Goal: Task Accomplishment & Management: Manage account settings

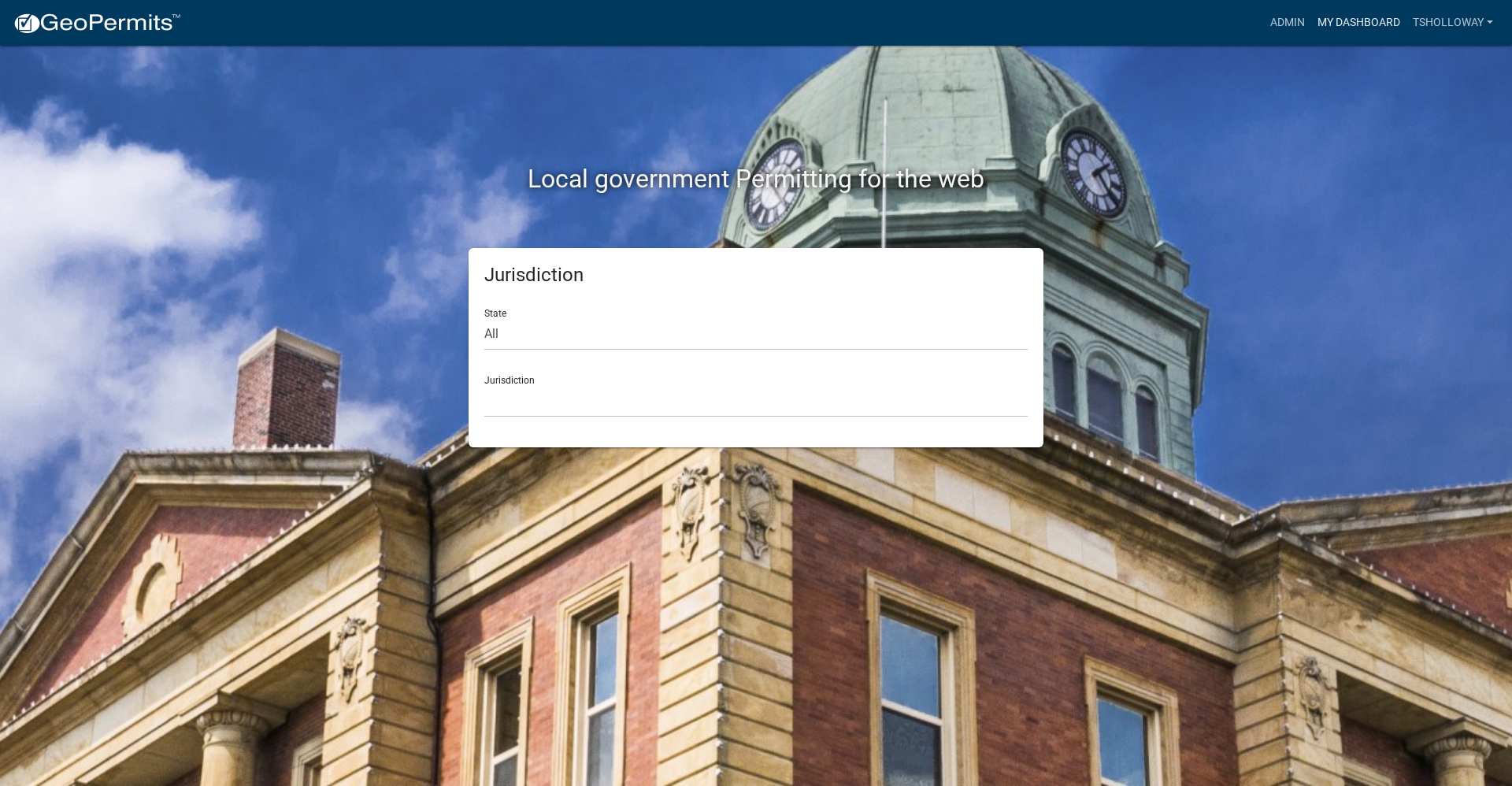
click at [1371, 19] on link "My Dashboard" at bounding box center [1359, 22] width 95 height 30
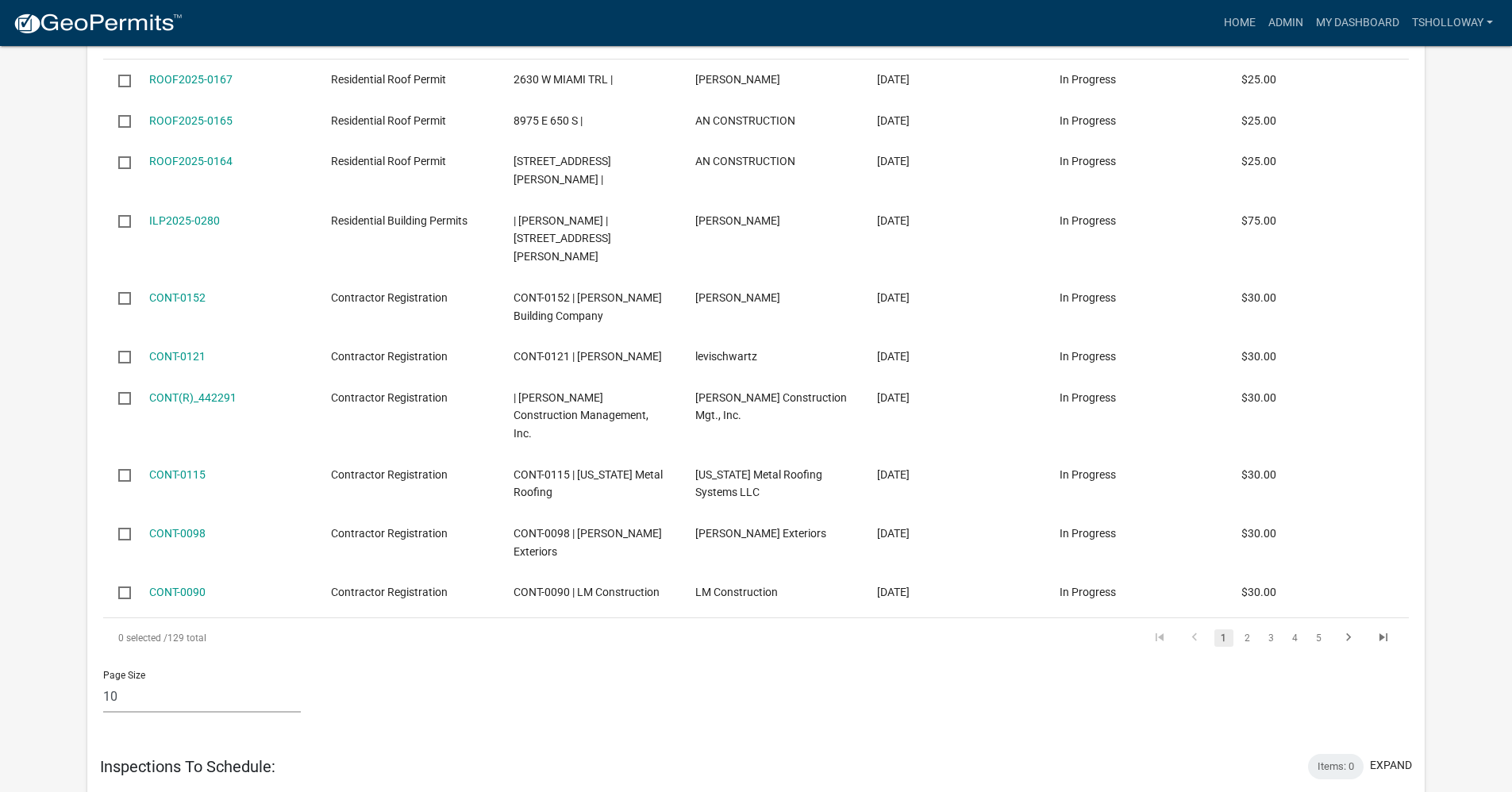
scroll to position [2796, 0]
click at [1246, 24] on link "Home" at bounding box center [1239, 23] width 44 height 30
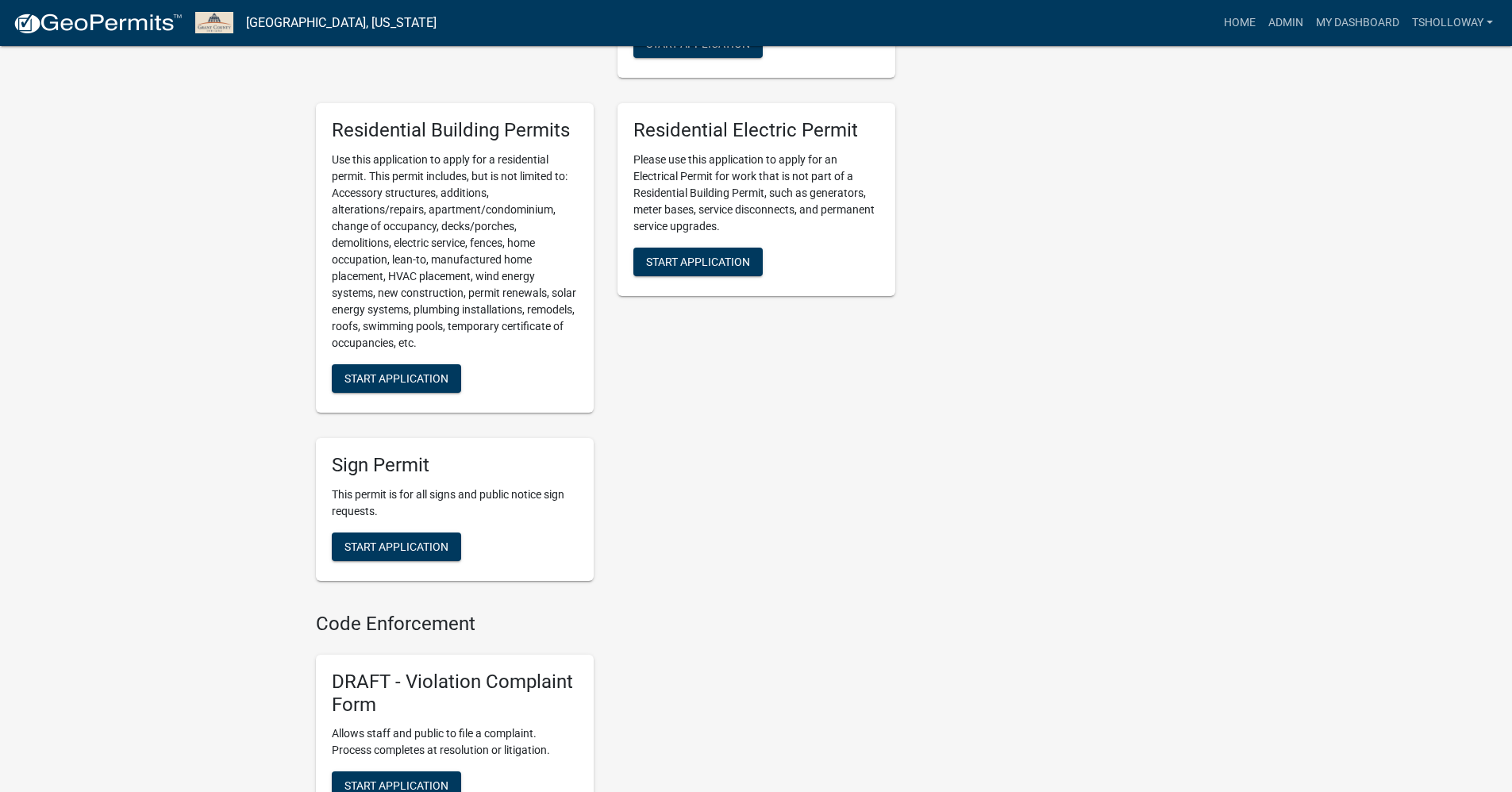
scroll to position [873, 0]
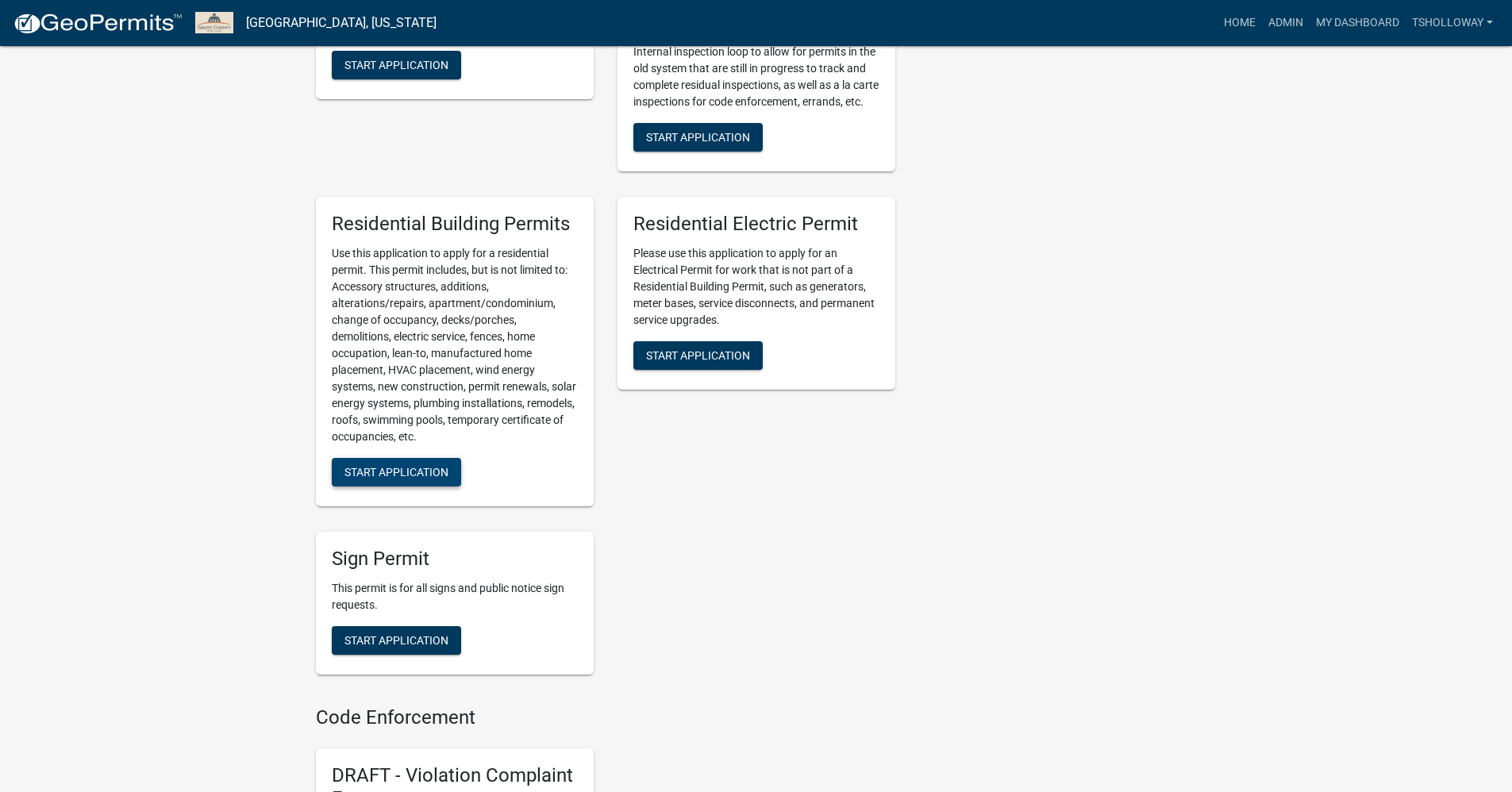
click at [388, 478] on span "Start Application" at bounding box center [396, 472] width 104 height 13
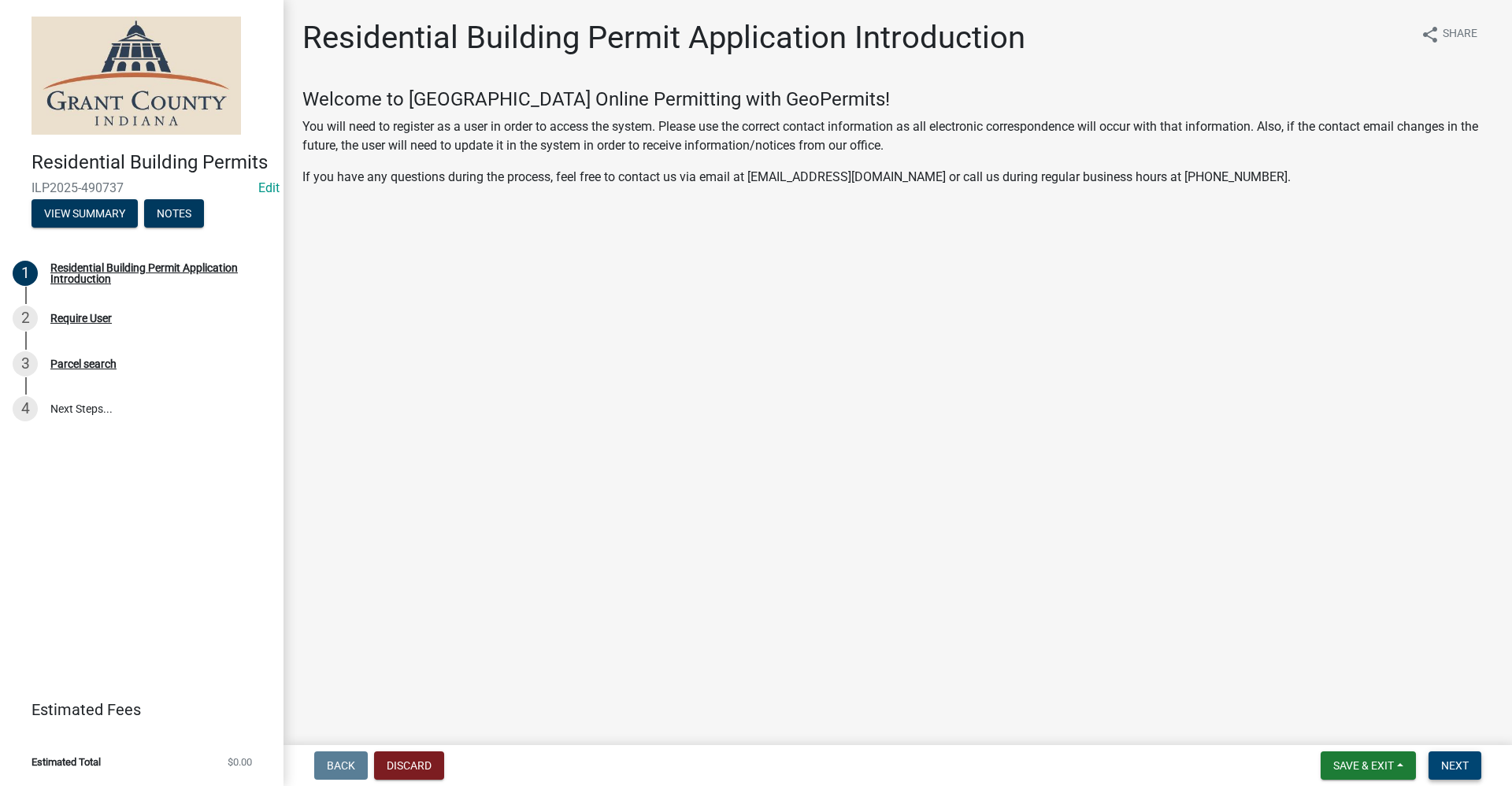
click at [1449, 772] on span "Next" at bounding box center [1455, 765] width 28 height 13
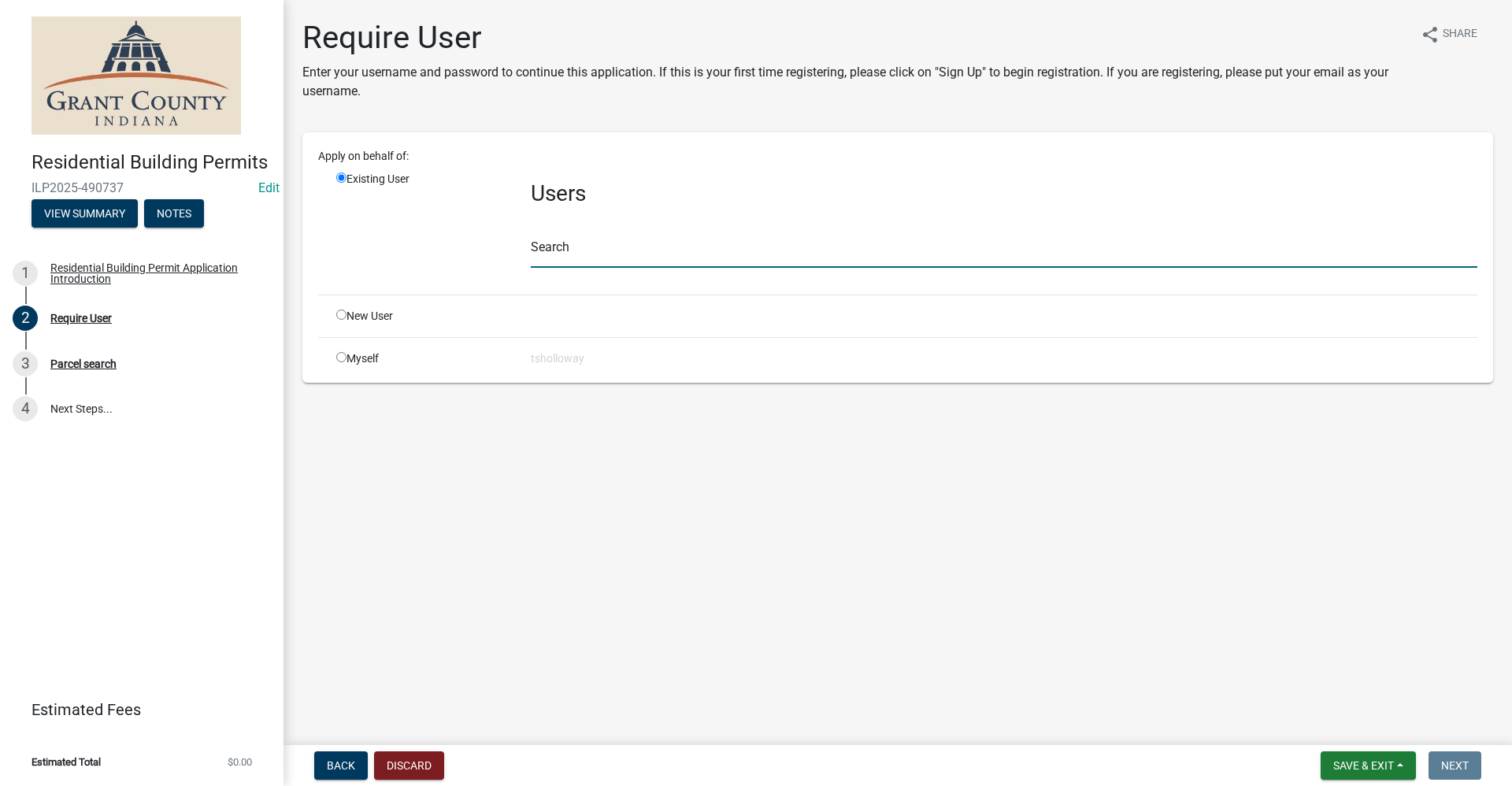
click at [552, 255] on input "text" at bounding box center [1004, 252] width 946 height 32
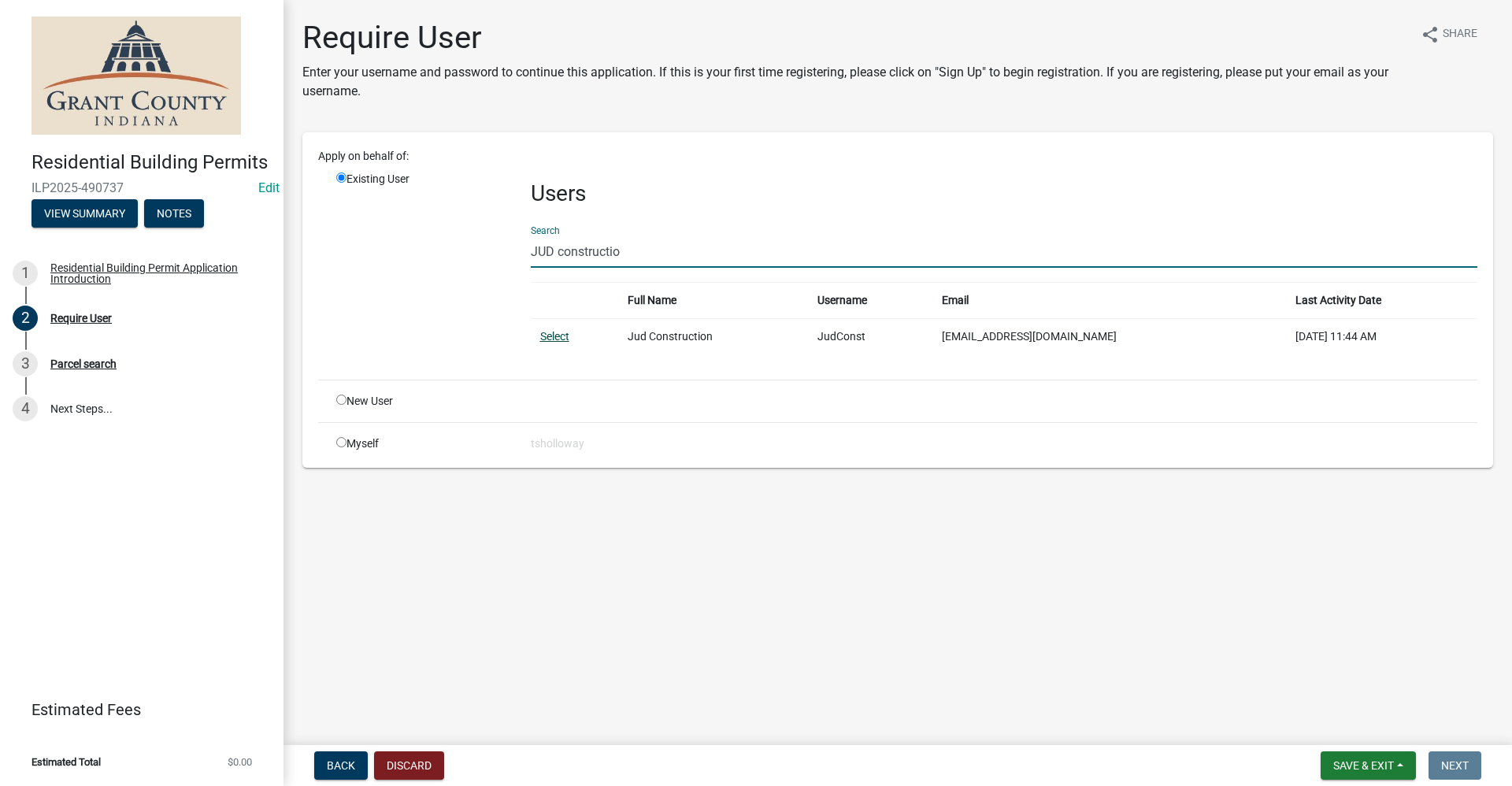
type input "JUD constructio"
click at [553, 336] on link "Select" at bounding box center [554, 336] width 29 height 13
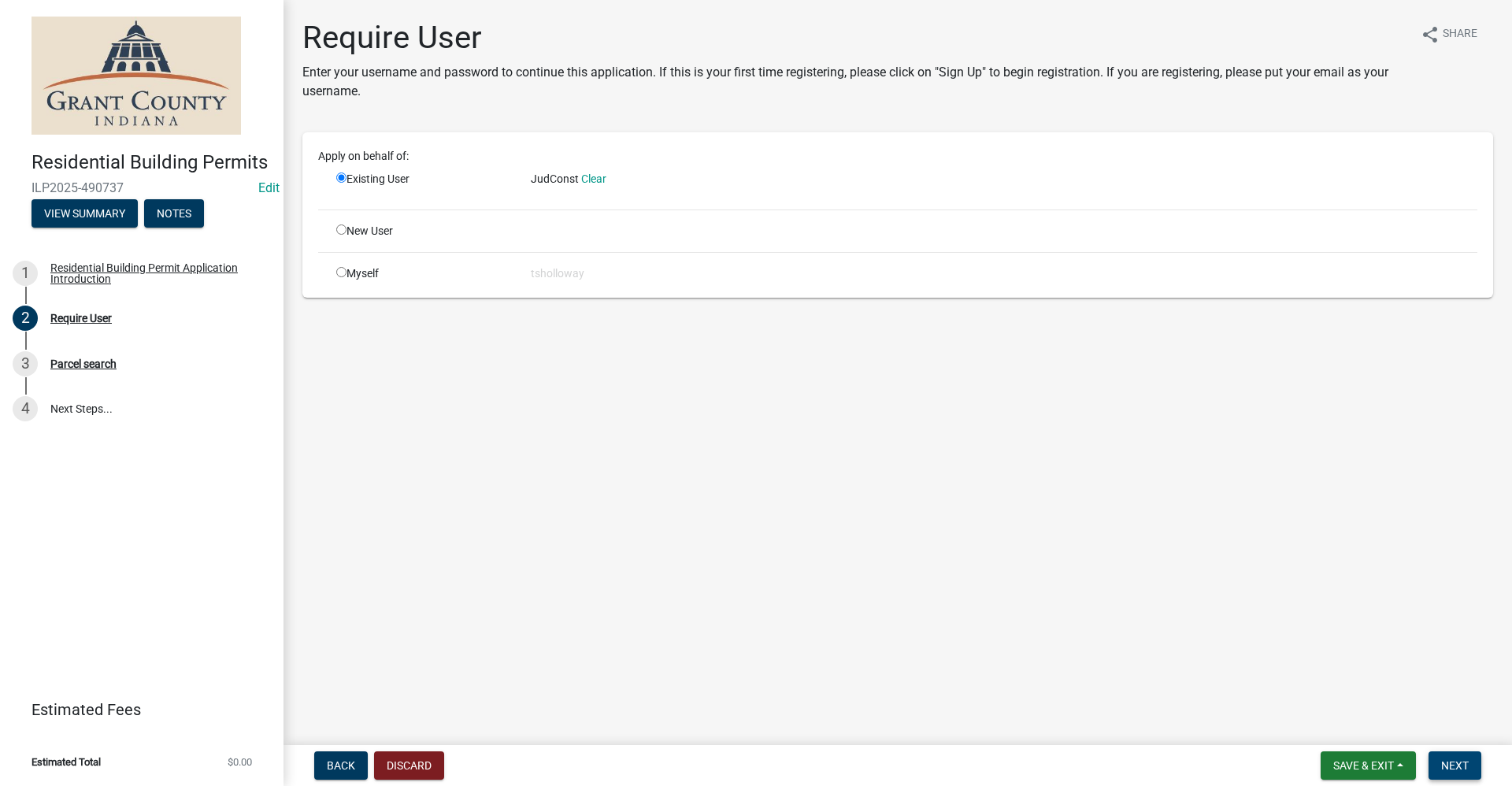
click at [1465, 760] on span "Next" at bounding box center [1455, 765] width 28 height 13
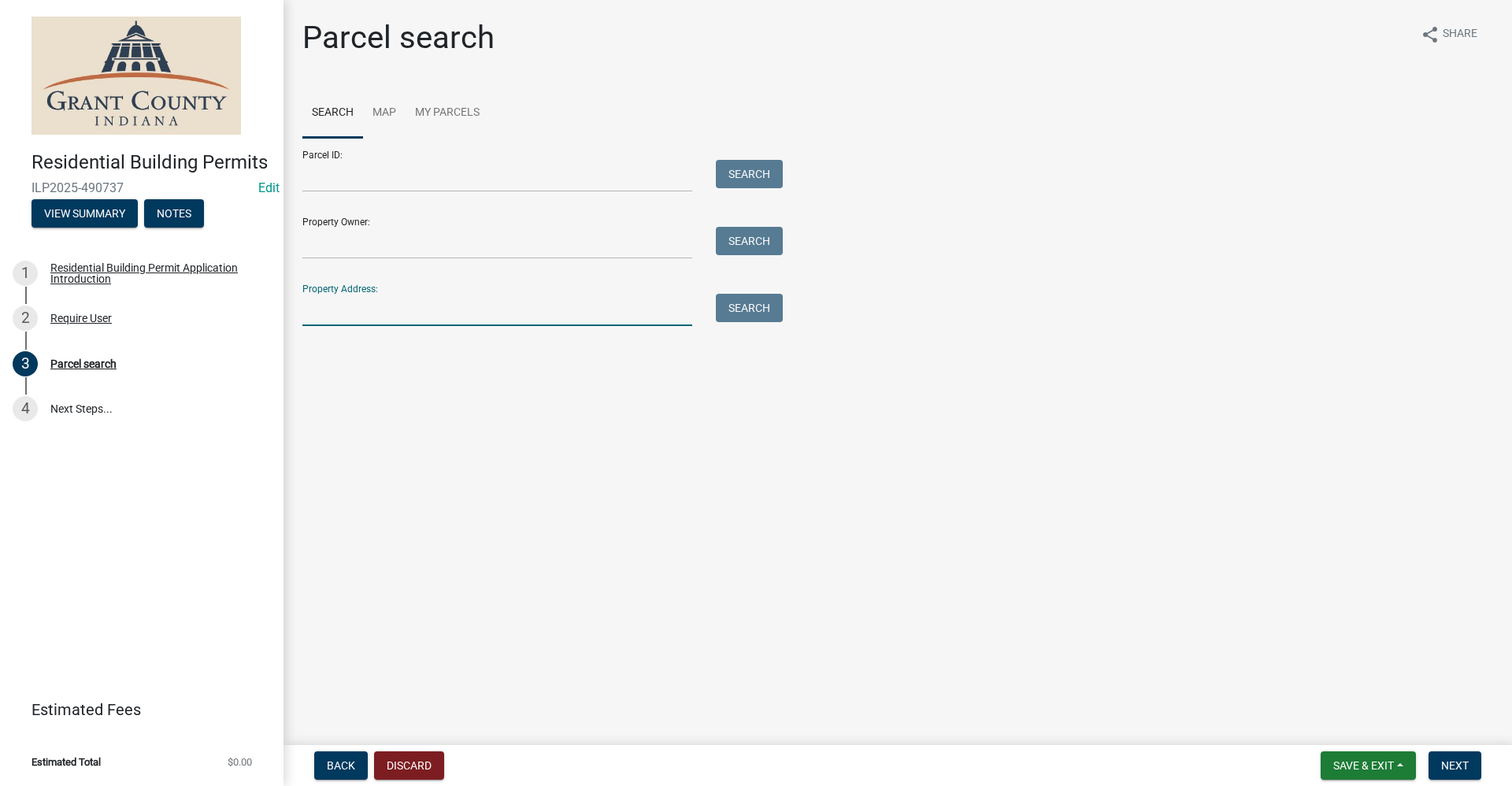
click at [352, 296] on input "Property Address:" at bounding box center [497, 310] width 390 height 32
type input "417 s penn"
click at [728, 315] on button "Search" at bounding box center [749, 308] width 67 height 29
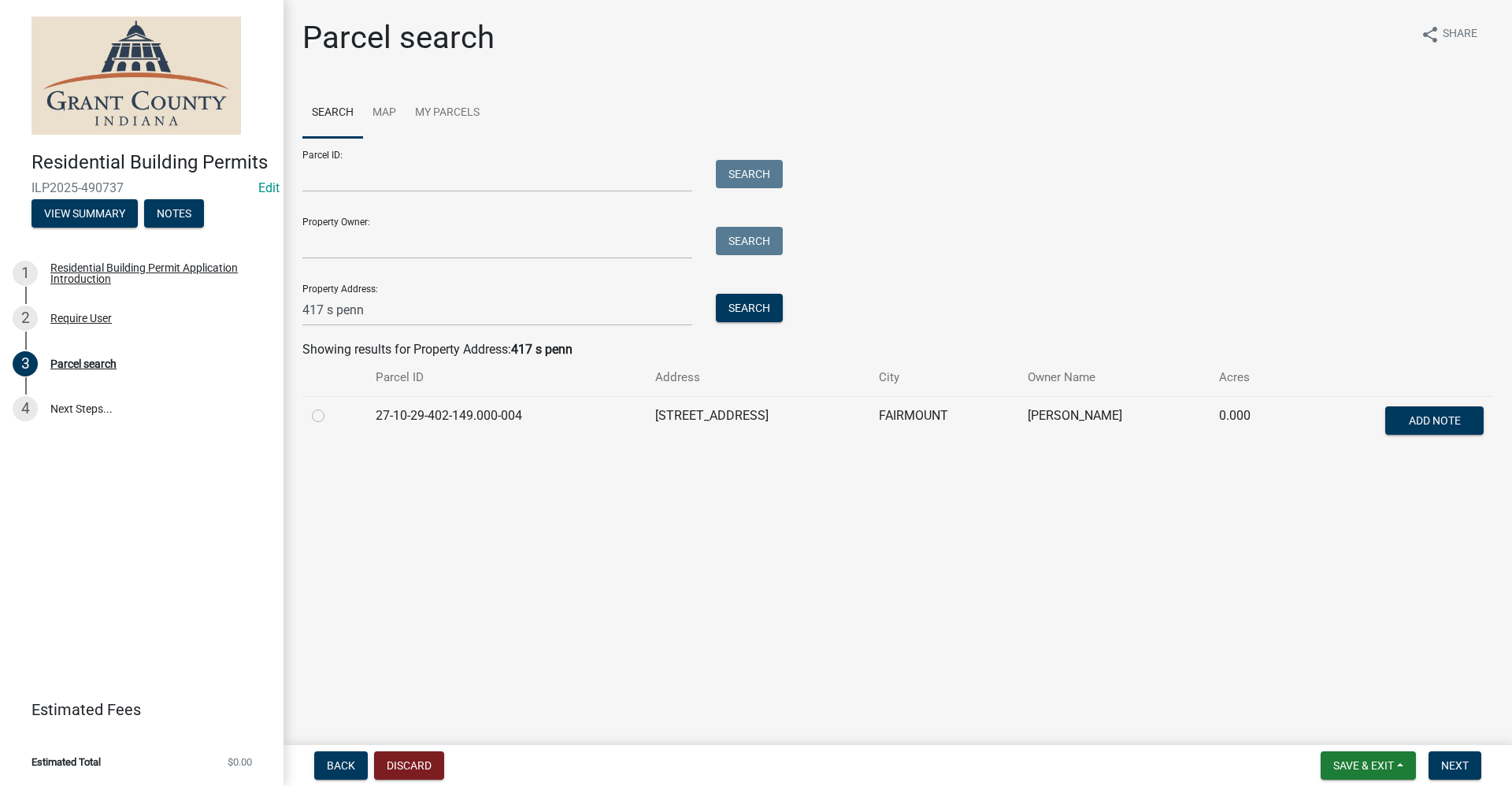
click at [331, 406] on label at bounding box center [331, 406] width 0 height 0
click at [331, 416] on input "radio" at bounding box center [335, 411] width 10 height 10
radio input "true"
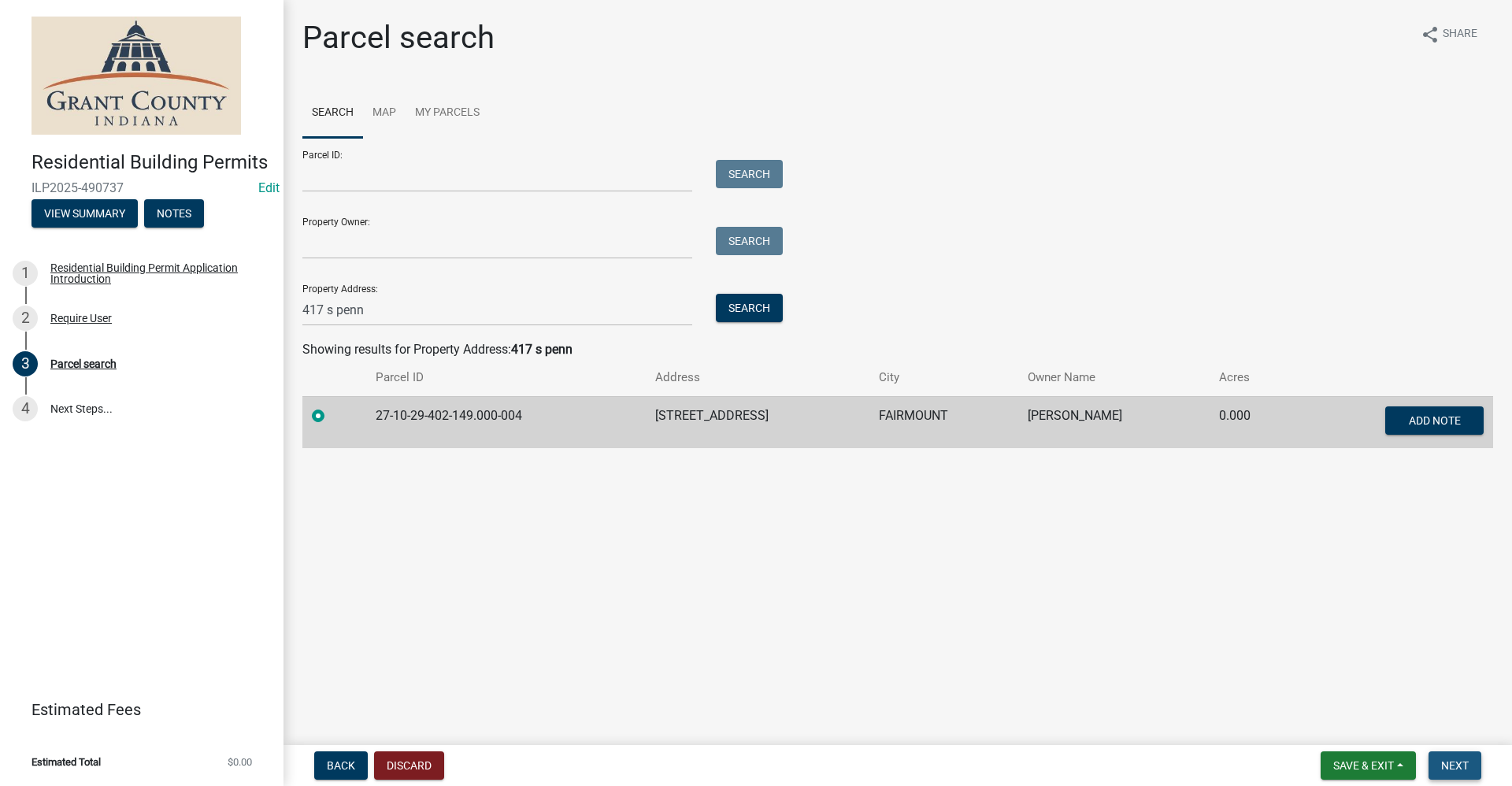
click at [1456, 763] on span "Next" at bounding box center [1455, 765] width 28 height 13
click at [1473, 768] on button "Next" at bounding box center [1455, 766] width 53 height 29
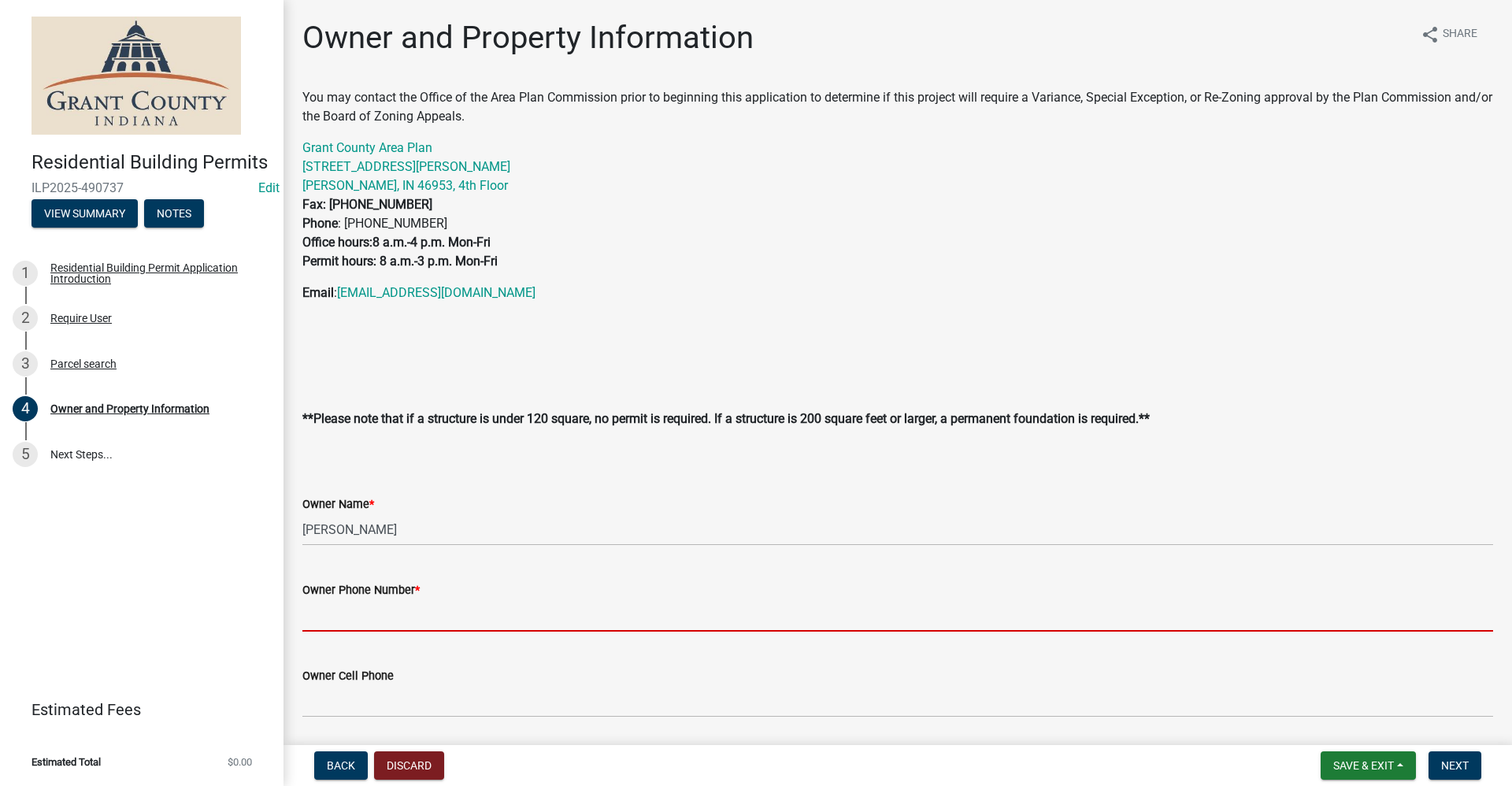
click at [411, 613] on input "Owner Phone Number *" at bounding box center [898, 616] width 1191 height 32
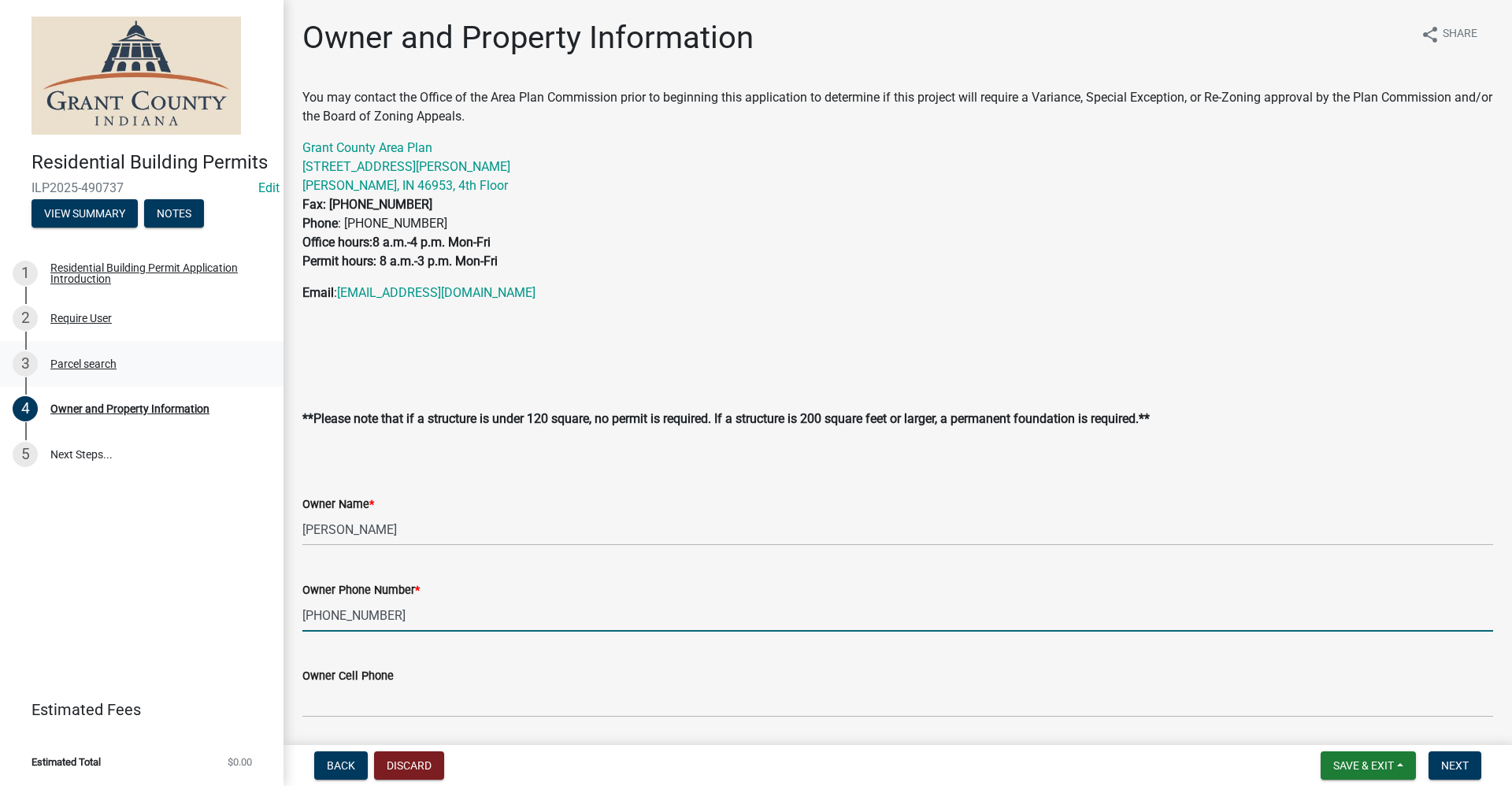
type input "[PHONE_NUMBER]"
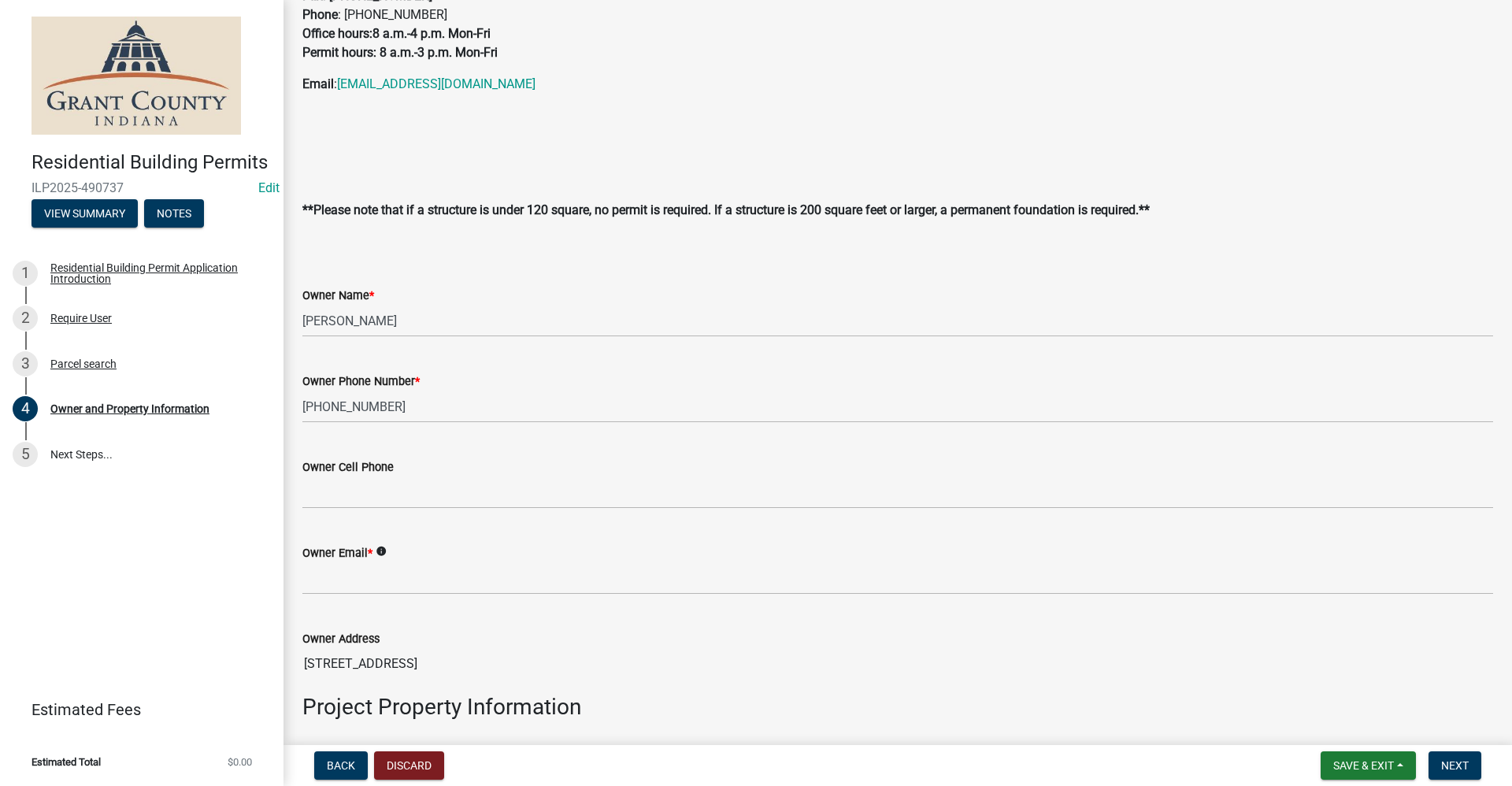
scroll to position [236, 0]
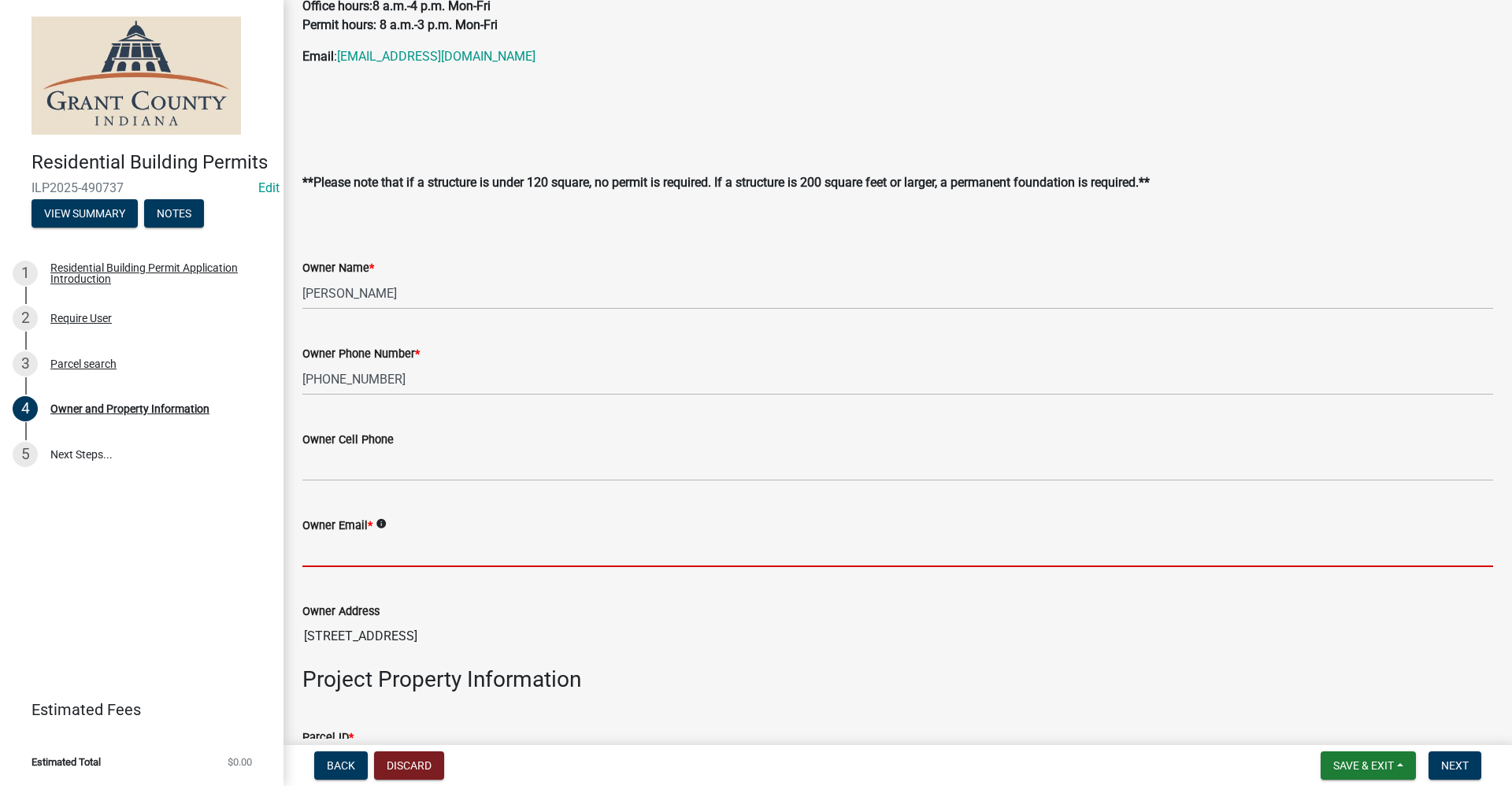
click at [385, 538] on input "Owner Email *" at bounding box center [898, 551] width 1191 height 32
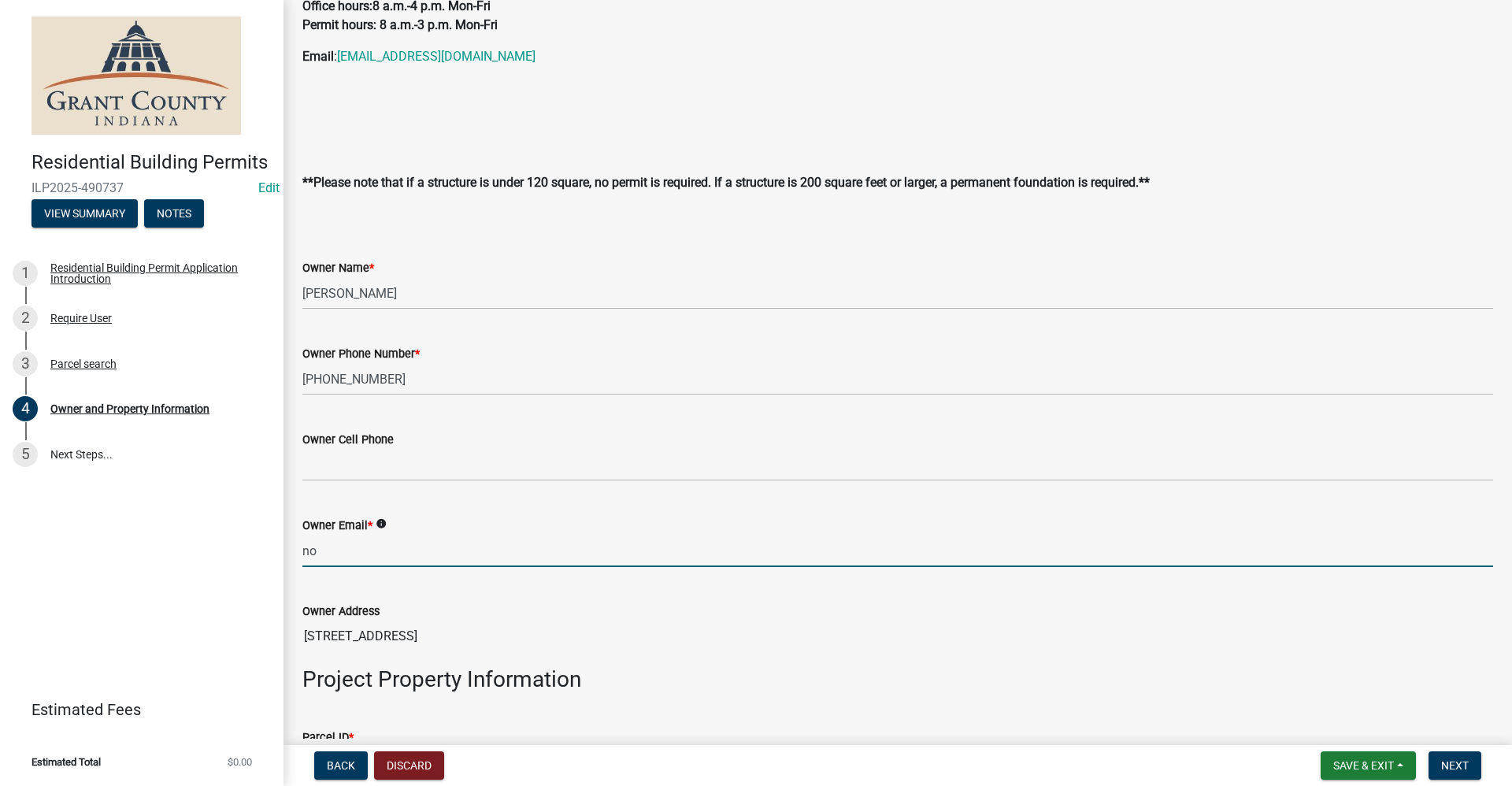
type input "no@email"
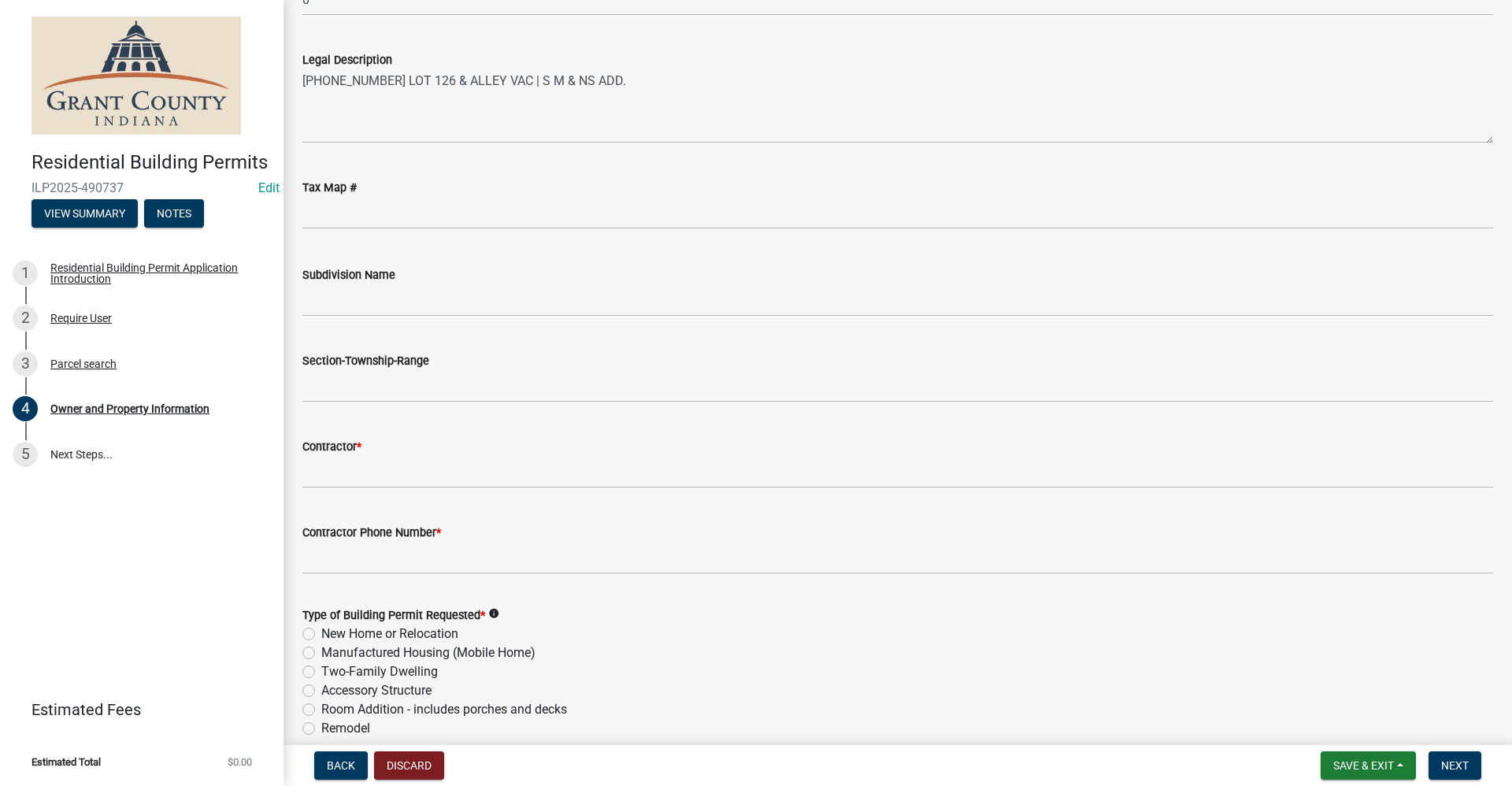
scroll to position [1418, 0]
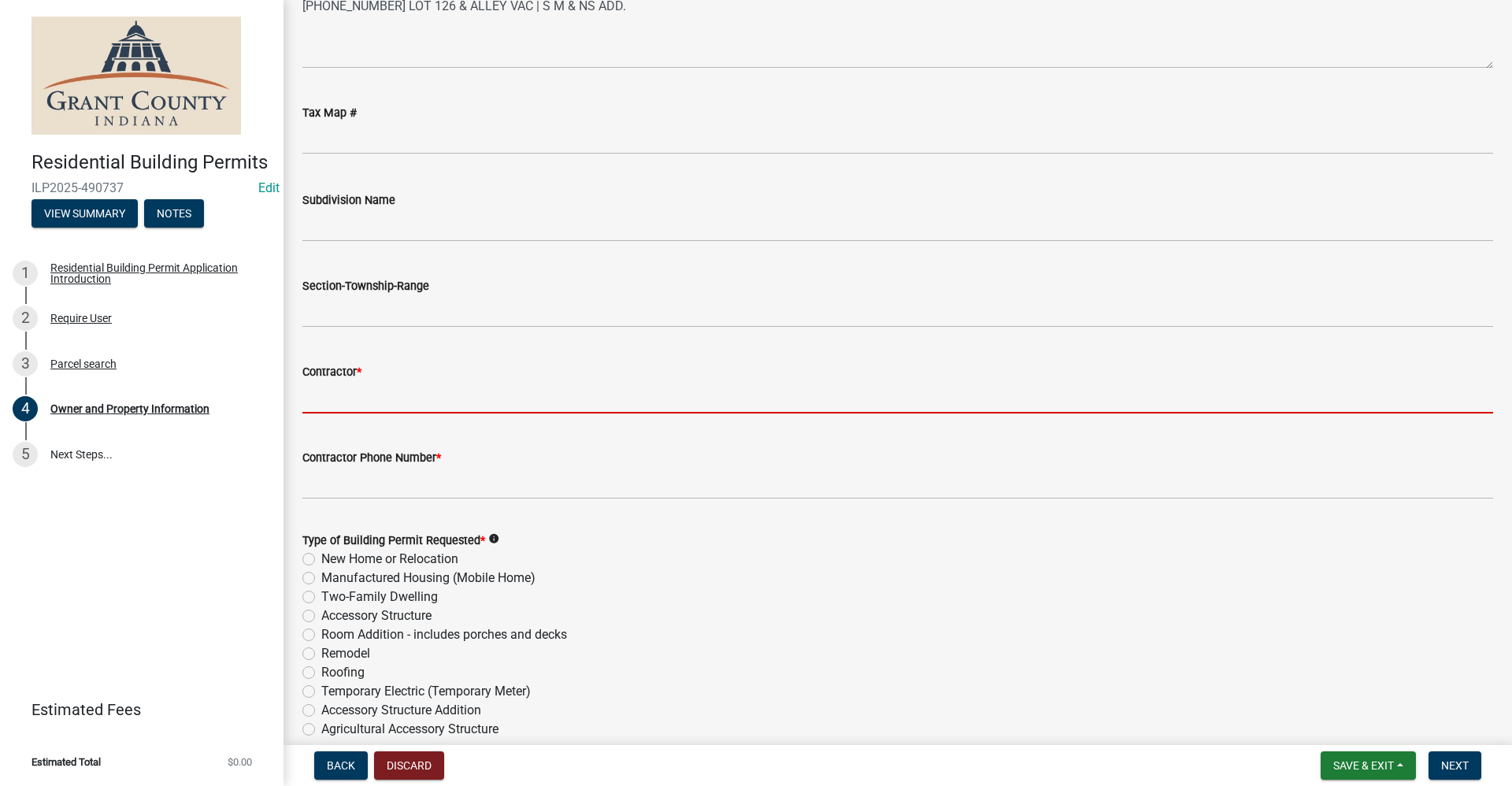
click at [317, 401] on input "Contractor *" at bounding box center [898, 397] width 1191 height 32
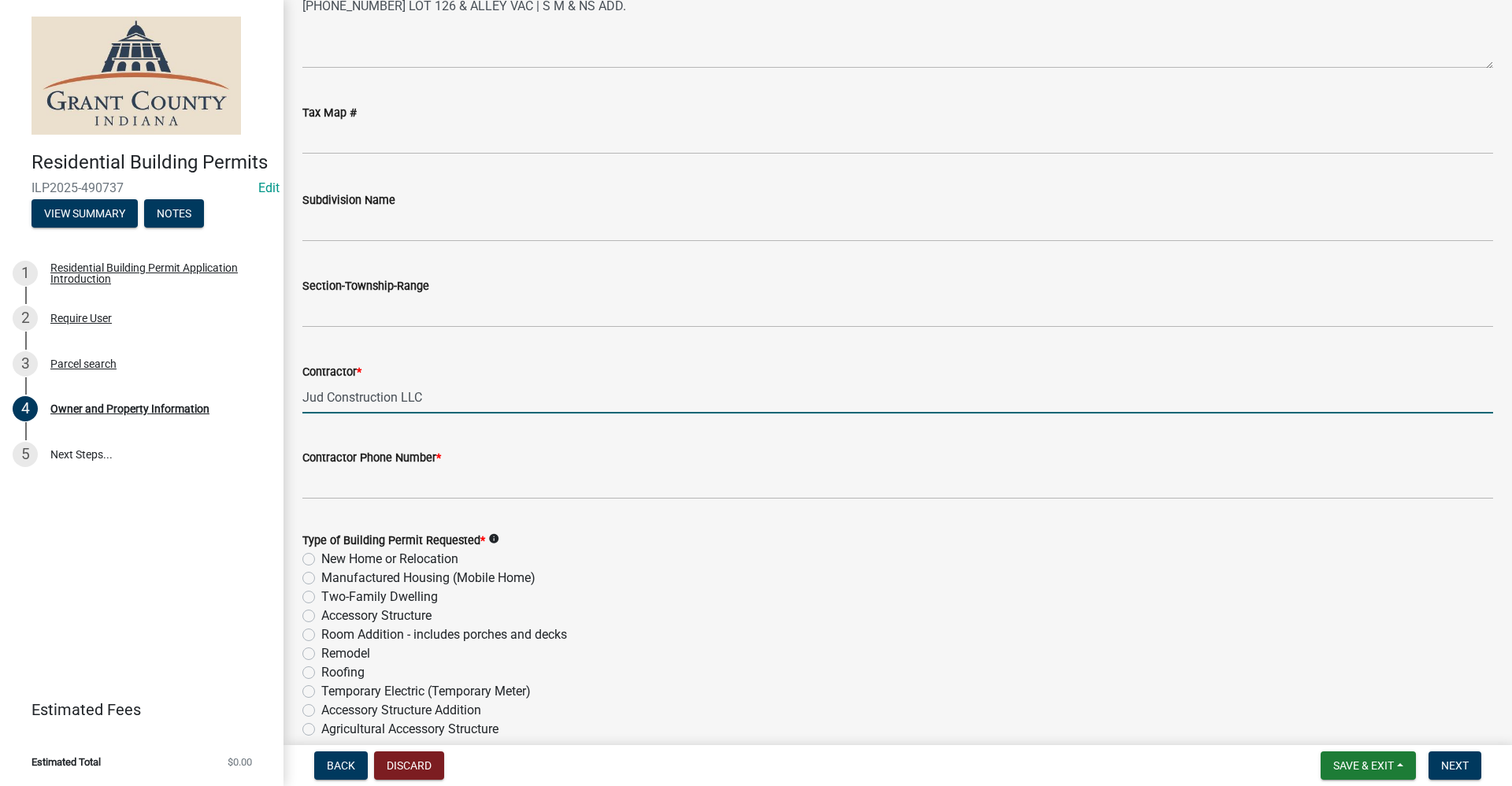
type input "Jud Construction LLC"
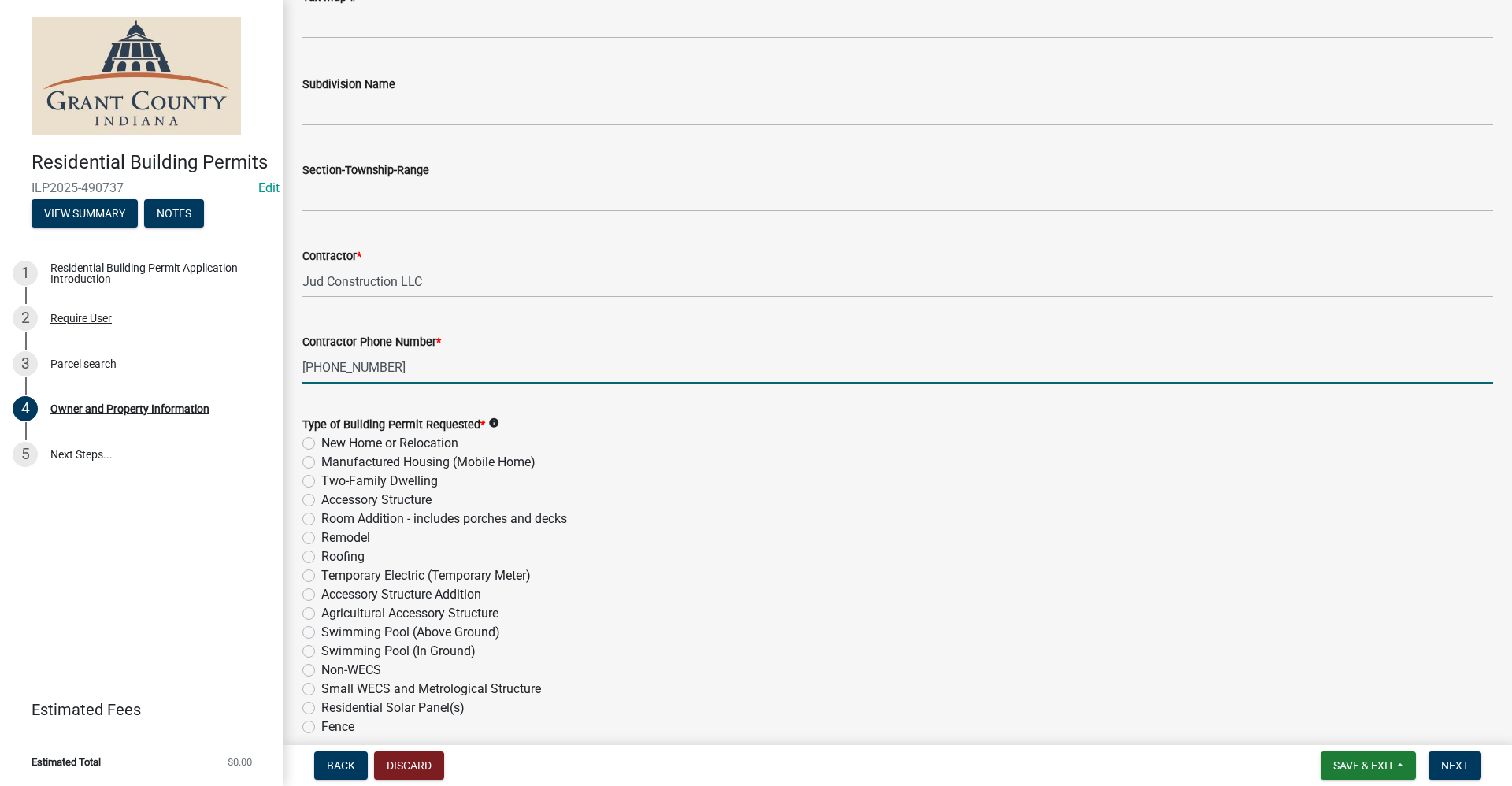
scroll to position [1576, 0]
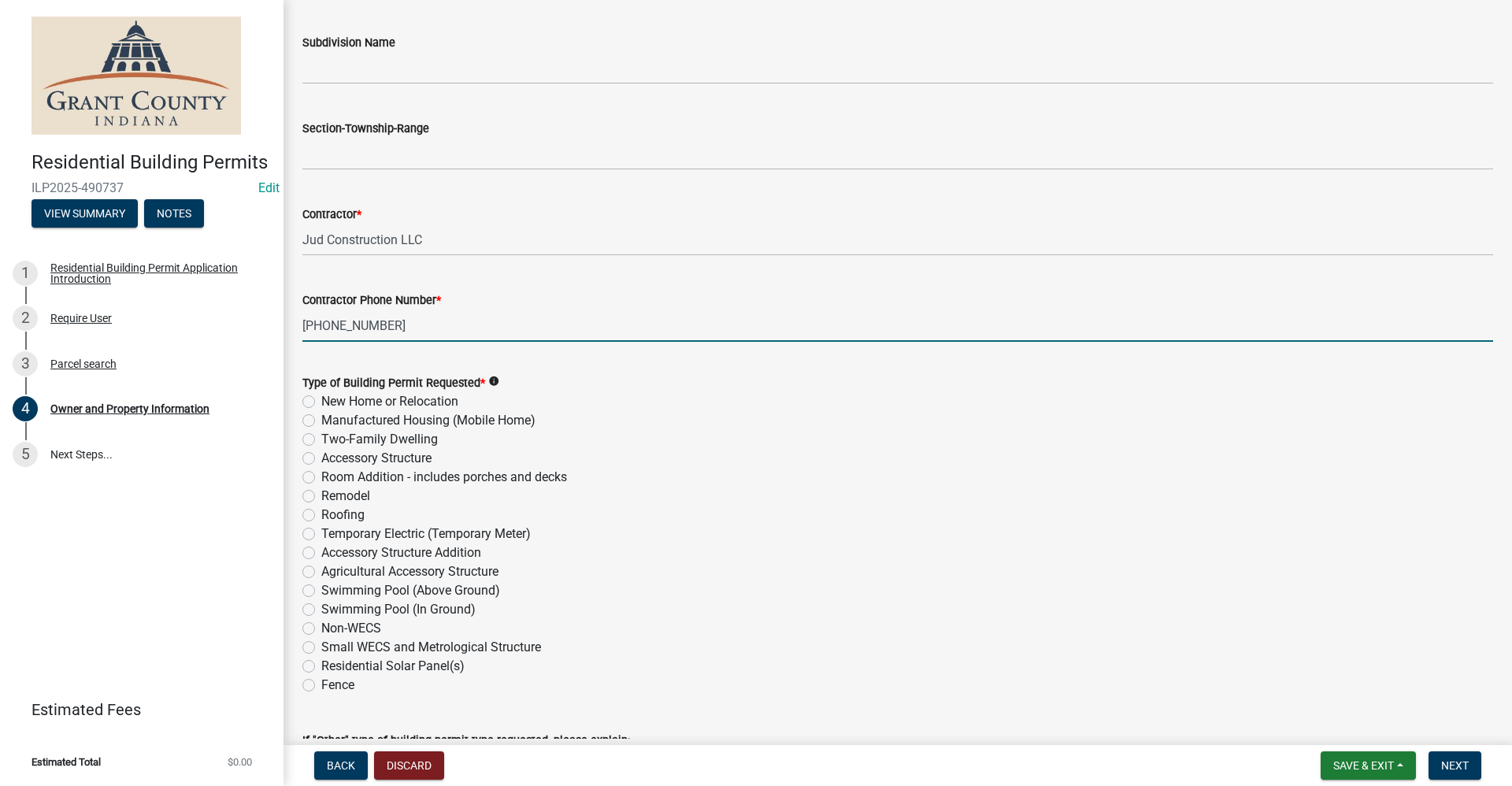
click at [307, 493] on div "Type of Building Permit Requested * info New Home or Relocation Manufactured Ho…" at bounding box center [898, 534] width 1191 height 321
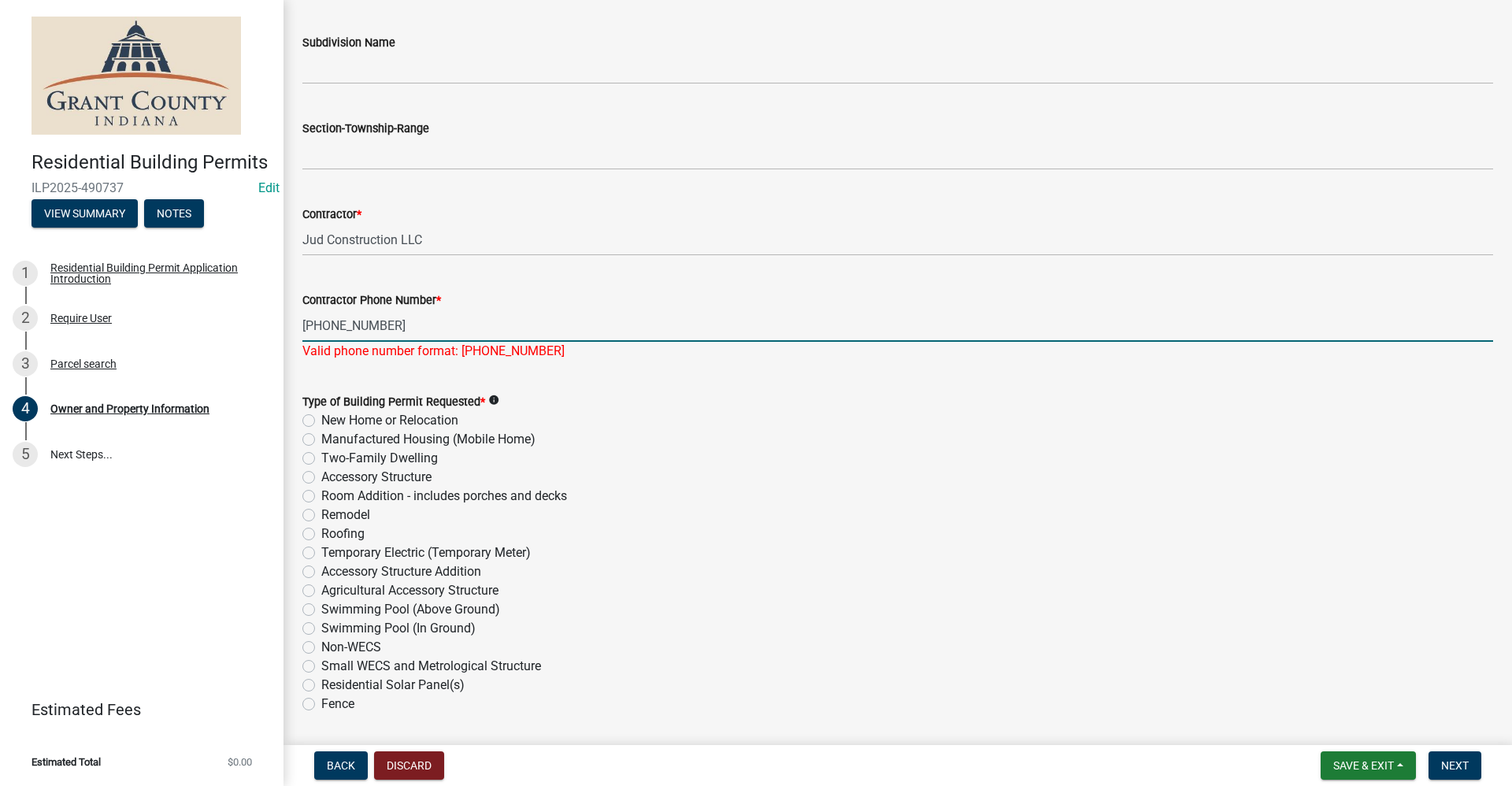
click at [307, 326] on input "[PHONE_NUMBER]" at bounding box center [898, 326] width 1191 height 32
type input "[PHONE_NUMBER]"
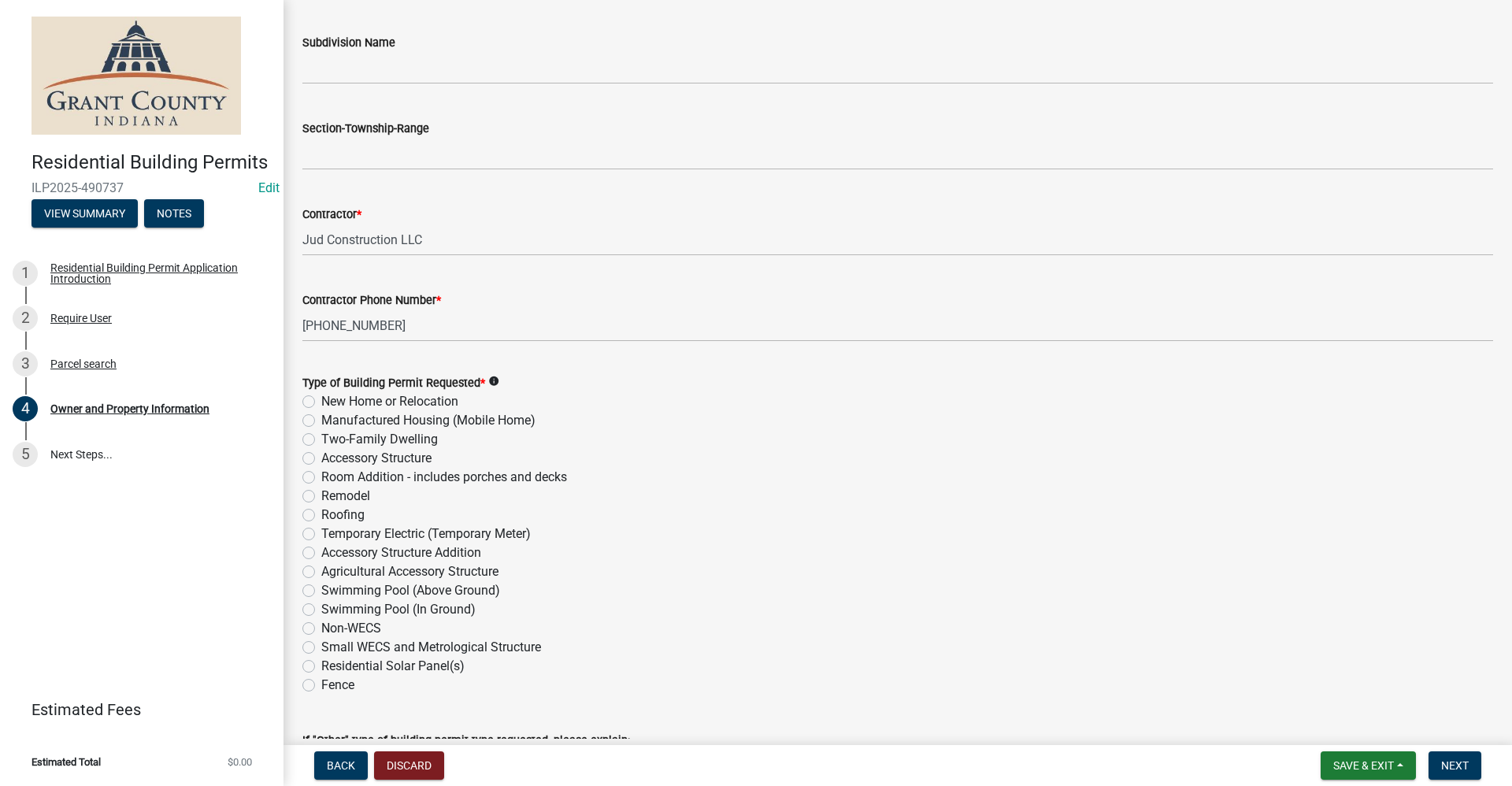
click at [308, 517] on div "Type of Building Permit Requested * info New Home or Relocation Manufactured Ho…" at bounding box center [898, 534] width 1191 height 321
click at [321, 494] on label "Remodel" at bounding box center [345, 496] width 48 height 19
click at [321, 494] on input "Remodel" at bounding box center [326, 492] width 10 height 10
radio input "true"
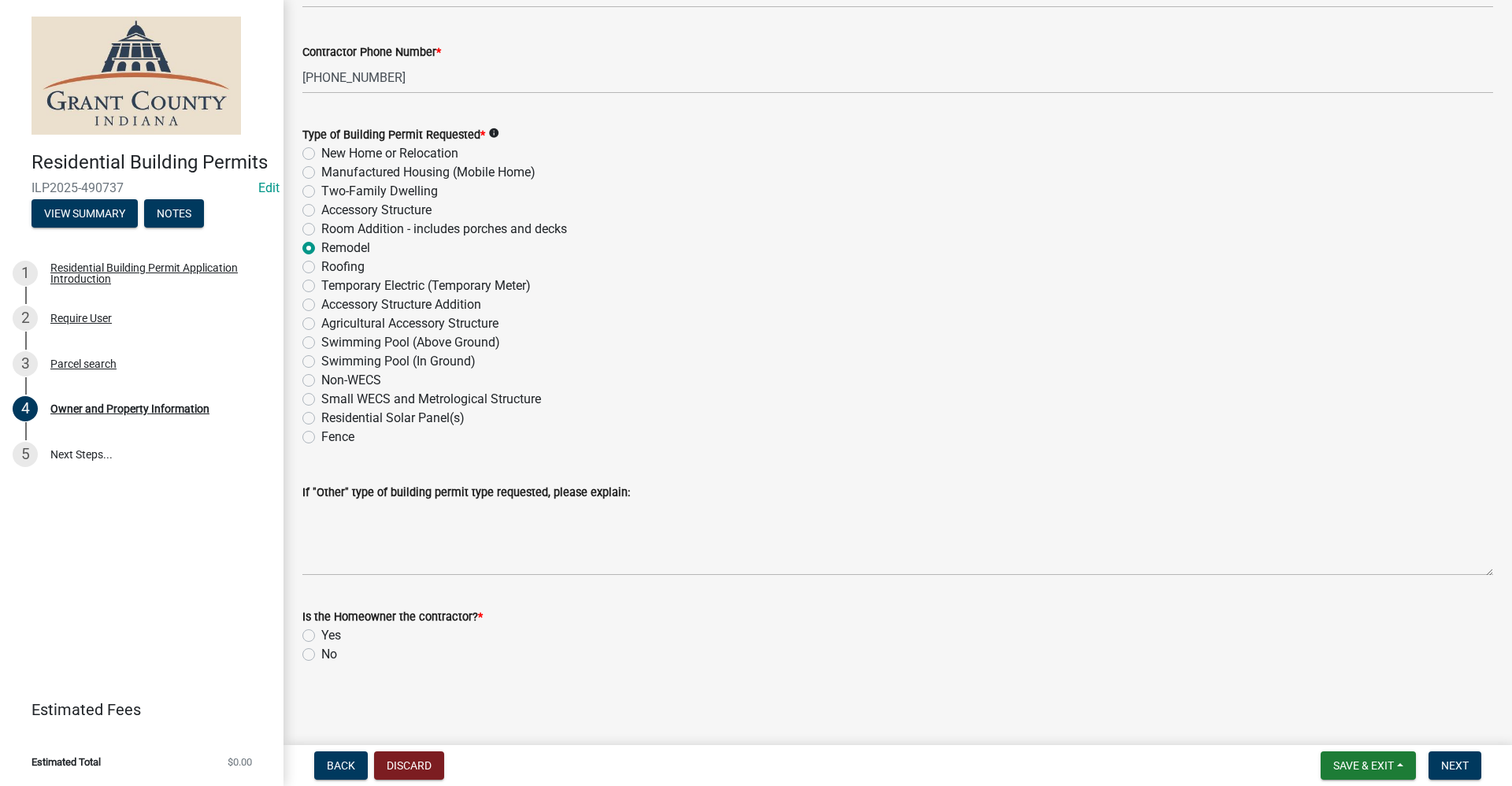
scroll to position [1824, 0]
click at [313, 660] on div "No" at bounding box center [898, 653] width 1191 height 19
click at [321, 656] on label "No" at bounding box center [329, 653] width 16 height 19
click at [321, 655] on input "No" at bounding box center [326, 649] width 10 height 10
radio input "true"
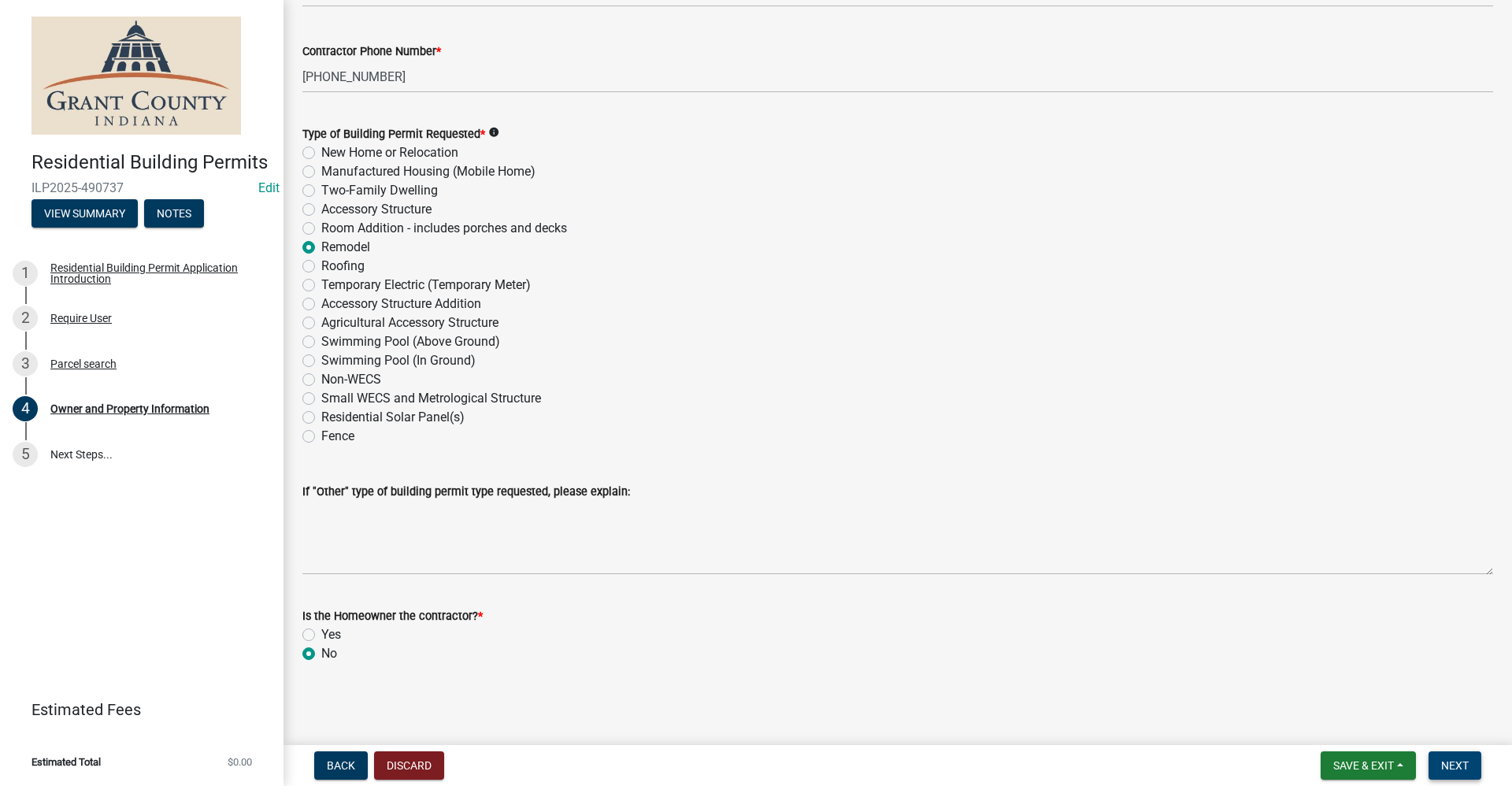
click at [1463, 768] on span "Next" at bounding box center [1455, 765] width 28 height 13
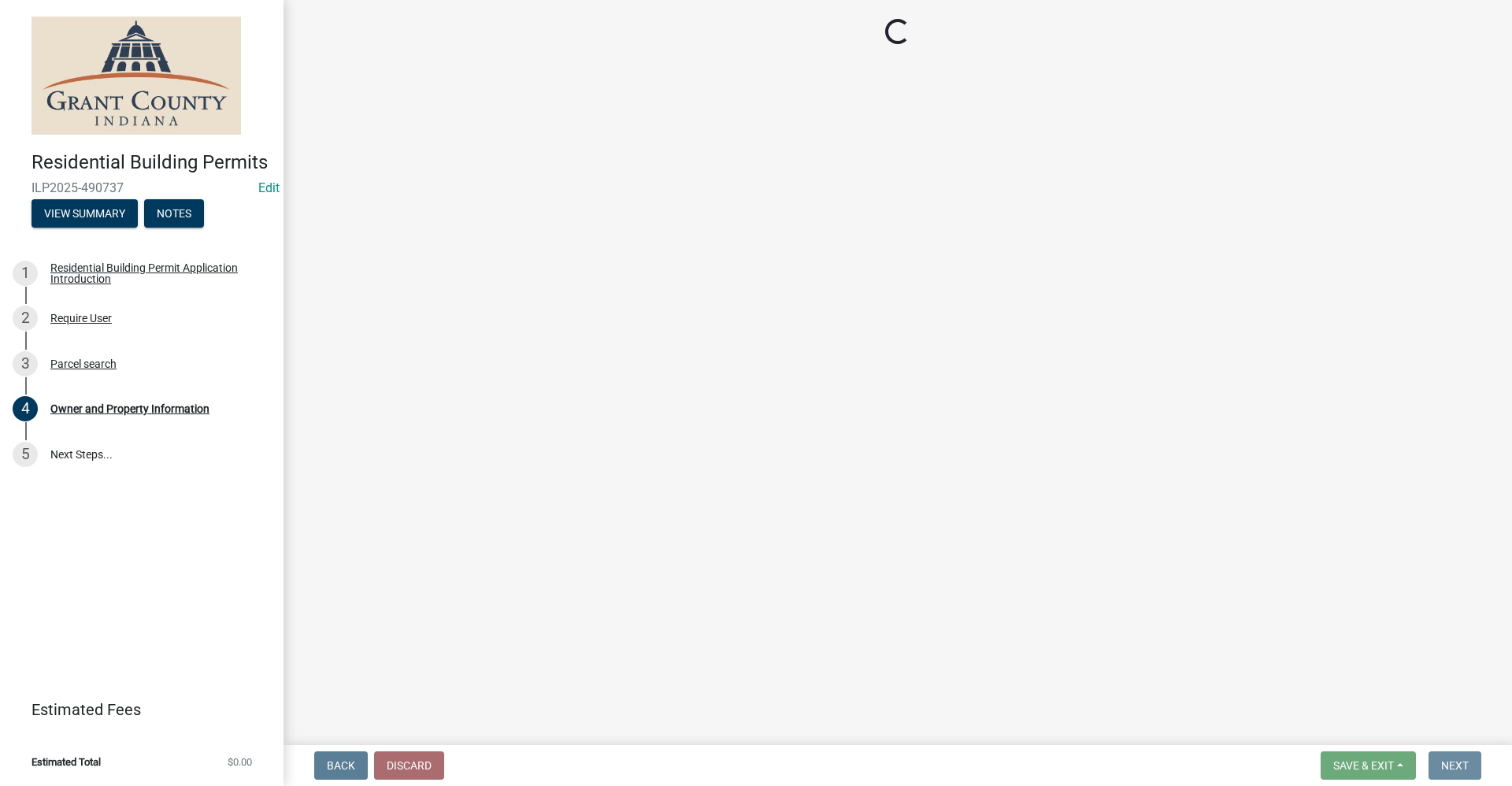
scroll to position [0, 0]
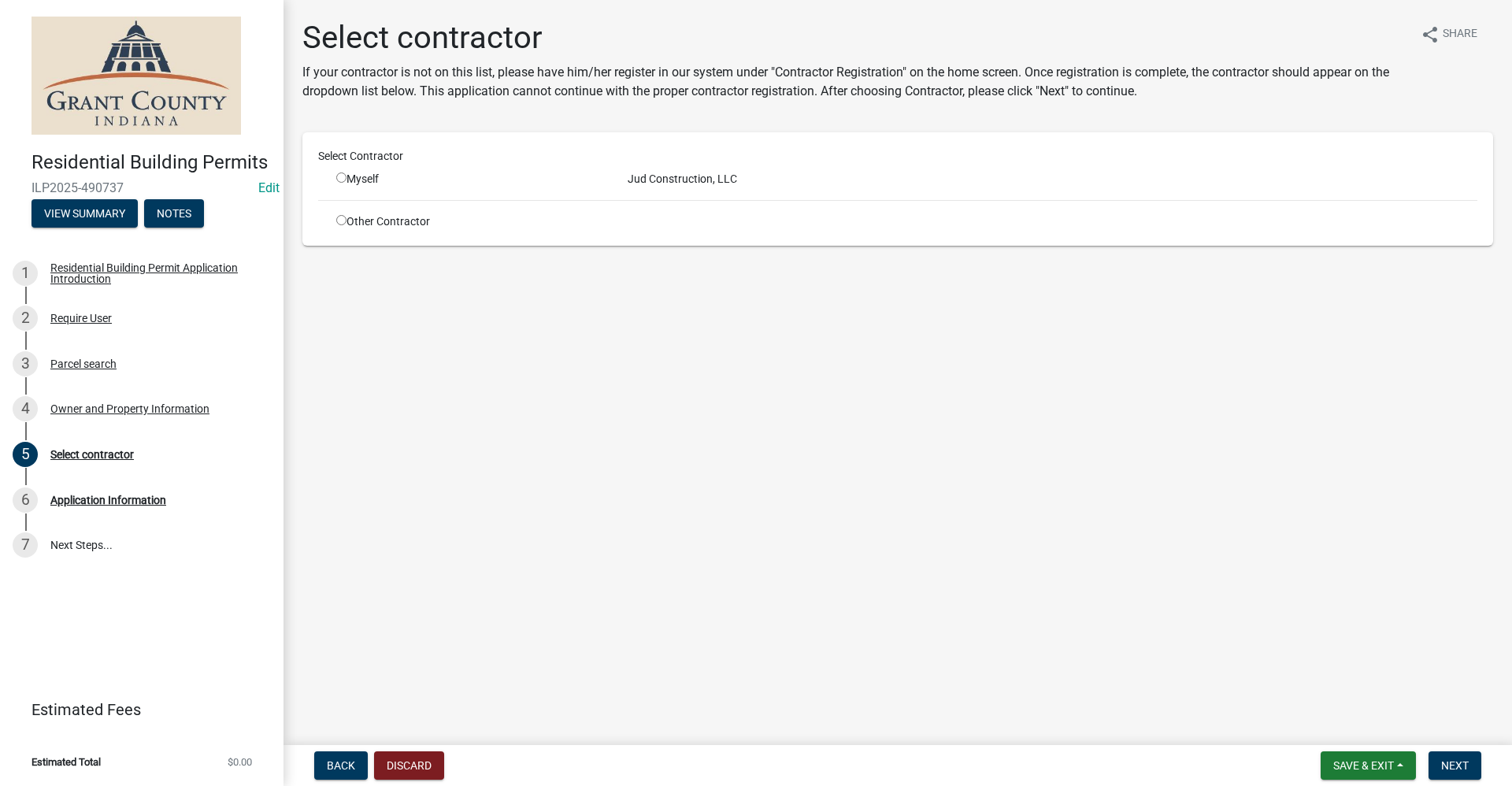
click at [343, 177] on input "radio" at bounding box center [341, 177] width 10 height 10
radio input "true"
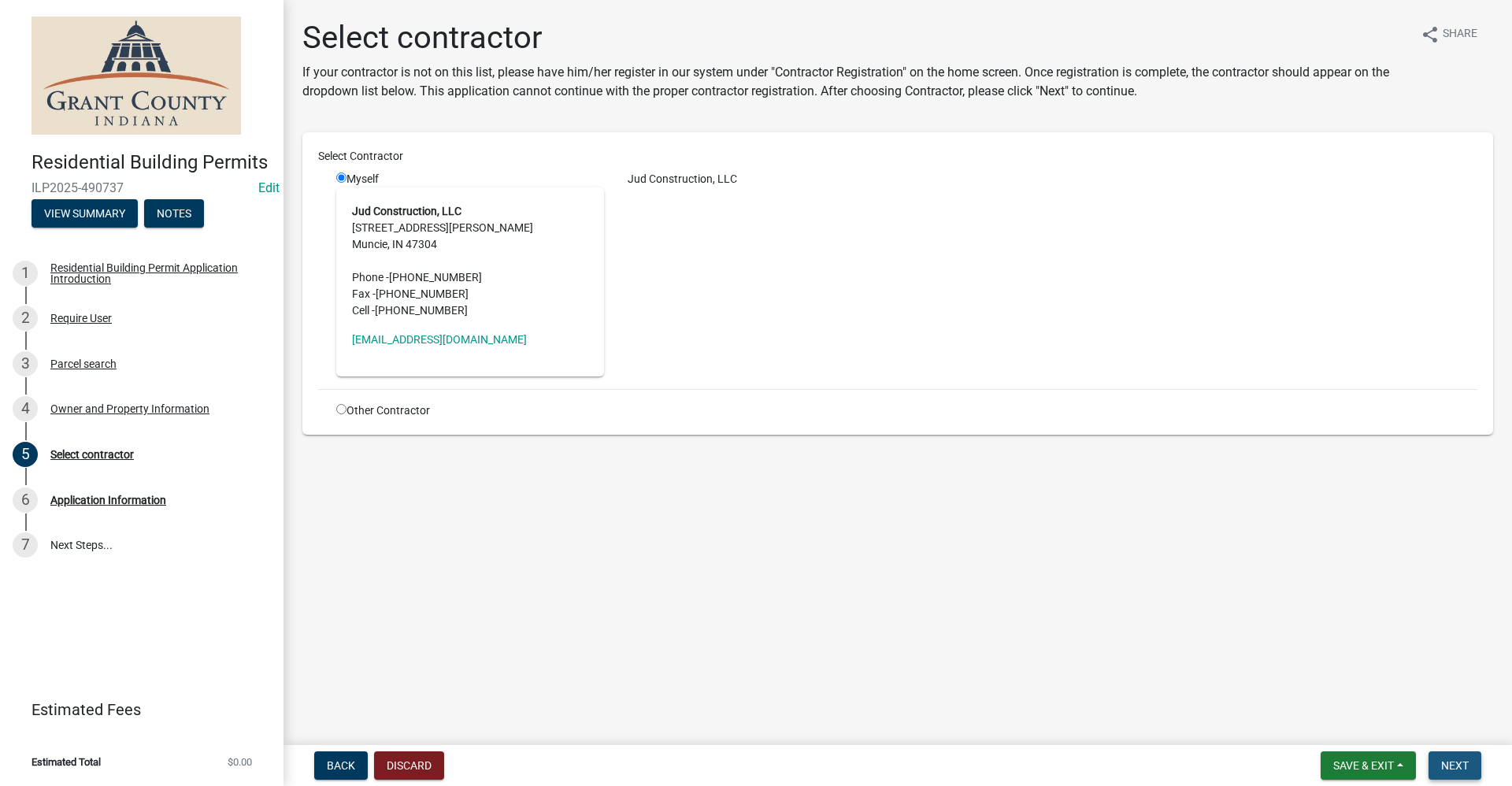
click at [1454, 765] on span "Next" at bounding box center [1455, 765] width 28 height 13
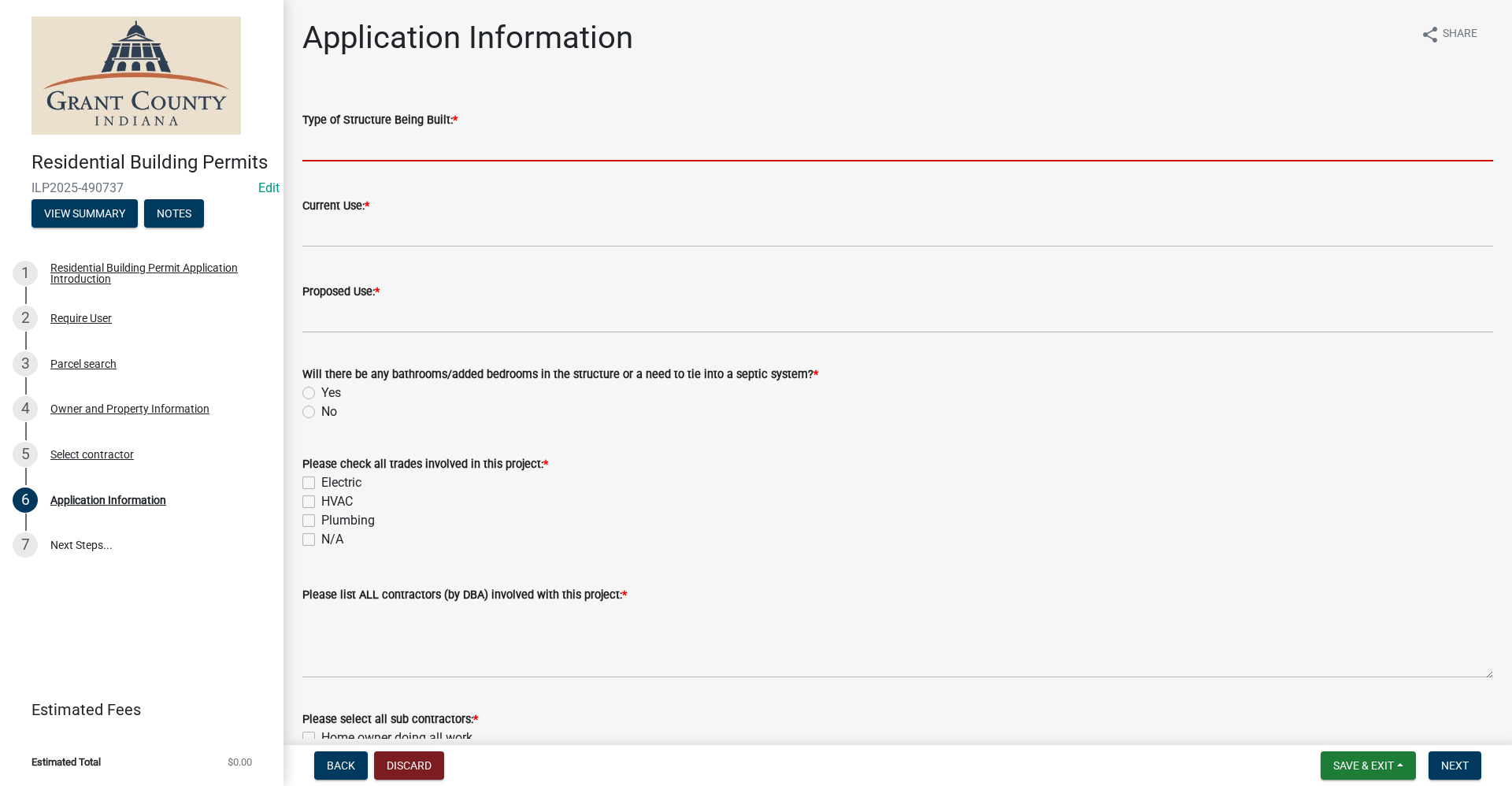
click at [325, 142] on input "Type of Structure Being Built: *" at bounding box center [898, 145] width 1191 height 32
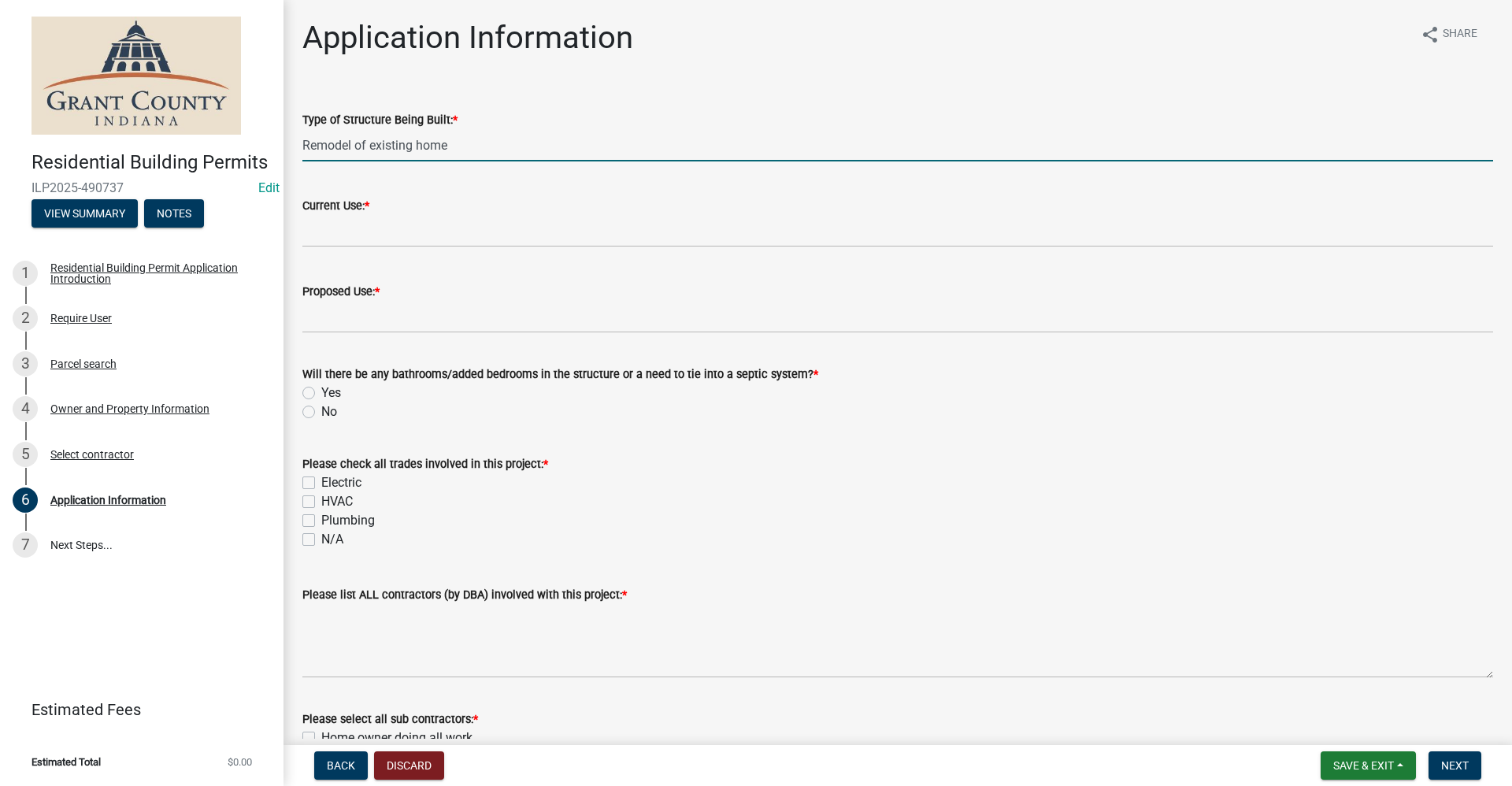
type input "Remodel of existing home"
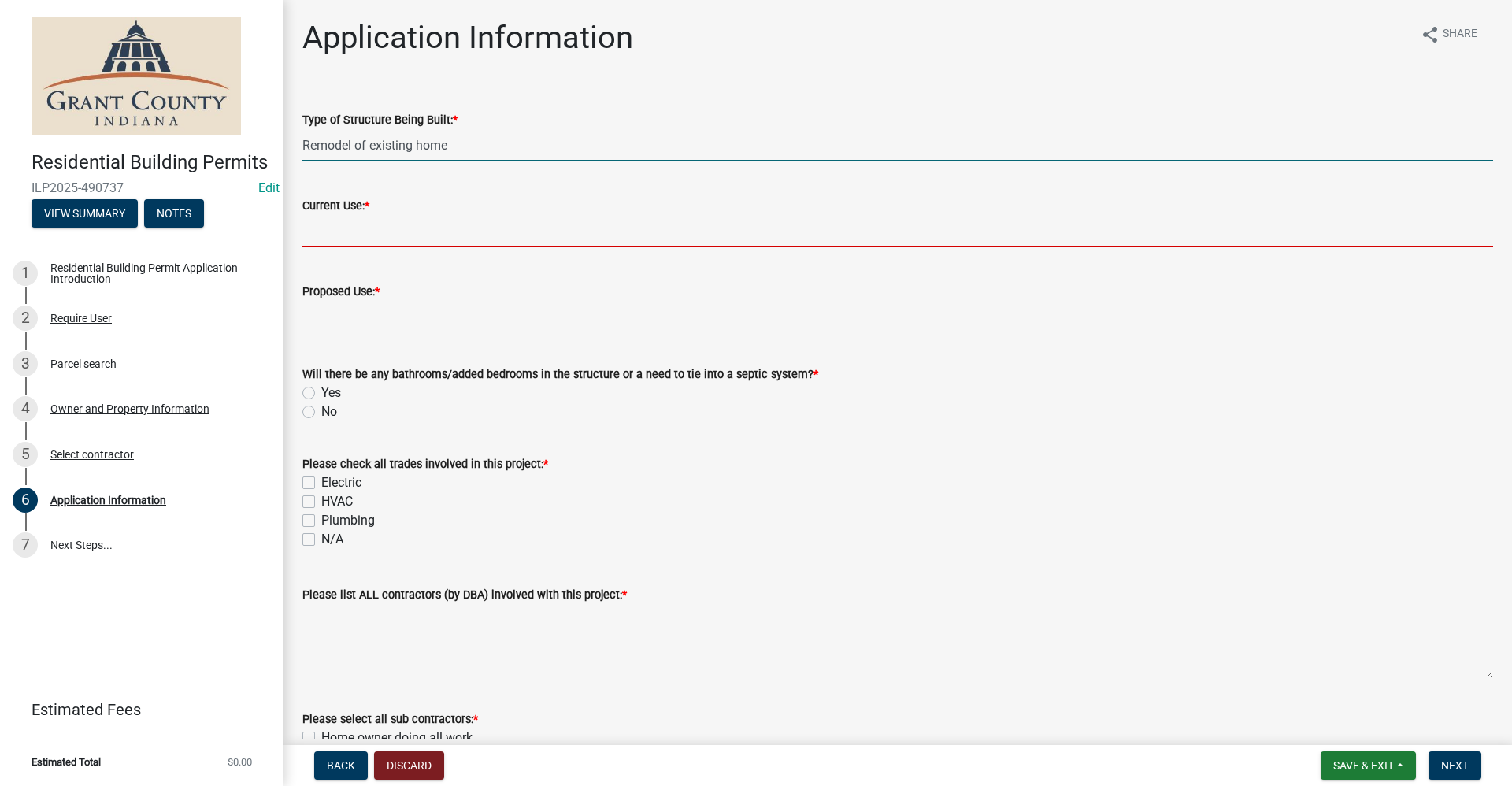
click at [326, 225] on input "Current Use: *" at bounding box center [898, 231] width 1191 height 32
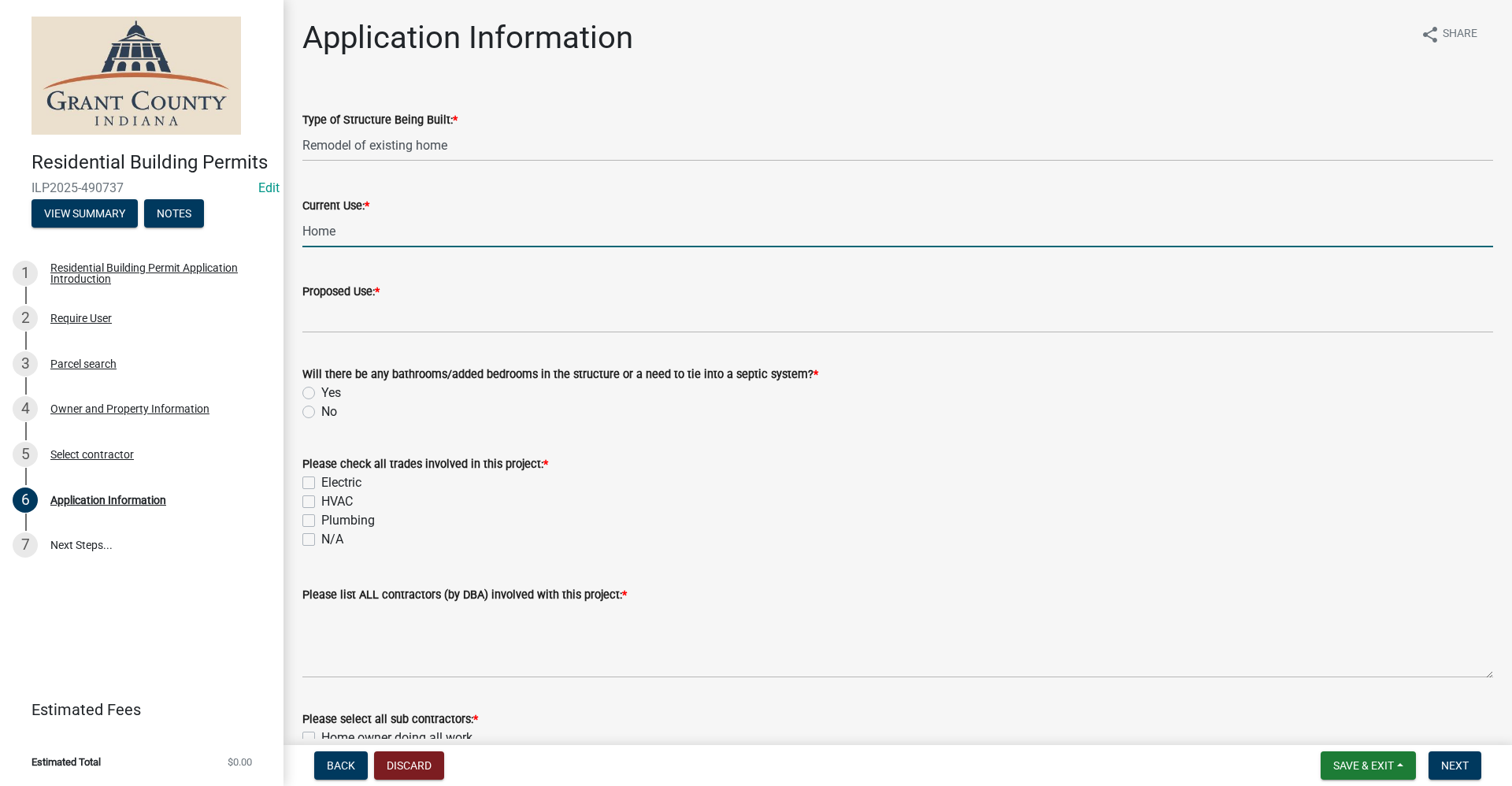
type input "Home"
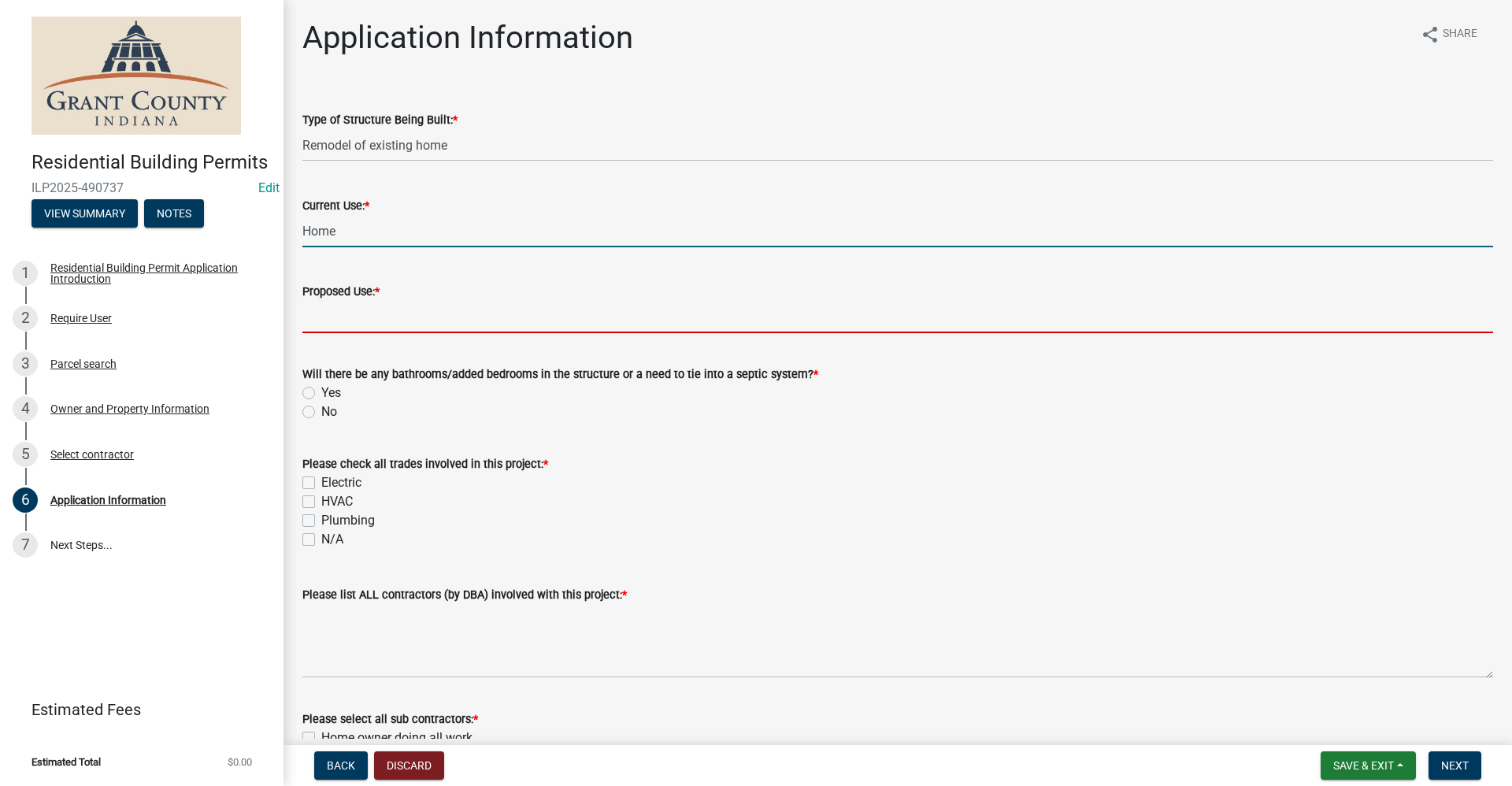
click at [367, 313] on input "Proposed Use: *" at bounding box center [898, 317] width 1191 height 32
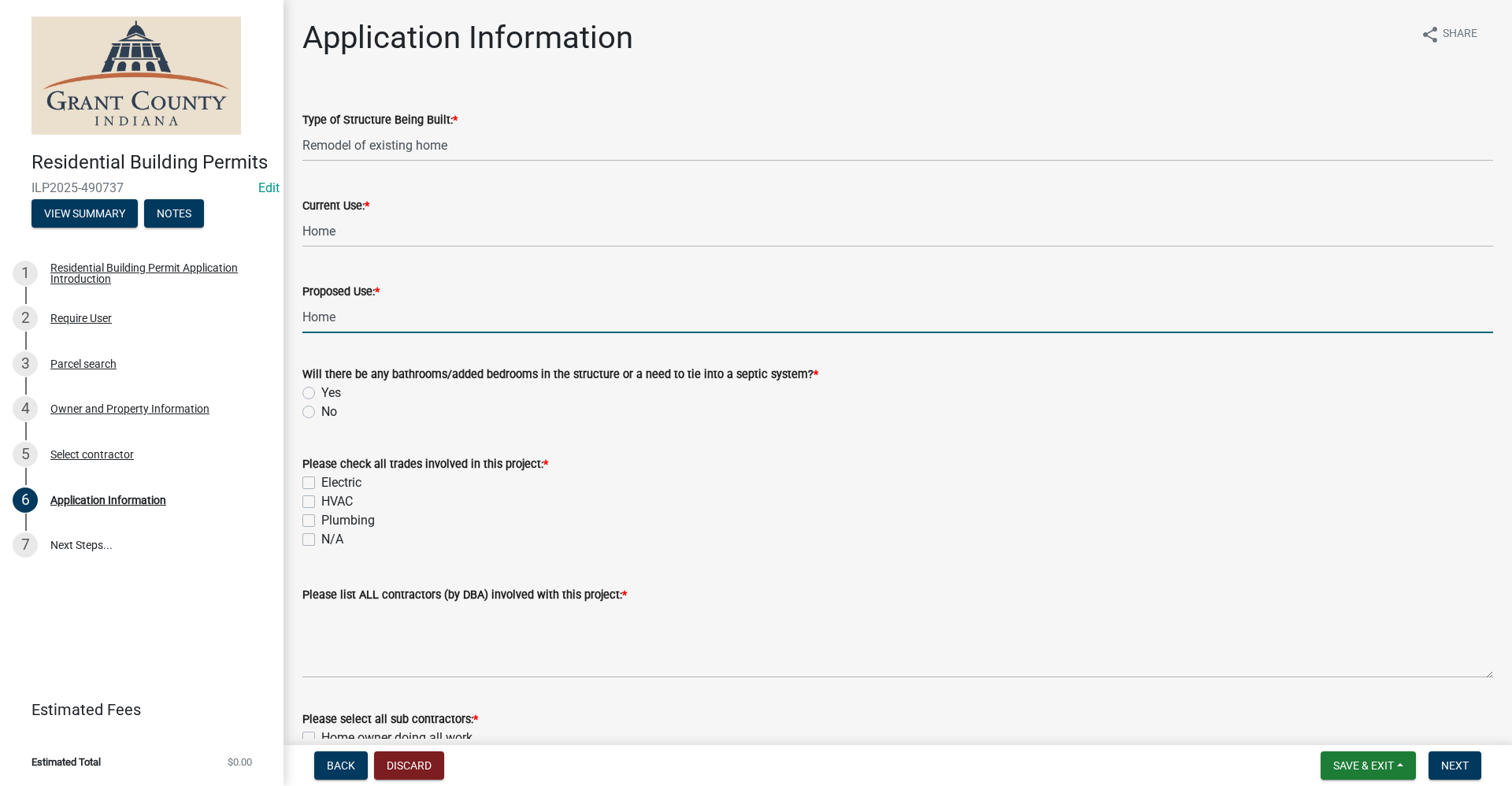
type input "Home"
click at [648, 443] on form "Please check all trades involved in this project: * Electric HVAC Plumbing N/A" at bounding box center [898, 493] width 1191 height 113
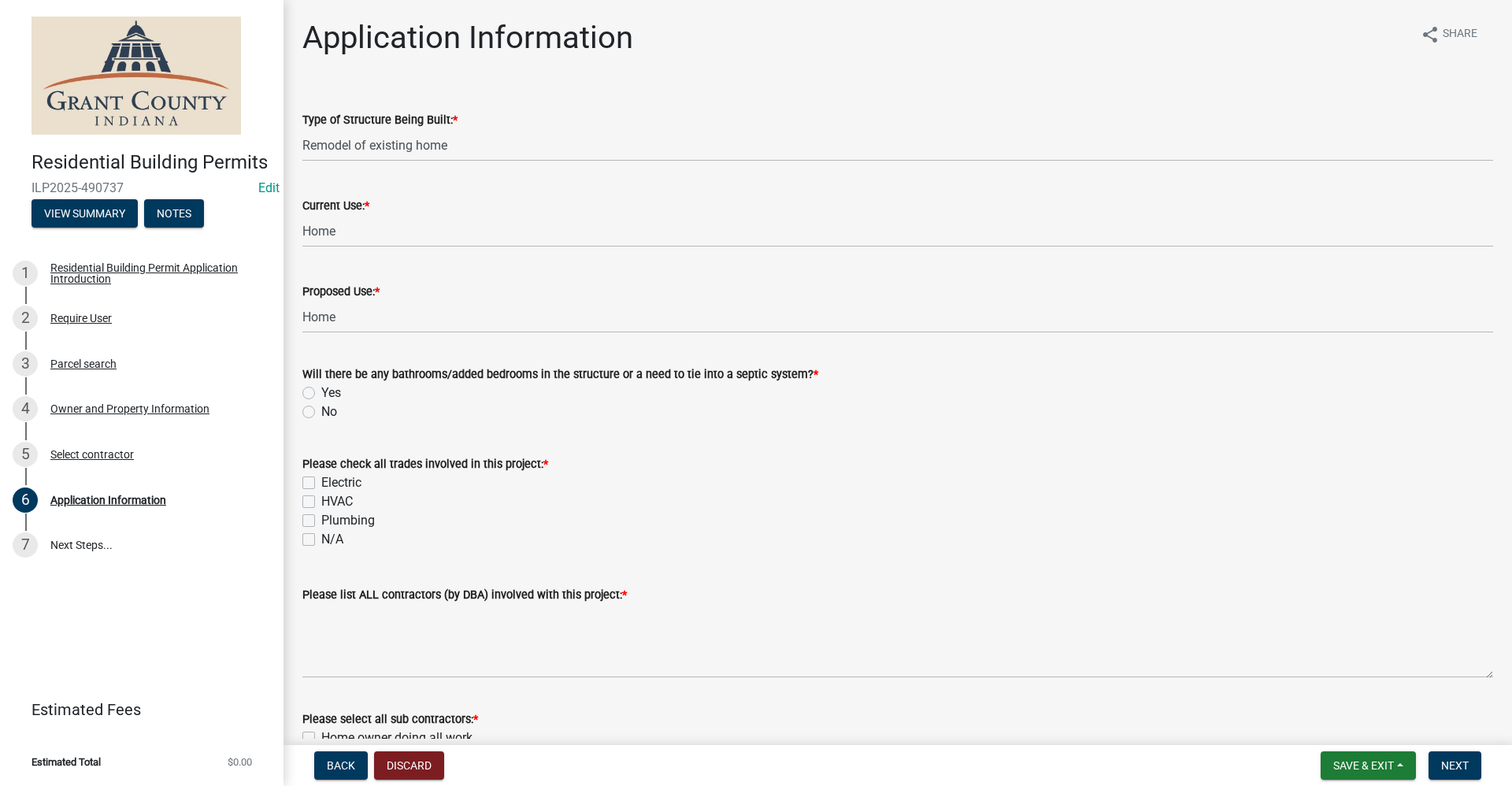
click at [321, 414] on label "No" at bounding box center [329, 412] width 16 height 19
click at [321, 413] on input "No" at bounding box center [326, 407] width 10 height 10
radio input "true"
click at [321, 481] on label "Electric" at bounding box center [341, 483] width 40 height 19
click at [321, 481] on input "Electric" at bounding box center [326, 478] width 10 height 10
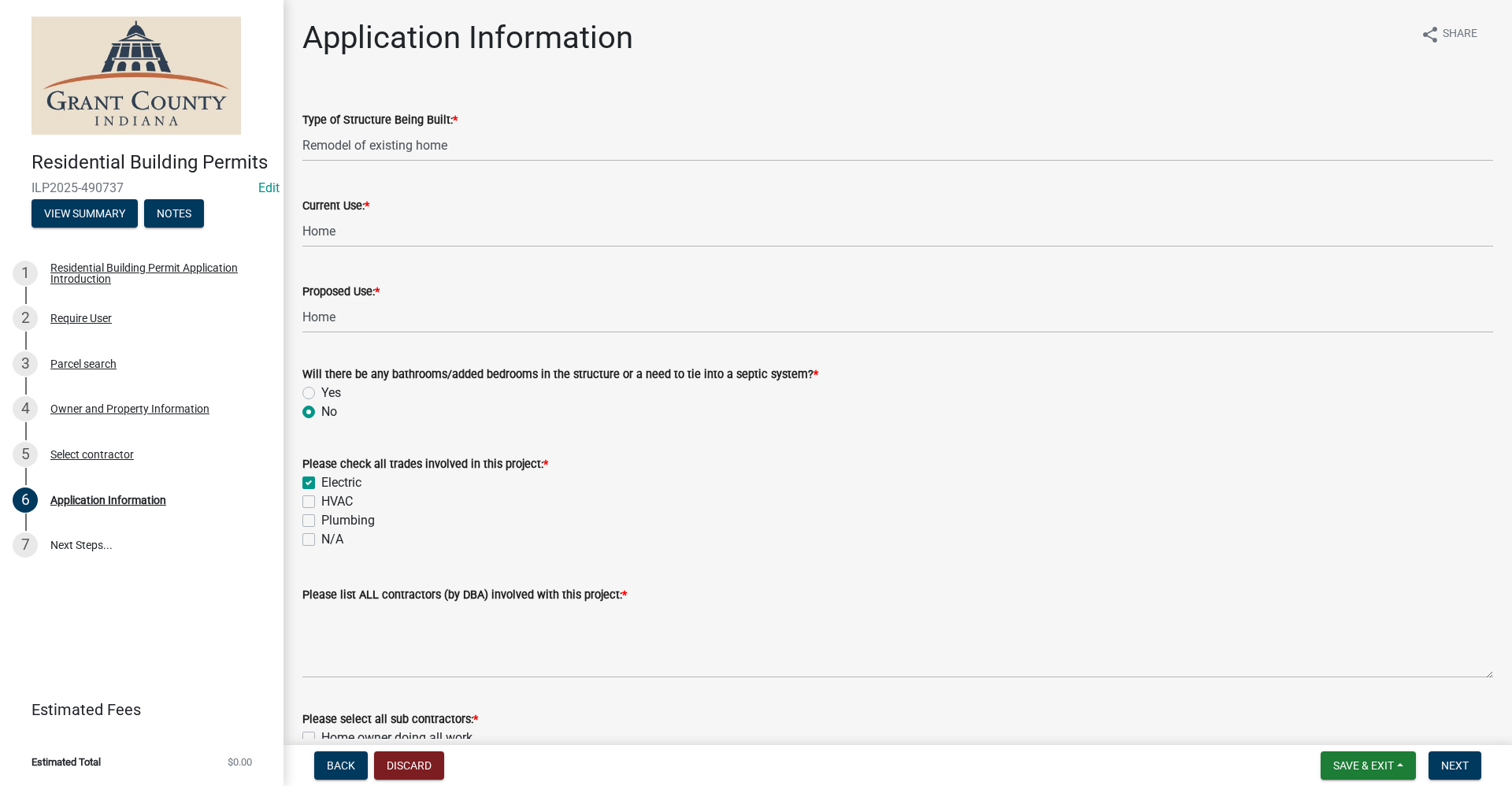
checkbox input "true"
checkbox input "false"
click at [321, 502] on label "HVAC" at bounding box center [336, 502] width 31 height 19
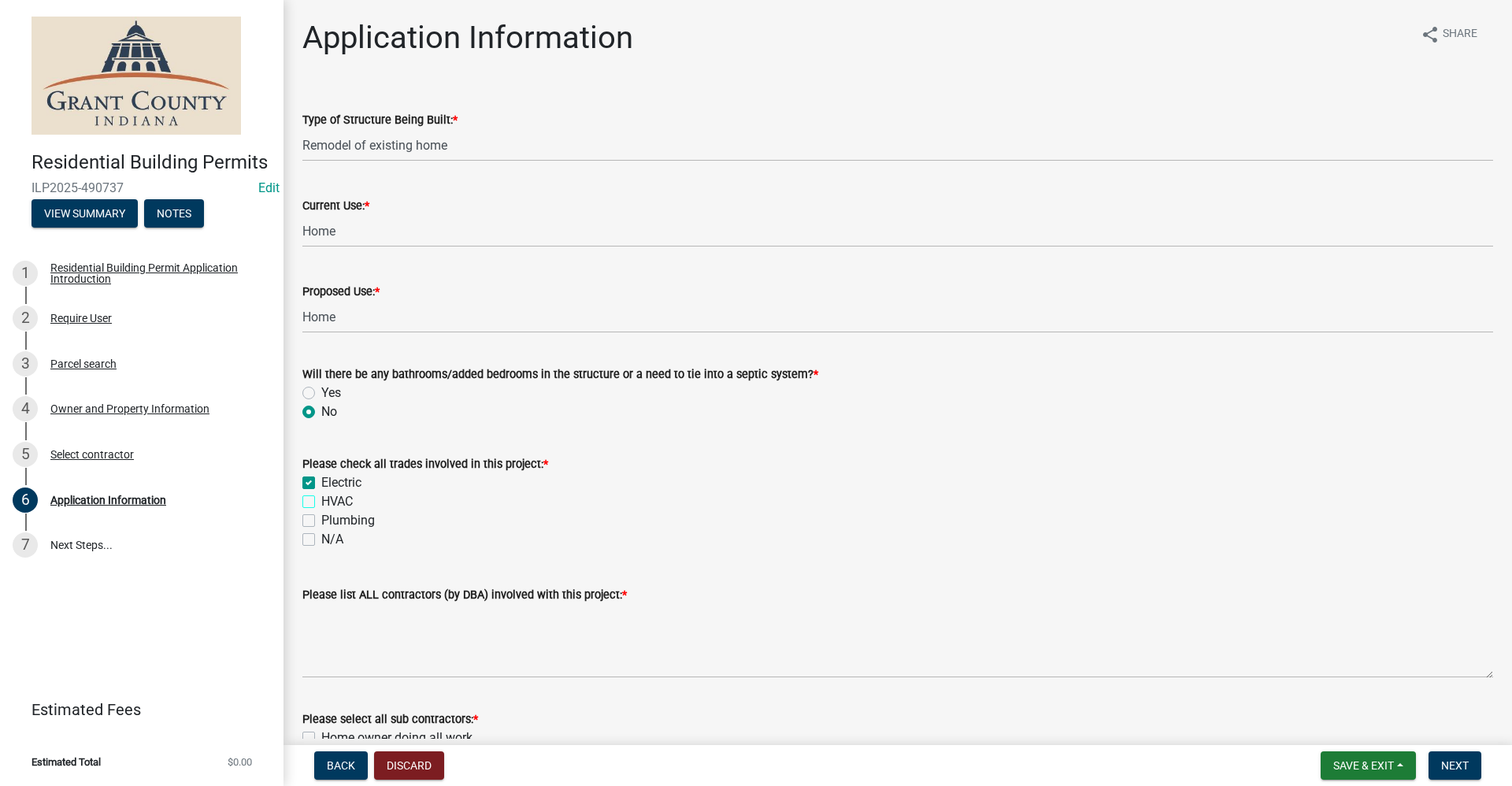
click at [321, 502] on input "HVAC" at bounding box center [326, 497] width 10 height 10
checkbox input "true"
checkbox input "false"
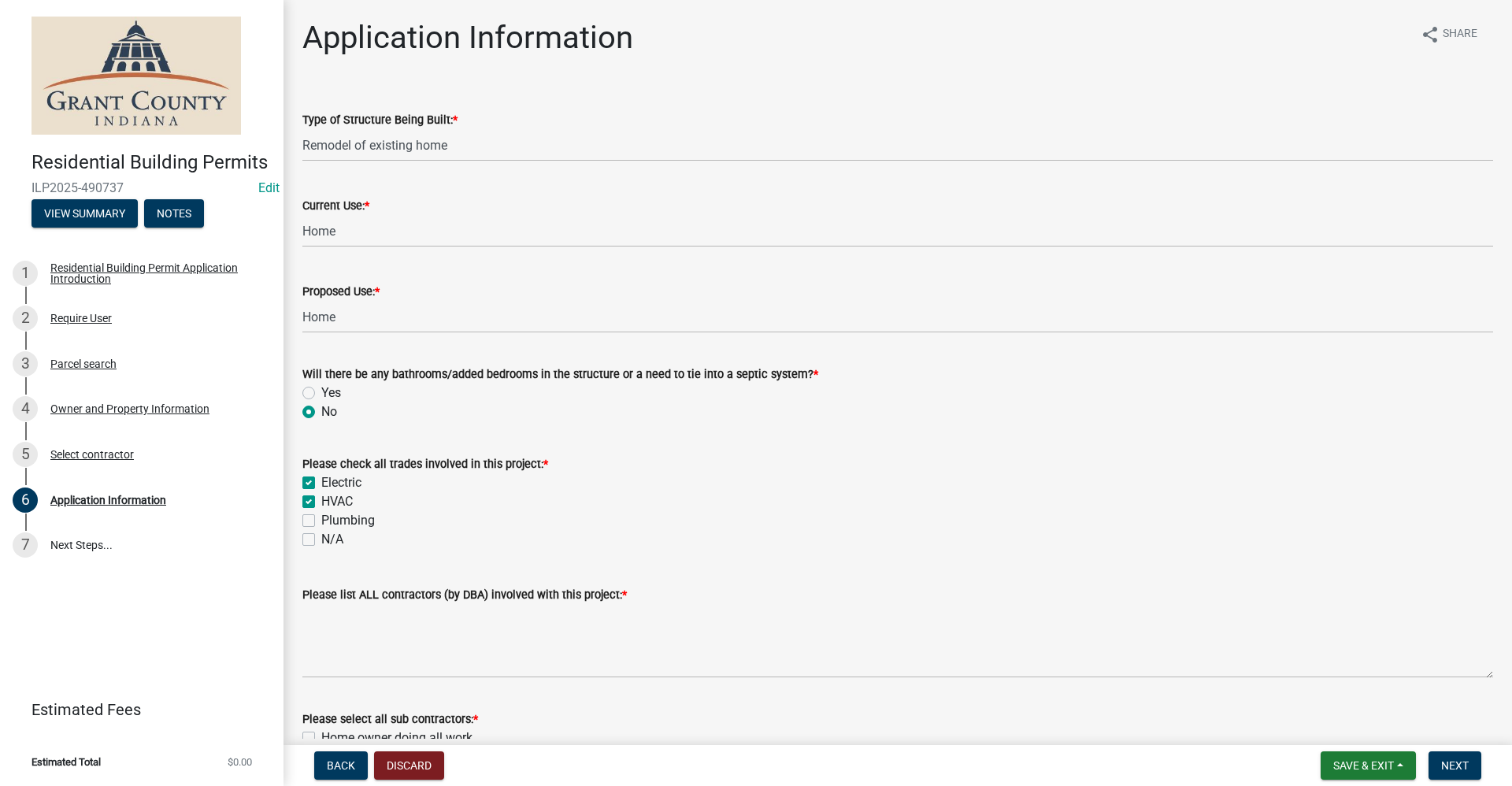
checkbox input "false"
click at [321, 520] on label "Plumbing" at bounding box center [348, 520] width 54 height 19
click at [321, 520] on input "Plumbing" at bounding box center [326, 516] width 10 height 10
checkbox input "true"
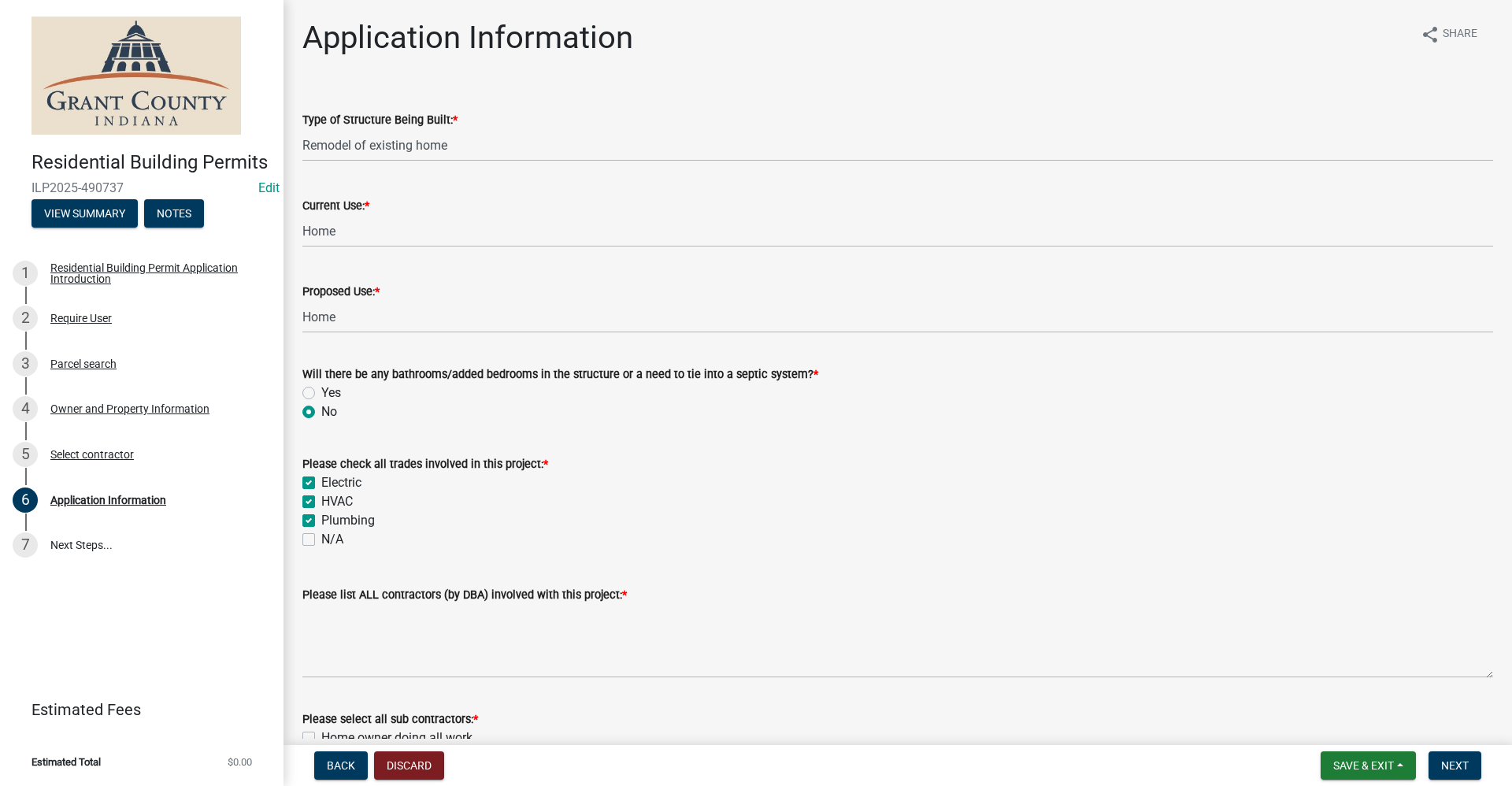
checkbox input "true"
checkbox input "false"
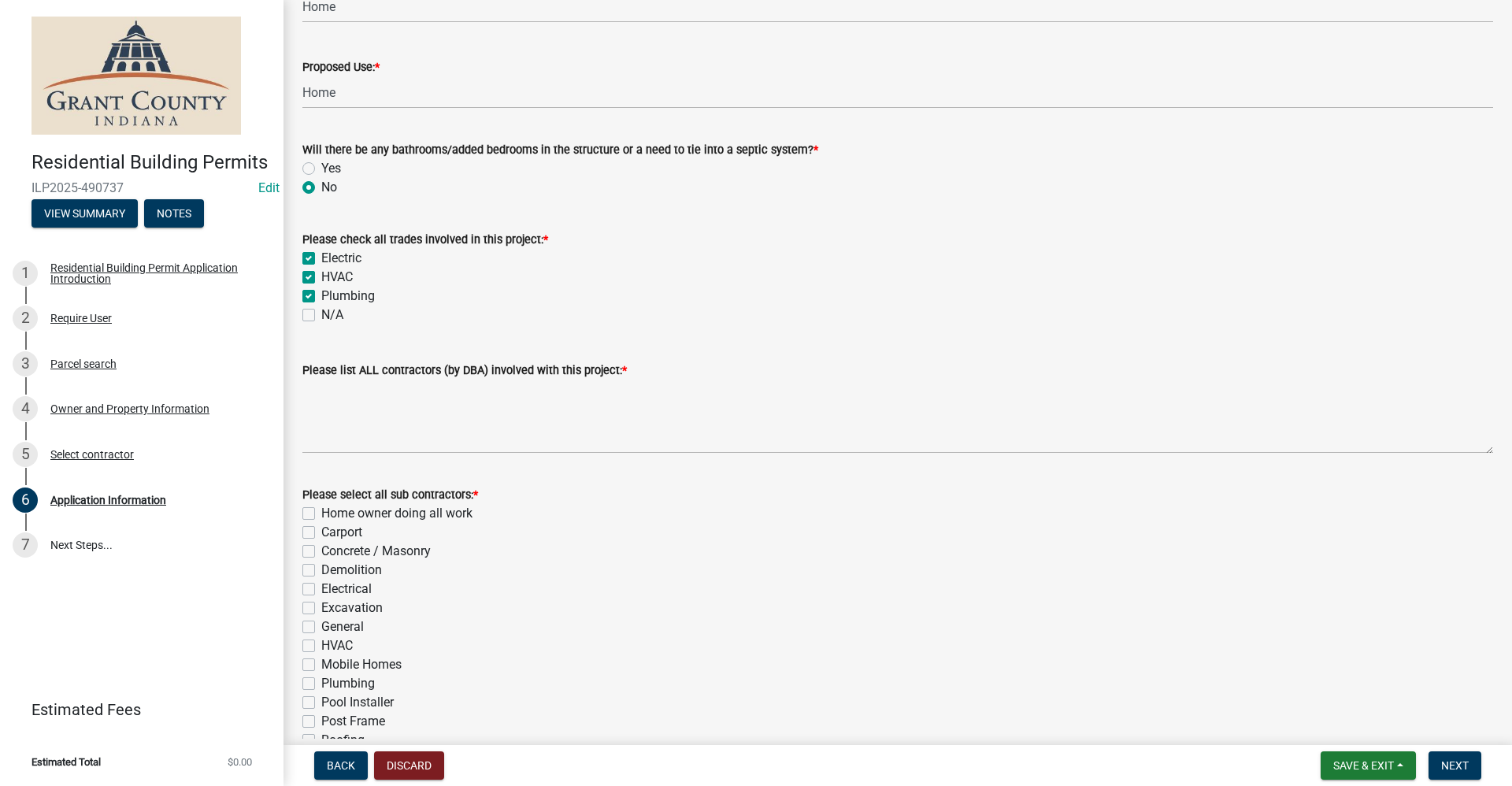
scroll to position [236, 0]
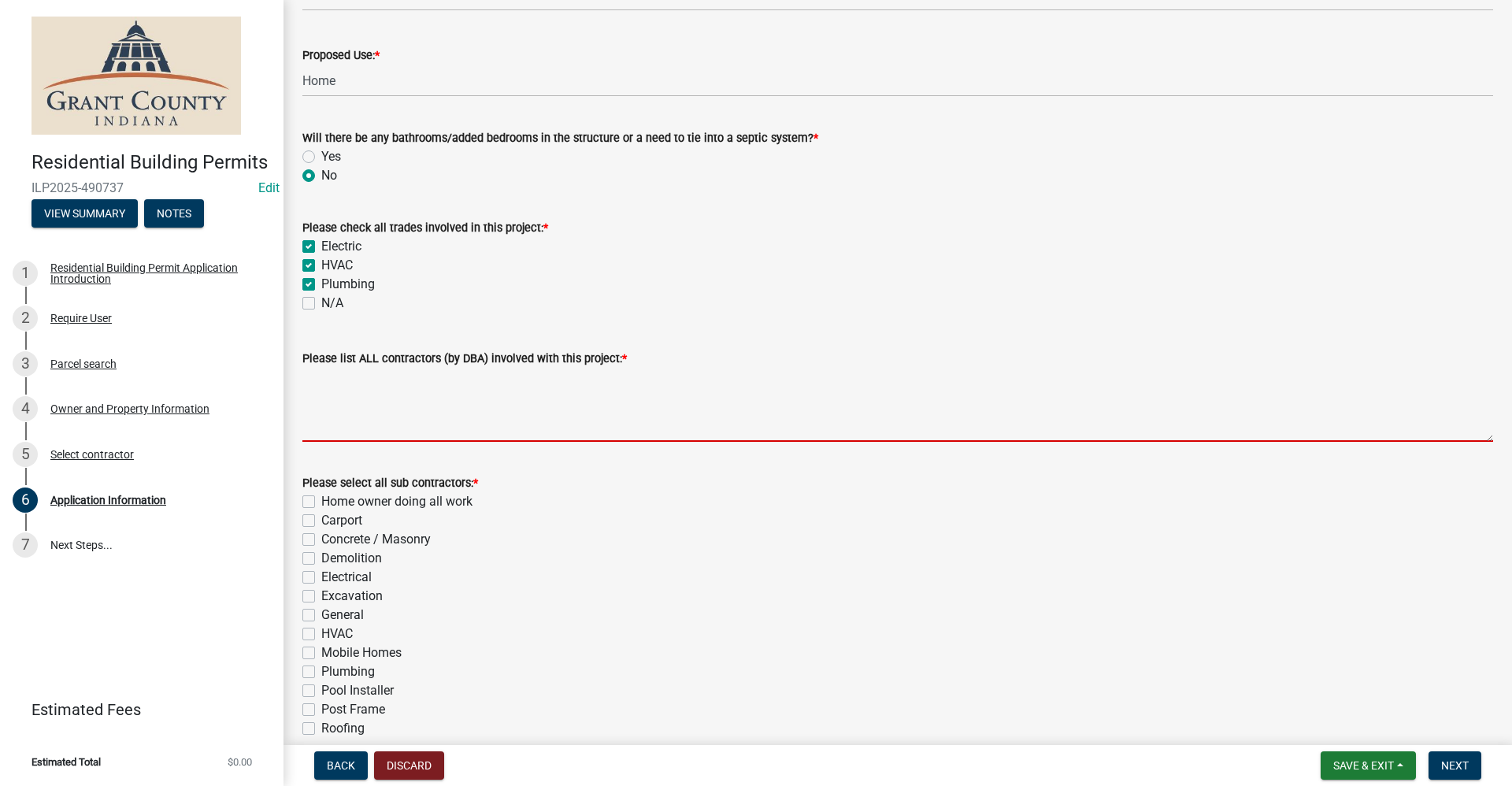
click at [358, 423] on textarea "Please list ALL contractors (by DBA) involved with this project: *" at bounding box center [898, 405] width 1191 height 74
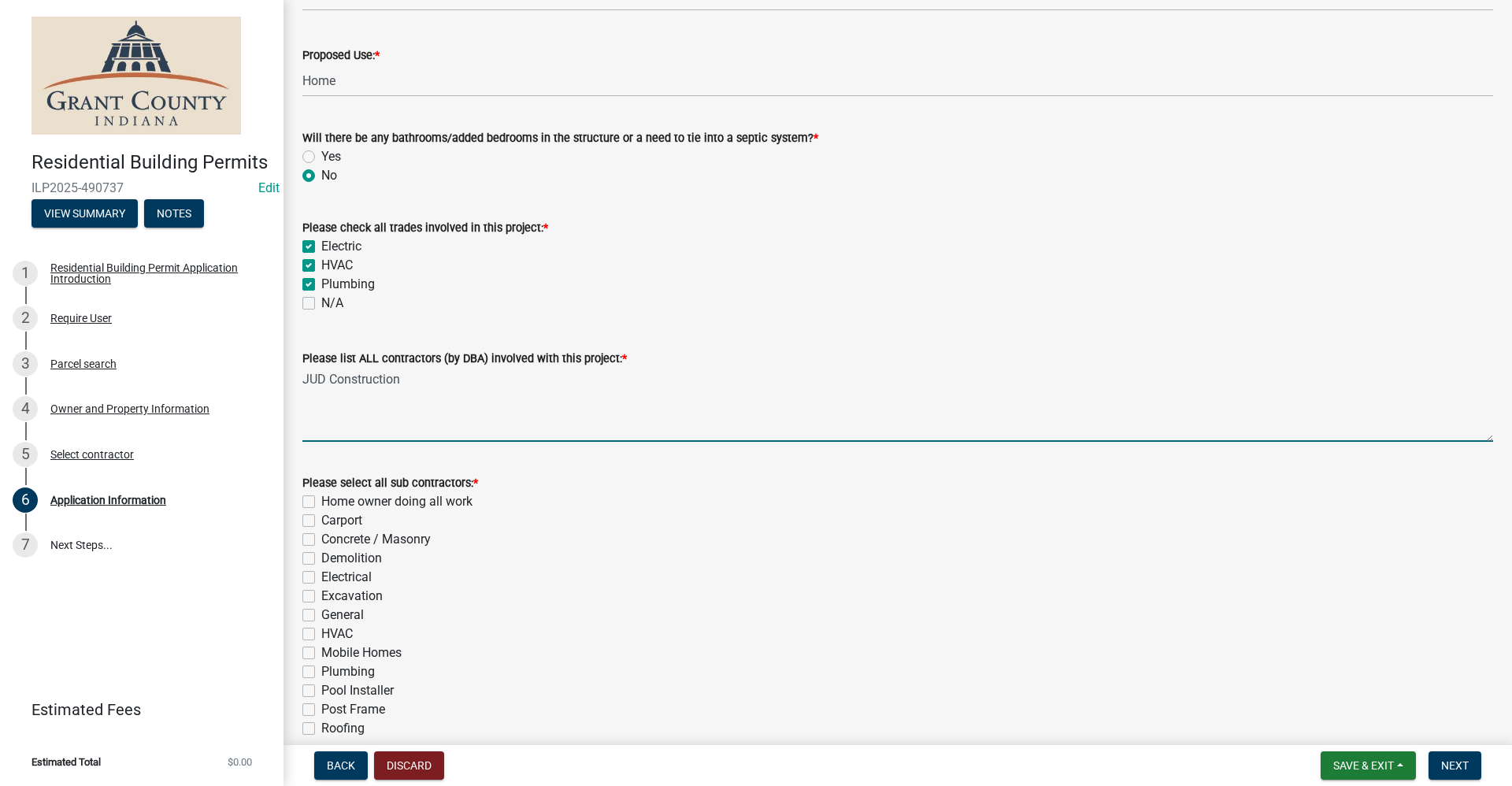
type textarea "JUD Construction"
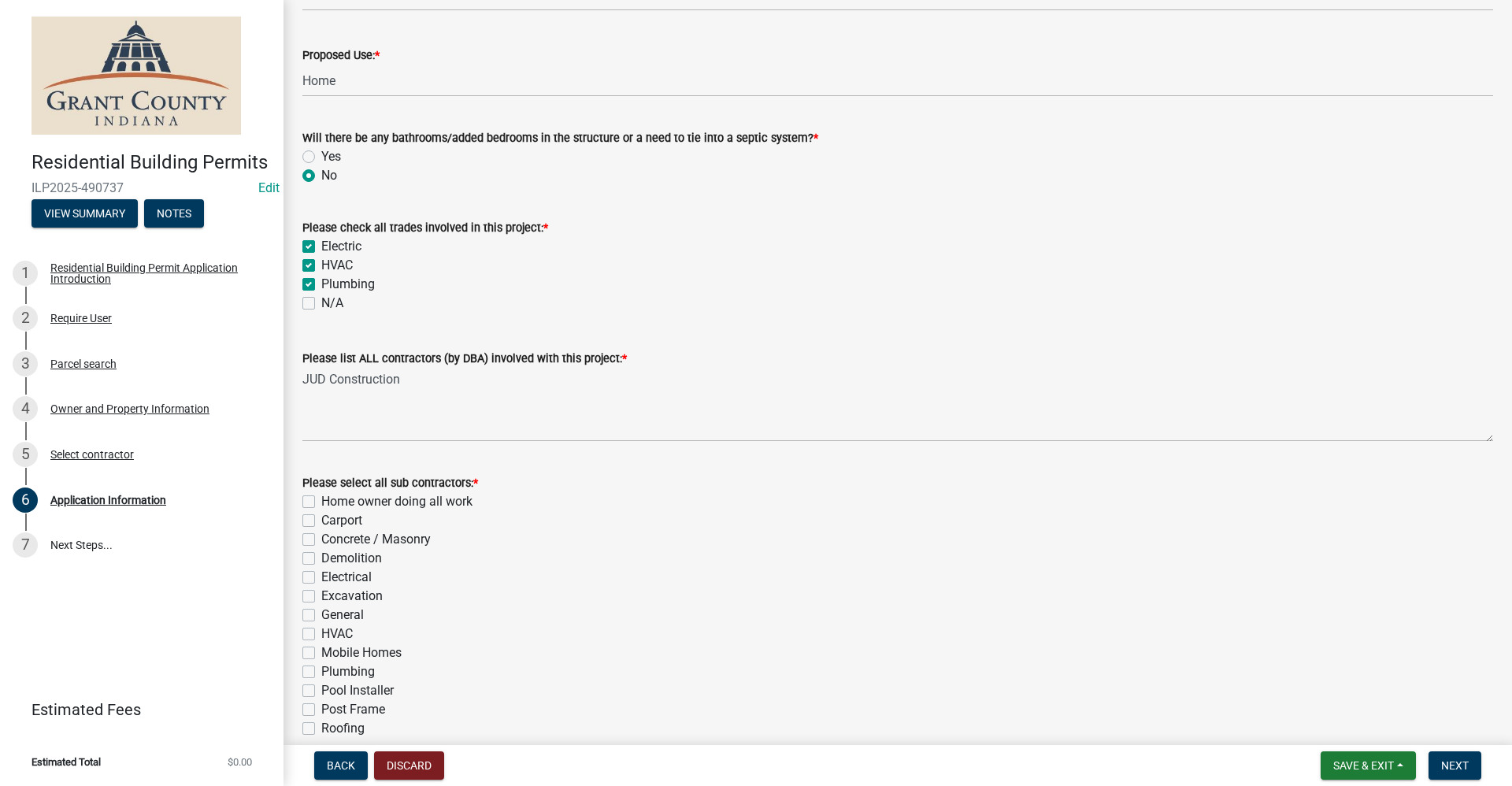
click at [321, 610] on label "General" at bounding box center [342, 615] width 42 height 19
click at [321, 610] on input "General" at bounding box center [326, 610] width 10 height 10
checkbox input "true"
checkbox input "false"
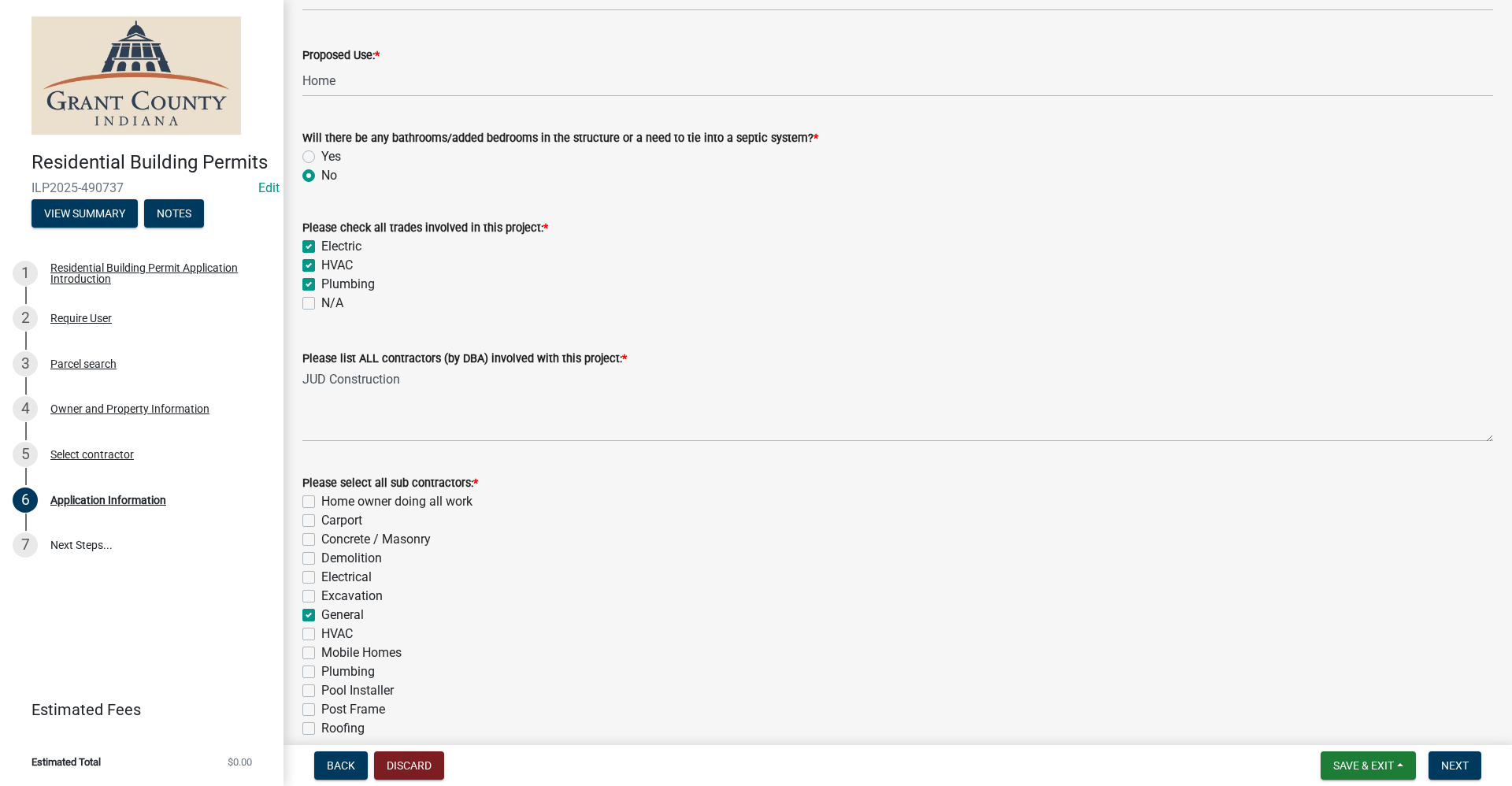
checkbox input "false"
checkbox input "true"
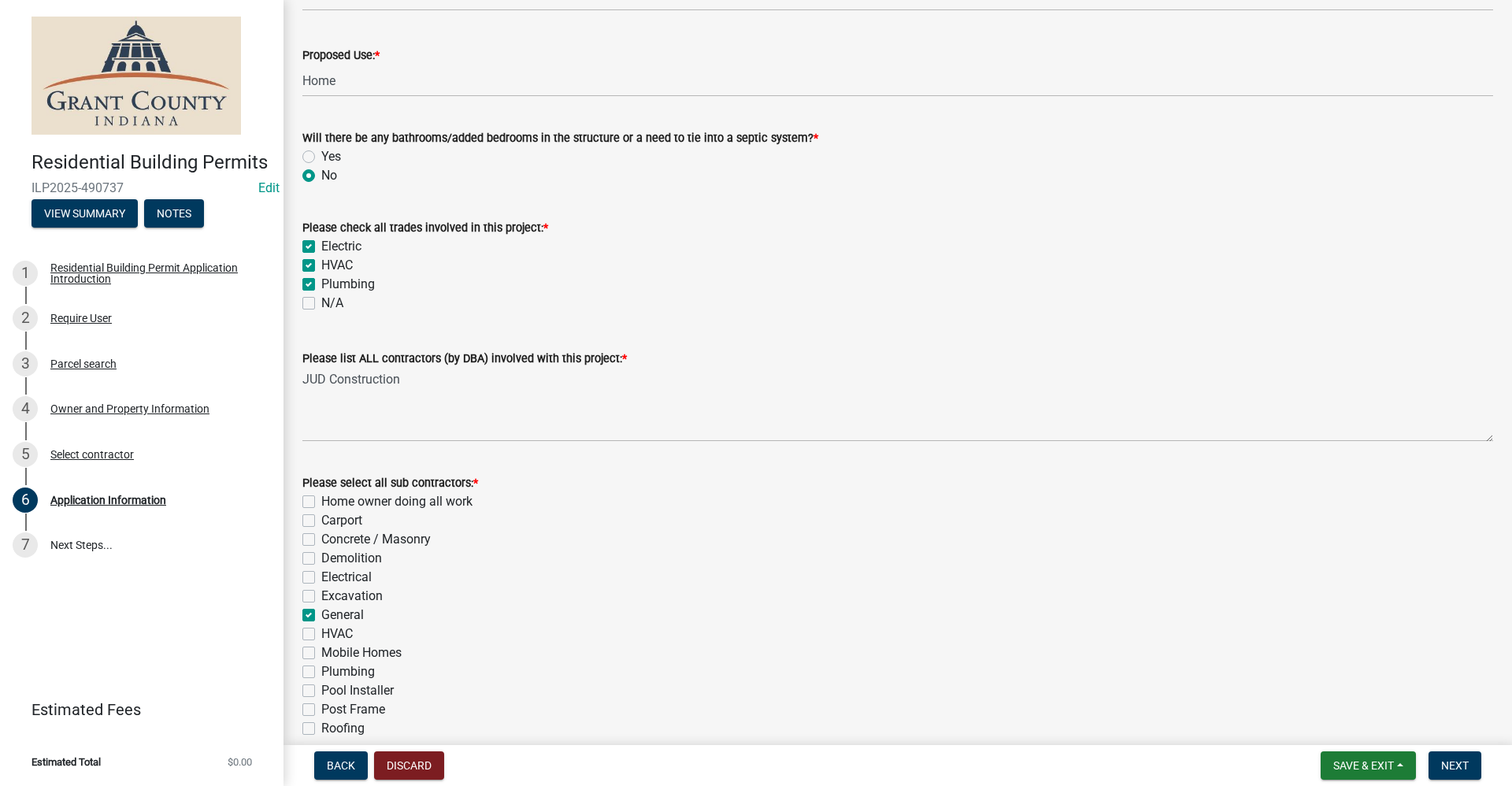
checkbox input "false"
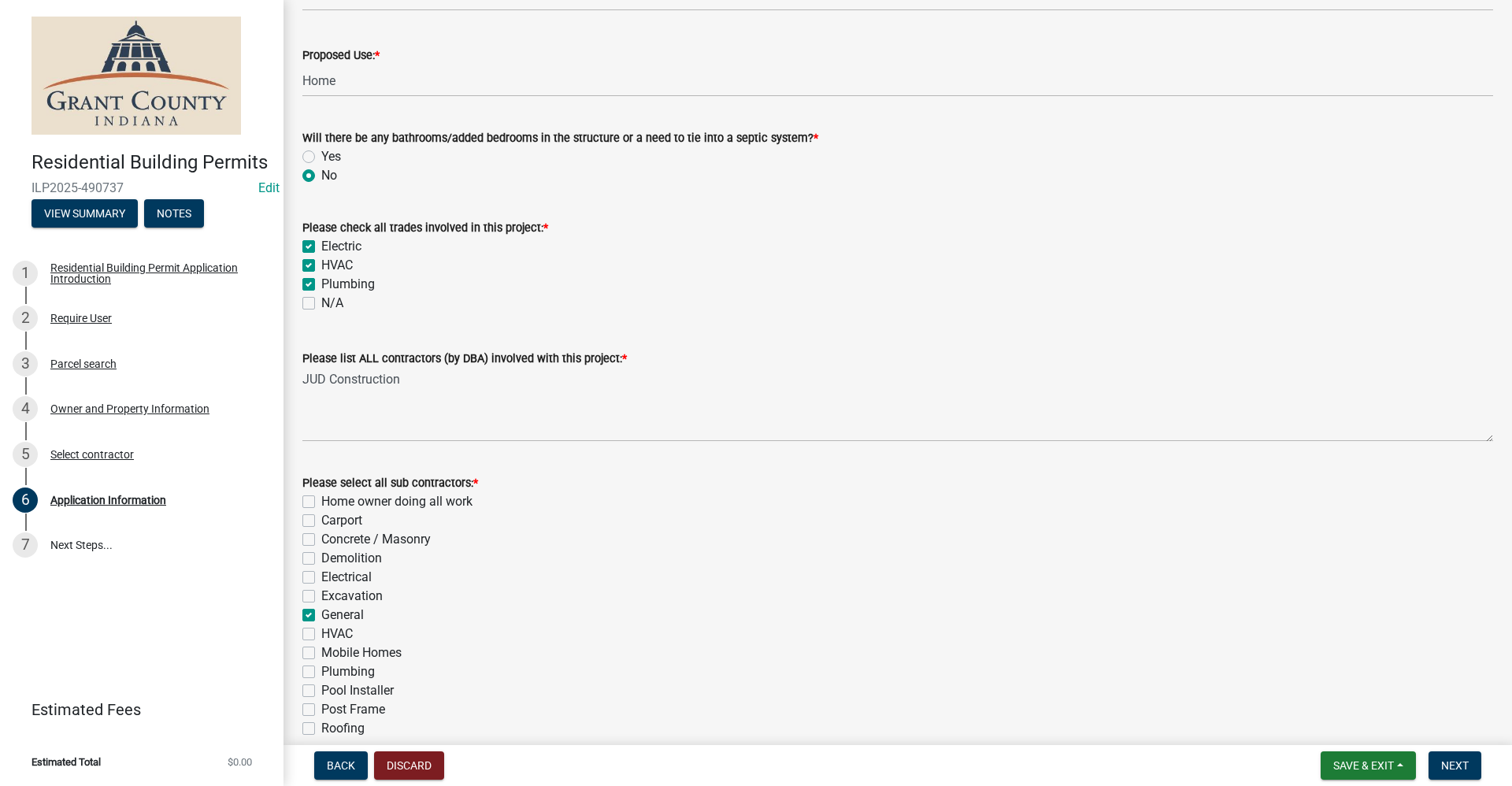
checkbox input "false"
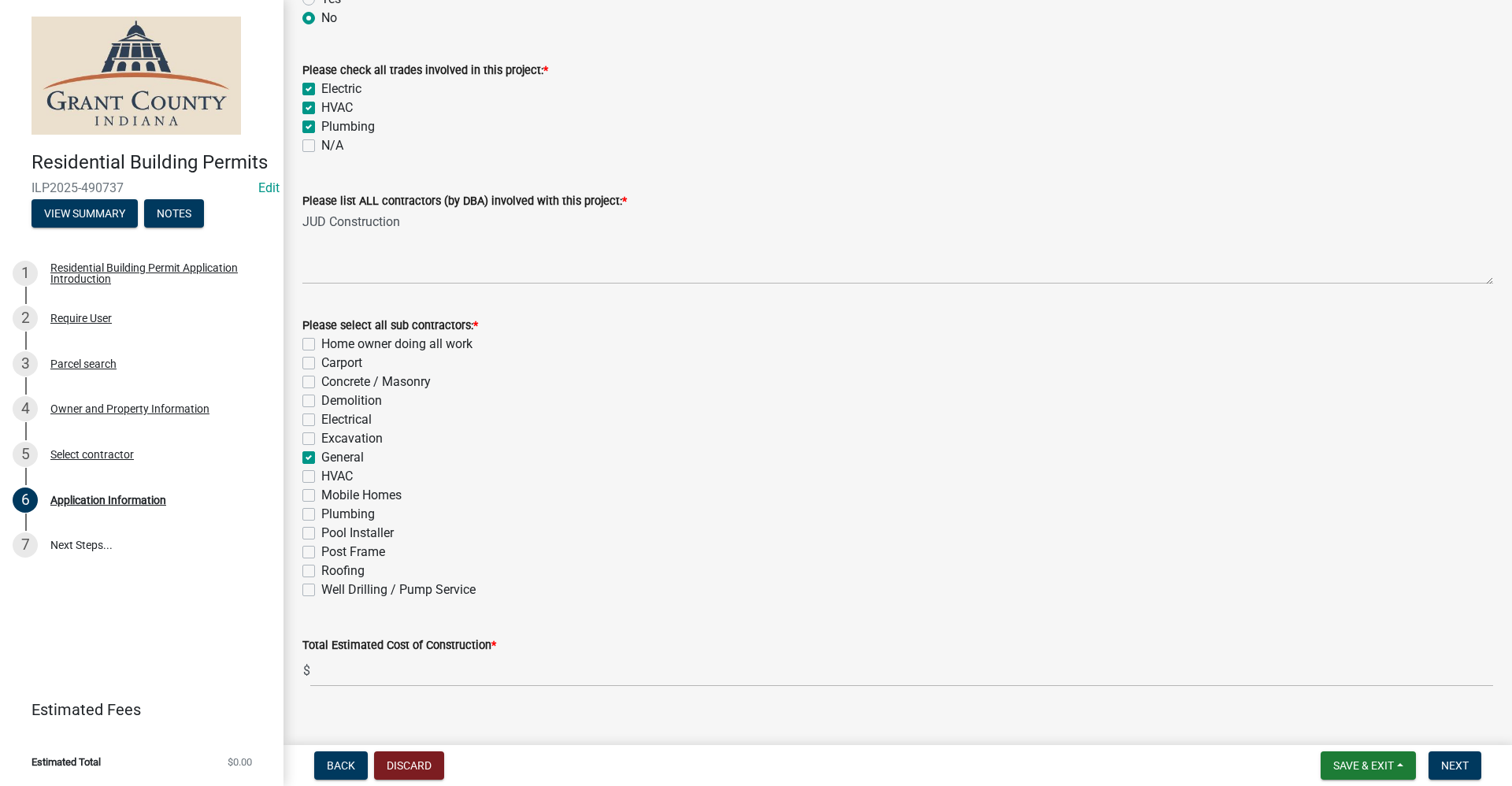
scroll to position [417, 0]
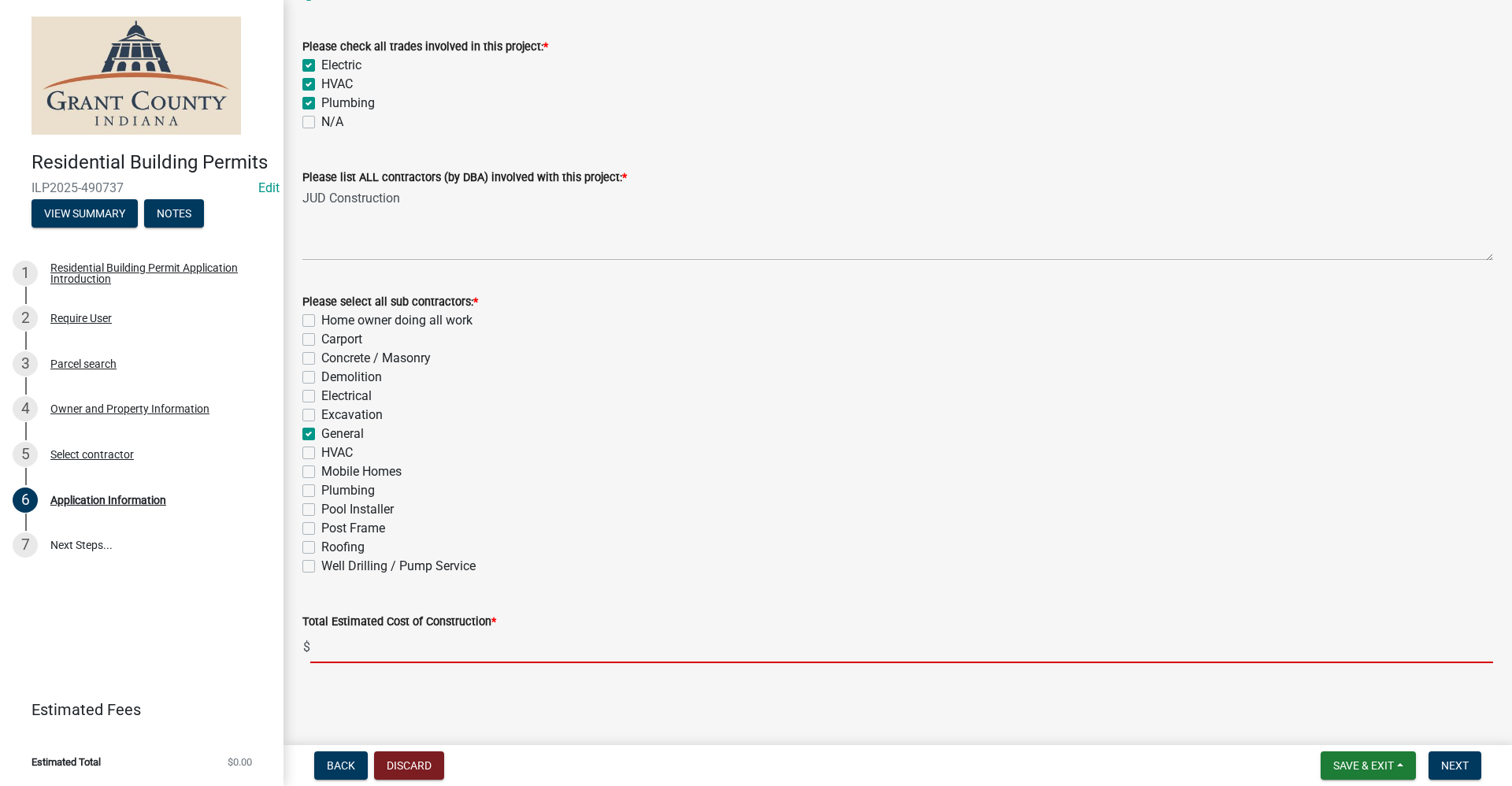
click at [364, 645] on input "text" at bounding box center [901, 647] width 1183 height 32
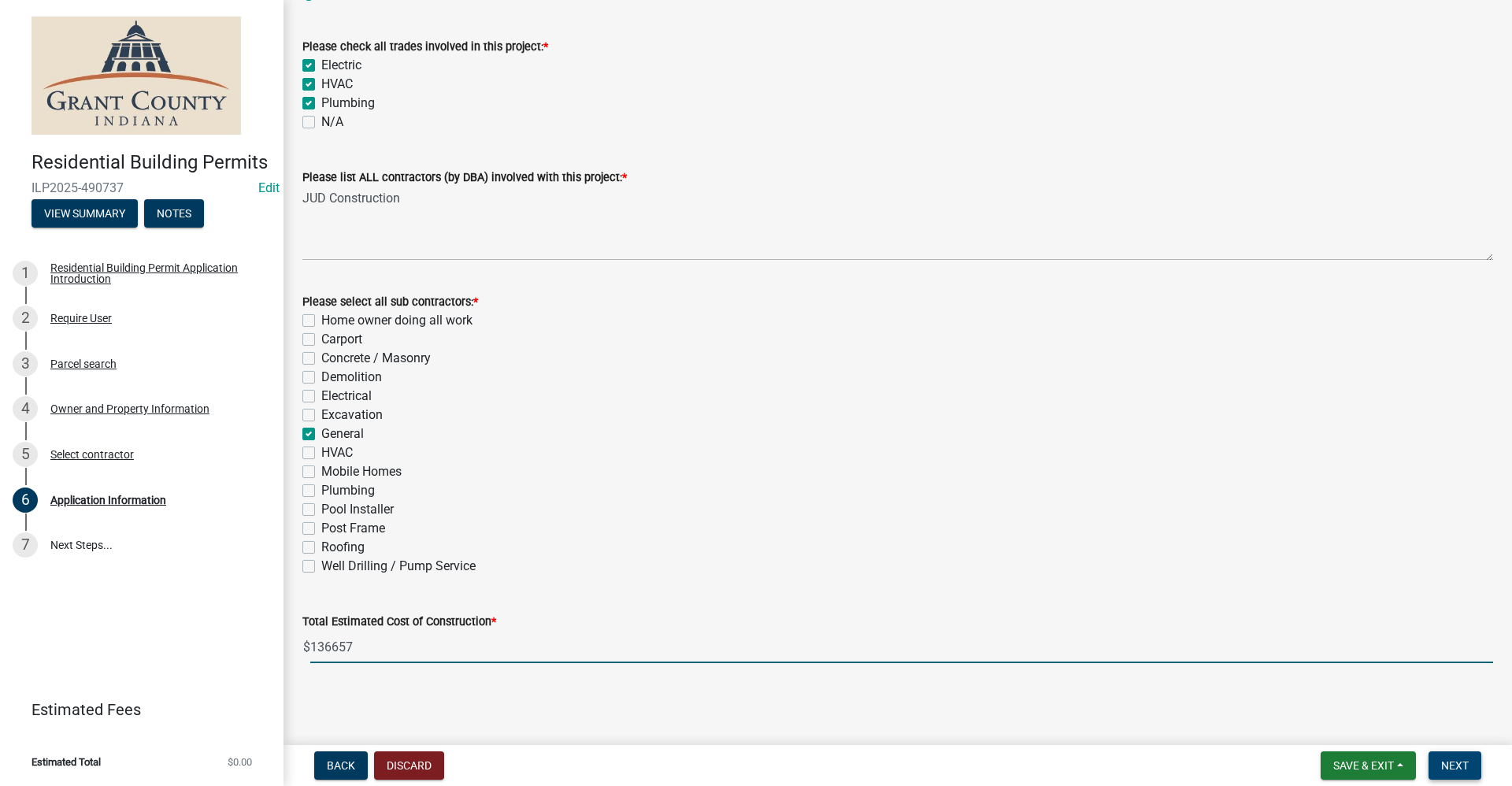
type input "136657"
click at [1461, 769] on span "Next" at bounding box center [1455, 765] width 28 height 13
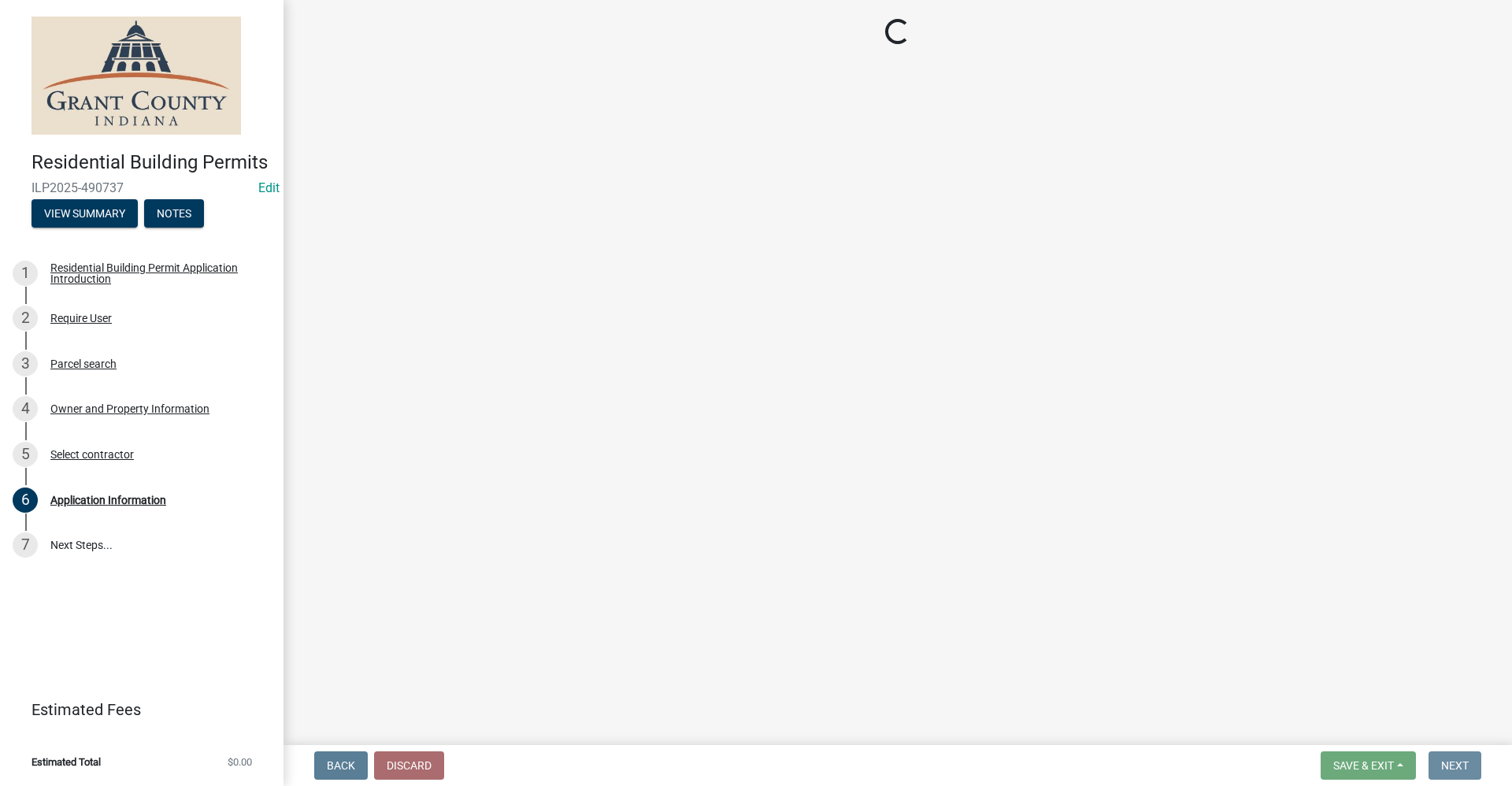
scroll to position [0, 0]
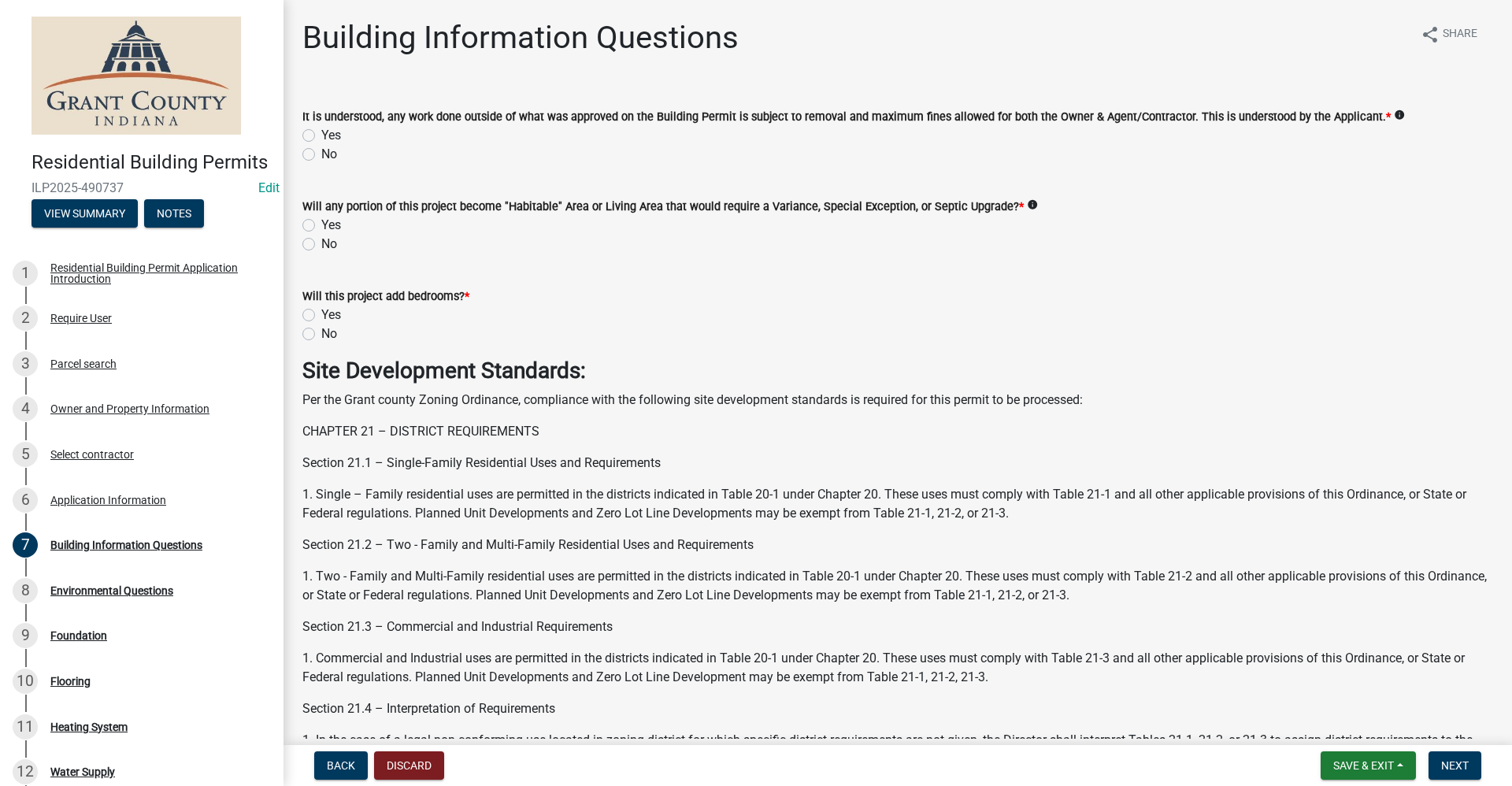
click at [321, 136] on label "Yes" at bounding box center [331, 135] width 20 height 19
click at [321, 136] on input "Yes" at bounding box center [326, 130] width 10 height 10
radio input "true"
click at [321, 246] on label "No" at bounding box center [329, 244] width 16 height 19
click at [321, 245] on input "No" at bounding box center [326, 240] width 10 height 10
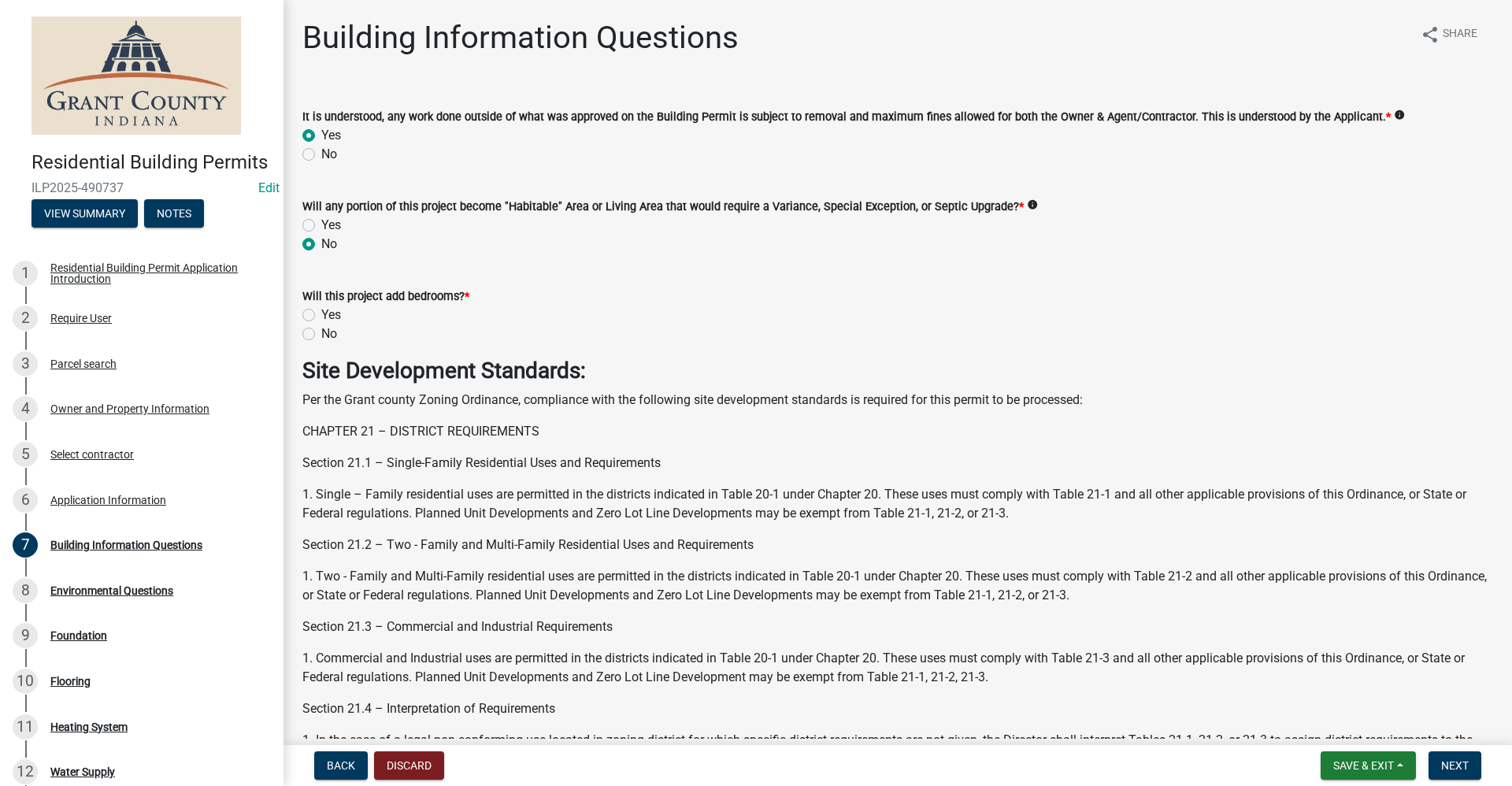
radio input "true"
click at [321, 336] on label "No" at bounding box center [329, 334] width 16 height 19
click at [321, 335] on input "No" at bounding box center [326, 329] width 10 height 10
radio input "true"
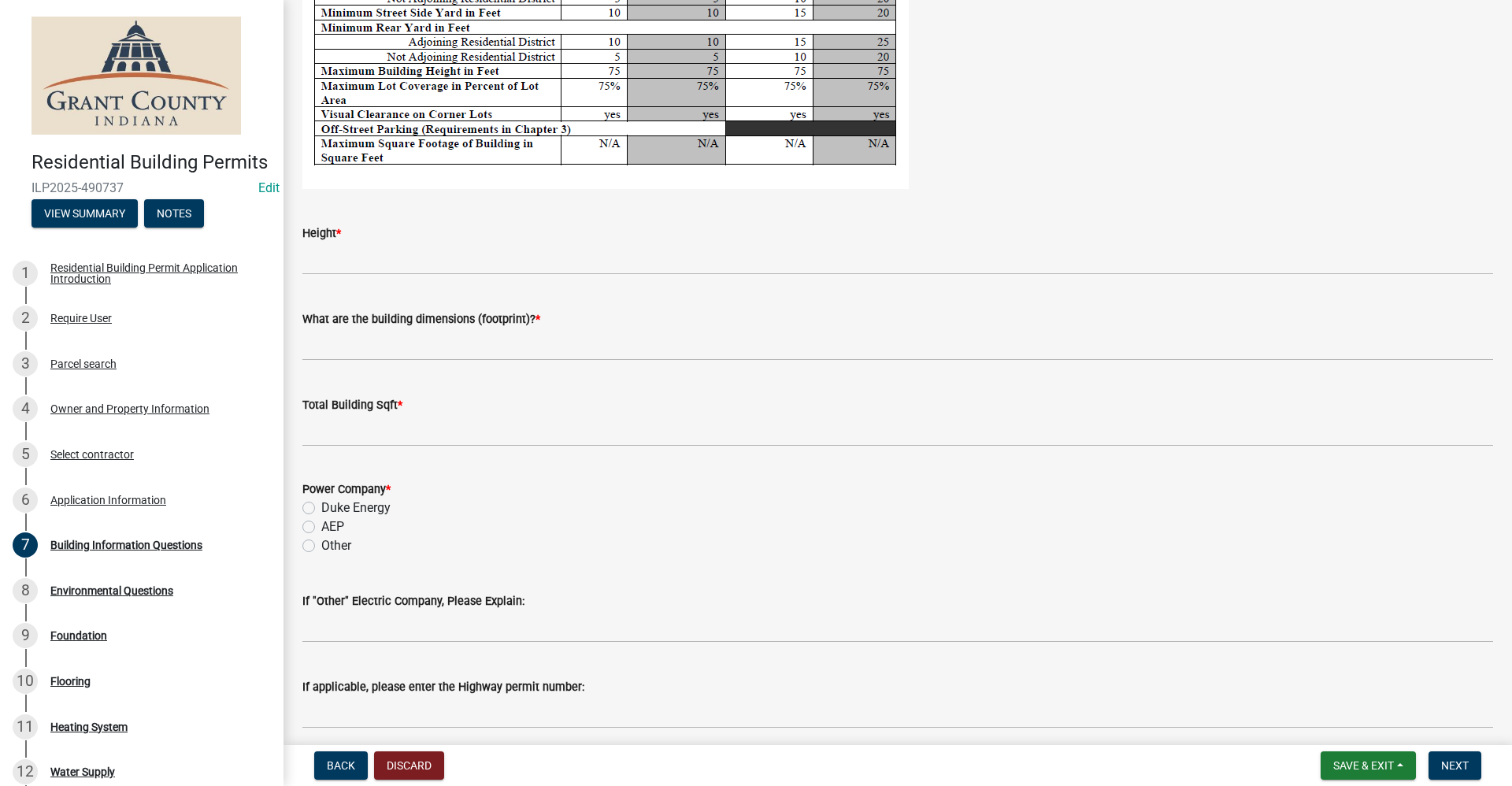
scroll to position [2993, 0]
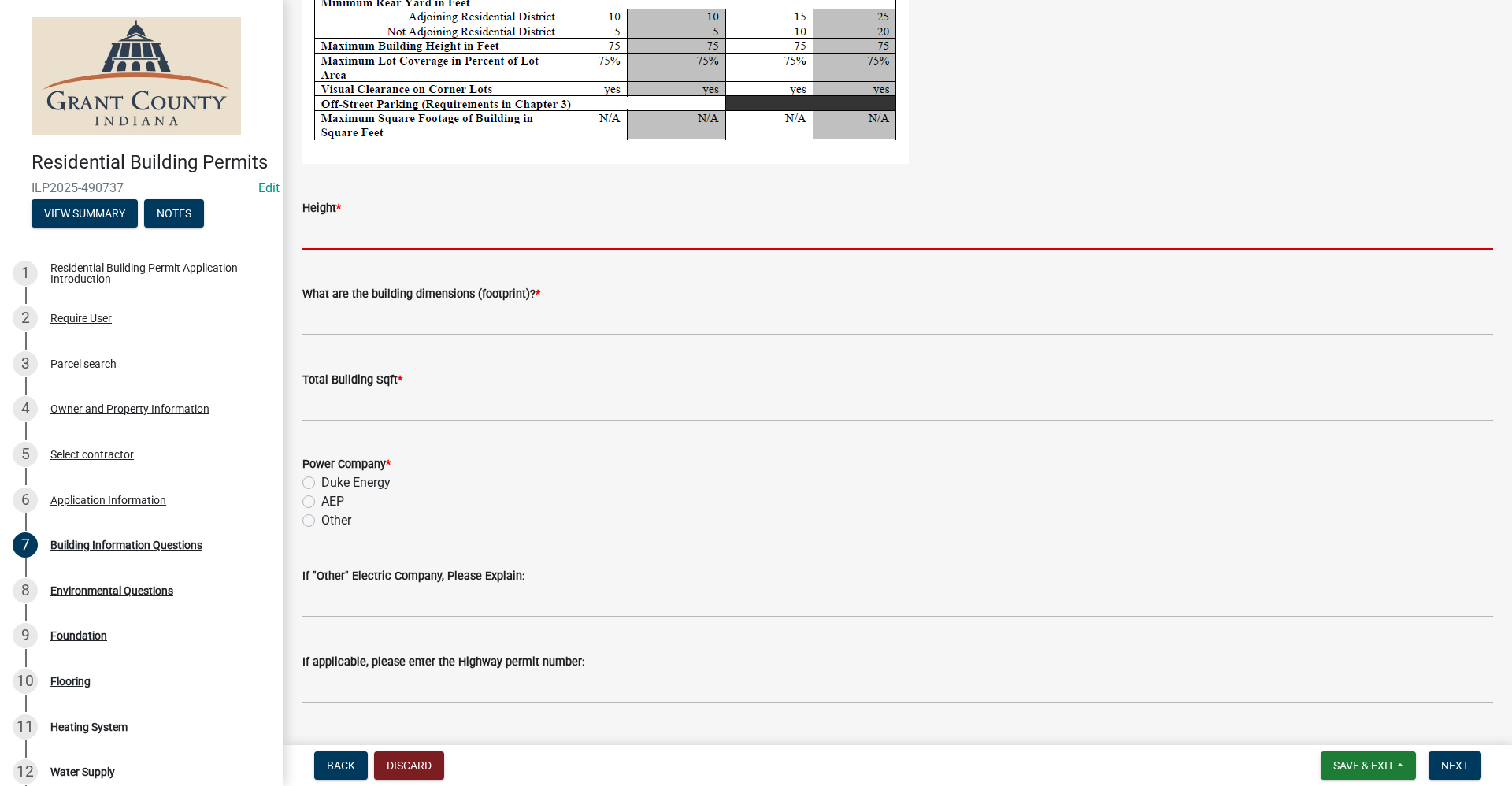
click at [349, 241] on input "Height *" at bounding box center [898, 233] width 1191 height 32
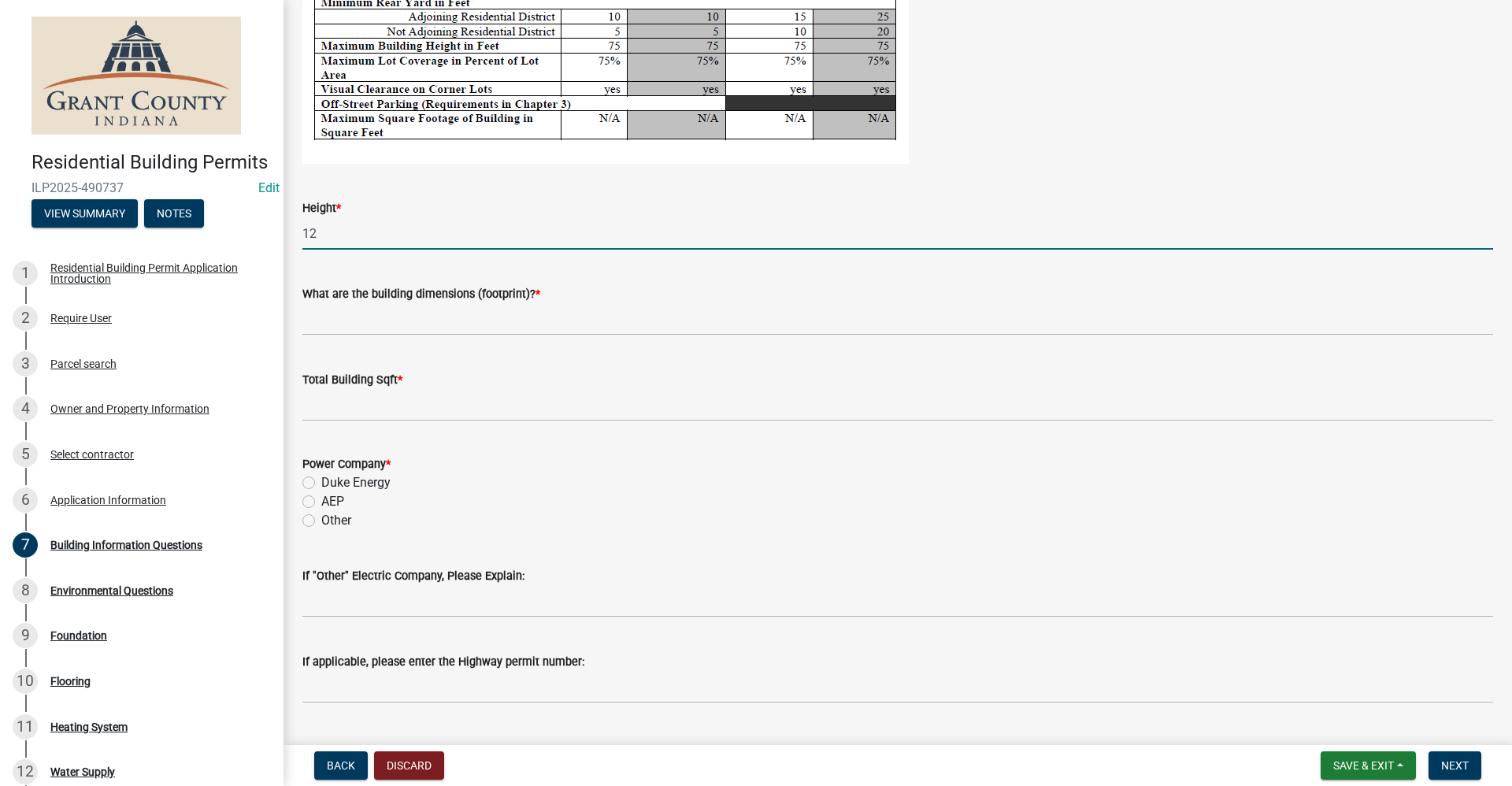
type input "12"
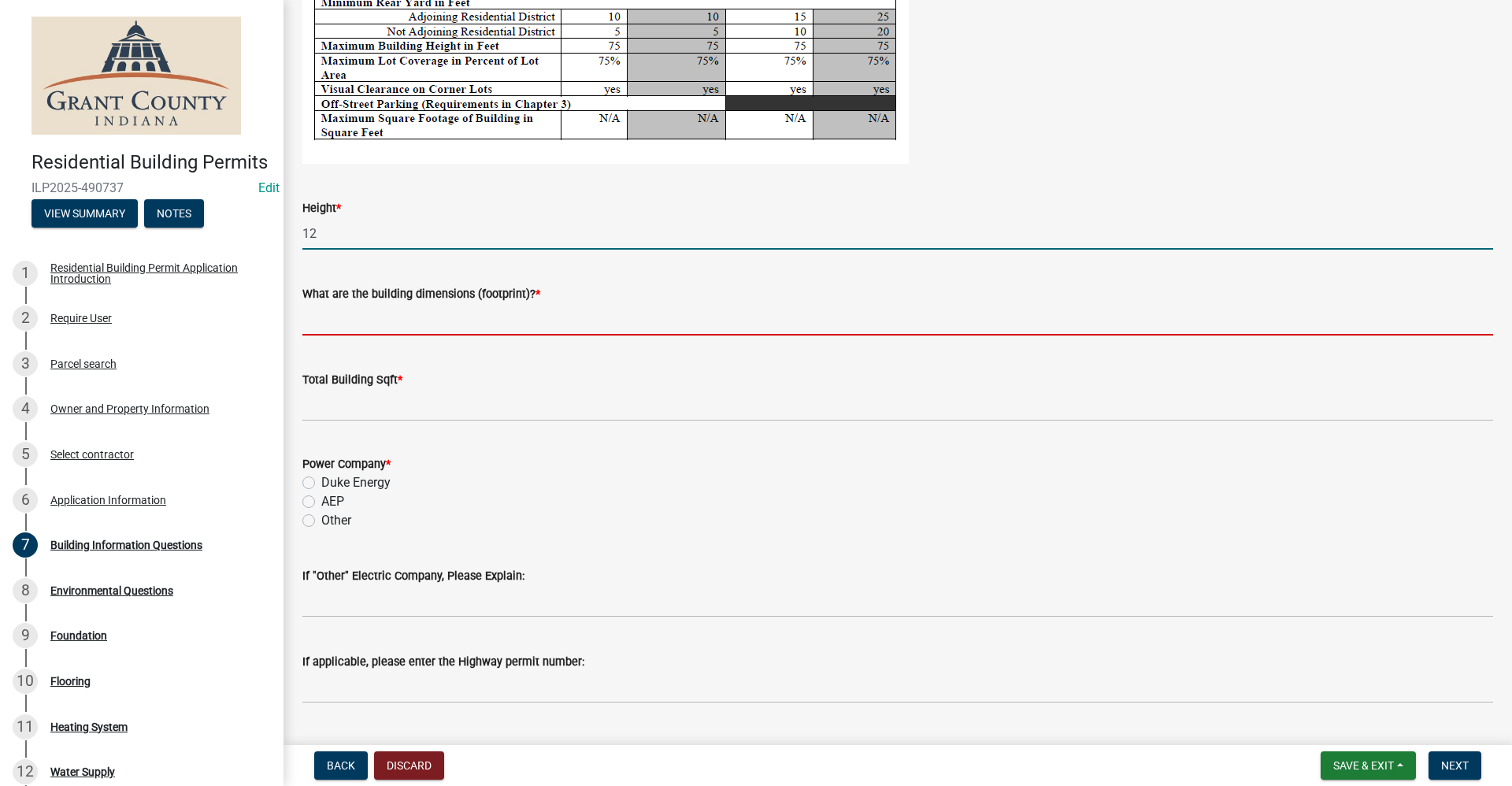
click at [313, 325] on input "What are the building dimensions (footprint)? *" at bounding box center [898, 319] width 1191 height 32
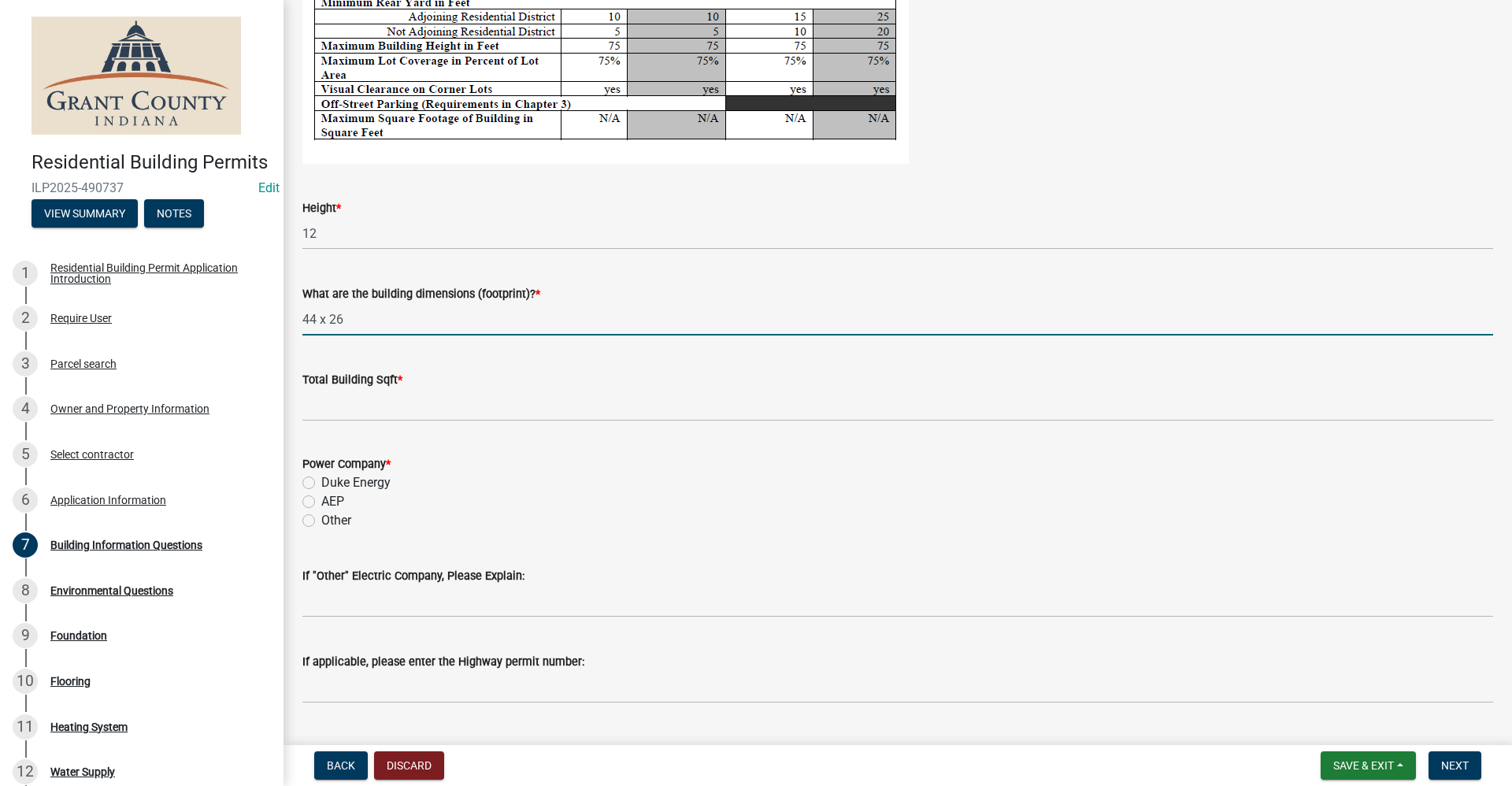
type input "44 x 26"
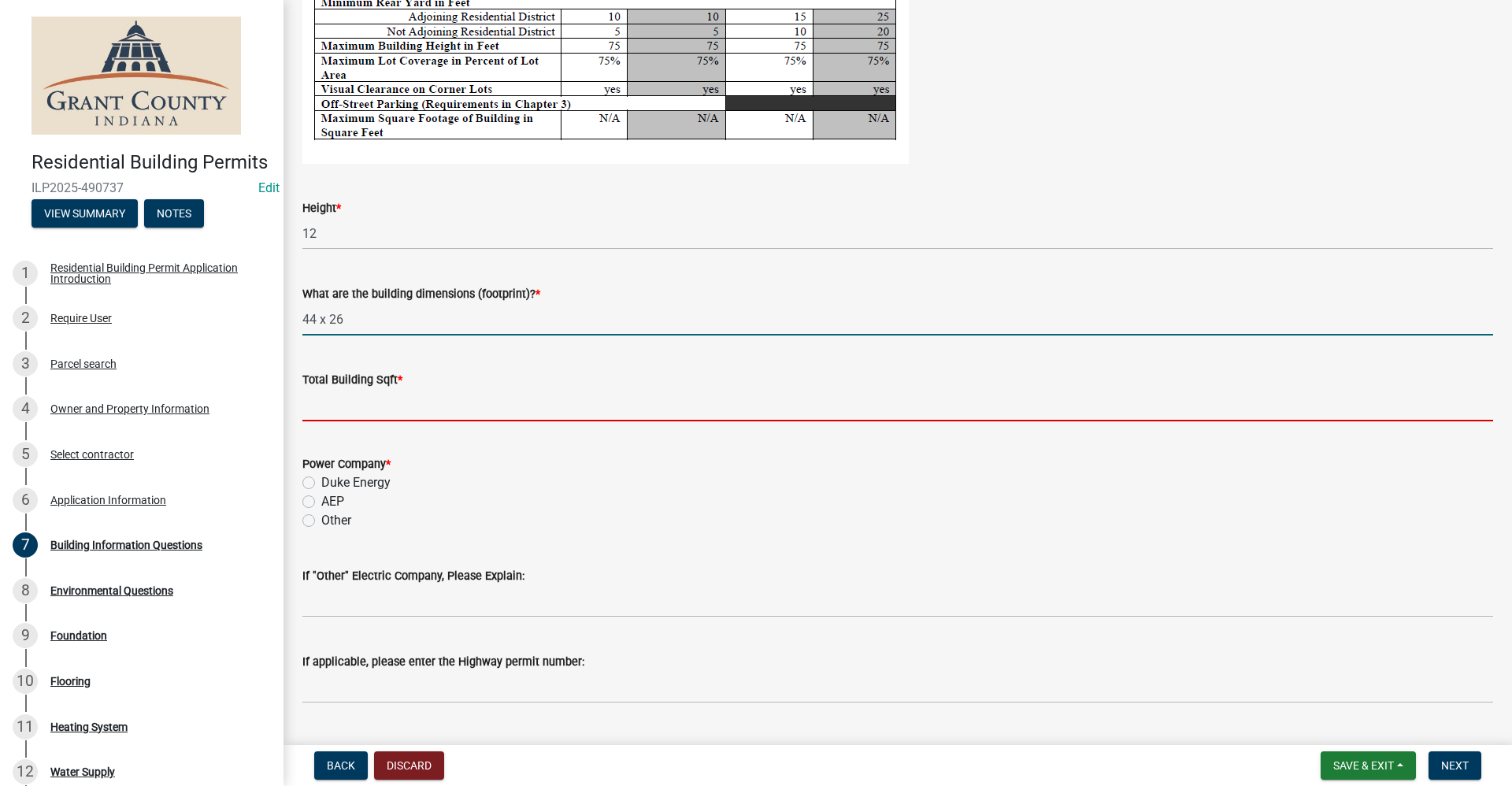
click at [312, 406] on input "text" at bounding box center [898, 406] width 1191 height 32
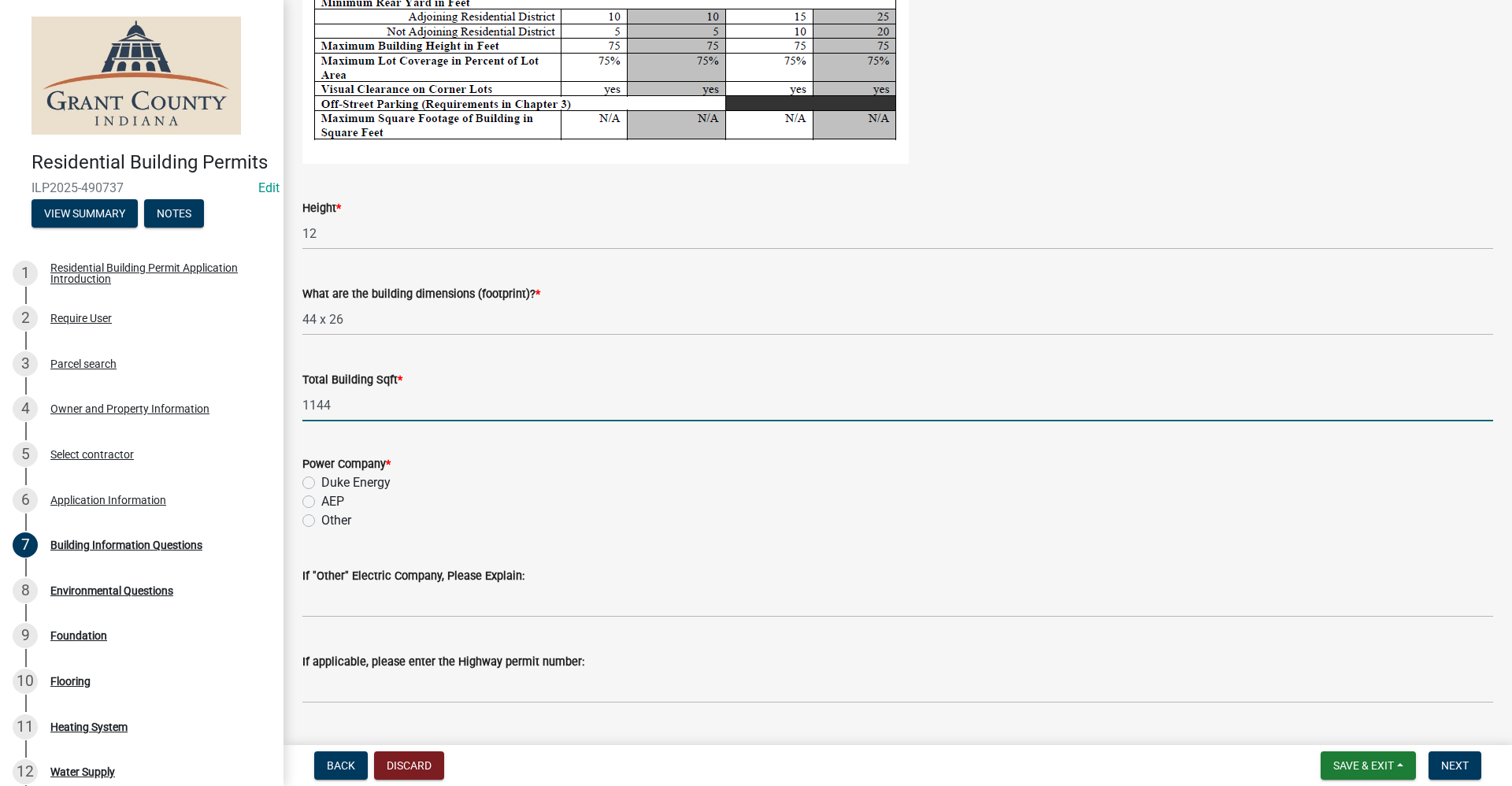
type input "1144"
click at [321, 503] on label "AEP" at bounding box center [332, 502] width 22 height 19
click at [321, 502] on input "AEP" at bounding box center [326, 497] width 10 height 10
radio input "true"
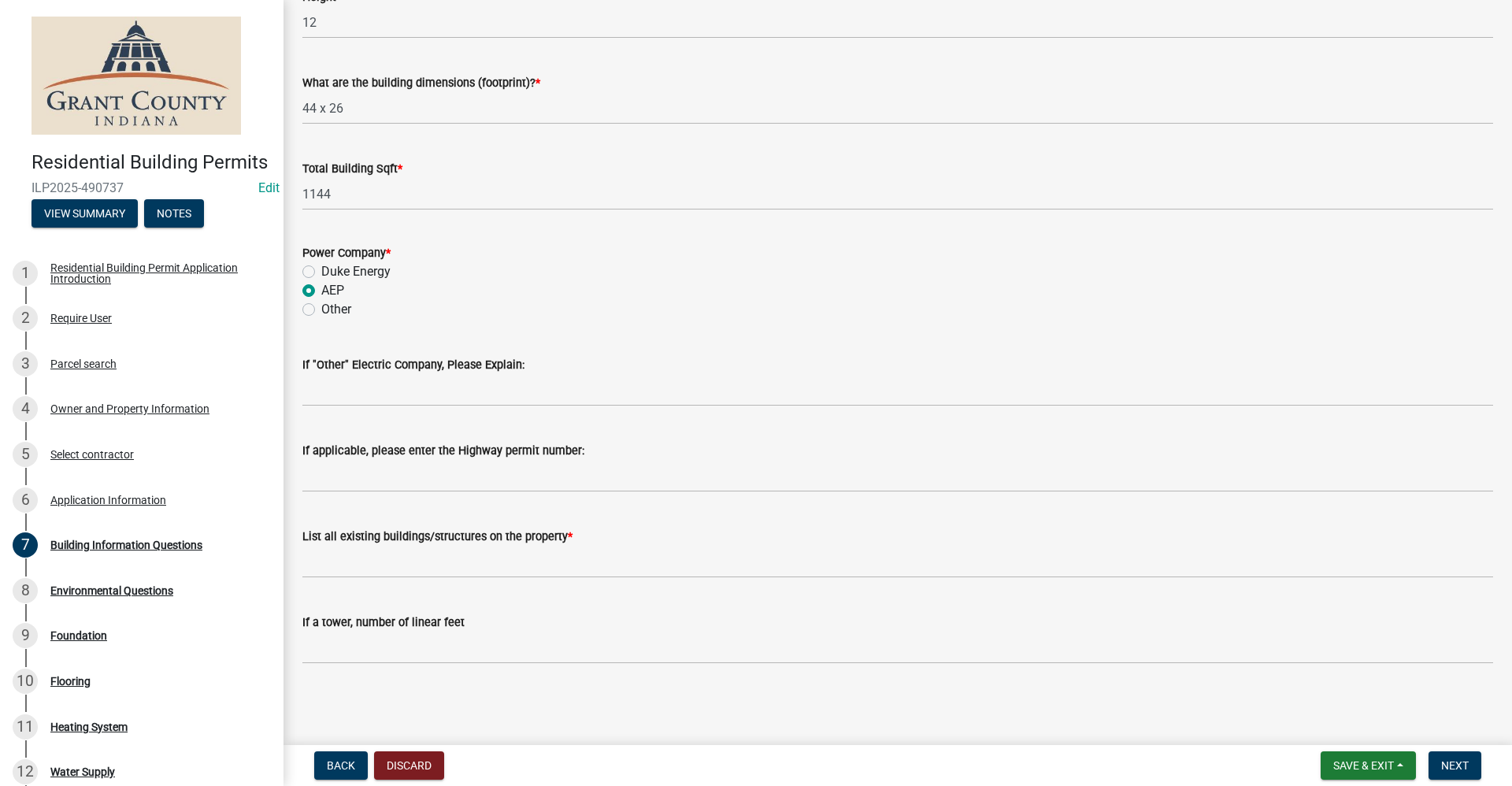
scroll to position [3206, 0]
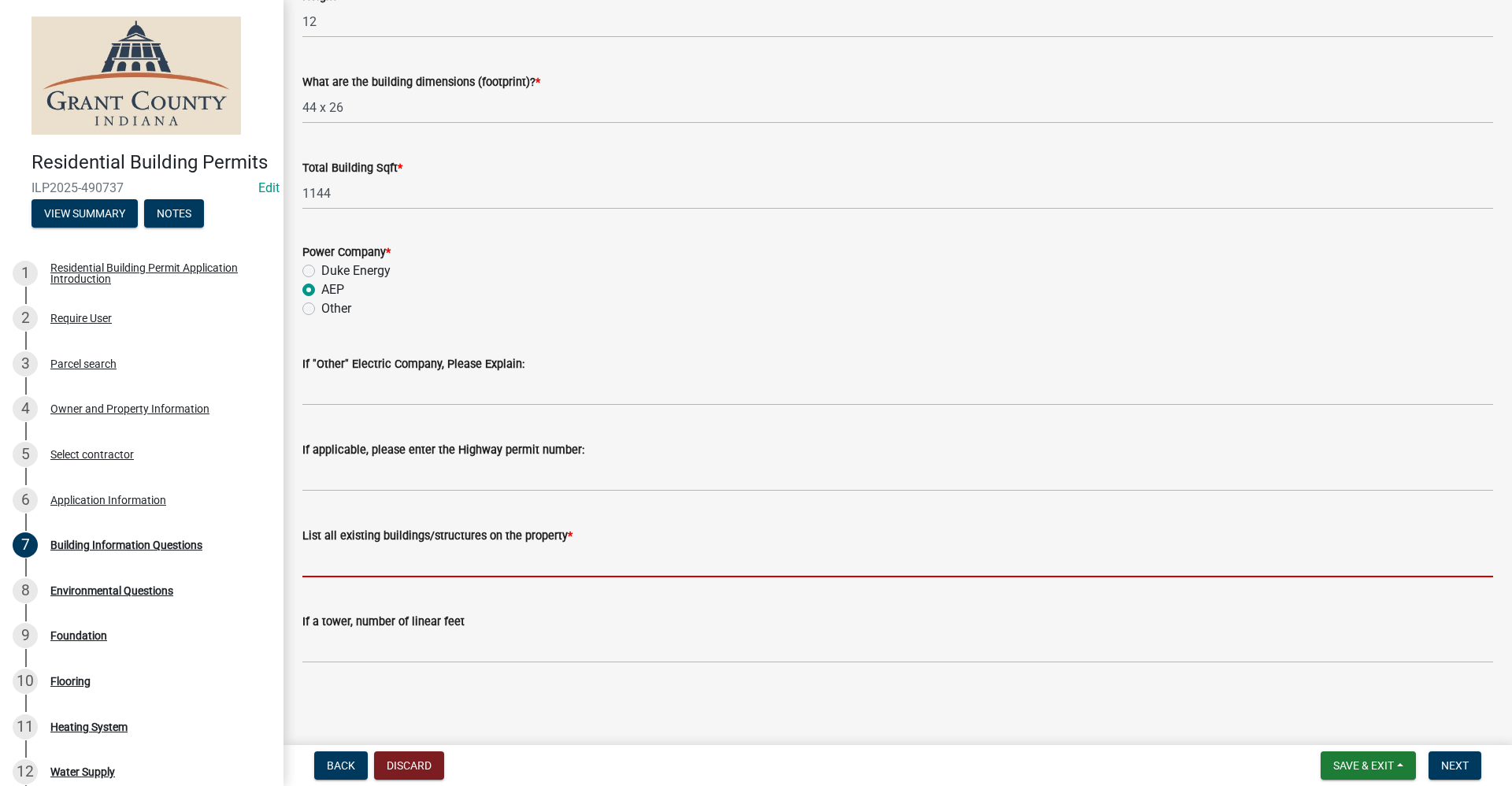
click at [321, 565] on input "List all existing buildings/structures on the property *" at bounding box center [898, 562] width 1191 height 32
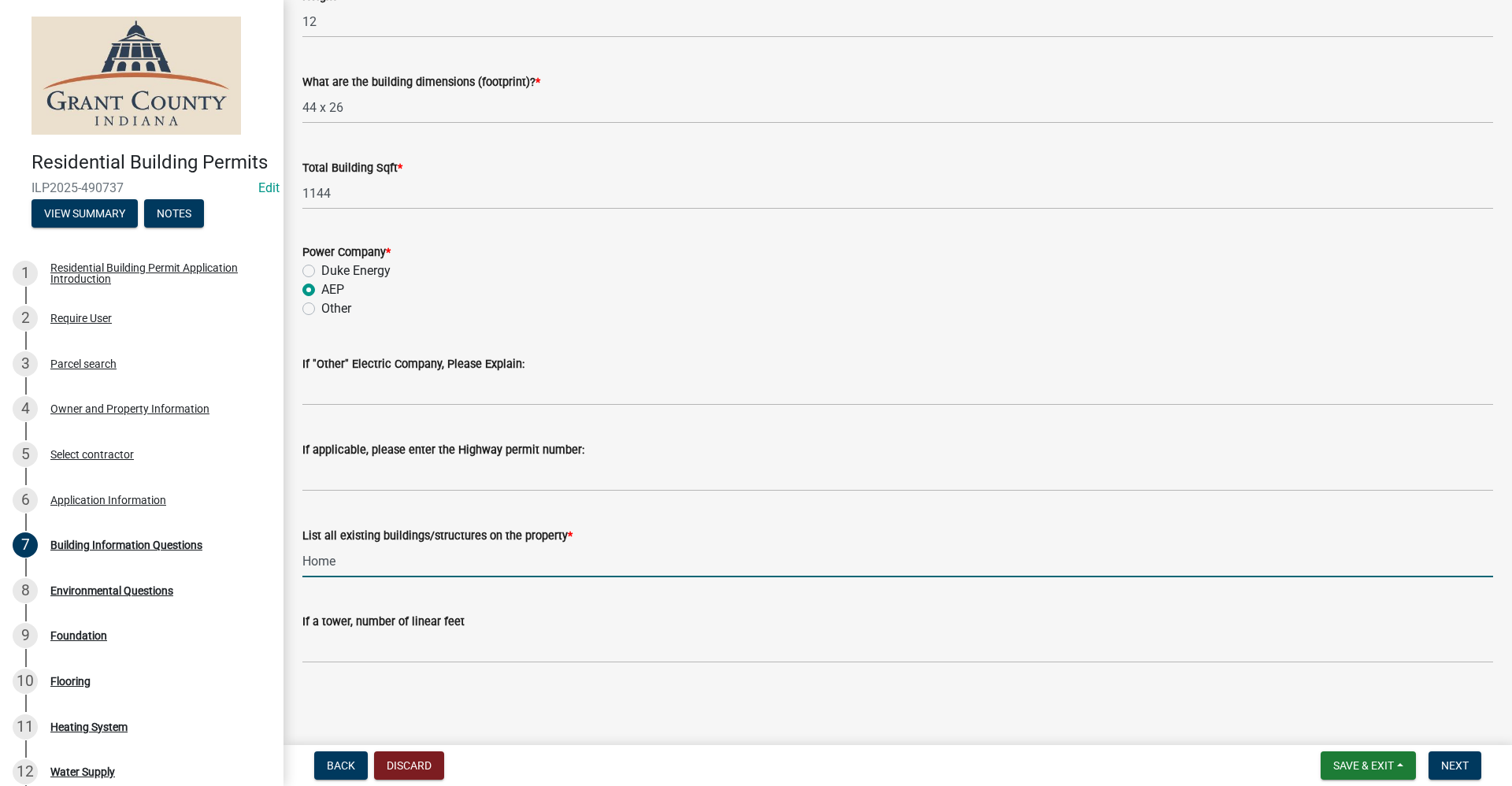
type input "Home"
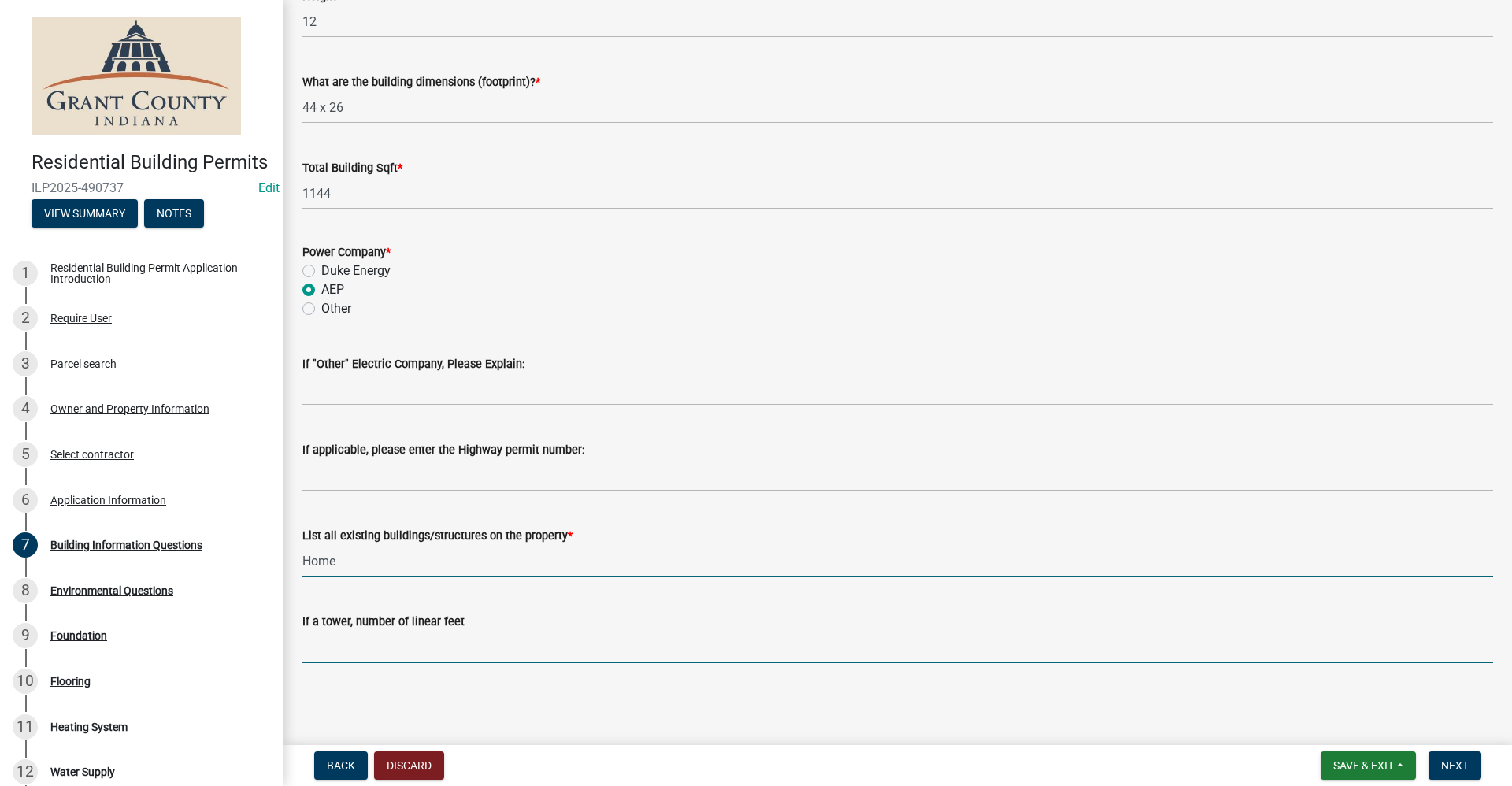
click at [753, 642] on input "text" at bounding box center [898, 647] width 1191 height 32
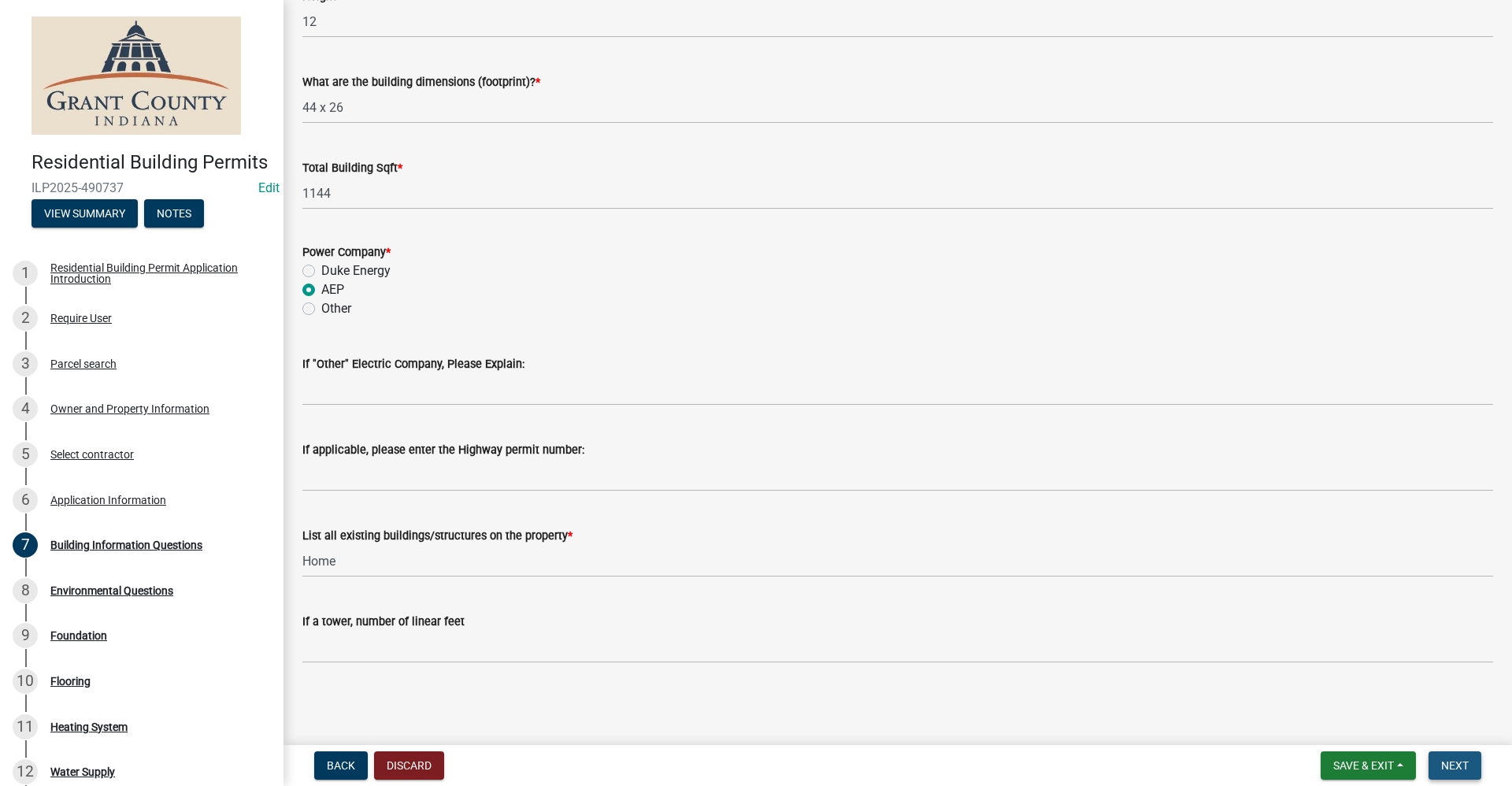
click at [1473, 765] on button "Next" at bounding box center [1455, 766] width 53 height 29
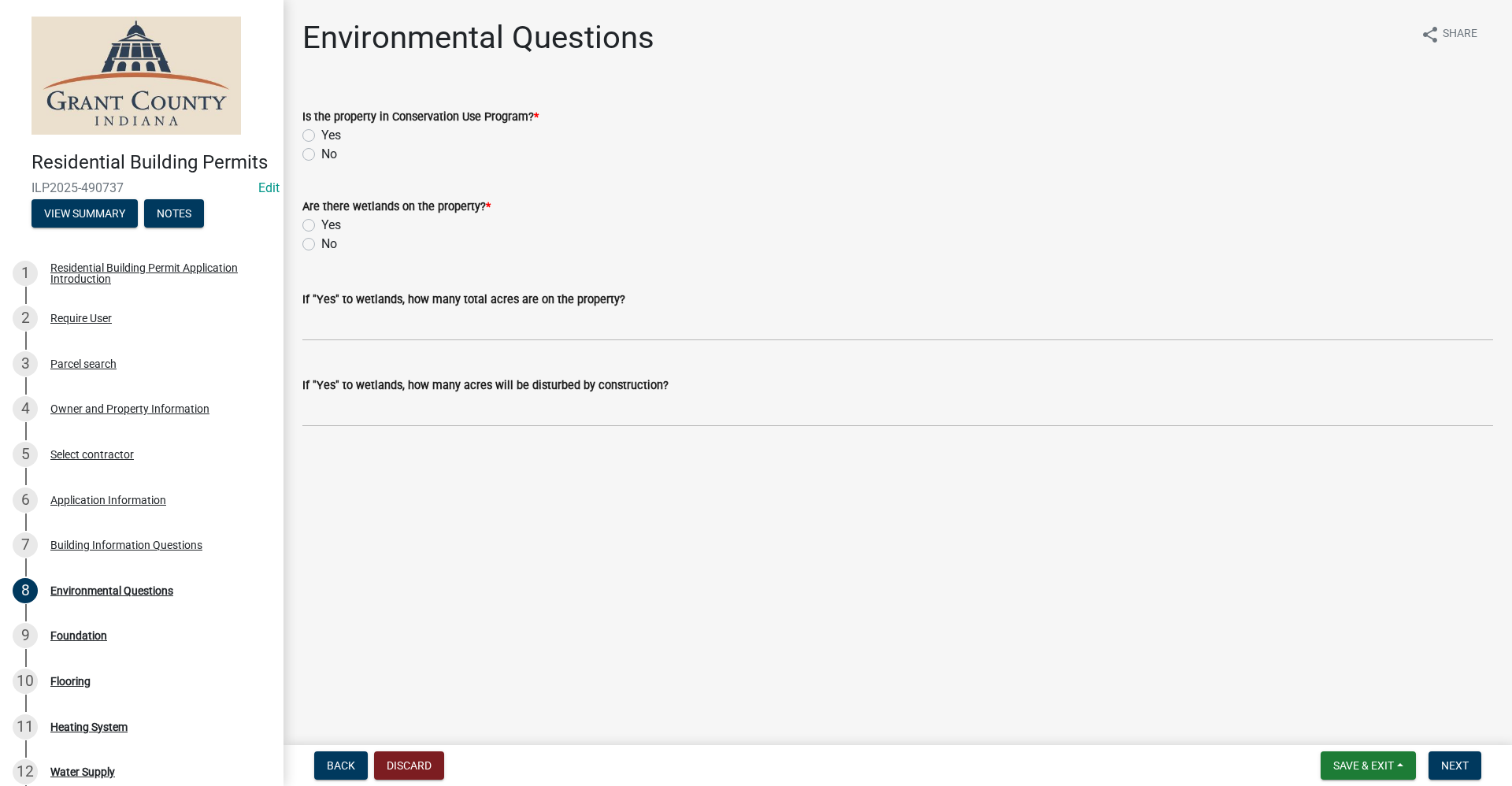
click at [321, 158] on label "No" at bounding box center [329, 154] width 16 height 19
click at [321, 155] on input "No" at bounding box center [326, 150] width 10 height 10
radio input "true"
click at [321, 246] on label "No" at bounding box center [329, 244] width 16 height 19
click at [321, 245] on input "No" at bounding box center [326, 240] width 10 height 10
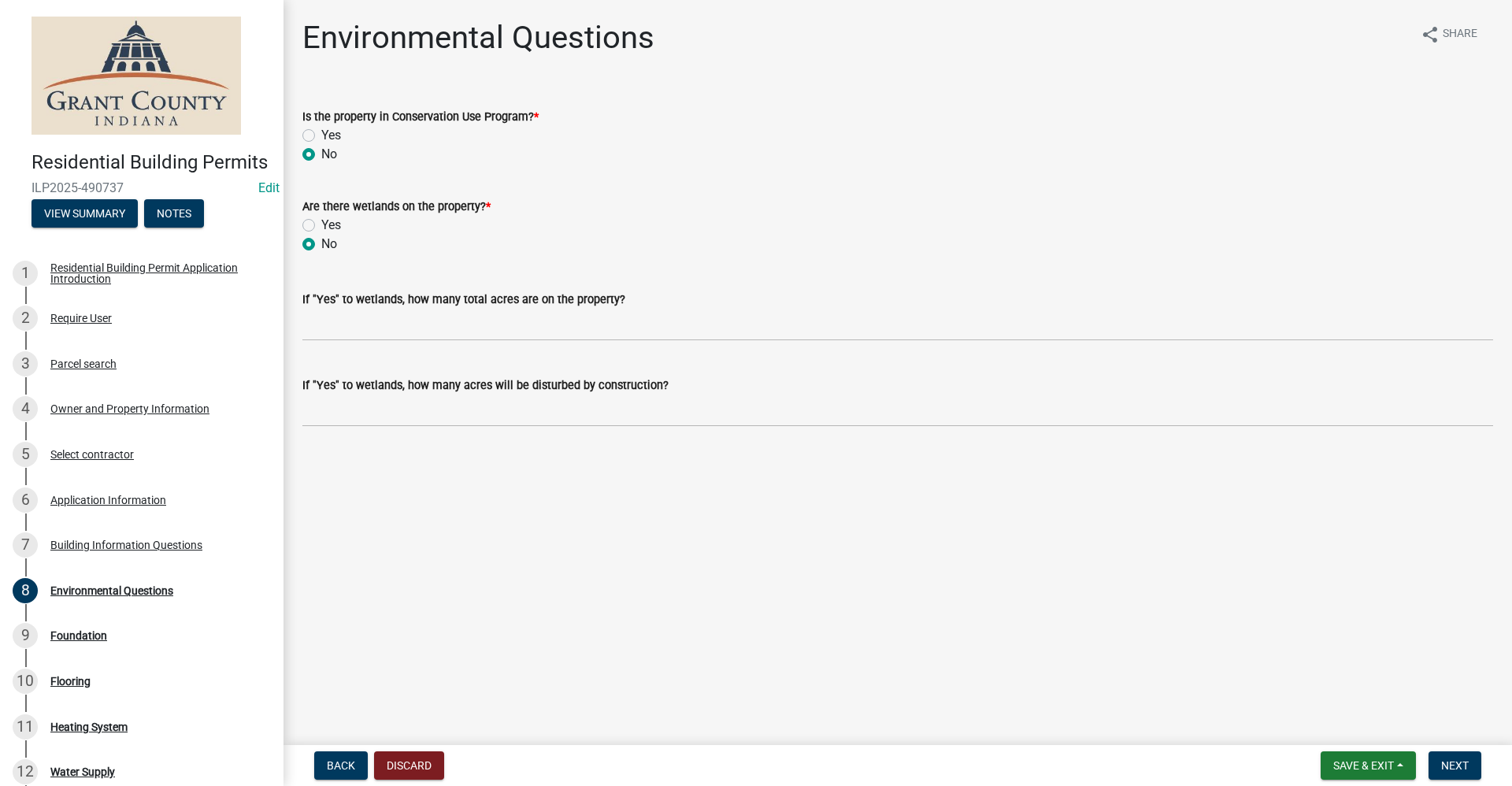
radio input "true"
click at [1456, 764] on span "Next" at bounding box center [1455, 765] width 28 height 13
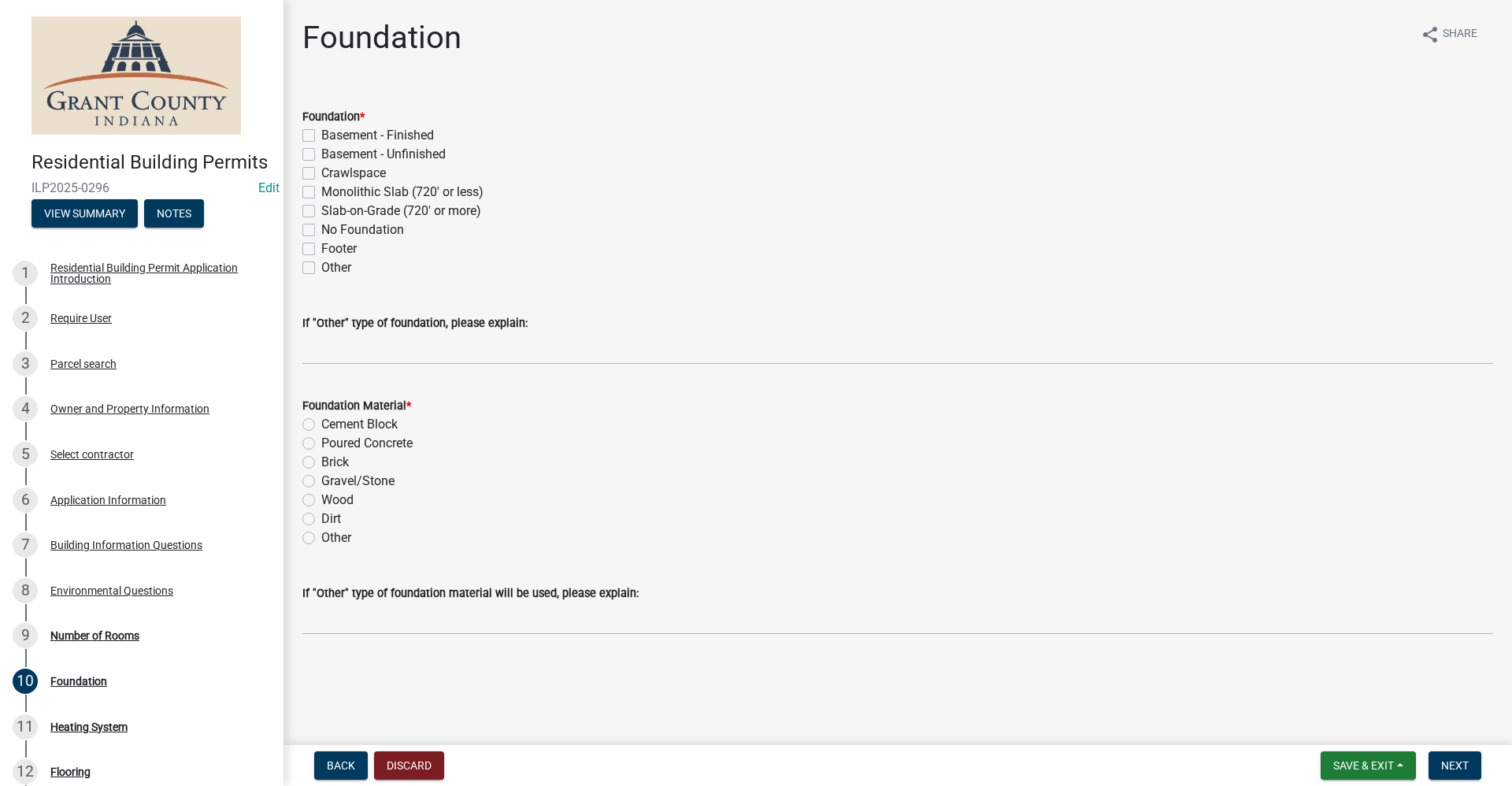
click at [321, 173] on label "Crawlspace" at bounding box center [353, 173] width 65 height 19
click at [321, 173] on input "Crawlspace" at bounding box center [326, 169] width 10 height 10
checkbox input "true"
checkbox input "false"
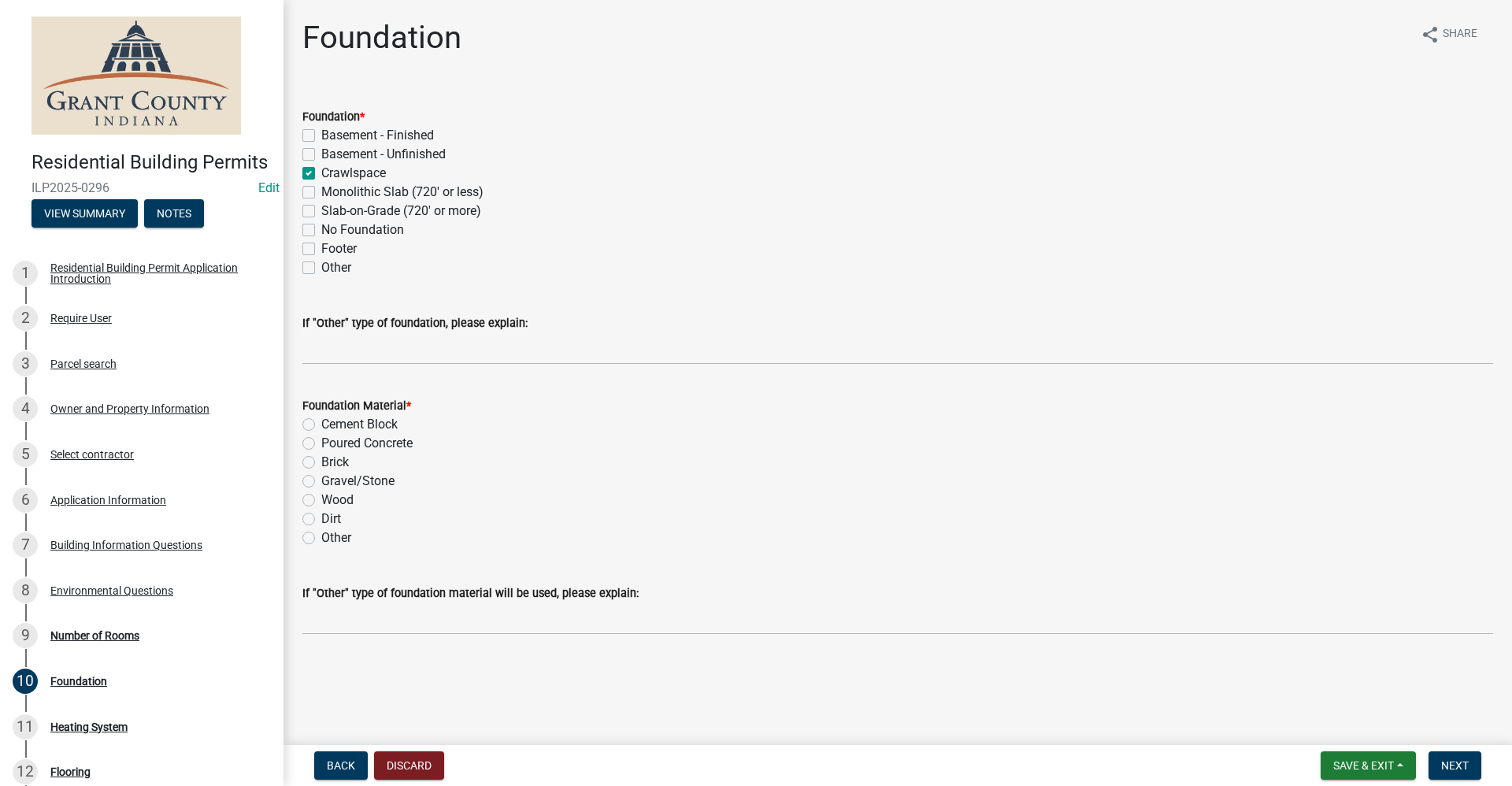
checkbox input "true"
checkbox input "false"
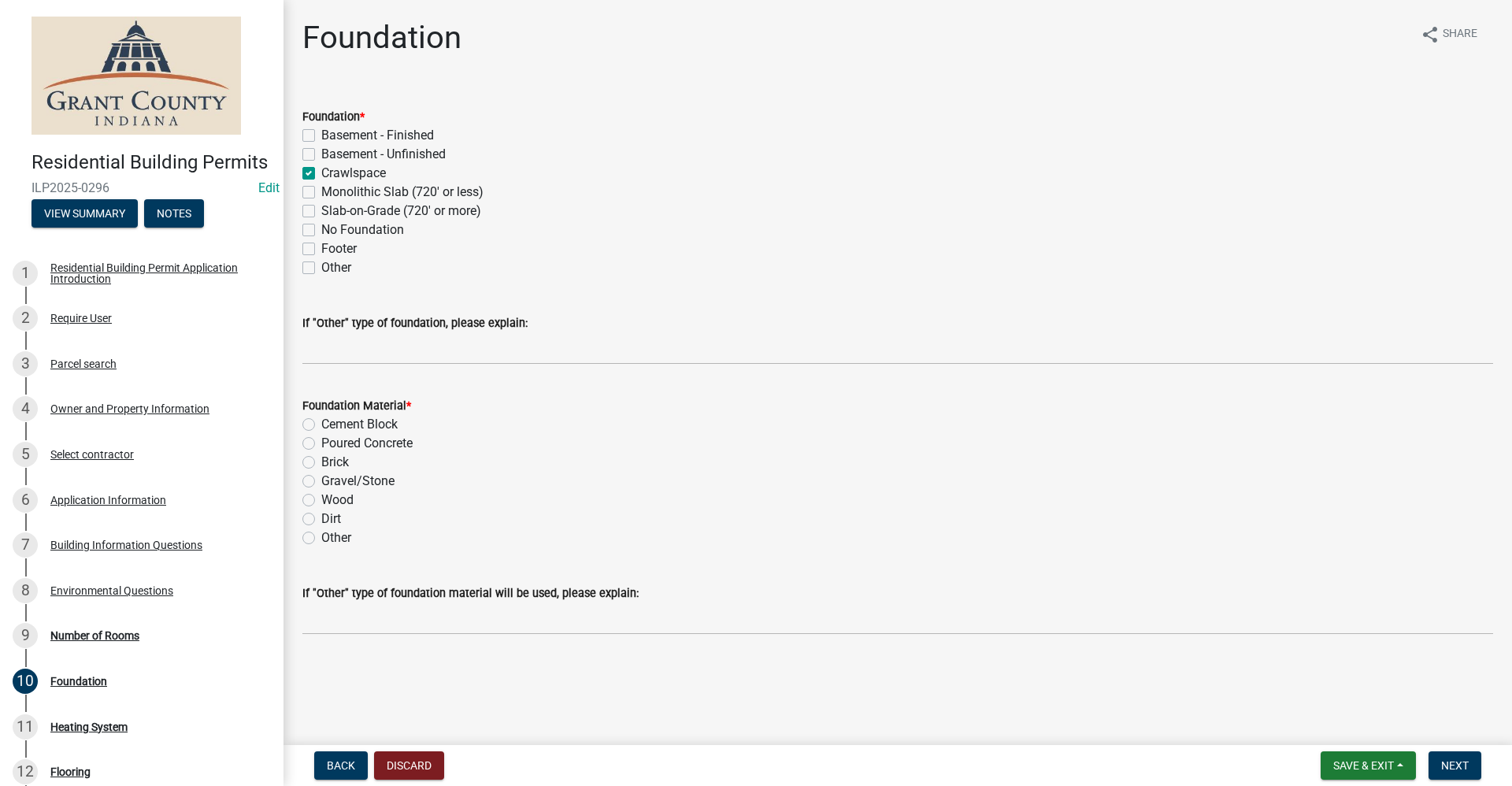
checkbox input "false"
click at [321, 423] on label "Cement Block" at bounding box center [359, 424] width 76 height 19
click at [321, 423] on input "Cement Block" at bounding box center [326, 420] width 10 height 10
radio input "true"
click at [1467, 766] on span "Next" at bounding box center [1455, 765] width 28 height 13
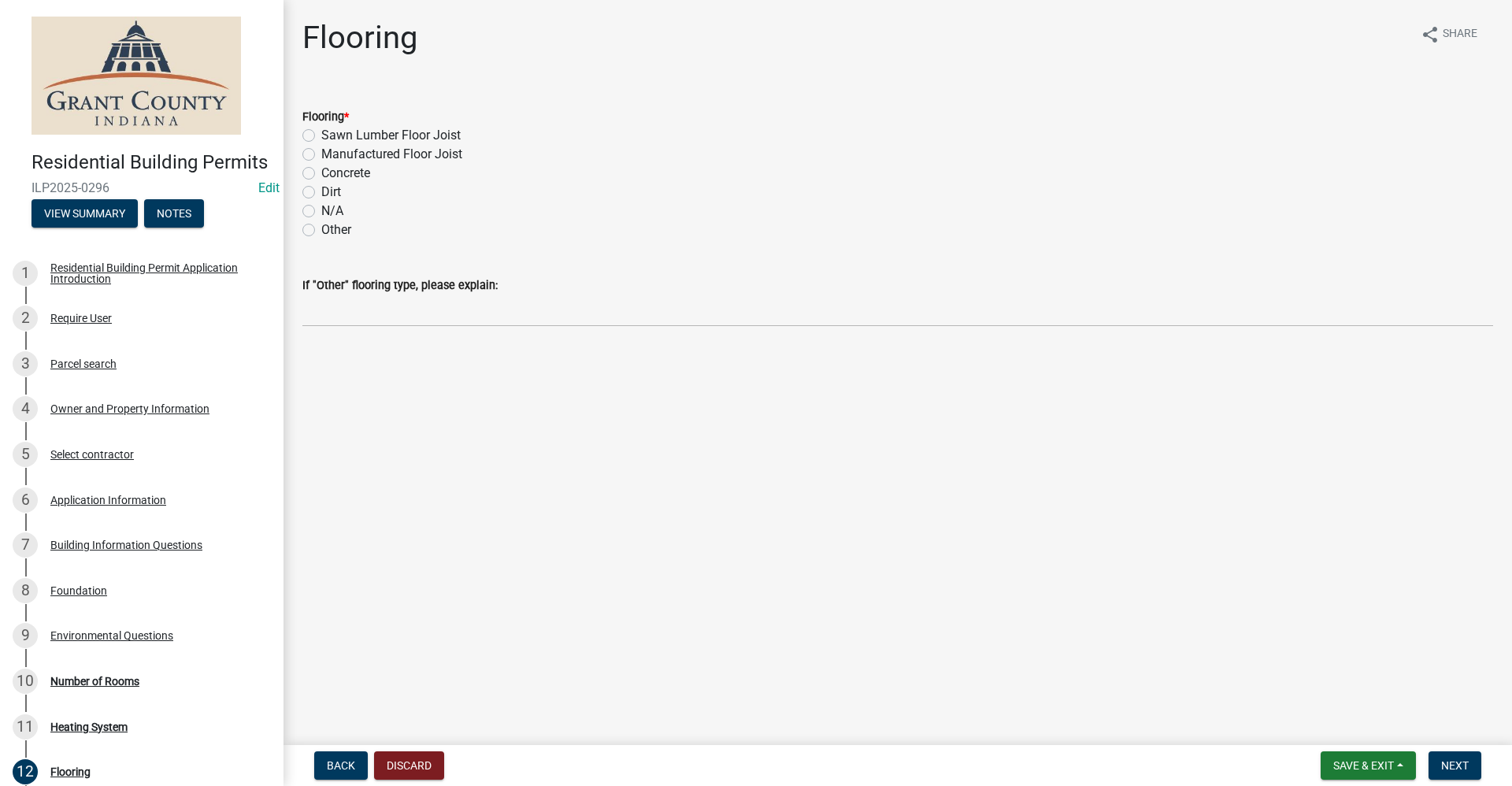
click at [321, 135] on label "Sawn Lumber Floor Joist" at bounding box center [390, 135] width 139 height 19
click at [321, 135] on input "Sawn Lumber Floor Joist" at bounding box center [326, 130] width 10 height 10
radio input "true"
click at [1457, 773] on button "Next" at bounding box center [1455, 766] width 53 height 29
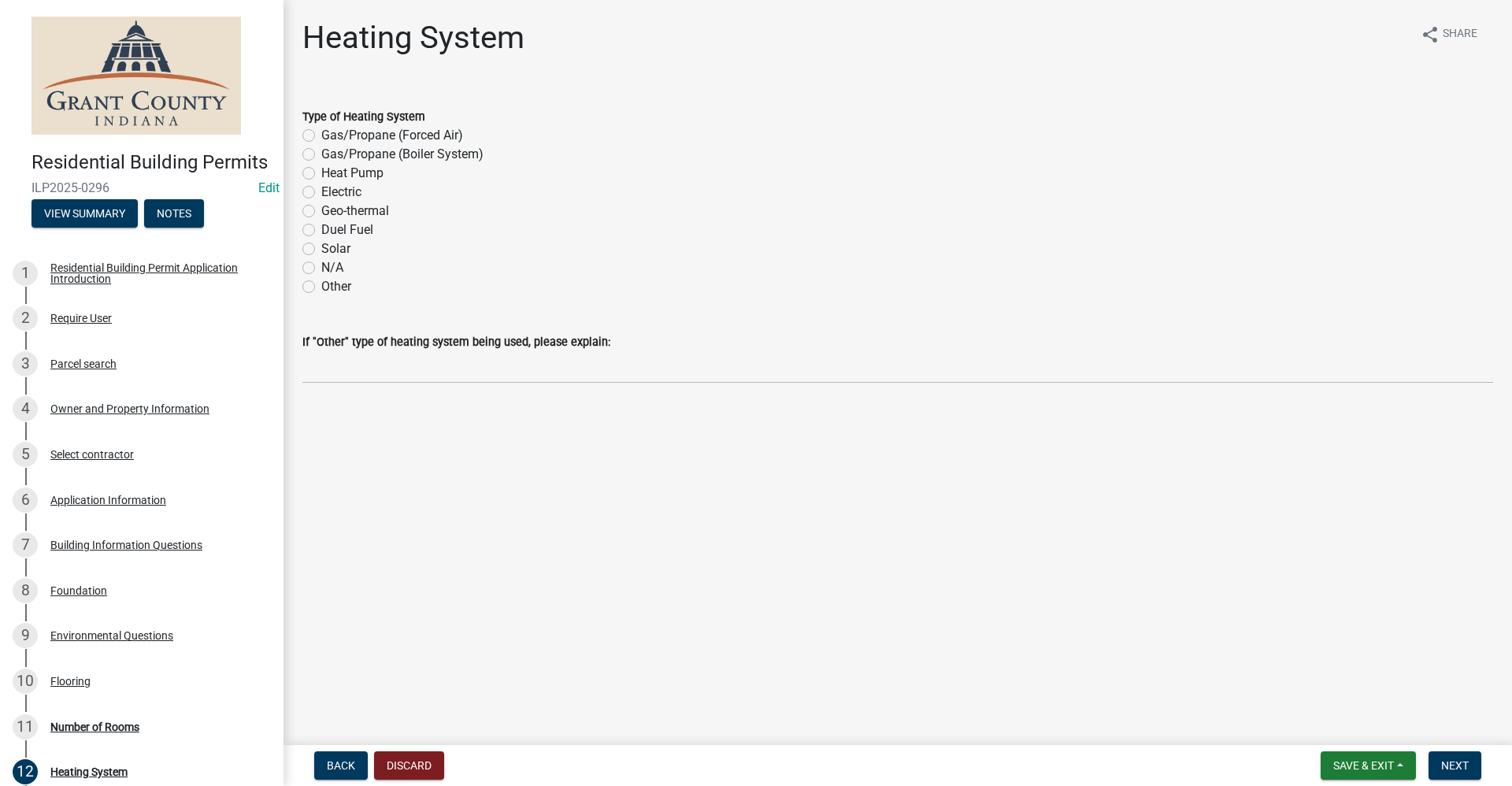
click at [321, 174] on label "Heat Pump" at bounding box center [352, 173] width 62 height 19
click at [321, 174] on input "Heat Pump" at bounding box center [326, 169] width 10 height 10
radio input "true"
click at [1467, 769] on span "Next" at bounding box center [1455, 765] width 28 height 13
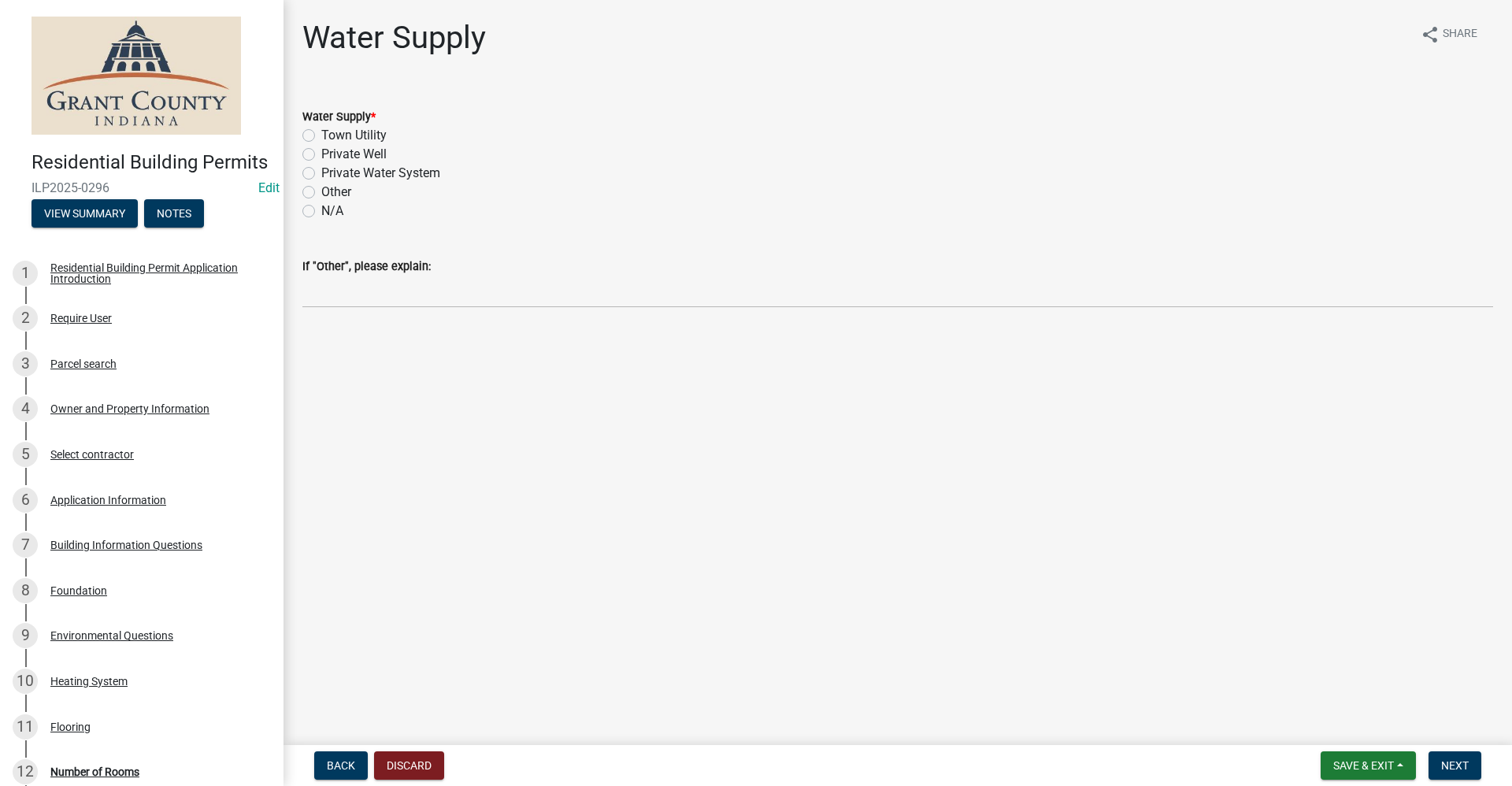
click at [321, 135] on label "Town Utility" at bounding box center [353, 135] width 65 height 19
click at [321, 135] on input "Town Utility" at bounding box center [326, 130] width 10 height 10
radio input "true"
click at [1464, 772] on span "Next" at bounding box center [1455, 765] width 28 height 13
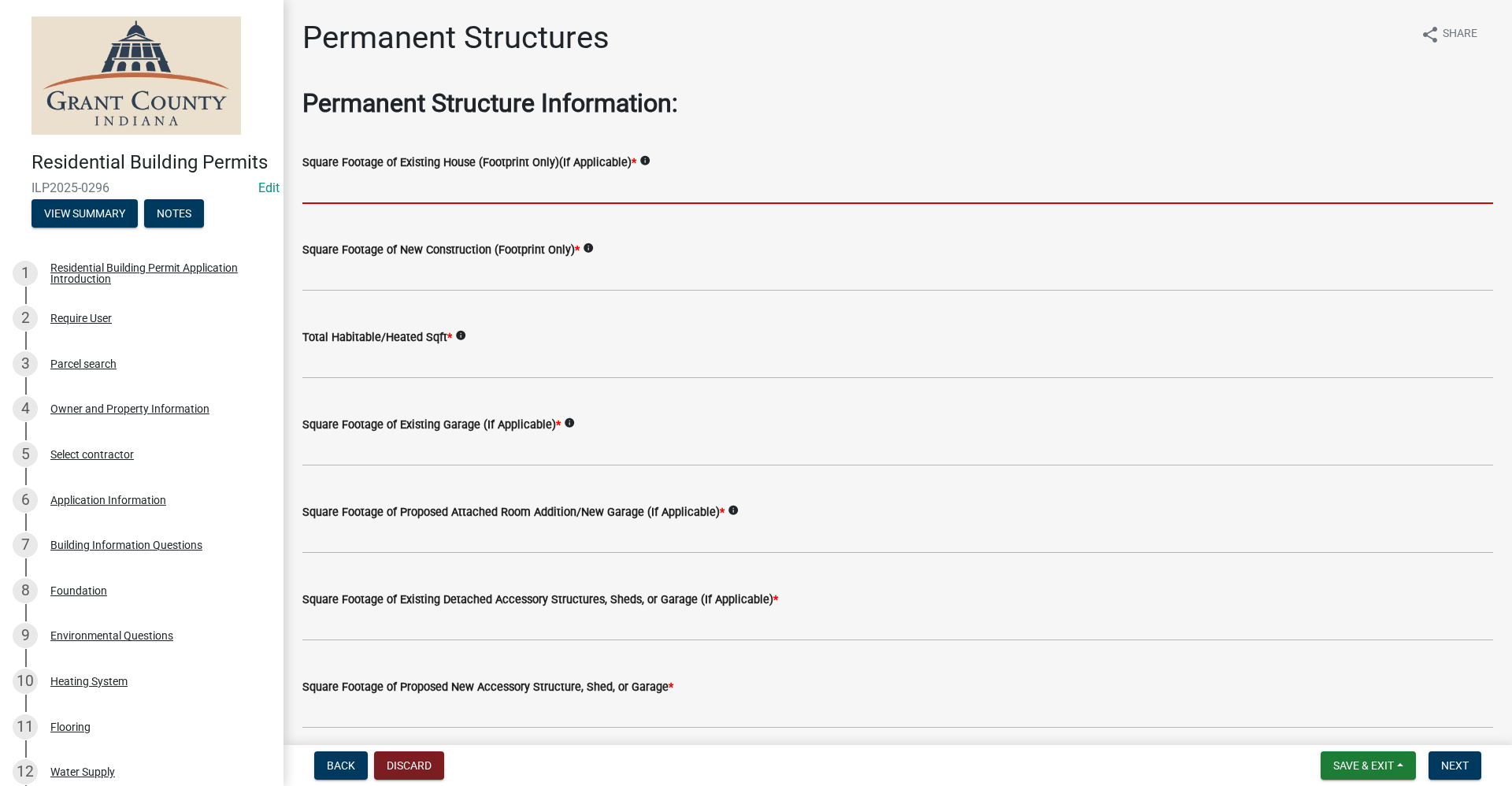
click at [378, 196] on input "text" at bounding box center [898, 188] width 1191 height 32
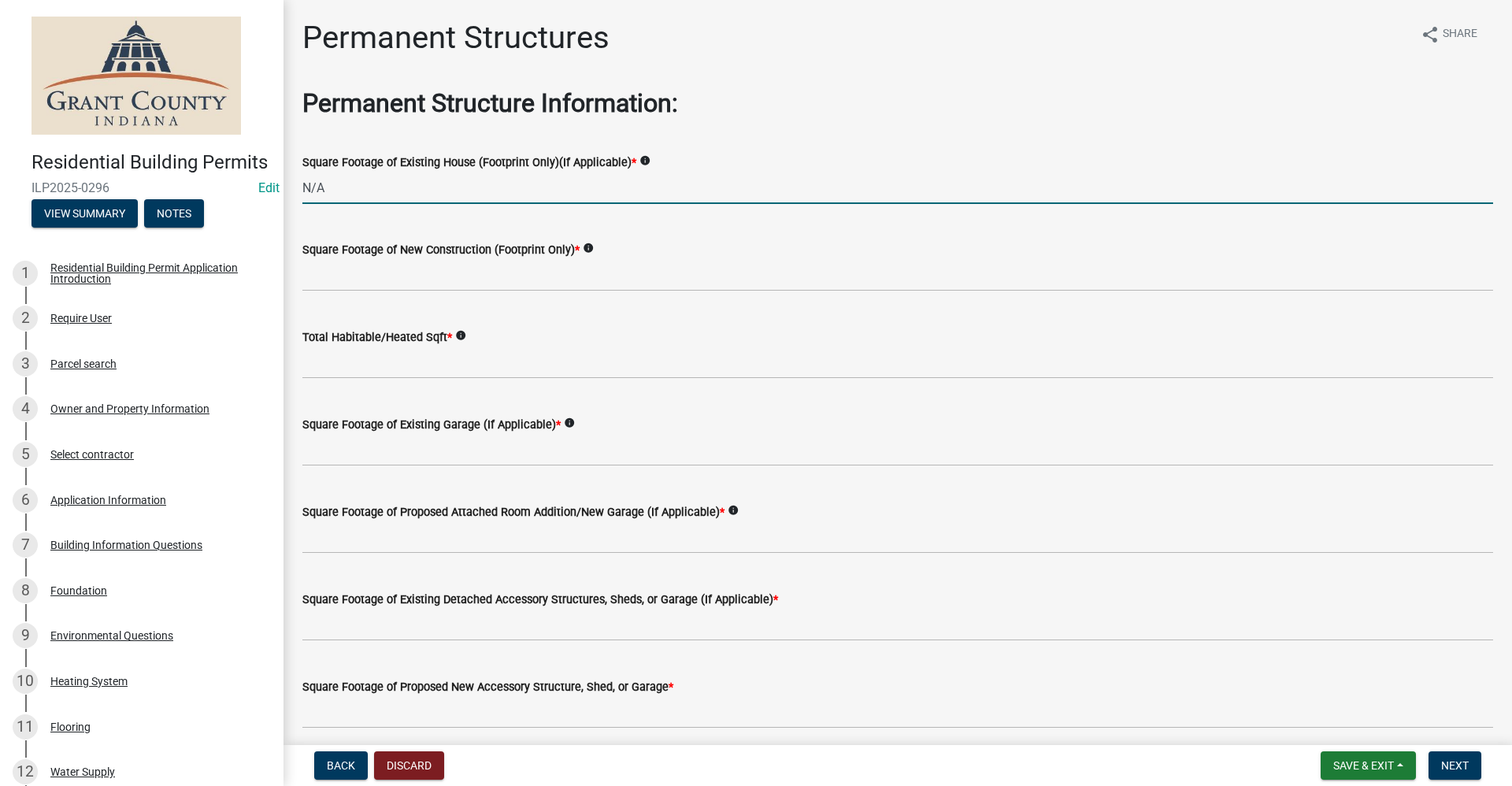
drag, startPoint x: 339, startPoint y: 195, endPoint x: 295, endPoint y: 196, distance: 44.0
click at [295, 196] on div "Square Footage of Existing House (Footprint Only)(If Applicable) * info N/A" at bounding box center [898, 168] width 1214 height 74
type input "1144"
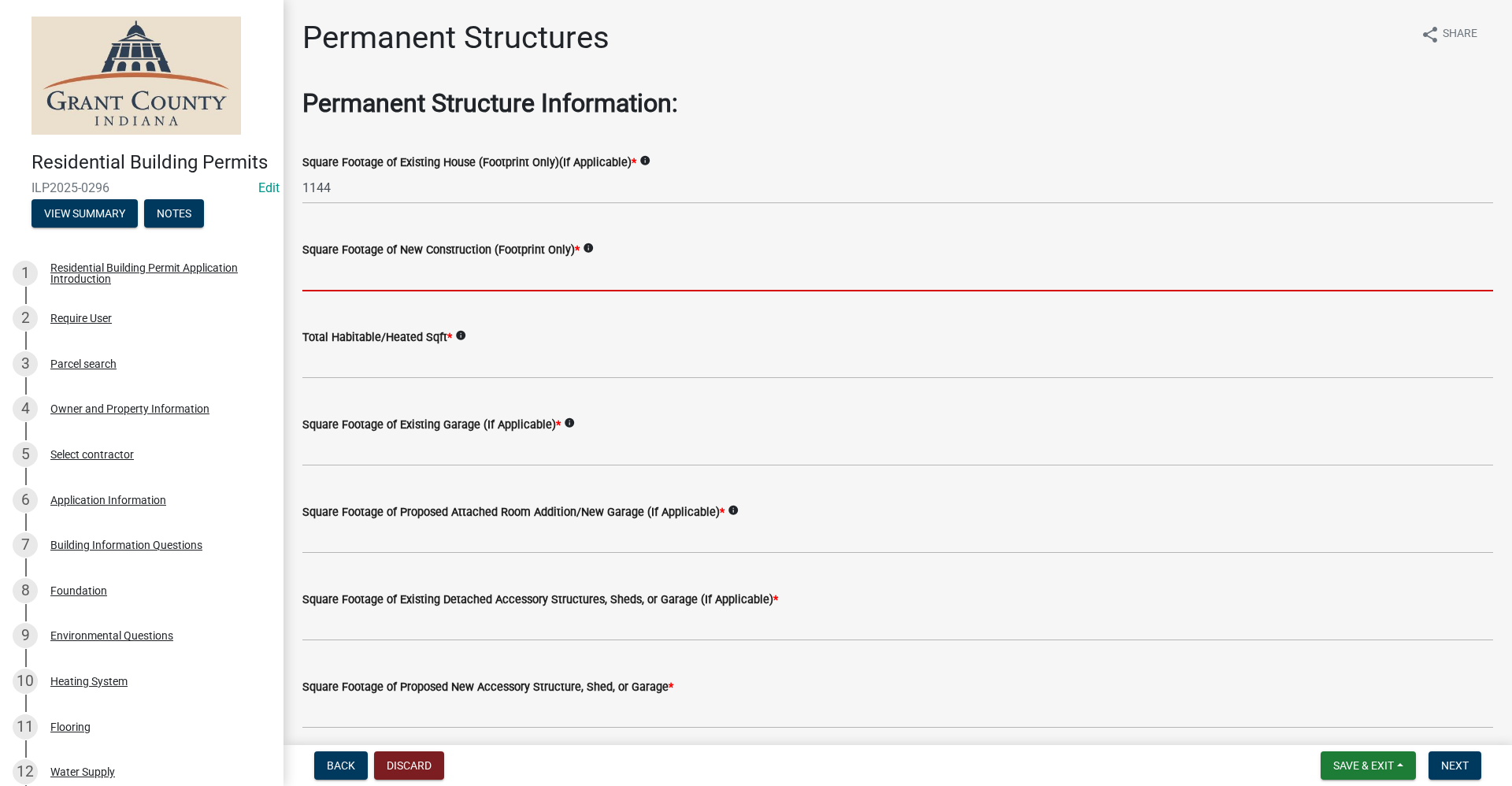
click at [324, 274] on input "text" at bounding box center [898, 275] width 1191 height 32
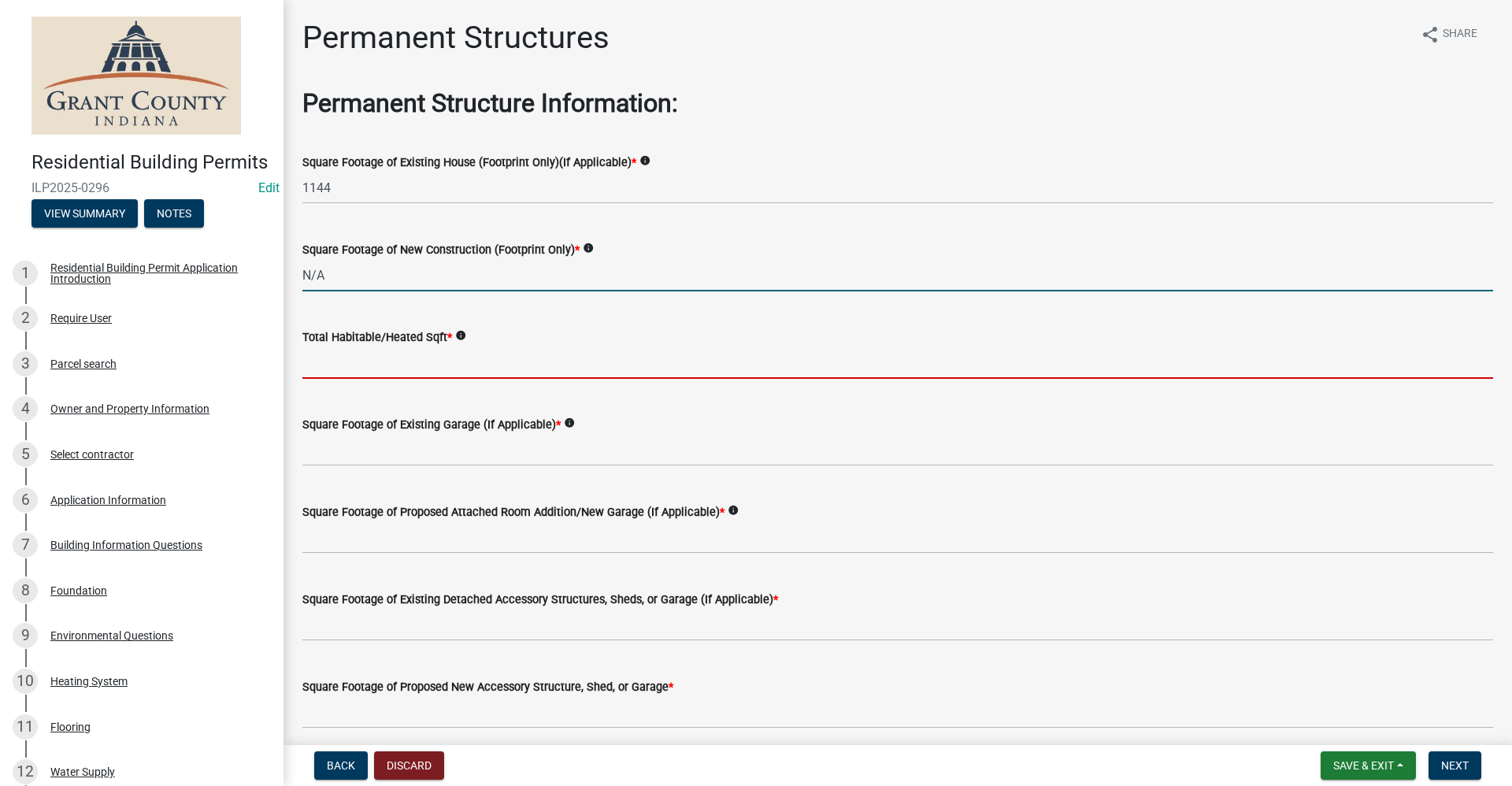
type input "0"
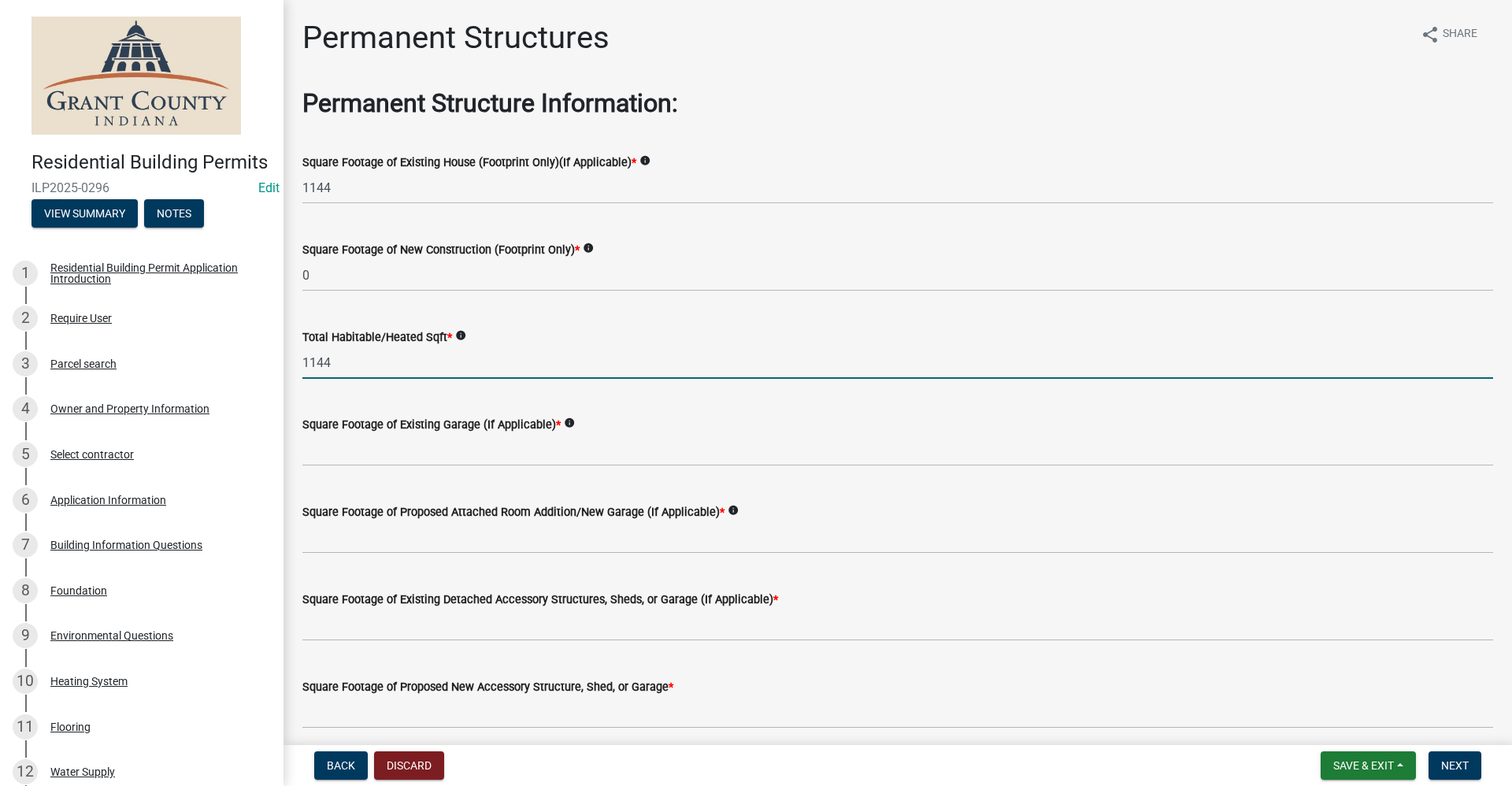
type input "1144"
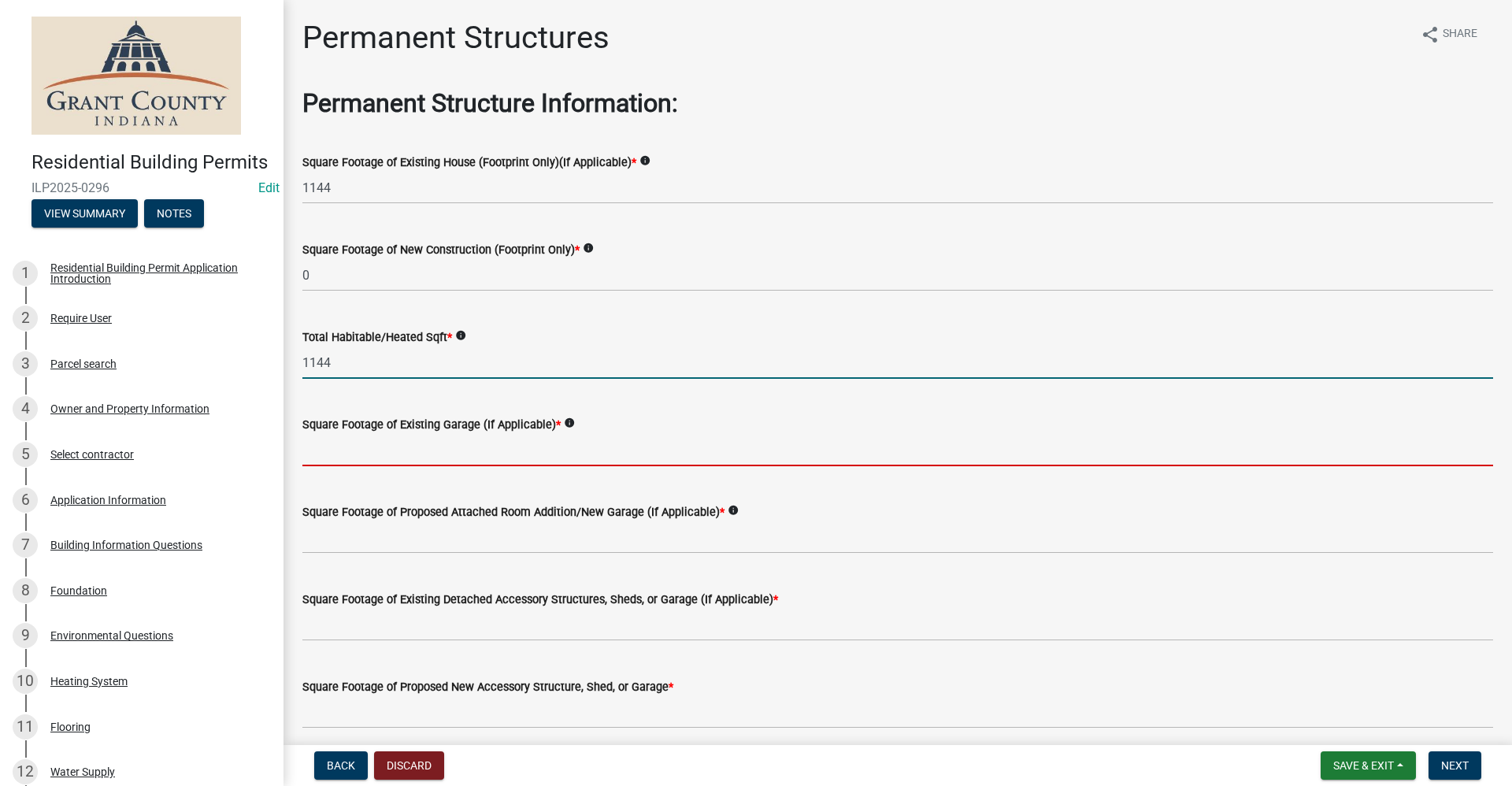
click at [378, 453] on input "text" at bounding box center [898, 450] width 1191 height 32
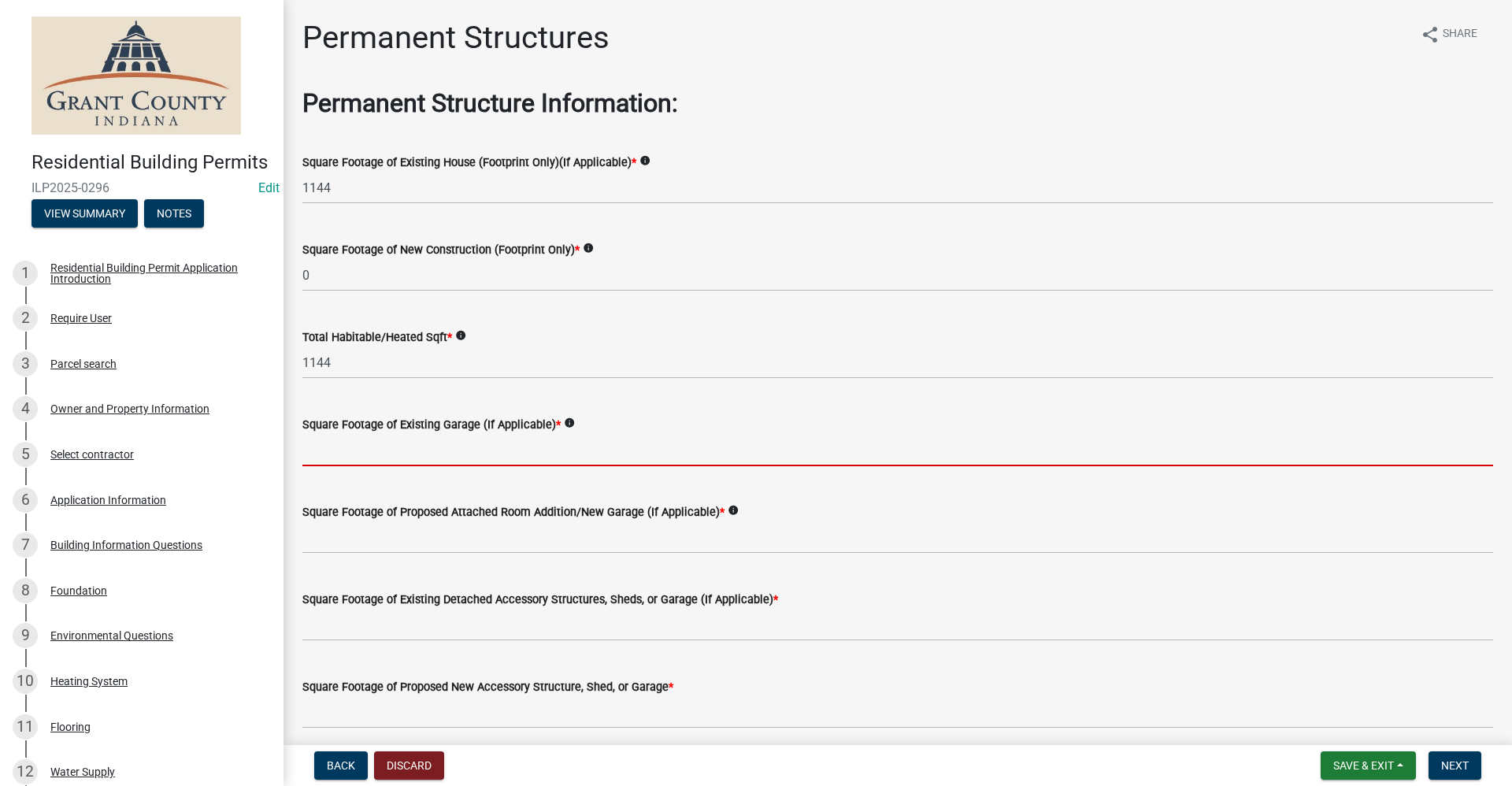
type input "n"
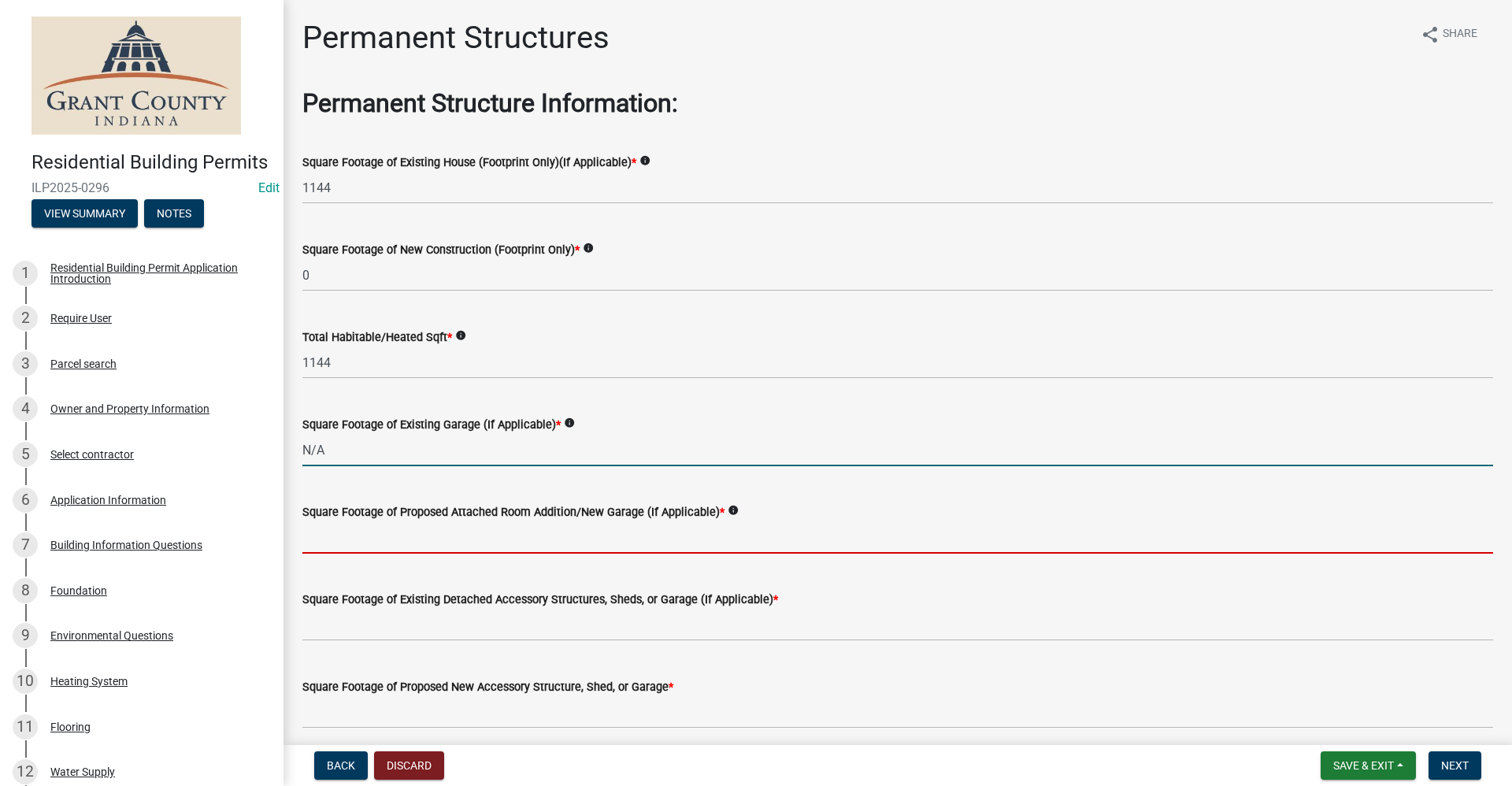
type input "0"
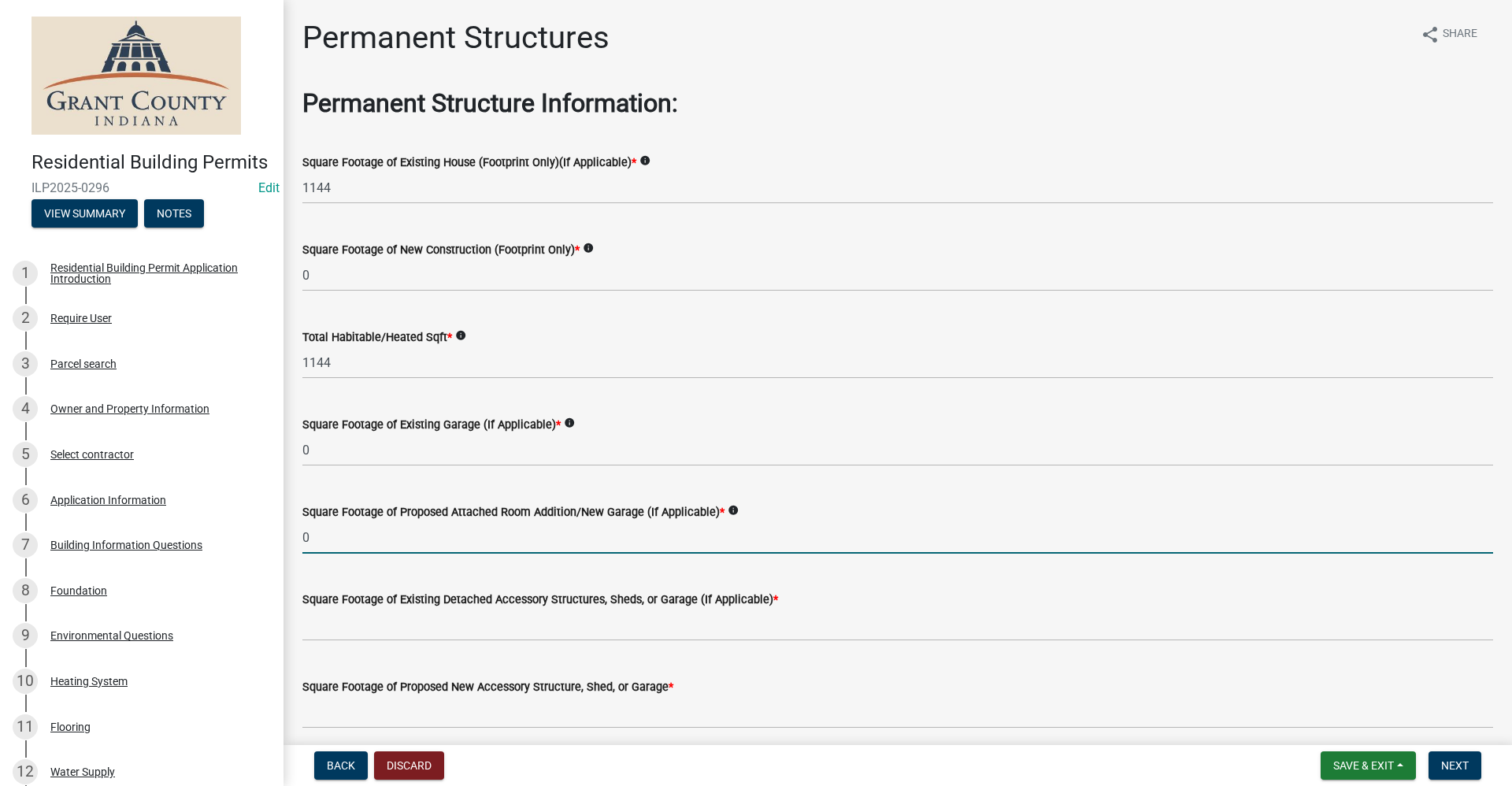
type input "0"
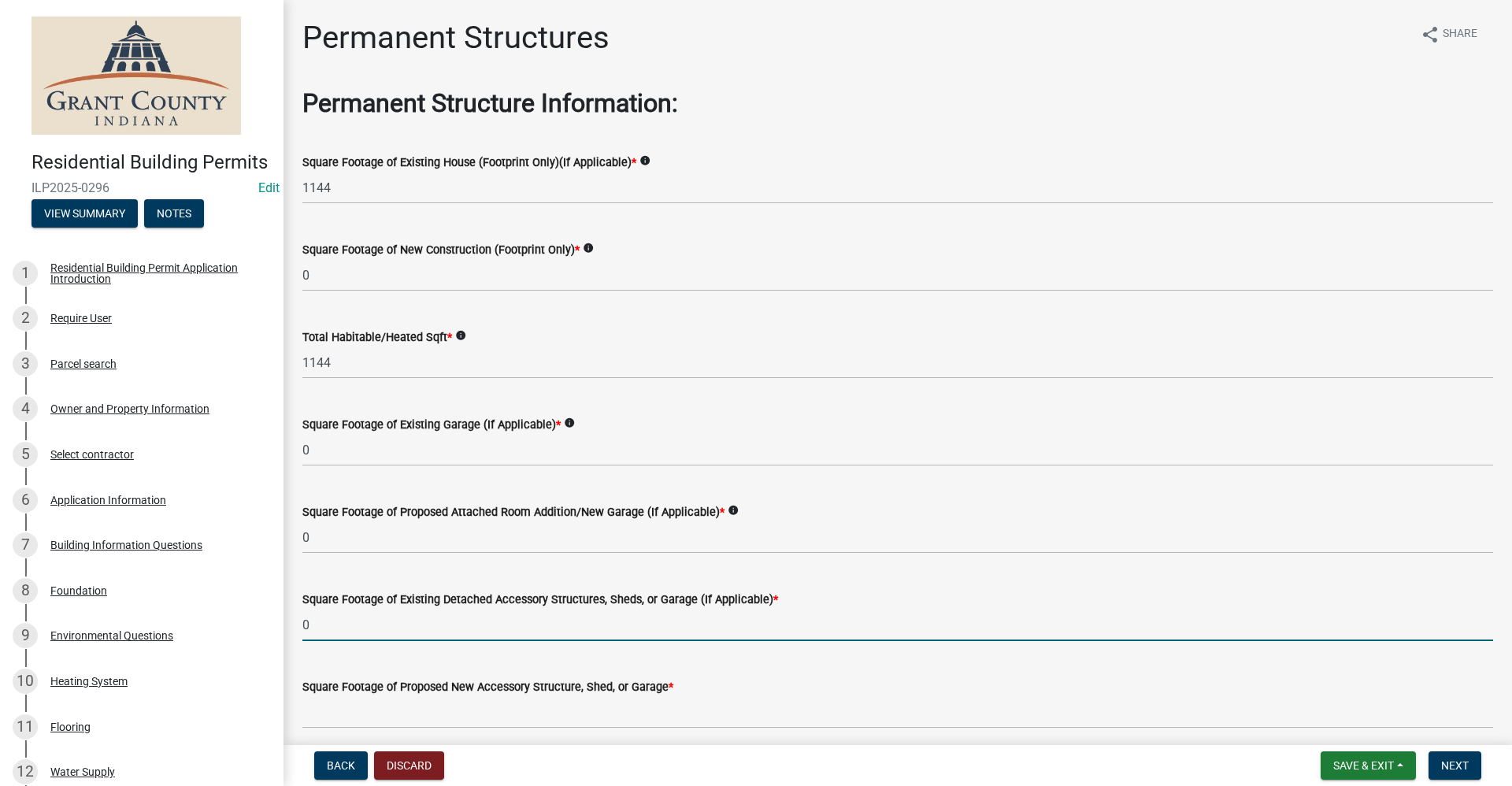
type input "0"
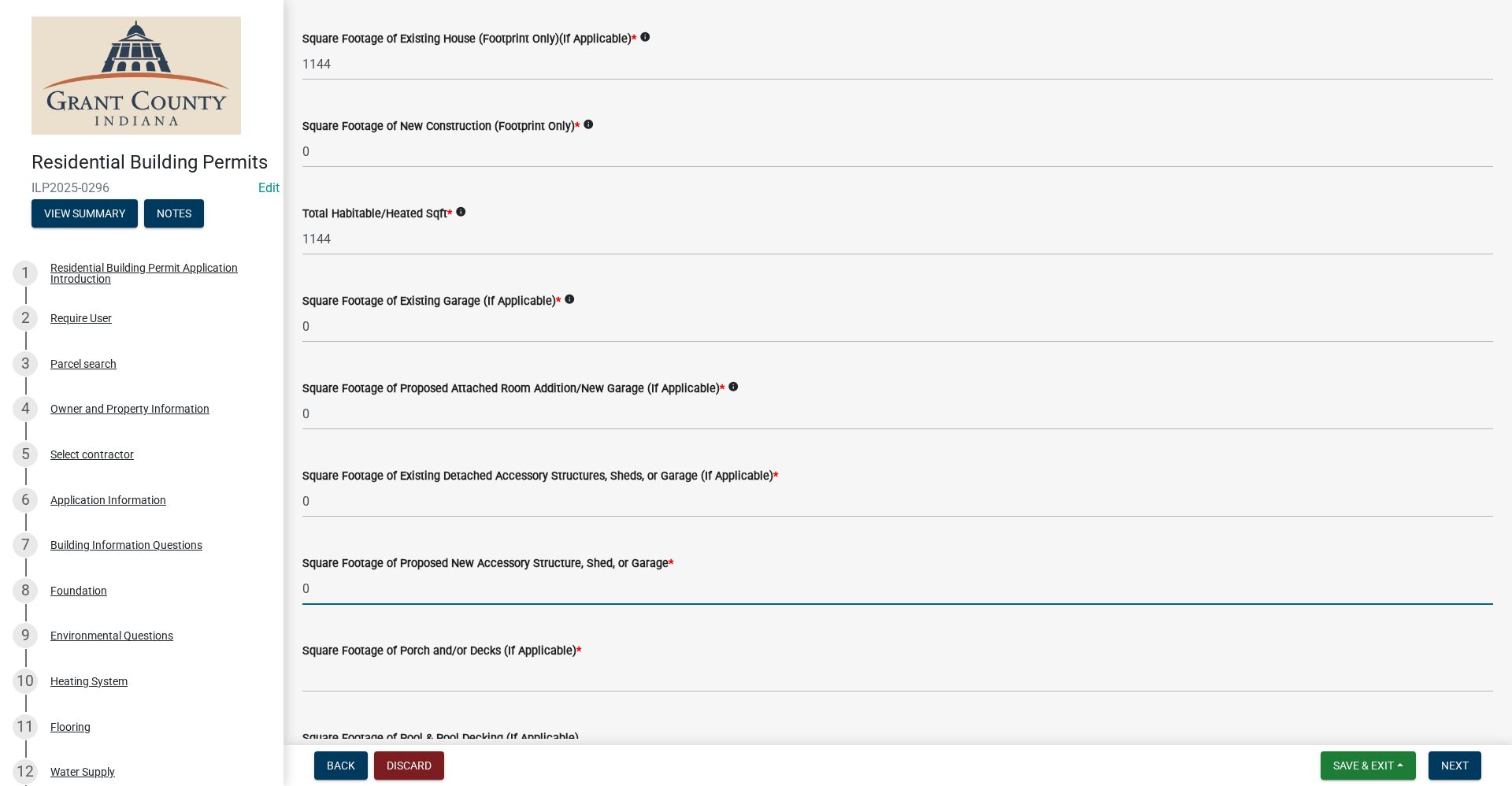
scroll to position [240, 0]
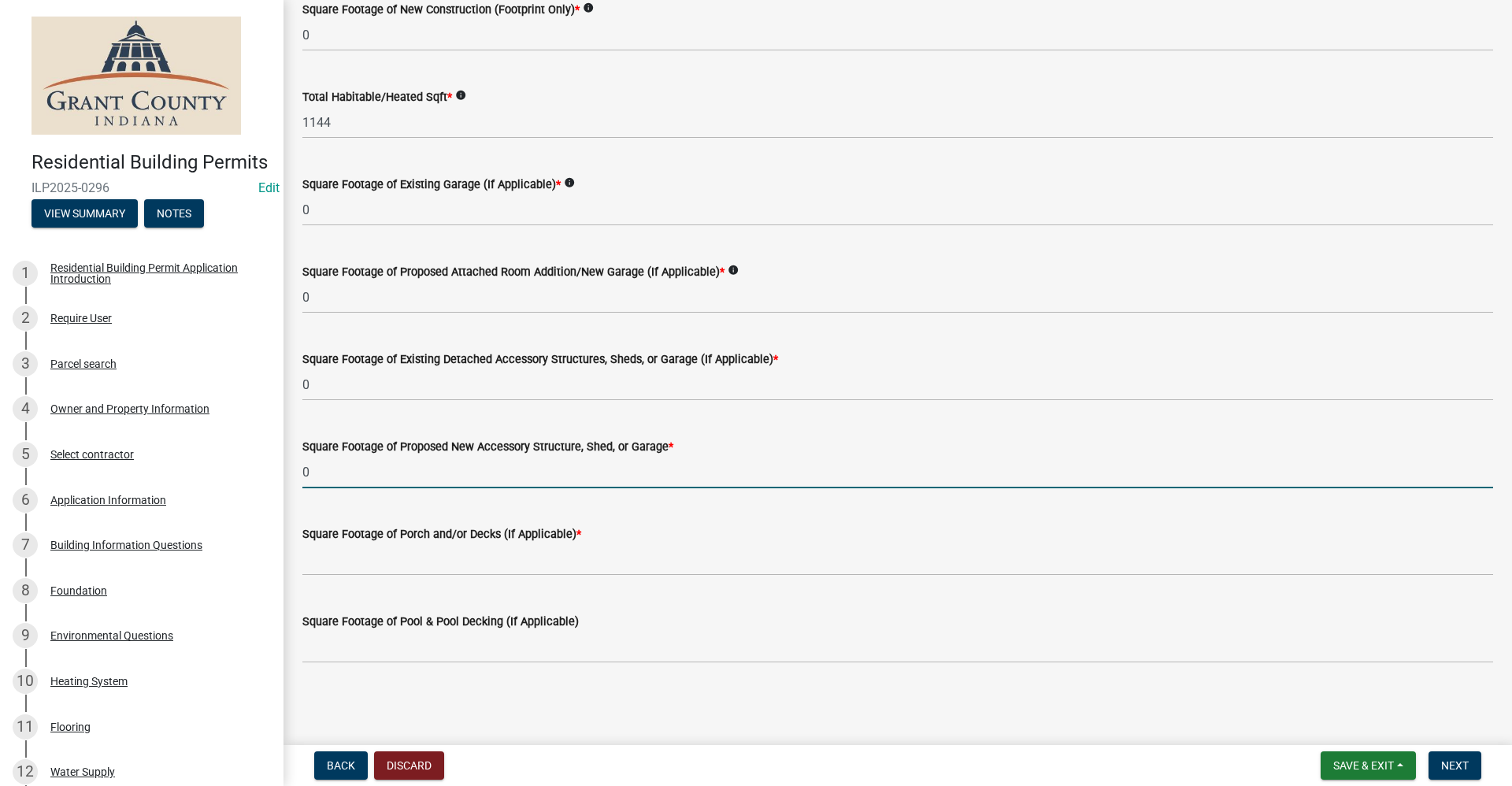
type input "0"
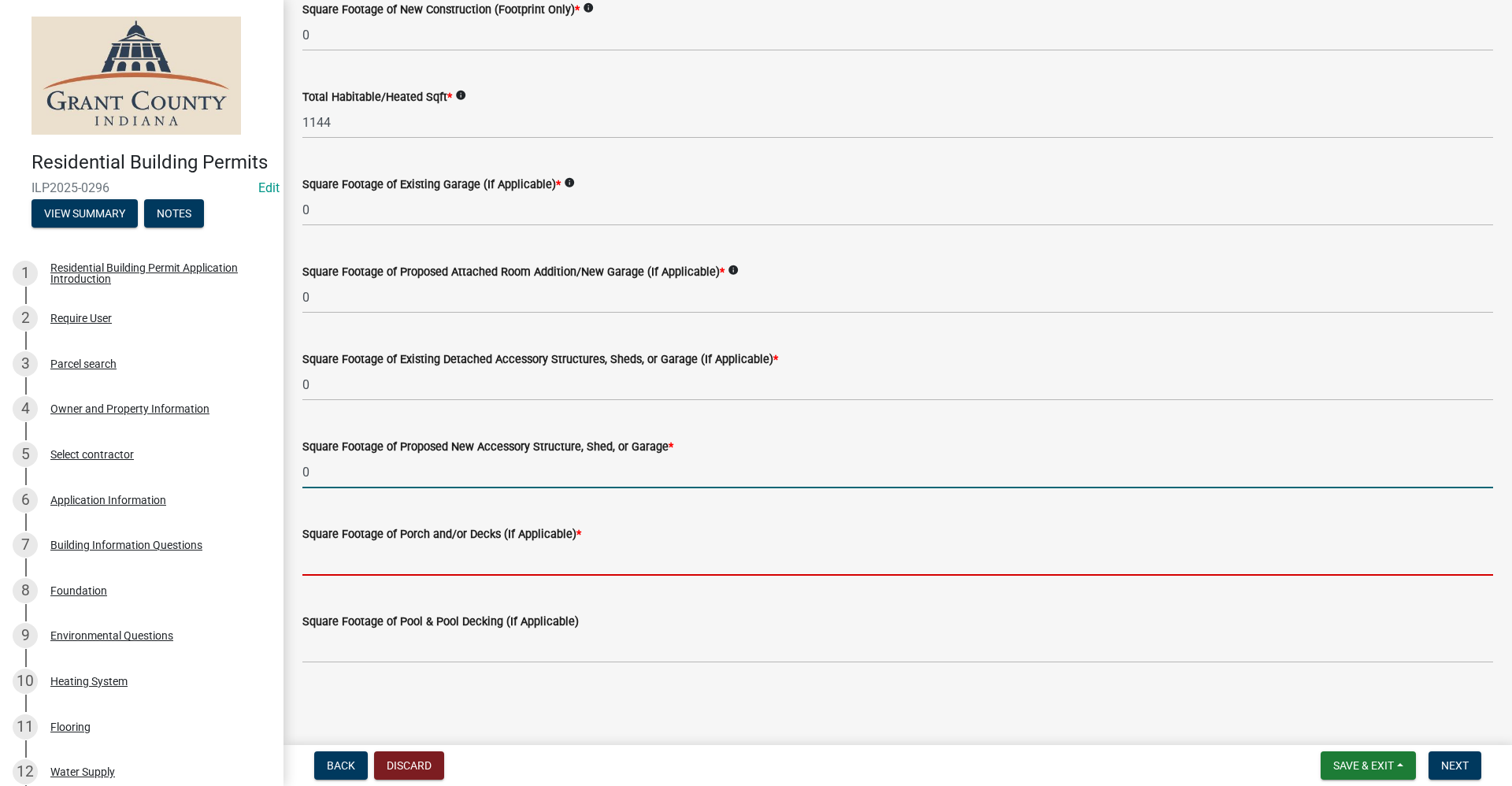
click at [392, 552] on input "text" at bounding box center [898, 560] width 1191 height 32
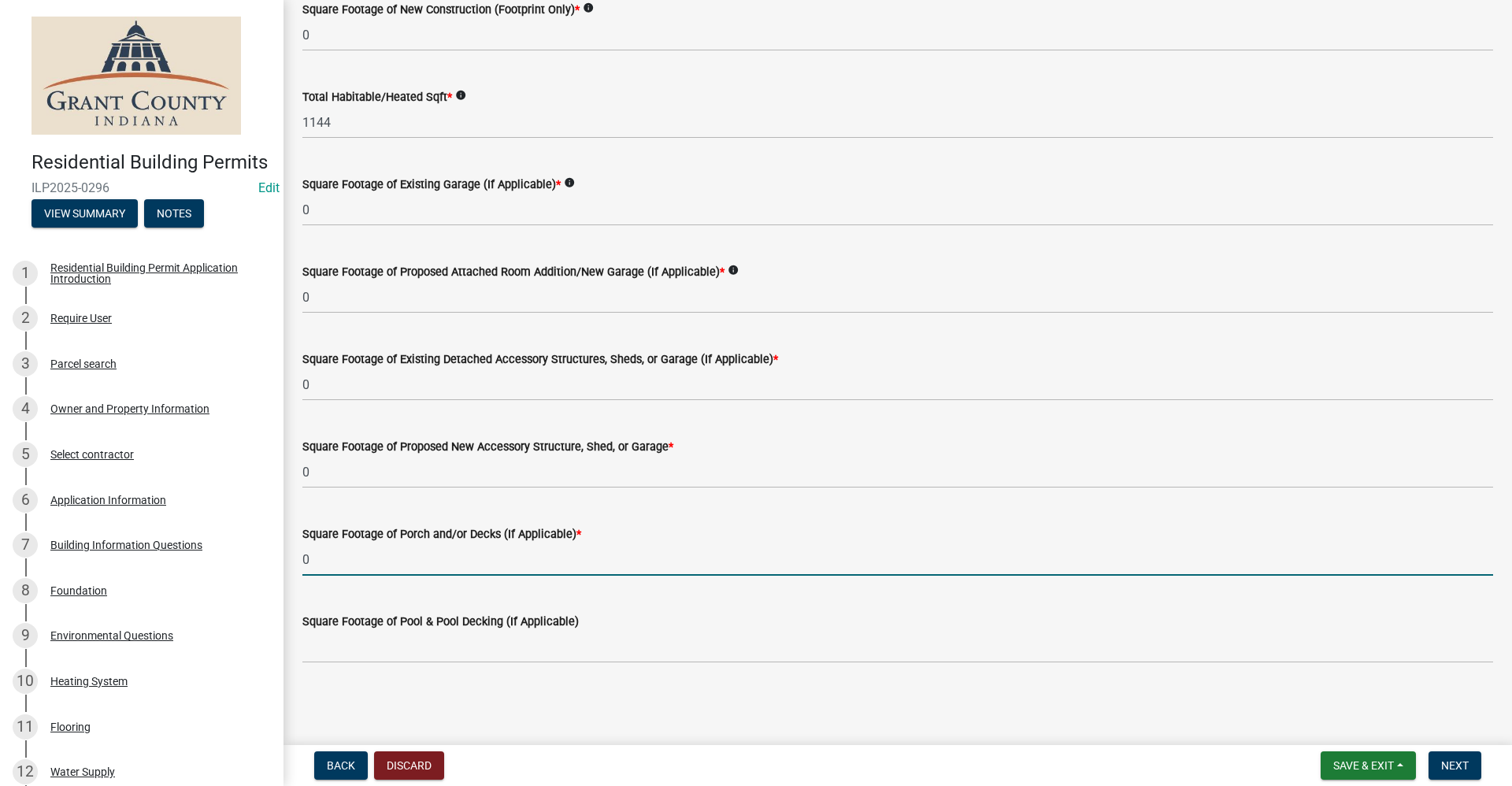
type input "0"
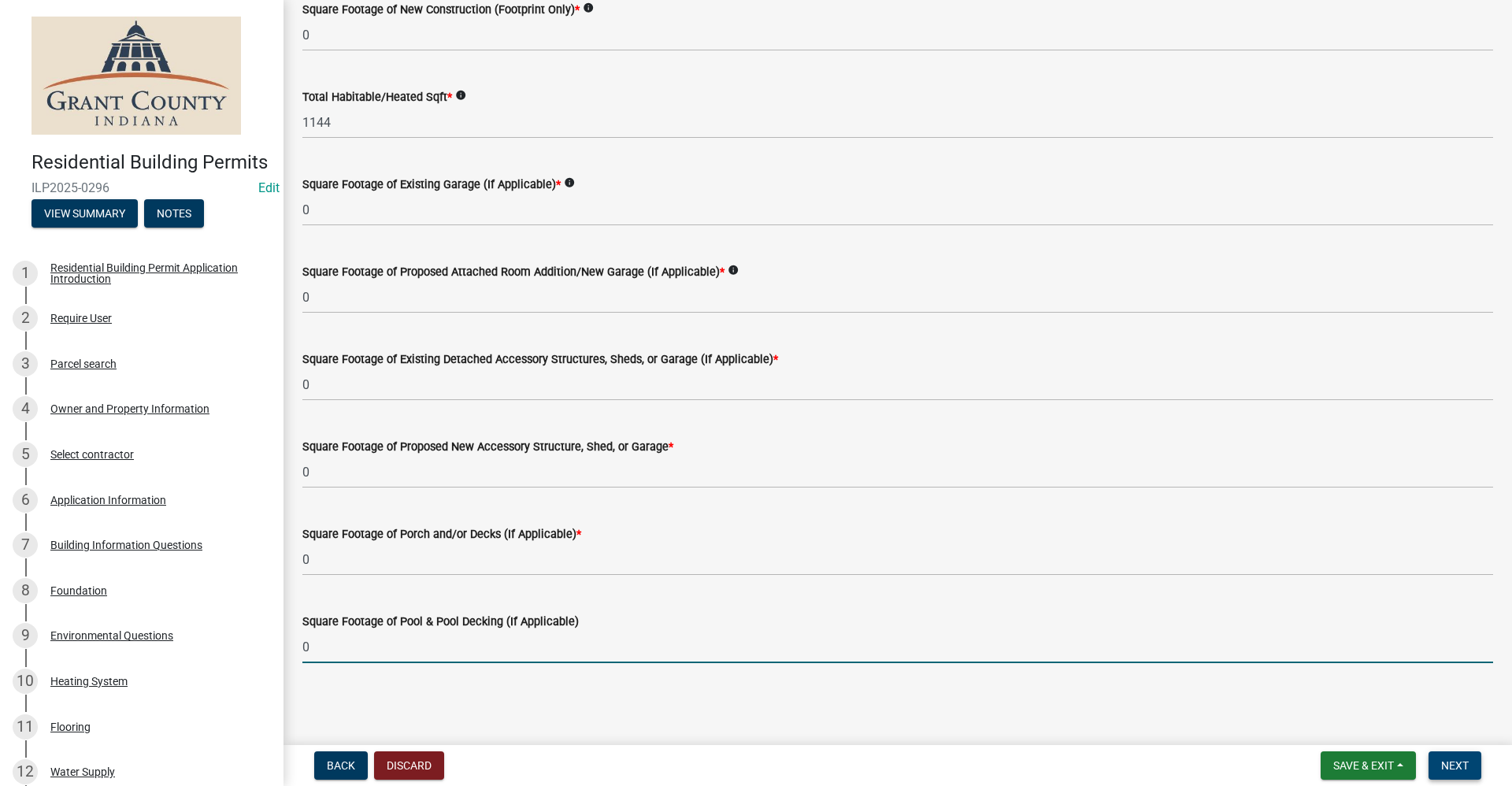
type input "0"
click at [1452, 772] on span "Next" at bounding box center [1455, 765] width 28 height 13
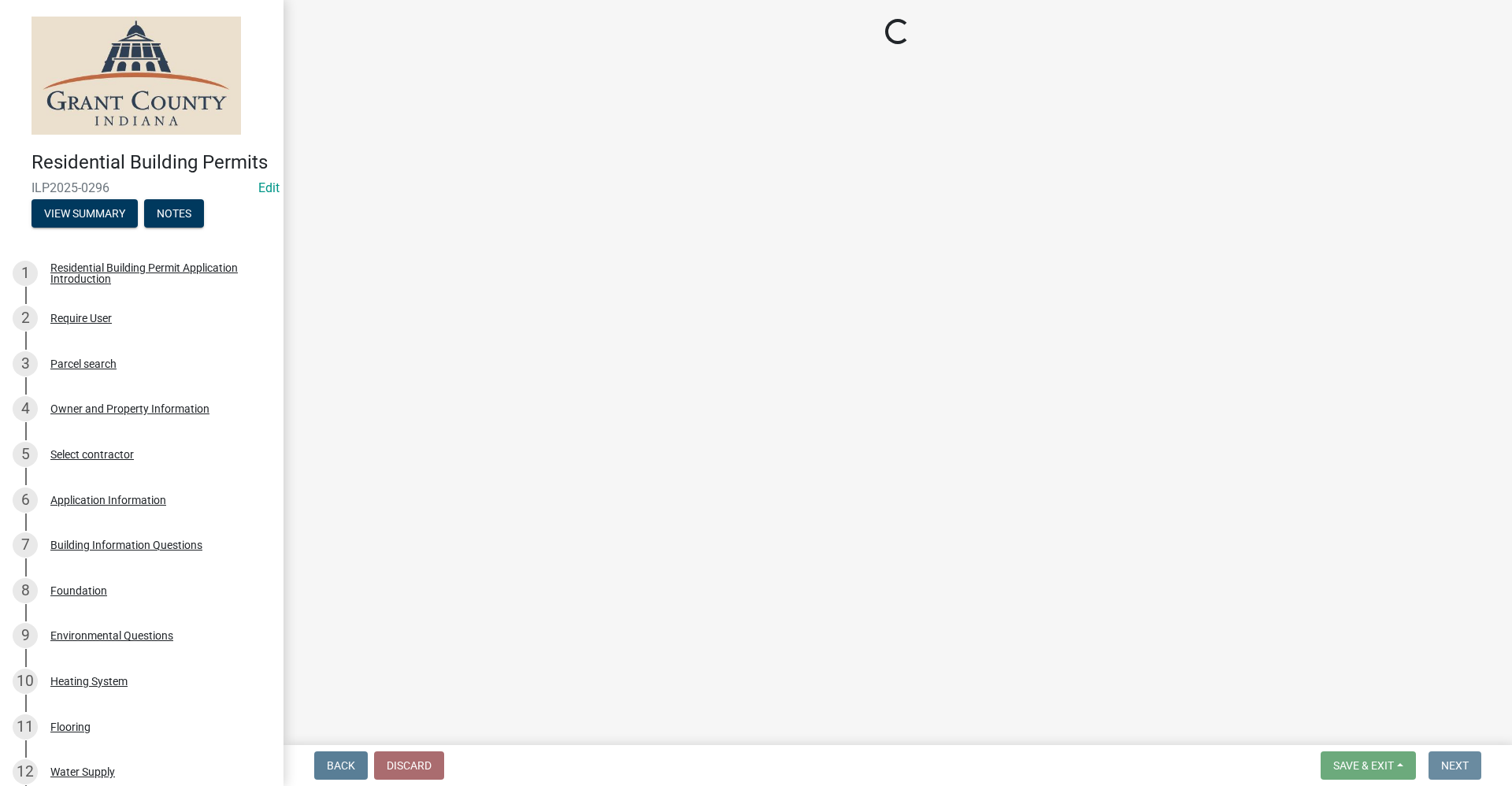
scroll to position [0, 0]
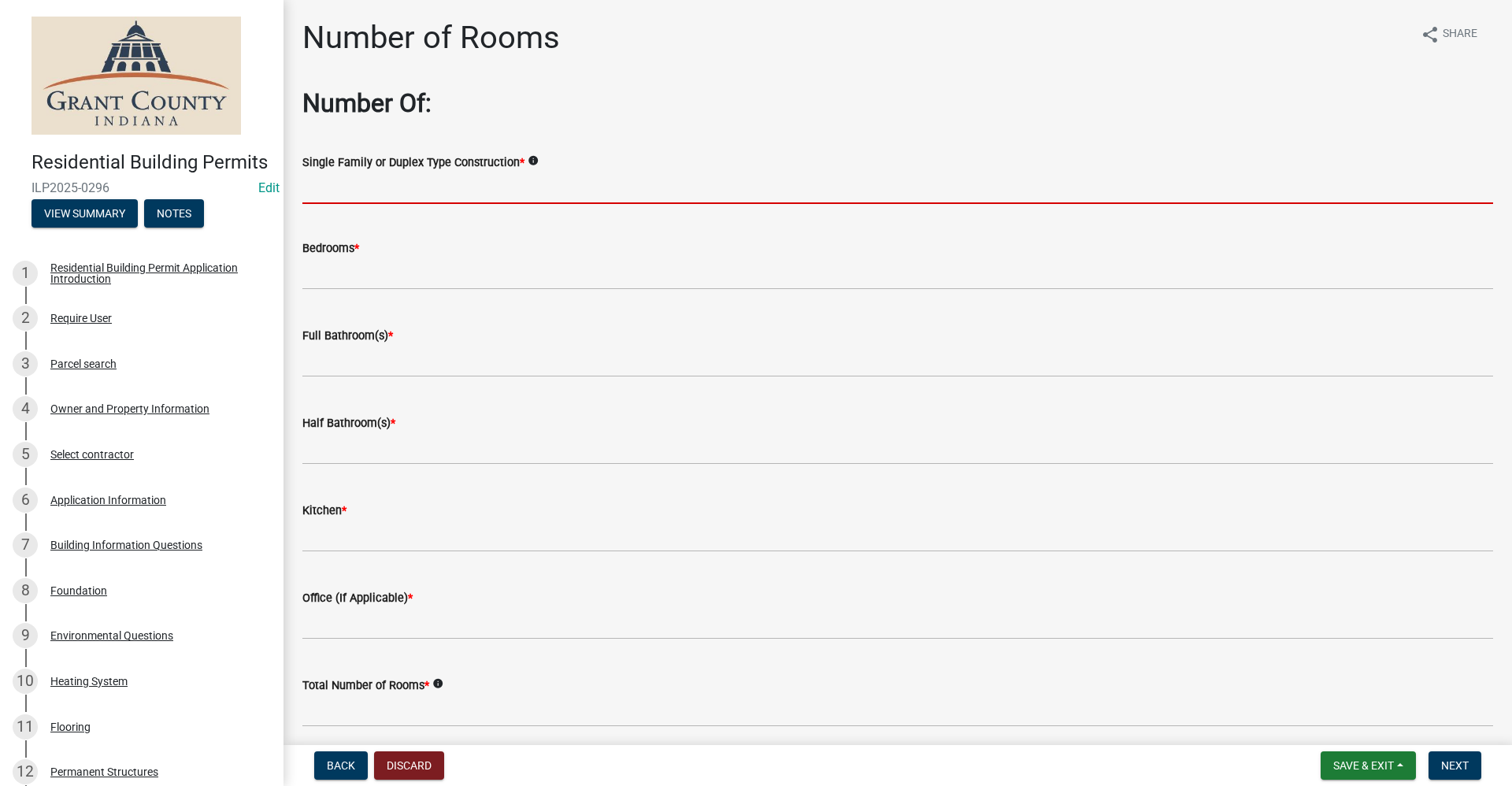
click at [367, 200] on input "Single Family or Duplex Type Construction *" at bounding box center [898, 188] width 1191 height 32
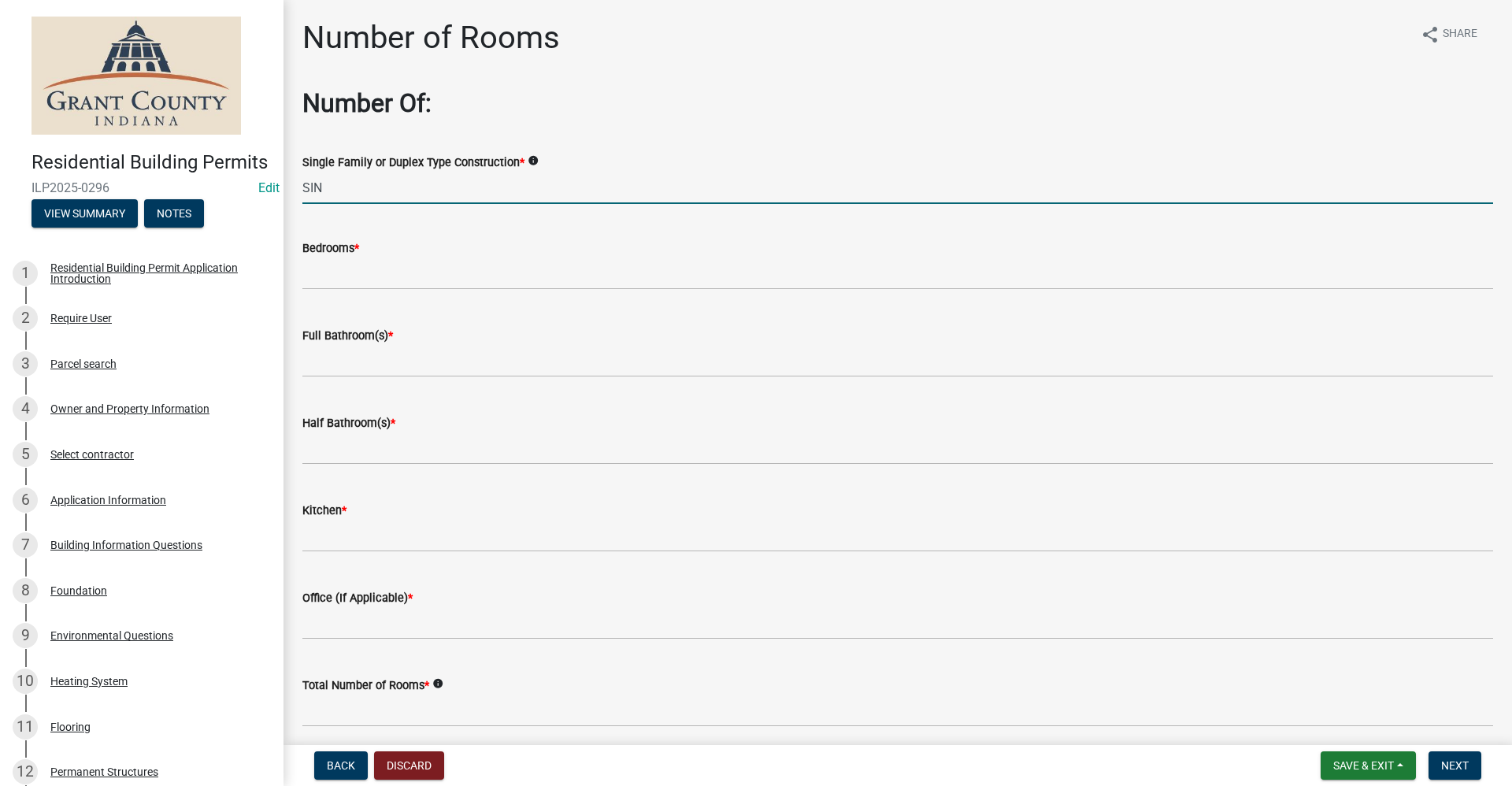
type input "single family"
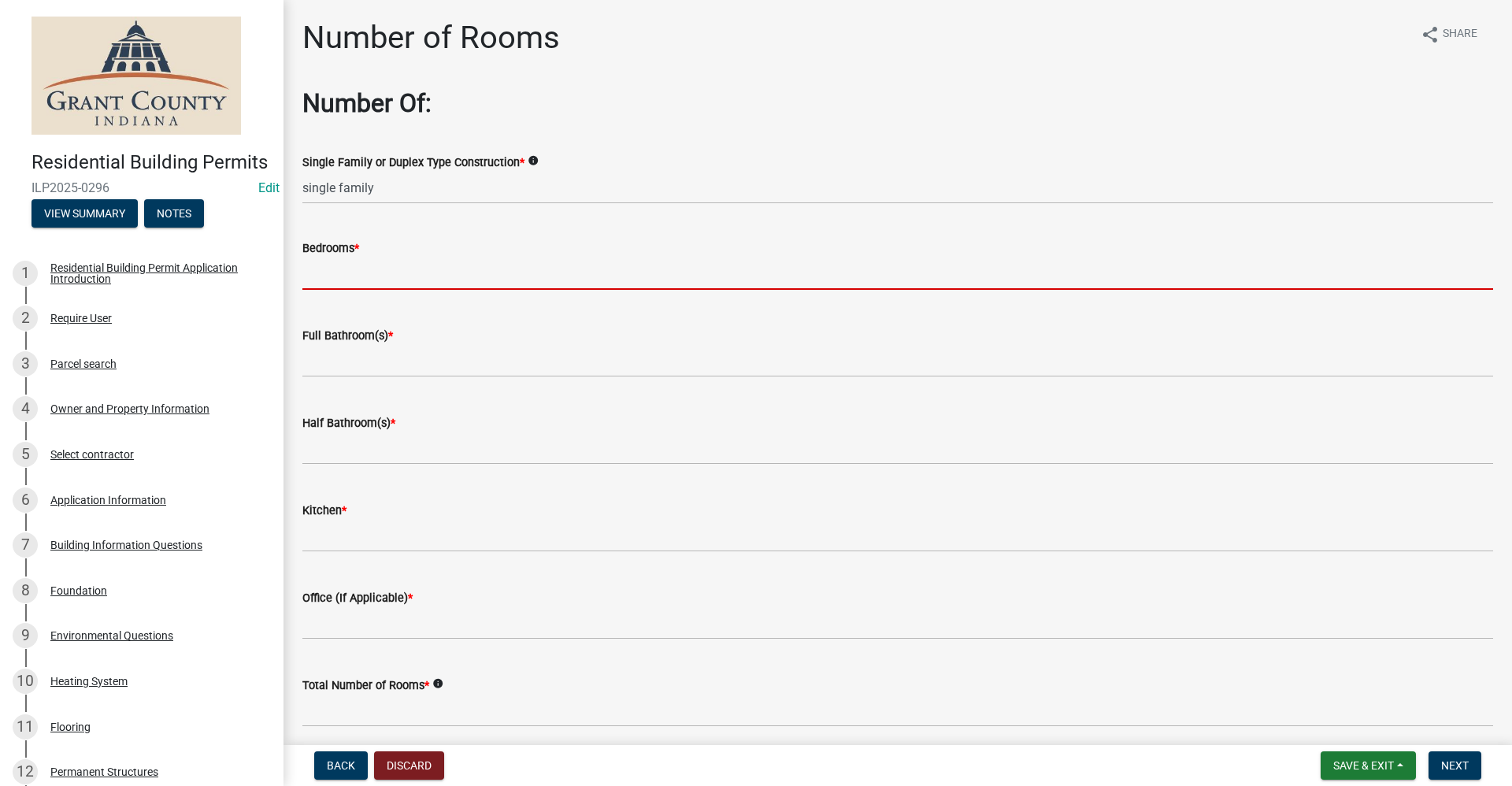
type input "n"
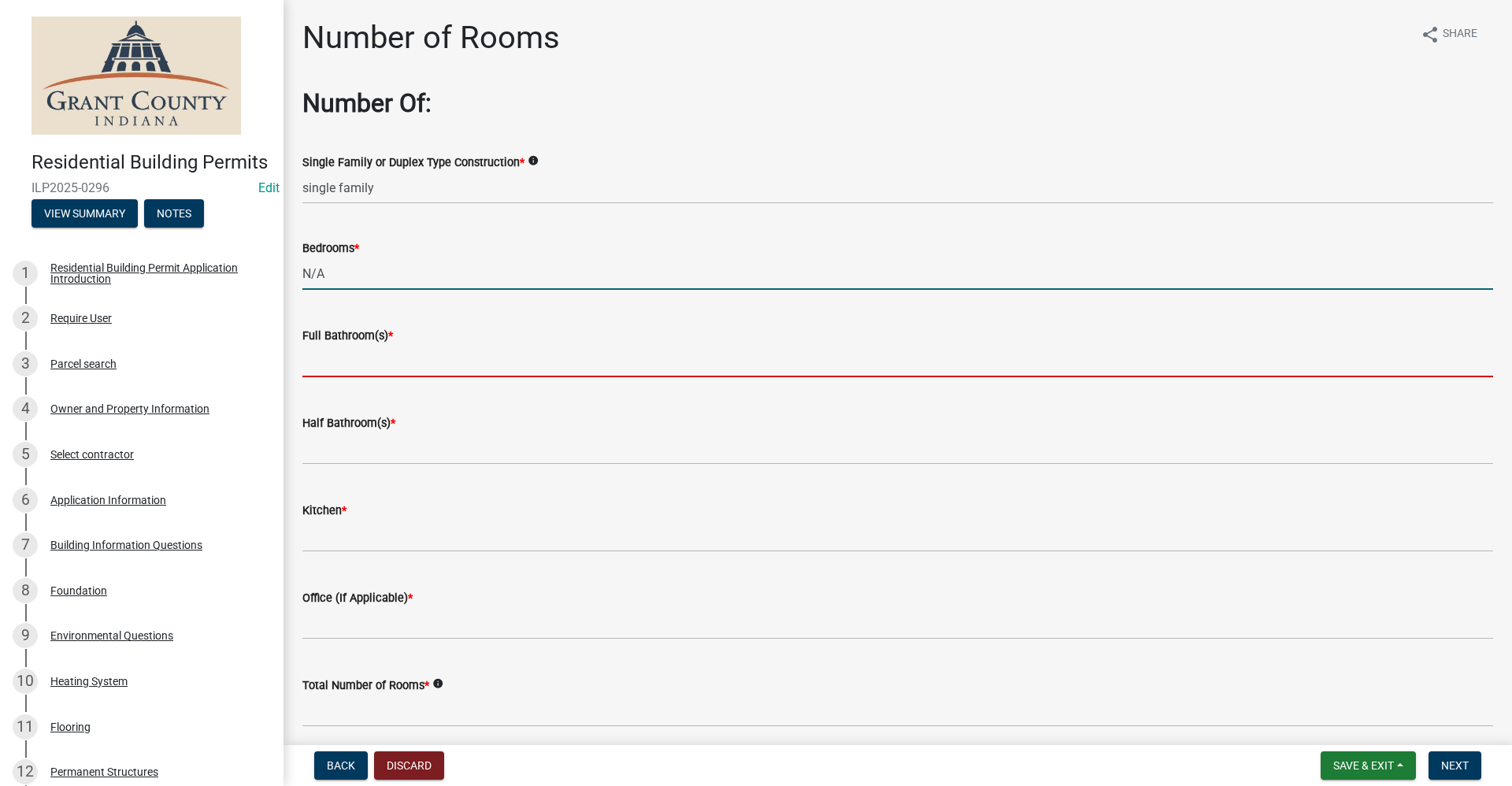
type input "0"
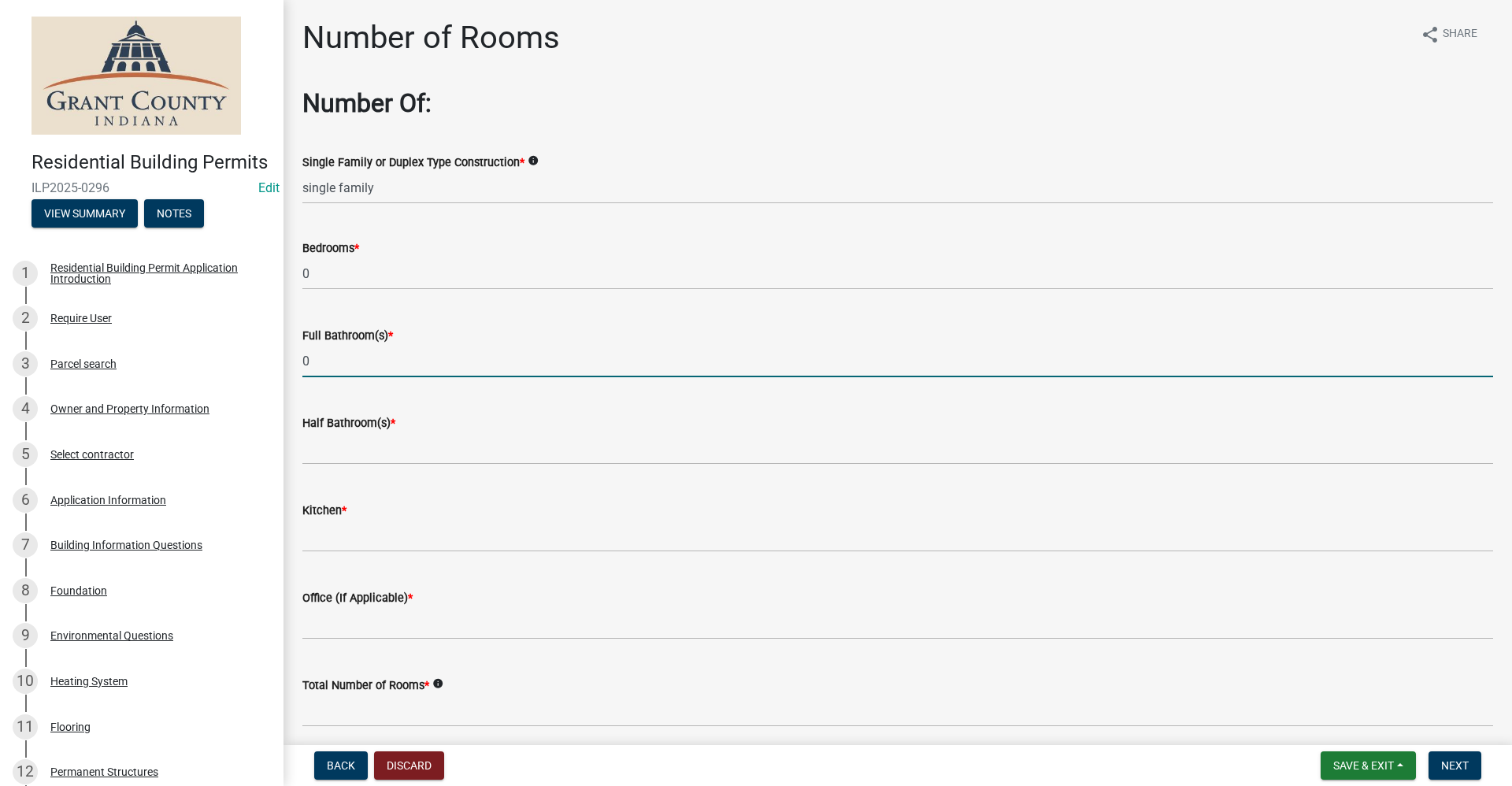
type input "0"
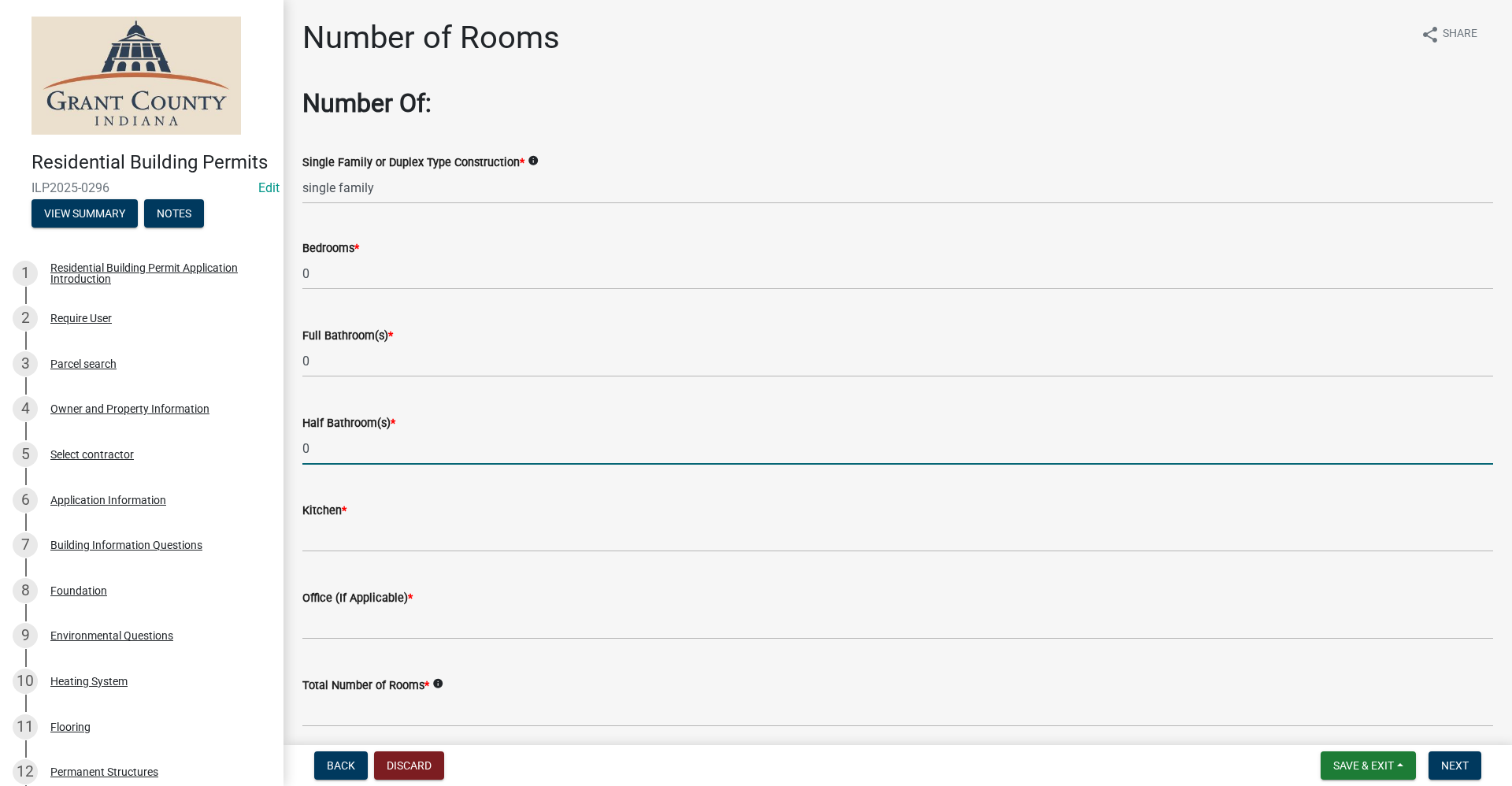
type input "0"
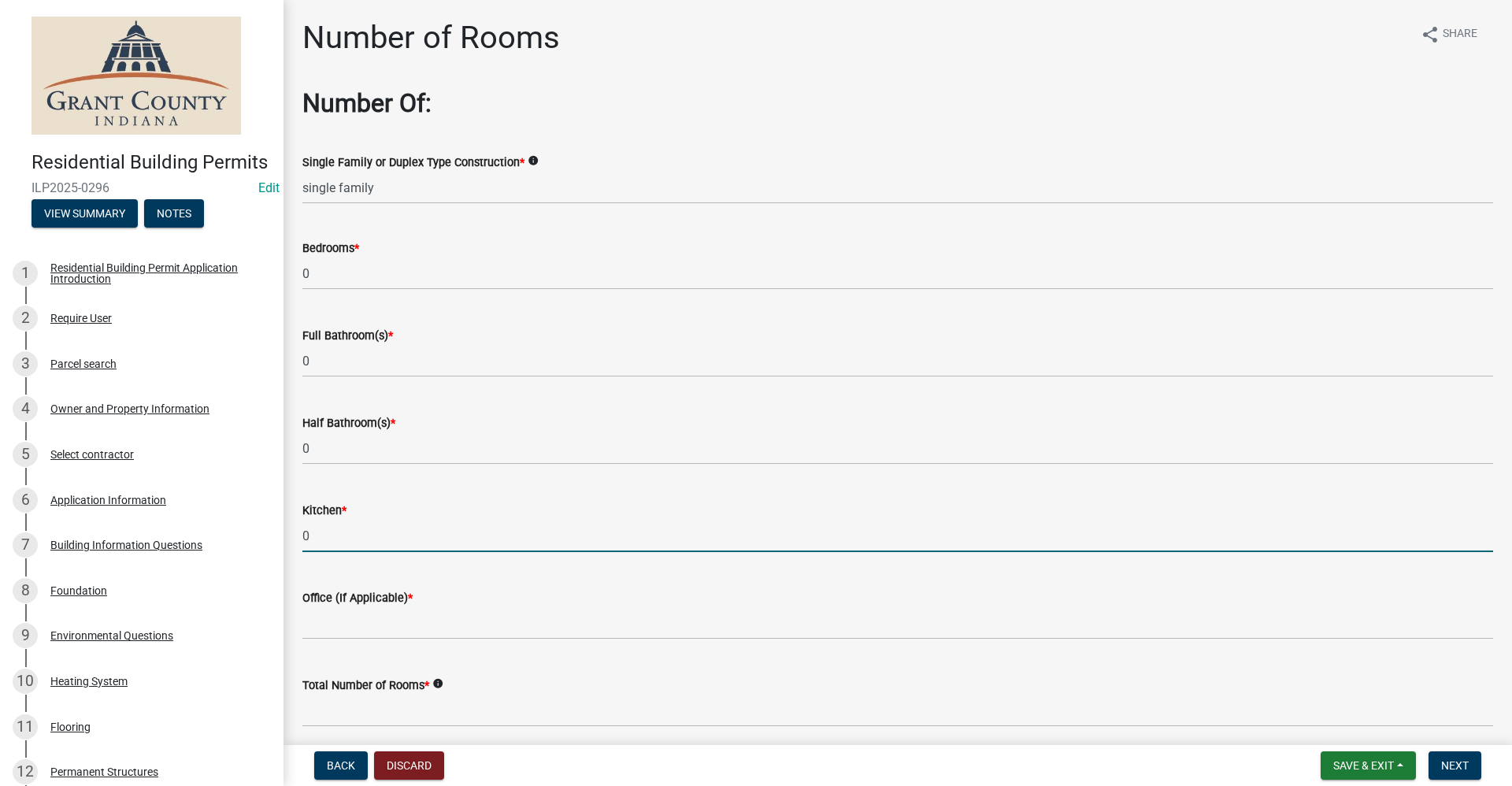
type input "0"
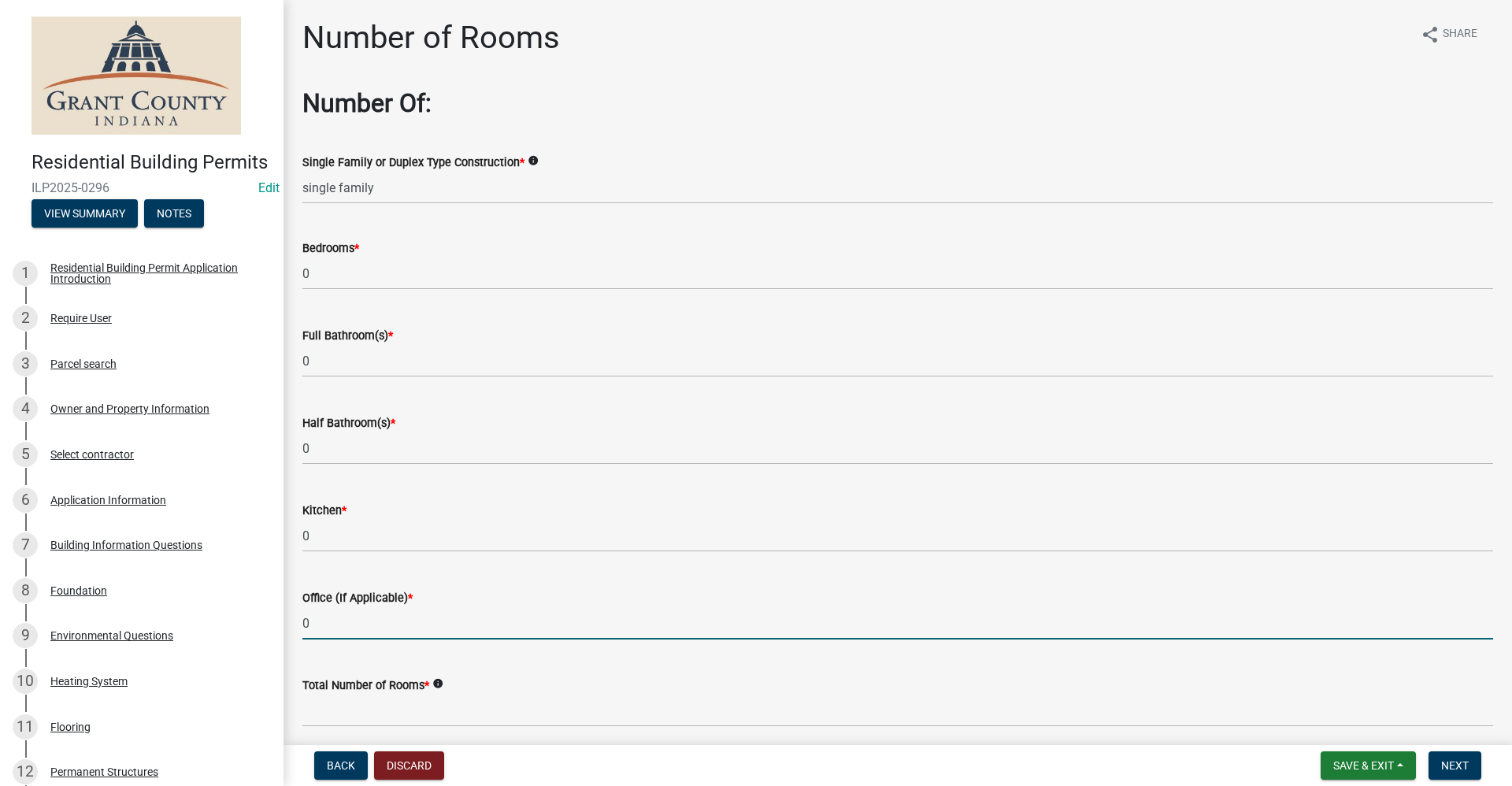
type input "0"
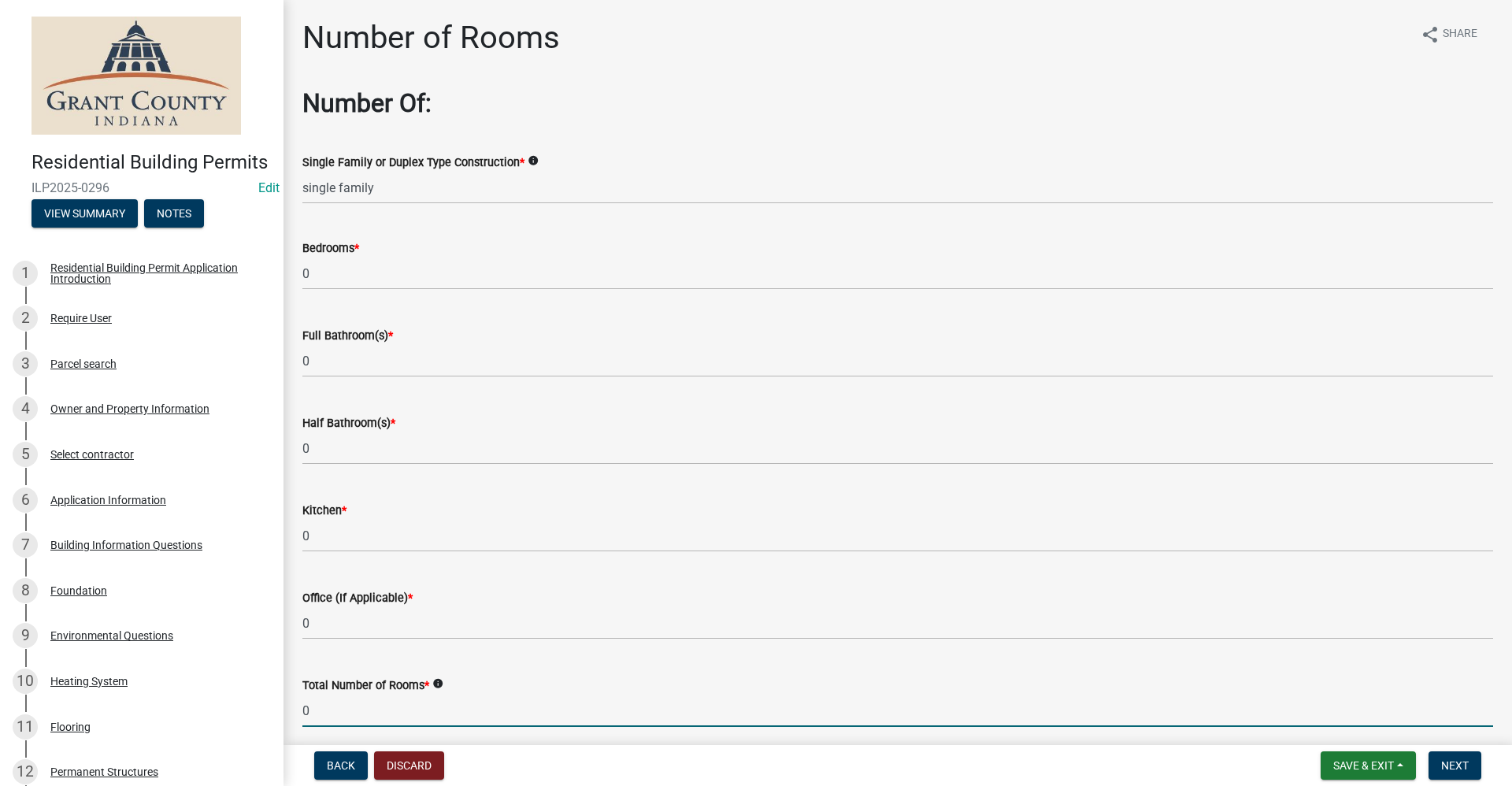
type input "0"
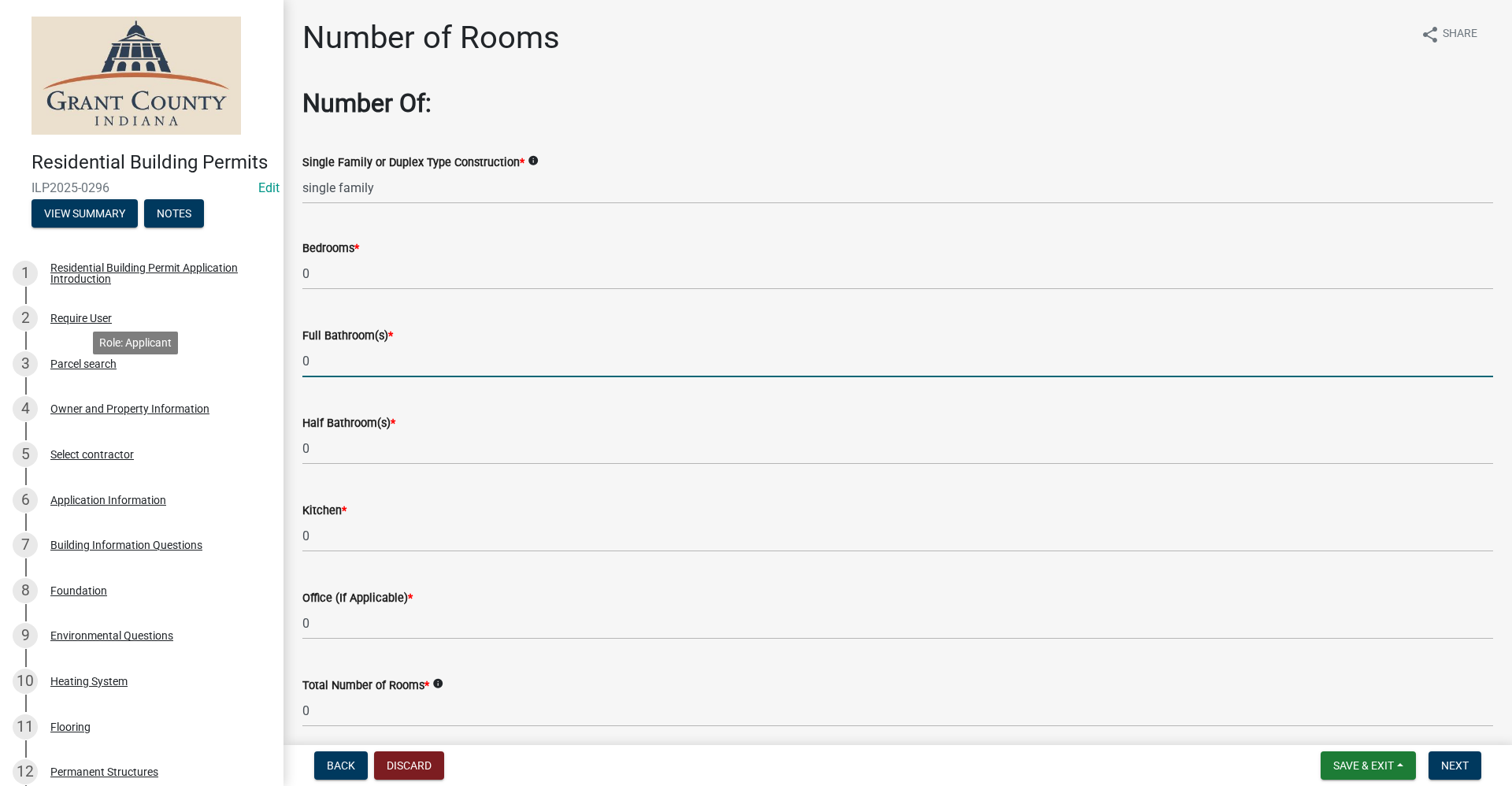
drag, startPoint x: 315, startPoint y: 361, endPoint x: 282, endPoint y: 420, distance: 67.6
click at [259, 385] on div "Residential Building Permits ILP2025-0296 Edit View Summary Notes 1 Residential…" at bounding box center [756, 393] width 1512 height 786
type input "1"
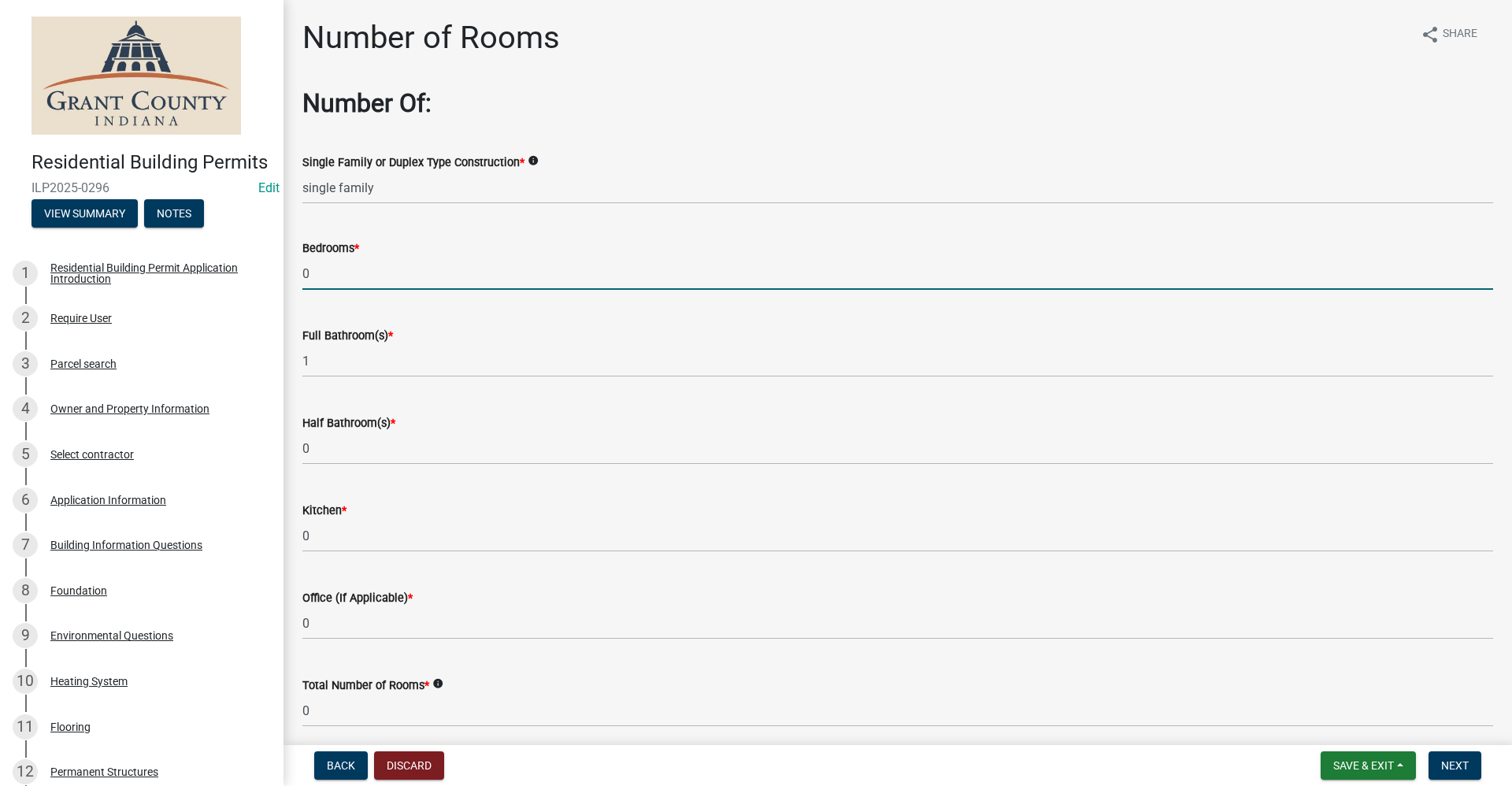
drag, startPoint x: 314, startPoint y: 275, endPoint x: 273, endPoint y: 271, distance: 41.2
click at [265, 268] on div "Residential Building Permits ILP2025-0296 Edit View Summary Notes 1 Residential…" at bounding box center [756, 393] width 1512 height 786
type input "3"
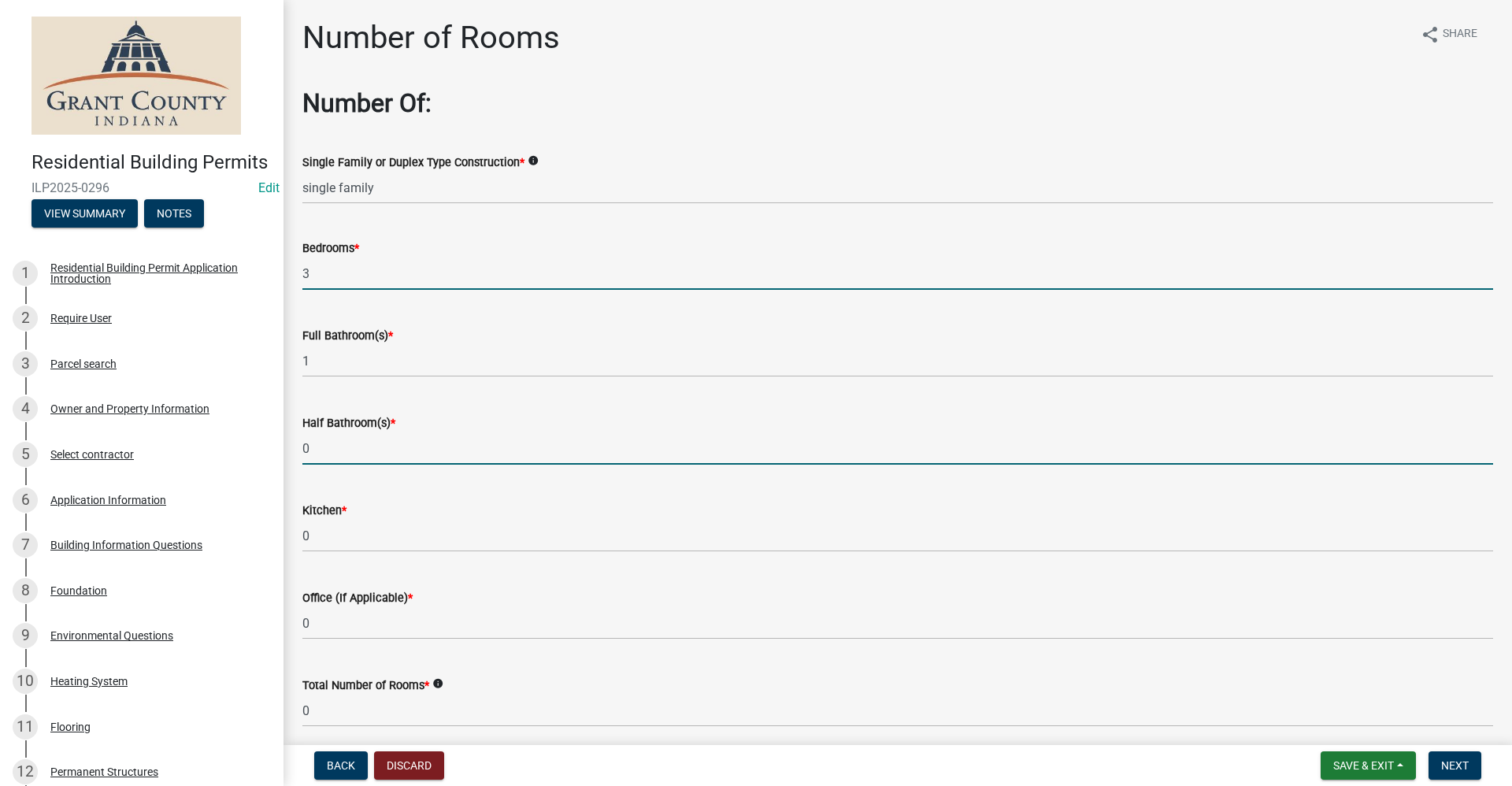
click at [341, 447] on input "0" at bounding box center [898, 449] width 1191 height 32
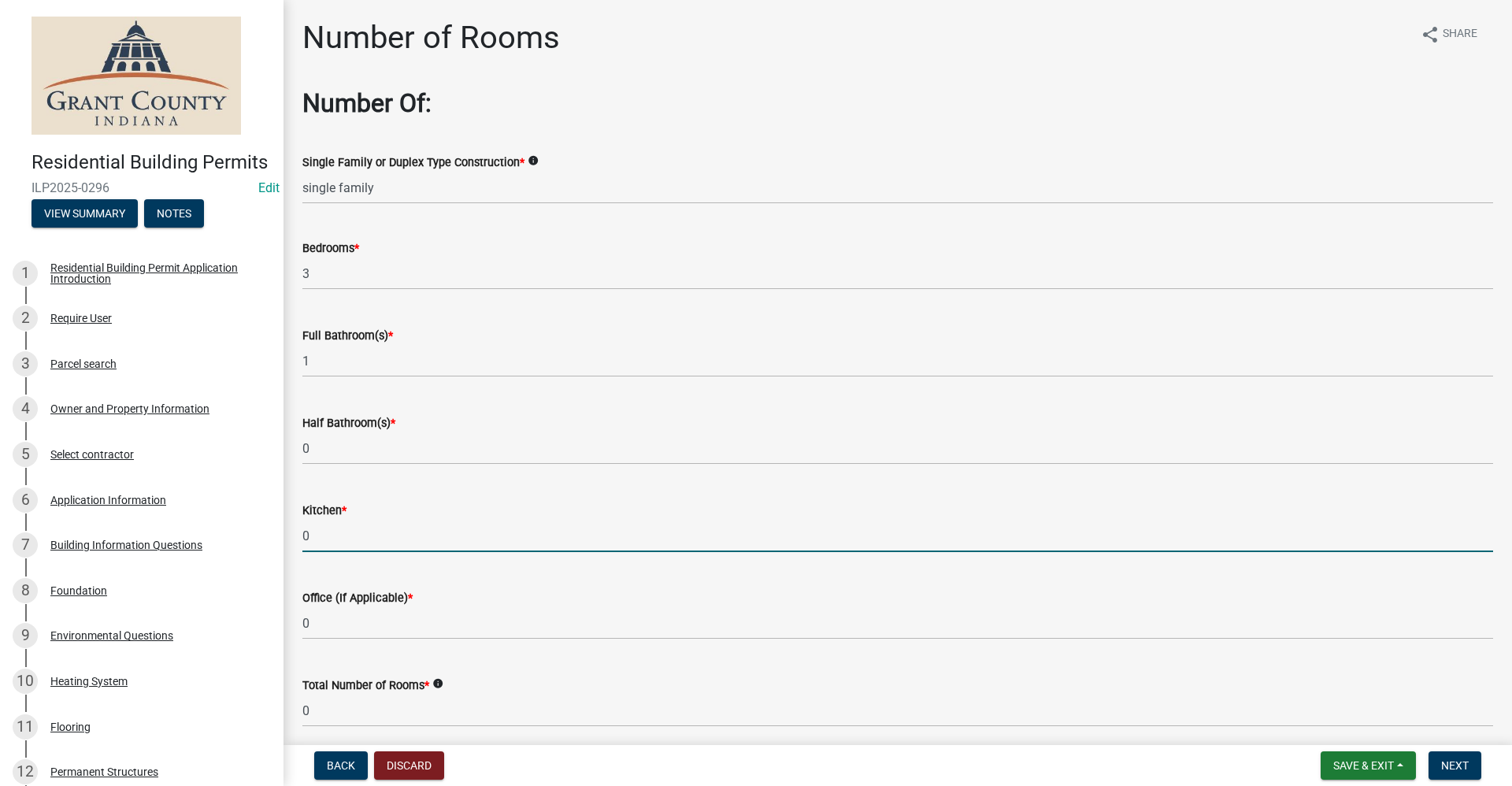
click at [325, 544] on input "0" at bounding box center [898, 536] width 1191 height 32
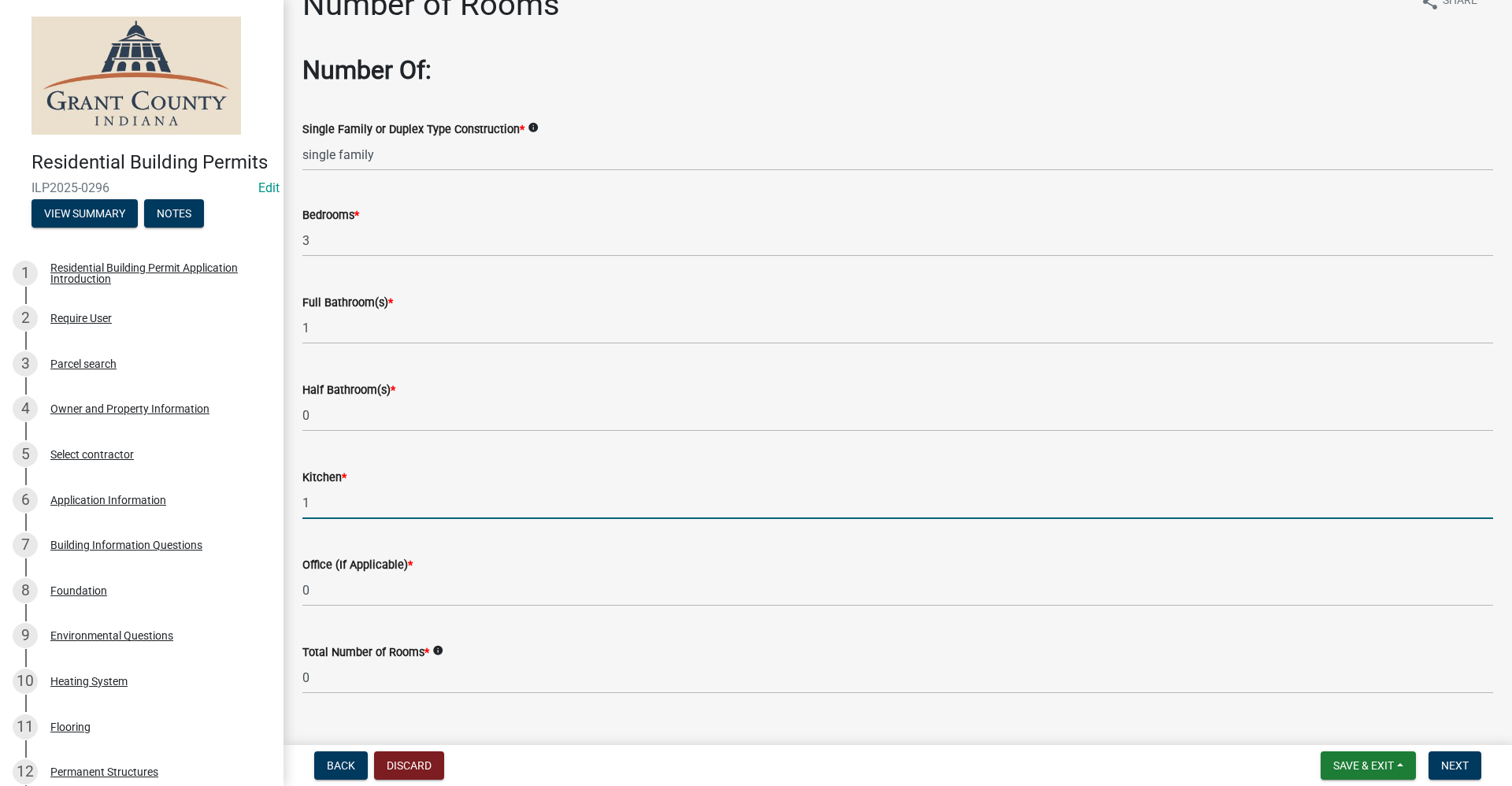
scroll to position [64, 0]
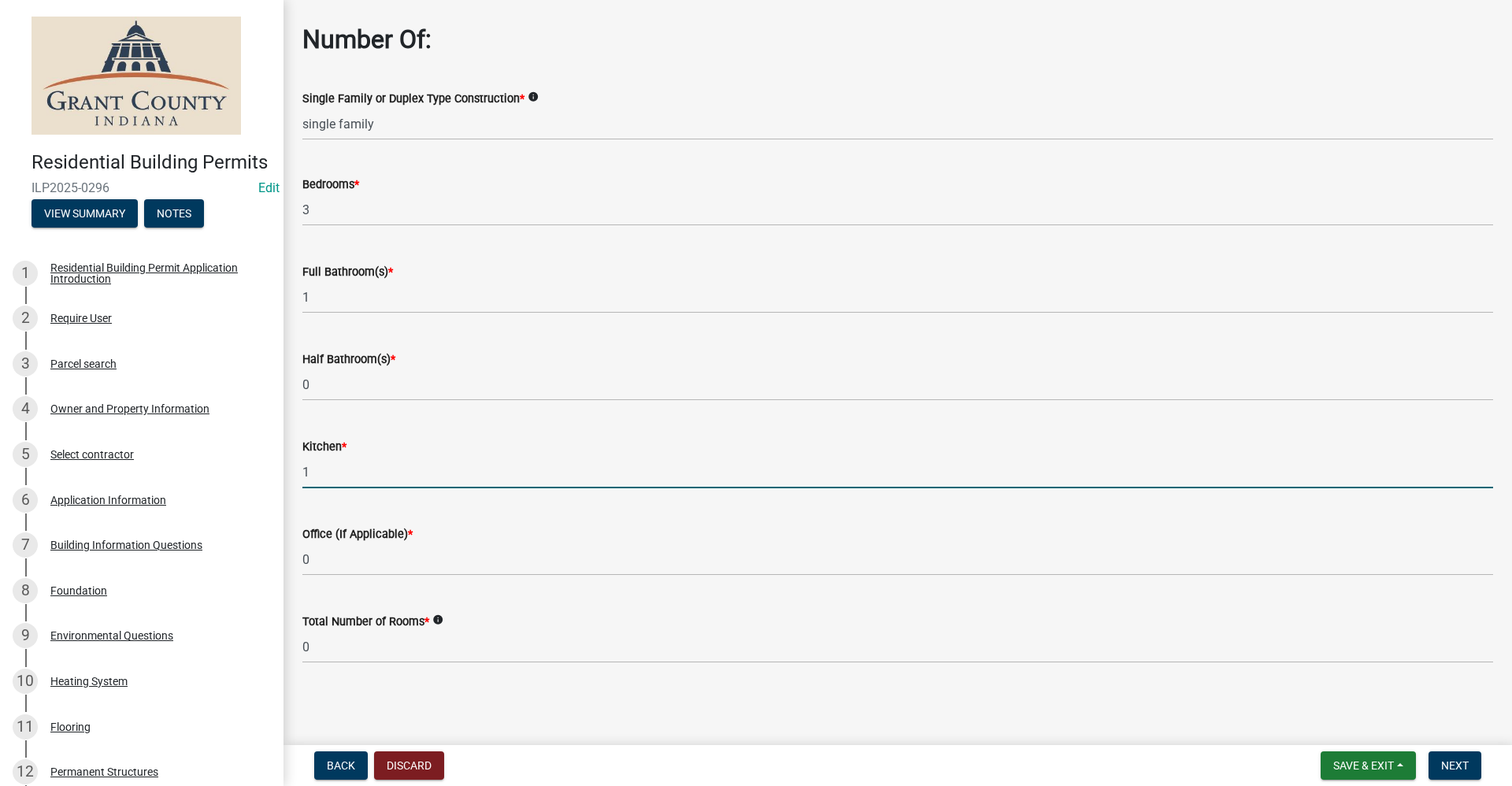
type input "1"
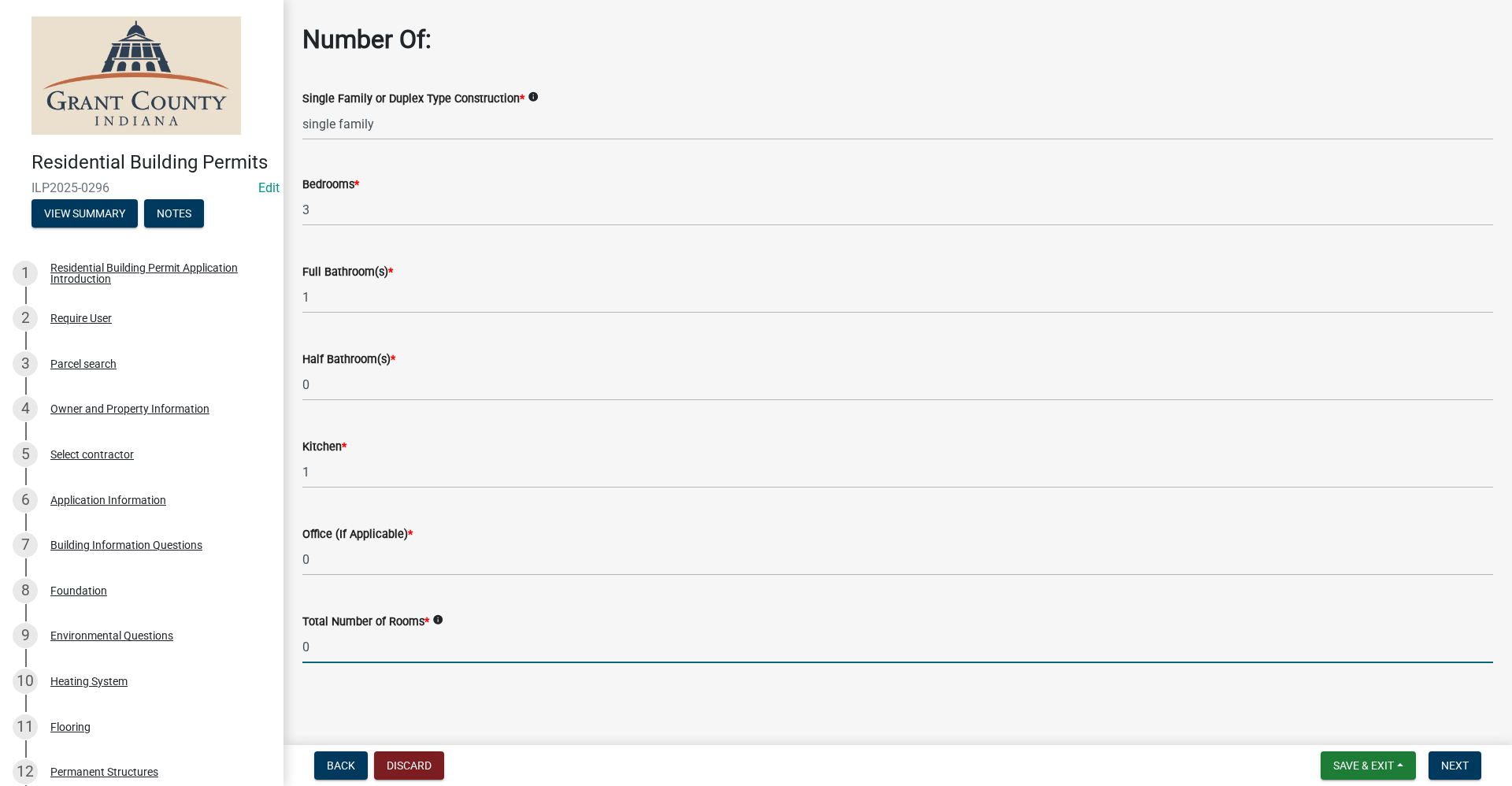
click at [347, 648] on input "0" at bounding box center [898, 647] width 1191 height 32
type input "5"
click at [1462, 772] on span "Next" at bounding box center [1455, 765] width 28 height 13
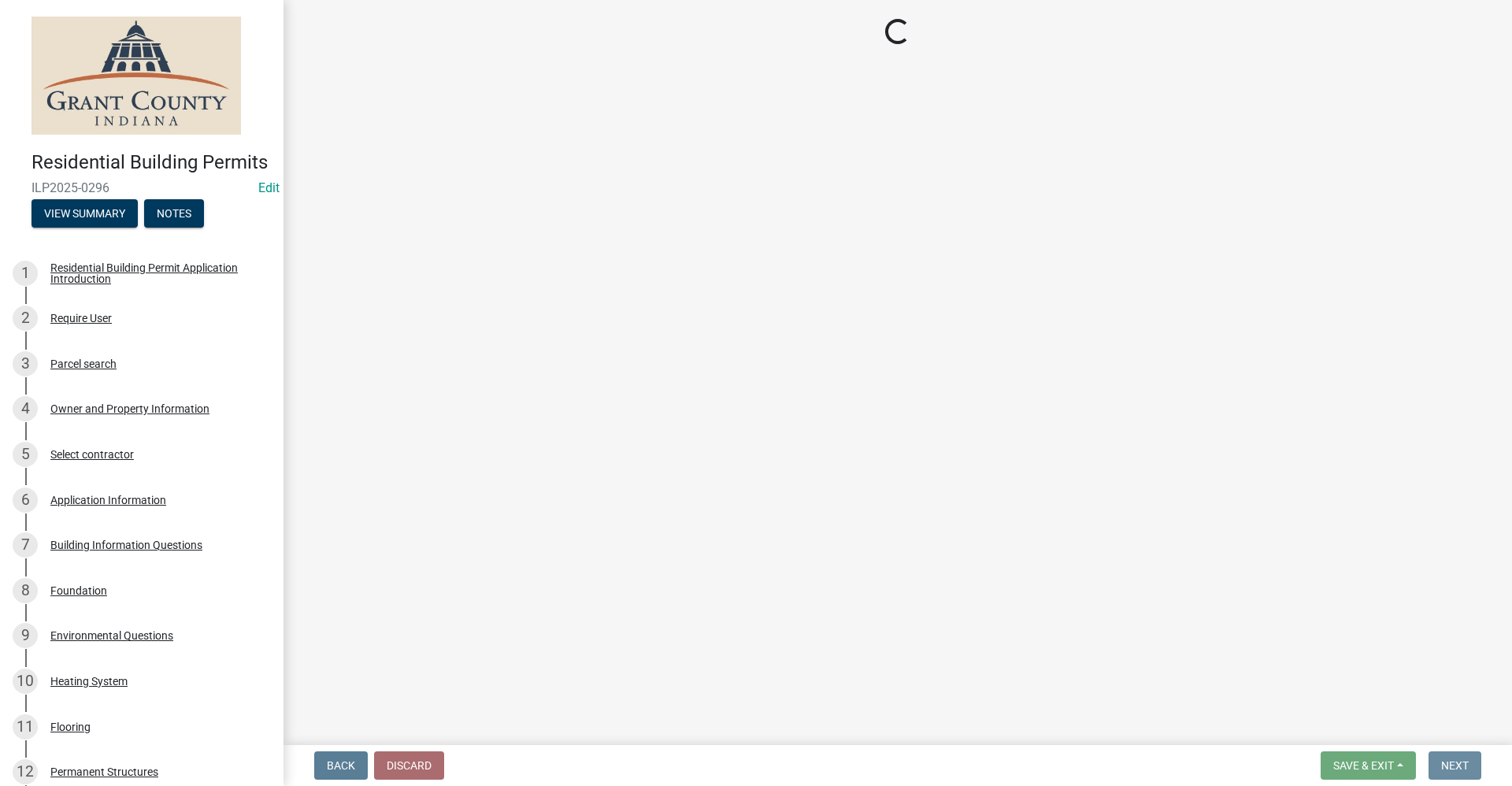
scroll to position [0, 0]
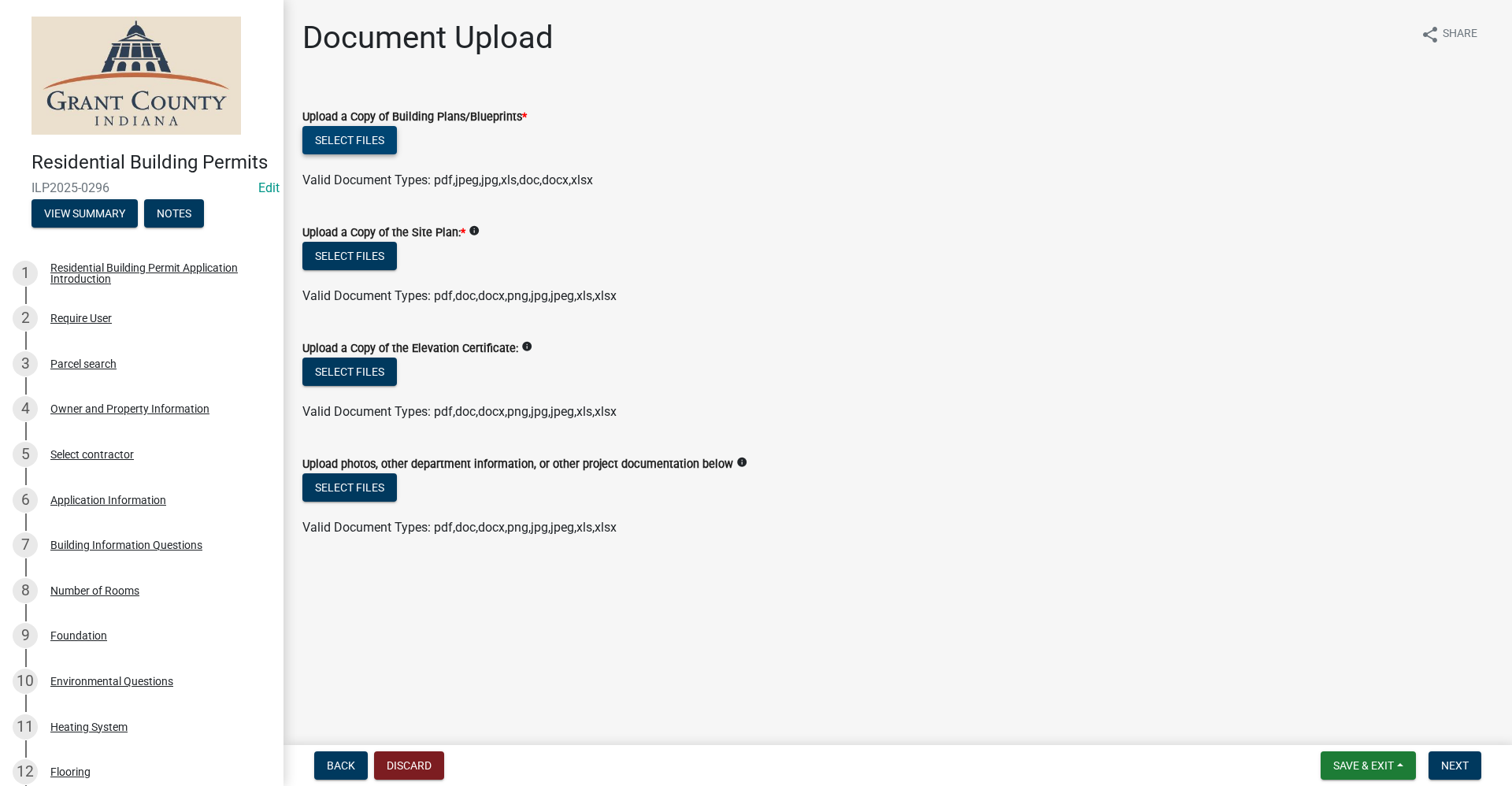
click at [352, 138] on button "Select files" at bounding box center [349, 140] width 94 height 29
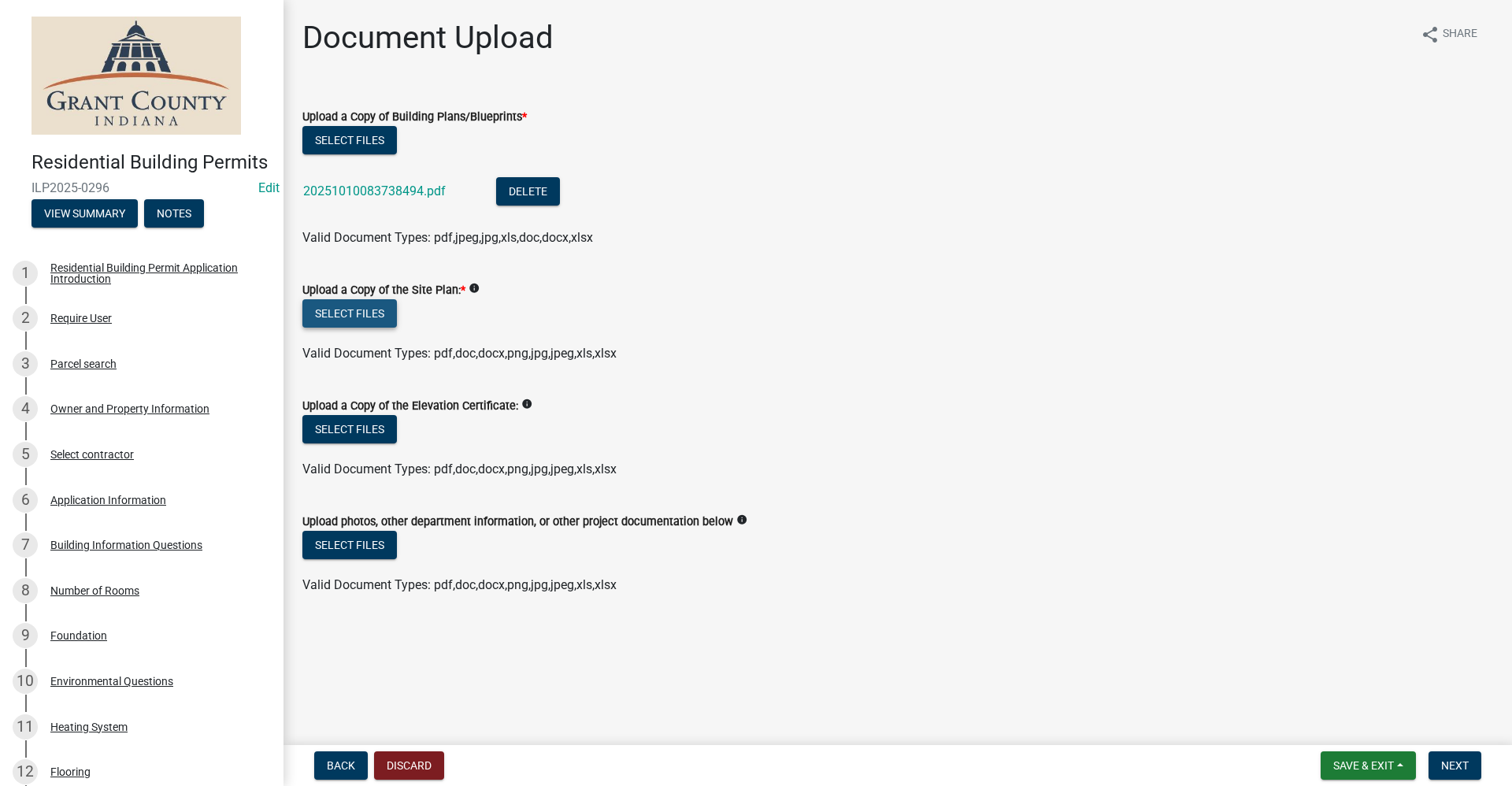
click at [375, 309] on button "Select files" at bounding box center [349, 314] width 94 height 29
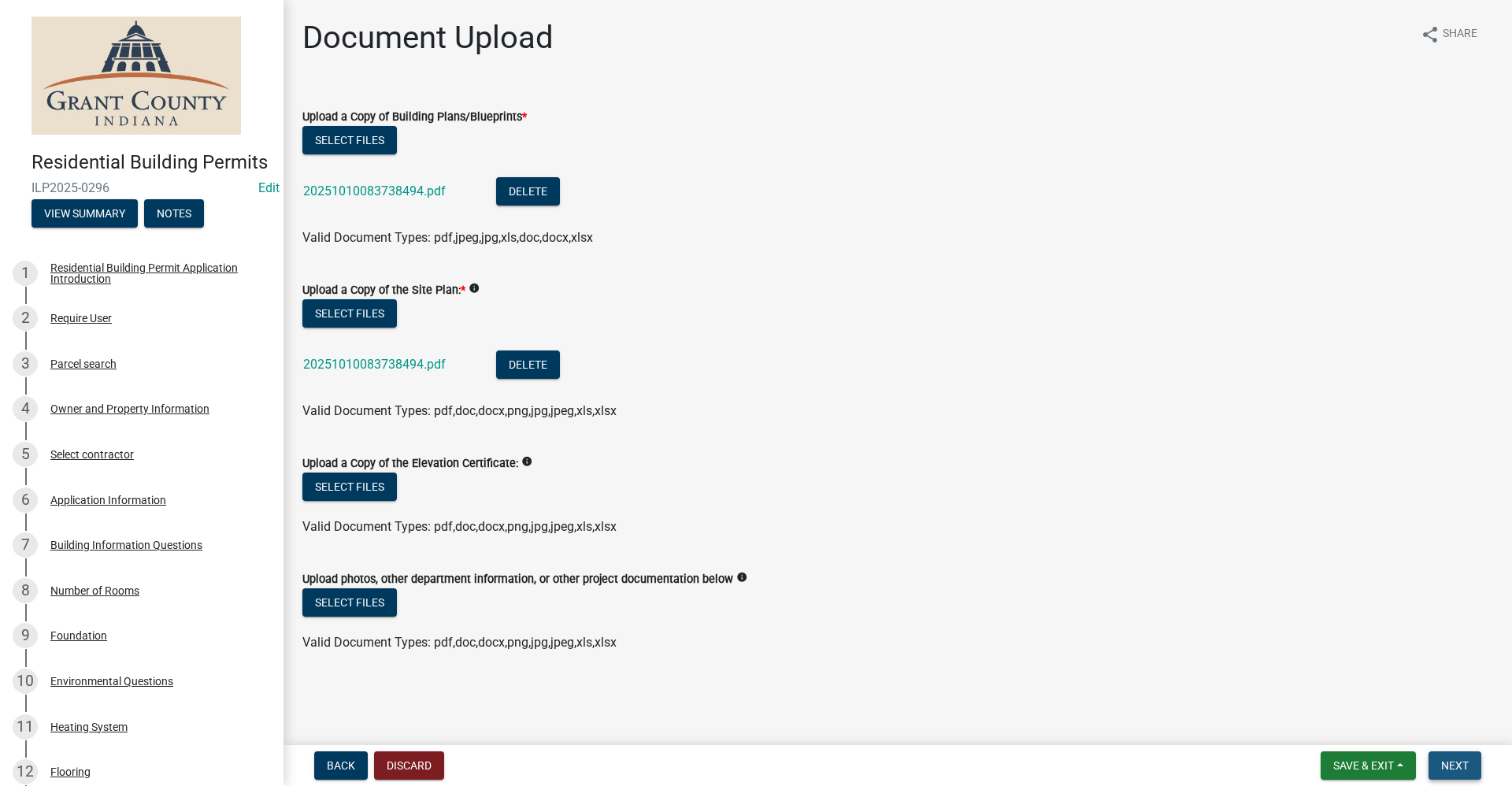
click at [1452, 760] on span "Next" at bounding box center [1455, 765] width 28 height 13
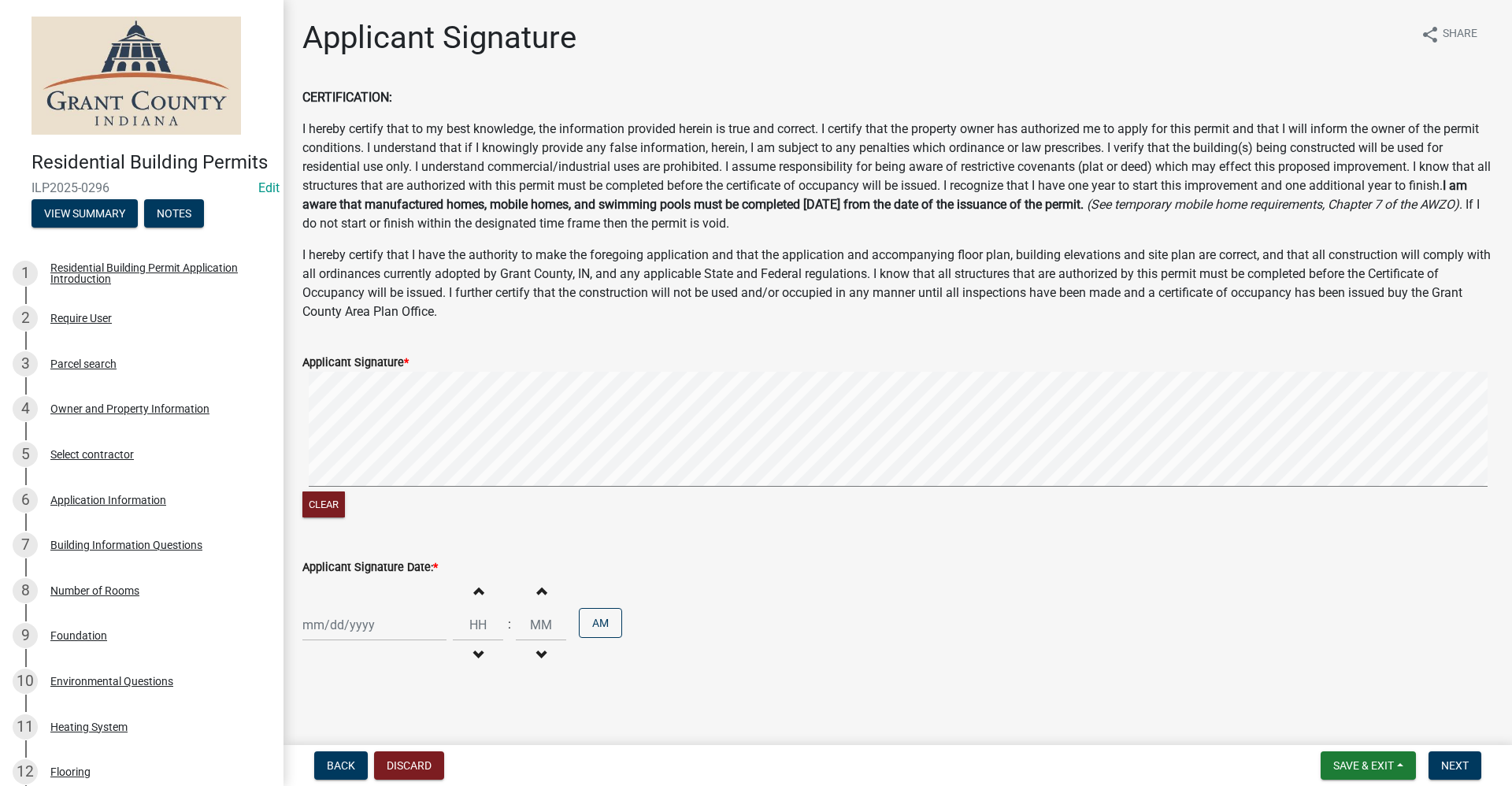
select select "10"
select select "2025"
click at [371, 633] on div "[PERSON_NAME] Feb Mar Apr [PERSON_NAME][DATE] Oct Nov [DATE] 1526 1527 1528 152…" at bounding box center [374, 625] width 144 height 32
click at [421, 492] on div "10" at bounding box center [419, 491] width 25 height 25
type input "[DATE]"
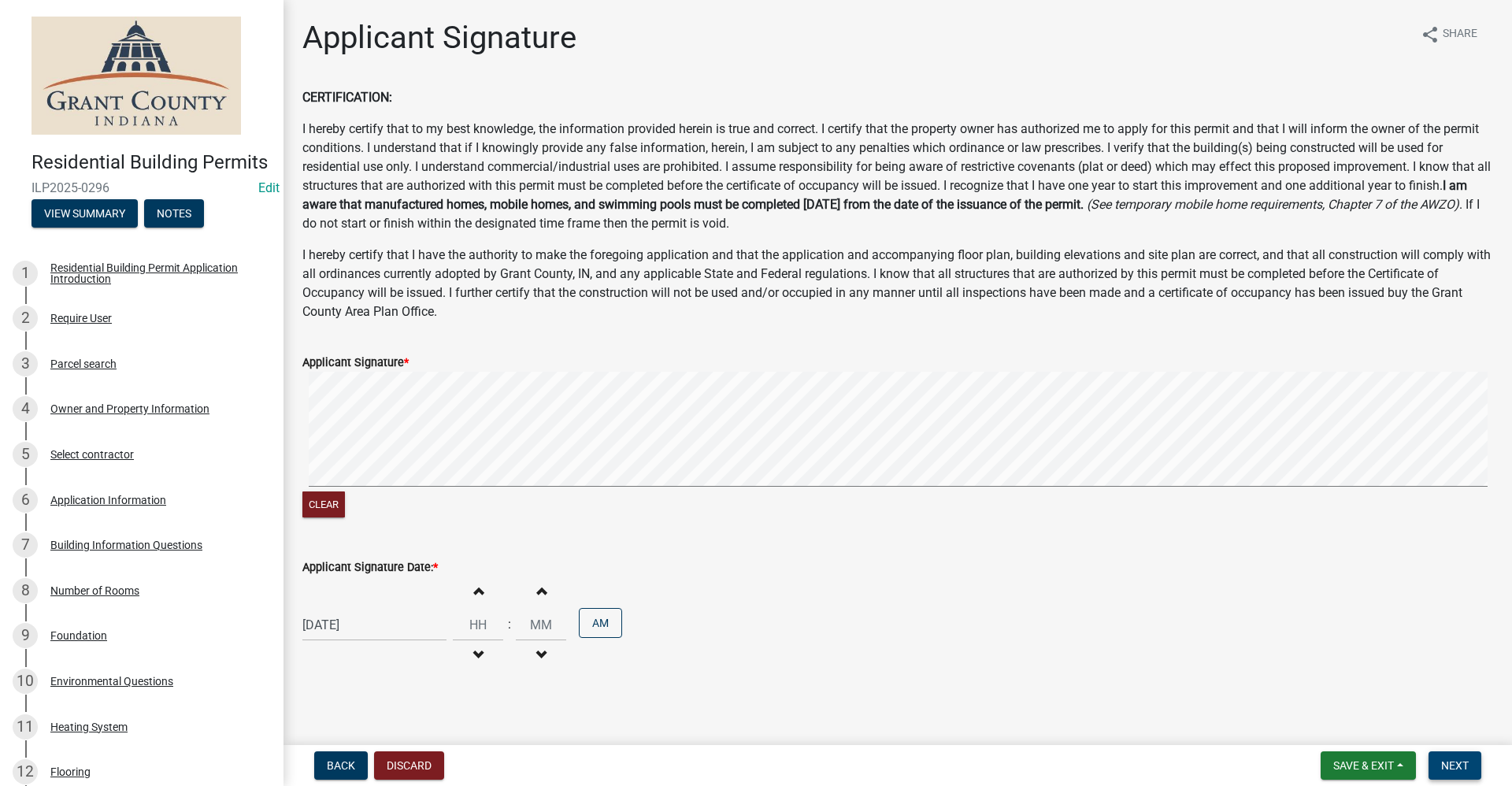
click at [1464, 765] on span "Next" at bounding box center [1455, 765] width 28 height 13
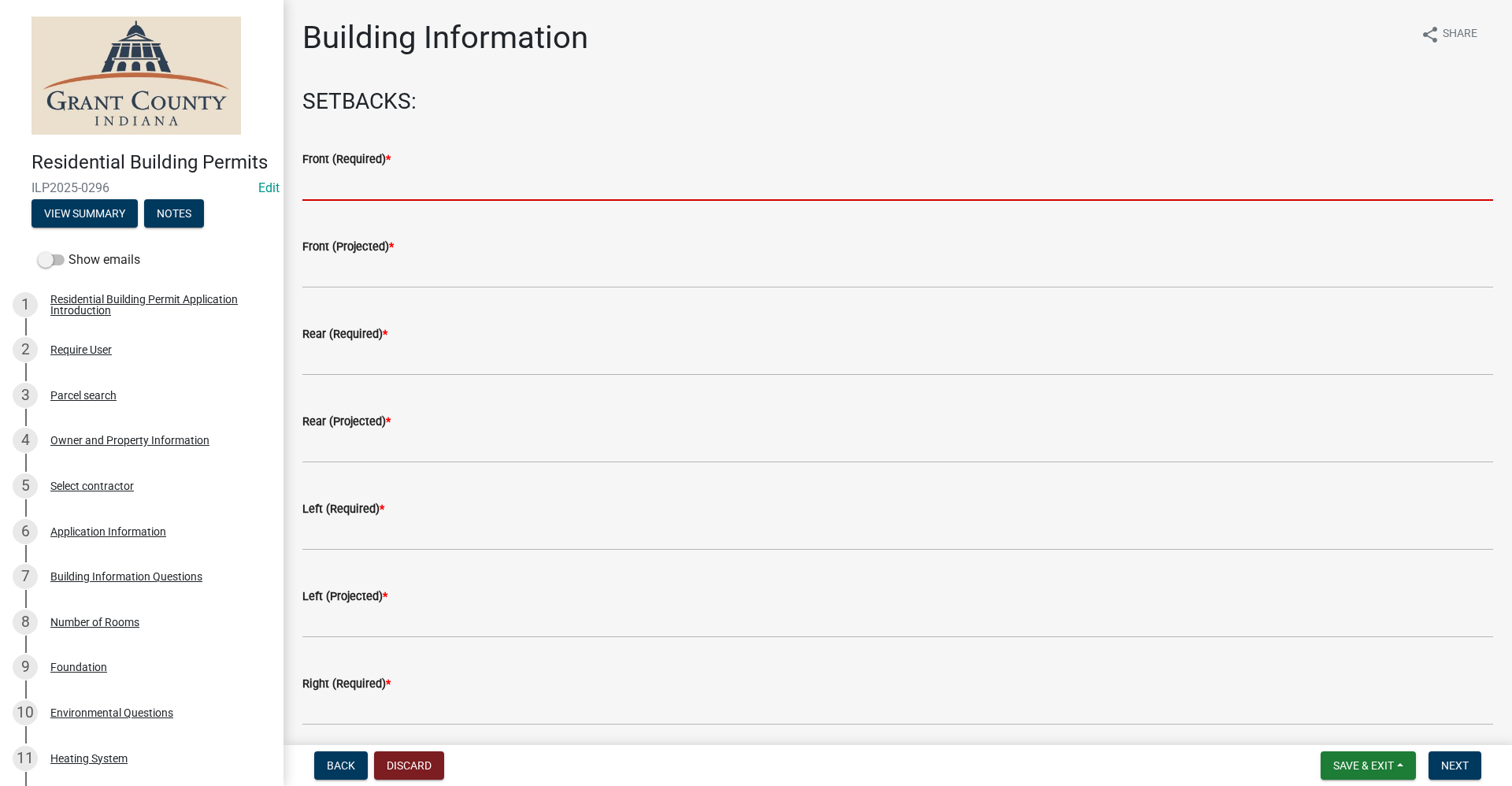
click at [348, 192] on input "text" at bounding box center [898, 185] width 1191 height 32
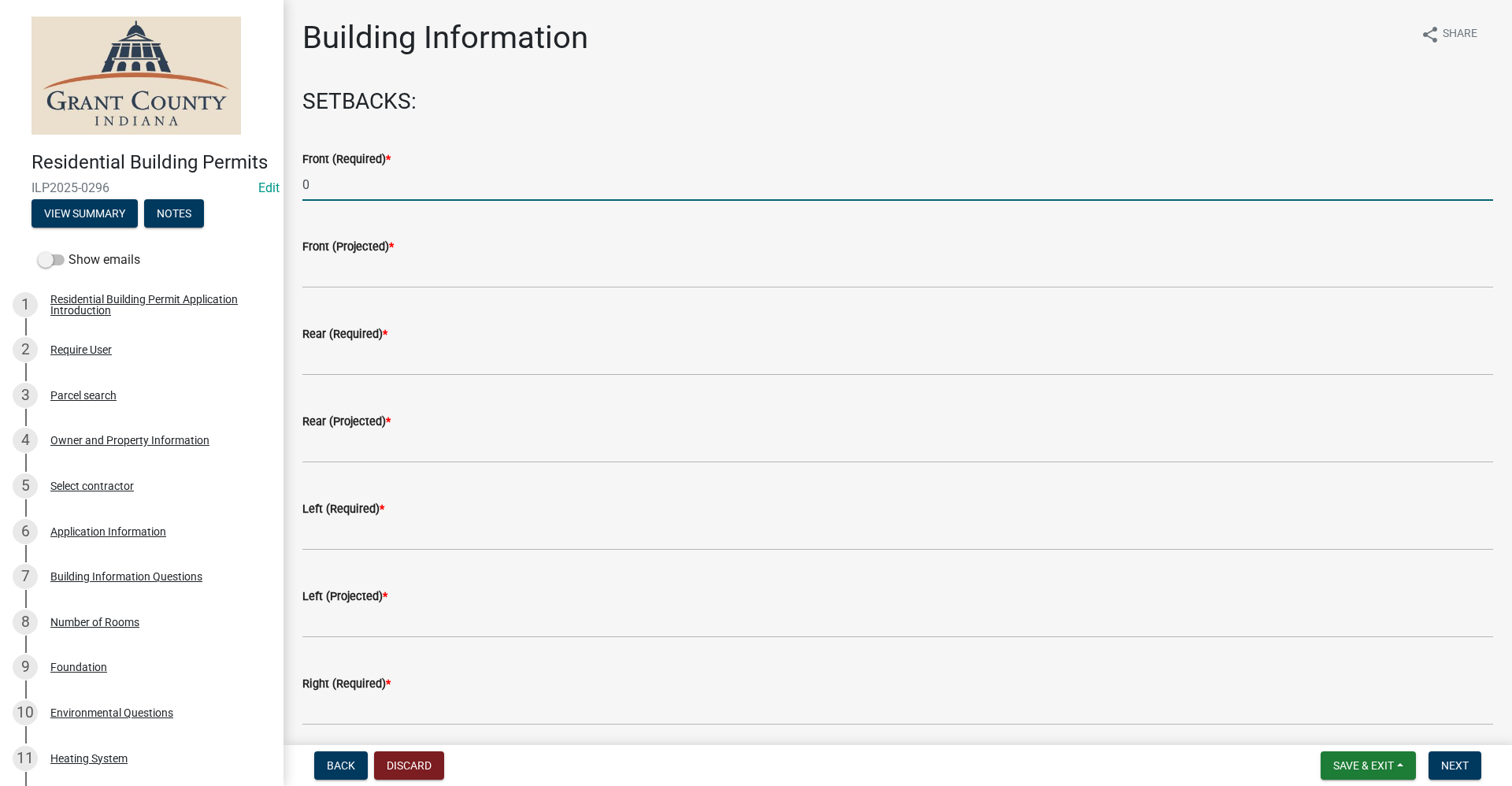
type input "0"
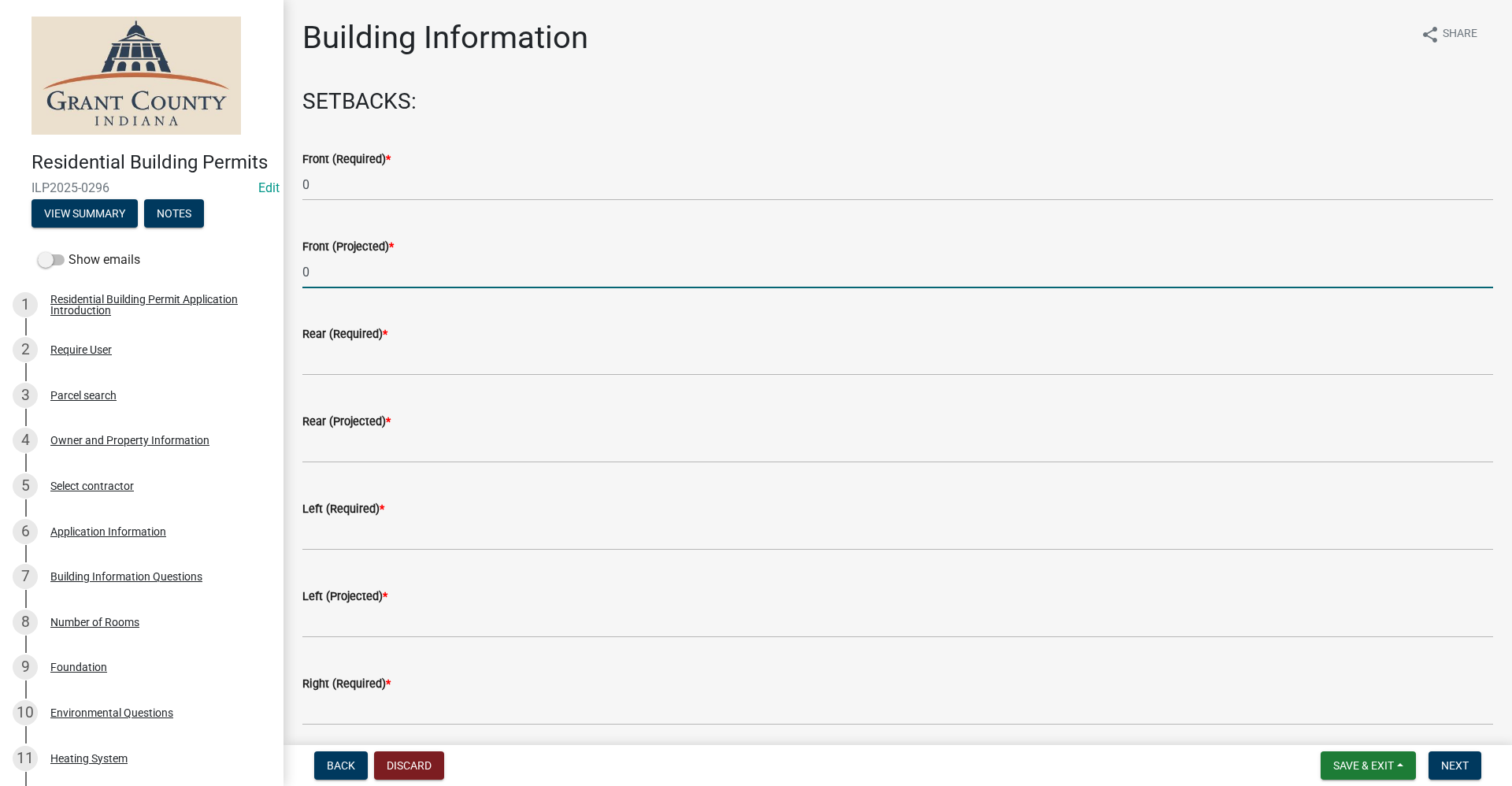
type input "0"
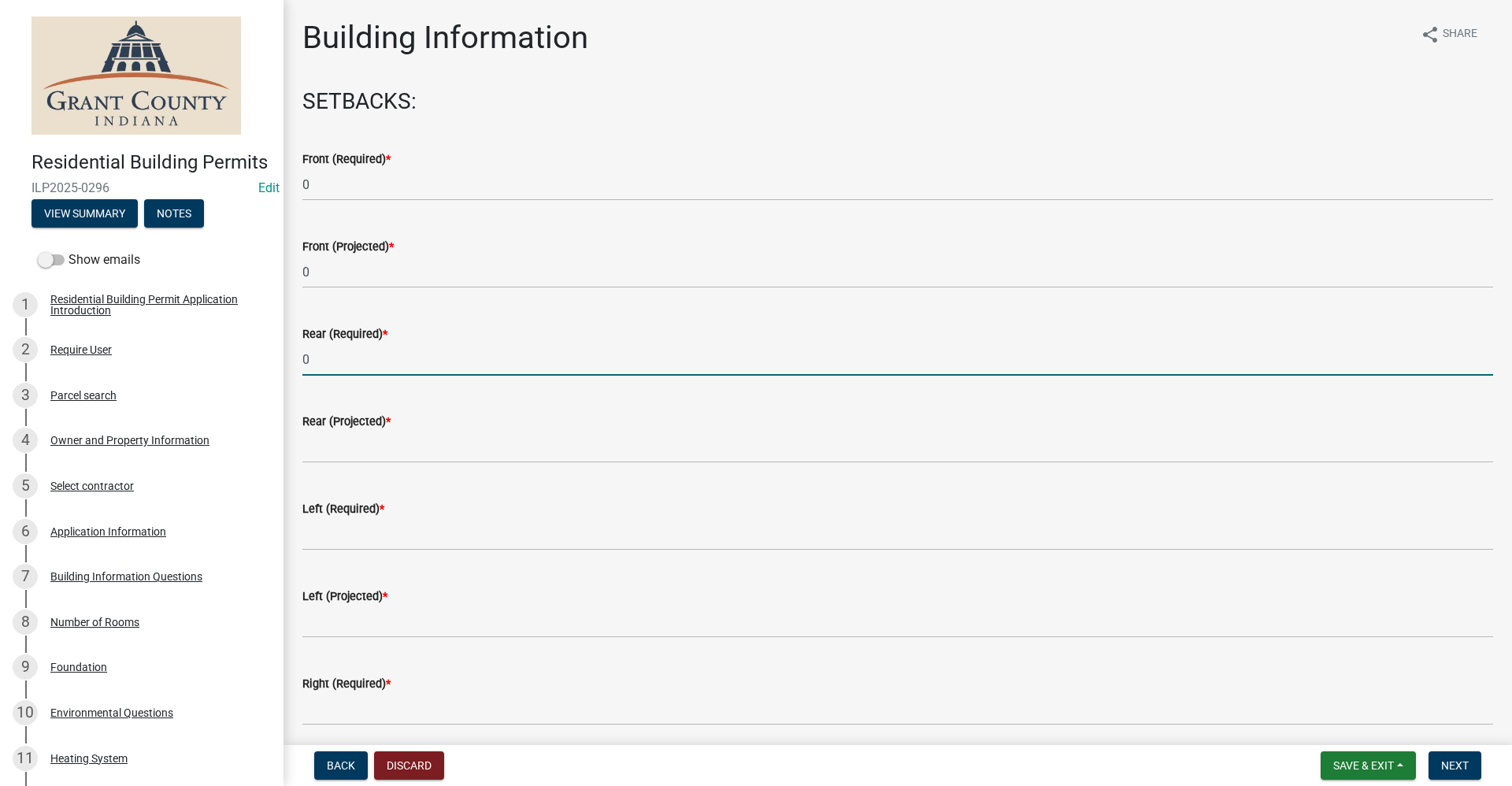
type input "0"
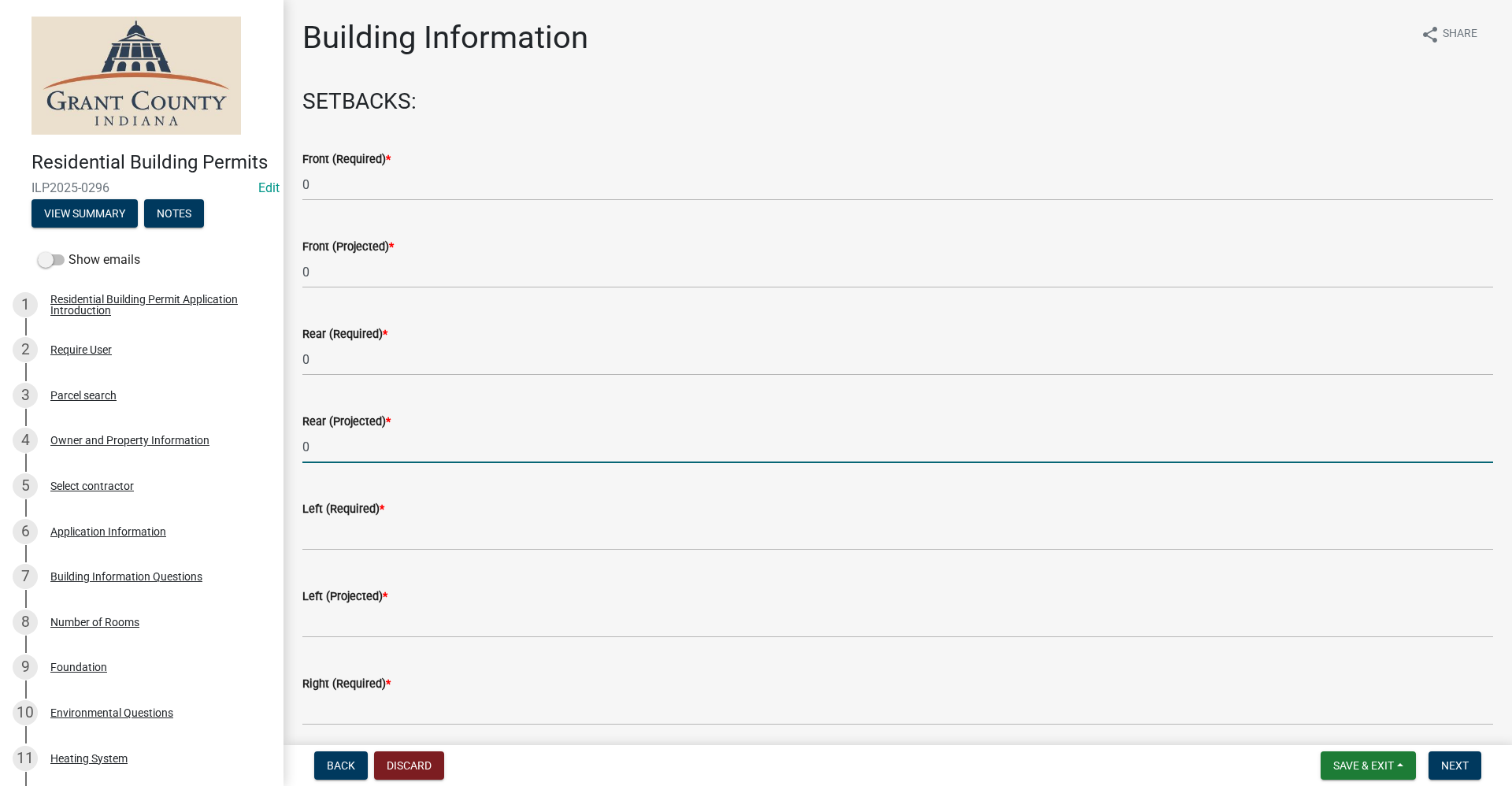
type input "0"
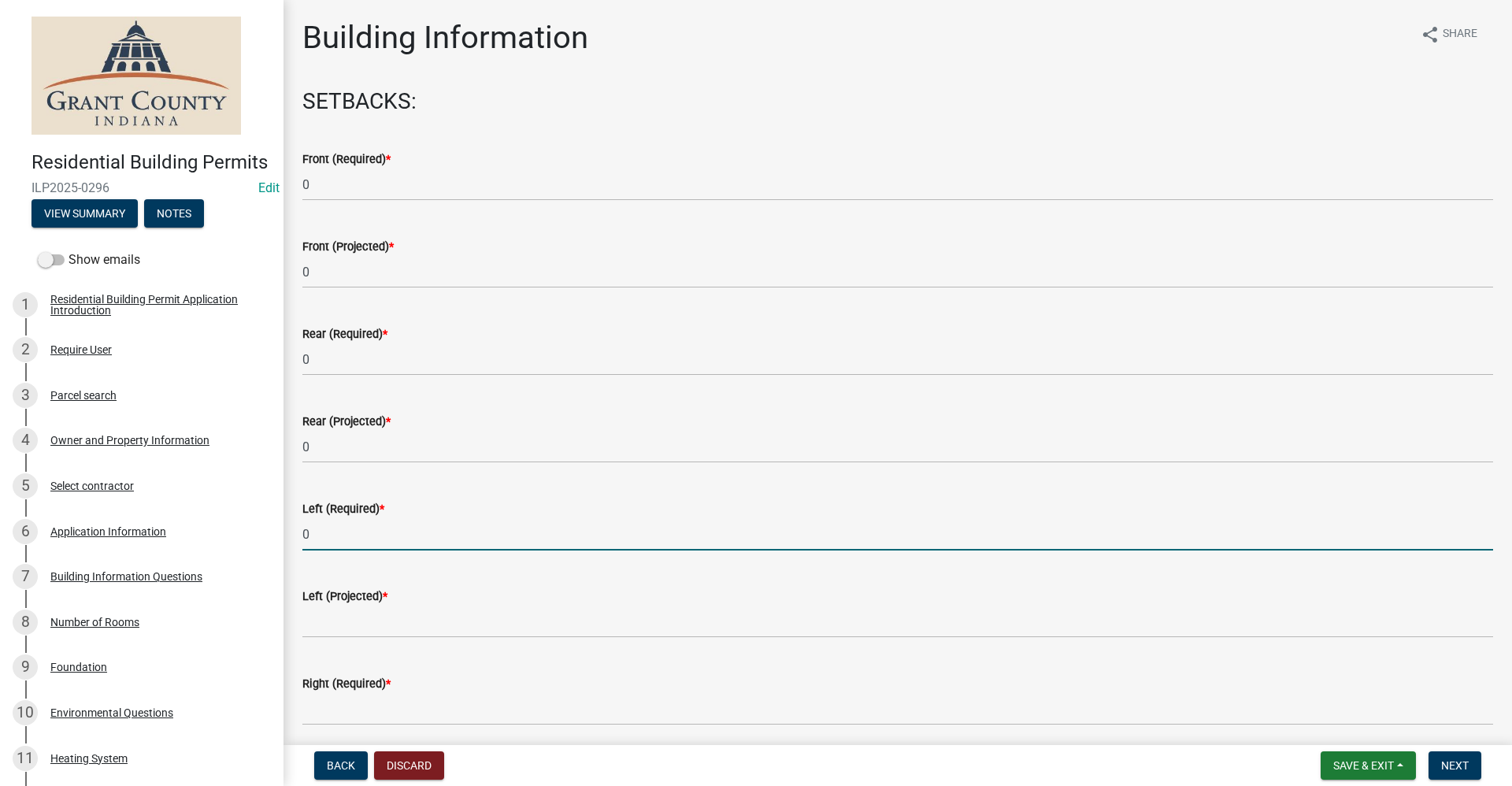
type input "0"
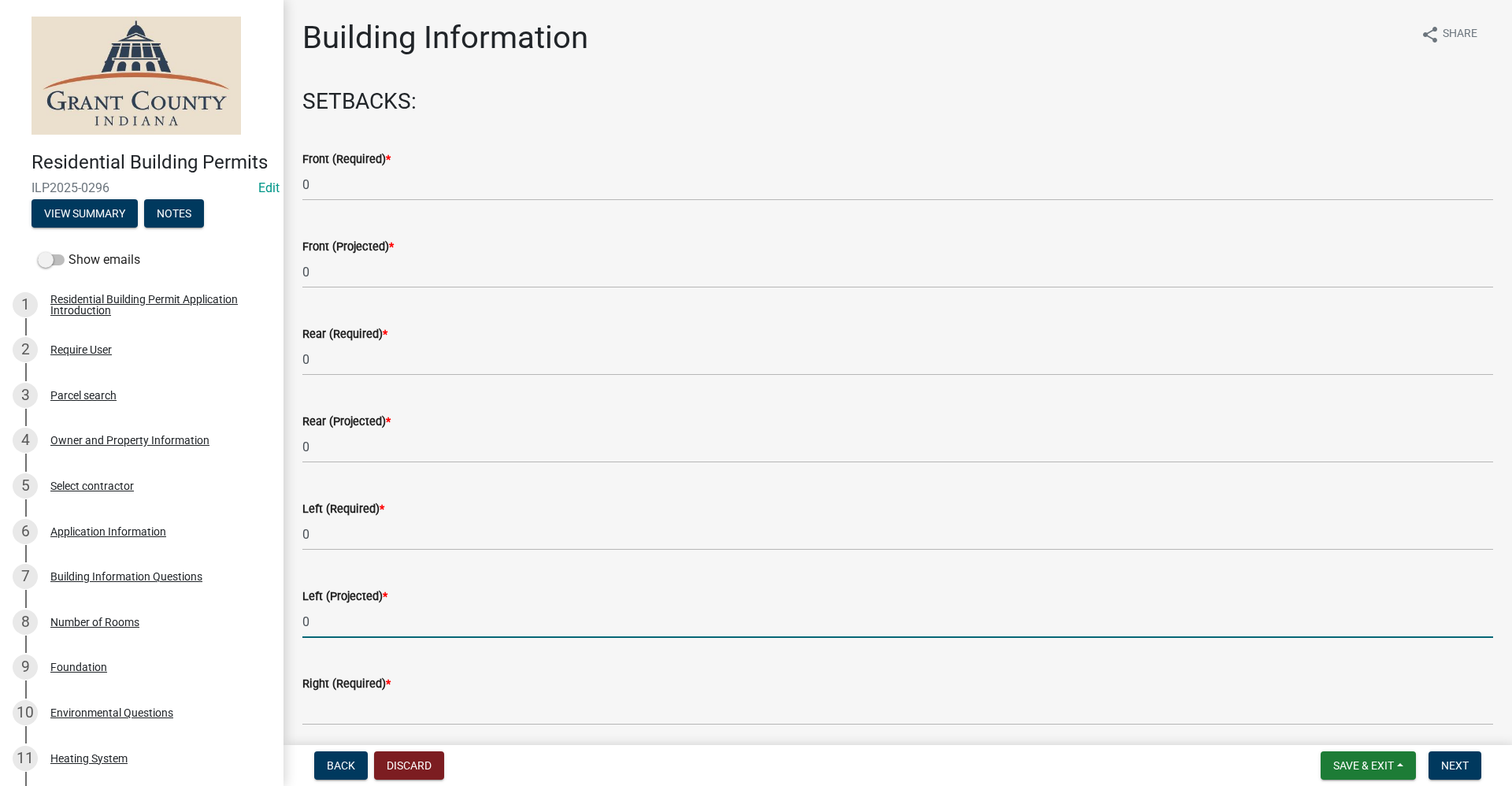
type input "0"
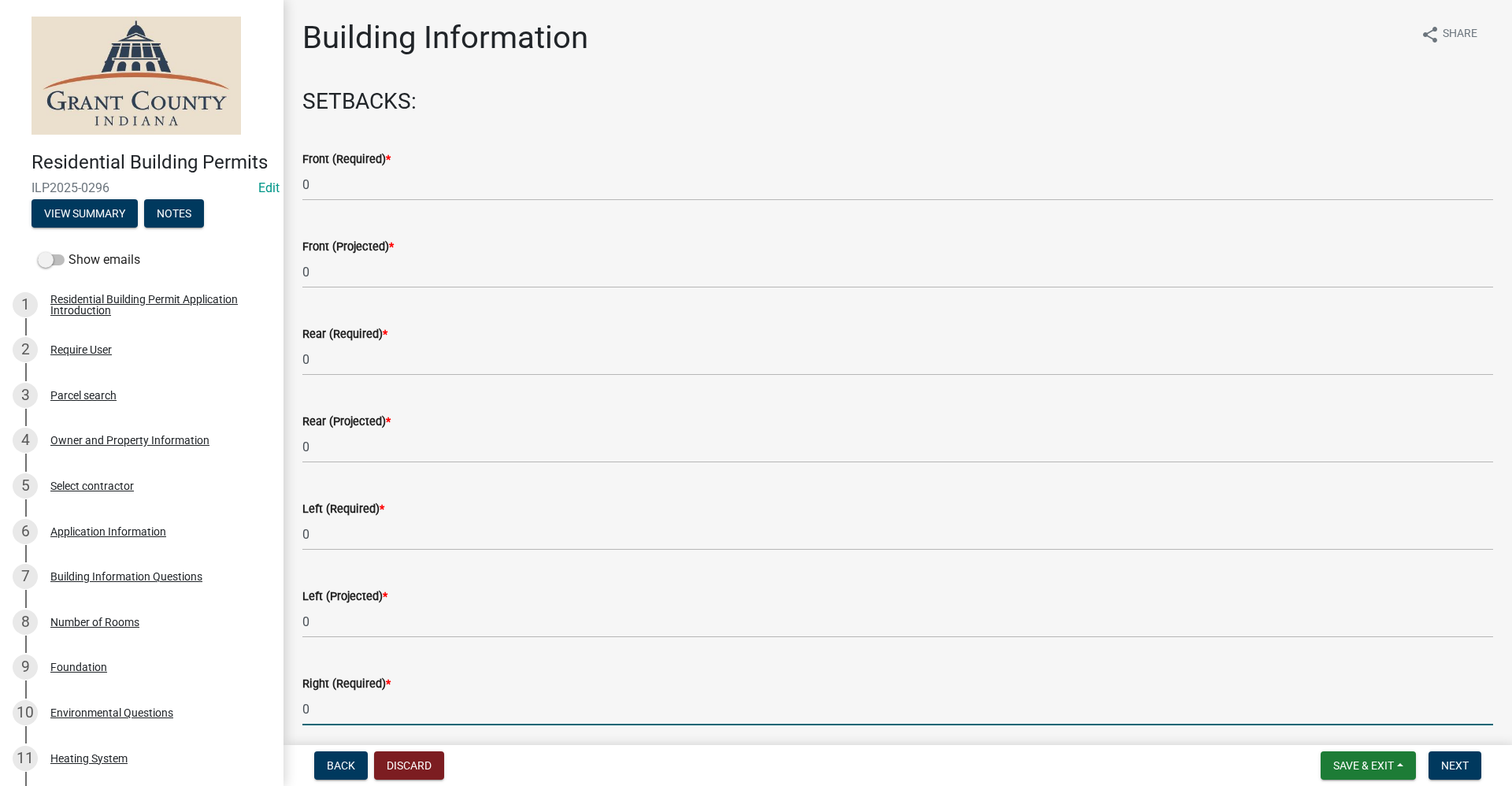
type input "0"
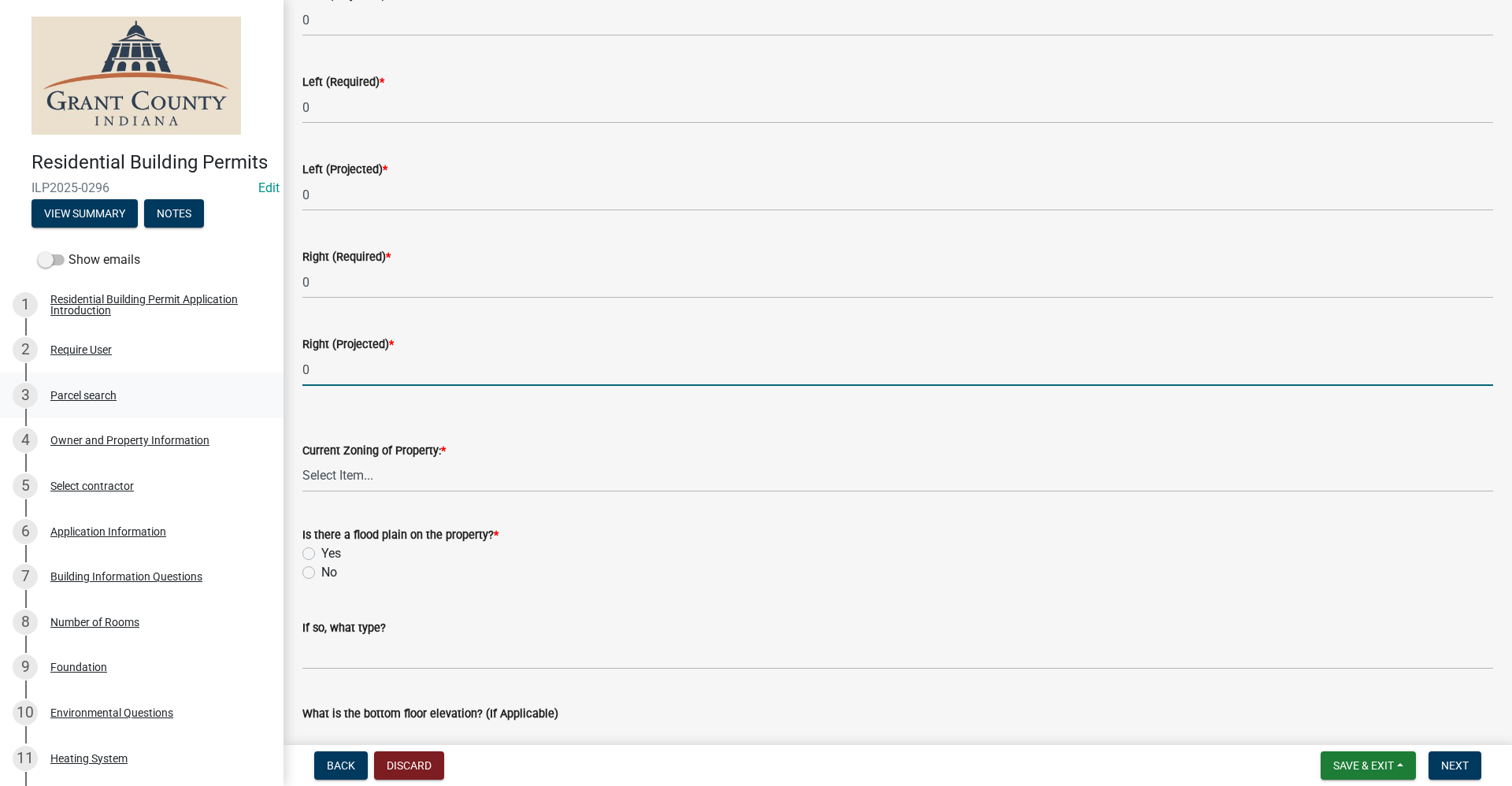
type input "0"
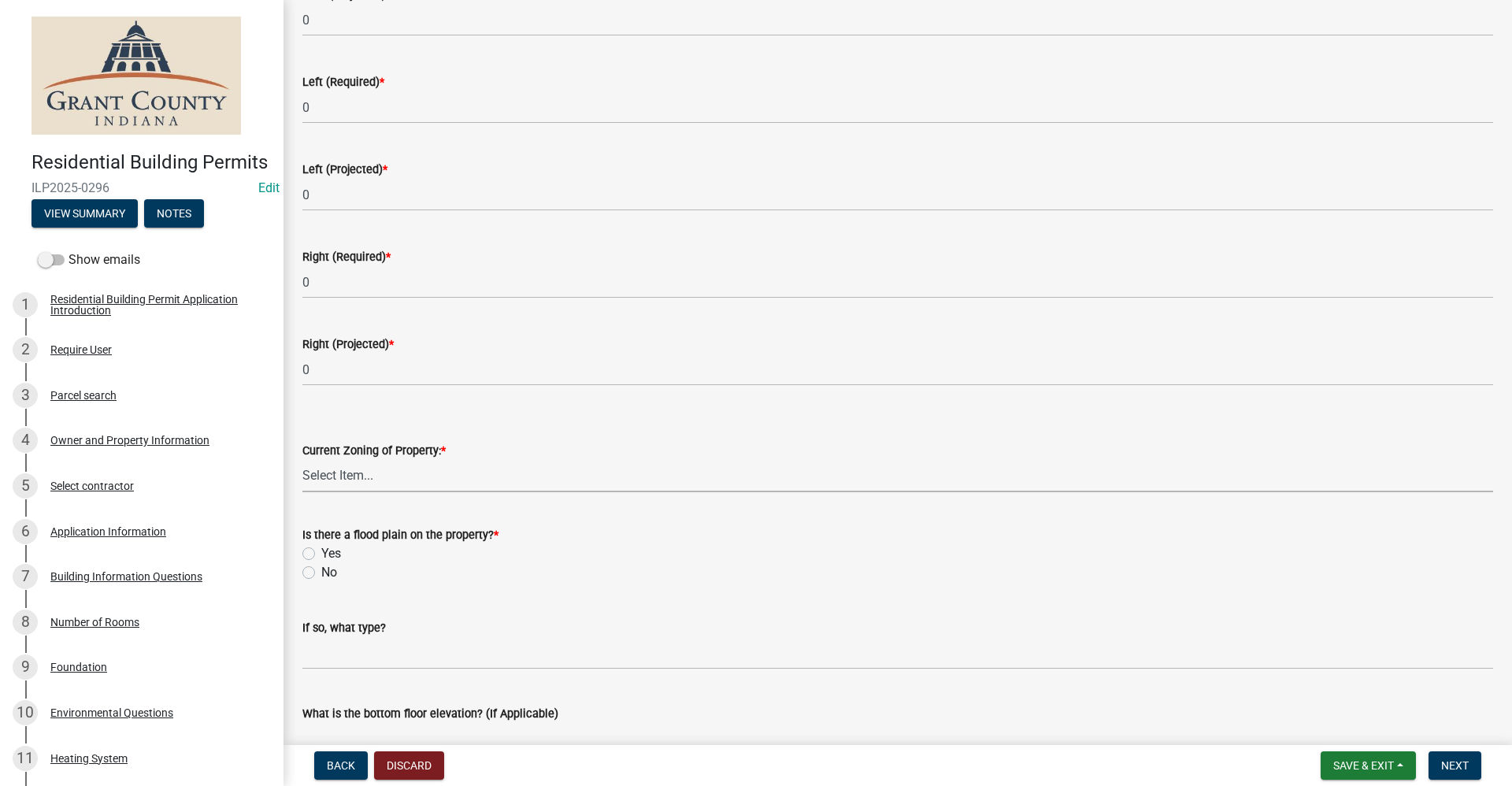
click at [354, 467] on select "Select Item... AG RS R1 R2 R3 R4 R5 PB NC LB CC GB I1 I2 I3 MH" at bounding box center [898, 476] width 1191 height 32
click at [302, 460] on select "Select Item... AG RS R1 R2 R3 R4 R5 PB NC LB CC GB I1 I2 I3 MH" at bounding box center [898, 476] width 1191 height 32
select select "509991c5-e9a3-43f6-827a-1ce4926f082d"
click at [321, 575] on label "No" at bounding box center [329, 572] width 16 height 19
click at [321, 573] on input "No" at bounding box center [326, 568] width 10 height 10
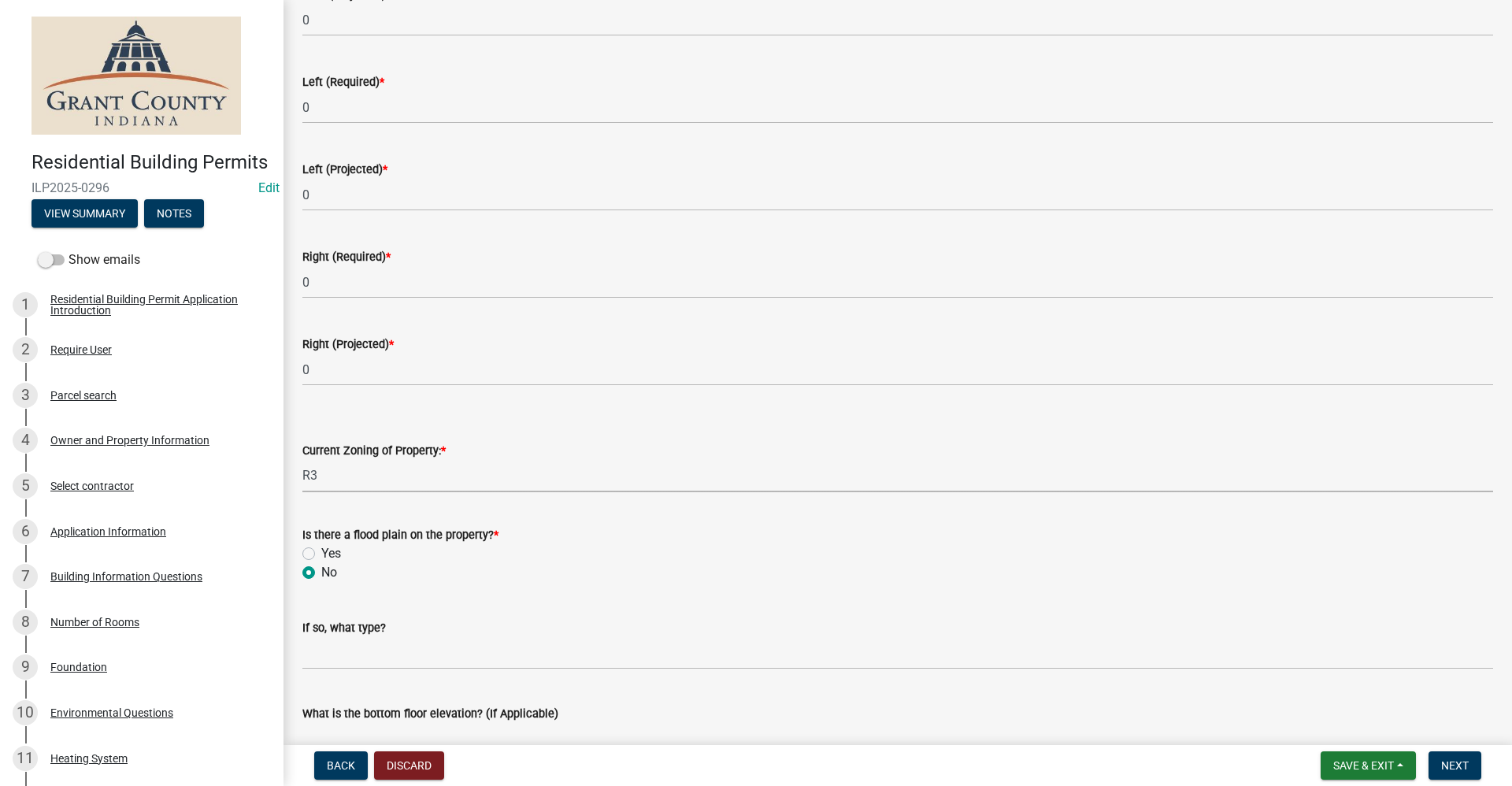
radio input "true"
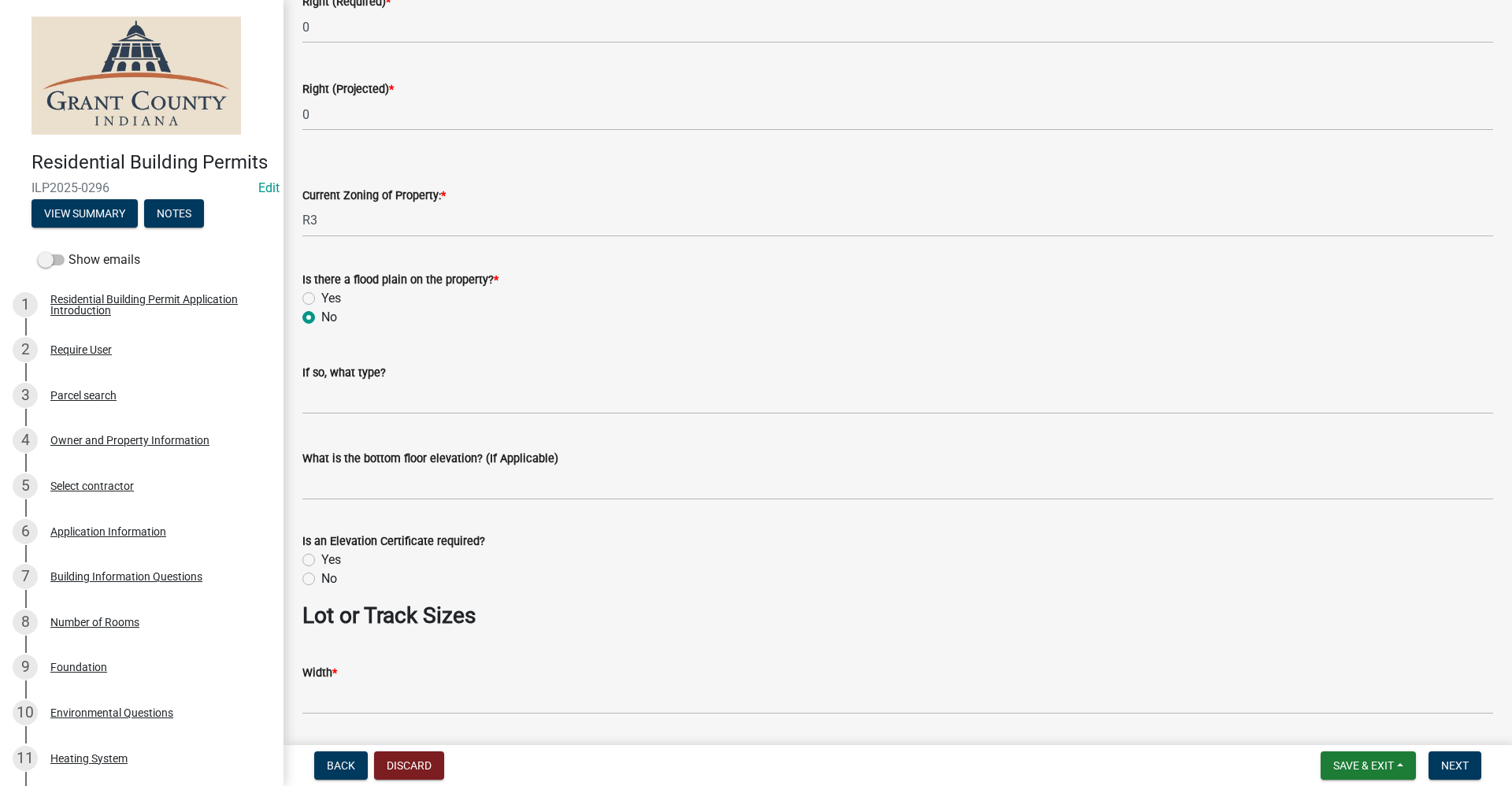
scroll to position [742, 0]
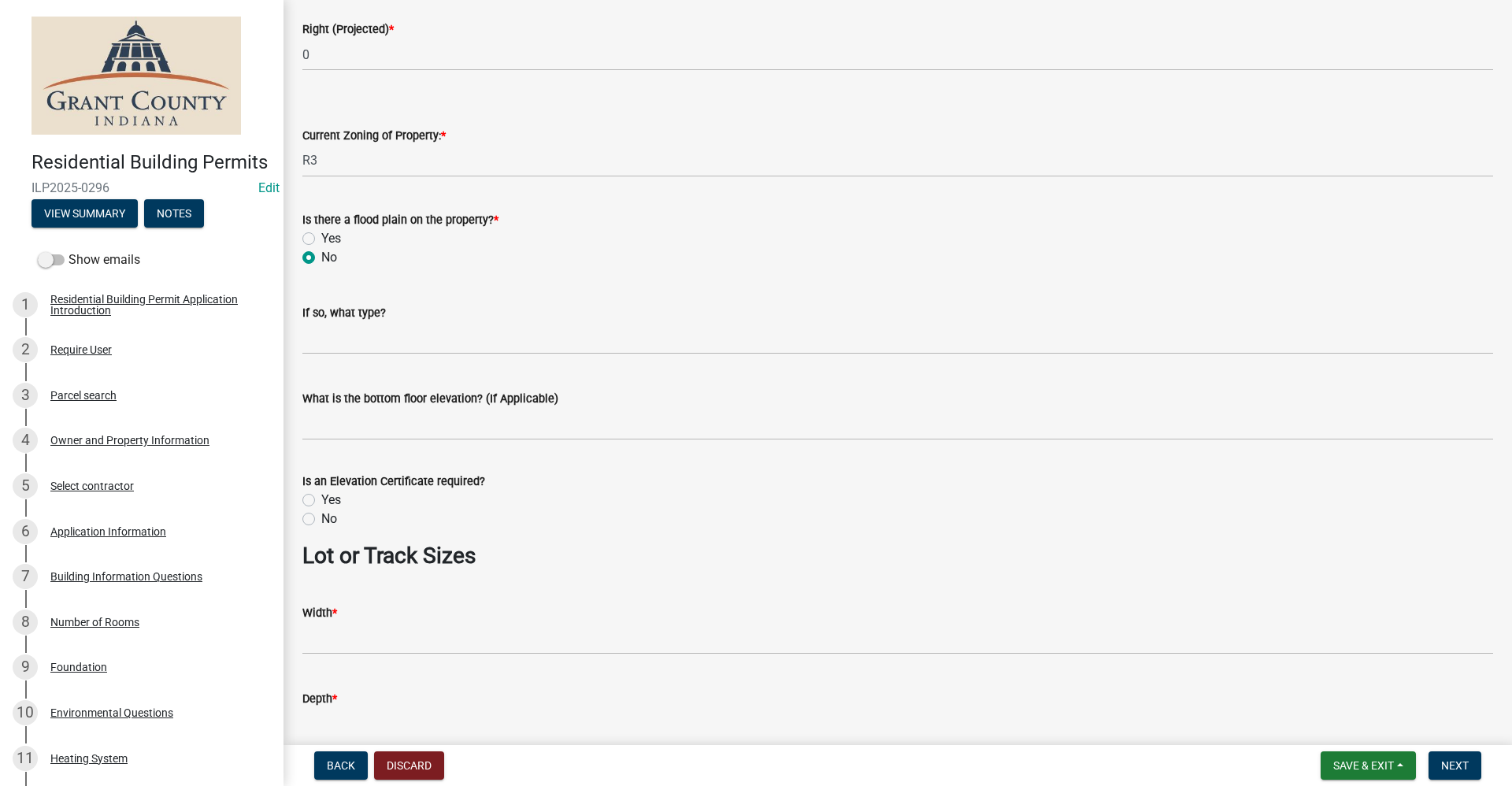
click at [321, 515] on label "No" at bounding box center [329, 519] width 16 height 19
click at [321, 515] on input "No" at bounding box center [326, 514] width 10 height 10
radio input "true"
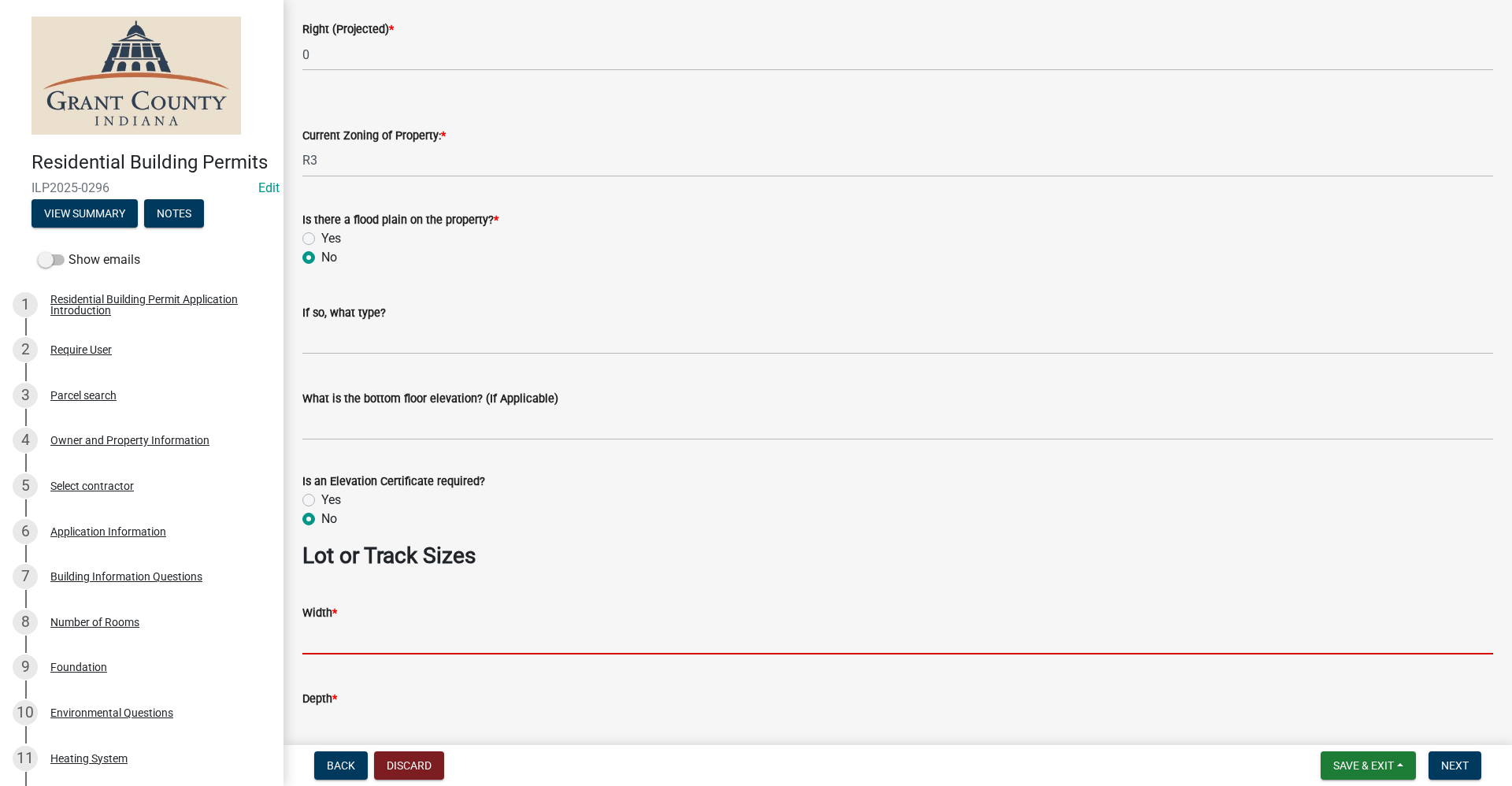
click at [334, 643] on input "Width *" at bounding box center [898, 639] width 1191 height 32
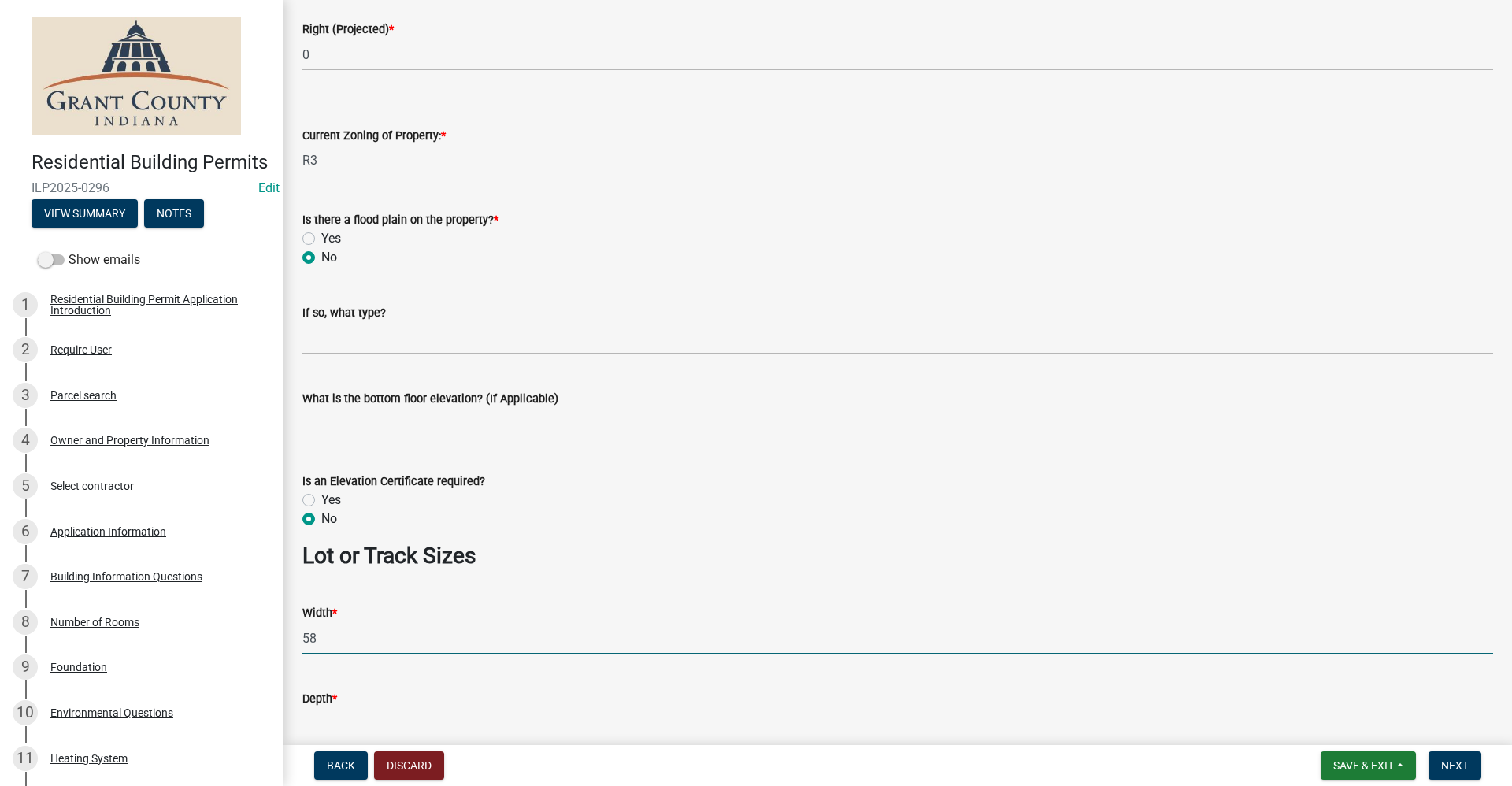
type input "58"
click at [361, 721] on input "Depth *" at bounding box center [898, 724] width 1191 height 32
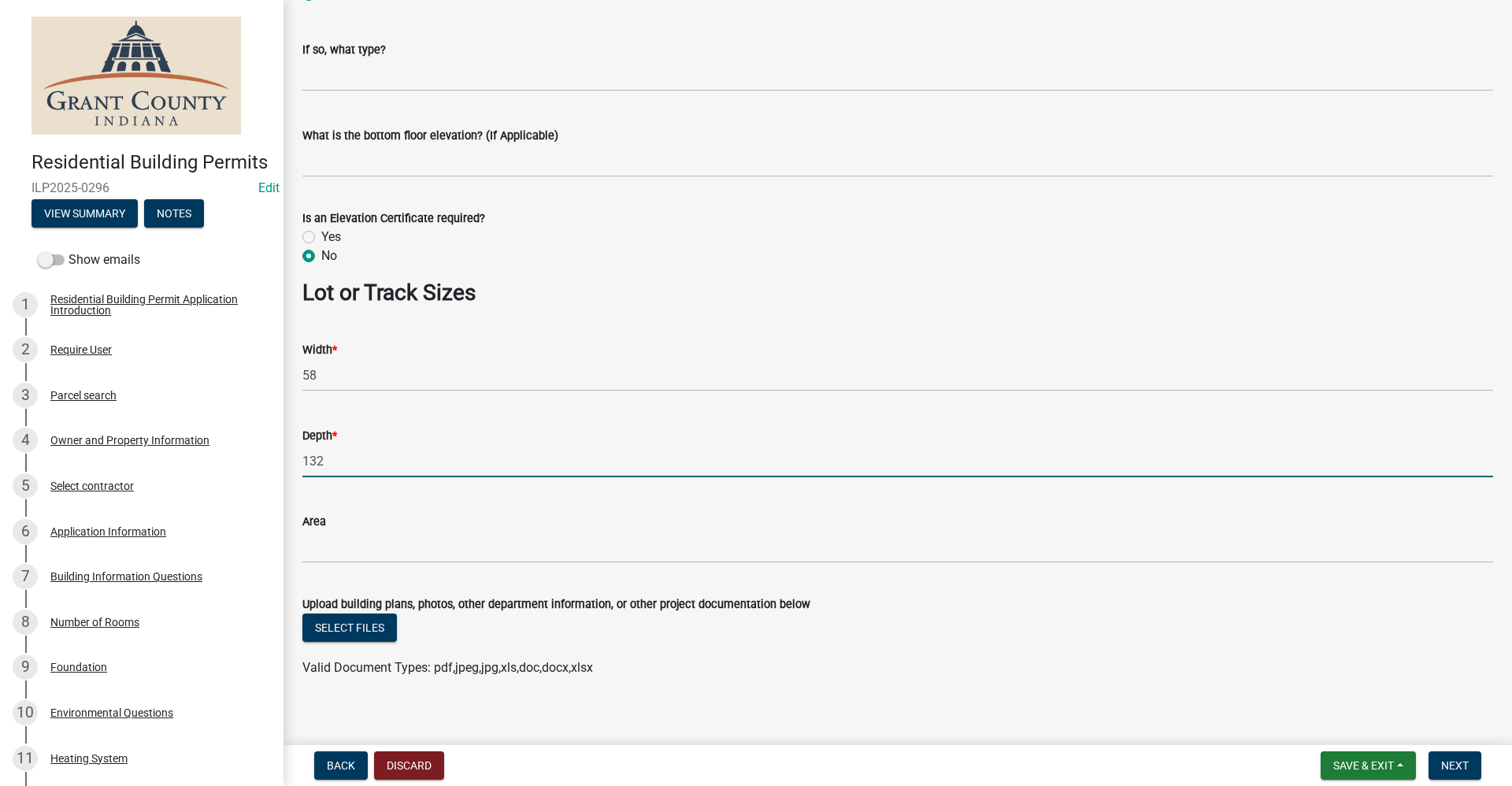
scroll to position [1019, 0]
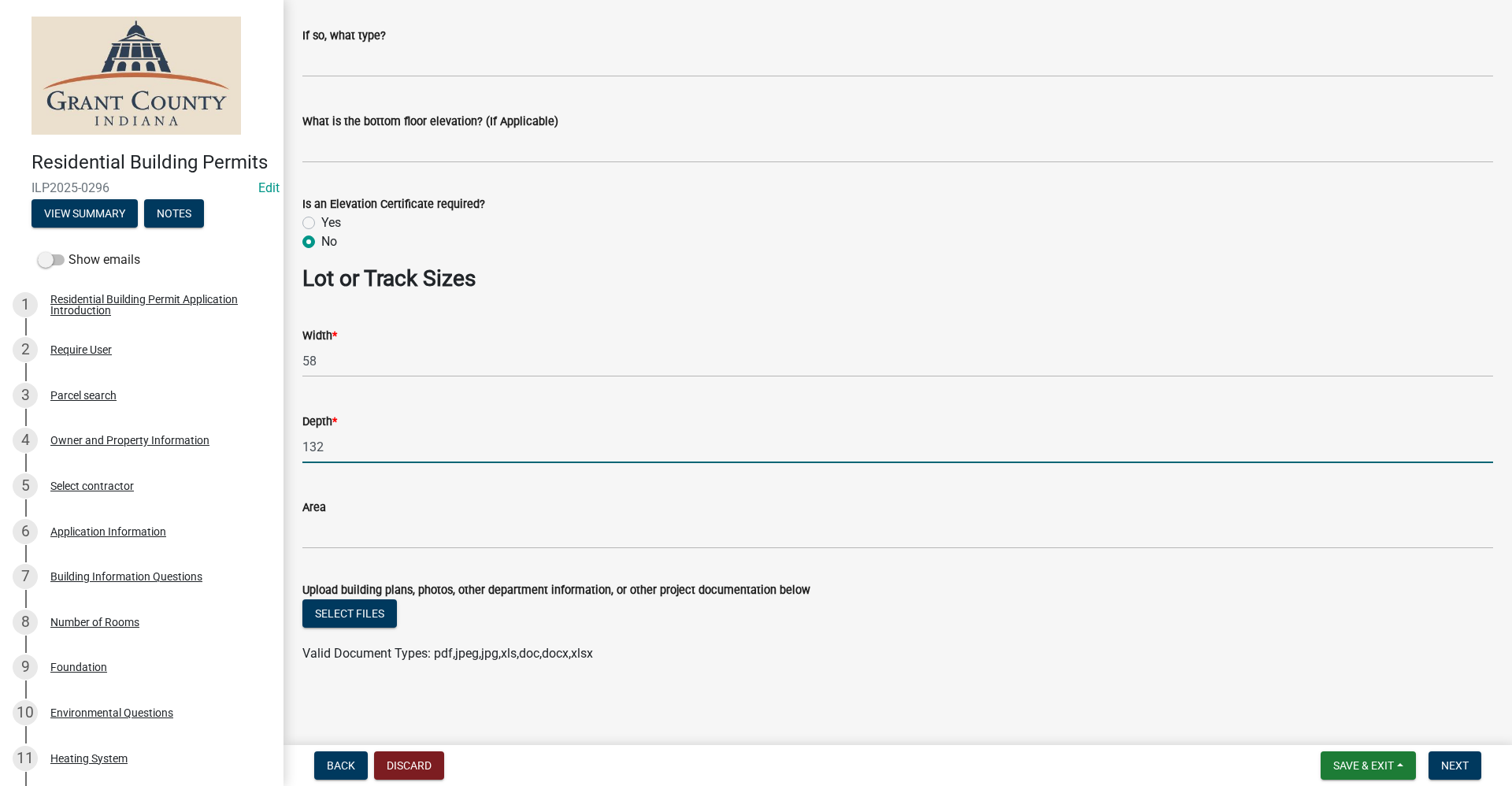
type input "132"
click at [1261, 657] on div "Valid Document Types: pdf,jpeg,jpg,xls,doc,docx,xlsx" at bounding box center [898, 653] width 1214 height 19
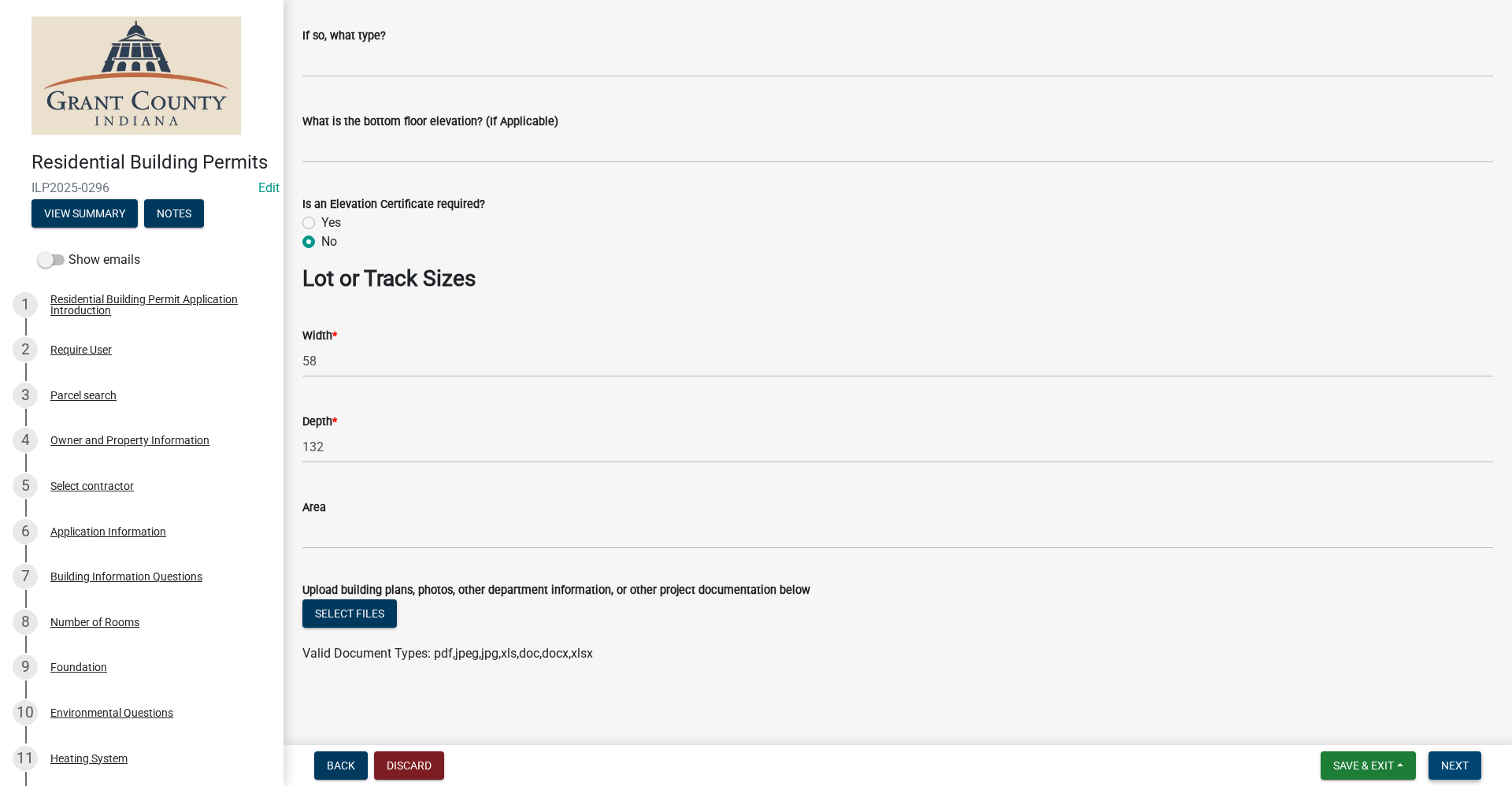
click at [1455, 773] on button "Next" at bounding box center [1455, 766] width 53 height 29
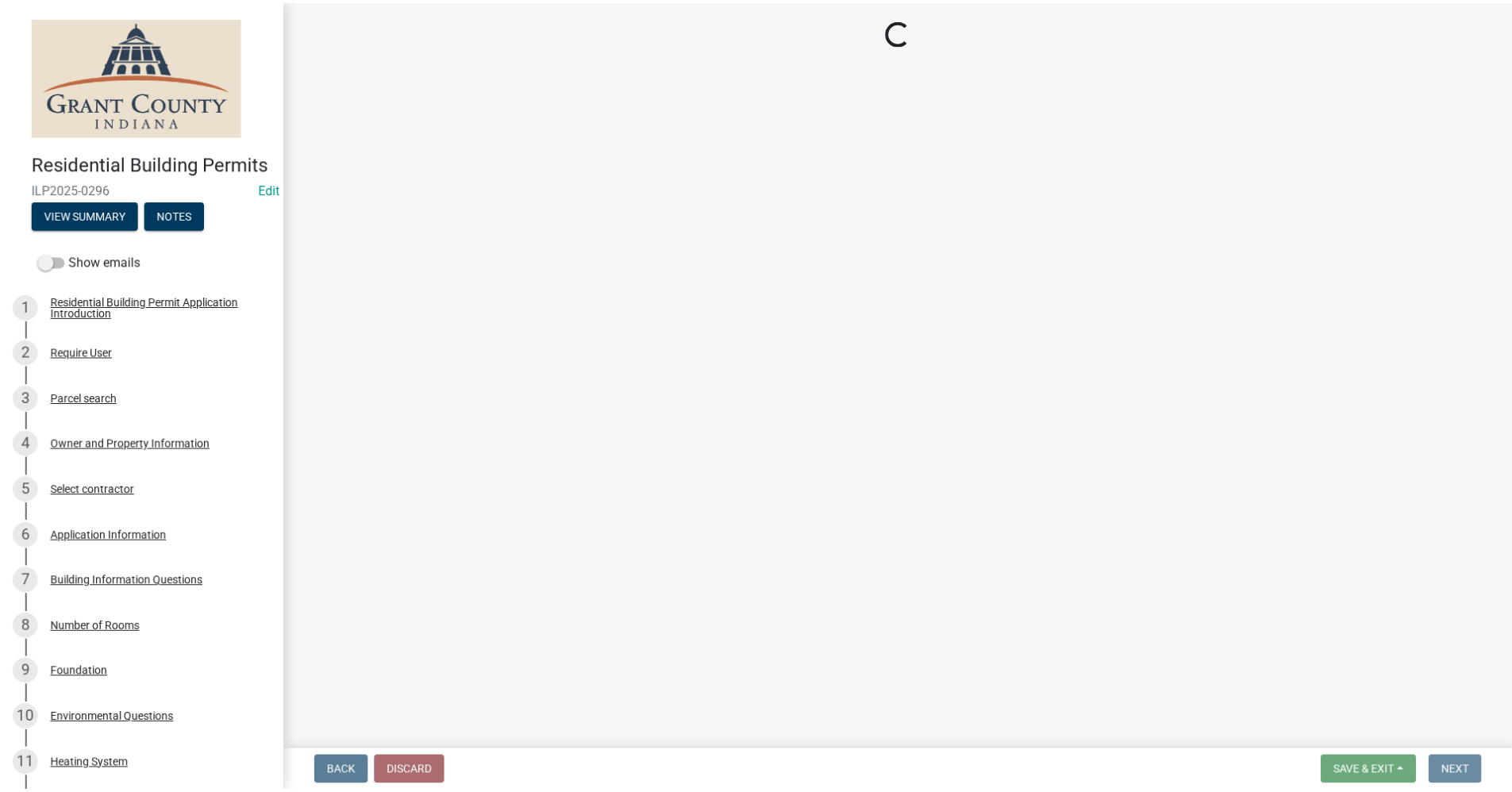
scroll to position [0, 0]
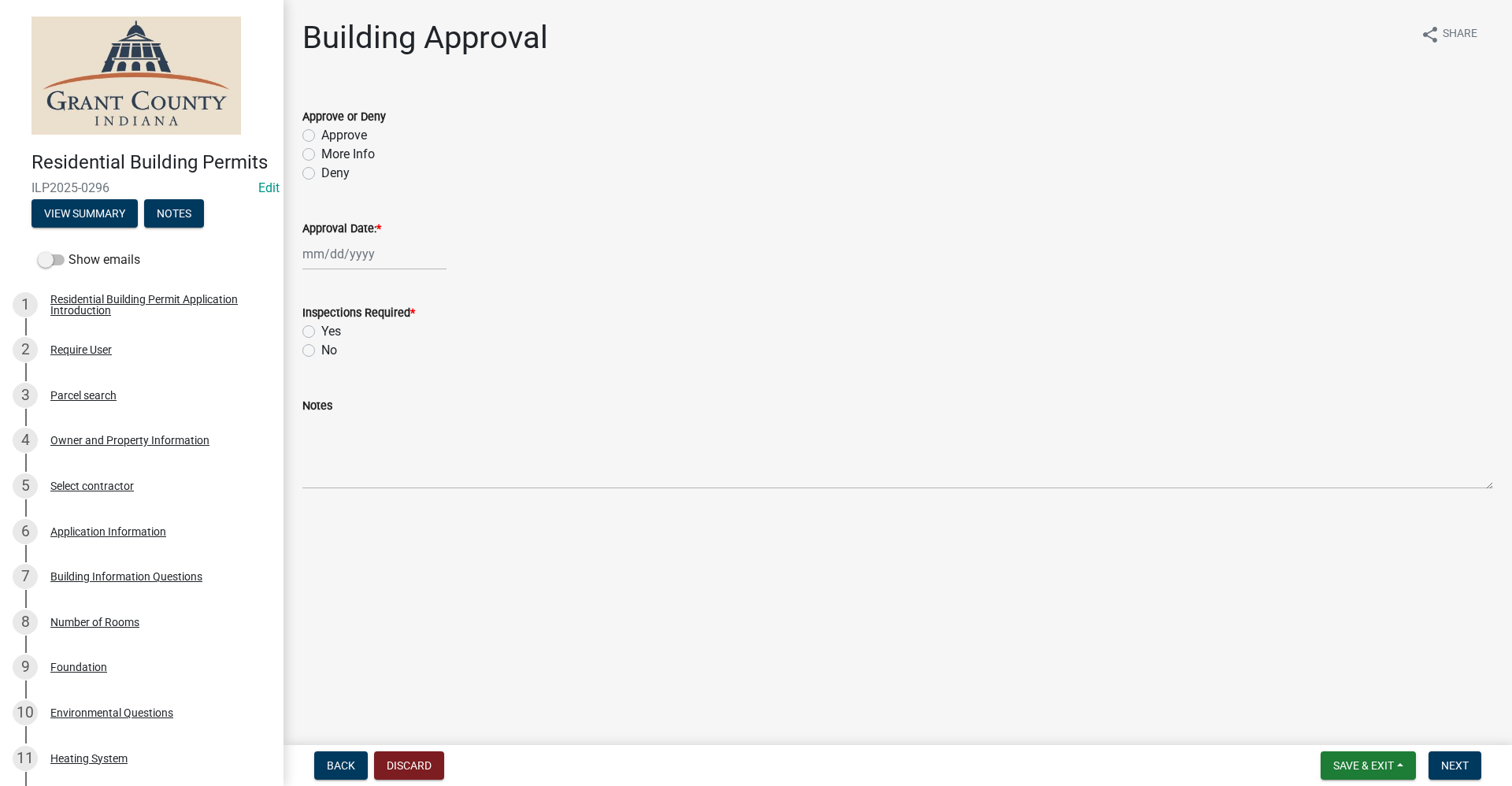
click at [321, 136] on label "Approve" at bounding box center [343, 135] width 46 height 19
click at [321, 136] on input "Approve" at bounding box center [326, 130] width 10 height 10
radio input "true"
click at [323, 265] on div at bounding box center [374, 254] width 144 height 32
select select "10"
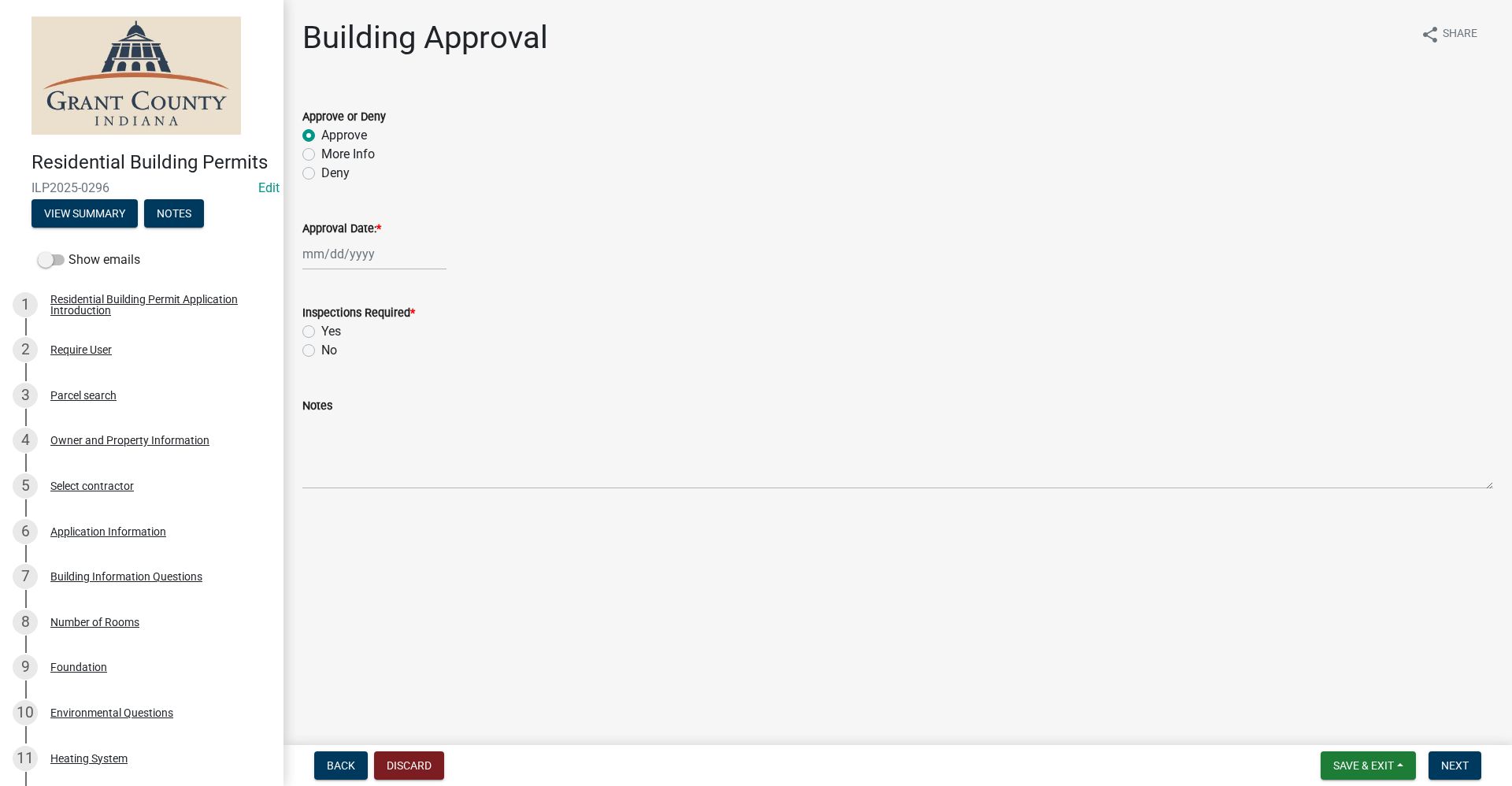
select select "2025"
click at [419, 366] on div "10" at bounding box center [419, 363] width 25 height 25
type input "[DATE]"
click at [321, 331] on label "Yes" at bounding box center [331, 331] width 20 height 19
click at [321, 331] on input "Yes" at bounding box center [326, 327] width 10 height 10
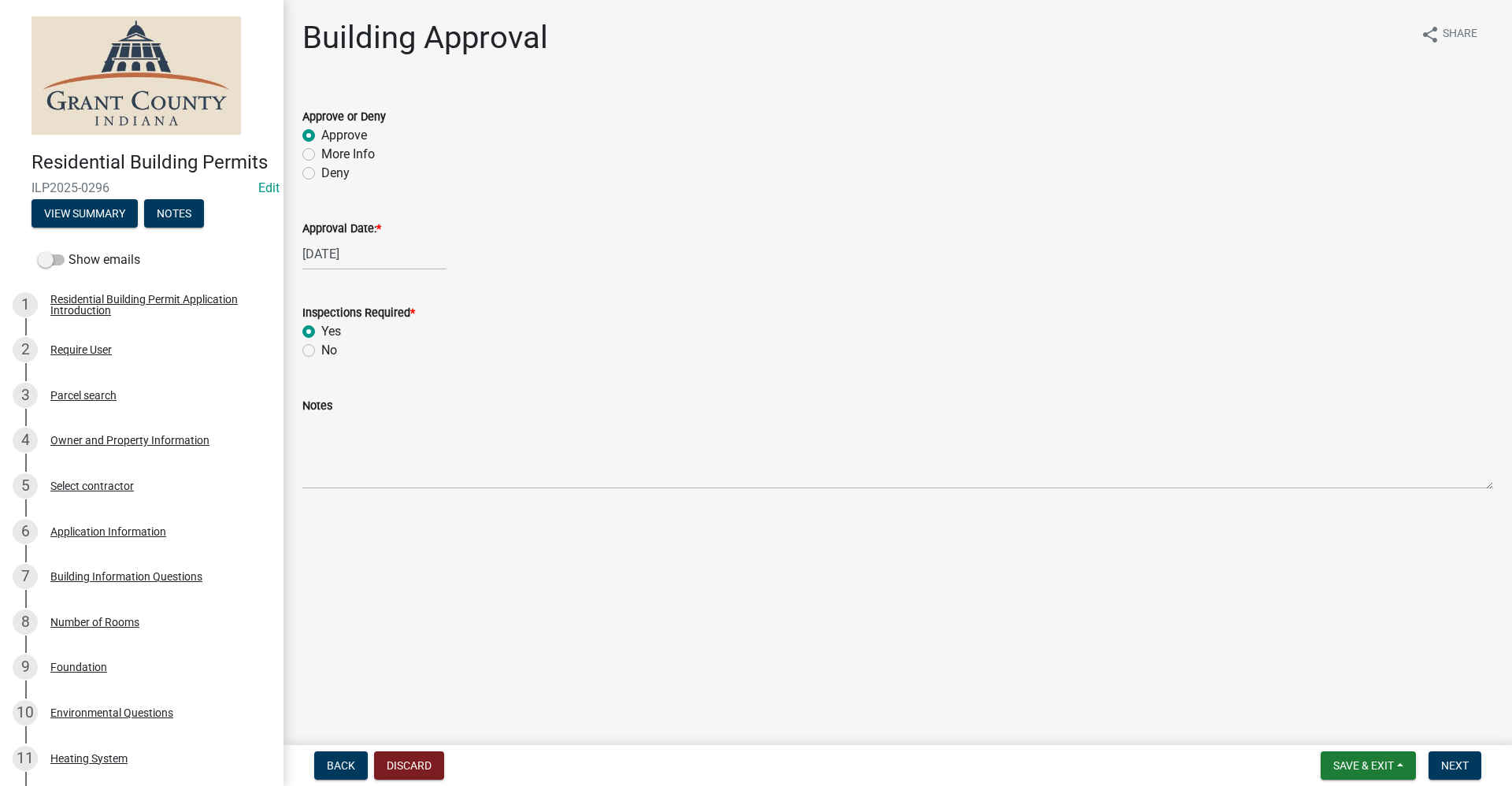
radio input "true"
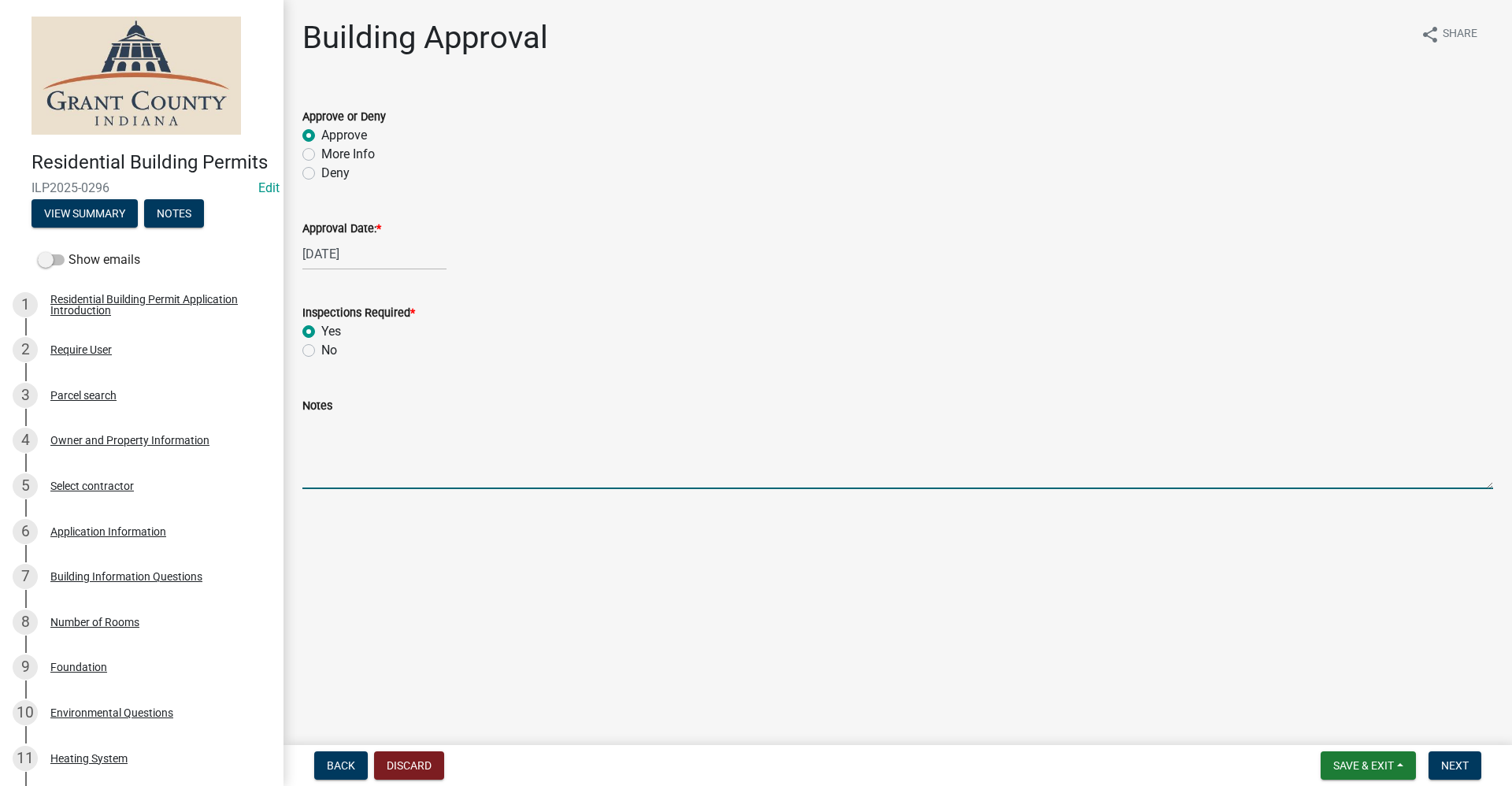
click at [334, 454] on textarea "Notes" at bounding box center [898, 452] width 1191 height 74
type textarea "c"
type textarea "COMPLETE REMODEL"
click at [1461, 765] on span "Next" at bounding box center [1455, 765] width 28 height 13
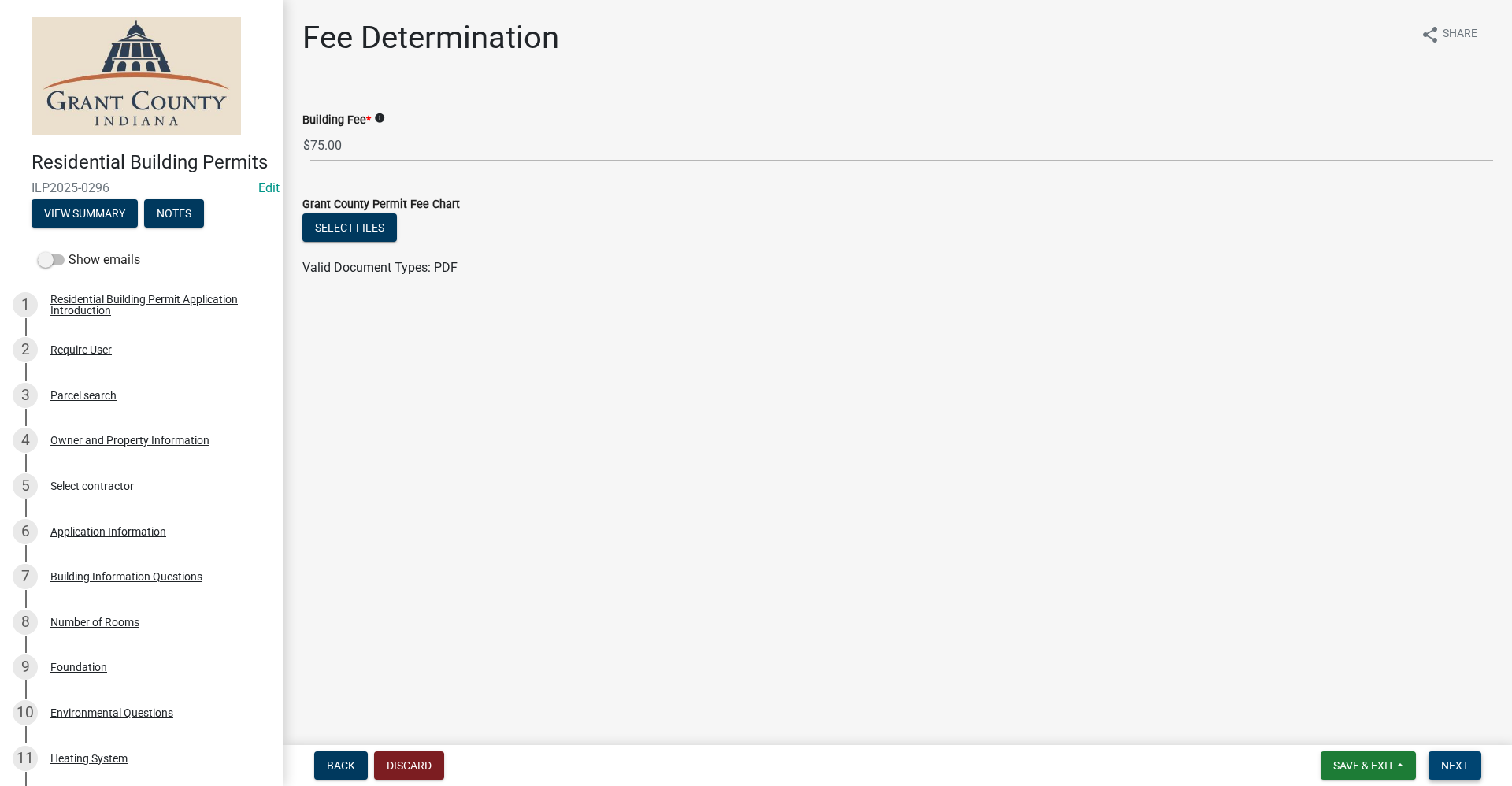
click at [1466, 771] on span "Next" at bounding box center [1455, 765] width 28 height 13
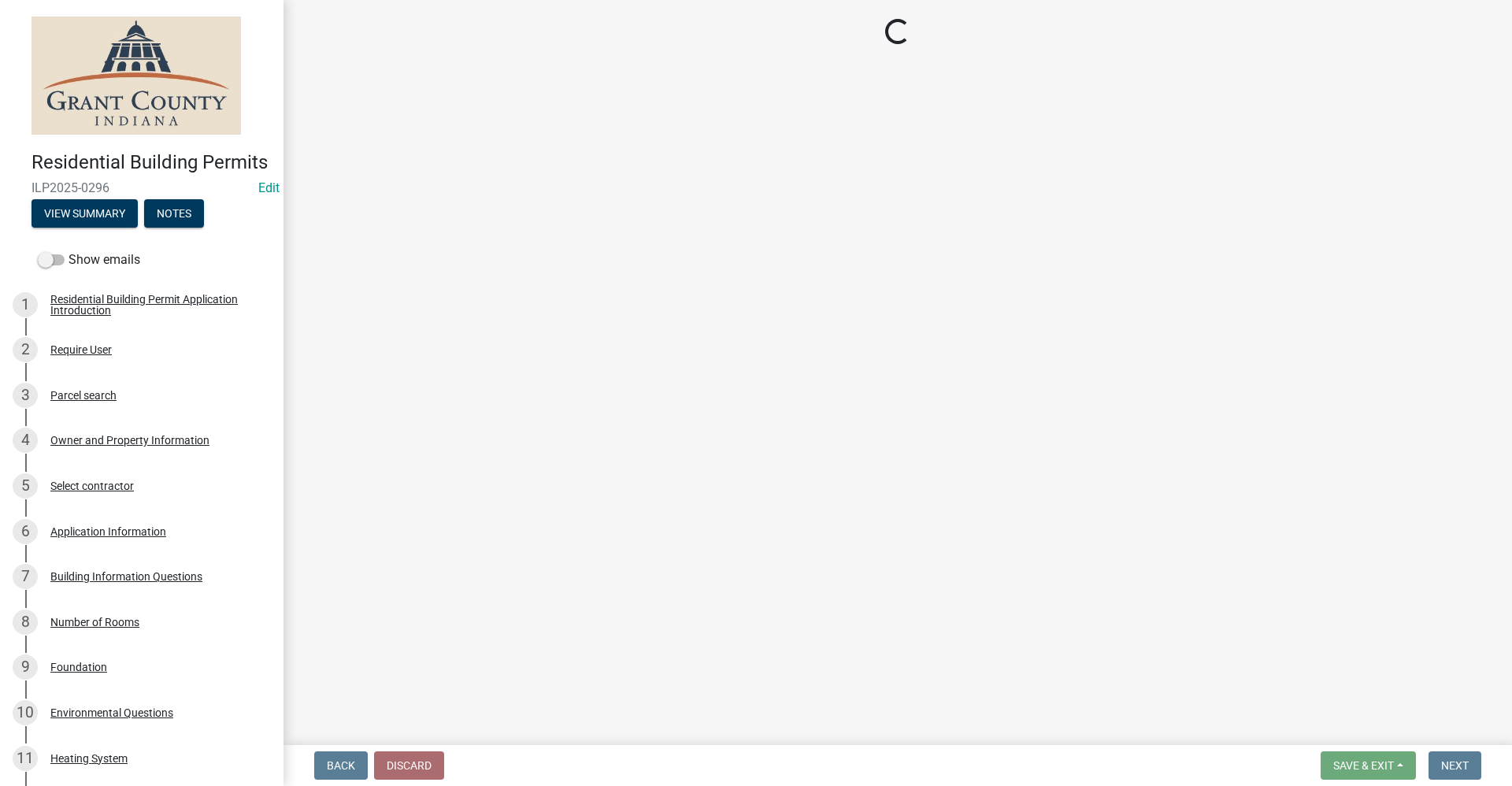
select select "3: 3"
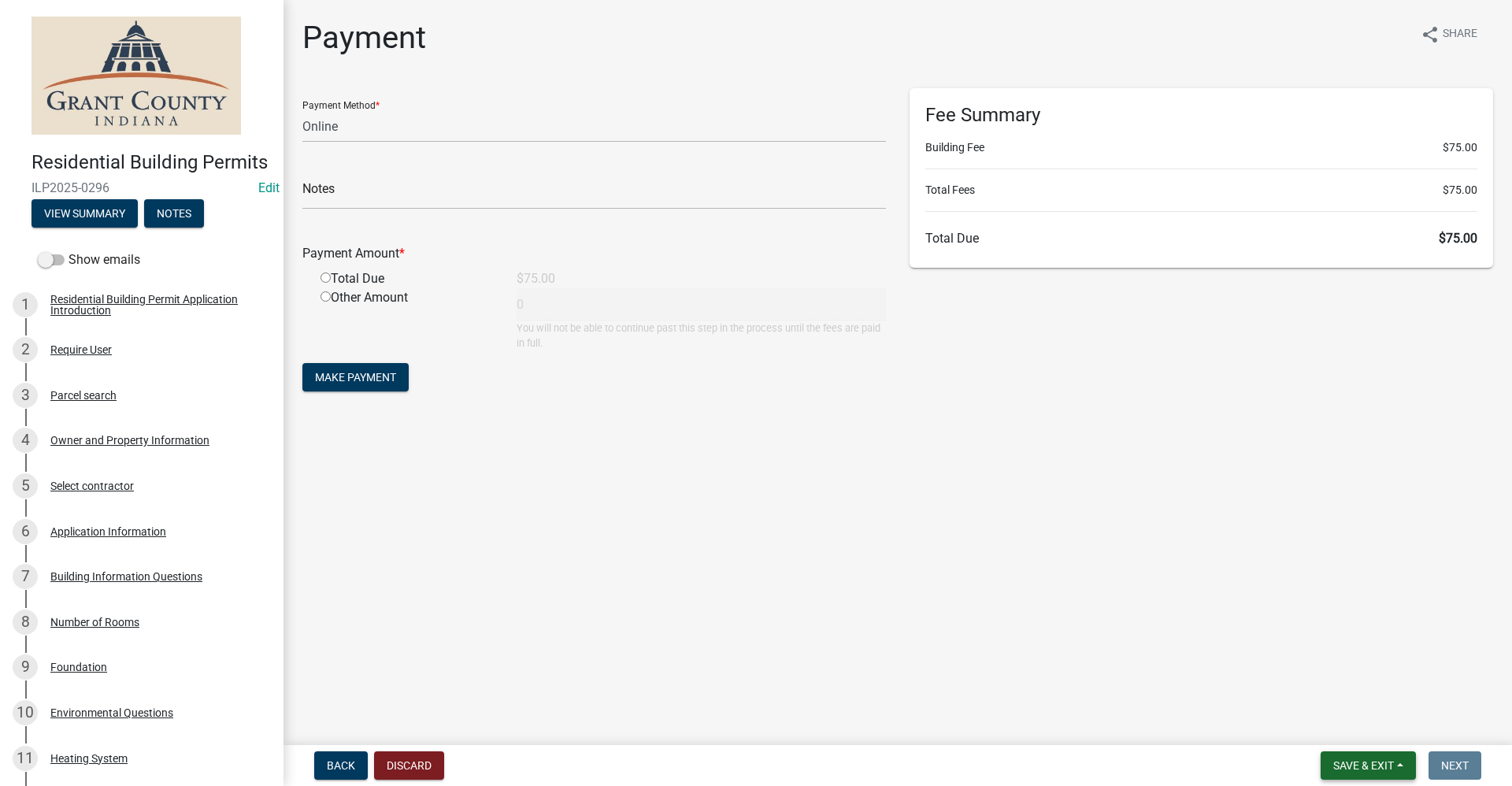
click at [1359, 767] on span "Save & Exit" at bounding box center [1363, 765] width 61 height 13
click at [1348, 723] on button "Save & Exit" at bounding box center [1352, 725] width 126 height 38
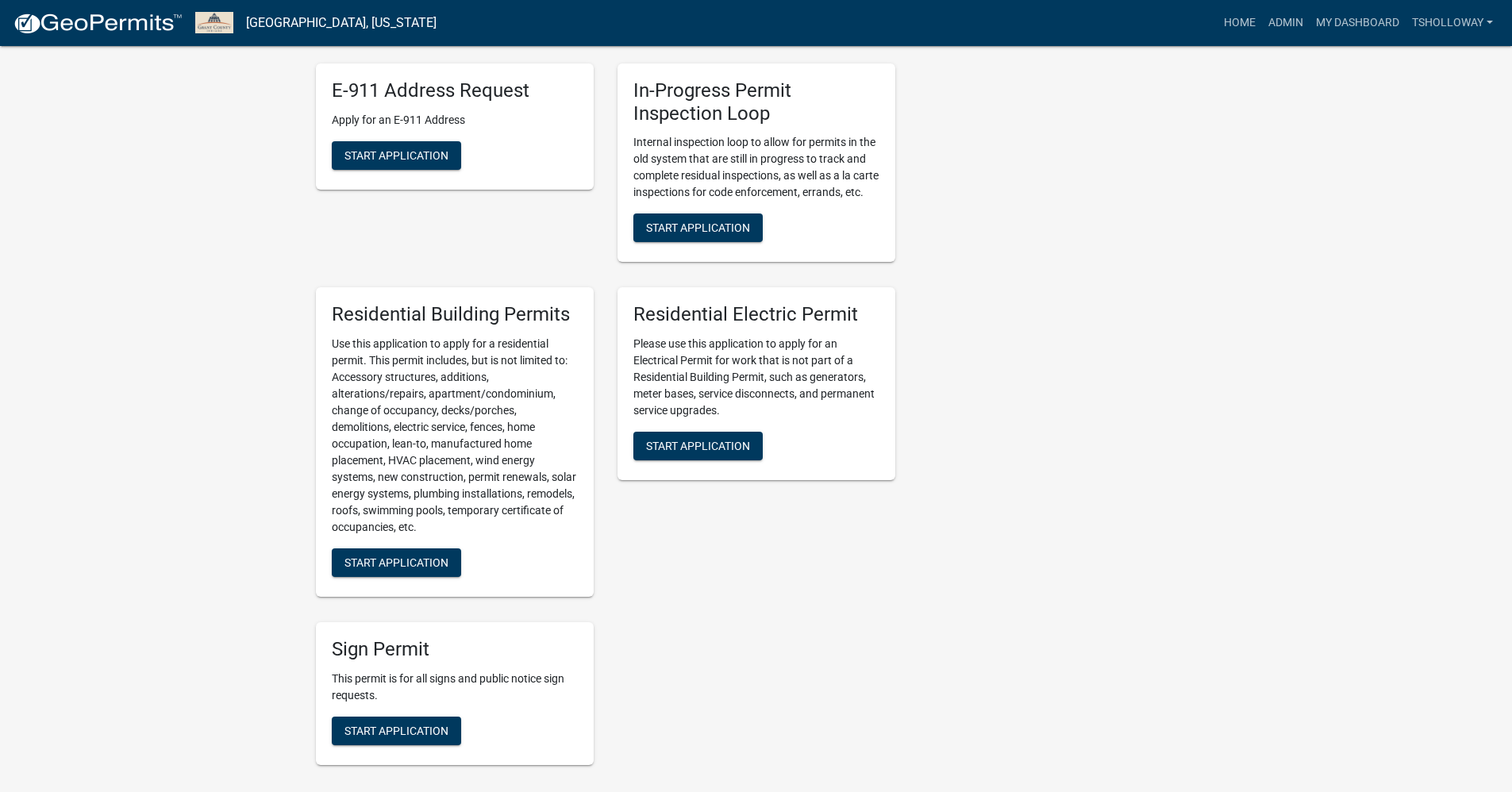
scroll to position [794, 0]
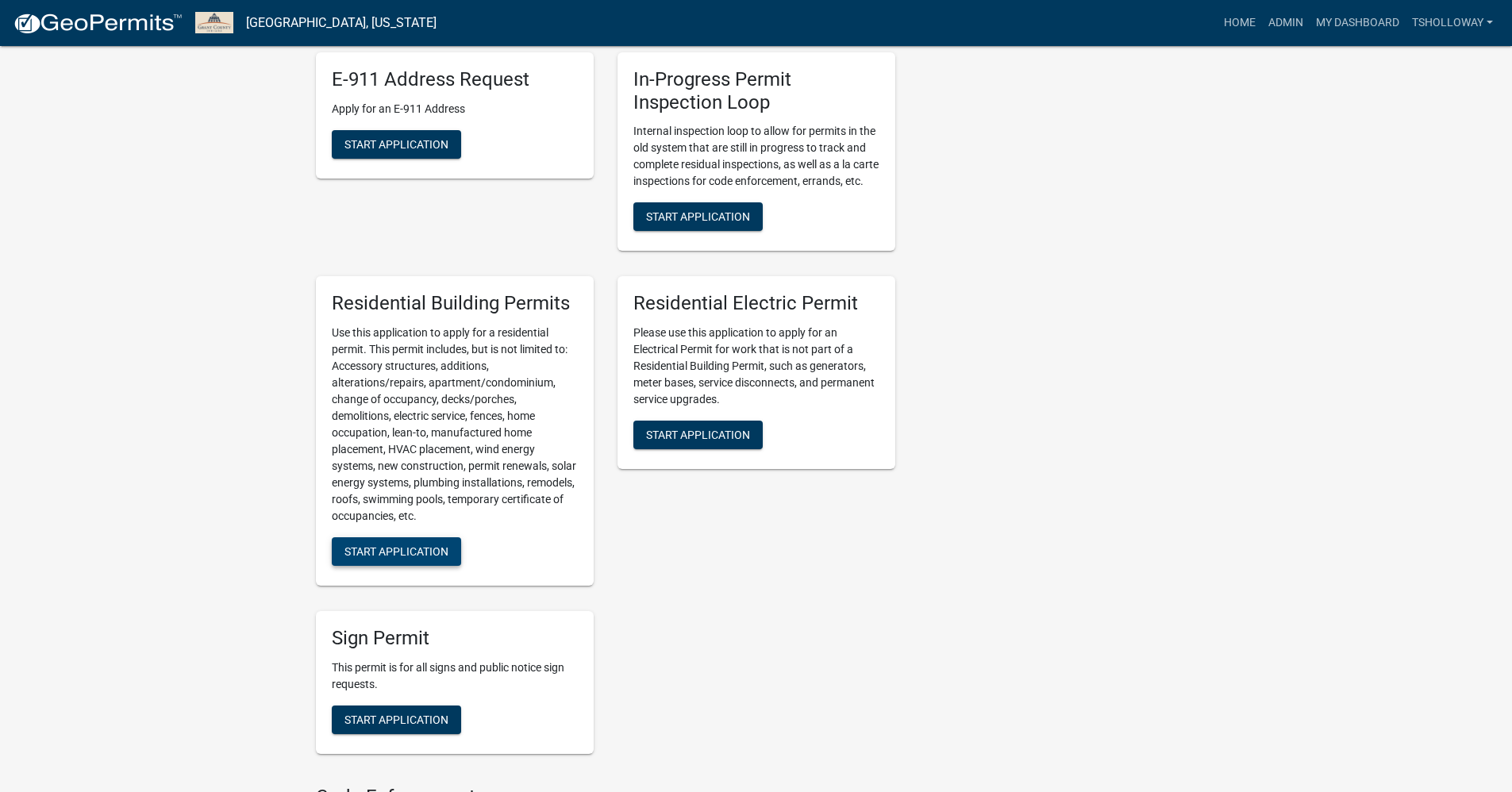
click at [401, 558] on span "Start Application" at bounding box center [396, 552] width 104 height 13
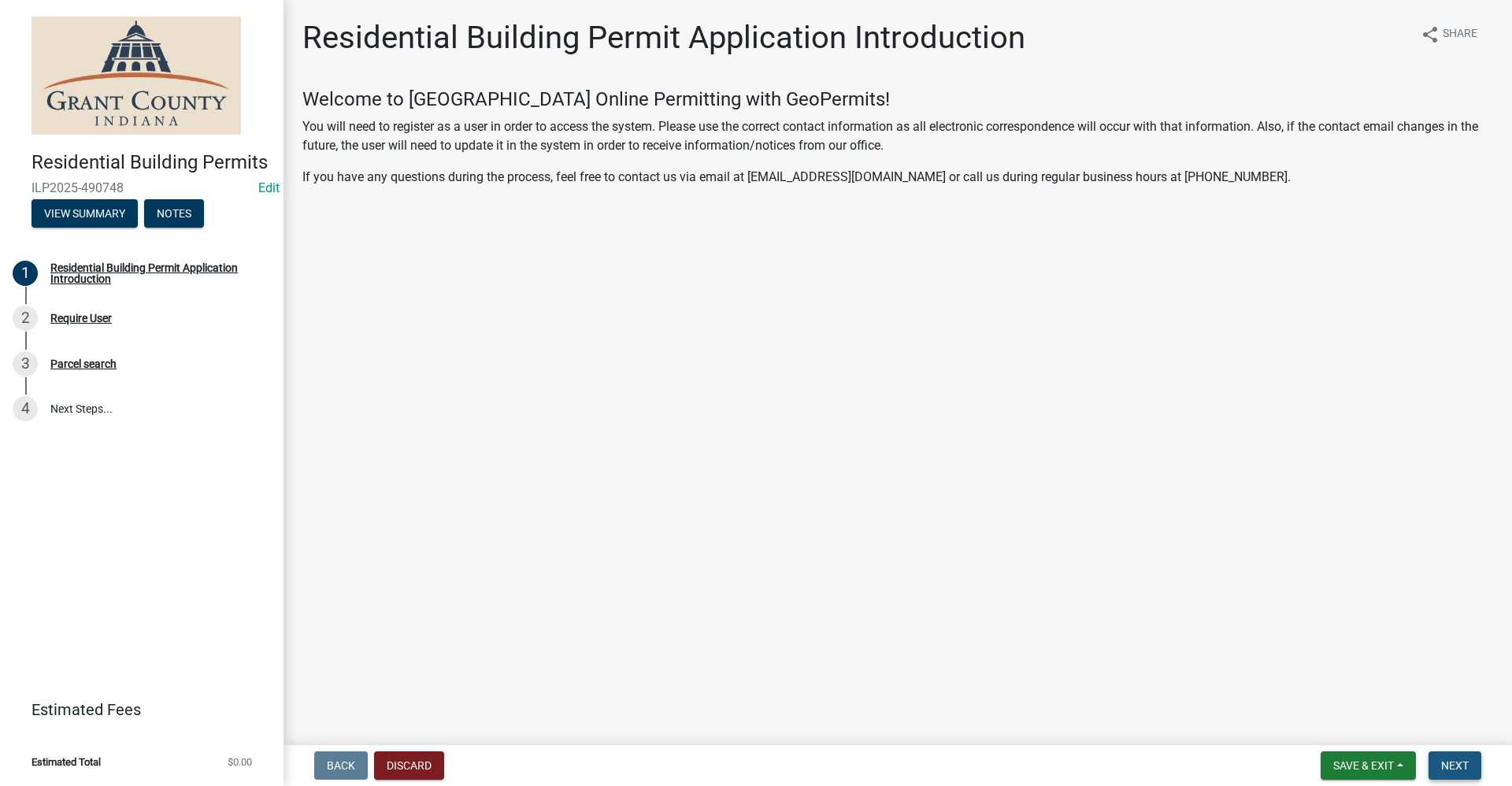
click at [1456, 766] on span "Next" at bounding box center [1455, 765] width 28 height 13
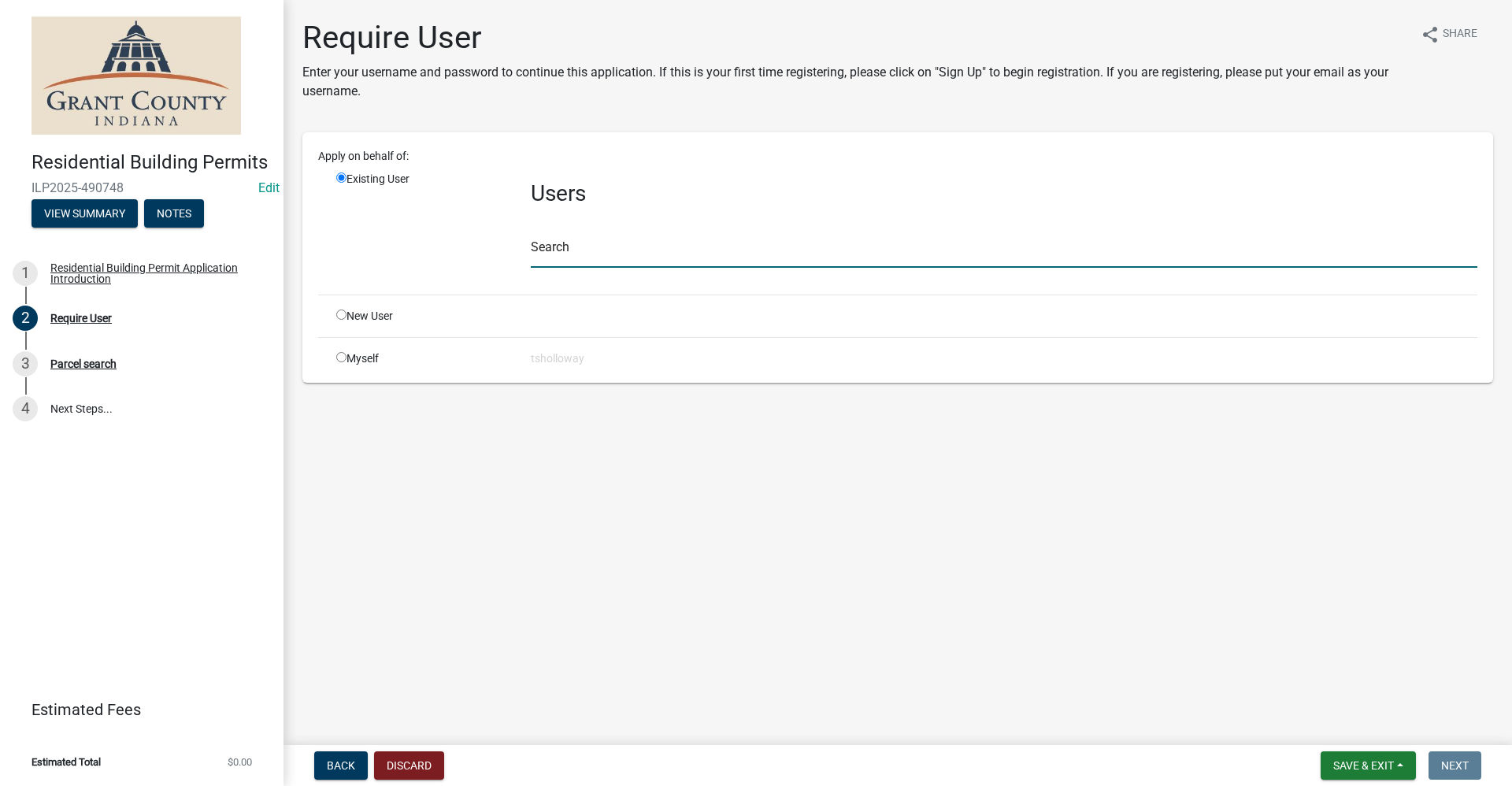
click at [570, 256] on input "text" at bounding box center [1004, 252] width 946 height 32
type input "JUD constructio"
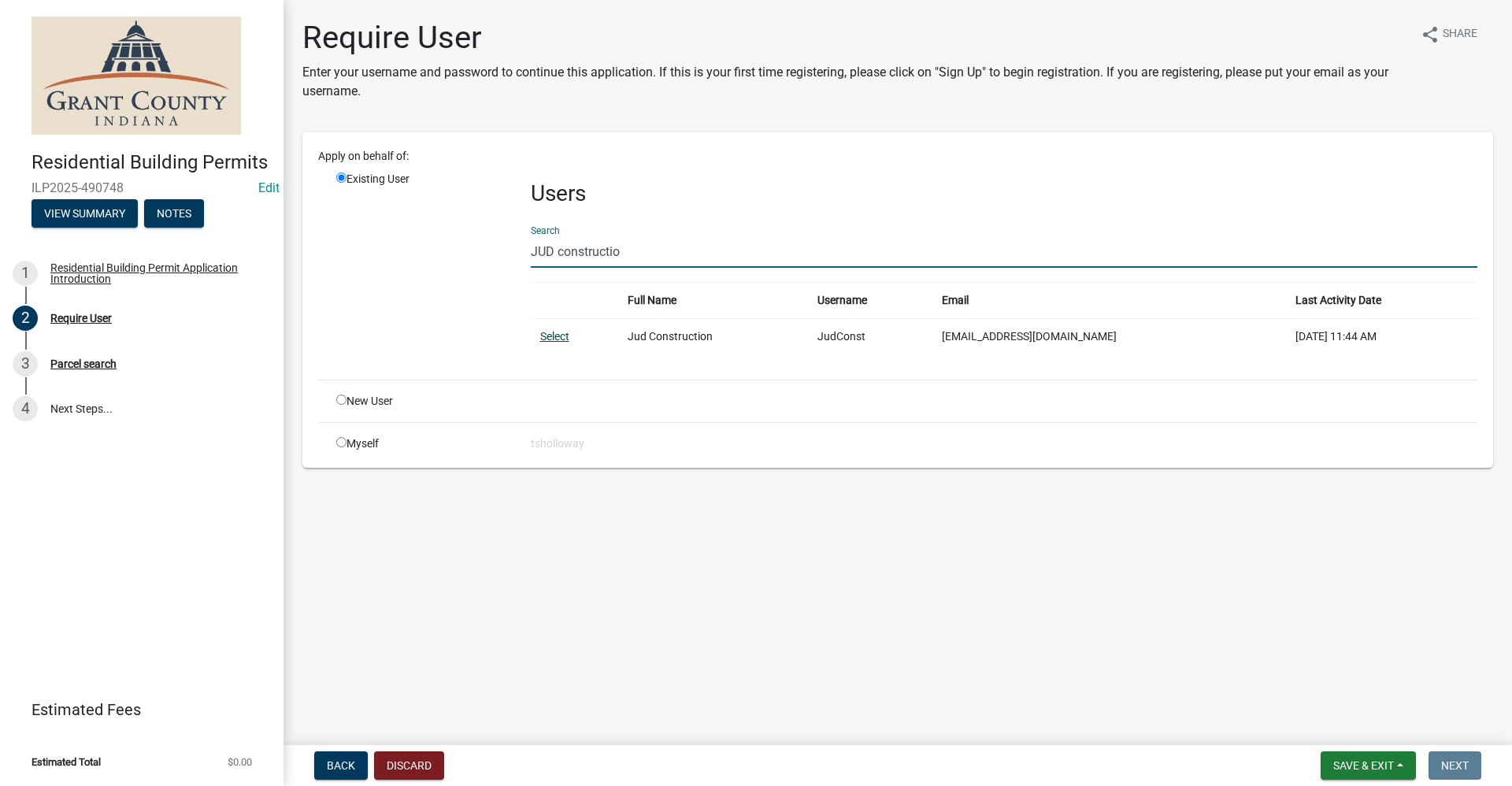
click at [545, 337] on link "Select" at bounding box center [554, 336] width 29 height 13
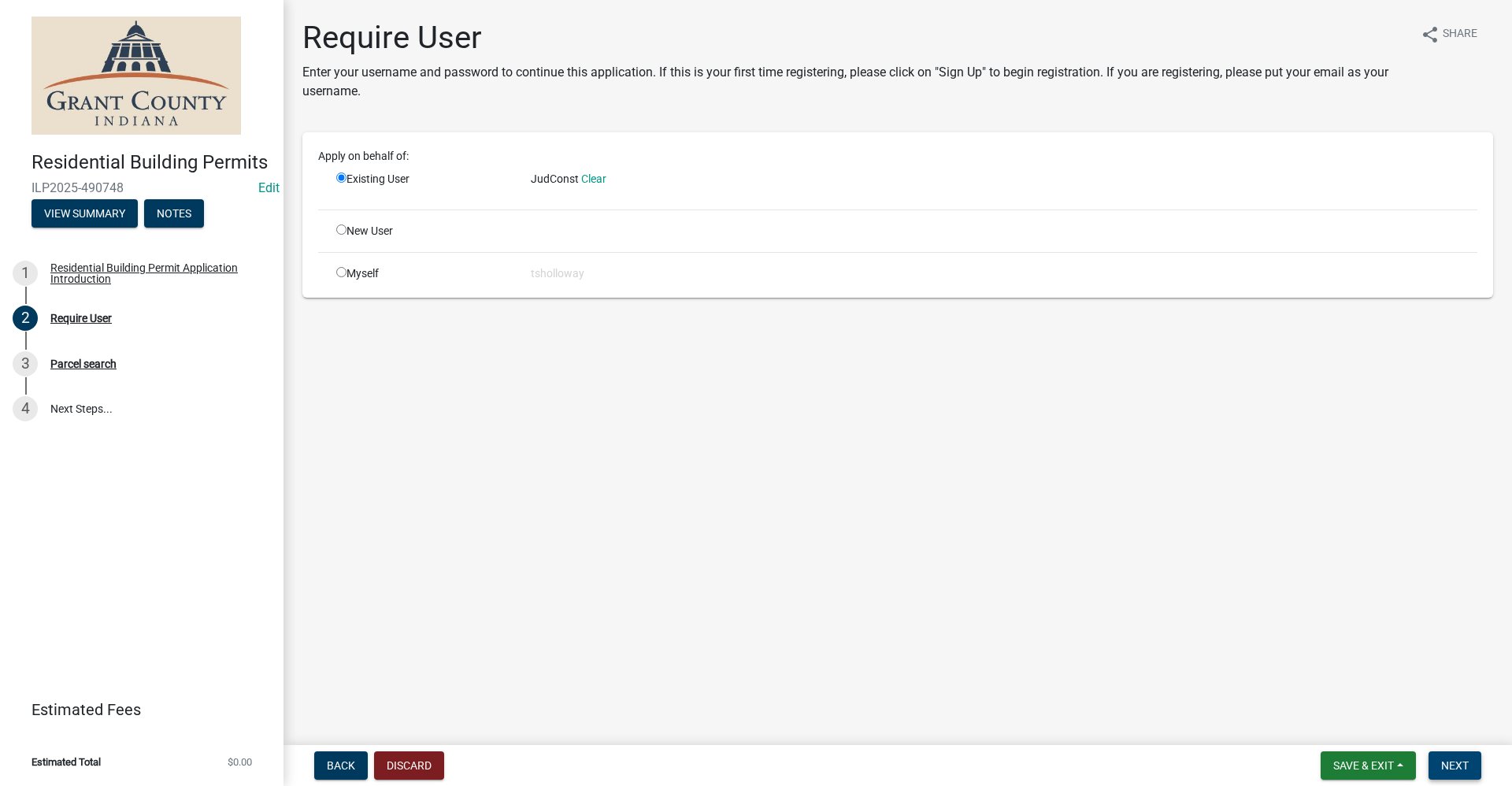
click at [1463, 770] on span "Next" at bounding box center [1455, 765] width 28 height 13
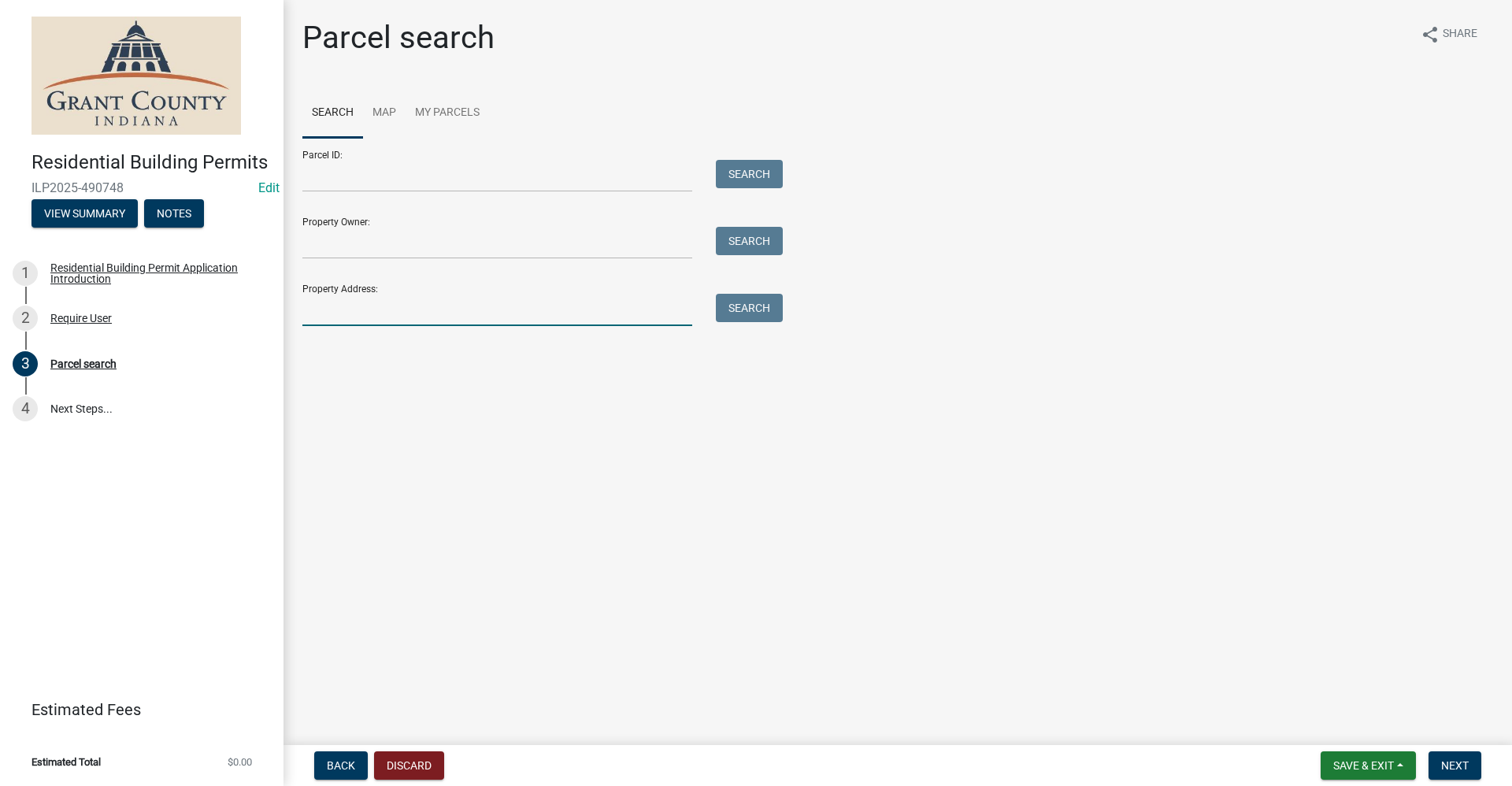
click at [312, 314] on input "Property Address:" at bounding box center [497, 310] width 390 height 32
type input "417 s penn"
click at [753, 311] on button "Search" at bounding box center [749, 308] width 67 height 29
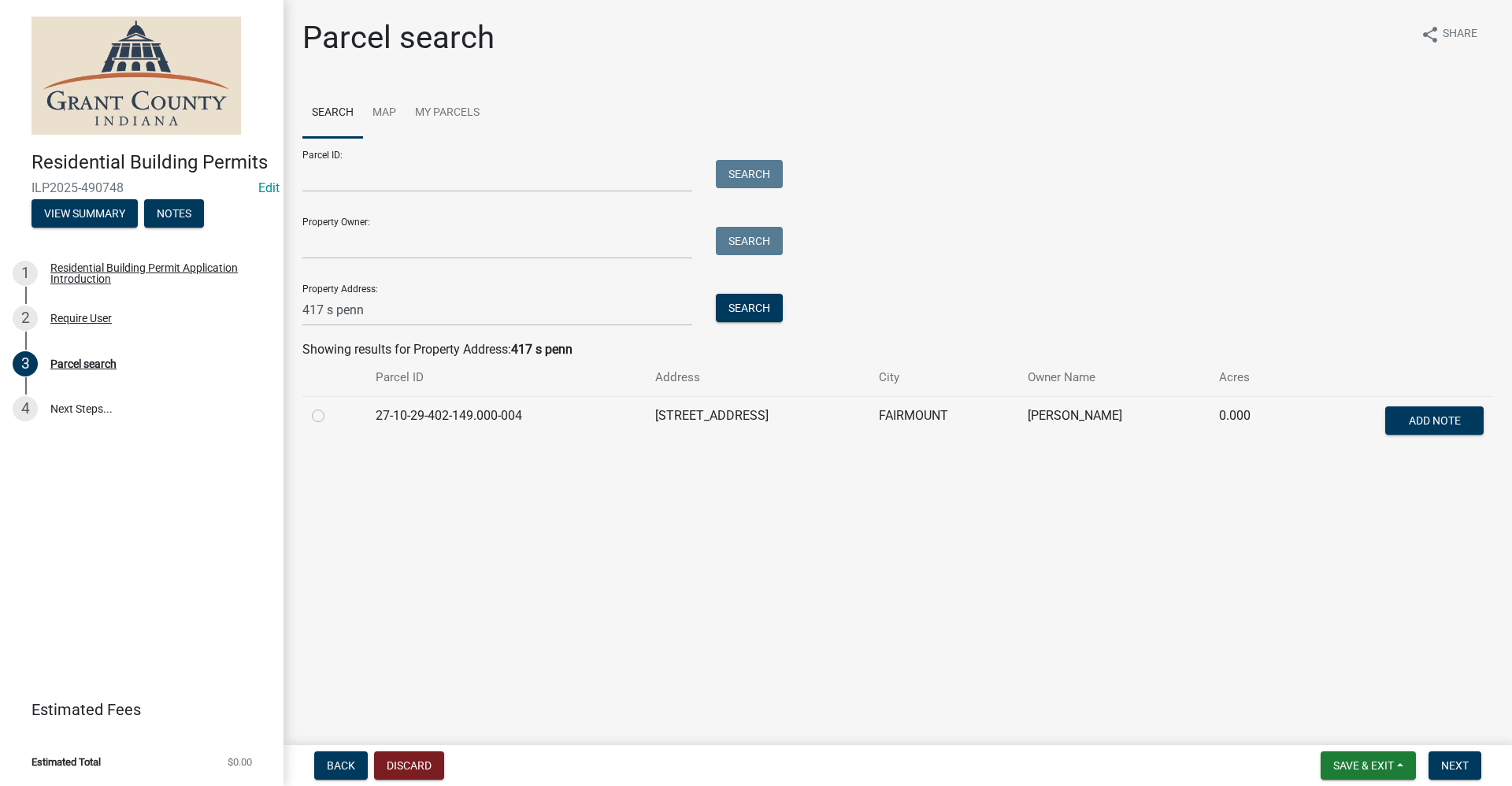
click at [331, 406] on label at bounding box center [331, 406] width 0 height 0
click at [331, 414] on input "radio" at bounding box center [335, 411] width 10 height 10
radio input "true"
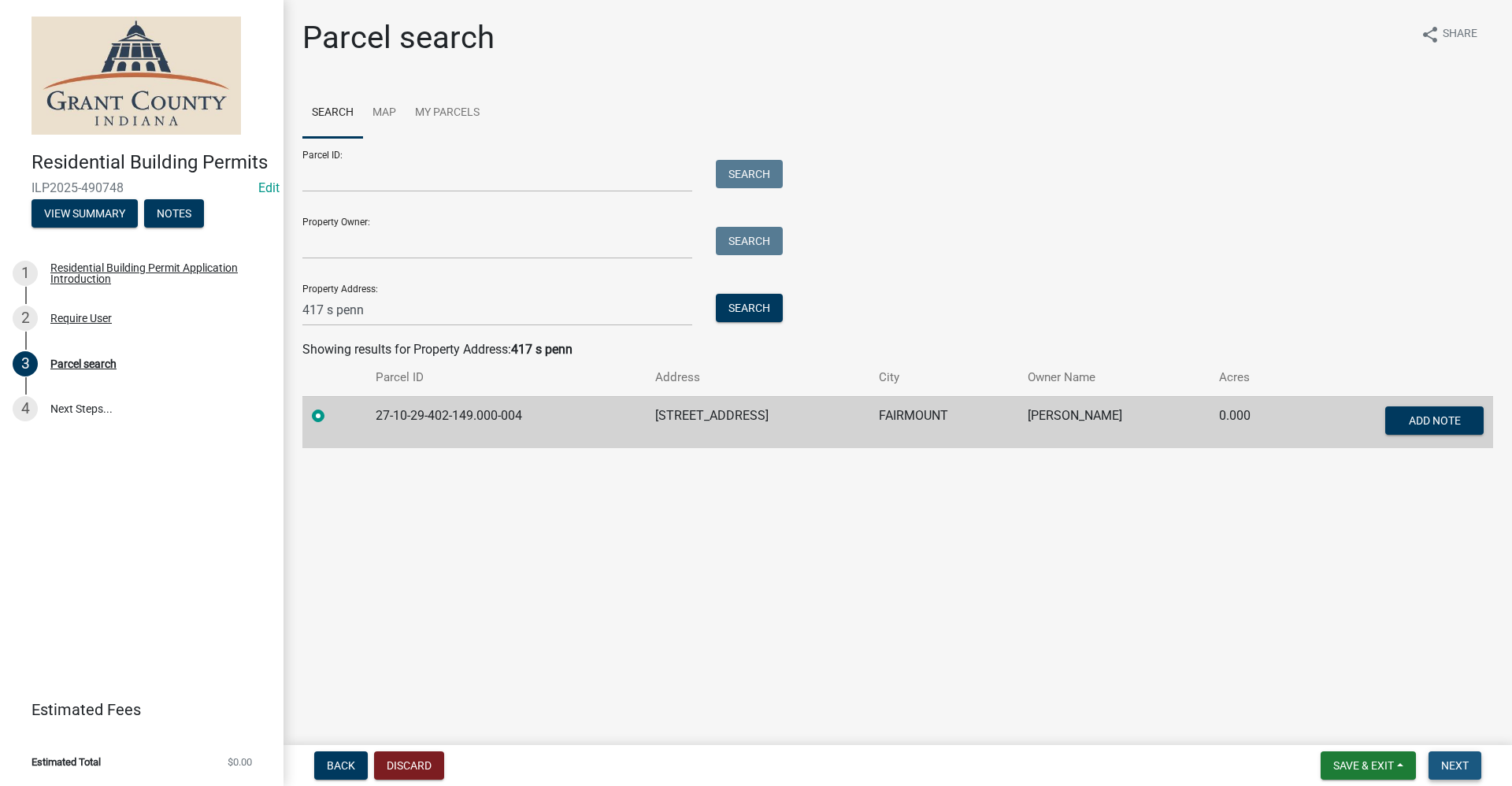
click at [1448, 765] on span "Next" at bounding box center [1455, 765] width 28 height 13
click at [1462, 765] on span "Next" at bounding box center [1455, 765] width 28 height 13
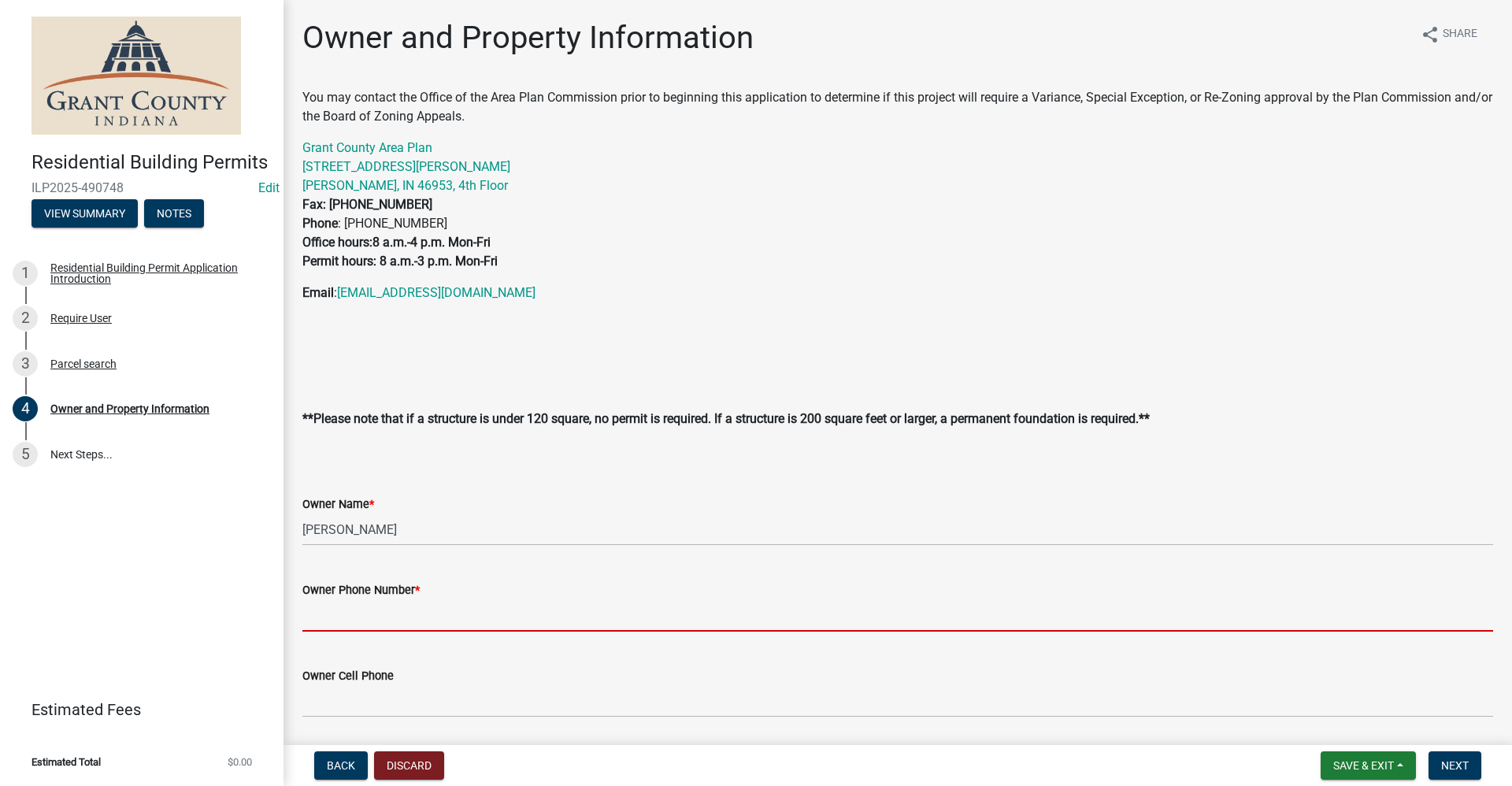
click at [345, 616] on input "Owner Phone Number *" at bounding box center [898, 616] width 1191 height 32
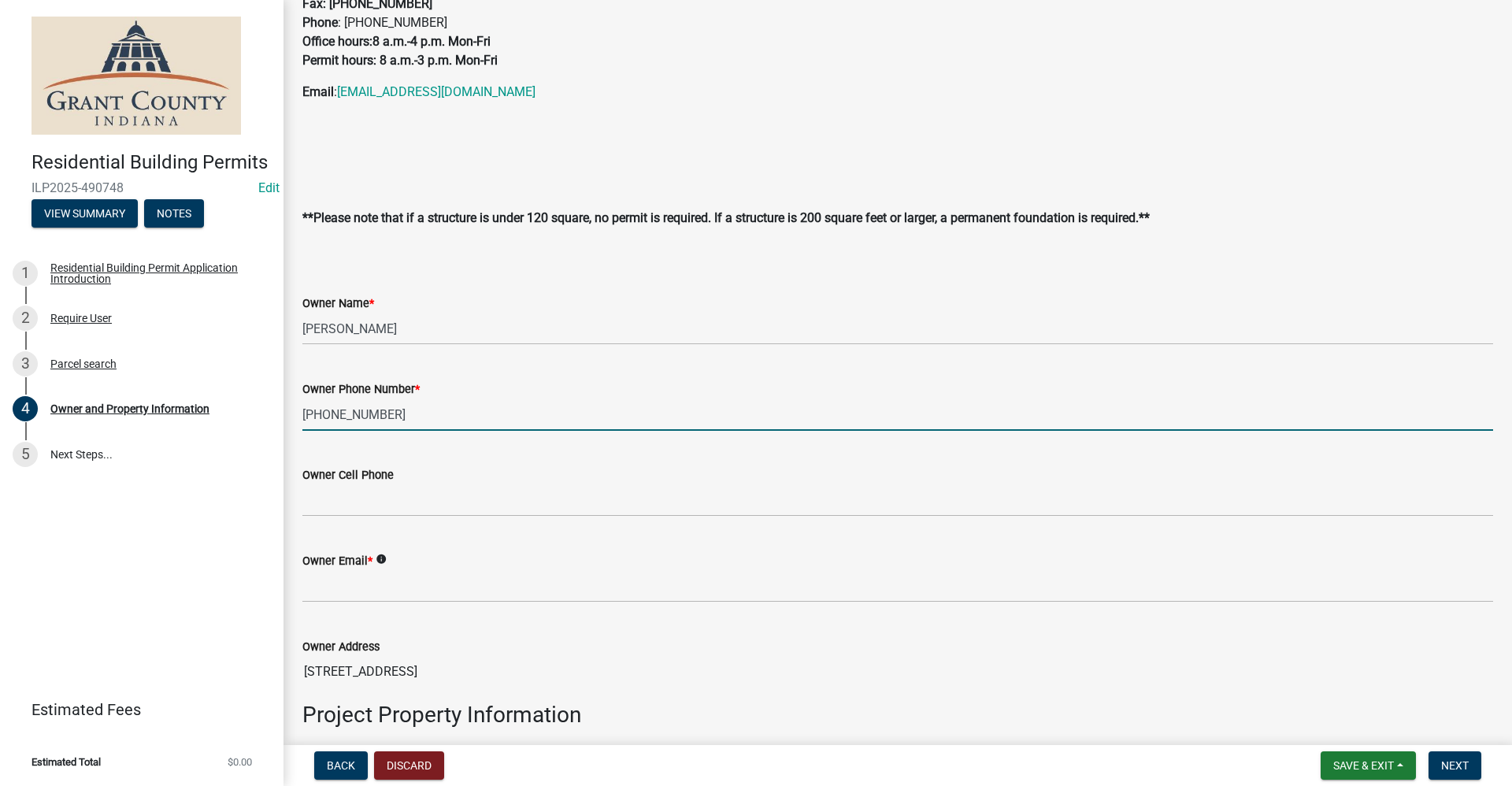
scroll to position [236, 0]
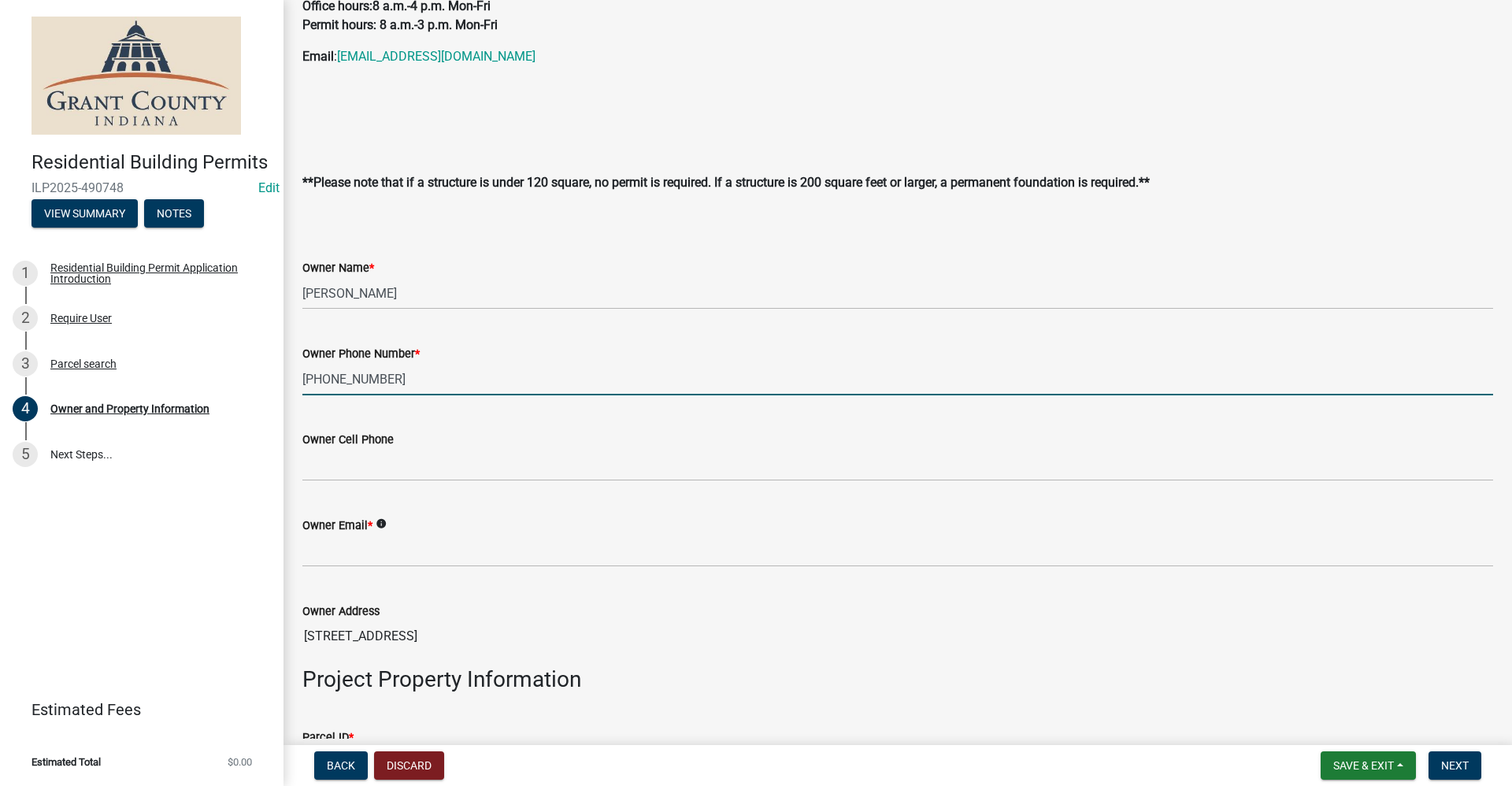
type input "[PHONE_NUMBER]"
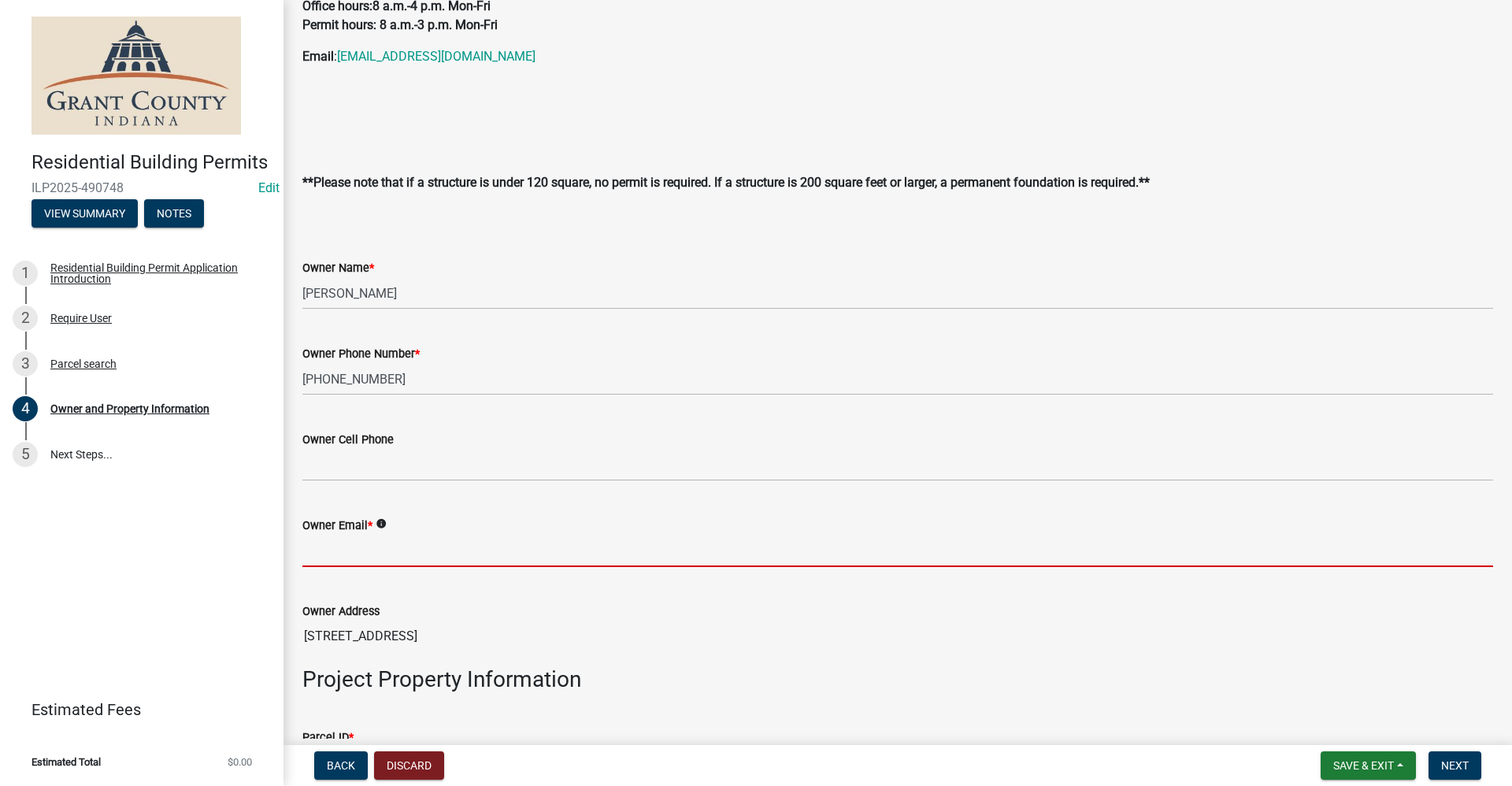
click at [325, 558] on input "Owner Email *" at bounding box center [898, 551] width 1191 height 32
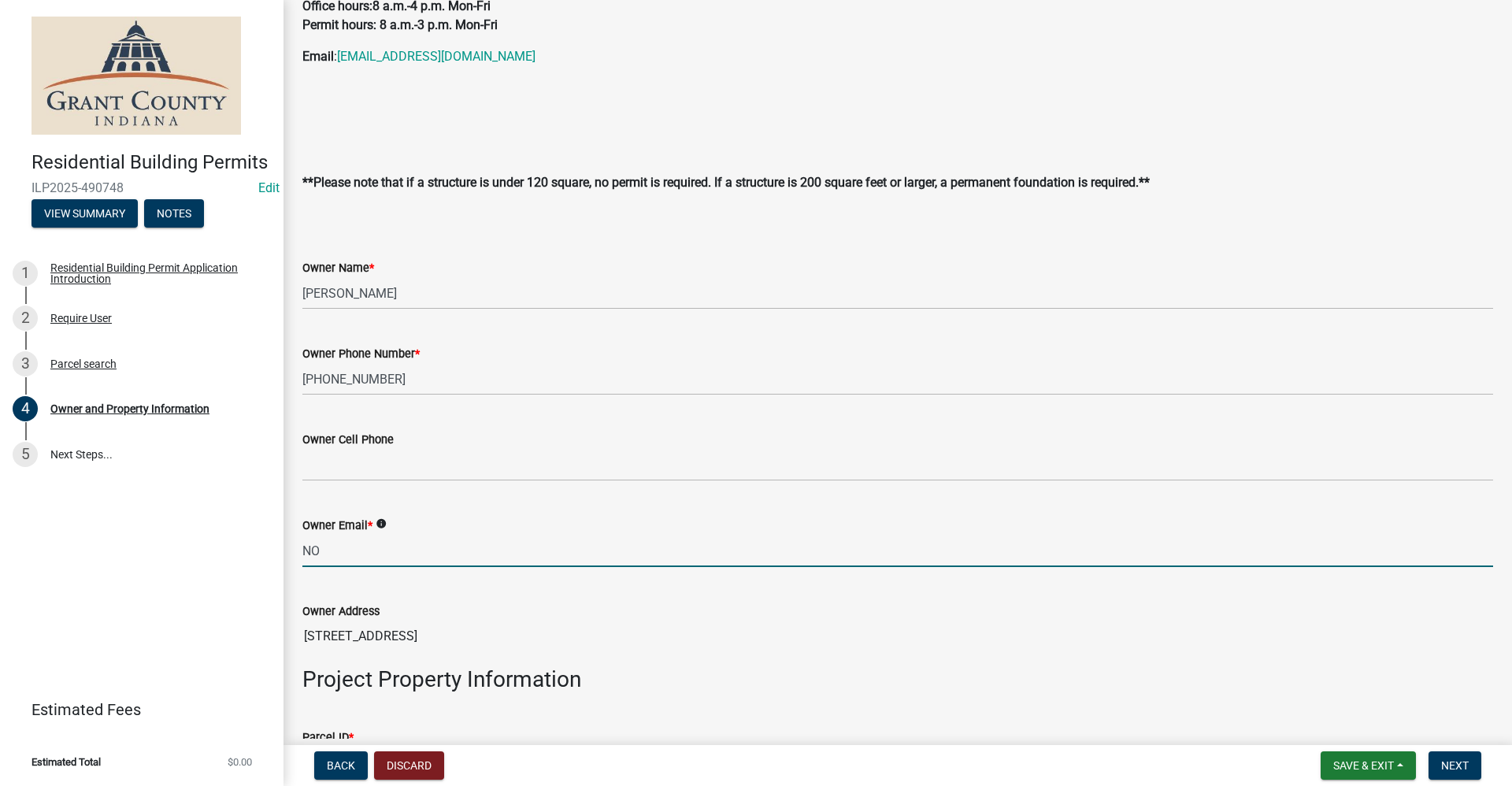
type input "no@email"
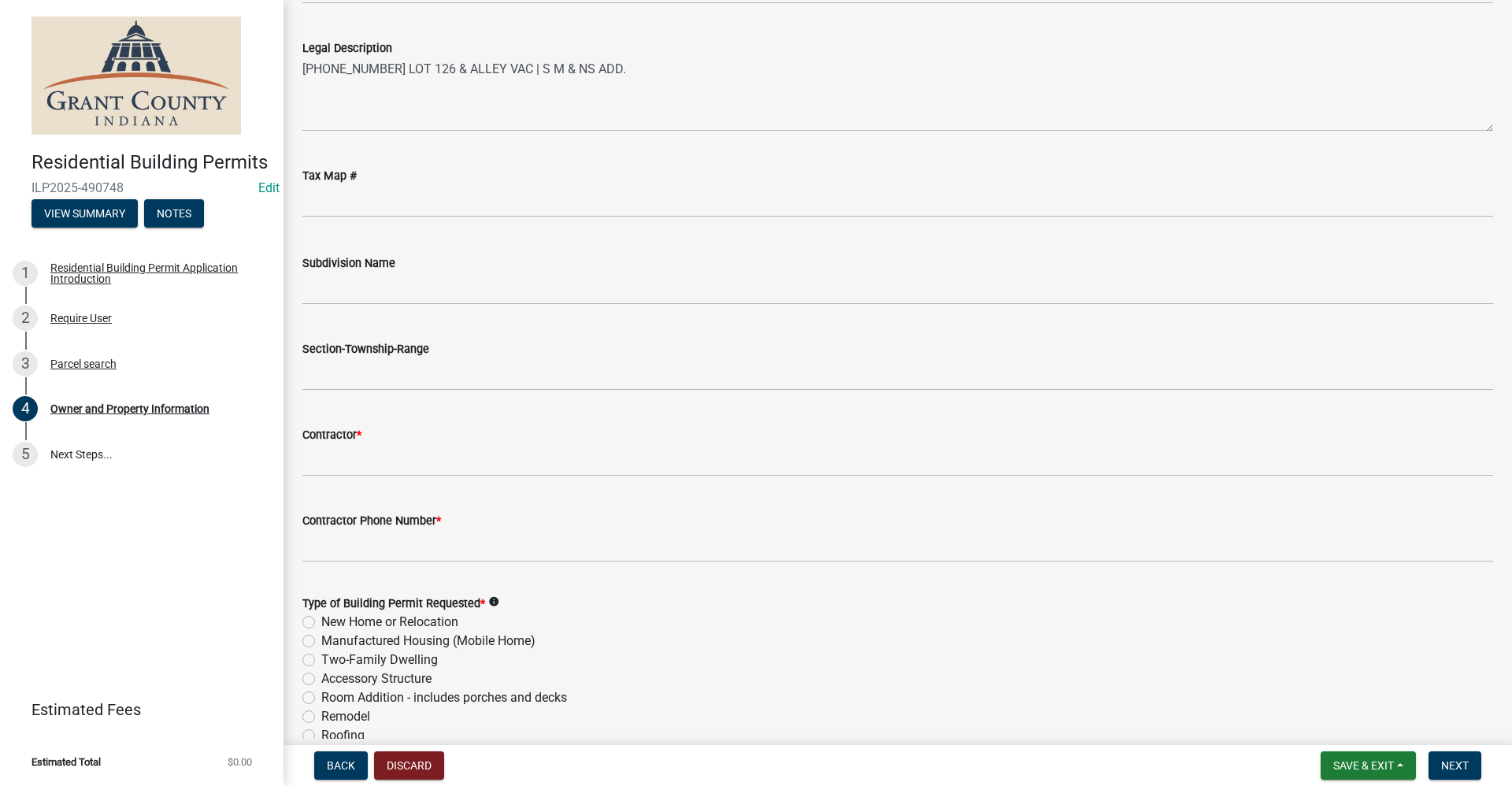
scroll to position [1418, 0]
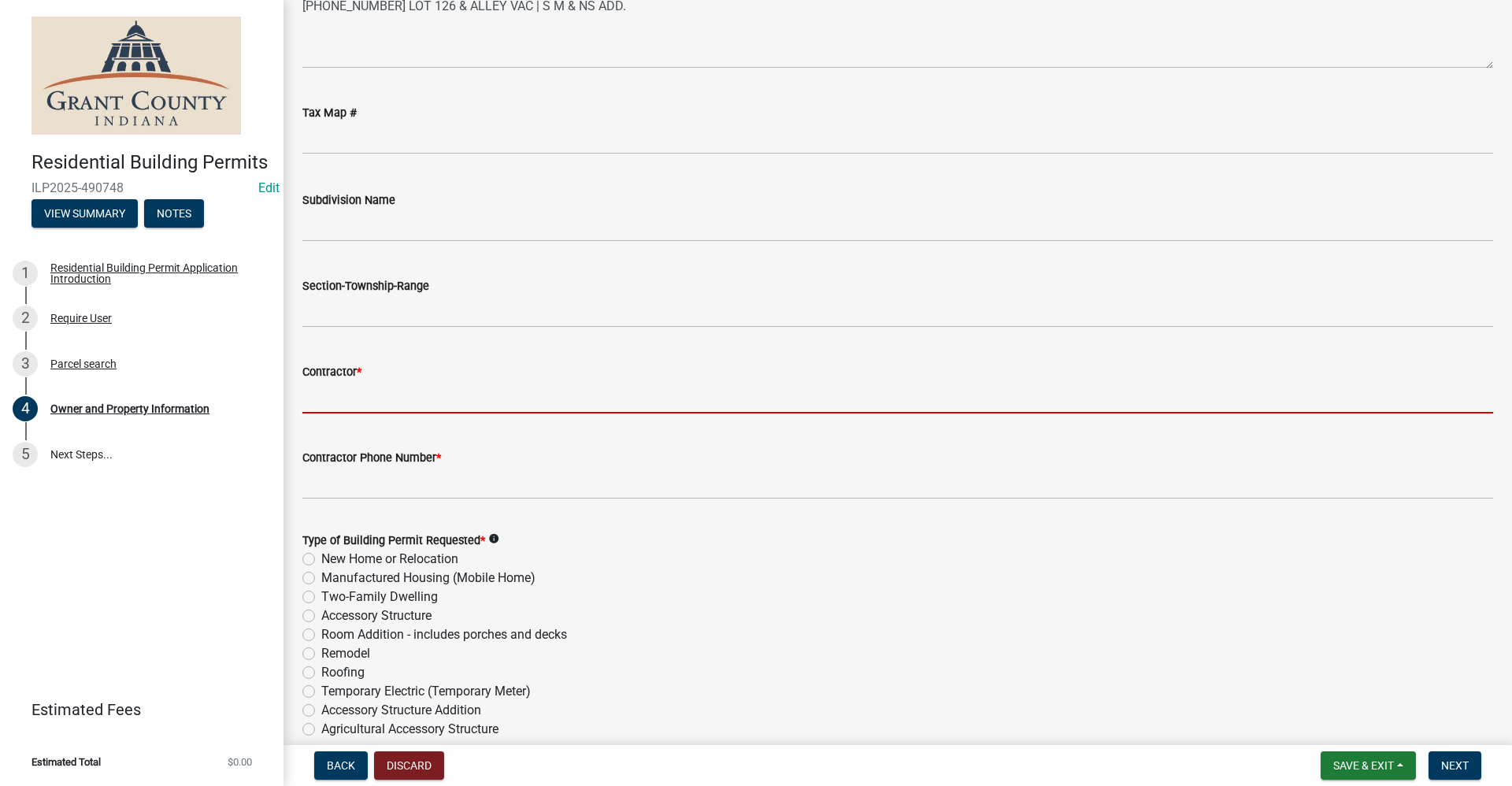
click at [324, 390] on input "Contractor *" at bounding box center [898, 397] width 1191 height 32
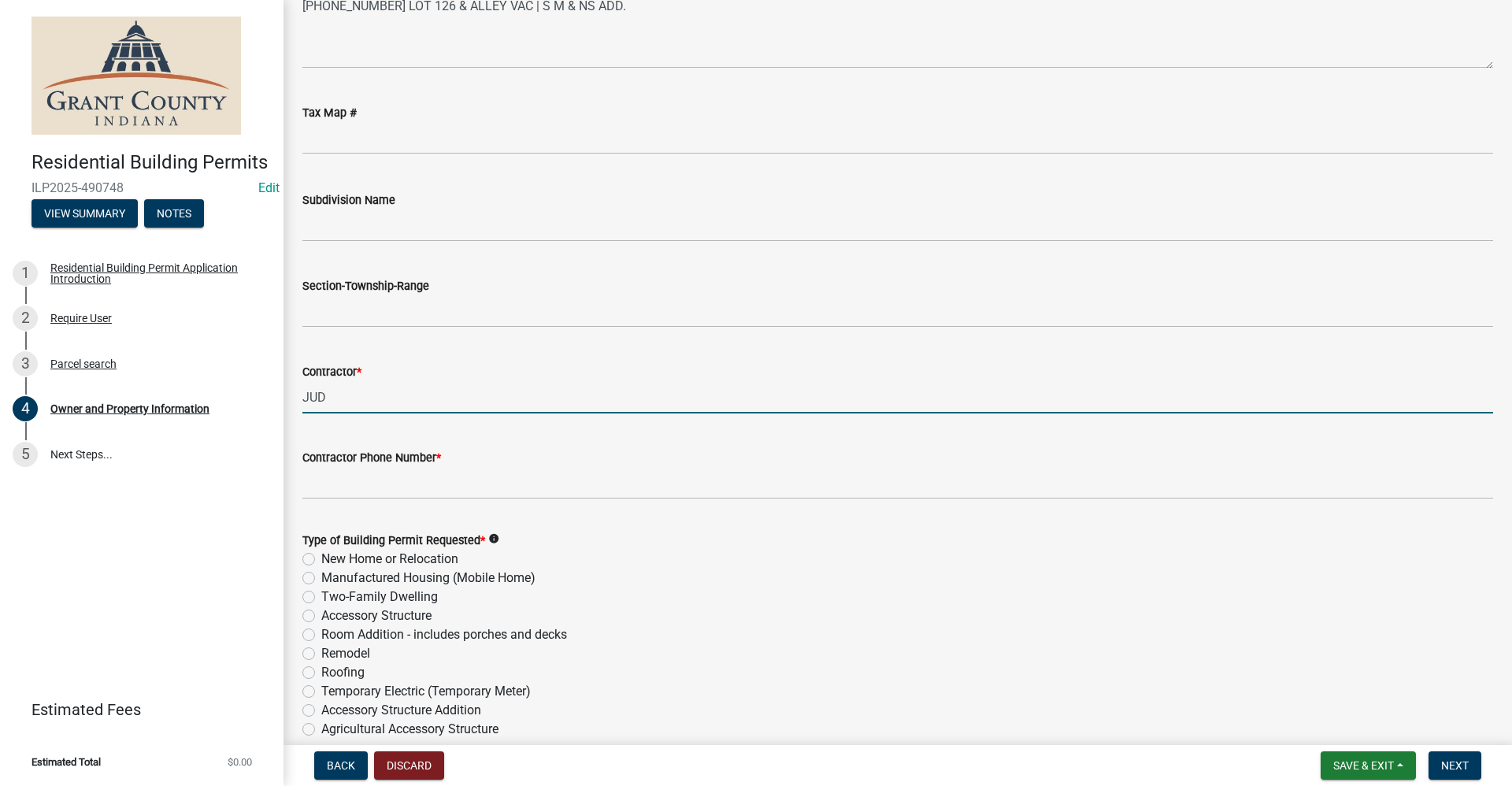
type input "Jud Construction LLC"
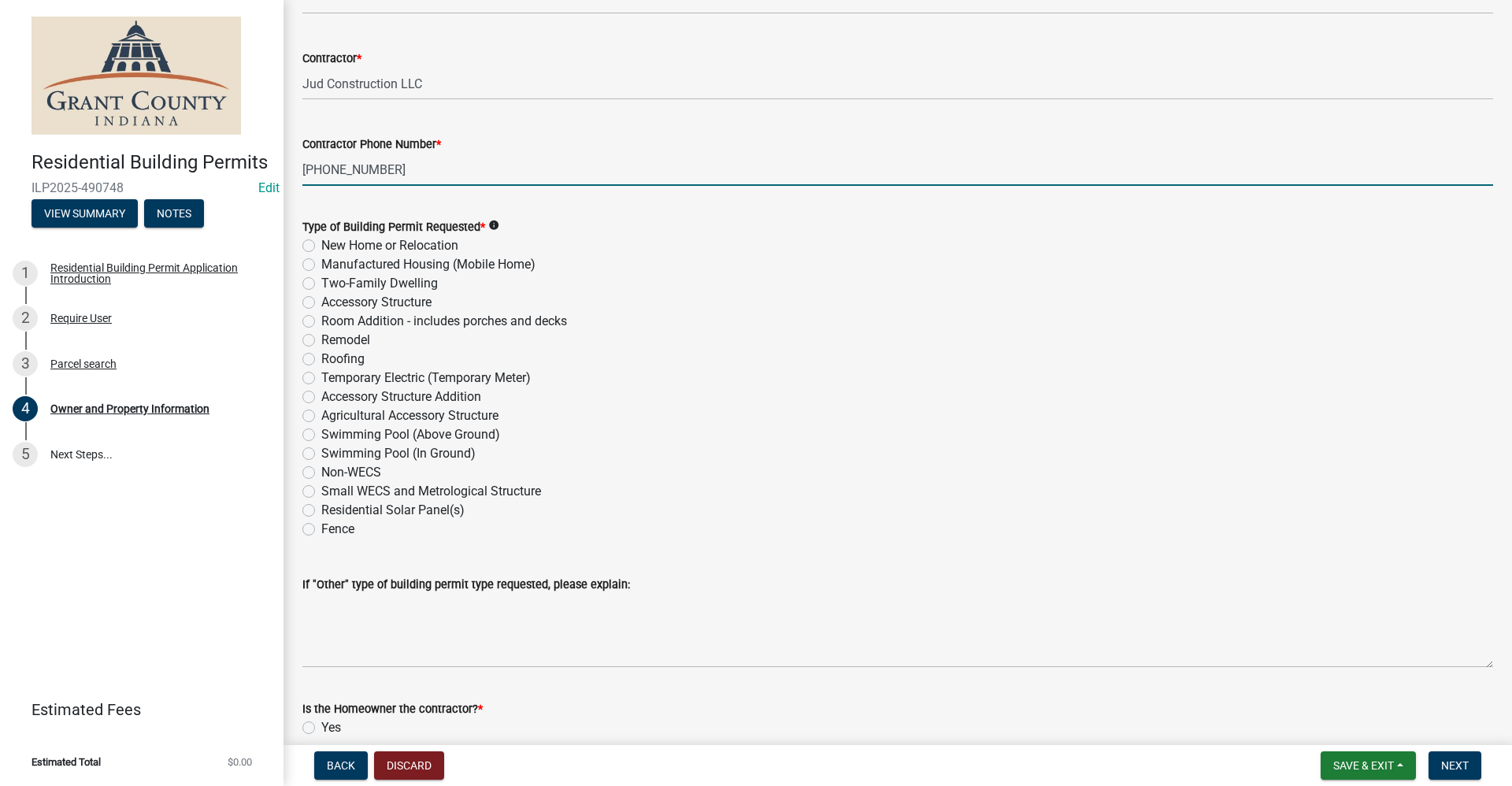
scroll to position [1734, 0]
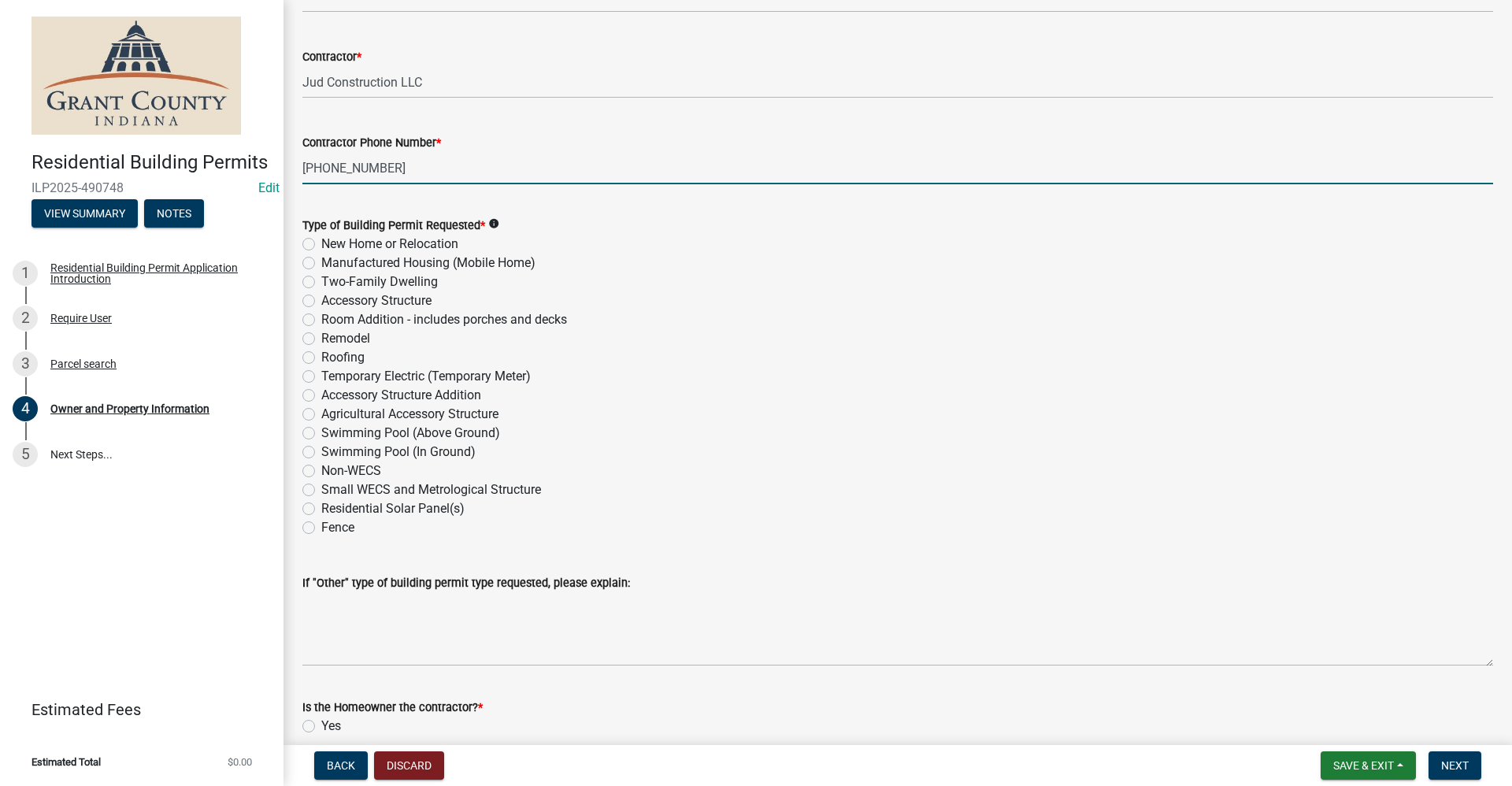
type input "[PHONE_NUMBER]"
click at [321, 319] on label "Room Addition - includes porches and decks" at bounding box center [444, 319] width 246 height 19
click at [321, 319] on input "Room Addition - includes porches and decks" at bounding box center [326, 315] width 10 height 10
radio input "true"
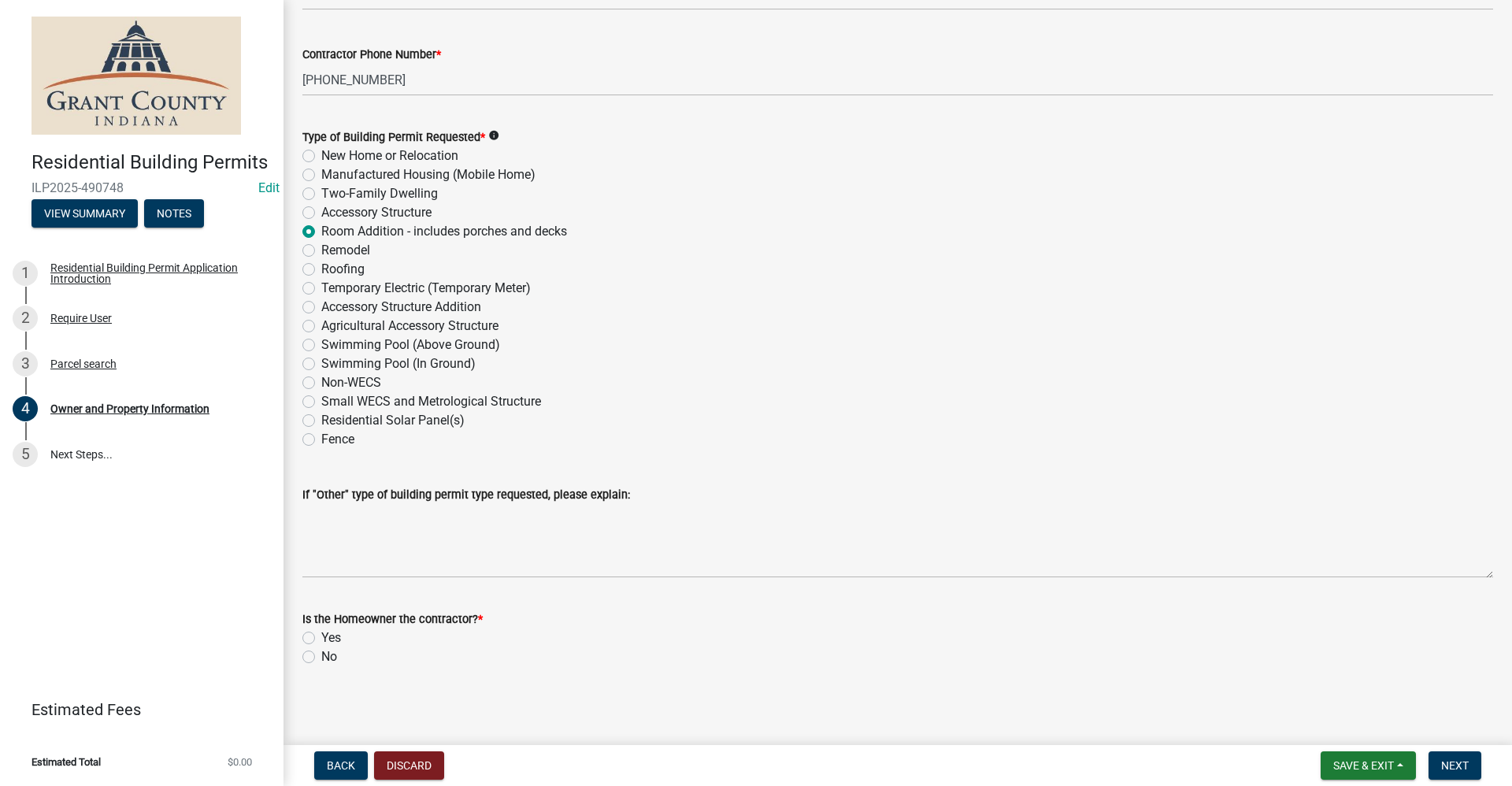
scroll to position [1824, 0]
click at [321, 656] on label "No" at bounding box center [329, 653] width 16 height 19
click at [321, 655] on input "No" at bounding box center [326, 649] width 10 height 10
radio input "true"
click at [1456, 765] on span "Next" at bounding box center [1455, 765] width 28 height 13
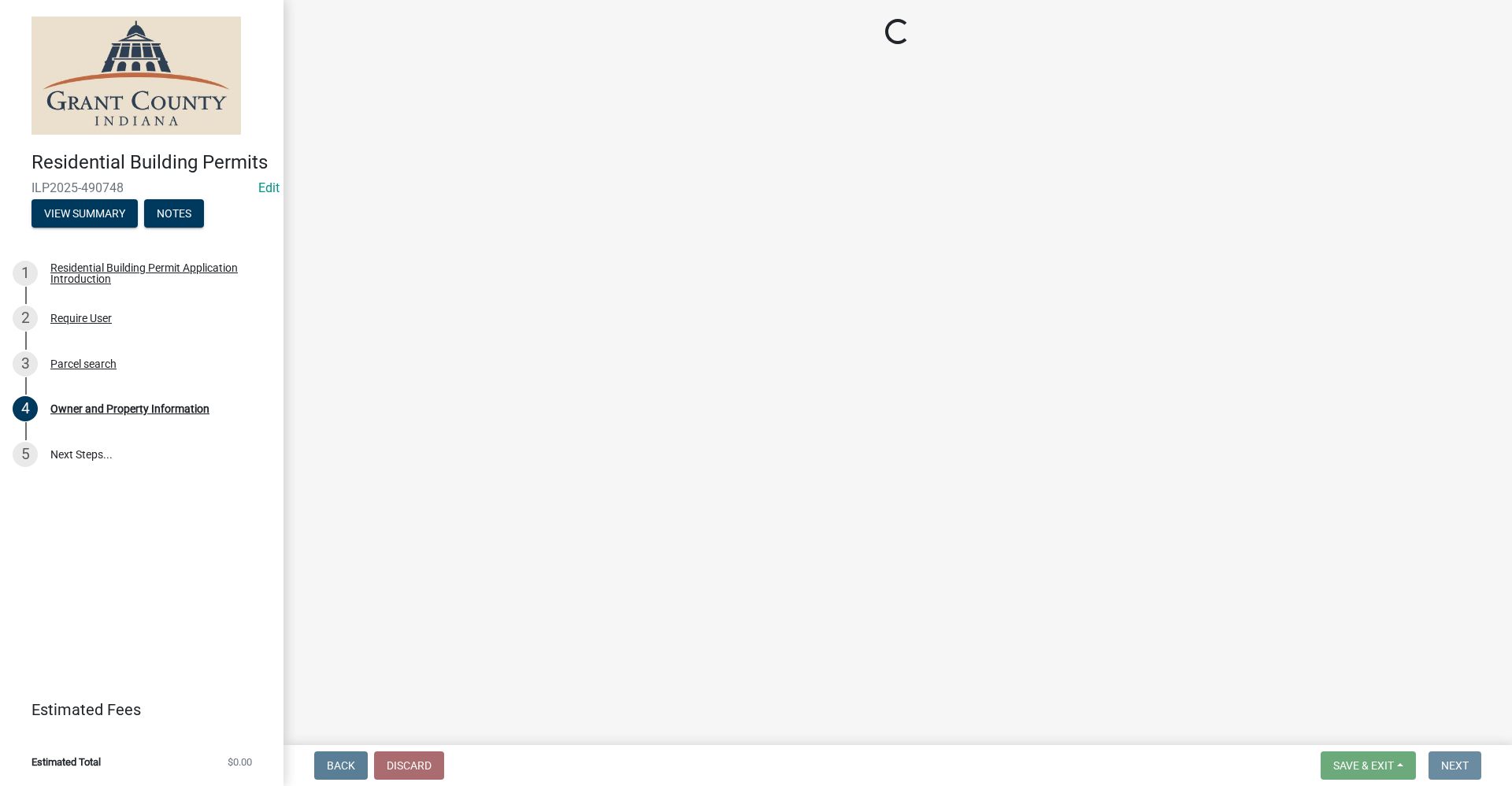
scroll to position [0, 0]
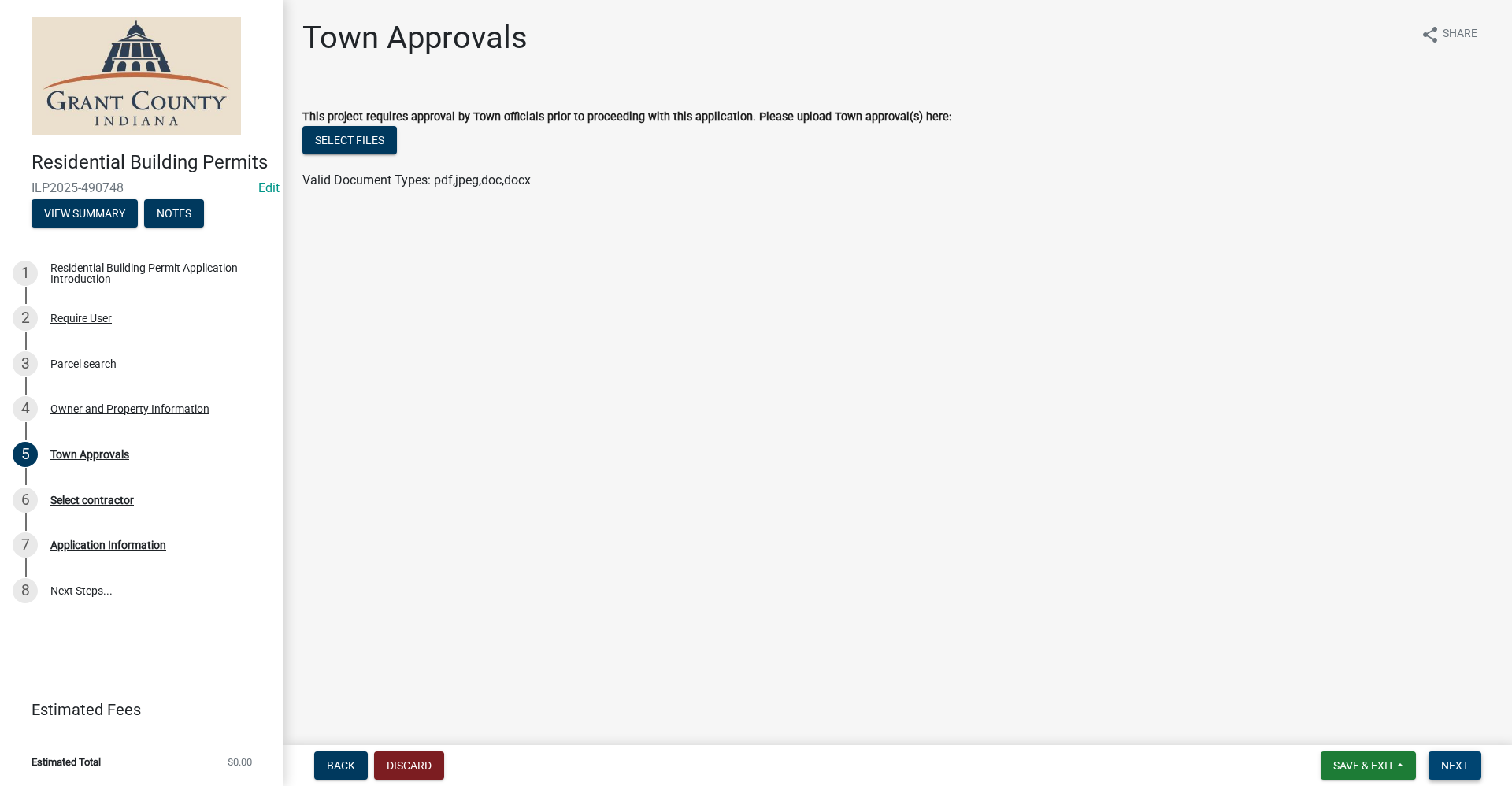
click at [1474, 773] on button "Next" at bounding box center [1455, 766] width 53 height 29
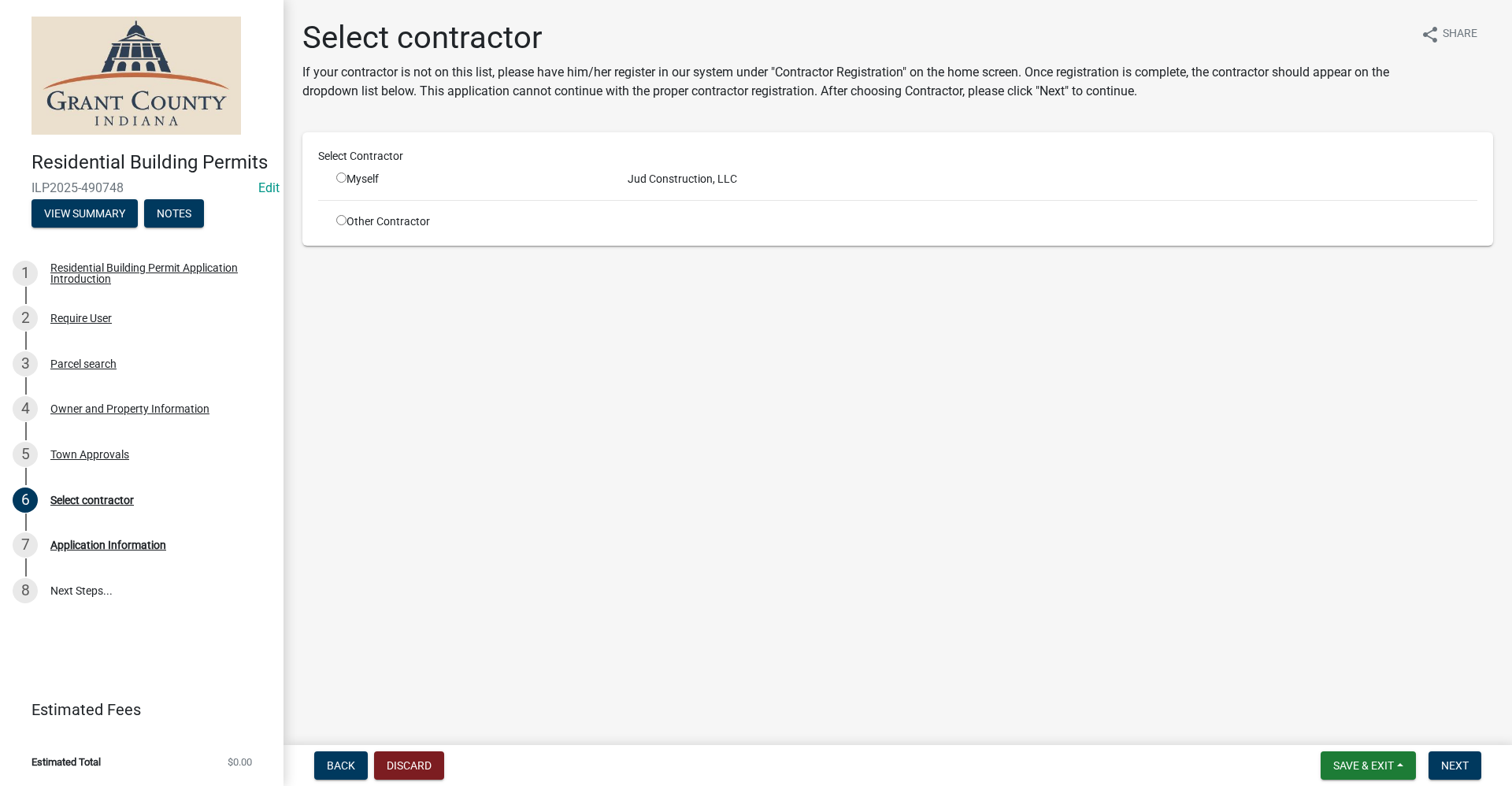
click at [341, 179] on input "radio" at bounding box center [341, 177] width 10 height 10
radio input "true"
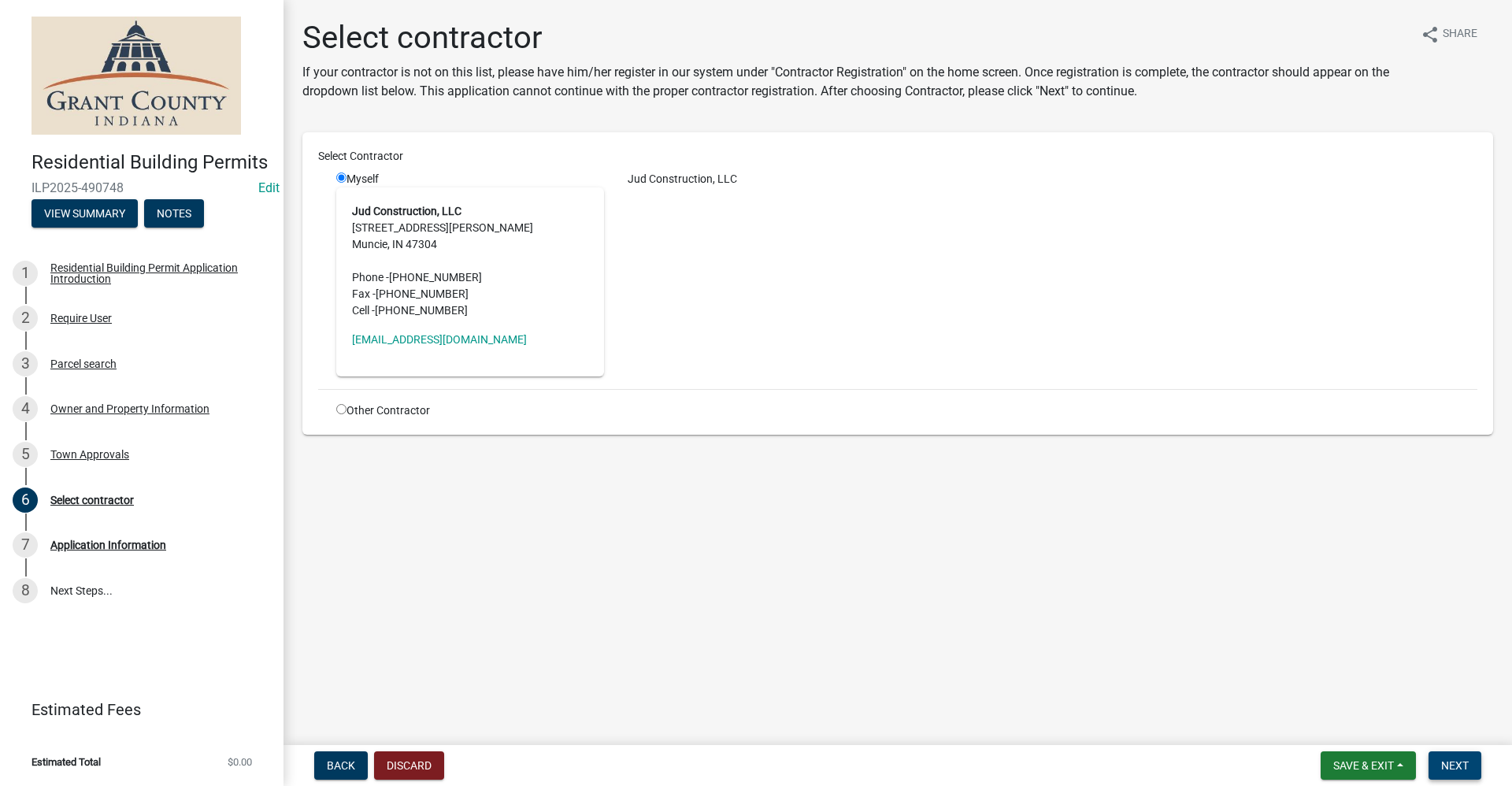
click at [1463, 776] on button "Next" at bounding box center [1455, 766] width 53 height 29
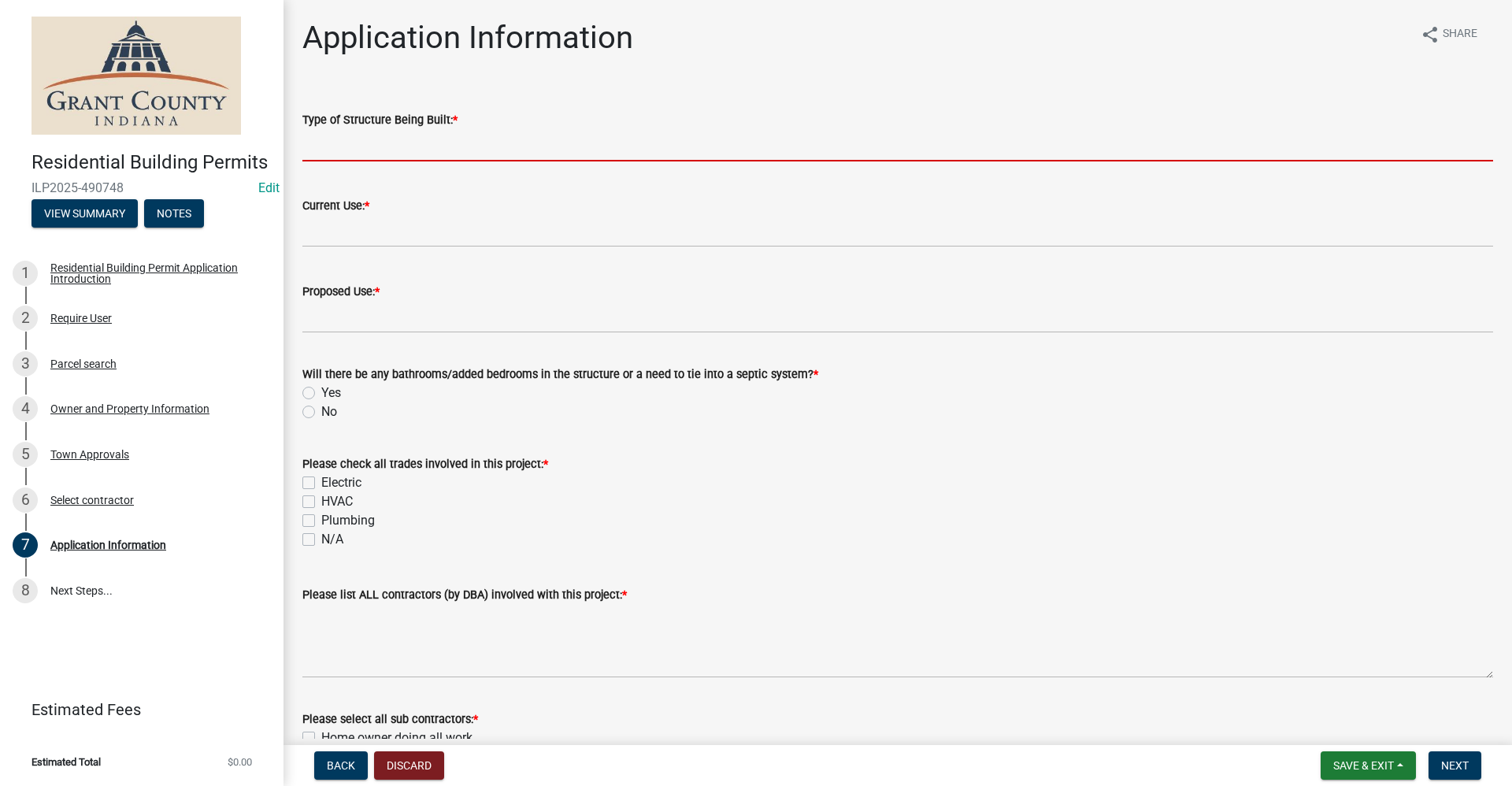
click at [324, 145] on input "Type of Structure Being Built: *" at bounding box center [898, 145] width 1191 height 32
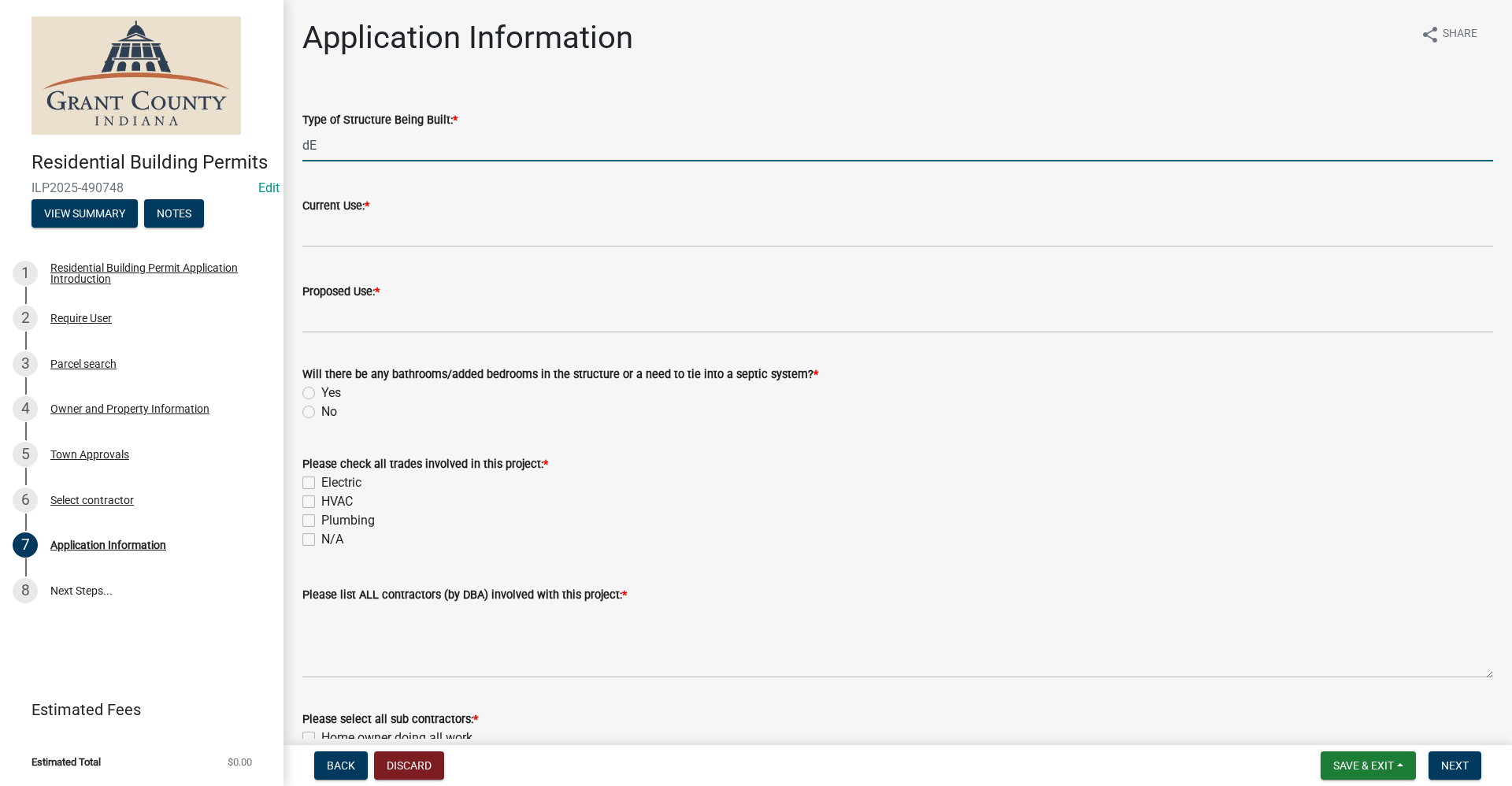
type input "d"
type input "Deck"
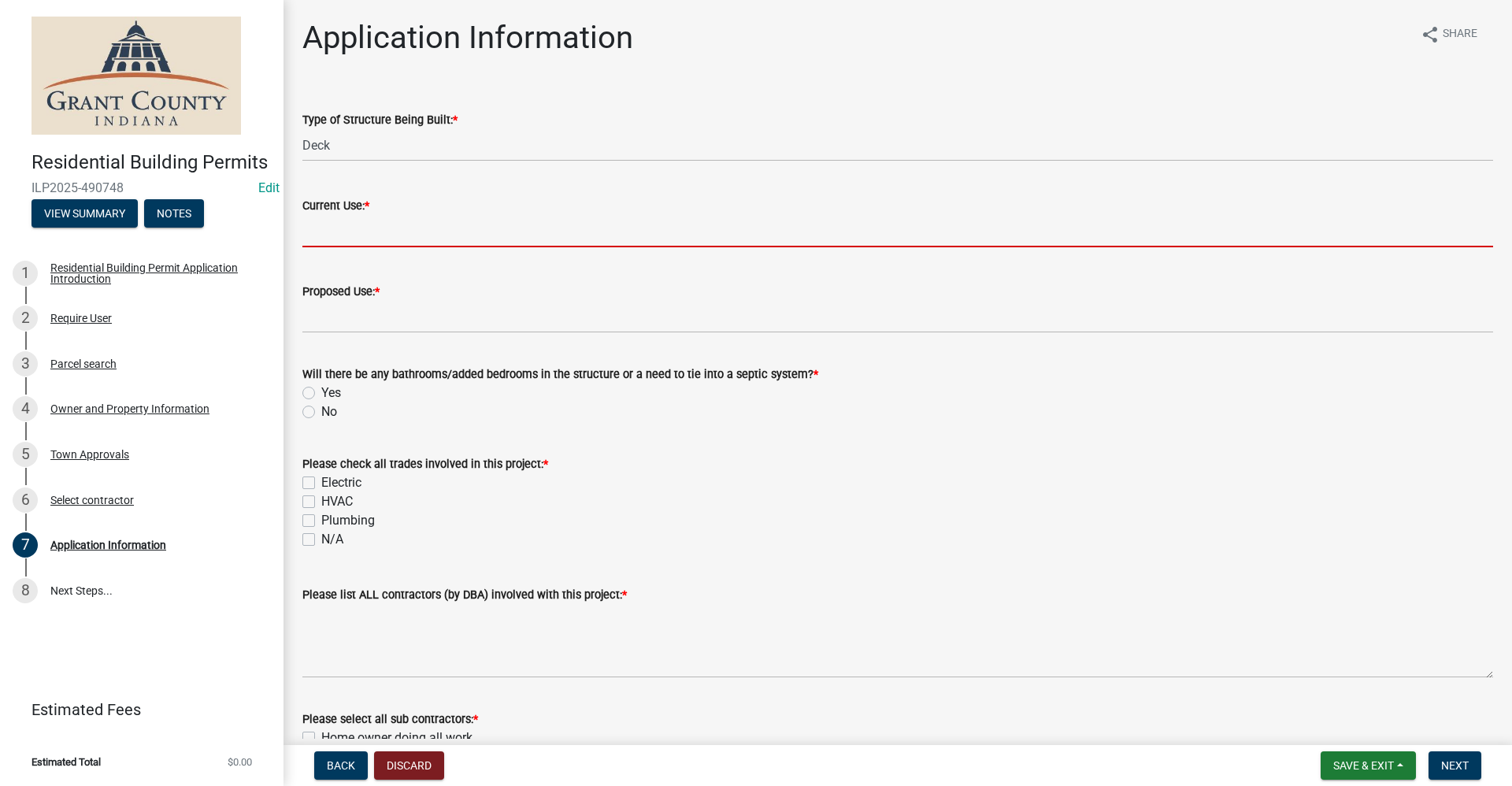
click at [333, 231] on input "Current Use: *" at bounding box center [898, 231] width 1191 height 32
type input "S"
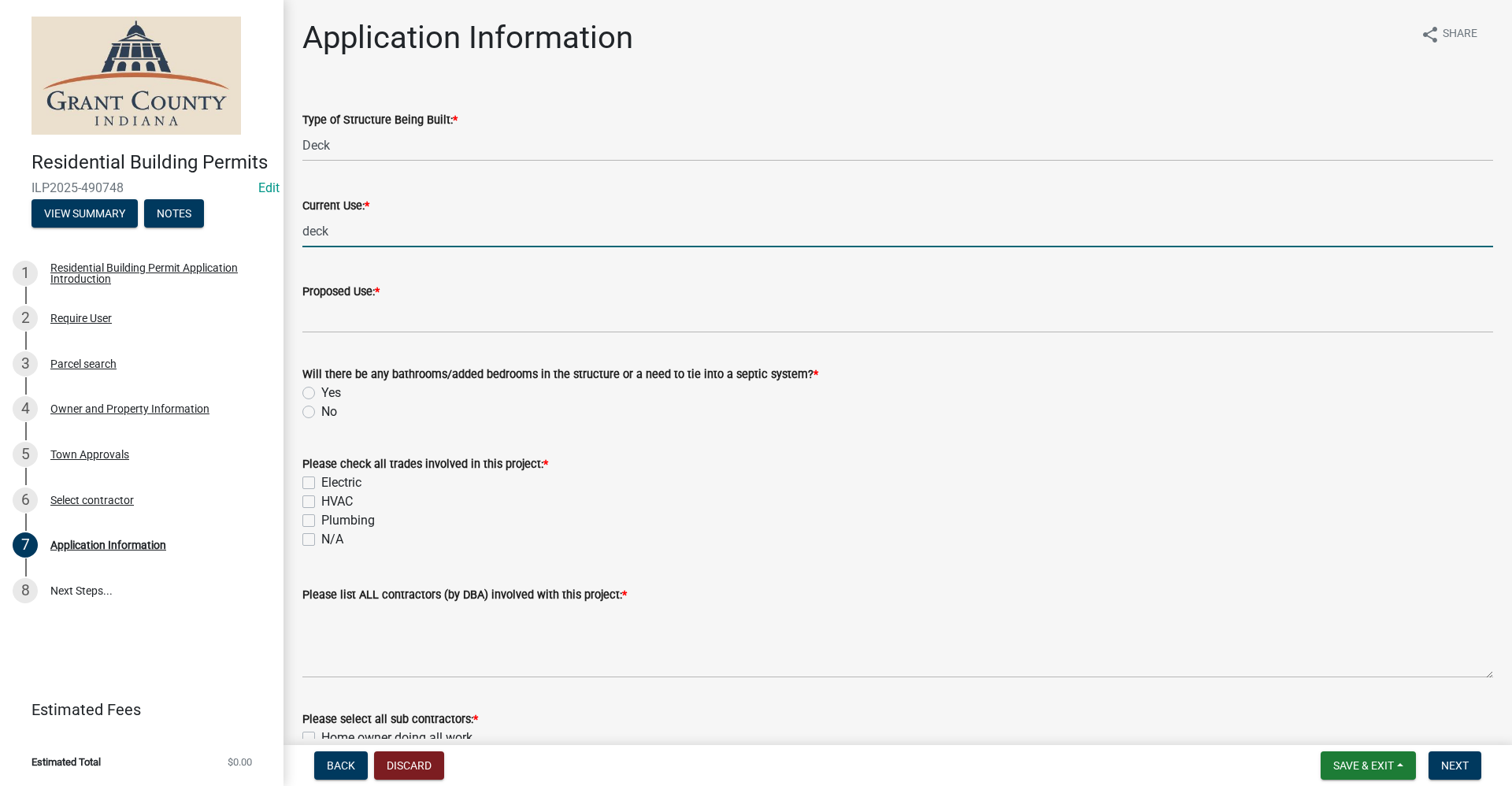
type input "deck"
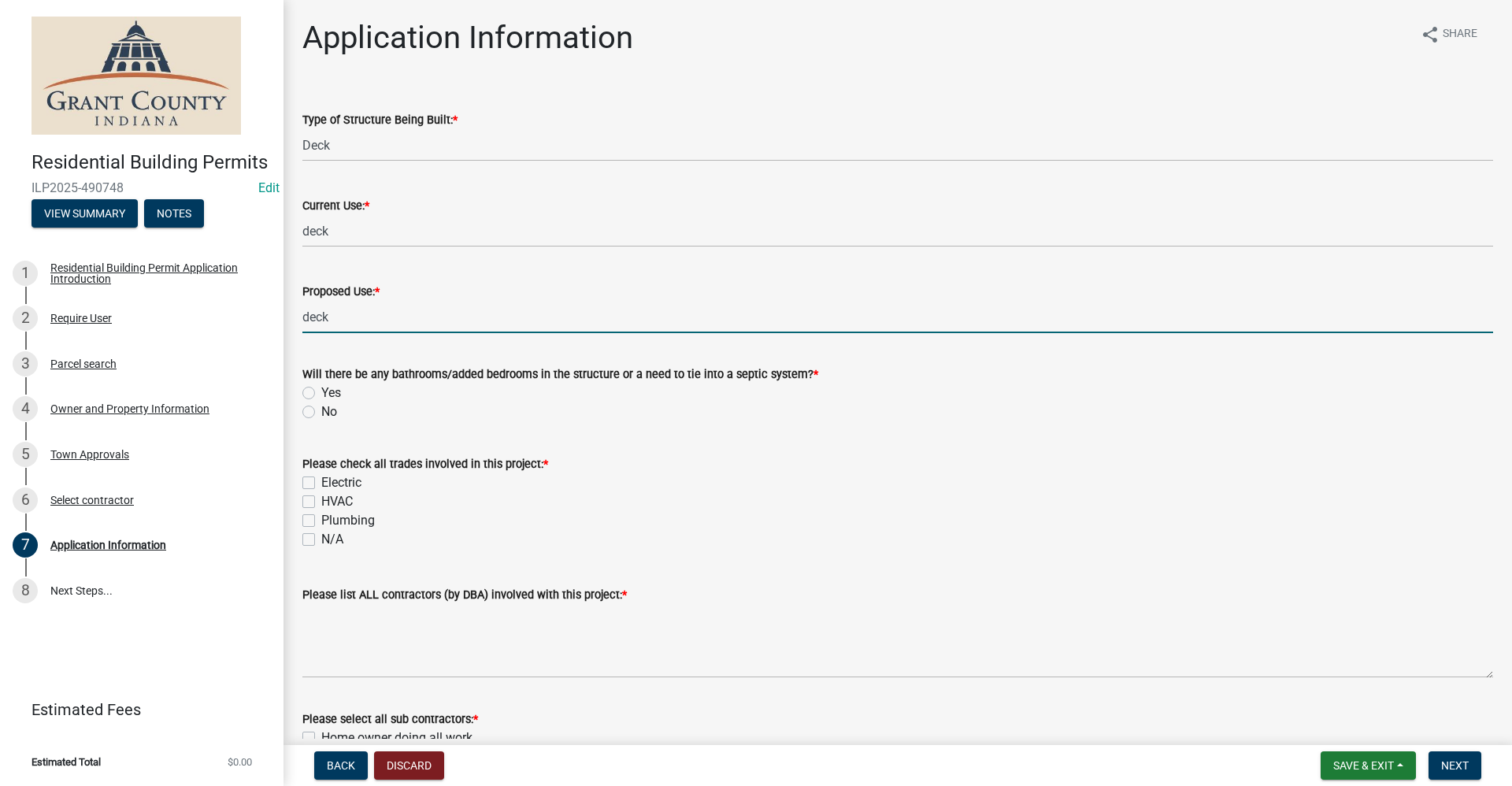
type input "deck"
click at [789, 554] on wm-data-entity-input "Please check all trades involved in this project: * Electric HVAC Plumbing N/A" at bounding box center [898, 500] width 1191 height 127
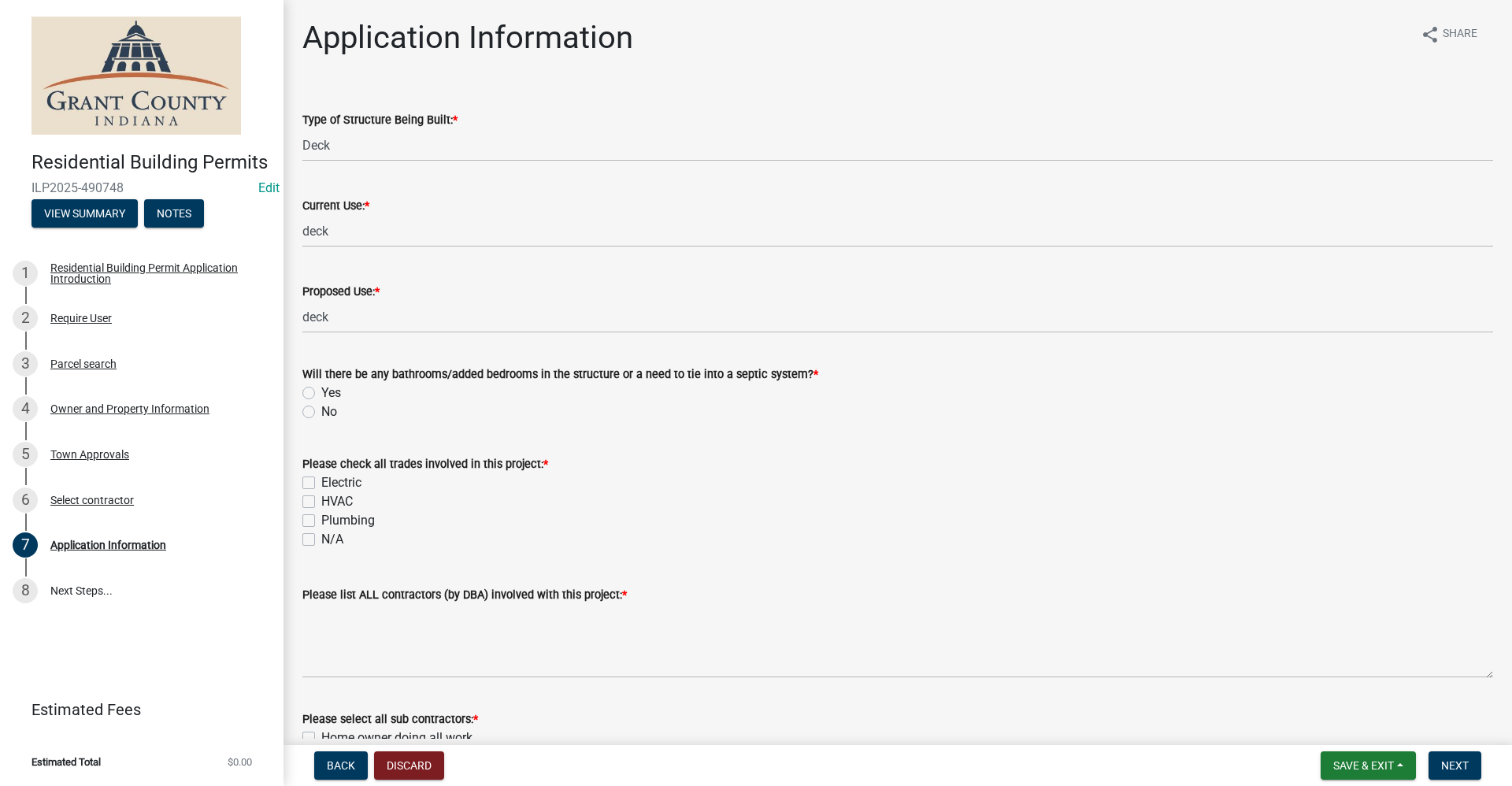
click at [321, 415] on label "No" at bounding box center [329, 412] width 16 height 19
click at [321, 413] on input "No" at bounding box center [326, 407] width 10 height 10
radio input "true"
click at [321, 543] on label "N/A" at bounding box center [332, 539] width 22 height 19
click at [321, 540] on input "N/A" at bounding box center [326, 535] width 10 height 10
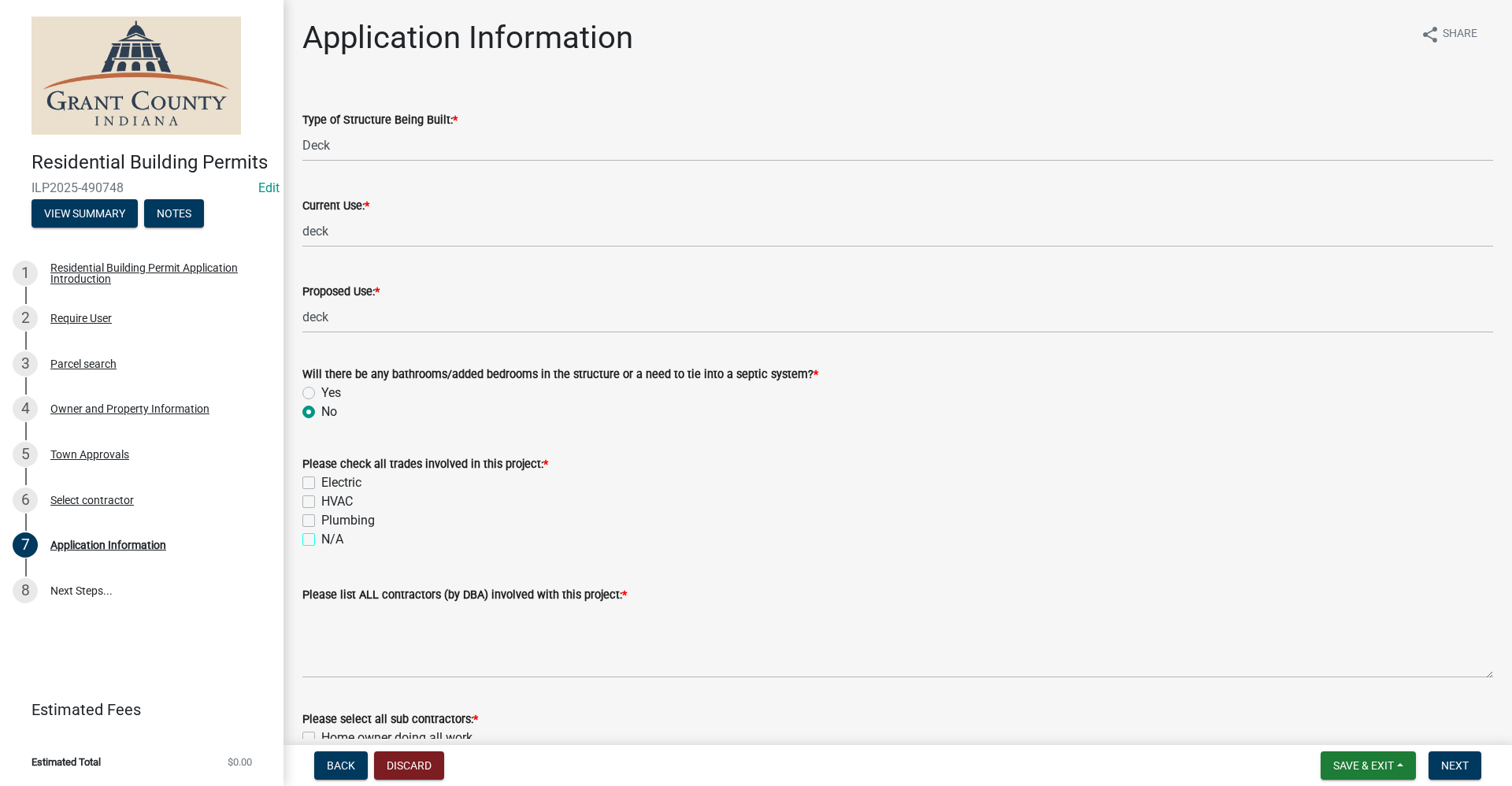
checkbox input "true"
checkbox input "false"
checkbox input "true"
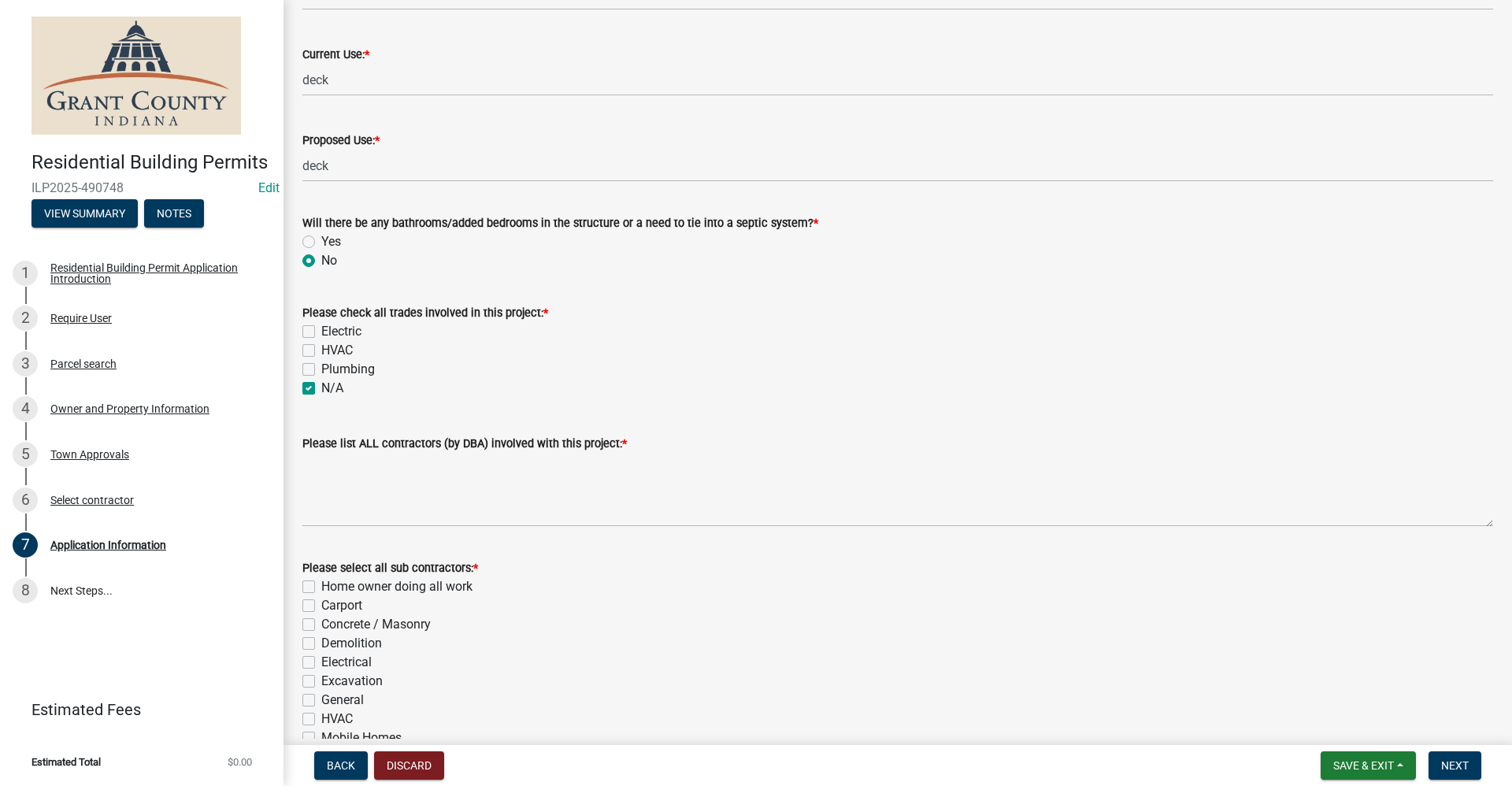
scroll to position [158, 0]
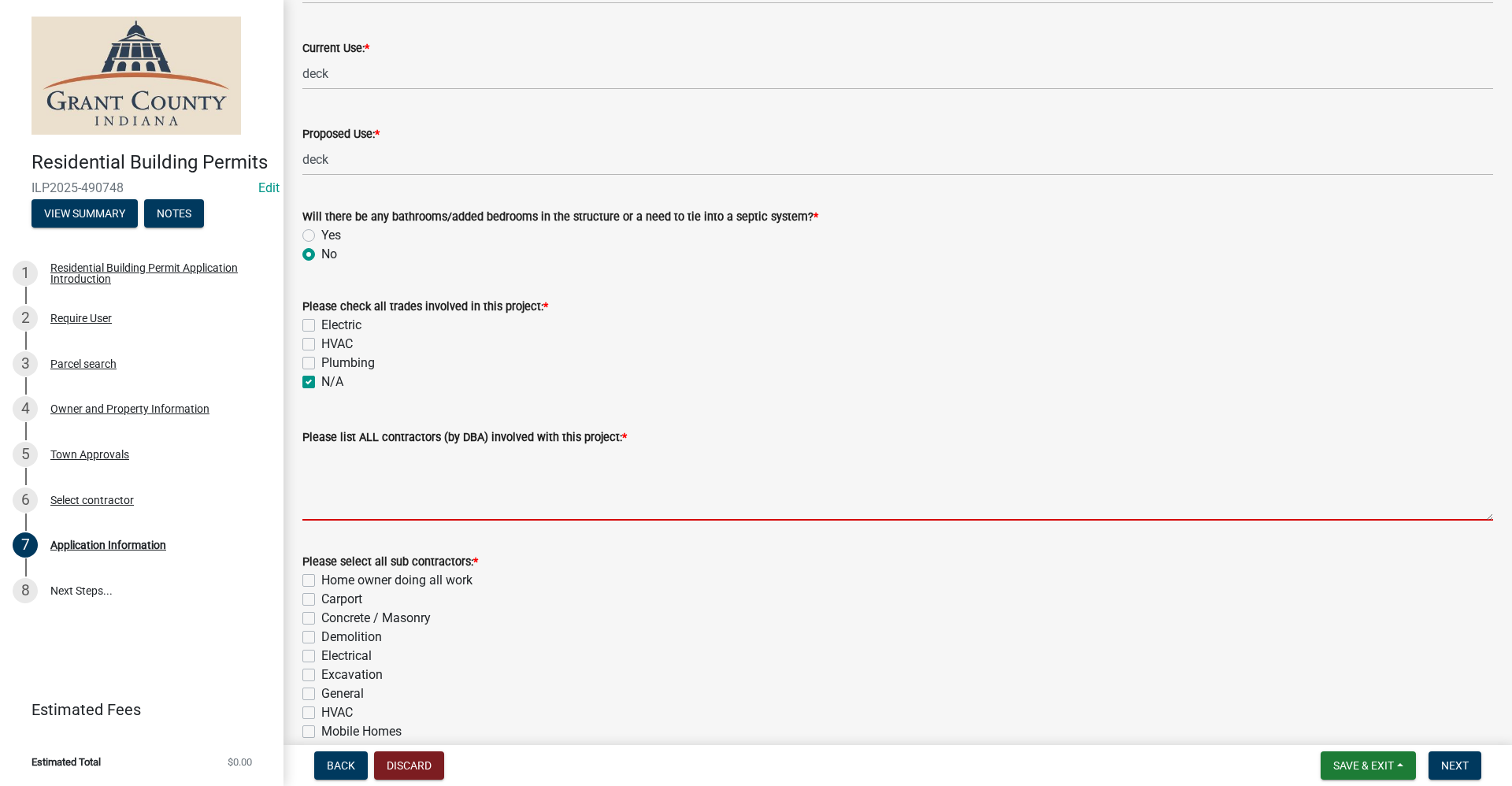
click at [318, 476] on textarea "Please list ALL contractors (by DBA) involved with this project: *" at bounding box center [898, 484] width 1191 height 74
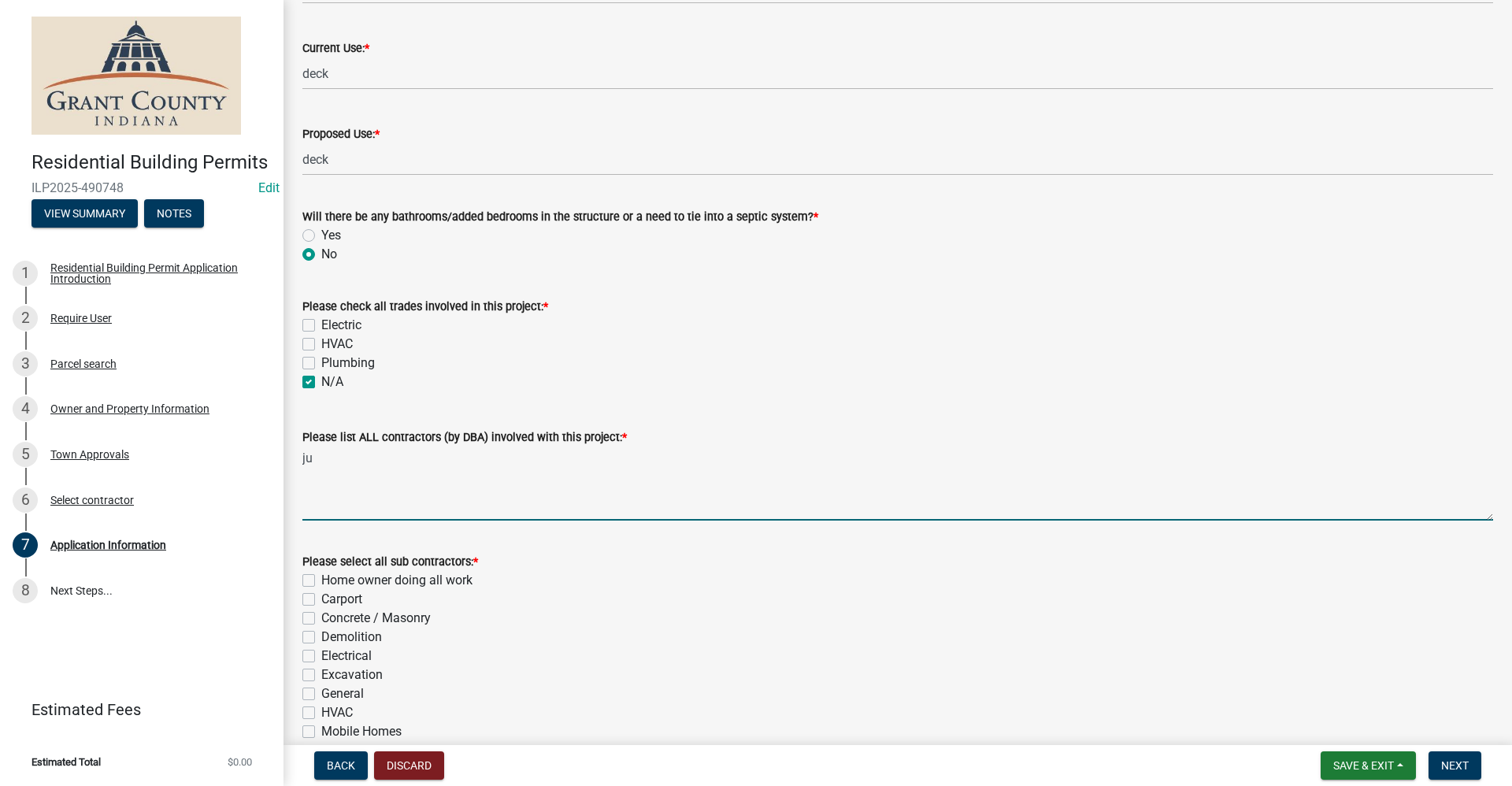
type textarea "j"
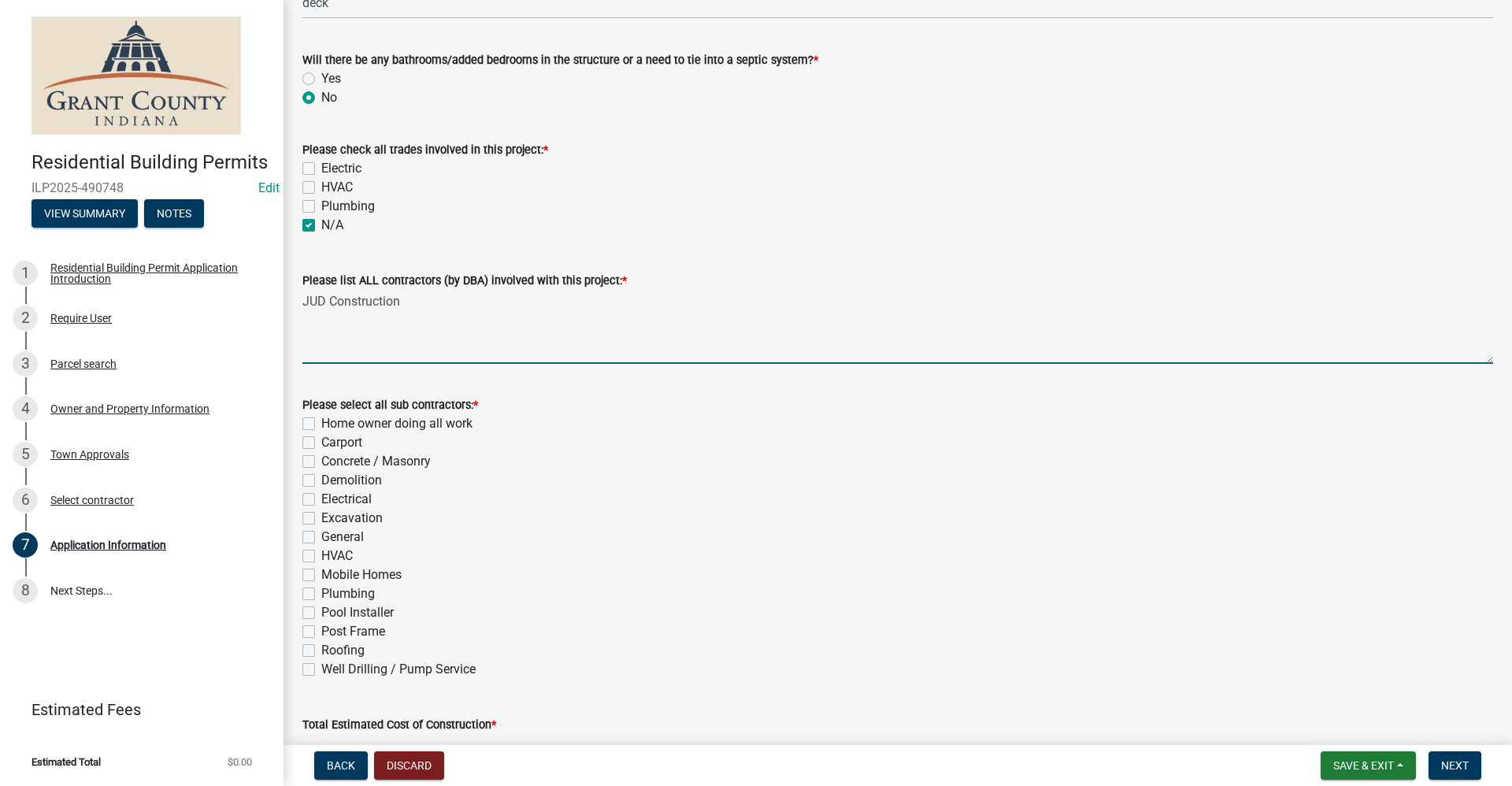
scroll to position [315, 0]
type textarea "JUD Construction"
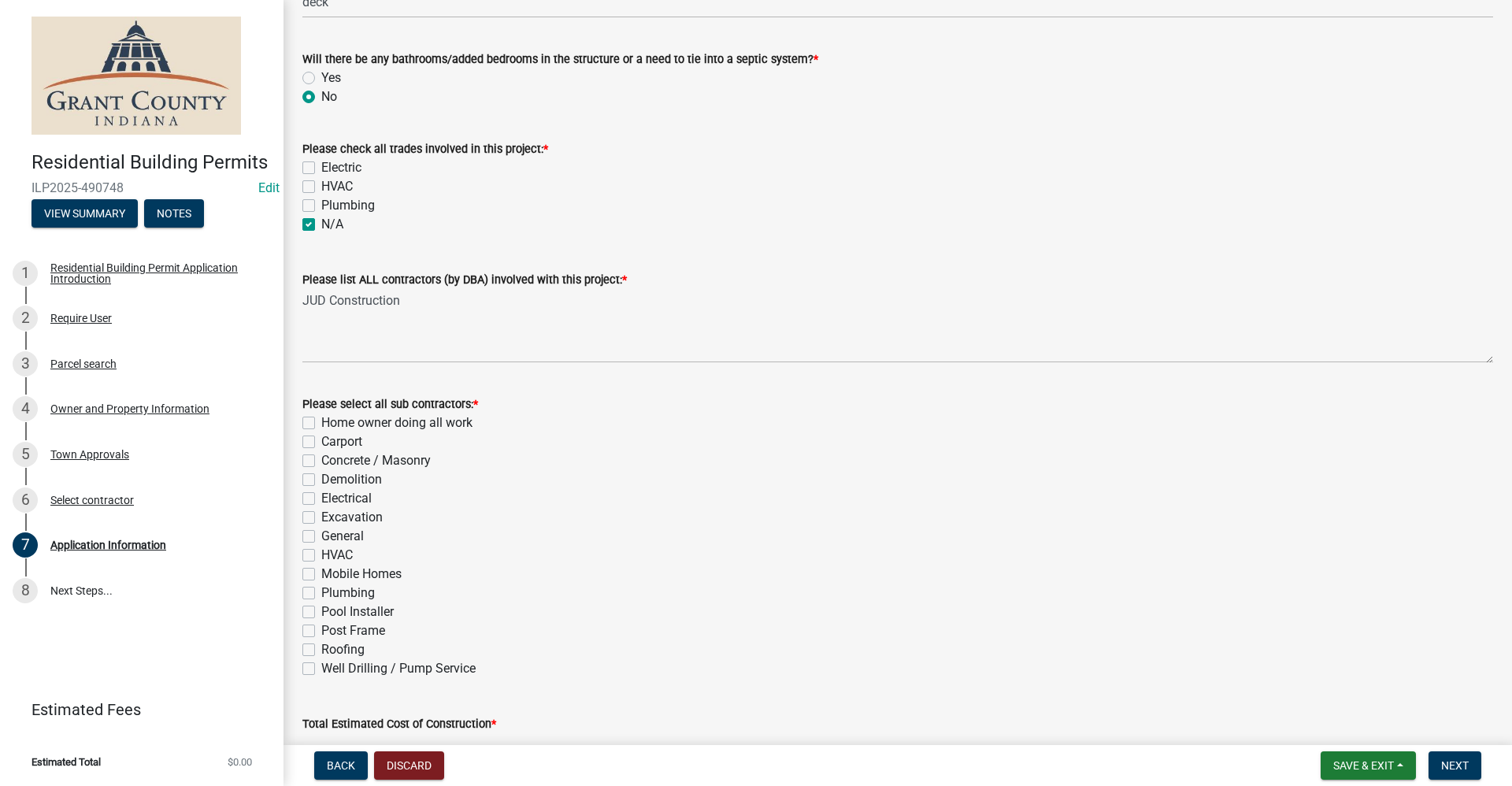
click at [321, 539] on label "General" at bounding box center [342, 536] width 42 height 19
click at [321, 537] on input "General" at bounding box center [326, 531] width 10 height 10
checkbox input "true"
checkbox input "false"
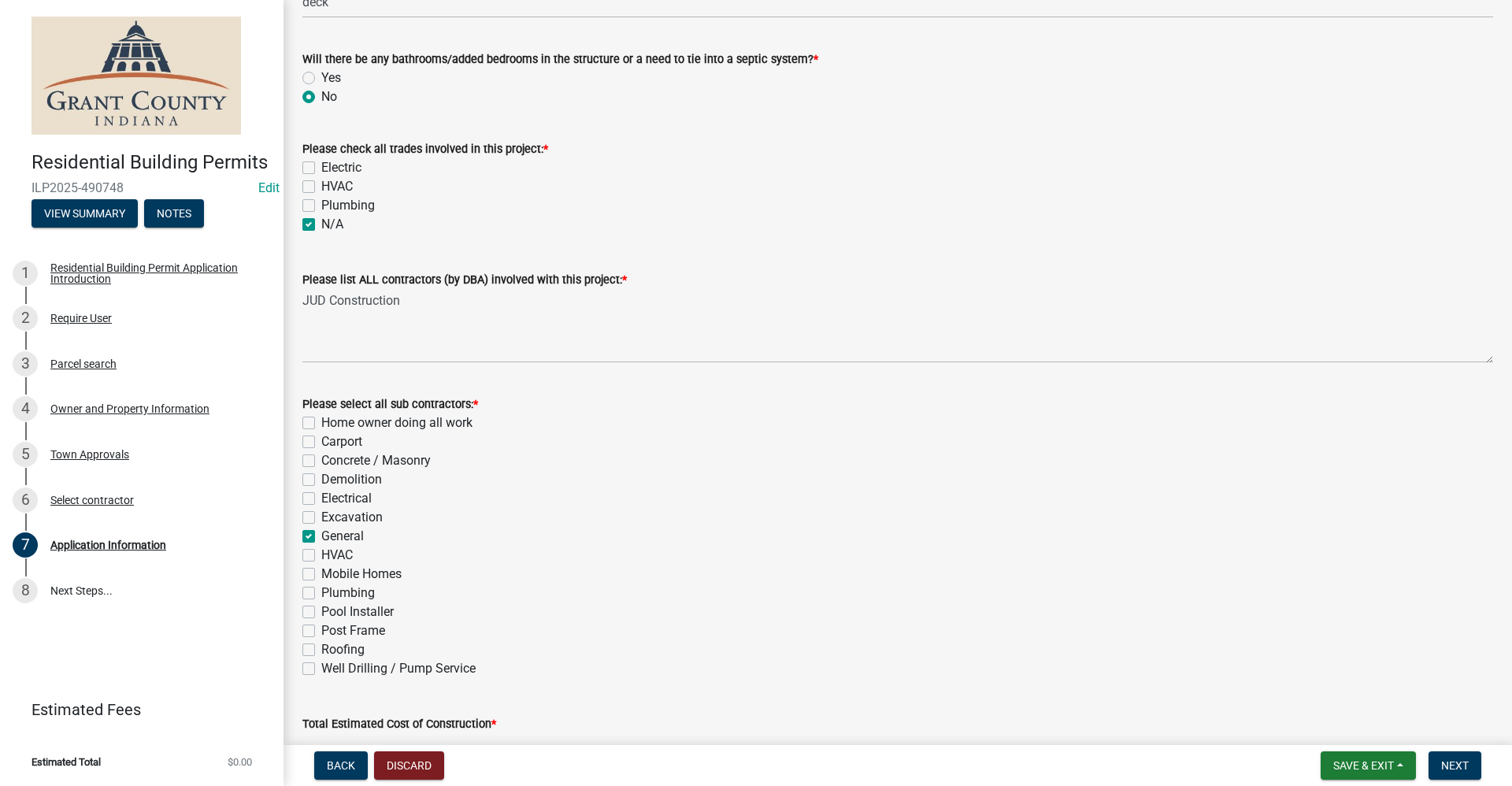
checkbox input "false"
checkbox input "true"
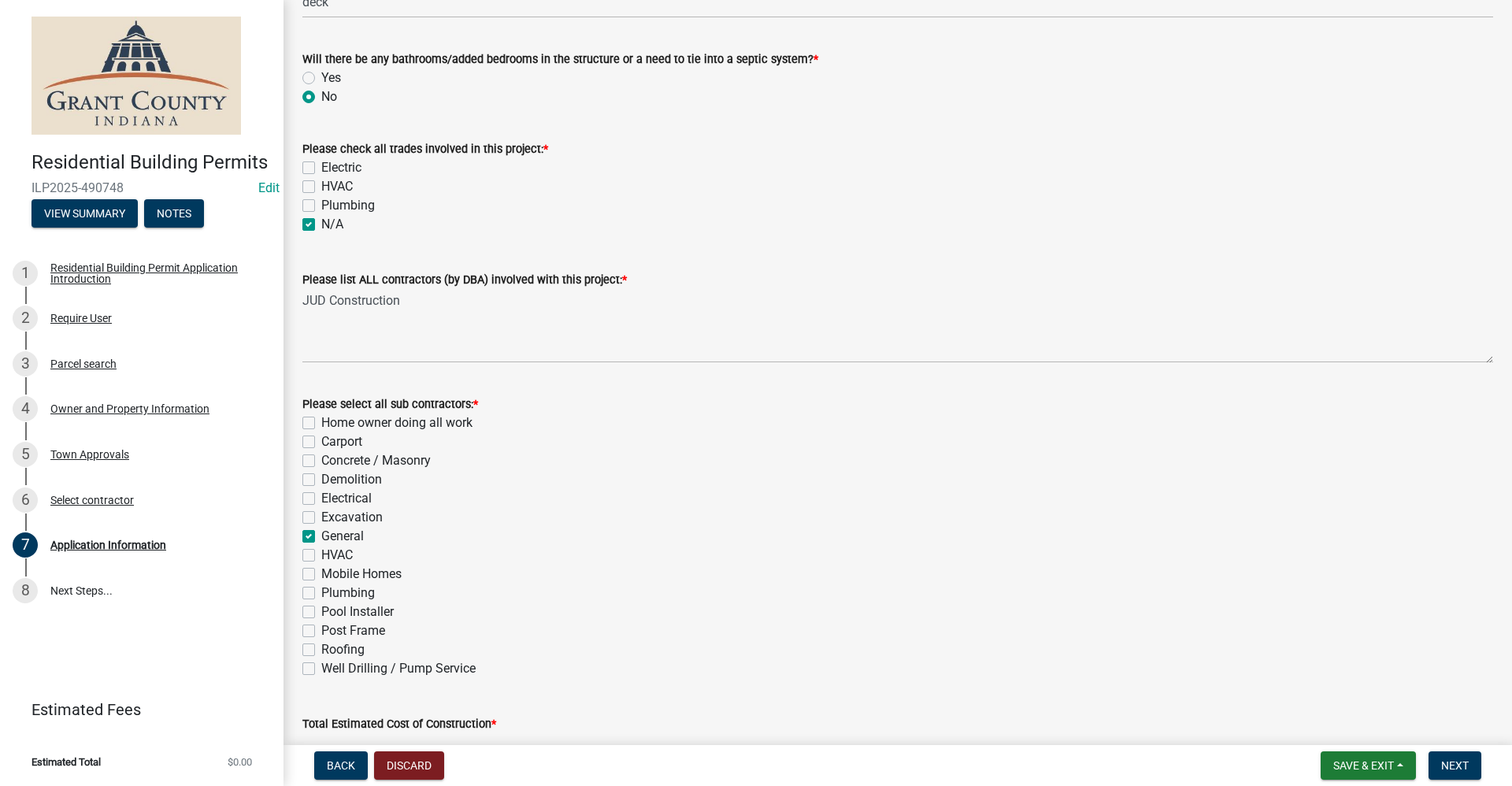
checkbox input "false"
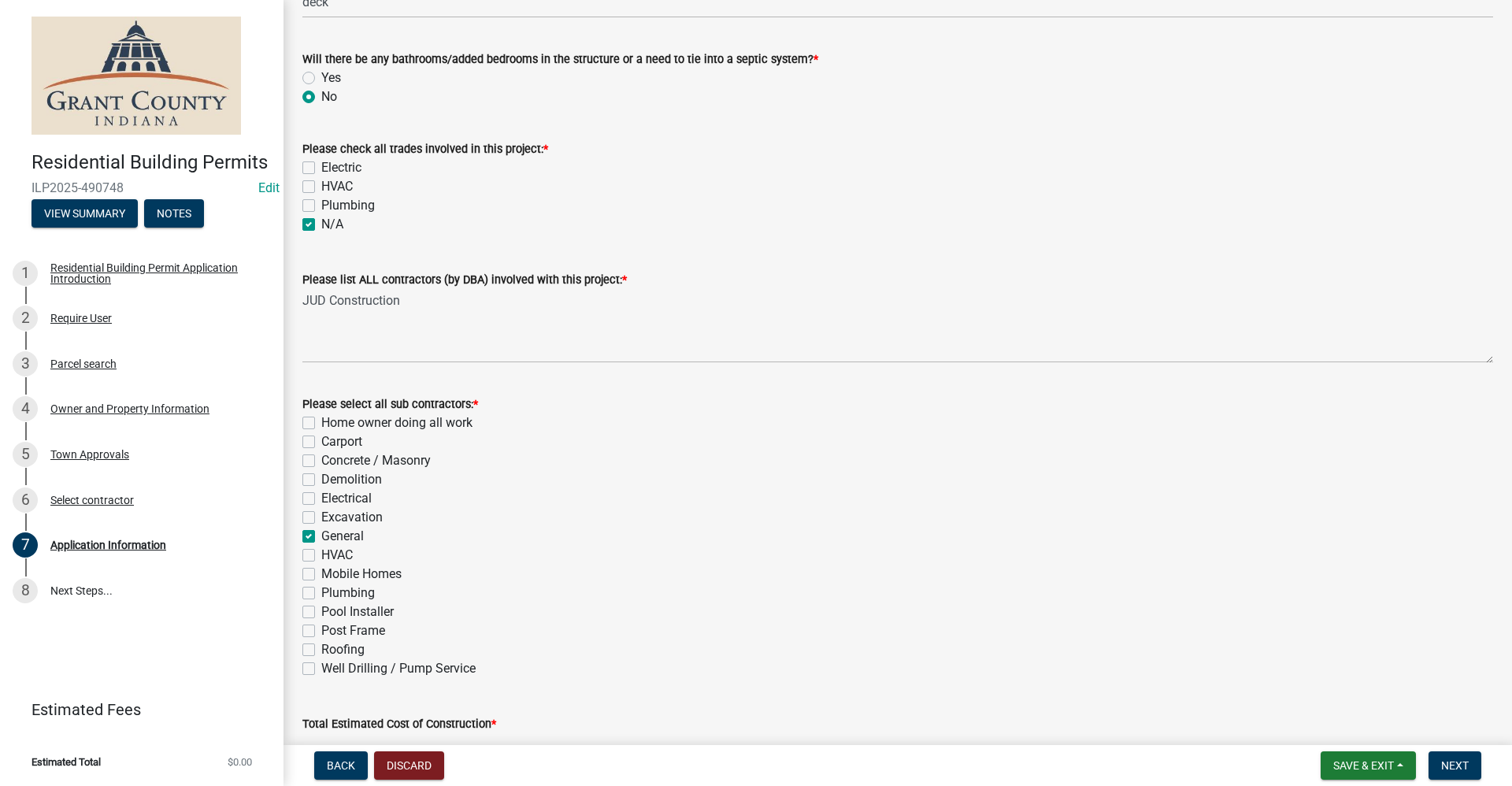
checkbox input "false"
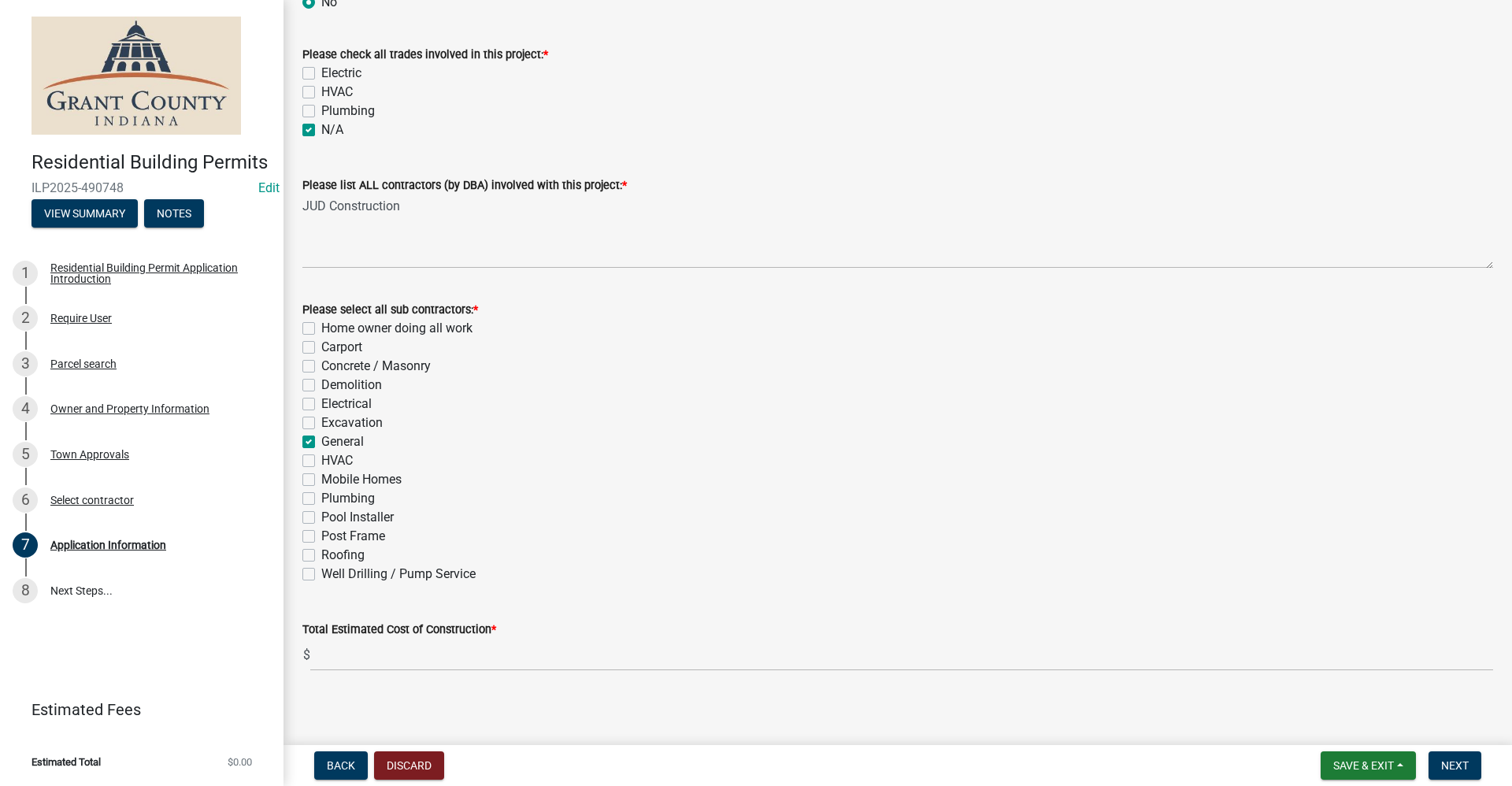
scroll to position [417, 0]
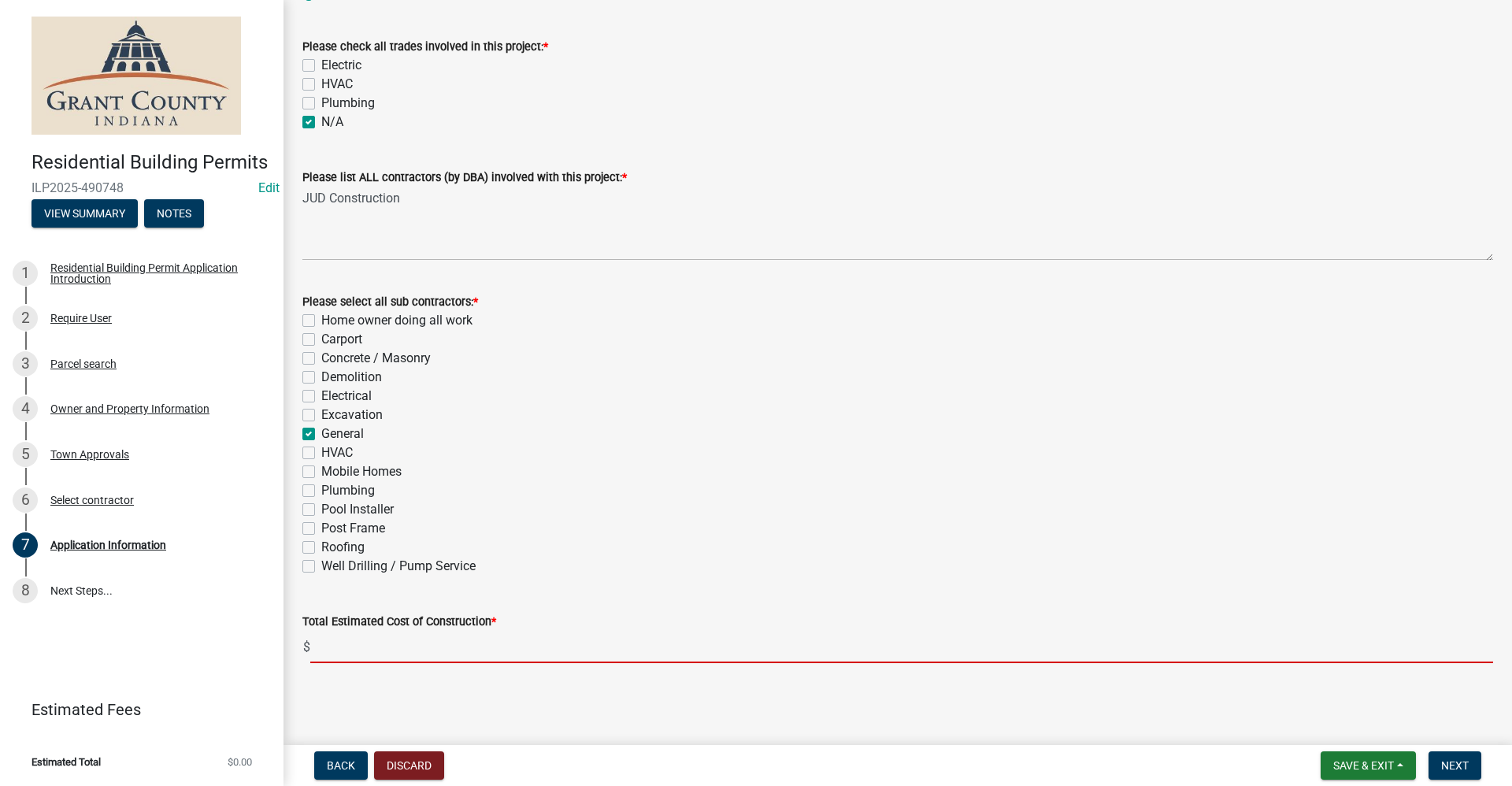
click at [368, 658] on input "text" at bounding box center [901, 647] width 1183 height 32
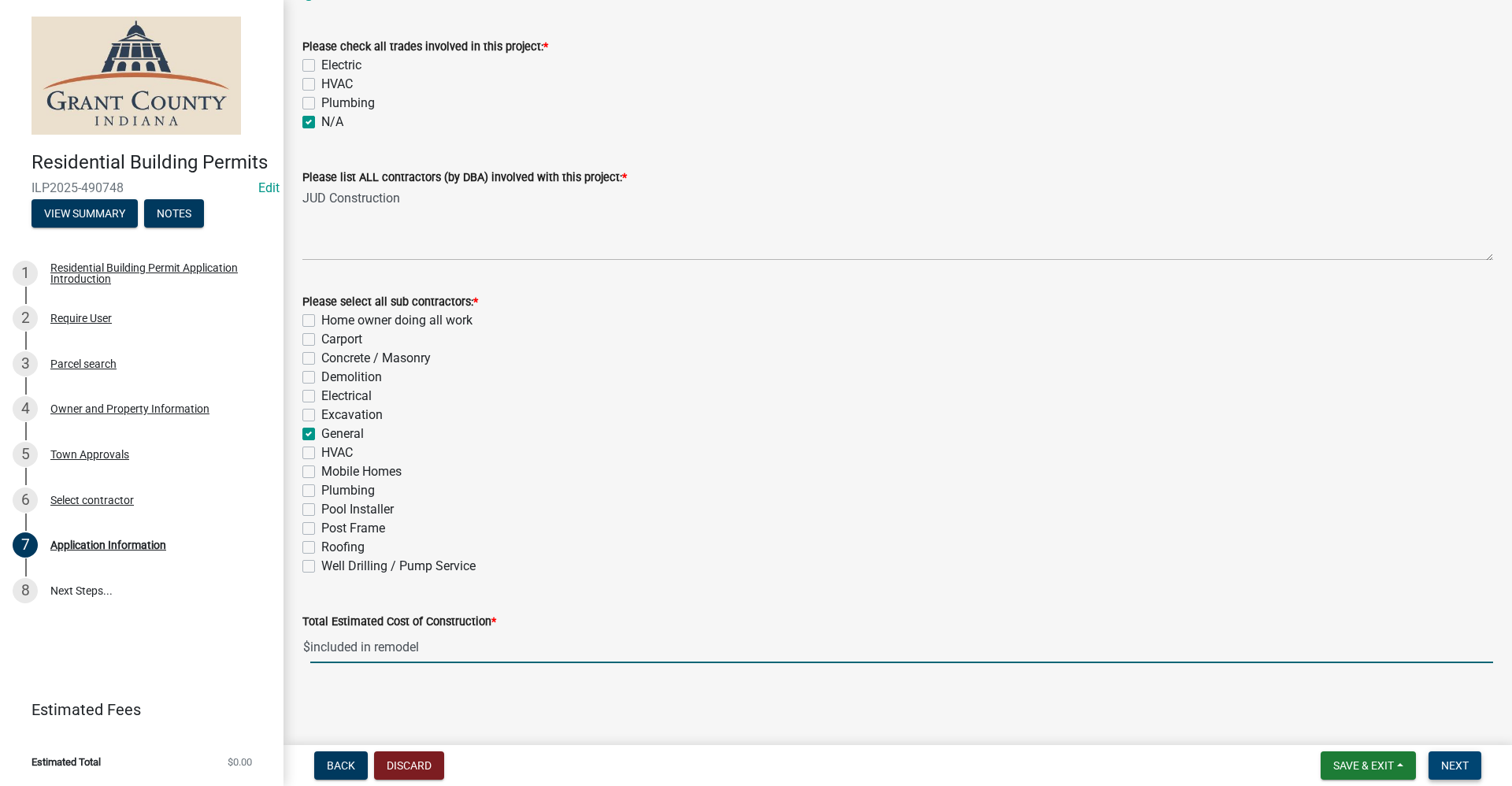
type input "0"
click at [1462, 772] on span "Next" at bounding box center [1455, 765] width 28 height 13
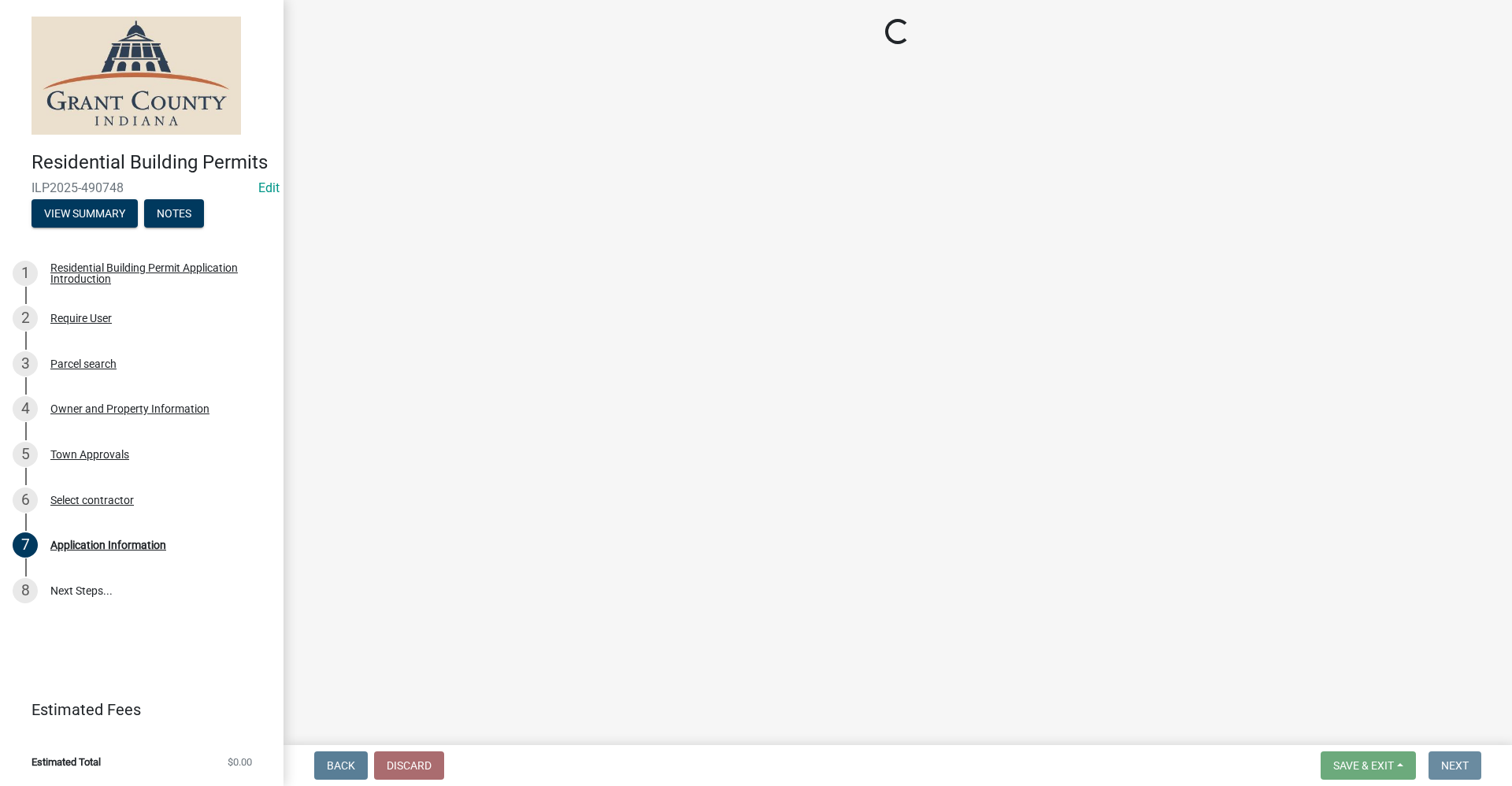
scroll to position [0, 0]
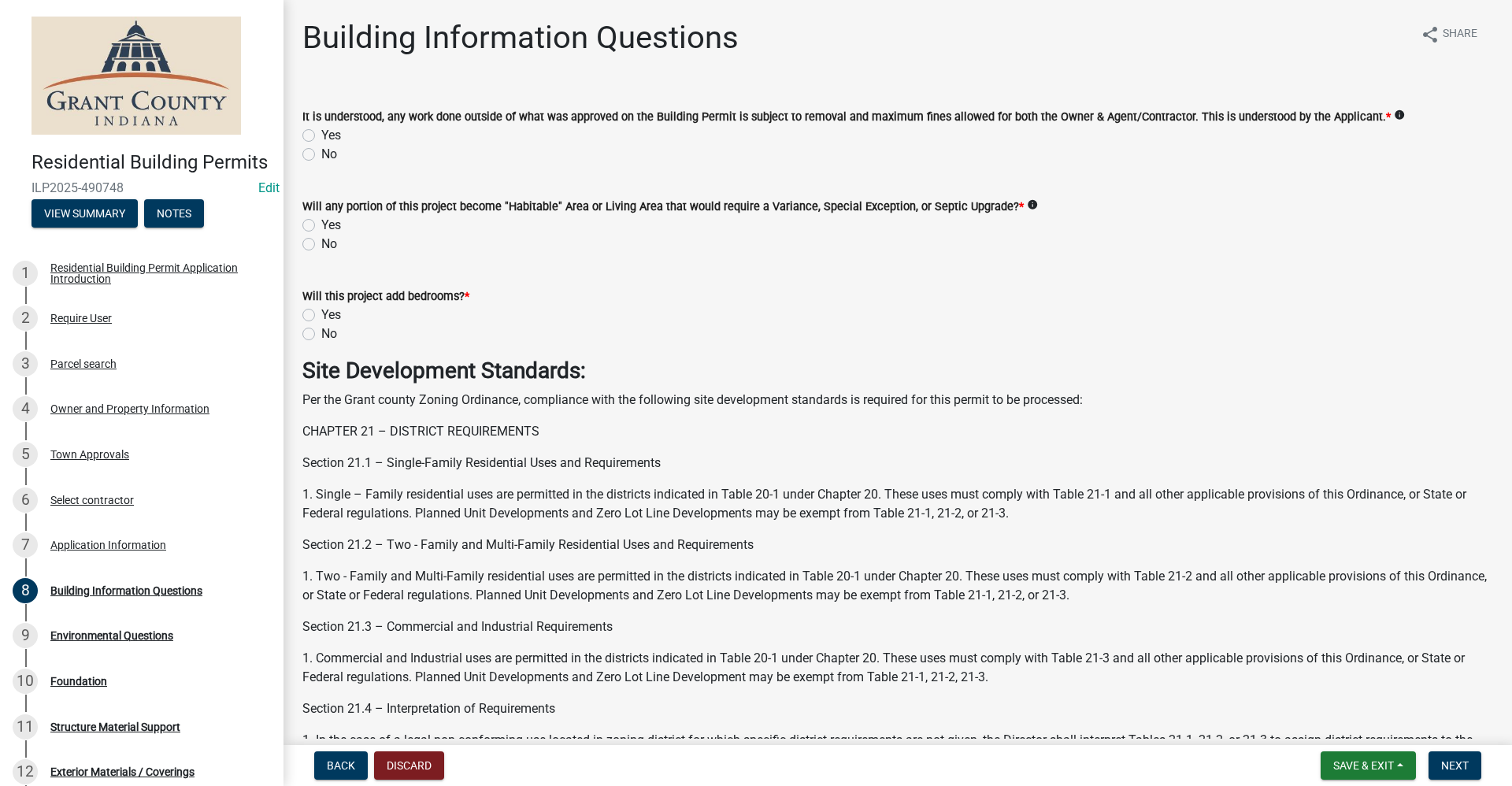
click at [321, 137] on label "Yes" at bounding box center [331, 135] width 20 height 19
click at [321, 136] on input "Yes" at bounding box center [326, 130] width 10 height 10
radio input "true"
click at [321, 241] on label "No" at bounding box center [329, 244] width 16 height 19
click at [321, 241] on input "No" at bounding box center [326, 240] width 10 height 10
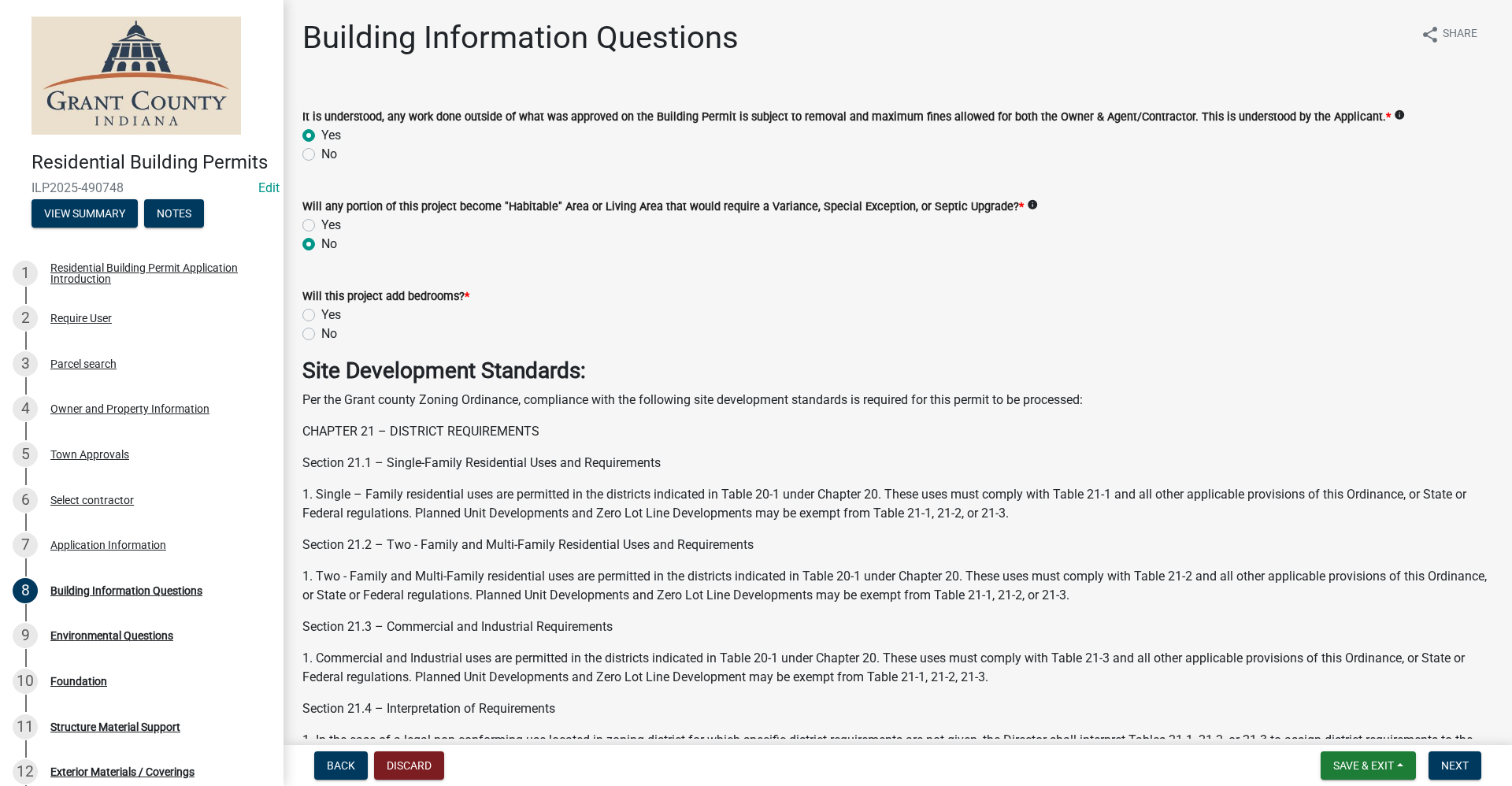
radio input "true"
click at [321, 335] on label "No" at bounding box center [329, 334] width 16 height 19
click at [321, 335] on input "No" at bounding box center [326, 329] width 10 height 10
radio input "true"
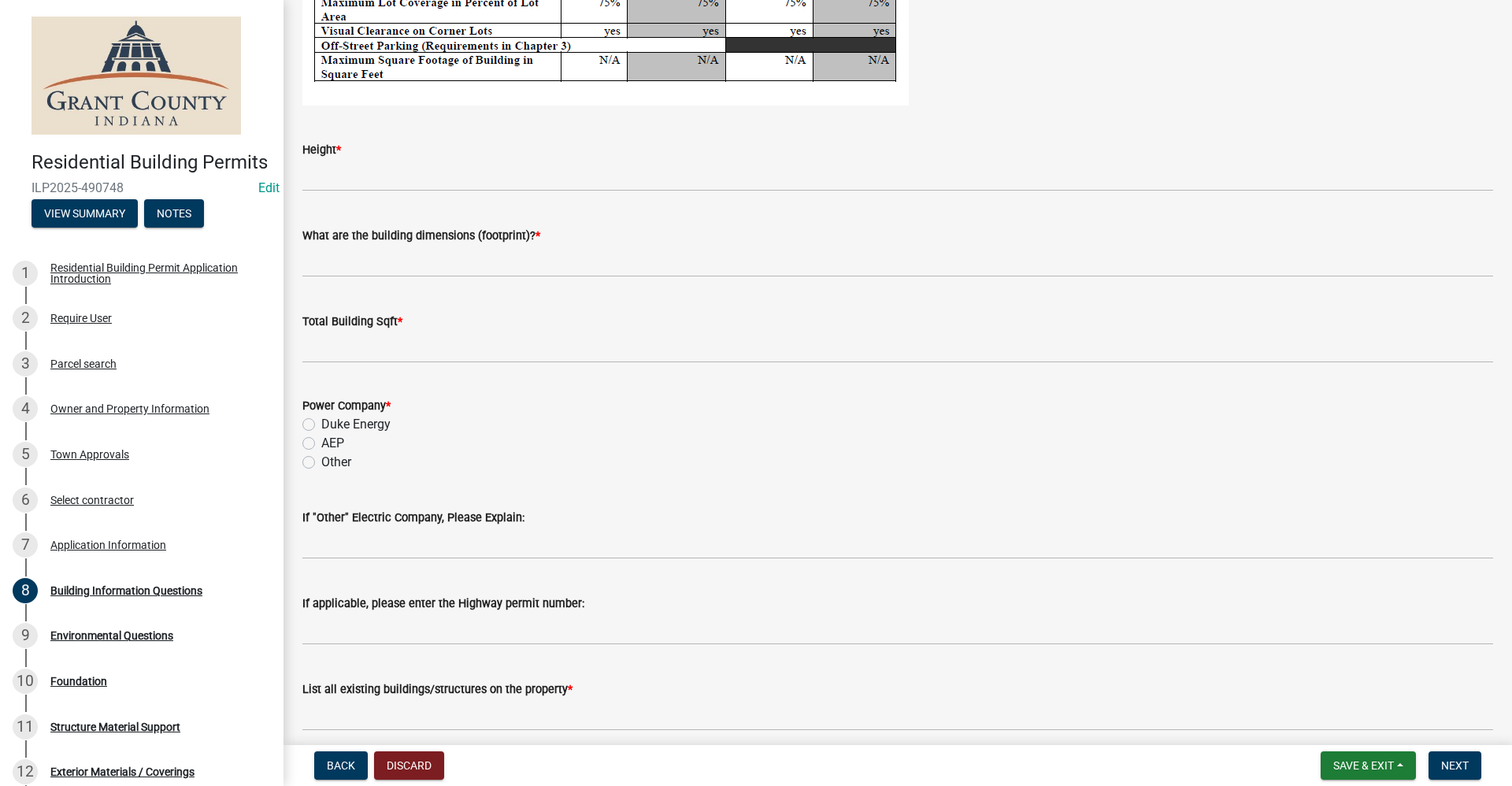
scroll to position [2915, 0]
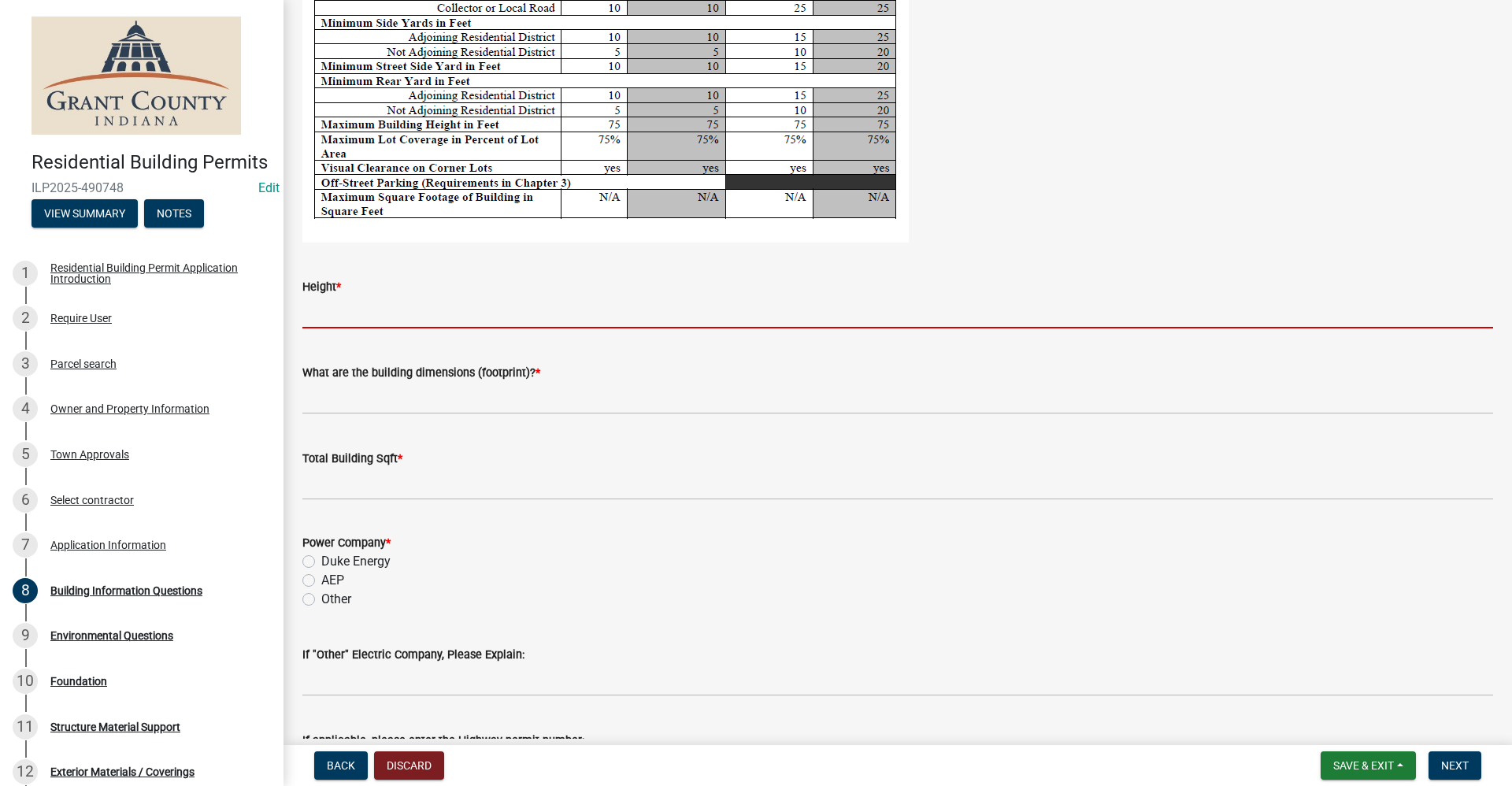
drag, startPoint x: 302, startPoint y: 310, endPoint x: 319, endPoint y: 313, distance: 17.3
click at [302, 310] on input "Height *" at bounding box center [898, 312] width 1191 height 32
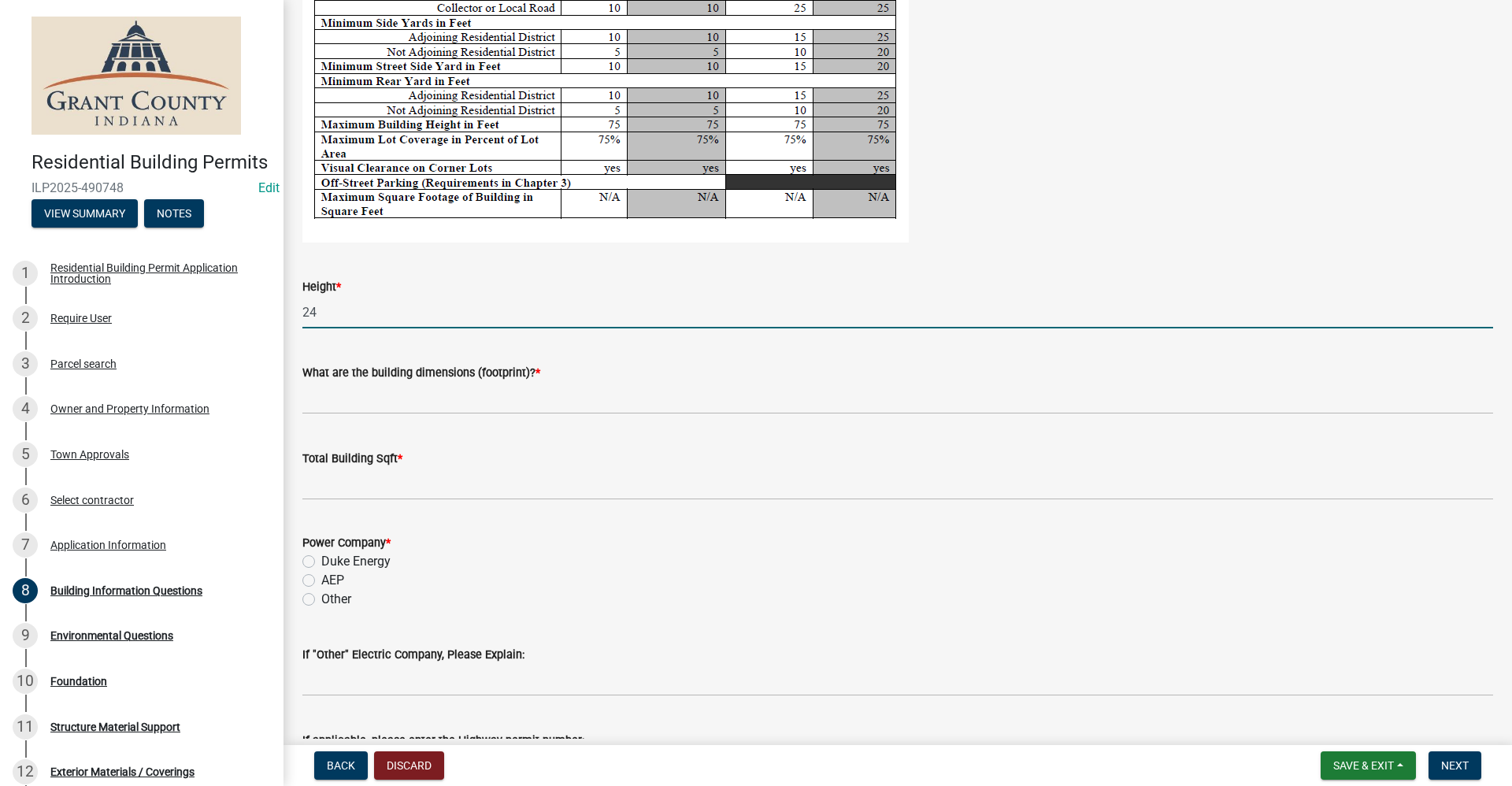
type input "24"
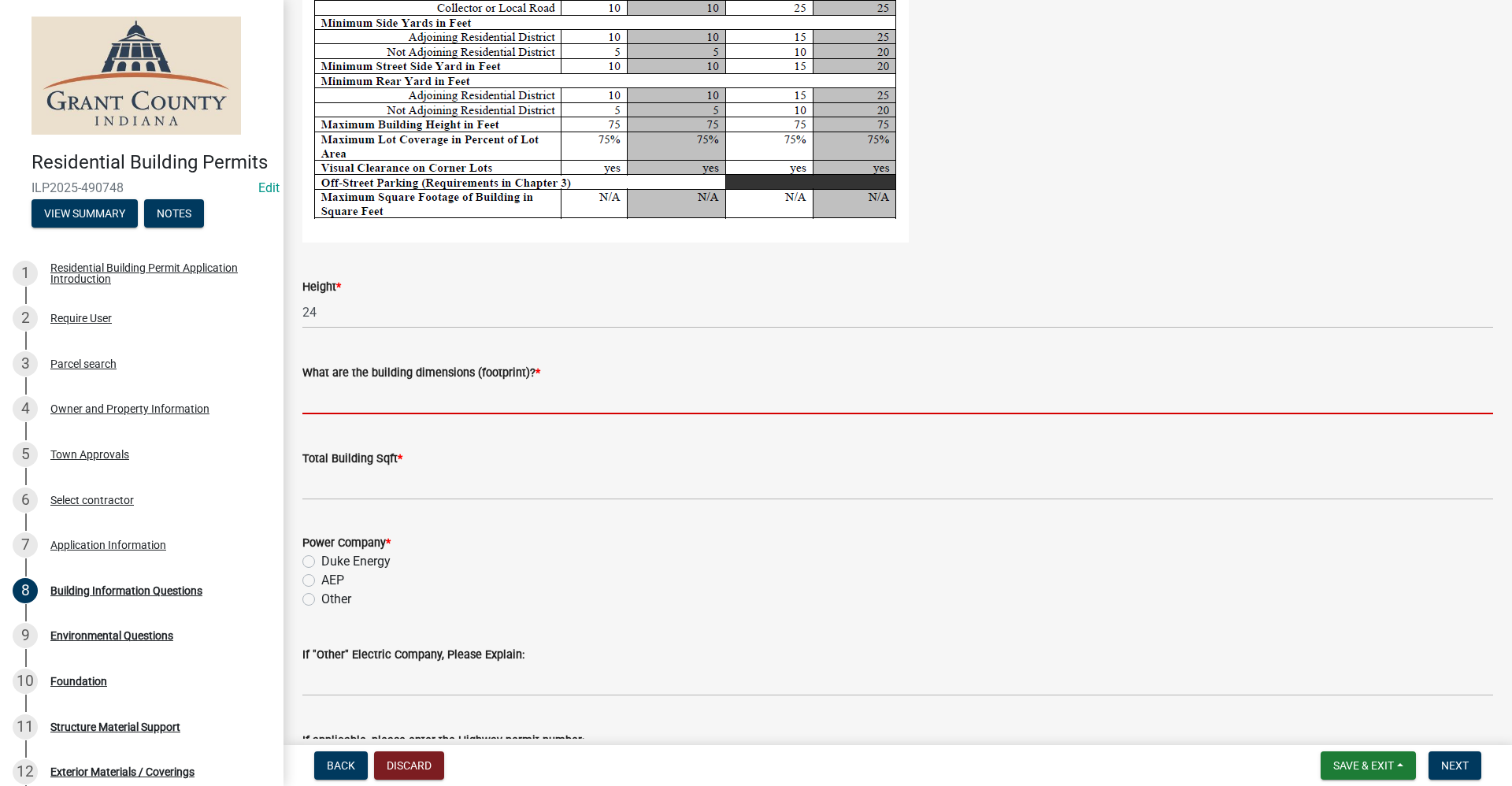
click at [342, 401] on input "What are the building dimensions (footprint)? *" at bounding box center [898, 398] width 1191 height 32
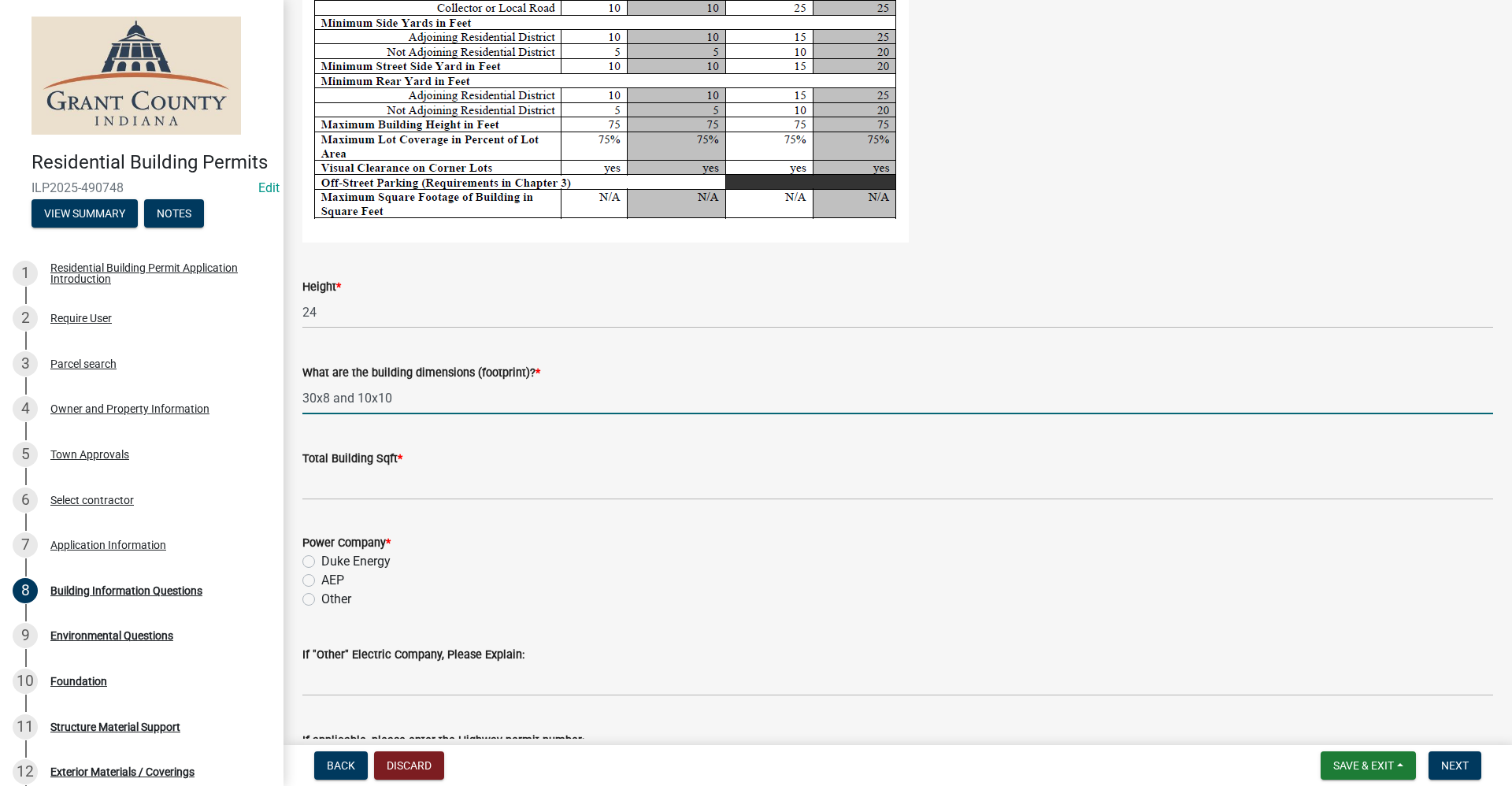
type input "30x8 and 10x10"
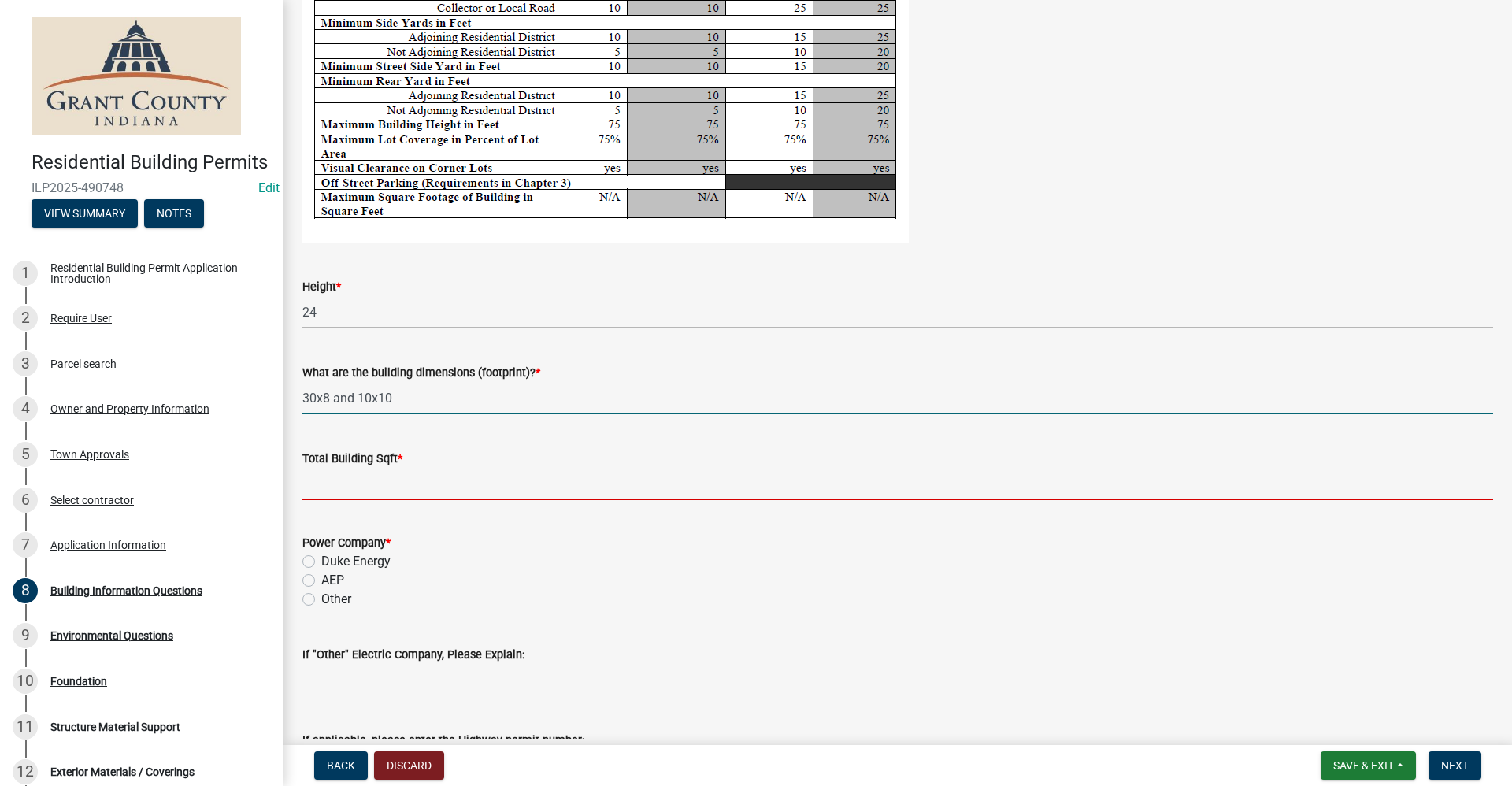
click at [352, 485] on input "text" at bounding box center [898, 485] width 1191 height 32
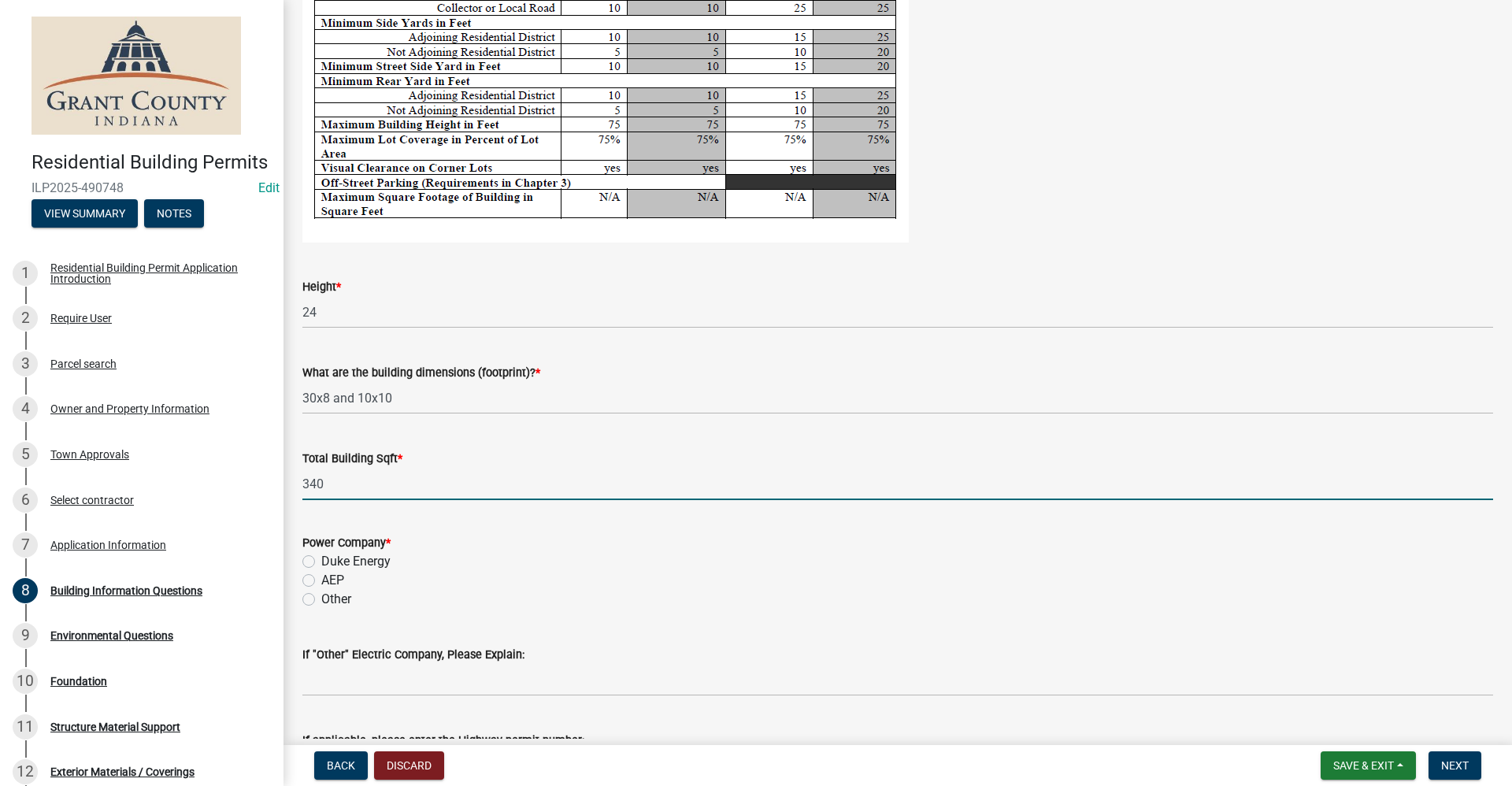
type input "340"
click at [321, 582] on label "AEP" at bounding box center [332, 581] width 22 height 19
click at [321, 581] on input "AEP" at bounding box center [326, 576] width 10 height 10
radio input "true"
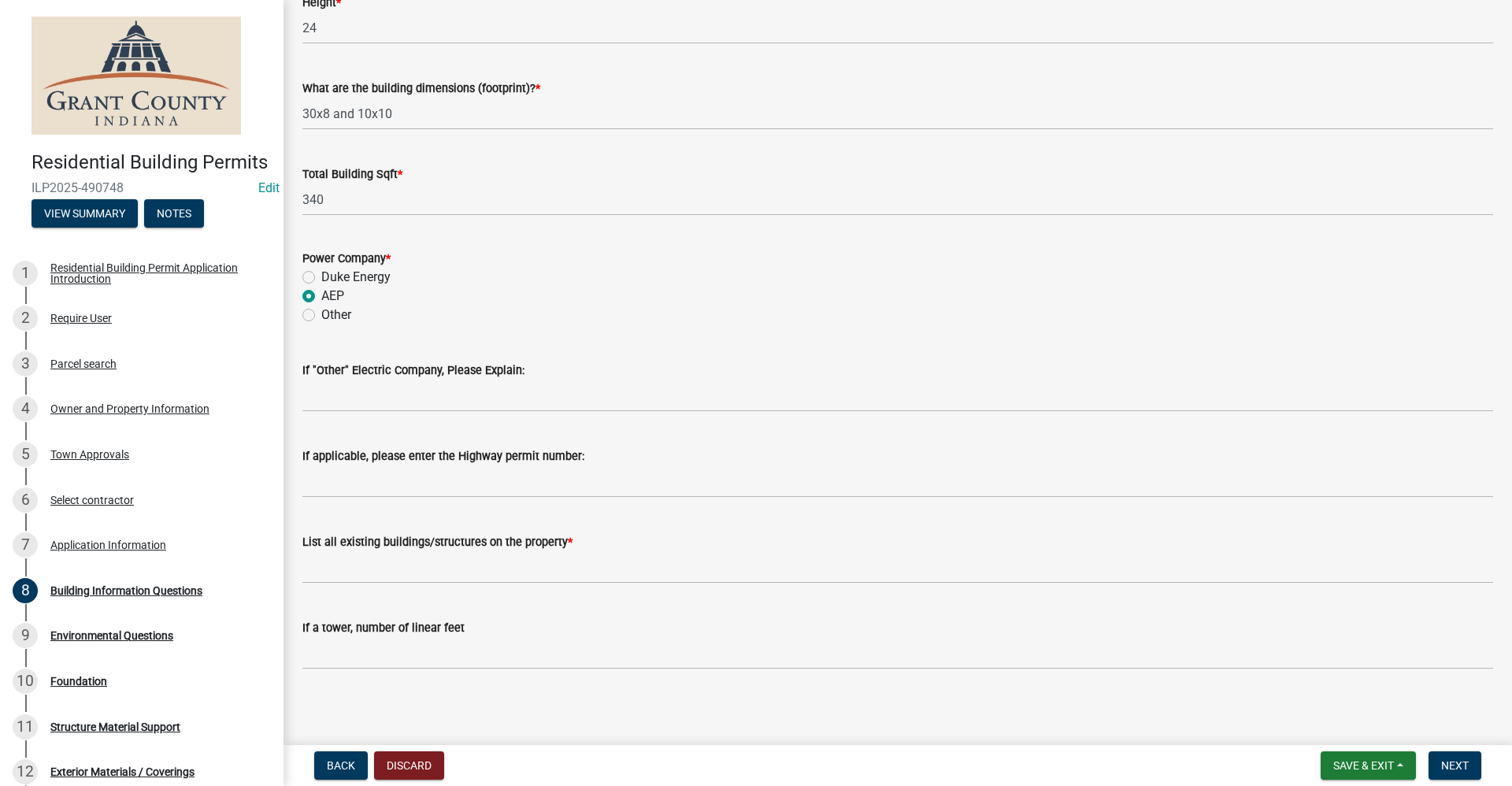
scroll to position [3206, 0]
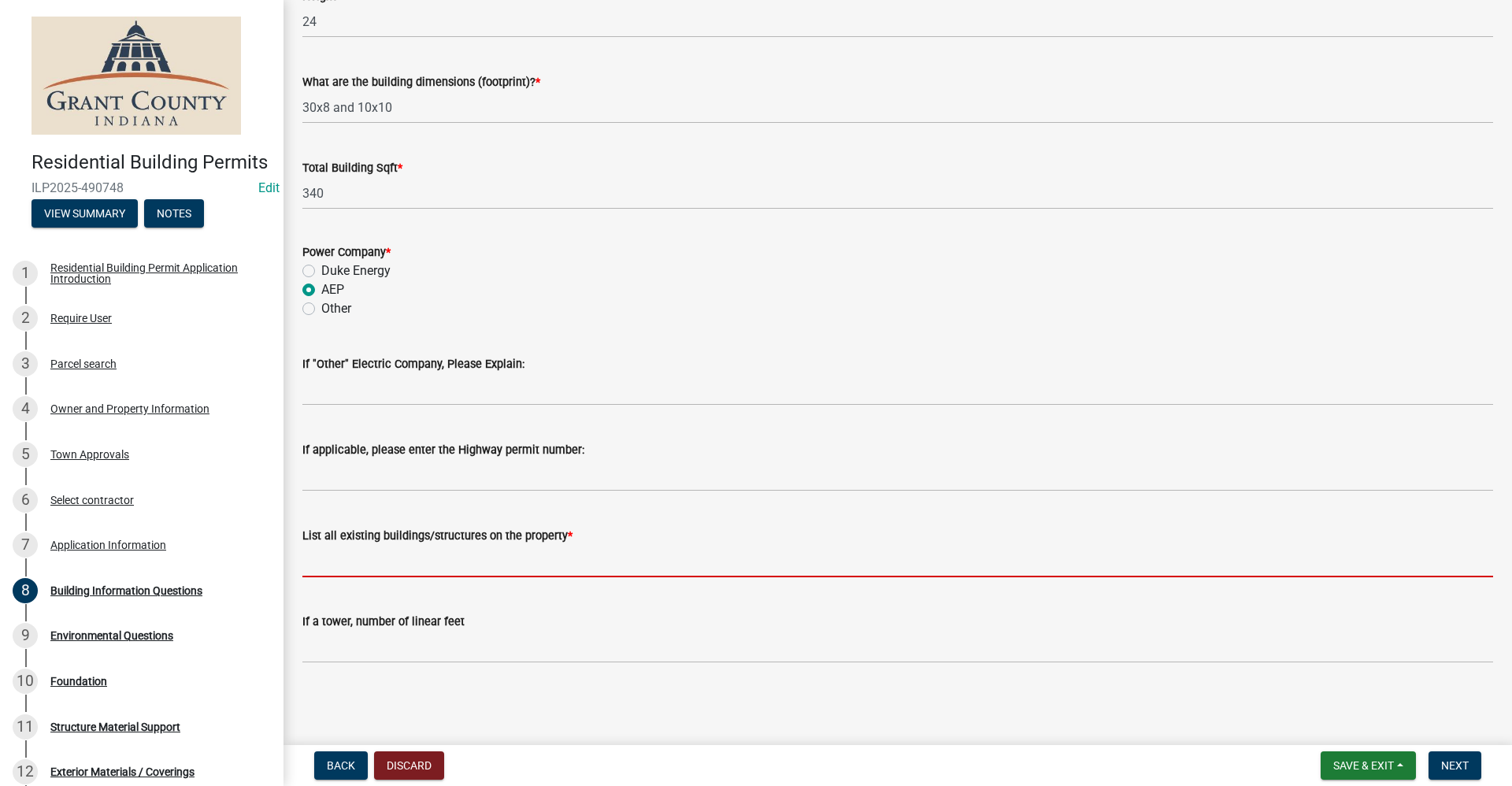
click at [401, 562] on input "List all existing buildings/structures on the property *" at bounding box center [898, 562] width 1191 height 32
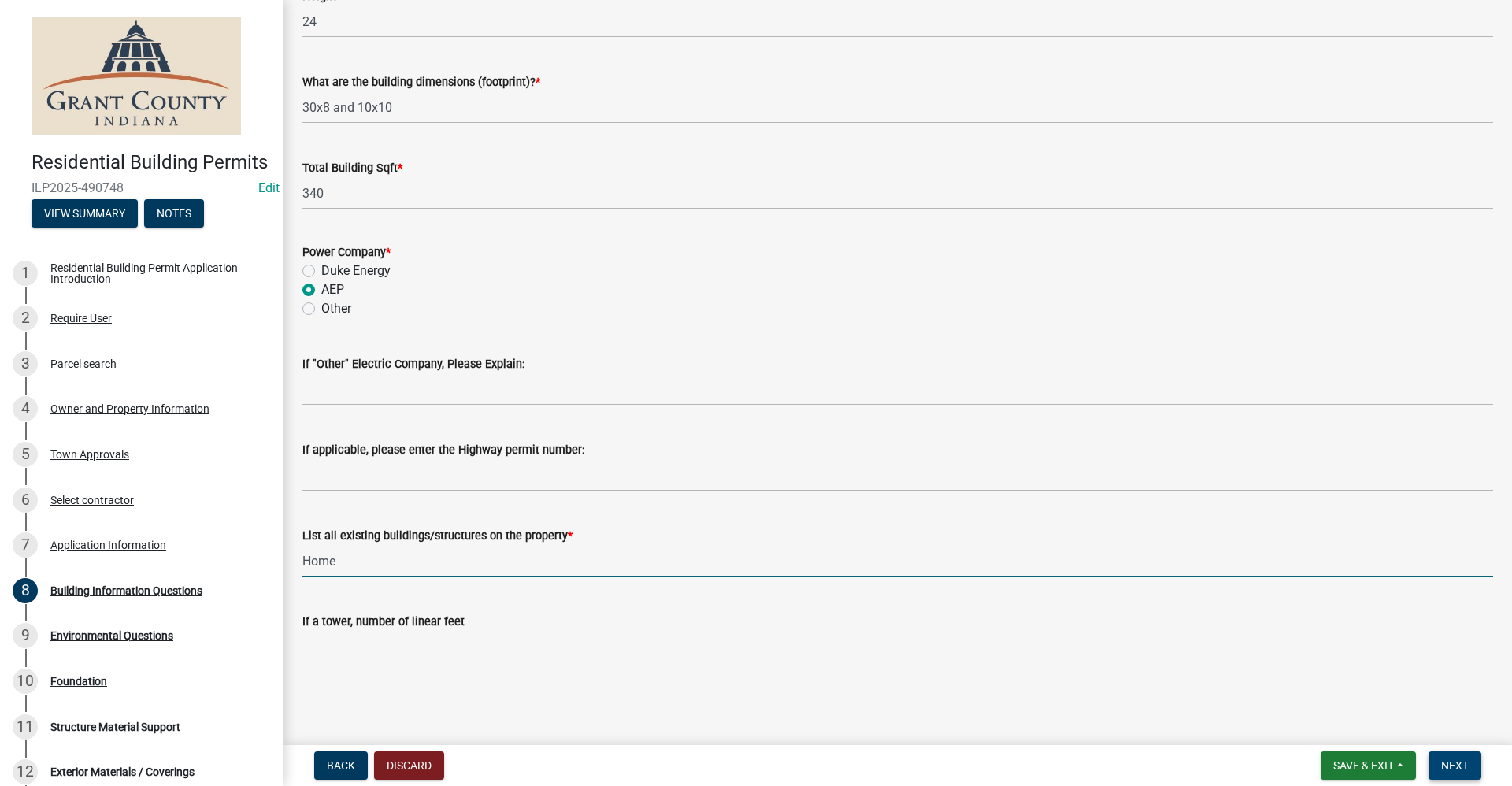
type input "Home"
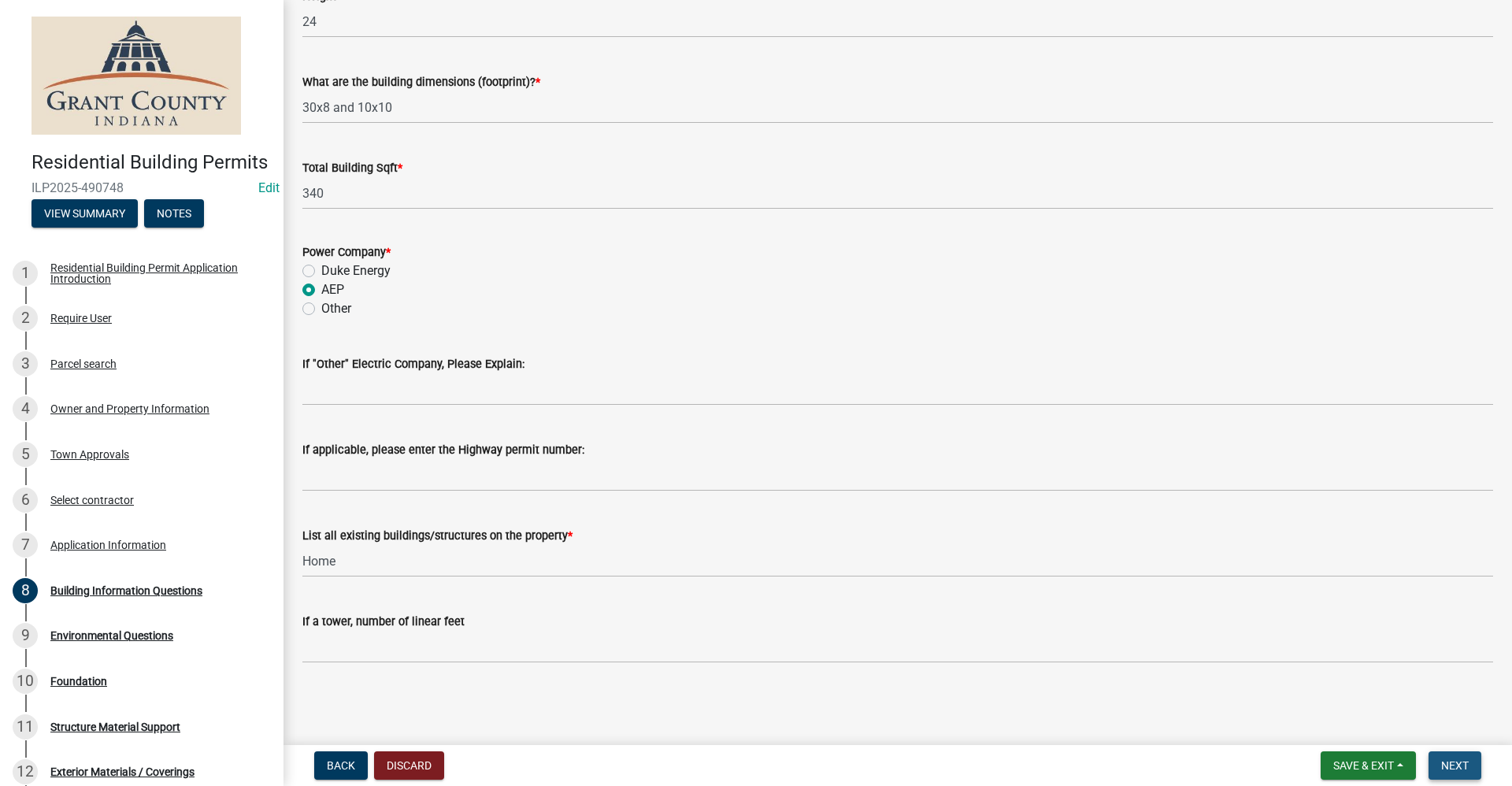
click at [1464, 764] on span "Next" at bounding box center [1455, 765] width 28 height 13
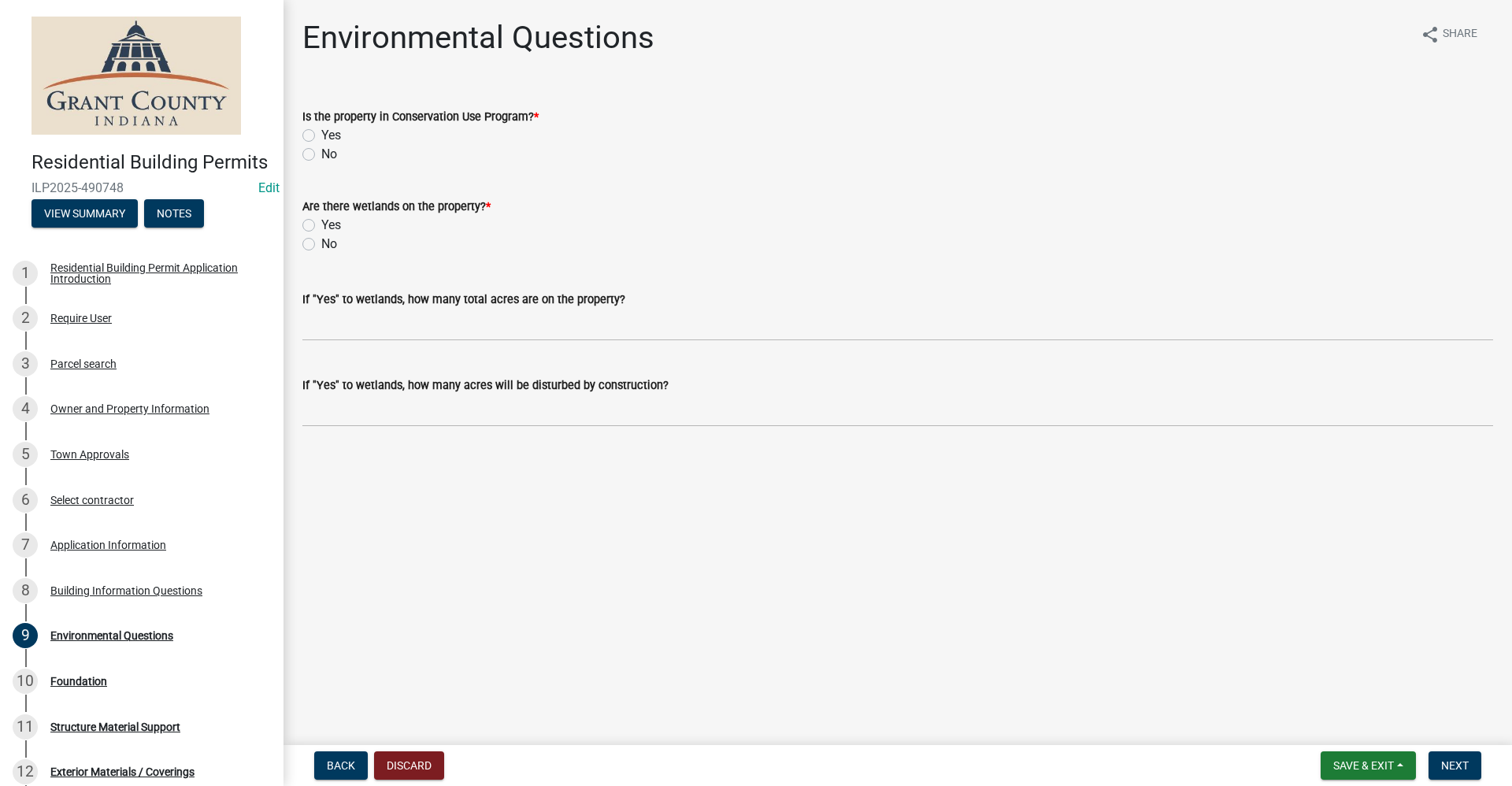
click at [321, 154] on label "No" at bounding box center [329, 154] width 16 height 19
click at [321, 154] on input "No" at bounding box center [326, 150] width 10 height 10
radio input "true"
click at [321, 244] on label "No" at bounding box center [329, 244] width 16 height 19
click at [321, 244] on input "No" at bounding box center [326, 240] width 10 height 10
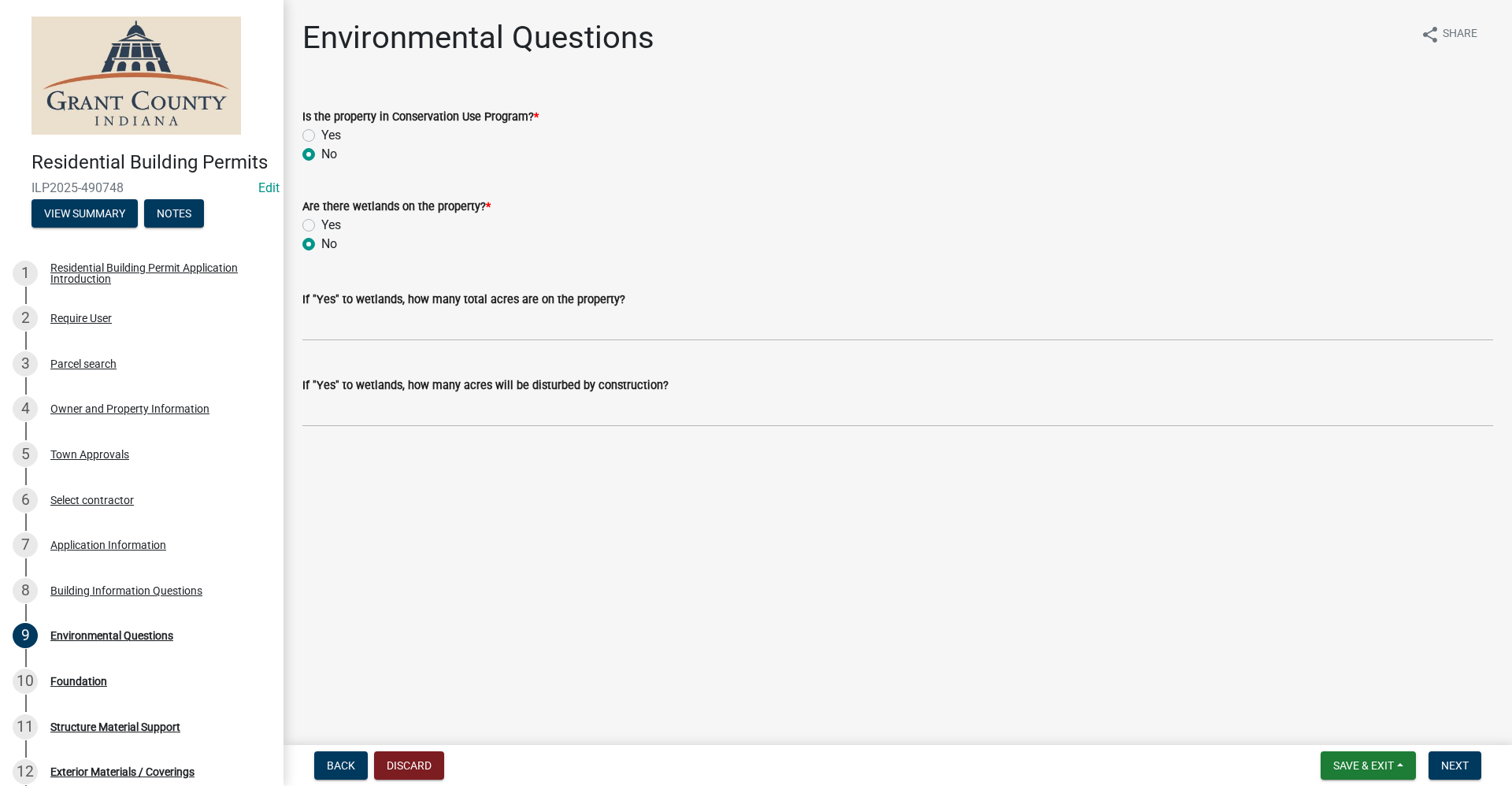
radio input "true"
click at [1457, 771] on span "Next" at bounding box center [1455, 765] width 28 height 13
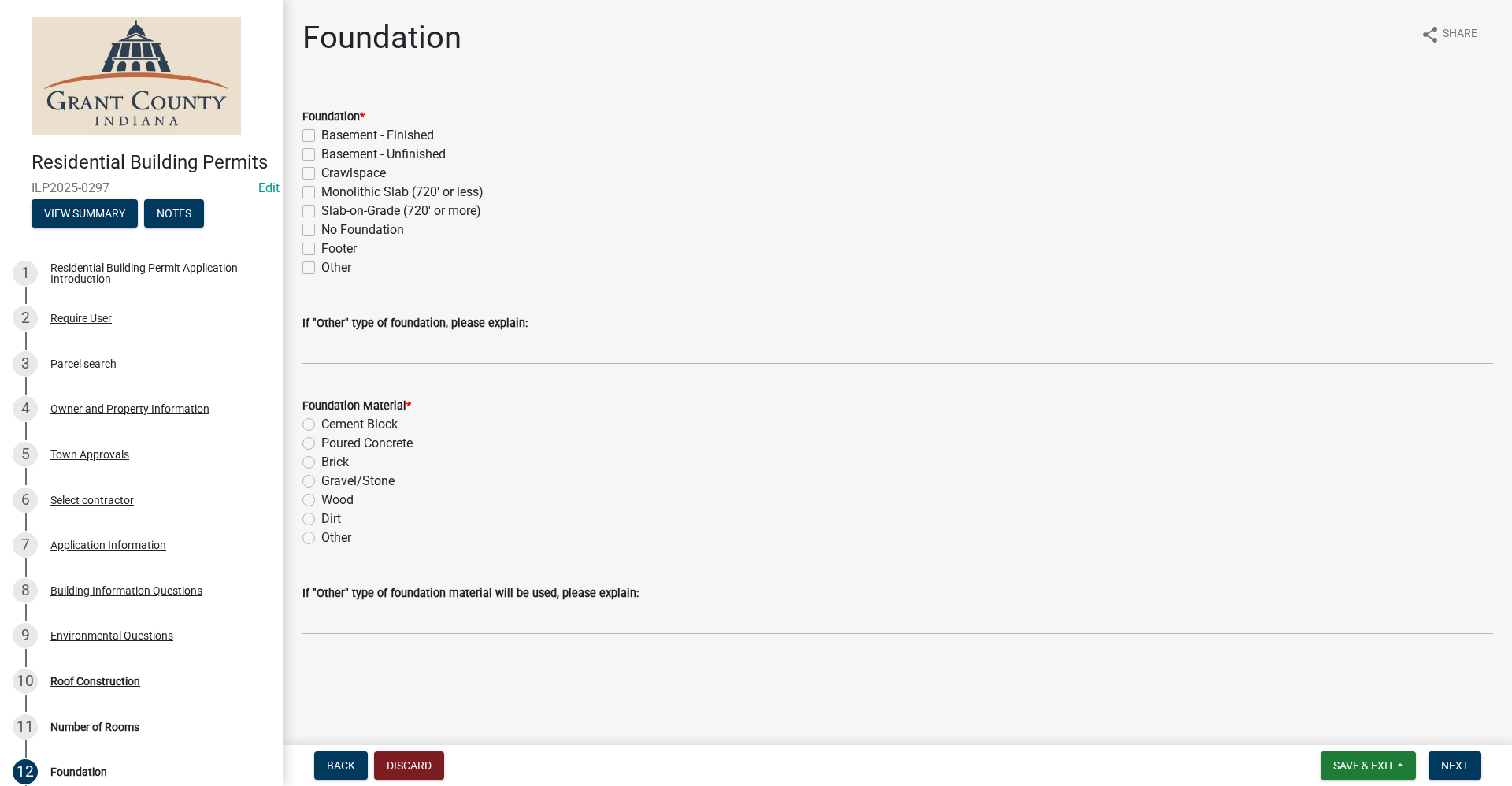
click at [321, 234] on label "No Foundation" at bounding box center [362, 230] width 83 height 19
click at [321, 231] on input "No Foundation" at bounding box center [326, 225] width 10 height 10
checkbox input "true"
checkbox input "false"
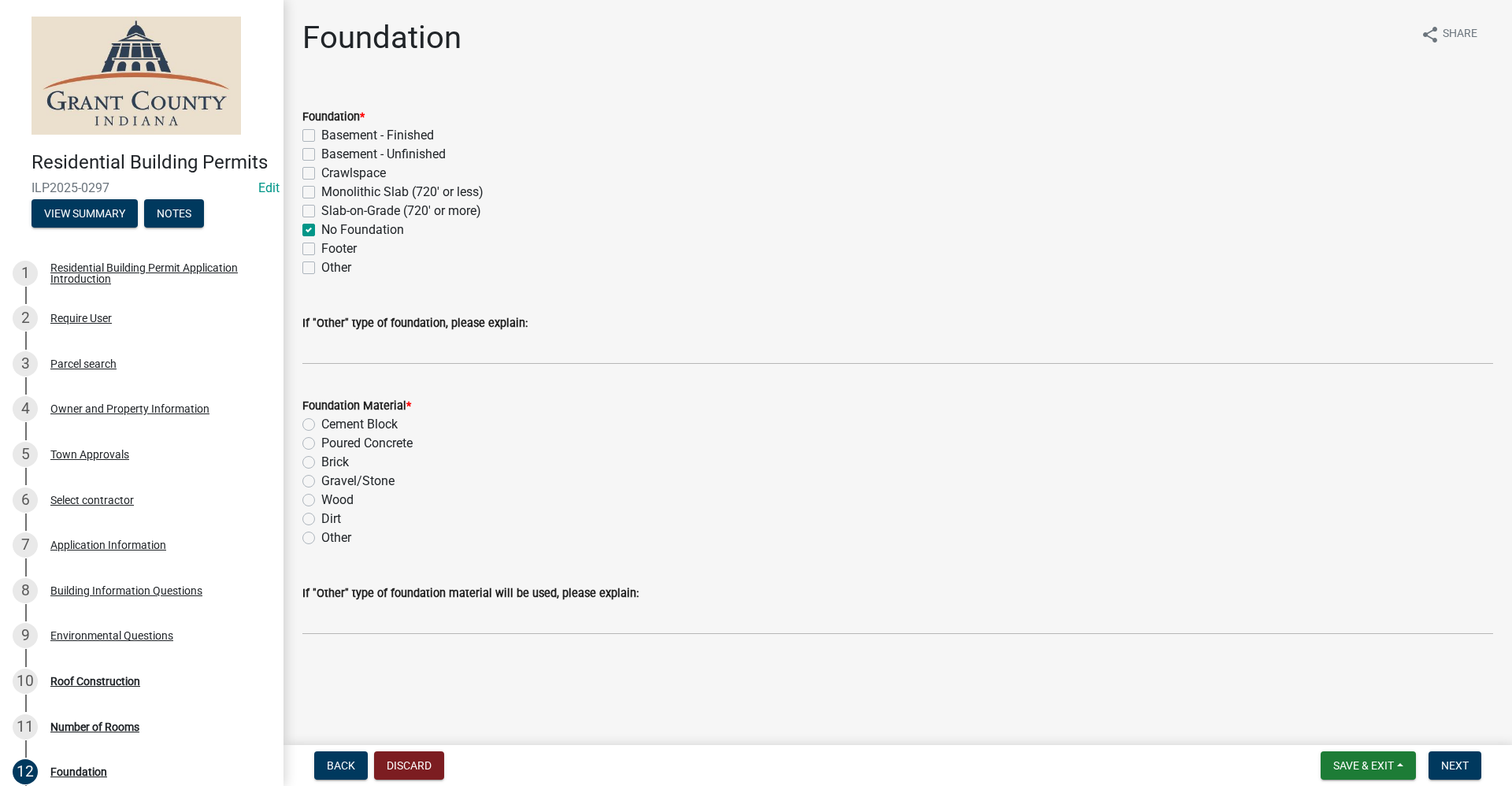
checkbox input "false"
checkbox input "true"
checkbox input "false"
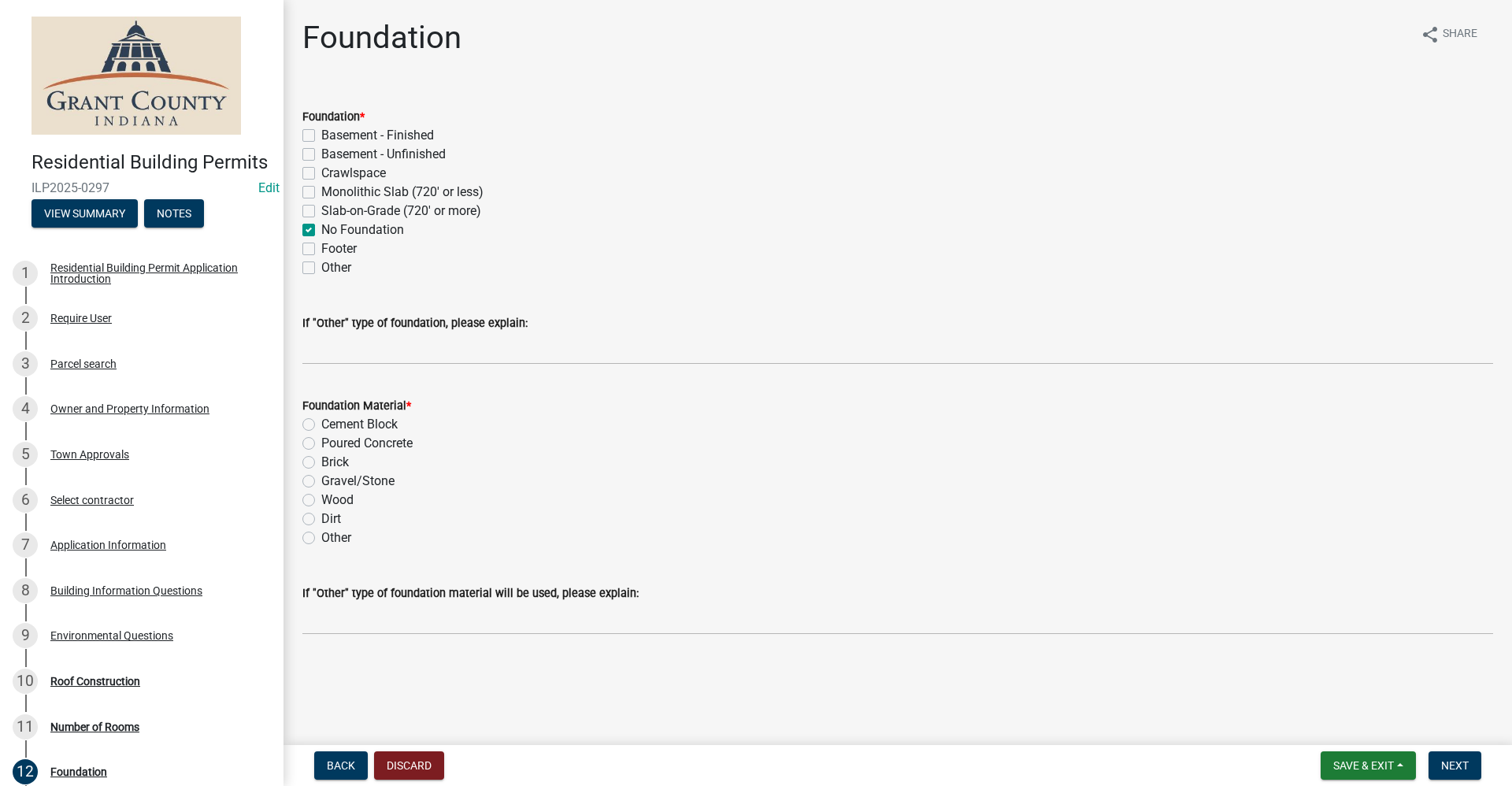
checkbox input "false"
click at [321, 517] on label "Dirt" at bounding box center [331, 519] width 20 height 19
click at [321, 517] on input "Dirt" at bounding box center [326, 514] width 10 height 10
radio input "true"
click at [321, 502] on label "Wood" at bounding box center [337, 500] width 32 height 19
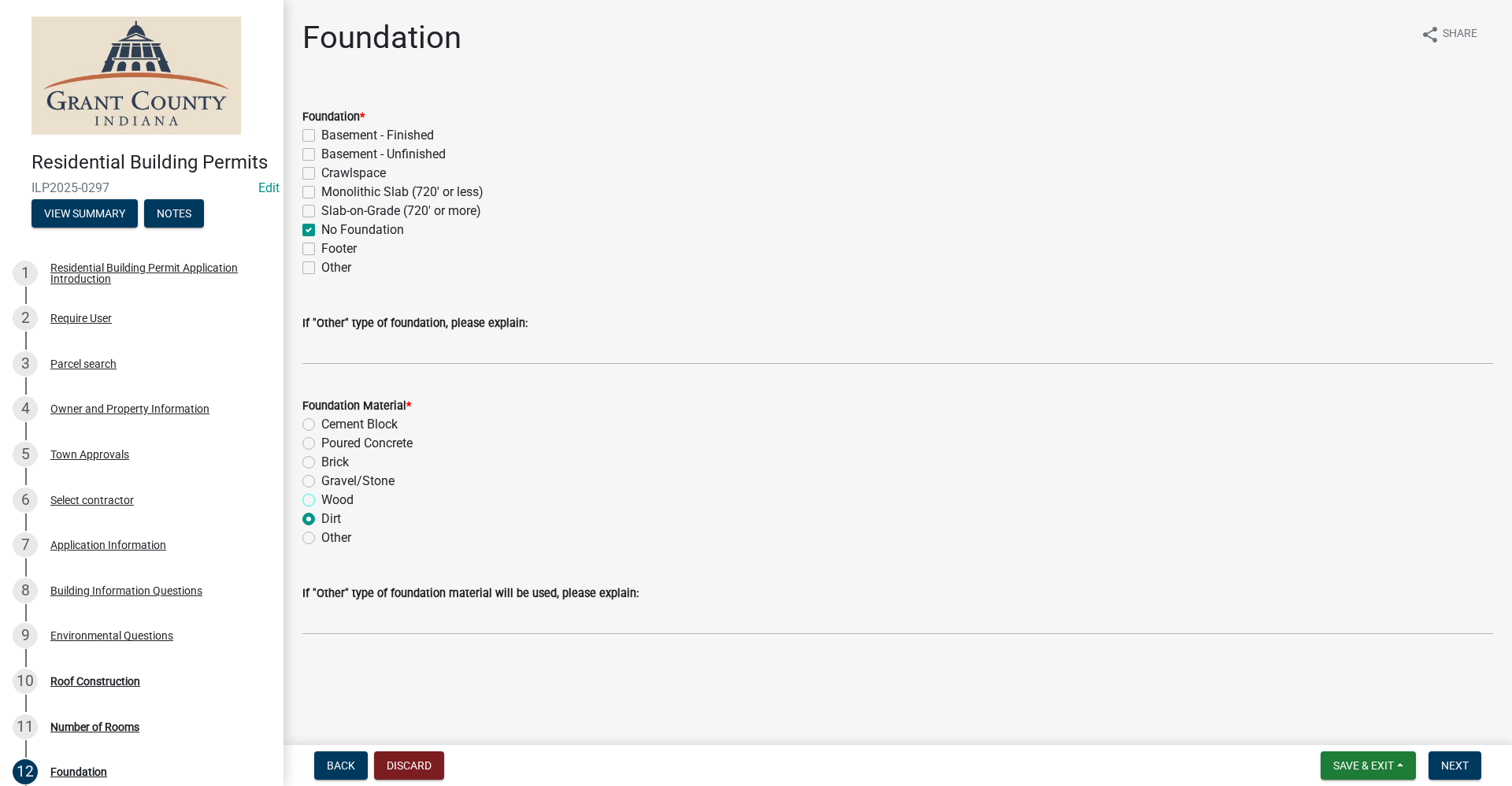
click at [321, 501] on input "Wood" at bounding box center [326, 495] width 10 height 10
radio input "true"
click at [321, 519] on label "Dirt" at bounding box center [331, 519] width 20 height 19
click at [321, 519] on input "Dirt" at bounding box center [326, 514] width 10 height 10
radio input "true"
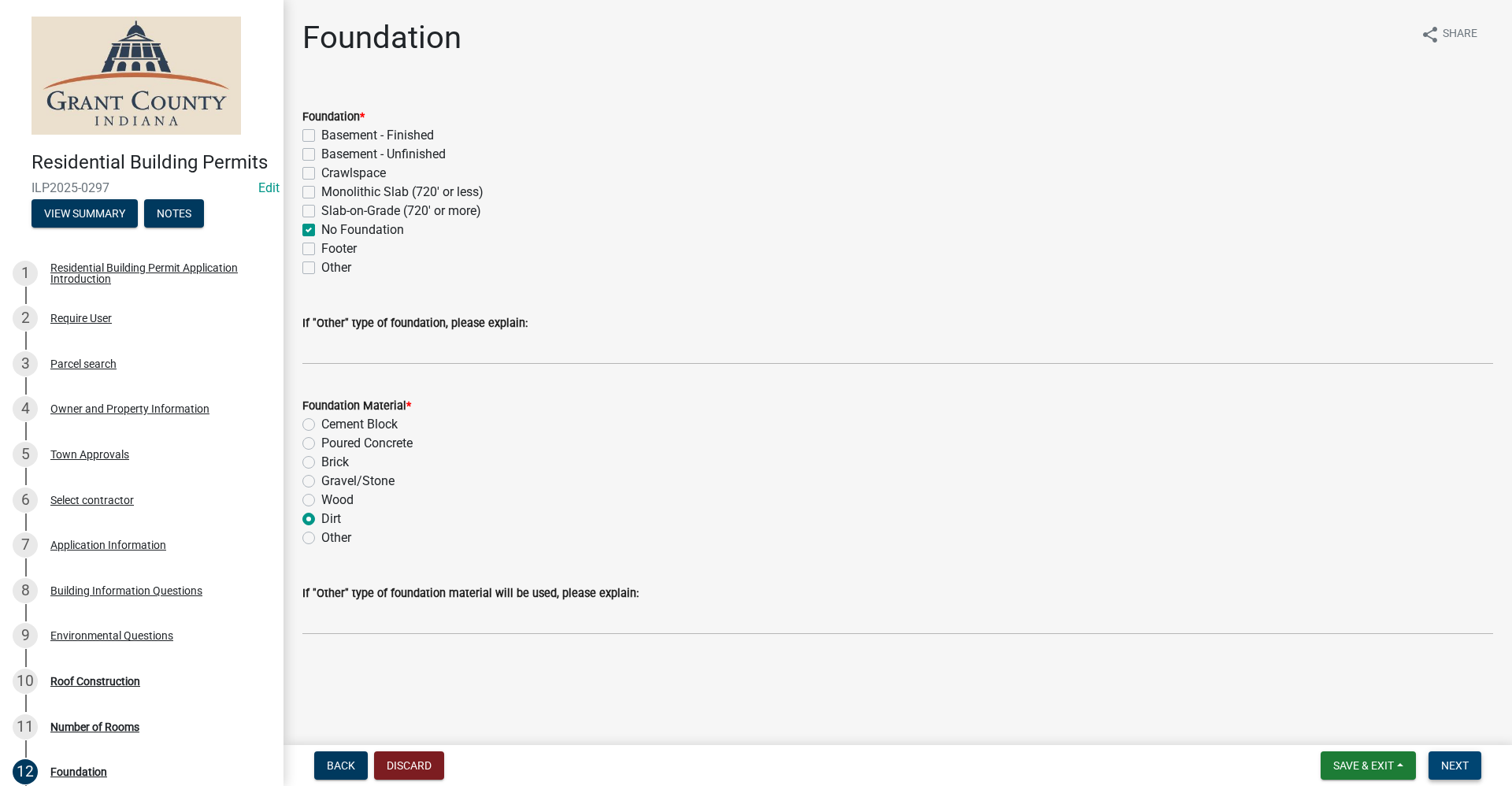
click at [1452, 771] on span "Next" at bounding box center [1455, 765] width 28 height 13
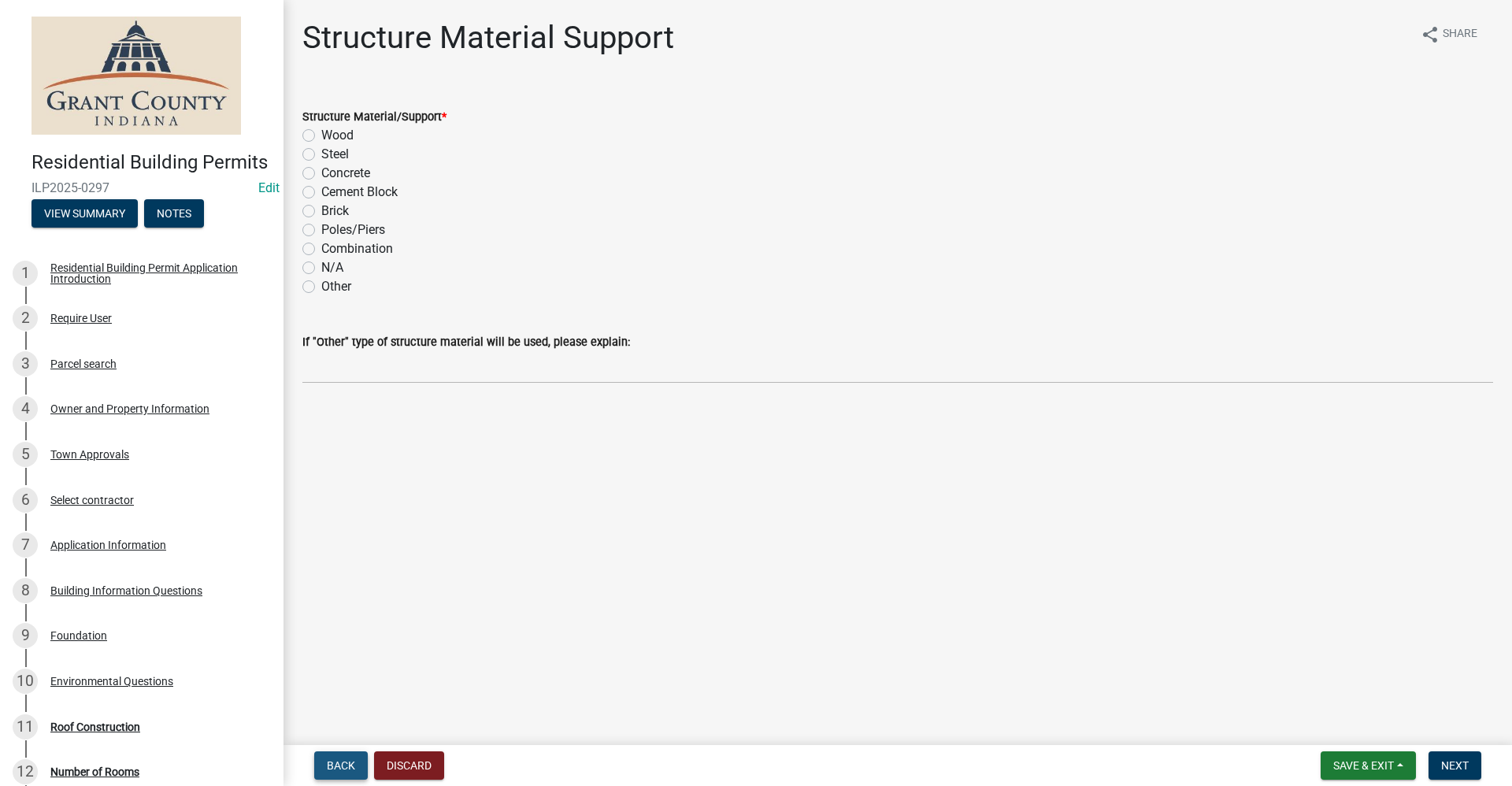
click at [348, 766] on span "Back" at bounding box center [341, 765] width 29 height 13
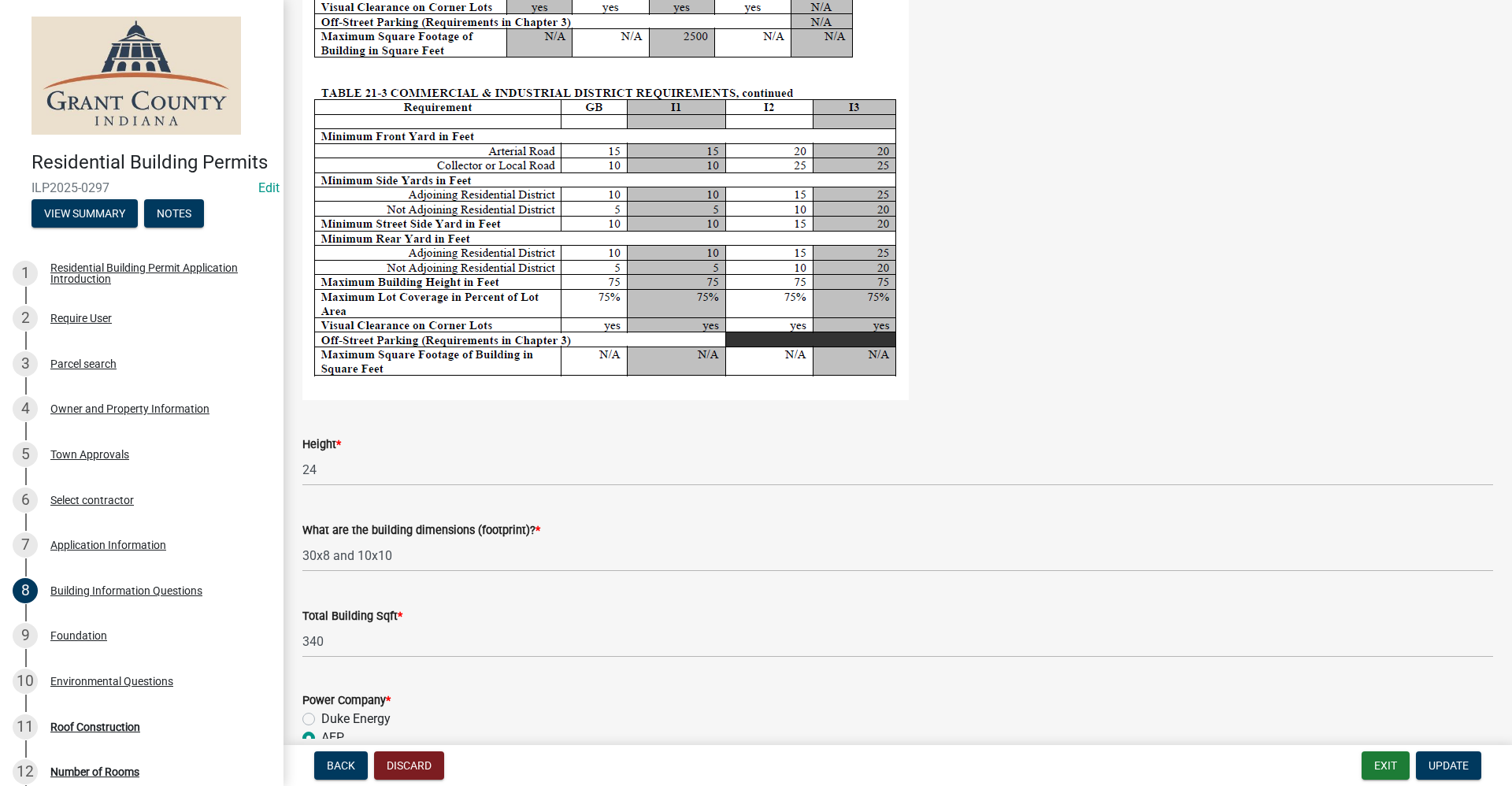
scroll to position [3206, 0]
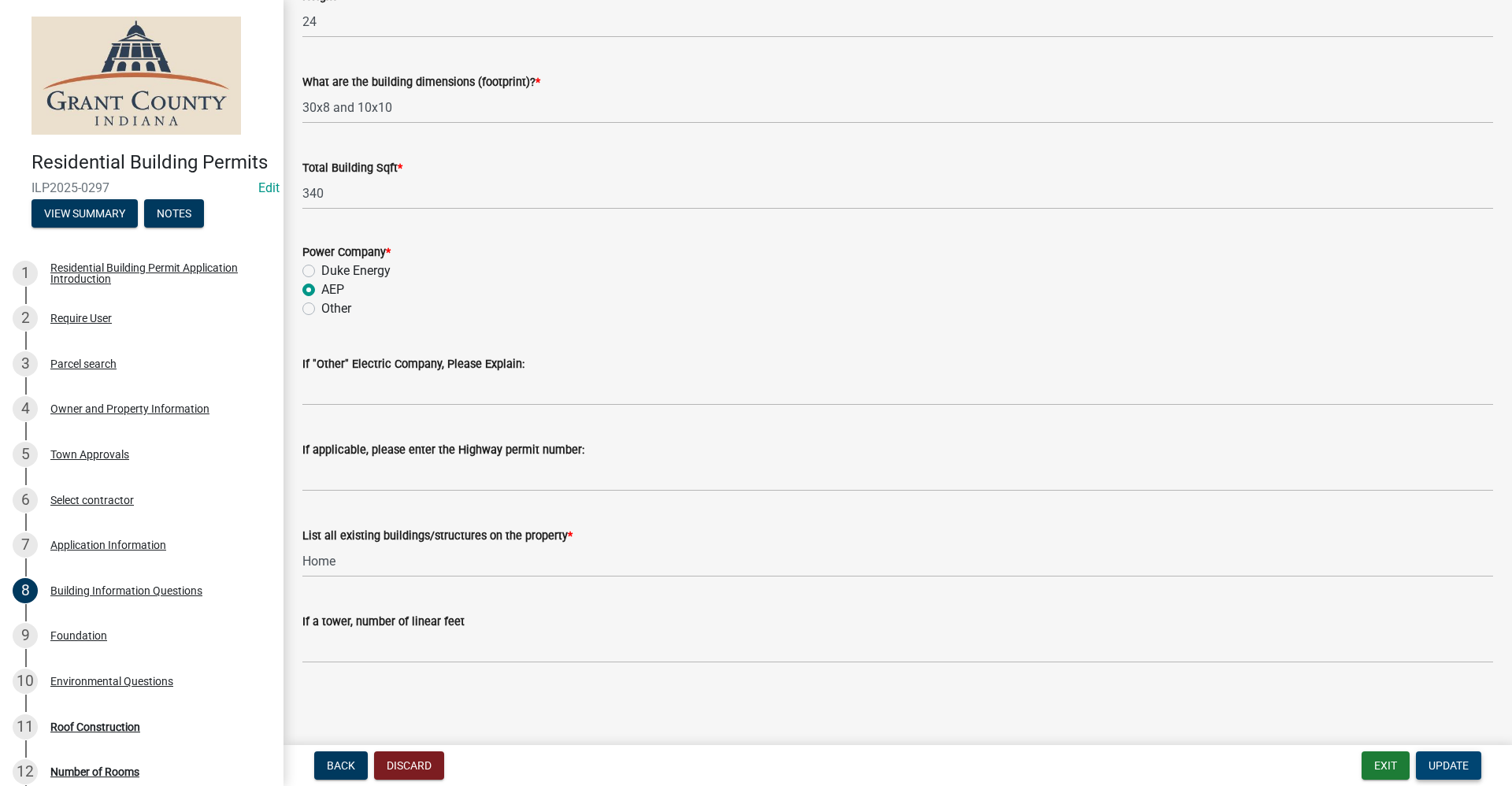
click at [1444, 772] on span "Update" at bounding box center [1448, 765] width 40 height 13
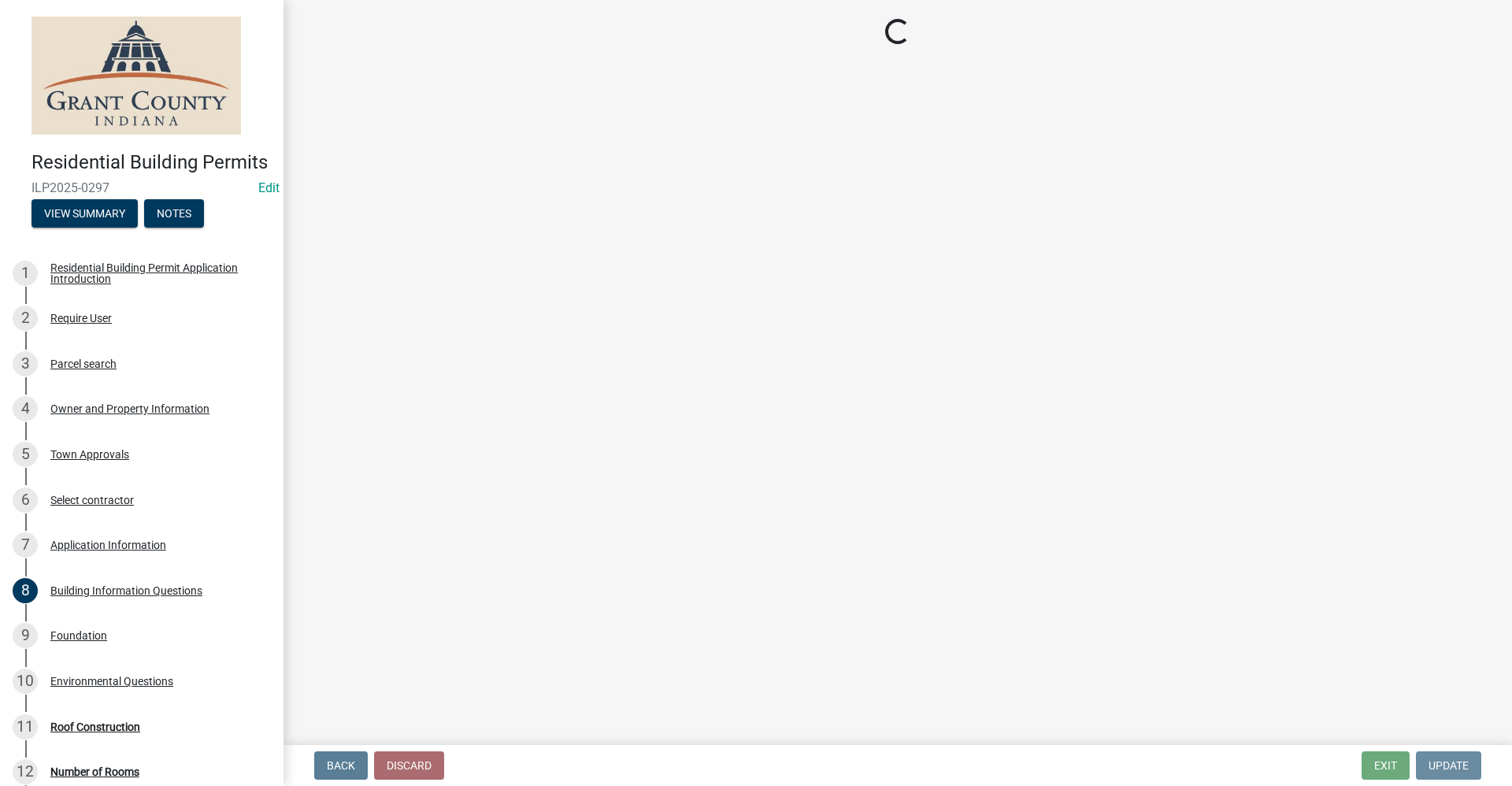
scroll to position [0, 0]
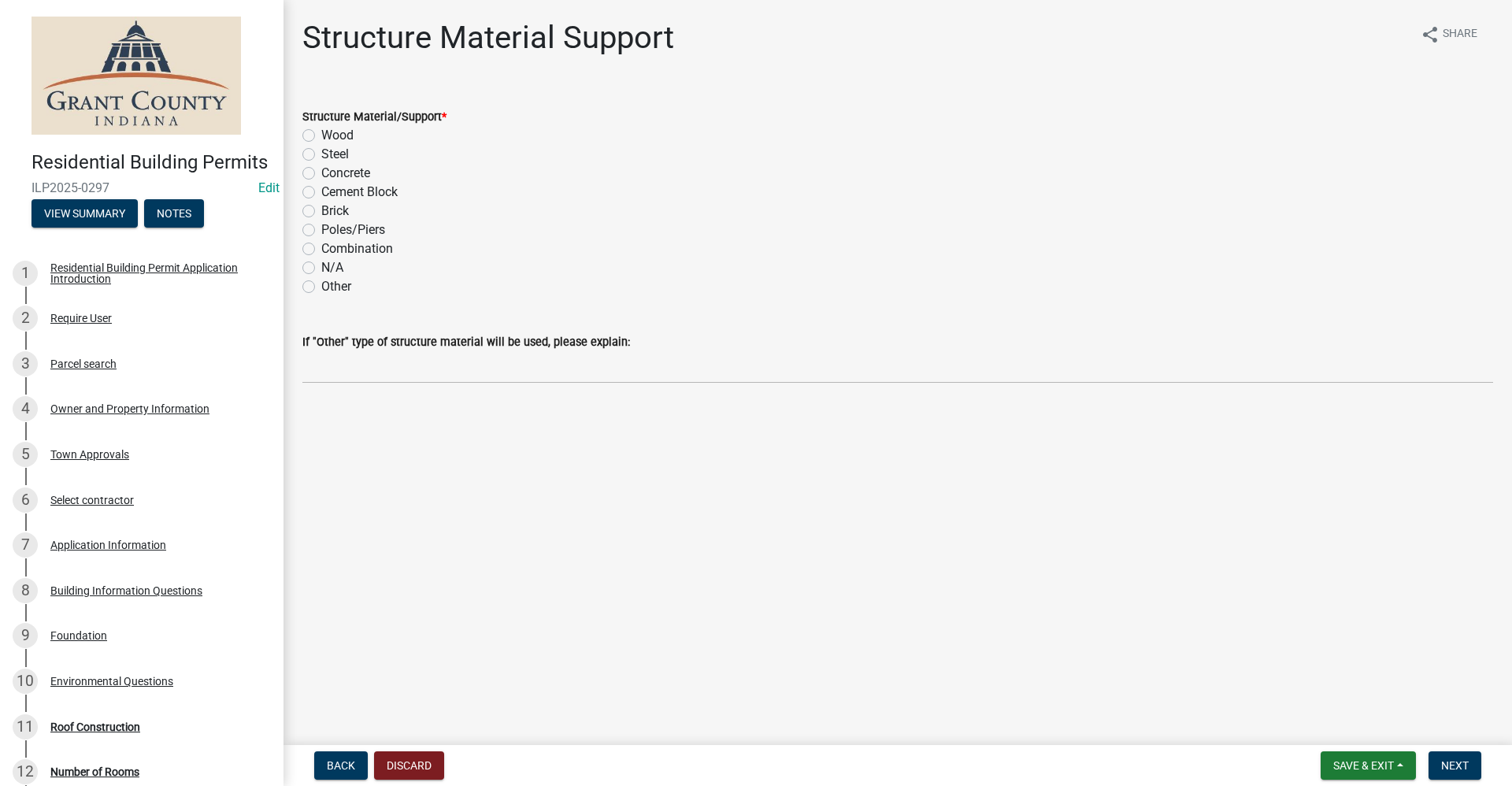
click at [321, 137] on label "Wood" at bounding box center [337, 135] width 32 height 19
click at [321, 136] on input "Wood" at bounding box center [326, 130] width 10 height 10
radio input "true"
click at [1464, 766] on span "Next" at bounding box center [1455, 765] width 28 height 13
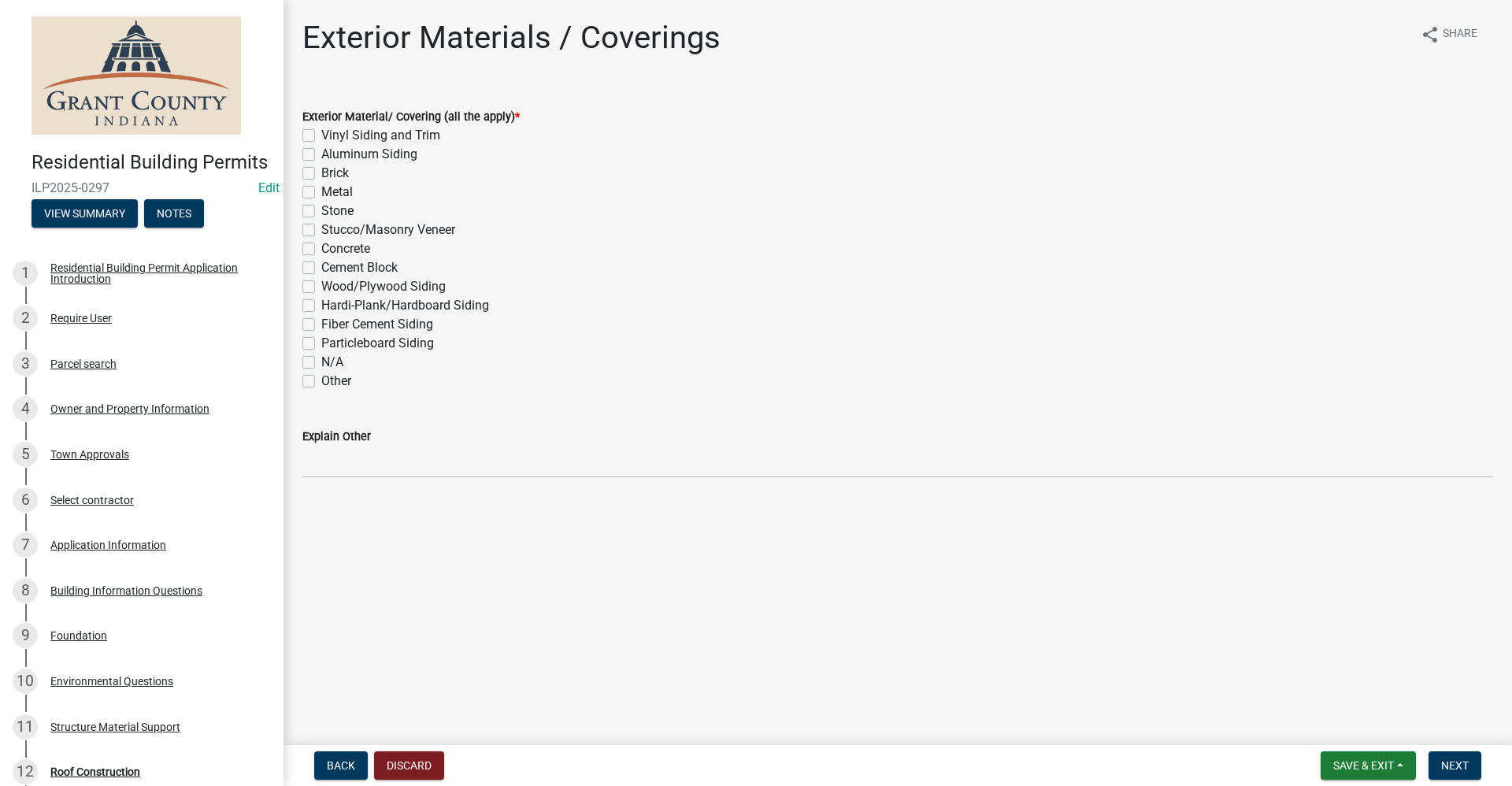
click at [321, 358] on label "N/A" at bounding box center [332, 362] width 22 height 19
click at [321, 358] on input "N/A" at bounding box center [326, 357] width 10 height 10
checkbox input "true"
checkbox input "false"
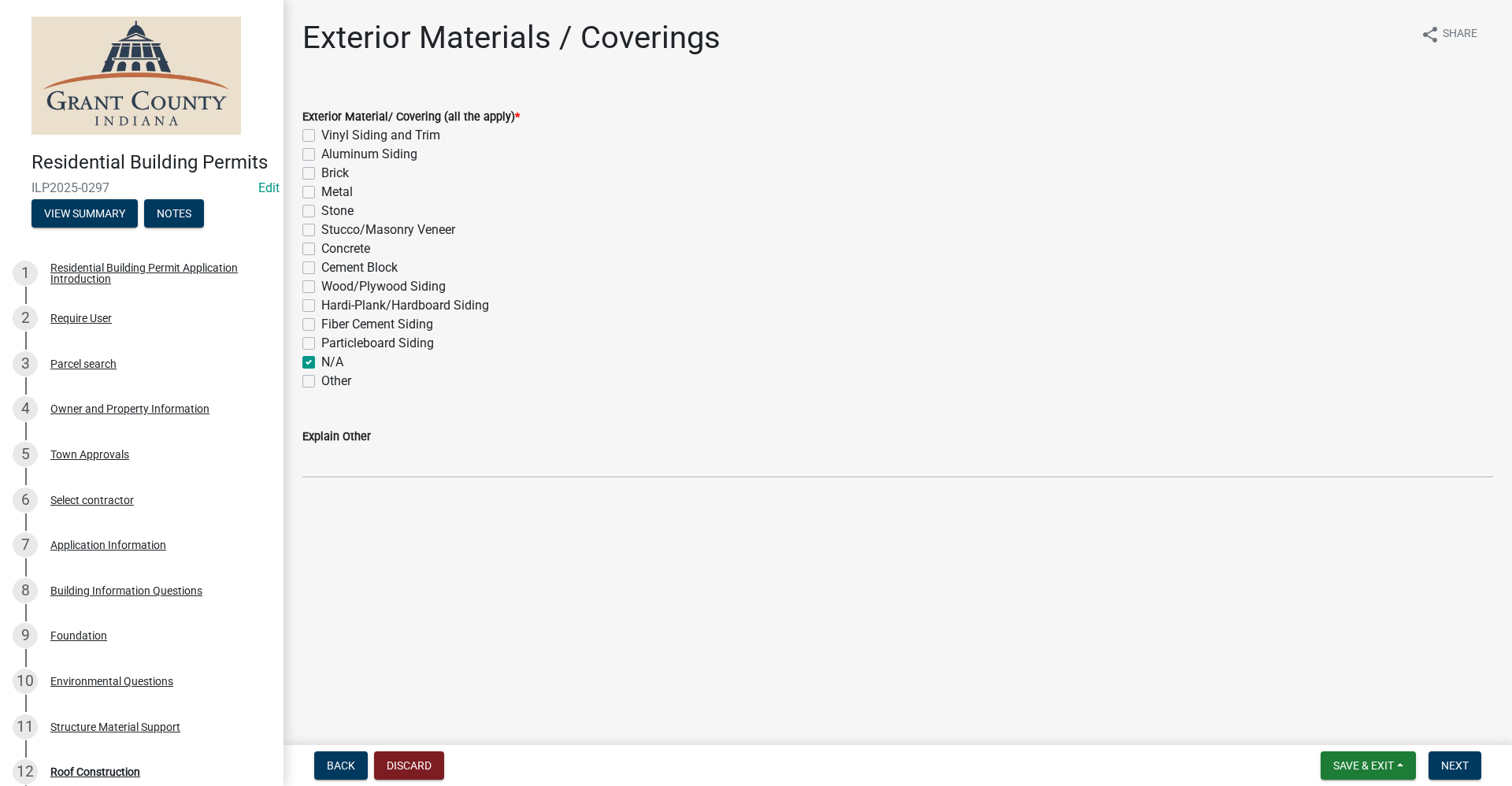
checkbox input "false"
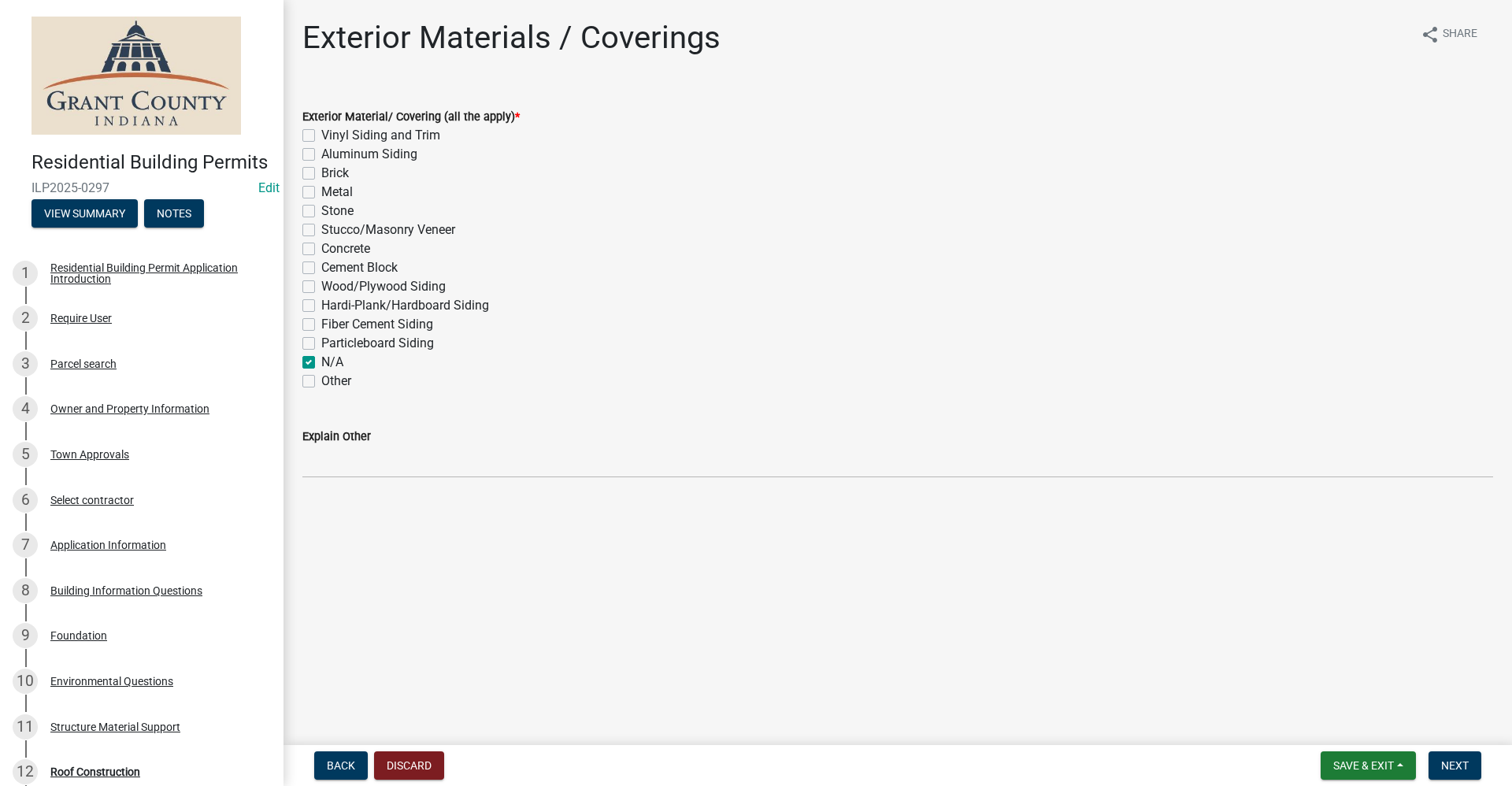
checkbox input "false"
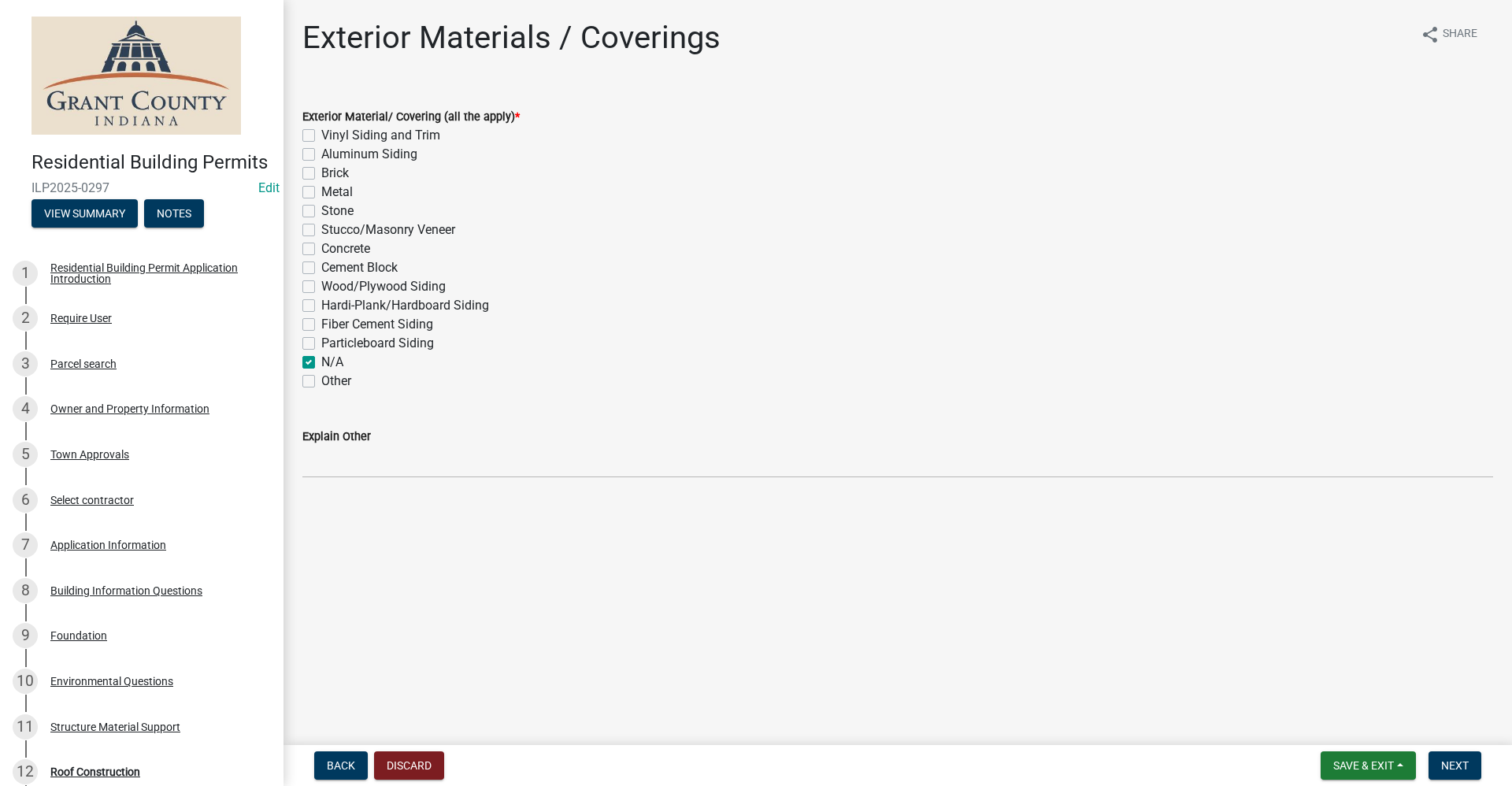
checkbox input "true"
checkbox input "false"
click at [1466, 769] on span "Next" at bounding box center [1455, 765] width 28 height 13
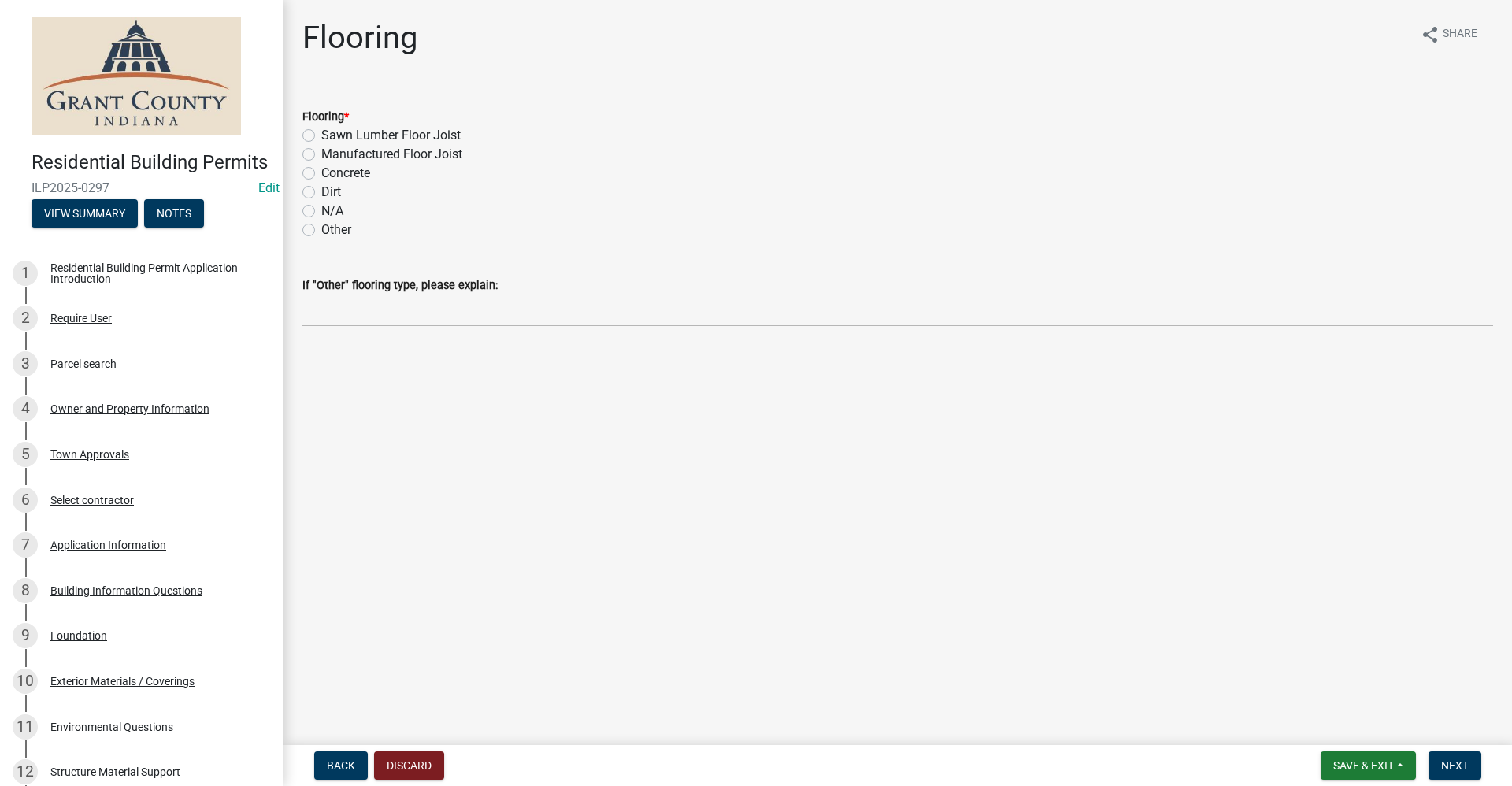
click at [321, 135] on label "Sawn Lumber Floor Joist" at bounding box center [390, 135] width 139 height 19
click at [321, 135] on input "Sawn Lumber Floor Joist" at bounding box center [326, 130] width 10 height 10
radio input "true"
click at [1456, 768] on span "Next" at bounding box center [1455, 765] width 28 height 13
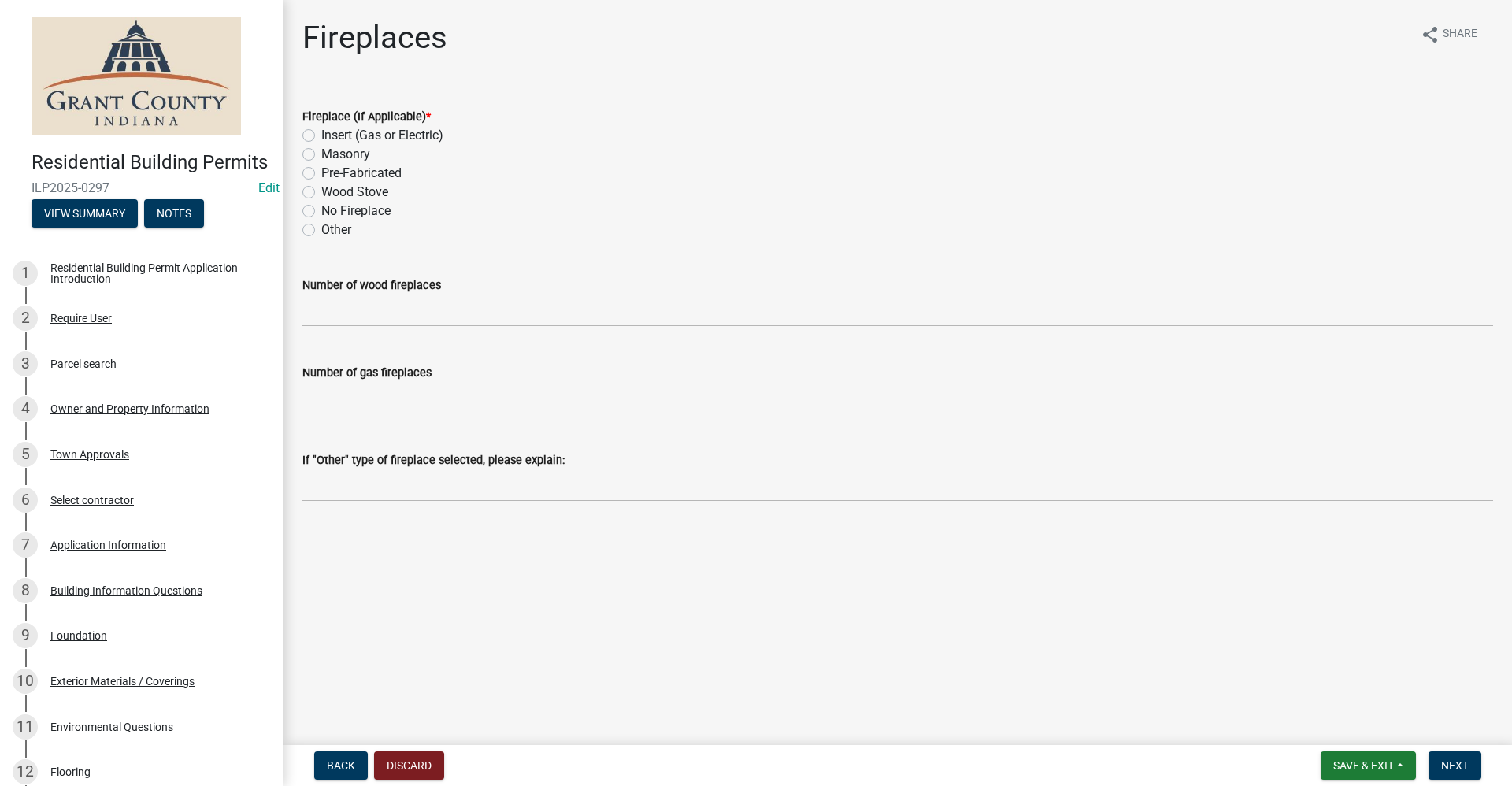
click at [321, 210] on label "No Fireplace" at bounding box center [355, 211] width 69 height 19
click at [321, 210] on input "No Fireplace" at bounding box center [326, 206] width 10 height 10
radio input "true"
click at [1448, 765] on span "Next" at bounding box center [1455, 765] width 28 height 13
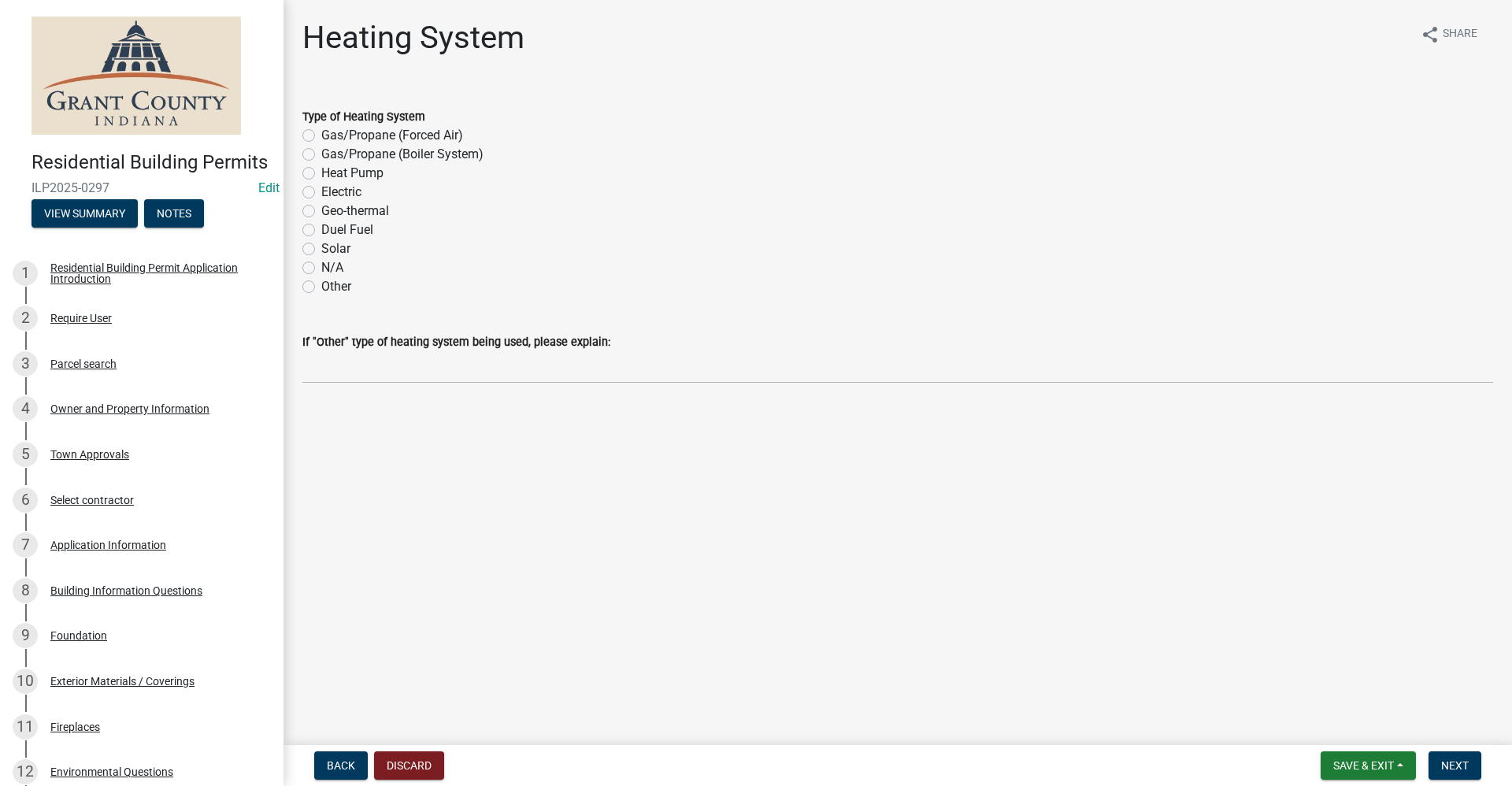
click at [321, 271] on label "N/A" at bounding box center [332, 267] width 22 height 19
click at [321, 268] on input "N/A" at bounding box center [326, 263] width 10 height 10
radio input "true"
click at [1450, 766] on span "Next" at bounding box center [1455, 765] width 28 height 13
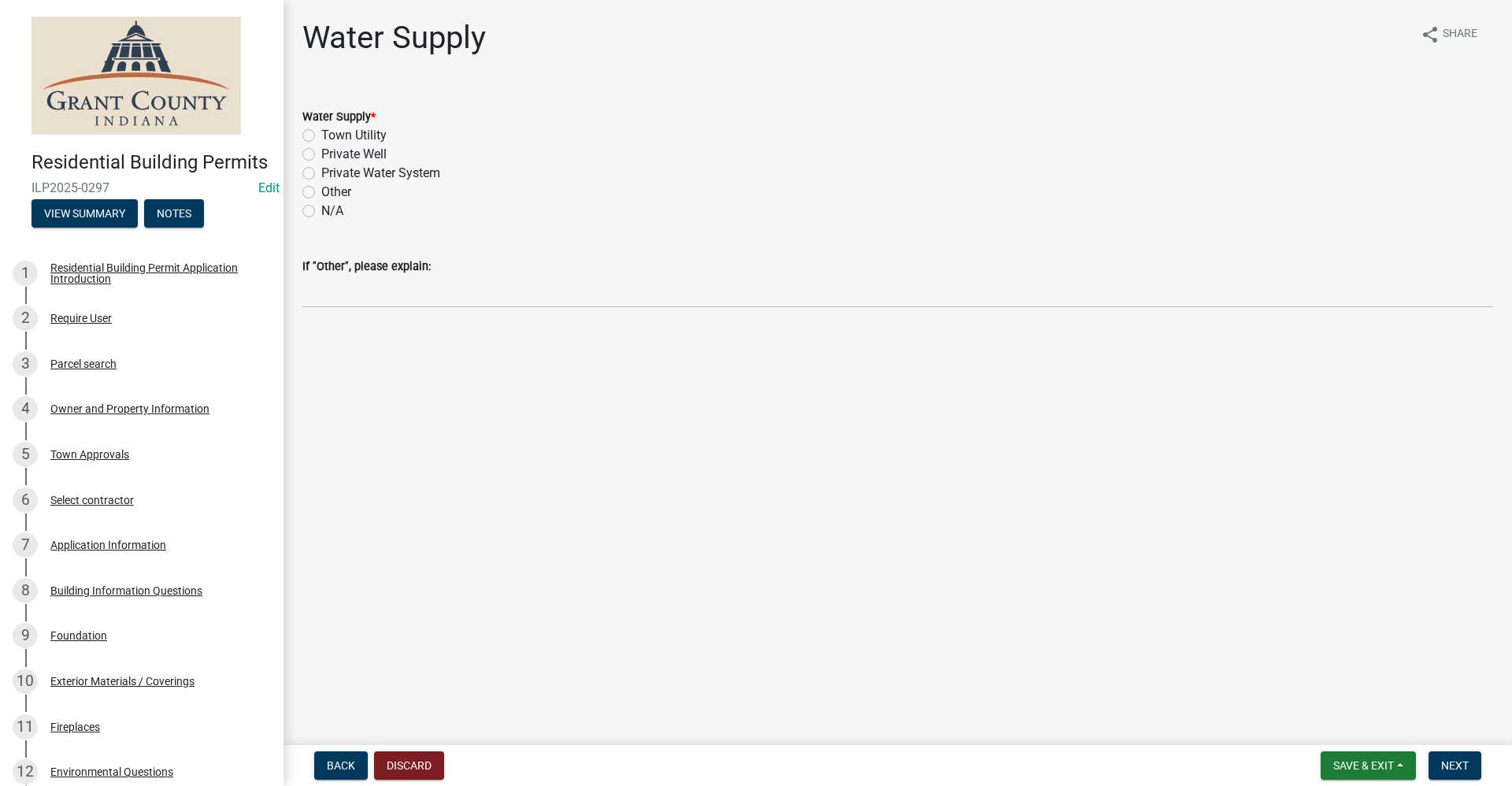
click at [321, 137] on label "Town Utility" at bounding box center [353, 135] width 65 height 19
click at [321, 136] on input "Town Utility" at bounding box center [326, 130] width 10 height 10
radio input "true"
click at [1469, 769] on button "Next" at bounding box center [1455, 766] width 53 height 29
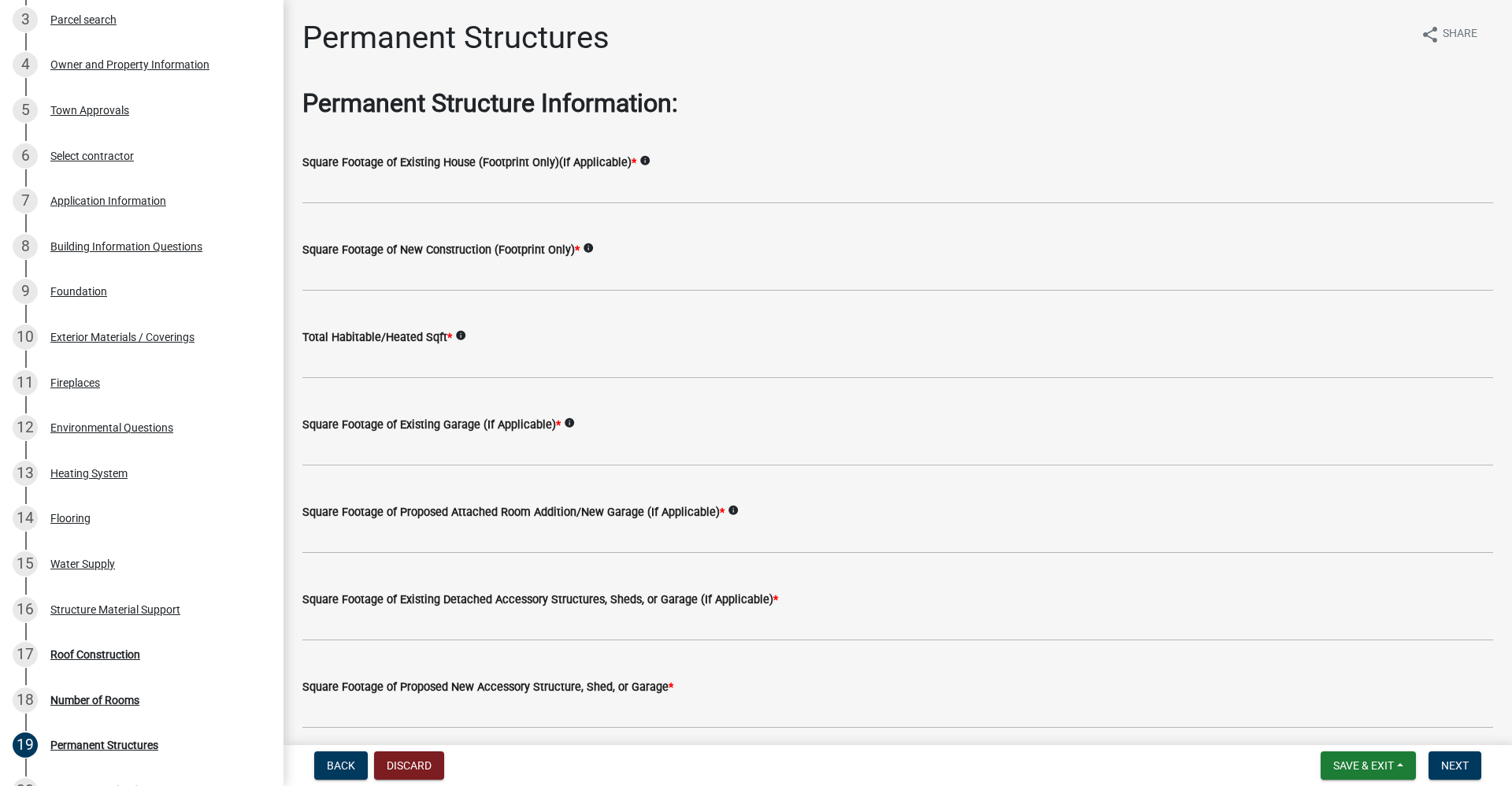
scroll to position [345, 0]
click at [120, 250] on div "Building Information Questions" at bounding box center [126, 245] width 152 height 11
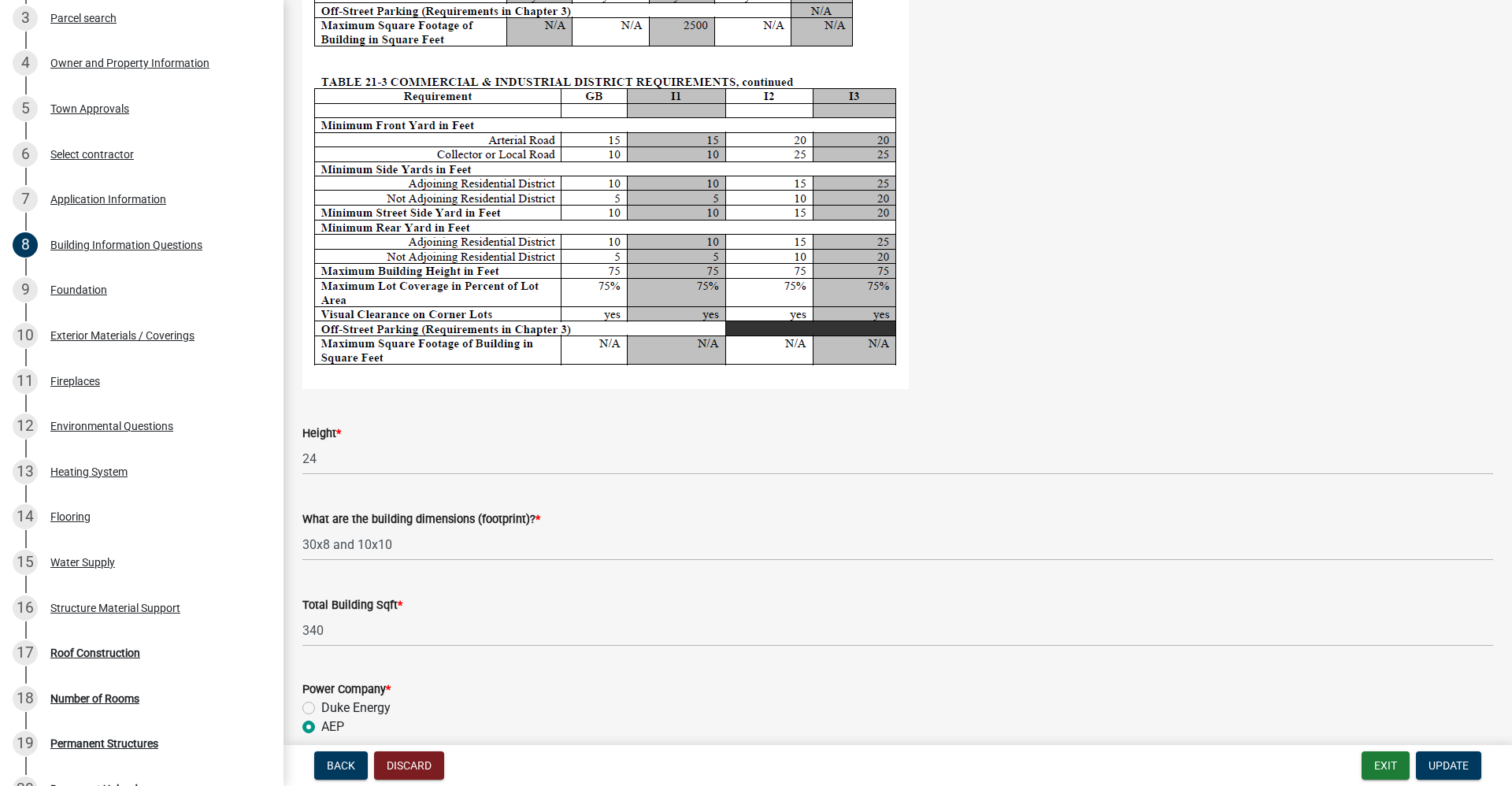
scroll to position [2733, 0]
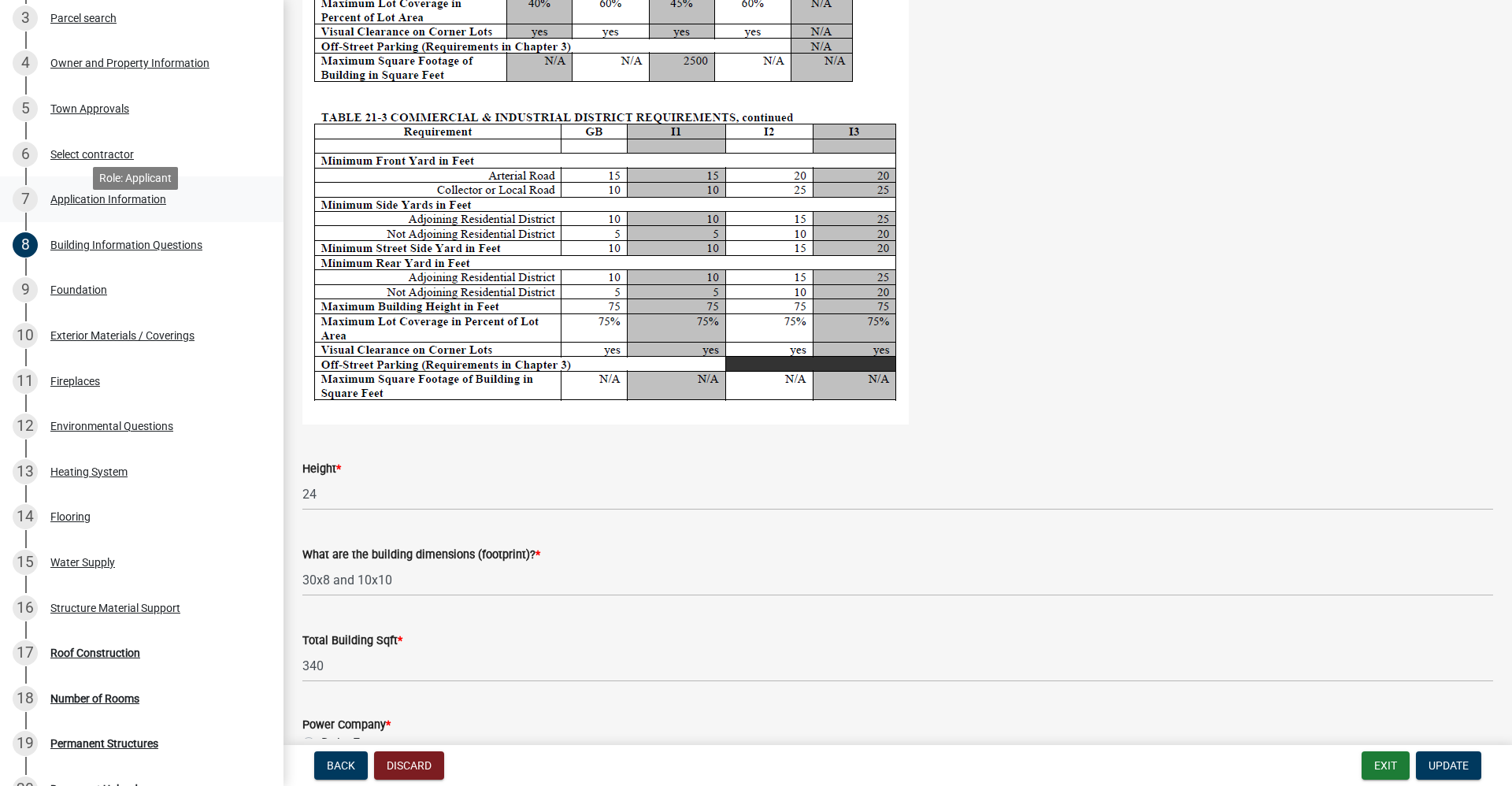
click at [76, 205] on div "Application Information" at bounding box center [108, 199] width 116 height 11
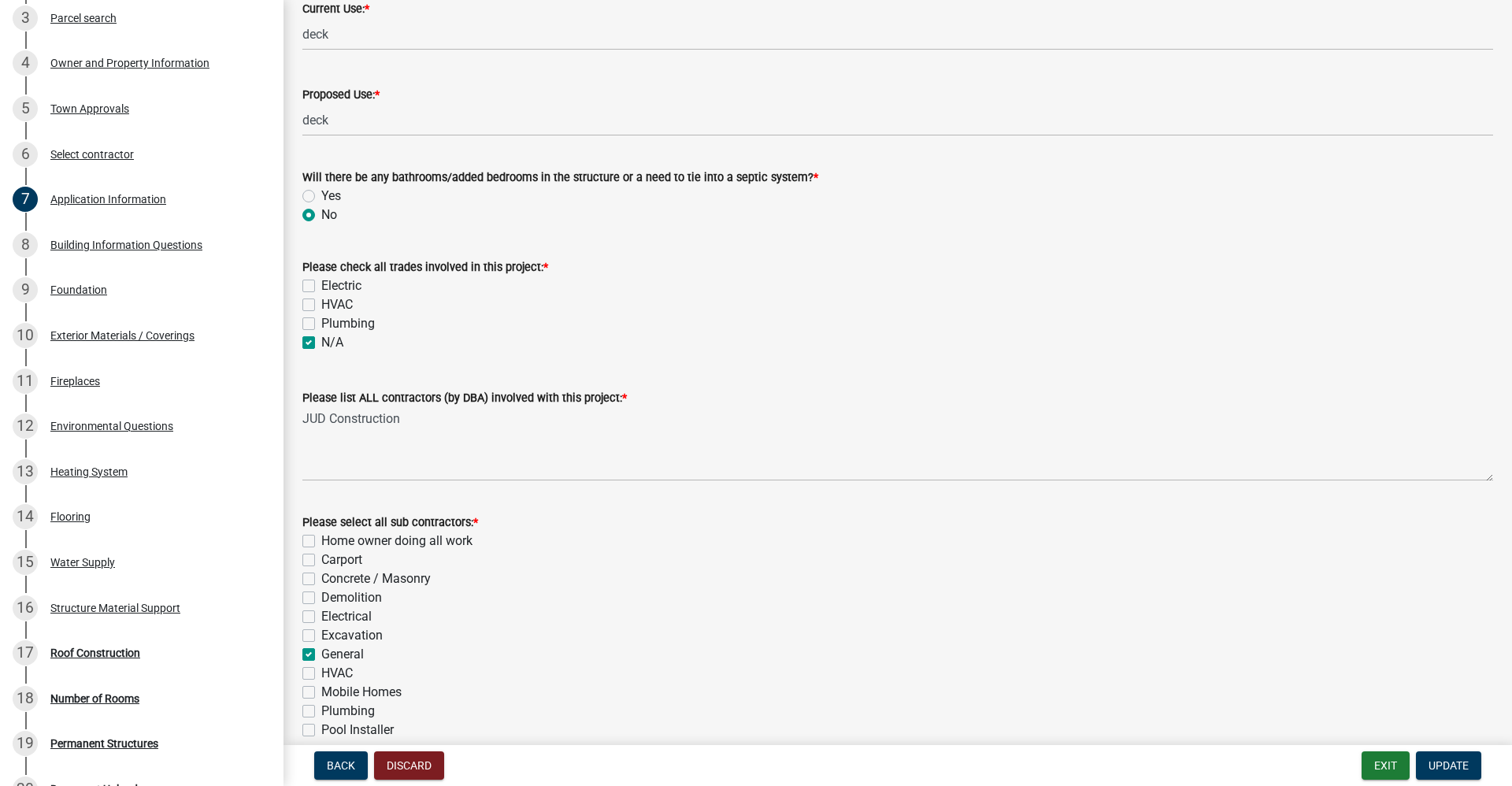
scroll to position [0, 0]
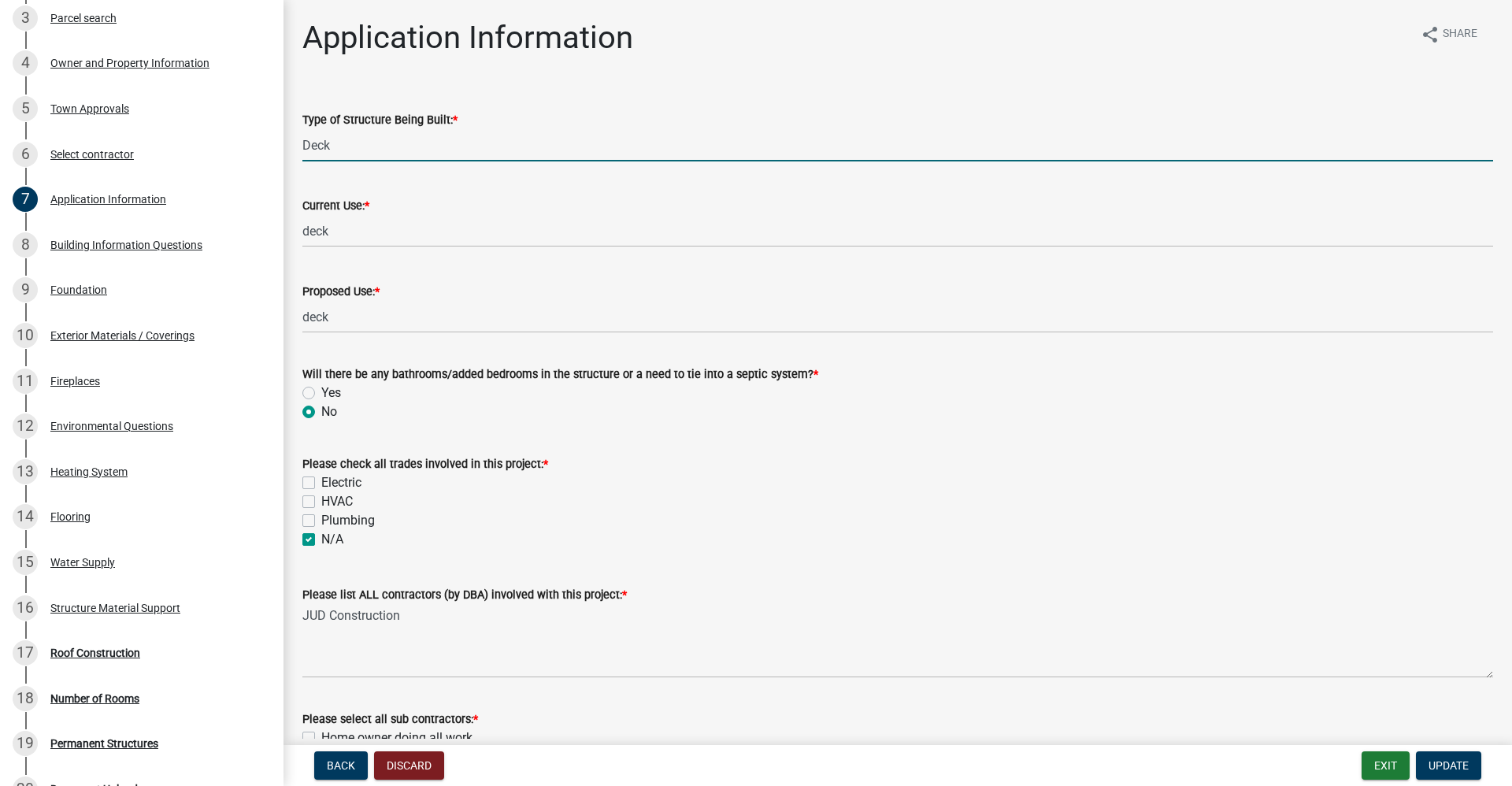
click at [343, 144] on input "Deck" at bounding box center [898, 145] width 1191 height 32
type input "D"
type input "C"
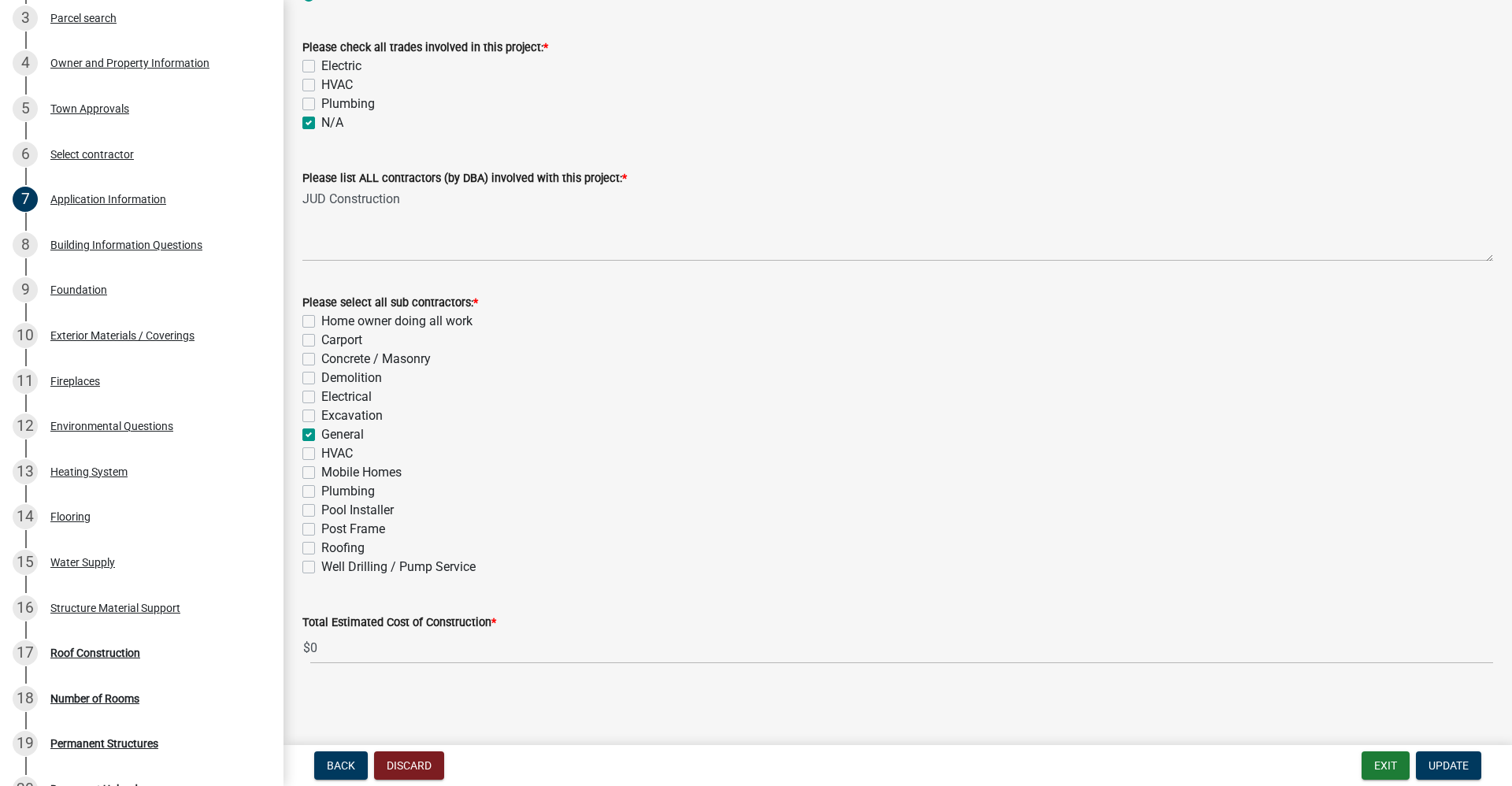
scroll to position [417, 0]
type input "Deck with roof and smaller deck (no roof)"
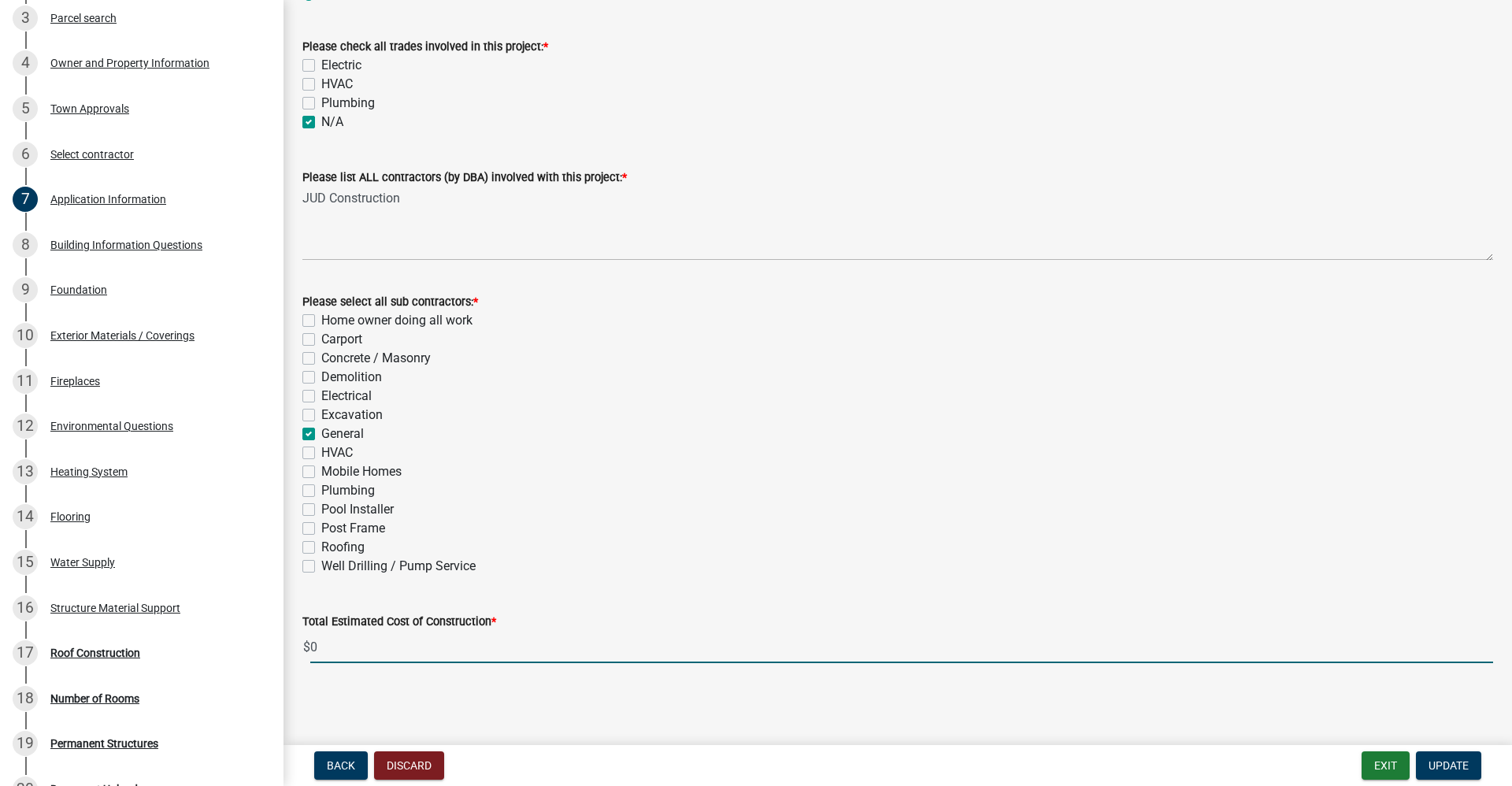
drag, startPoint x: 320, startPoint y: 643, endPoint x: 294, endPoint y: 641, distance: 26.1
click at [294, 641] on div "Total Estimated Cost of Construction * $ 0" at bounding box center [898, 627] width 1214 height 74
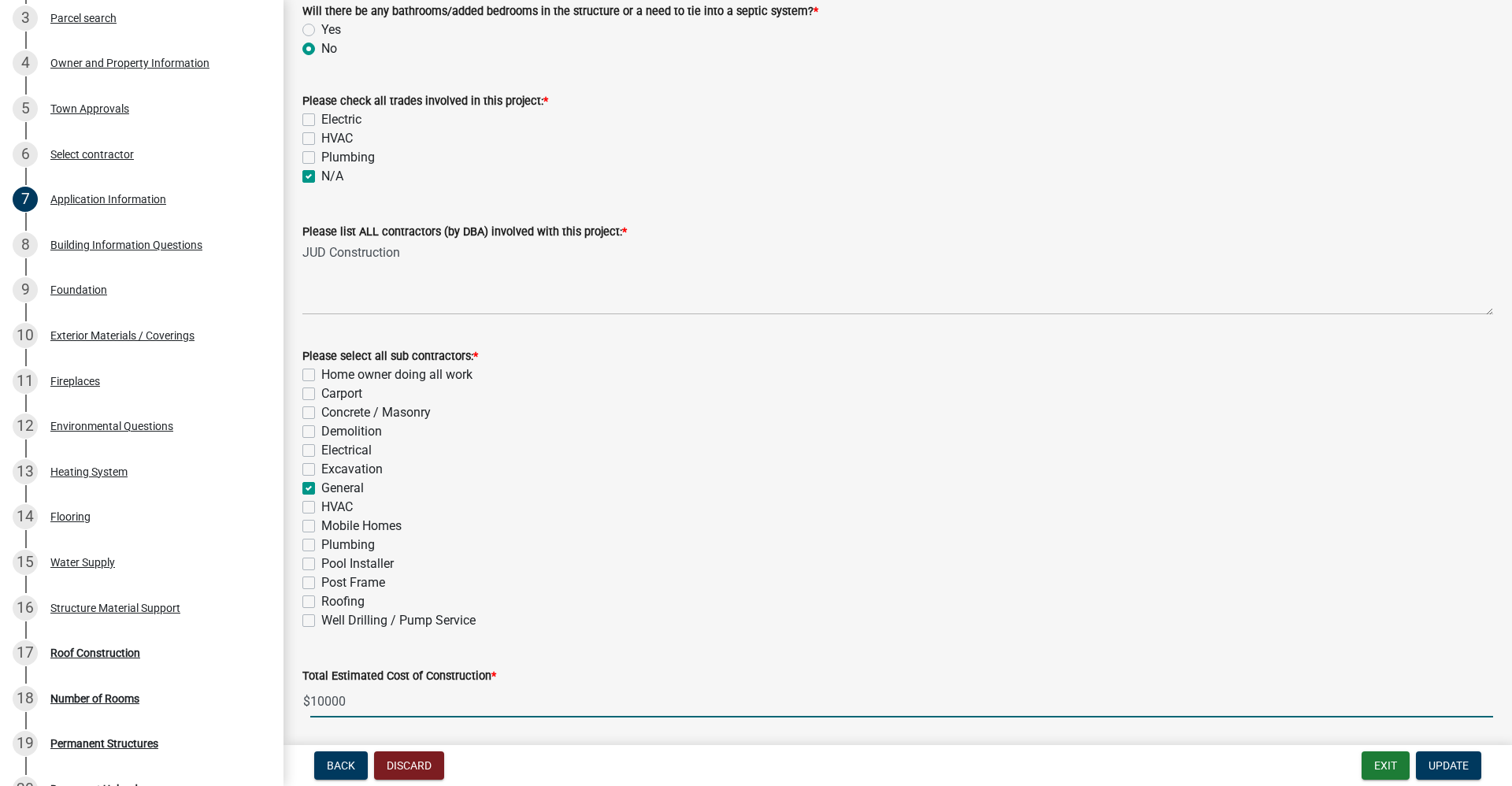
scroll to position [0, 0]
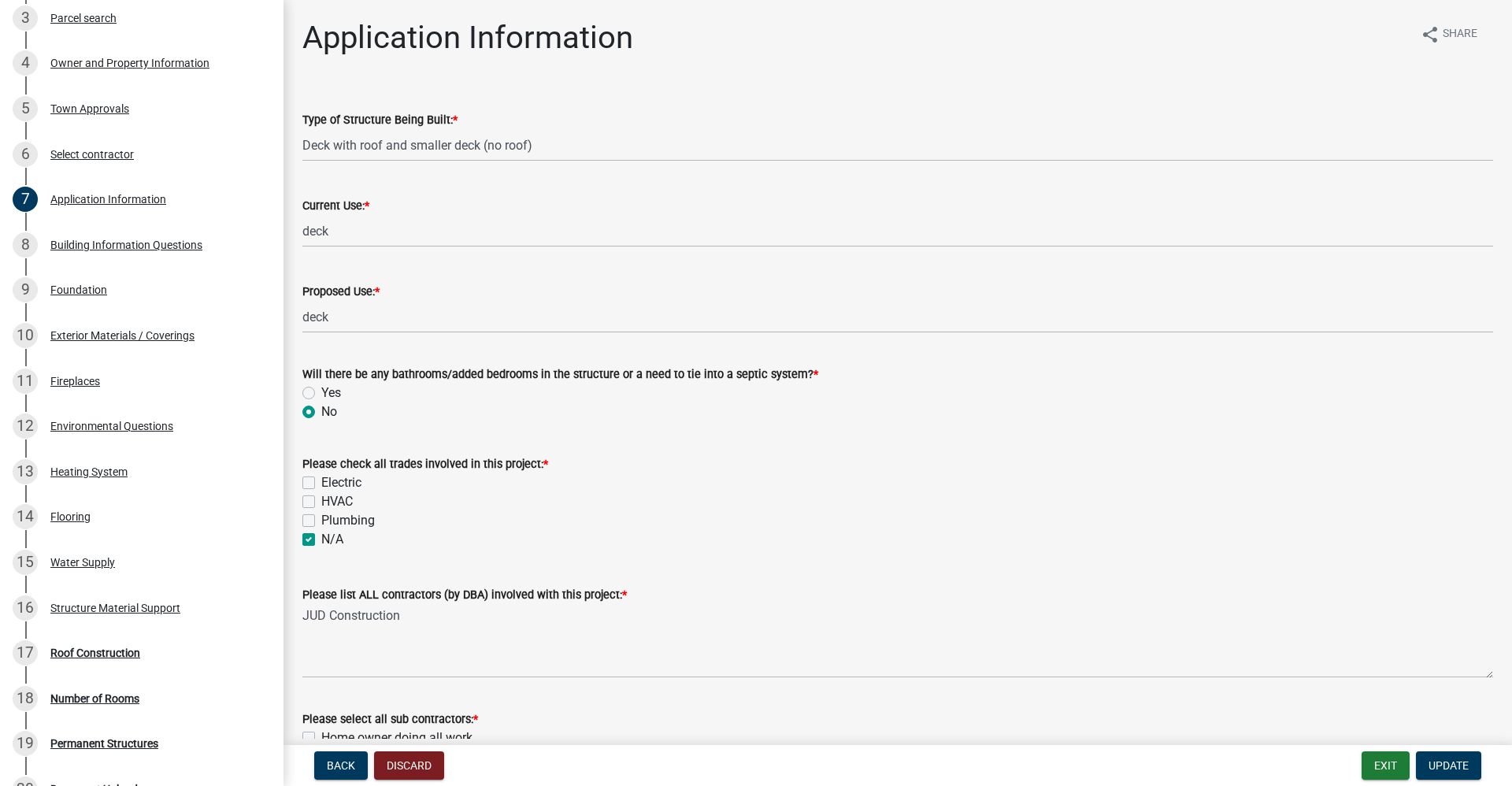
type input "10000"
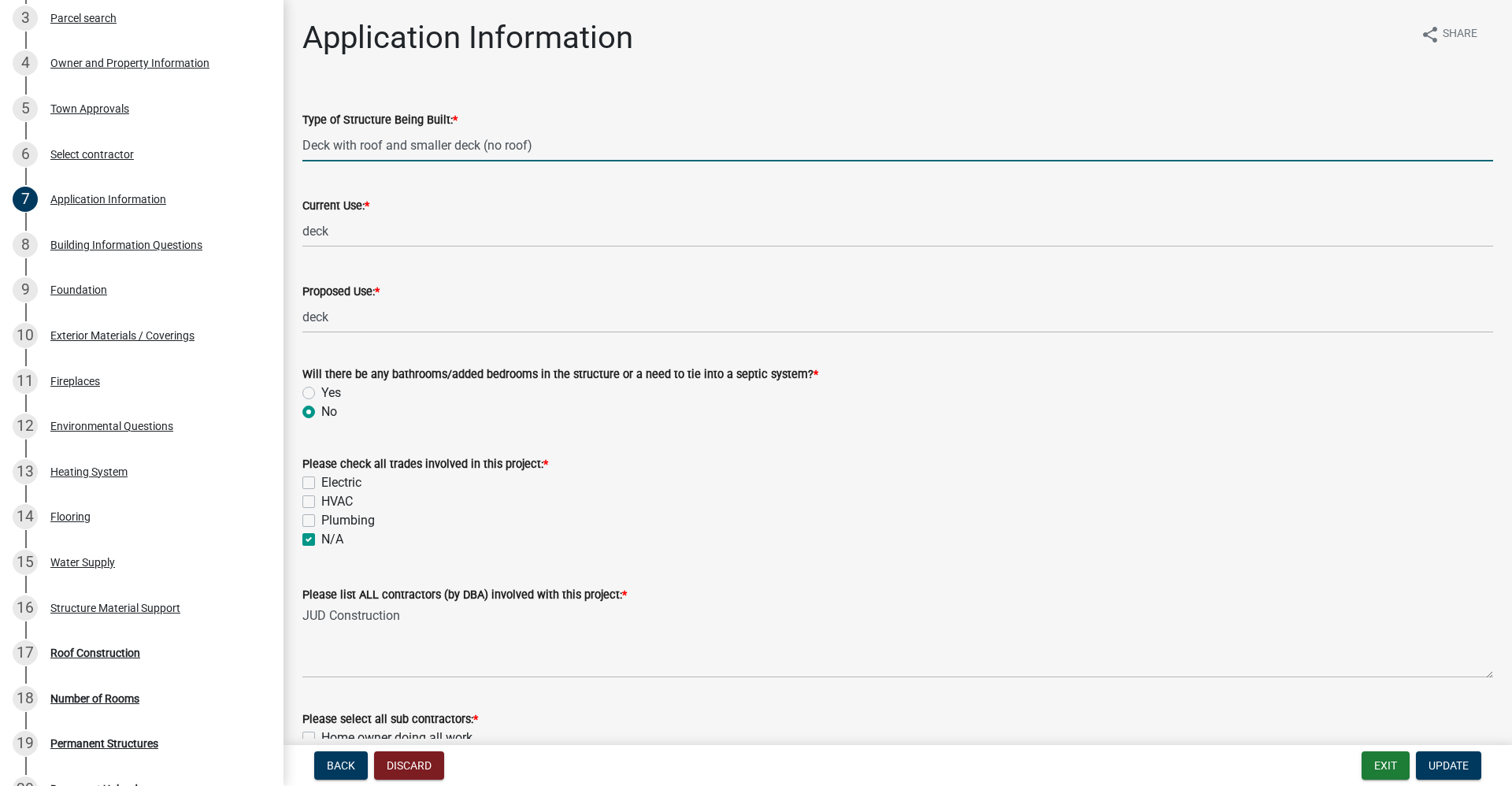
click at [561, 140] on input "Deck with roof and smaller deck (no roof)" at bounding box center [898, 145] width 1191 height 32
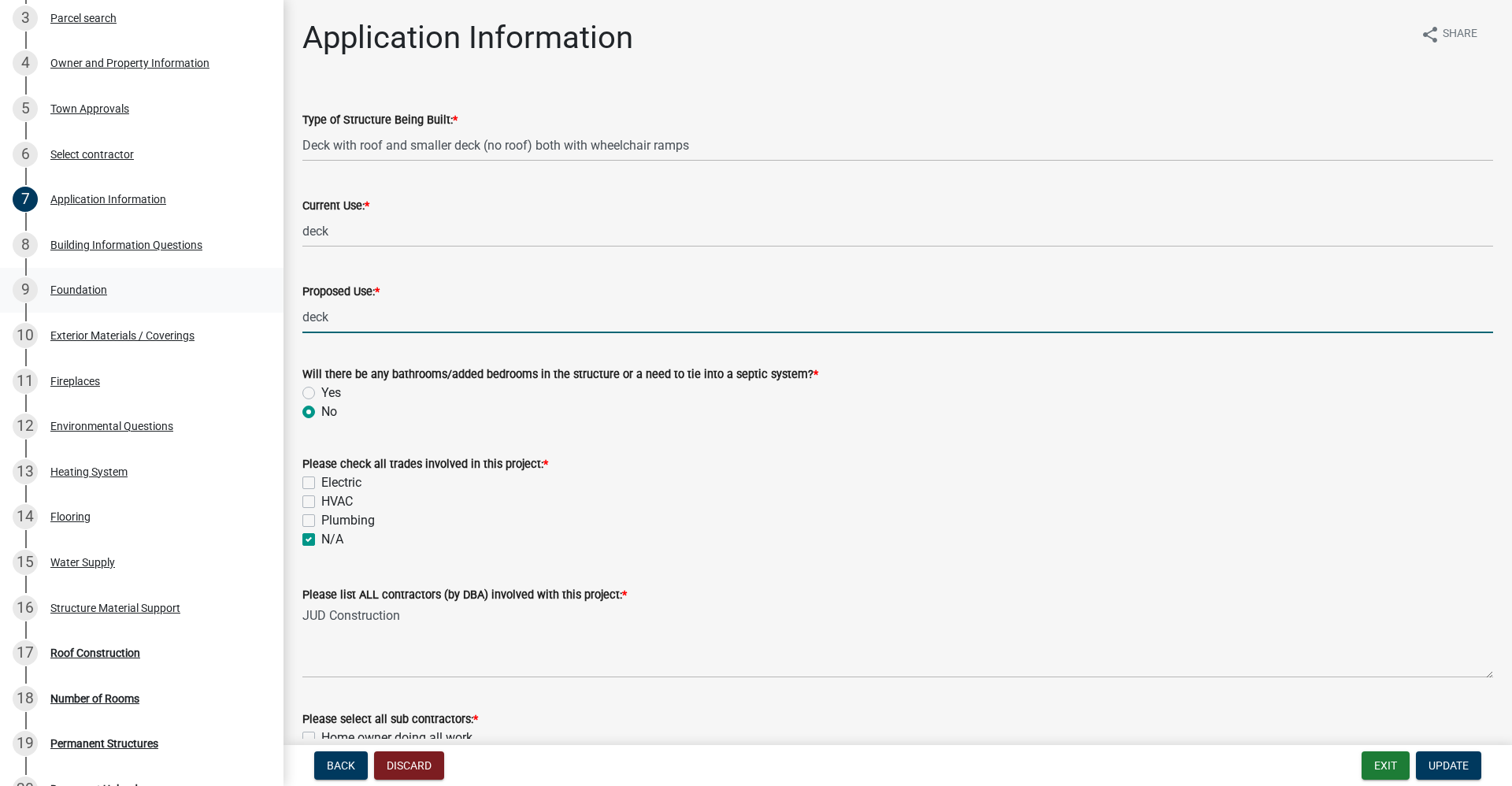
drag, startPoint x: 319, startPoint y: 320, endPoint x: 271, endPoint y: 326, distance: 48.4
click at [271, 326] on div "Residential Building Permits ILP2025-0297 Edit View Summary Notes 1 Residential…" at bounding box center [756, 393] width 1512 height 786
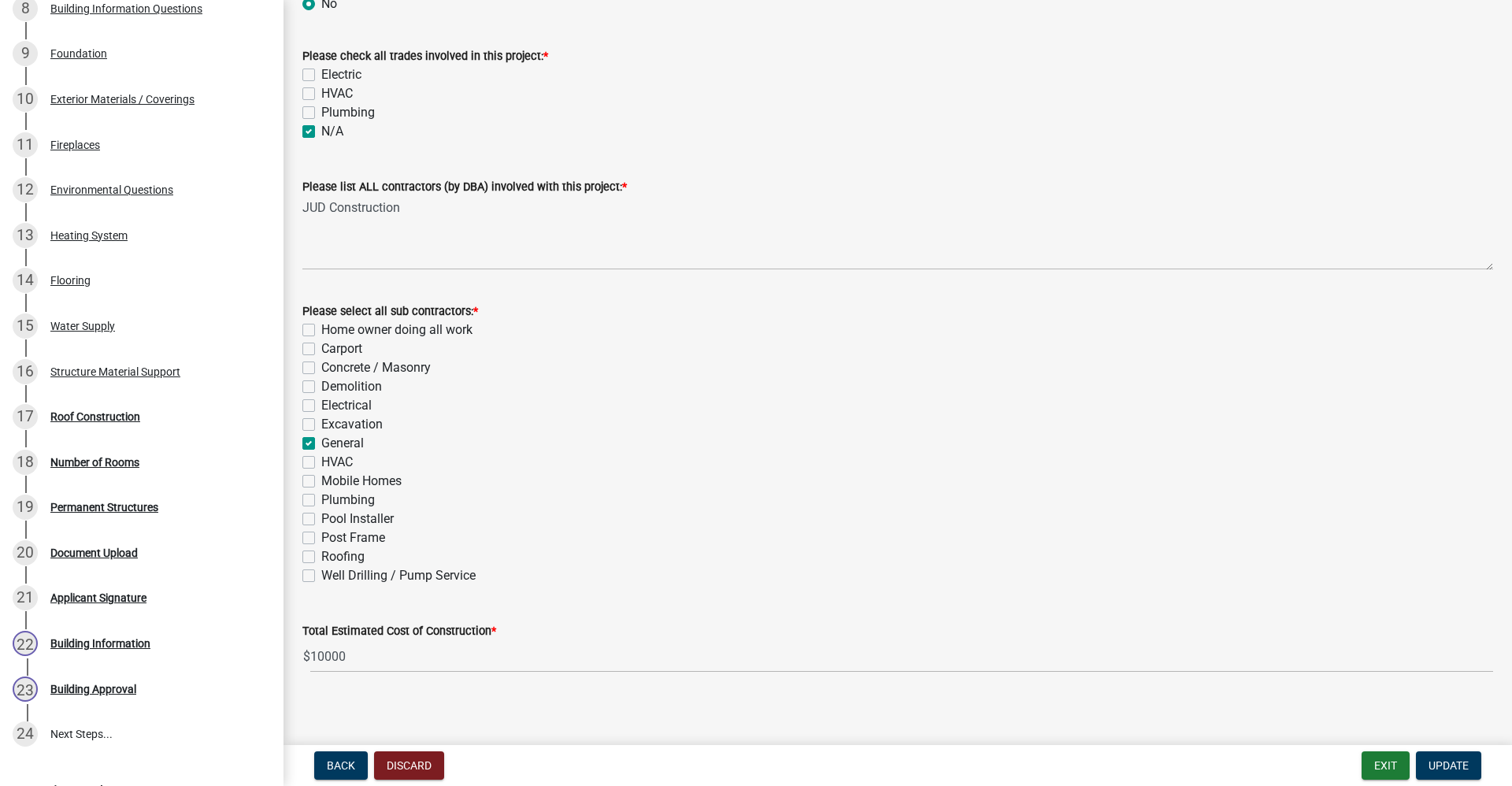
scroll to position [417, 0]
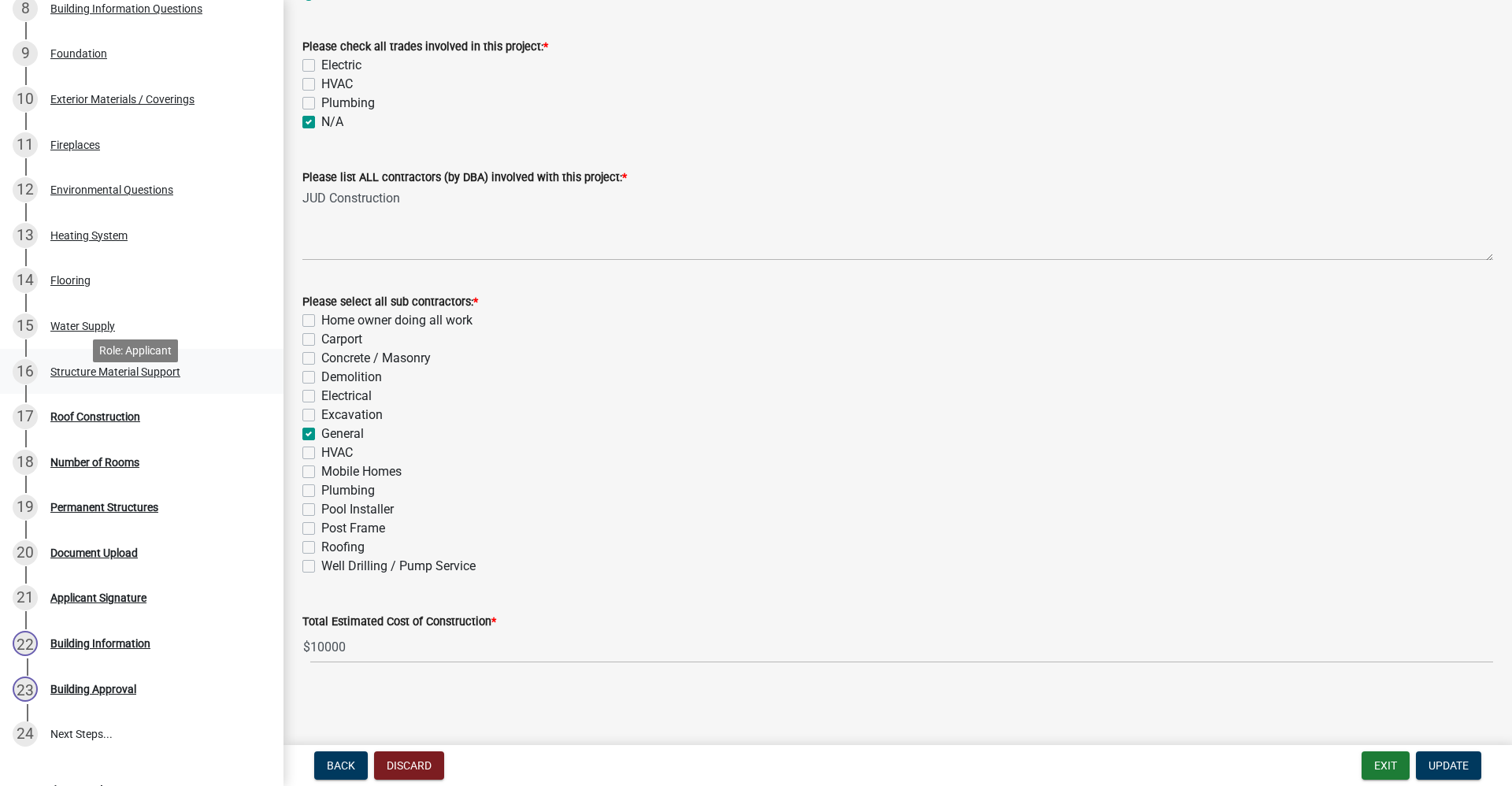
click at [117, 378] on div "Structure Material Support" at bounding box center [115, 371] width 130 height 11
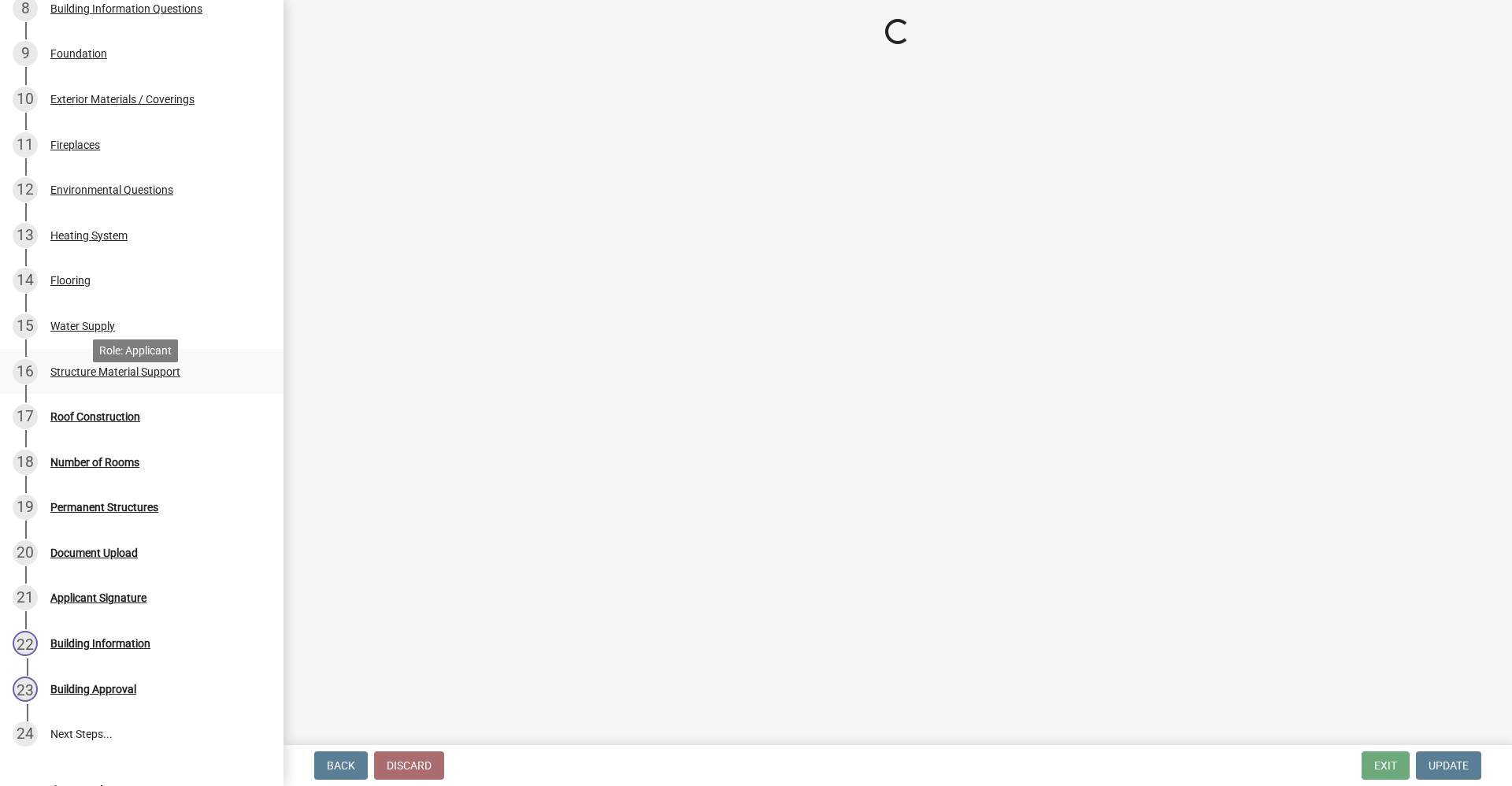
scroll to position [0, 0]
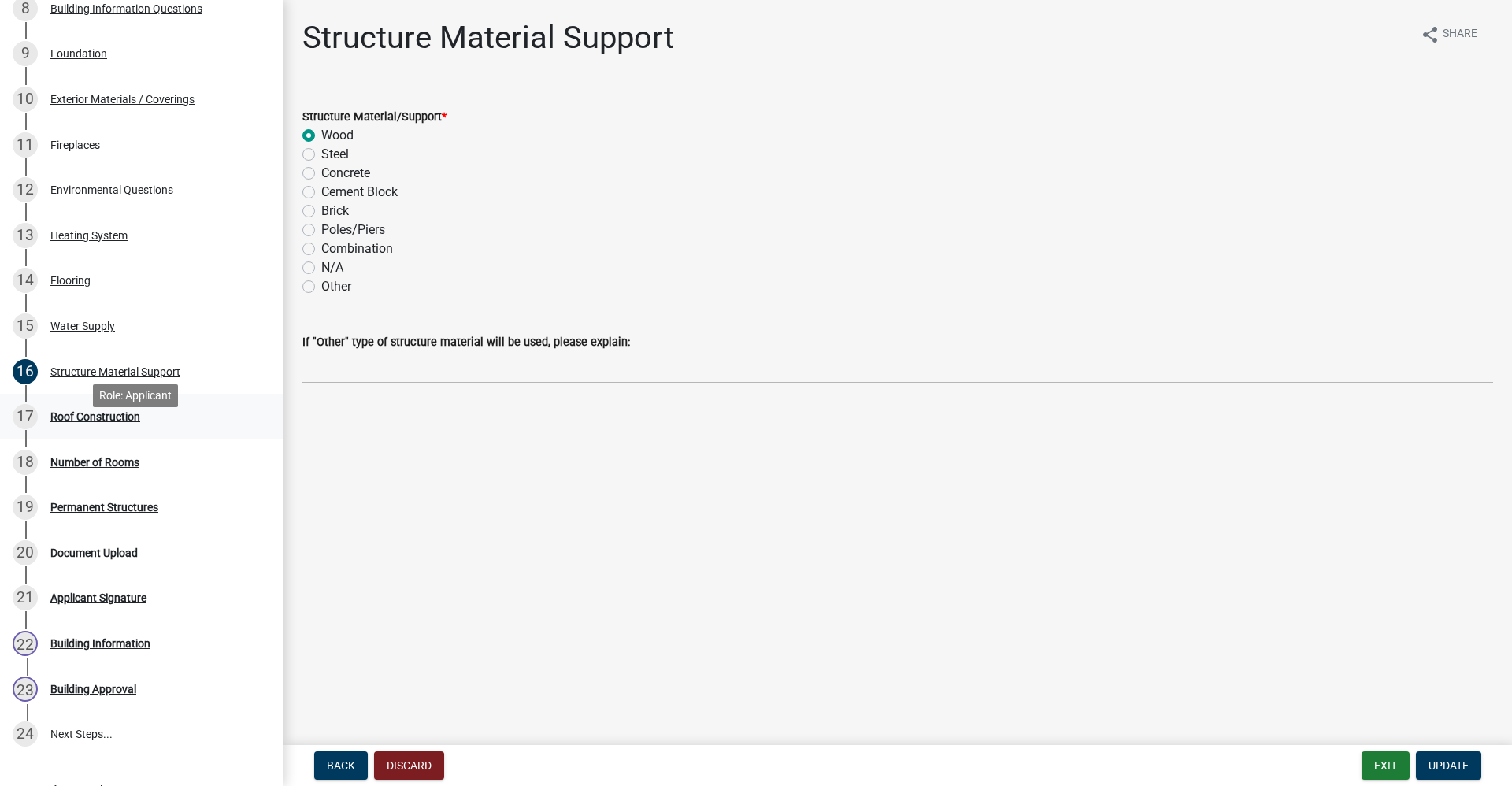
click at [109, 423] on div "Roof Construction" at bounding box center [95, 416] width 90 height 11
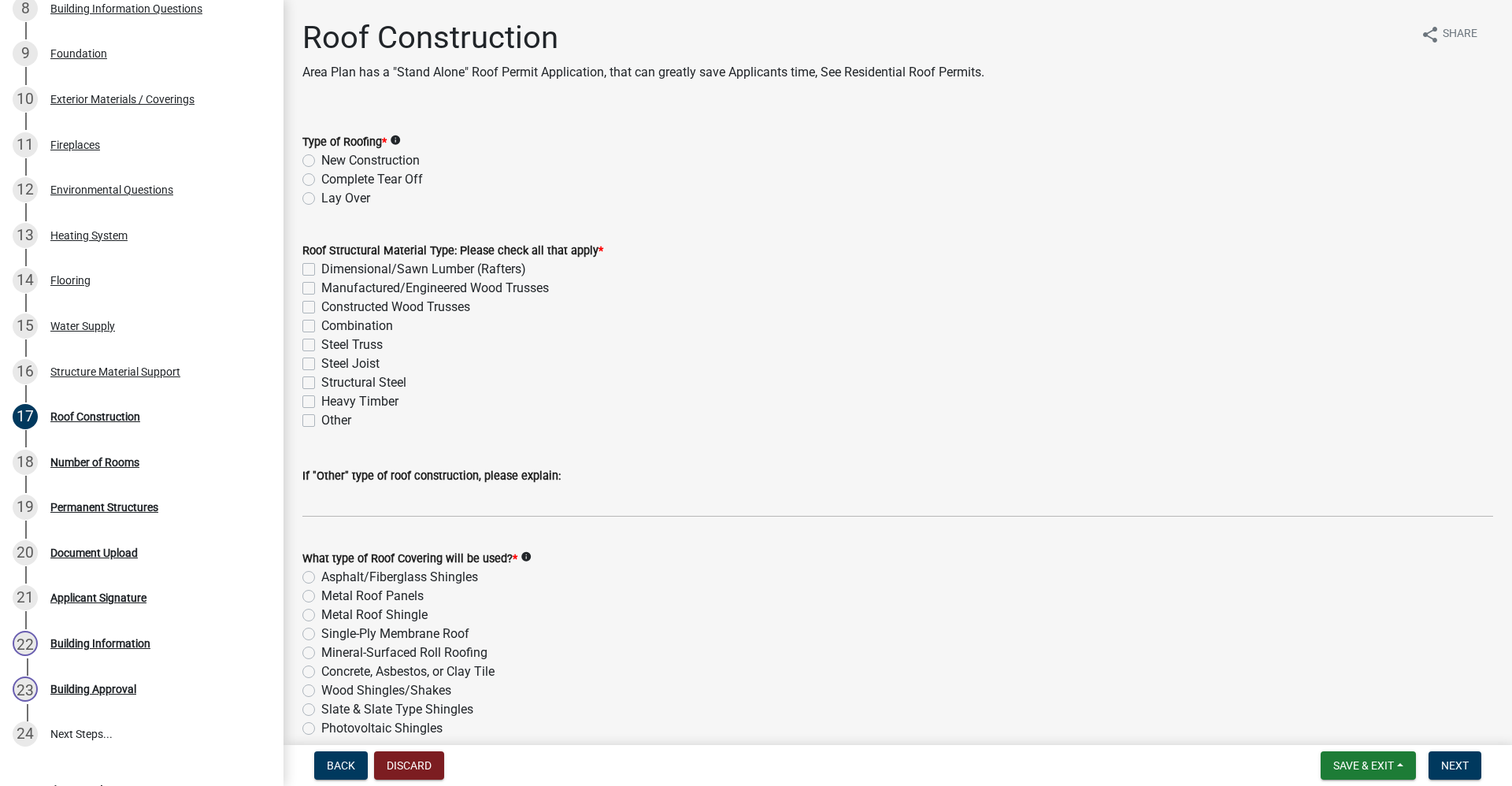
click at [321, 163] on label "New Construction" at bounding box center [370, 161] width 99 height 19
click at [321, 162] on input "New Construction" at bounding box center [326, 156] width 10 height 10
click at [321, 268] on label "Dimensional/Sawn Lumber (Rafters)" at bounding box center [423, 269] width 204 height 19
click at [321, 268] on input "Dimensional/Sawn Lumber (Rafters)" at bounding box center [326, 265] width 10 height 10
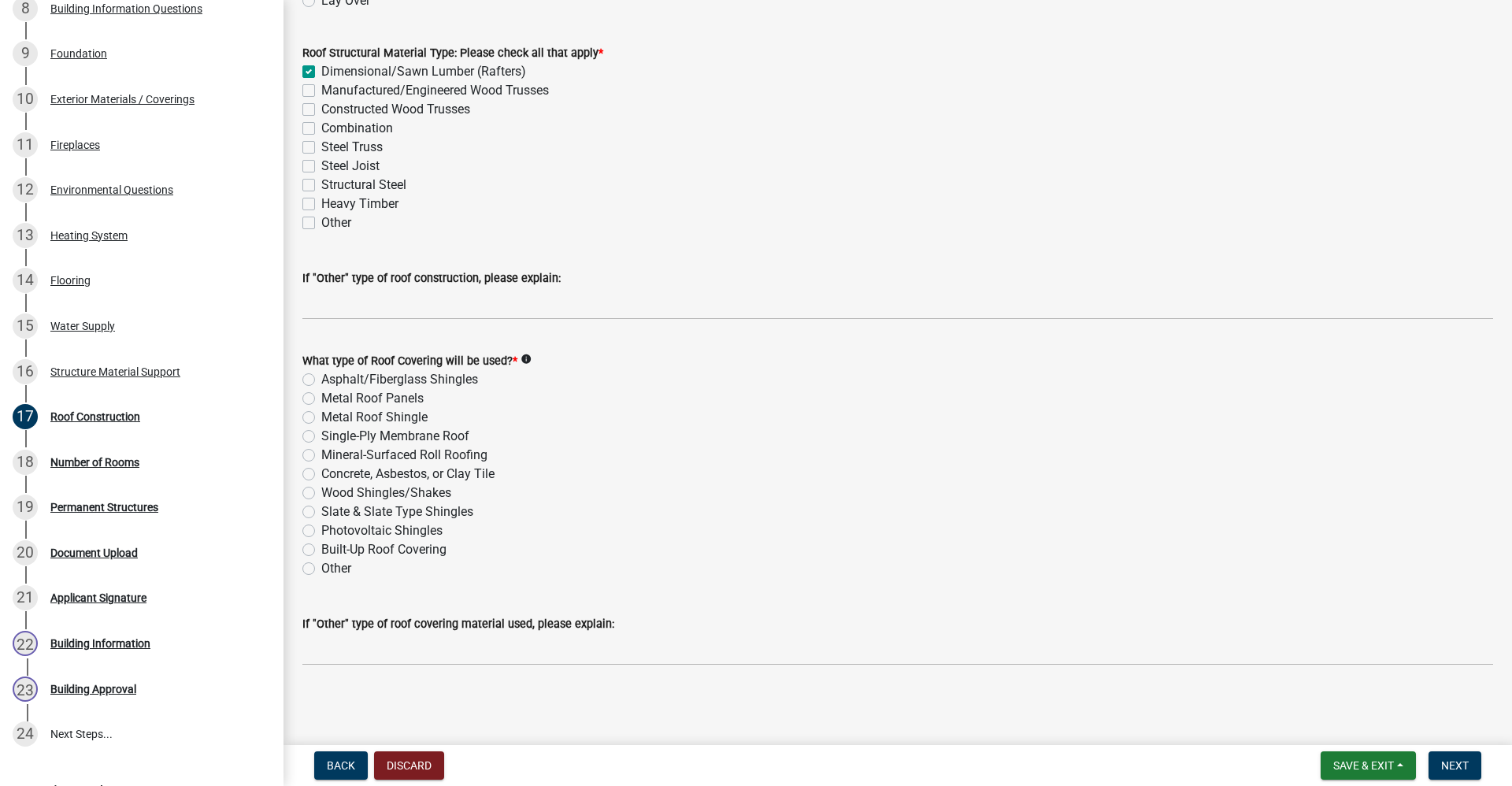
scroll to position [198, 0]
click at [321, 376] on label "Asphalt/Fiberglass Shingles" at bounding box center [399, 379] width 157 height 19
click at [321, 376] on input "Asphalt/Fiberglass Shingles" at bounding box center [326, 374] width 10 height 10
click at [1466, 761] on span "Next" at bounding box center [1455, 765] width 28 height 13
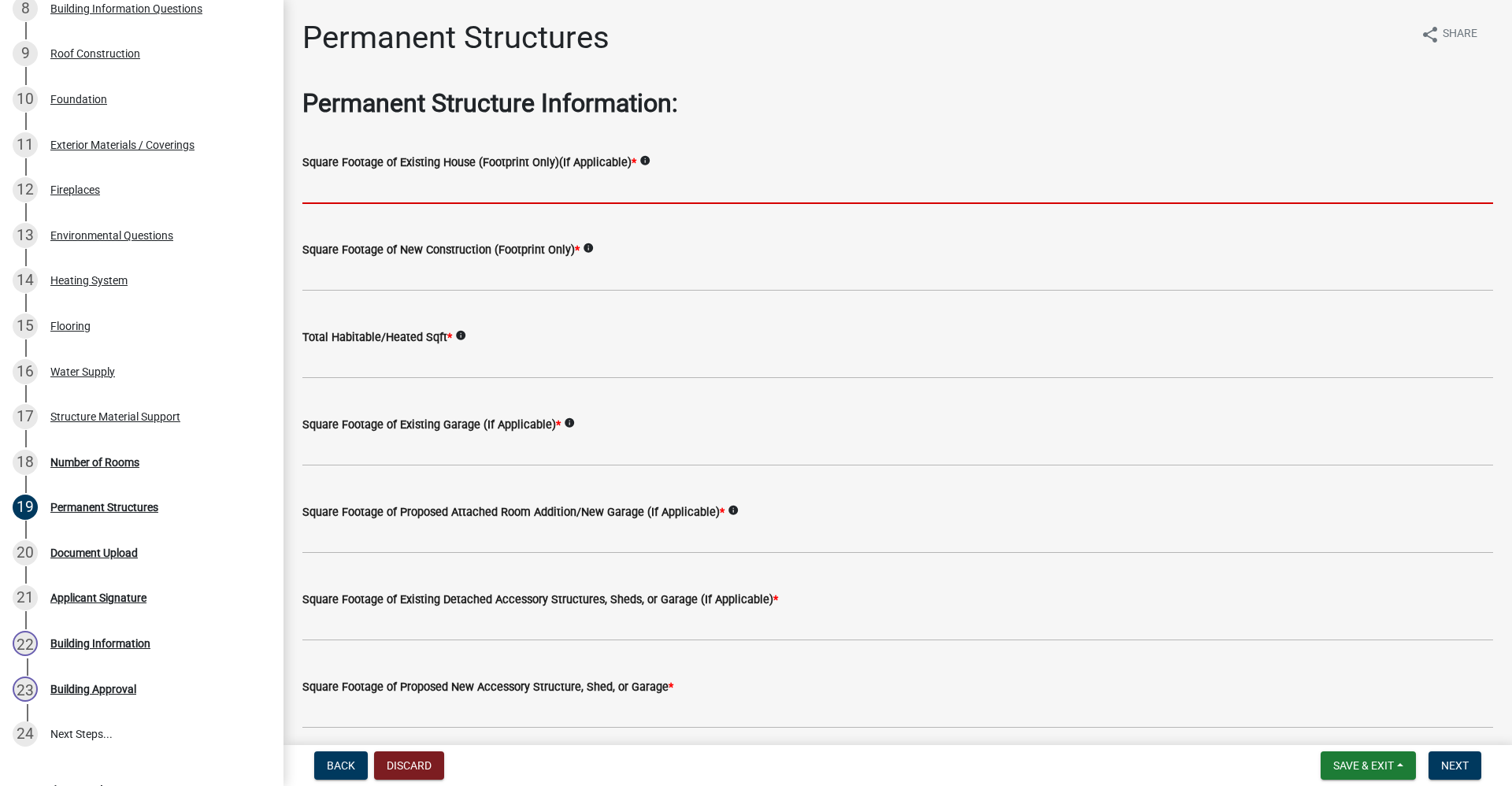
click at [369, 191] on input "text" at bounding box center [898, 188] width 1191 height 32
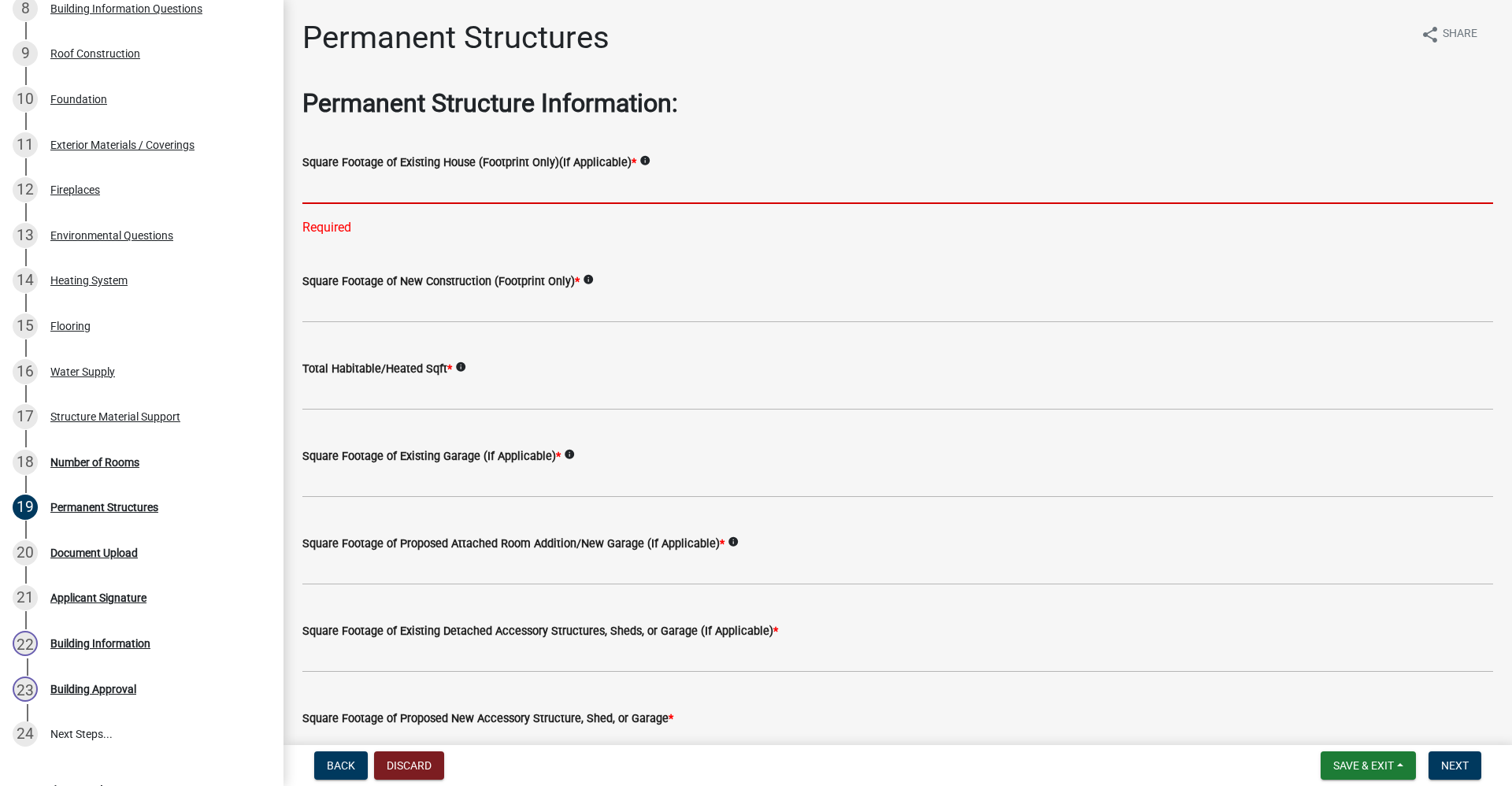
click at [357, 194] on input "text" at bounding box center [898, 188] width 1191 height 32
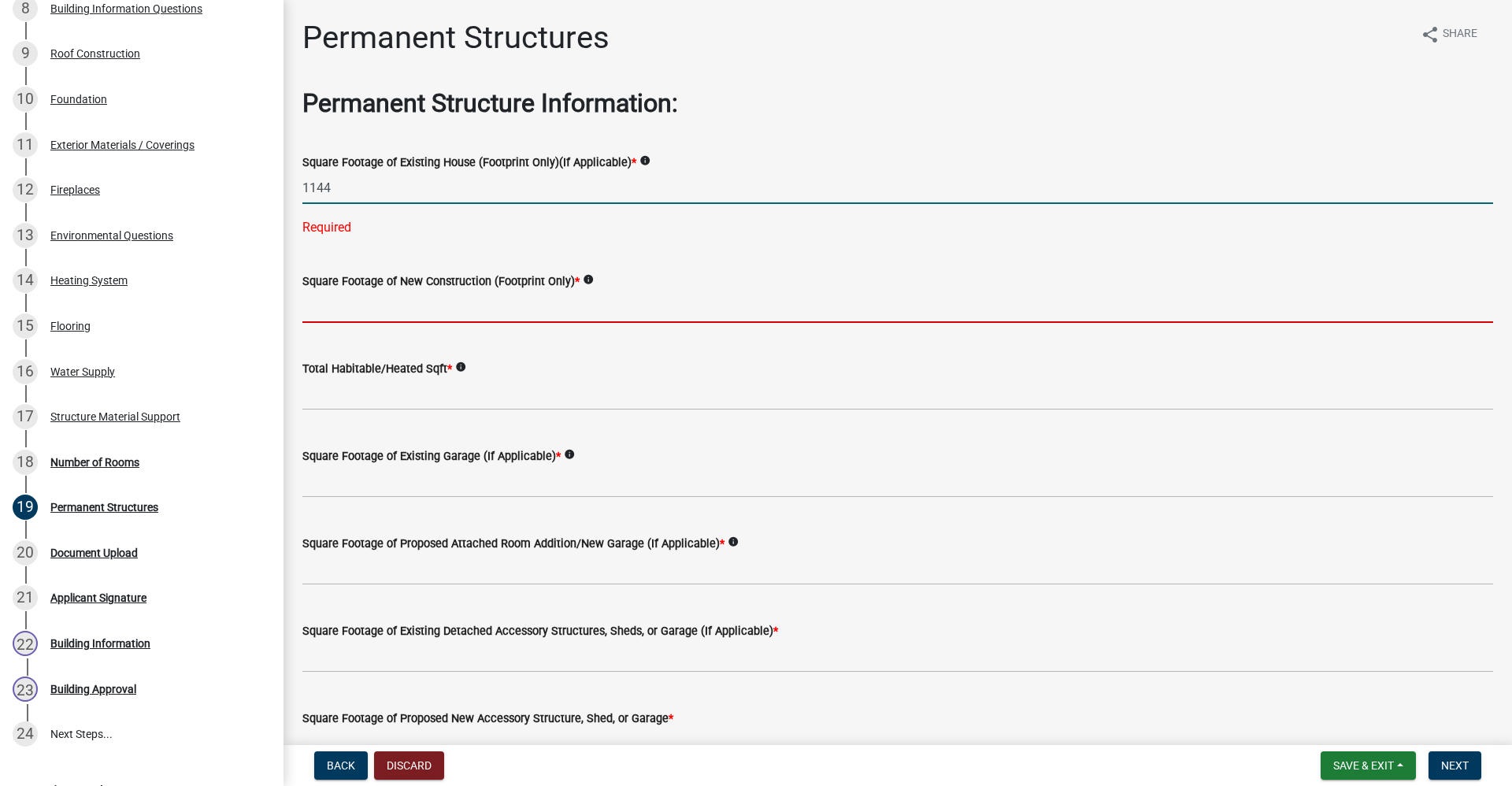
click at [389, 305] on wm-data-entity-input "Square Footage of New Construction (Footprint Only) * info" at bounding box center [898, 293] width 1191 height 87
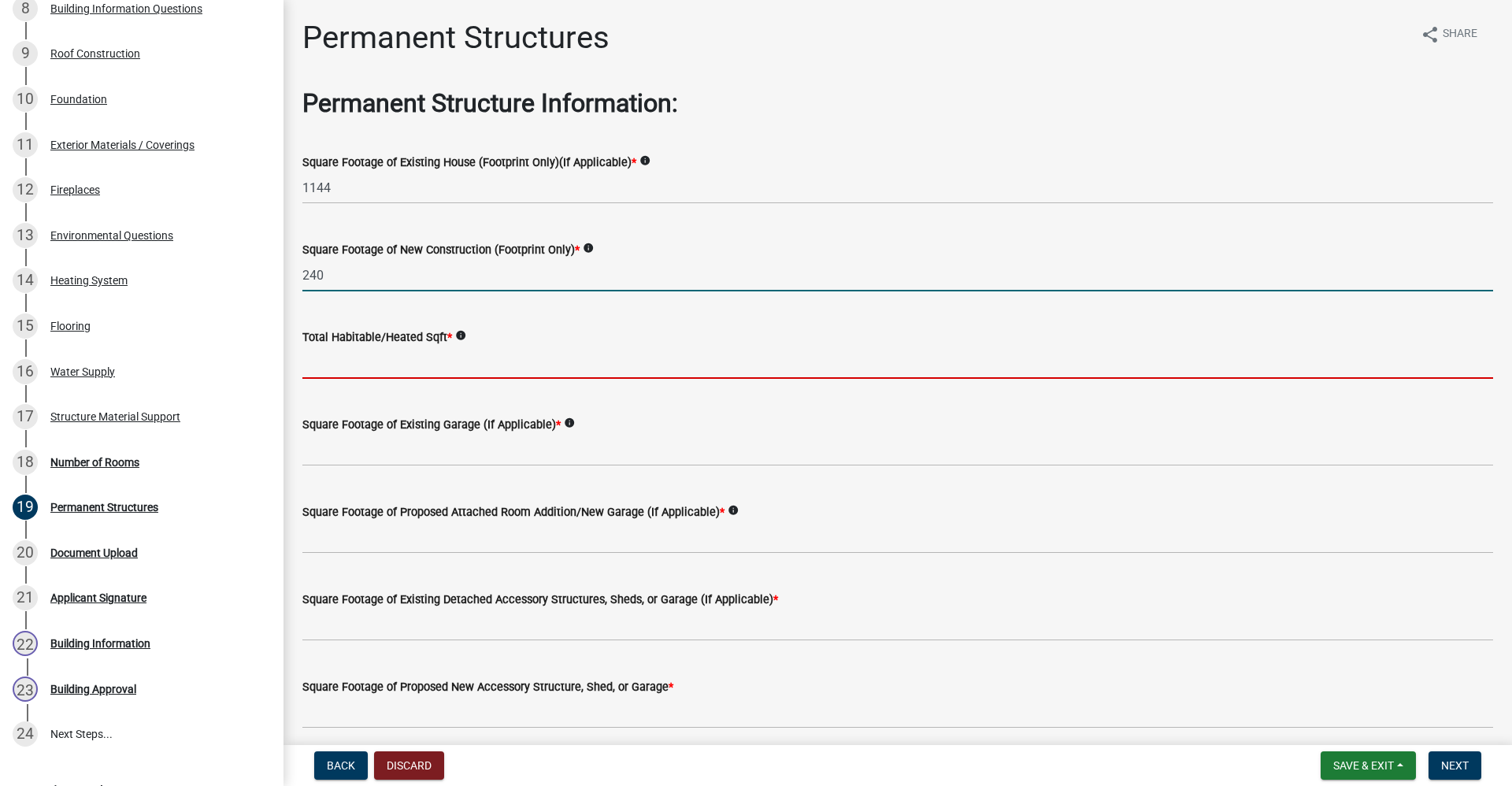
click at [339, 369] on input "text" at bounding box center [898, 362] width 1191 height 32
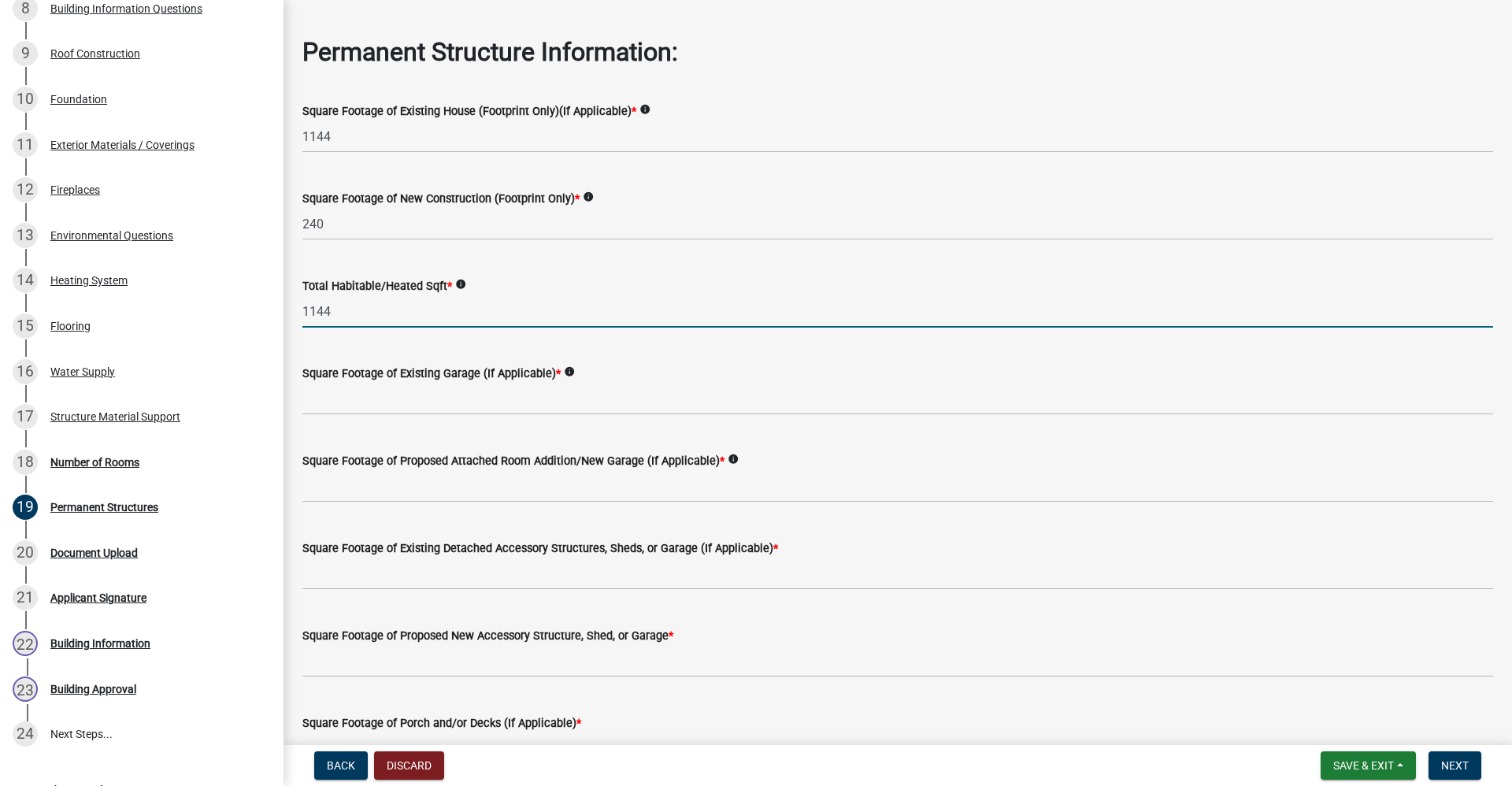
scroll to position [79, 0]
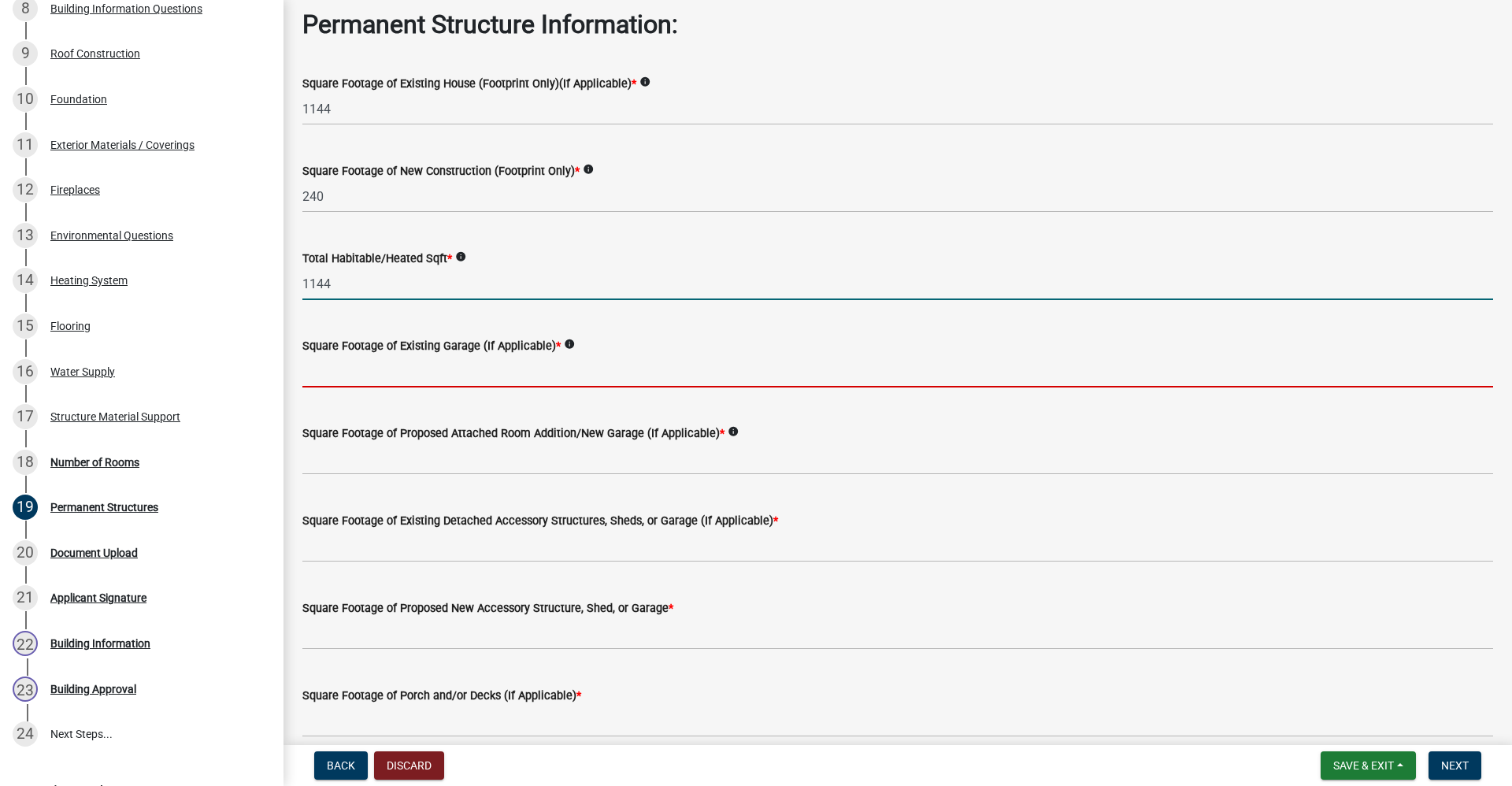
click at [391, 372] on input "text" at bounding box center [898, 371] width 1191 height 32
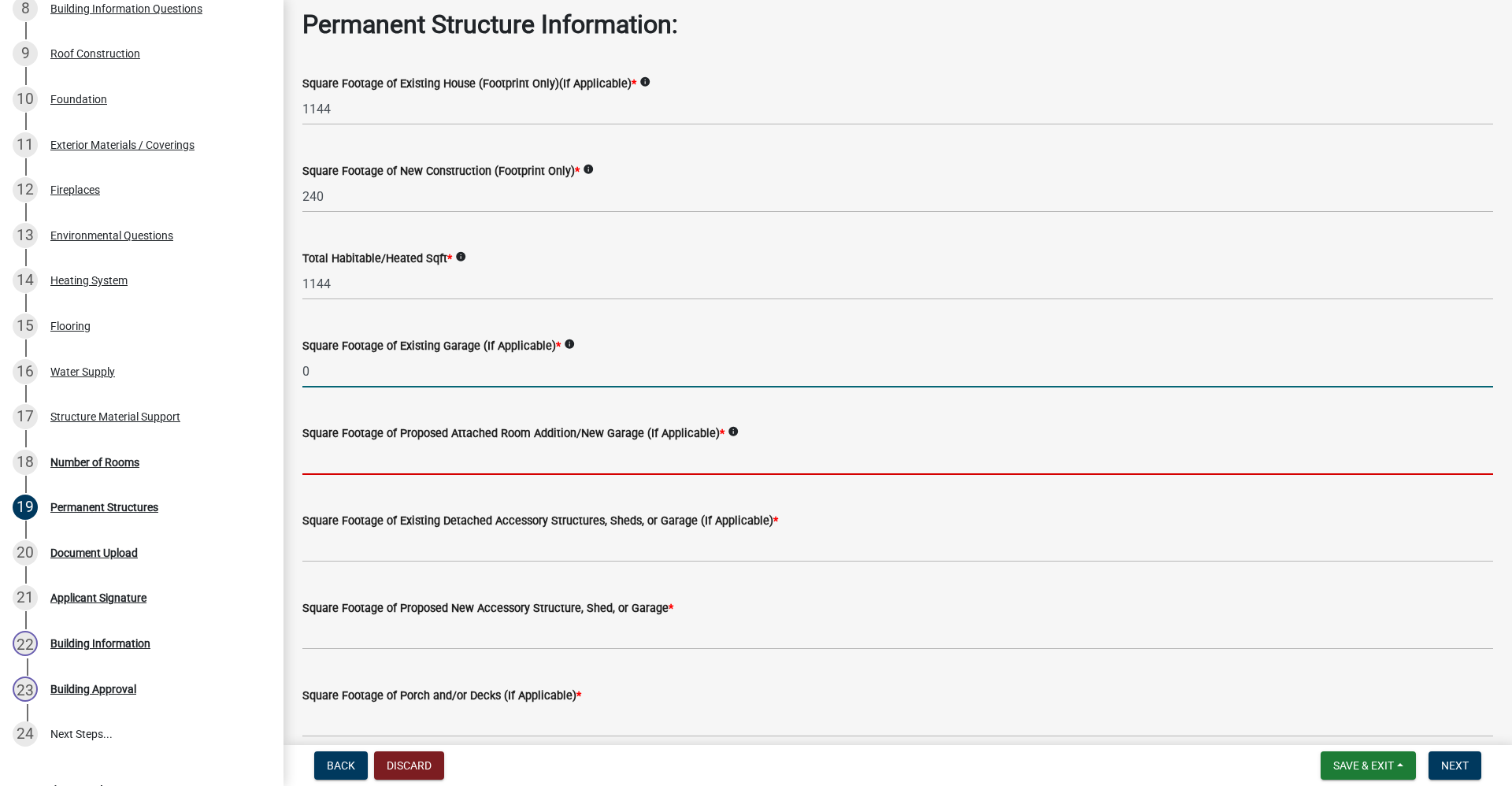
click at [349, 461] on input "text" at bounding box center [898, 458] width 1191 height 32
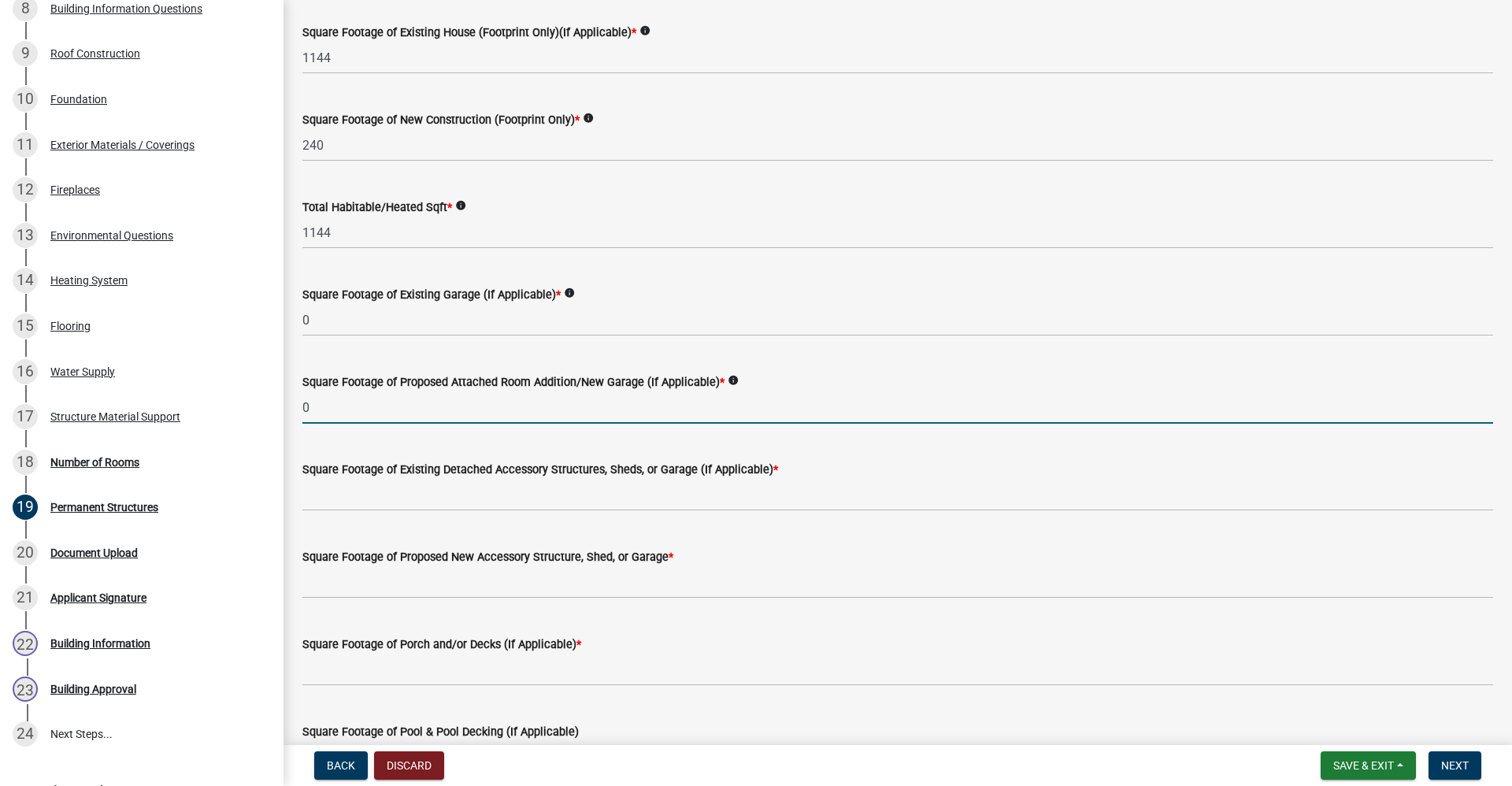
scroll to position [158, 0]
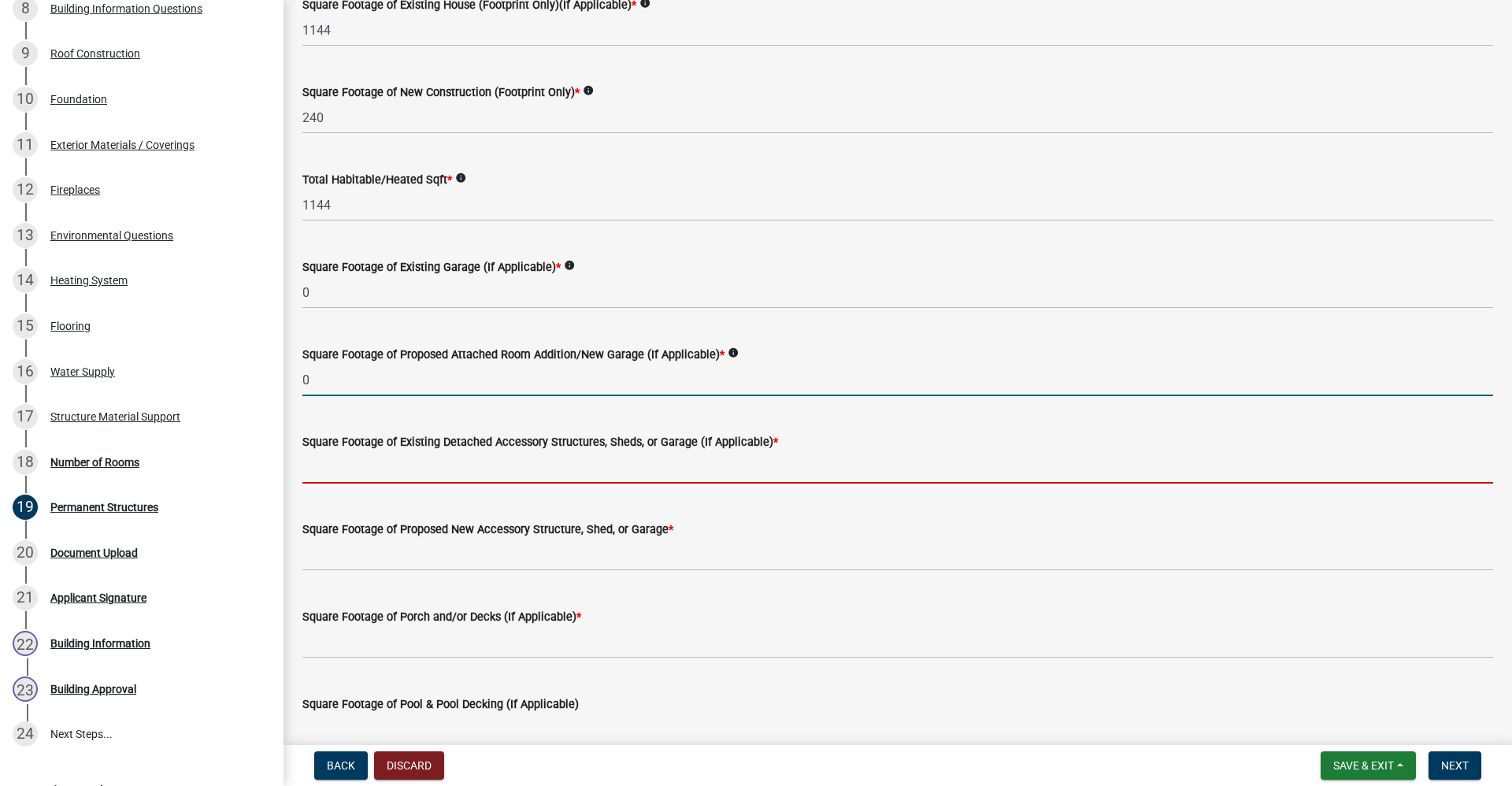
click at [420, 468] on input "text" at bounding box center [898, 467] width 1191 height 32
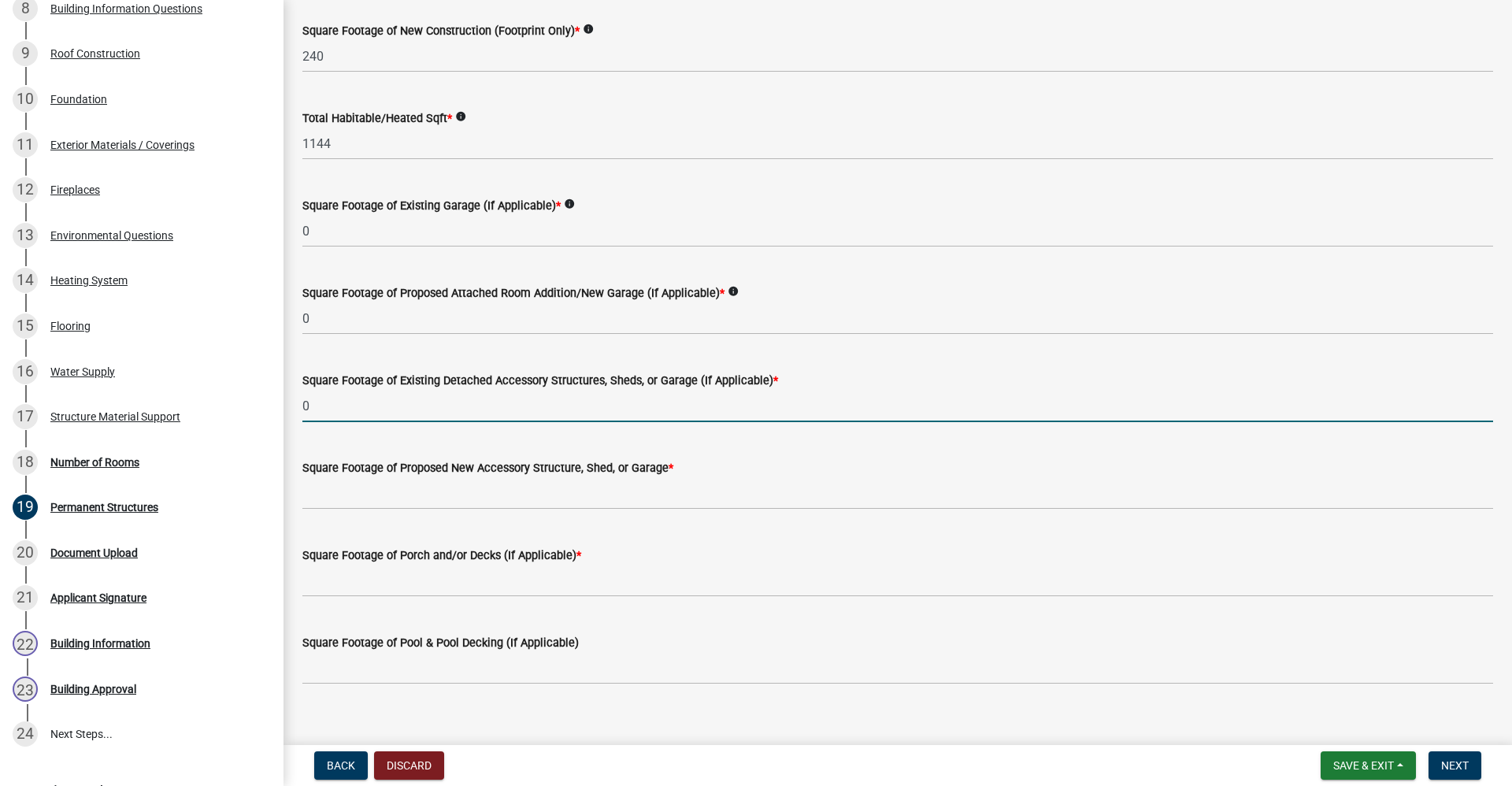
scroll to position [236, 0]
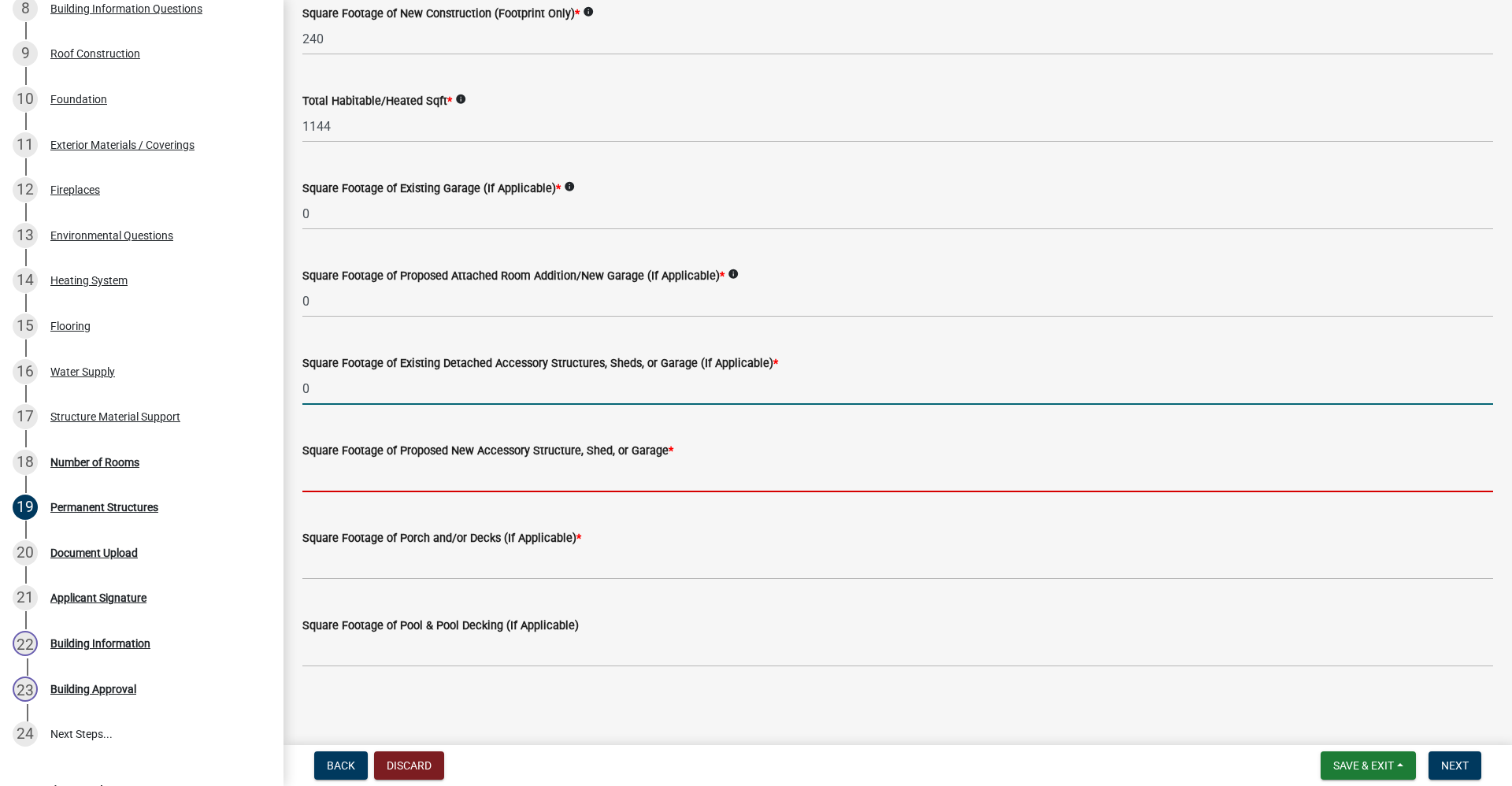
click at [395, 478] on input "text" at bounding box center [898, 476] width 1191 height 32
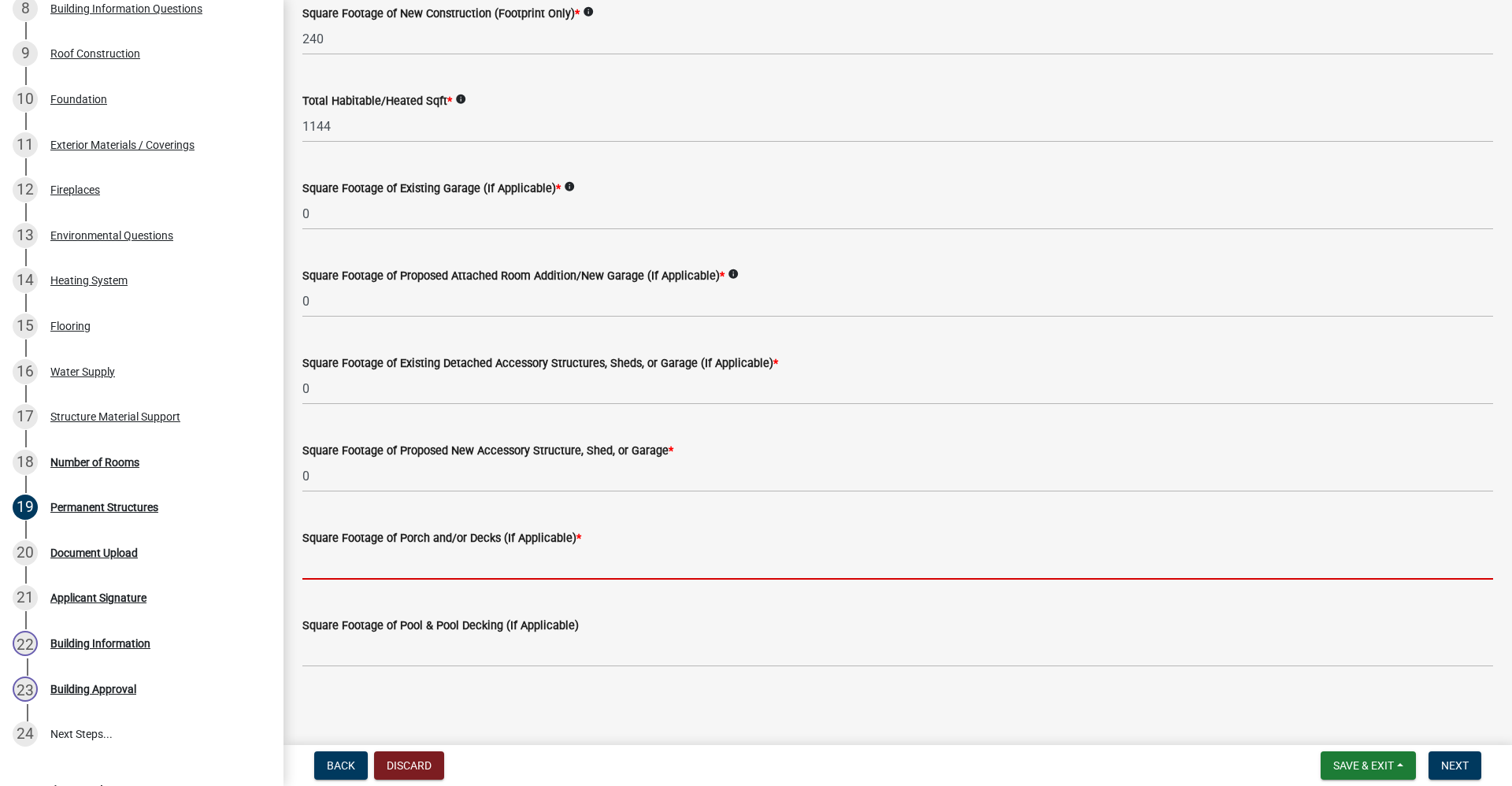
click at [345, 559] on input "text" at bounding box center [898, 563] width 1191 height 32
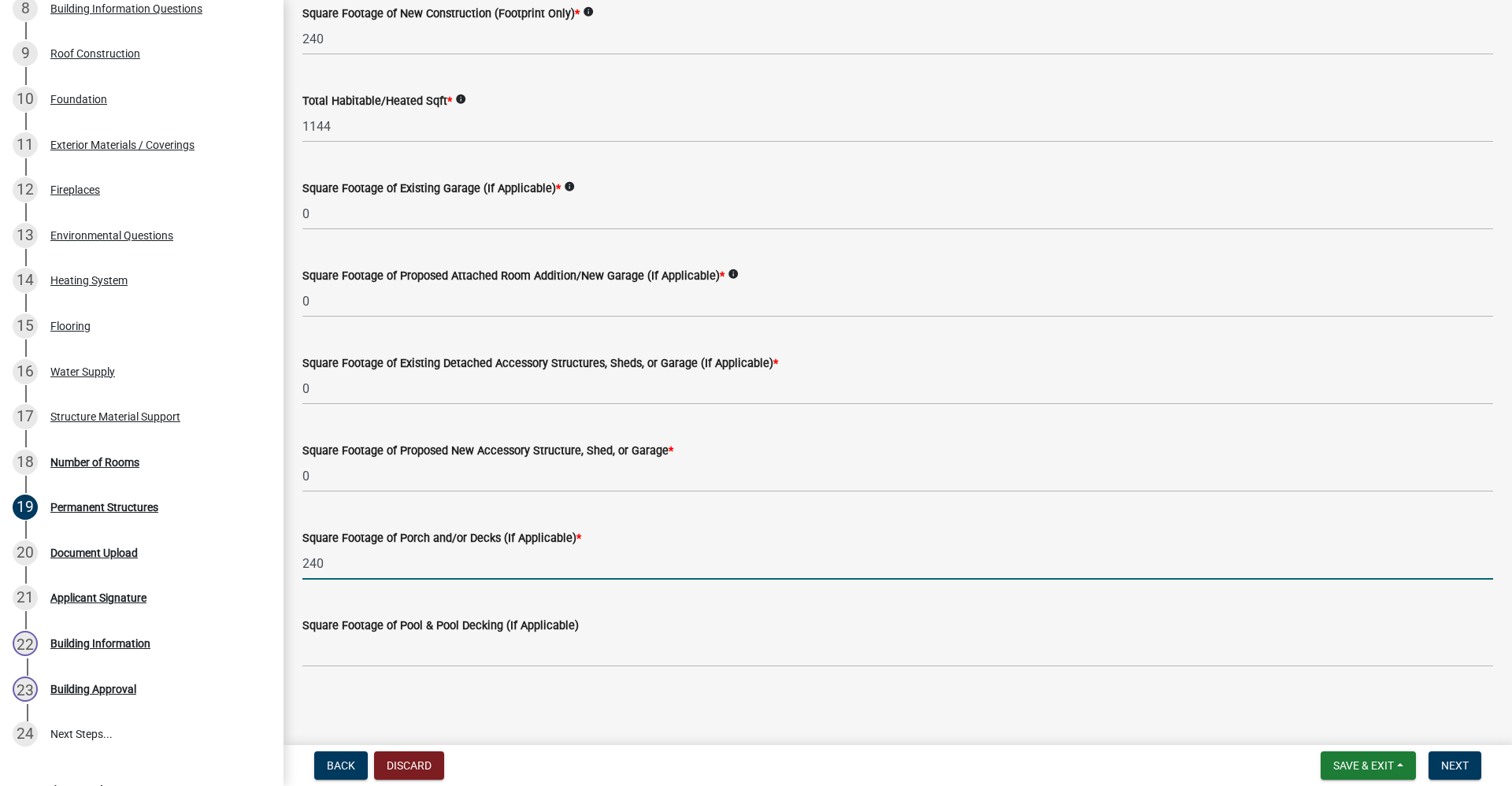
scroll to position [240, 0]
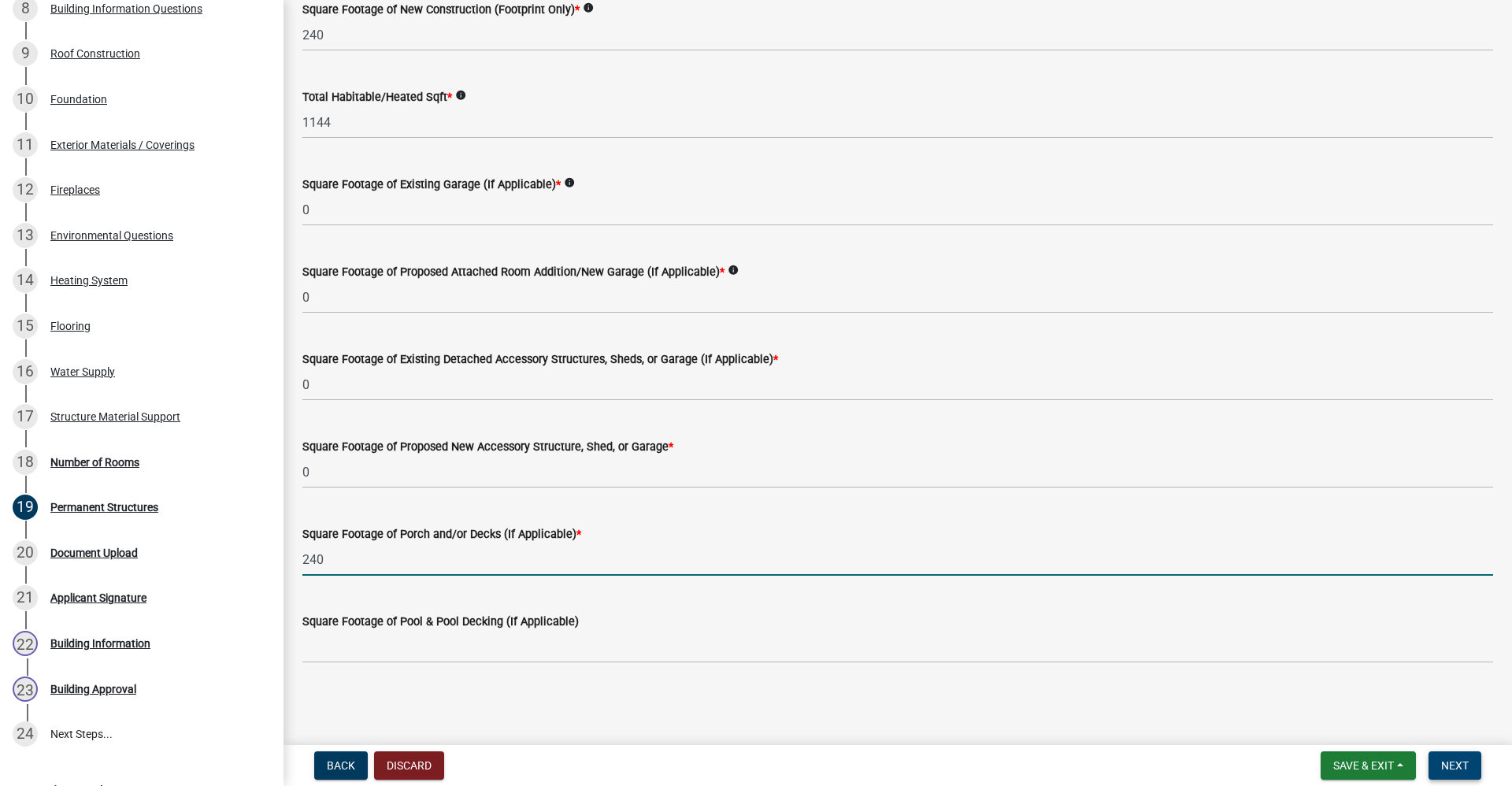
click at [1459, 760] on span "Next" at bounding box center [1455, 765] width 28 height 13
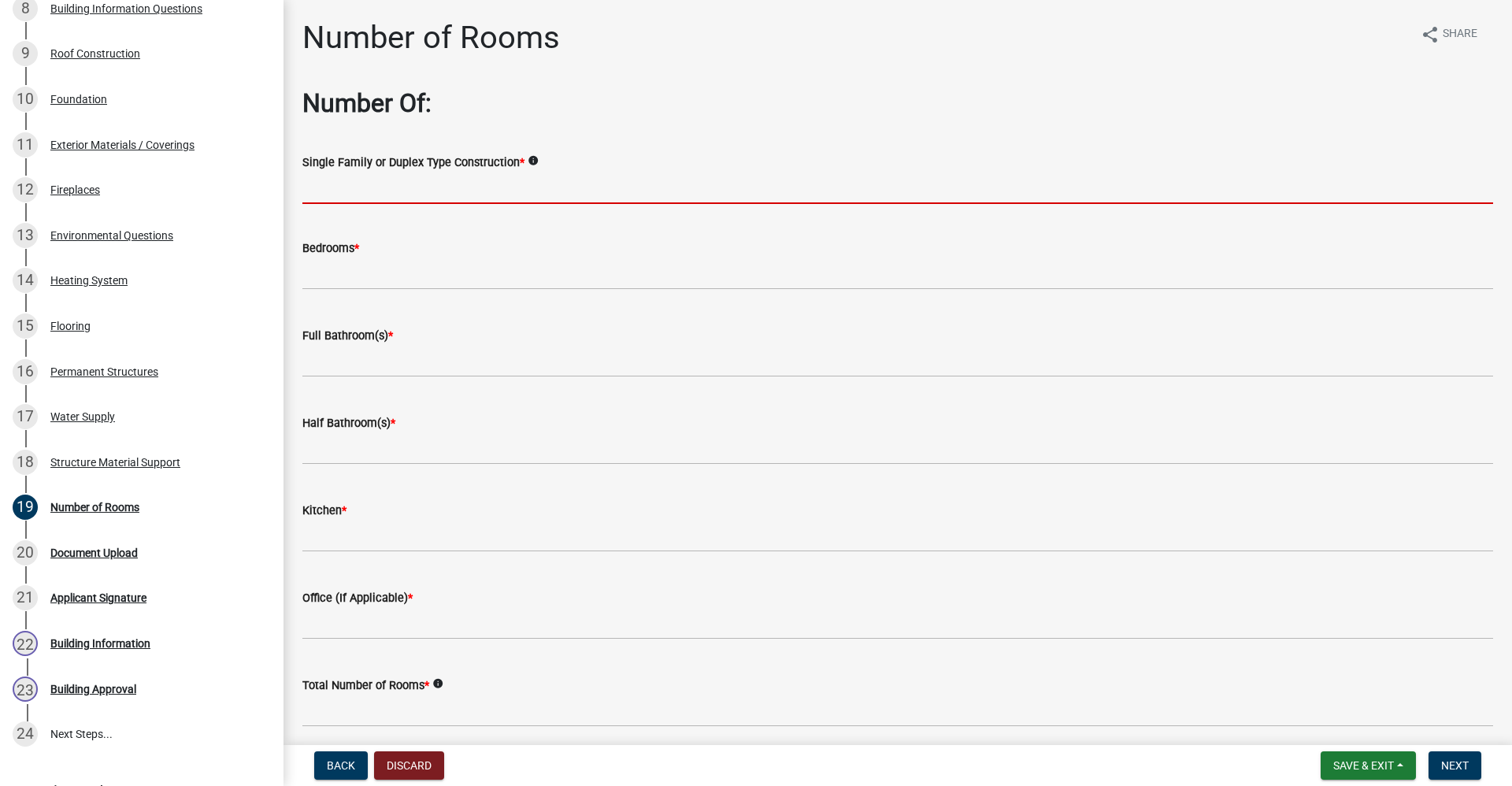
click at [335, 190] on input "Single Family or Duplex Type Construction *" at bounding box center [898, 188] width 1191 height 32
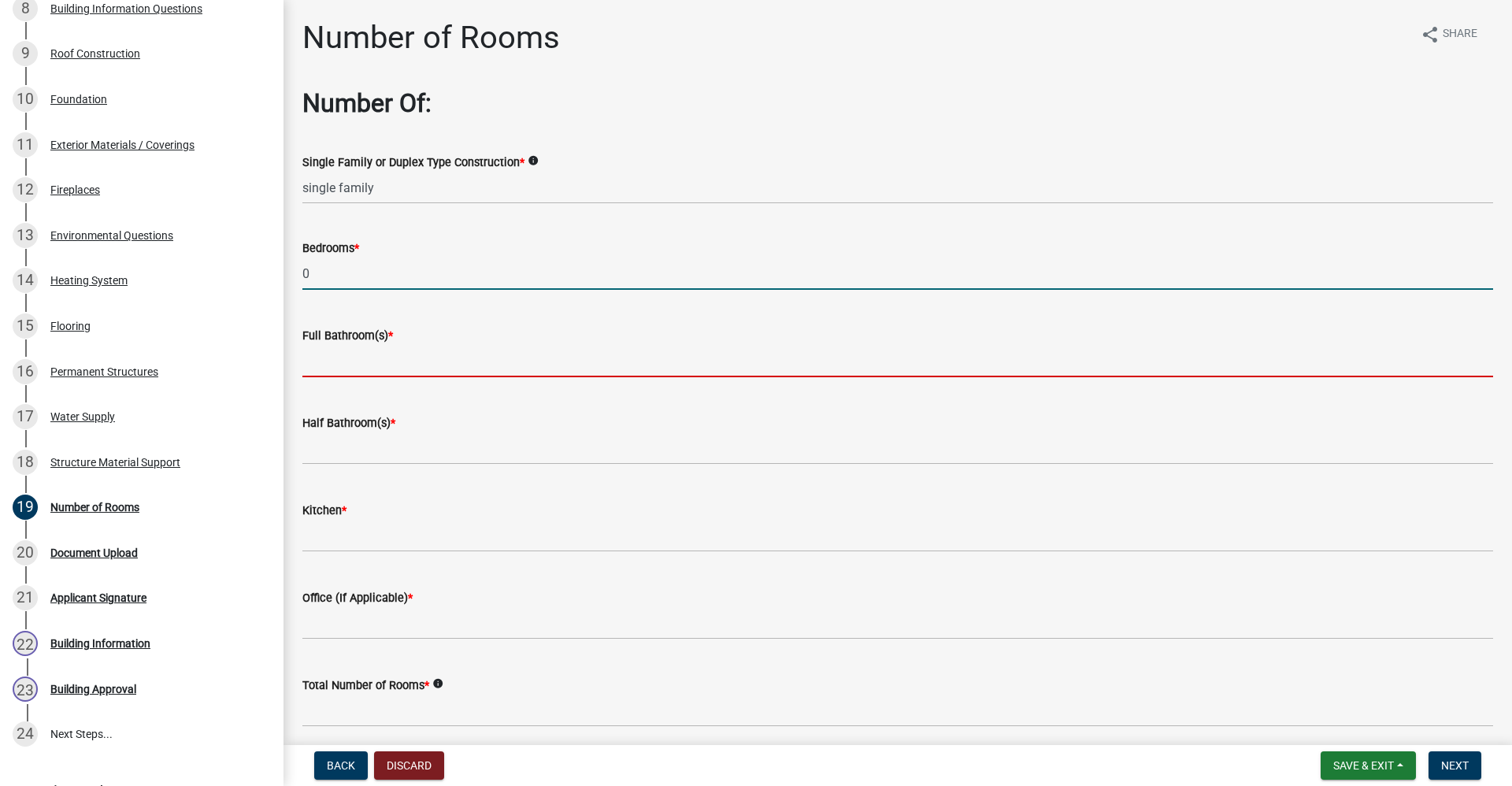
click at [315, 373] on input "text" at bounding box center [898, 362] width 1191 height 32
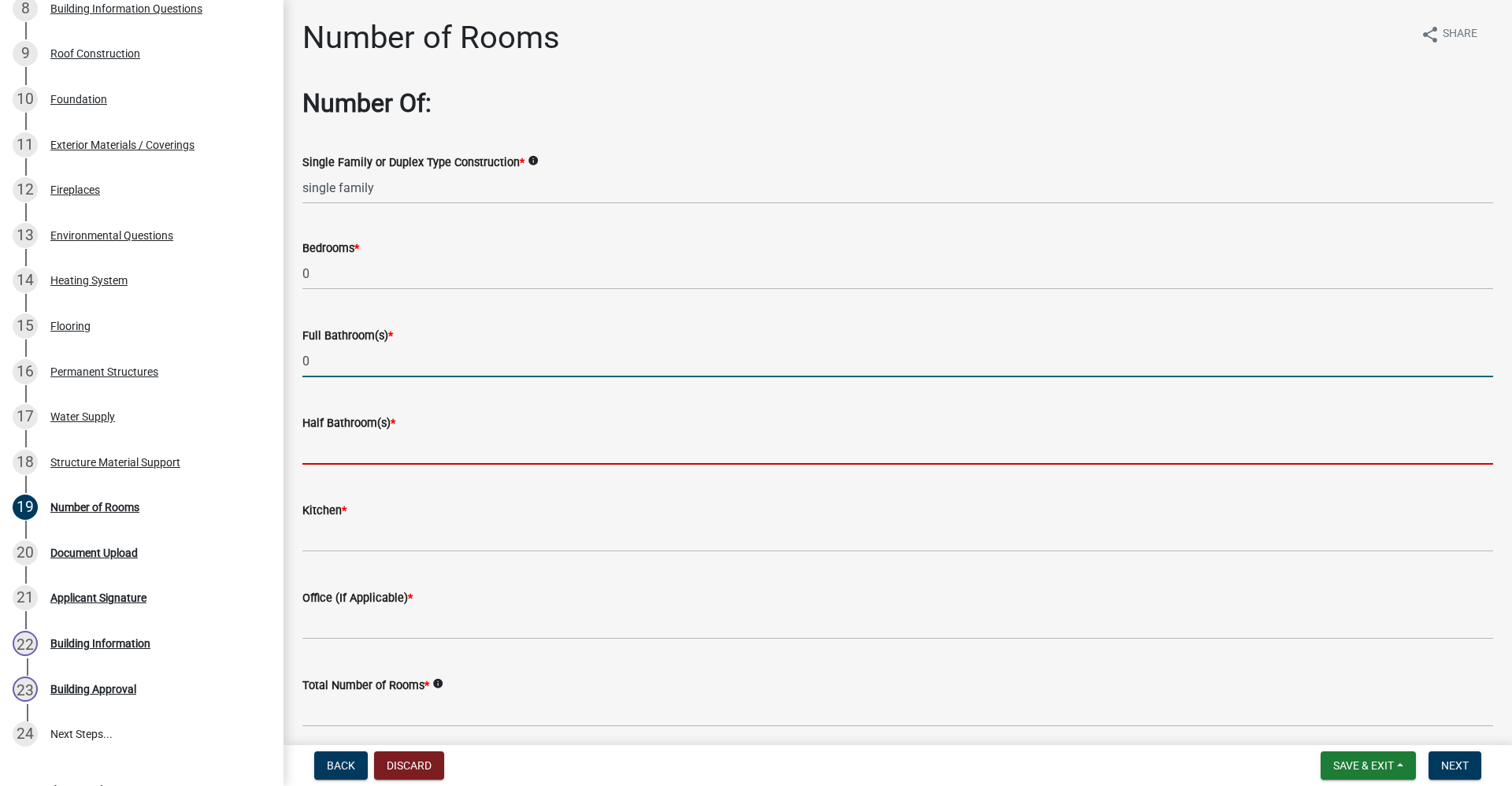
click at [320, 461] on input "text" at bounding box center [898, 449] width 1191 height 32
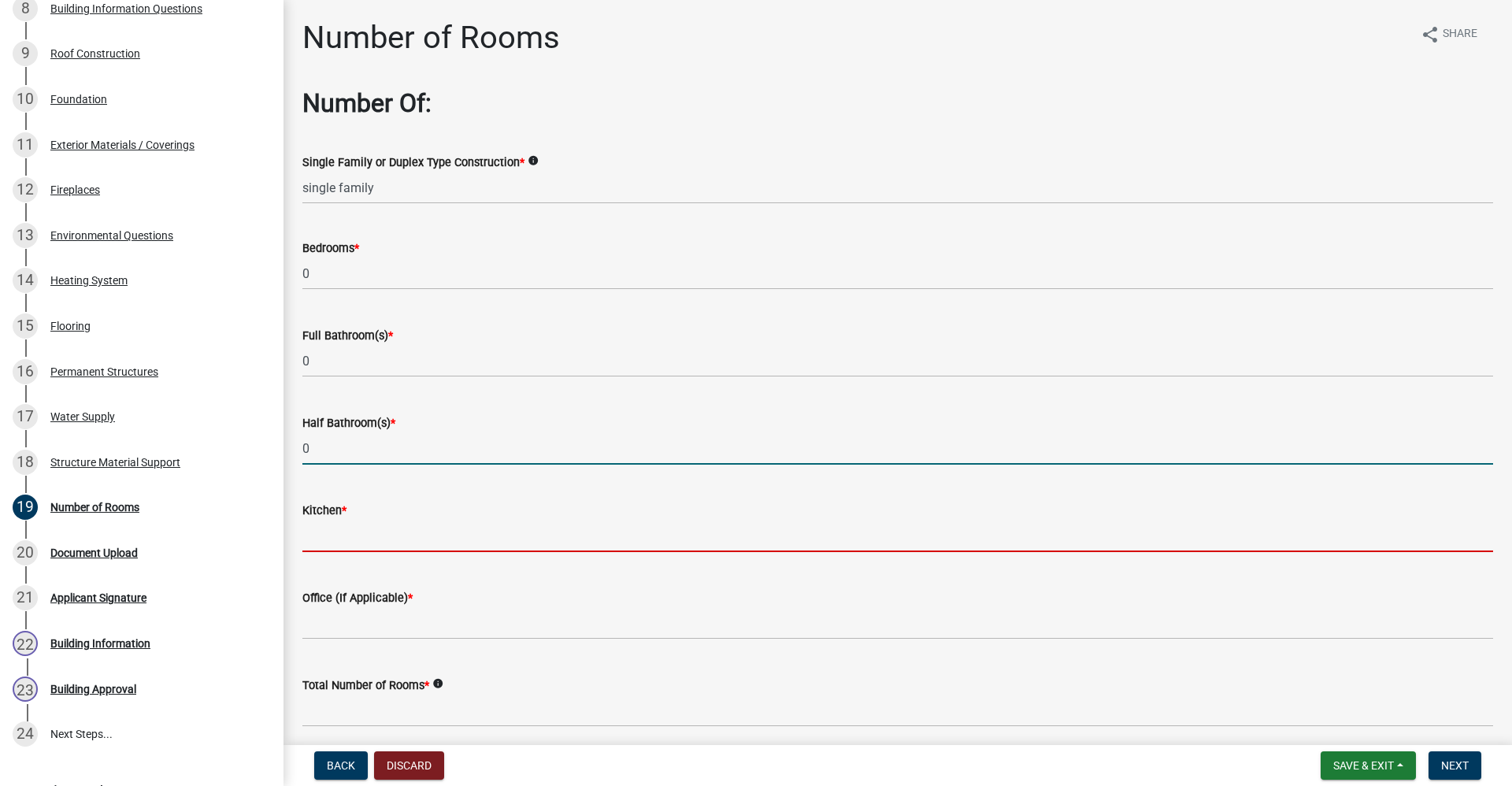
click at [311, 547] on input "text" at bounding box center [898, 536] width 1191 height 32
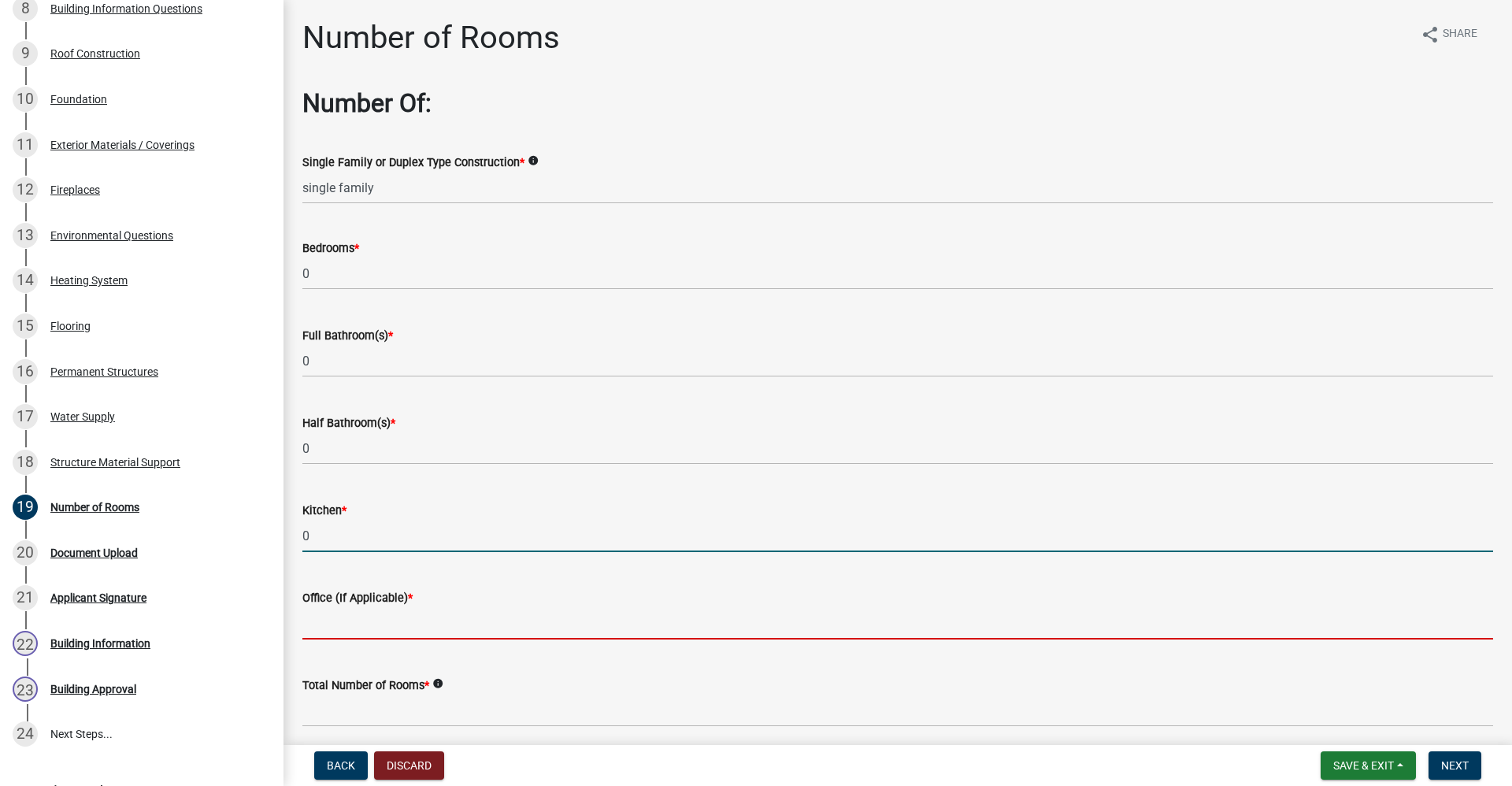
drag, startPoint x: 314, startPoint y: 630, endPoint x: 333, endPoint y: 630, distance: 19.0
click at [314, 630] on input "text" at bounding box center [898, 624] width 1191 height 32
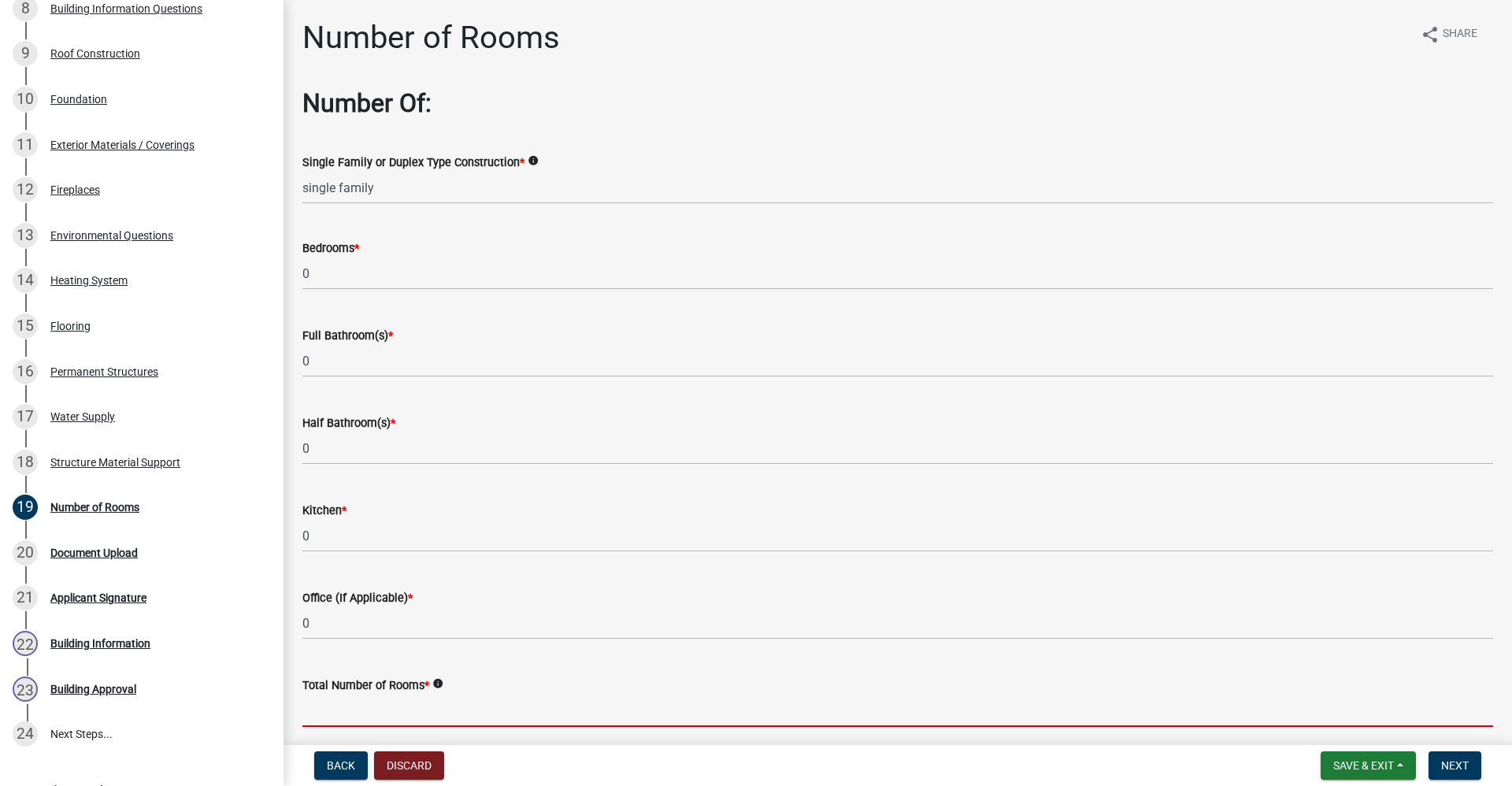
click at [325, 706] on input "text" at bounding box center [898, 711] width 1191 height 32
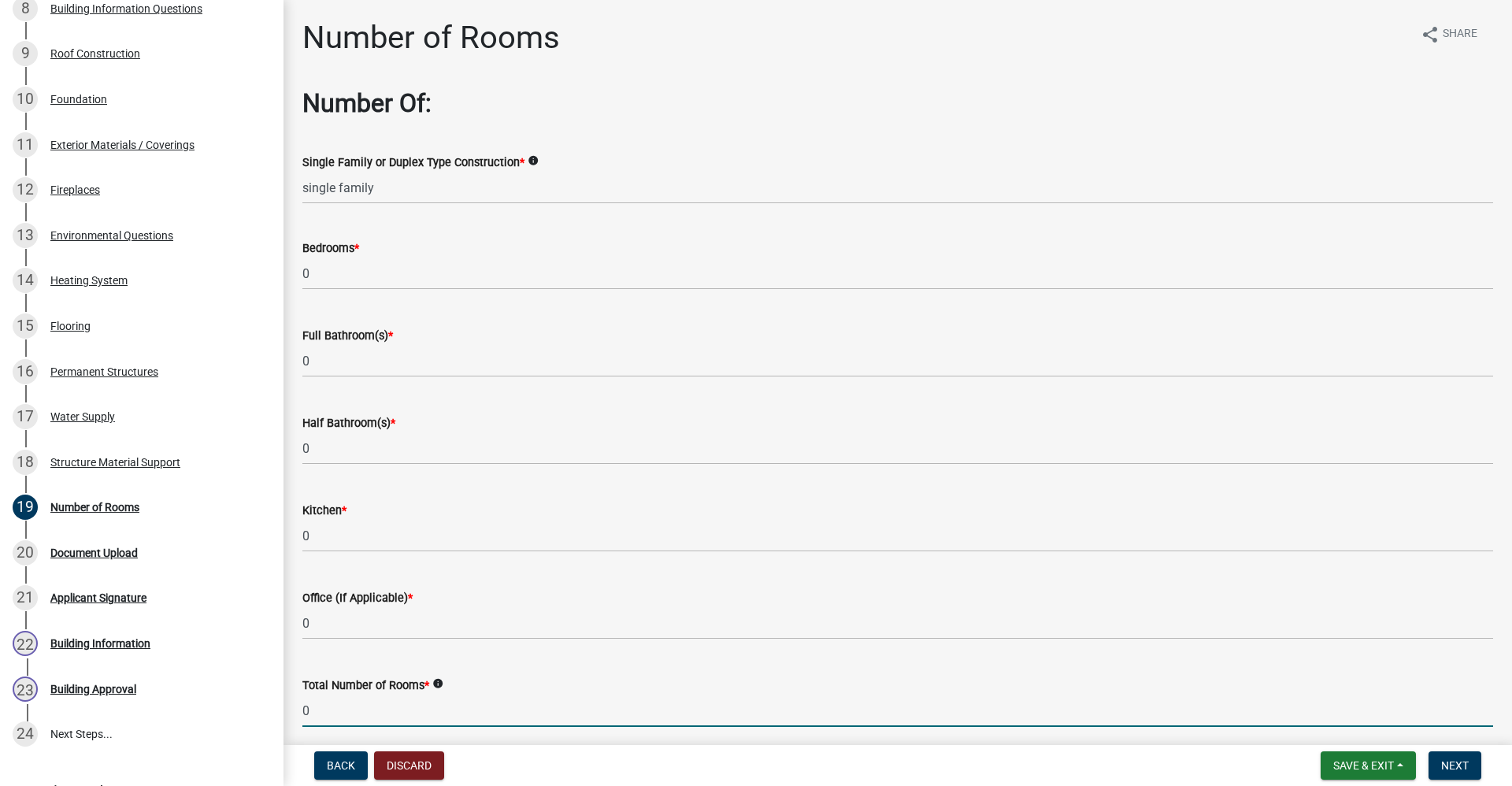
scroll to position [64, 0]
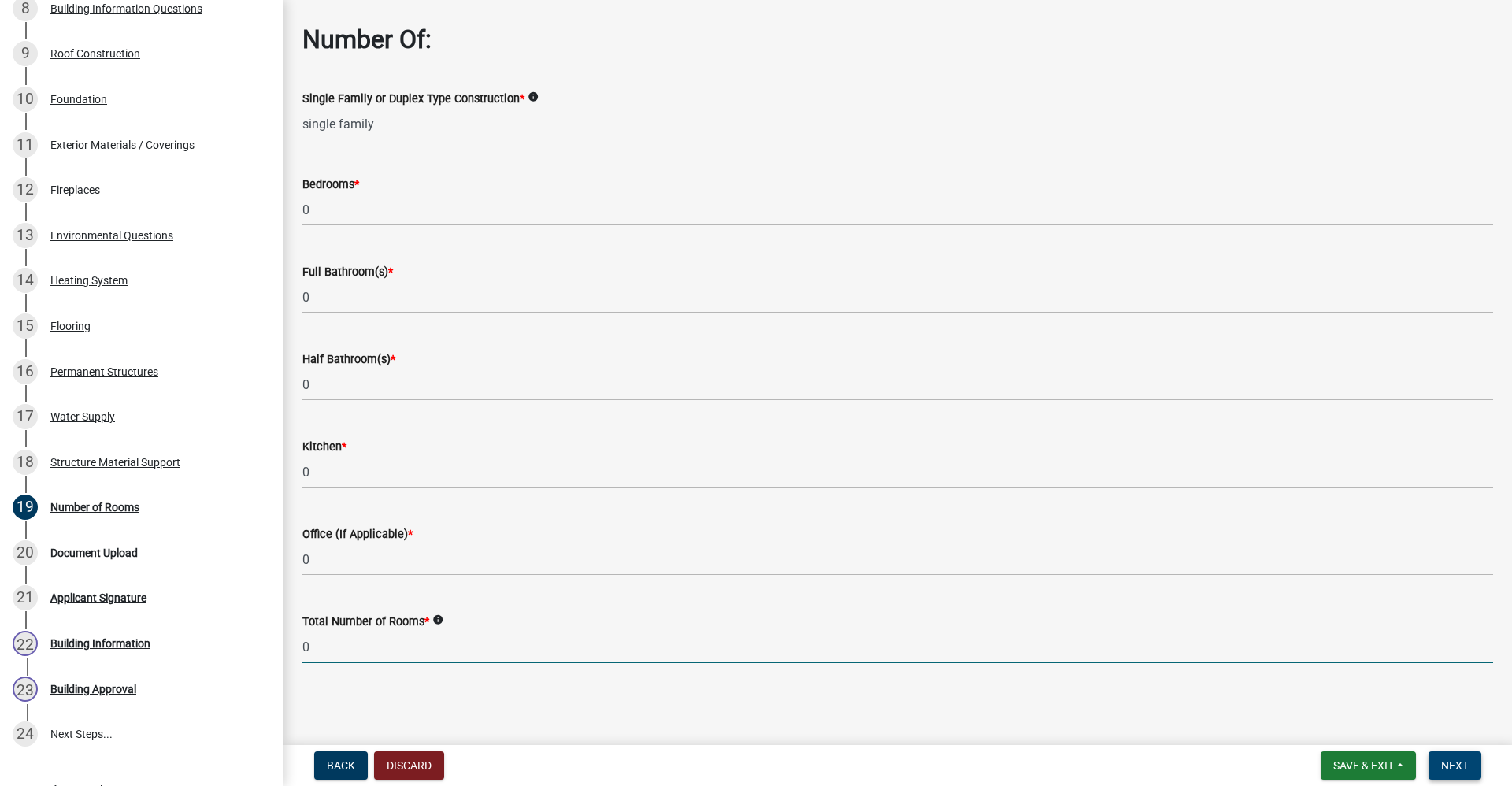
click at [1466, 766] on span "Next" at bounding box center [1455, 765] width 28 height 13
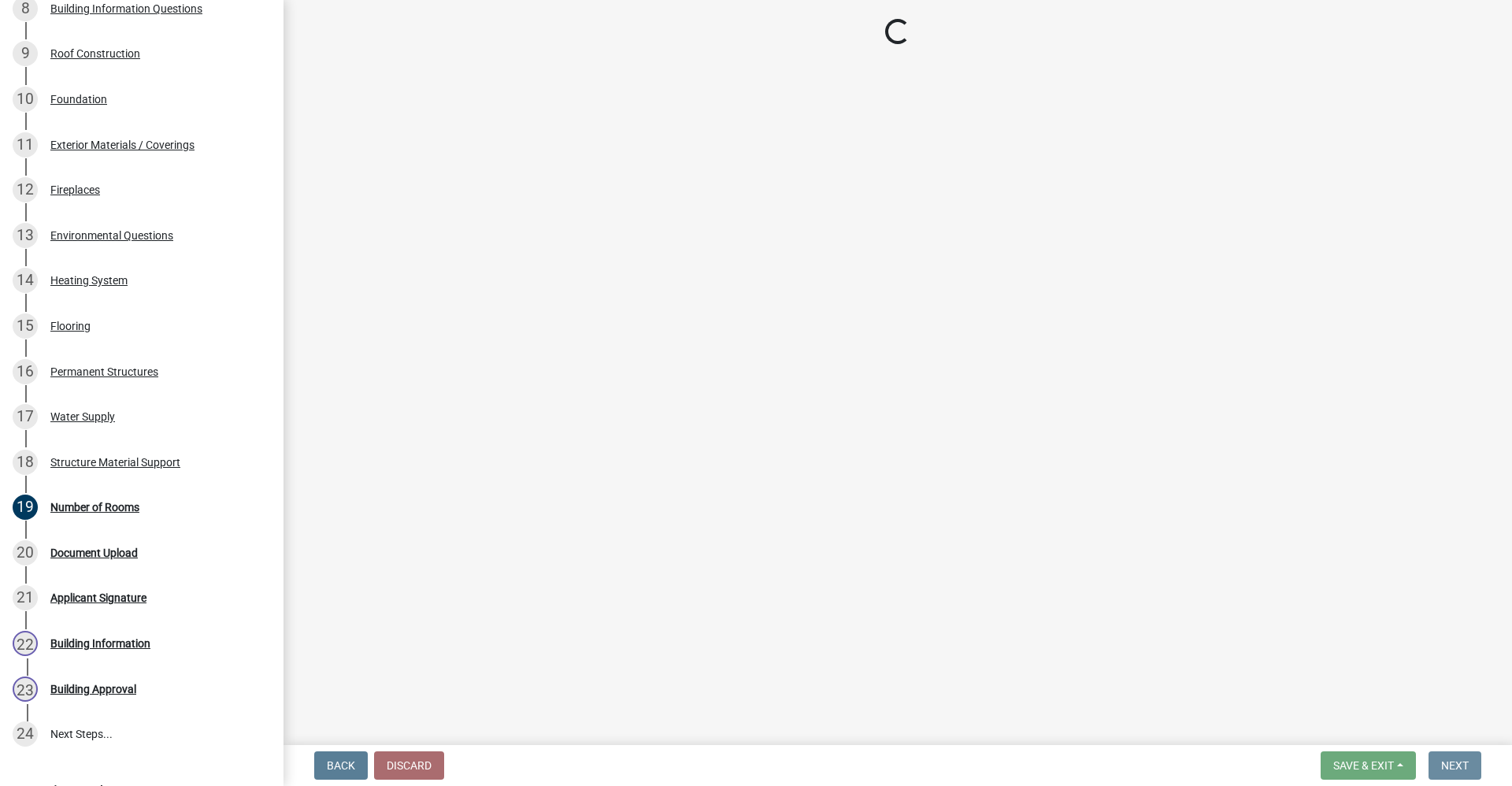
scroll to position [0, 0]
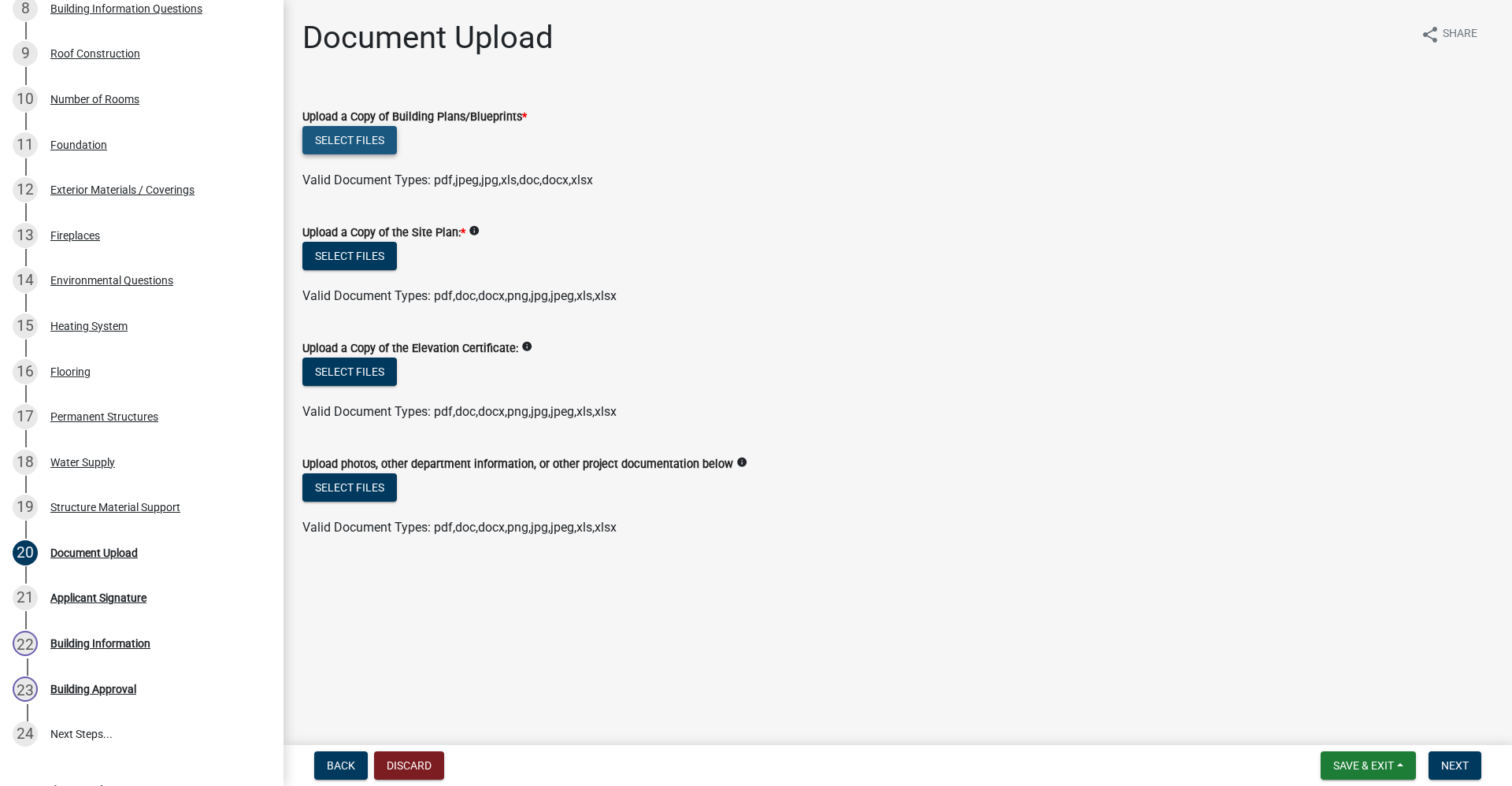
click at [368, 148] on button "Select files" at bounding box center [349, 140] width 94 height 29
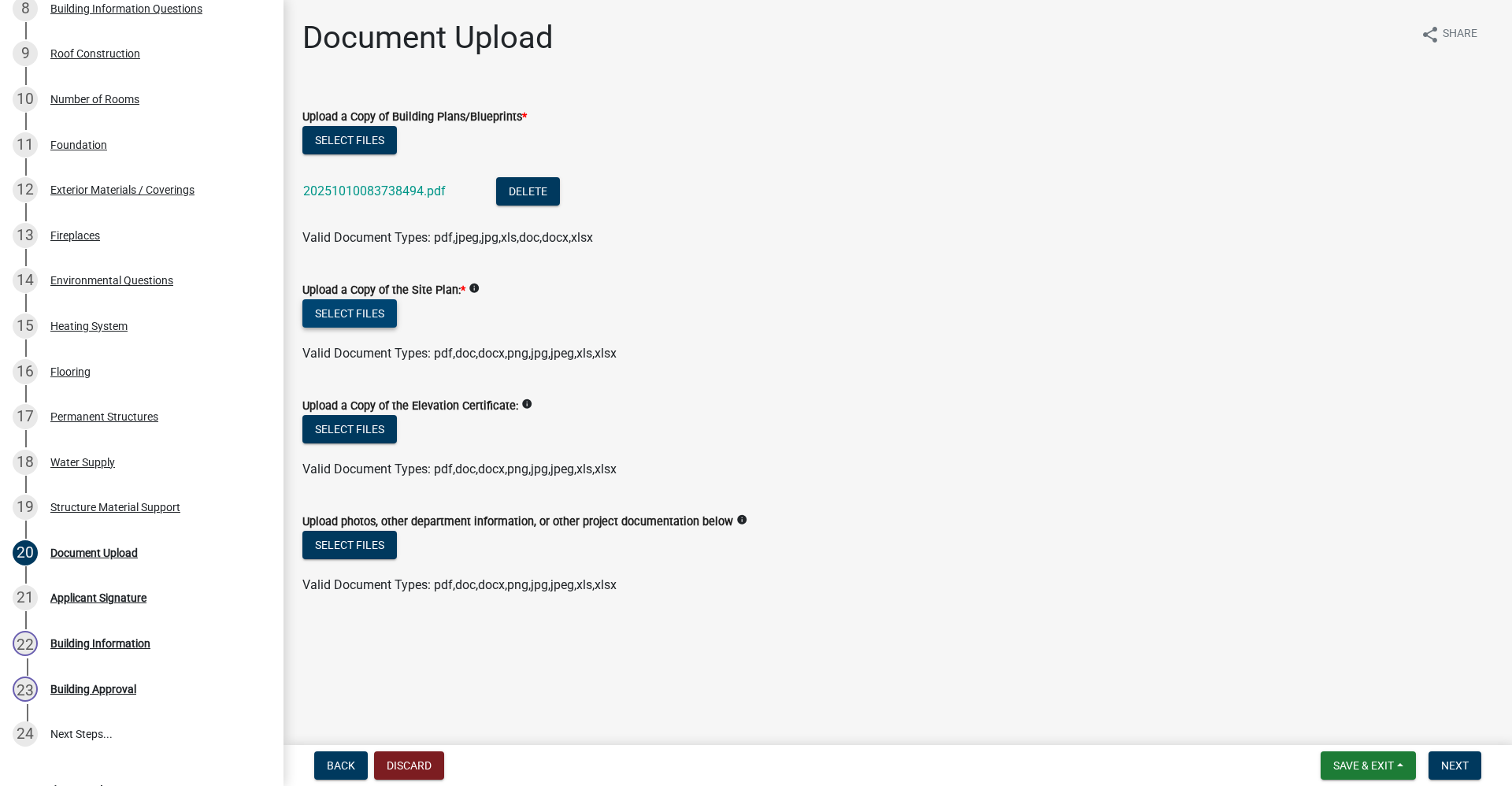
click at [370, 293] on label "Upload a Copy of the Site Plan: *" at bounding box center [384, 291] width 163 height 11
click at [367, 319] on button "Select files" at bounding box center [349, 314] width 94 height 29
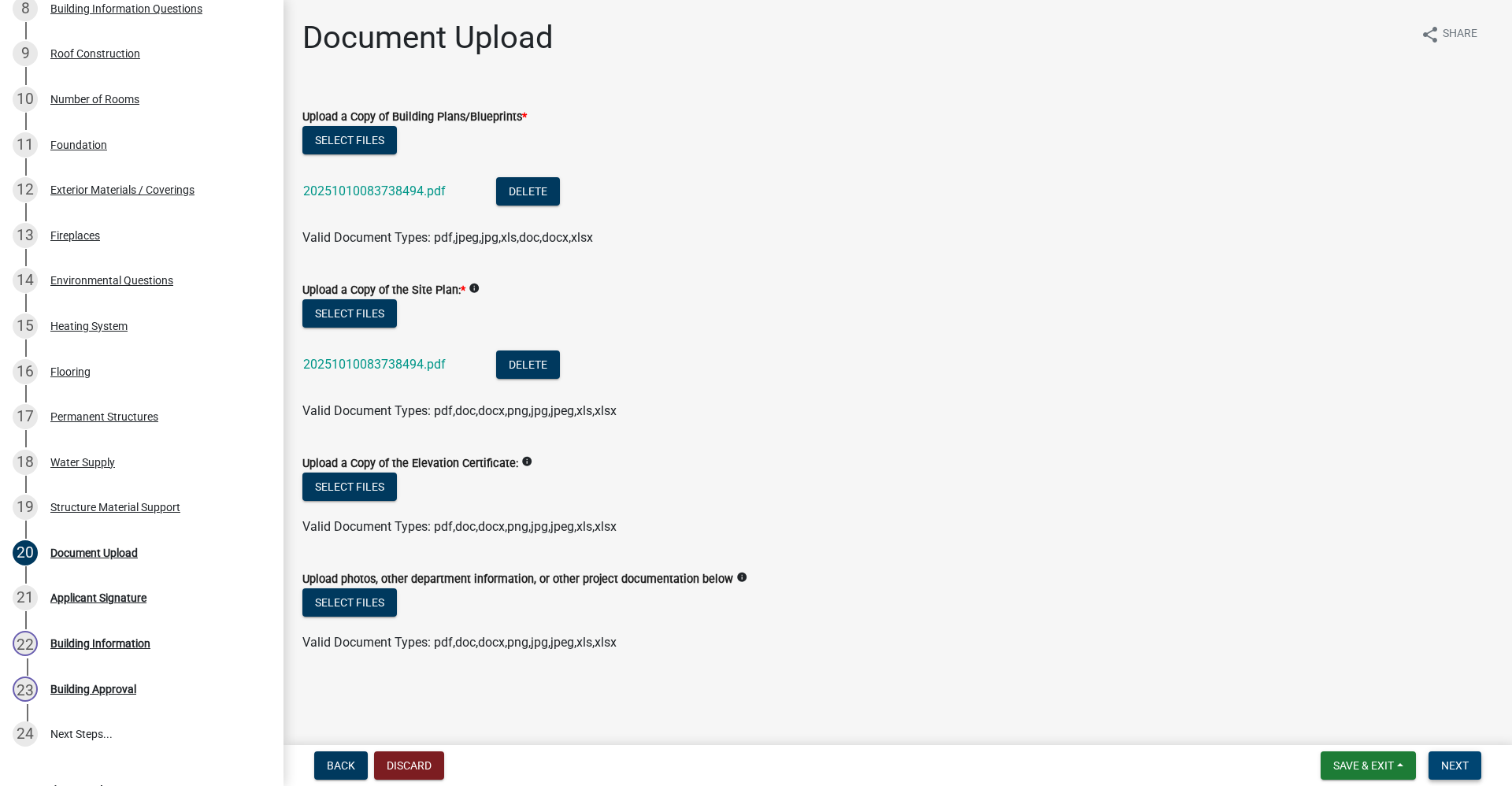
click at [1461, 765] on span "Next" at bounding box center [1455, 765] width 28 height 13
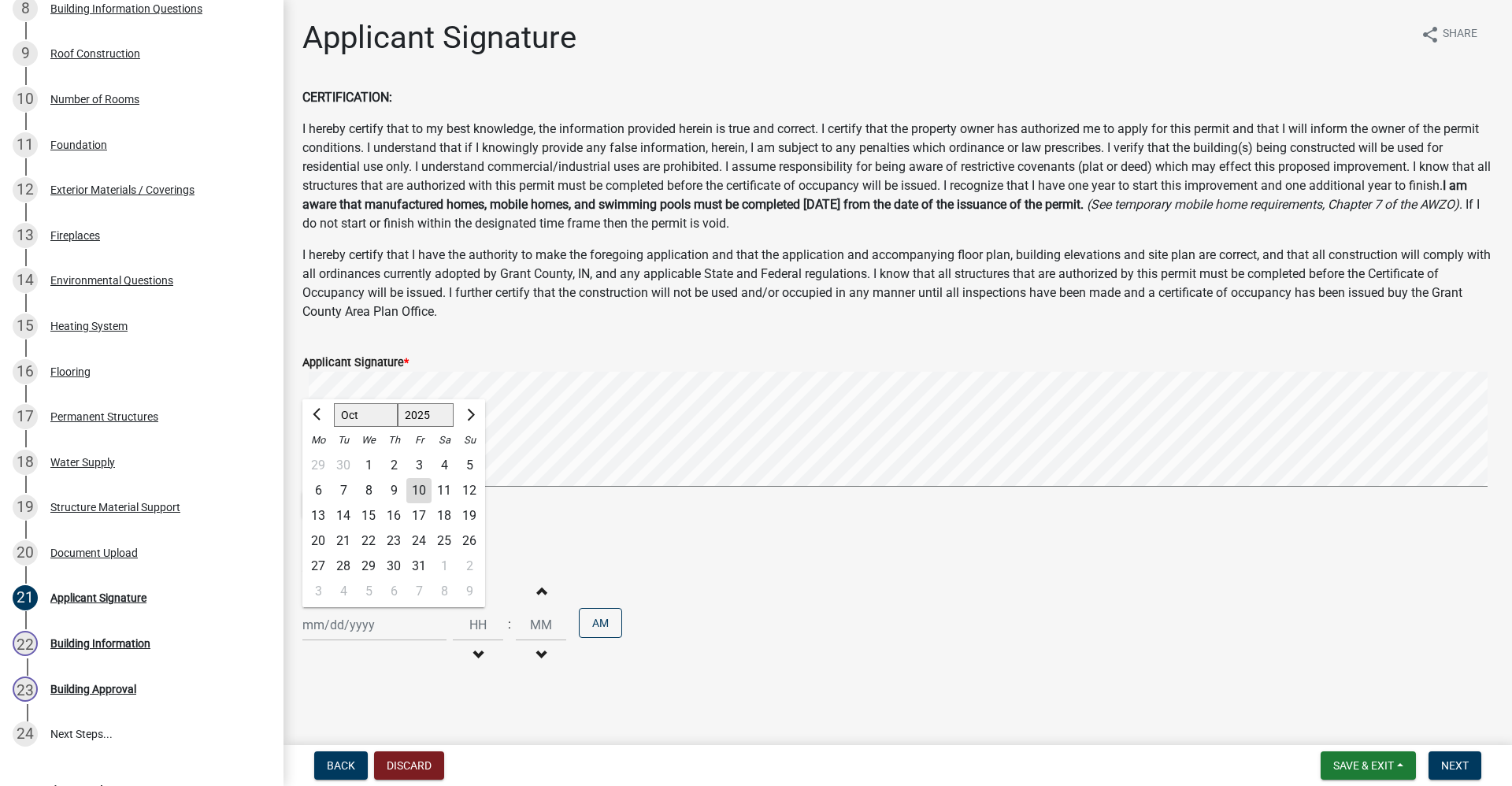
click at [352, 628] on div "[PERSON_NAME] Feb Mar Apr [PERSON_NAME][DATE] Oct Nov [DATE] 1526 1527 1528 152…" at bounding box center [374, 625] width 144 height 32
click at [416, 490] on div "10" at bounding box center [419, 491] width 25 height 25
click at [1456, 770] on span "Next" at bounding box center [1455, 765] width 28 height 13
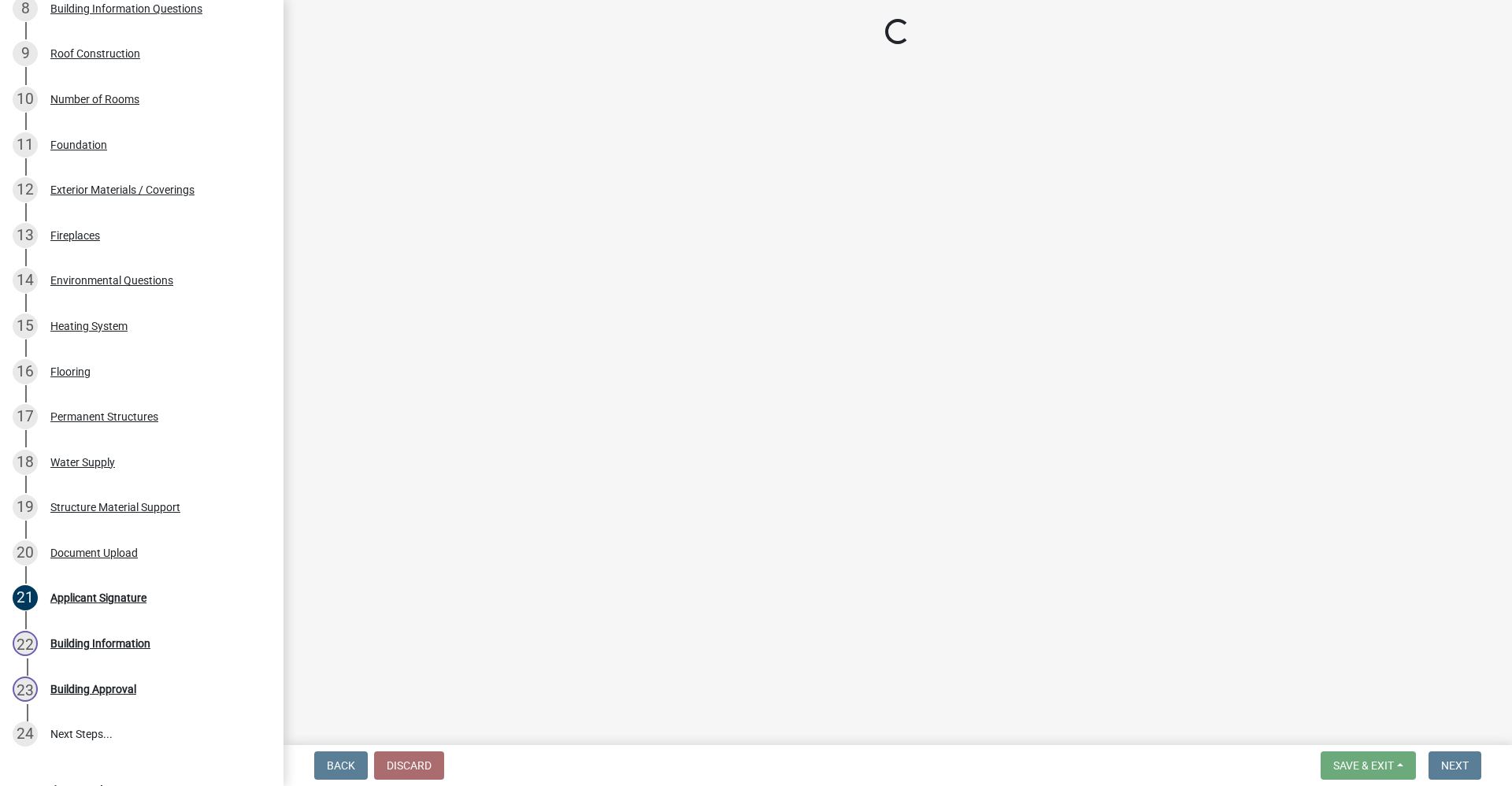
scroll to position [614, 0]
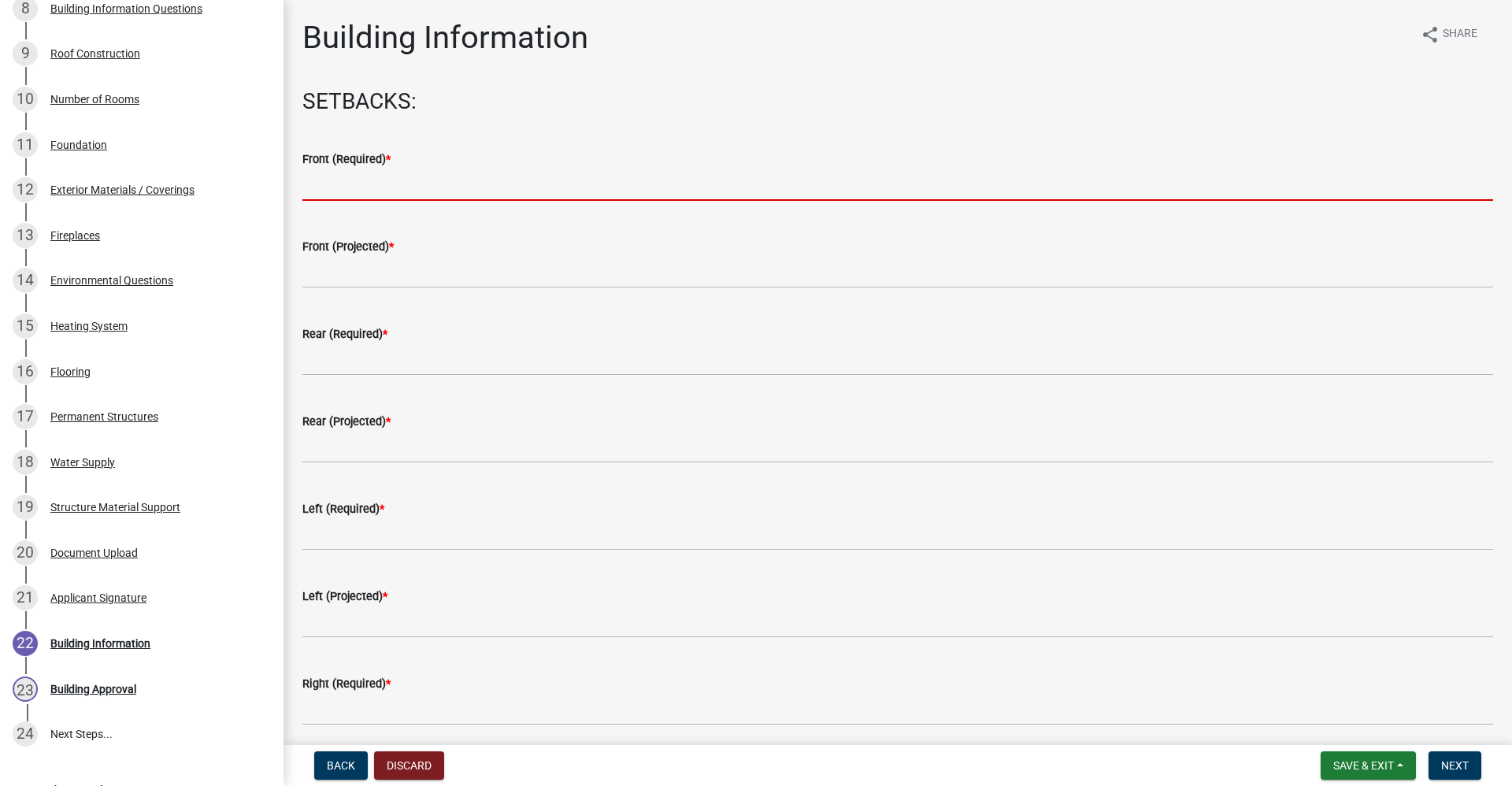
click at [322, 186] on input "text" at bounding box center [898, 185] width 1191 height 32
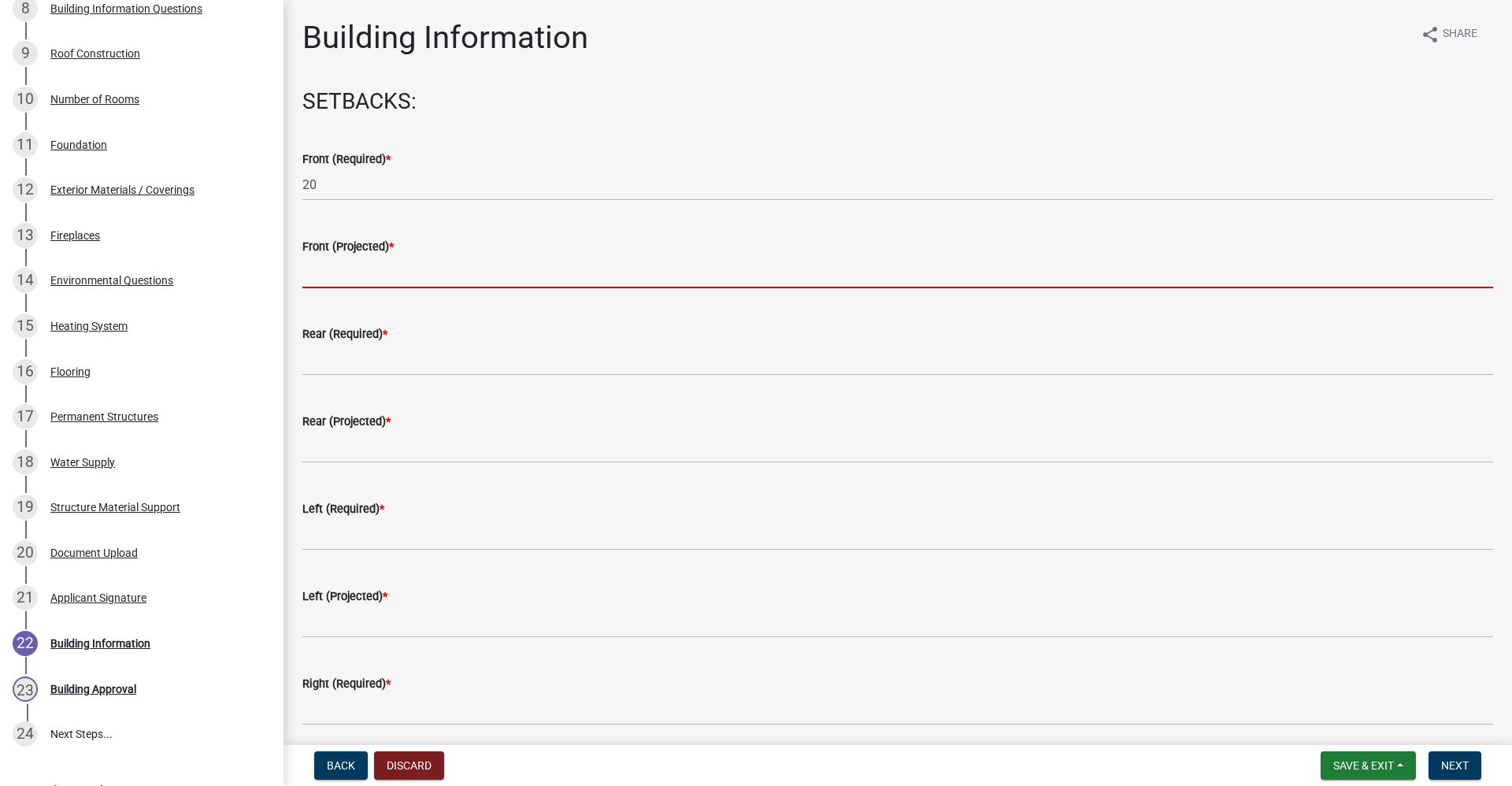
click at [324, 280] on input "text" at bounding box center [898, 272] width 1191 height 32
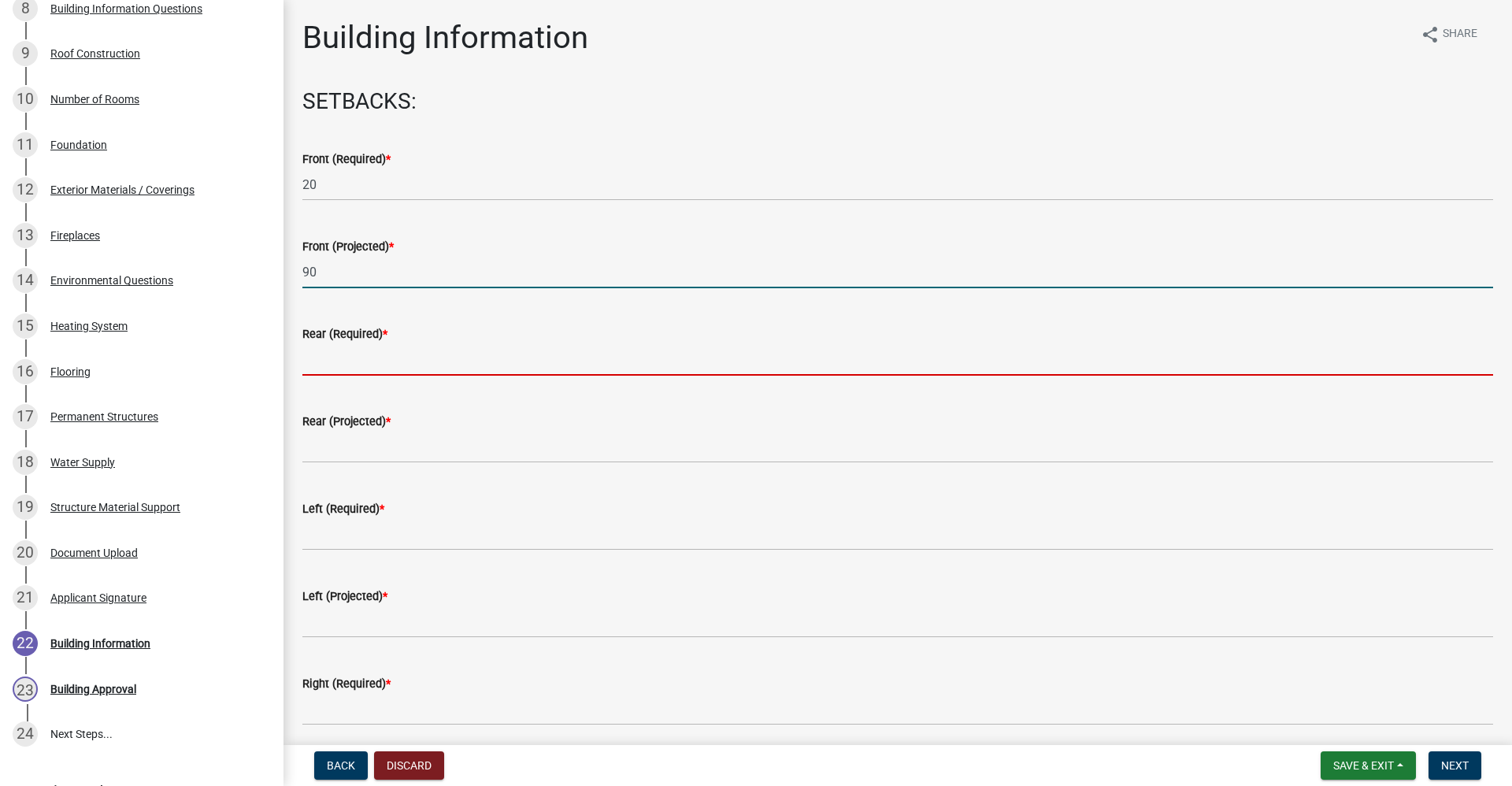
click at [341, 359] on input "text" at bounding box center [898, 360] width 1191 height 32
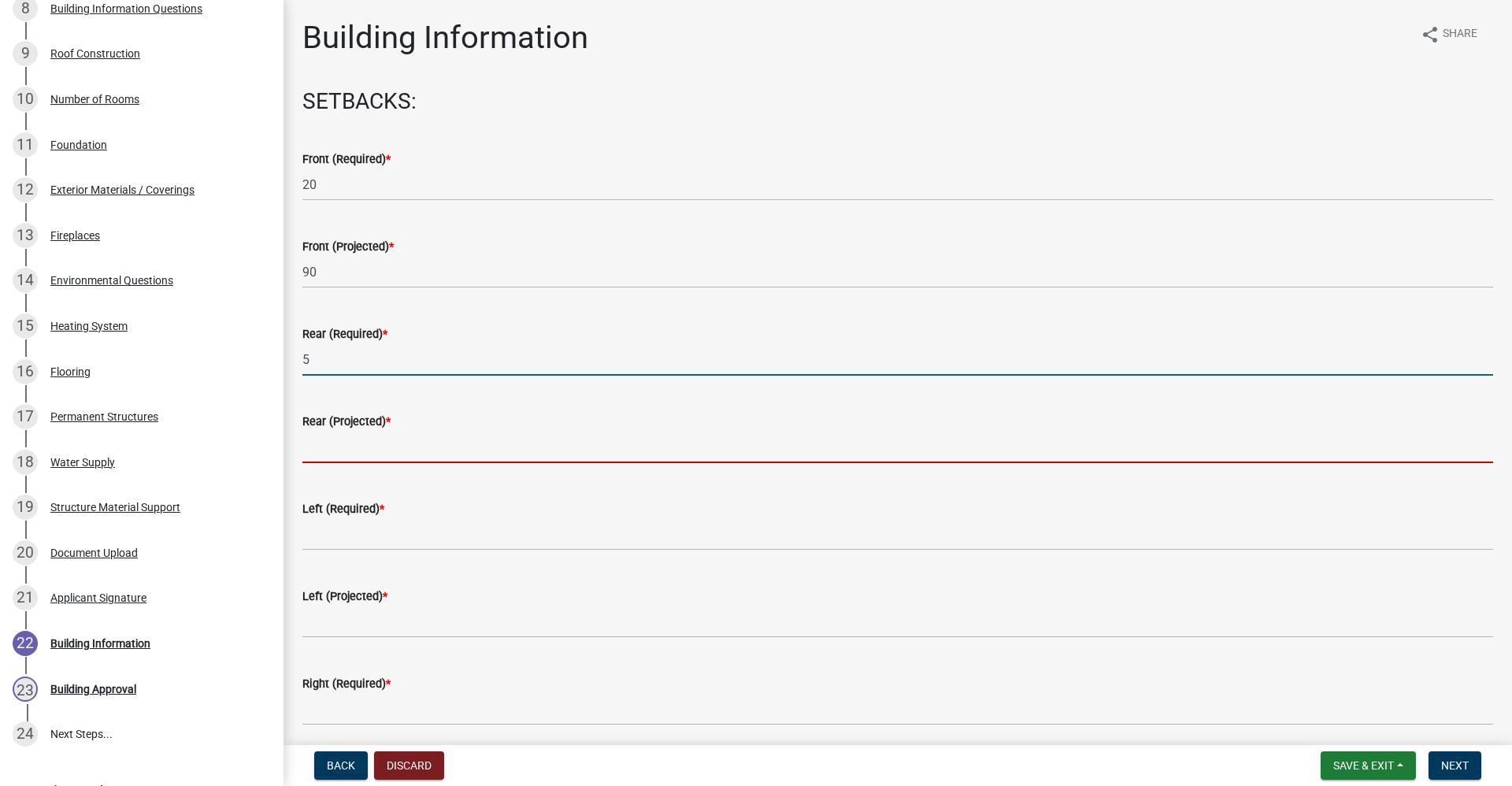
click at [326, 447] on input "text" at bounding box center [898, 447] width 1191 height 32
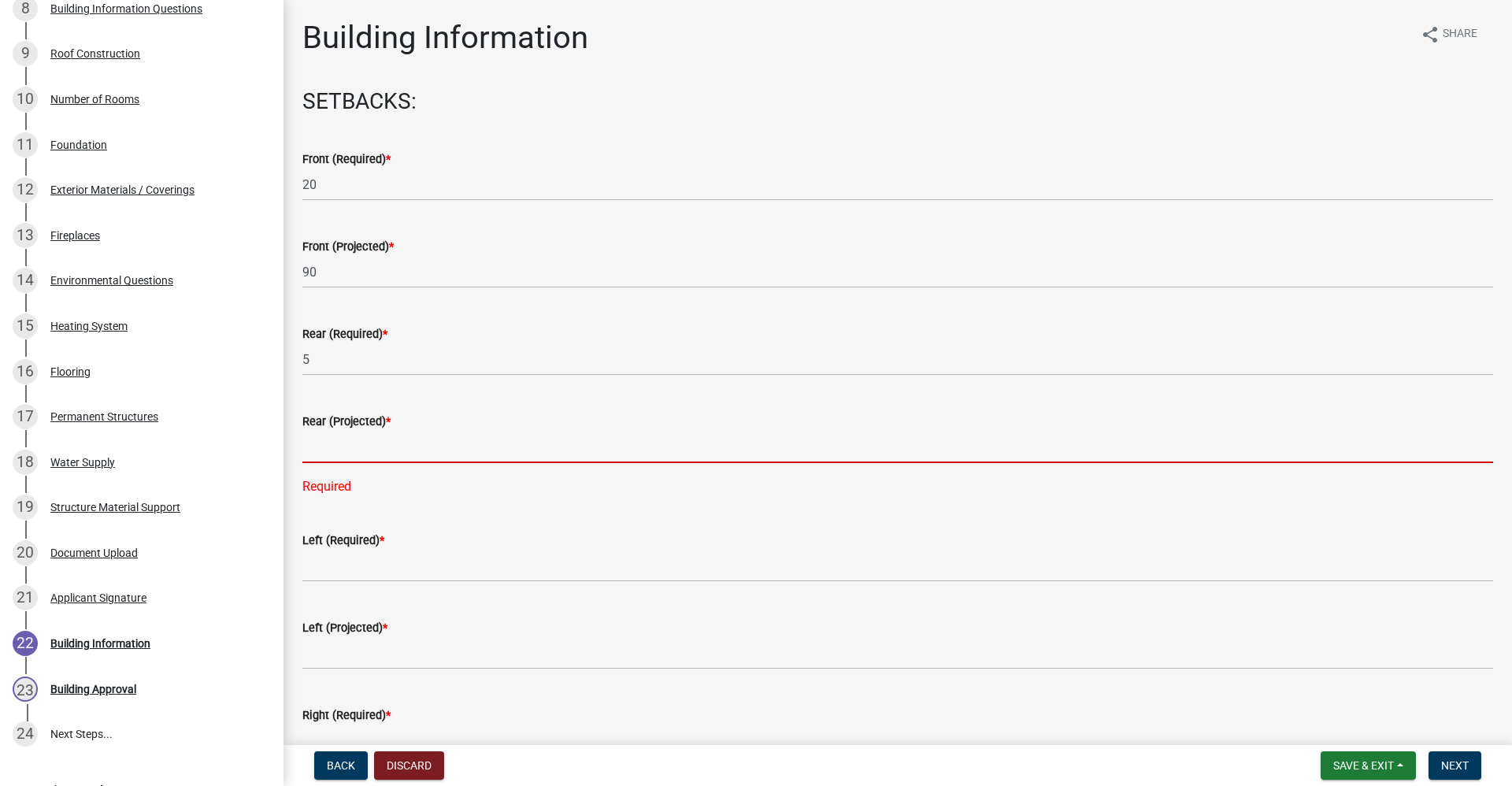
click at [358, 453] on input "text" at bounding box center [898, 447] width 1191 height 32
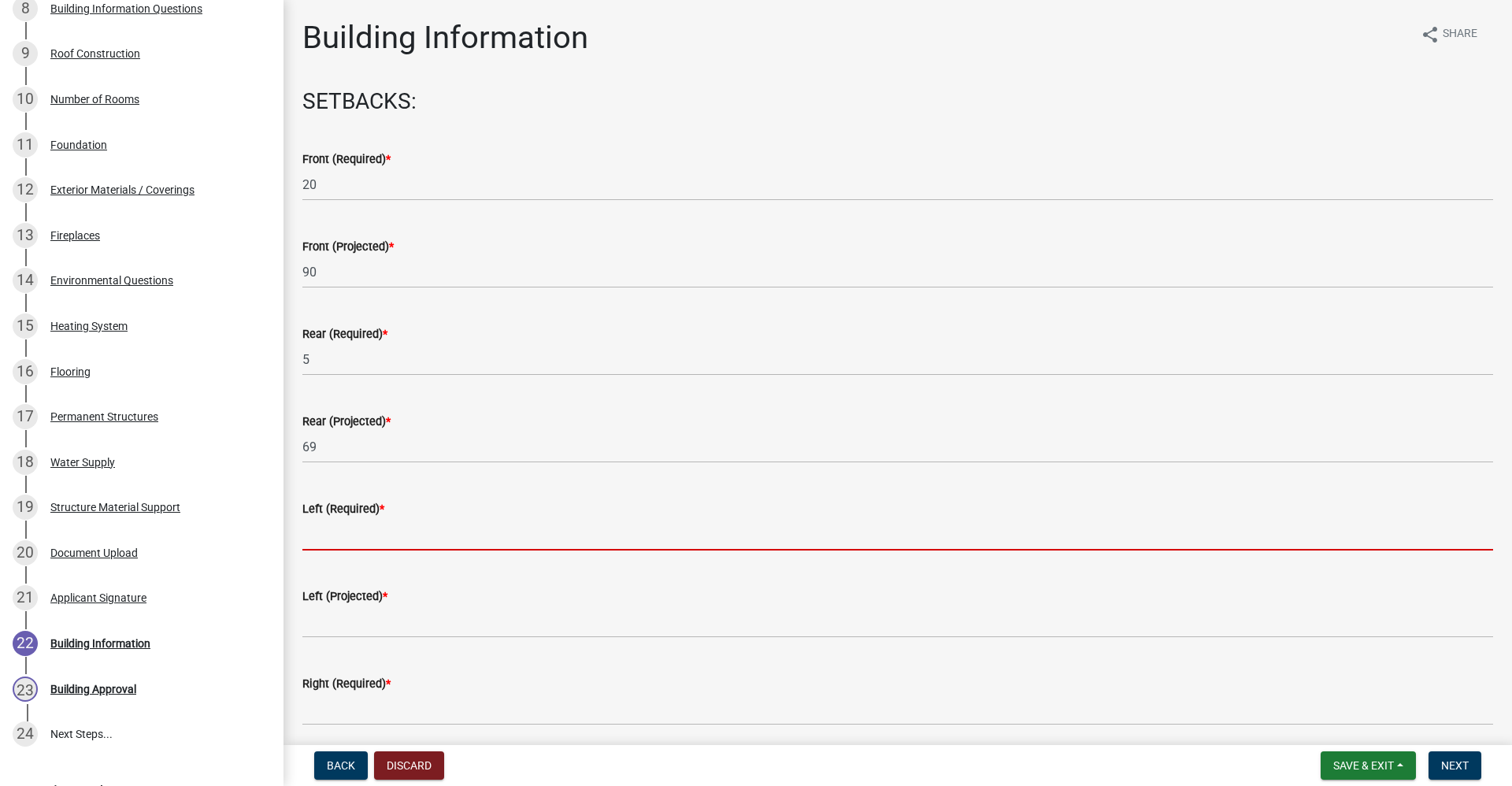
click at [332, 537] on input "text" at bounding box center [898, 535] width 1191 height 32
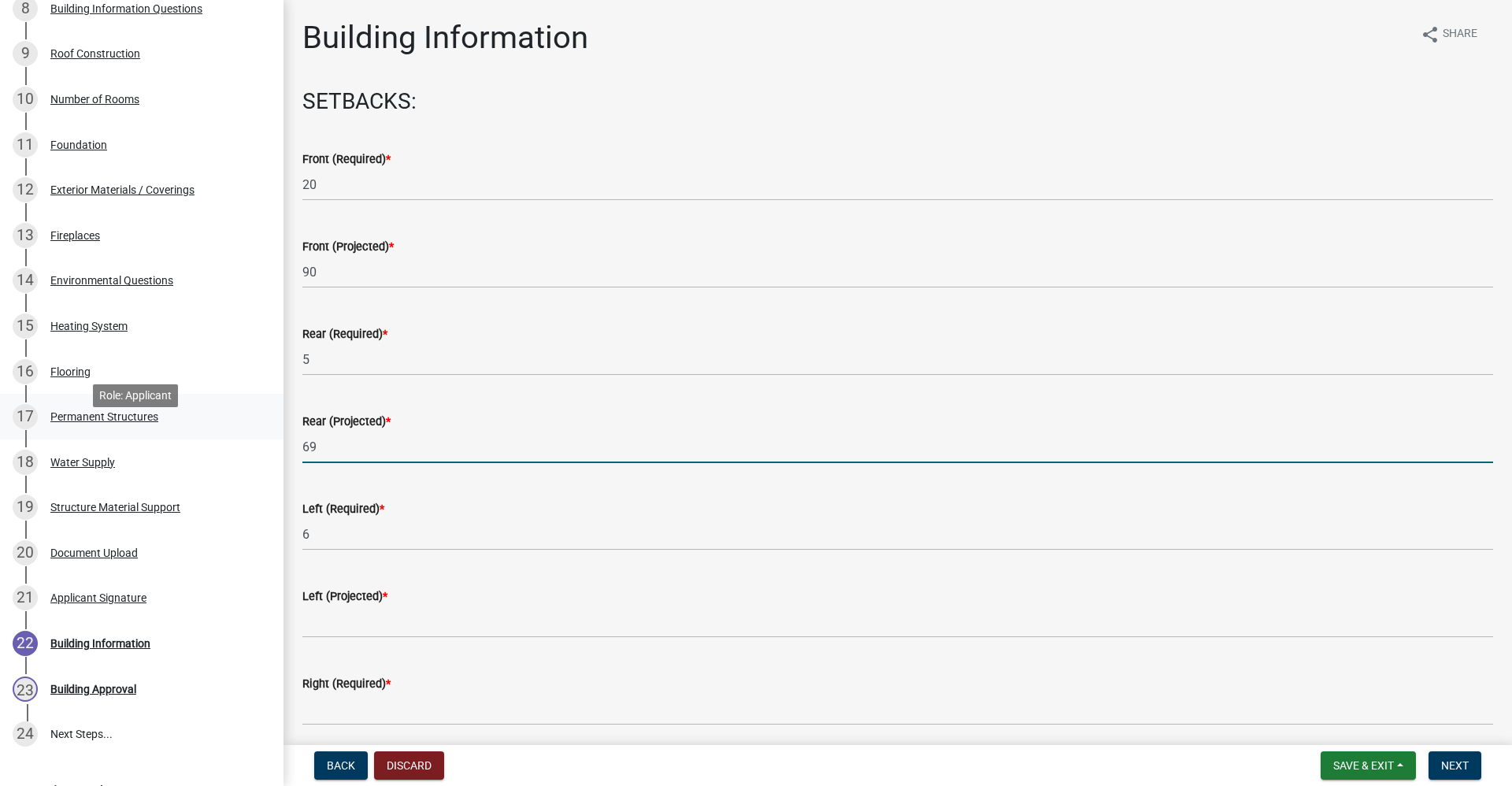
drag, startPoint x: 326, startPoint y: 443, endPoint x: 270, endPoint y: 457, distance: 57.7
click at [270, 457] on div "Residential Building Permits ILP2025-0297 Edit View Summary Notes Show emails 1…" at bounding box center [756, 393] width 1512 height 786
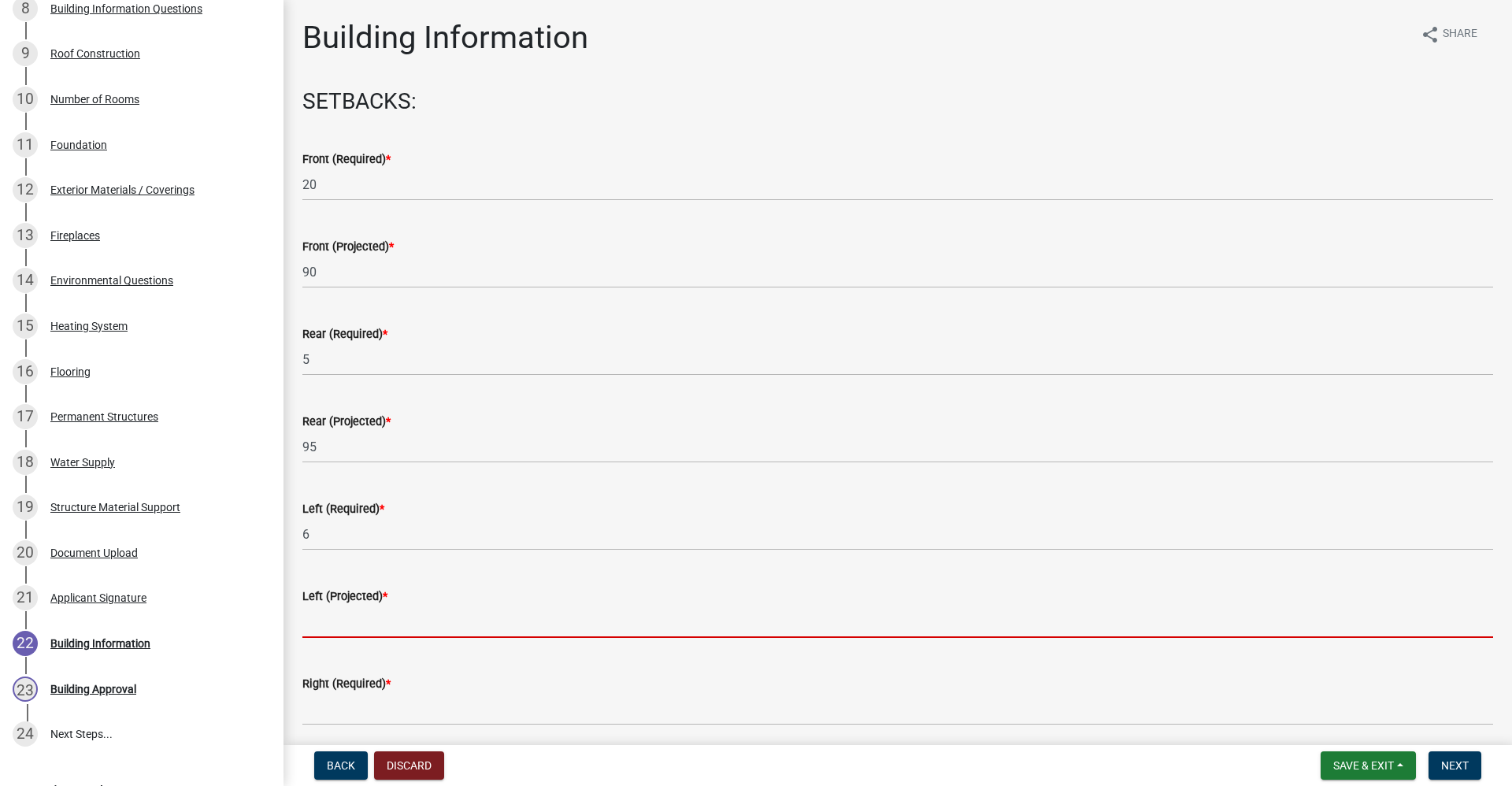
click at [325, 620] on input "text" at bounding box center [898, 622] width 1191 height 32
click at [338, 619] on input "text" at bounding box center [898, 622] width 1191 height 32
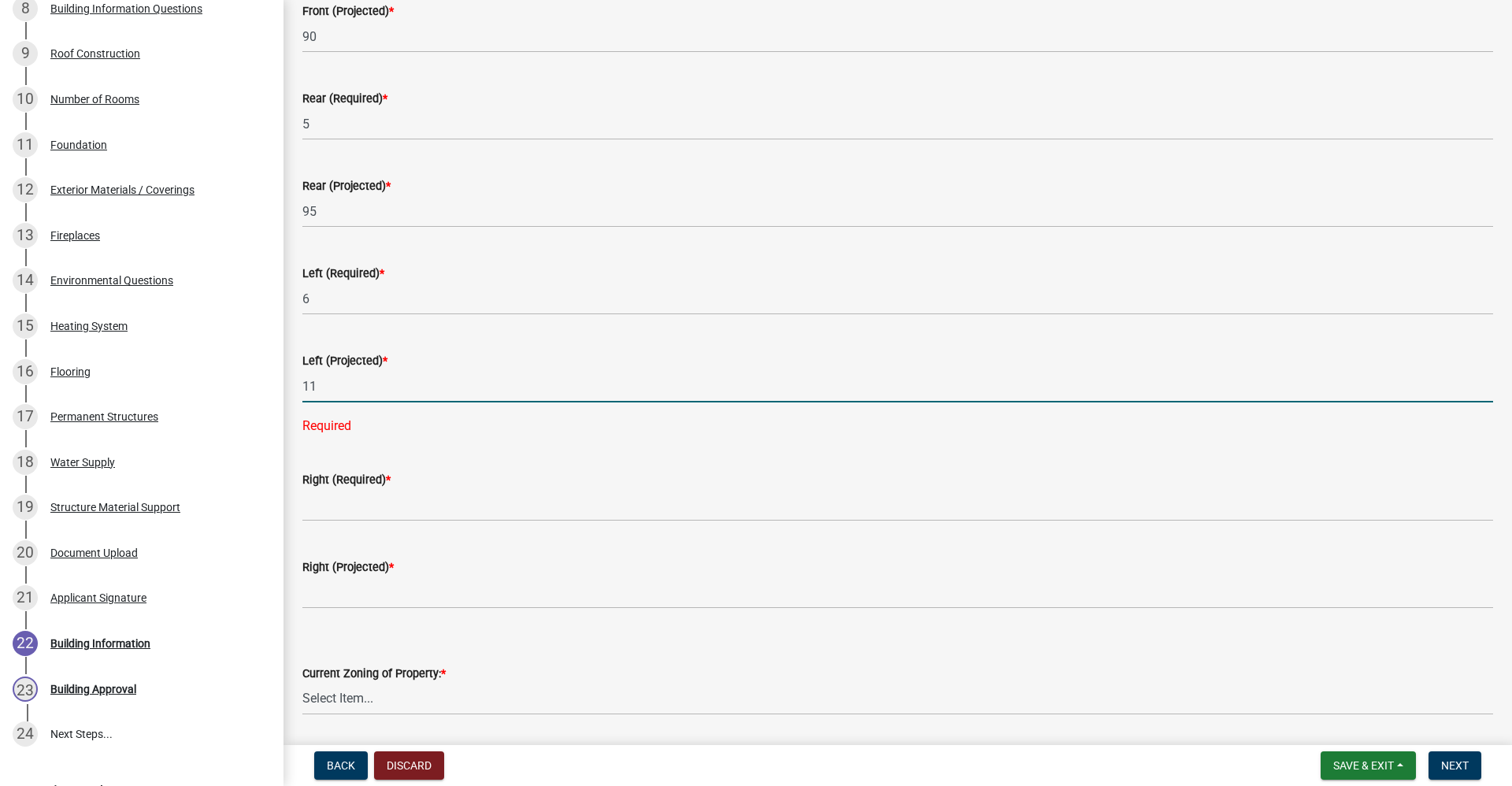
scroll to position [236, 0]
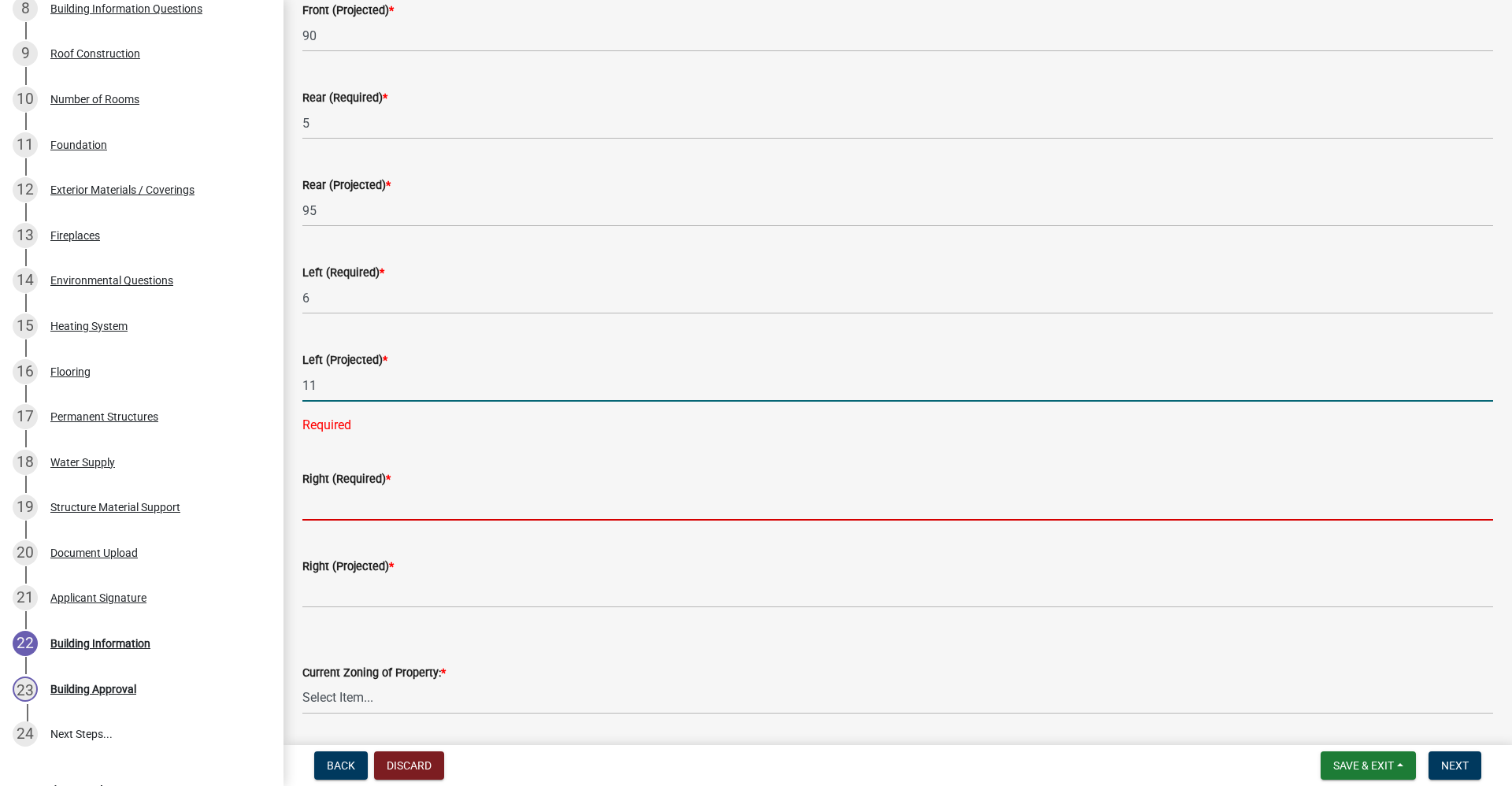
click at [333, 513] on wm-data-entity-input-list "SETBACKS: Front (Required) * 20 Front (Projected) * 90 Rear (Required) * 5 Rear…" at bounding box center [898, 672] width 1191 height 1640
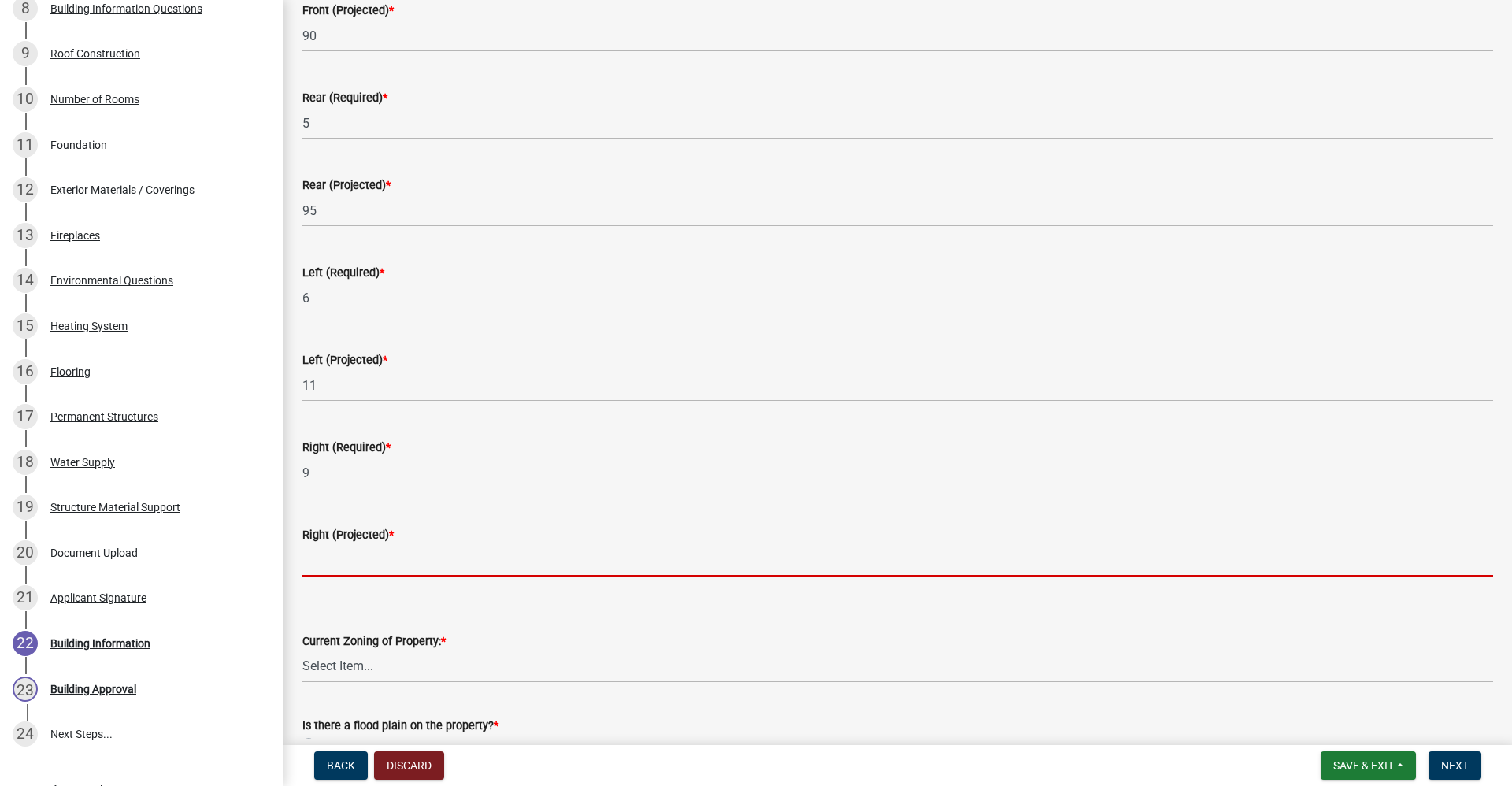
click at [328, 566] on input "text" at bounding box center [898, 561] width 1191 height 32
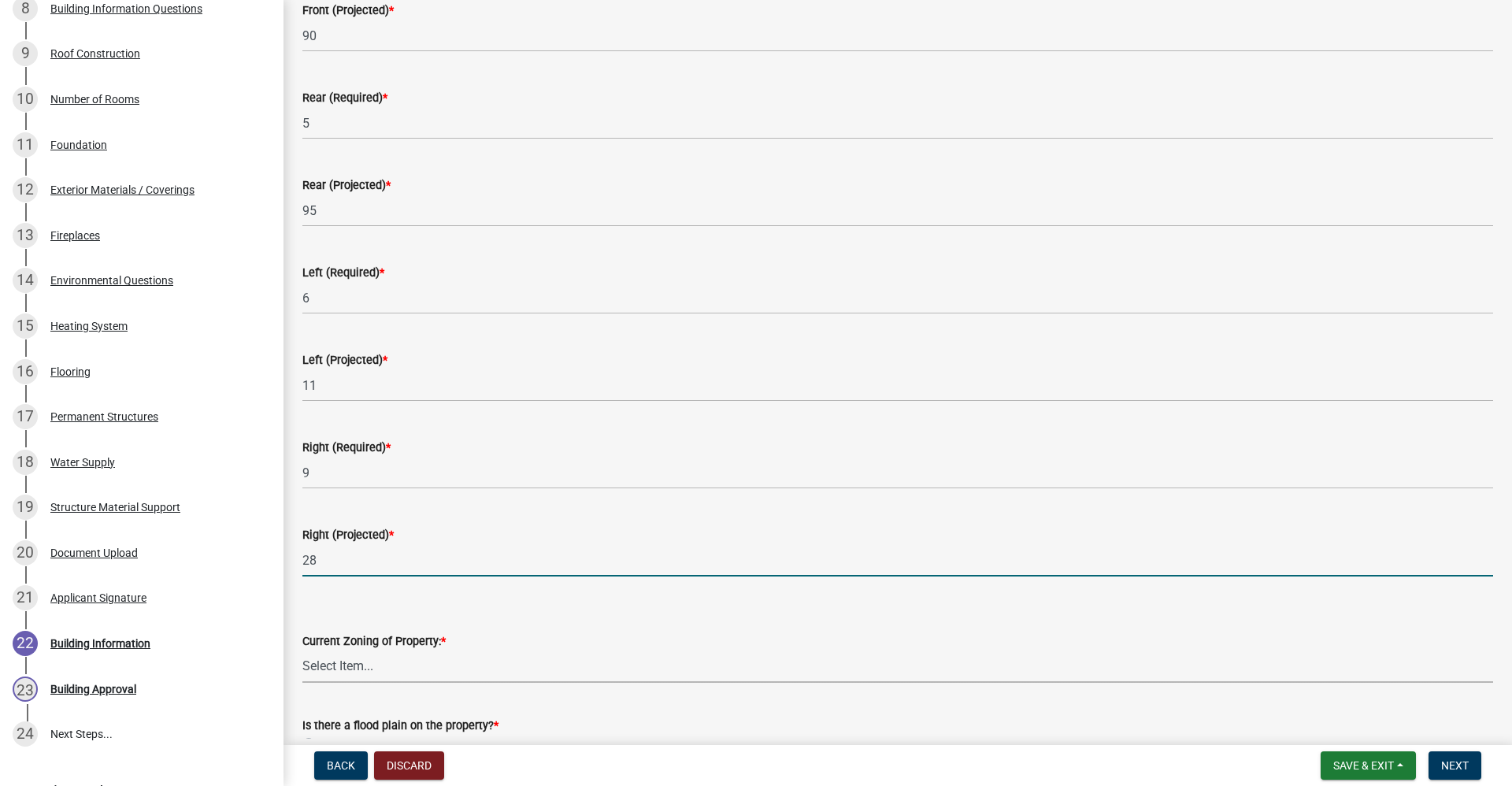
click at [341, 677] on select "Select Item... AG RS R1 R2 R3 R4 R5 PB NC LB CC GB I1 I2 I3 MH" at bounding box center [898, 667] width 1191 height 32
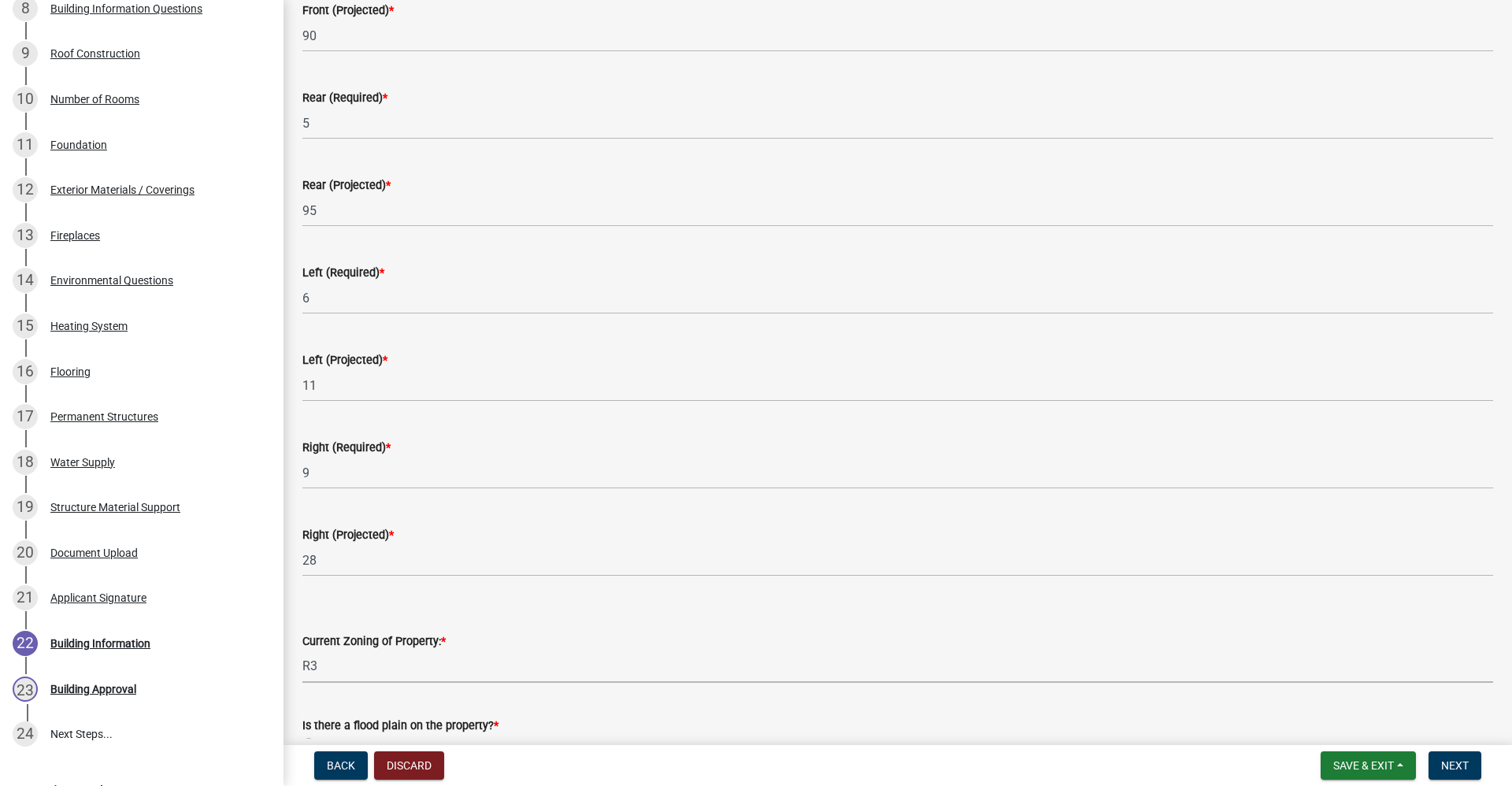
click at [302, 651] on select "Select Item... AG RS R1 R2 R3 R4 R5 PB NC LB CC GB I1 I2 I3 MH" at bounding box center [898, 667] width 1191 height 32
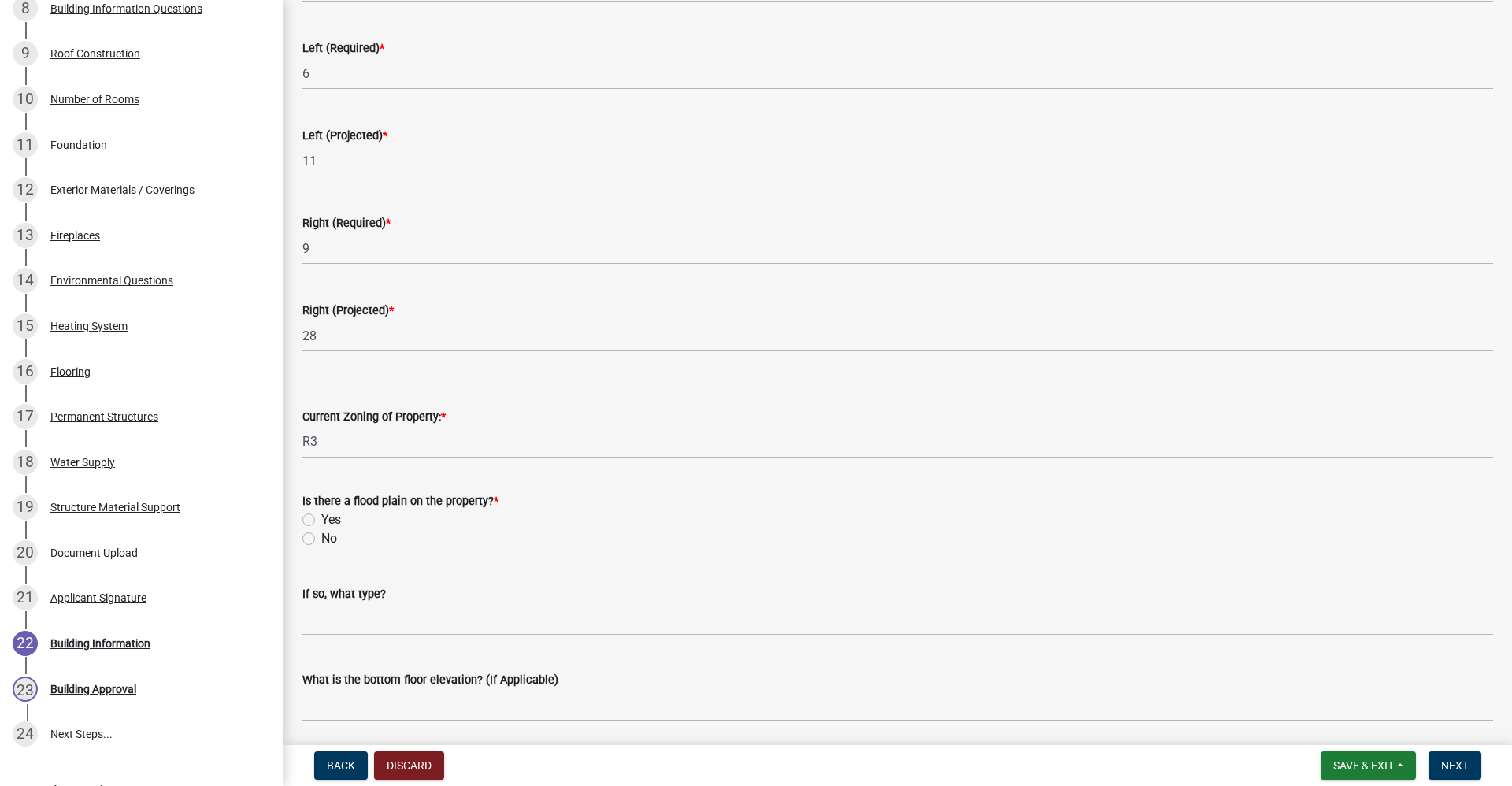
scroll to position [473, 0]
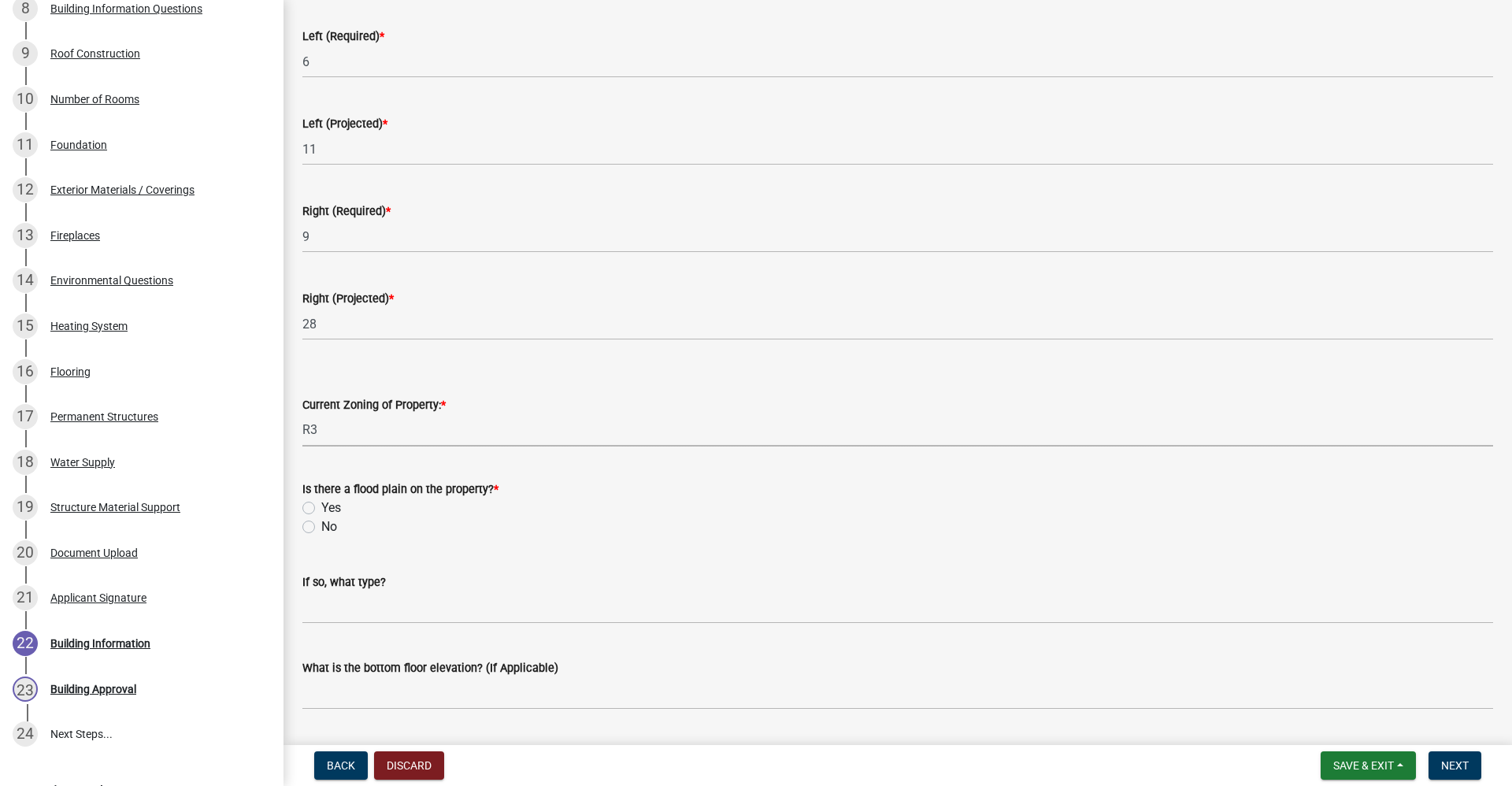
click at [321, 528] on label "No" at bounding box center [329, 527] width 16 height 19
click at [321, 528] on input "No" at bounding box center [326, 522] width 10 height 10
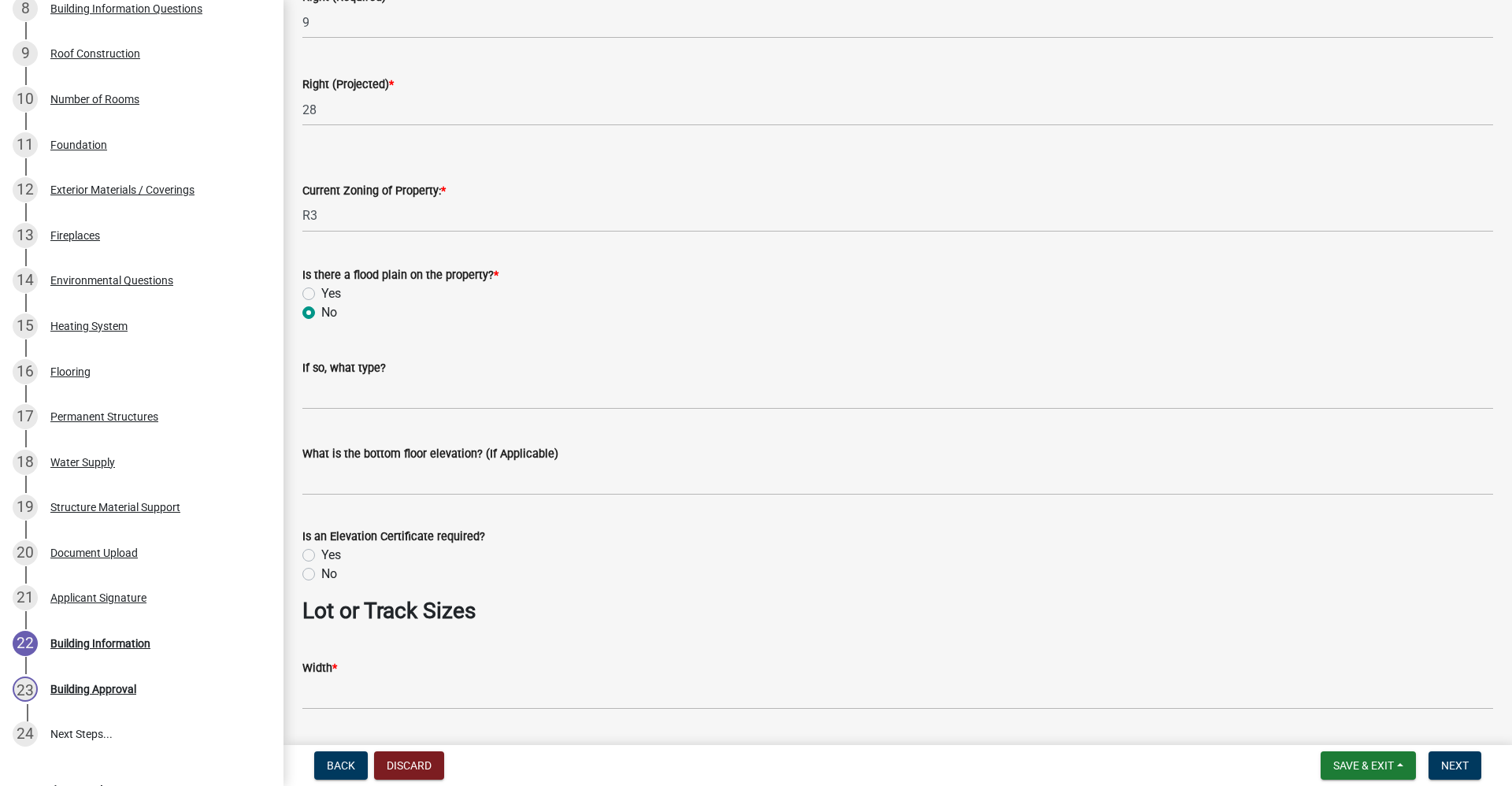
scroll to position [709, 0]
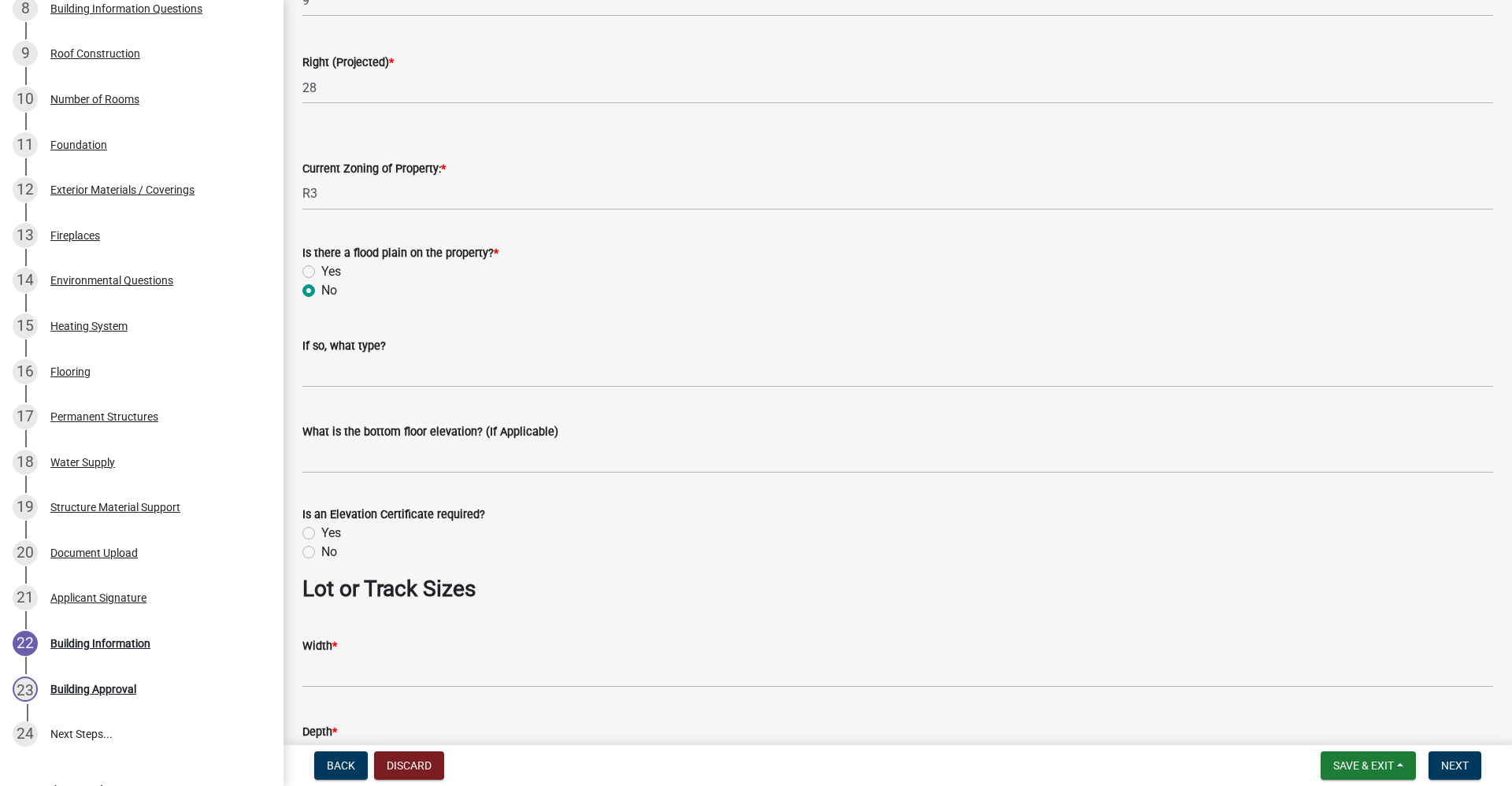
click at [321, 553] on label "No" at bounding box center [329, 552] width 16 height 19
click at [321, 553] on input "No" at bounding box center [326, 547] width 10 height 10
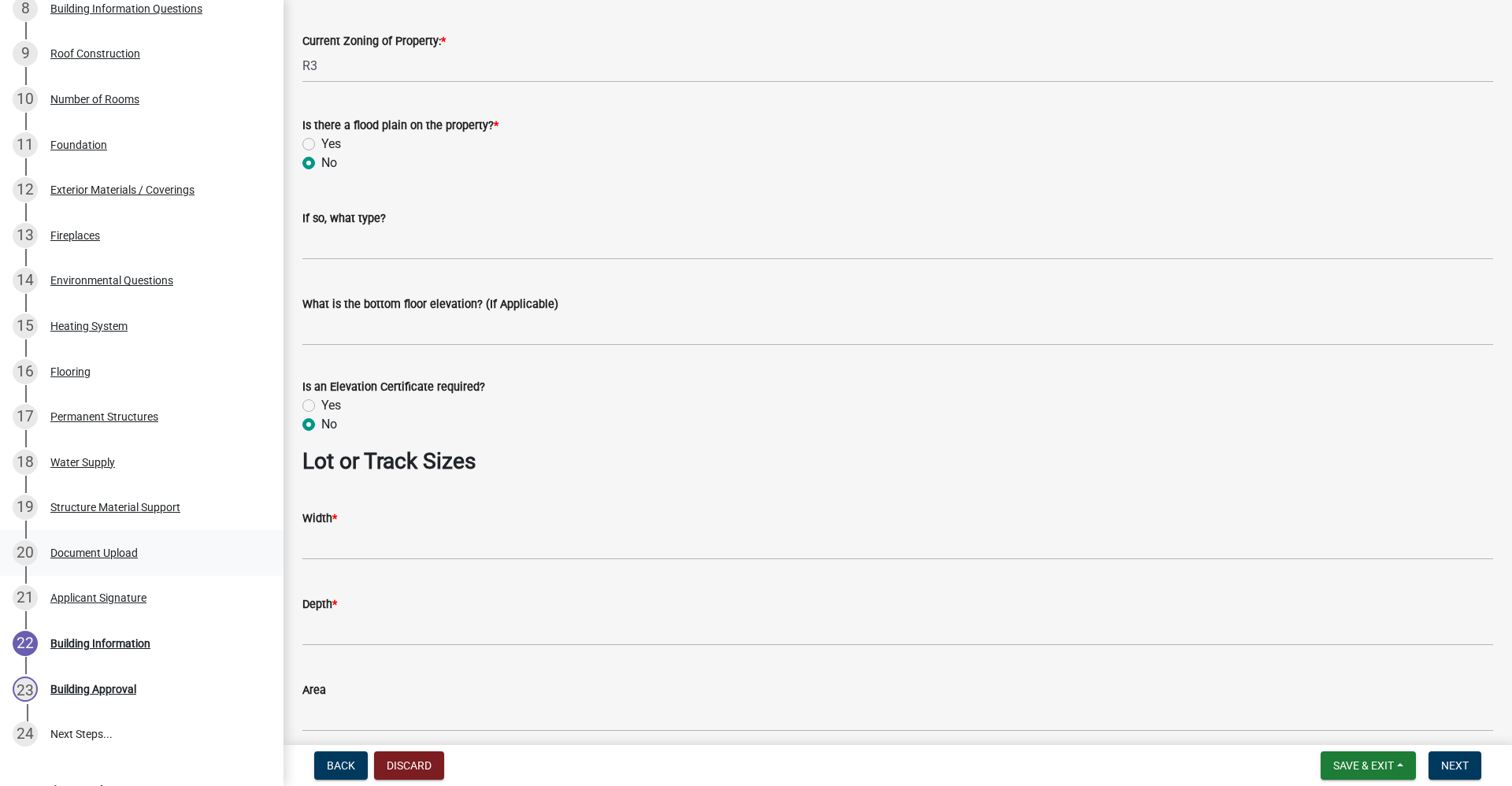
scroll to position [867, 0]
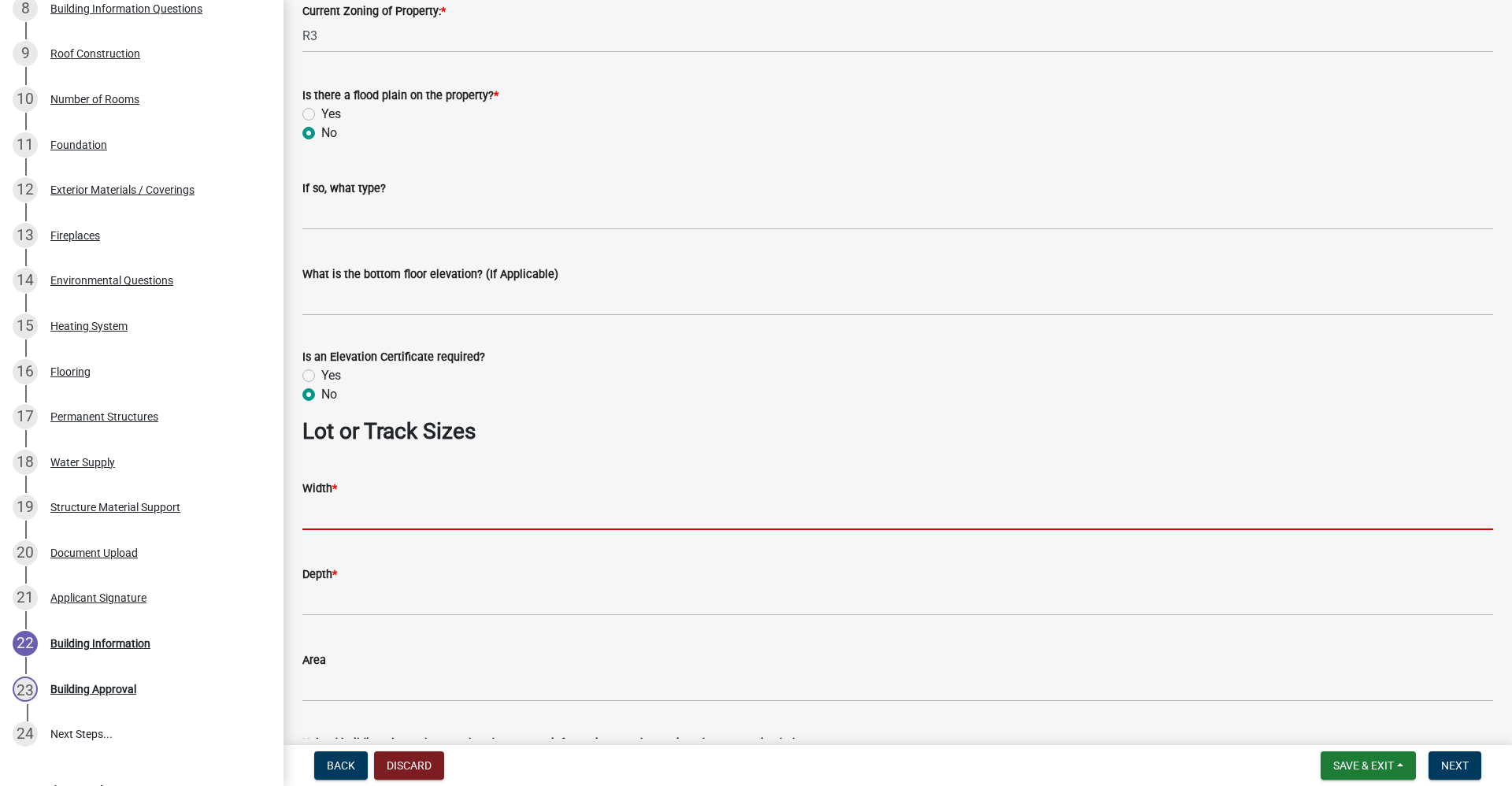
click at [339, 511] on input "Width *" at bounding box center [898, 514] width 1191 height 32
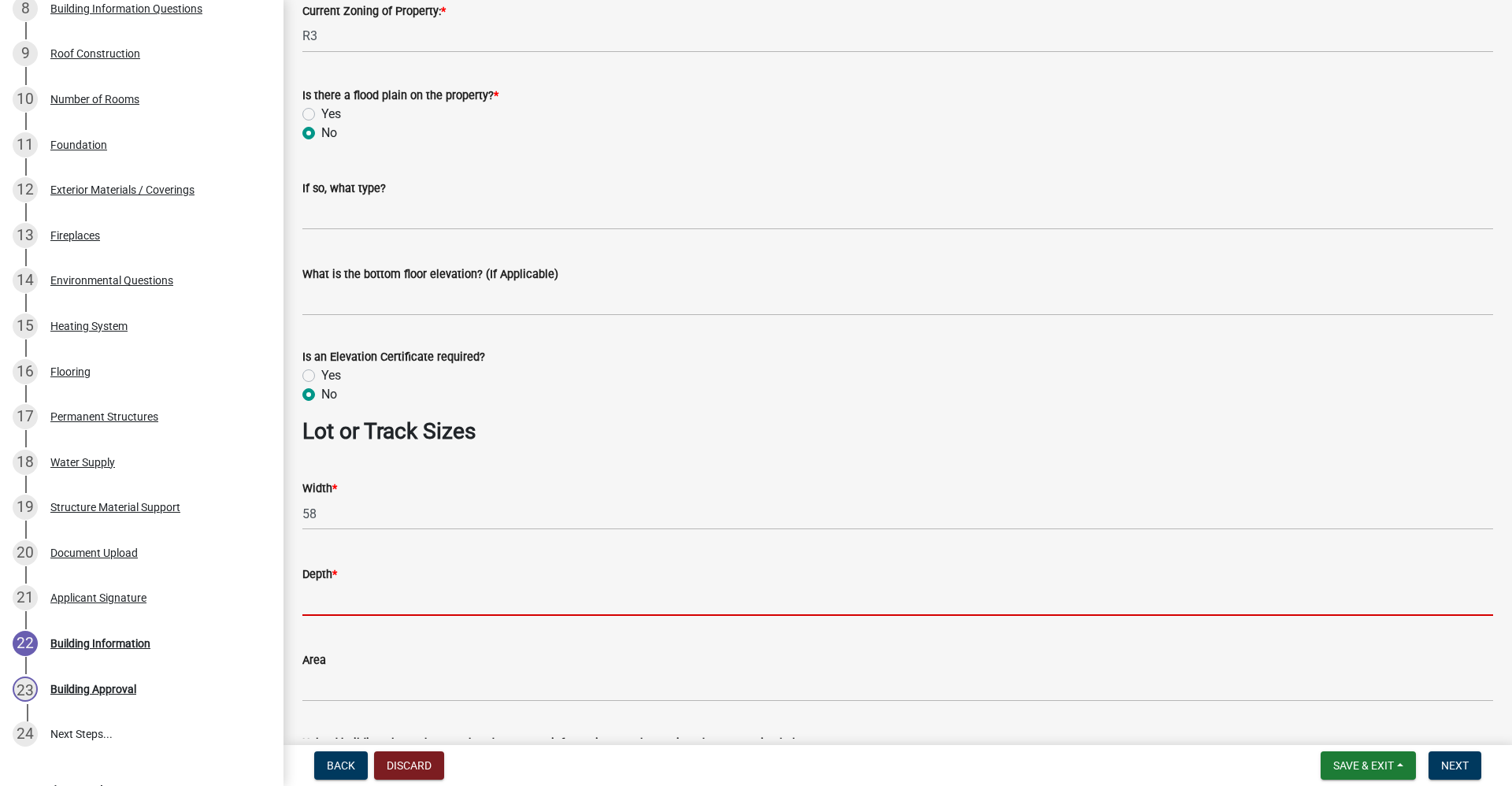
click at [335, 606] on input "Depth *" at bounding box center [898, 600] width 1191 height 32
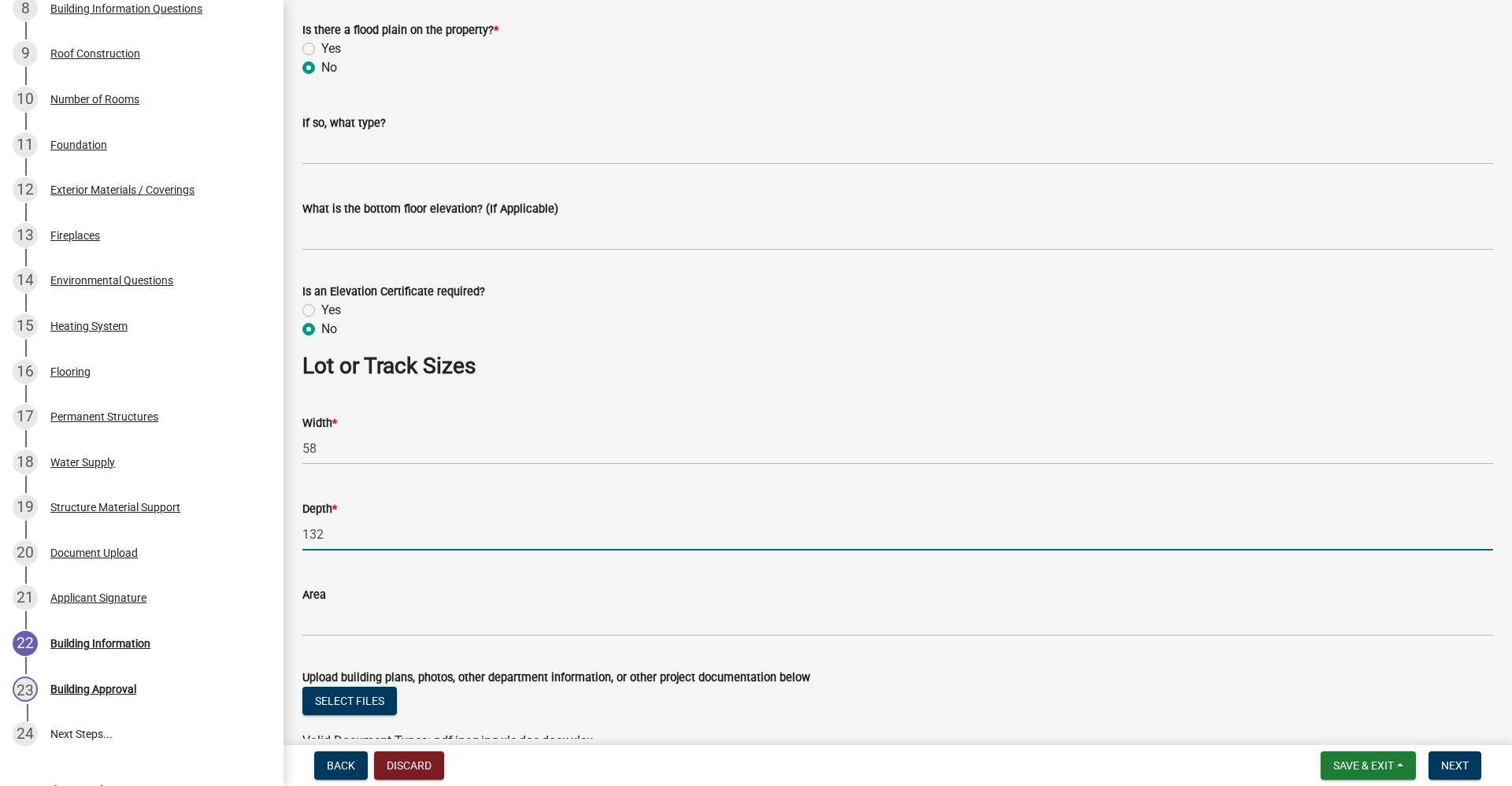
scroll to position [1019, 0]
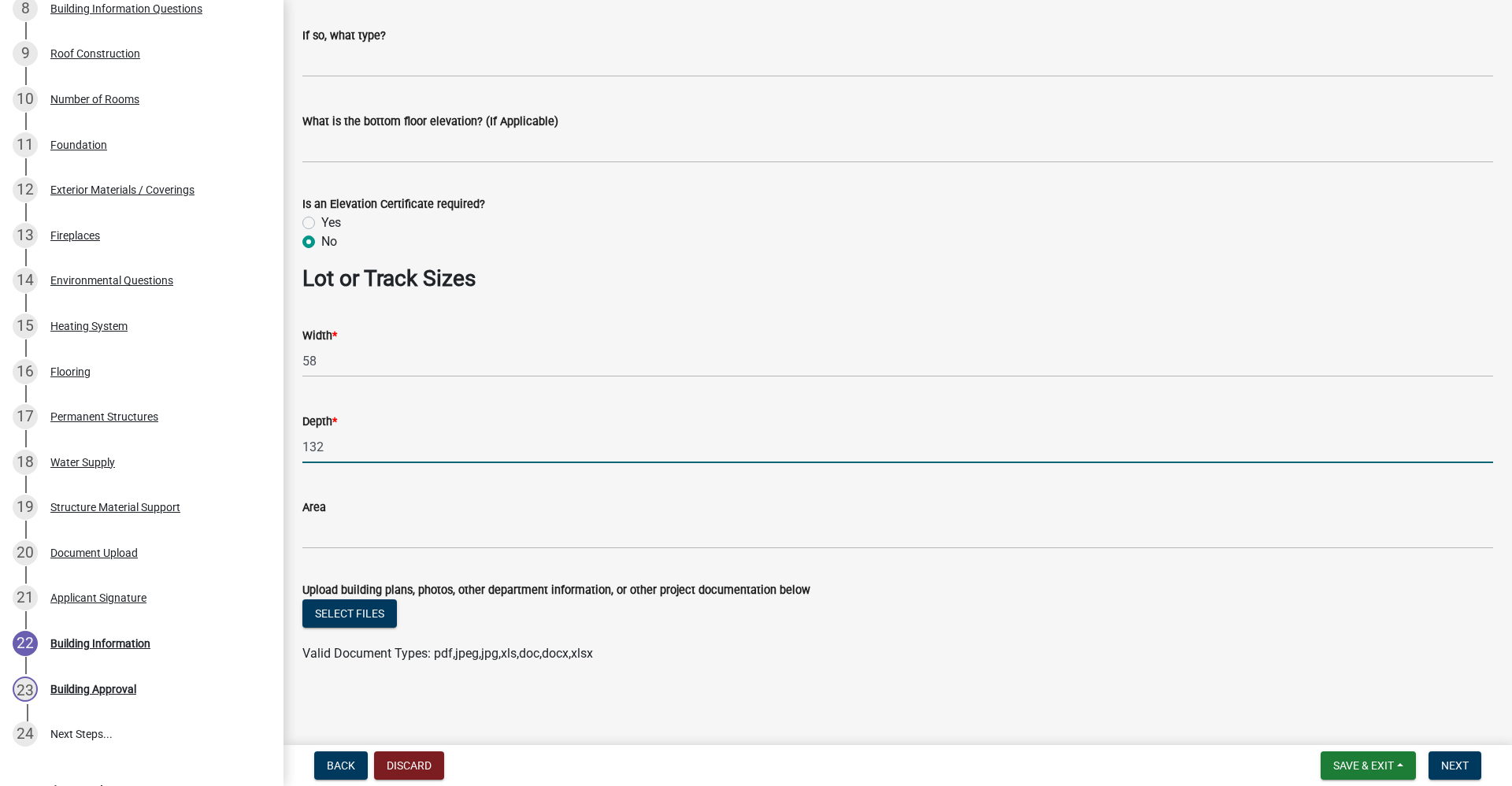
click at [877, 619] on div "Select files" at bounding box center [898, 616] width 1191 height 32
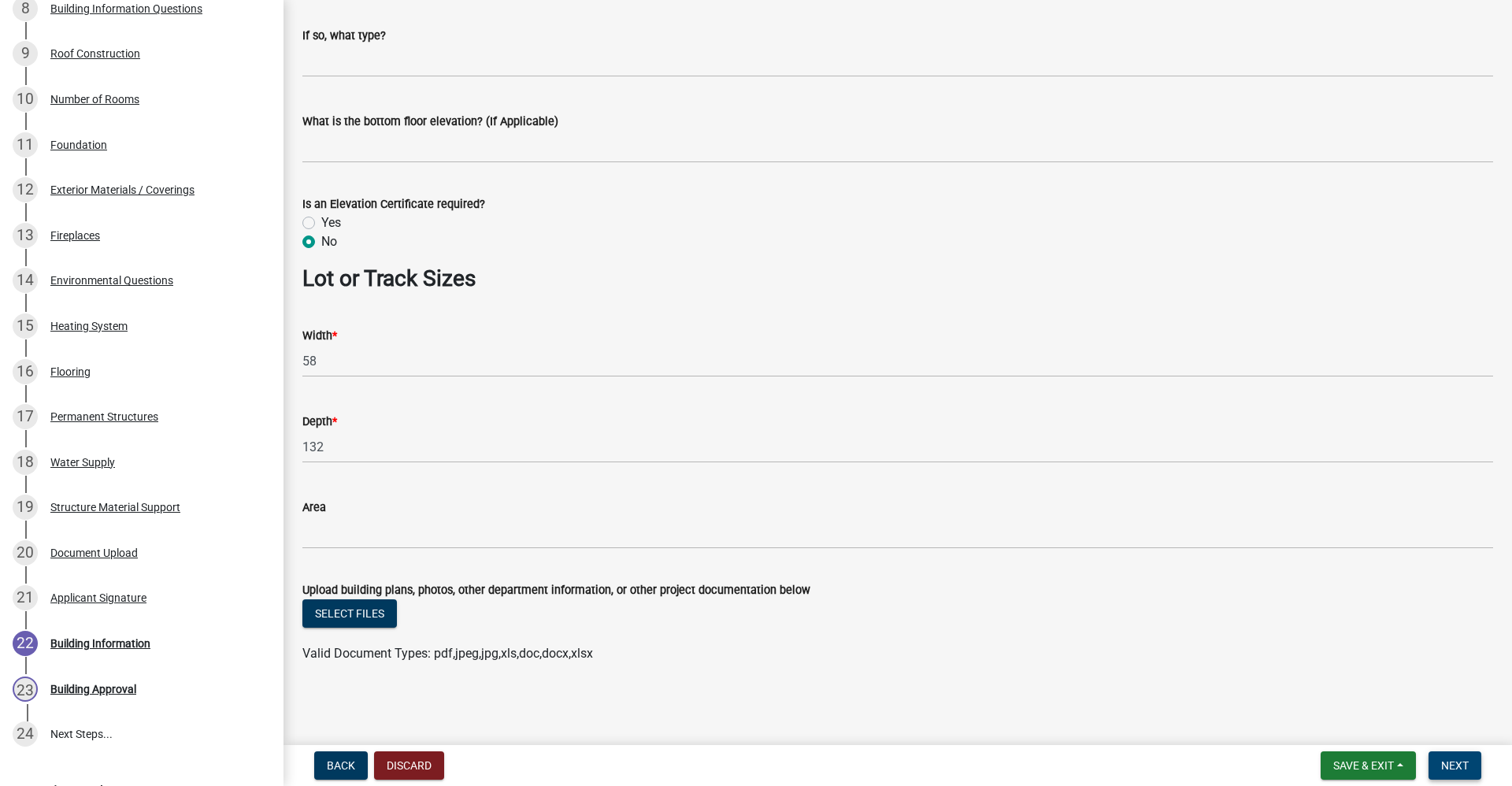
click at [1452, 763] on span "Next" at bounding box center [1455, 765] width 28 height 13
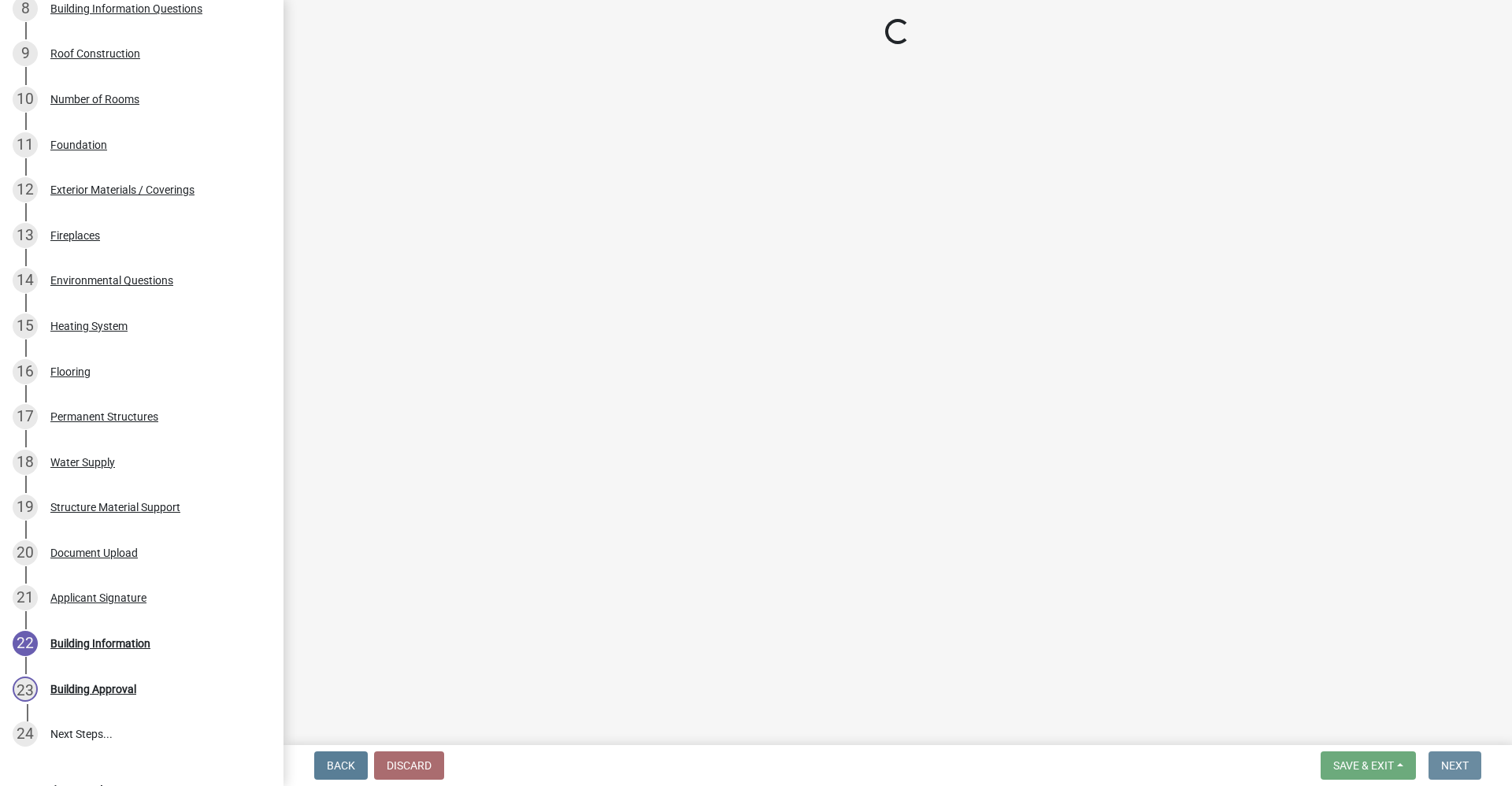
scroll to position [0, 0]
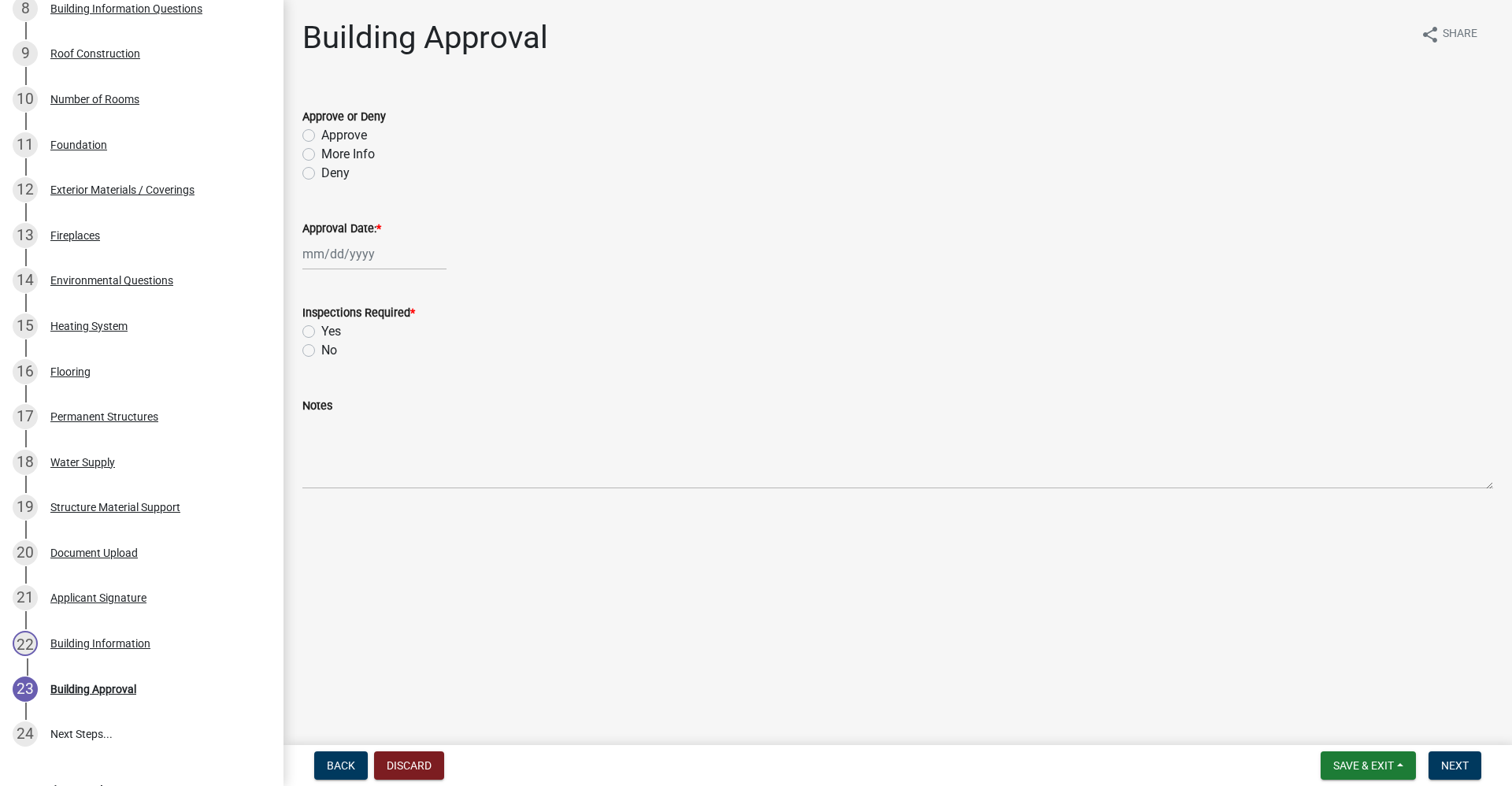
click at [321, 139] on label "Approve" at bounding box center [343, 135] width 46 height 19
click at [321, 136] on input "Approve" at bounding box center [326, 130] width 10 height 10
click at [324, 268] on div at bounding box center [374, 254] width 144 height 32
click at [425, 362] on div "10" at bounding box center [419, 363] width 25 height 25
click at [321, 330] on label "Yes" at bounding box center [331, 331] width 20 height 19
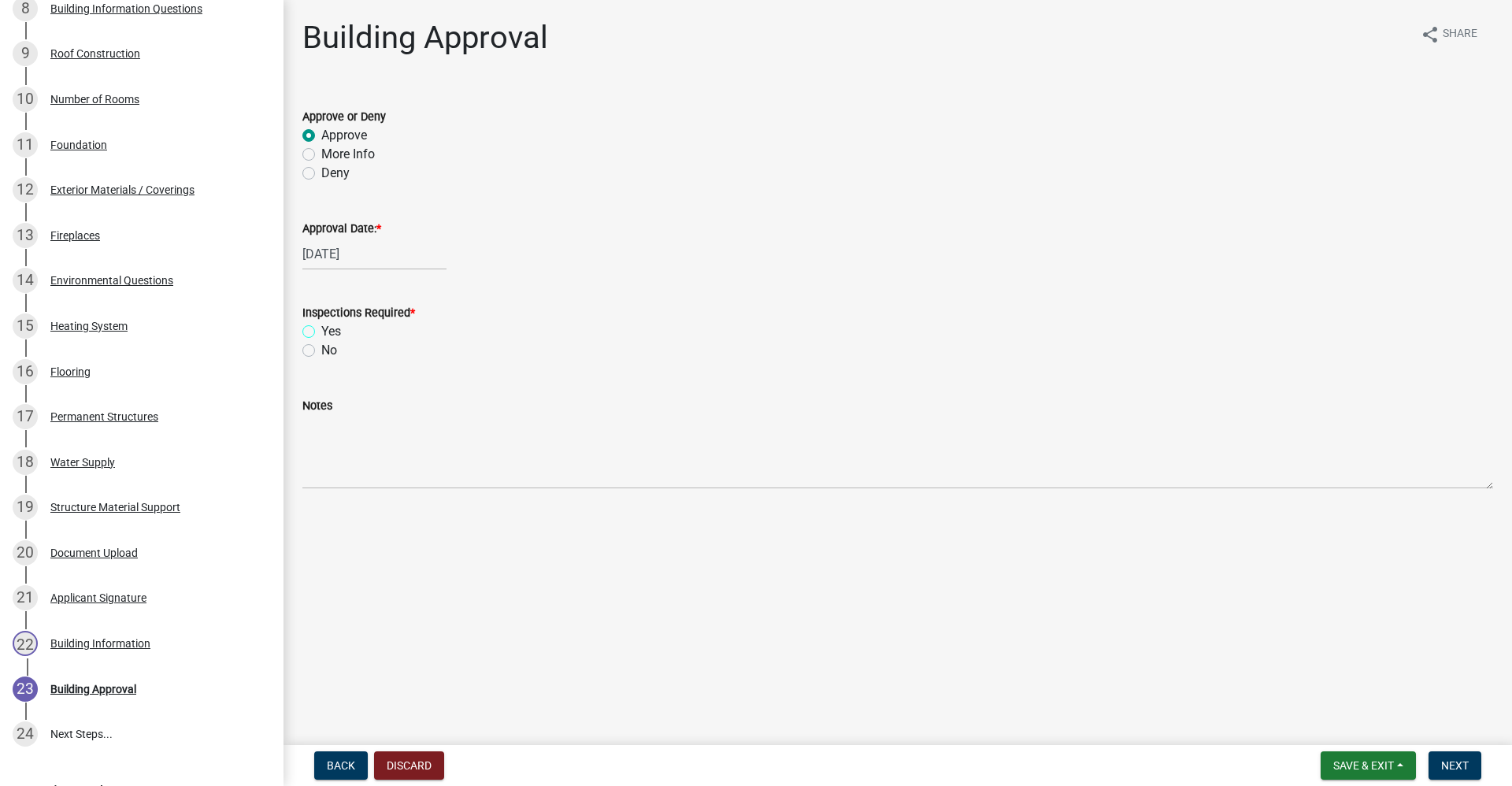
click at [321, 330] on input "Yes" at bounding box center [326, 327] width 10 height 10
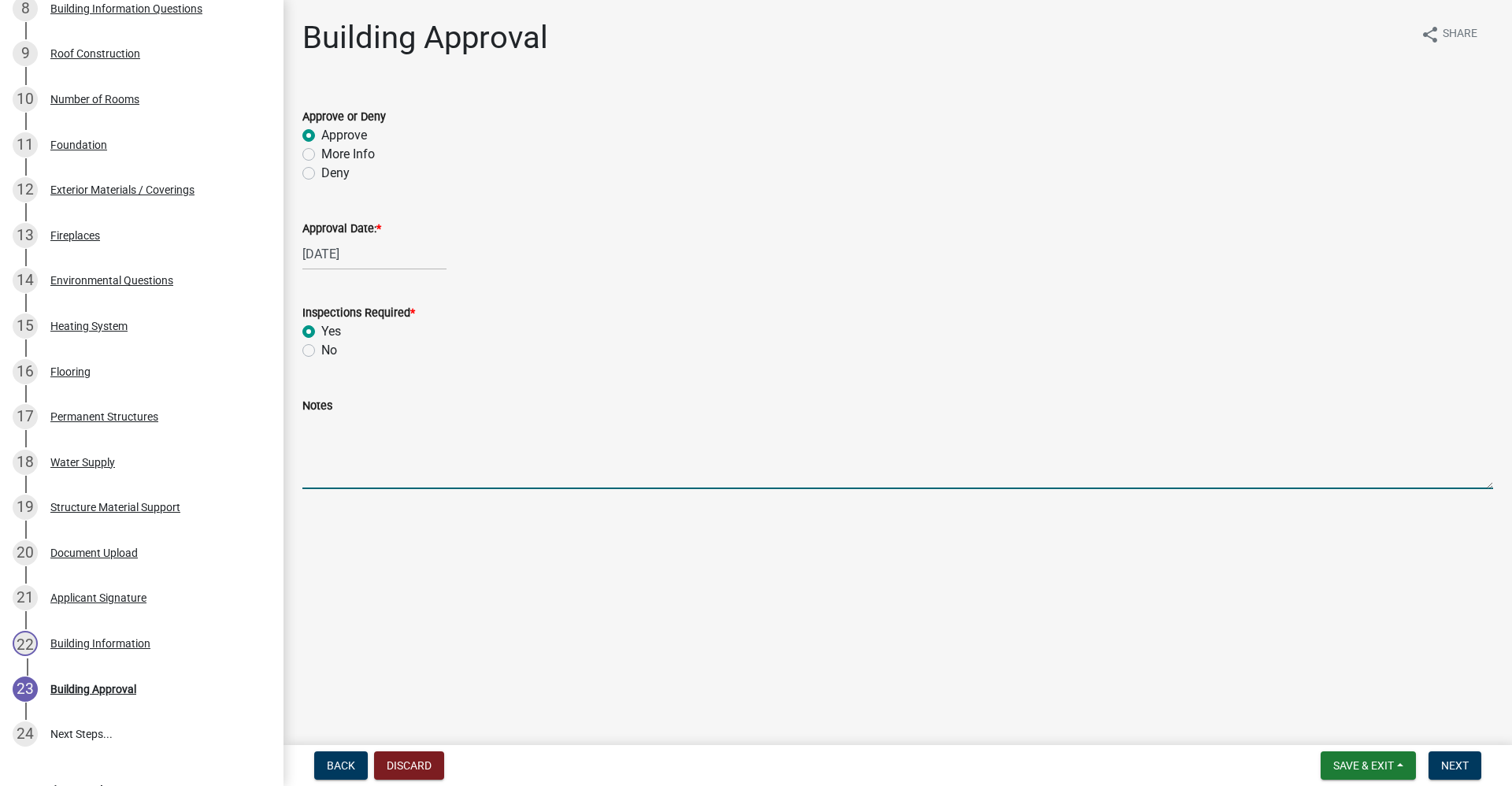
click at [318, 454] on textarea "Notes" at bounding box center [898, 452] width 1191 height 74
click at [1443, 766] on span "Next" at bounding box center [1455, 765] width 28 height 13
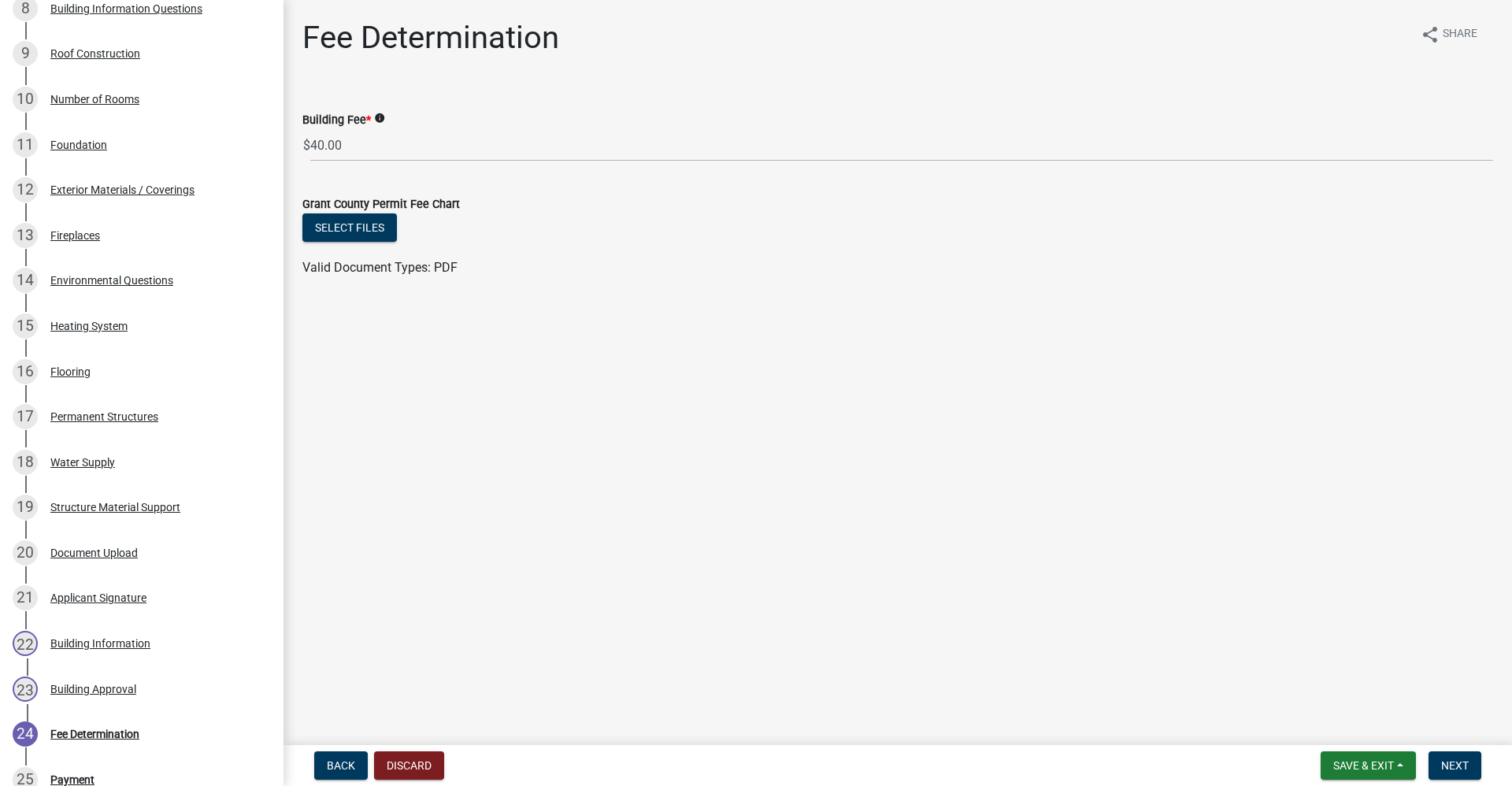
scroll to position [931, 0]
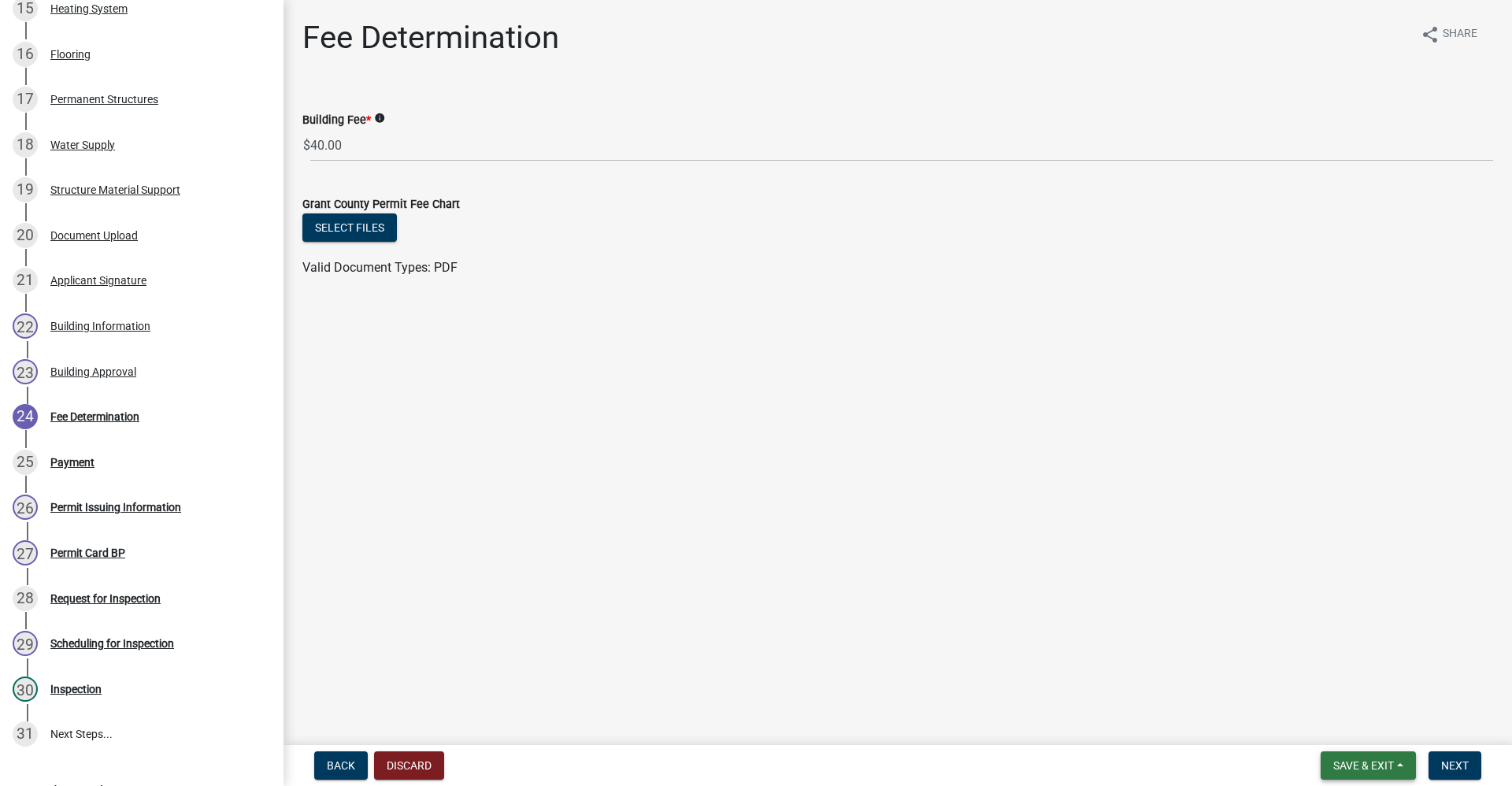
click at [1367, 767] on span "Save & Exit" at bounding box center [1363, 765] width 61 height 13
click at [1468, 759] on span "Next" at bounding box center [1455, 765] width 28 height 13
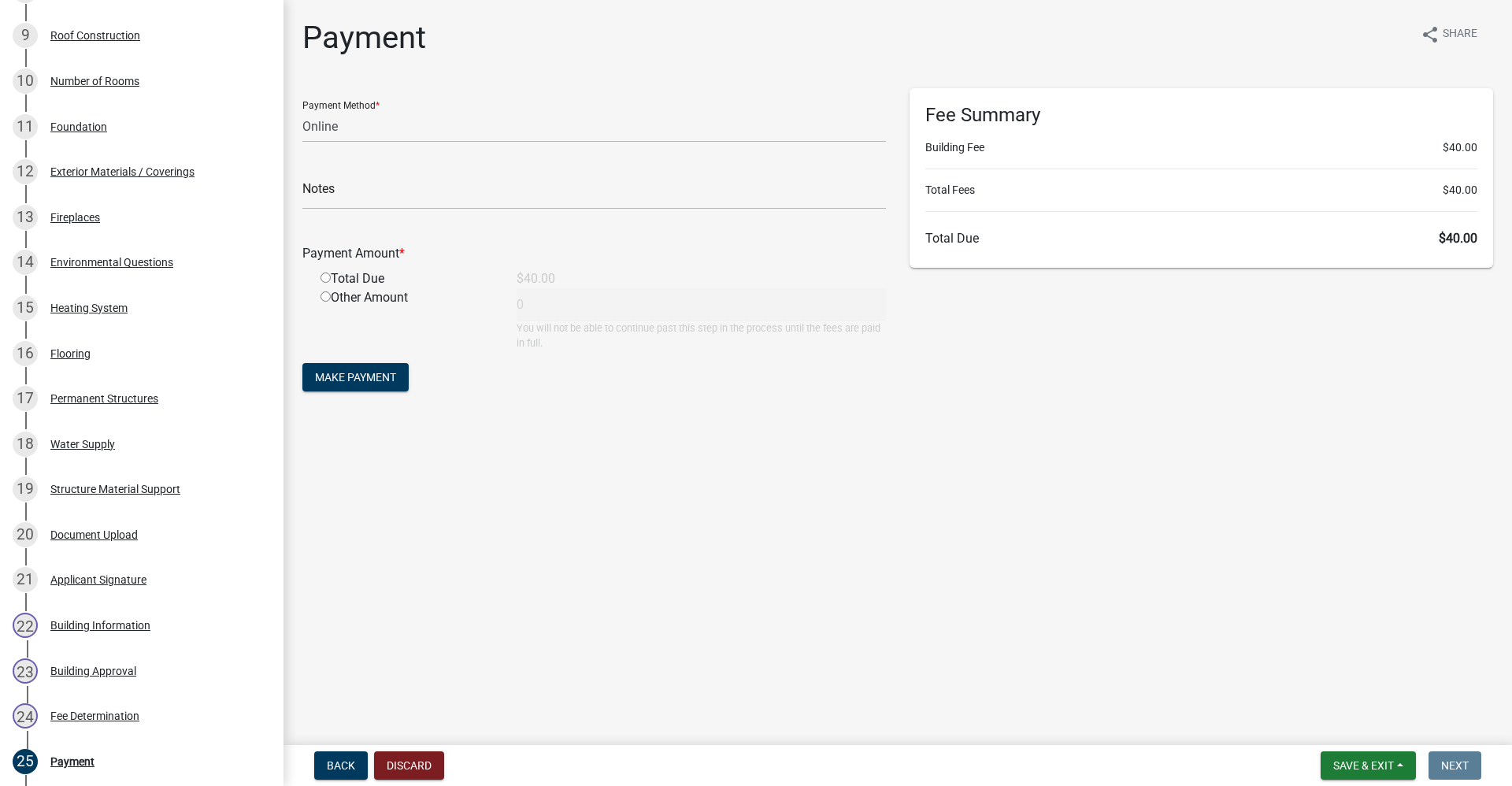
scroll to position [0, 0]
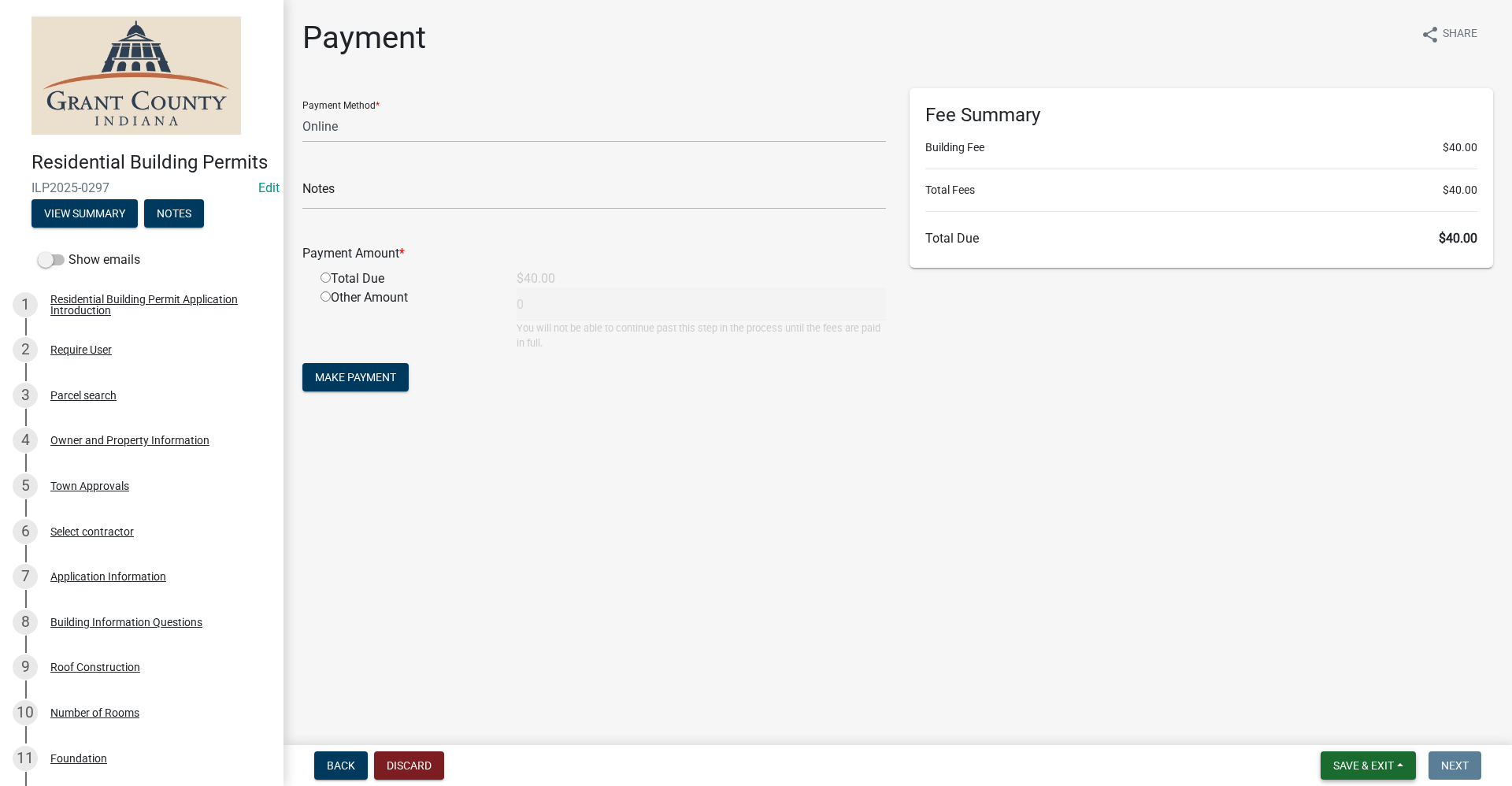
click at [1359, 768] on span "Save & Exit" at bounding box center [1363, 765] width 61 height 13
click at [1345, 719] on button "Save & Exit" at bounding box center [1352, 725] width 126 height 38
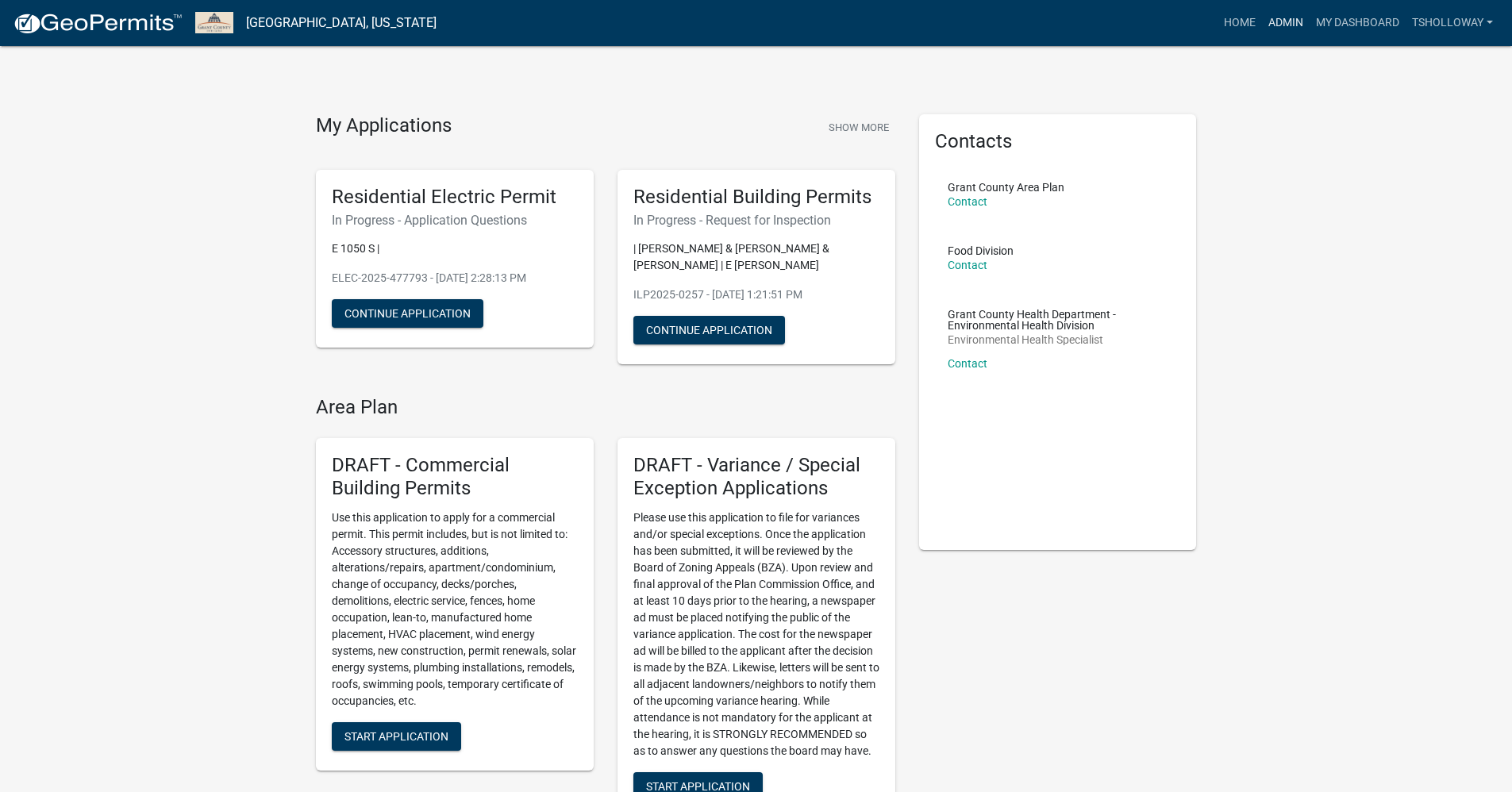
click at [1274, 23] on link "Admin" at bounding box center [1285, 23] width 48 height 30
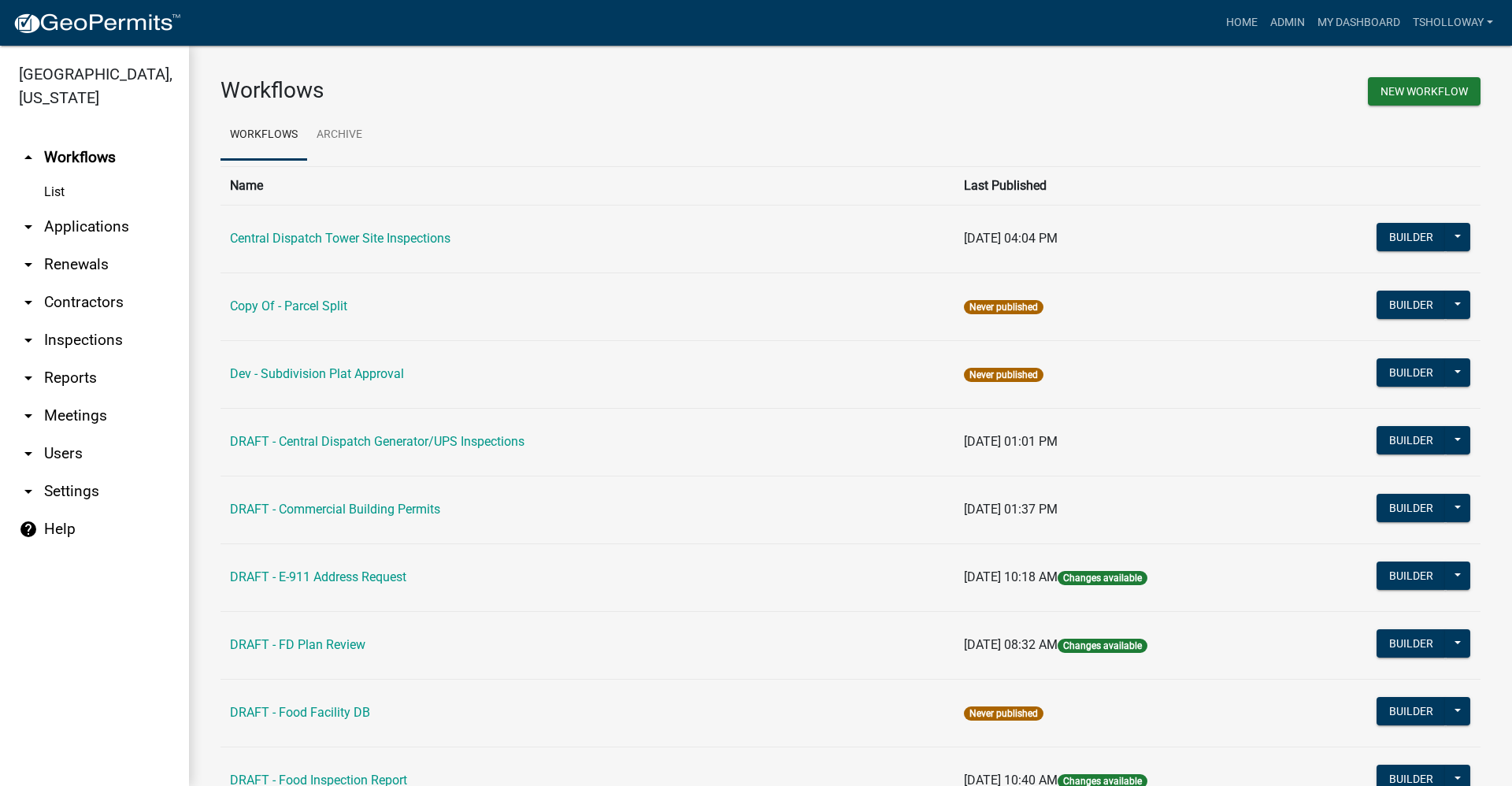
click at [78, 284] on link "arrow_drop_down Contractors" at bounding box center [94, 302] width 189 height 38
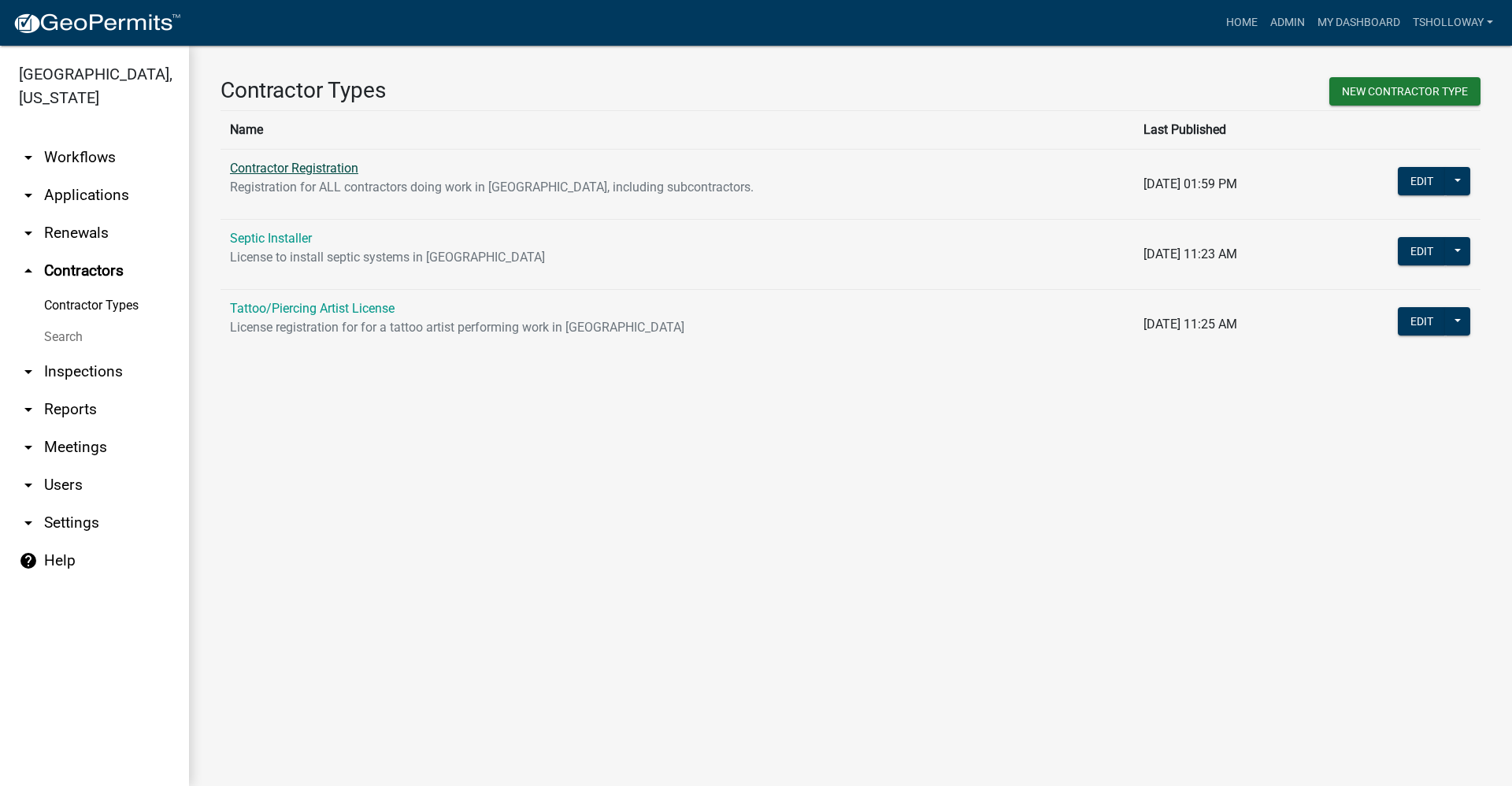
click at [293, 175] on td "Contractor Registration Registration for ALL contractors doing work in [GEOGRAP…" at bounding box center [677, 184] width 913 height 70
click at [291, 170] on link "Contractor Registration" at bounding box center [293, 168] width 128 height 15
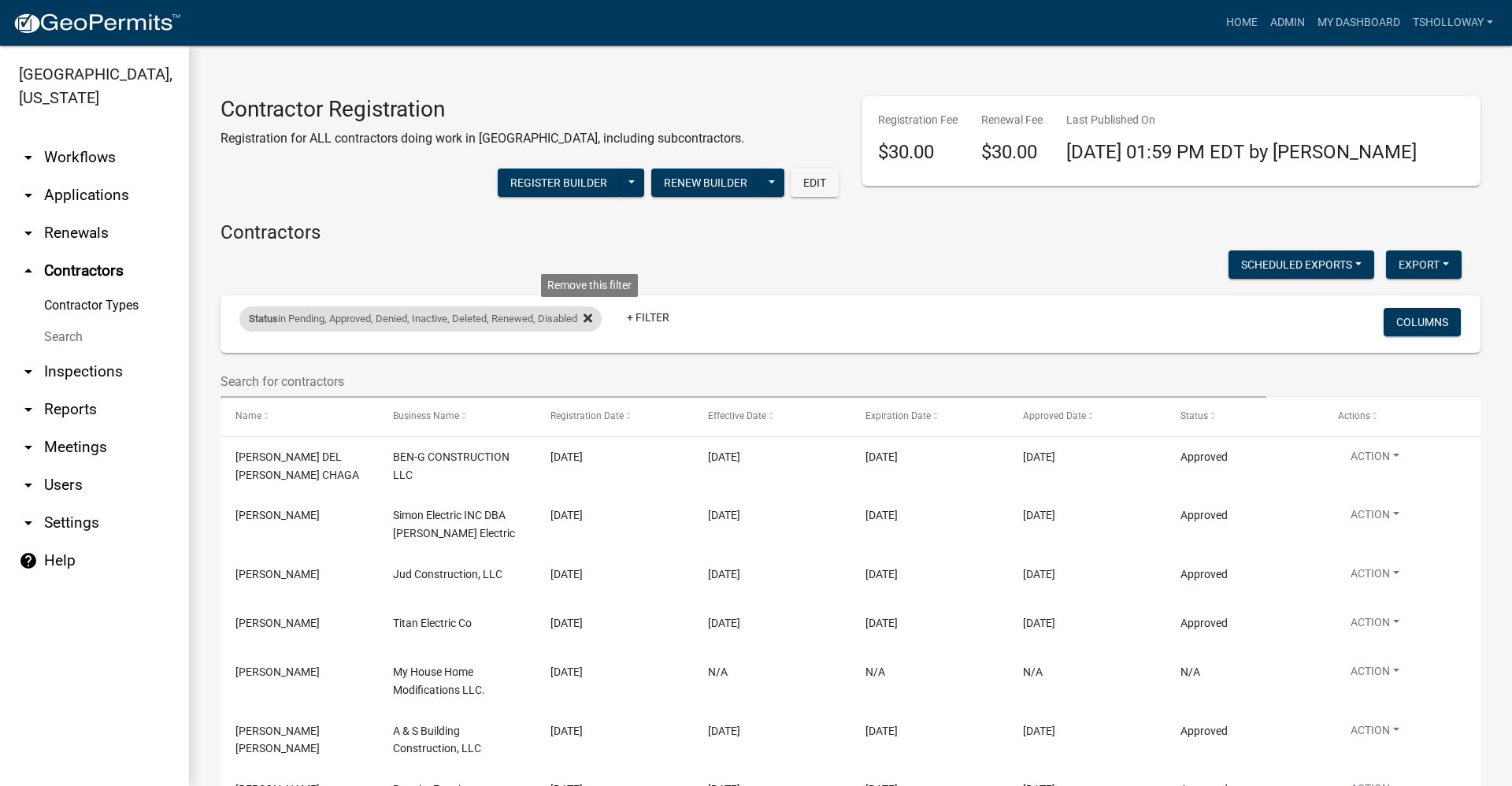
click at [592, 318] on icon at bounding box center [588, 319] width 9 height 9
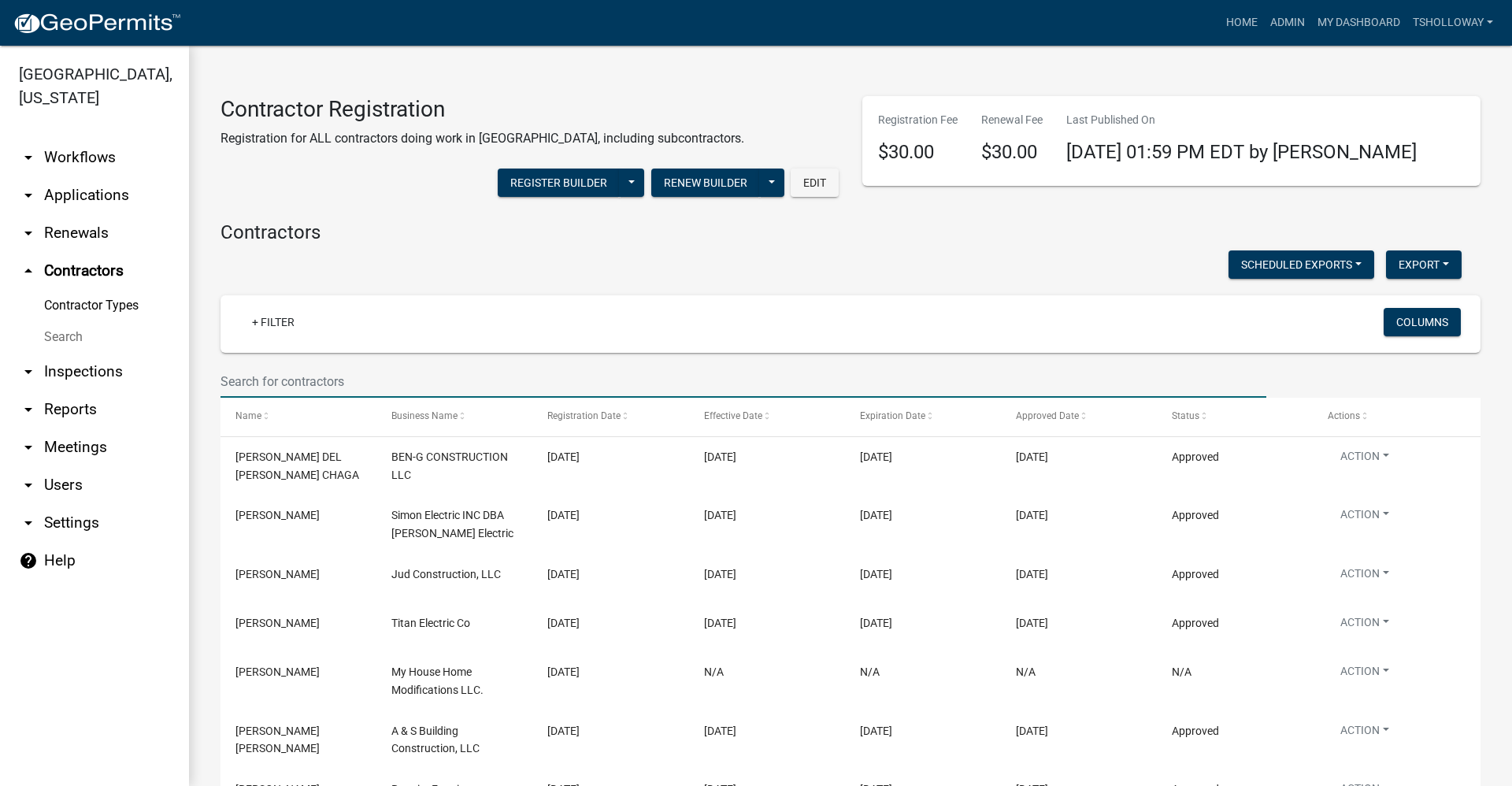
click at [271, 378] on input "text" at bounding box center [743, 381] width 1046 height 32
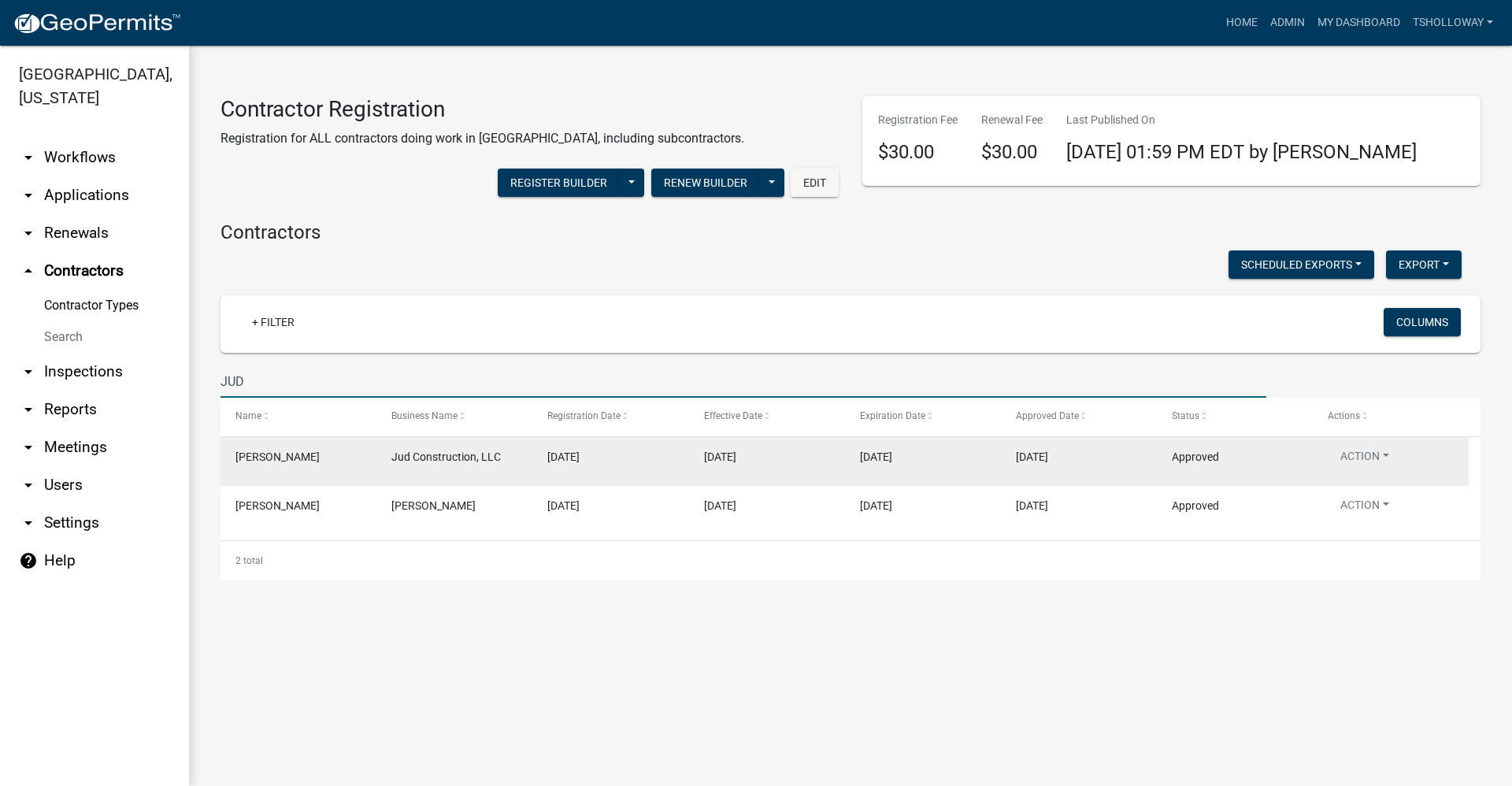
click at [421, 457] on span "Jud Construction, LLC" at bounding box center [446, 457] width 109 height 13
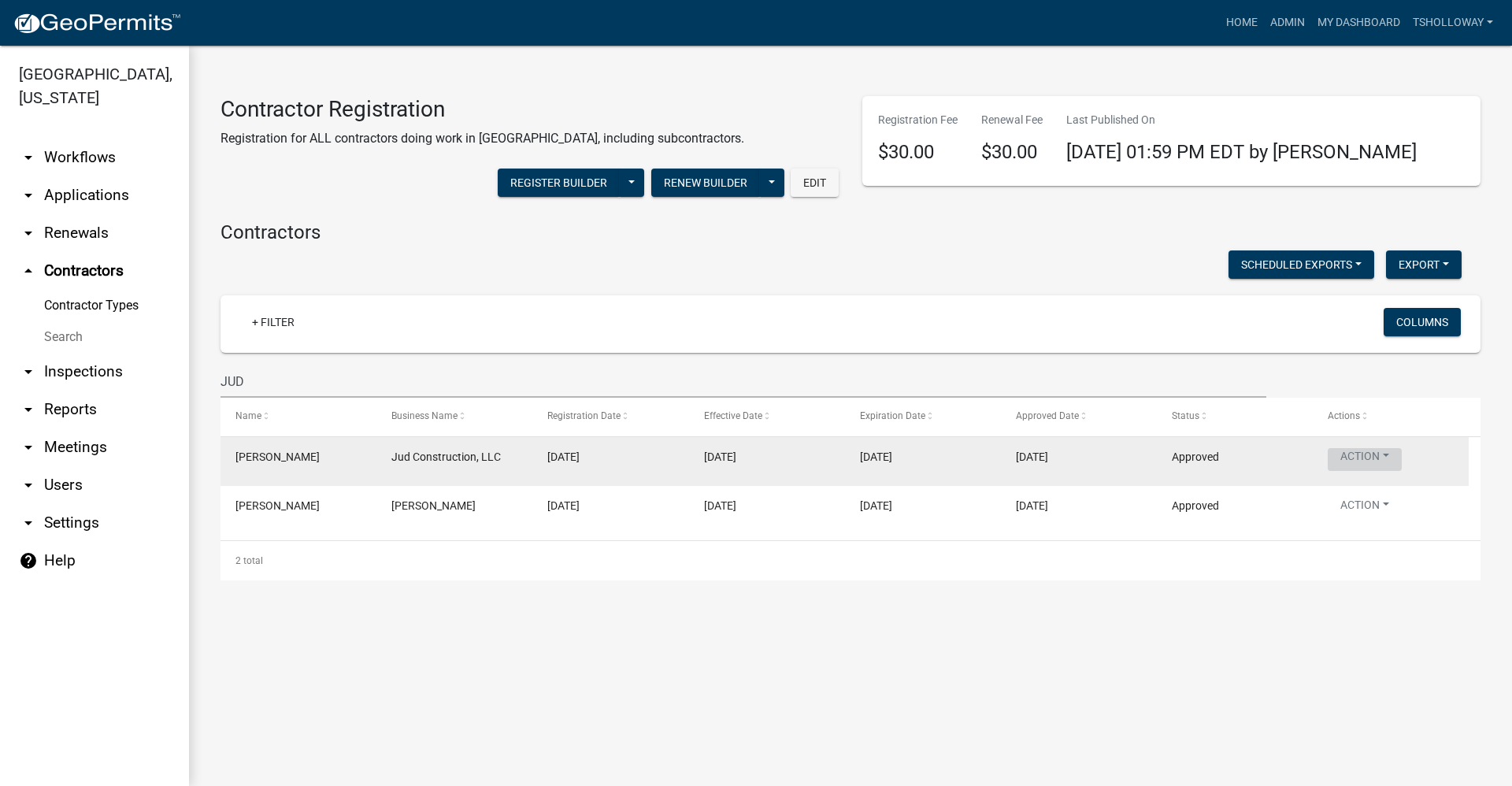
click at [1359, 460] on button "Action" at bounding box center [1364, 459] width 74 height 22
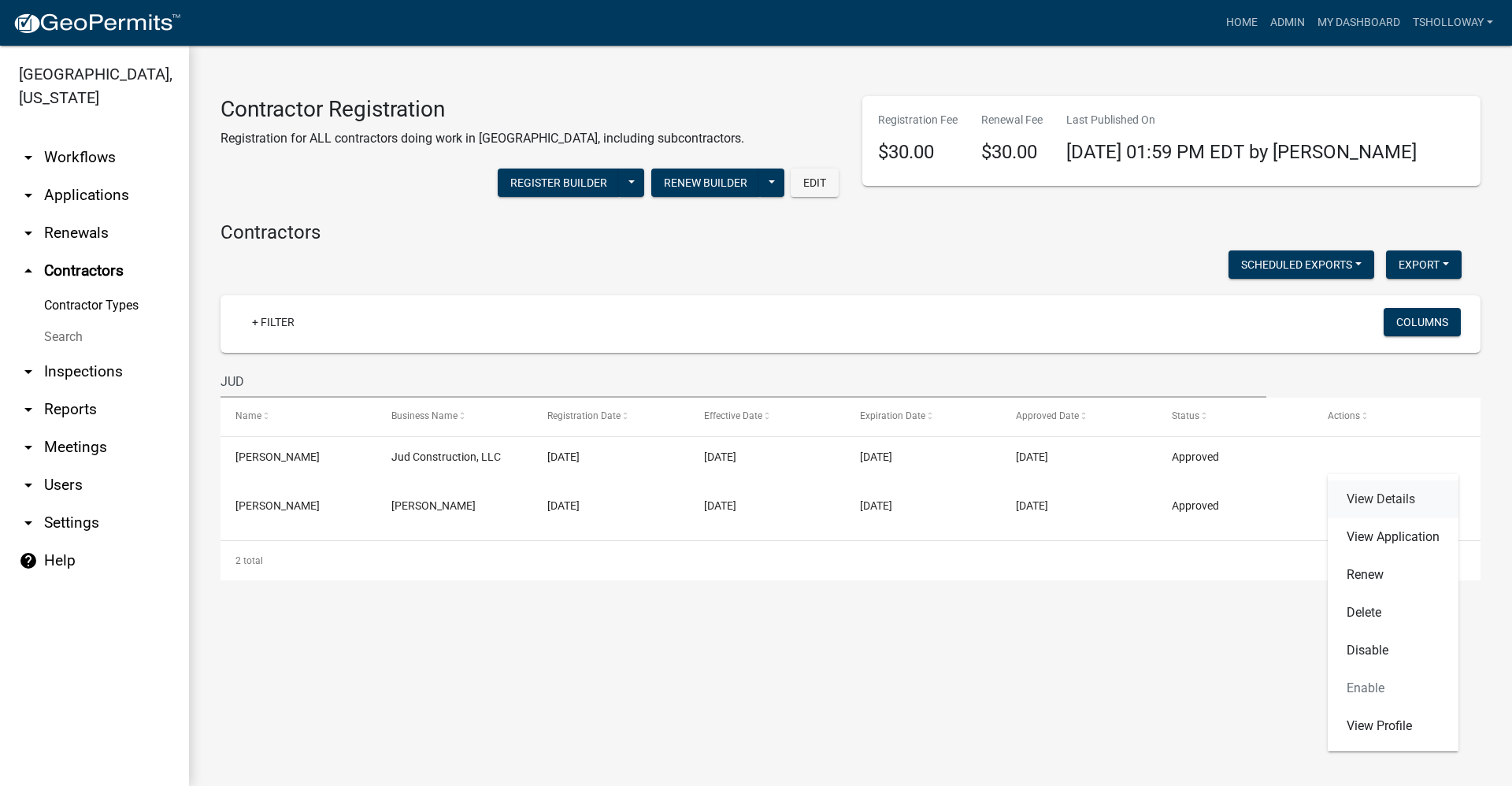
click at [1377, 499] on link "View Details" at bounding box center [1393, 500] width 131 height 38
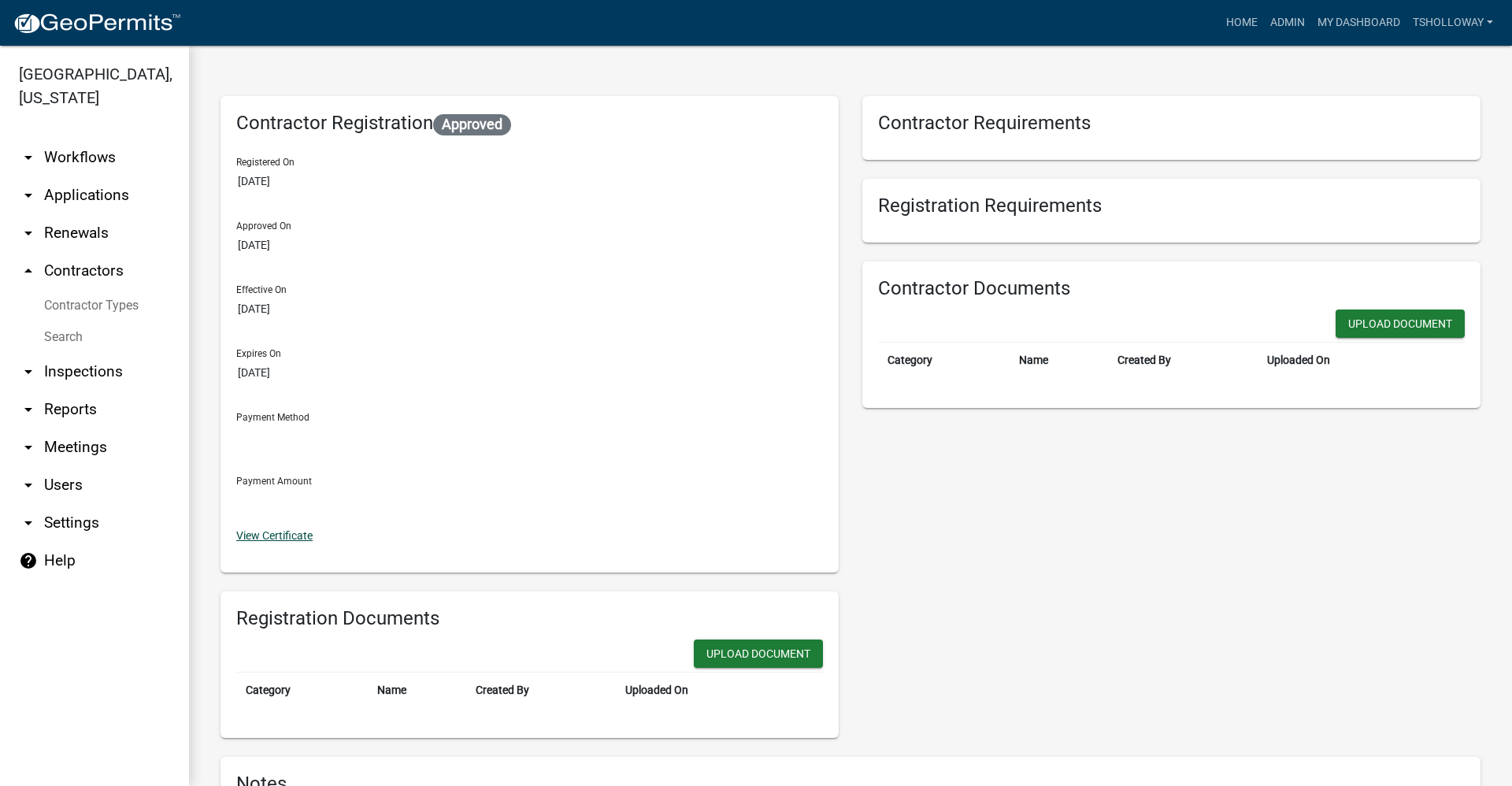
click at [284, 537] on link "View Certificate" at bounding box center [274, 536] width 76 height 13
click at [256, 537] on link "View Certificate" at bounding box center [274, 536] width 76 height 13
click at [1224, 22] on link "Home" at bounding box center [1241, 22] width 44 height 30
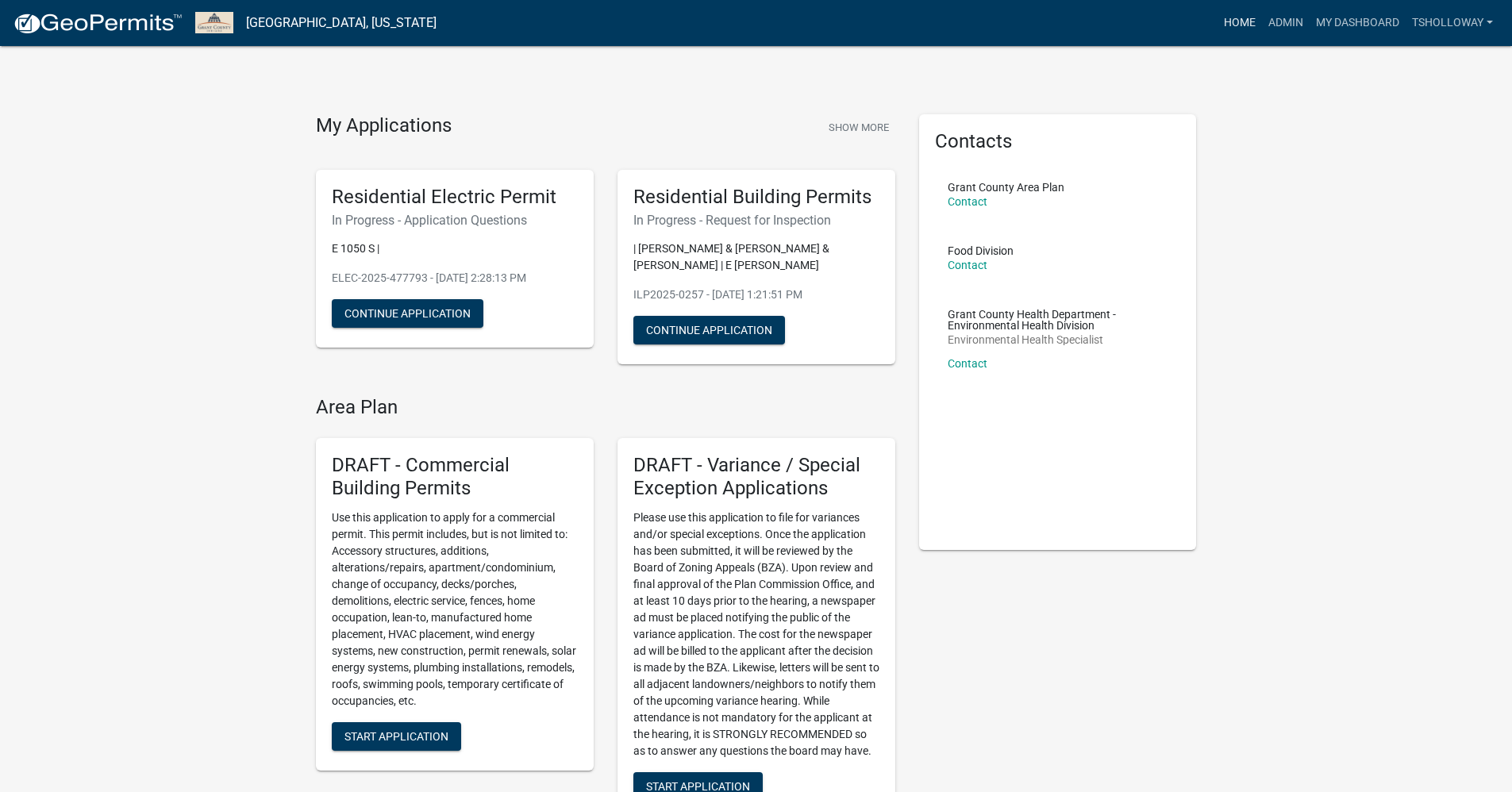
click at [1222, 18] on link "Home" at bounding box center [1239, 23] width 44 height 30
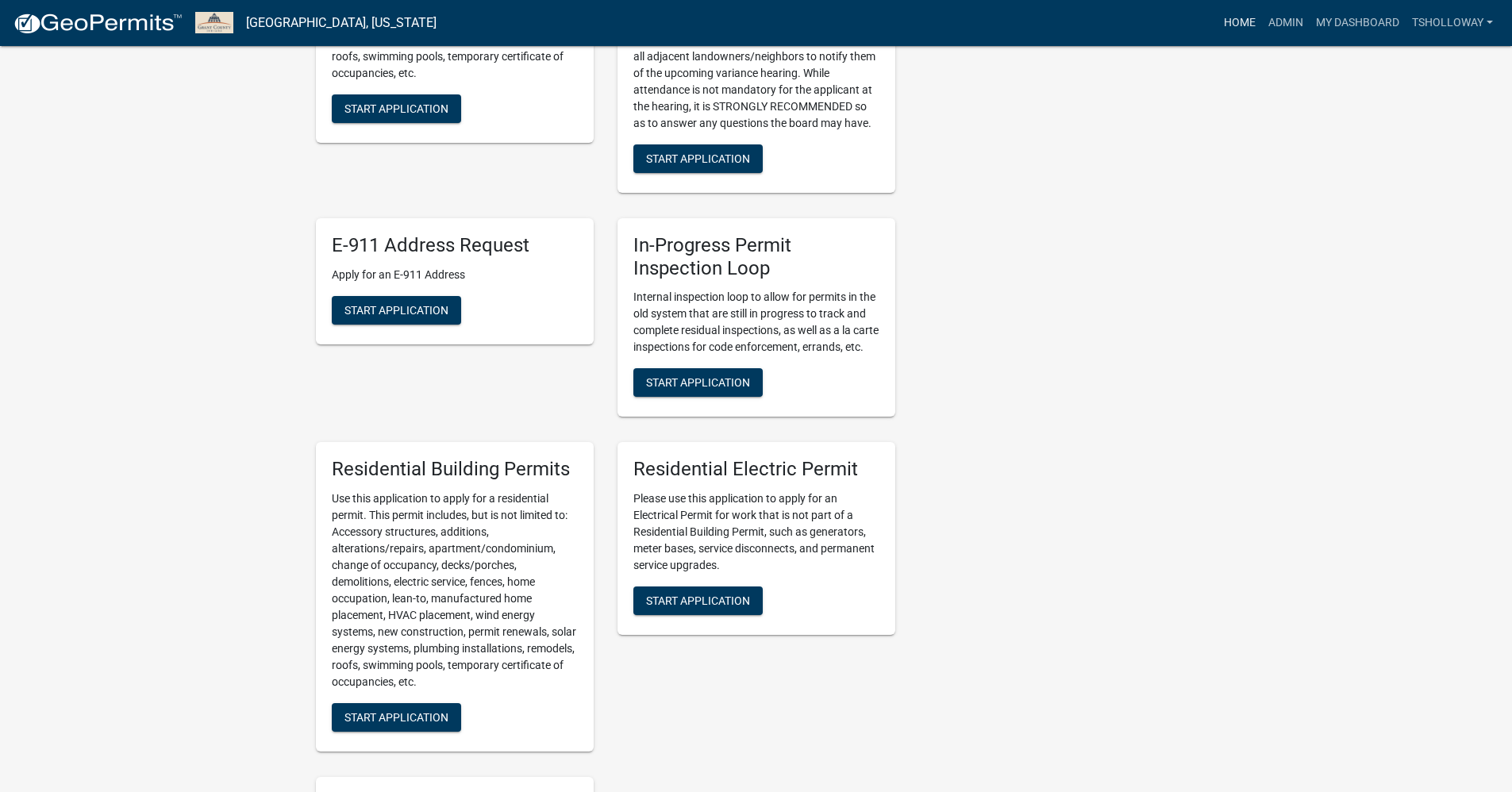
scroll to position [714, 0]
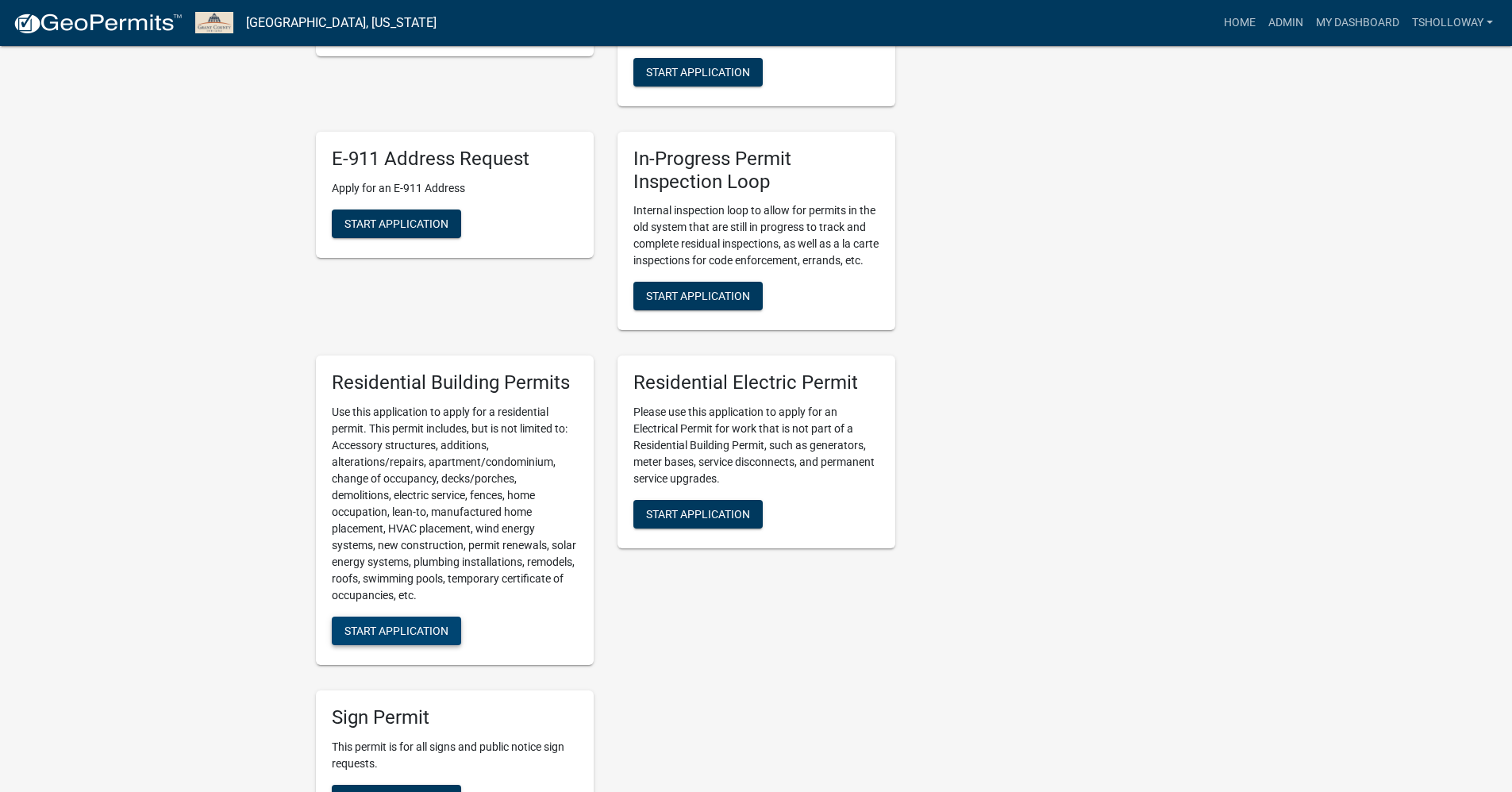
click at [396, 637] on span "Start Application" at bounding box center [396, 631] width 104 height 13
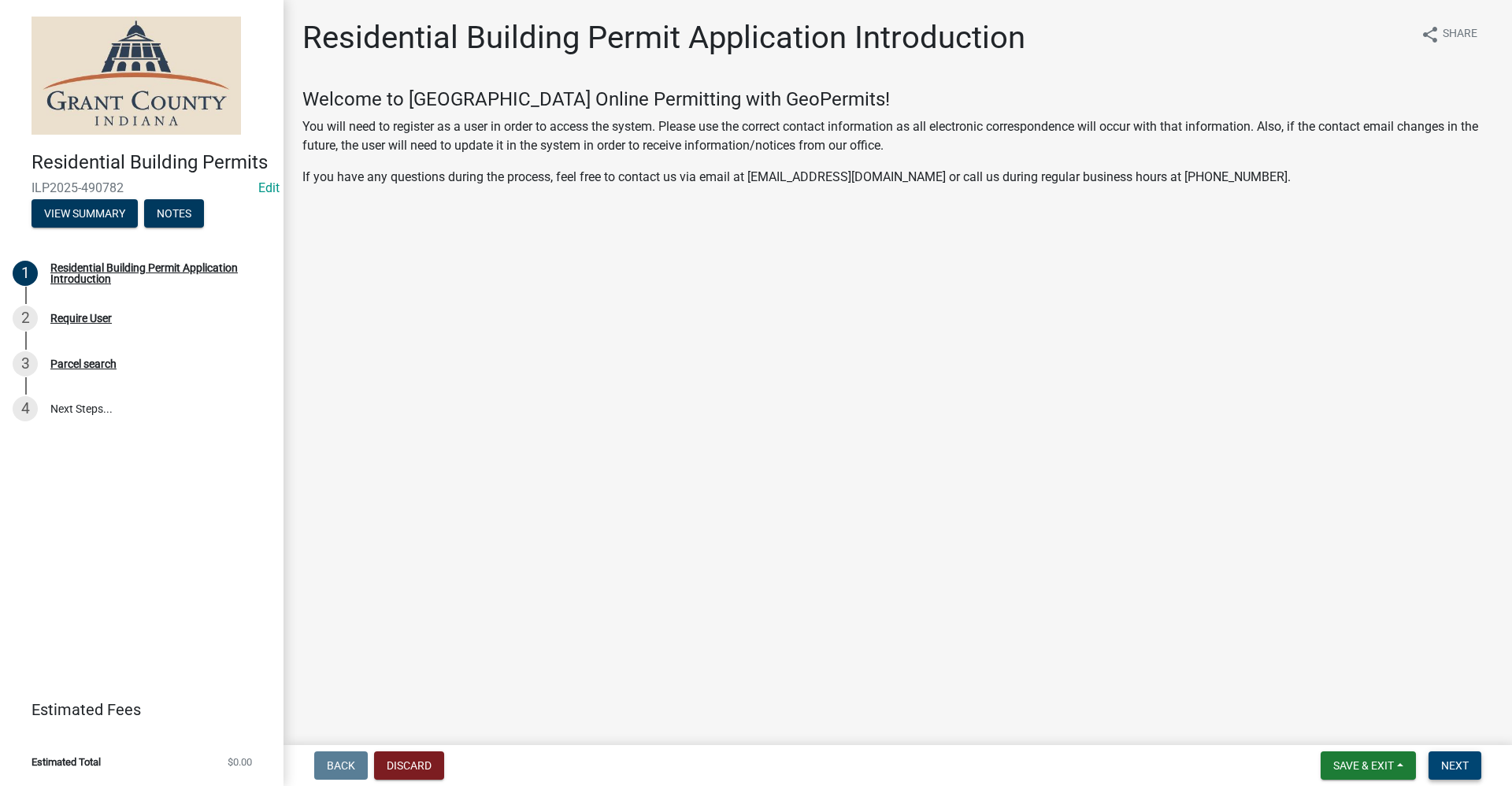
click at [1439, 779] on button "Next" at bounding box center [1455, 766] width 53 height 29
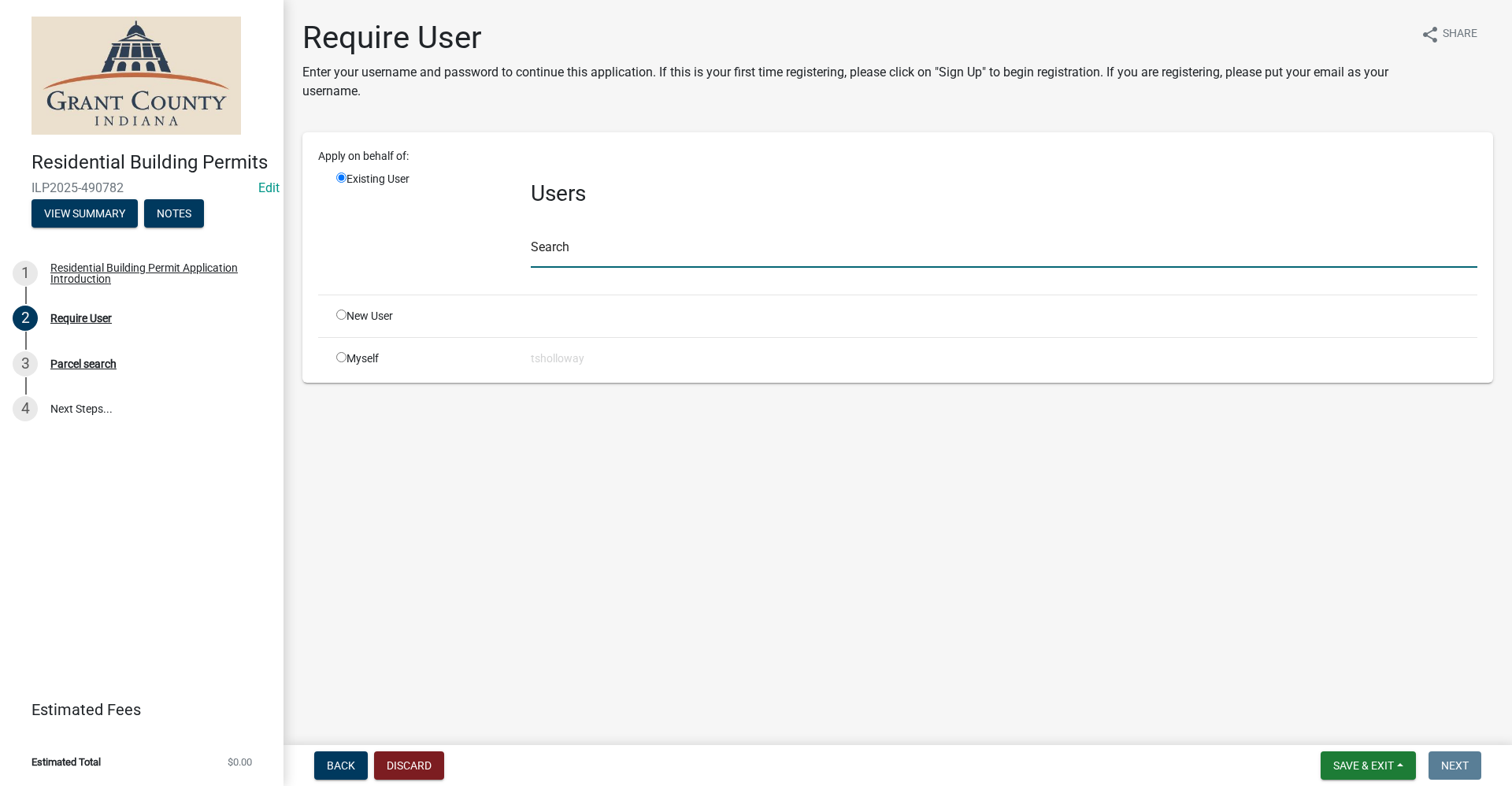
click at [553, 259] on input "text" at bounding box center [1004, 252] width 946 height 32
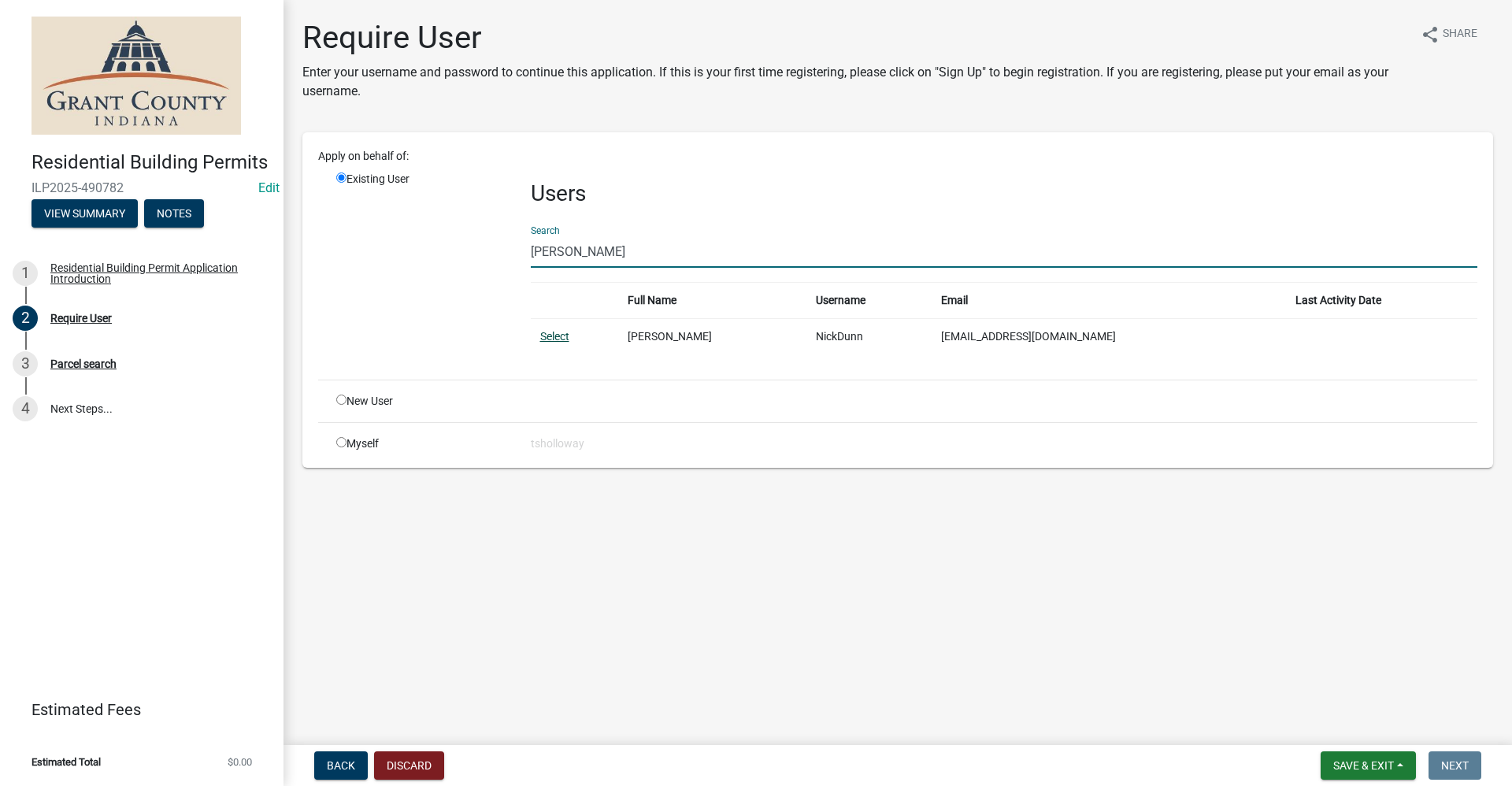
click at [550, 339] on link "Select" at bounding box center [554, 336] width 29 height 13
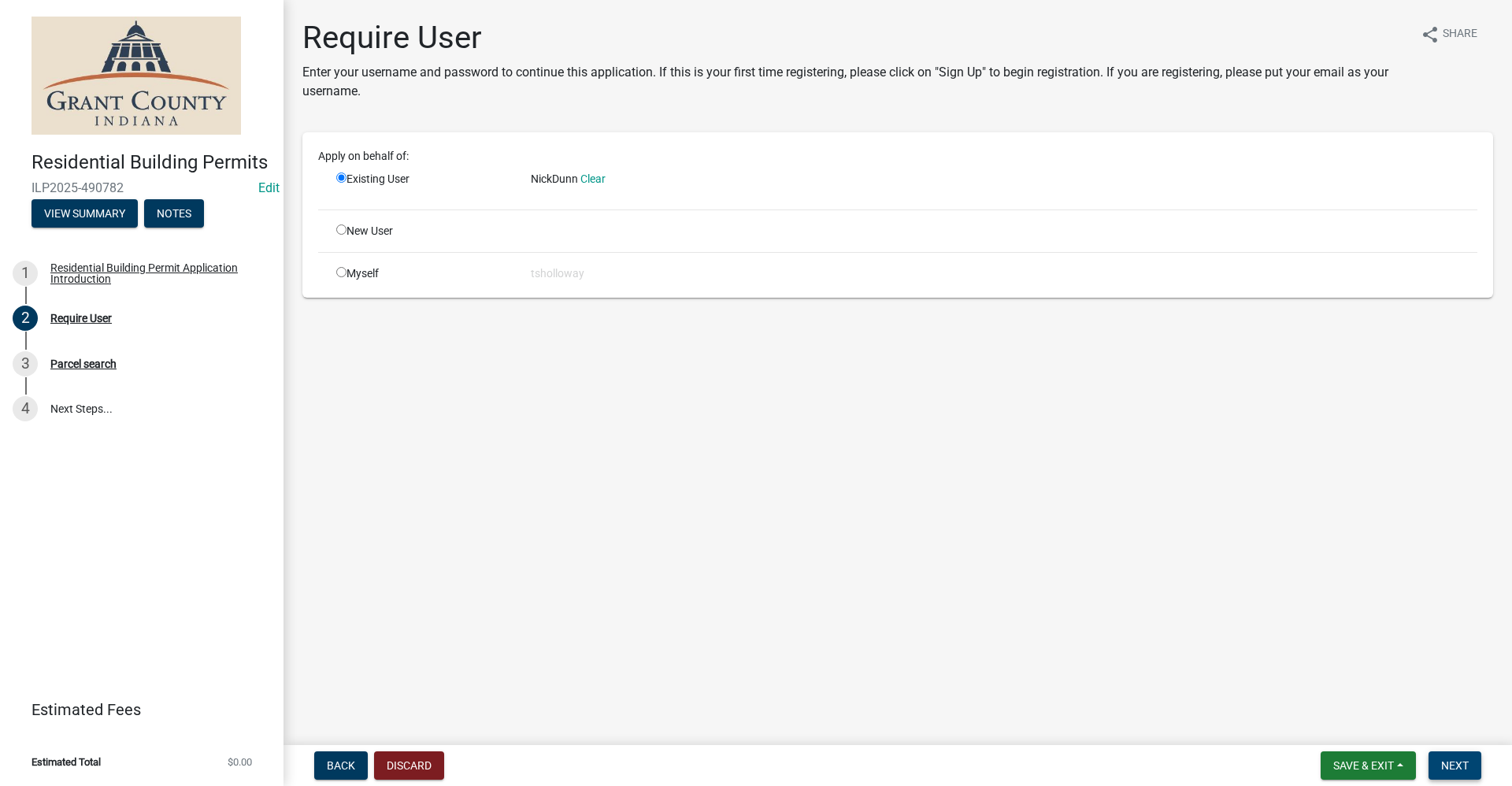
click at [1464, 764] on span "Next" at bounding box center [1455, 765] width 28 height 13
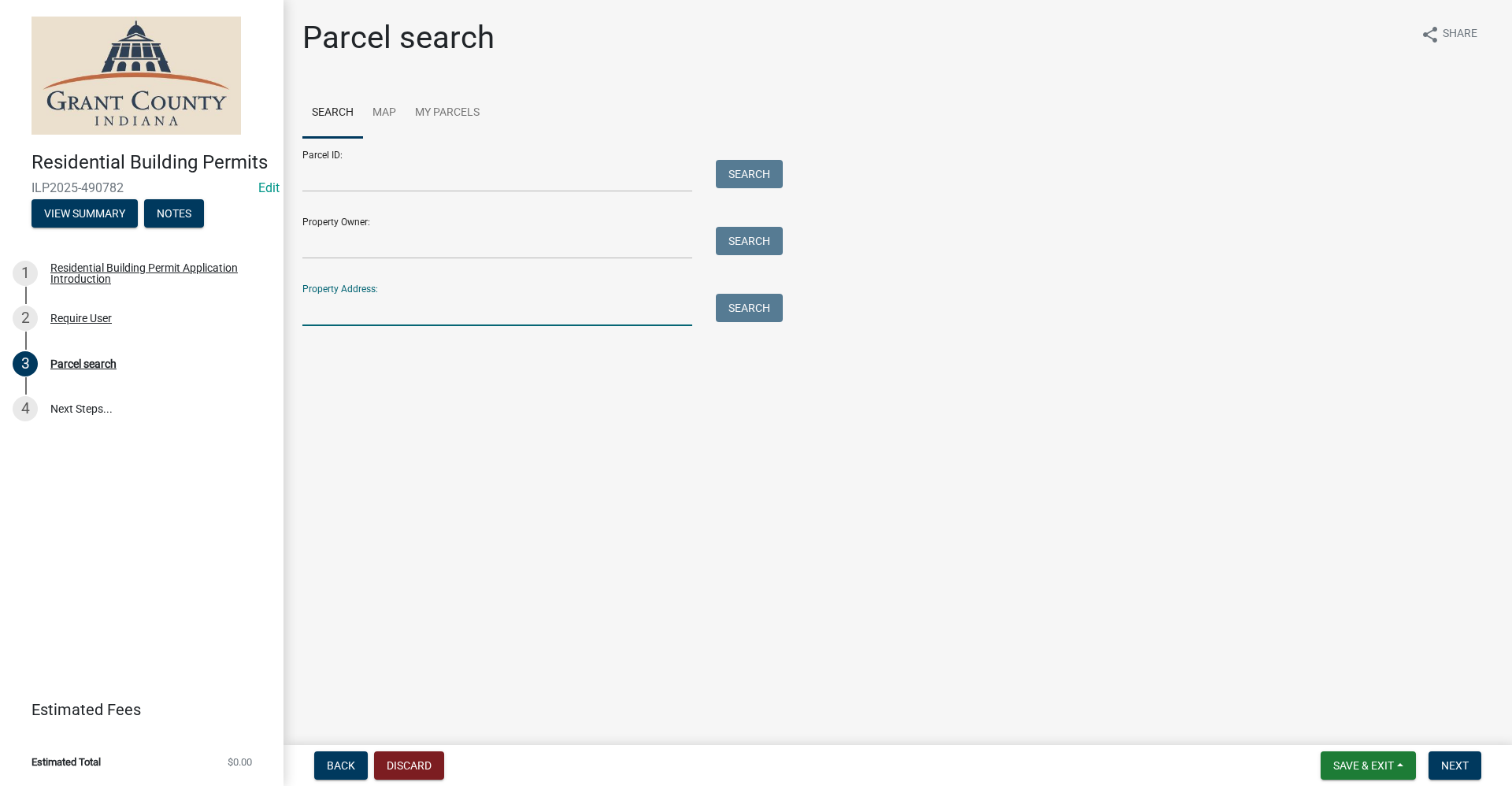
click at [333, 307] on input "Property Address:" at bounding box center [497, 310] width 390 height 32
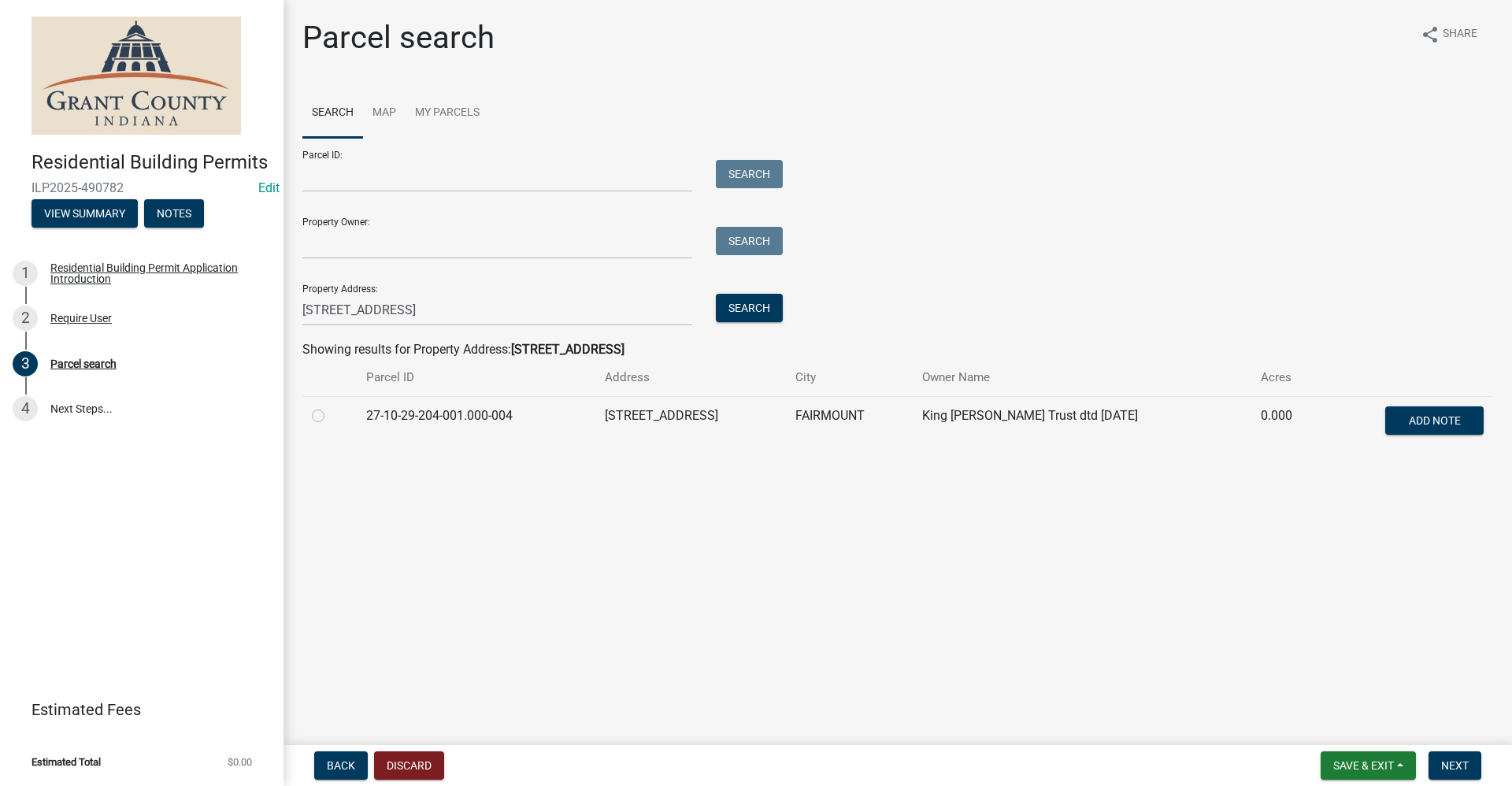
click at [331, 406] on label at bounding box center [331, 406] width 0 height 0
click at [331, 416] on input "radio" at bounding box center [335, 411] width 10 height 10
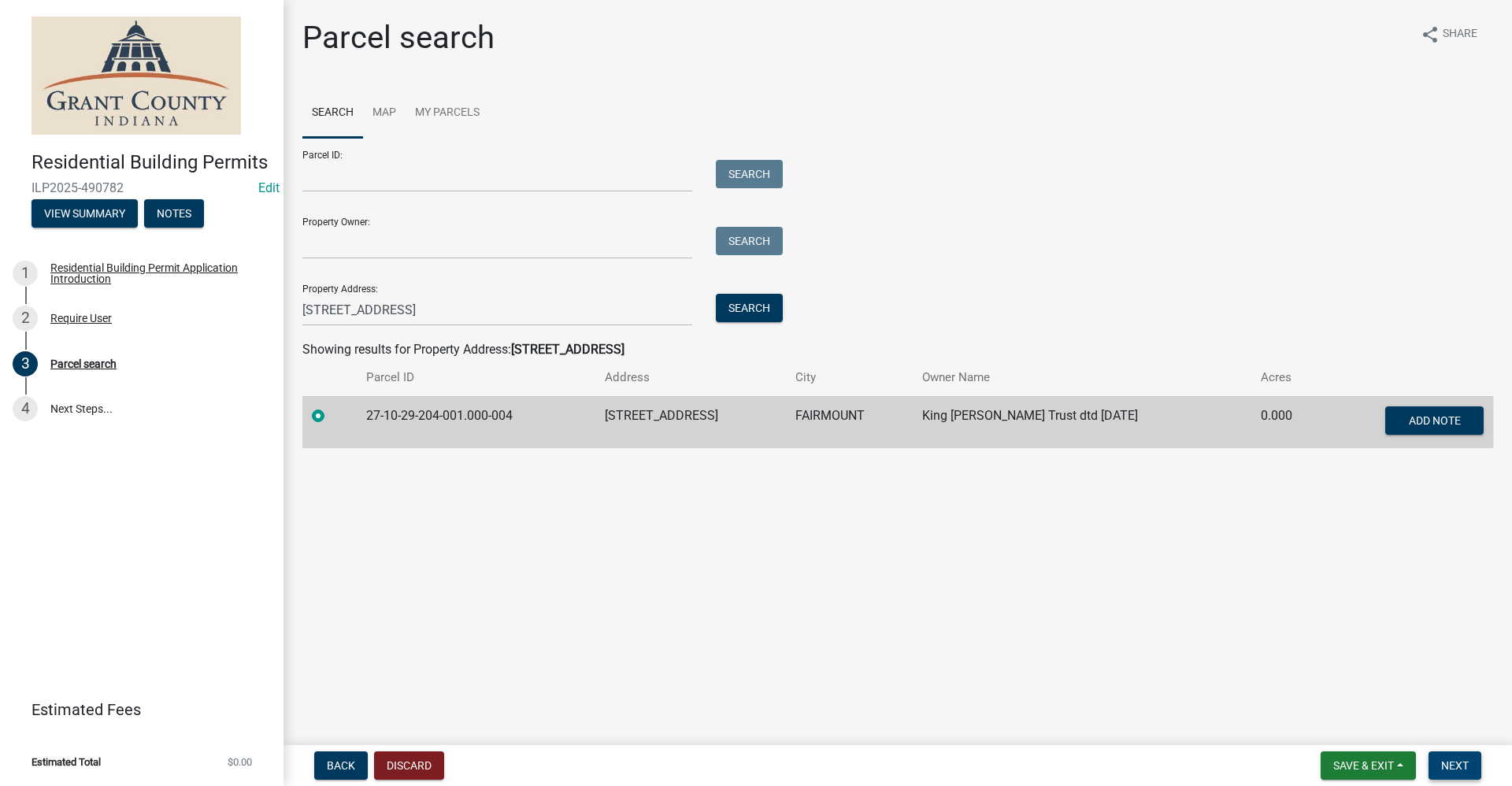
click at [1453, 761] on span "Next" at bounding box center [1455, 765] width 28 height 13
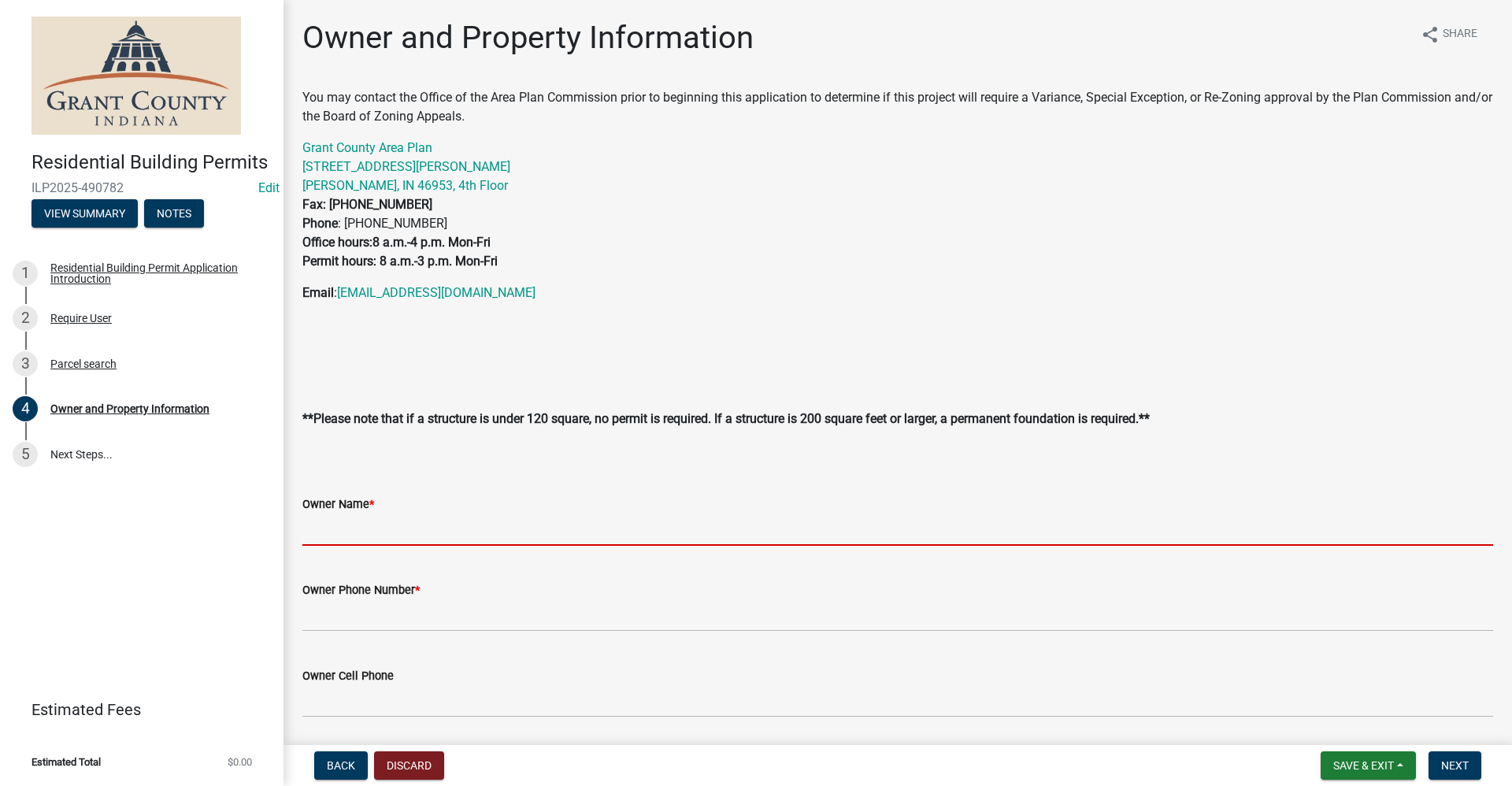
drag, startPoint x: 358, startPoint y: 528, endPoint x: 367, endPoint y: 533, distance: 10.3
click at [358, 531] on input "Owner Name *" at bounding box center [898, 529] width 1191 height 32
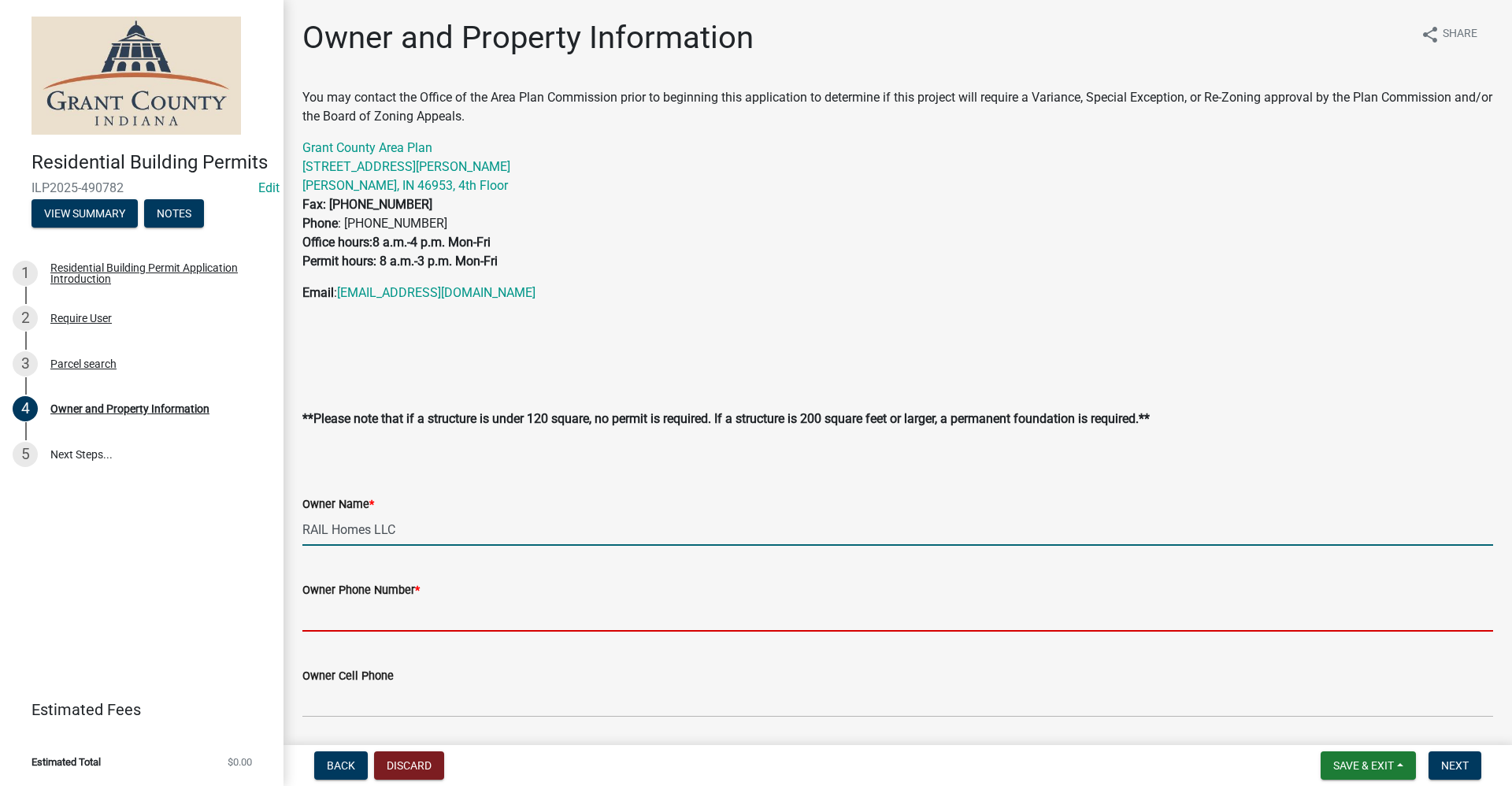
click at [399, 604] on input "Owner Phone Number *" at bounding box center [898, 616] width 1191 height 32
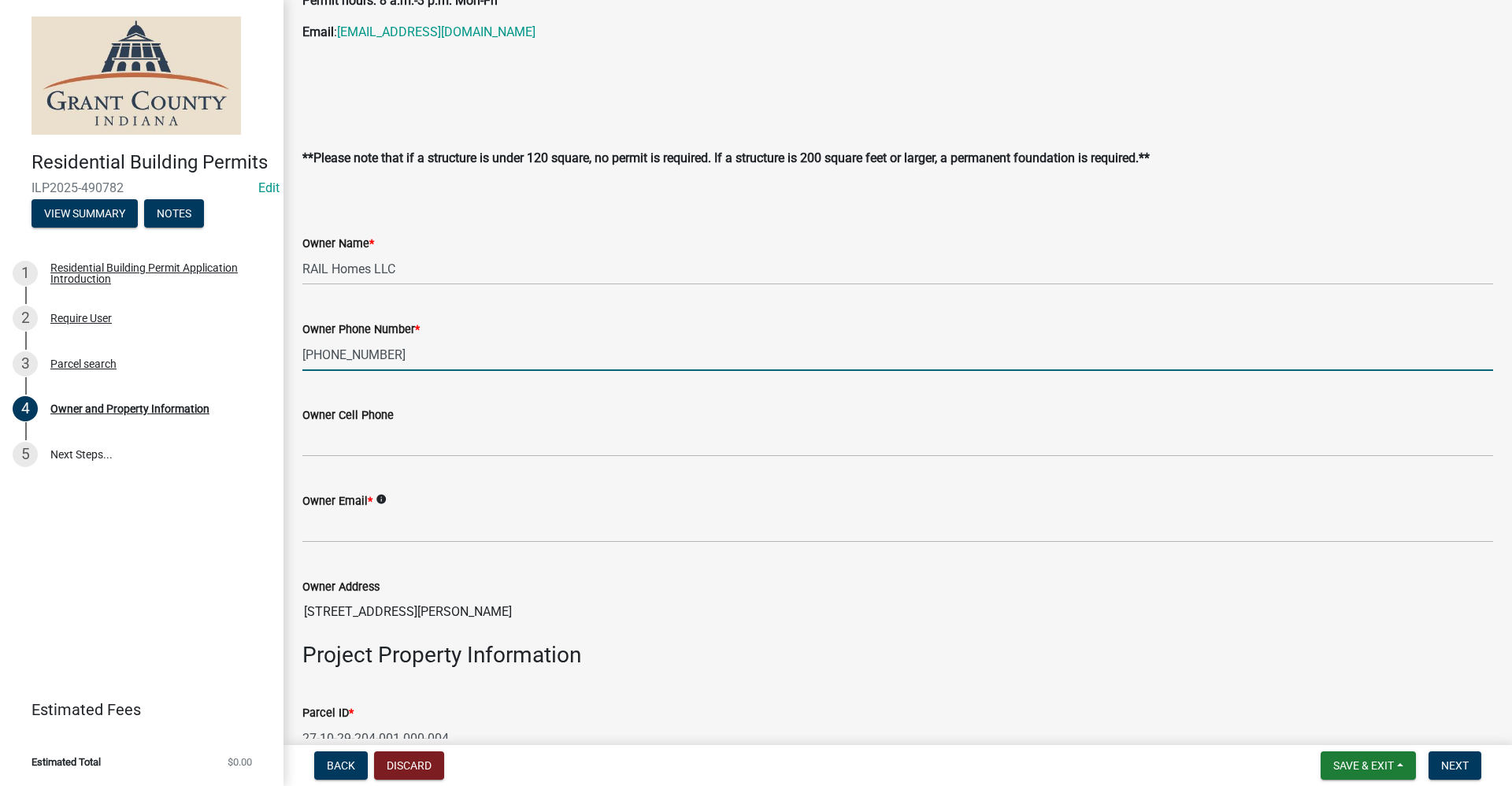
scroll to position [315, 0]
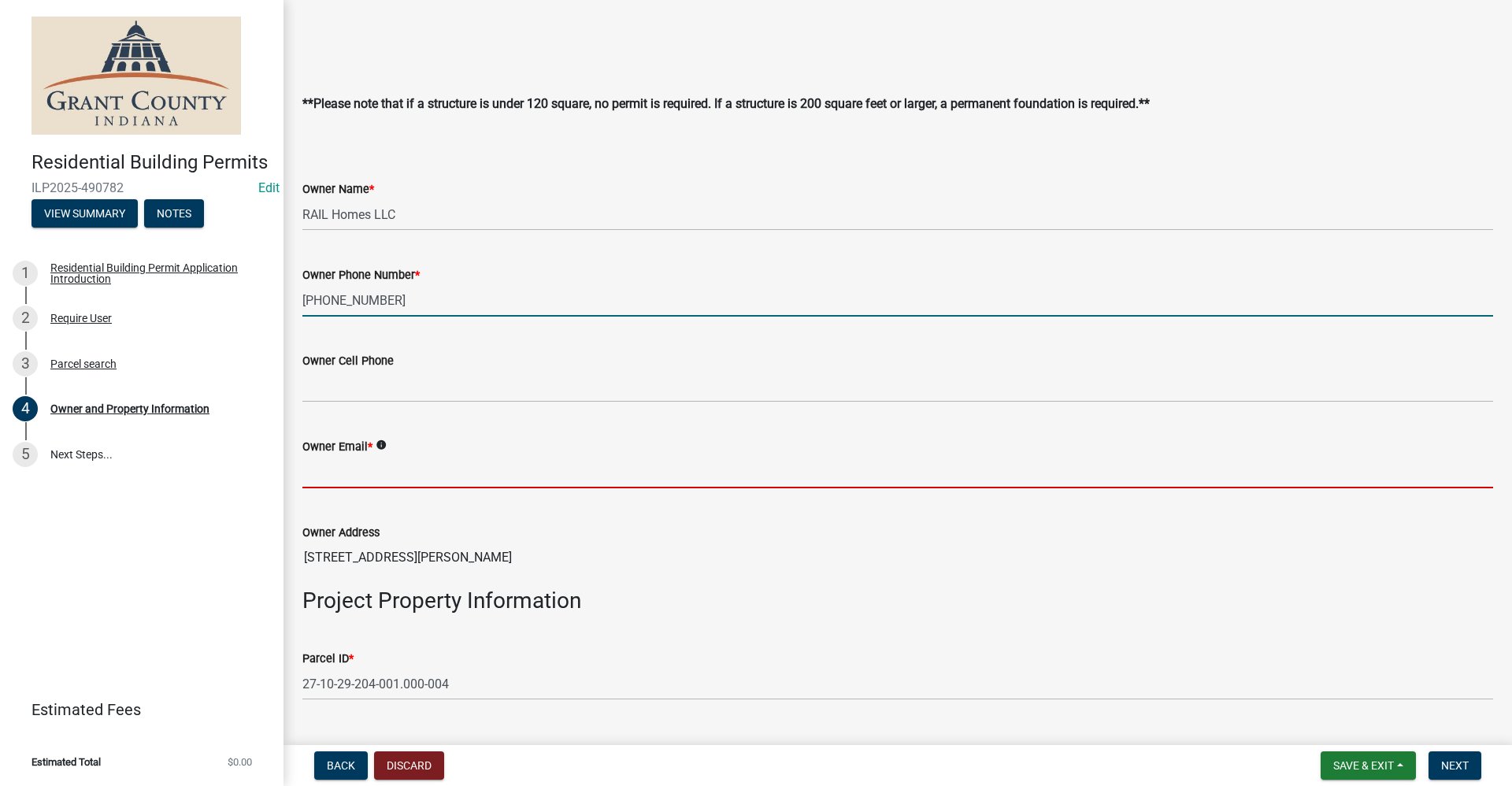
click at [339, 475] on input "Owner Email *" at bounding box center [898, 472] width 1191 height 32
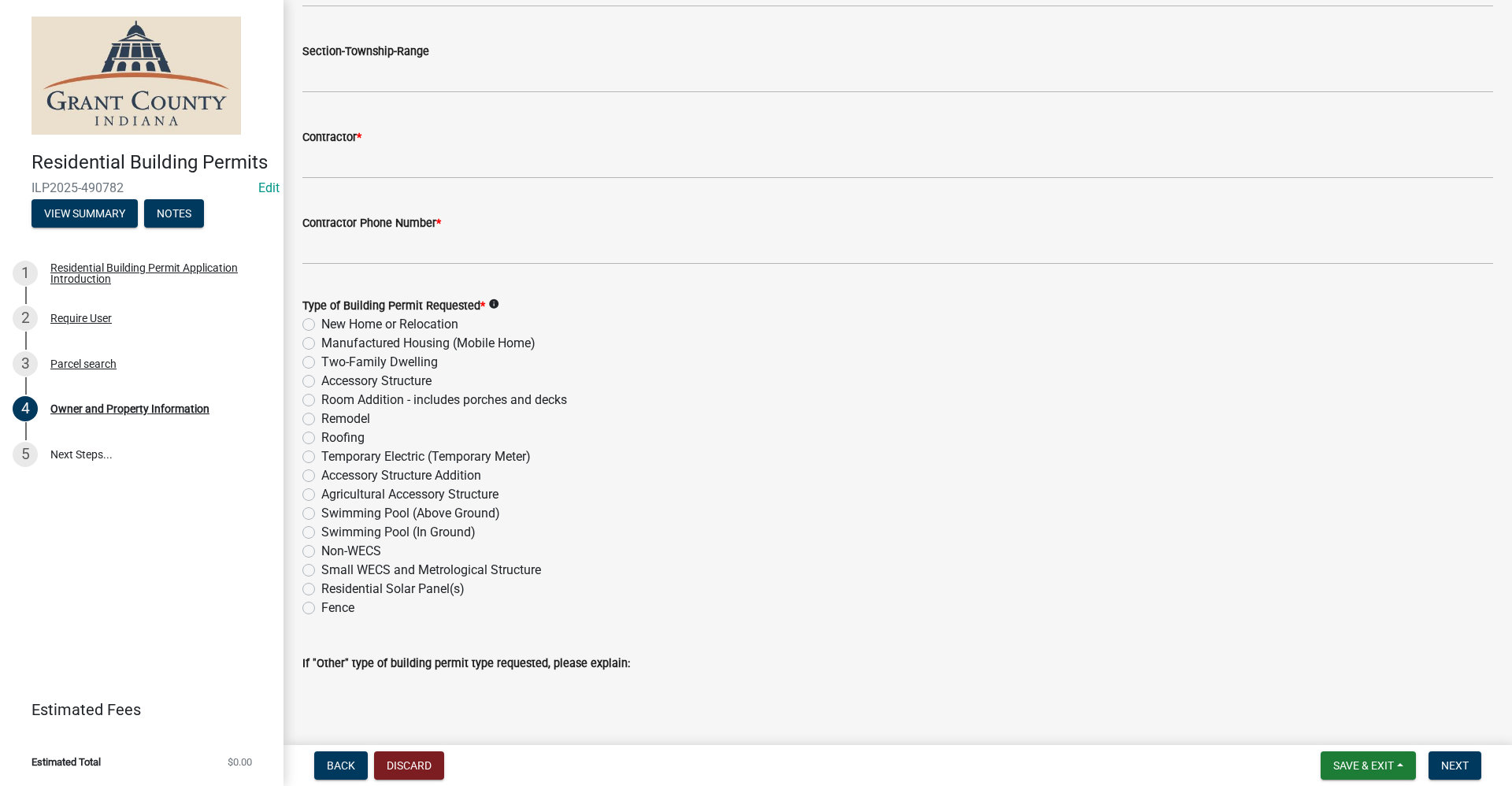
scroll to position [1655, 0]
click at [321, 423] on label "Remodel" at bounding box center [345, 417] width 48 height 19
click at [321, 418] on input "Remodel" at bounding box center [326, 413] width 10 height 10
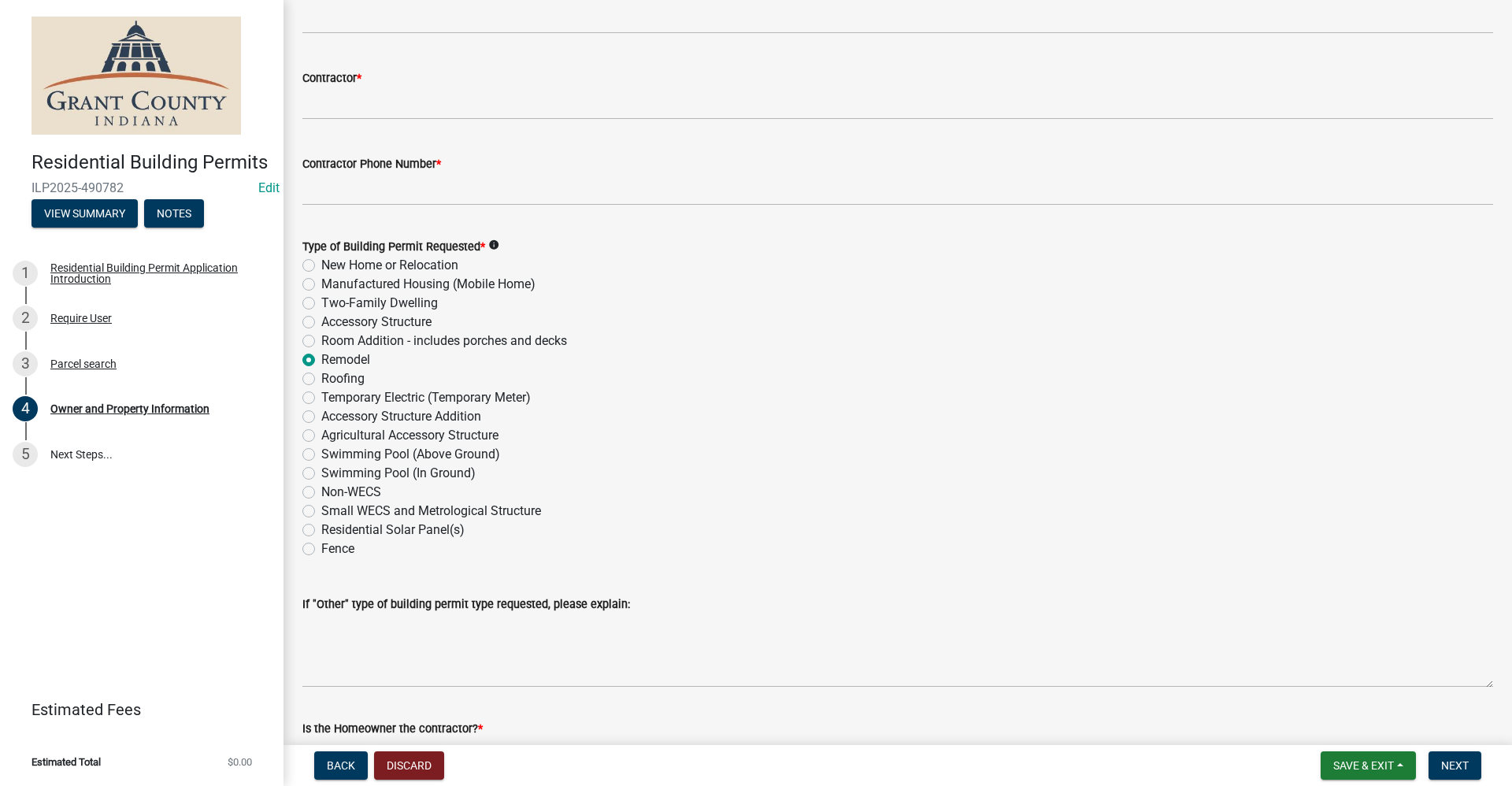
scroll to position [1824, 0]
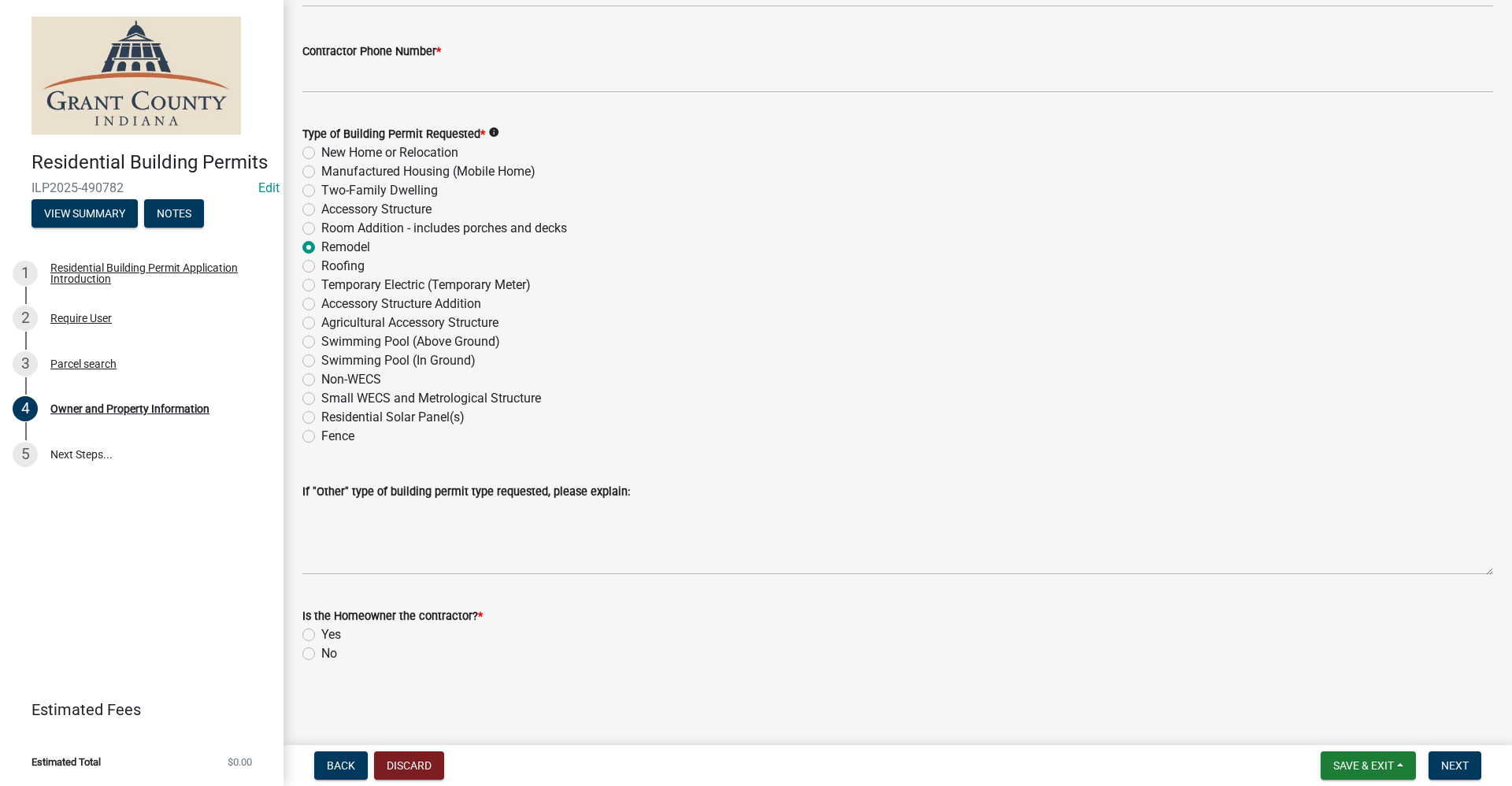
click at [321, 655] on label "No" at bounding box center [329, 653] width 16 height 19
click at [321, 655] on input "No" at bounding box center [326, 649] width 10 height 10
click at [1458, 766] on span "Next" at bounding box center [1455, 765] width 28 height 13
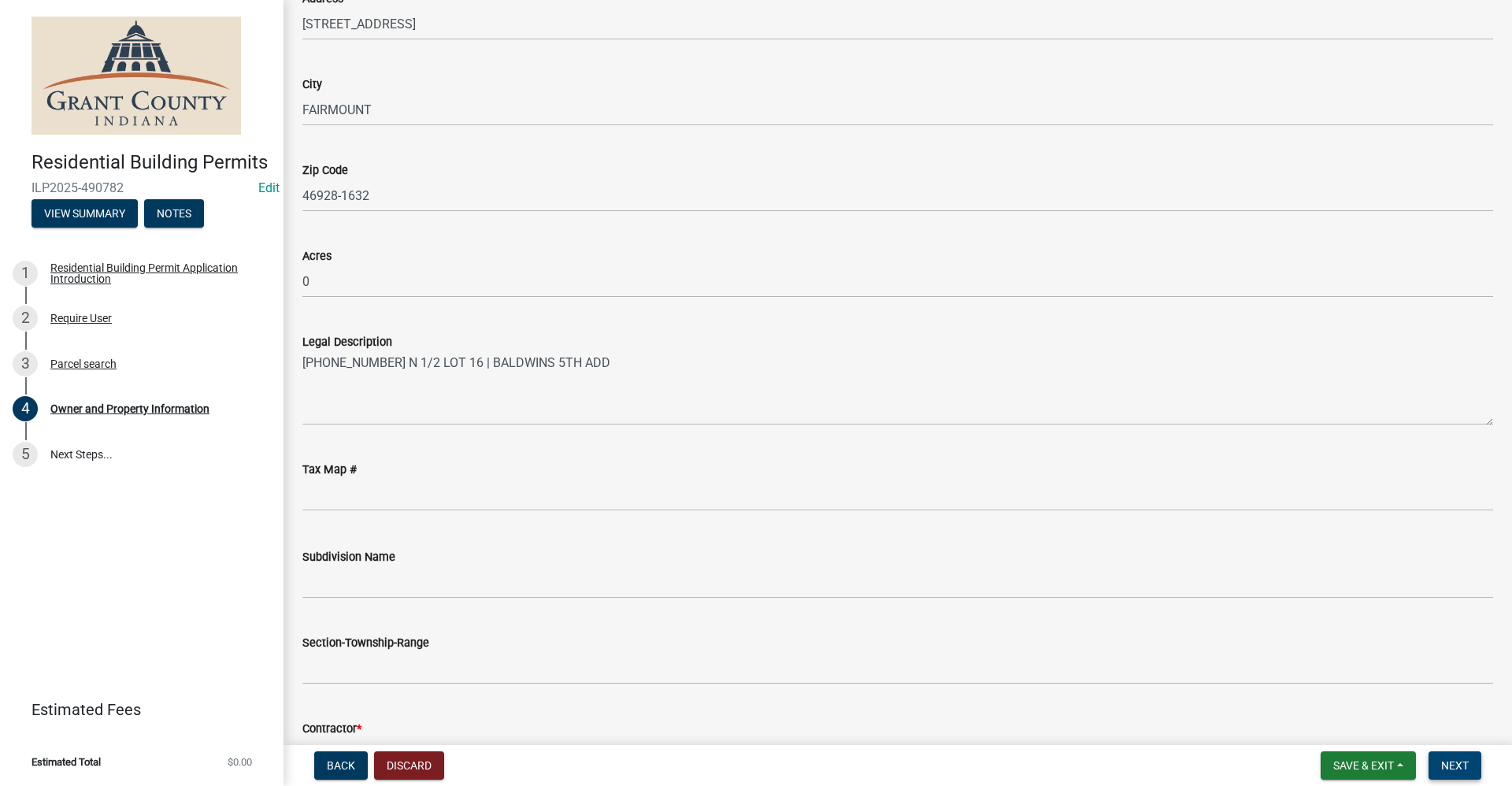
scroll to position [1273, 0]
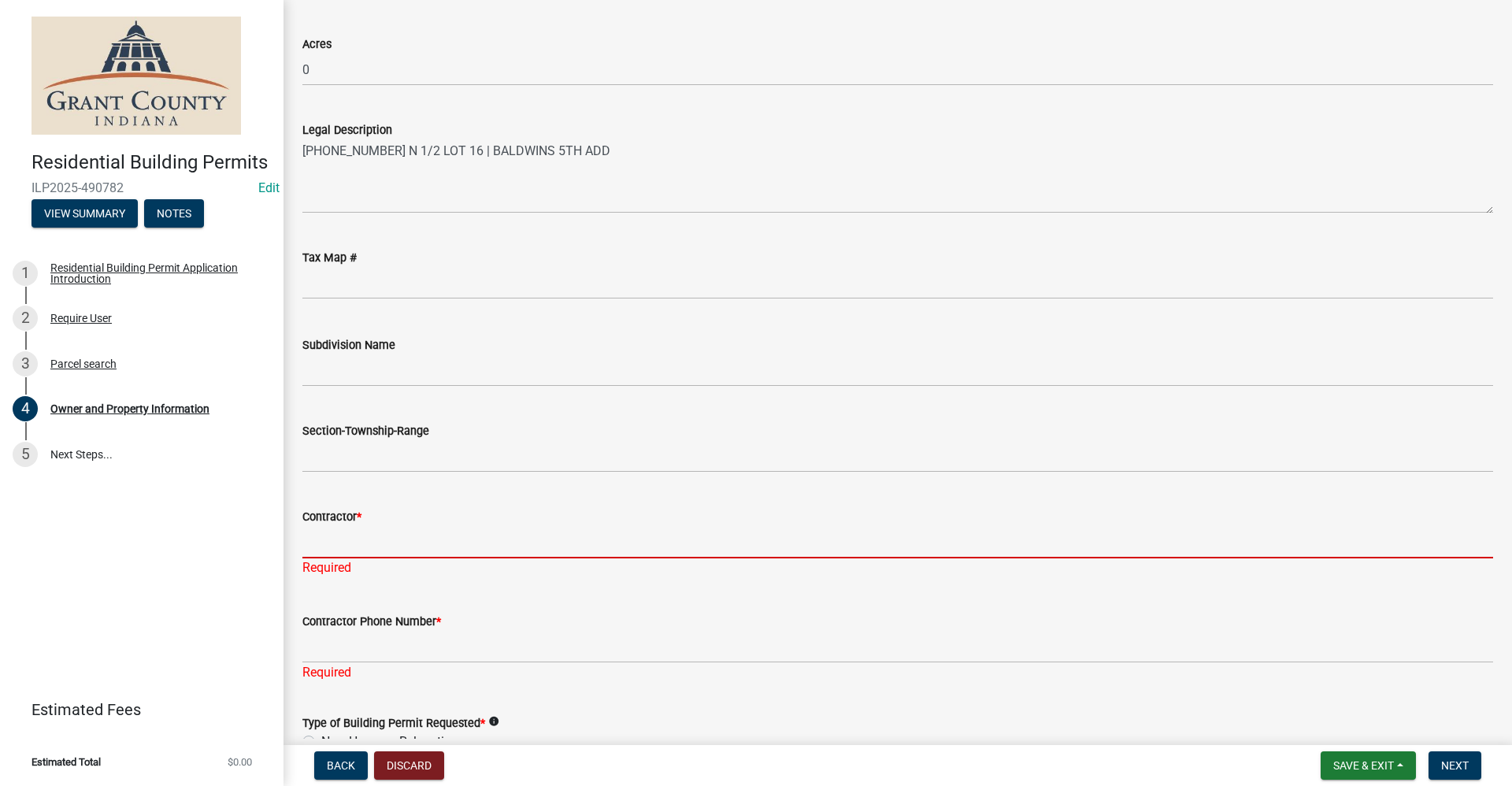
click at [319, 542] on input "Contractor *" at bounding box center [898, 542] width 1191 height 32
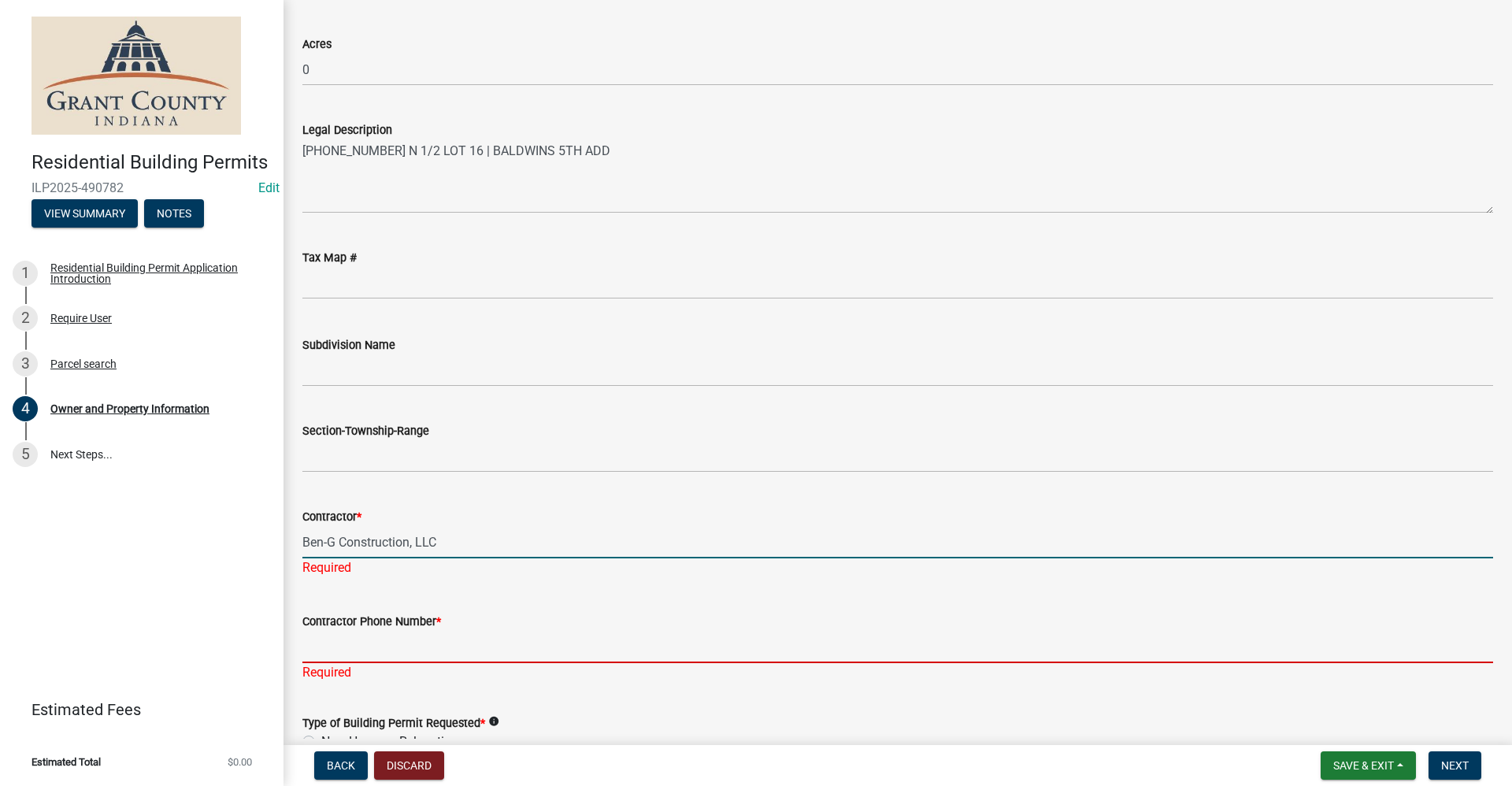
click at [369, 651] on div "Contractor Phone Number * Required" at bounding box center [898, 636] width 1191 height 92
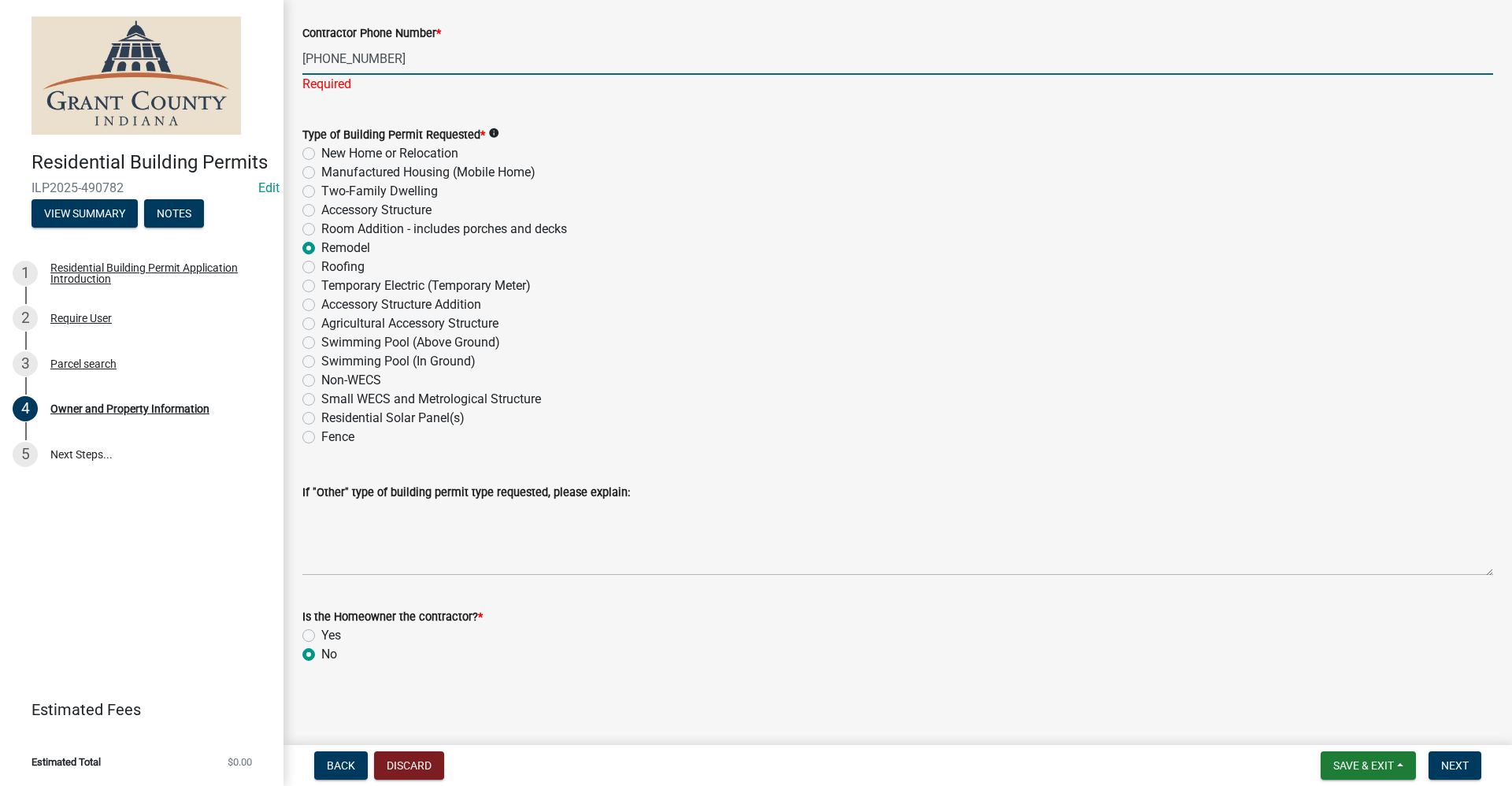
scroll to position [1843, 0]
click at [1470, 772] on button "Next" at bounding box center [1455, 766] width 53 height 29
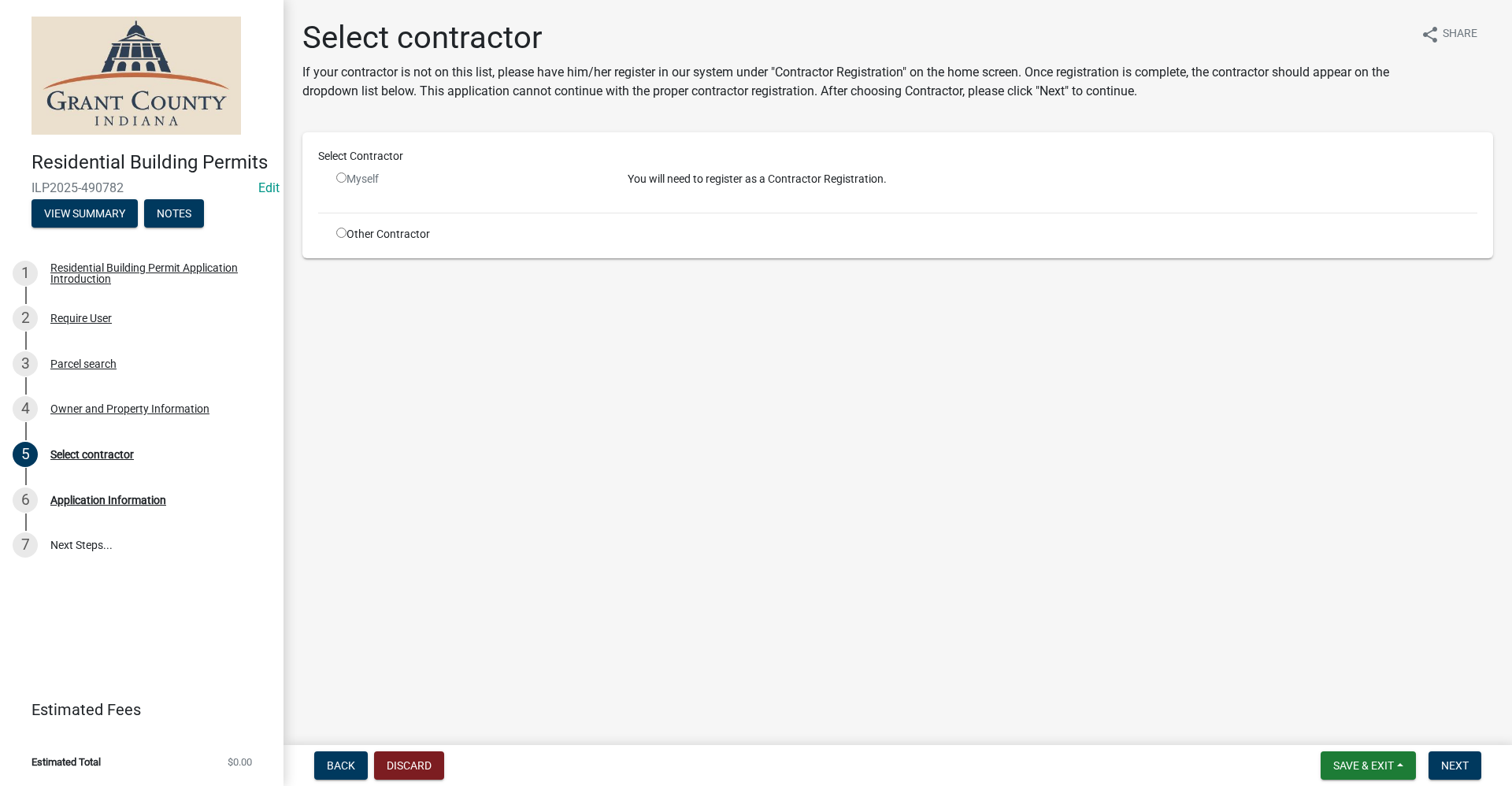
click at [339, 178] on input "radio" at bounding box center [341, 177] width 10 height 10
click at [342, 179] on input "radio" at bounding box center [341, 177] width 10 height 10
click at [339, 178] on input "radio" at bounding box center [341, 177] width 10 height 10
click at [339, 233] on input "radio" at bounding box center [341, 232] width 10 height 10
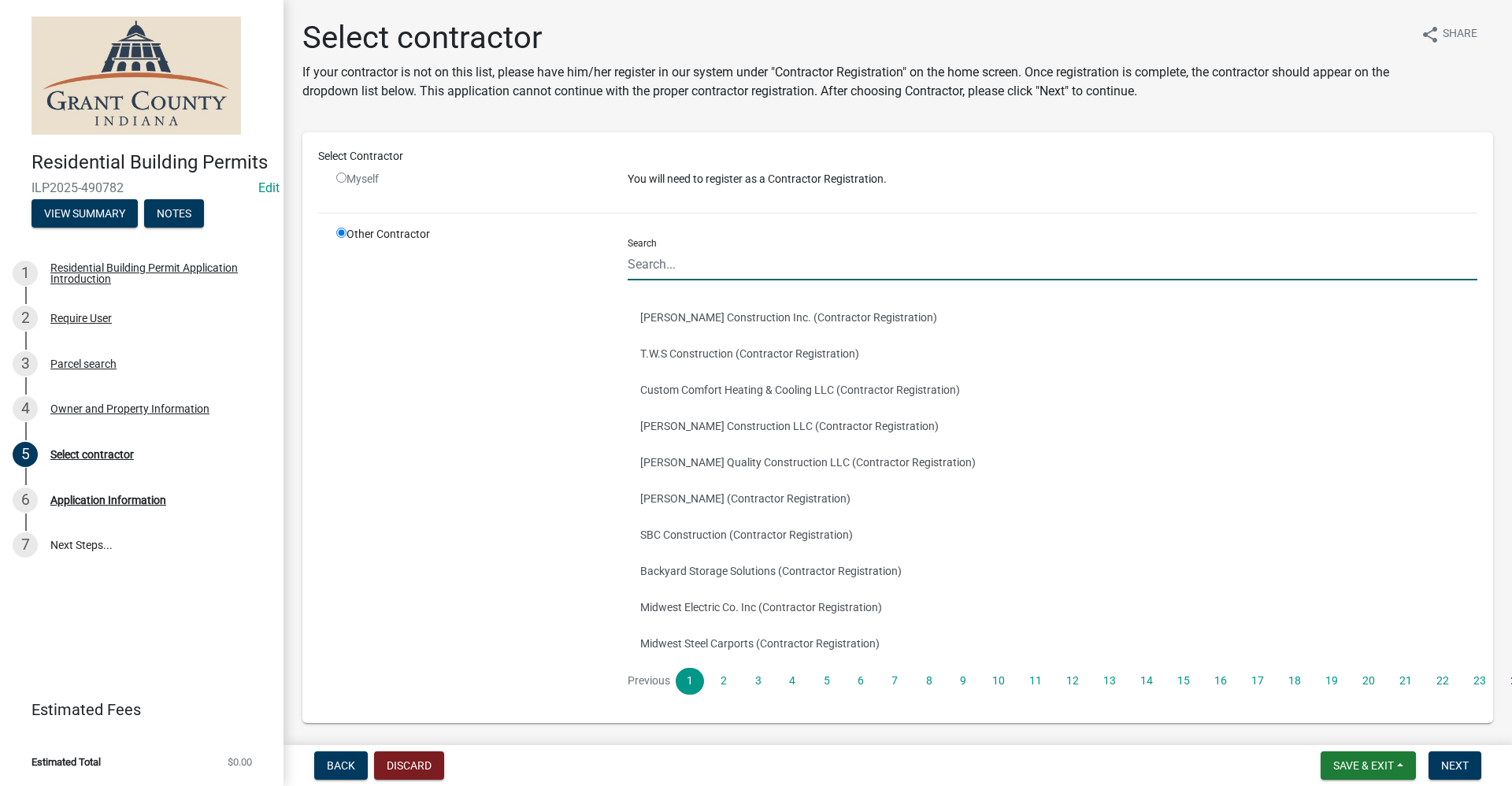
click at [677, 262] on input "Search" at bounding box center [1052, 265] width 849 height 32
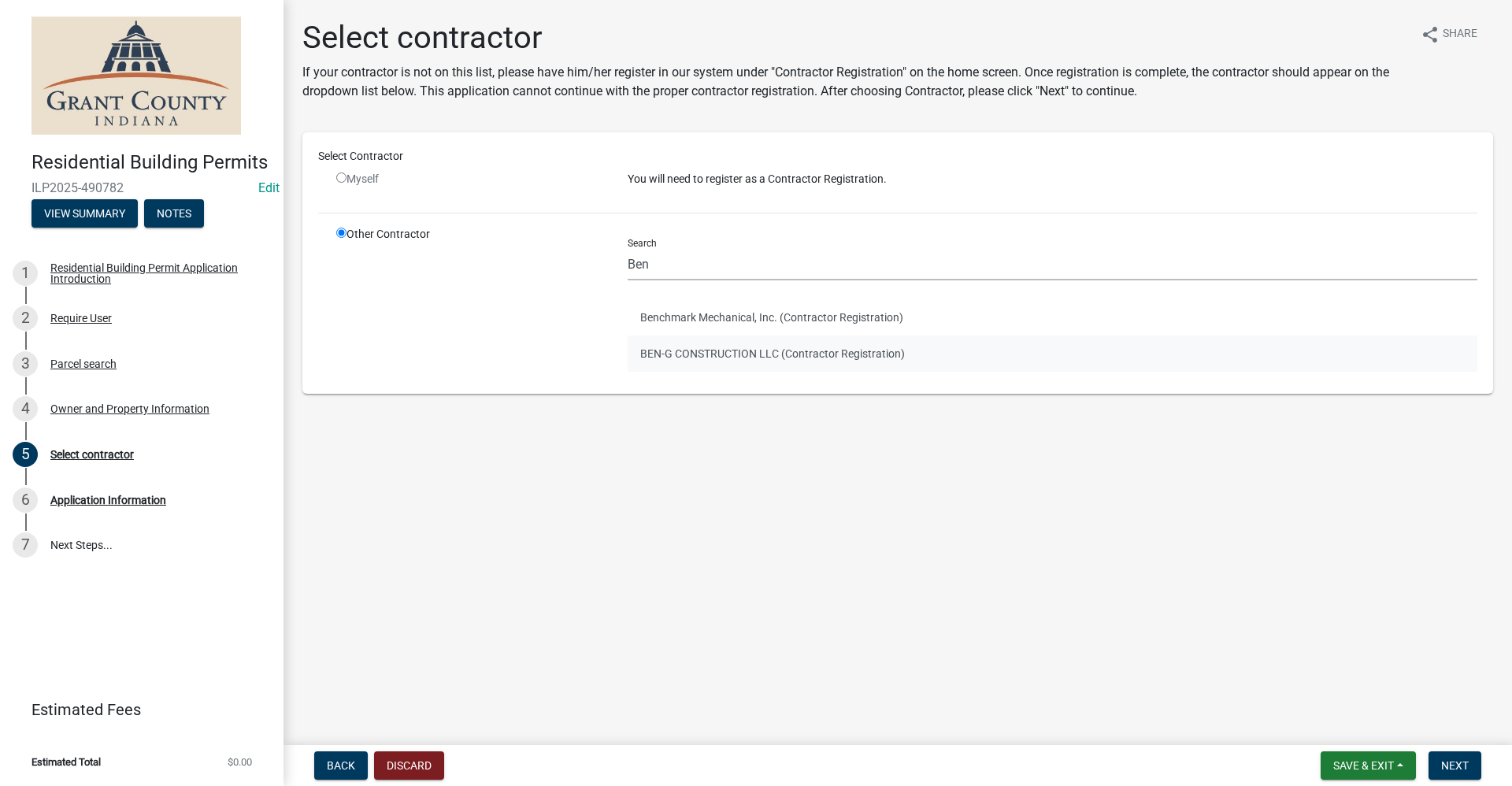
click at [729, 356] on button "BEN-G CONSTRUCTION LLC (Contractor Registration)" at bounding box center [1052, 354] width 849 height 36
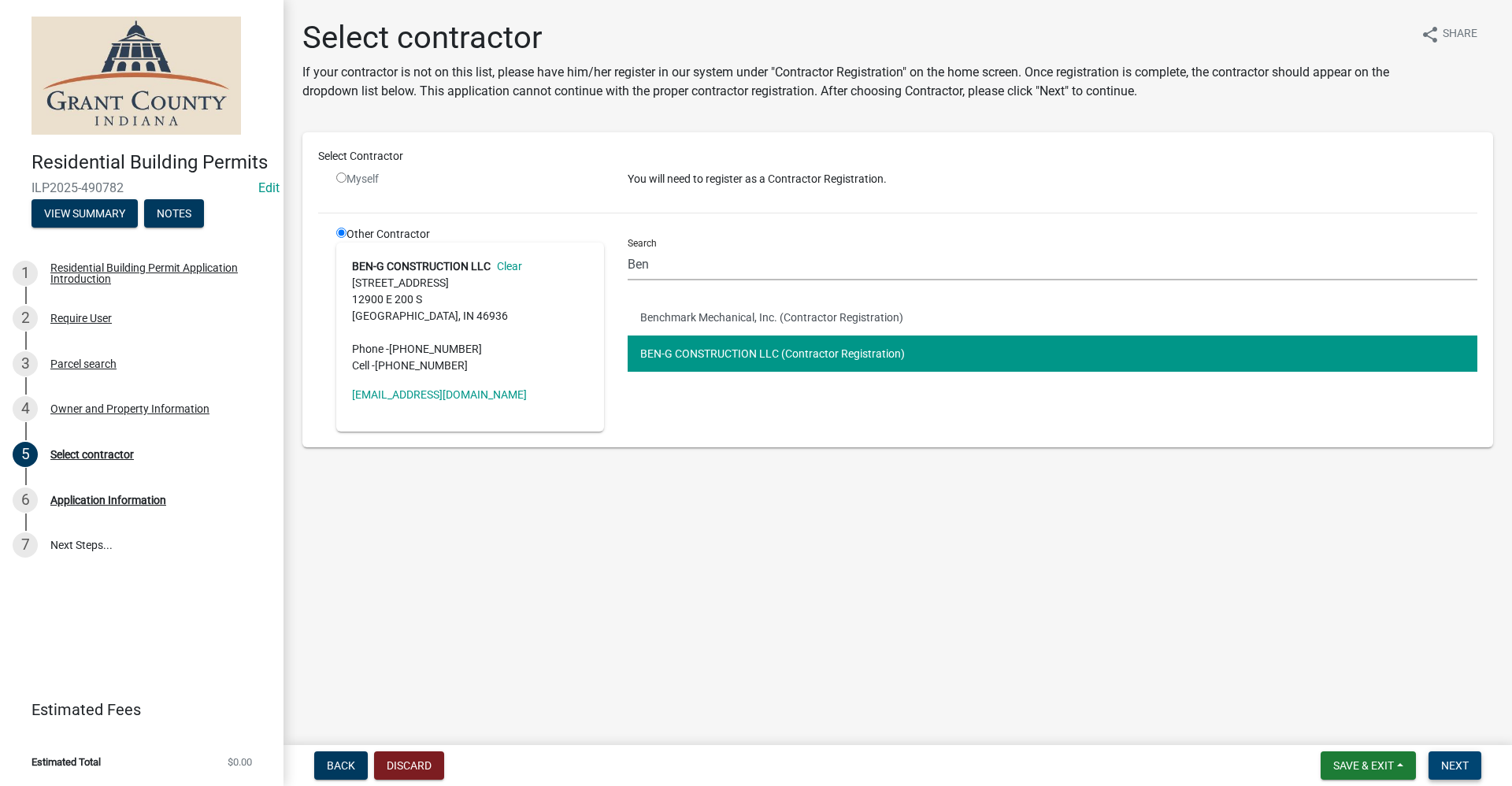
click at [1453, 772] on span "Next" at bounding box center [1455, 765] width 28 height 13
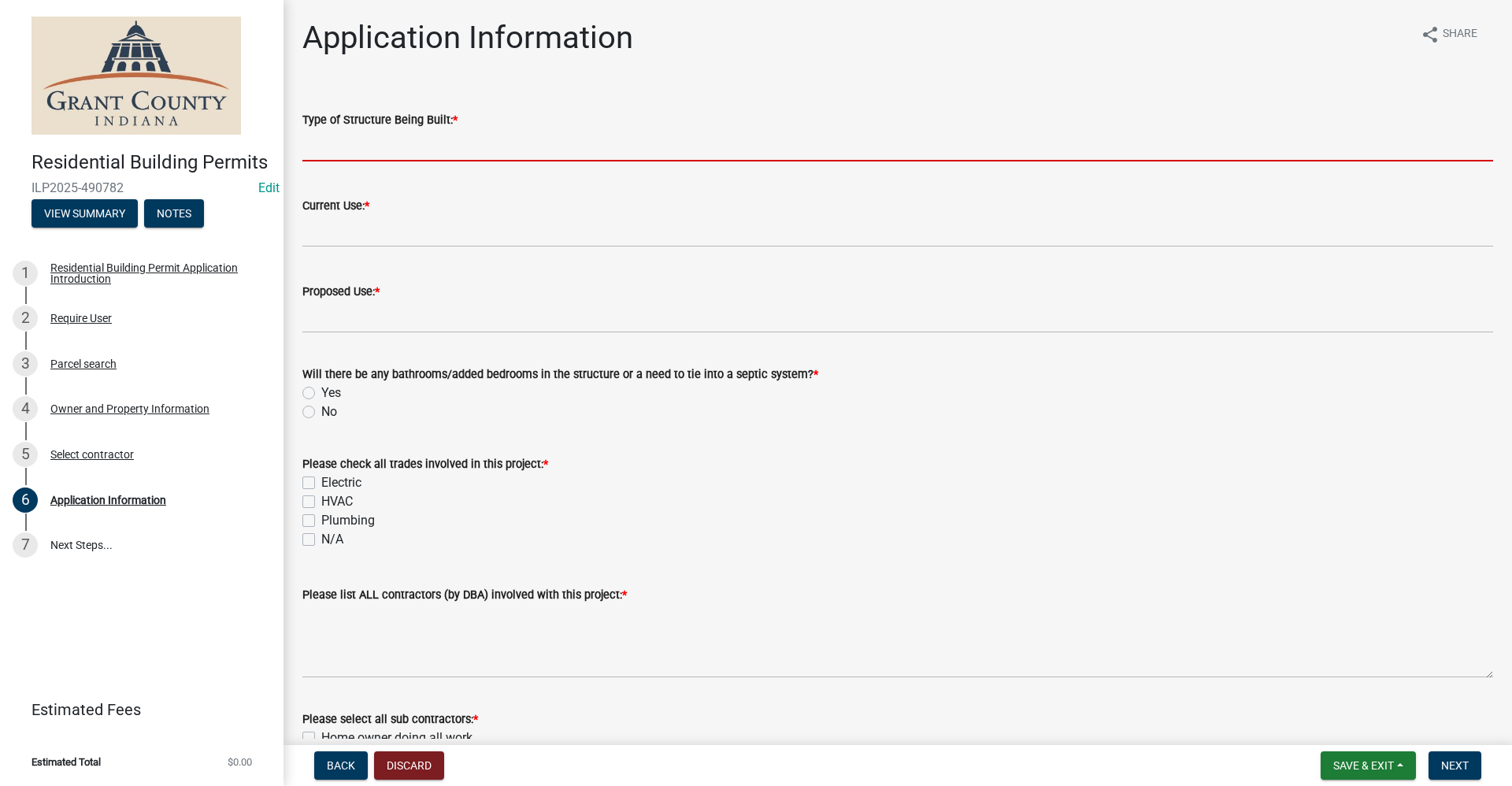
click at [325, 139] on input "Type of Structure Being Built: *" at bounding box center [898, 145] width 1191 height 32
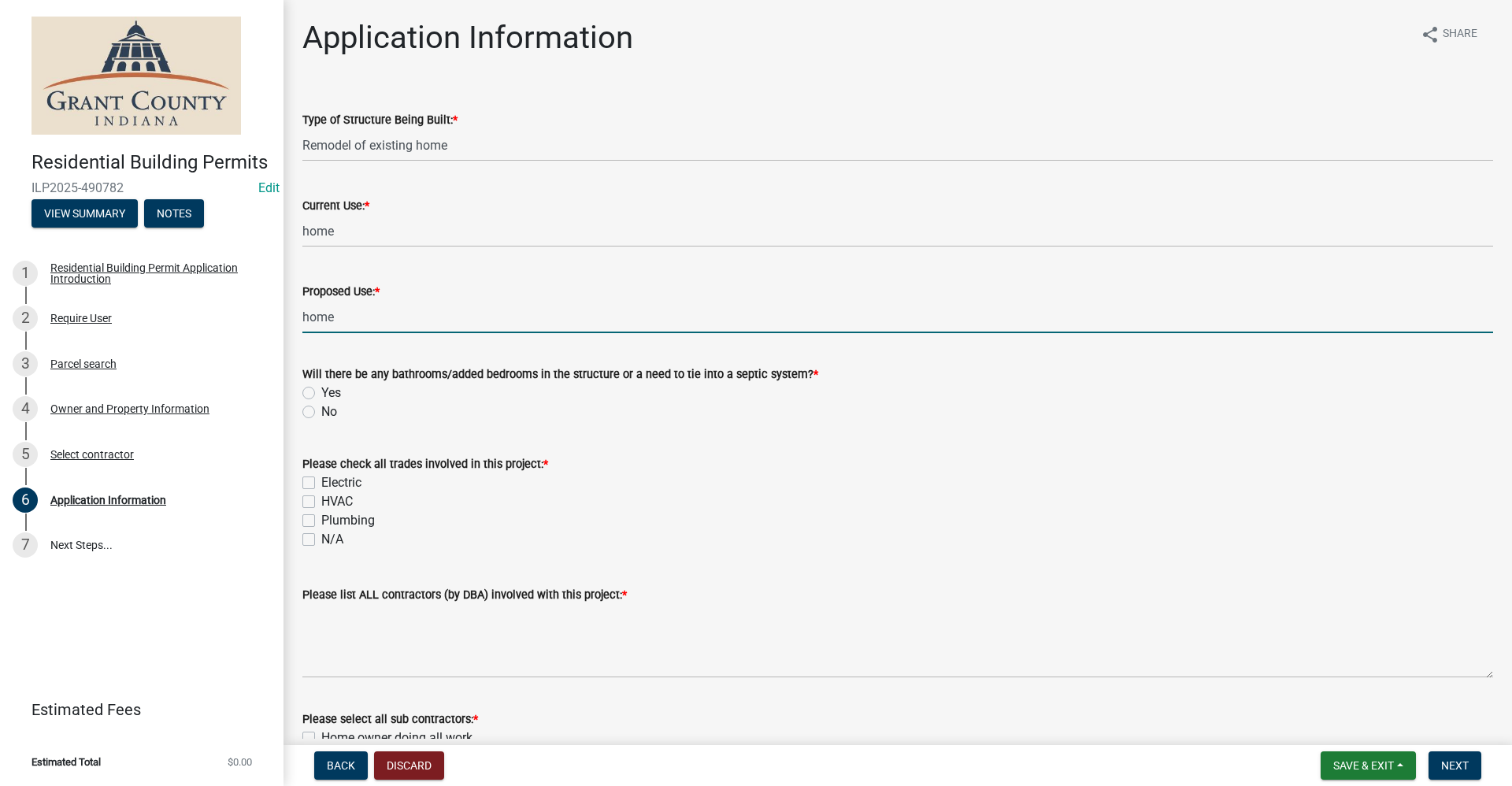
click at [726, 506] on div "HVAC" at bounding box center [898, 502] width 1191 height 19
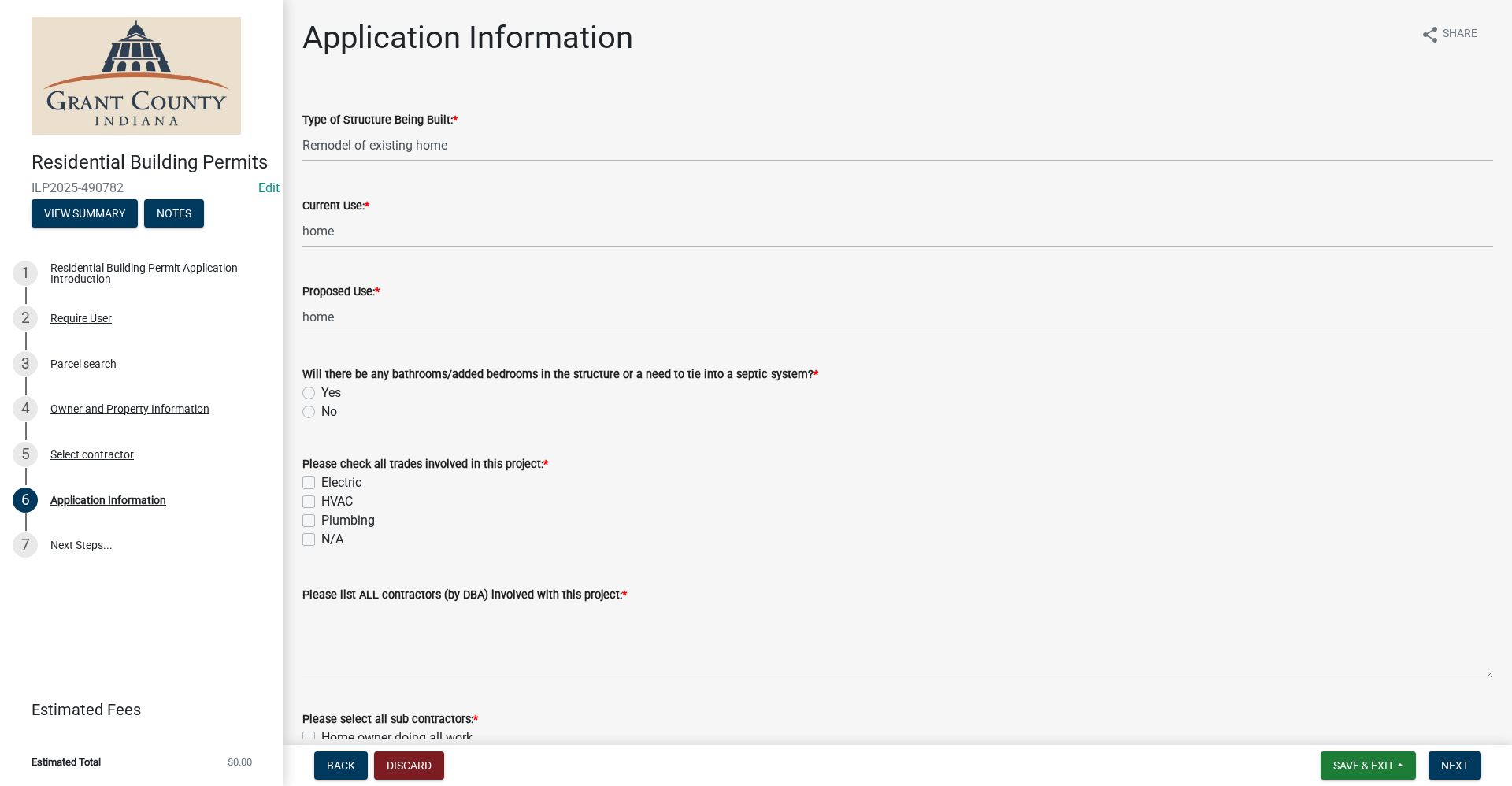
click at [321, 416] on label "No" at bounding box center [329, 412] width 16 height 19
click at [321, 413] on input "No" at bounding box center [326, 407] width 10 height 10
click at [321, 485] on label "Electric" at bounding box center [341, 483] width 40 height 19
click at [321, 484] on input "Electric" at bounding box center [326, 478] width 10 height 10
click at [321, 501] on label "HVAC" at bounding box center [336, 502] width 31 height 19
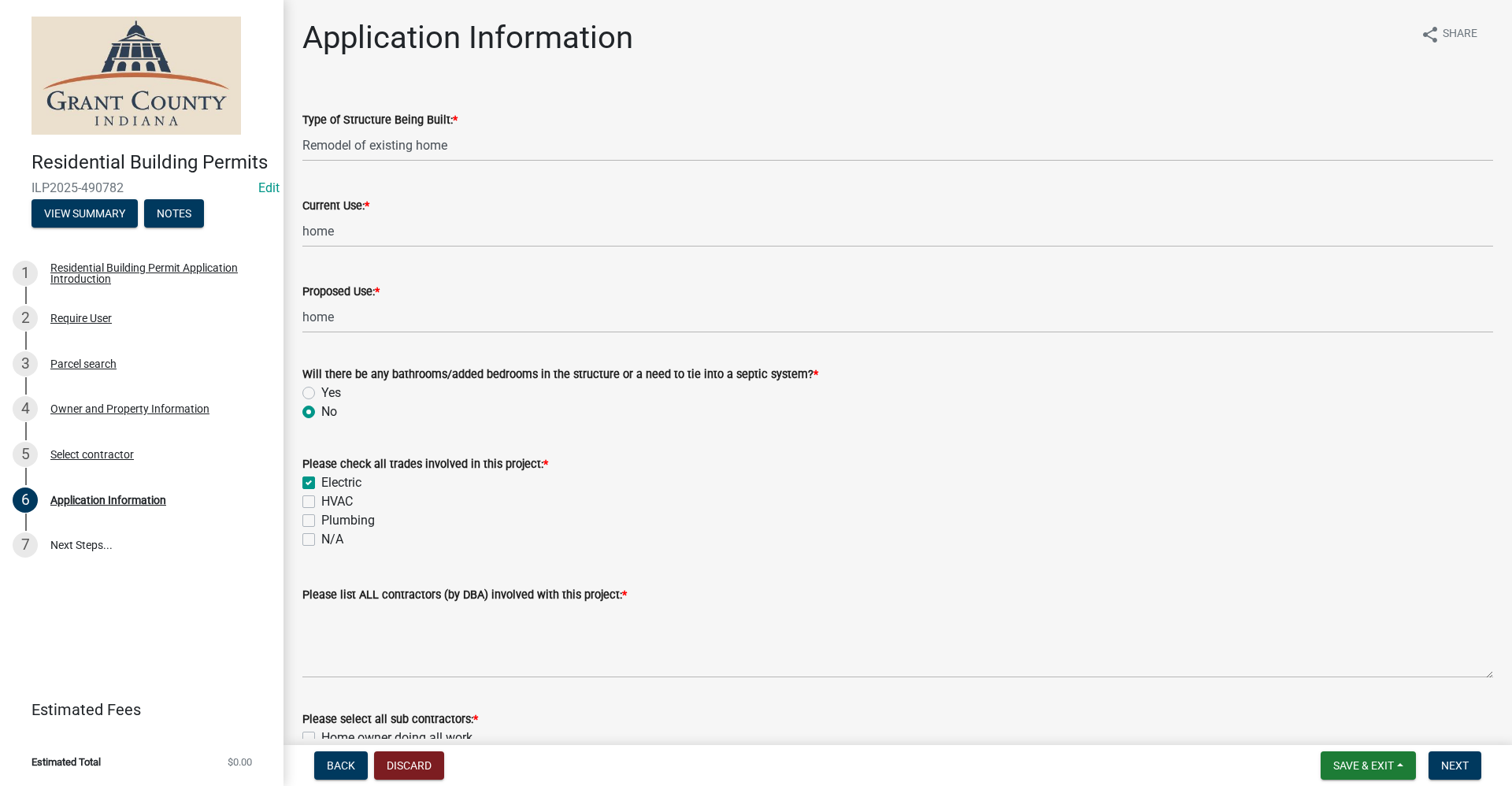
click at [321, 501] on input "HVAC" at bounding box center [326, 497] width 10 height 10
click at [321, 523] on label "Plumbing" at bounding box center [348, 520] width 54 height 19
click at [321, 521] on input "Plumbing" at bounding box center [326, 516] width 10 height 10
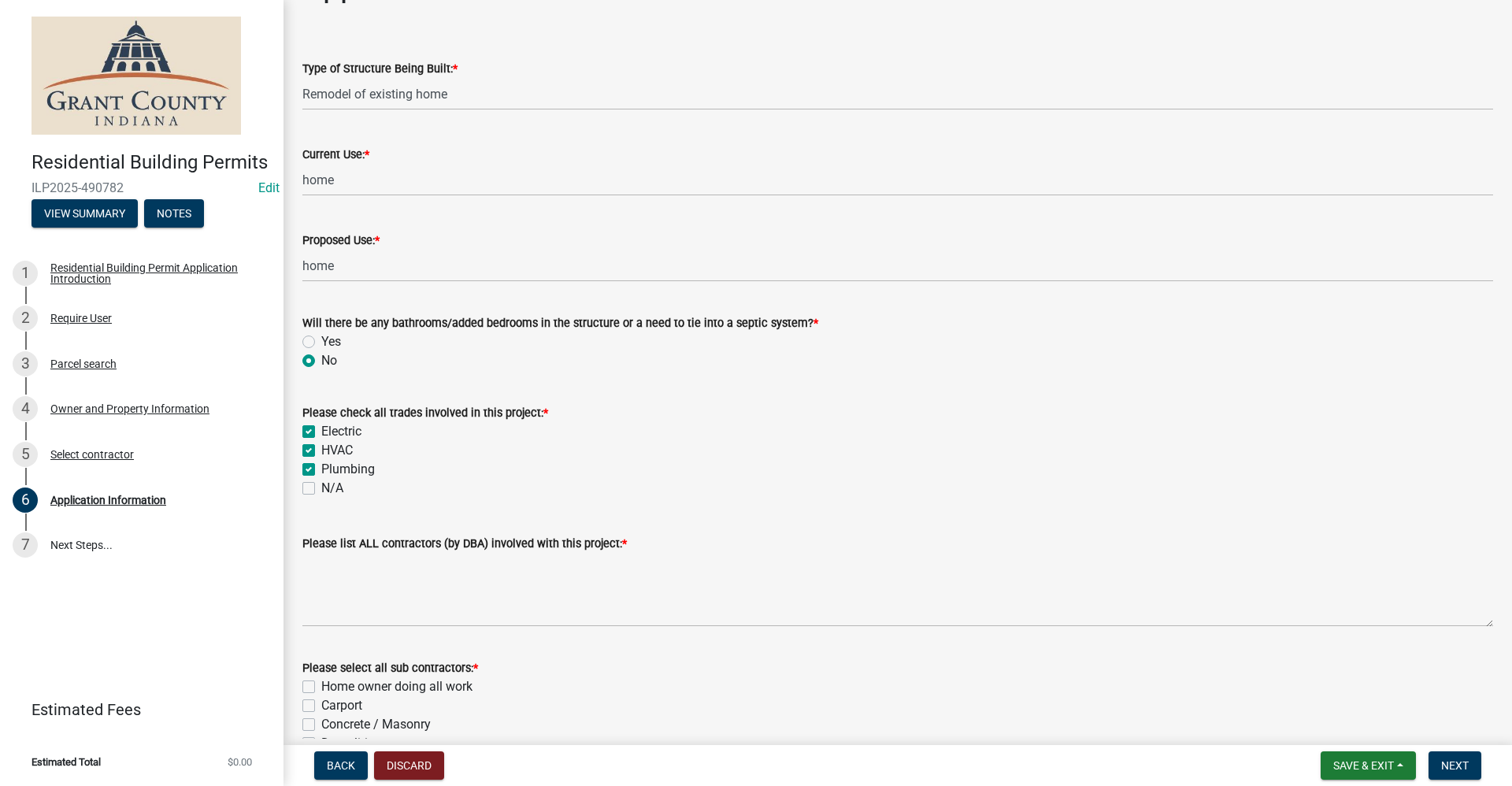
scroll to position [79, 0]
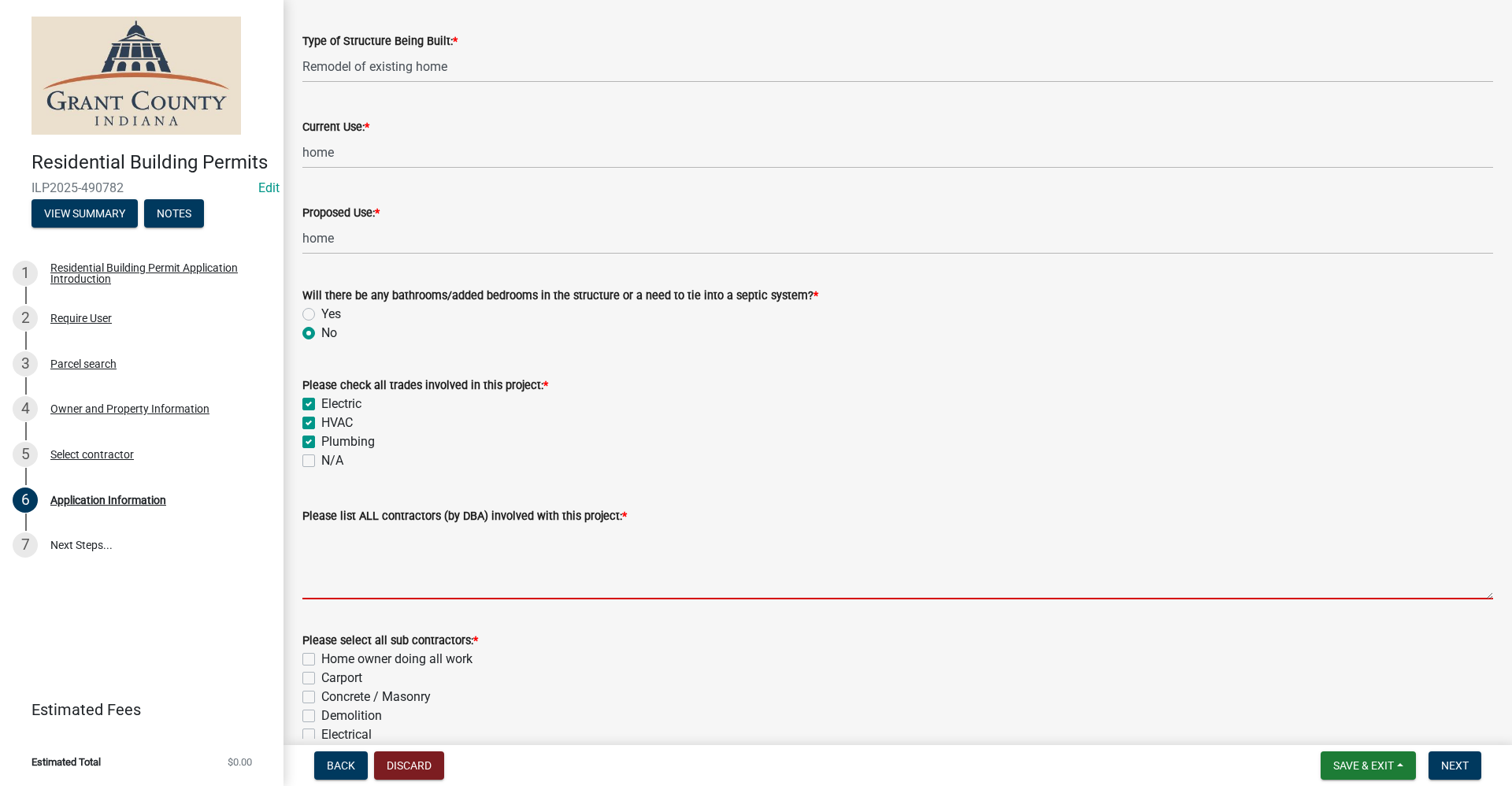
click at [359, 582] on textarea "Please list ALL contractors (by DBA) involved with this project: *" at bounding box center [898, 563] width 1191 height 74
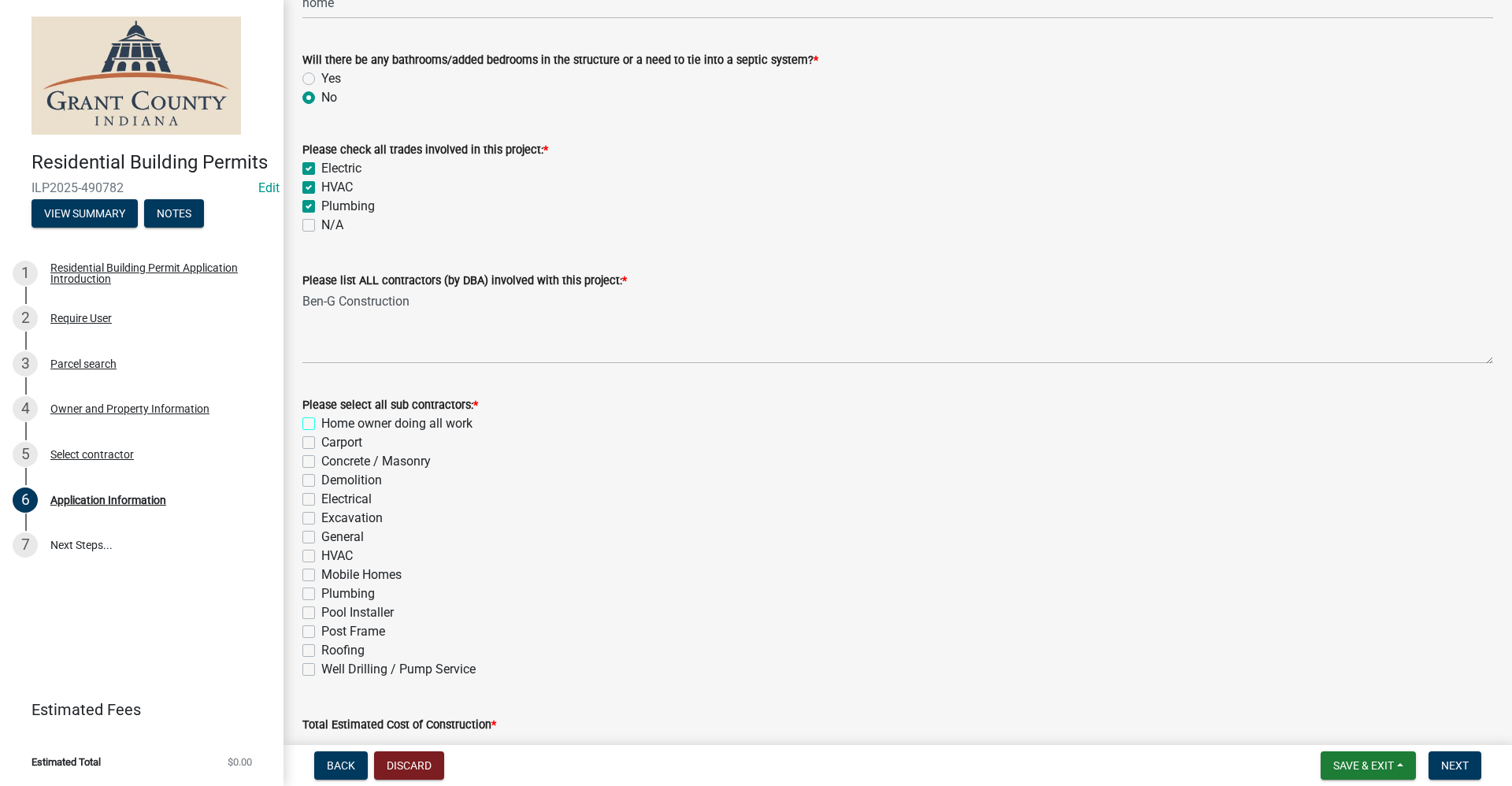
scroll to position [315, 0]
click at [321, 537] on label "General" at bounding box center [342, 536] width 42 height 19
click at [321, 537] on input "General" at bounding box center [326, 531] width 10 height 10
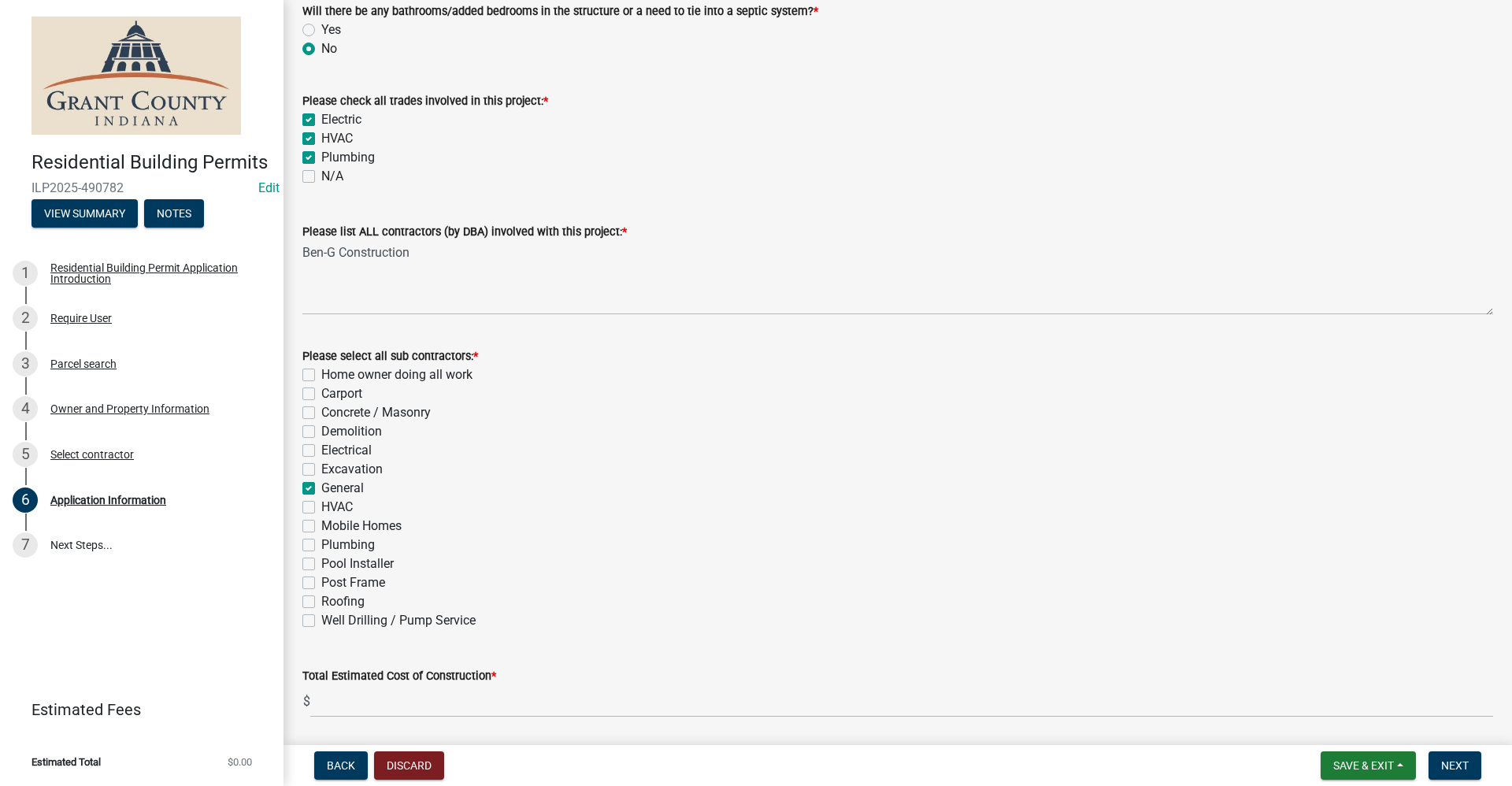
scroll to position [417, 0]
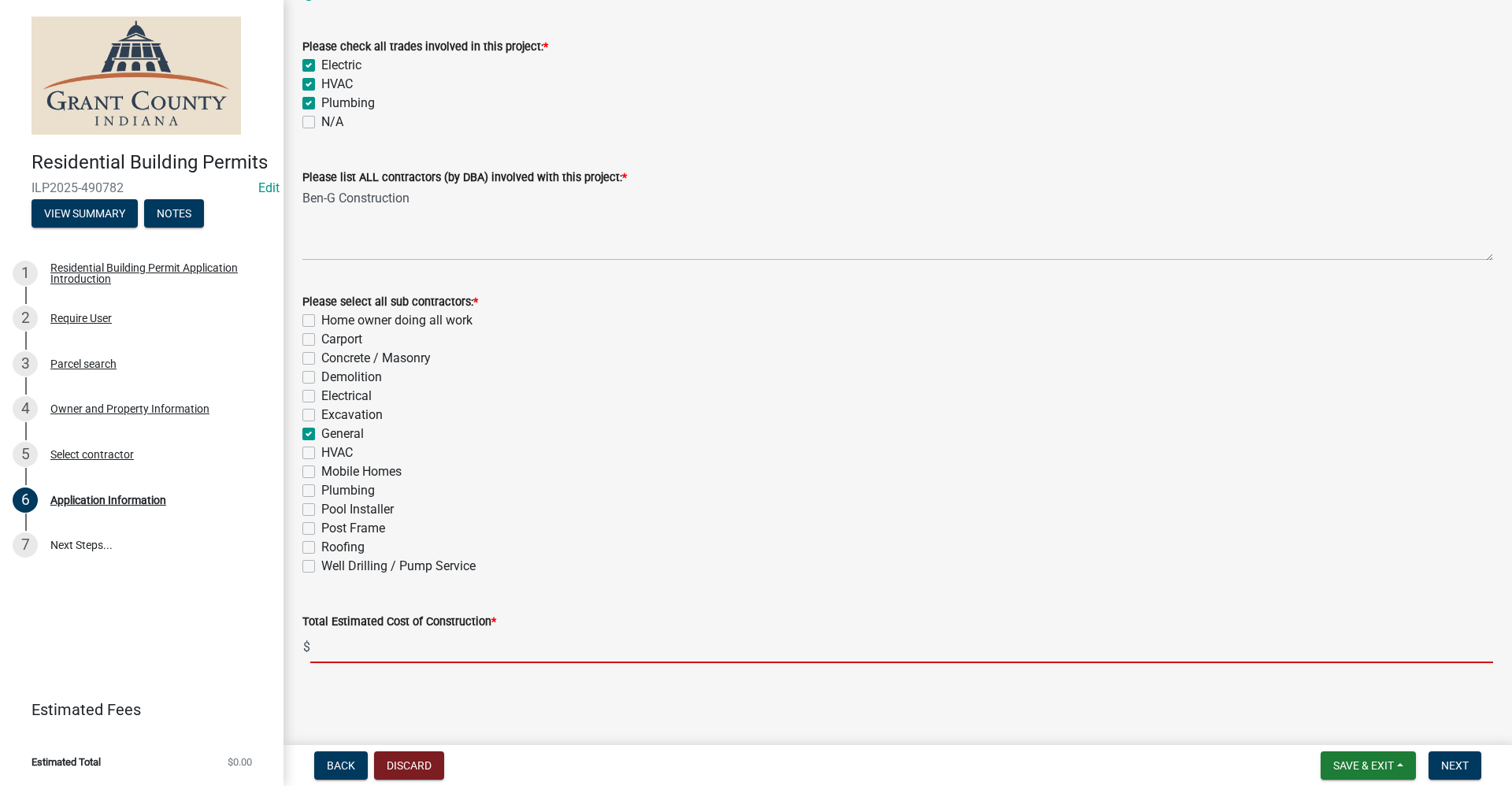
click at [369, 648] on input "text" at bounding box center [901, 647] width 1183 height 32
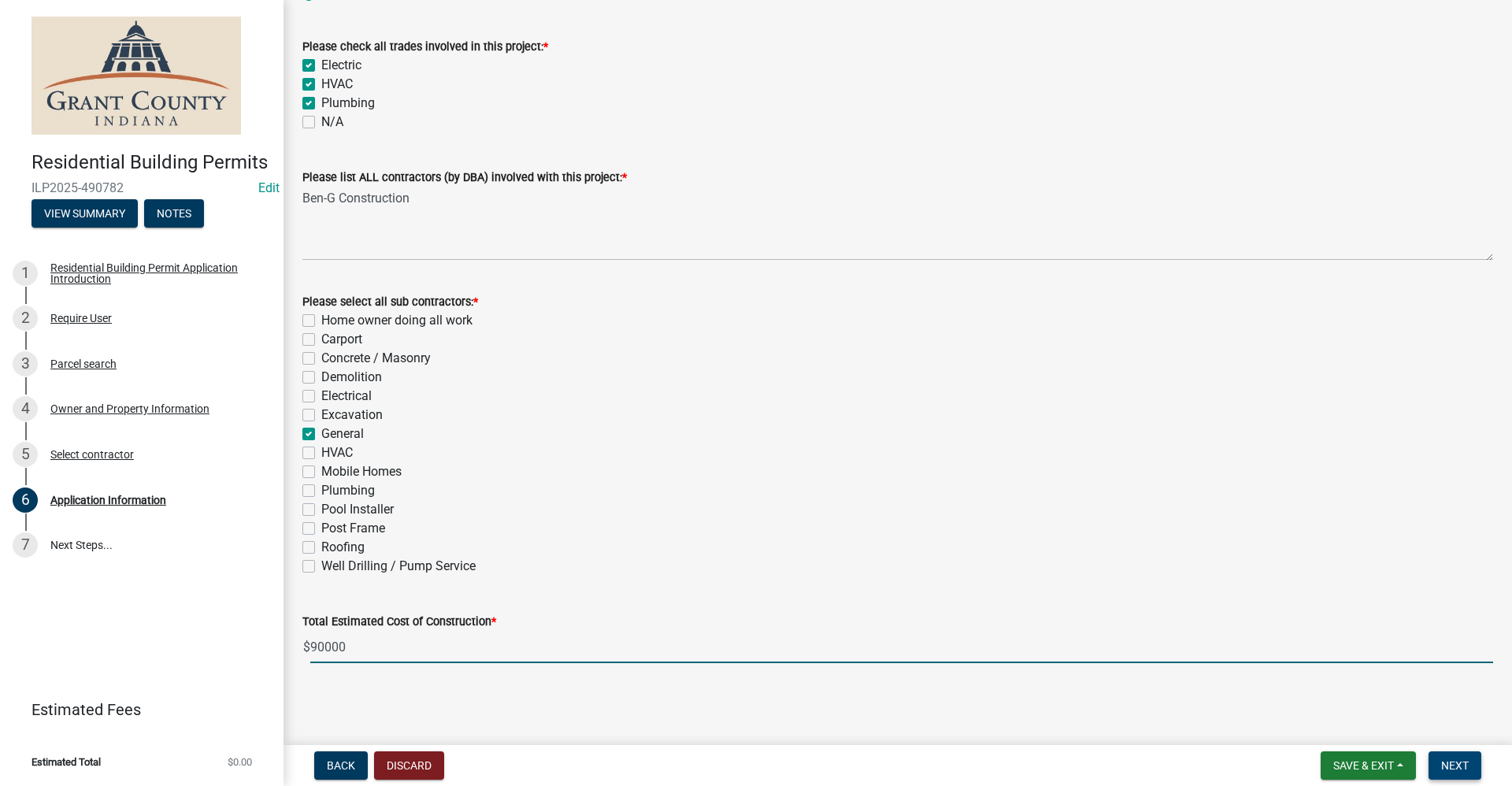
click at [1450, 764] on span "Next" at bounding box center [1455, 765] width 28 height 13
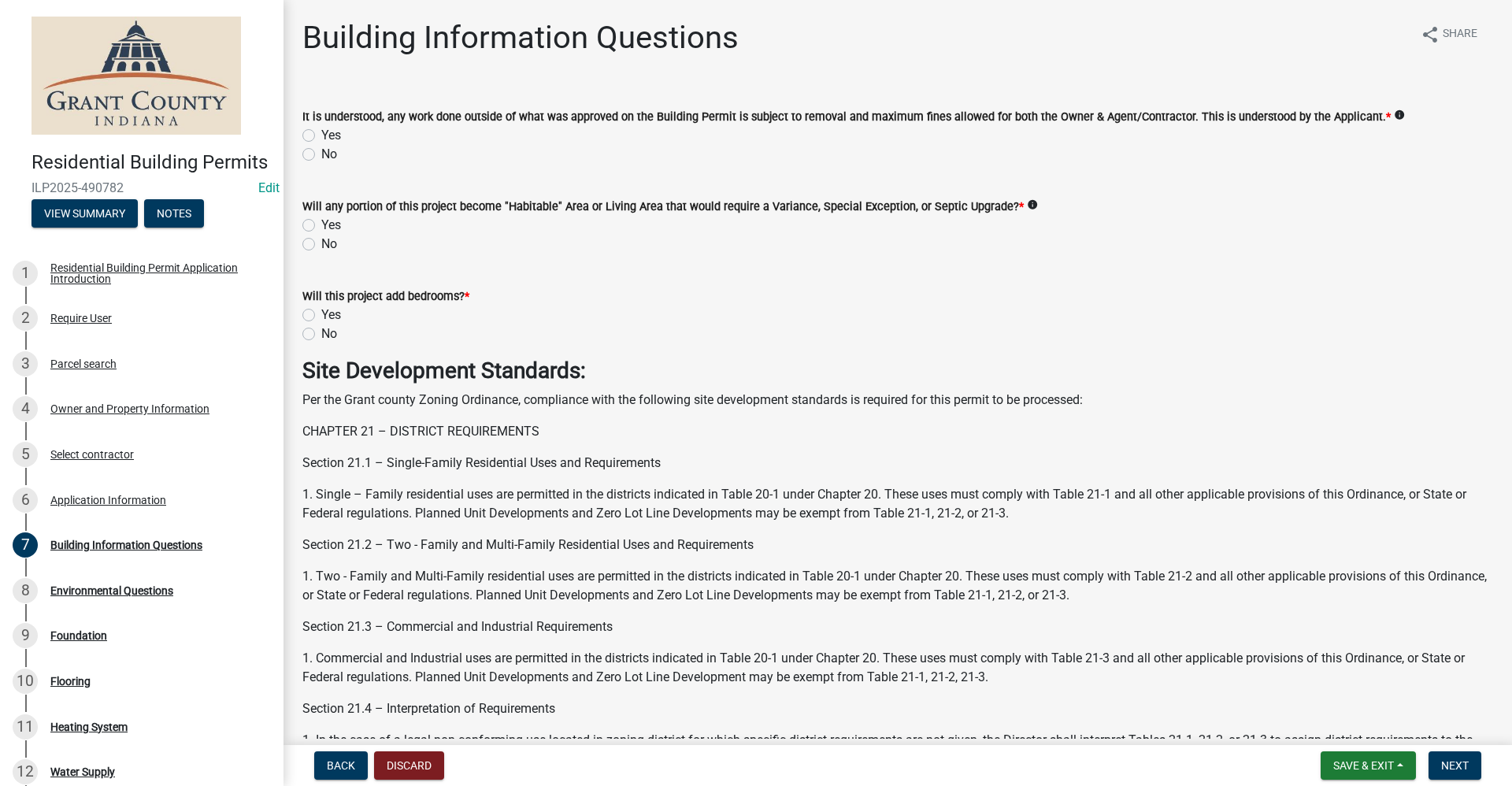
click at [321, 135] on label "Yes" at bounding box center [331, 135] width 20 height 19
click at [321, 135] on input "Yes" at bounding box center [326, 130] width 10 height 10
click at [321, 244] on label "No" at bounding box center [329, 244] width 16 height 19
click at [321, 244] on input "No" at bounding box center [326, 240] width 10 height 10
click at [321, 333] on label "No" at bounding box center [329, 334] width 16 height 19
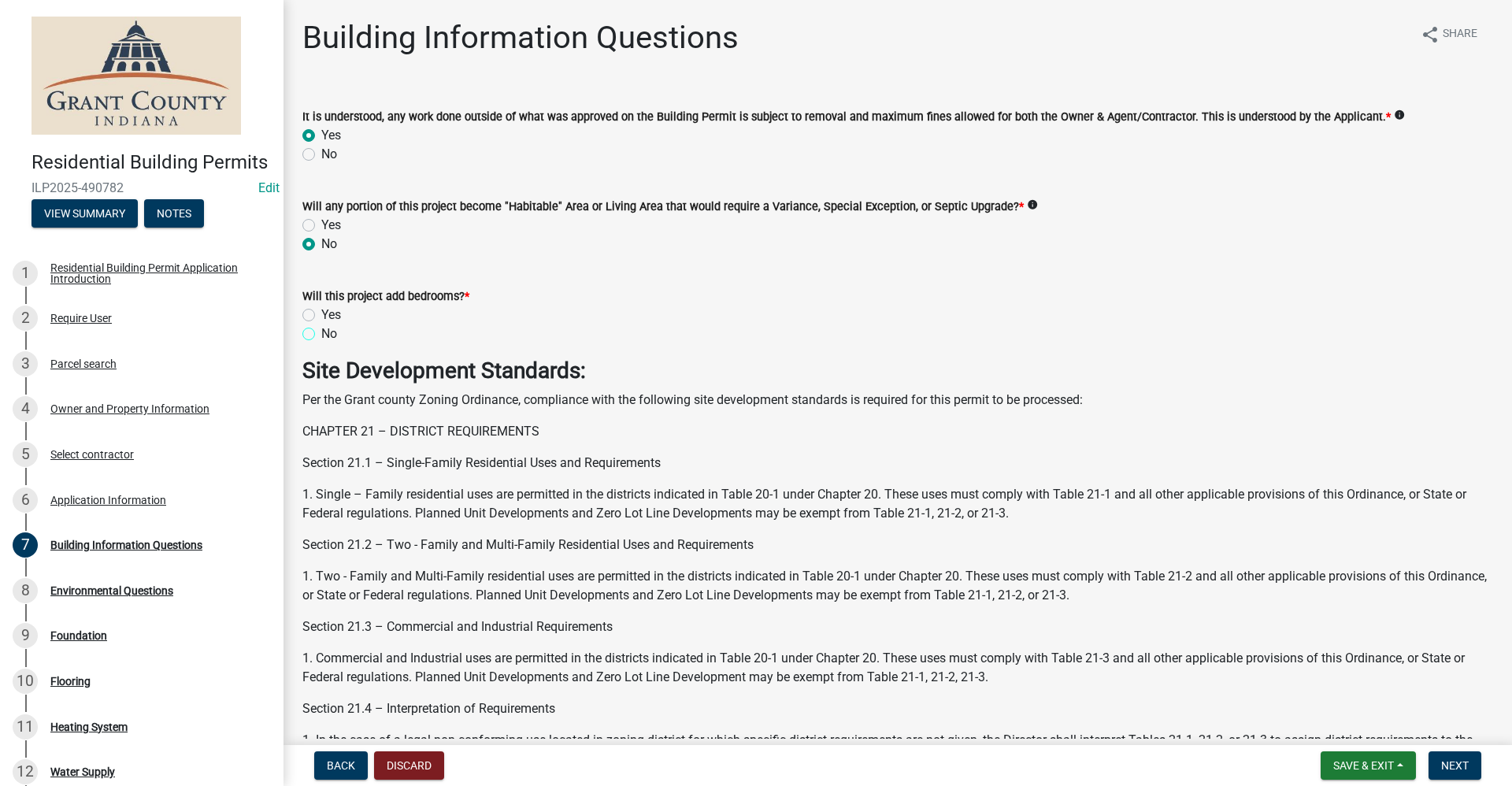
click at [321, 333] on input "No" at bounding box center [326, 329] width 10 height 10
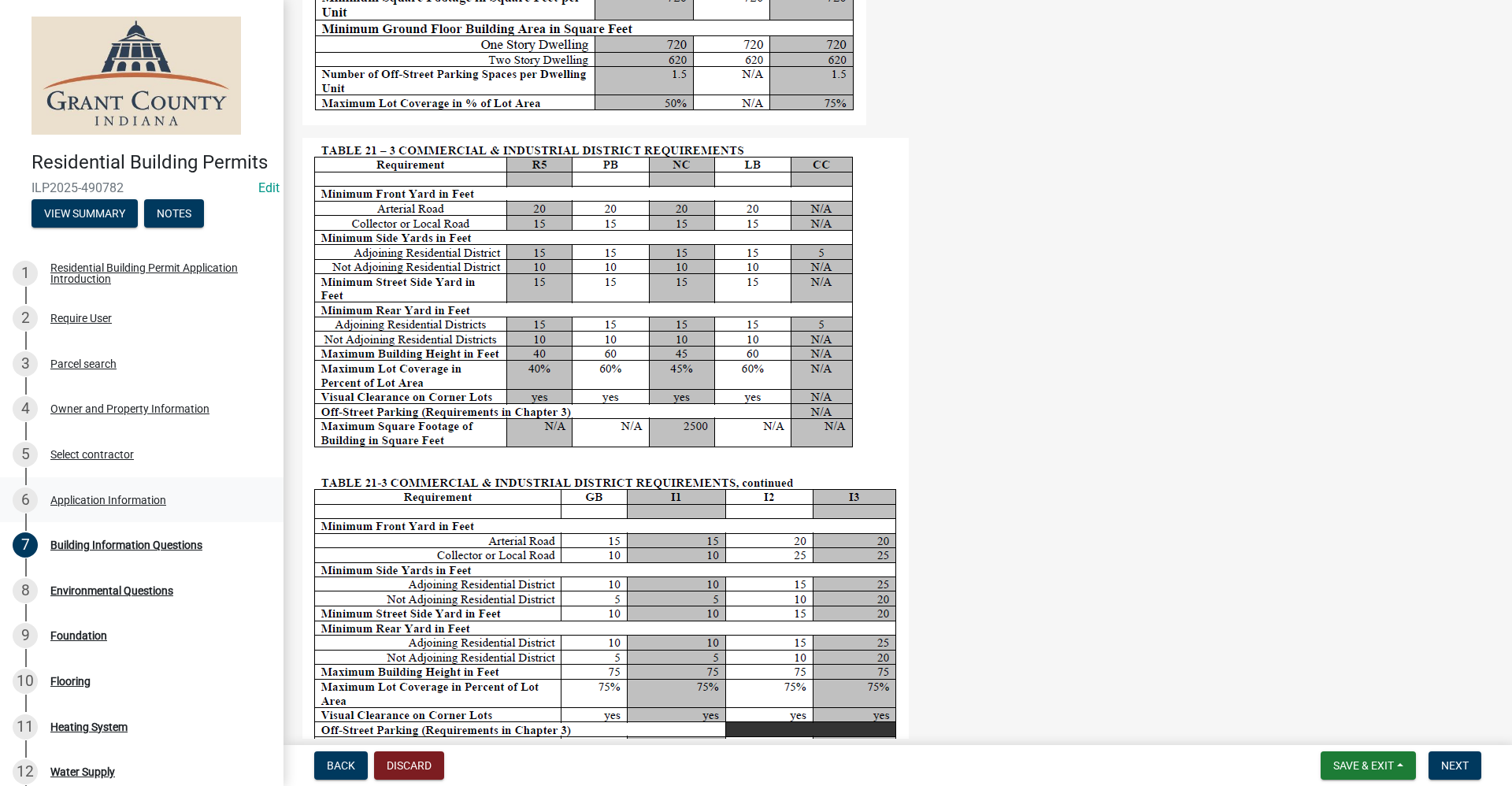
scroll to position [2678, 0]
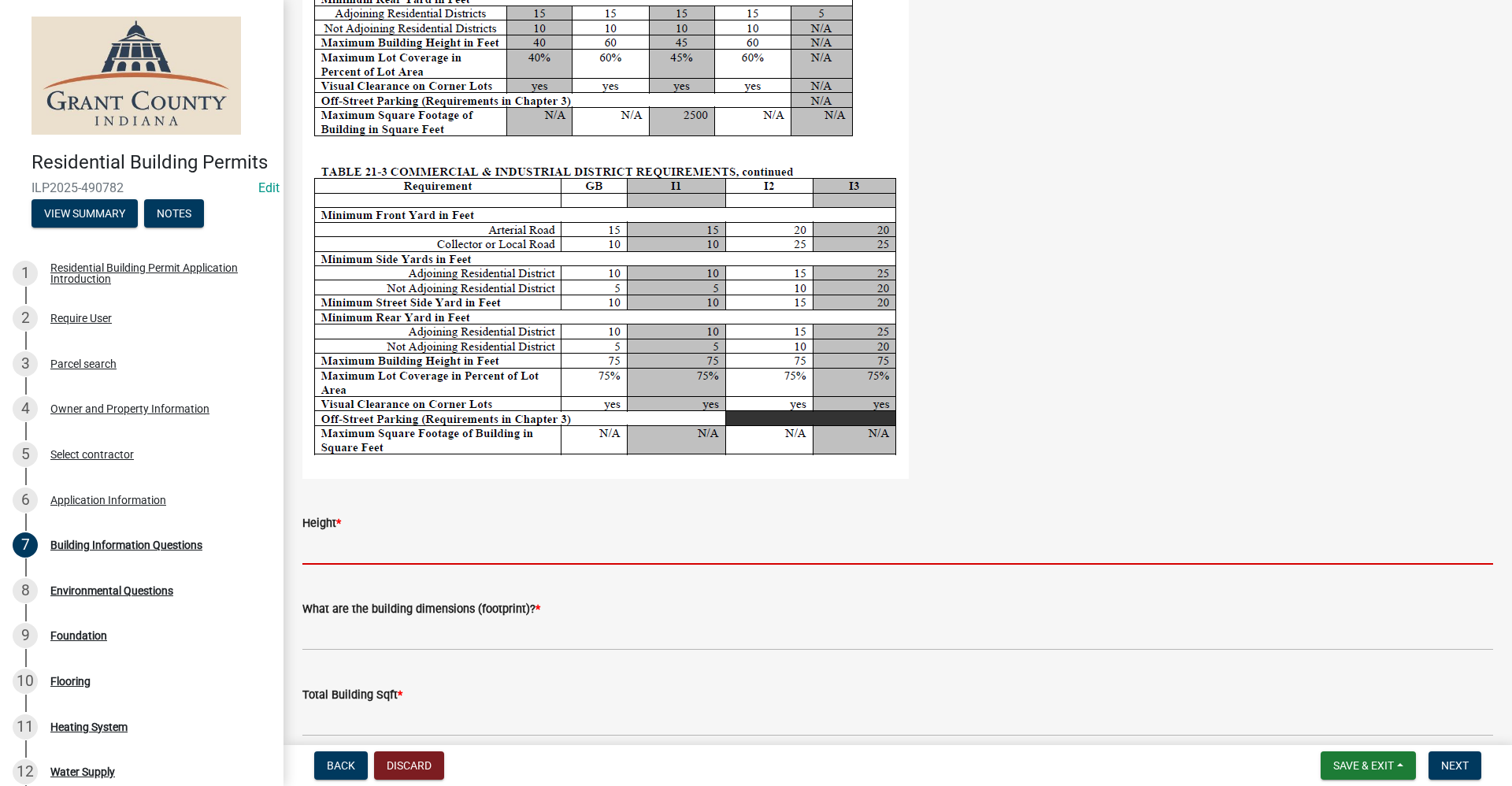
click at [337, 545] on input "Height *" at bounding box center [898, 549] width 1191 height 32
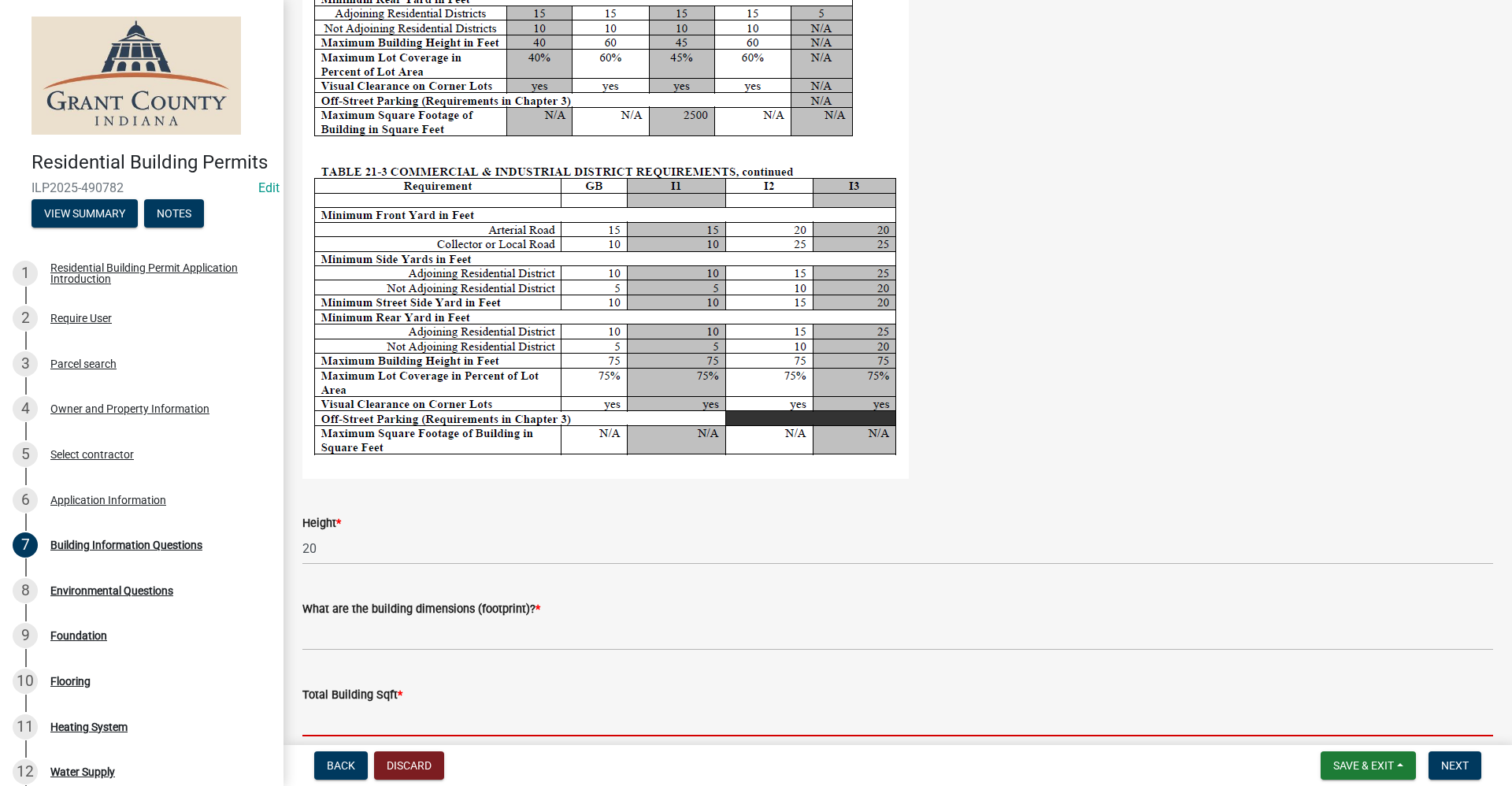
click at [387, 708] on input "text" at bounding box center [898, 720] width 1191 height 32
click at [747, 737] on wm-data-entity-input "Total Building Sqft *" at bounding box center [898, 706] width 1191 height 87
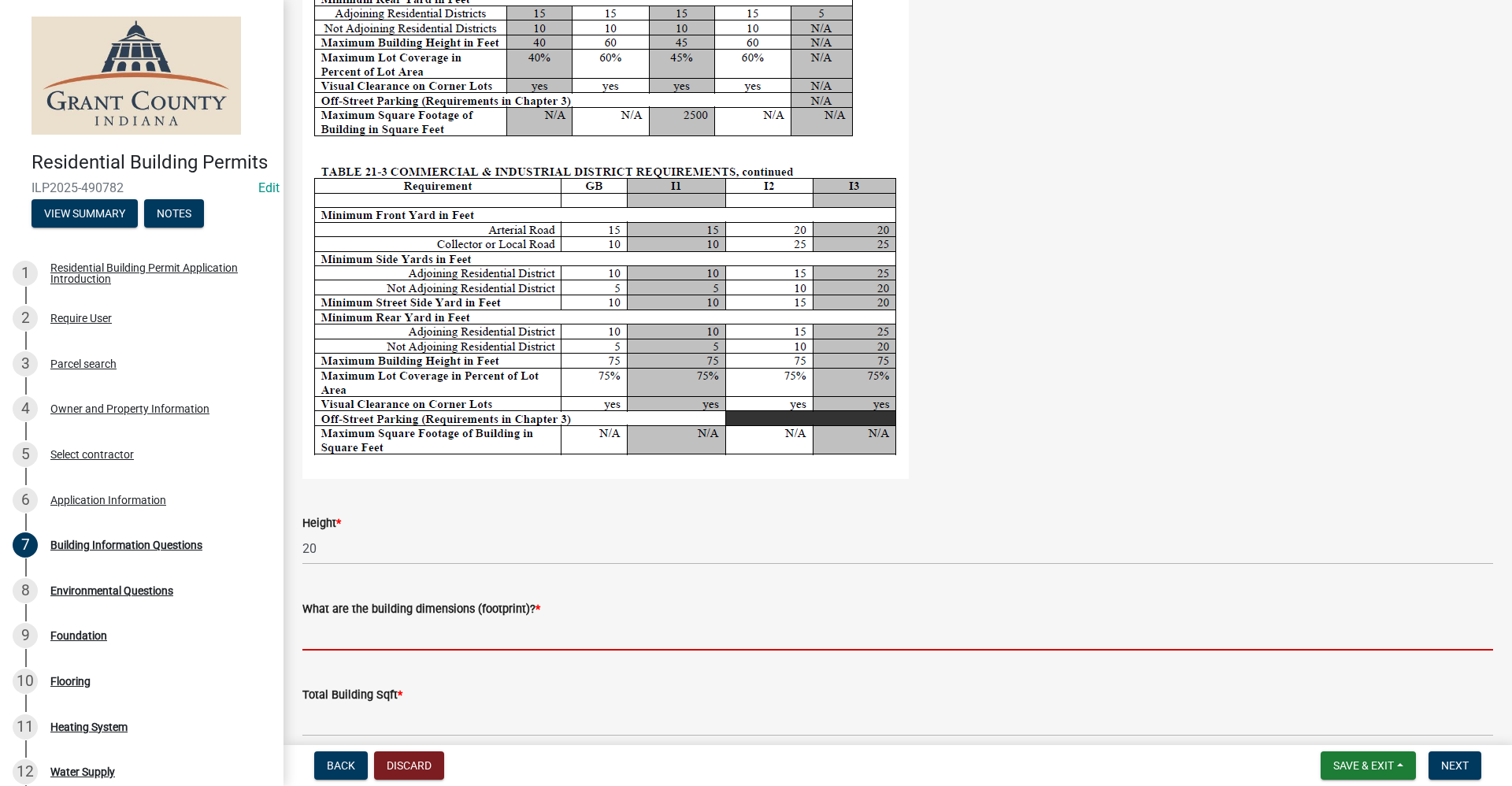
click at [365, 632] on input "What are the building dimensions (footprint)? *" at bounding box center [898, 634] width 1191 height 32
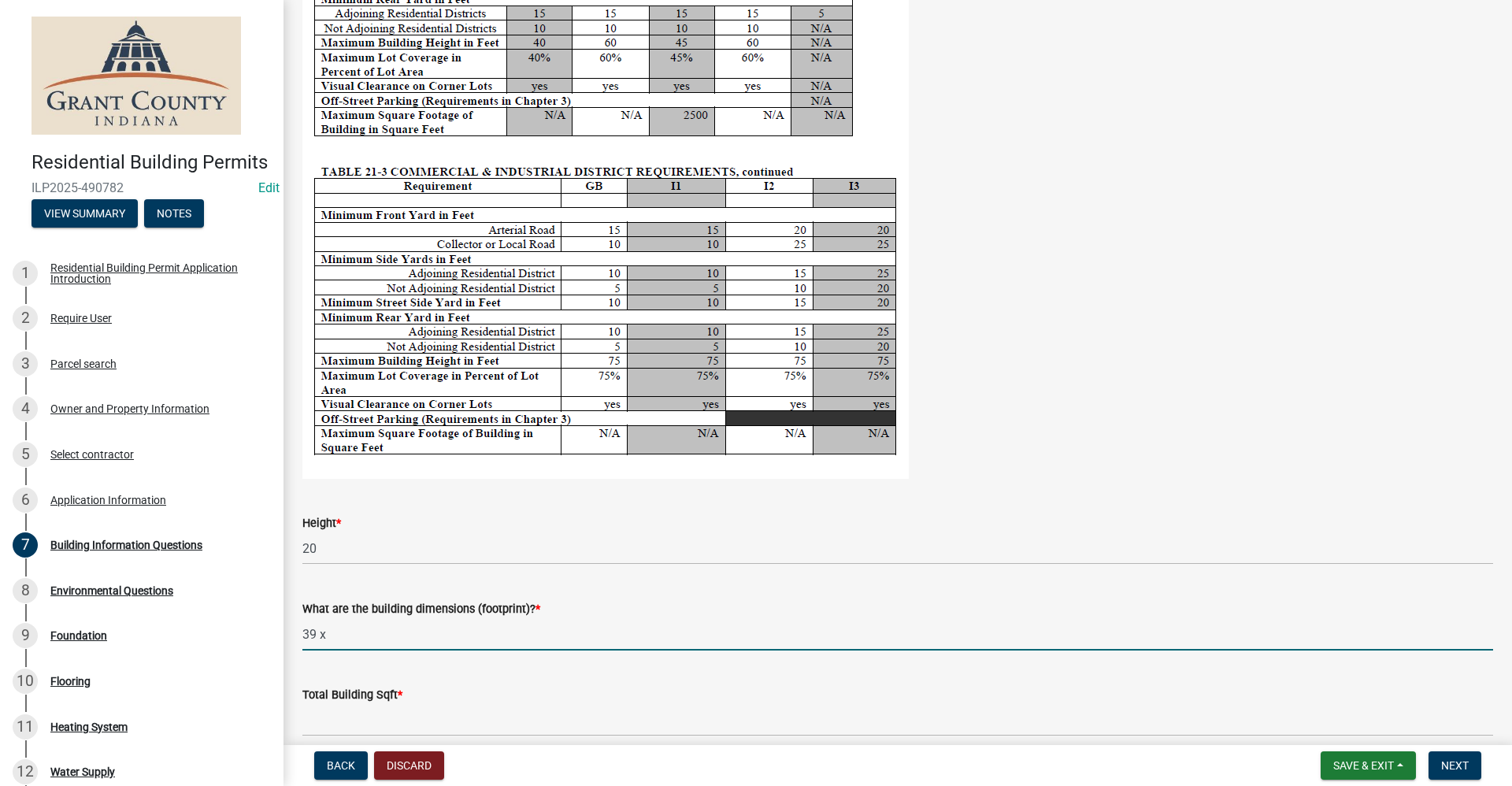
click at [342, 633] on input "39 x" at bounding box center [898, 634] width 1191 height 32
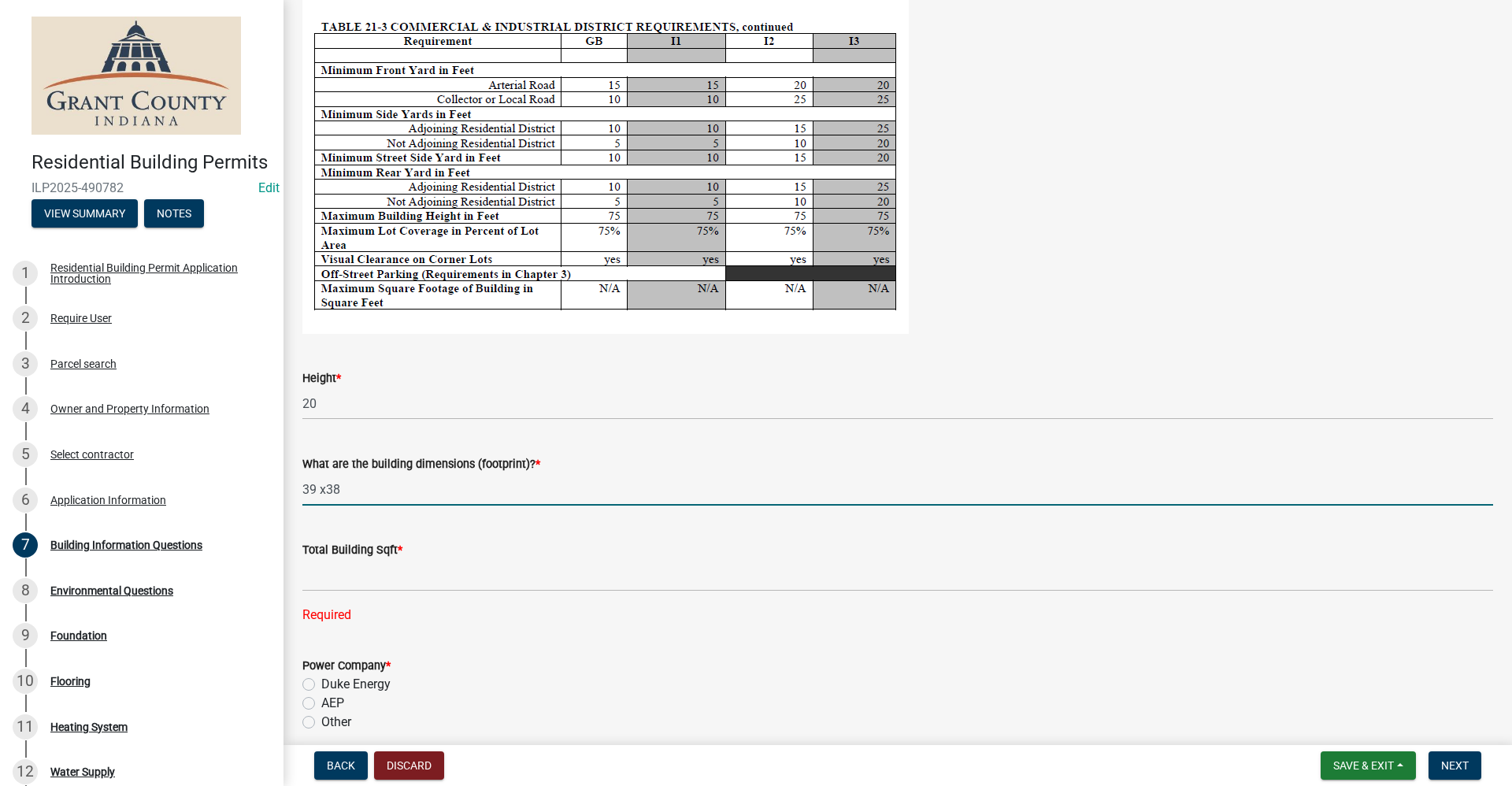
scroll to position [2836, 0]
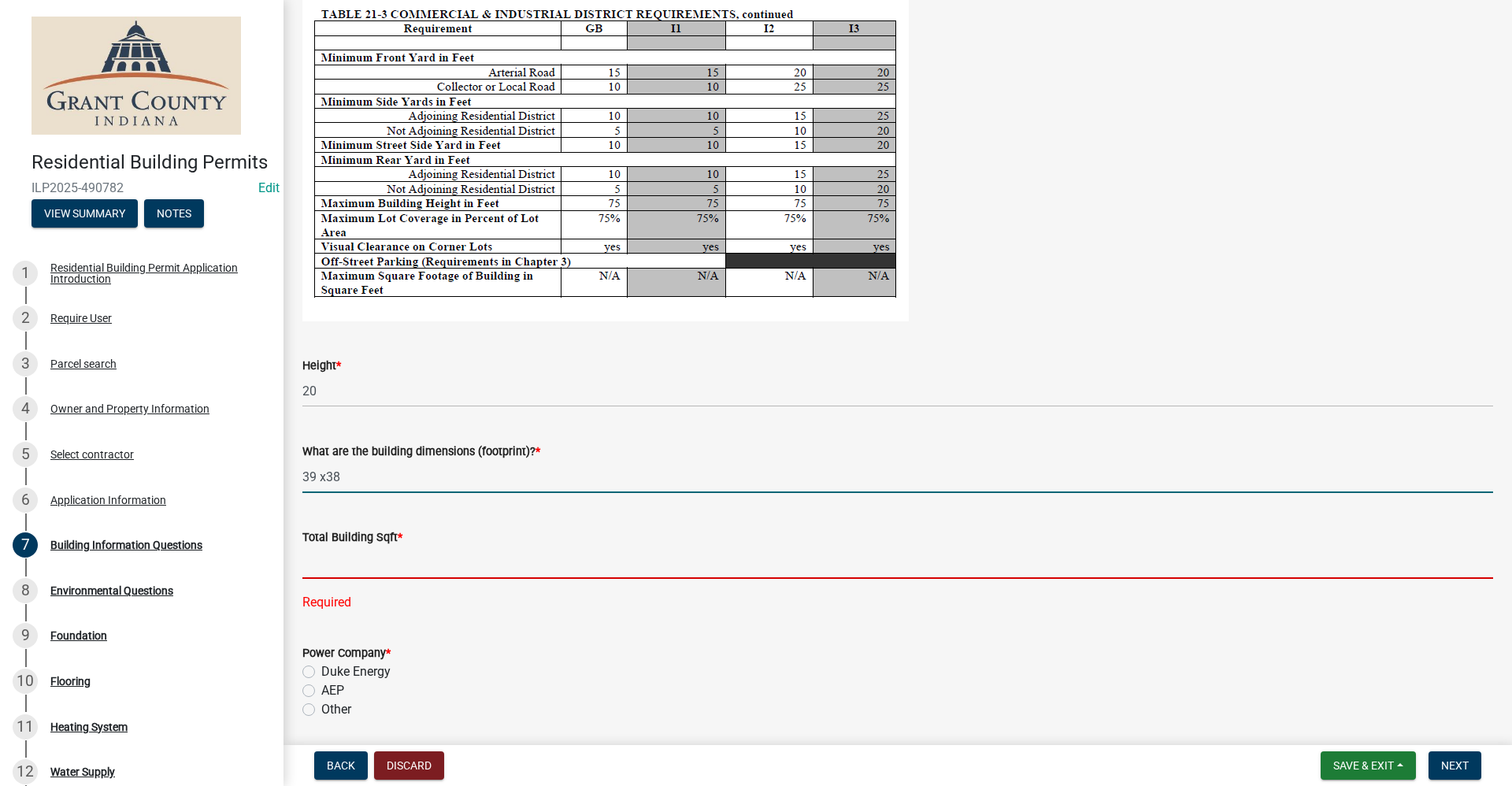
click at [332, 568] on input "text" at bounding box center [898, 563] width 1191 height 32
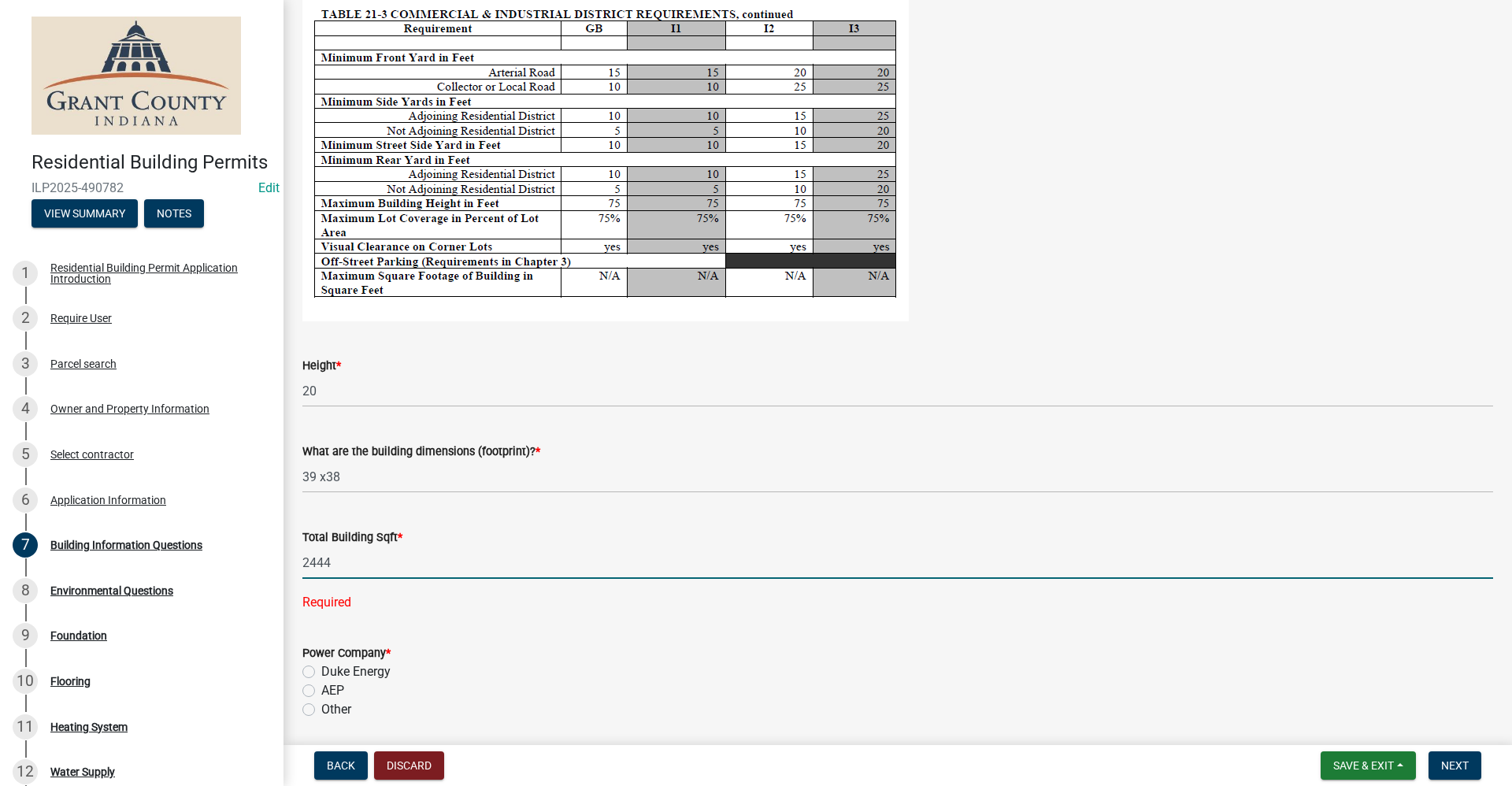
click at [311, 693] on wm-data-entity-input "Power Company * Duke Energy AEP Other" at bounding box center [898, 678] width 1191 height 109
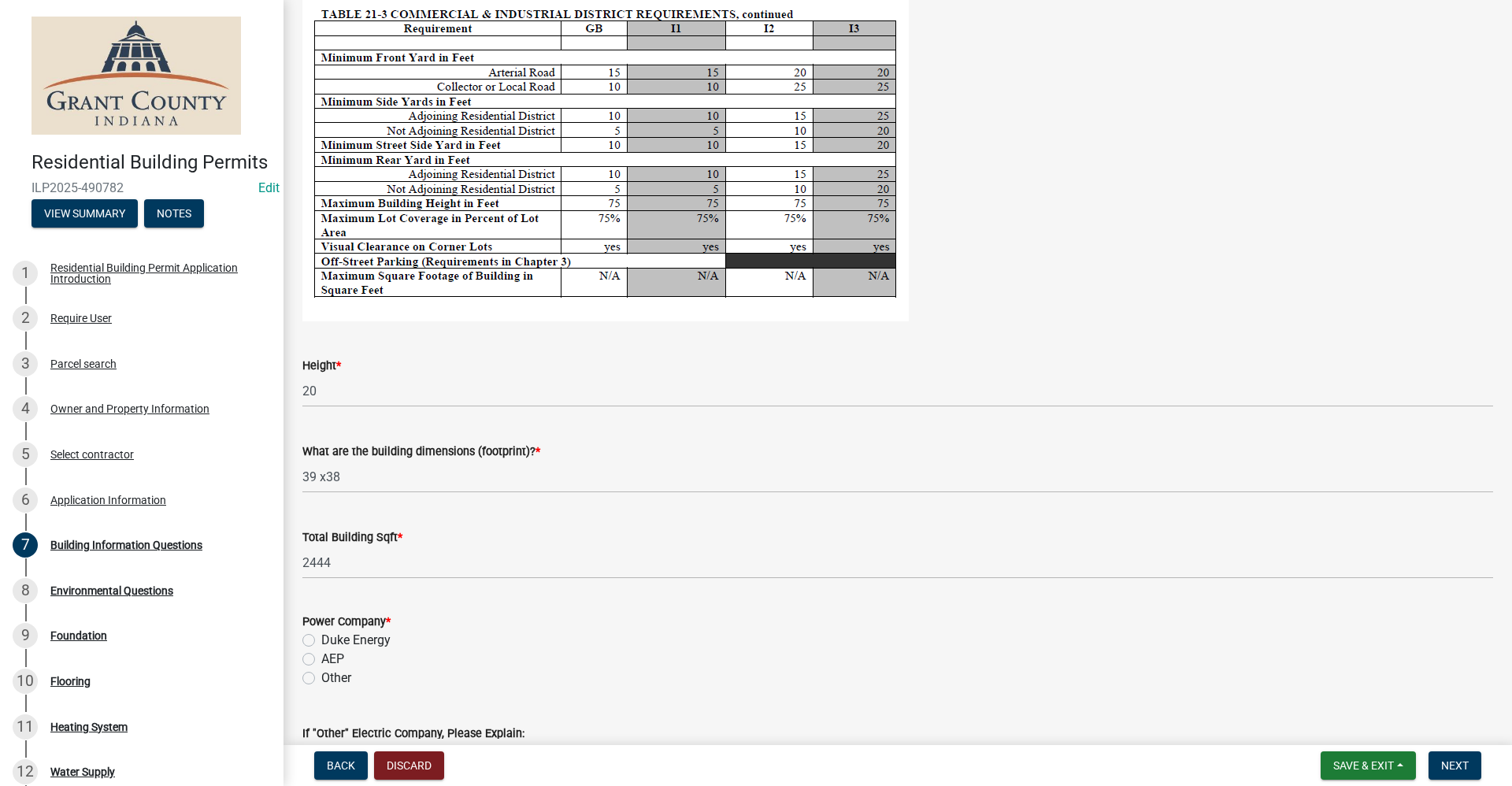
click at [321, 656] on label "AEP" at bounding box center [332, 659] width 22 height 19
click at [321, 656] on input "AEP" at bounding box center [326, 654] width 10 height 10
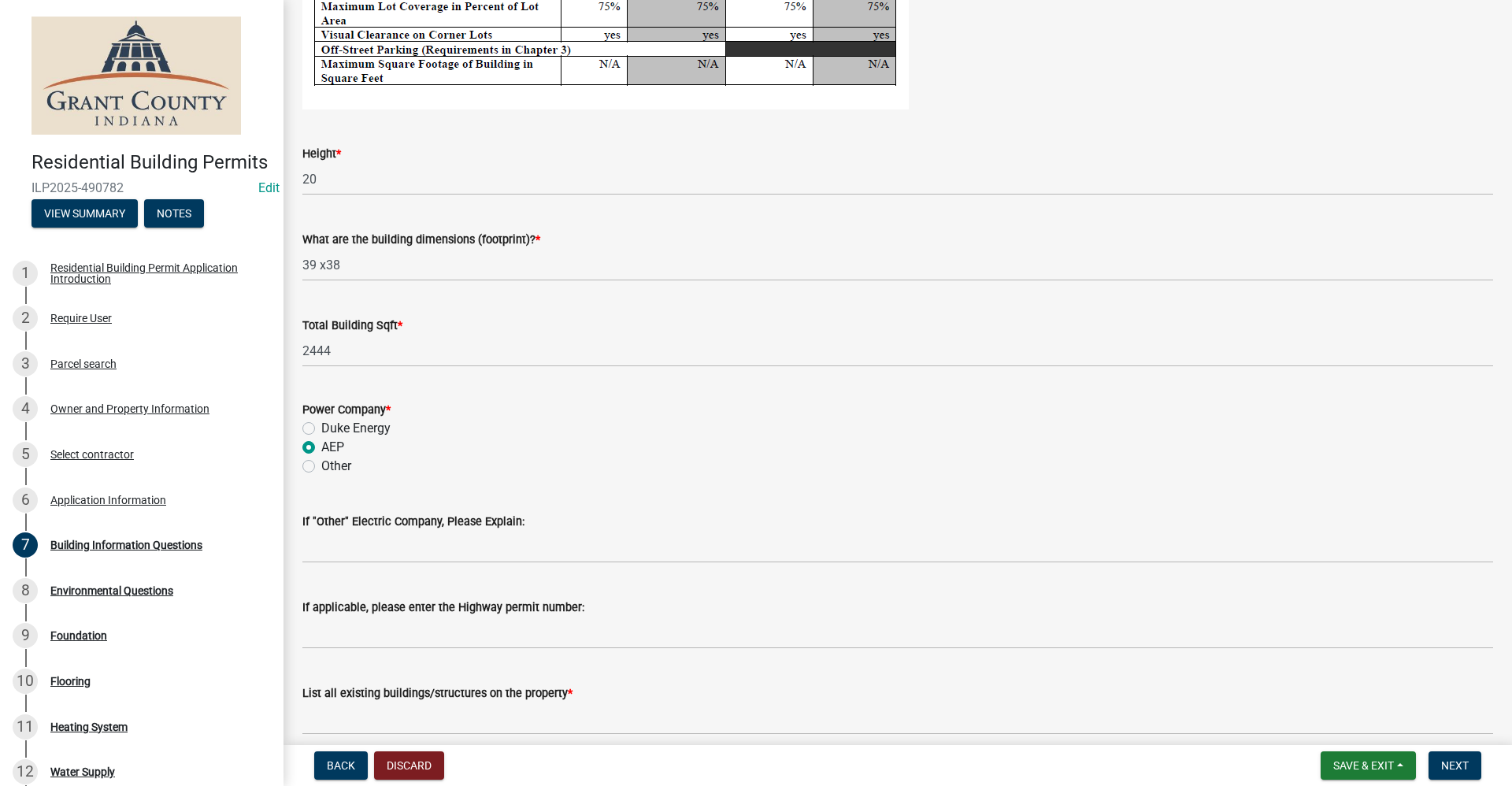
scroll to position [3206, 0]
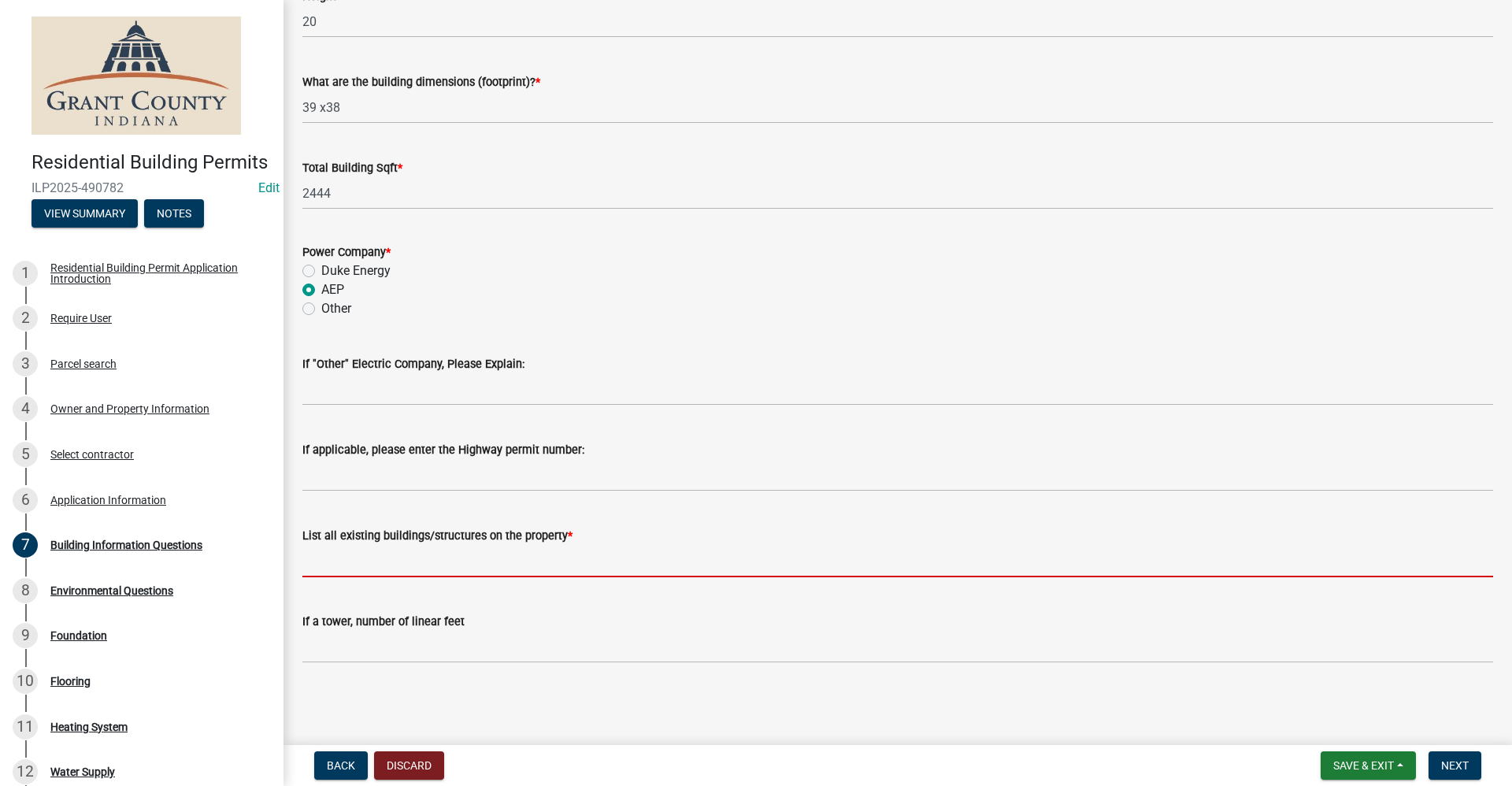
click at [351, 566] on input "List all existing buildings/structures on the property *" at bounding box center [898, 562] width 1191 height 32
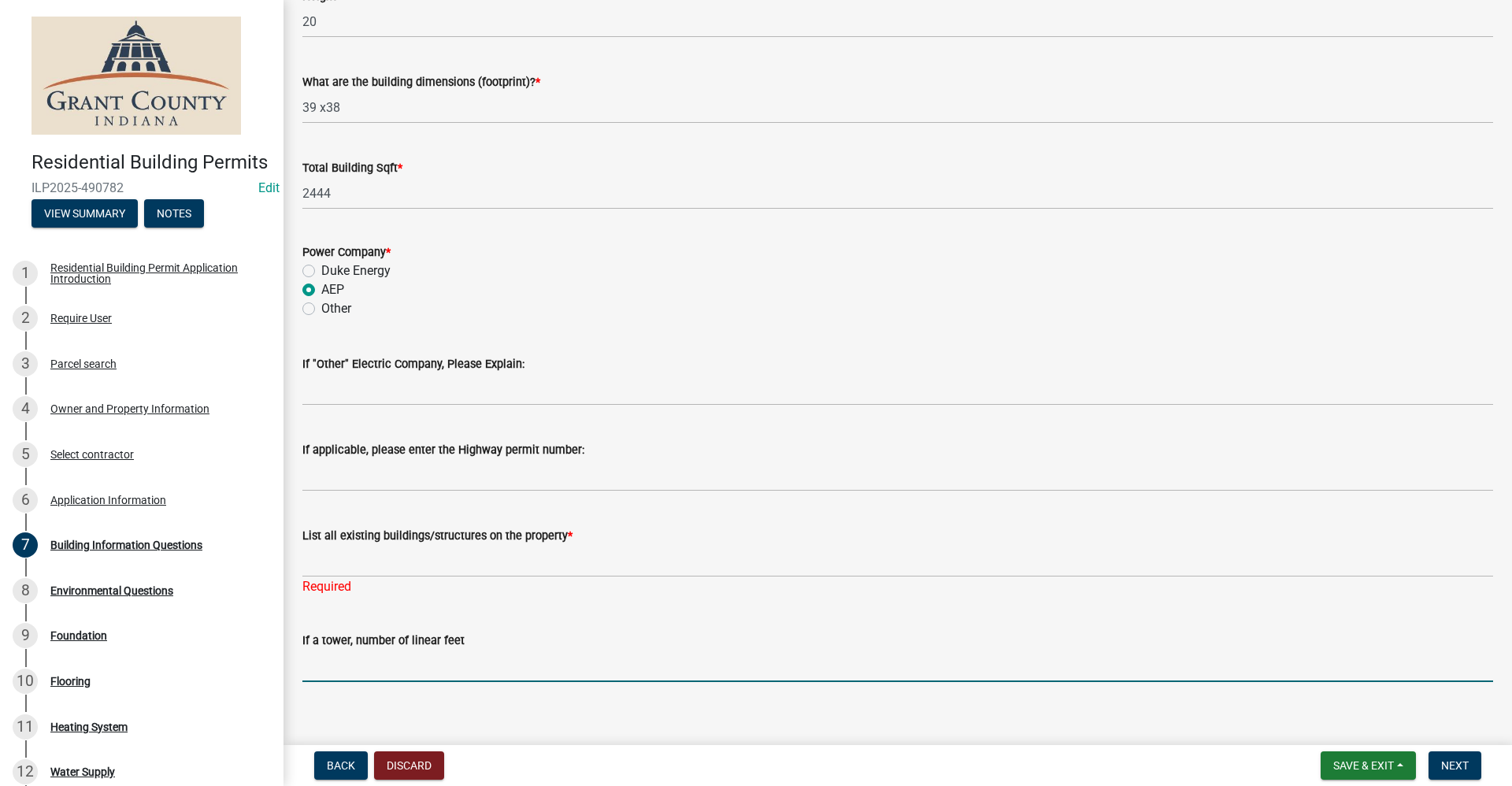
click at [562, 630] on div "If a tower, number of linear feet" at bounding box center [898, 646] width 1191 height 74
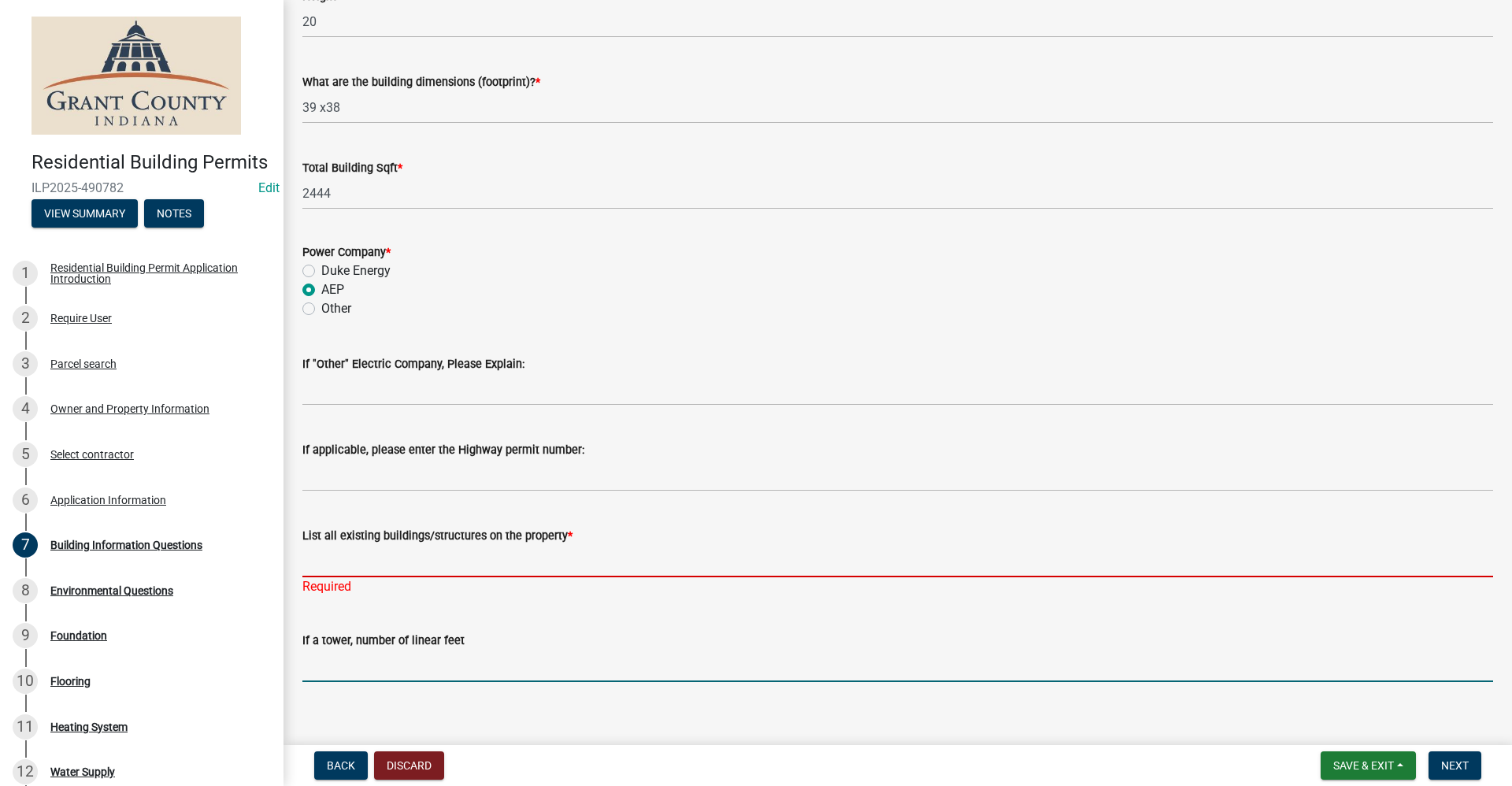
click at [363, 559] on input "List all existing buildings/structures on the property *" at bounding box center [898, 562] width 1191 height 32
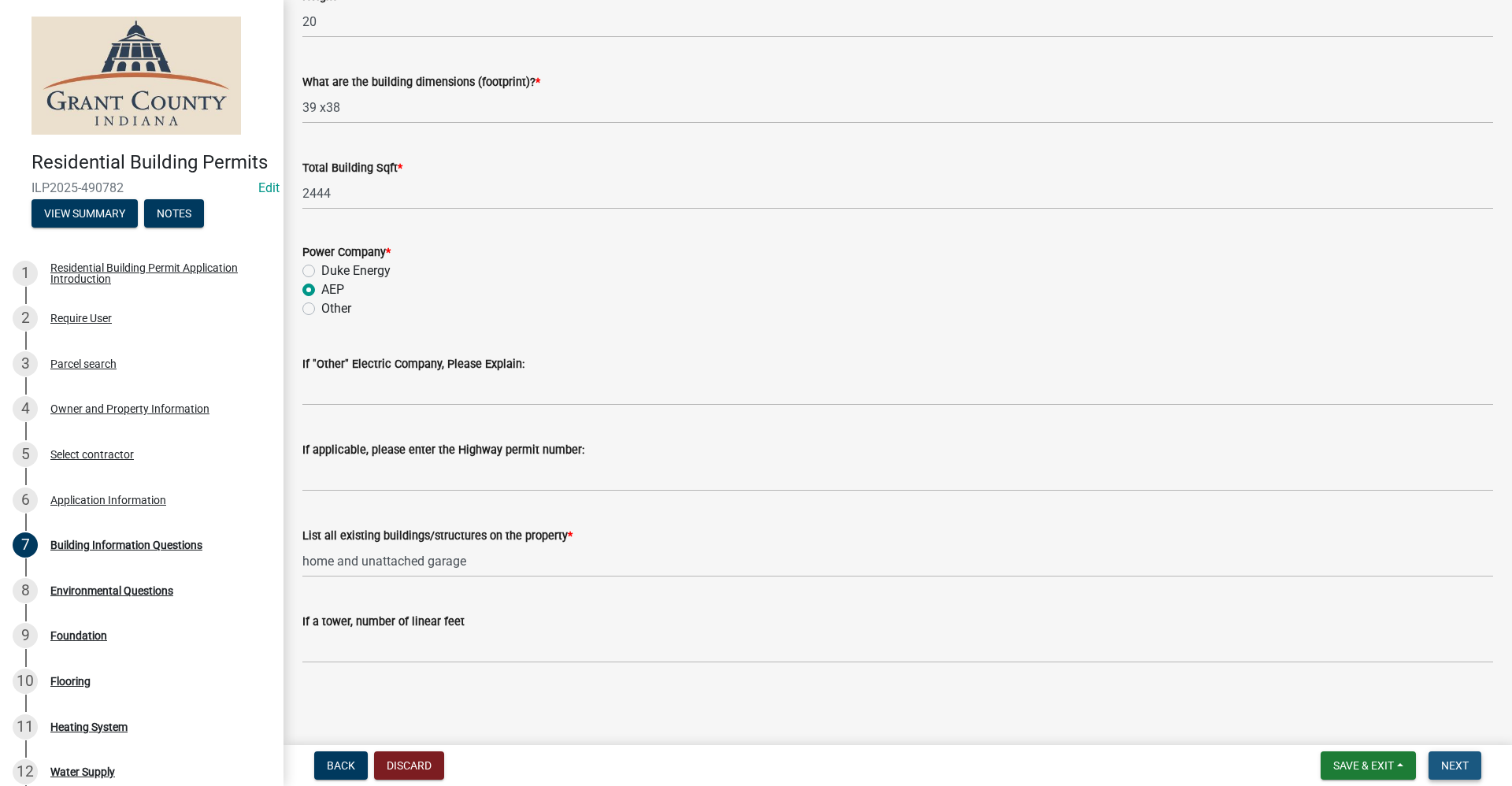
click at [1460, 772] on span "Next" at bounding box center [1455, 765] width 28 height 13
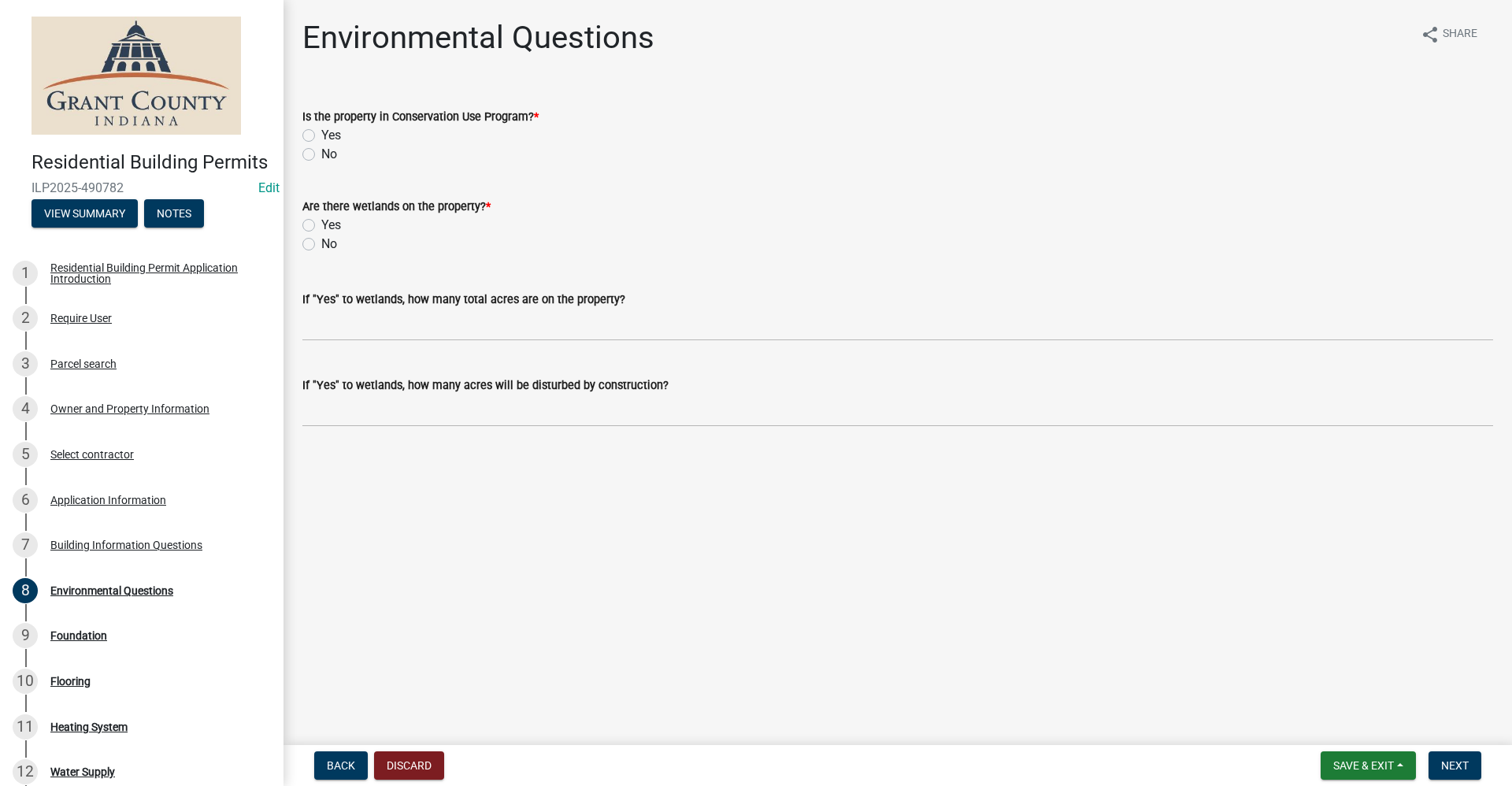
click at [321, 157] on label "No" at bounding box center [329, 154] width 16 height 19
click at [321, 155] on input "No" at bounding box center [326, 150] width 10 height 10
click at [321, 240] on label "No" at bounding box center [329, 244] width 16 height 19
click at [321, 240] on input "No" at bounding box center [326, 240] width 10 height 10
click at [1455, 759] on span "Next" at bounding box center [1455, 765] width 28 height 13
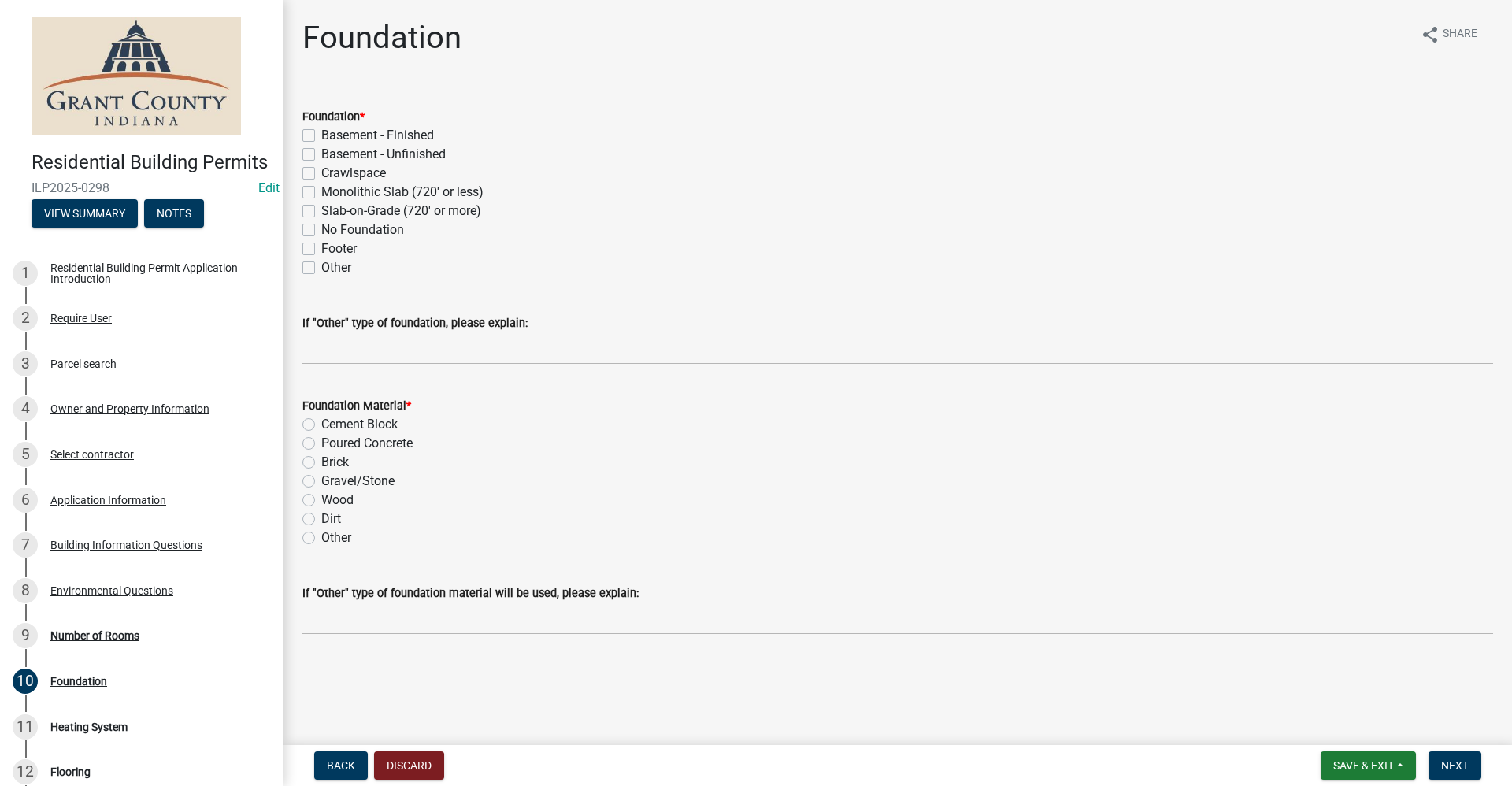
click at [321, 173] on label "Crawlspace" at bounding box center [353, 173] width 65 height 19
click at [321, 173] on input "Crawlspace" at bounding box center [326, 169] width 10 height 10
click at [321, 426] on label "Cement Block" at bounding box center [359, 424] width 76 height 19
click at [321, 425] on input "Cement Block" at bounding box center [326, 420] width 10 height 10
click at [1456, 768] on span "Next" at bounding box center [1455, 765] width 28 height 13
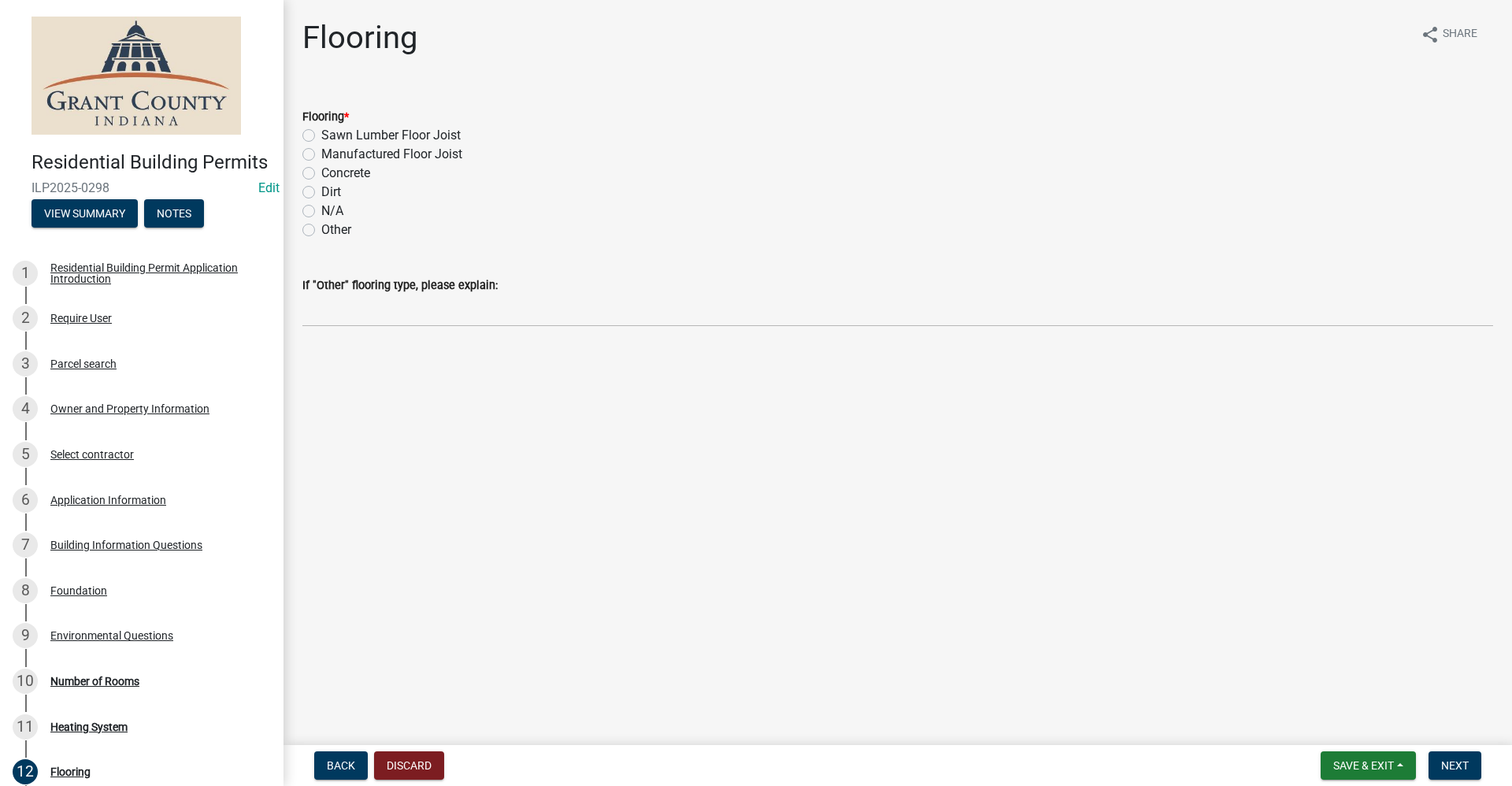
click at [321, 137] on label "Sawn Lumber Floor Joist" at bounding box center [390, 135] width 139 height 19
click at [321, 136] on input "Sawn Lumber Floor Joist" at bounding box center [326, 130] width 10 height 10
click at [1464, 762] on span "Next" at bounding box center [1455, 765] width 28 height 13
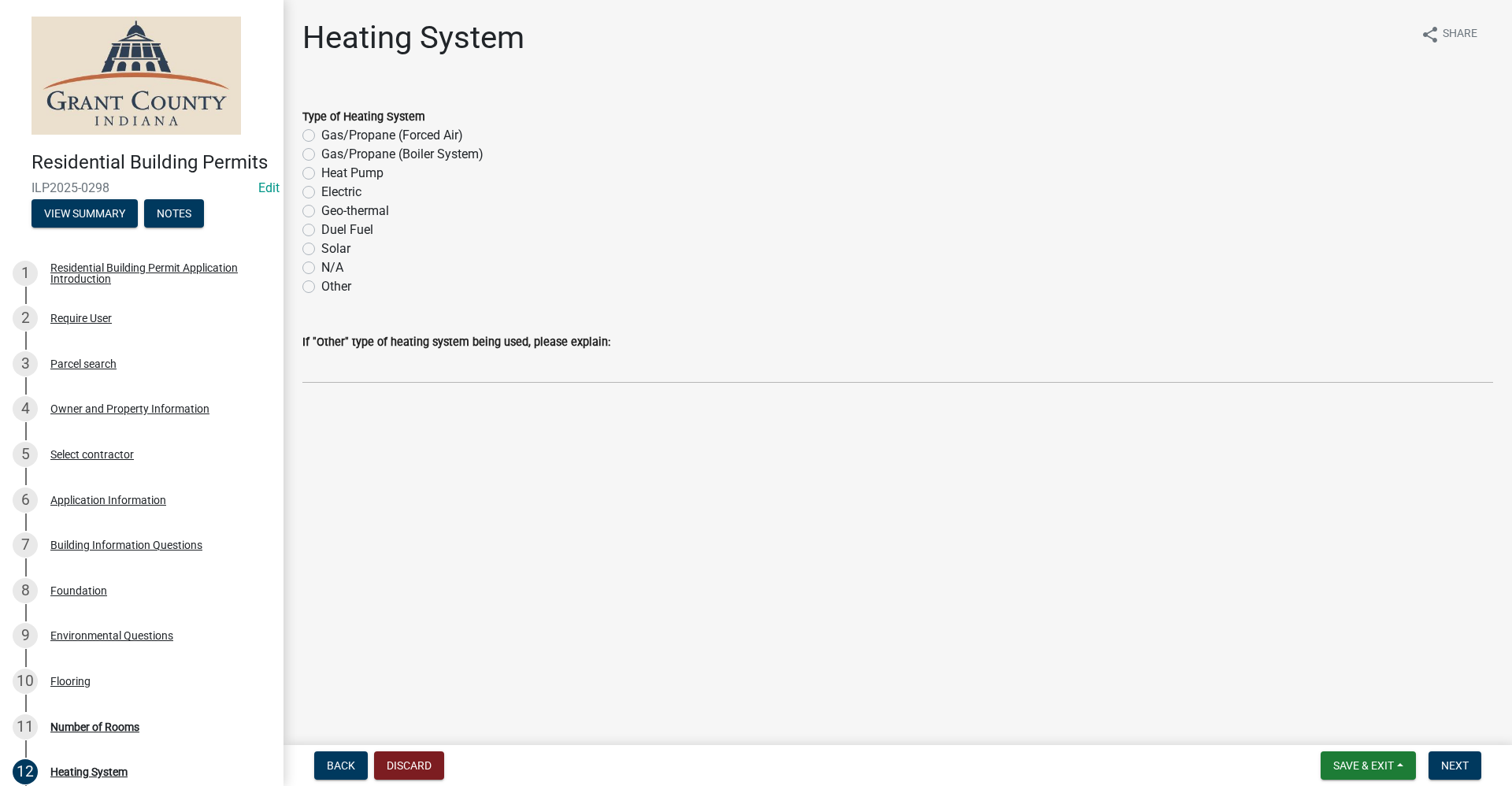
click at [321, 174] on label "Heat Pump" at bounding box center [352, 173] width 62 height 19
click at [321, 174] on input "Heat Pump" at bounding box center [326, 169] width 10 height 10
click at [1464, 764] on span "Next" at bounding box center [1455, 765] width 28 height 13
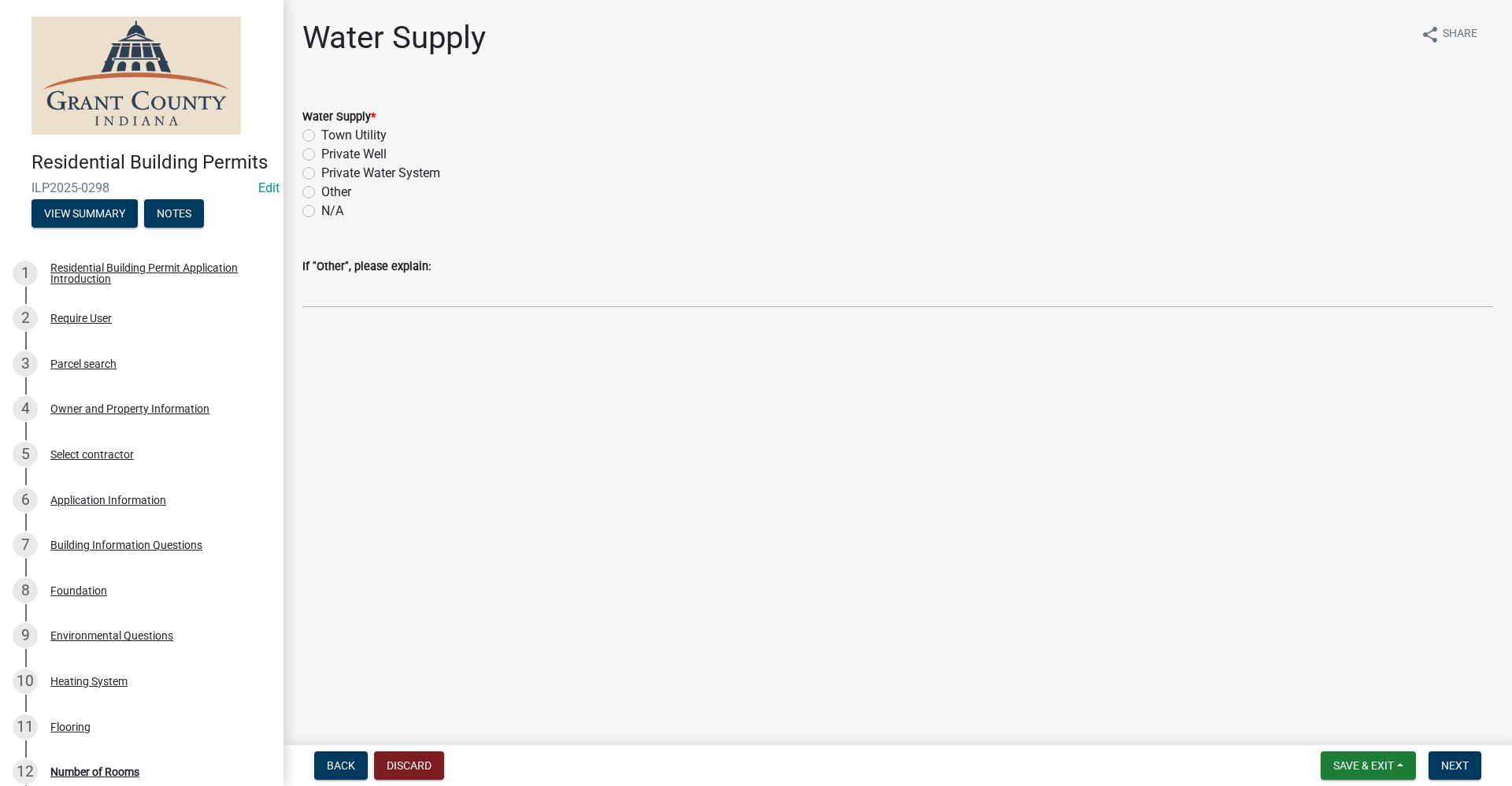
click at [321, 139] on label "Town Utility" at bounding box center [353, 135] width 65 height 19
click at [321, 136] on input "Town Utility" at bounding box center [326, 130] width 10 height 10
click at [1466, 767] on span "Next" at bounding box center [1455, 765] width 28 height 13
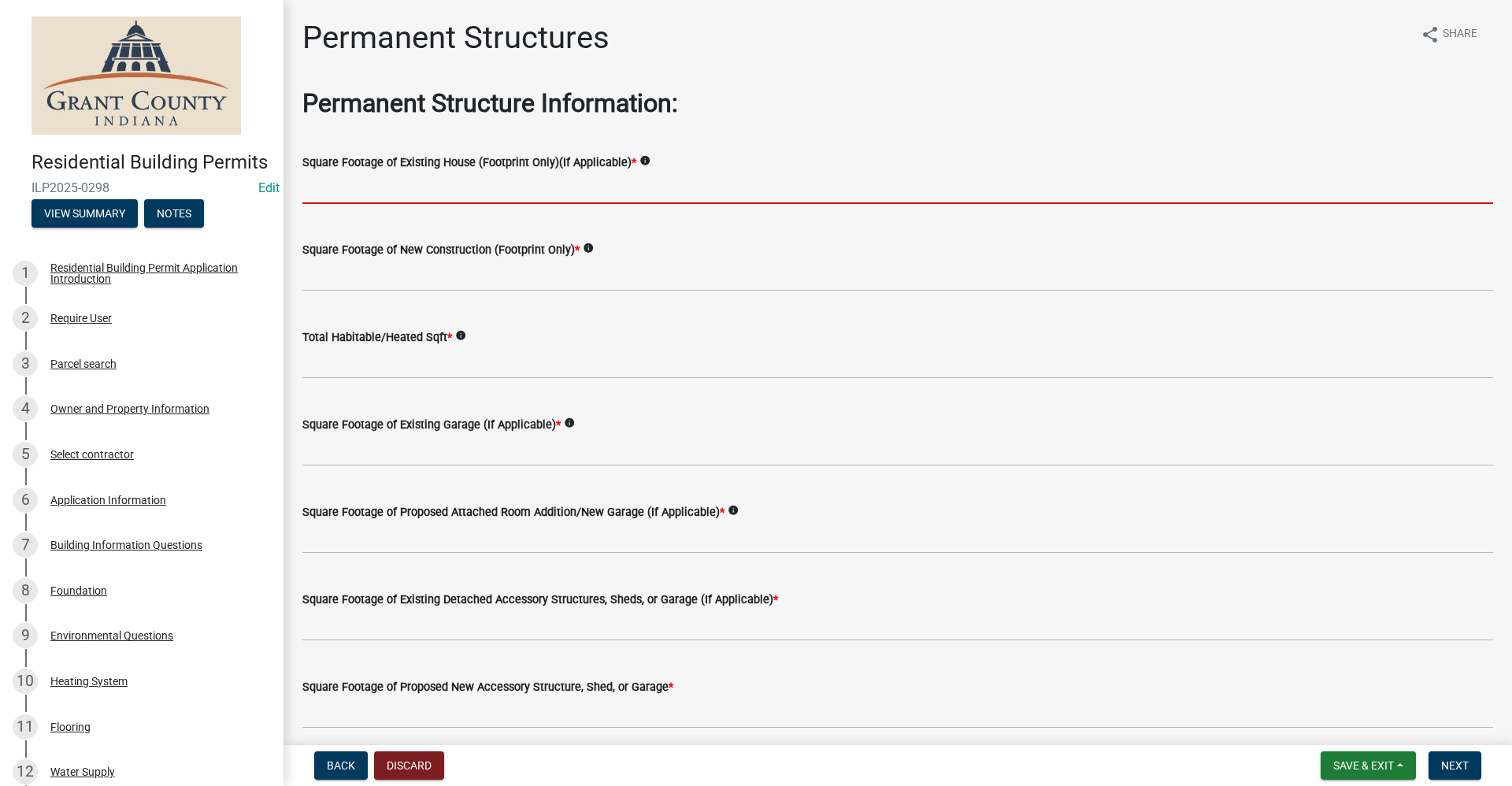
click at [396, 185] on input "text" at bounding box center [898, 188] width 1191 height 32
click at [334, 188] on input "text" at bounding box center [898, 188] width 1191 height 32
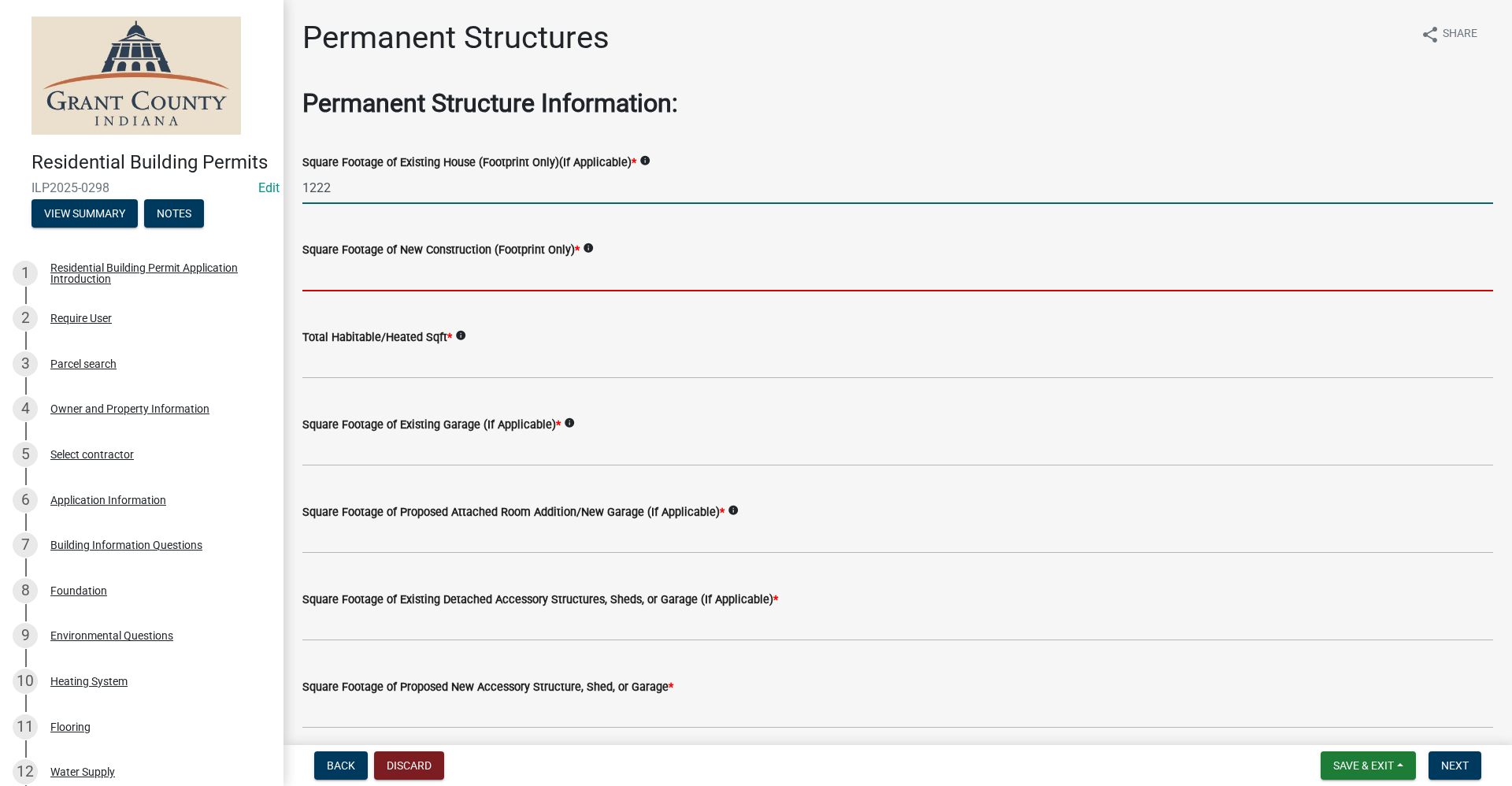
click at [384, 279] on input "text" at bounding box center [898, 275] width 1191 height 32
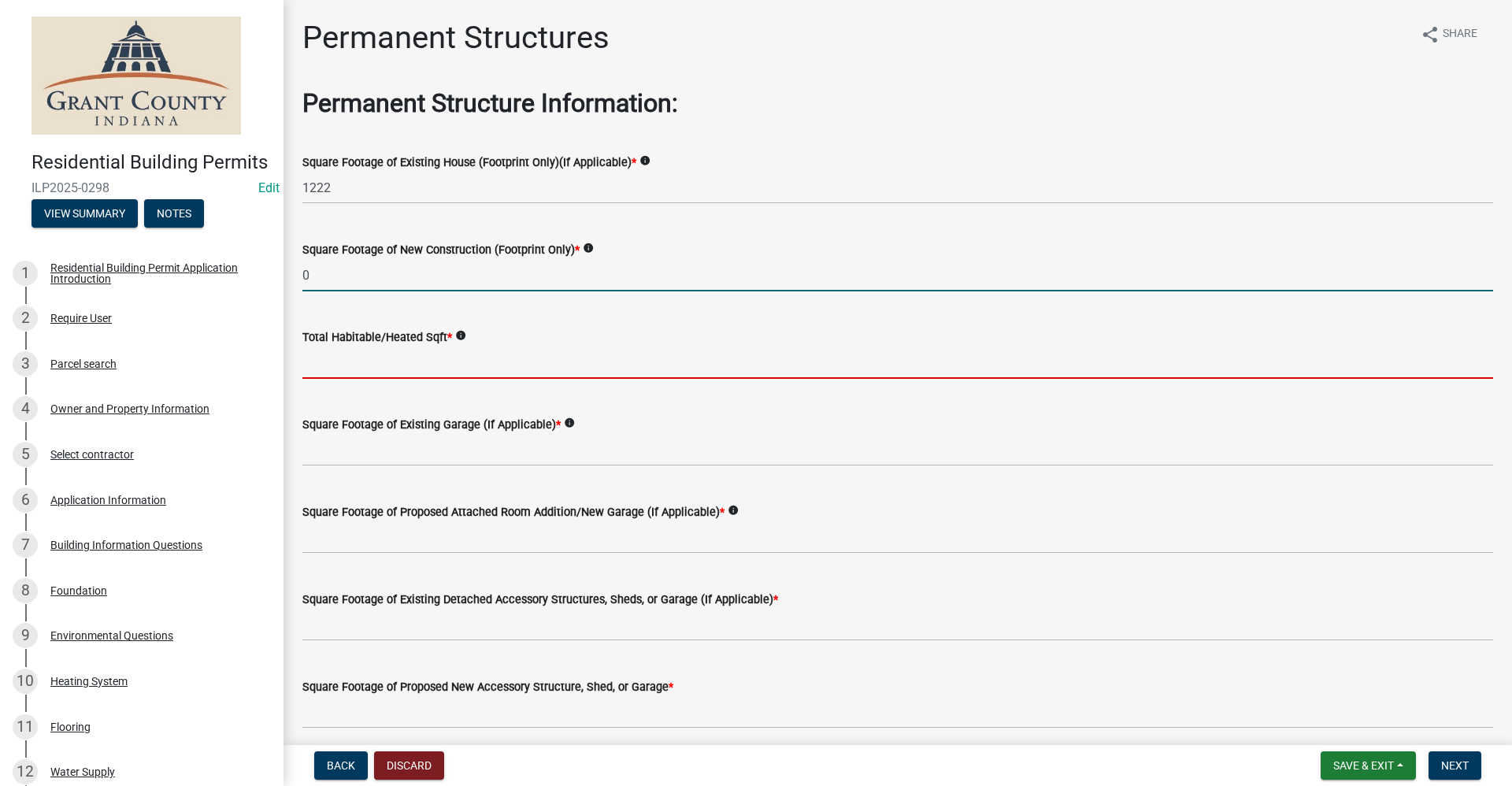
drag, startPoint x: 339, startPoint y: 367, endPoint x: 352, endPoint y: 363, distance: 13.6
click at [339, 367] on input "text" at bounding box center [898, 362] width 1191 height 32
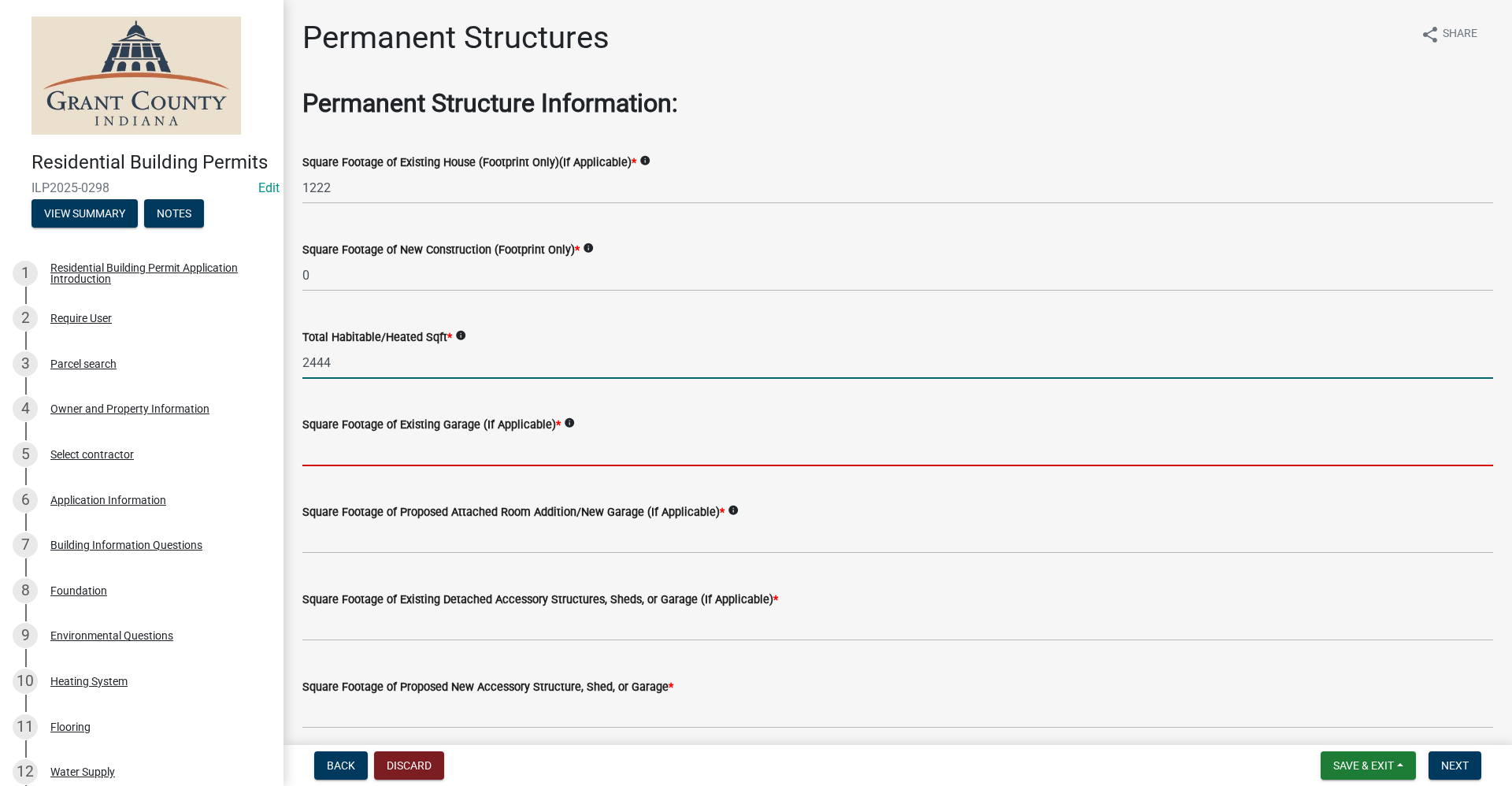
click at [458, 449] on input "text" at bounding box center [898, 450] width 1191 height 32
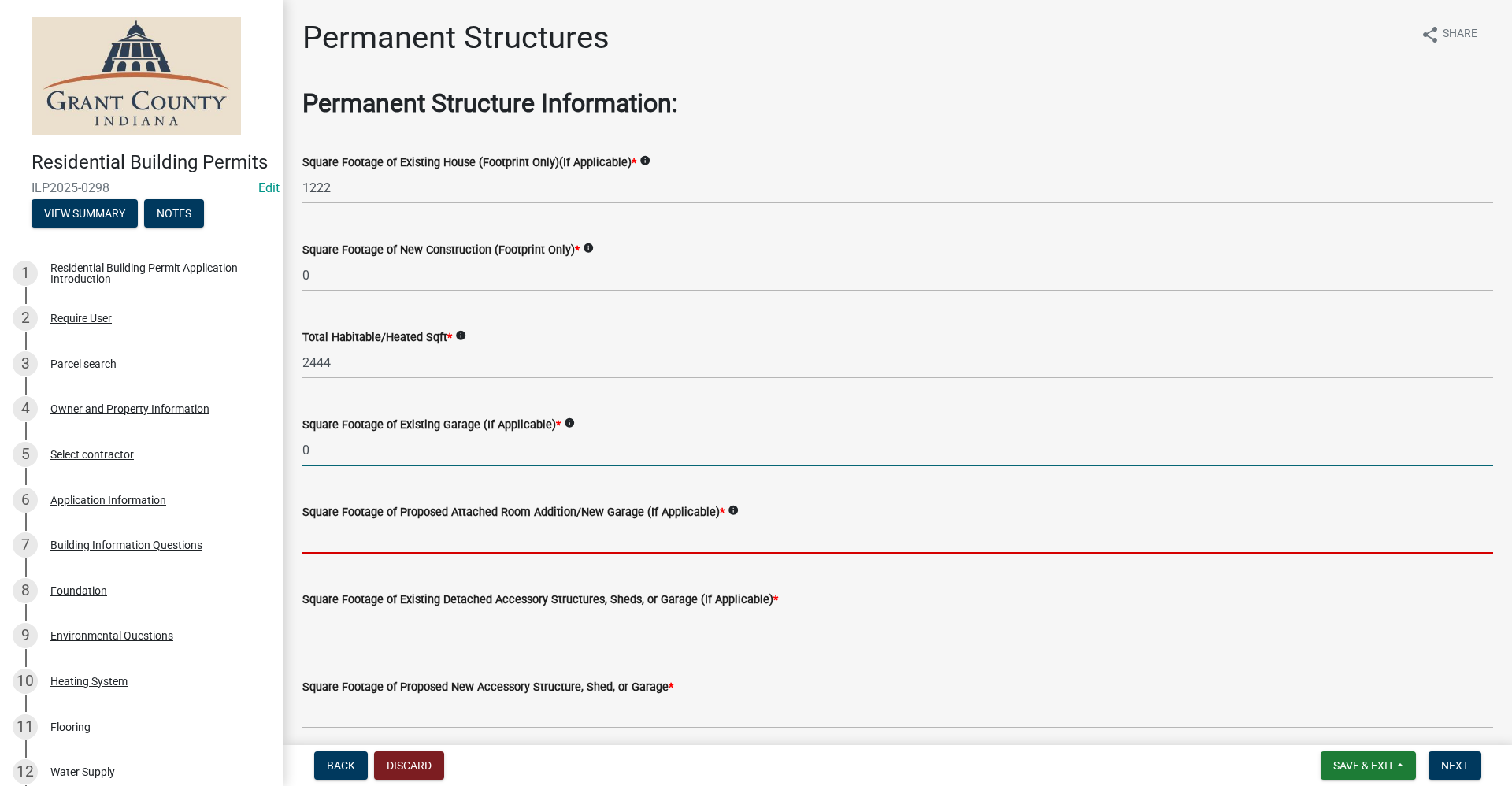
click at [375, 535] on input "text" at bounding box center [898, 537] width 1191 height 32
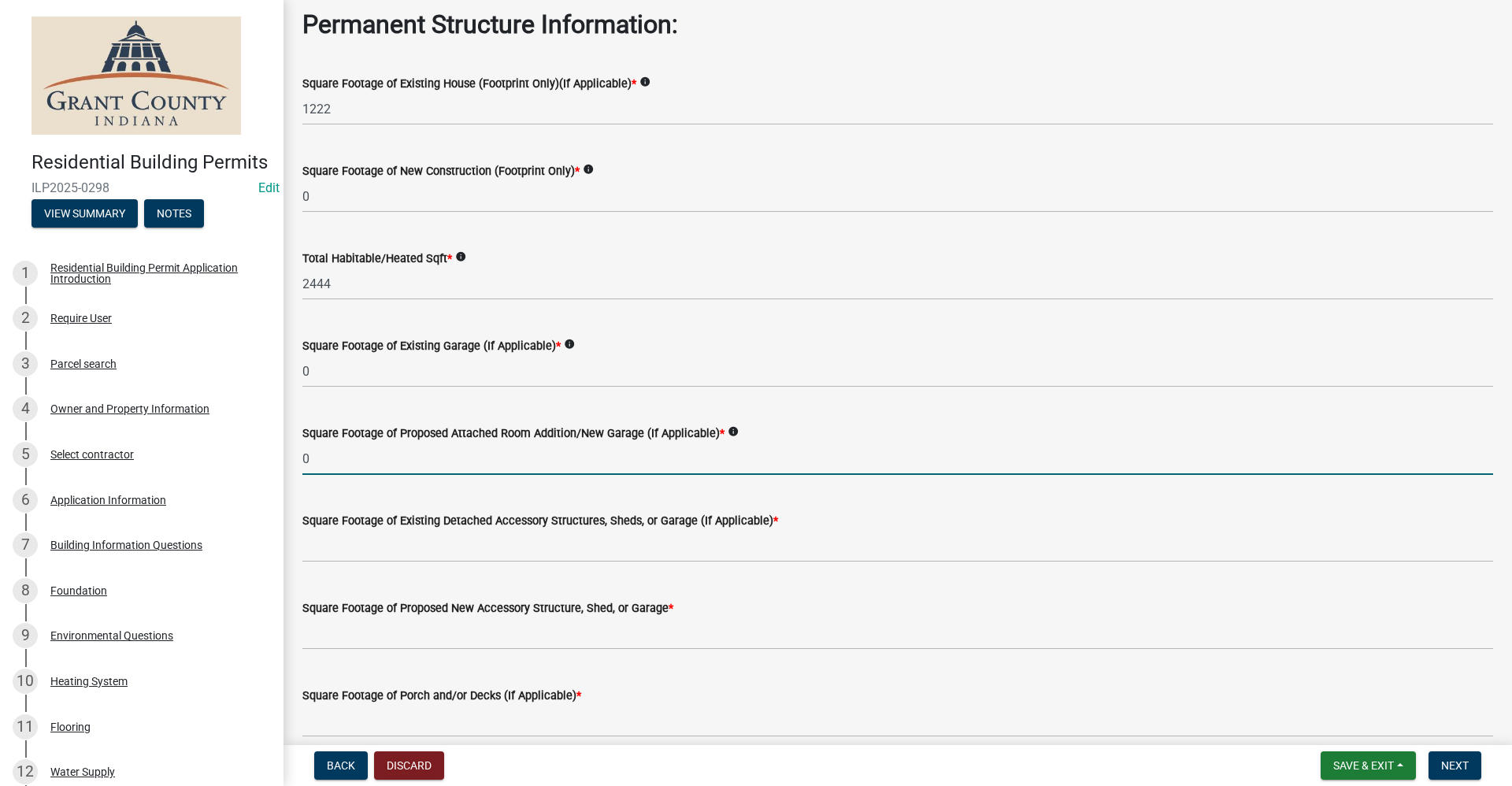
scroll to position [236, 0]
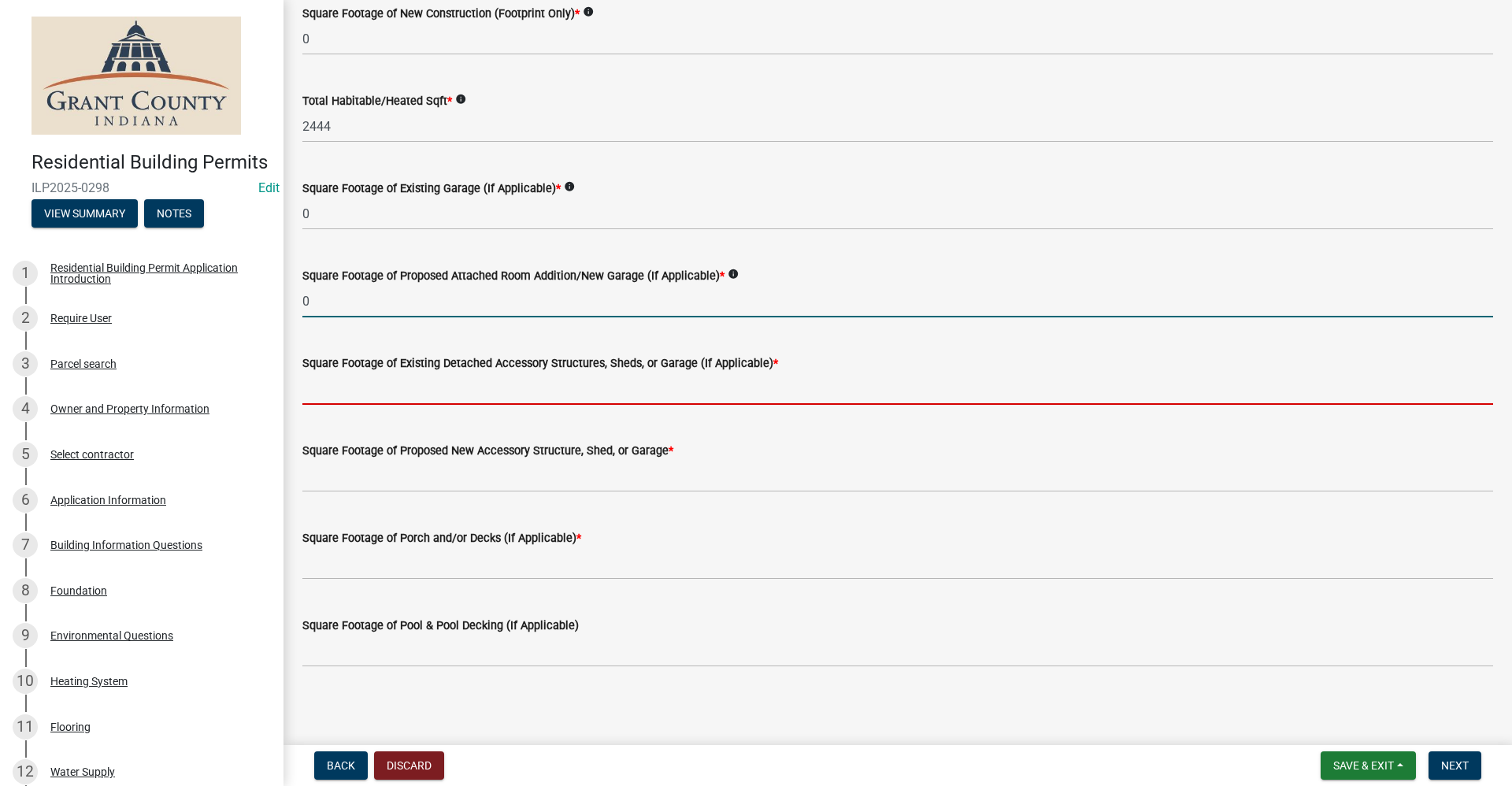
click at [335, 389] on input "text" at bounding box center [898, 389] width 1191 height 32
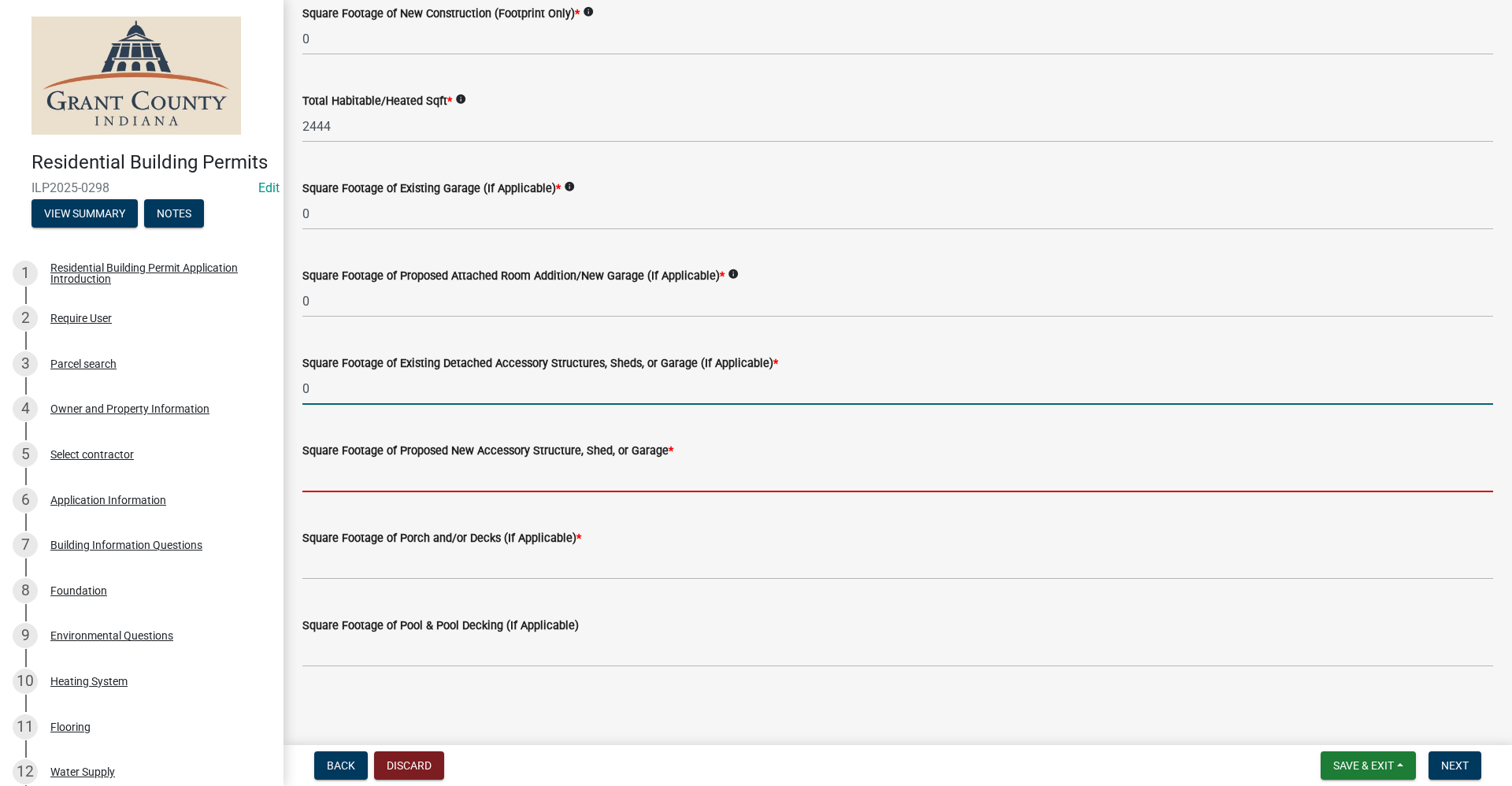
click at [339, 481] on input "text" at bounding box center [898, 476] width 1191 height 32
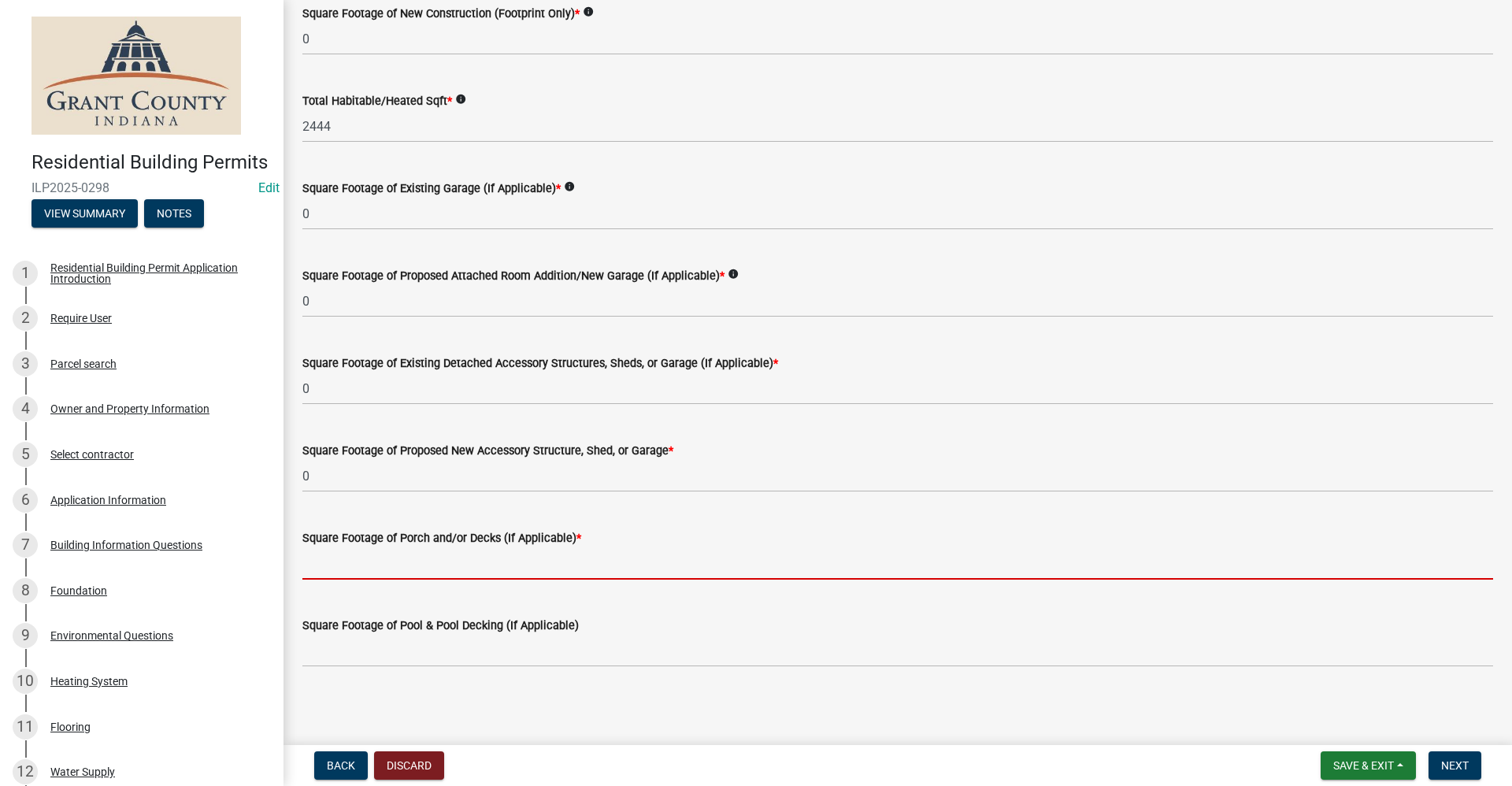
click at [350, 574] on input "text" at bounding box center [898, 563] width 1191 height 32
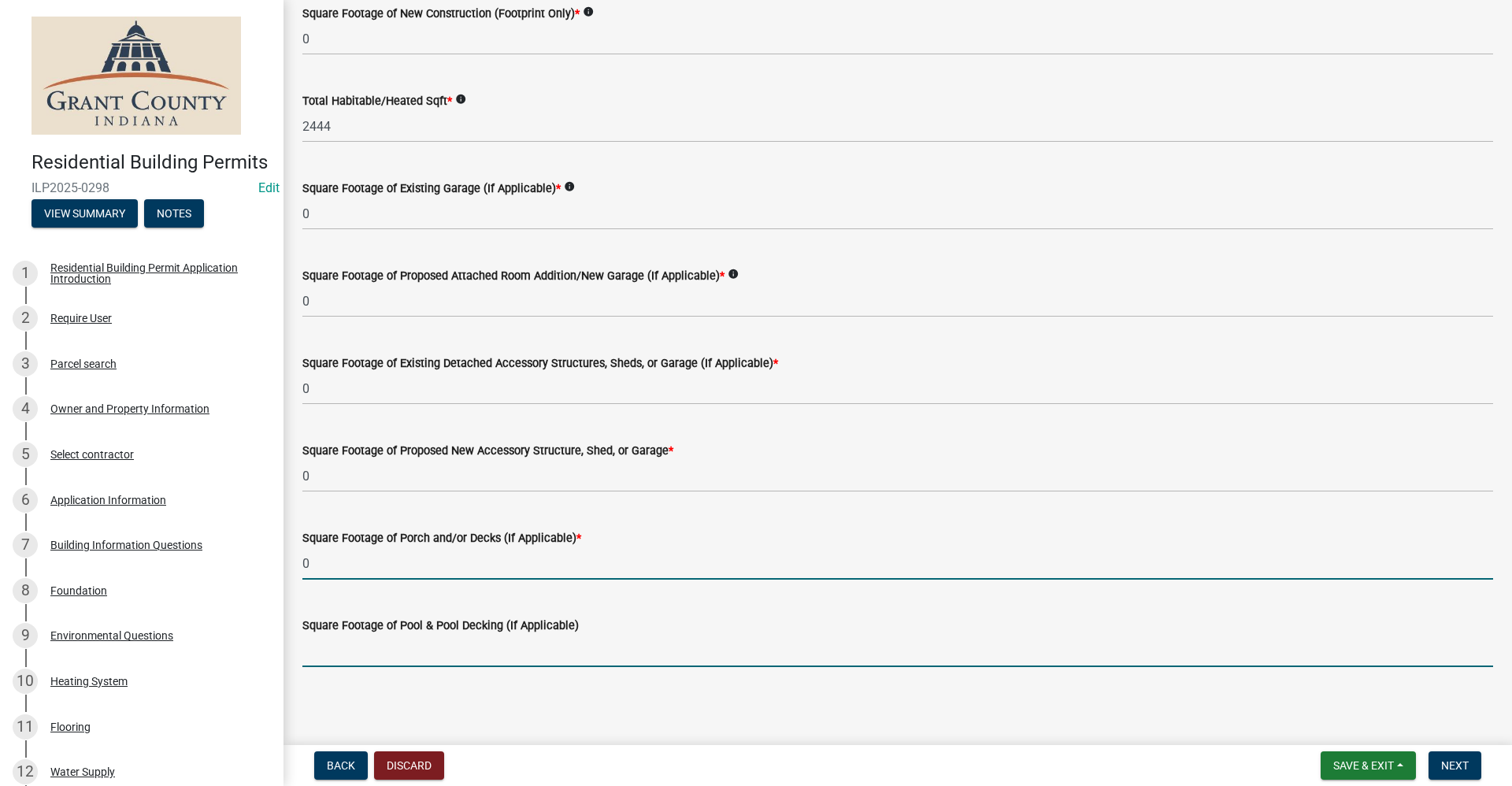
click at [335, 646] on input "text" at bounding box center [898, 651] width 1191 height 32
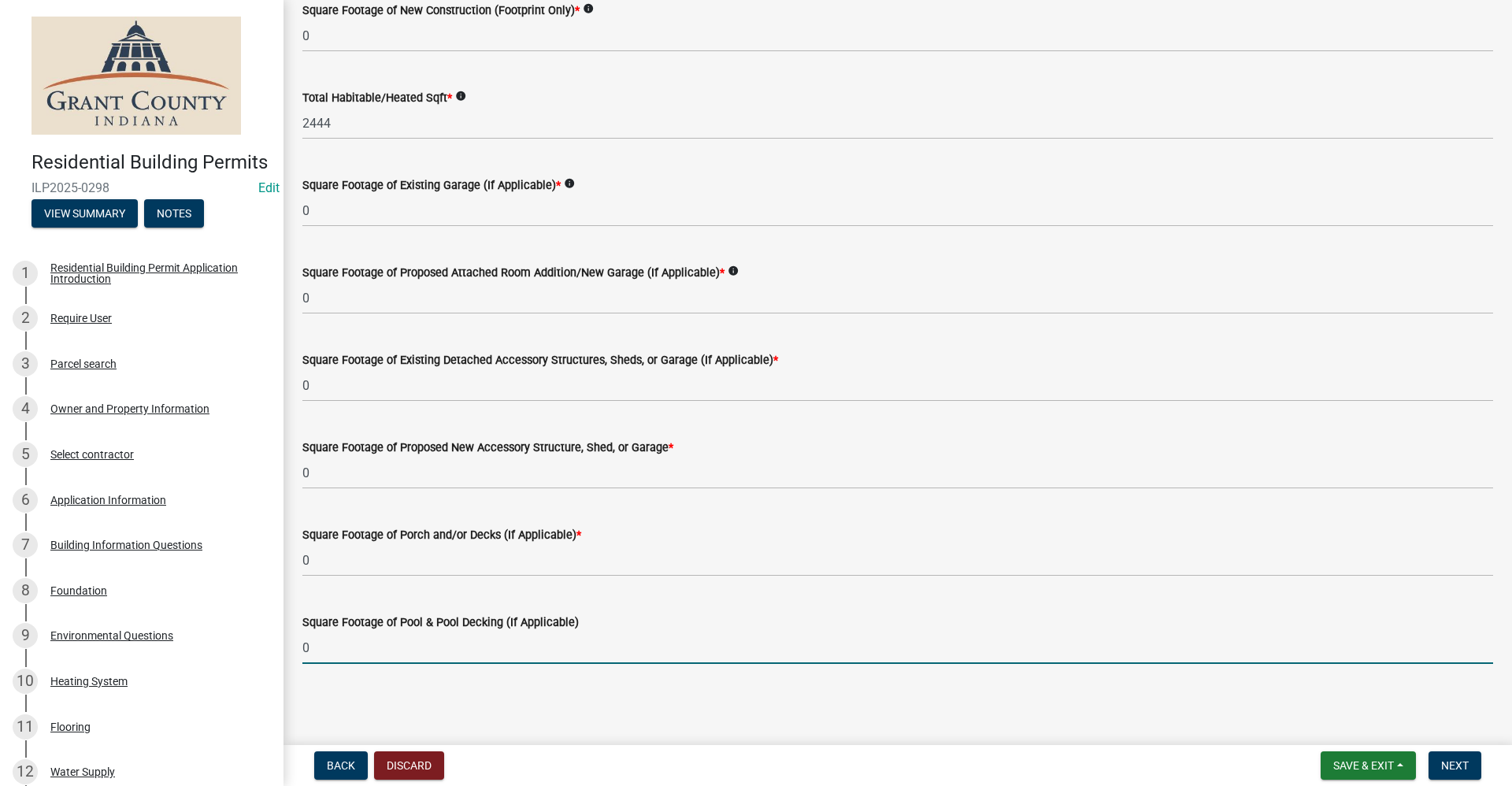
scroll to position [240, 0]
click at [1456, 769] on span "Next" at bounding box center [1455, 765] width 28 height 13
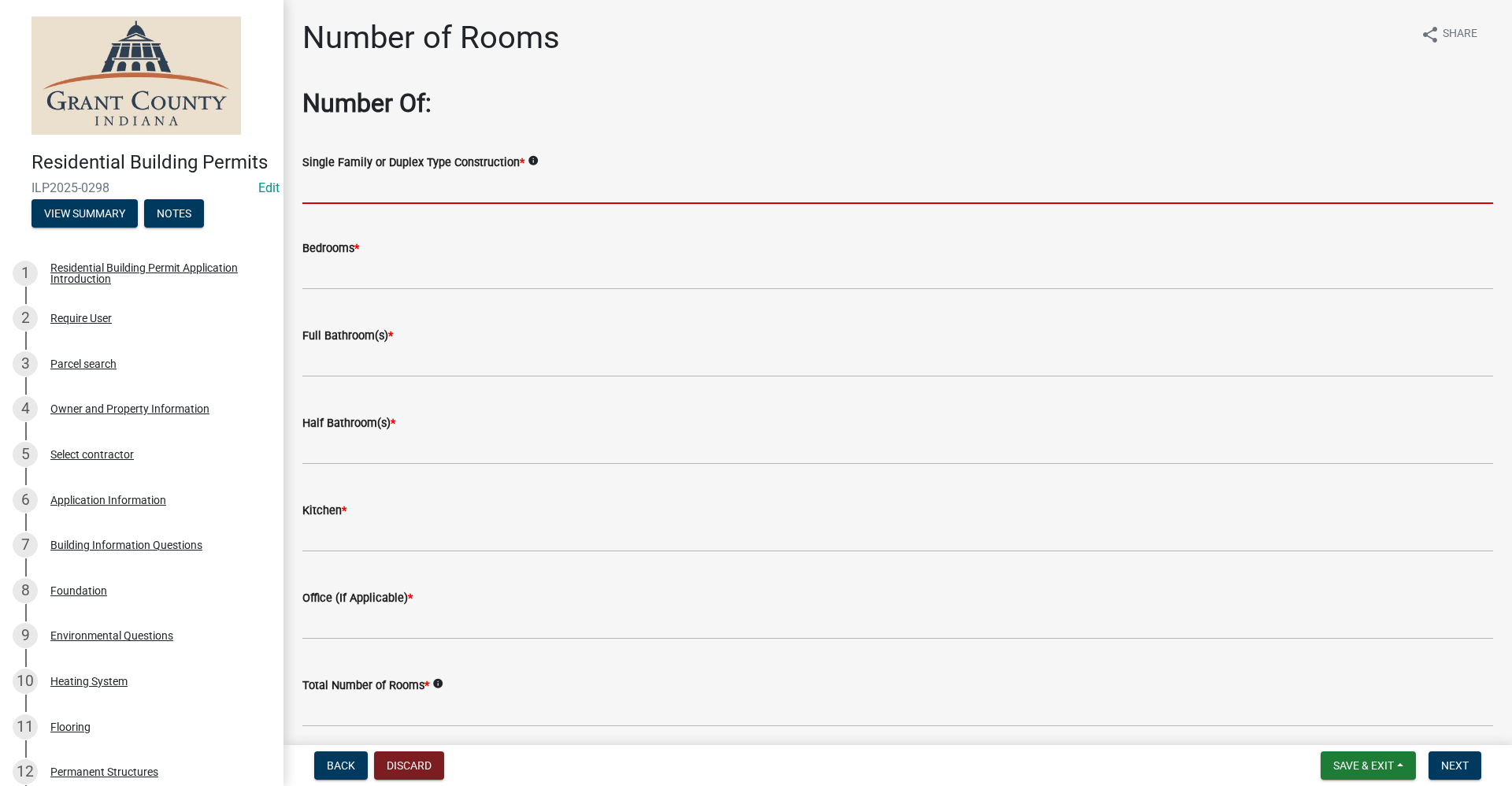
click at [325, 196] on input "Single Family or Duplex Type Construction *" at bounding box center [898, 188] width 1191 height 32
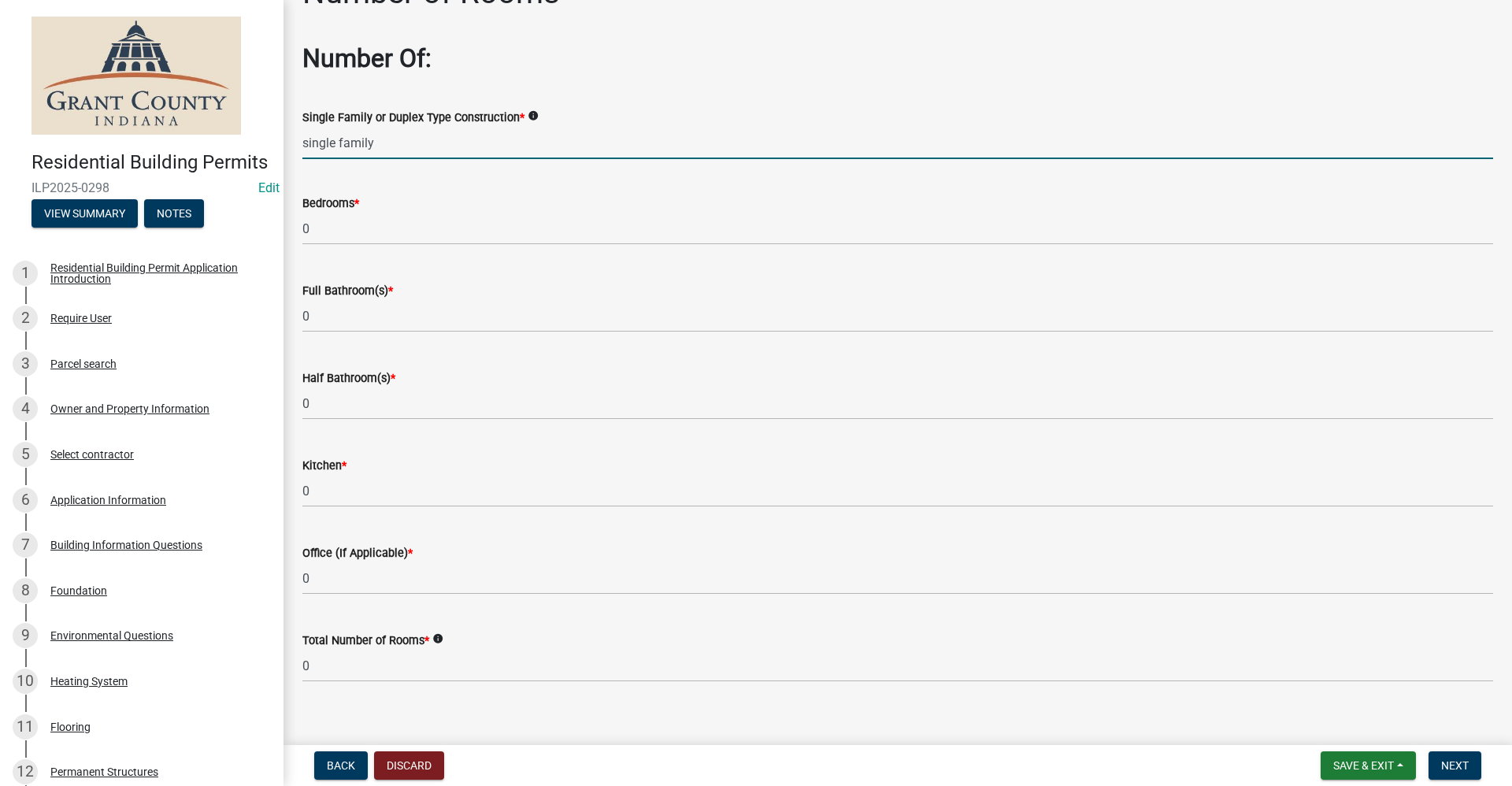
scroll to position [64, 0]
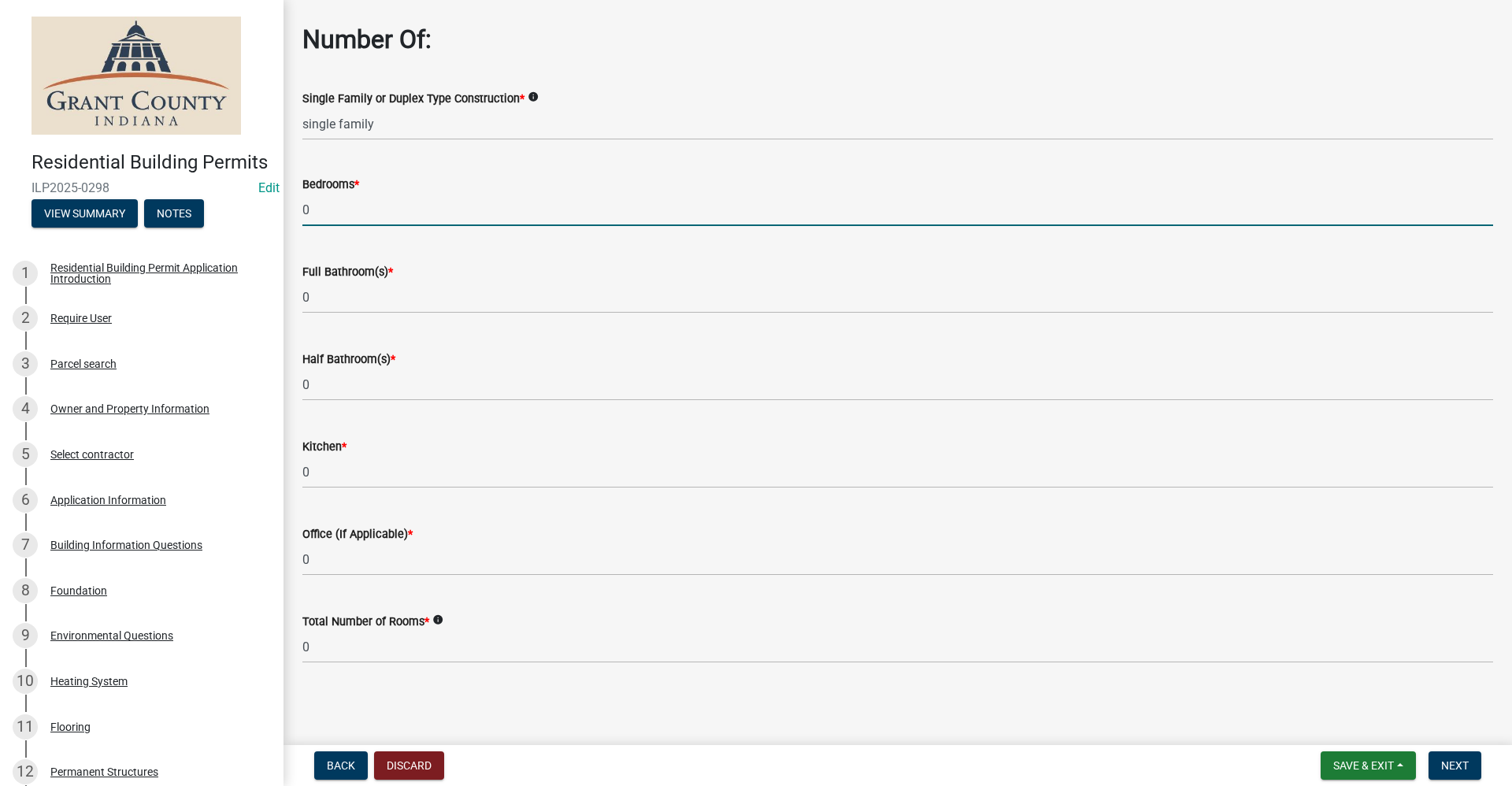
click at [319, 214] on input "0" at bounding box center [898, 210] width 1191 height 32
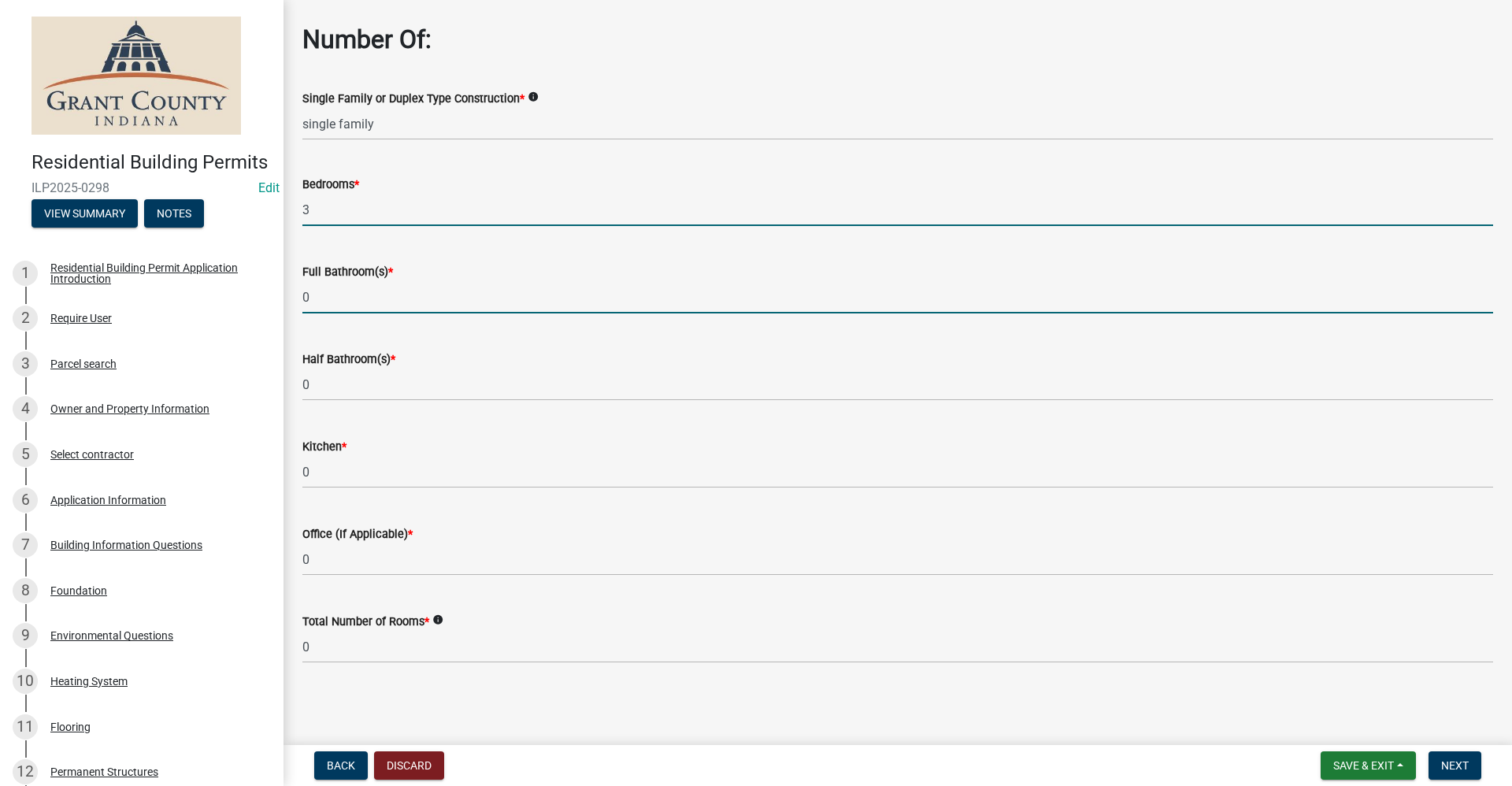
click at [326, 299] on input "0" at bounding box center [898, 297] width 1191 height 32
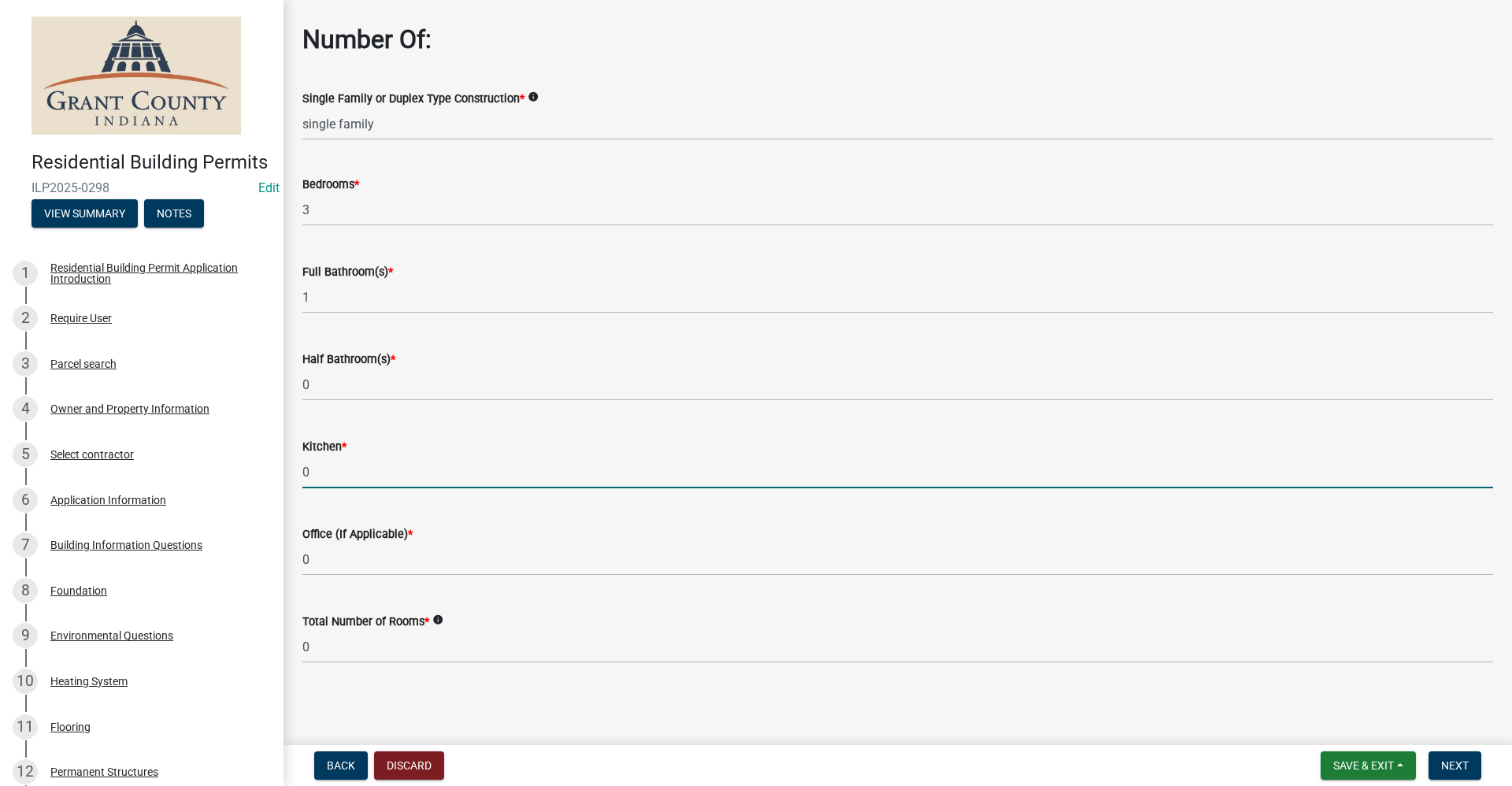
drag, startPoint x: 317, startPoint y: 468, endPoint x: 283, endPoint y: 469, distance: 34.0
click at [283, 469] on div "Number of Rooms share Share Number Of: Single Family or Duplex Type Constructio…" at bounding box center [898, 323] width 1229 height 737
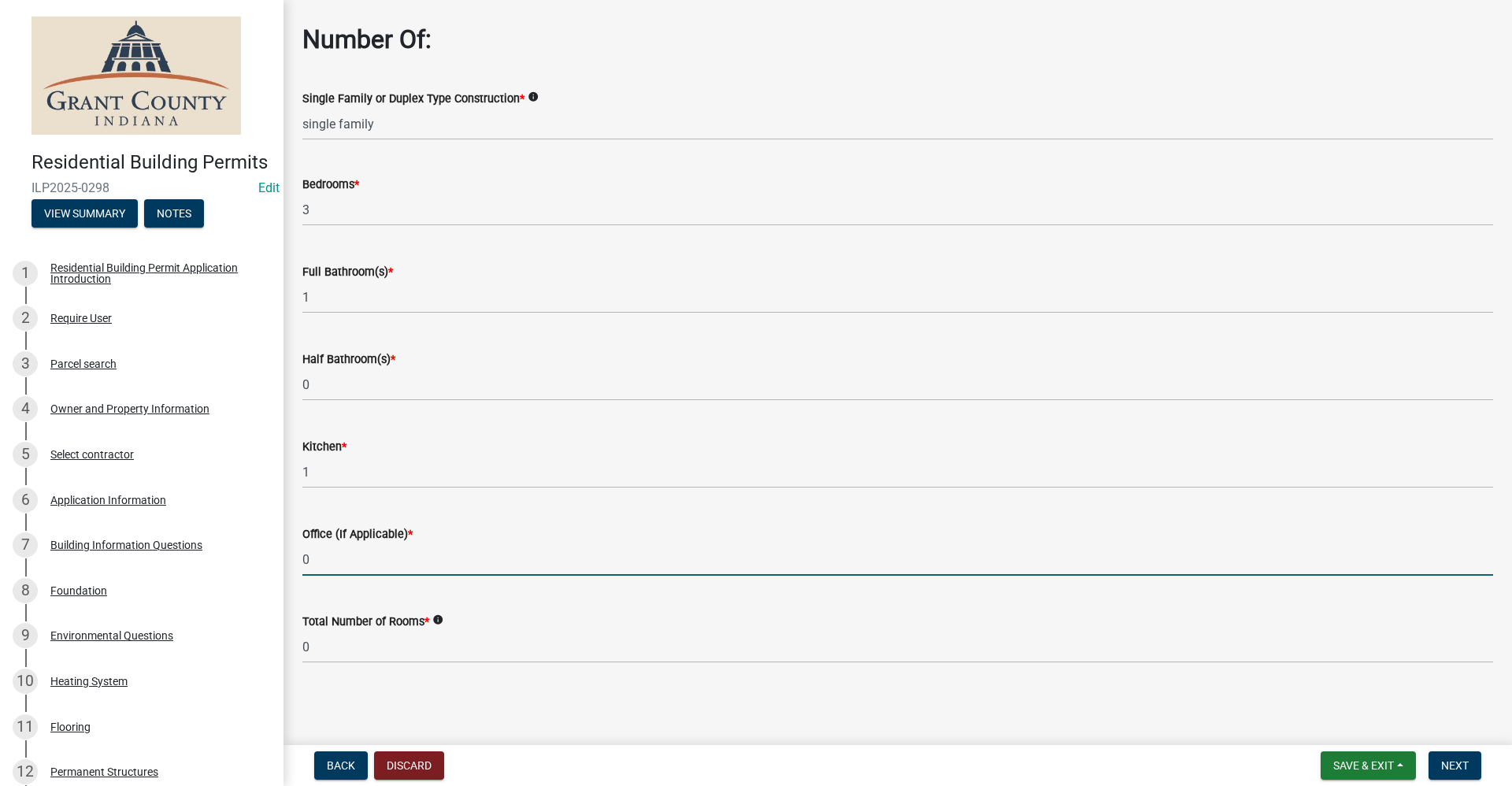
drag, startPoint x: 313, startPoint y: 558, endPoint x: 281, endPoint y: 572, distance: 34.9
click at [281, 572] on div "Residential Building Permits ILP2025-0298 Edit View Summary Notes 1 Residential…" at bounding box center [756, 393] width 1512 height 786
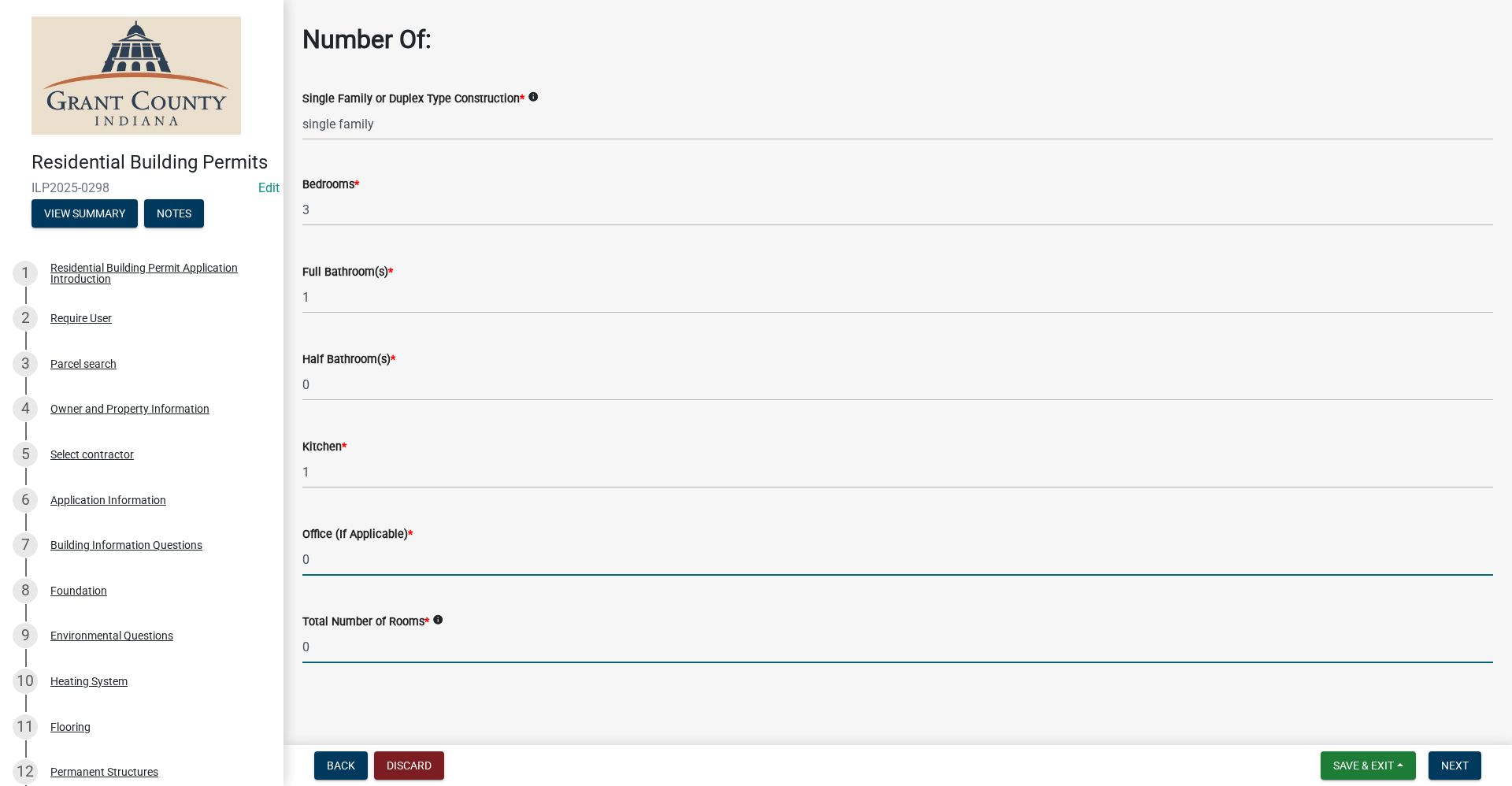
click at [331, 643] on input "0" at bounding box center [898, 647] width 1191 height 32
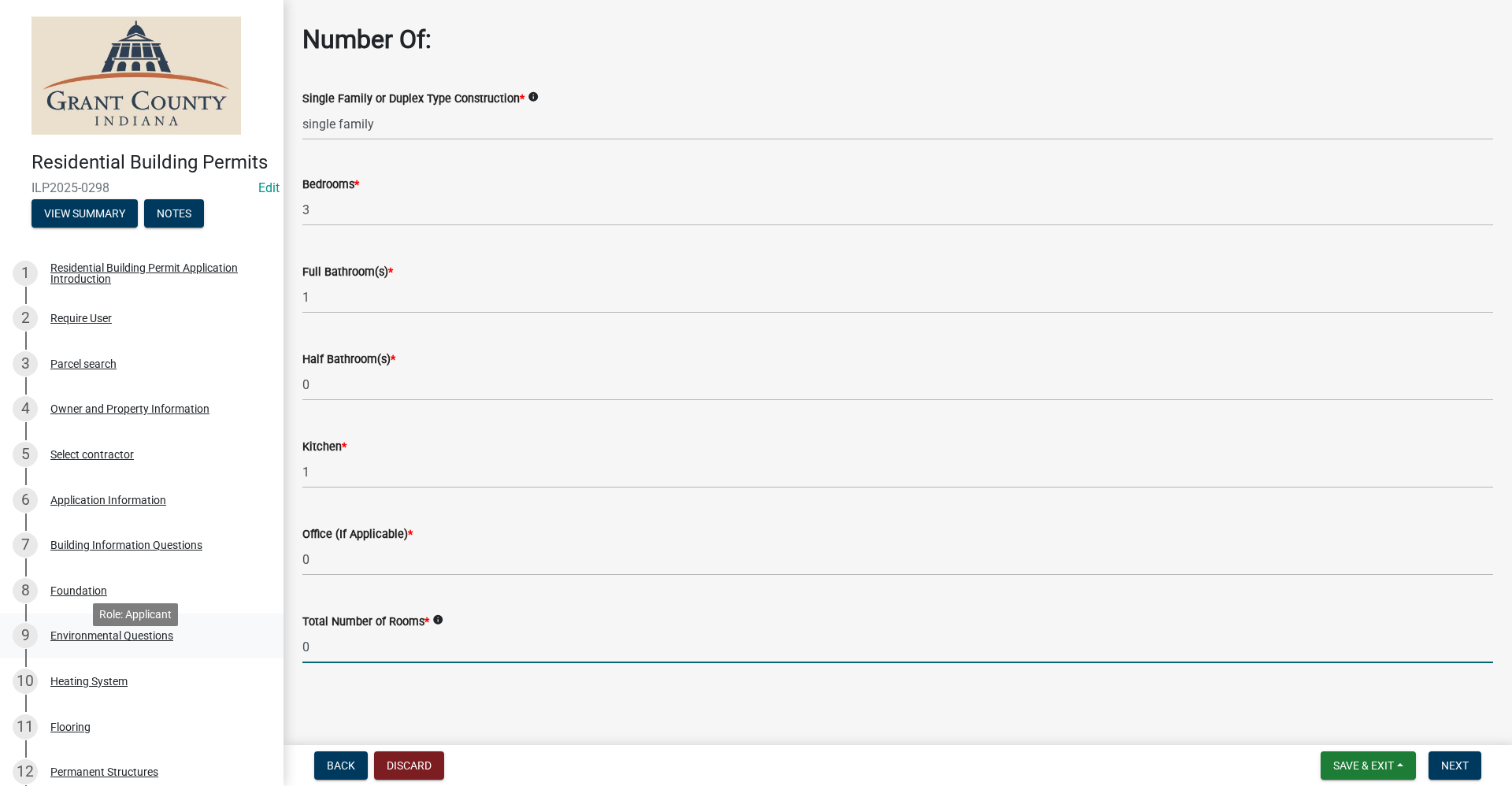
drag, startPoint x: 325, startPoint y: 643, endPoint x: 254, endPoint y: 642, distance: 71.0
click at [254, 642] on div "Residential Building Permits ILP2025-0298 Edit View Summary Notes 1 Residential…" at bounding box center [756, 393] width 1512 height 786
click at [1465, 765] on span "Next" at bounding box center [1455, 765] width 28 height 13
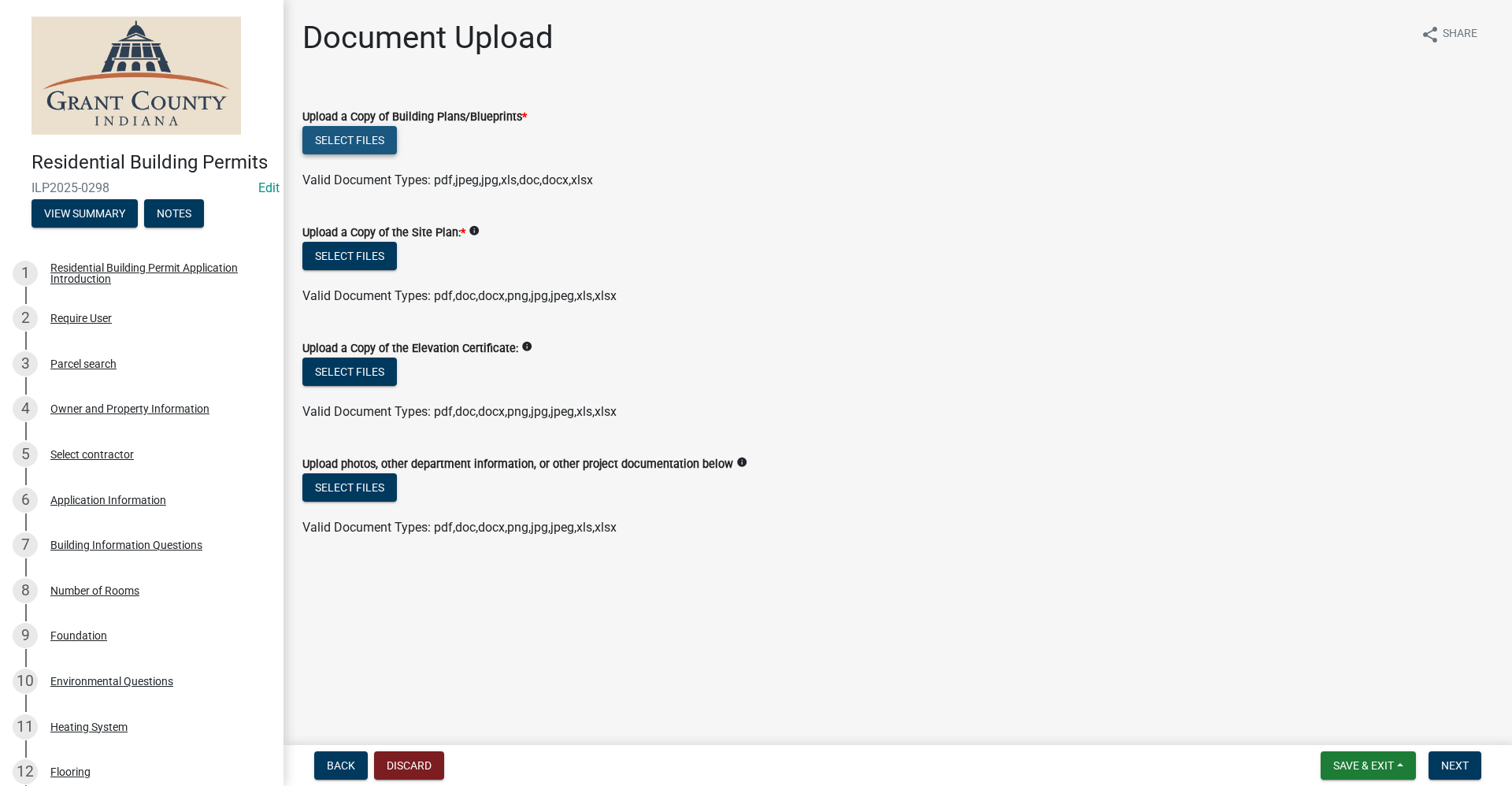
click at [360, 147] on button "Select files" at bounding box center [349, 140] width 94 height 29
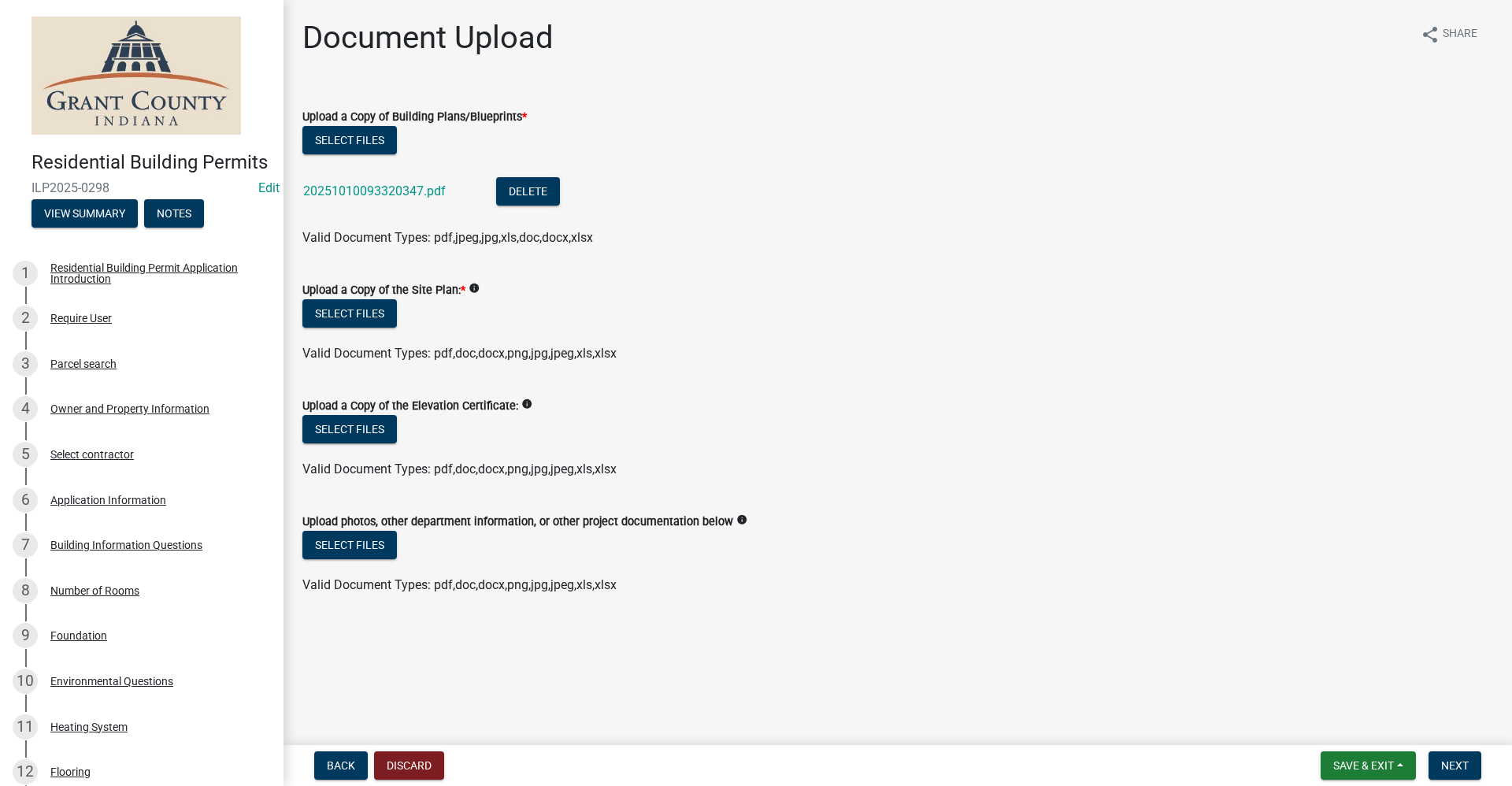
click at [343, 295] on label "Upload a Copy of the Site Plan: *" at bounding box center [384, 291] width 163 height 11
click at [340, 326] on button "Select files" at bounding box center [349, 314] width 94 height 29
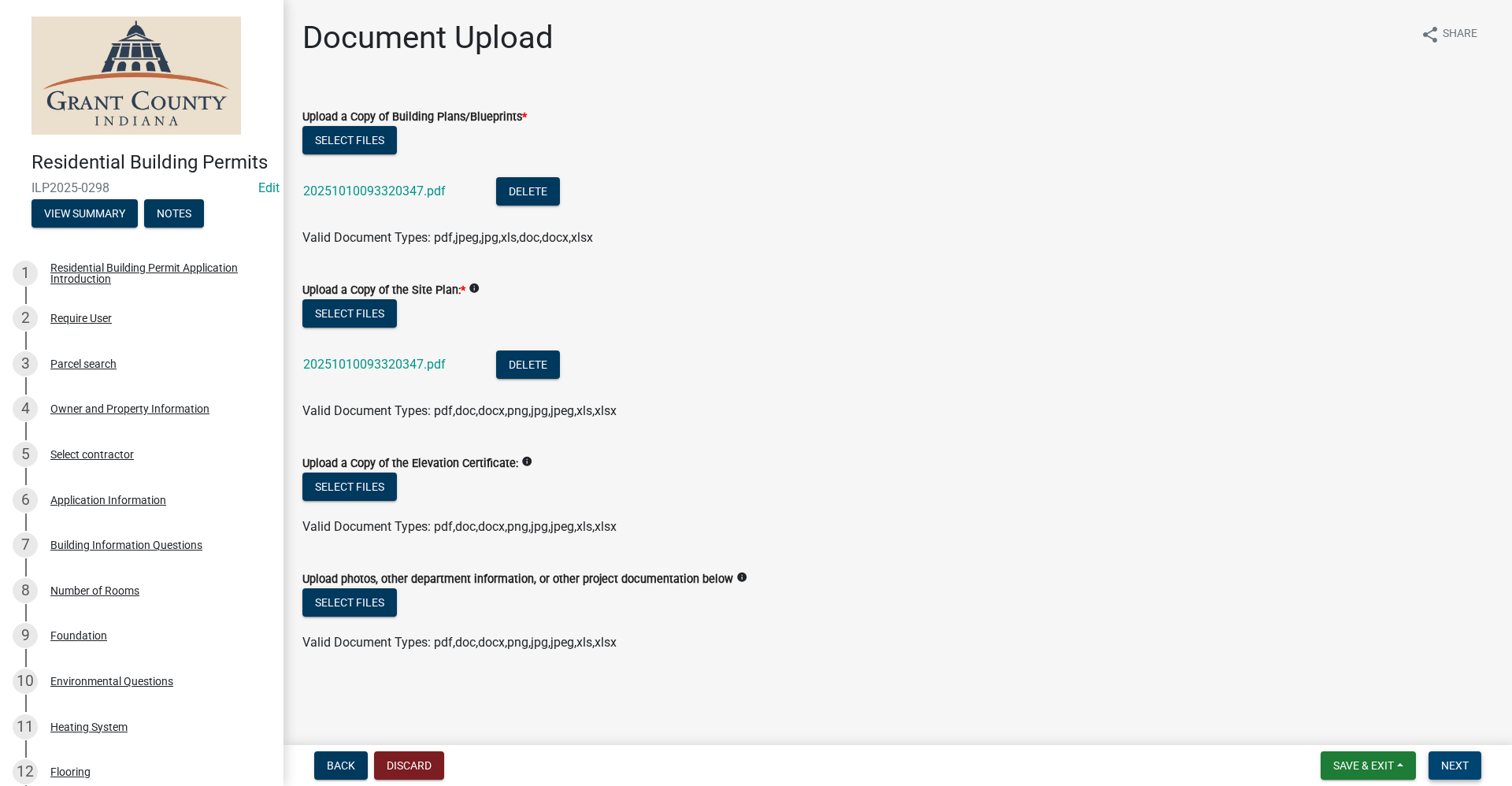
click at [1456, 770] on span "Next" at bounding box center [1455, 765] width 28 height 13
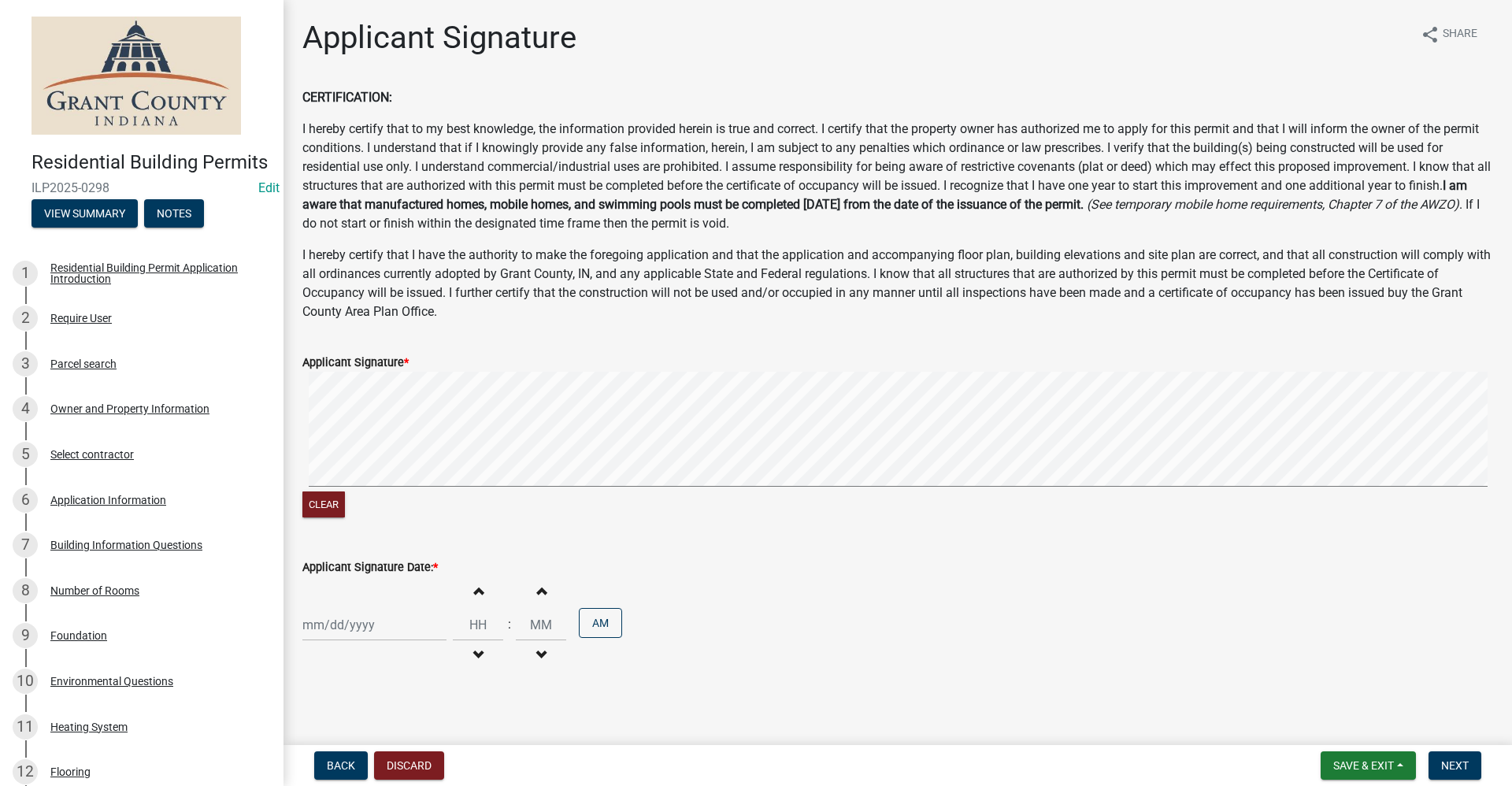
click at [336, 625] on div at bounding box center [374, 625] width 144 height 32
click at [418, 492] on div "10" at bounding box center [419, 491] width 25 height 25
click at [1462, 765] on span "Next" at bounding box center [1455, 765] width 28 height 13
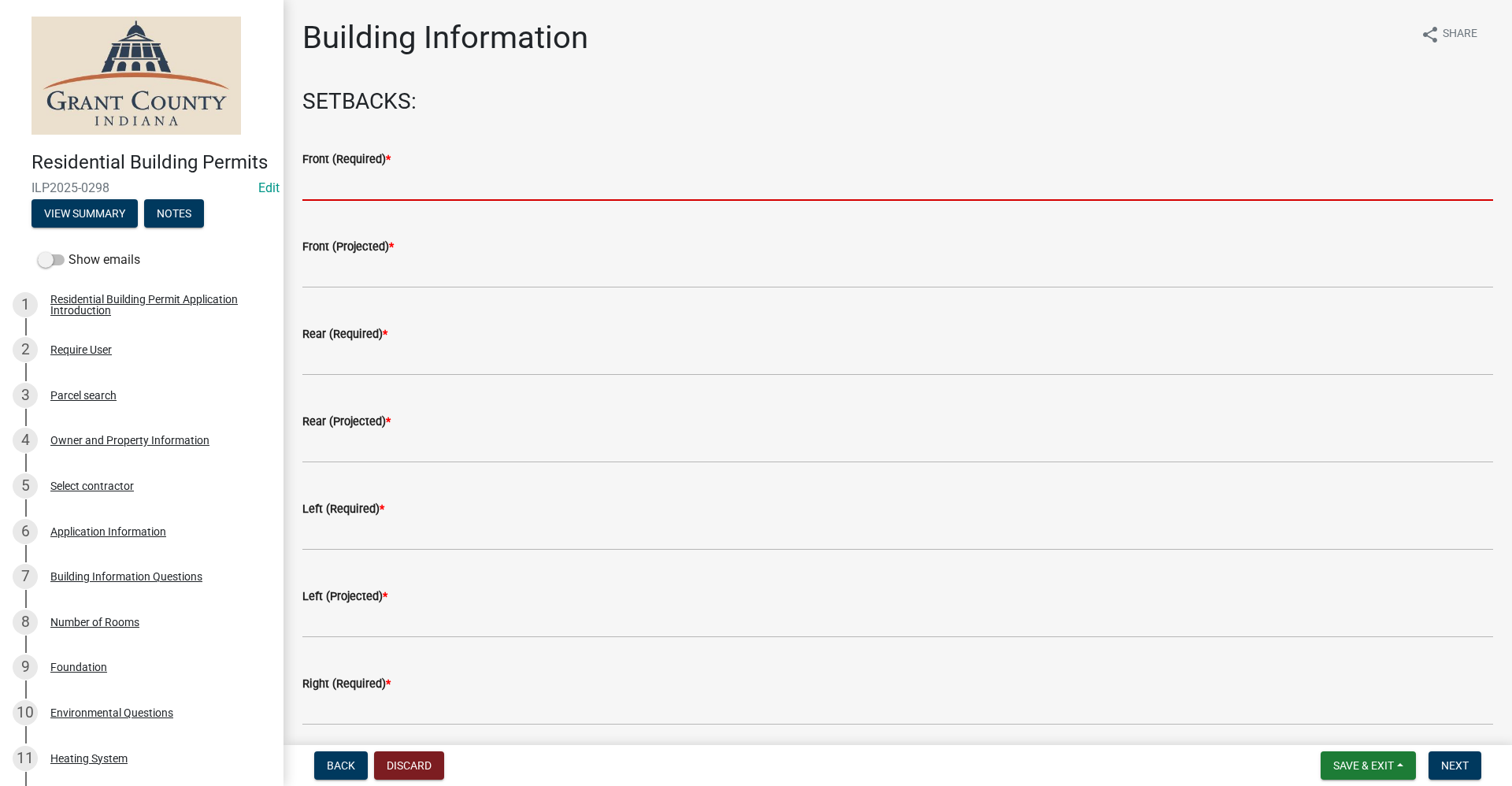
click at [331, 185] on input "text" at bounding box center [898, 185] width 1191 height 32
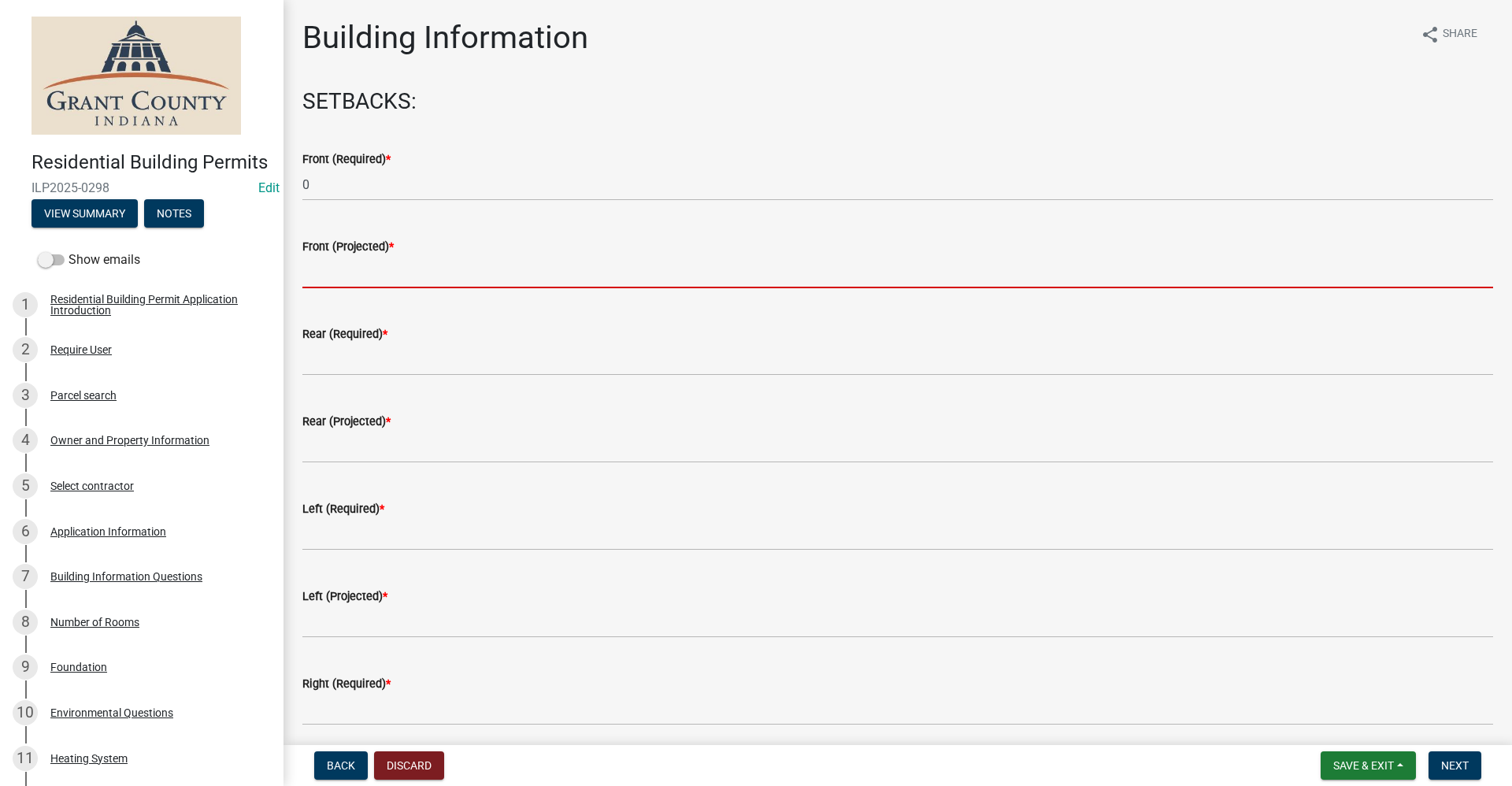
drag, startPoint x: 313, startPoint y: 272, endPoint x: 325, endPoint y: 266, distance: 13.4
click at [313, 273] on input "text" at bounding box center [898, 272] width 1191 height 32
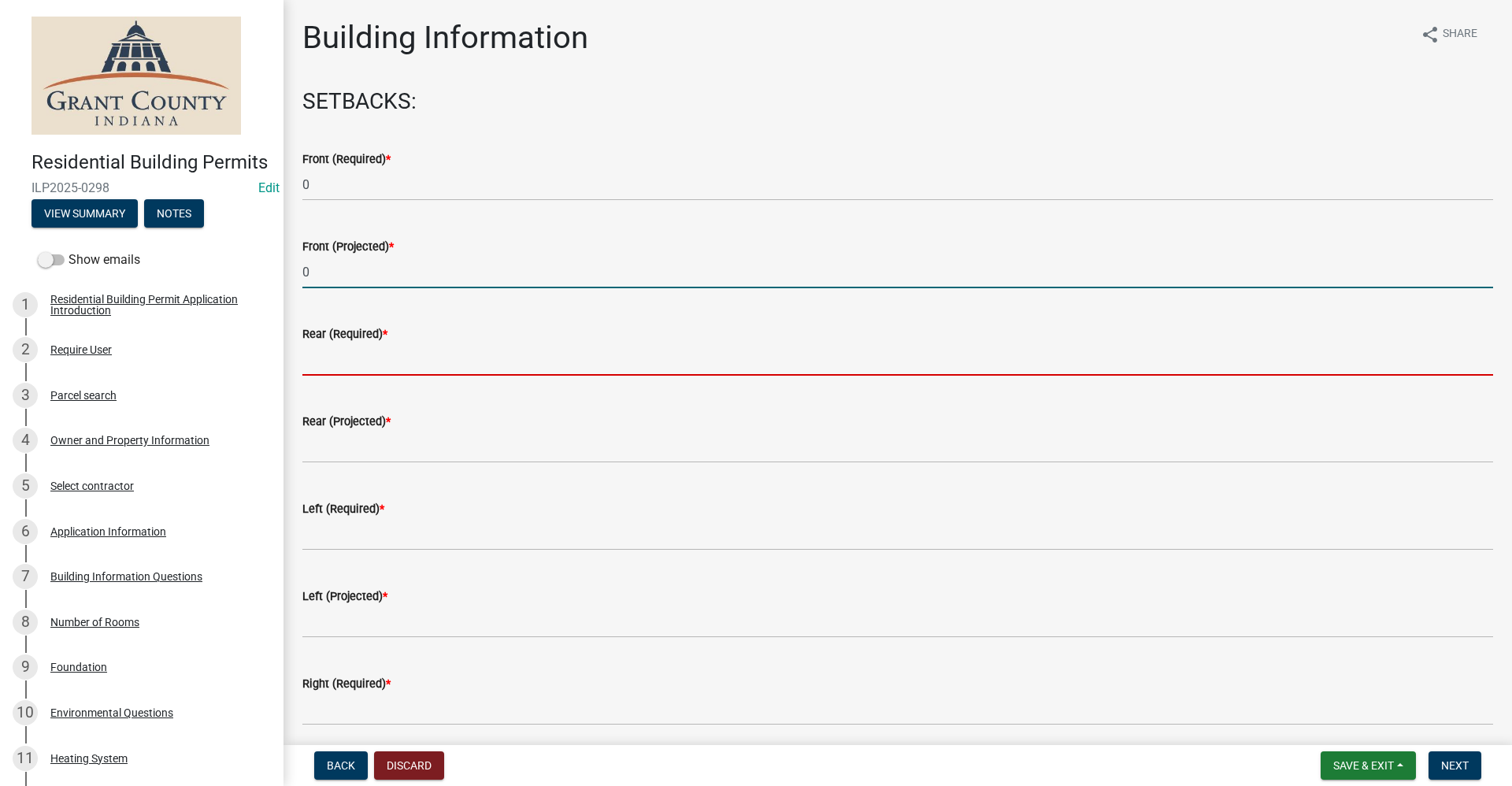
click at [306, 366] on input "text" at bounding box center [898, 360] width 1191 height 32
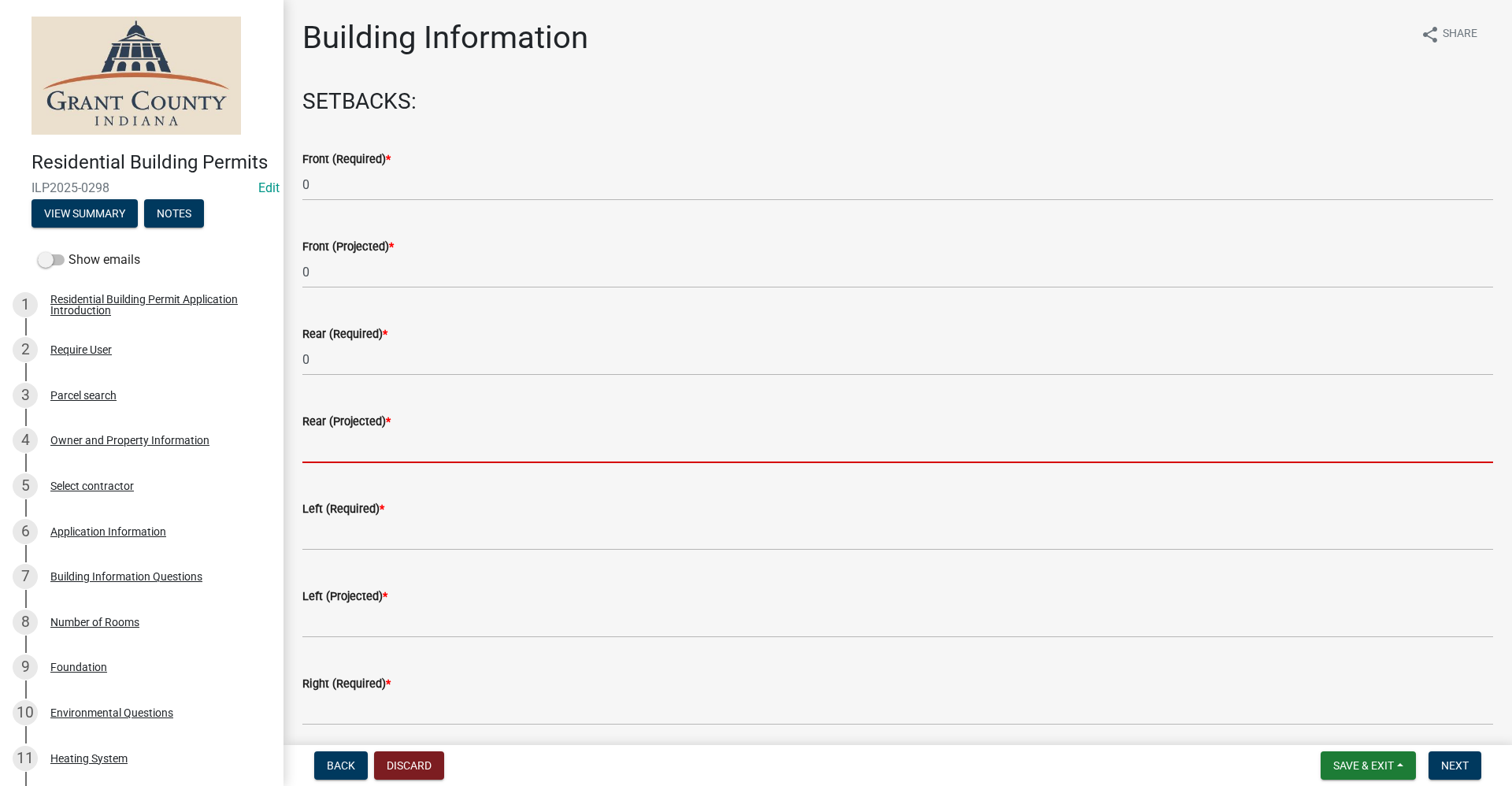
click at [307, 448] on input "text" at bounding box center [898, 447] width 1191 height 32
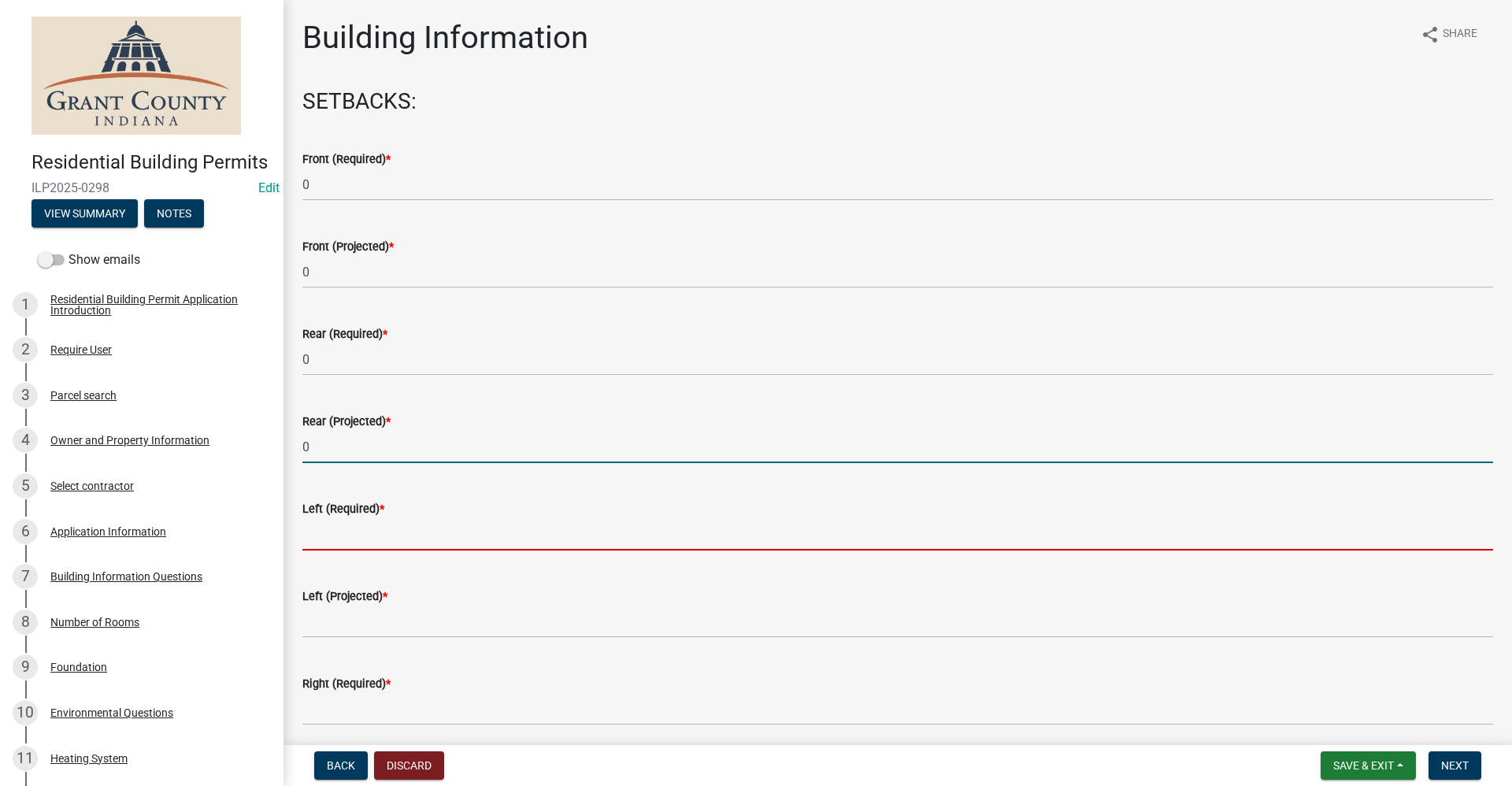
drag, startPoint x: 308, startPoint y: 531, endPoint x: 329, endPoint y: 531, distance: 21.0
click at [308, 531] on input "text" at bounding box center [898, 535] width 1191 height 32
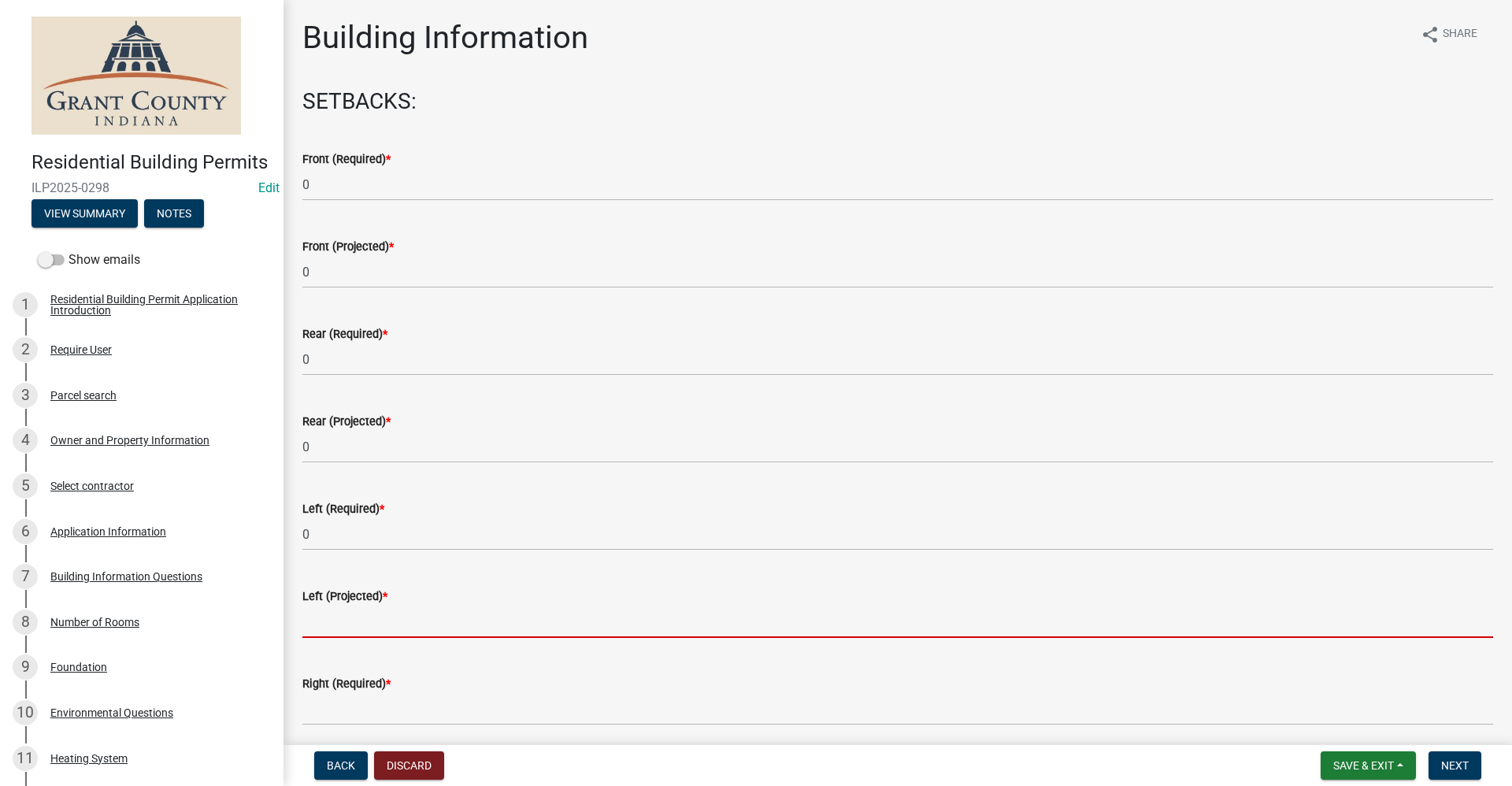
click at [311, 616] on input "text" at bounding box center [898, 622] width 1191 height 32
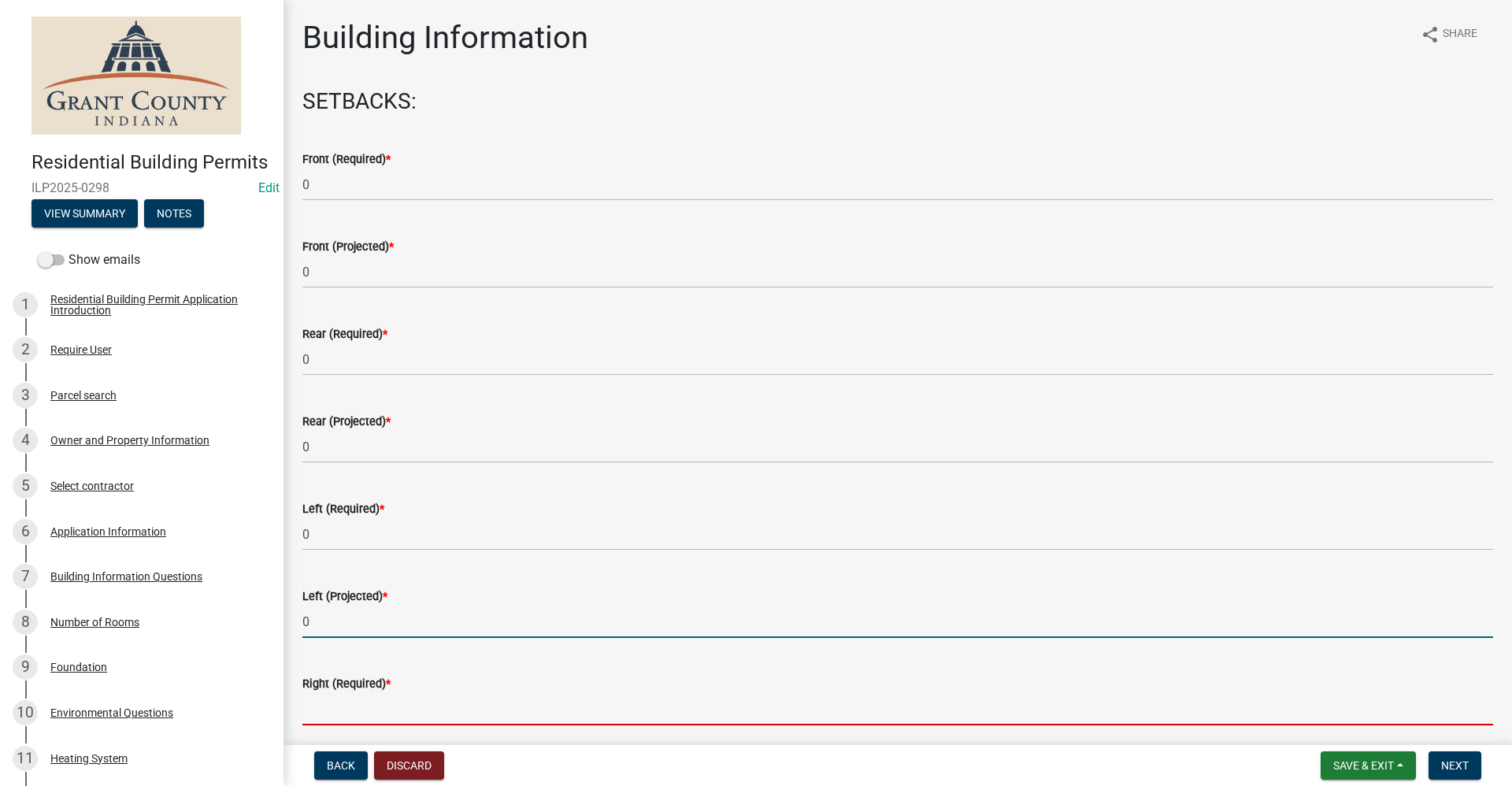
click at [319, 706] on input "text" at bounding box center [898, 710] width 1191 height 32
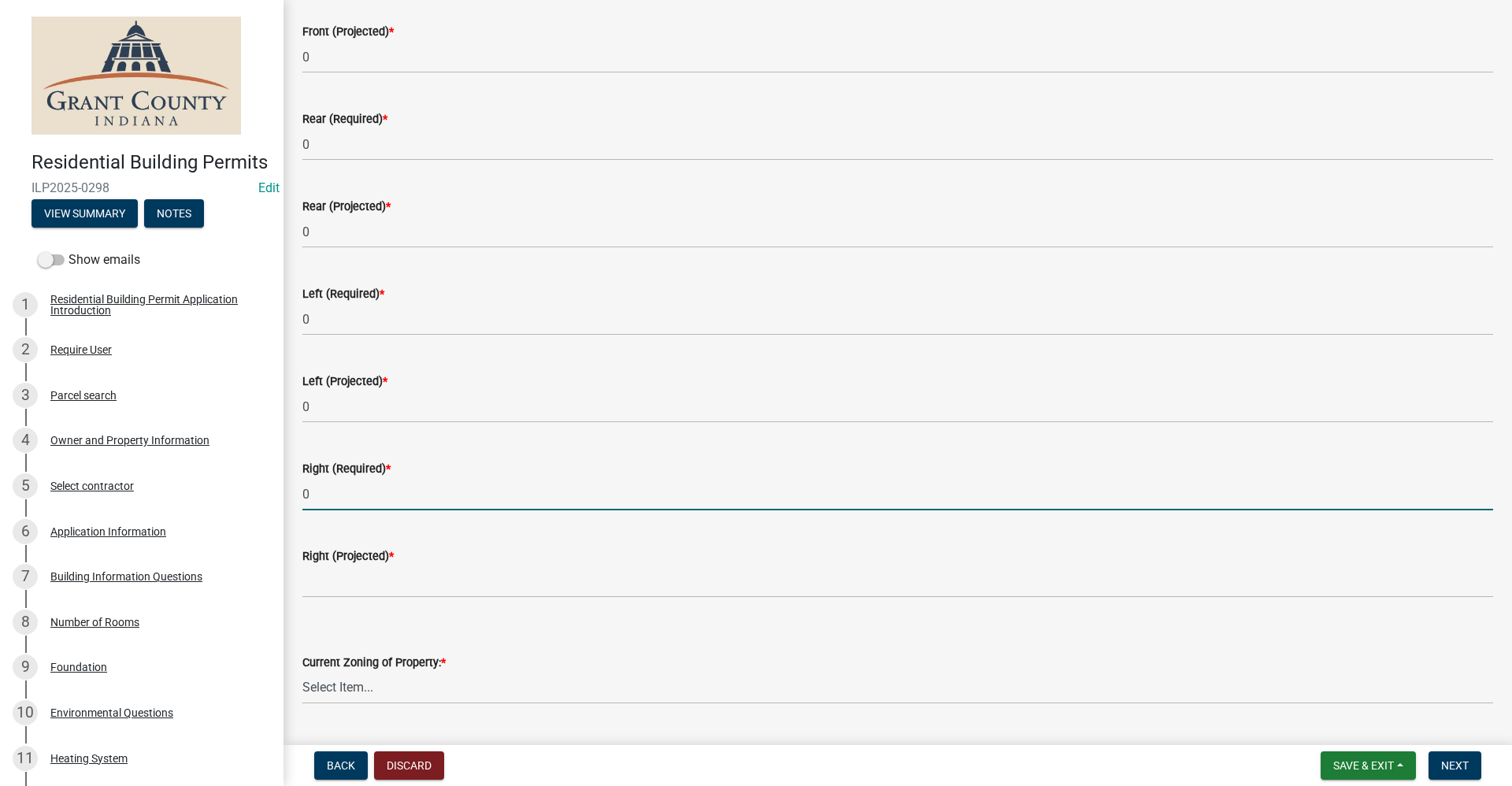
scroll to position [236, 0]
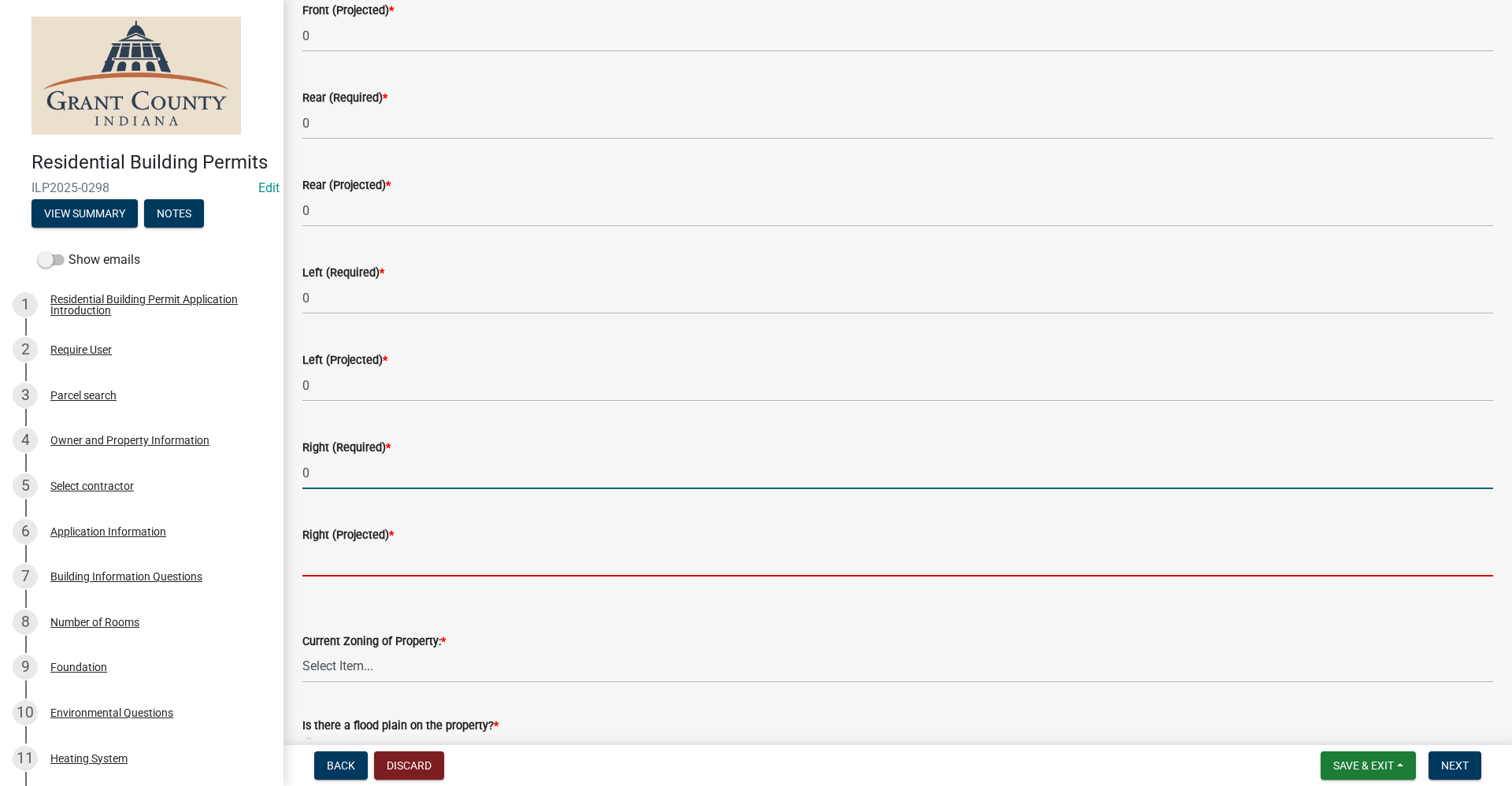
click at [347, 550] on input "text" at bounding box center [898, 561] width 1191 height 32
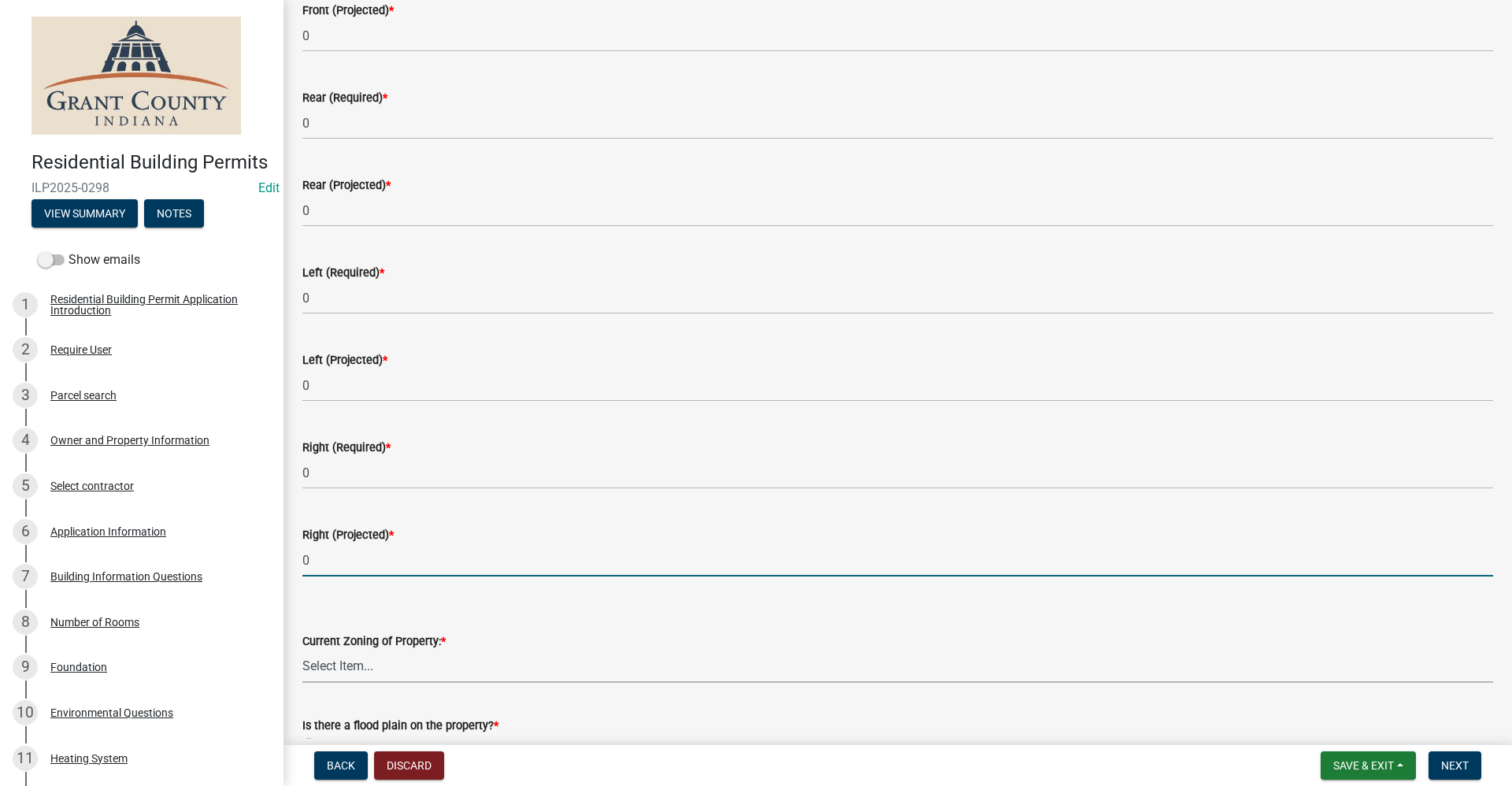
click at [333, 662] on select "Select Item... AG RS R1 R2 R3 R4 R5 PB NC LB CC GB I1 I2 I3 MH" at bounding box center [898, 667] width 1191 height 32
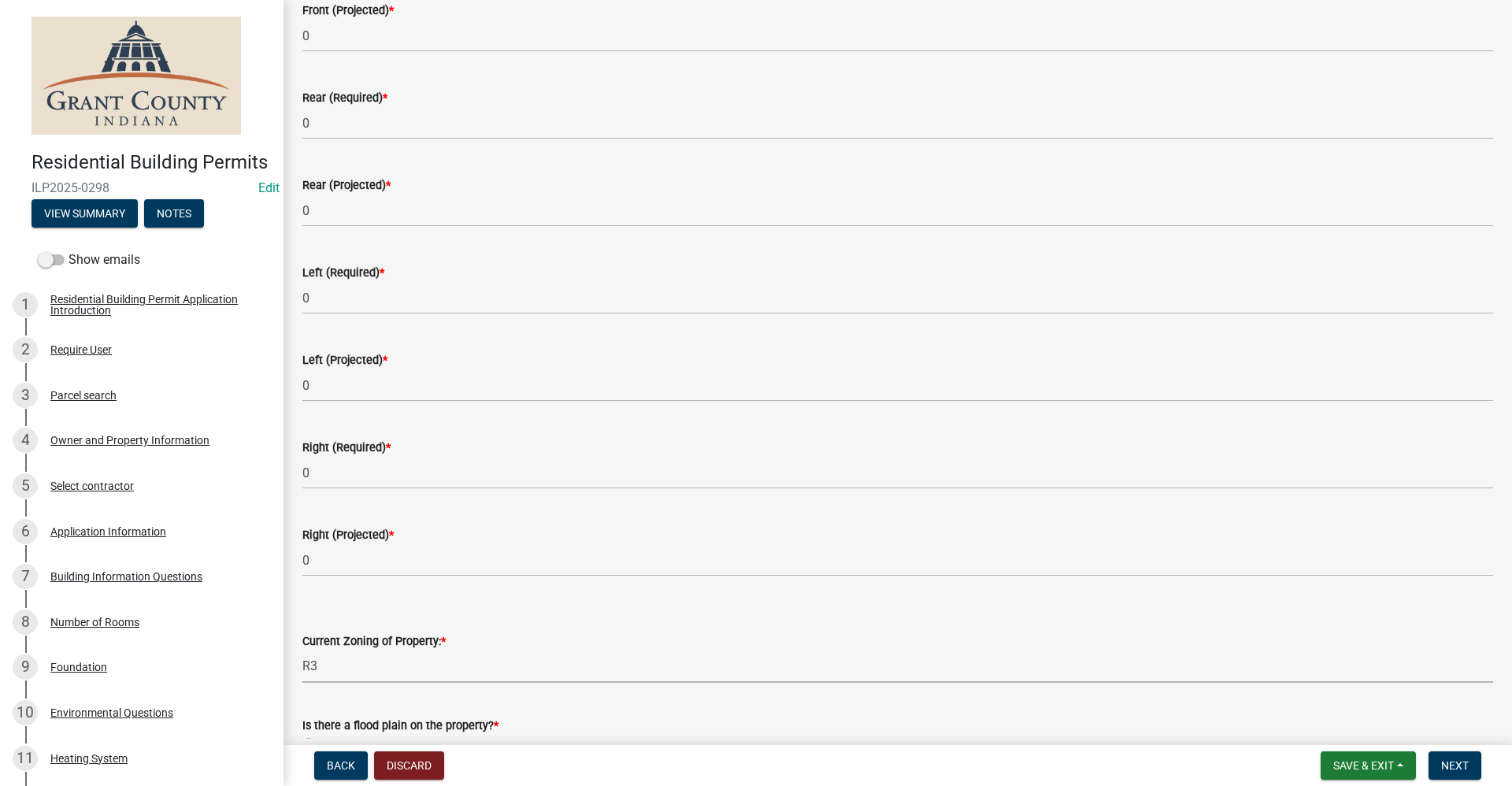
click at [302, 651] on select "Select Item... AG RS R1 R2 R3 R4 R5 PB NC LB CC GB I1 I2 I3 MH" at bounding box center [898, 667] width 1191 height 32
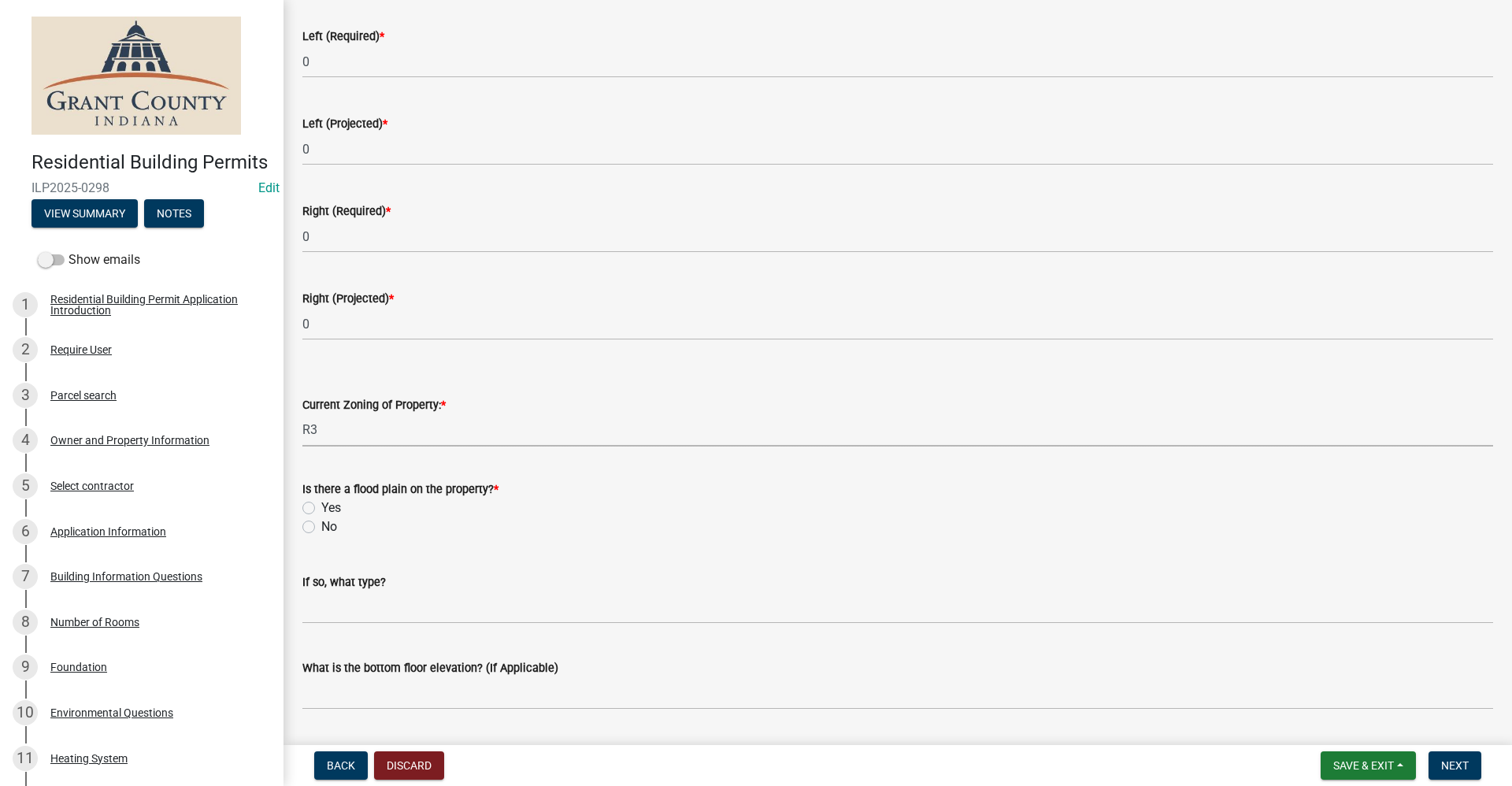
scroll to position [552, 0]
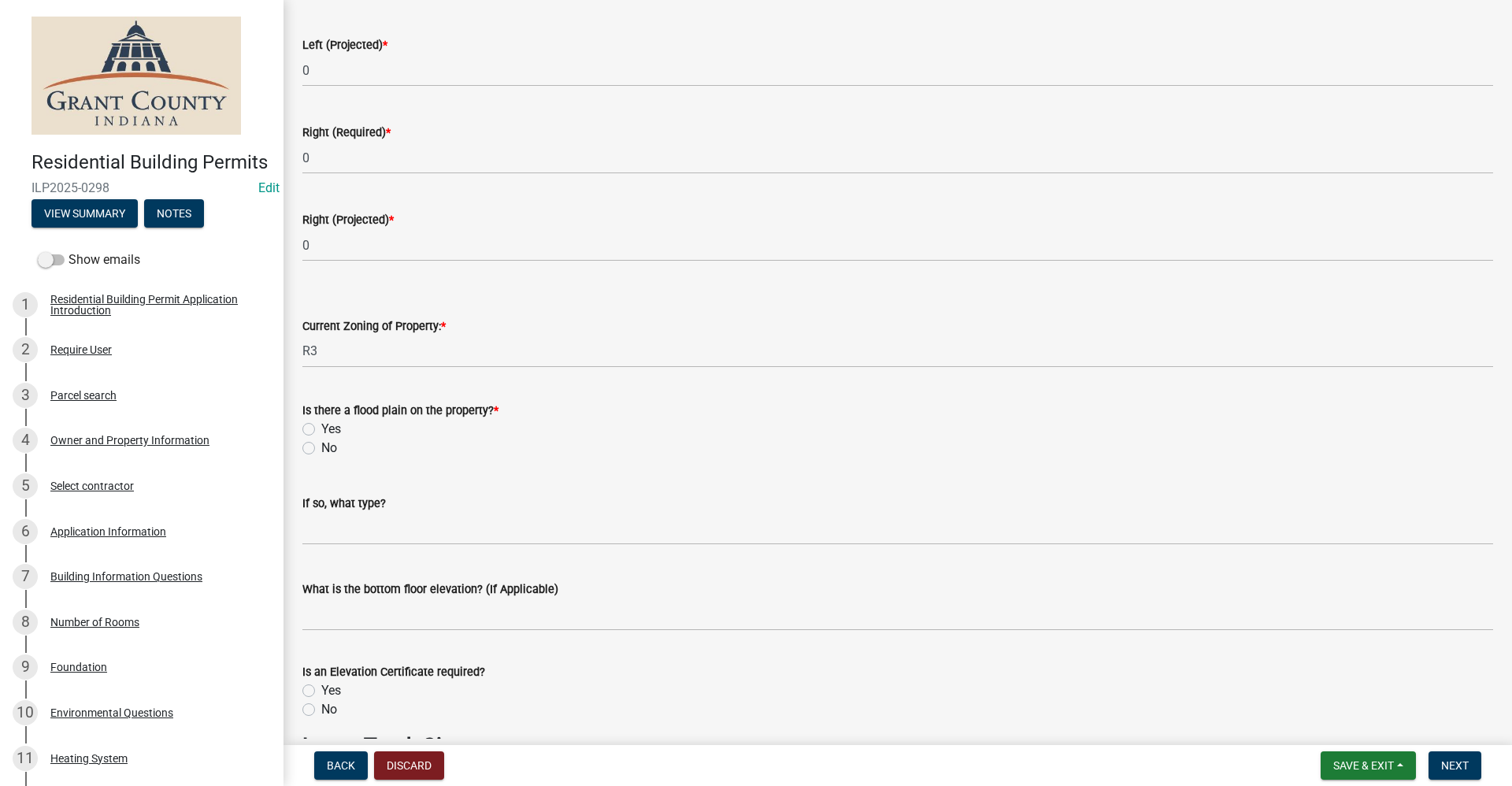
click at [321, 449] on label "No" at bounding box center [329, 448] width 16 height 19
click at [321, 449] on input "No" at bounding box center [326, 443] width 10 height 10
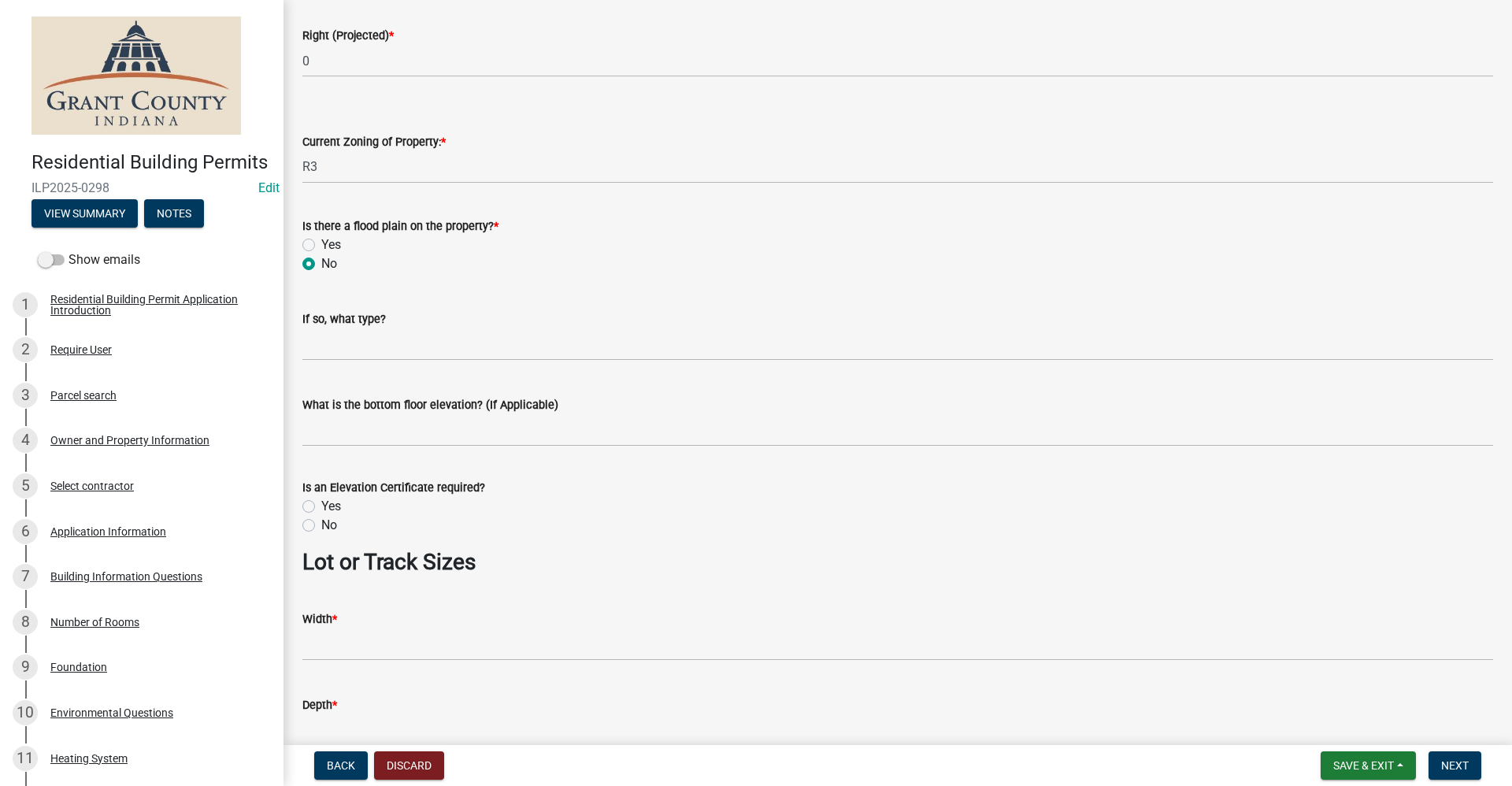
scroll to position [788, 0]
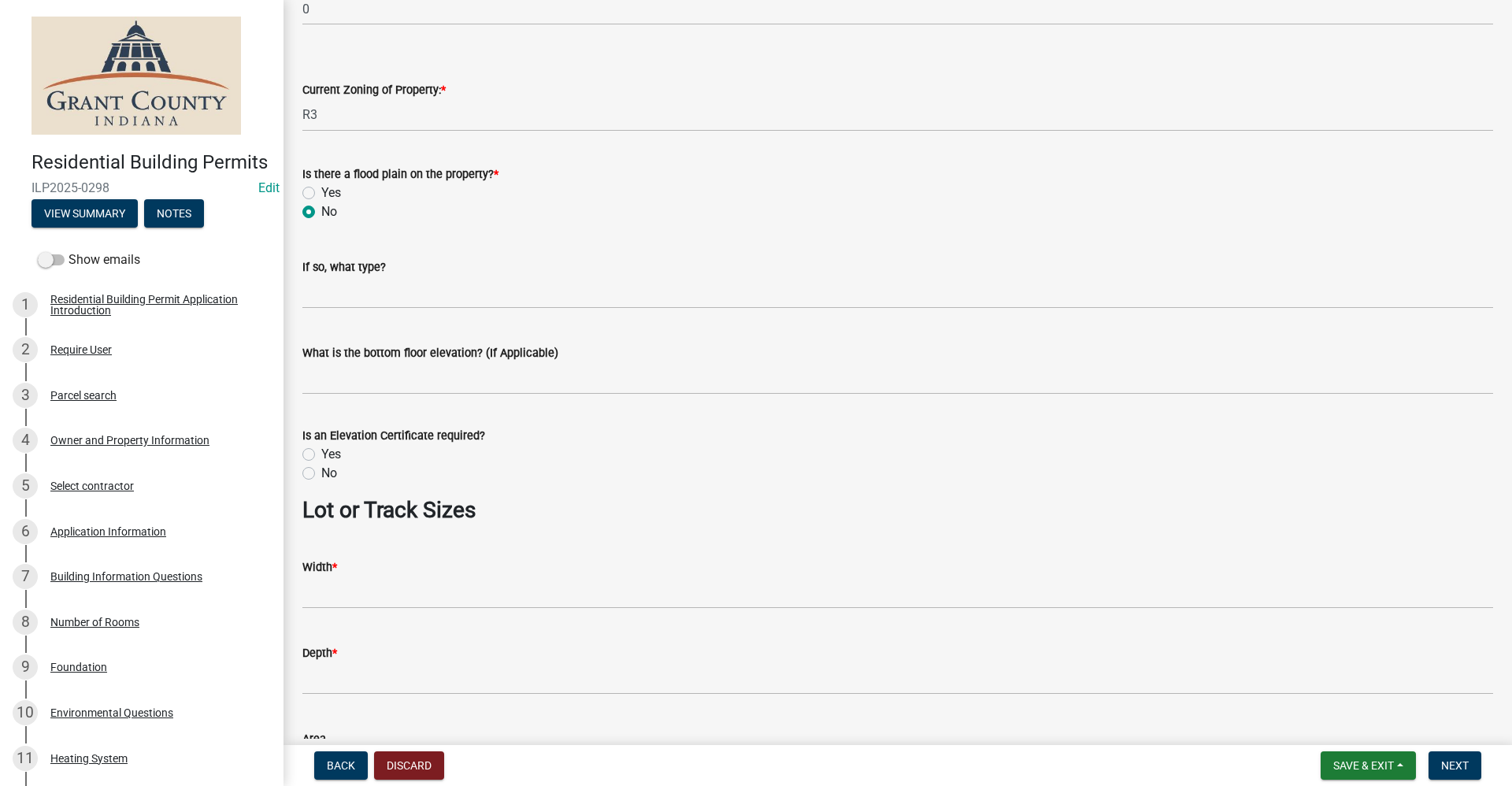
click at [321, 476] on label "No" at bounding box center [329, 473] width 16 height 19
click at [321, 475] on input "No" at bounding box center [326, 468] width 10 height 10
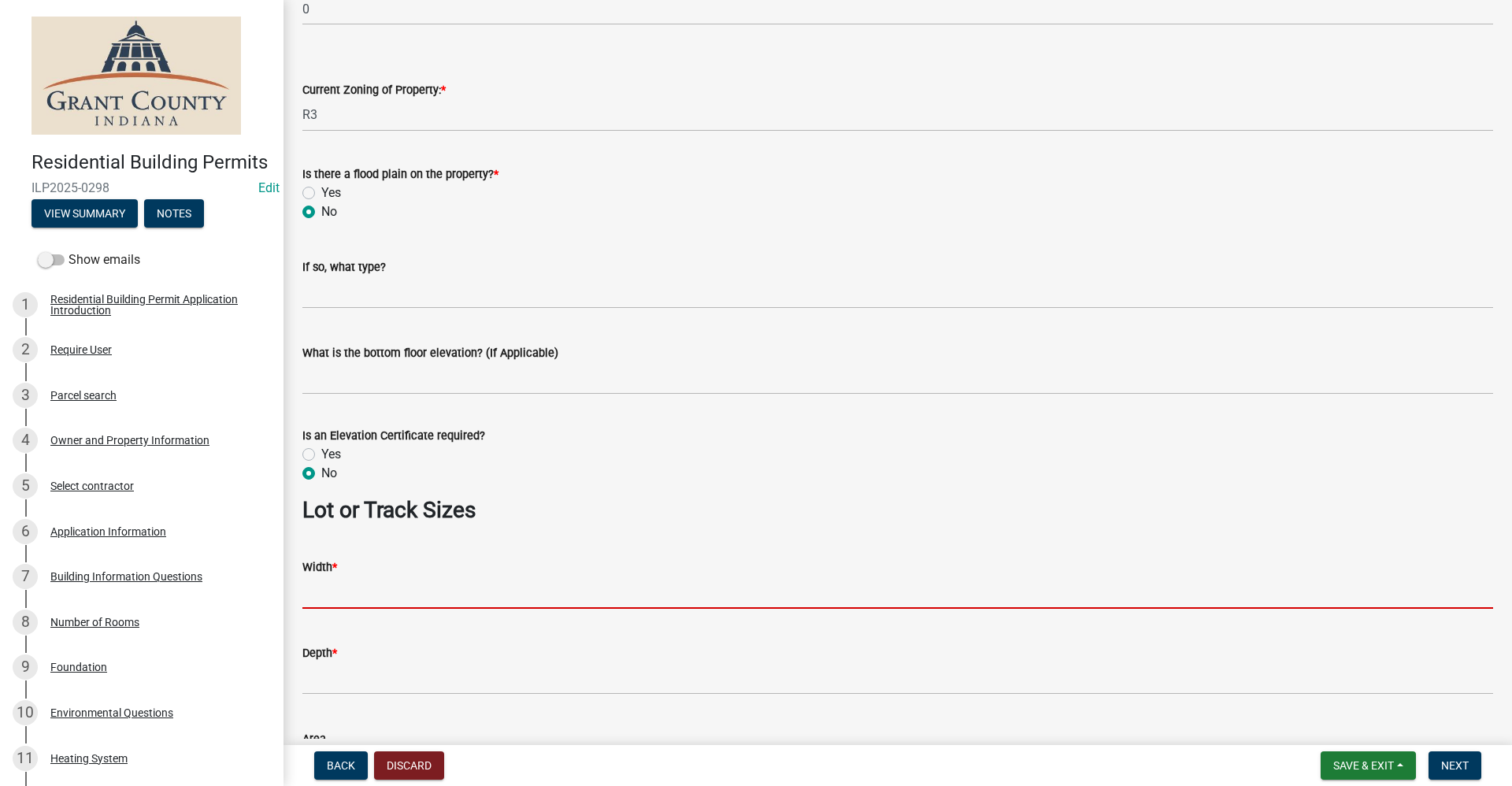
click at [317, 590] on input "Width *" at bounding box center [898, 593] width 1191 height 32
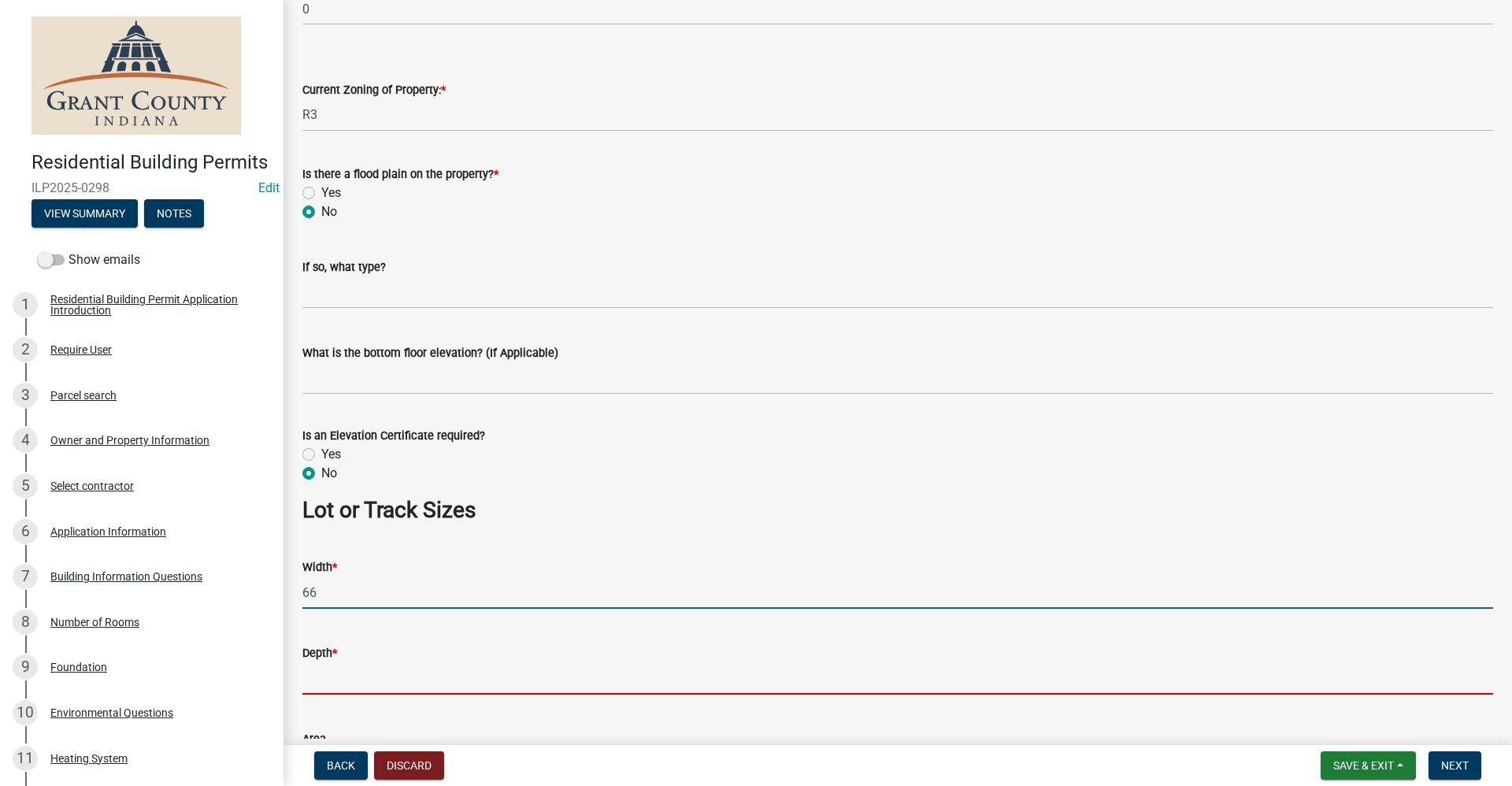
click at [326, 680] on input "Depth *" at bounding box center [898, 678] width 1191 height 32
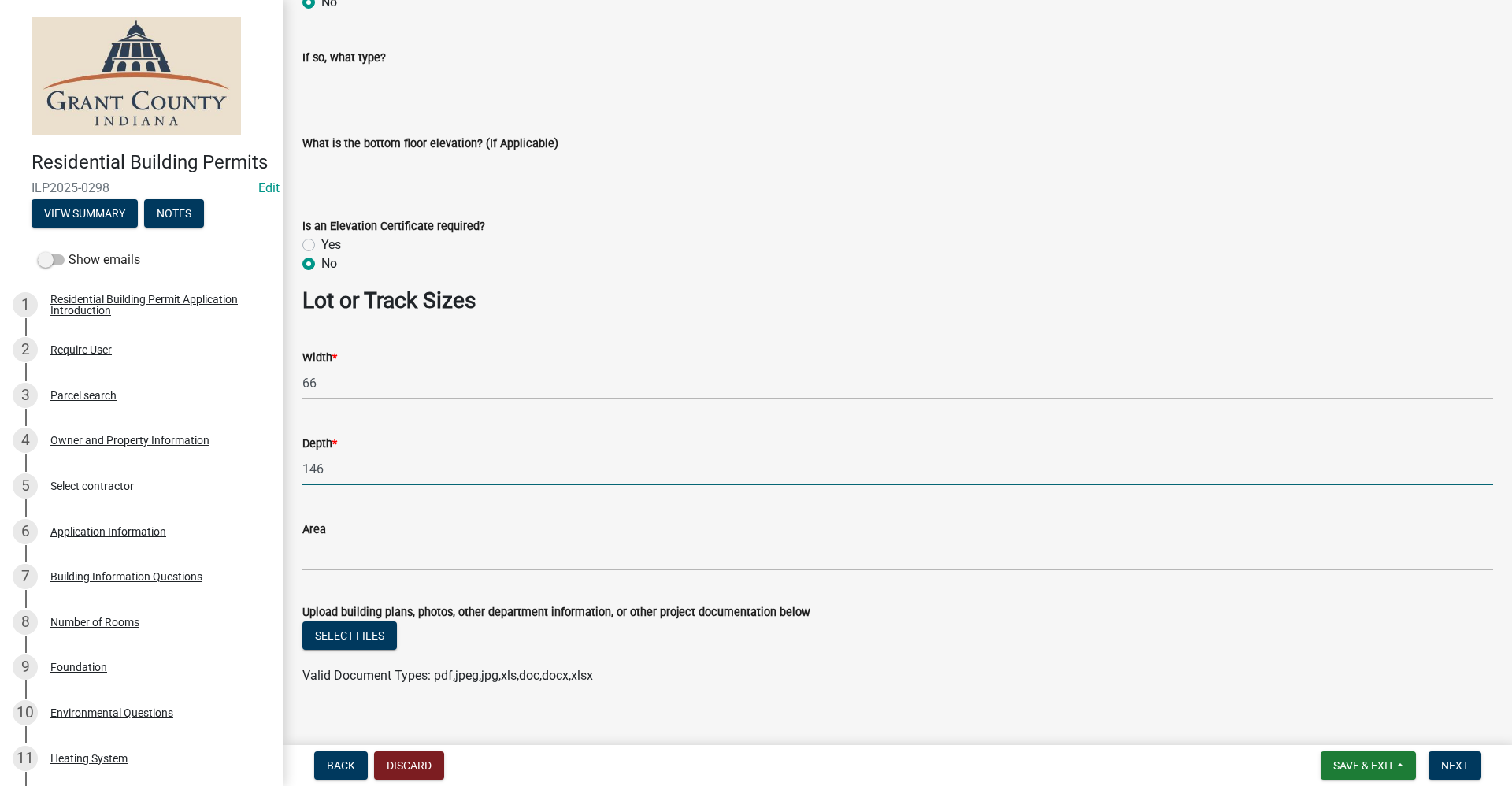
scroll to position [1019, 0]
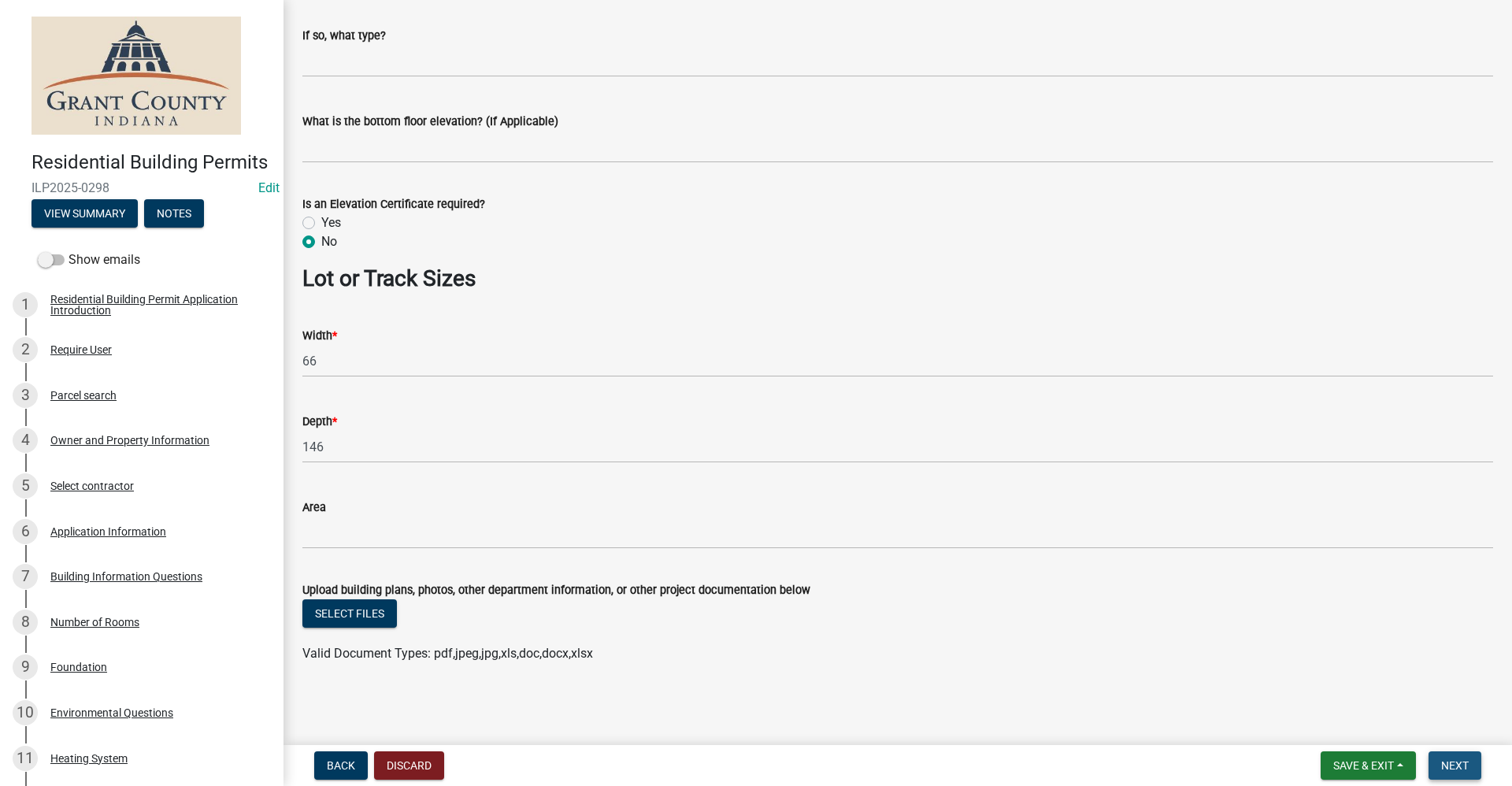
click at [1454, 765] on span "Next" at bounding box center [1455, 765] width 28 height 13
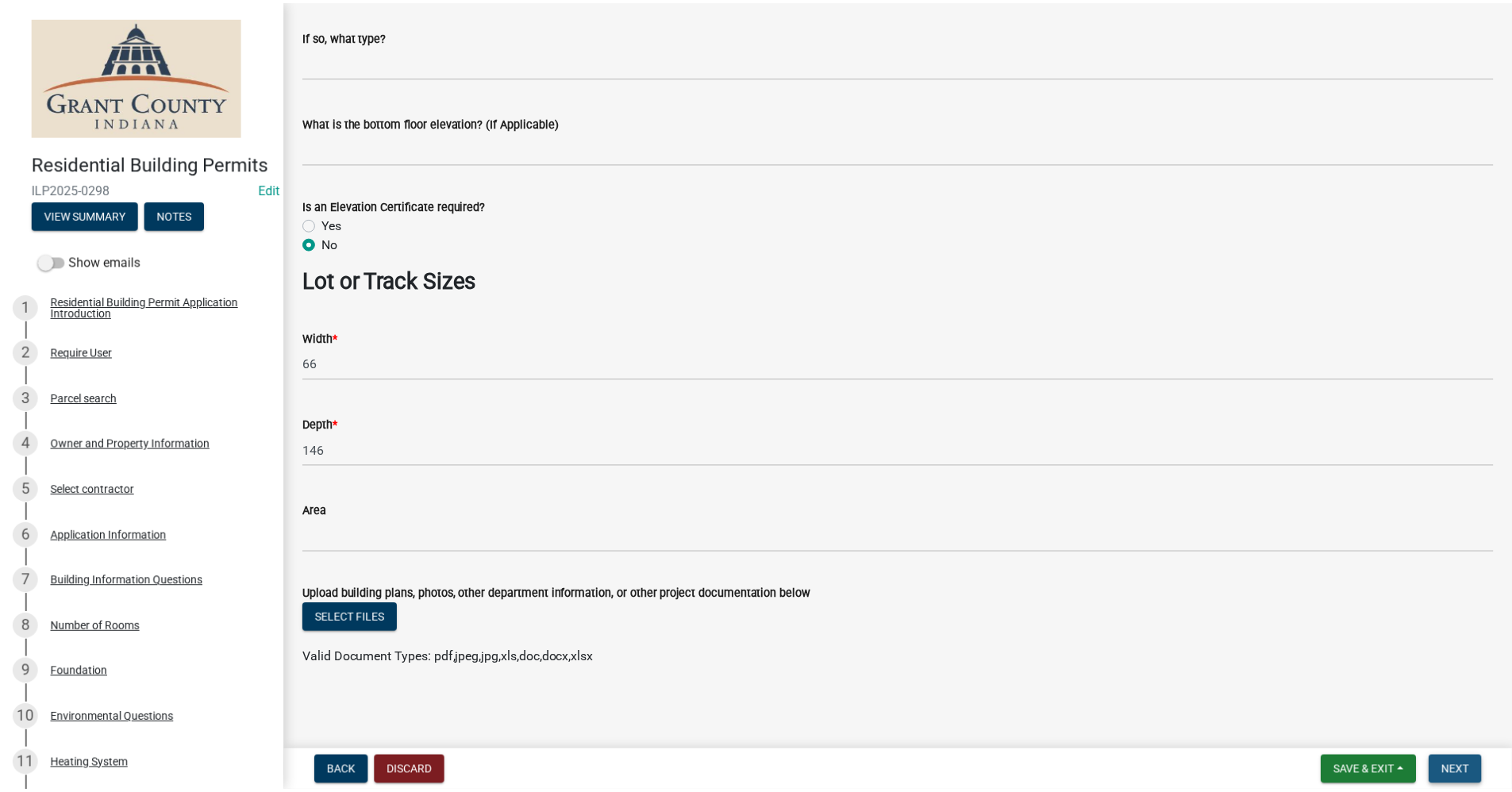
scroll to position [0, 0]
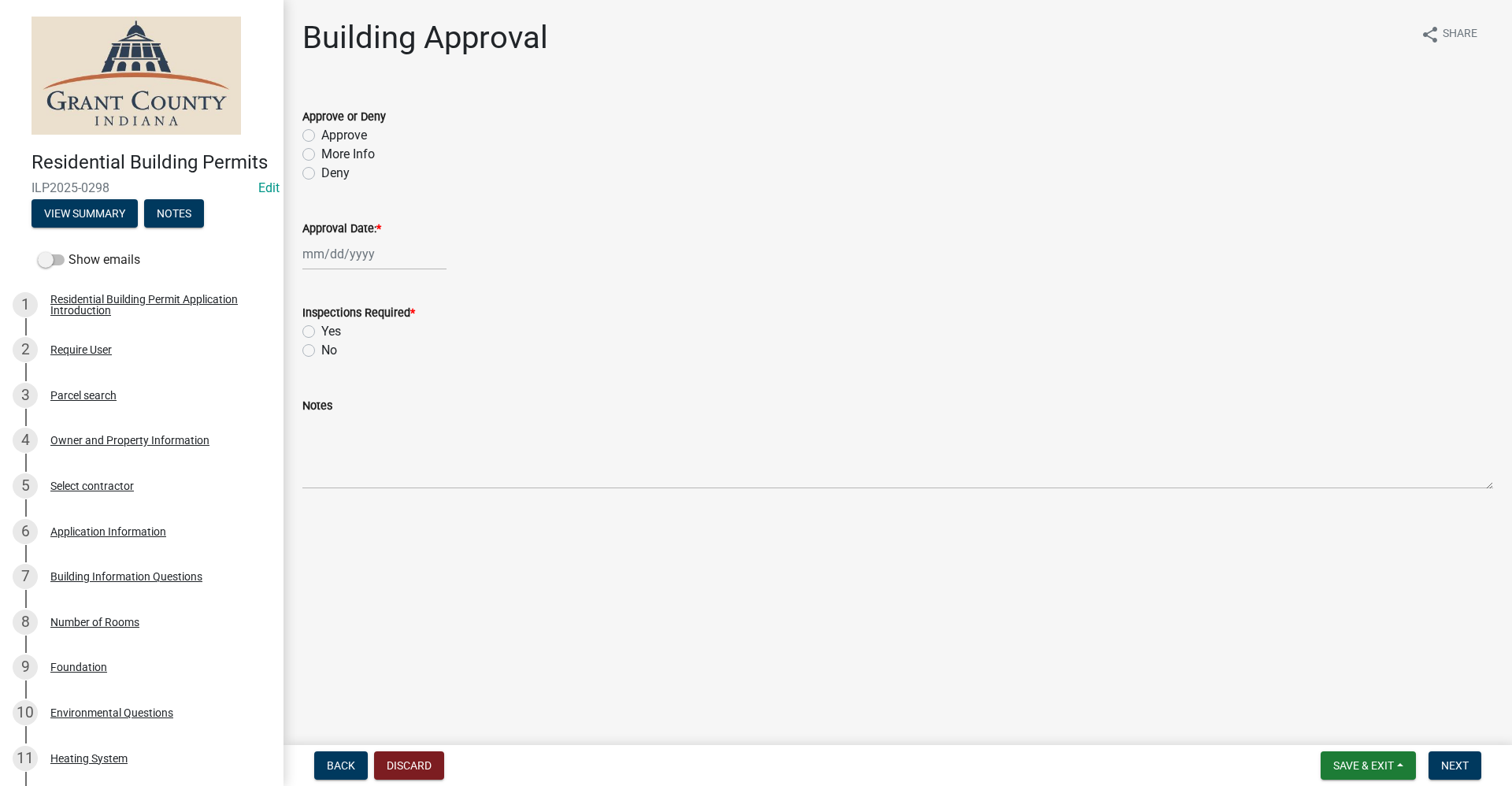
click at [321, 137] on label "Approve" at bounding box center [343, 135] width 46 height 19
click at [321, 136] on input "Approve" at bounding box center [326, 130] width 10 height 10
click at [354, 258] on div at bounding box center [374, 254] width 144 height 32
click at [420, 364] on div "10" at bounding box center [419, 363] width 25 height 25
click at [321, 327] on label "Yes" at bounding box center [331, 331] width 20 height 19
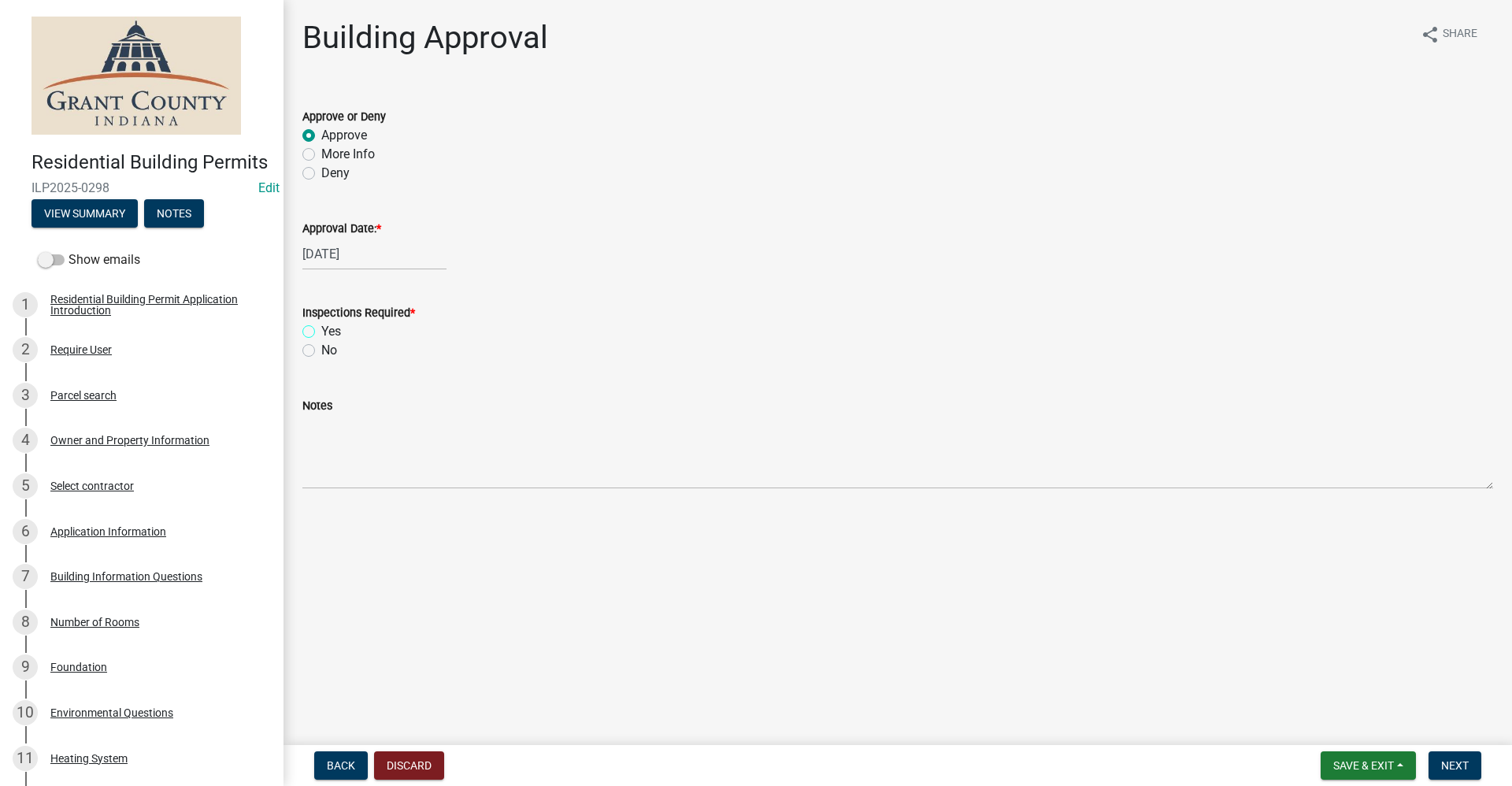
click at [321, 327] on input "Yes" at bounding box center [326, 327] width 10 height 10
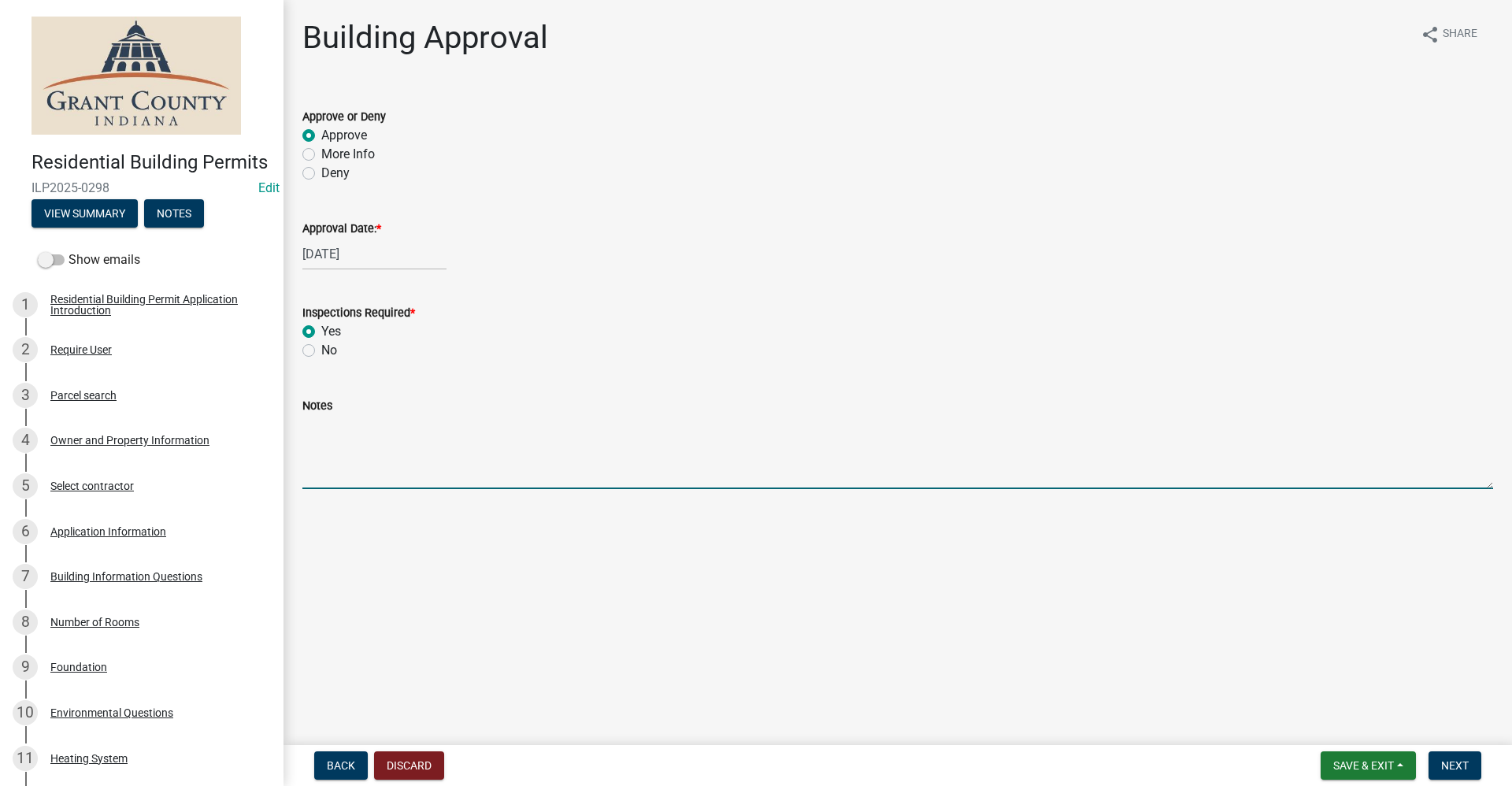
click at [330, 456] on textarea "Notes" at bounding box center [898, 452] width 1191 height 74
click at [1473, 764] on button "Next" at bounding box center [1455, 766] width 53 height 29
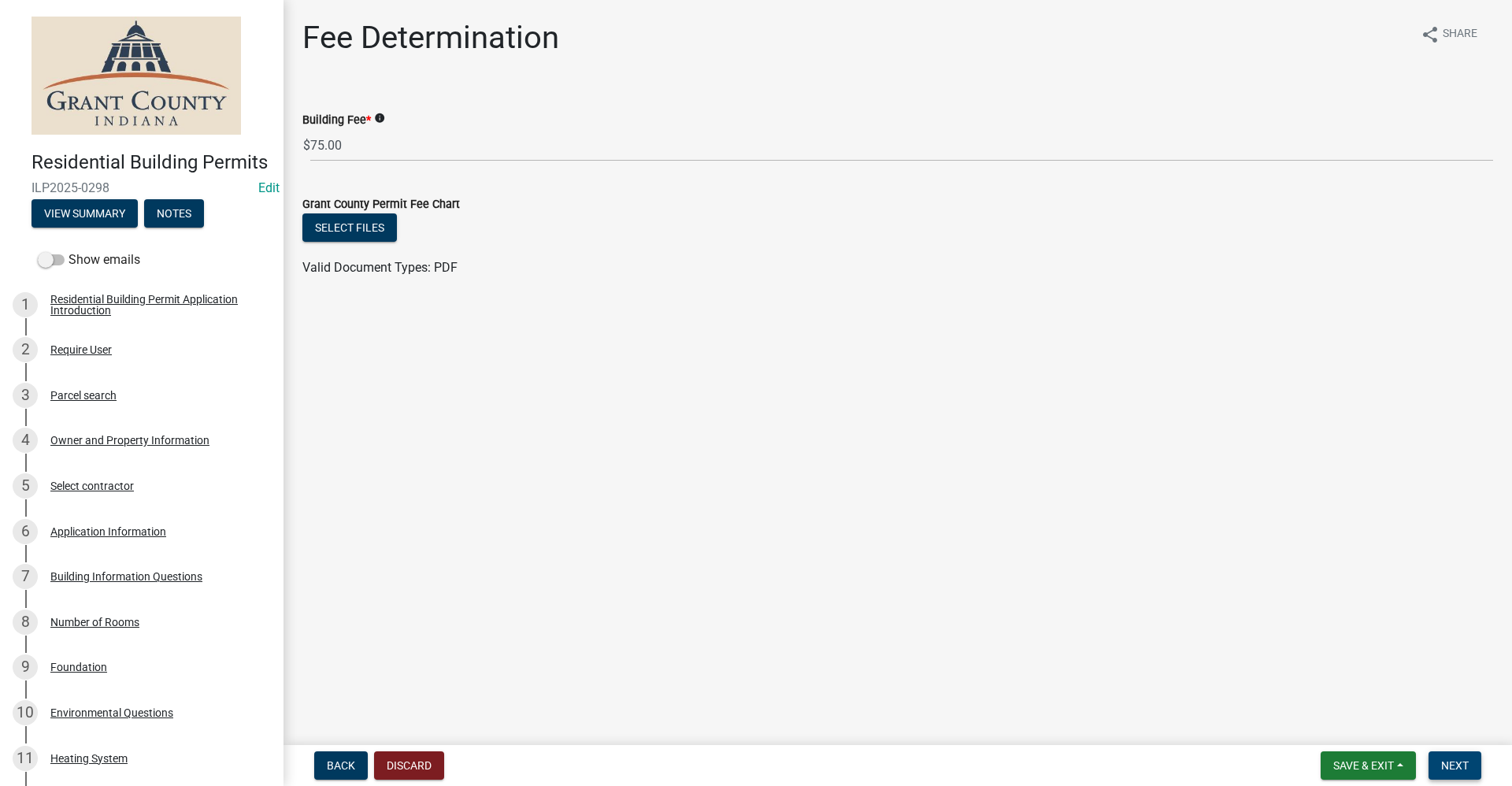
click at [1464, 767] on span "Next" at bounding box center [1455, 765] width 28 height 13
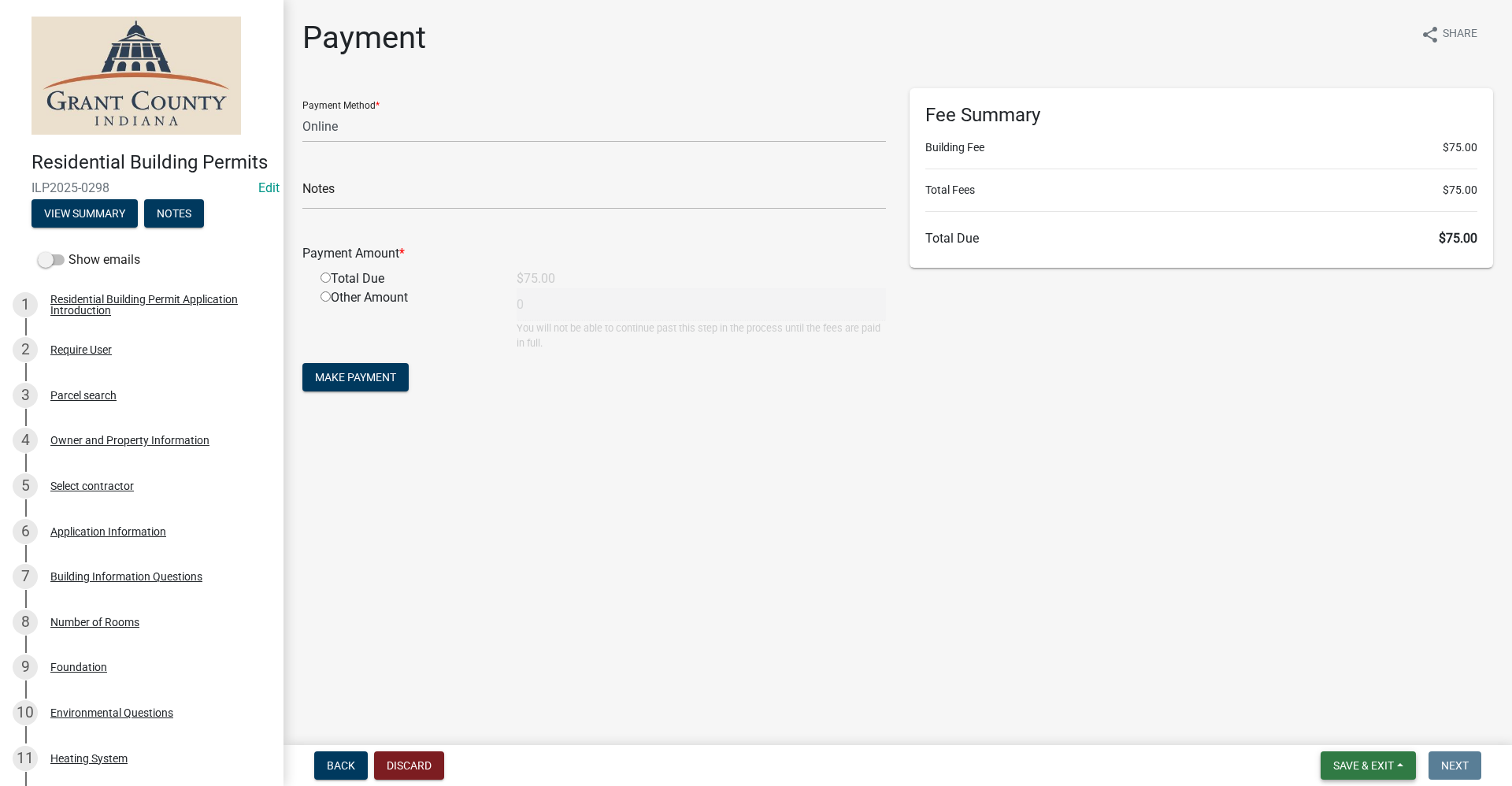
click at [1351, 770] on span "Save & Exit" at bounding box center [1363, 765] width 61 height 13
click at [1341, 720] on button "Save & Exit" at bounding box center [1352, 725] width 126 height 38
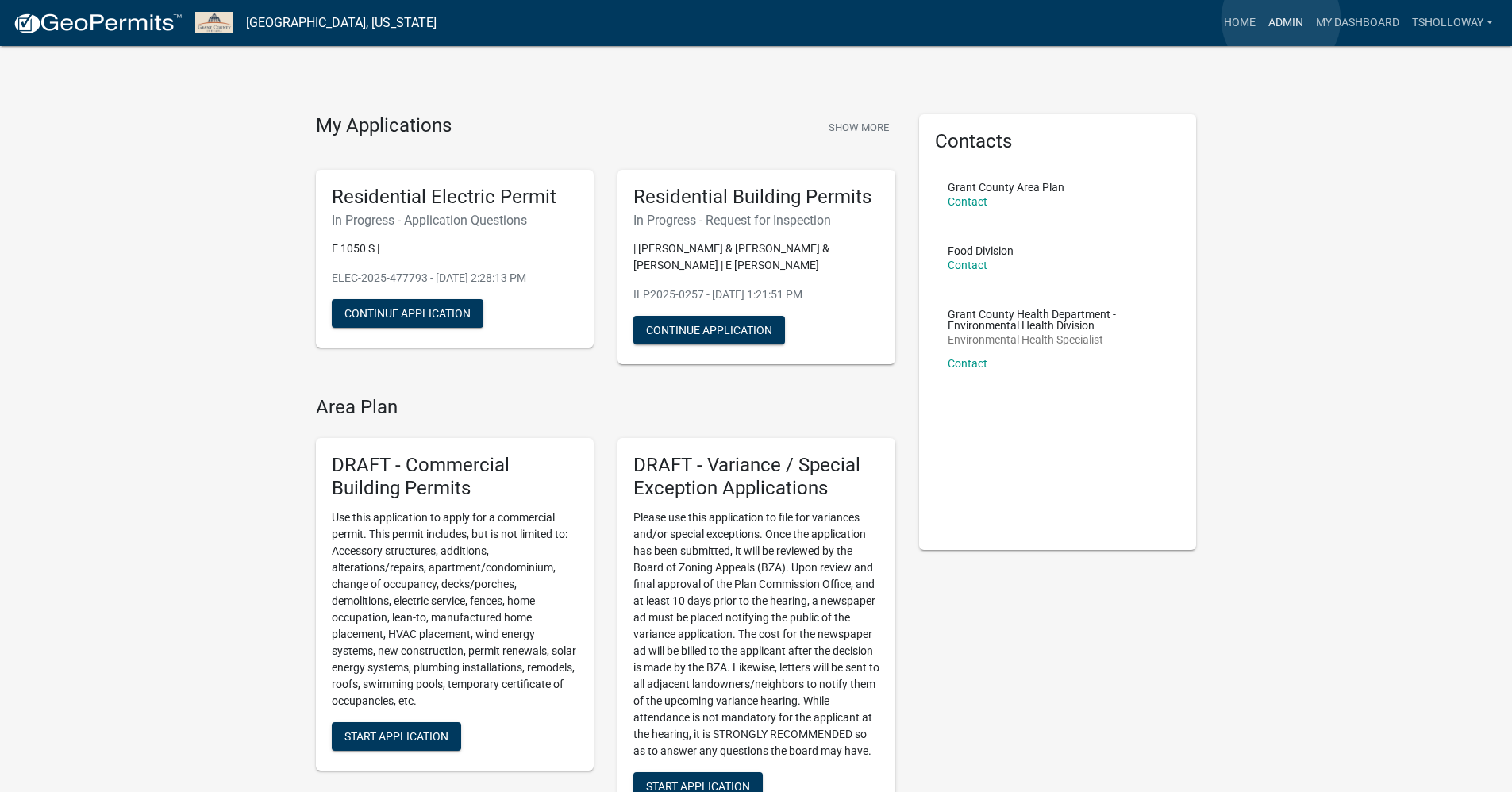
click at [1281, 19] on link "Admin" at bounding box center [1285, 23] width 48 height 30
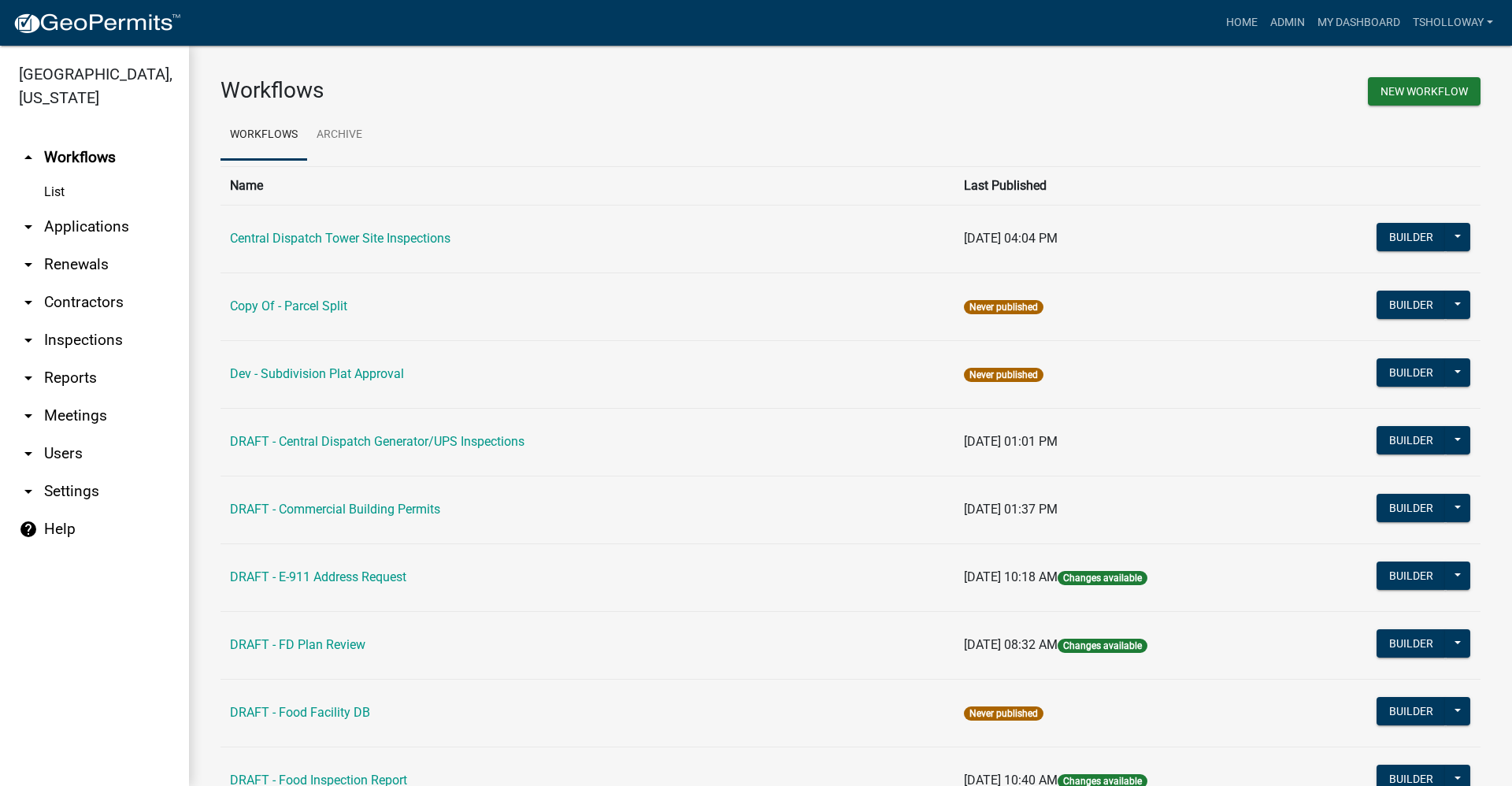
click at [85, 208] on link "arrow_drop_down Applications" at bounding box center [94, 227] width 189 height 38
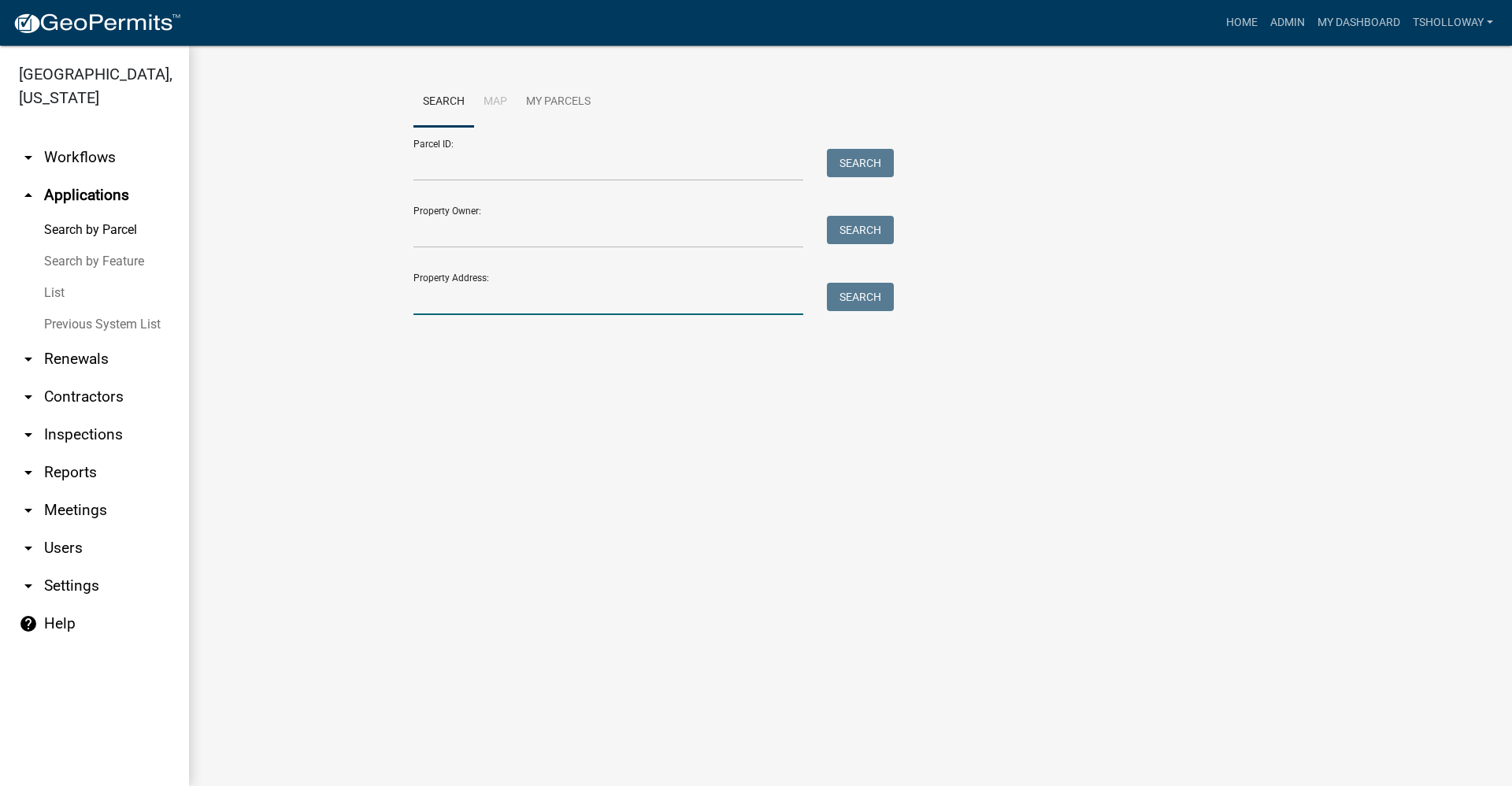
click at [460, 308] on input "Property Address:" at bounding box center [608, 299] width 390 height 32
drag, startPoint x: 846, startPoint y: 300, endPoint x: 835, endPoint y: 300, distance: 11.0
click at [845, 300] on button "Search" at bounding box center [860, 297] width 67 height 29
drag, startPoint x: 508, startPoint y: 299, endPoint x: 269, endPoint y: 300, distance: 239.0
click at [269, 301] on wm-workflow-application-search-view "Search Map My Parcels Parcel ID: Search Property Owner: Search Property Address…" at bounding box center [850, 228] width 1260 height 302
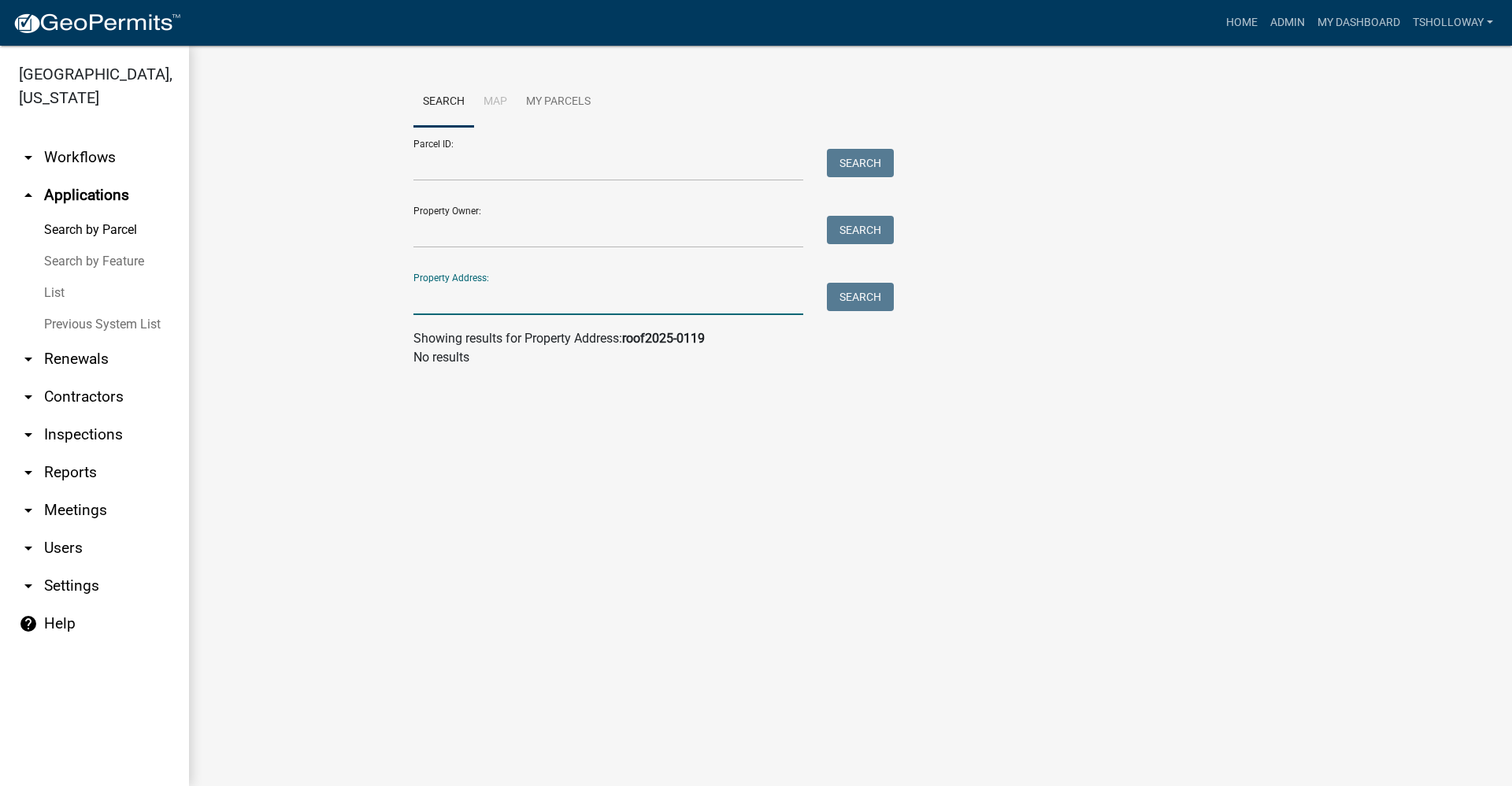
click at [50, 277] on link "List" at bounding box center [94, 293] width 189 height 31
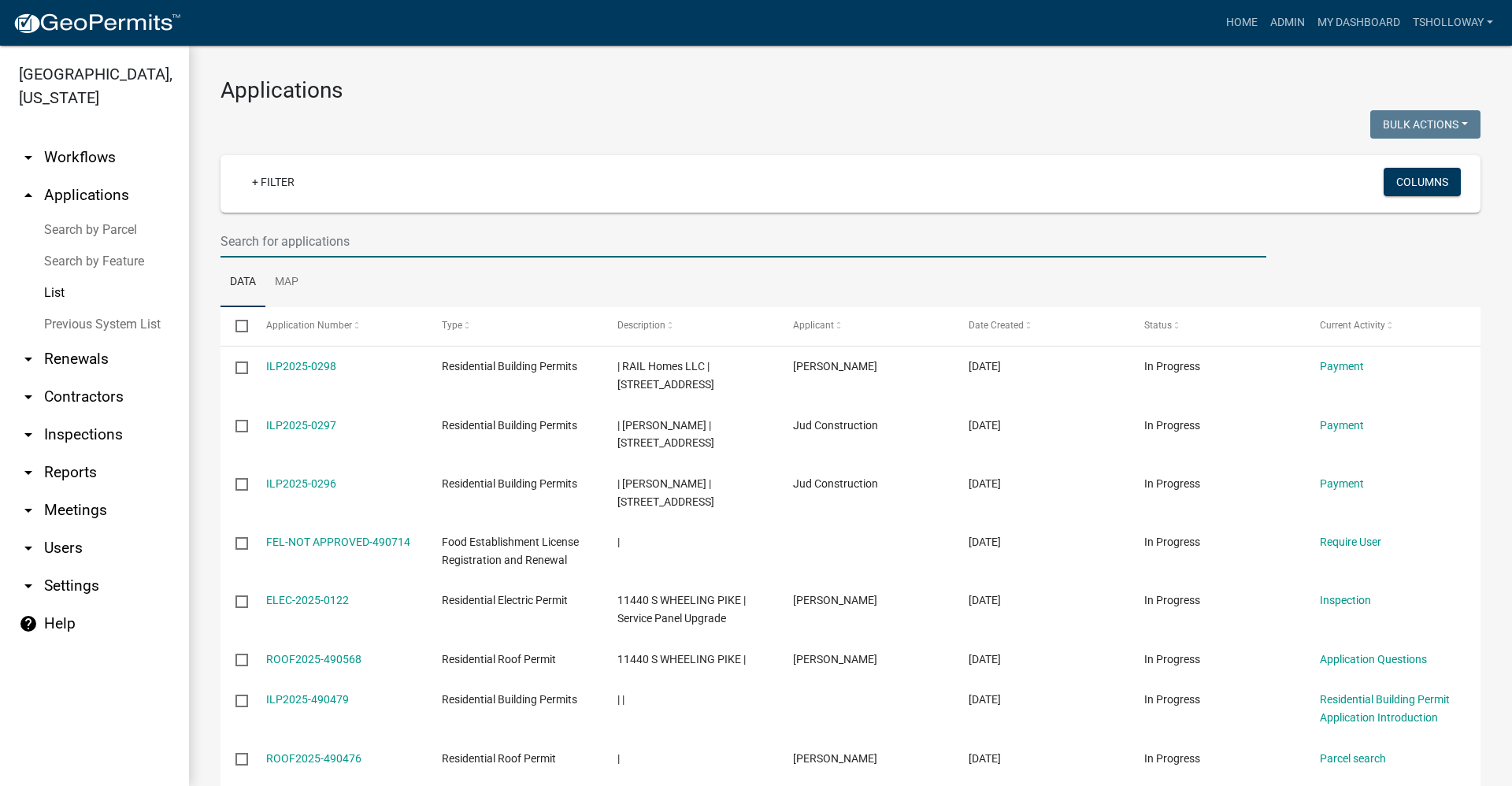
click at [256, 242] on input "text" at bounding box center [743, 241] width 1046 height 32
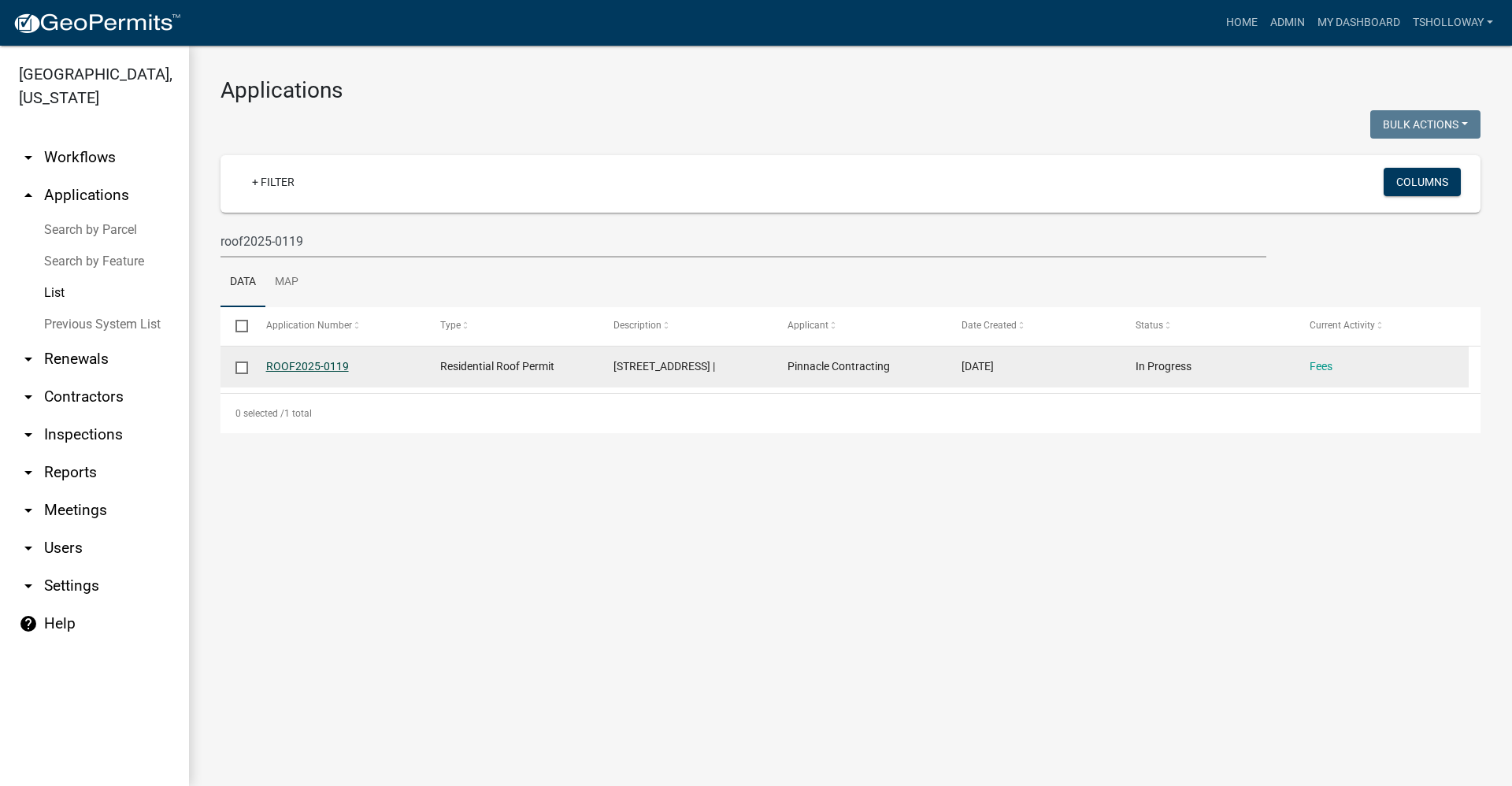
click at [329, 367] on link "ROOF2025-0119" at bounding box center [308, 366] width 83 height 13
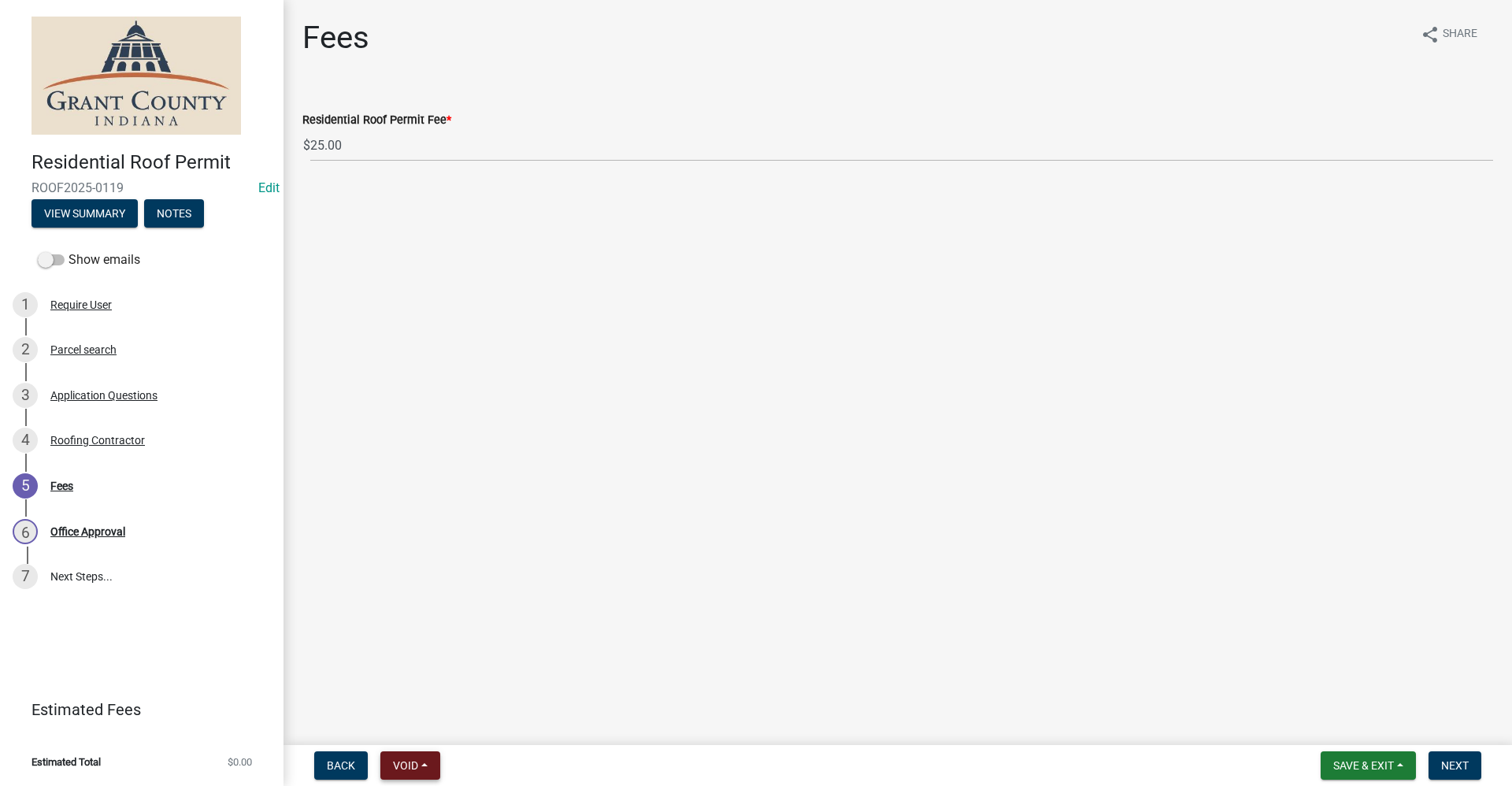
click at [411, 766] on span "Void" at bounding box center [405, 765] width 25 height 13
click at [429, 720] on button "Void" at bounding box center [443, 725] width 126 height 38
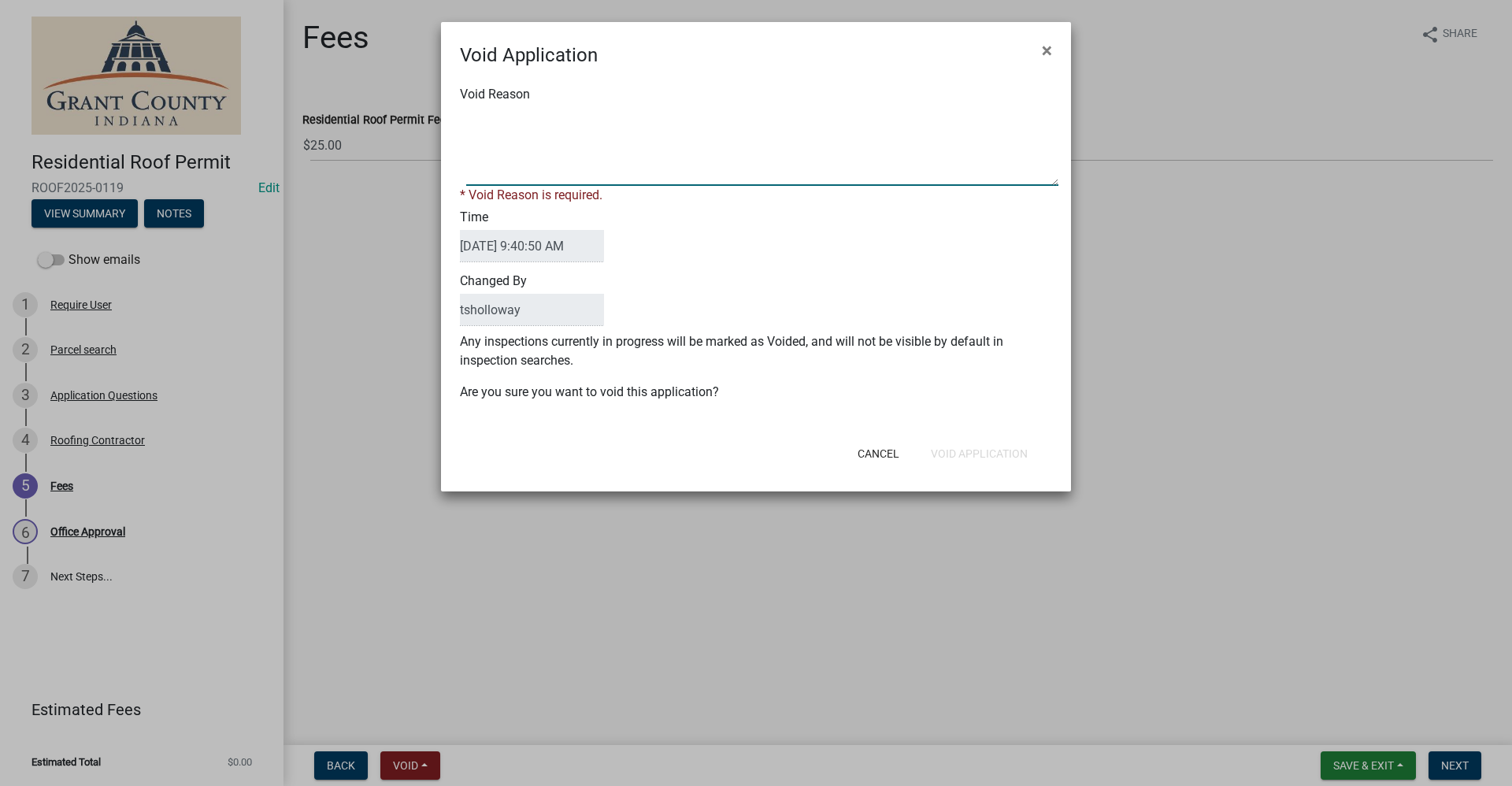
click at [520, 170] on textarea "Void Reason" at bounding box center [762, 146] width 592 height 79
click at [969, 452] on div "Cancel Void Application" at bounding box center [858, 454] width 388 height 41
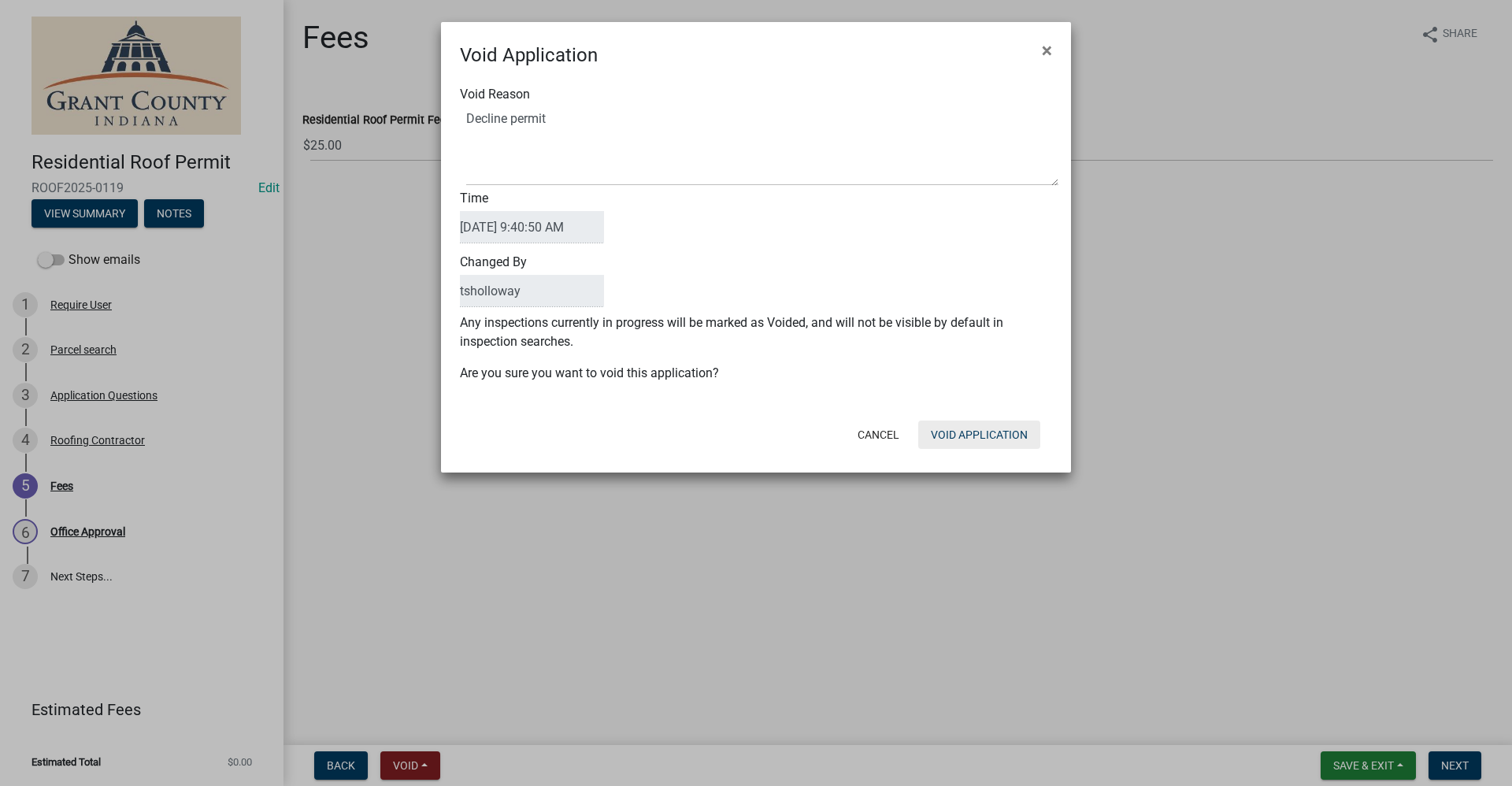
click at [972, 435] on button "Void Application" at bounding box center [979, 435] width 122 height 29
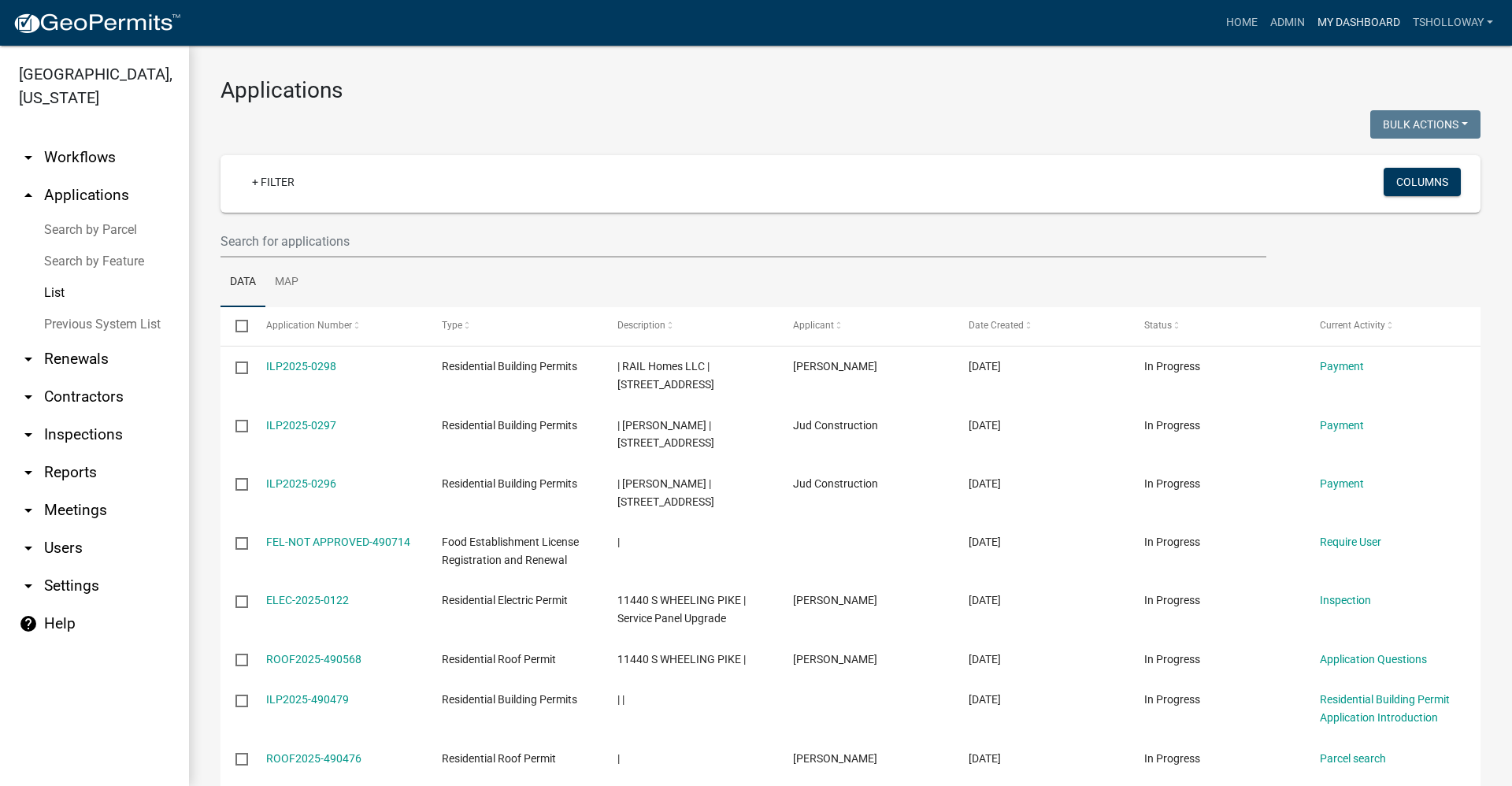
click at [1343, 26] on link "My Dashboard" at bounding box center [1359, 22] width 95 height 30
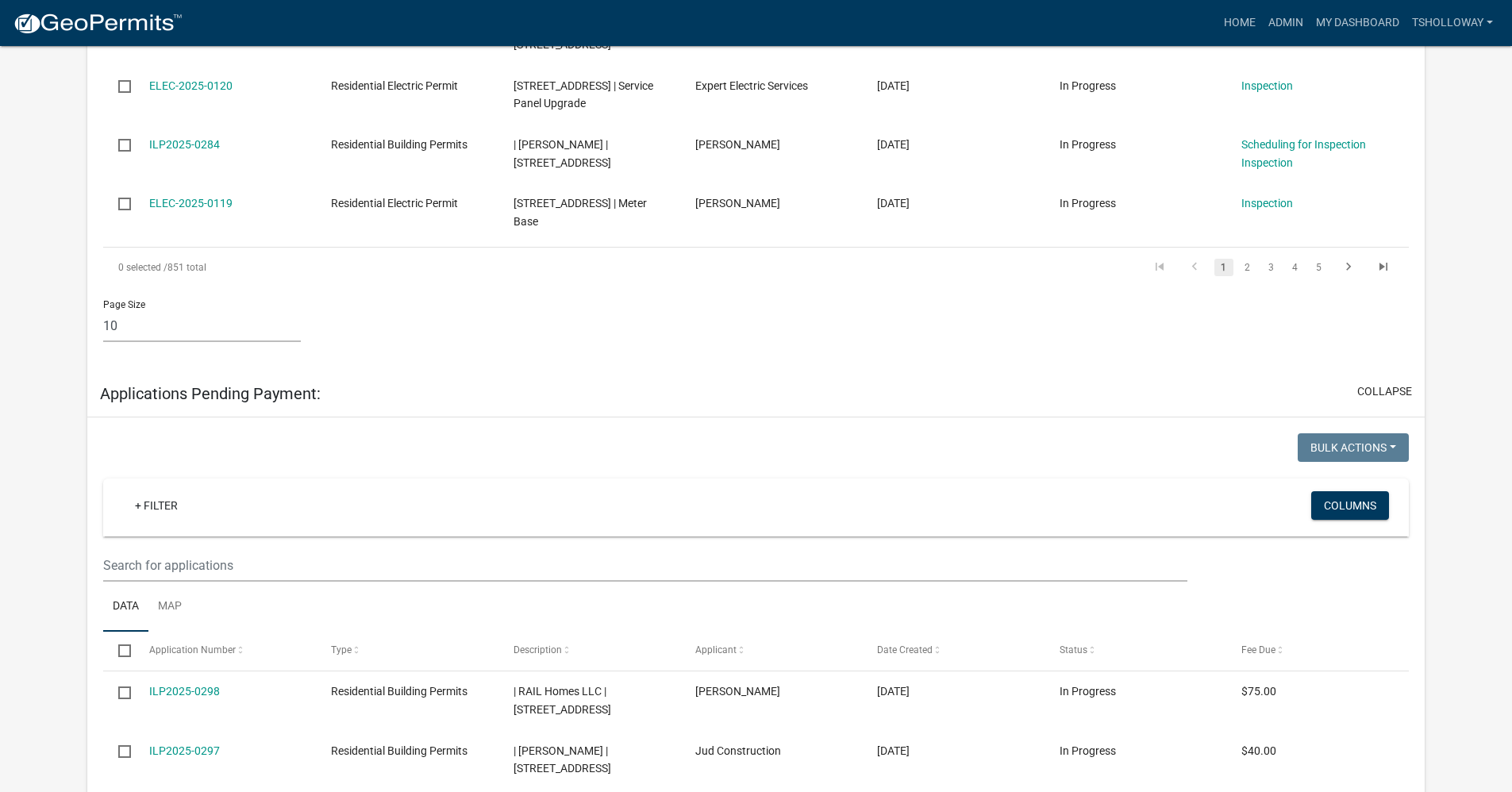
scroll to position [2222, 0]
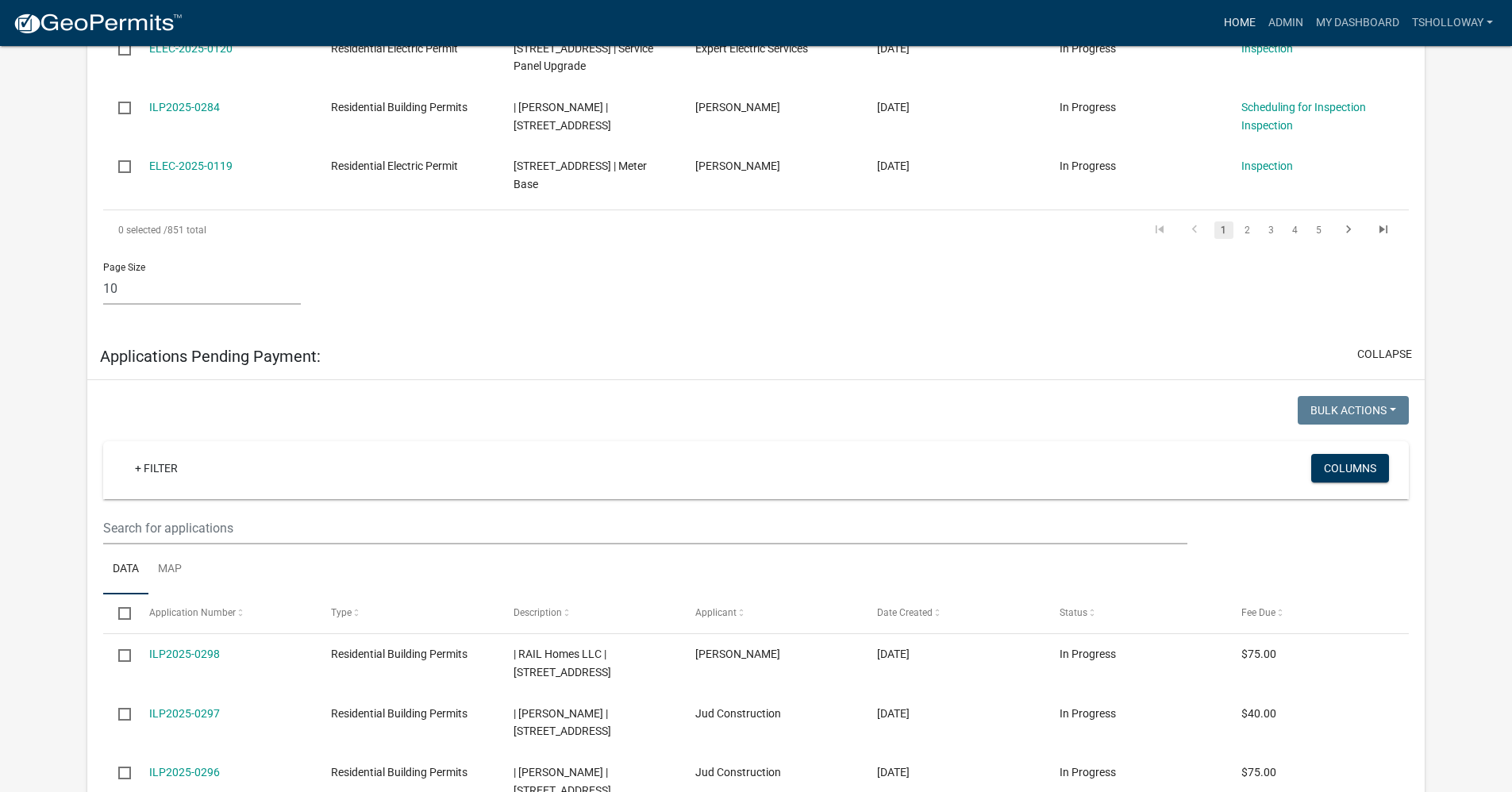
click at [1235, 13] on link "Home" at bounding box center [1239, 23] width 44 height 30
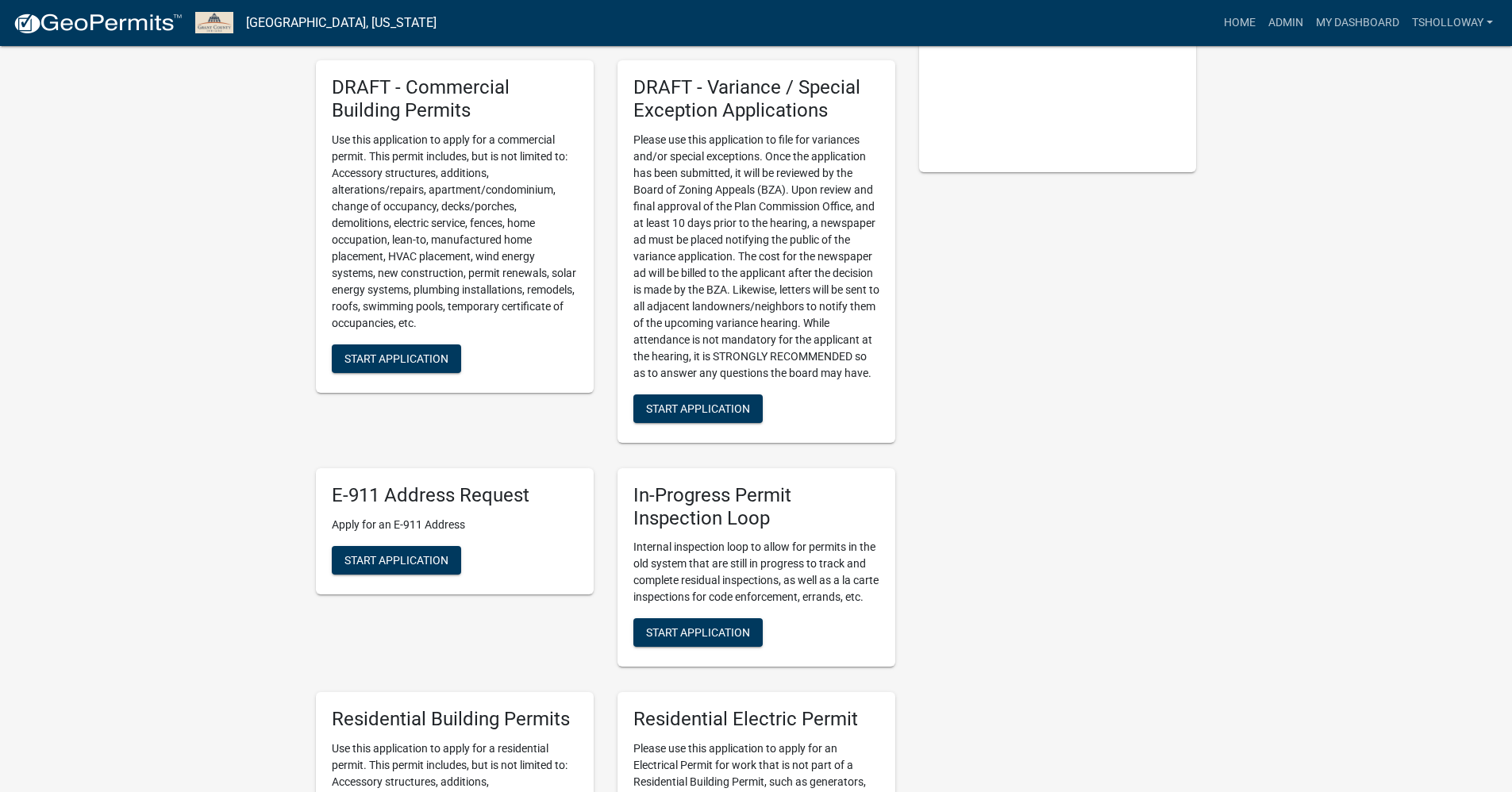
scroll to position [714, 0]
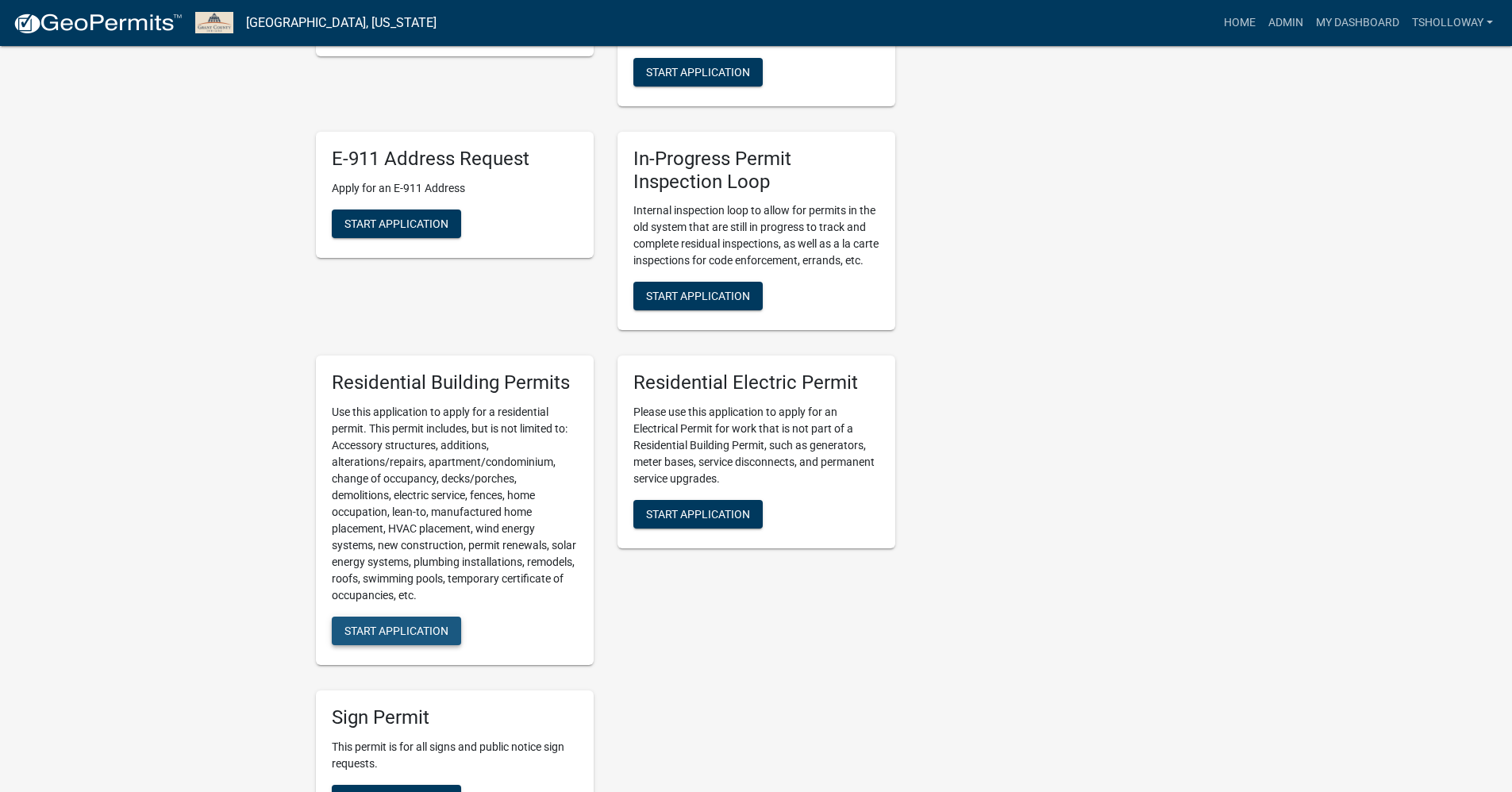
click at [427, 637] on span "Start Application" at bounding box center [396, 631] width 104 height 13
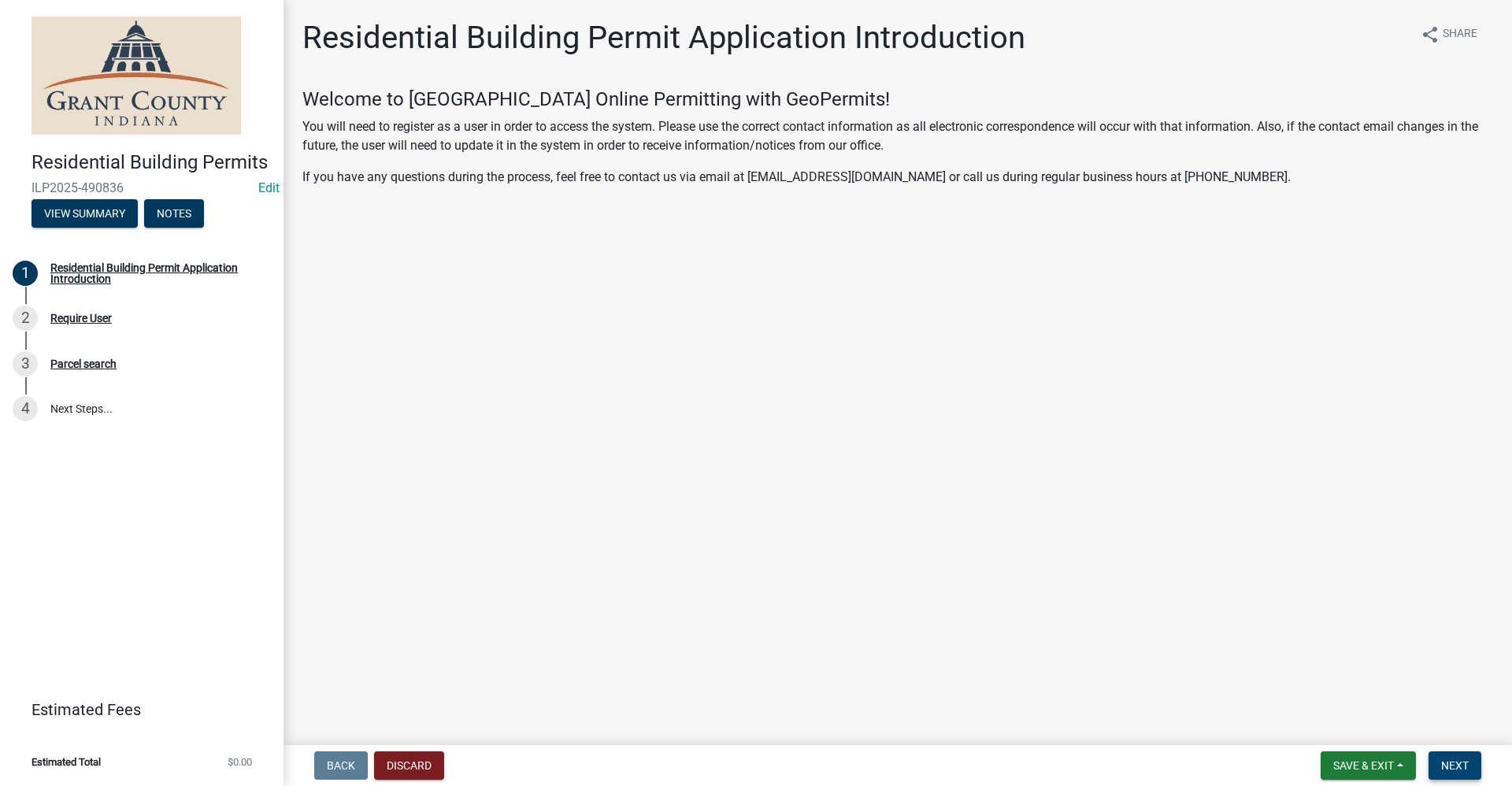
click at [1448, 766] on span "Next" at bounding box center [1455, 765] width 28 height 13
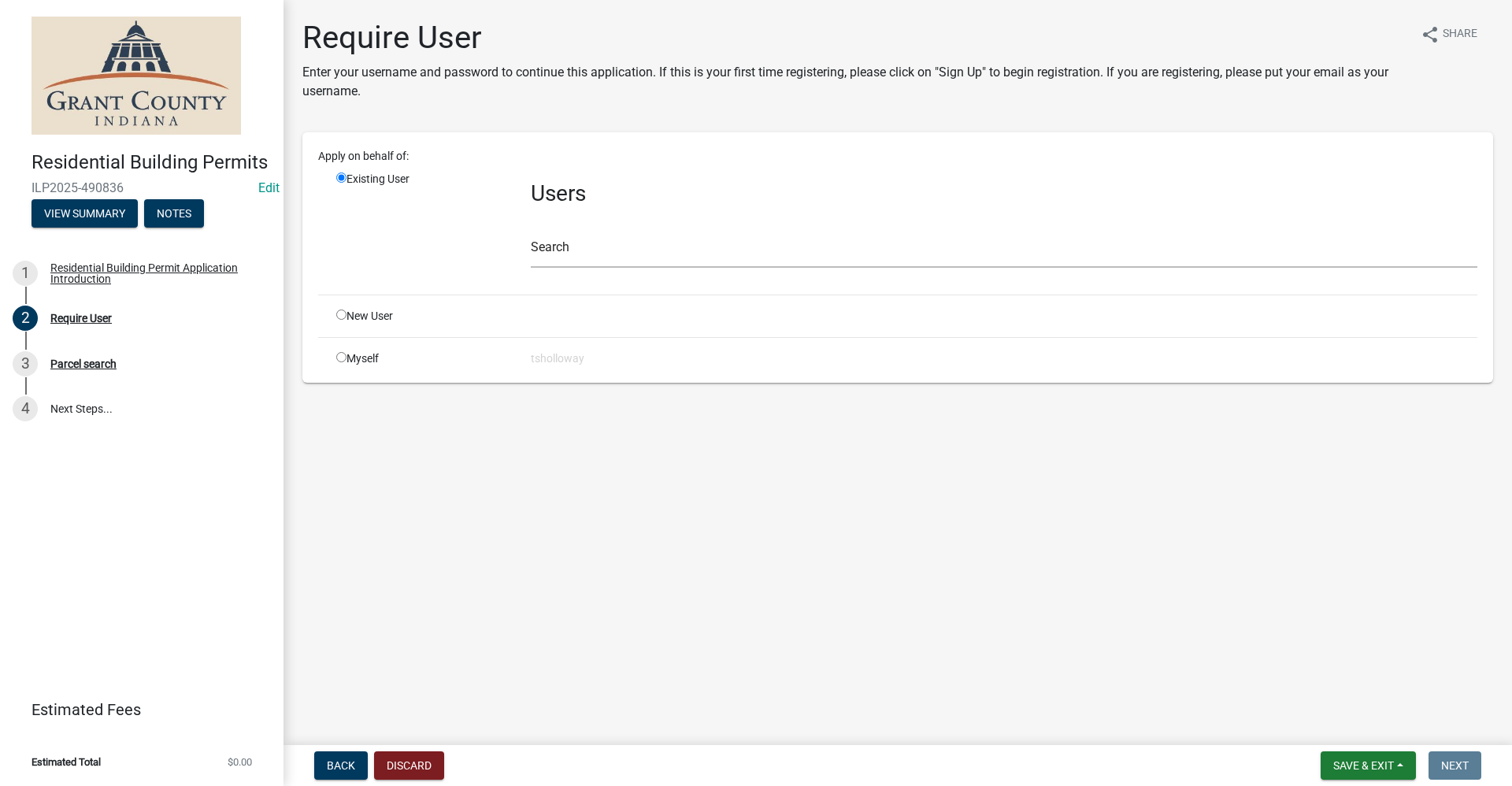
click at [340, 316] on input "radio" at bounding box center [341, 314] width 10 height 10
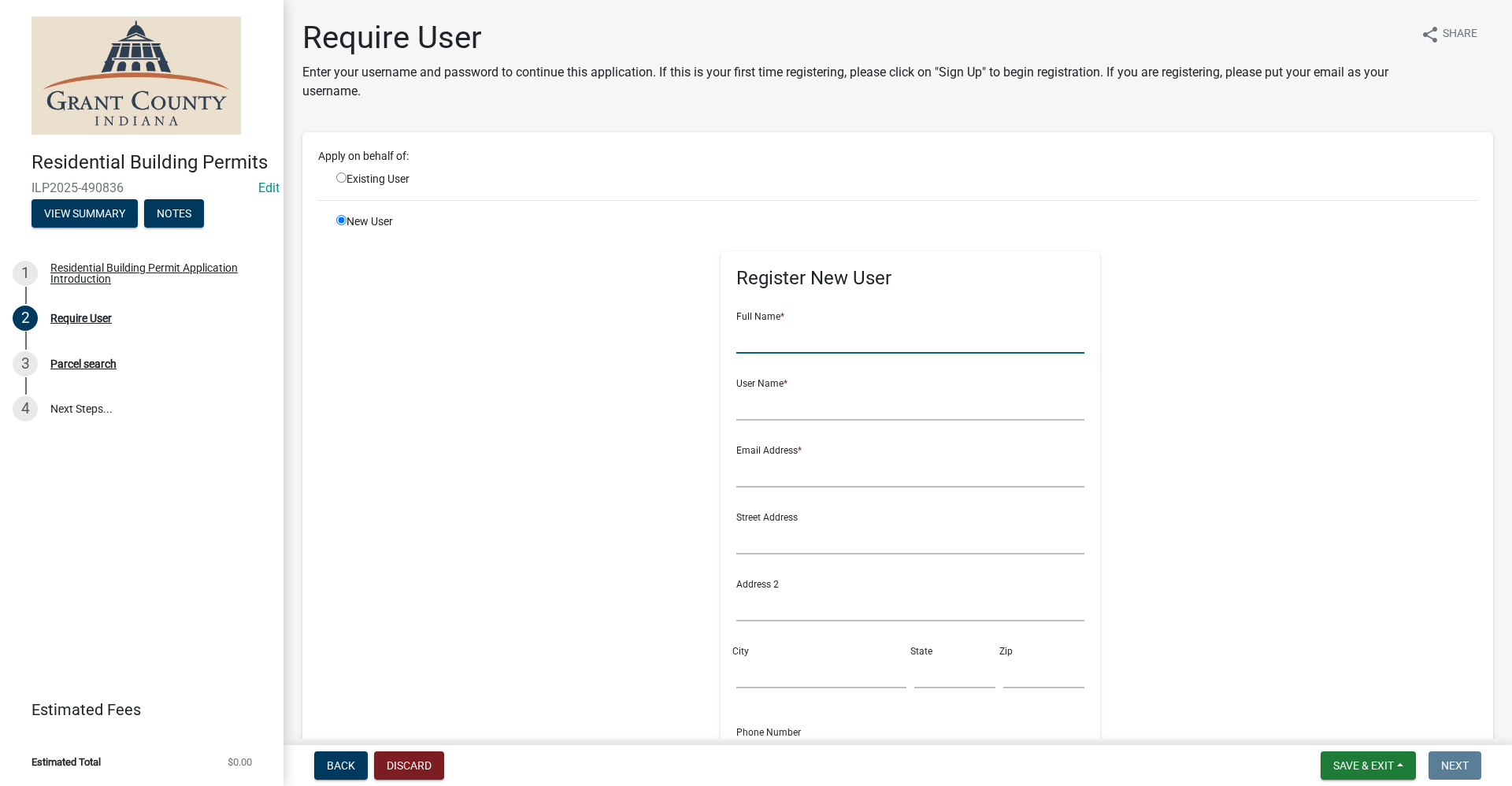
click at [758, 334] on input "text" at bounding box center [910, 337] width 349 height 32
click at [768, 406] on input "text" at bounding box center [910, 405] width 349 height 32
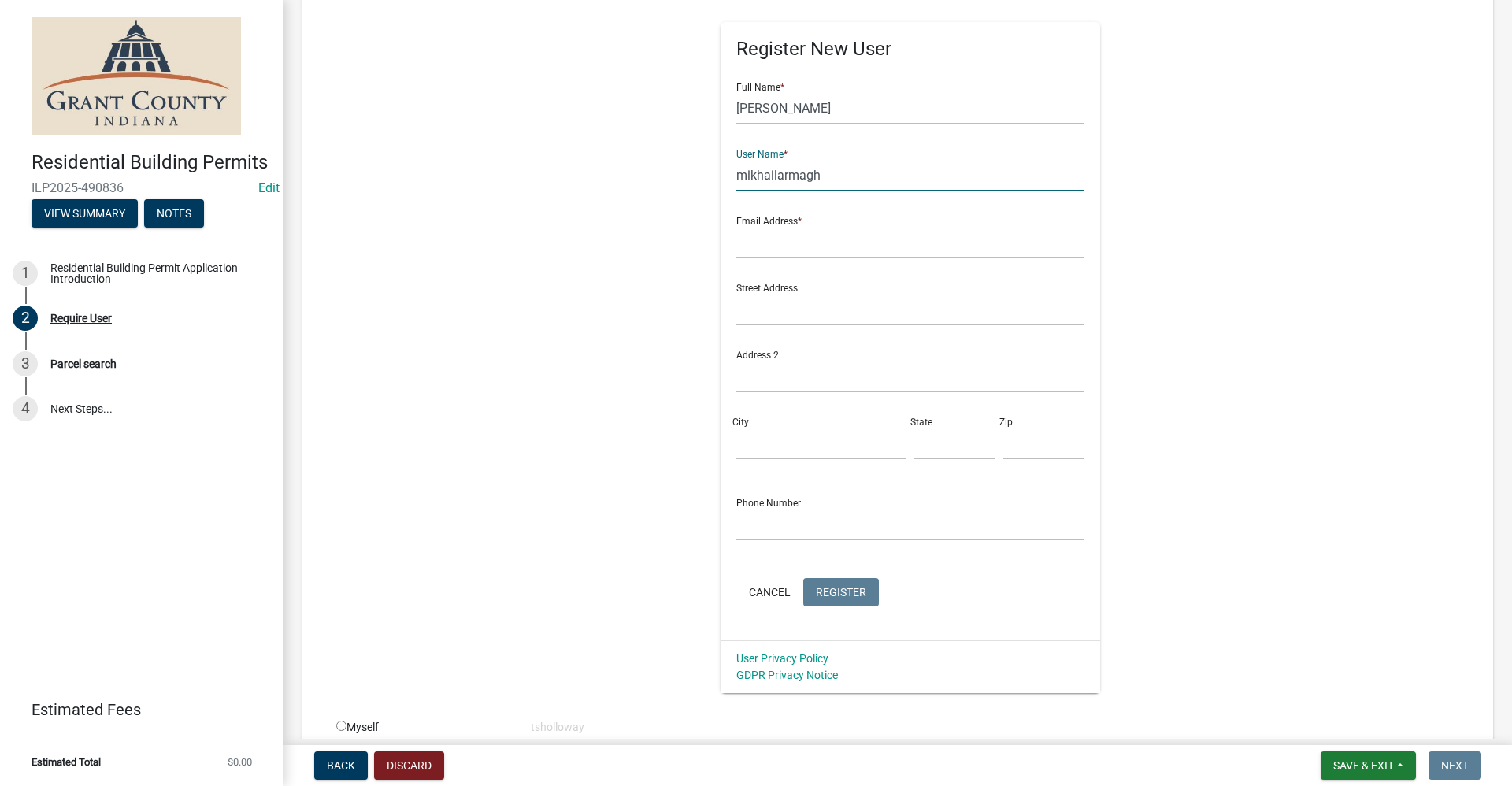
scroll to position [236, 0]
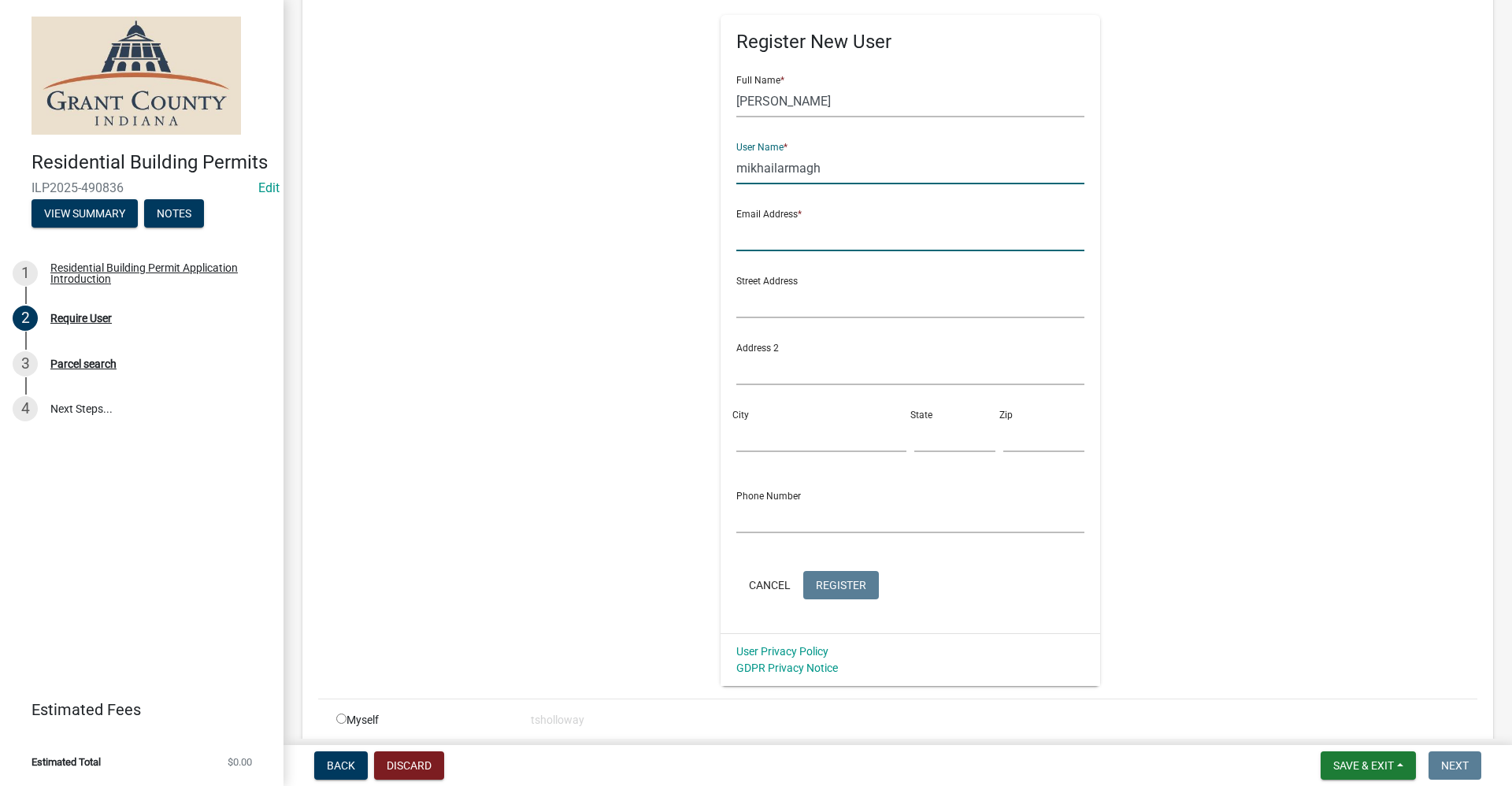
click at [765, 239] on input "text" at bounding box center [910, 235] width 349 height 32
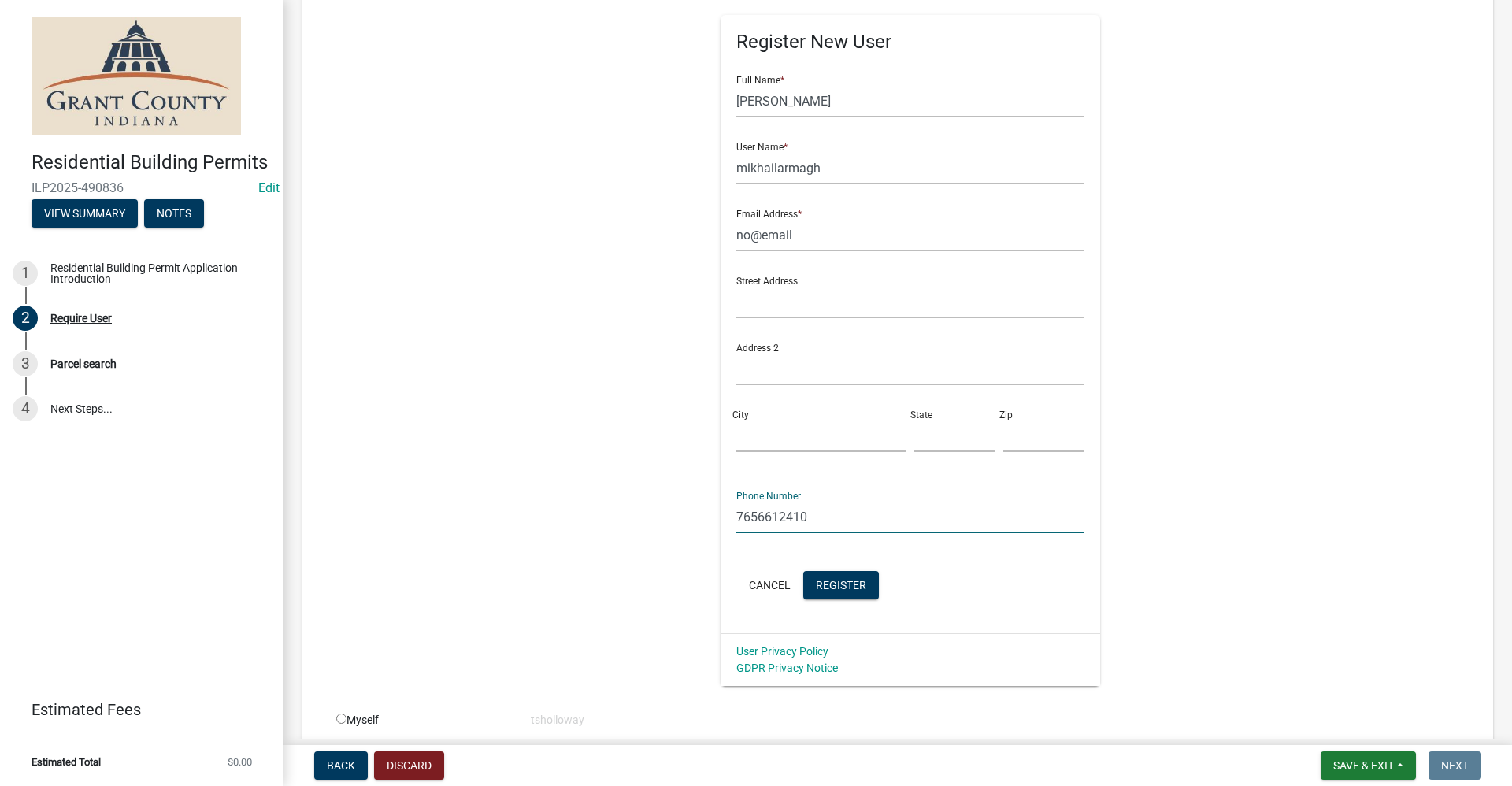
drag, startPoint x: 807, startPoint y: 512, endPoint x: 629, endPoint y: 520, distance: 178.2
click at [629, 520] on div "Register New User Full Name * [PERSON_NAME] User Name * mikhailarmagh Email Add…" at bounding box center [910, 332] width 807 height 709
click at [830, 590] on span "Register" at bounding box center [841, 584] width 50 height 13
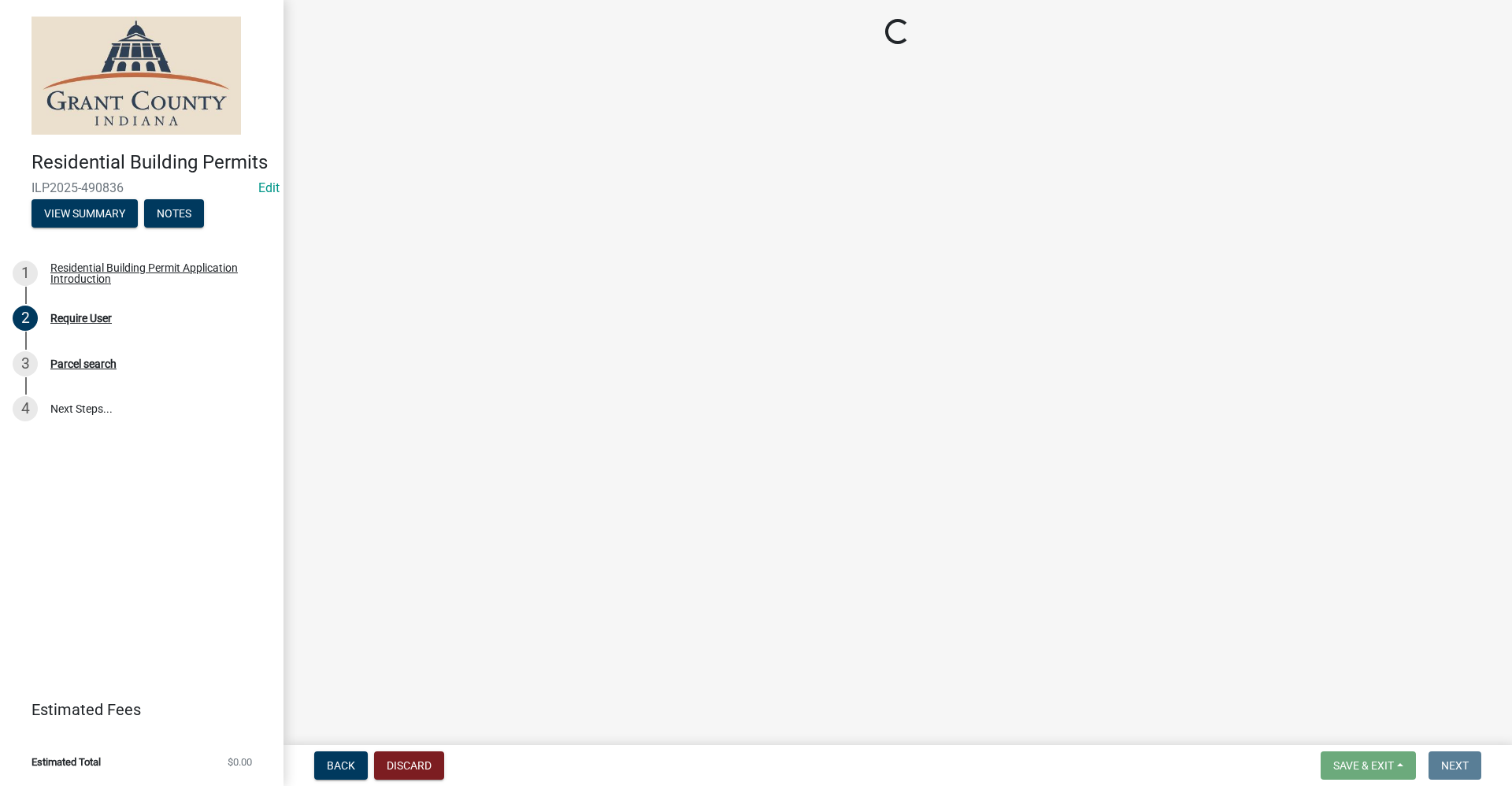
scroll to position [0, 0]
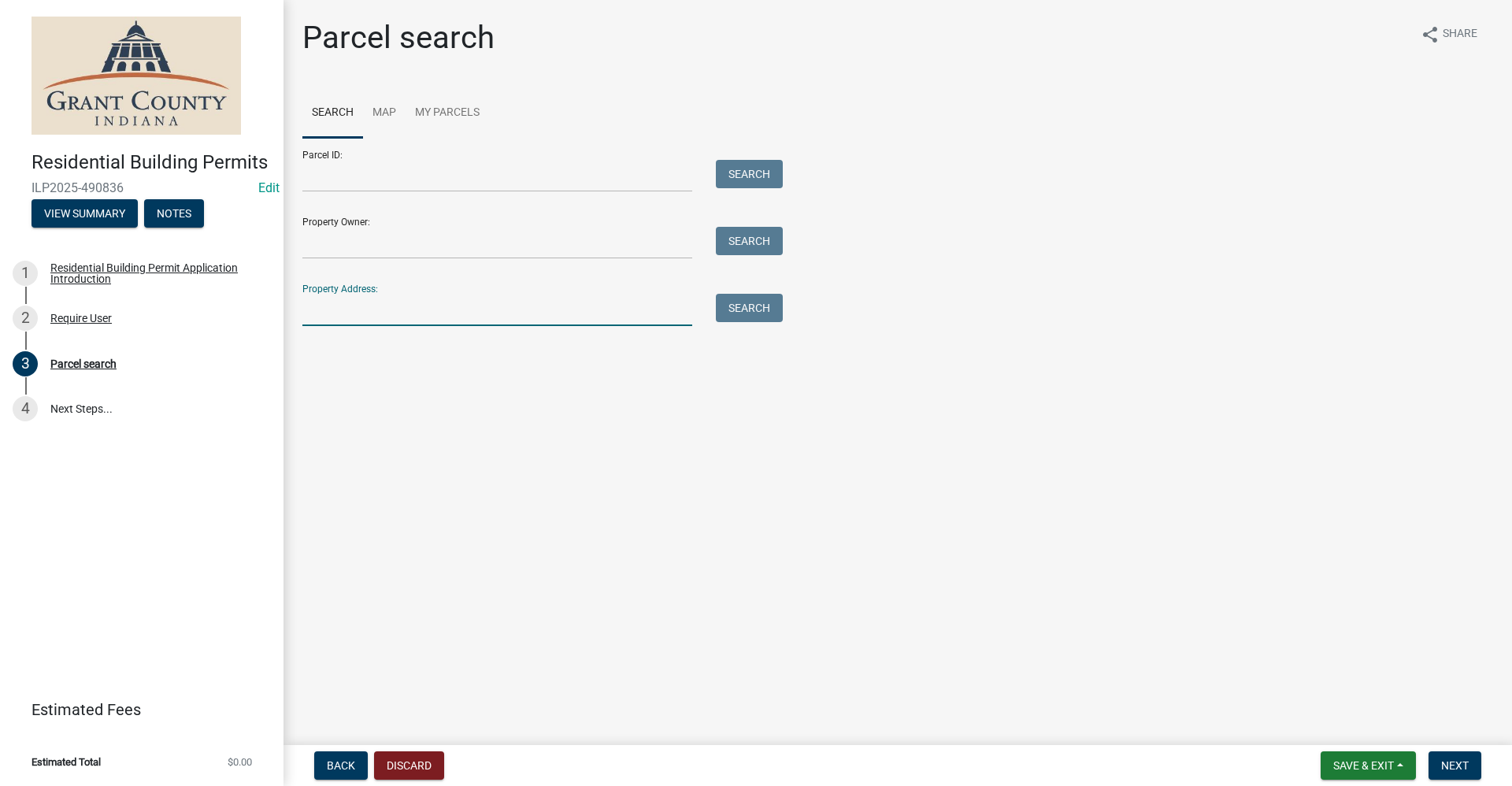
click at [326, 308] on input "Property Address:" at bounding box center [497, 310] width 390 height 32
click at [743, 312] on button "Search" at bounding box center [749, 308] width 67 height 29
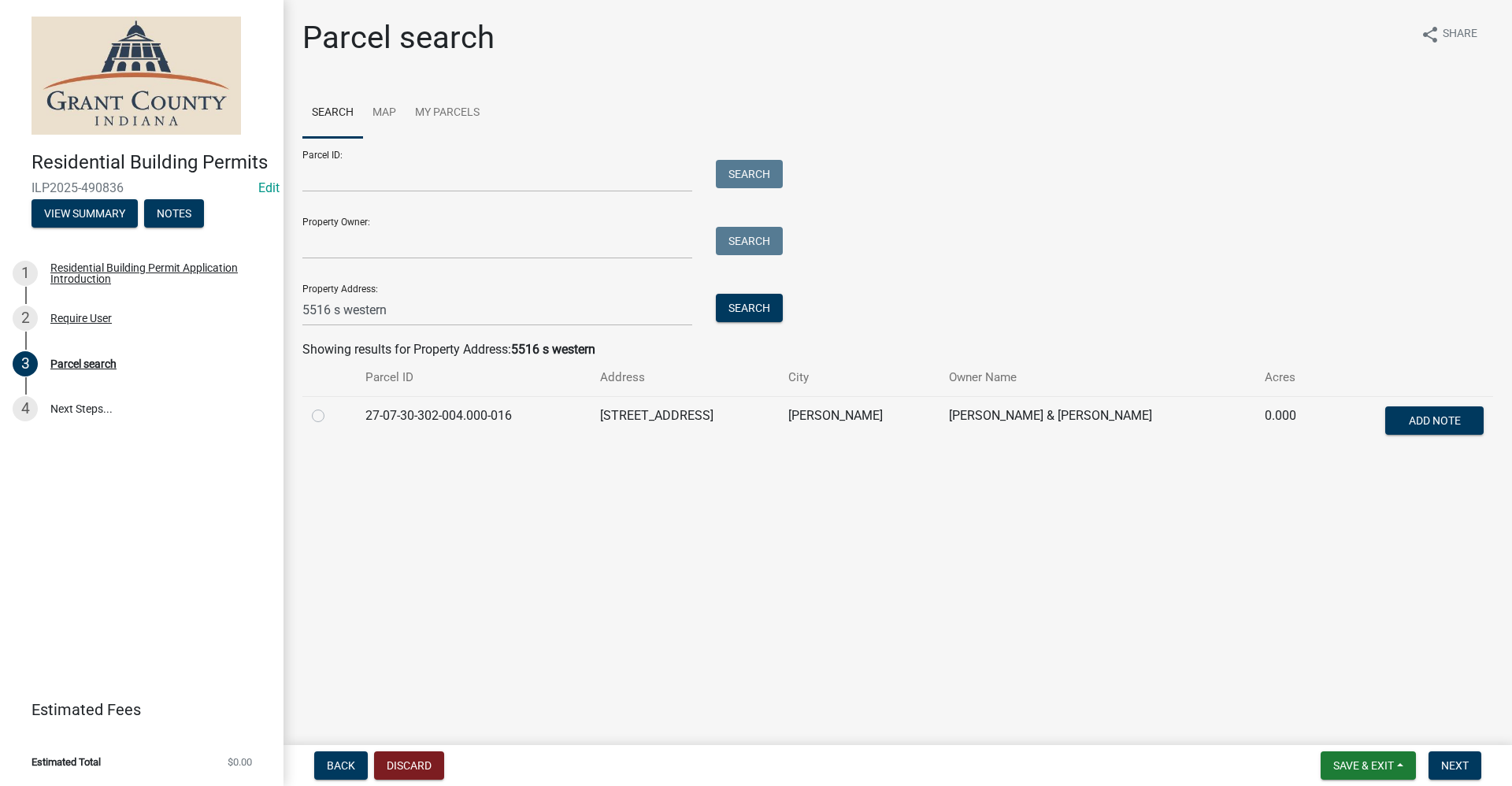
click at [331, 406] on label at bounding box center [331, 406] width 0 height 0
click at [331, 416] on input "radio" at bounding box center [335, 411] width 10 height 10
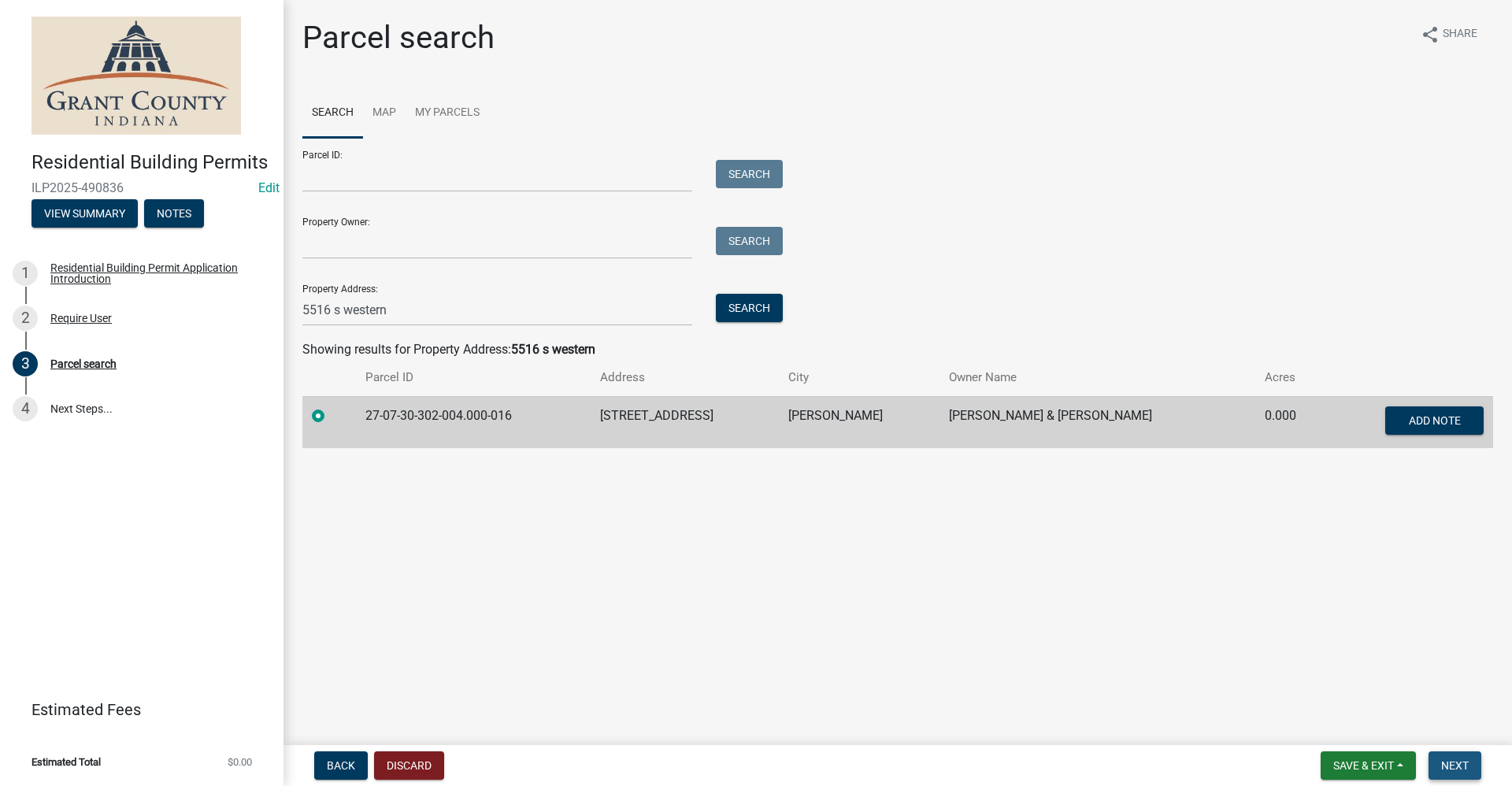
click at [1456, 770] on span "Next" at bounding box center [1455, 765] width 28 height 13
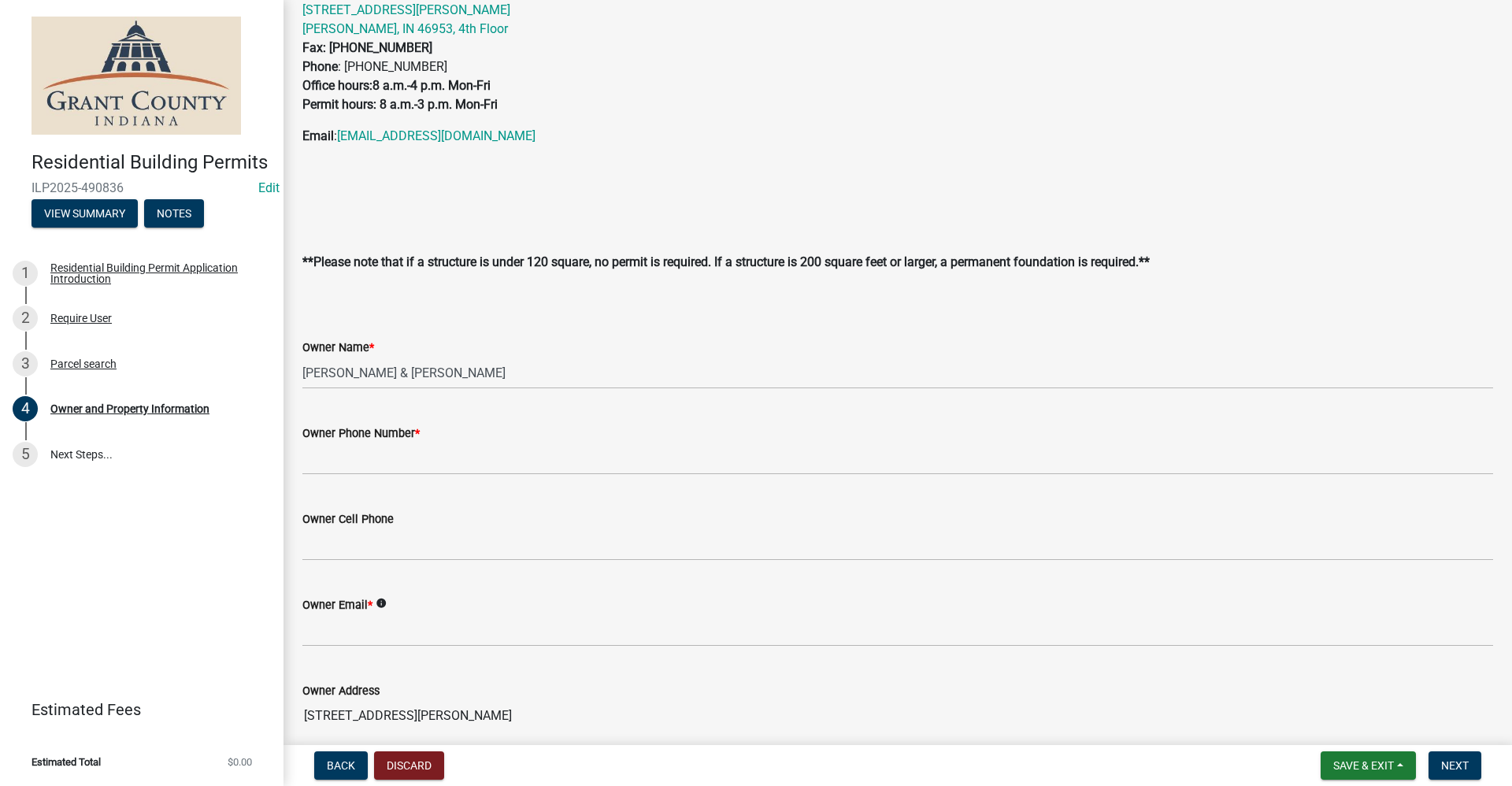
scroll to position [158, 0]
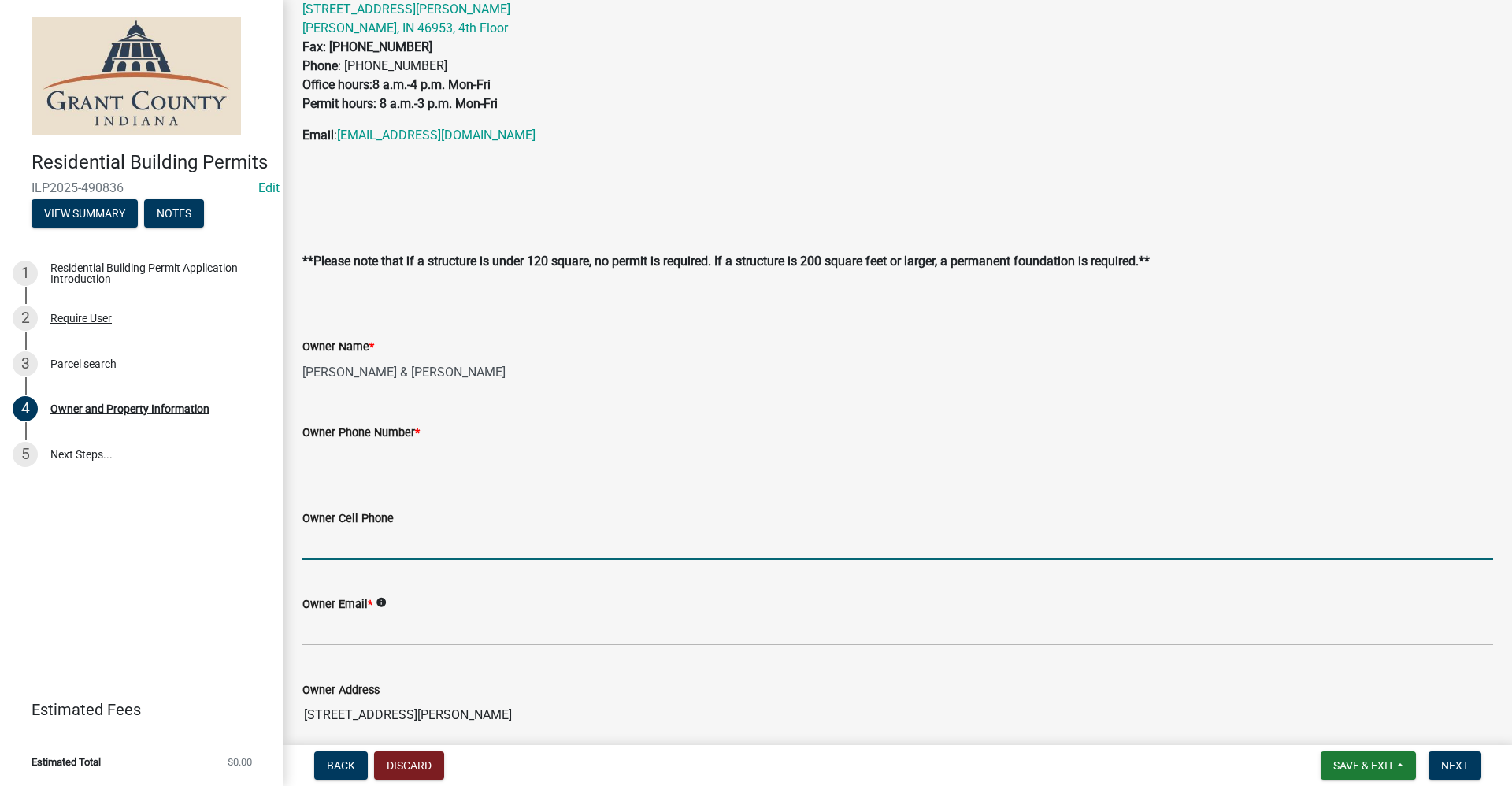
click at [337, 552] on input "Owner Cell Phone" at bounding box center [898, 544] width 1191 height 32
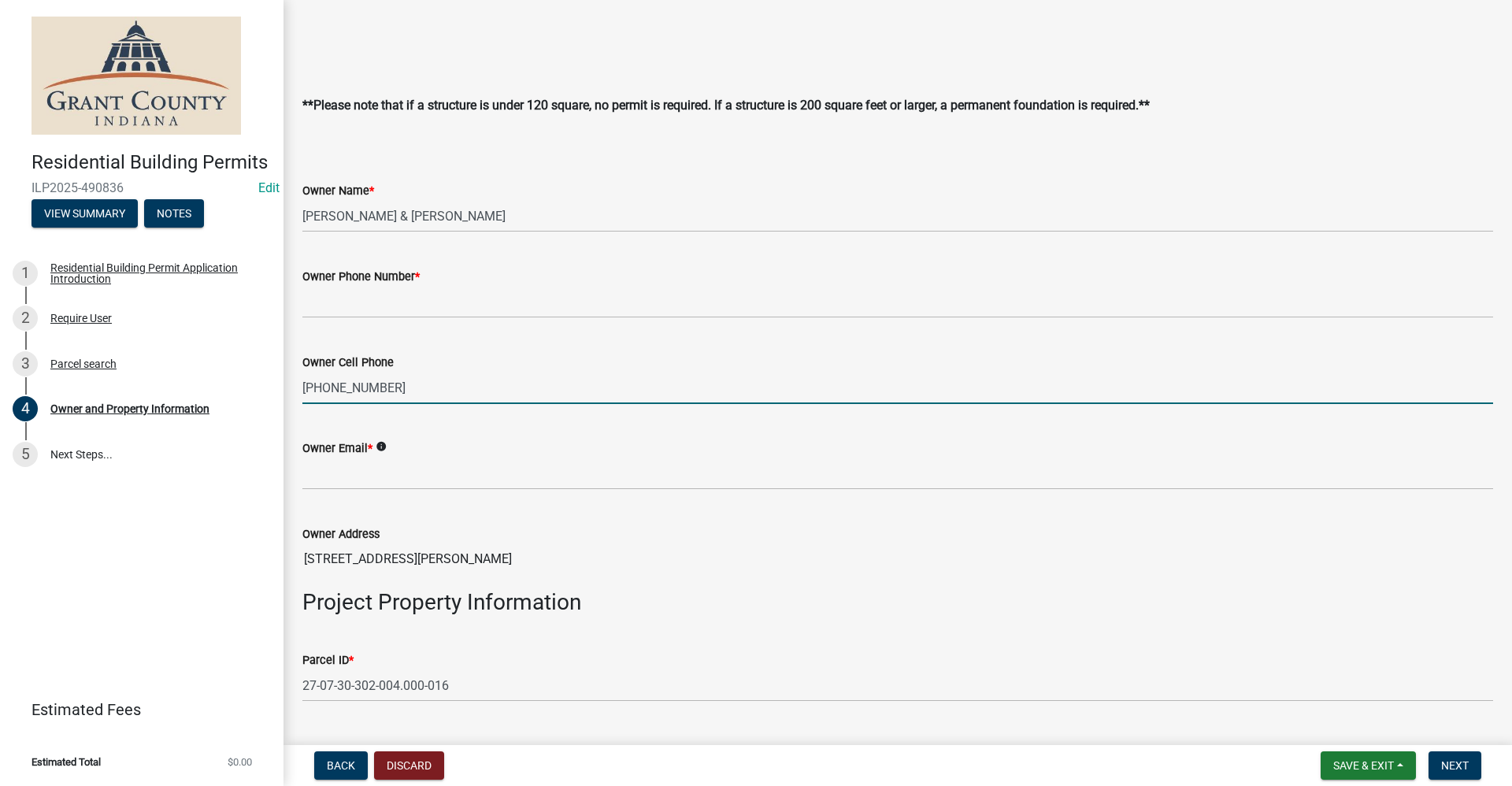
scroll to position [315, 0]
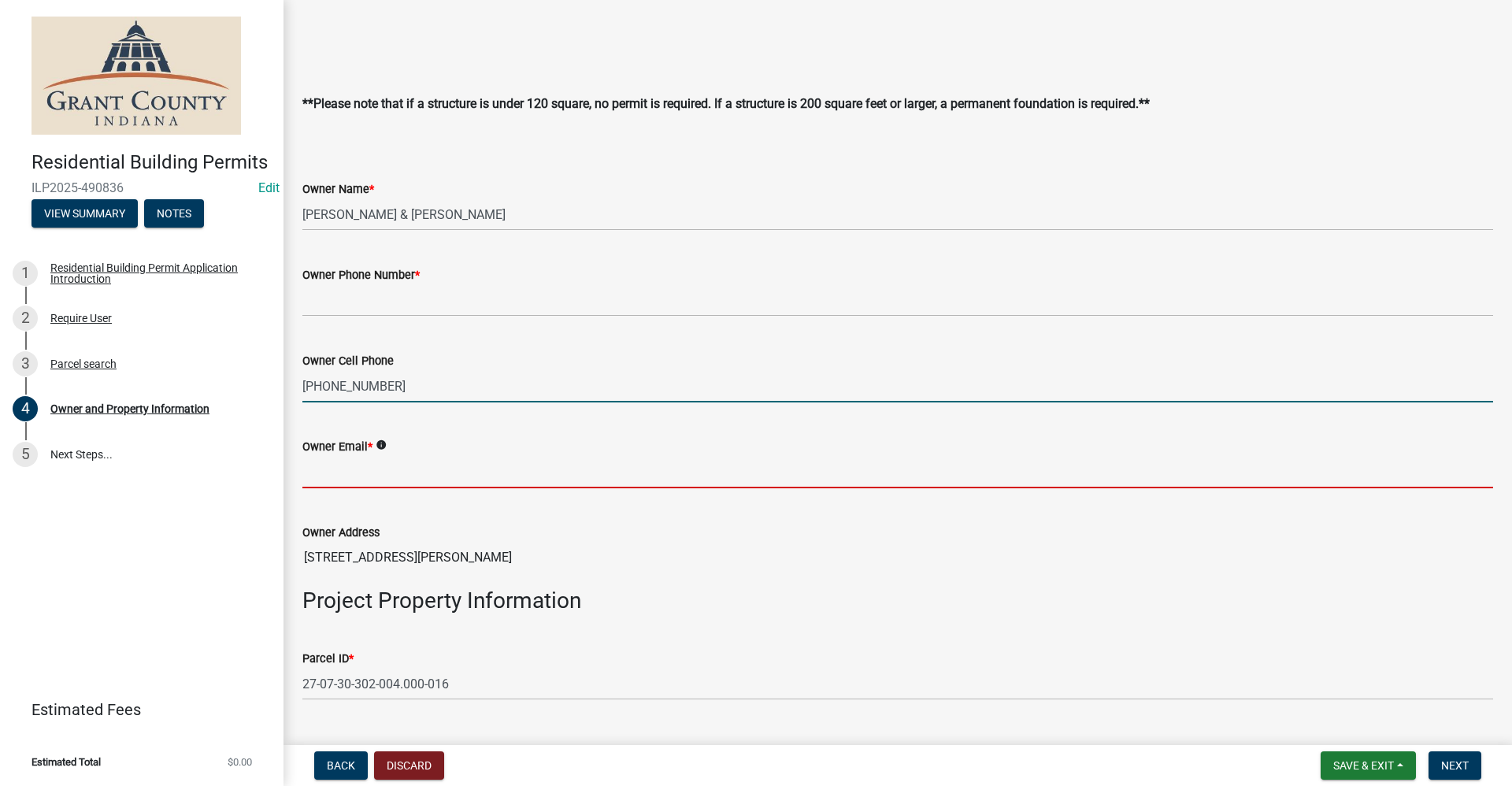
click at [334, 476] on input "Owner Email *" at bounding box center [898, 472] width 1191 height 32
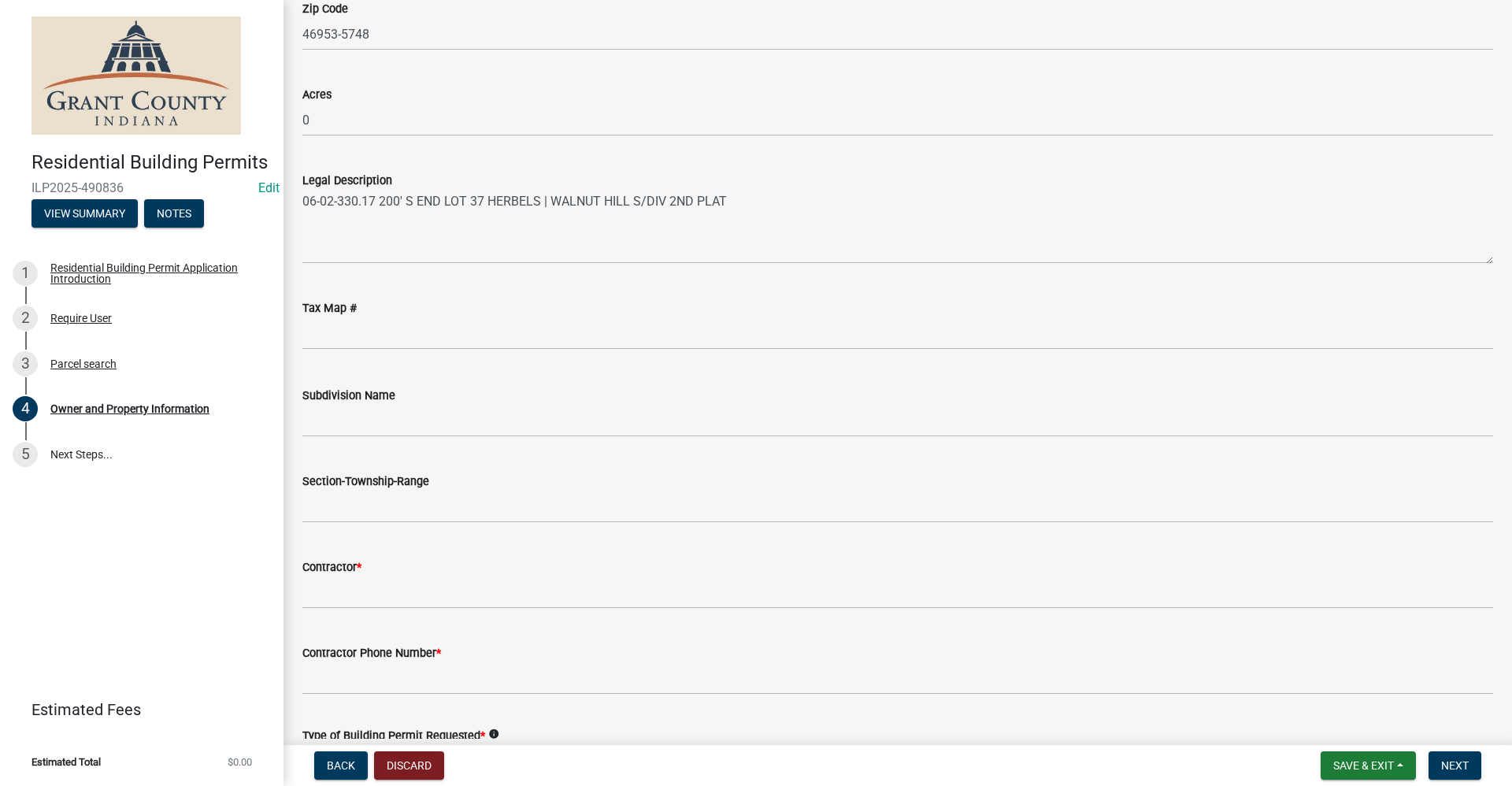
scroll to position [1418, 0]
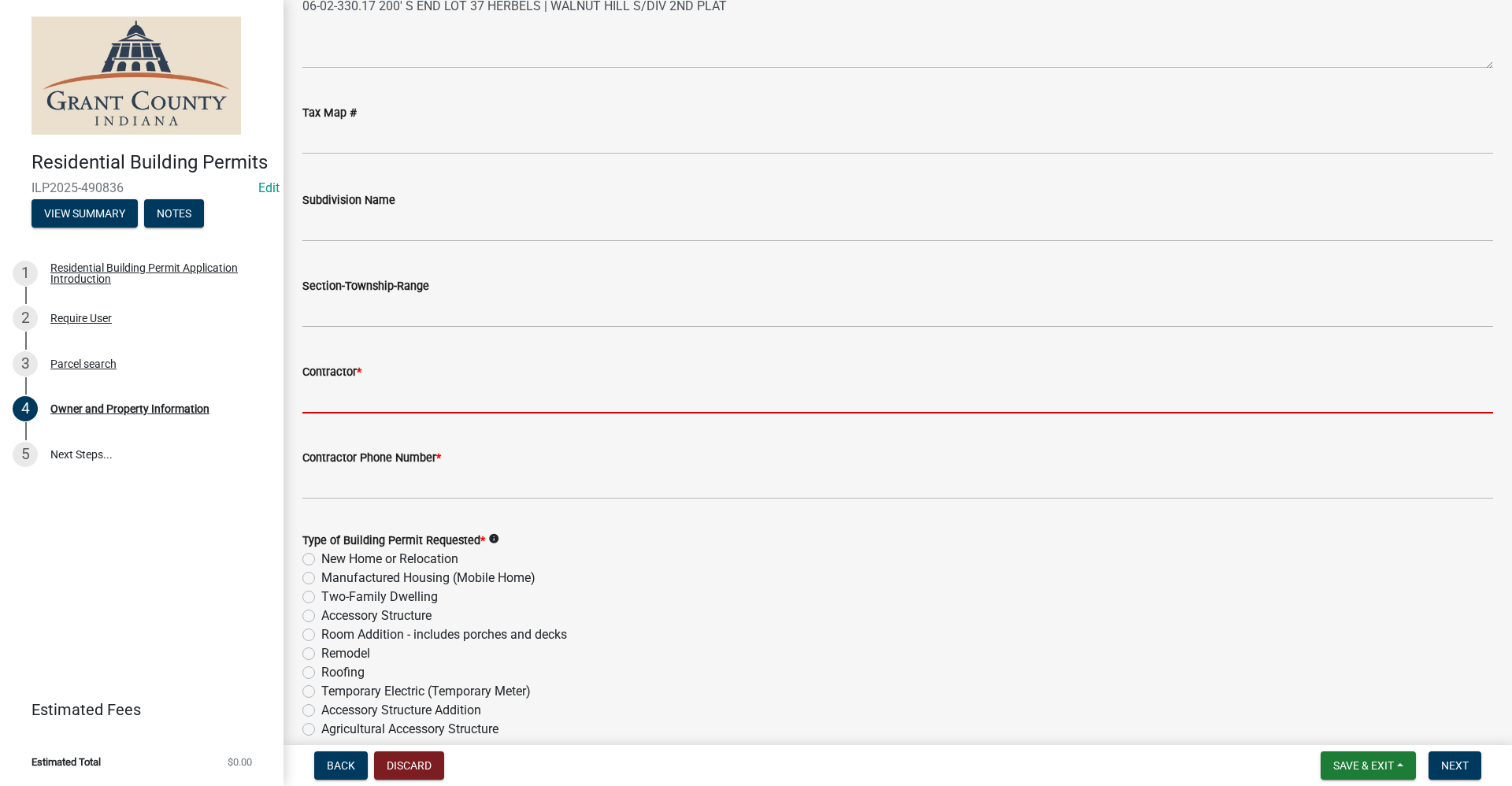
click at [333, 397] on input "Contractor *" at bounding box center [898, 397] width 1191 height 32
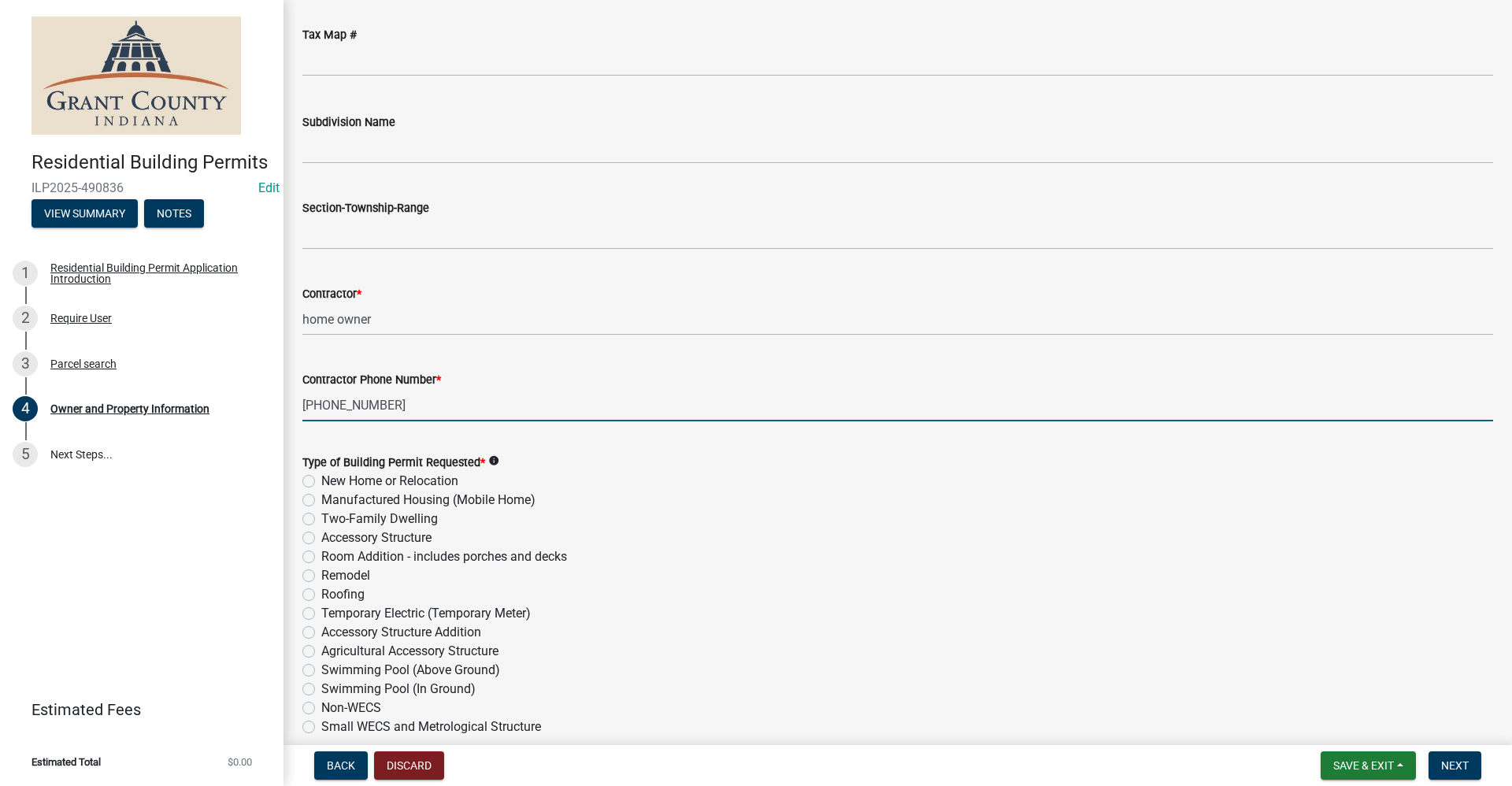
scroll to position [1576, 0]
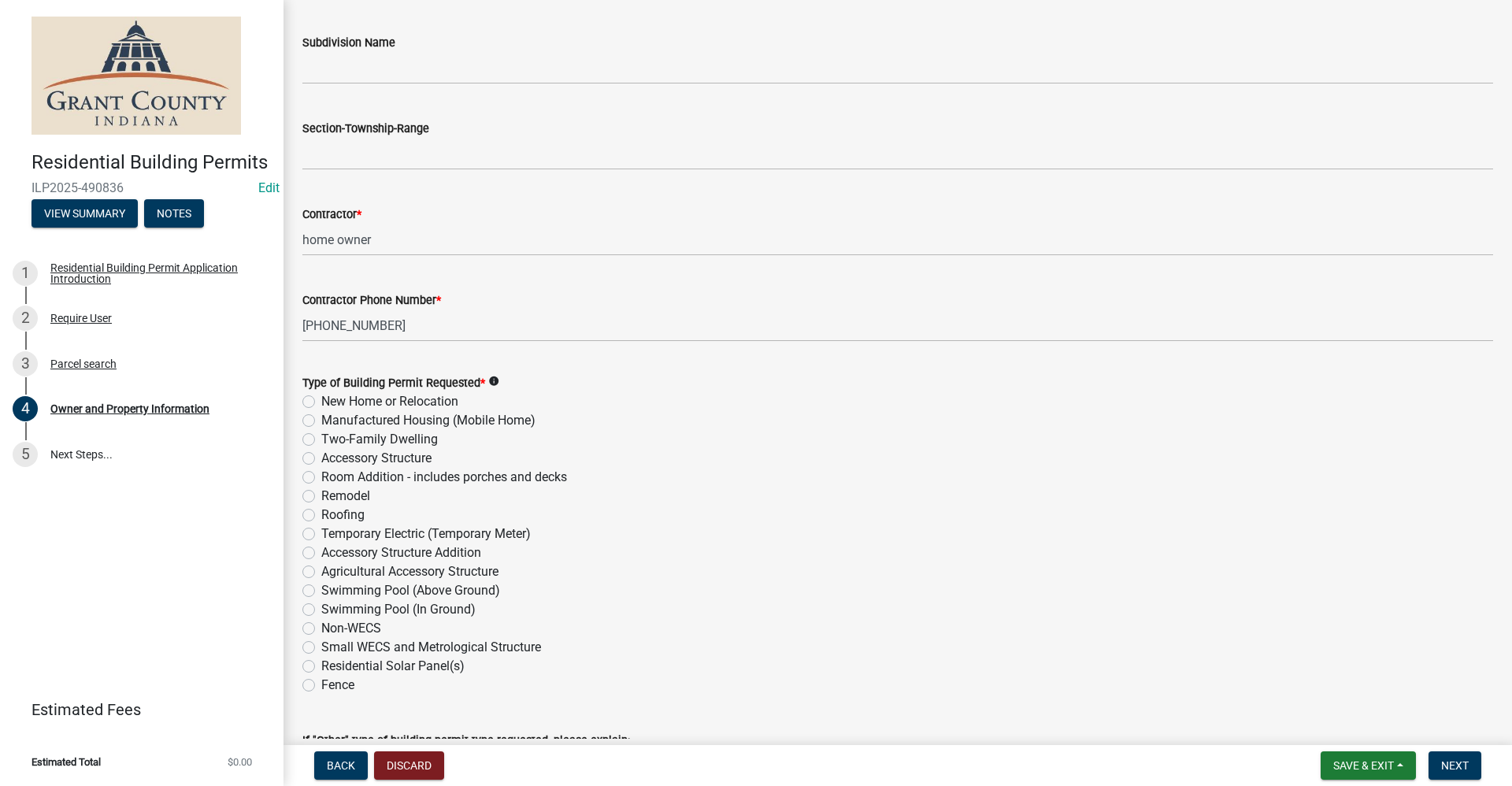
click at [321, 590] on label "Swimming Pool (Above Ground)" at bounding box center [410, 590] width 178 height 19
click at [321, 590] on input "Swimming Pool (Above Ground)" at bounding box center [326, 586] width 10 height 10
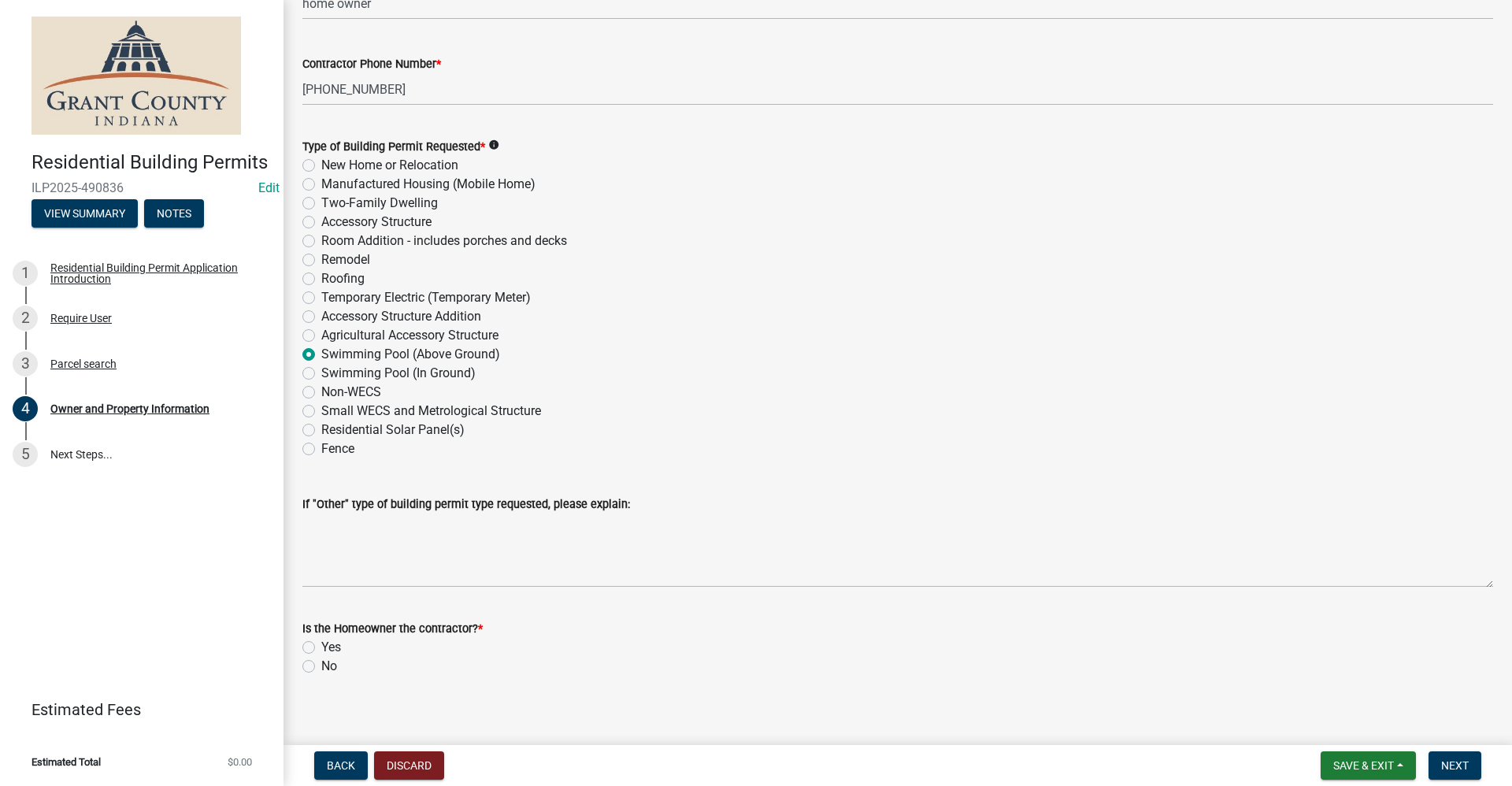
scroll to position [1824, 0]
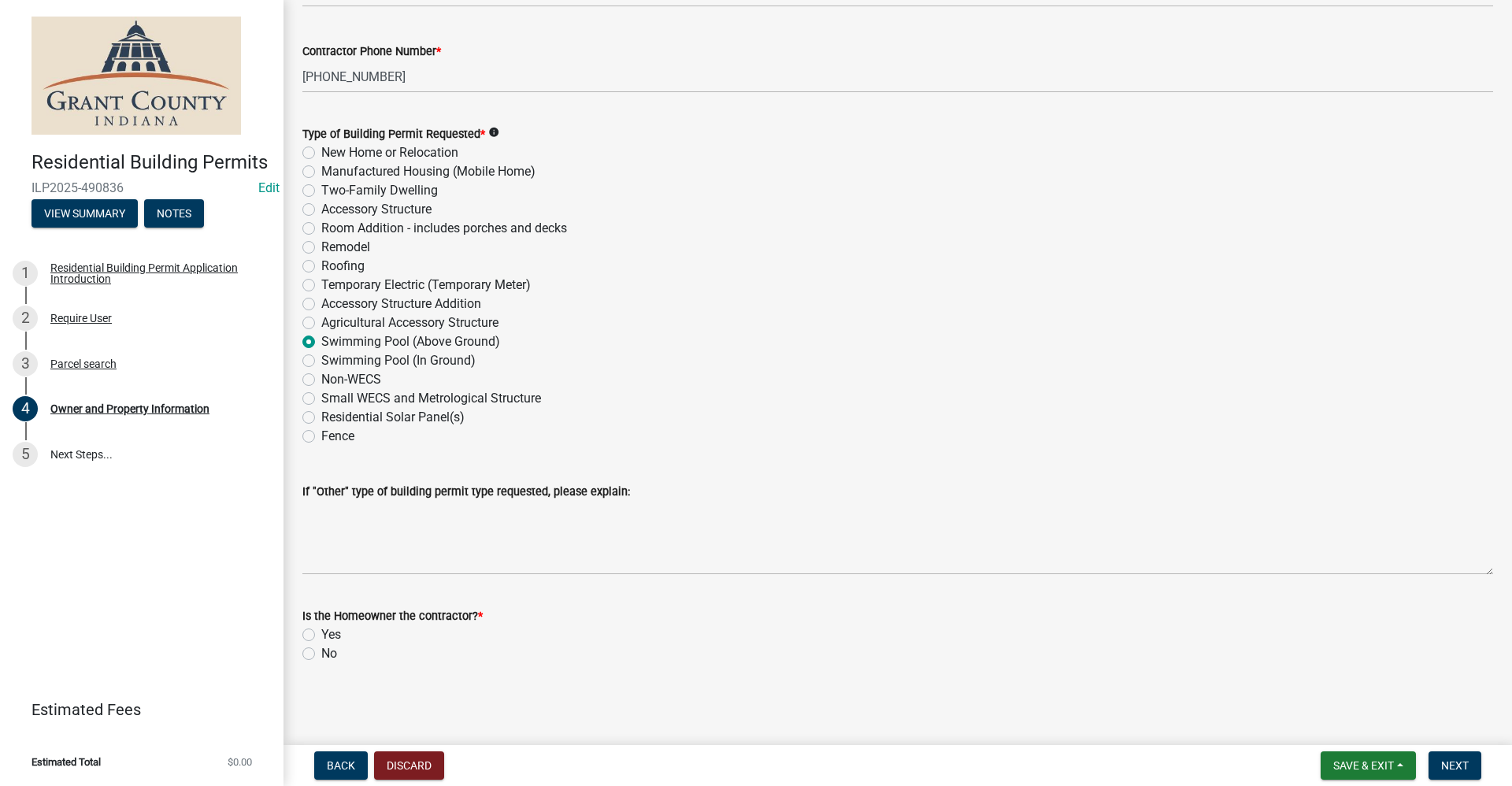
click at [321, 633] on label "Yes" at bounding box center [331, 634] width 20 height 19
click at [321, 633] on input "Yes" at bounding box center [326, 630] width 10 height 10
click at [1456, 764] on span "Next" at bounding box center [1455, 765] width 28 height 13
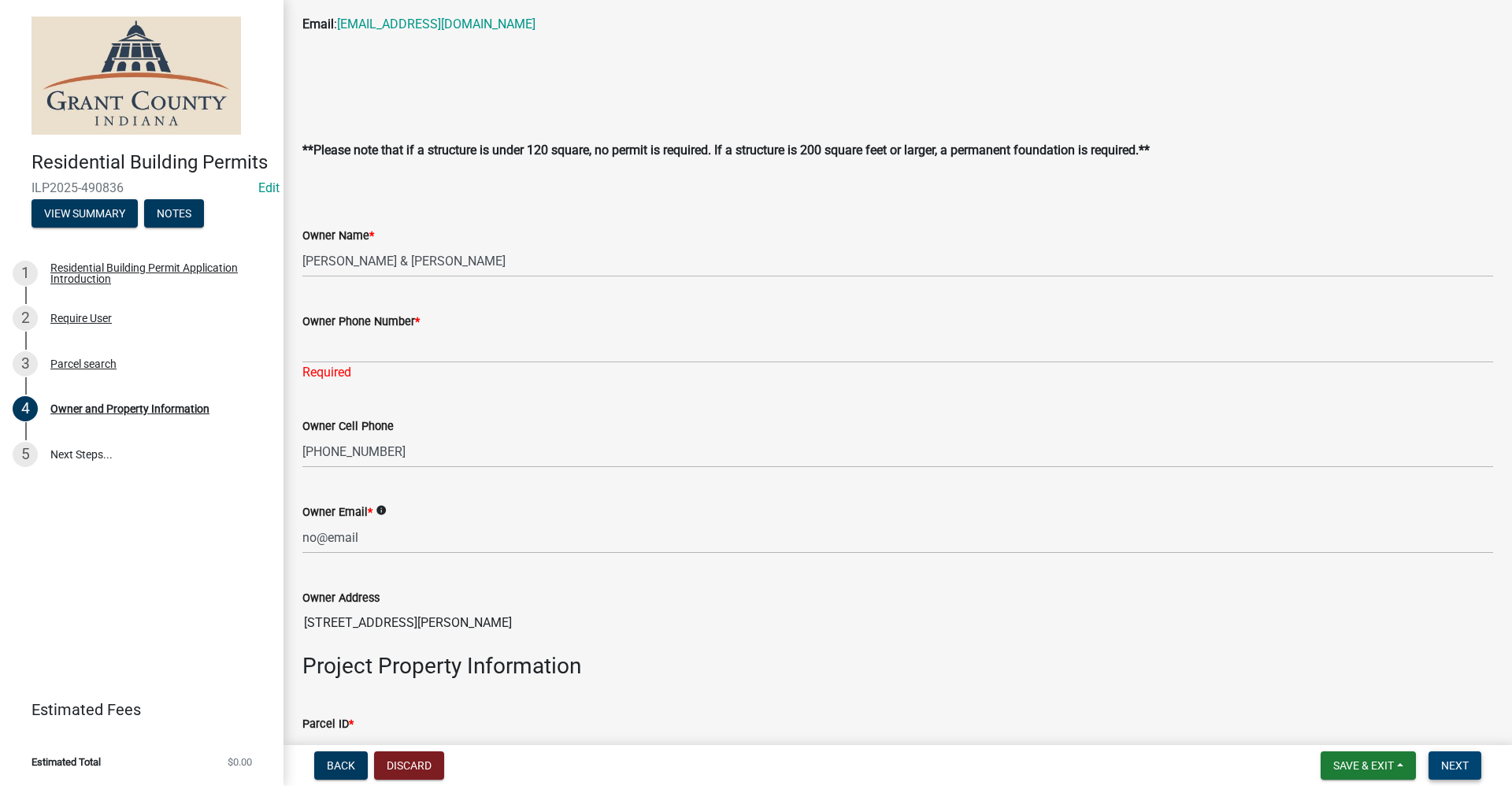
scroll to position [268, 0]
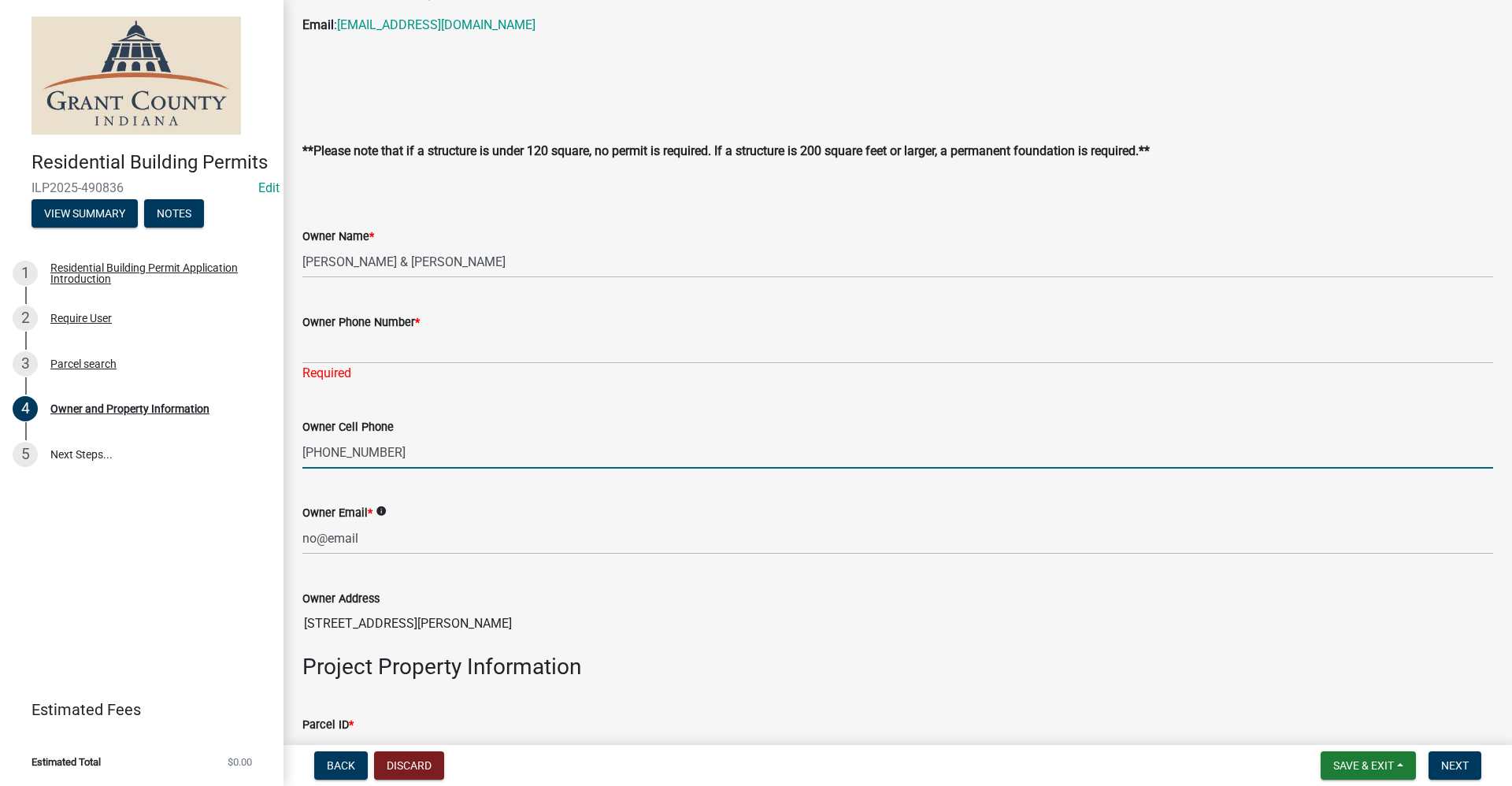
drag, startPoint x: 383, startPoint y: 450, endPoint x: 299, endPoint y: 457, distance: 84.3
click at [265, 441] on div "Residential Building Permits ILP2025-490836 Edit View Summary Notes 1 Residenti…" at bounding box center [756, 393] width 1512 height 786
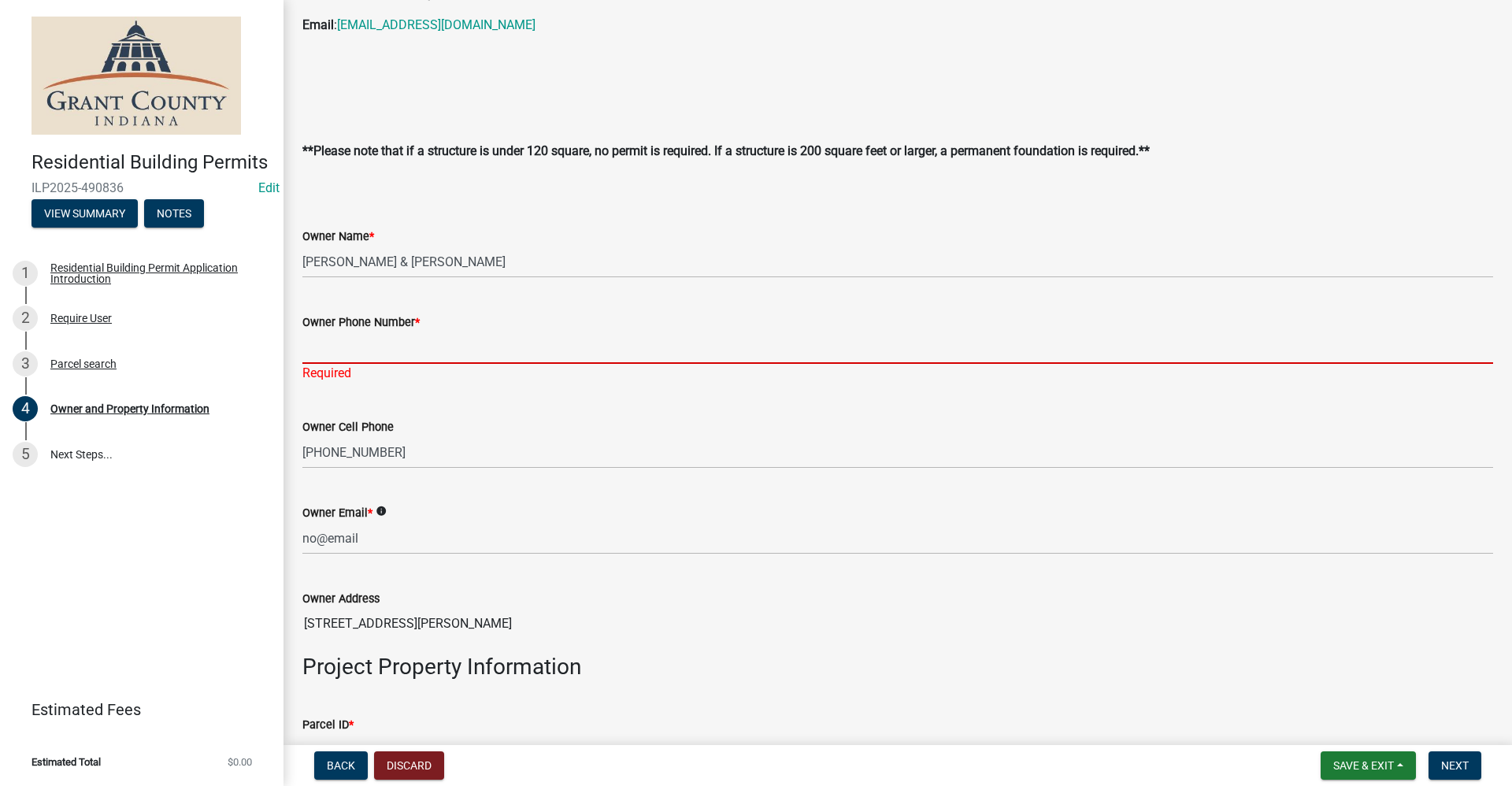
click at [331, 341] on input "Owner Phone Number *" at bounding box center [898, 348] width 1191 height 32
paste input "[PHONE_NUMBER]"
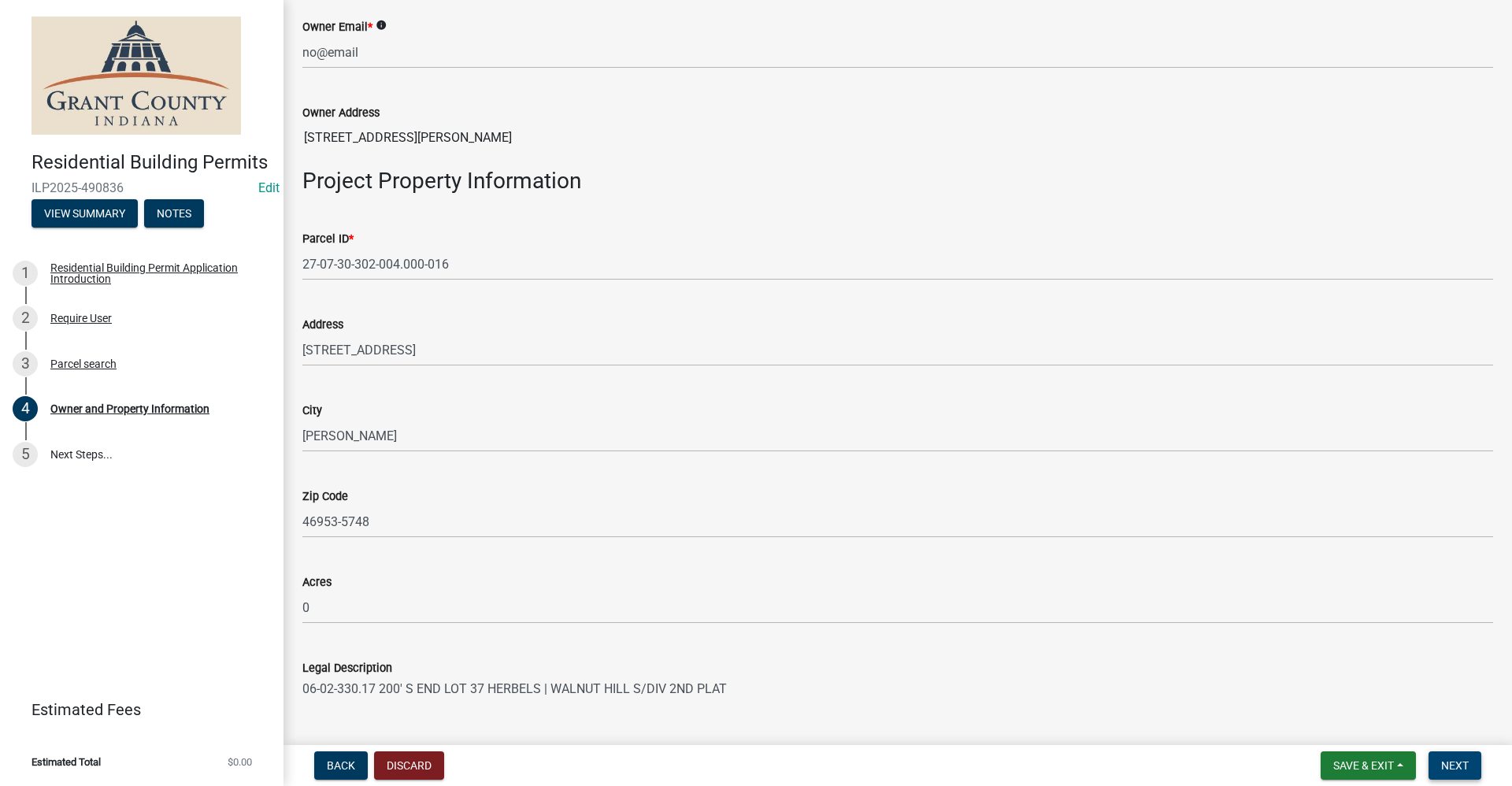
scroll to position [1055, 0]
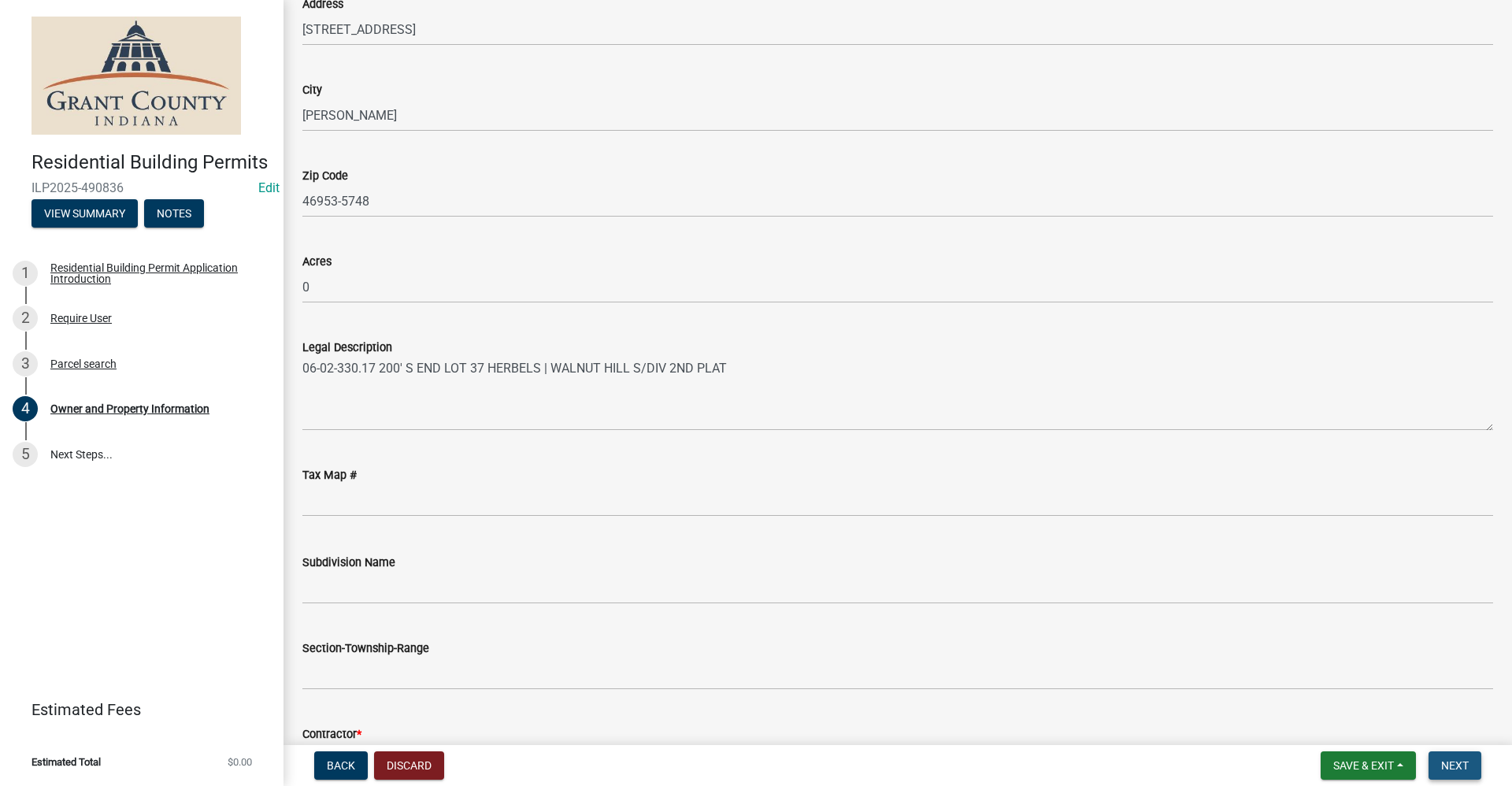
click at [1462, 761] on span "Next" at bounding box center [1455, 765] width 28 height 13
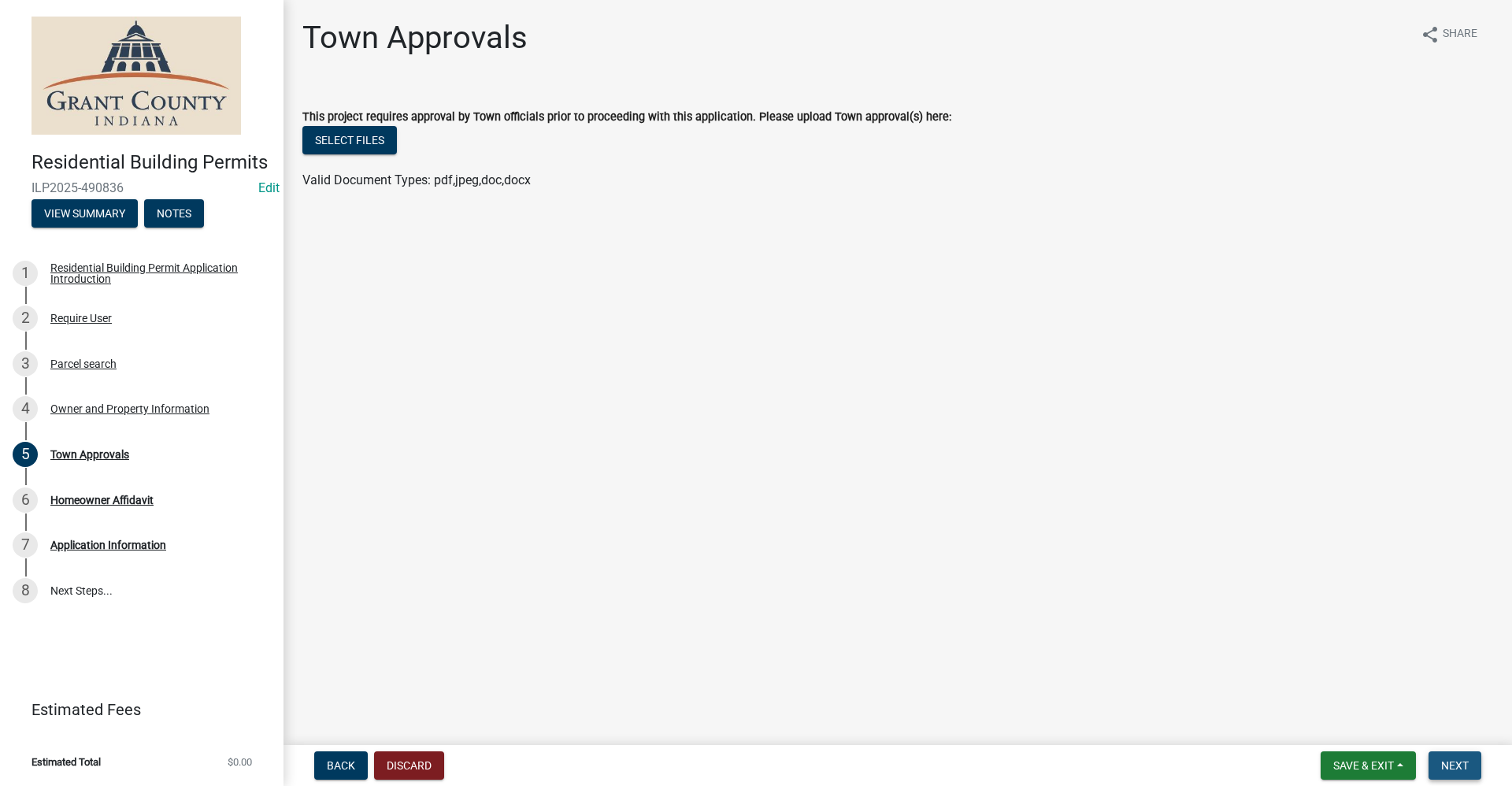
click at [1455, 766] on span "Next" at bounding box center [1455, 765] width 28 height 13
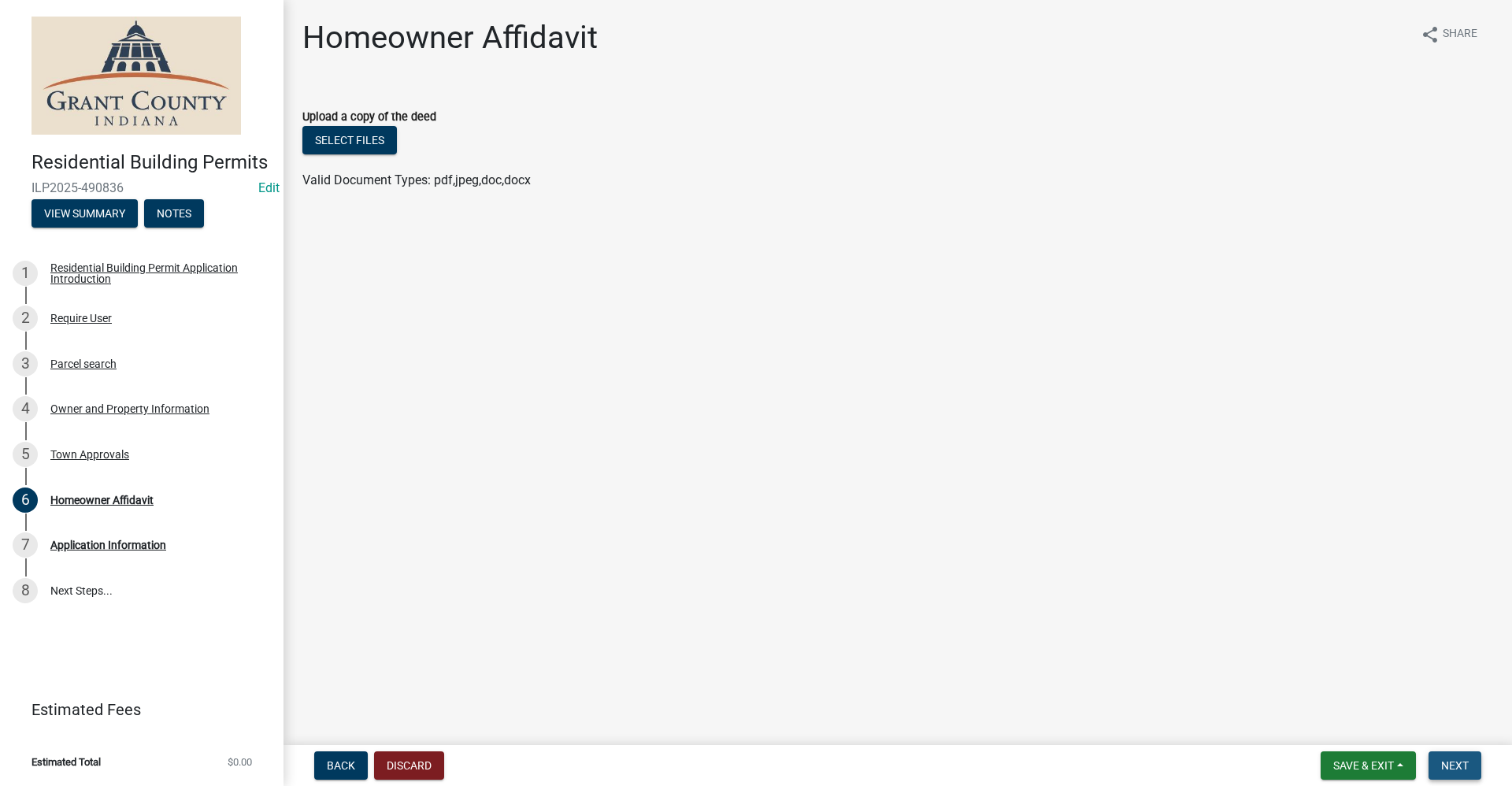
click at [1455, 758] on button "Next" at bounding box center [1455, 766] width 53 height 29
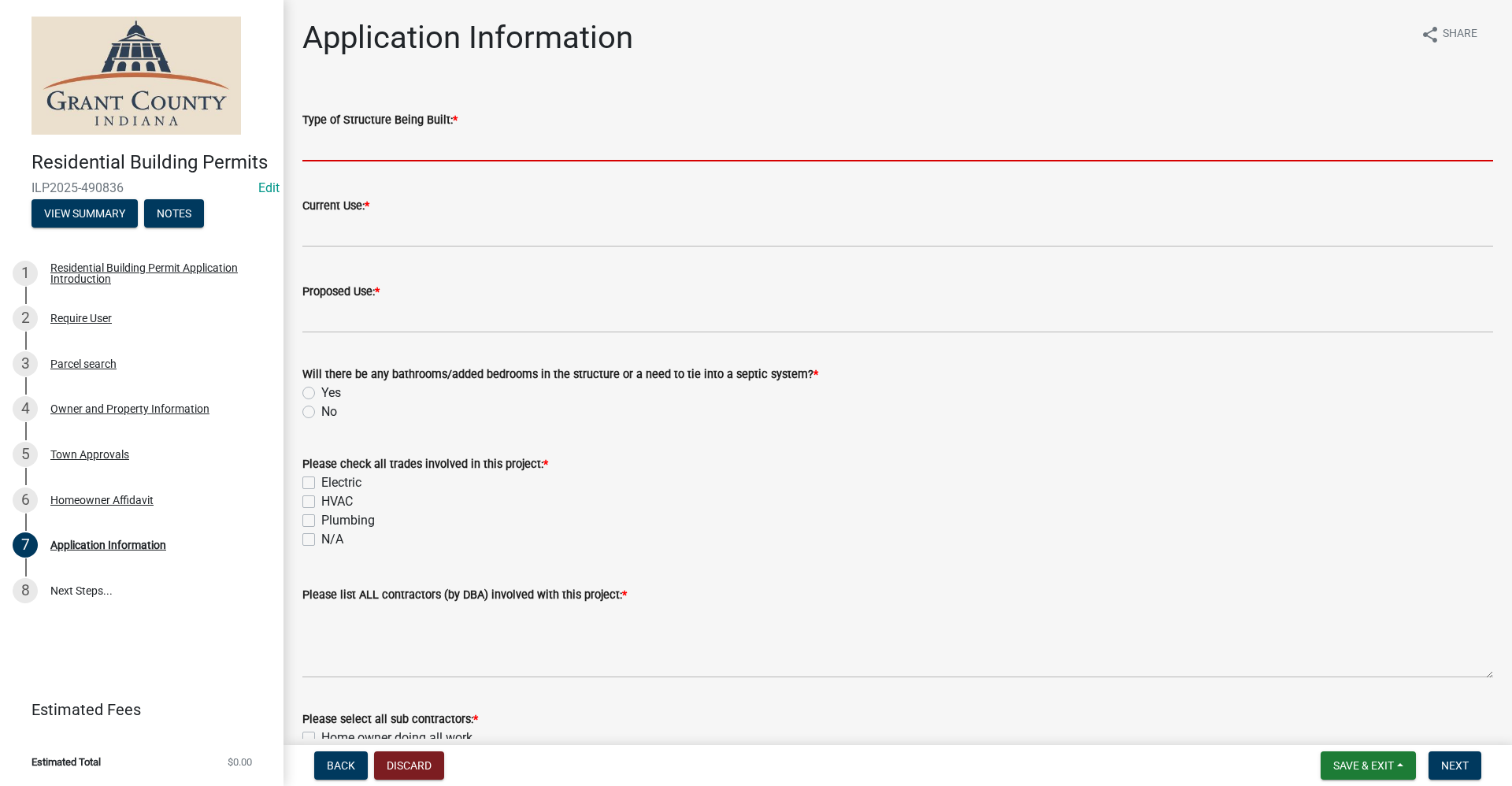
click at [389, 135] on input "Type of Structure Being Built: *" at bounding box center [898, 145] width 1191 height 32
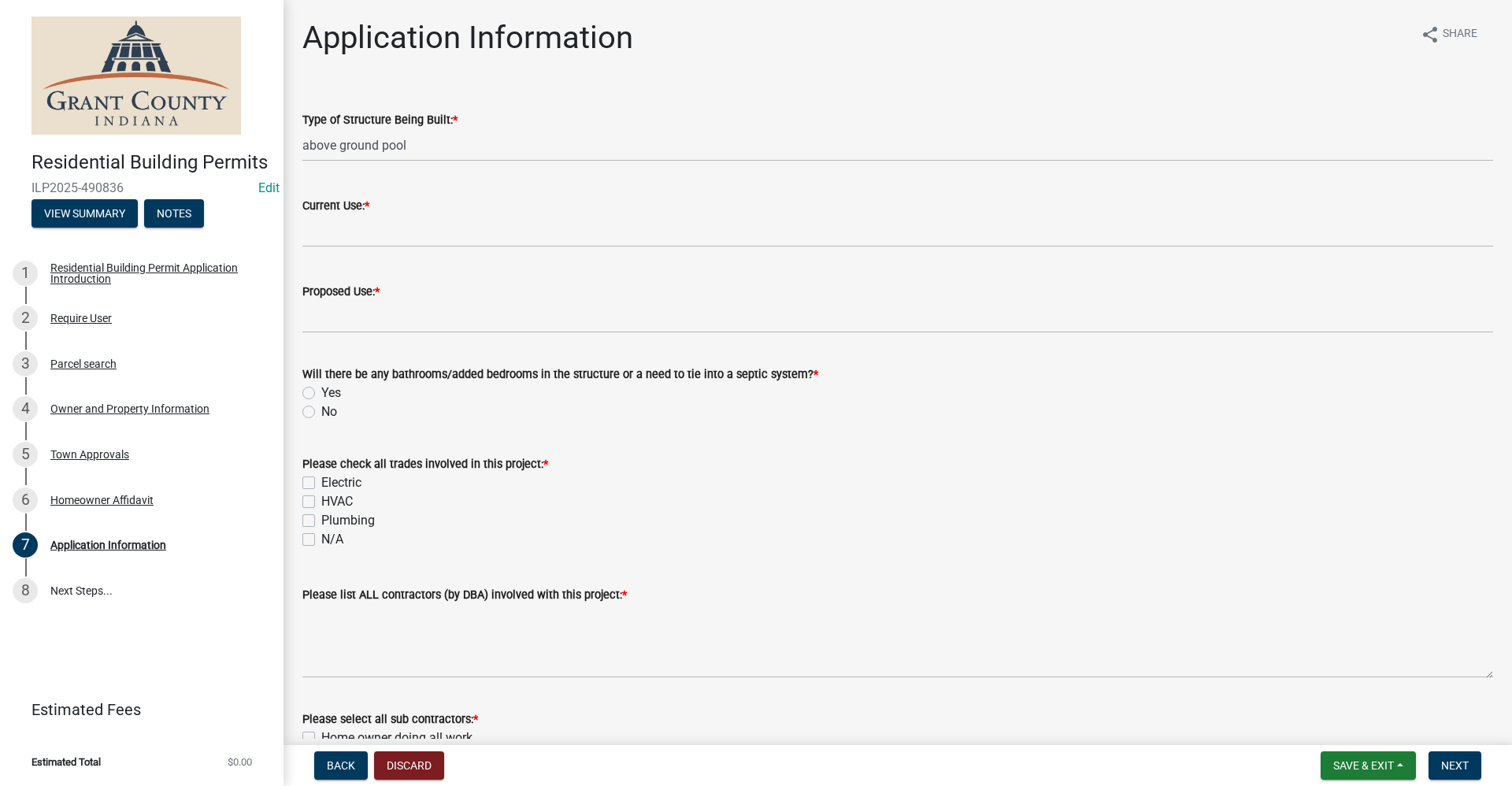
drag, startPoint x: 298, startPoint y: 142, endPoint x: 304, endPoint y: 157, distance: 16.2
click at [298, 143] on div "Type of Structure Being Built: * above ground pool" at bounding box center [898, 125] width 1214 height 74
click at [297, 153] on div "Type of Structure Being Built: * above ground pool" at bounding box center [898, 125] width 1214 height 74
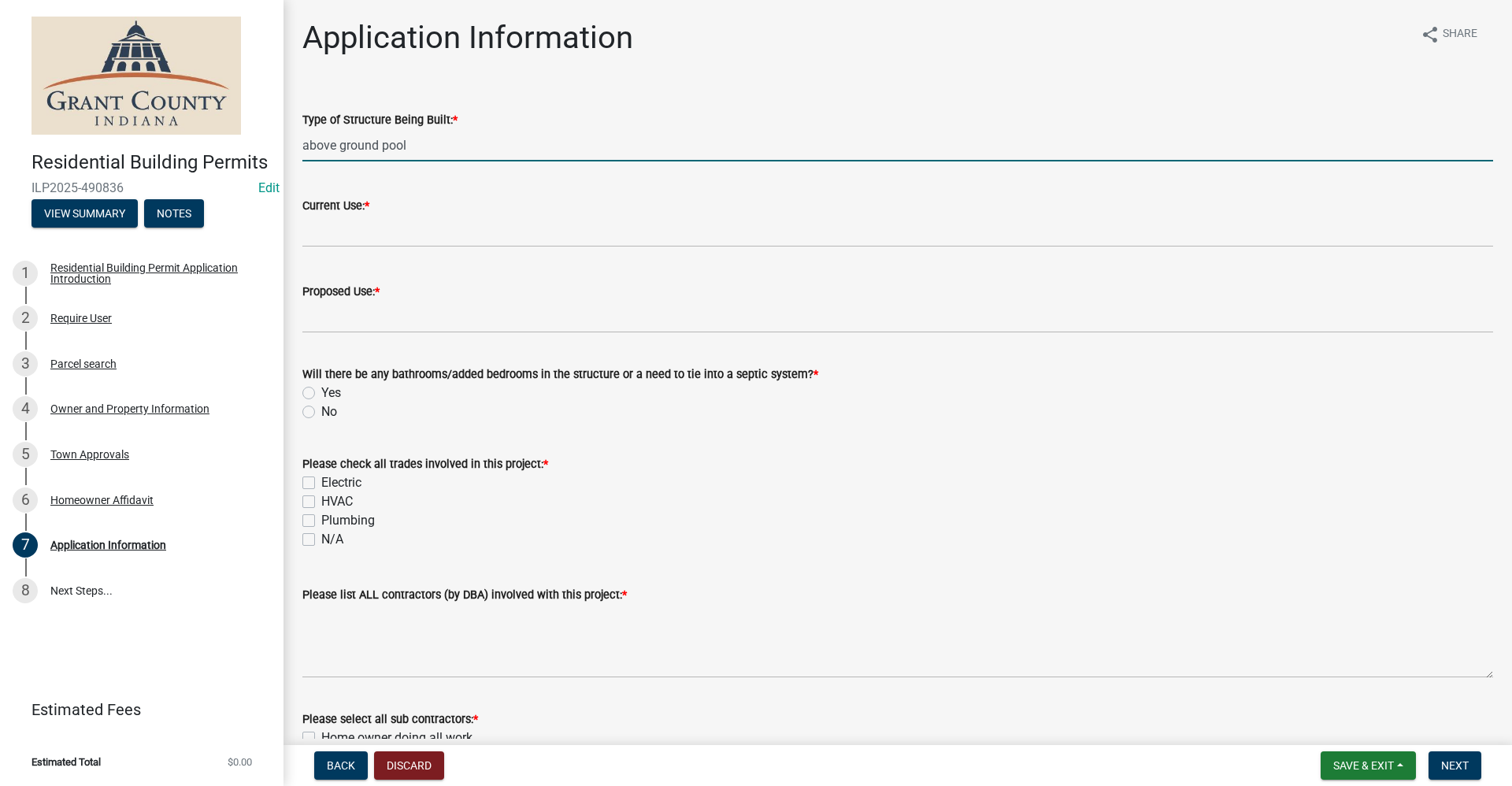
click at [419, 144] on input "above ground pool" at bounding box center [898, 145] width 1191 height 32
click at [302, 144] on input "above ground pool" at bounding box center [898, 145] width 1191 height 32
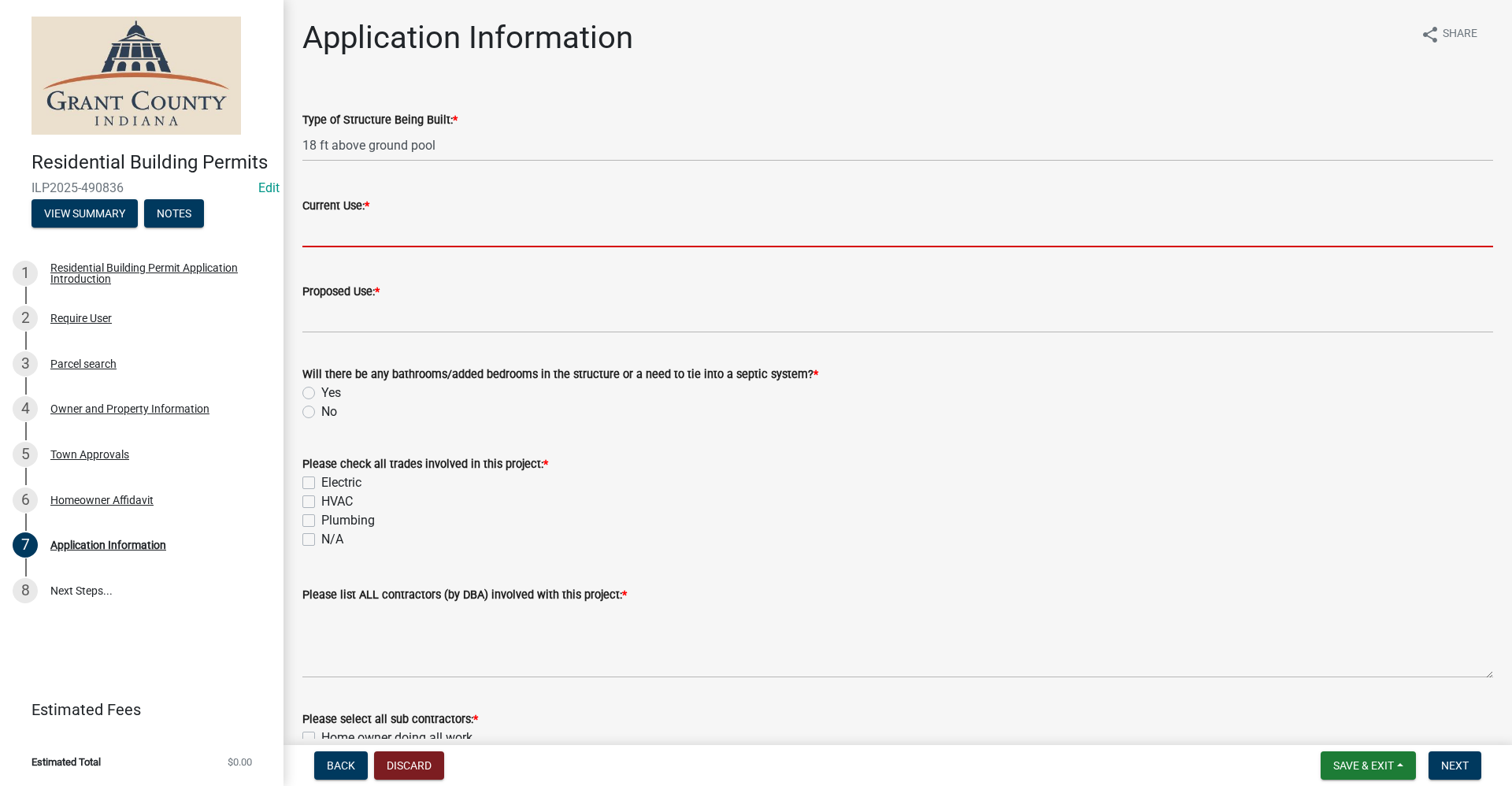
click at [334, 237] on input "Current Use: *" at bounding box center [898, 231] width 1191 height 32
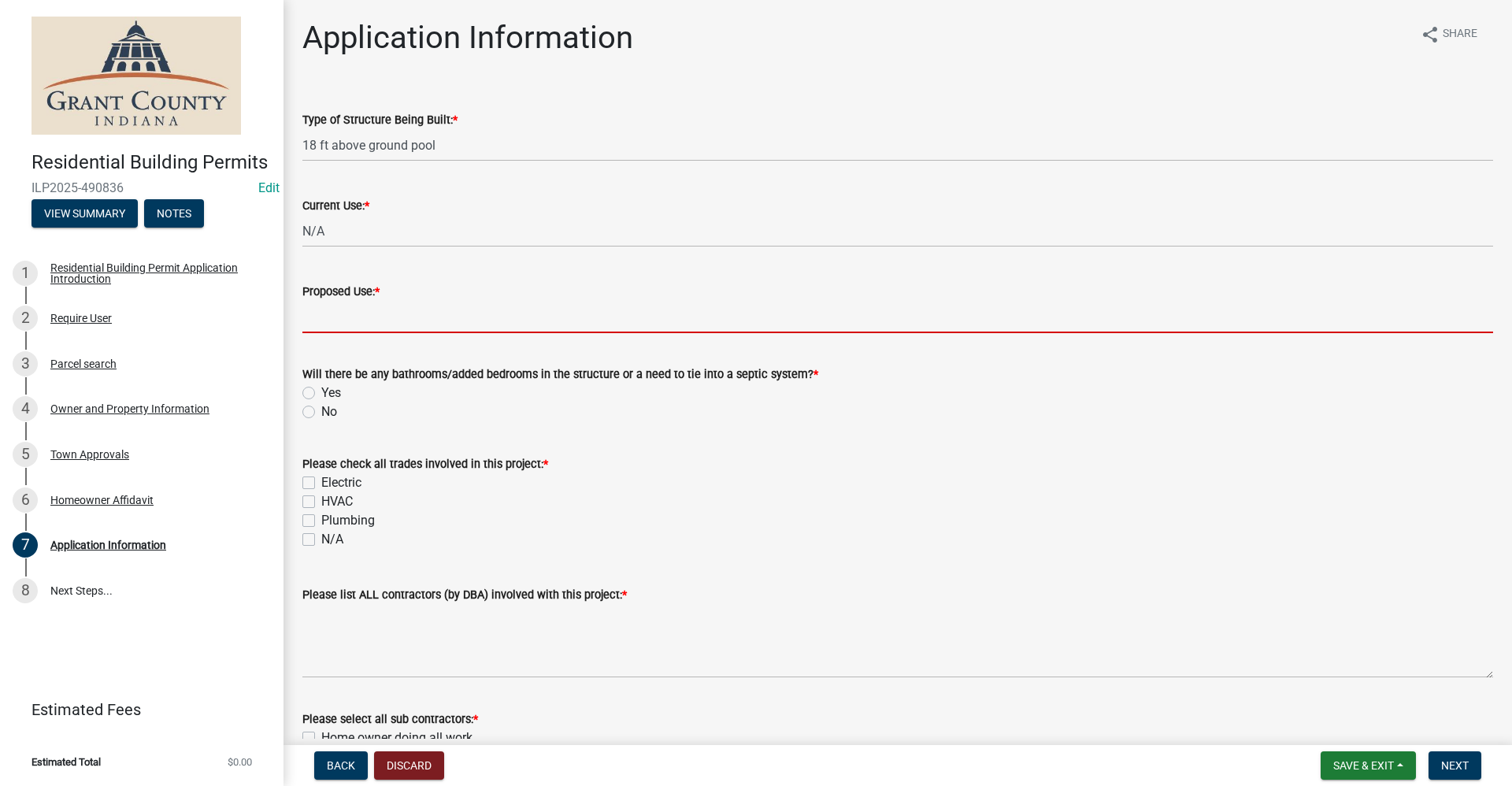
click at [350, 328] on input "Proposed Use: *" at bounding box center [898, 317] width 1191 height 32
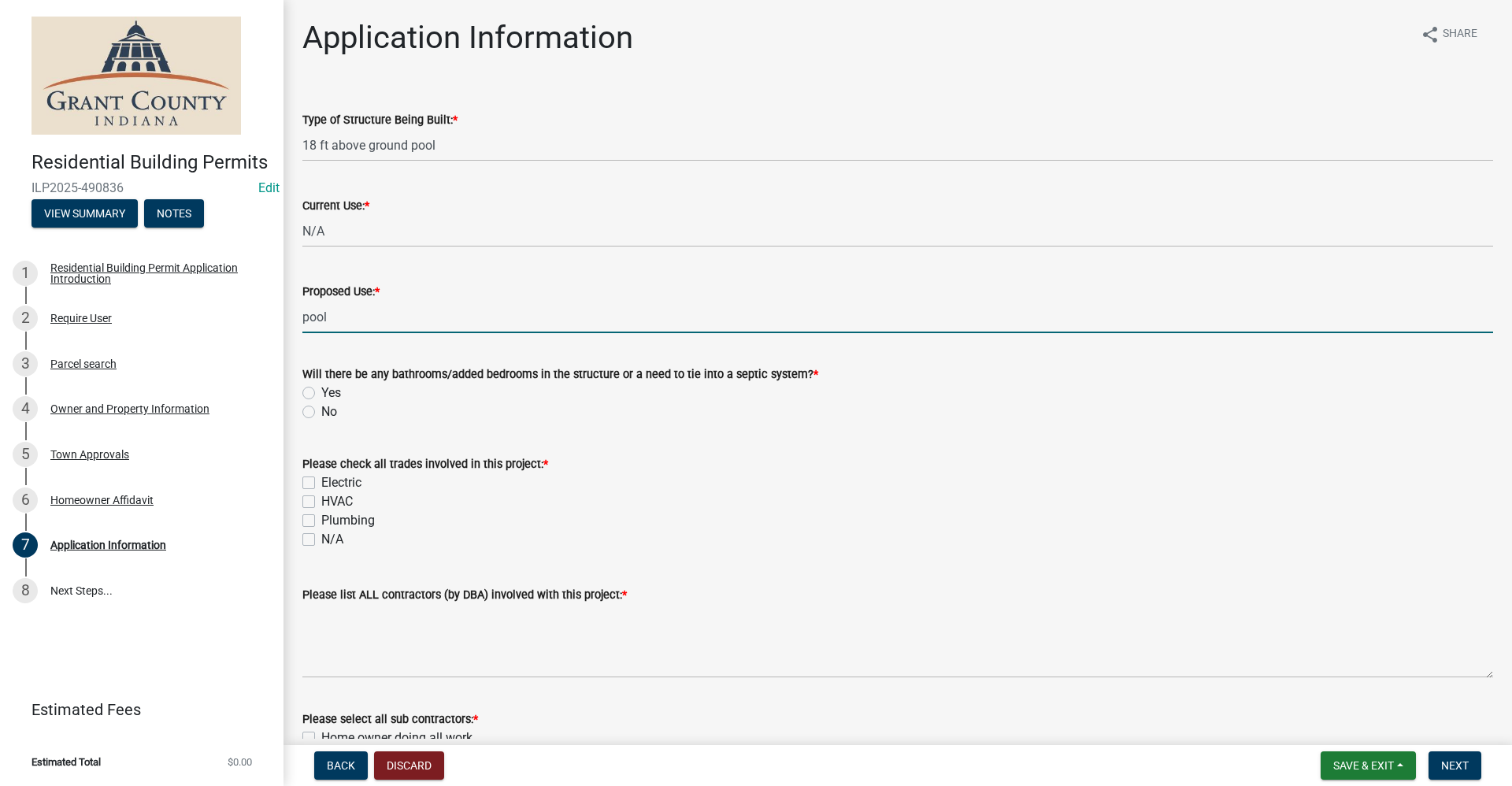
click at [665, 471] on div "Please check all trades involved in this project: *" at bounding box center [898, 464] width 1191 height 19
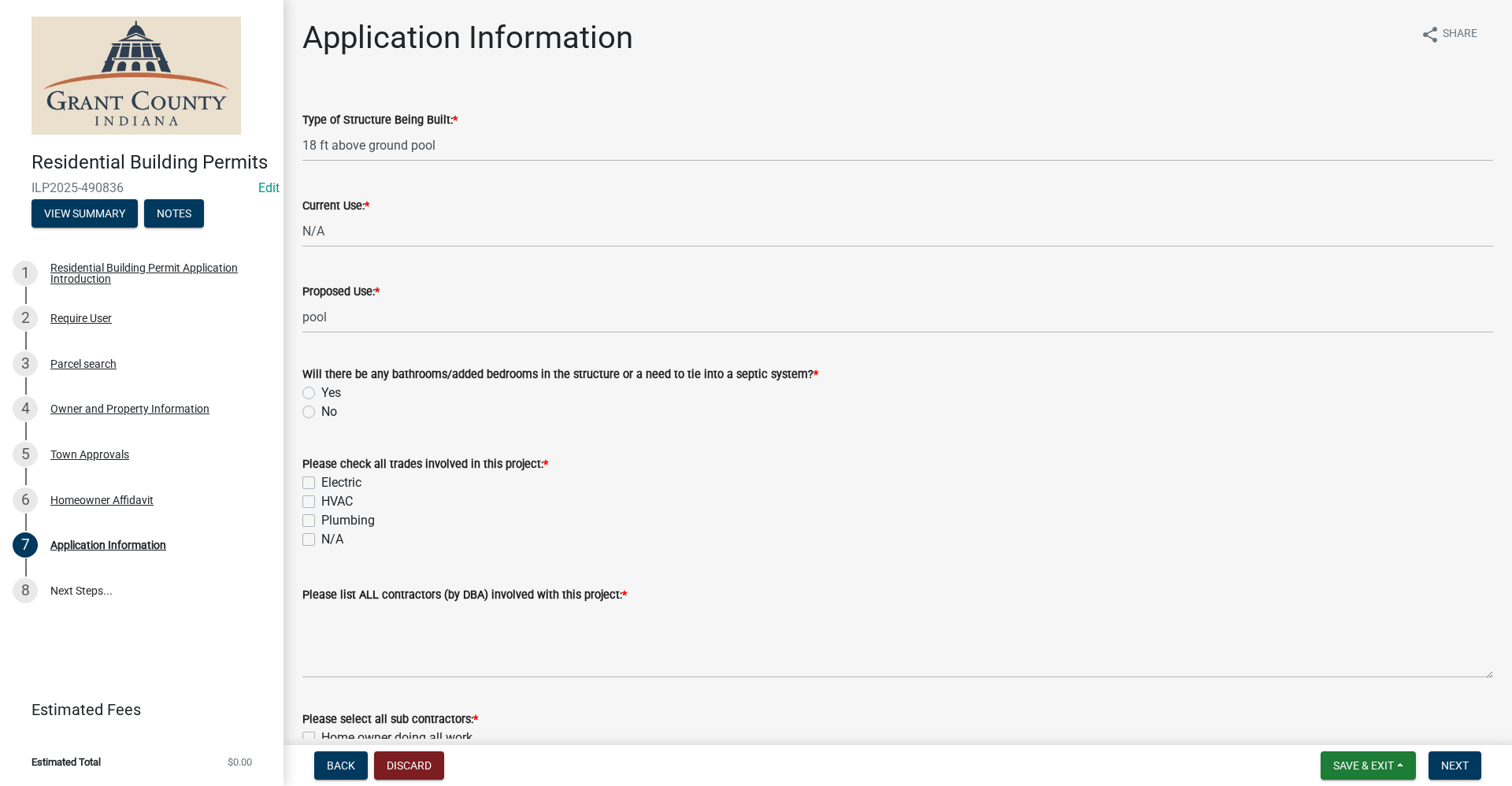
click at [321, 415] on label "No" at bounding box center [329, 412] width 16 height 19
click at [321, 413] on input "No" at bounding box center [326, 407] width 10 height 10
click at [321, 539] on label "N/A" at bounding box center [332, 539] width 22 height 19
click at [321, 539] on input "N/A" at bounding box center [326, 535] width 10 height 10
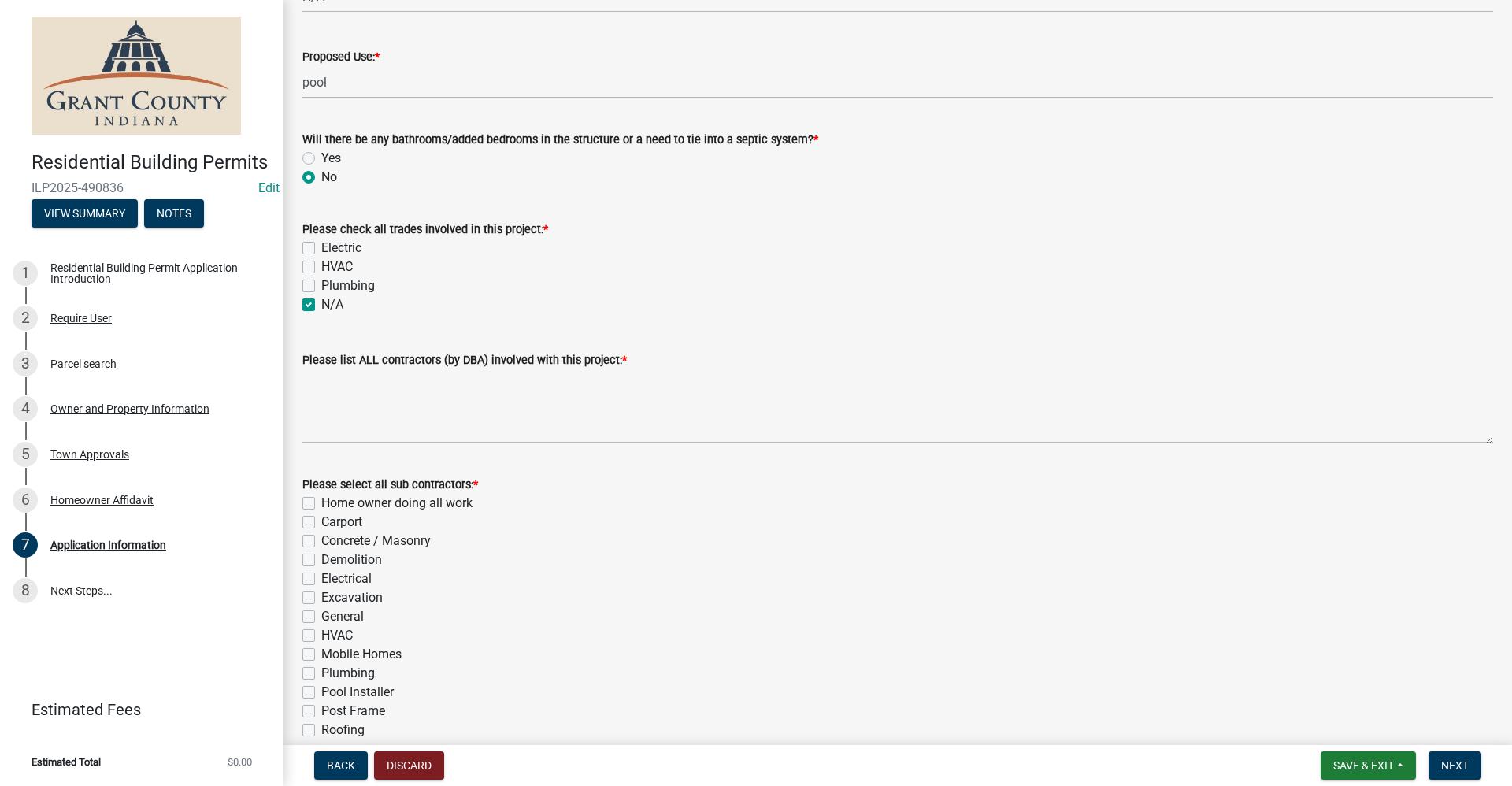
scroll to position [236, 0]
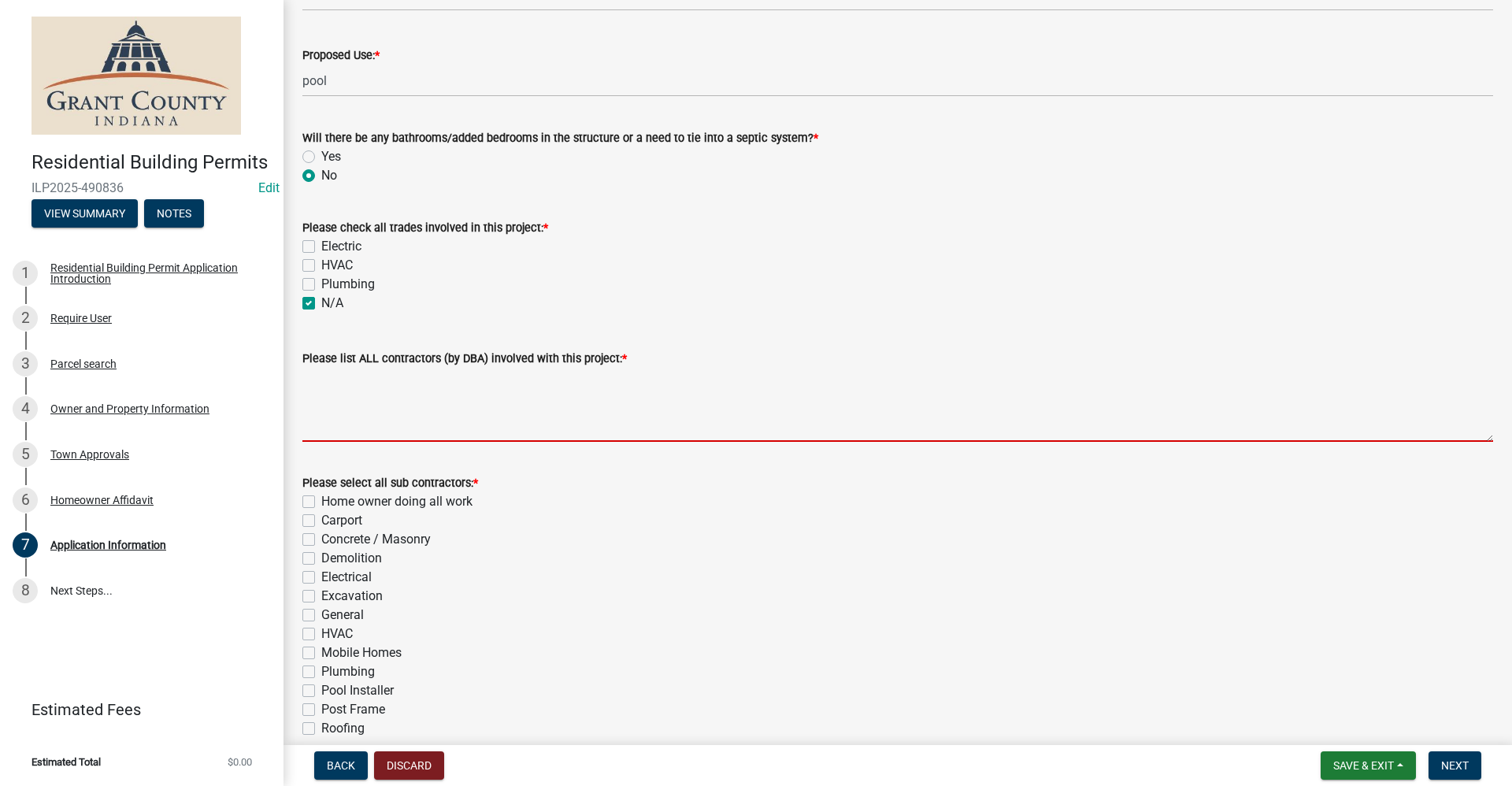
click at [319, 410] on textarea "Please list ALL contractors (by DBA) involved with this project: *" at bounding box center [898, 405] width 1191 height 74
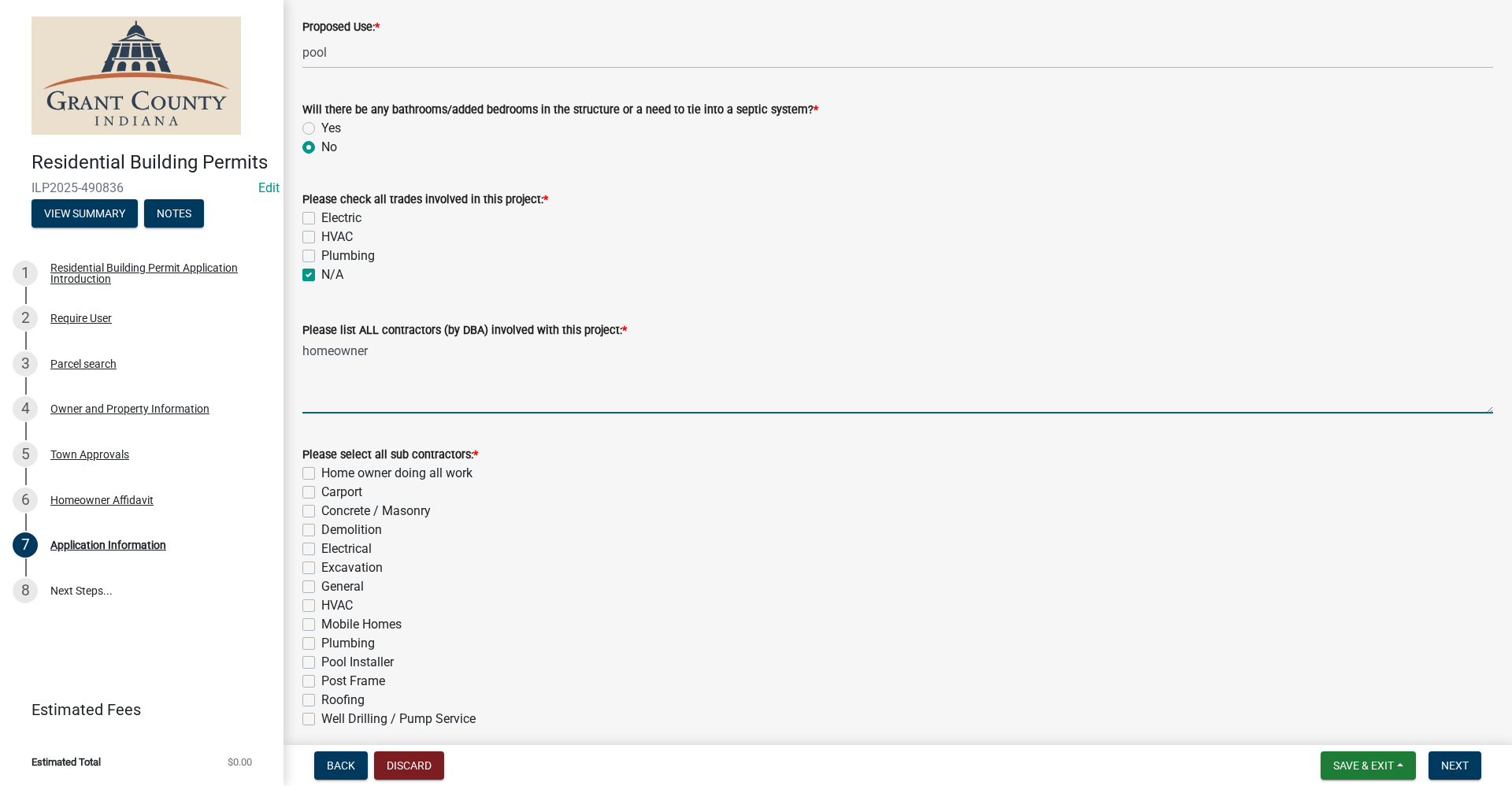
scroll to position [315, 0]
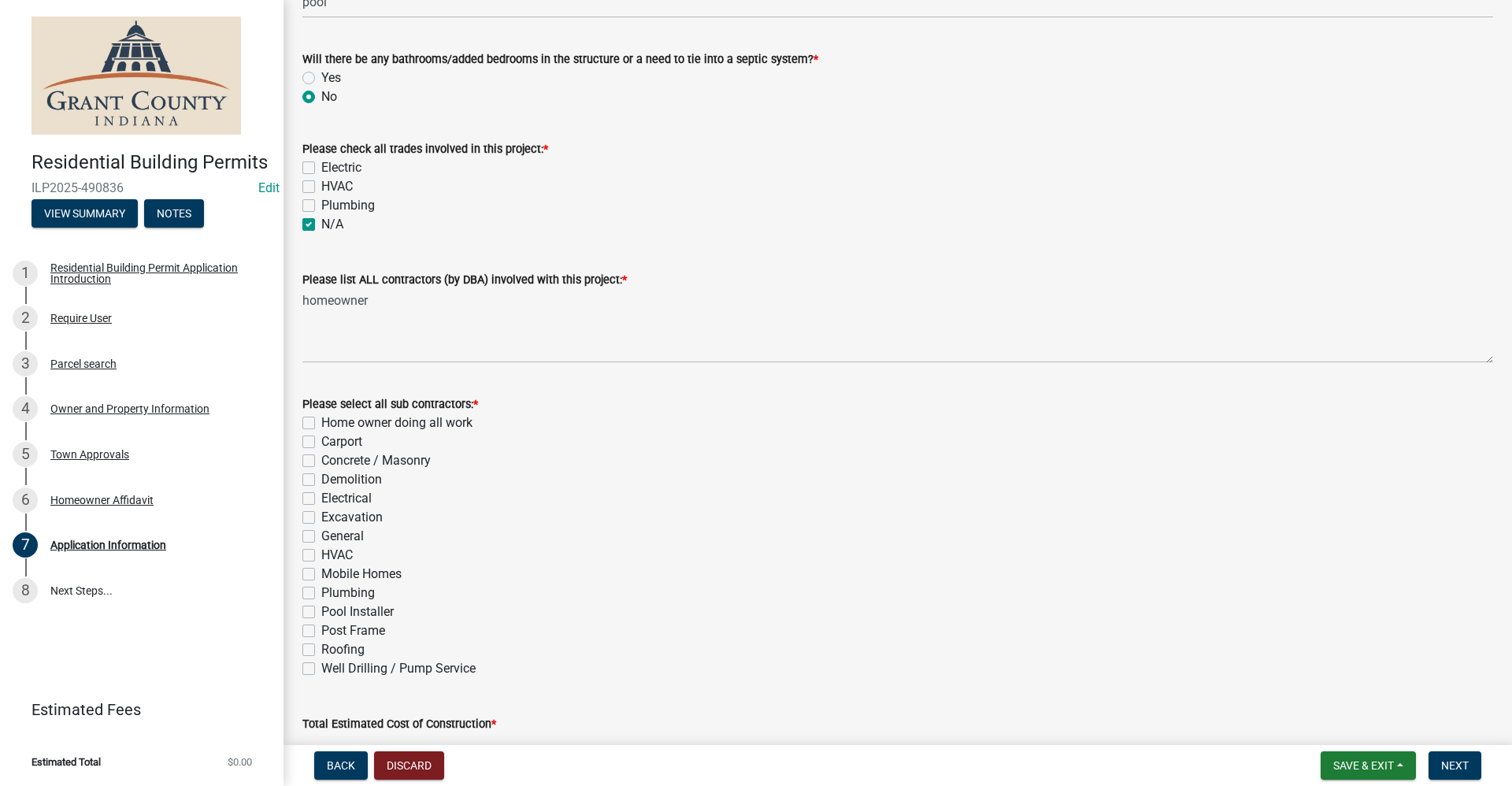
click at [321, 423] on label "Home owner doing all work" at bounding box center [396, 423] width 152 height 19
click at [321, 423] on input "Home owner doing all work" at bounding box center [326, 418] width 10 height 10
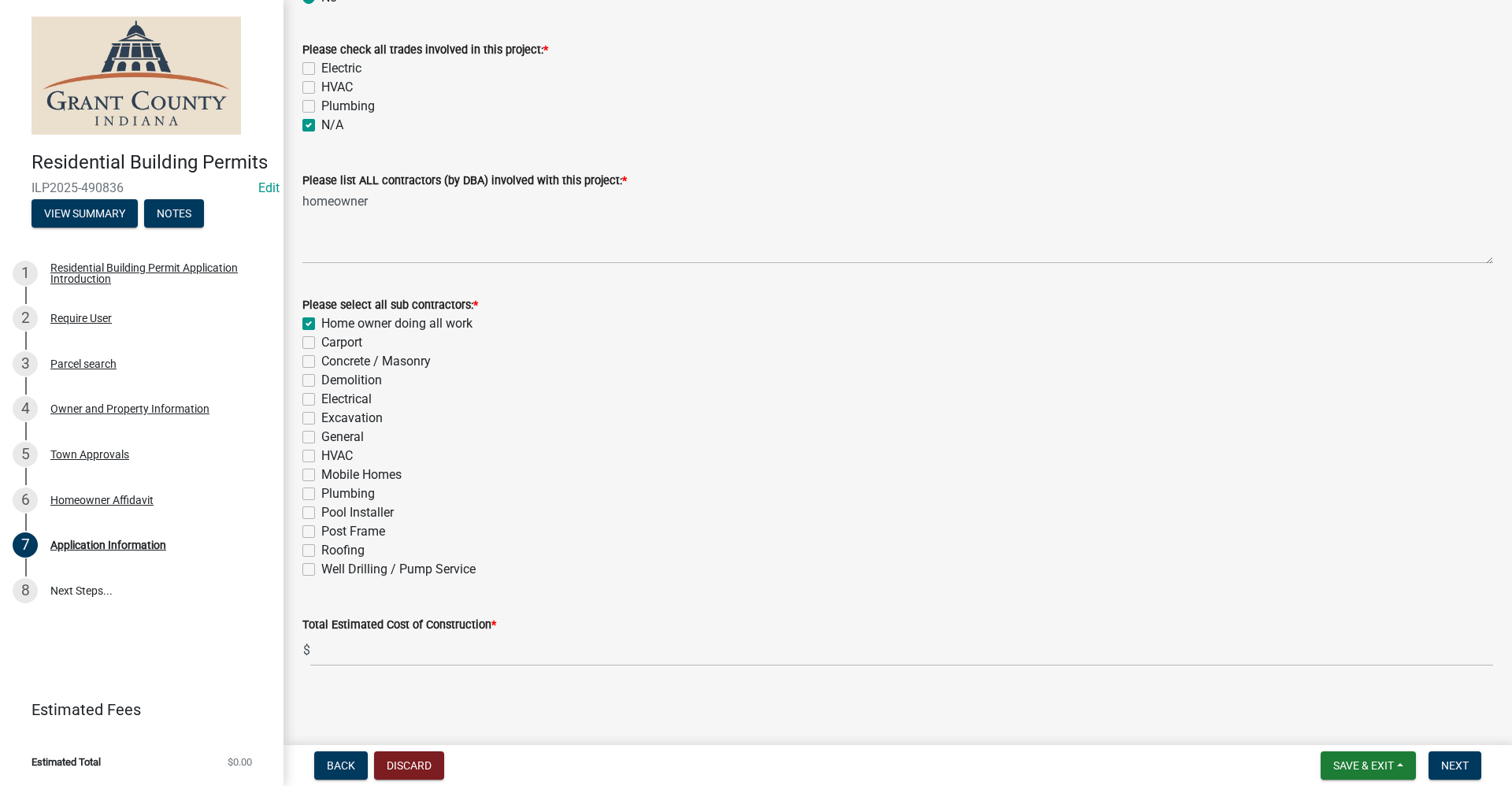
scroll to position [417, 0]
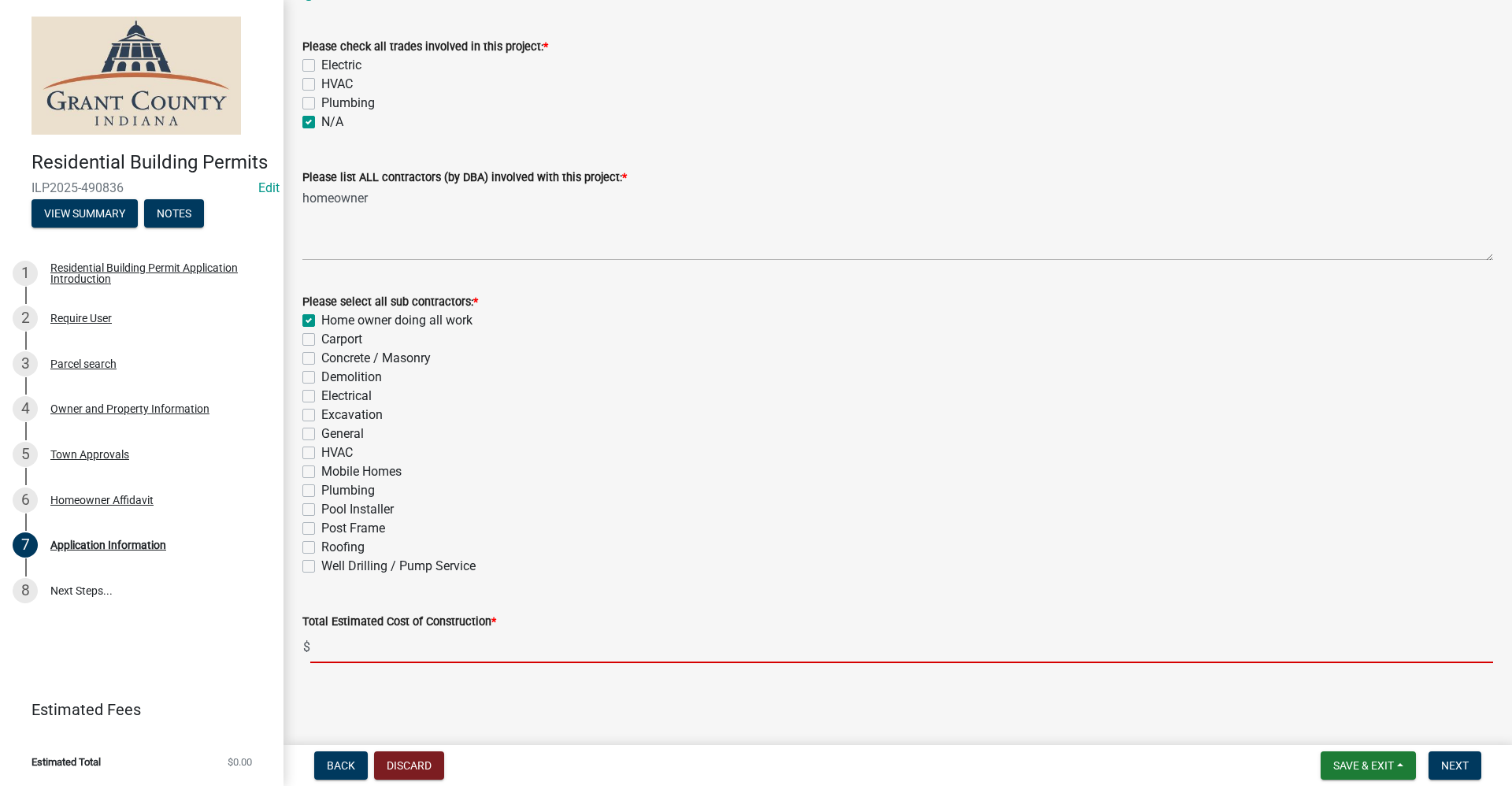
click at [351, 650] on input "text" at bounding box center [901, 647] width 1183 height 32
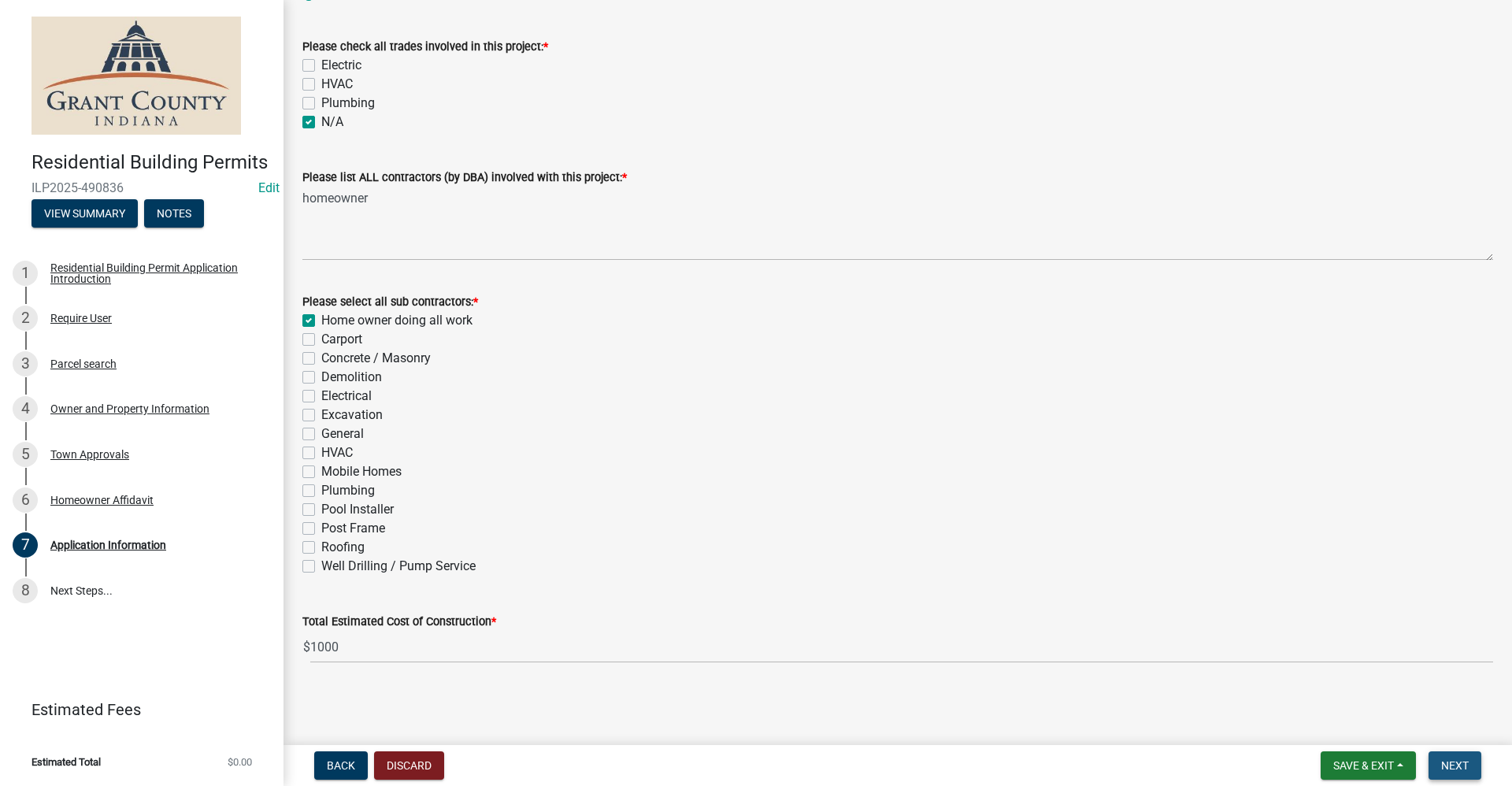
click at [1457, 770] on span "Next" at bounding box center [1455, 765] width 28 height 13
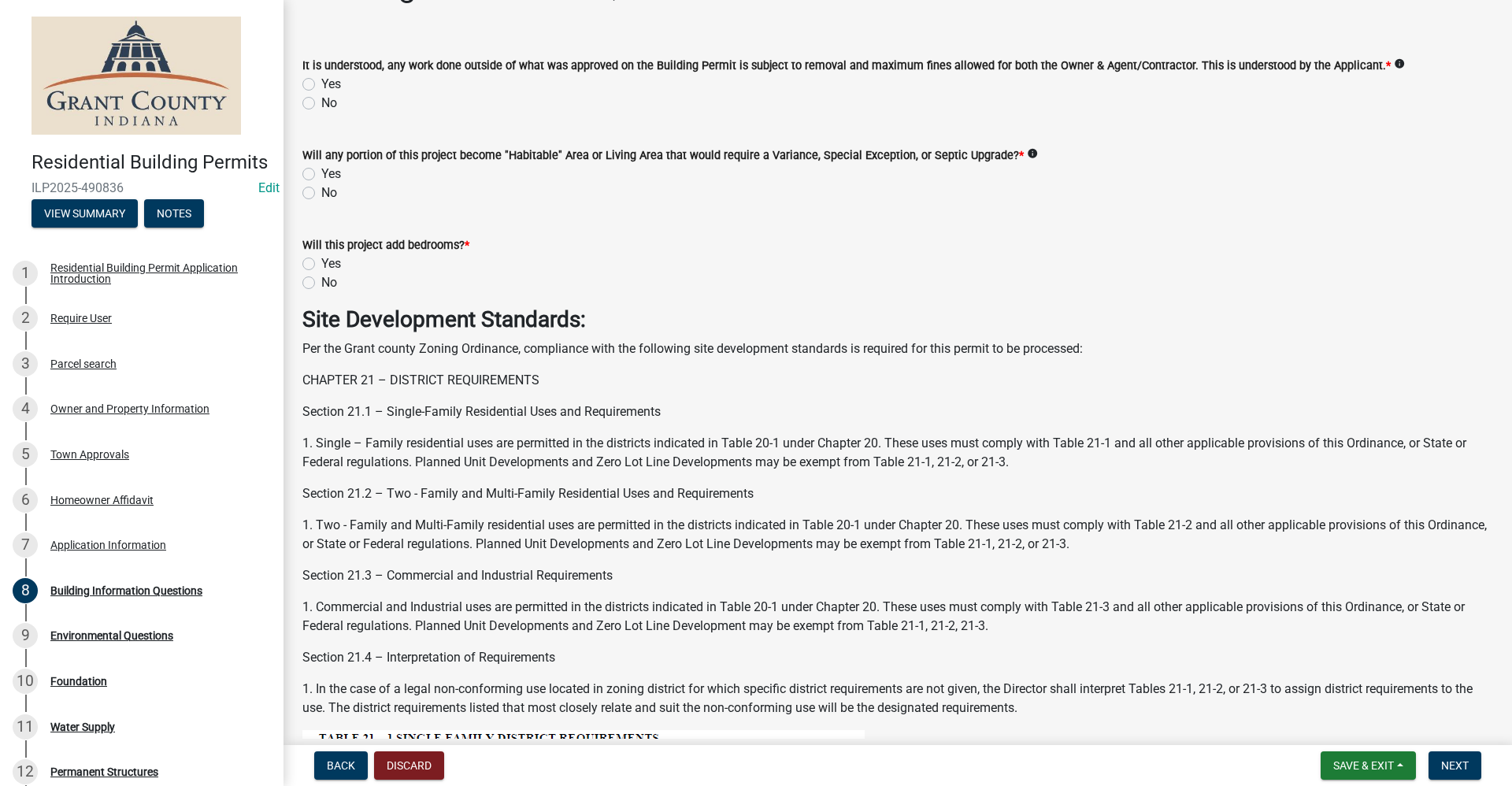
scroll to position [79, 0]
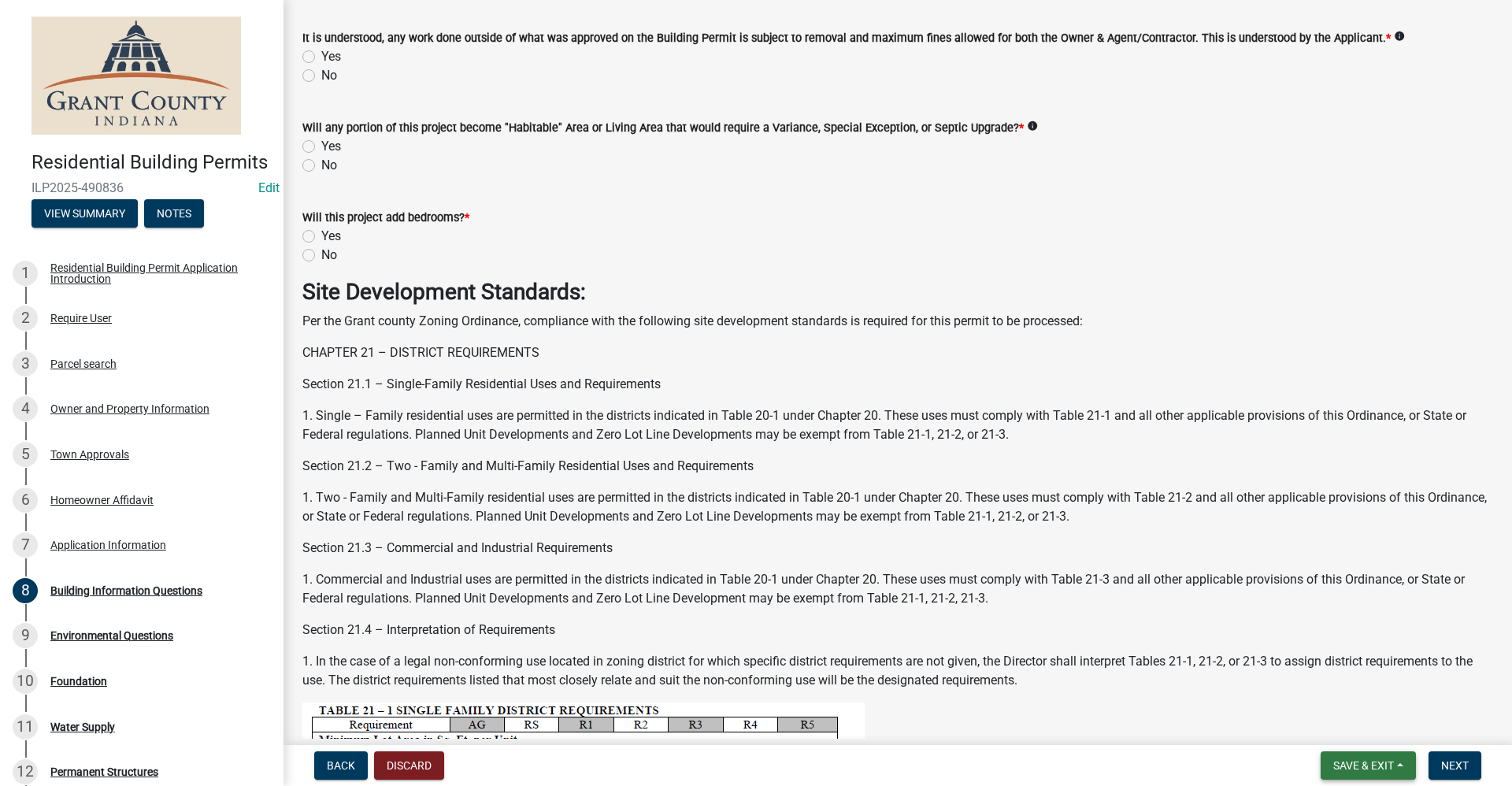
click at [1361, 765] on span "Save & Exit" at bounding box center [1363, 765] width 61 height 13
click at [1328, 727] on button "Save & Exit" at bounding box center [1352, 725] width 126 height 38
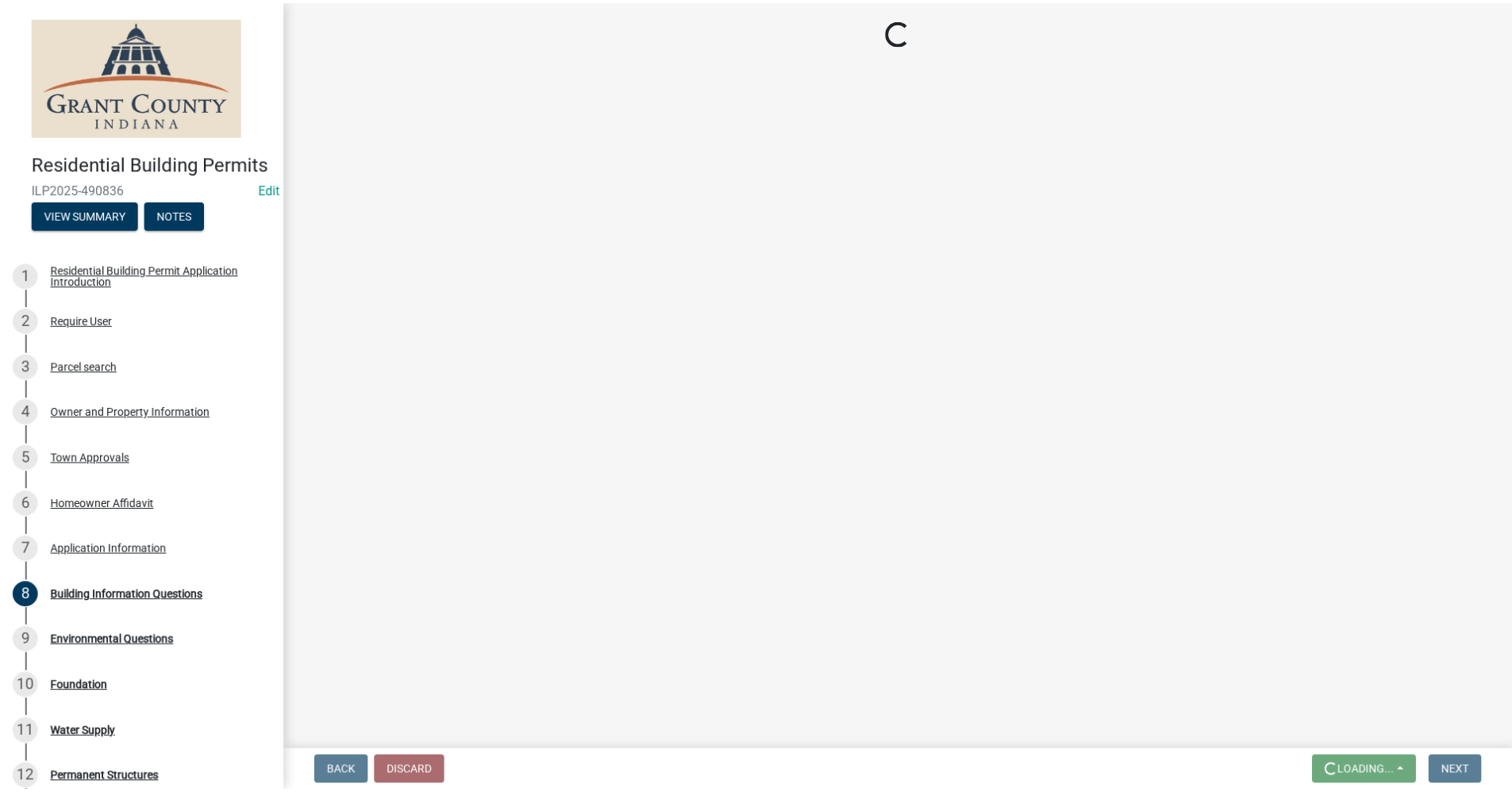
scroll to position [0, 0]
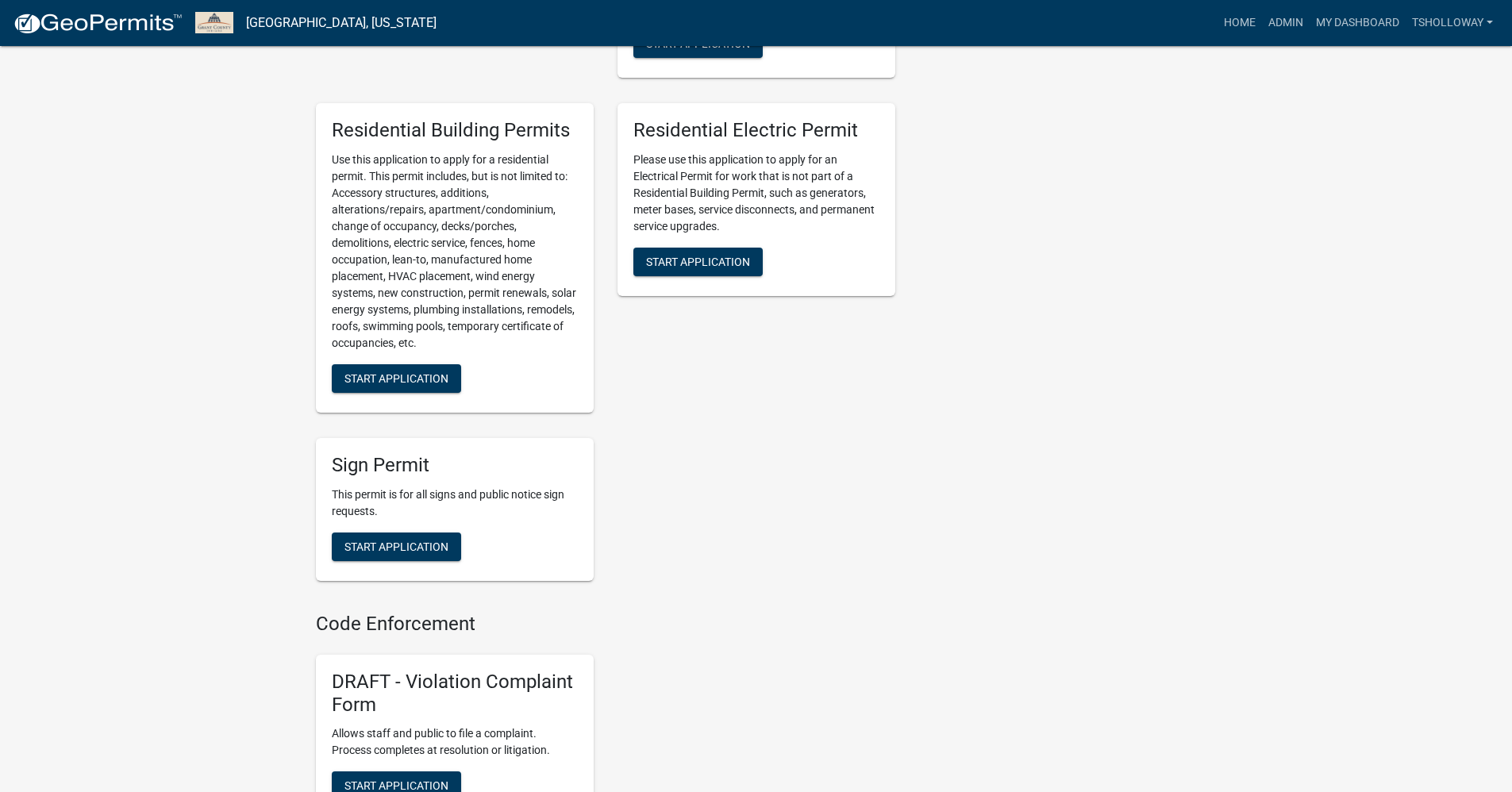
scroll to position [1032, 0]
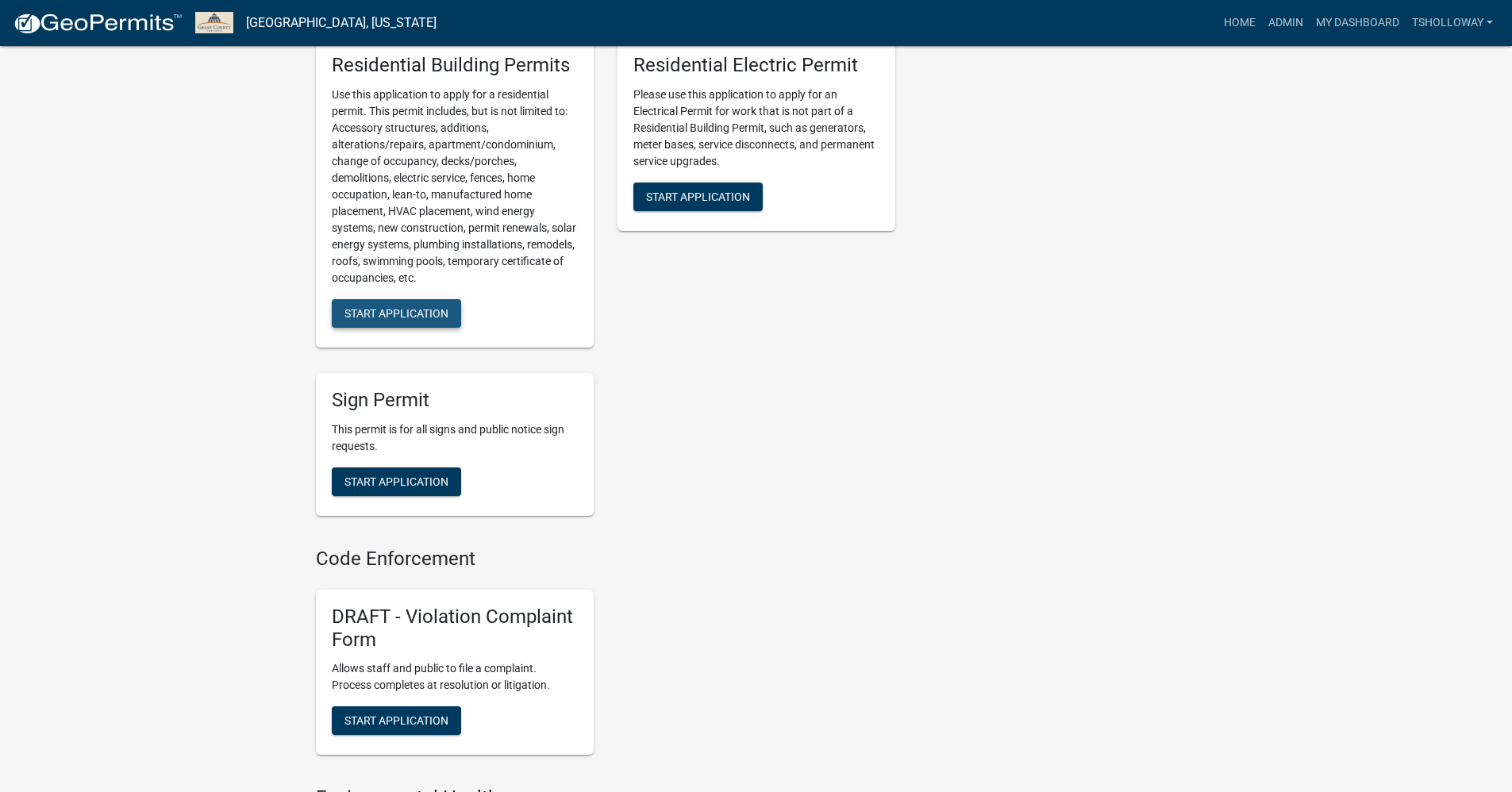
click at [431, 321] on button "Start Application" at bounding box center [396, 314] width 129 height 29
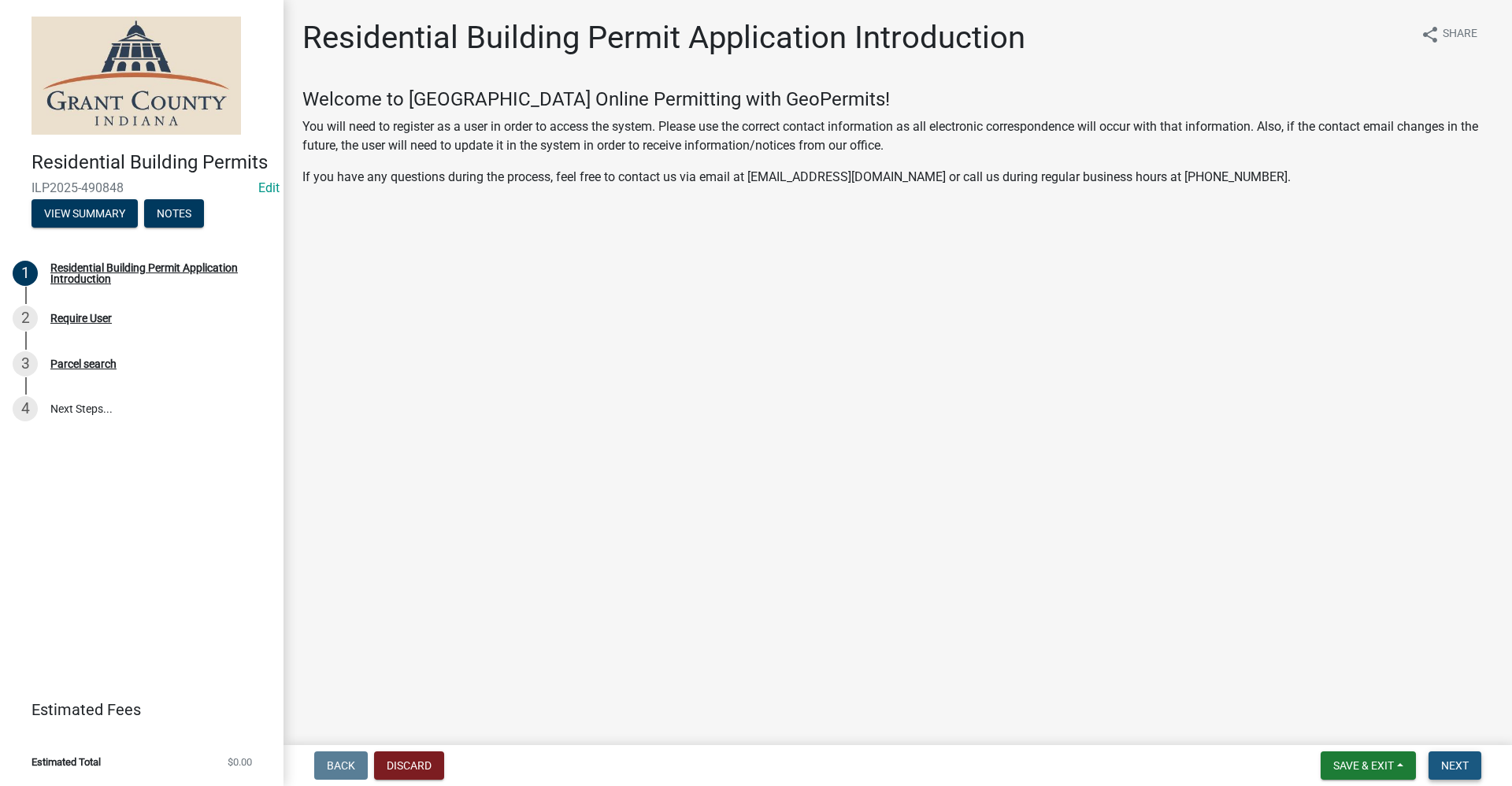
click at [1446, 765] on span "Next" at bounding box center [1455, 765] width 28 height 13
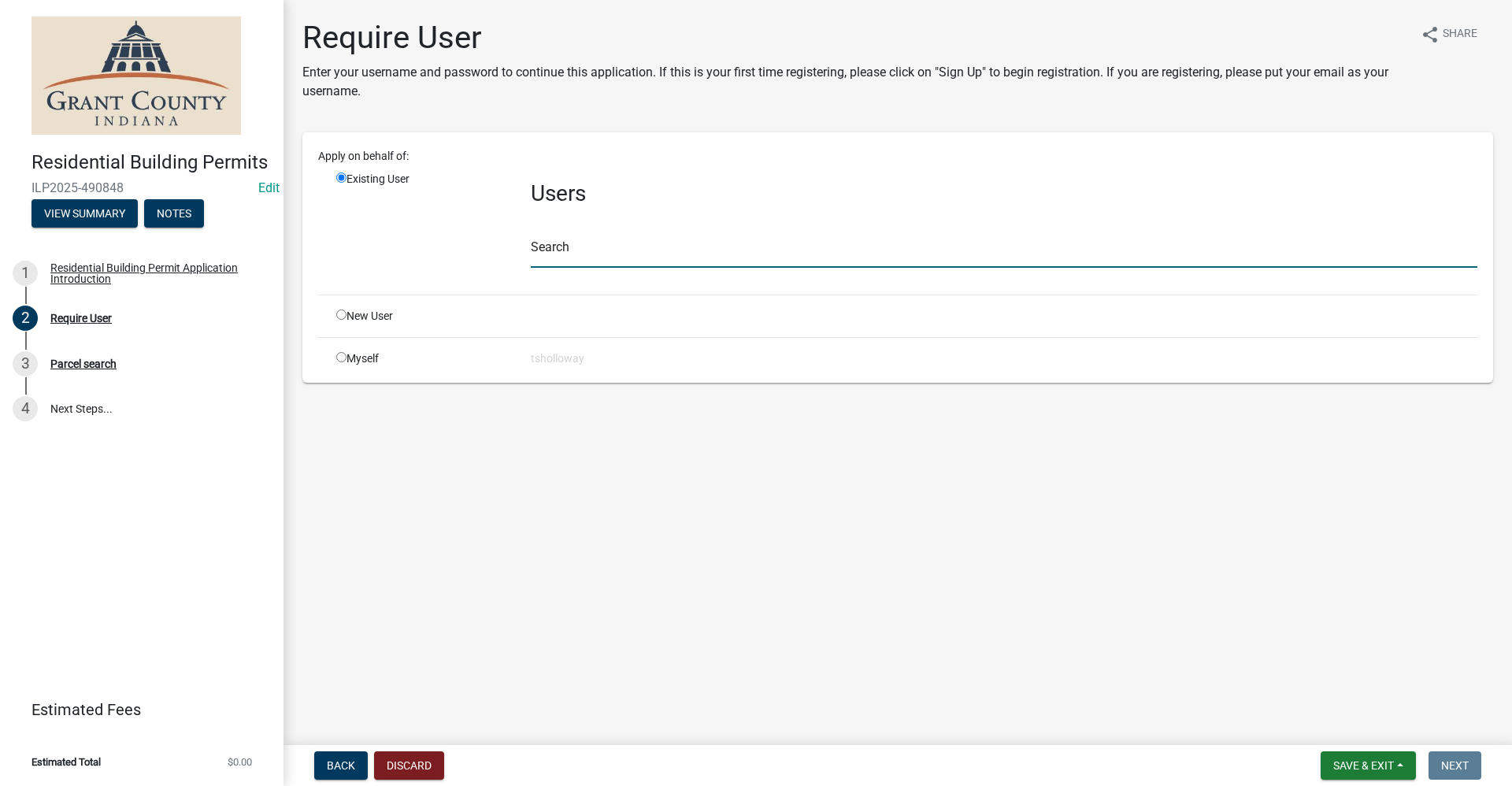
click at [579, 252] on input "text" at bounding box center [1004, 252] width 946 height 32
click at [343, 315] on input "radio" at bounding box center [341, 314] width 10 height 10
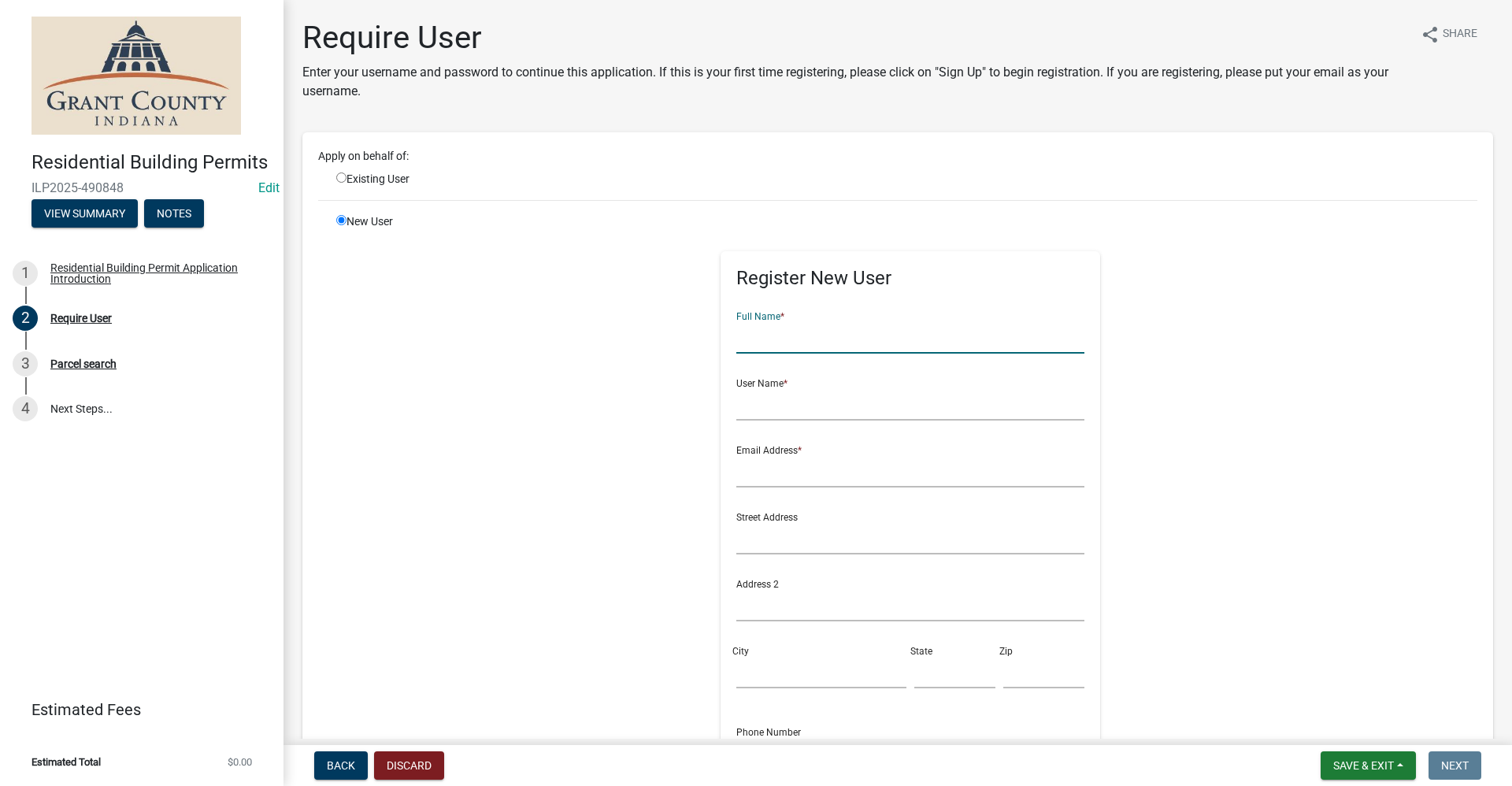
click at [752, 340] on input "text" at bounding box center [910, 337] width 349 height 32
click at [743, 416] on input "text" at bounding box center [910, 405] width 349 height 32
click at [751, 337] on input "[PERSON_NAME]" at bounding box center [910, 337] width 349 height 32
click at [741, 406] on input "text" at bounding box center [910, 405] width 349 height 32
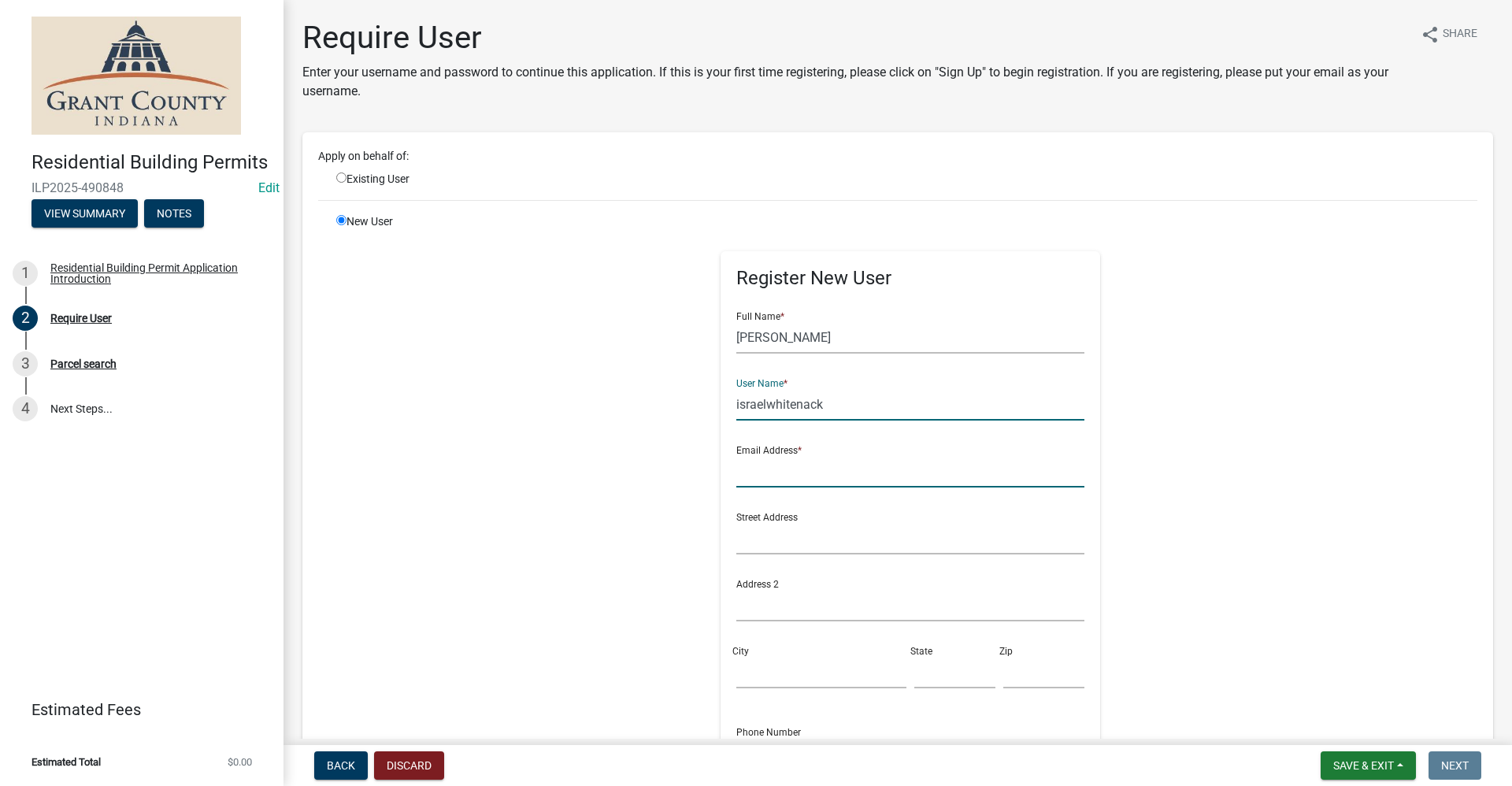
click at [736, 479] on input "text" at bounding box center [910, 471] width 349 height 32
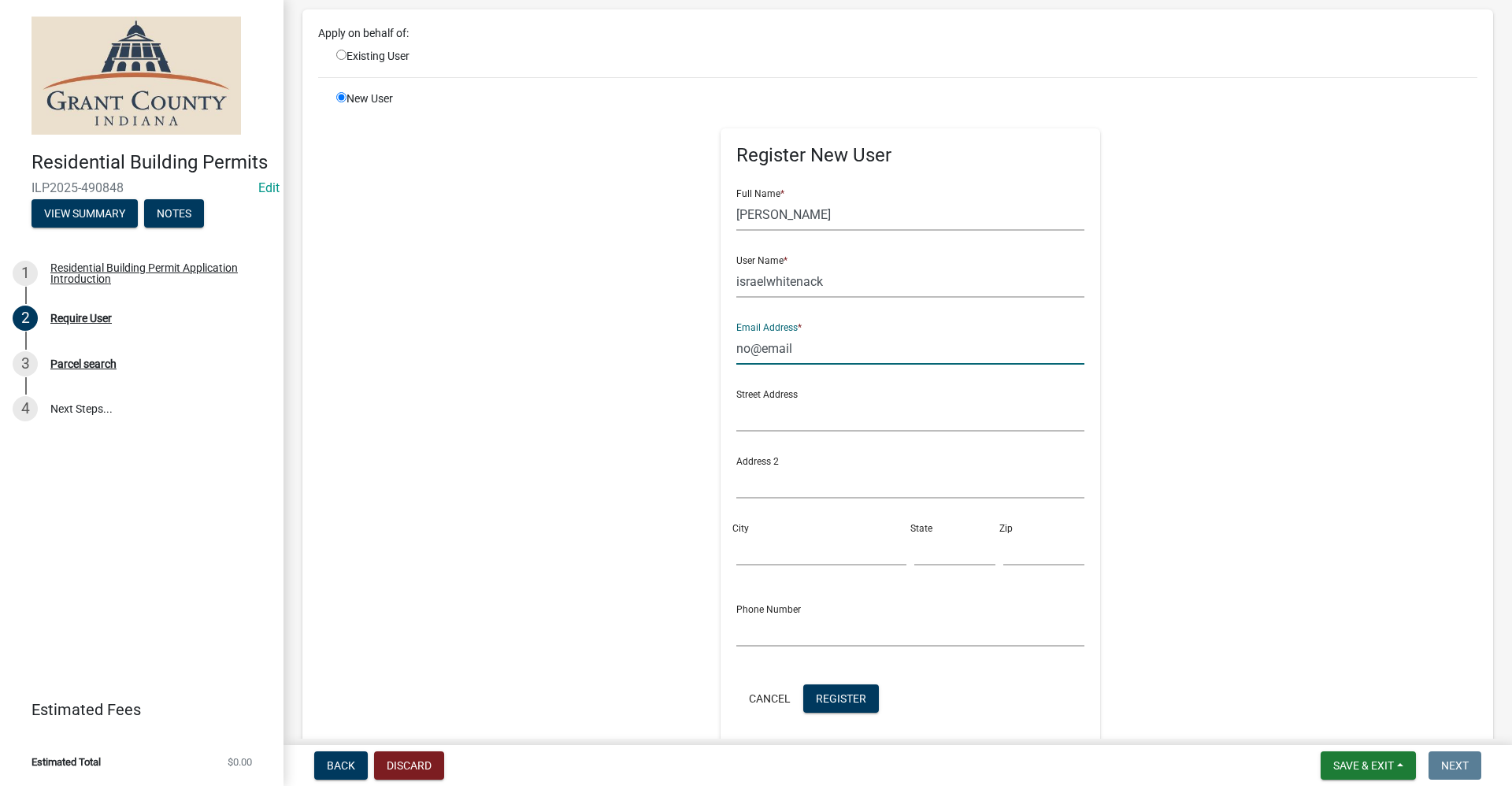
scroll to position [303, 0]
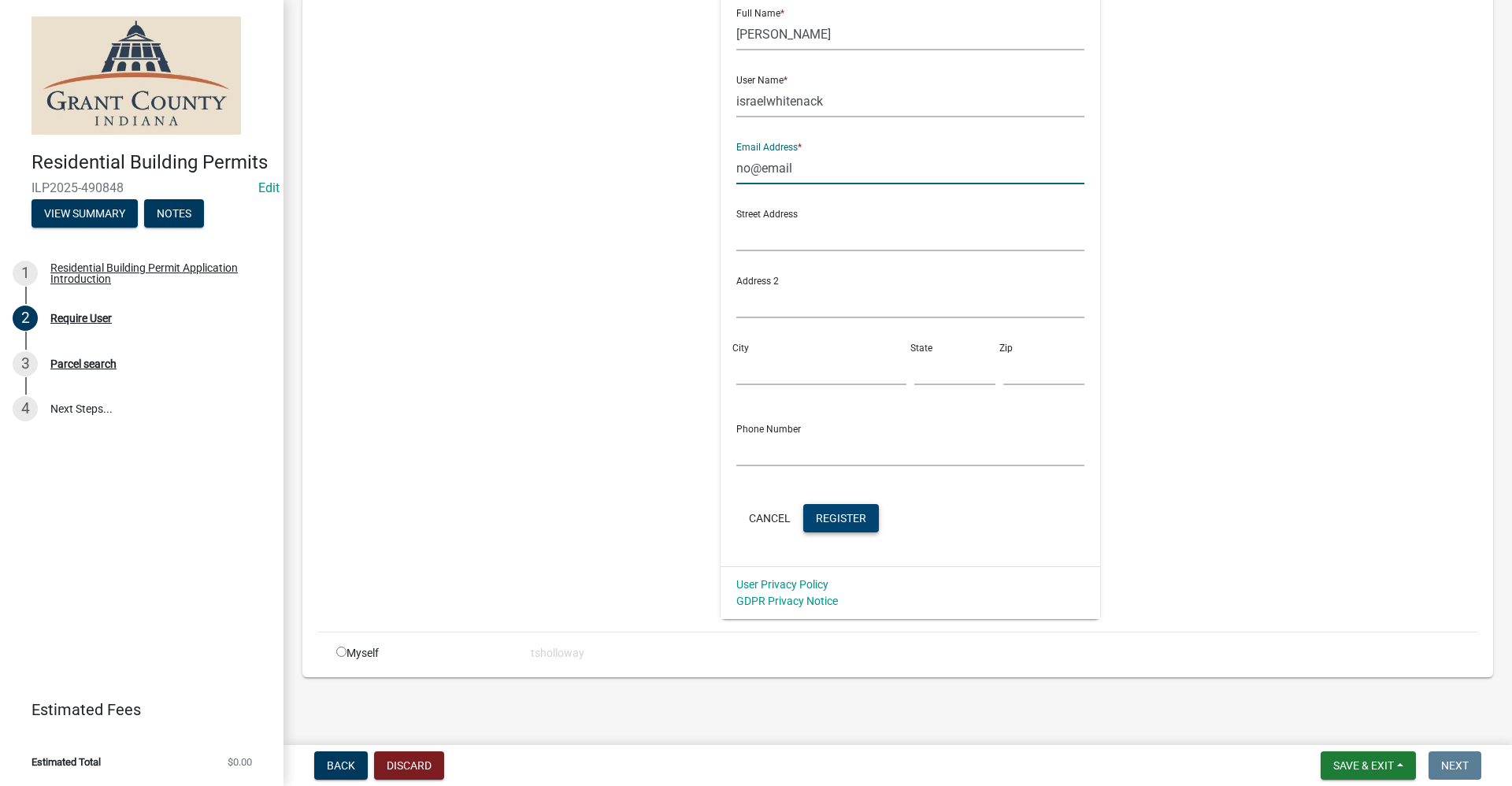
click at [830, 527] on button "Register" at bounding box center [841, 519] width 75 height 29
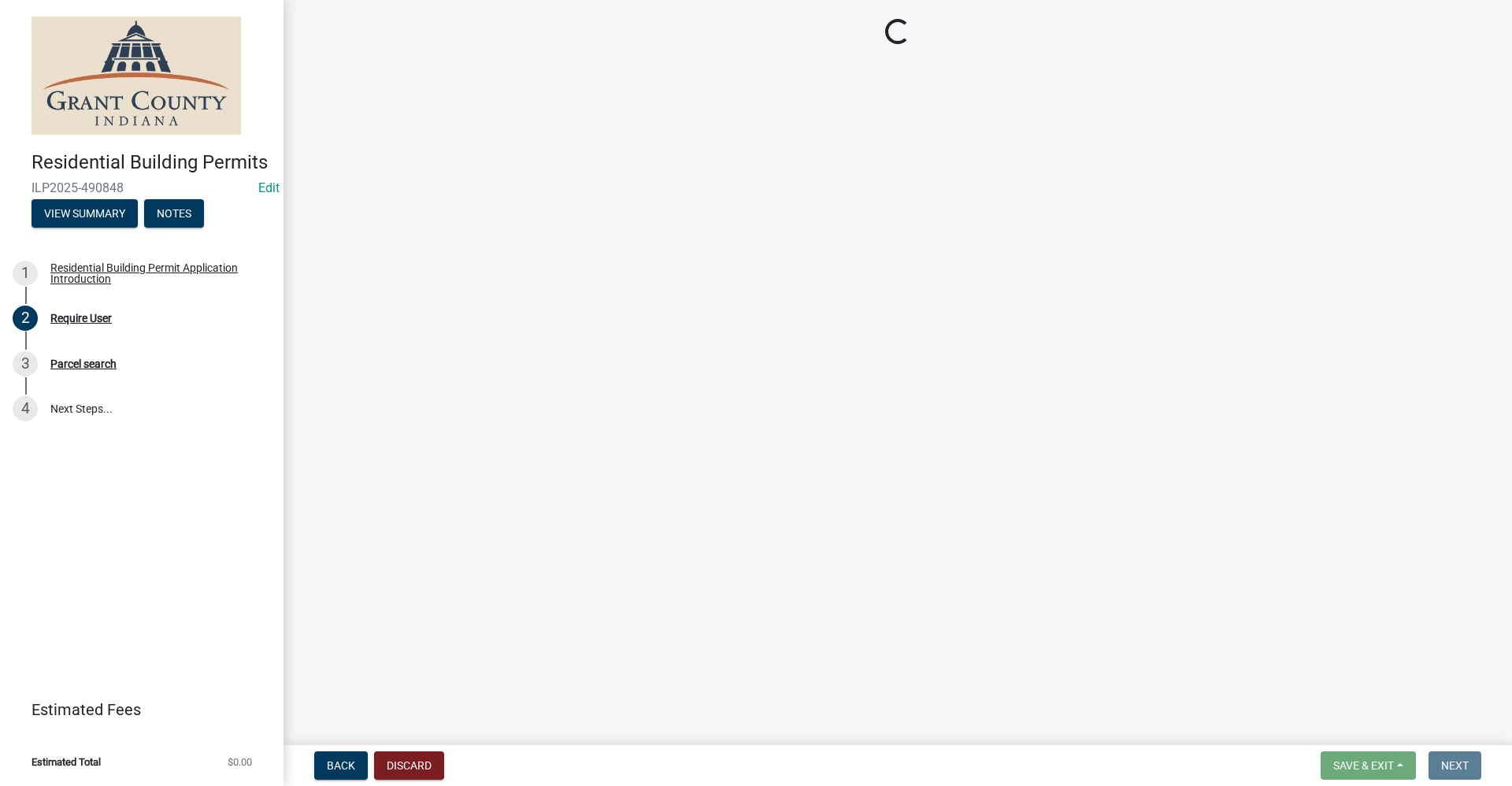
scroll to position [0, 0]
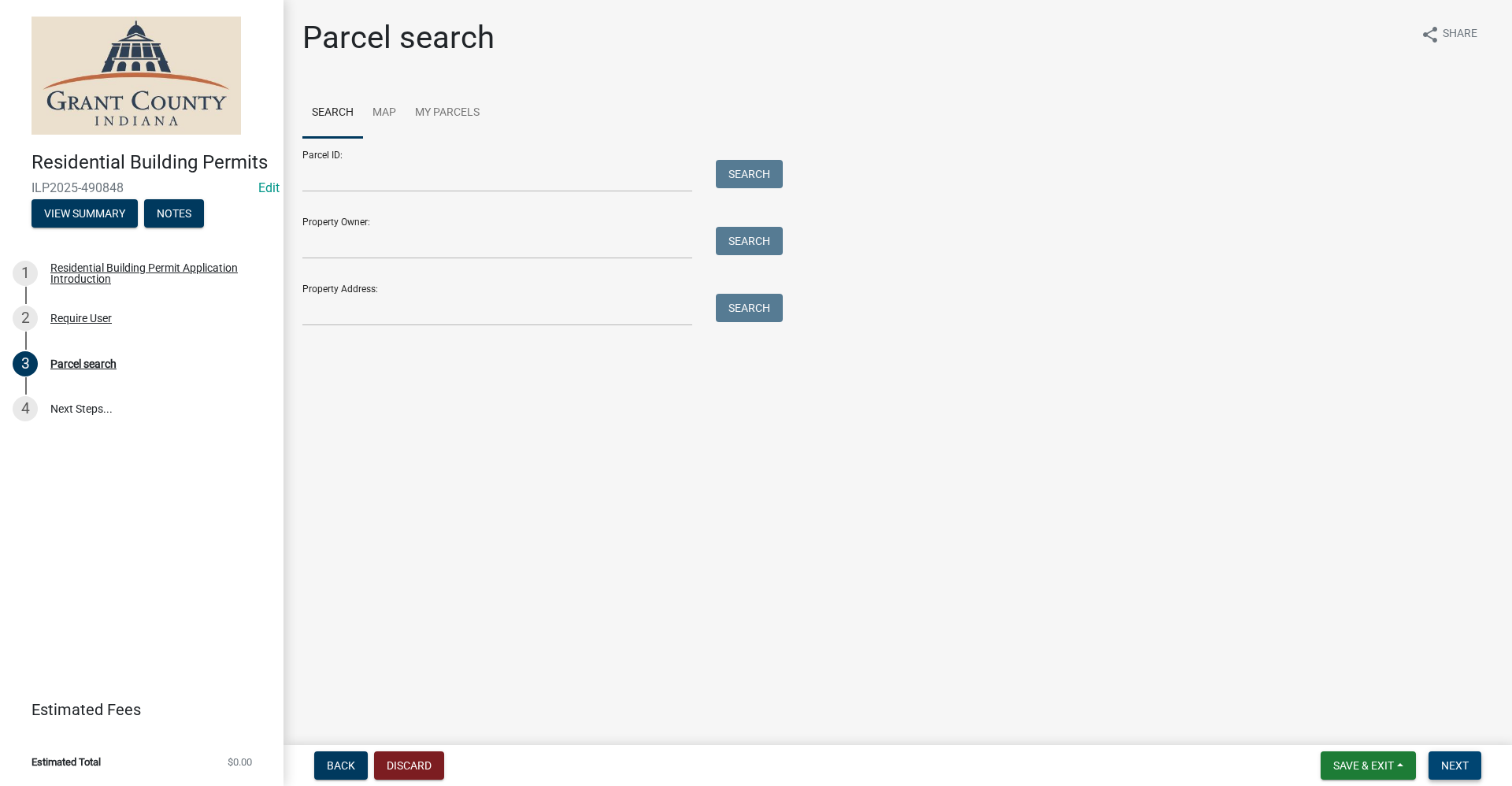
click at [1470, 765] on button "Next" at bounding box center [1455, 766] width 53 height 29
click at [347, 318] on input "Property Address:" at bounding box center [497, 310] width 390 height 32
click at [756, 304] on button "Search" at bounding box center [749, 308] width 67 height 29
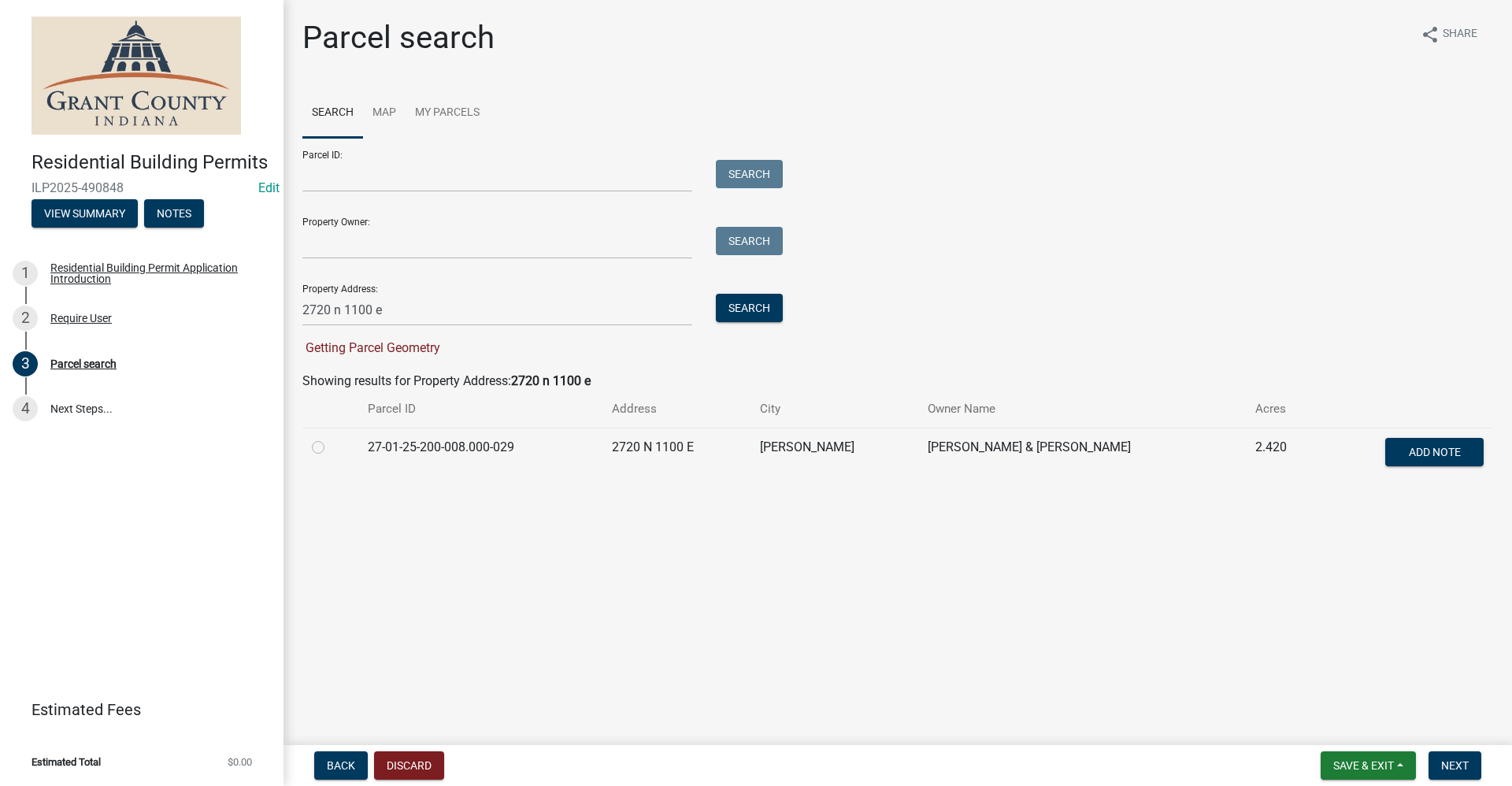
click at [331, 438] on label at bounding box center [331, 438] width 0 height 0
click at [331, 449] on input "radio" at bounding box center [335, 442] width 10 height 10
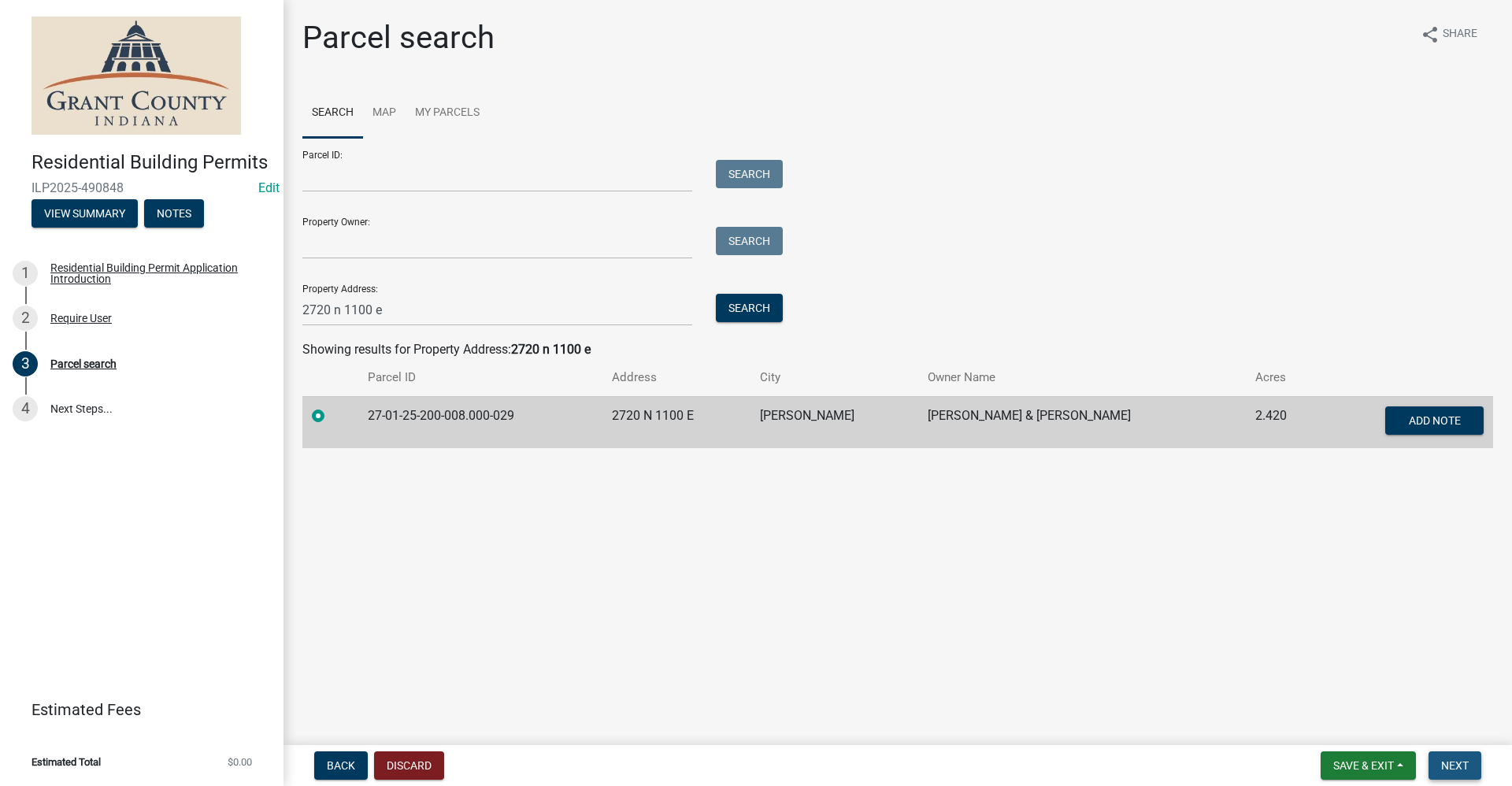
click at [1456, 763] on span "Next" at bounding box center [1455, 765] width 28 height 13
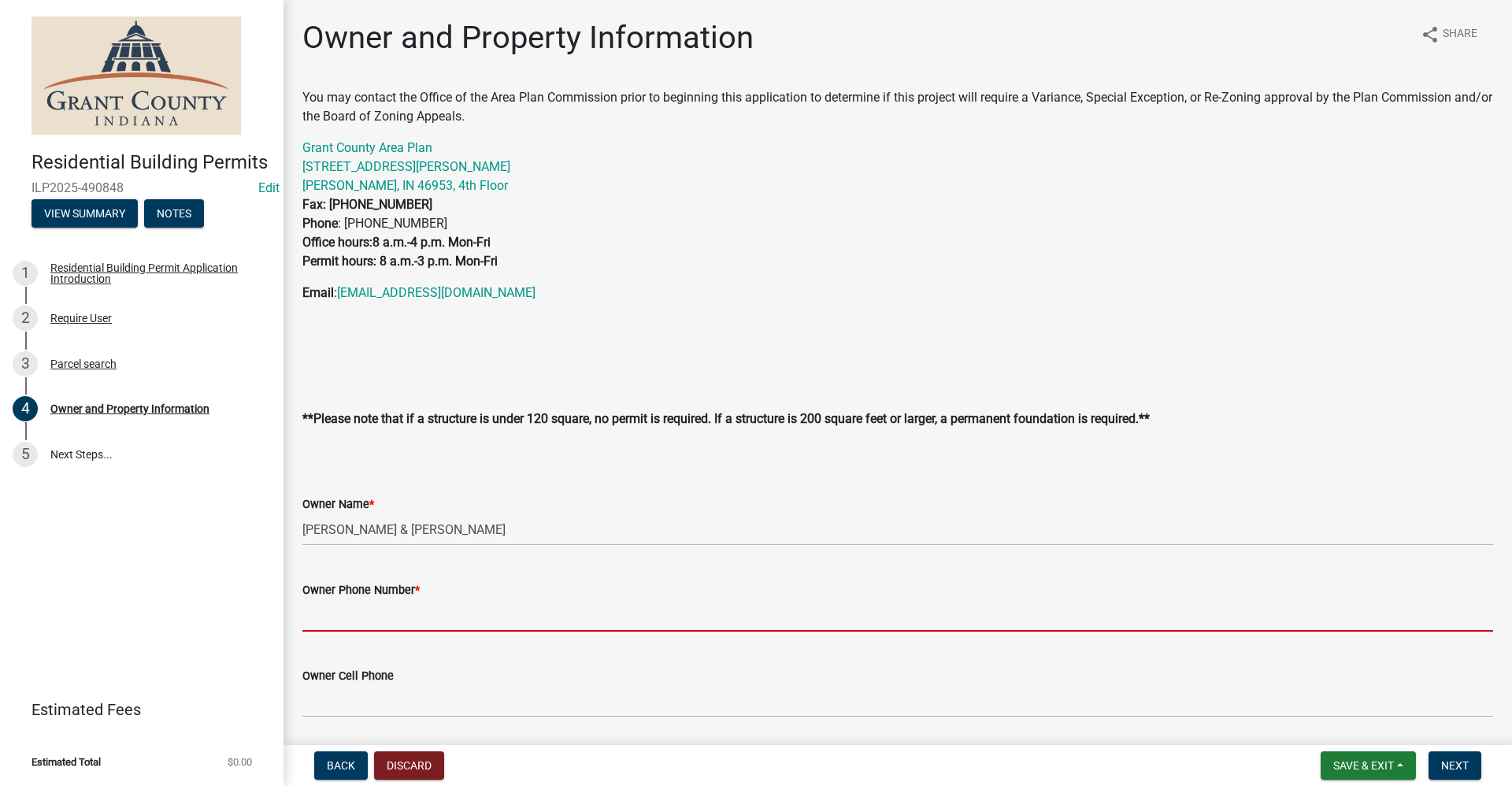
click at [369, 622] on input "Owner Phone Number *" at bounding box center [898, 616] width 1191 height 32
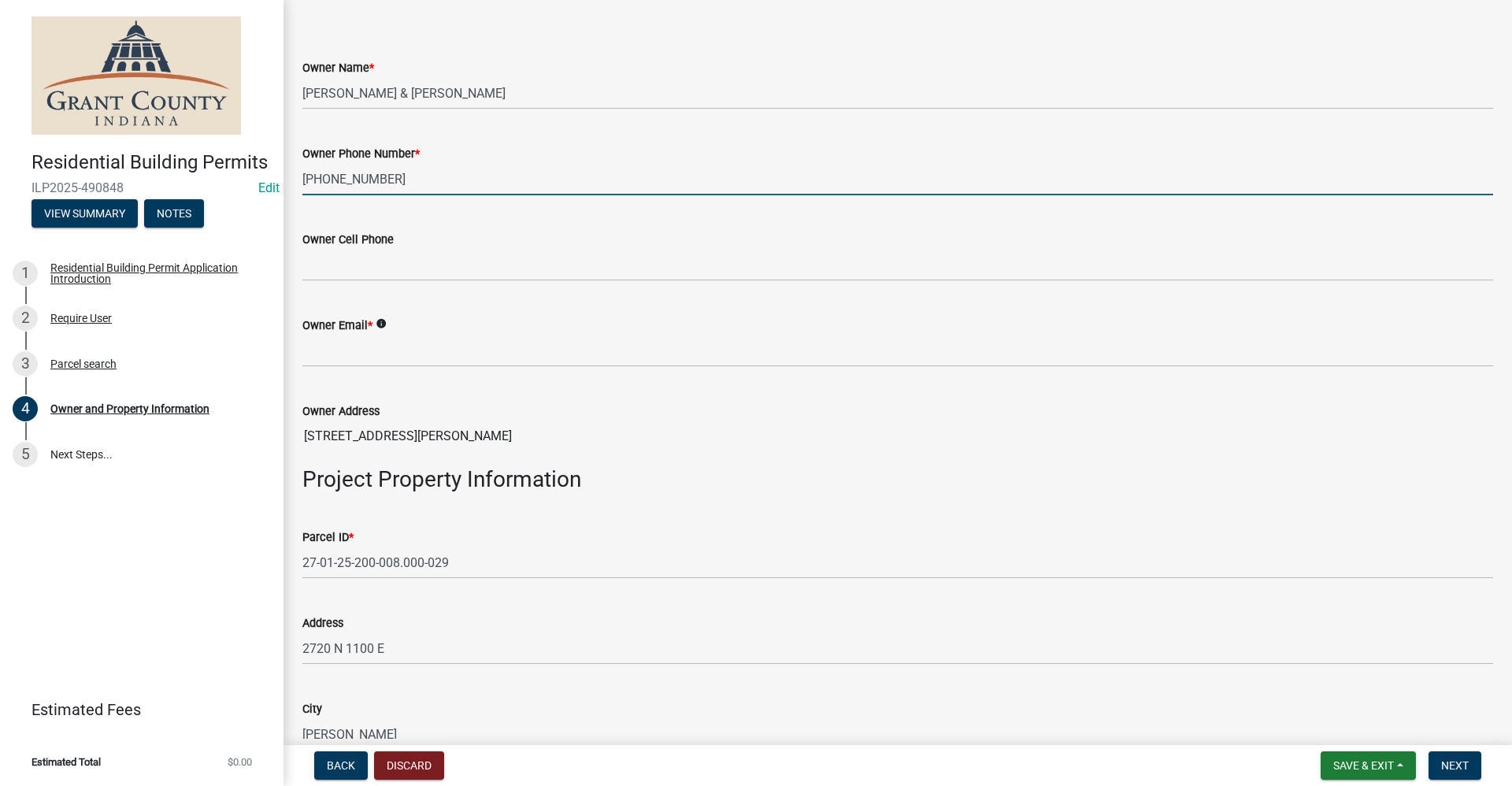
scroll to position [473, 0]
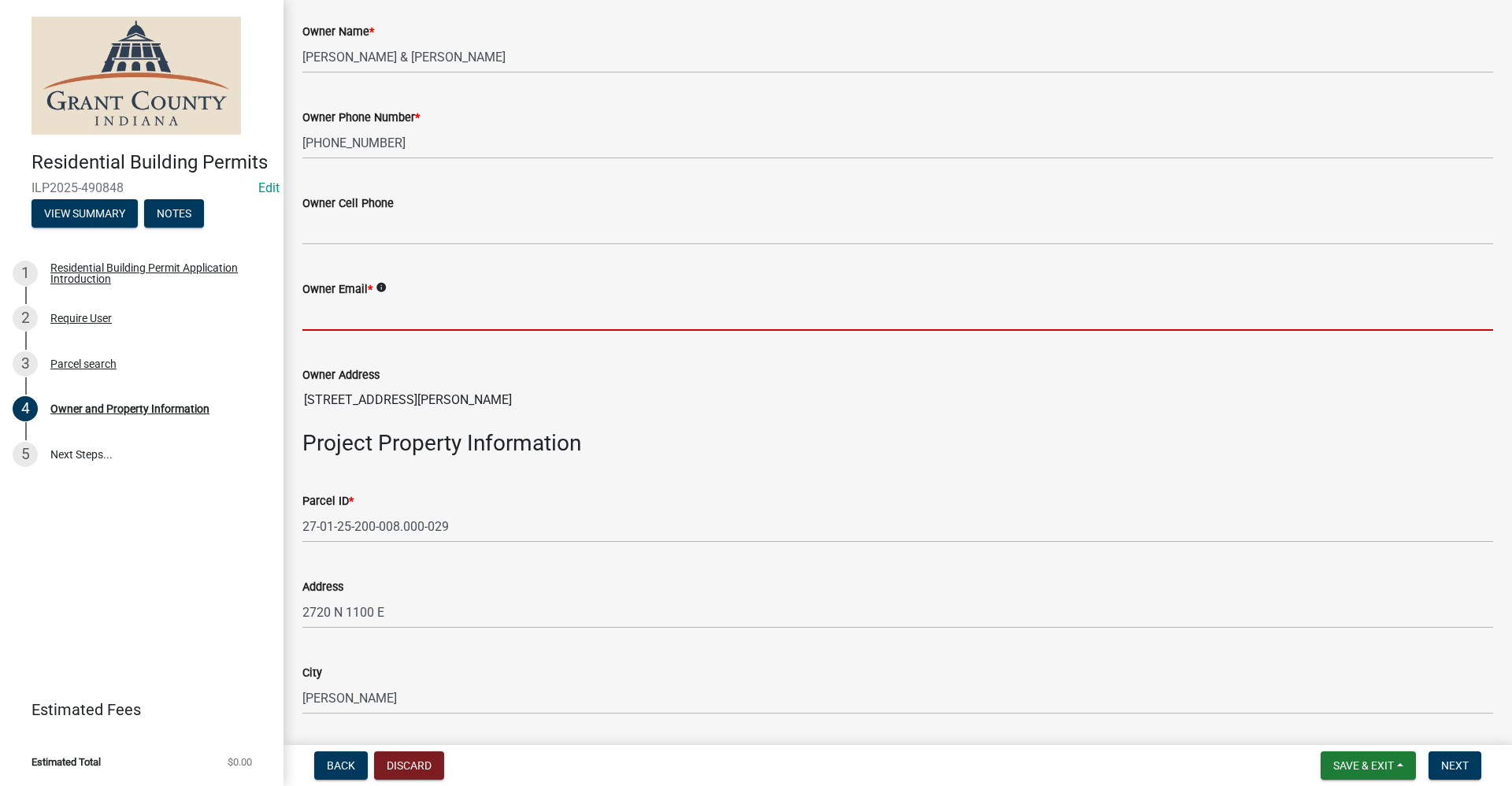
click at [333, 314] on input "Owner Email *" at bounding box center [898, 315] width 1191 height 32
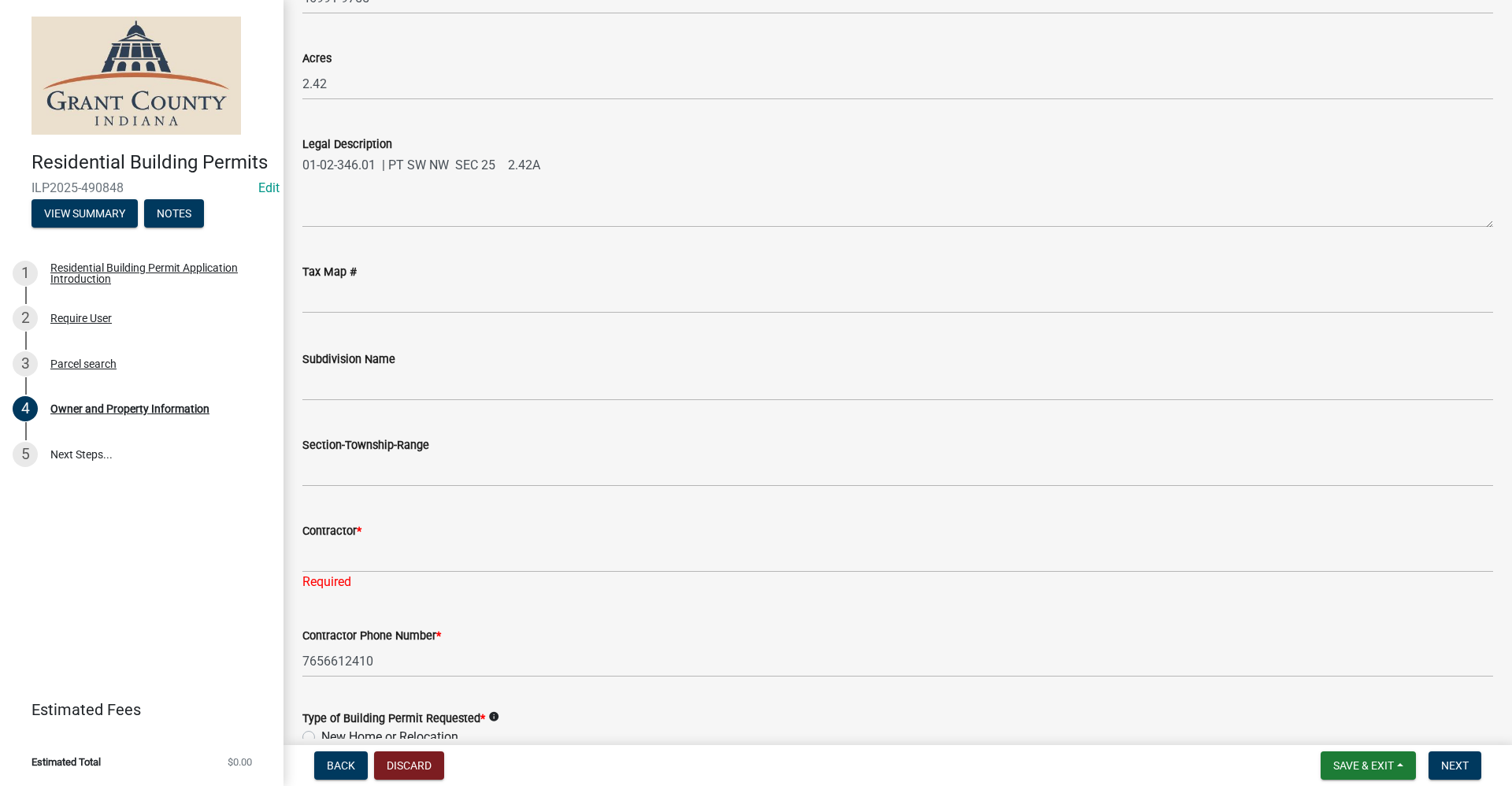
scroll to position [1261, 0]
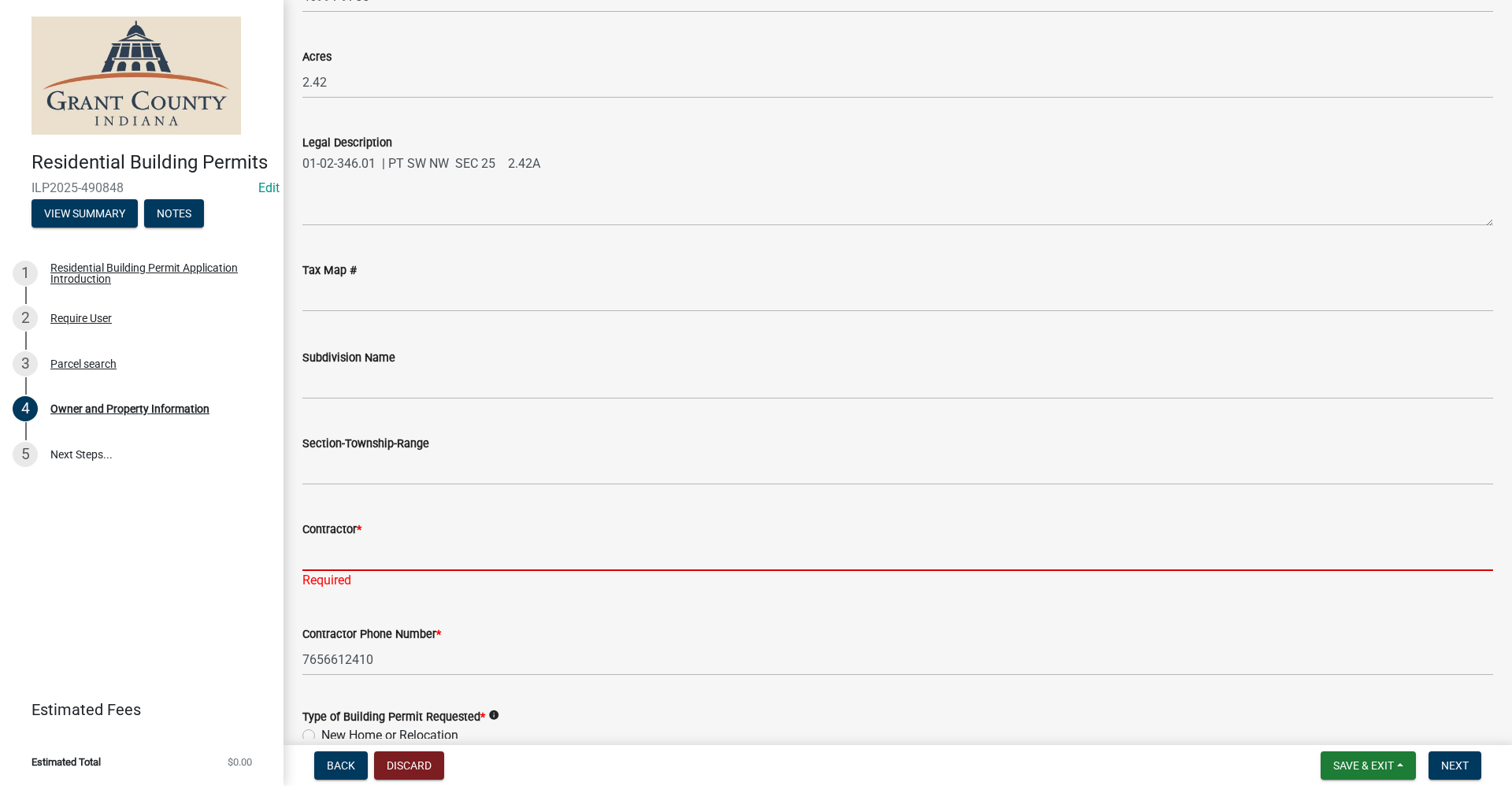
click at [345, 554] on input "Contractor *" at bounding box center [898, 555] width 1191 height 32
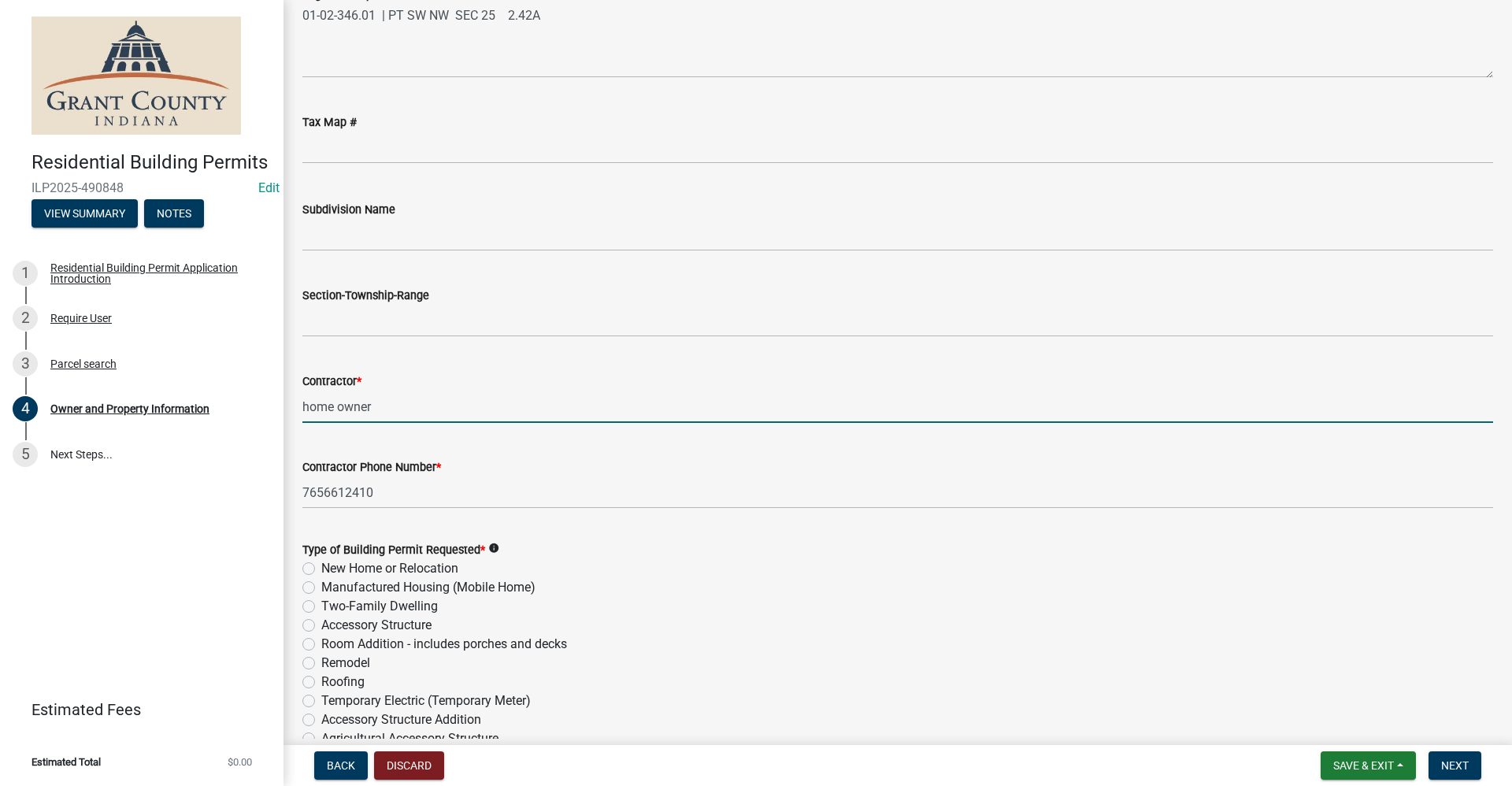
scroll to position [1418, 0]
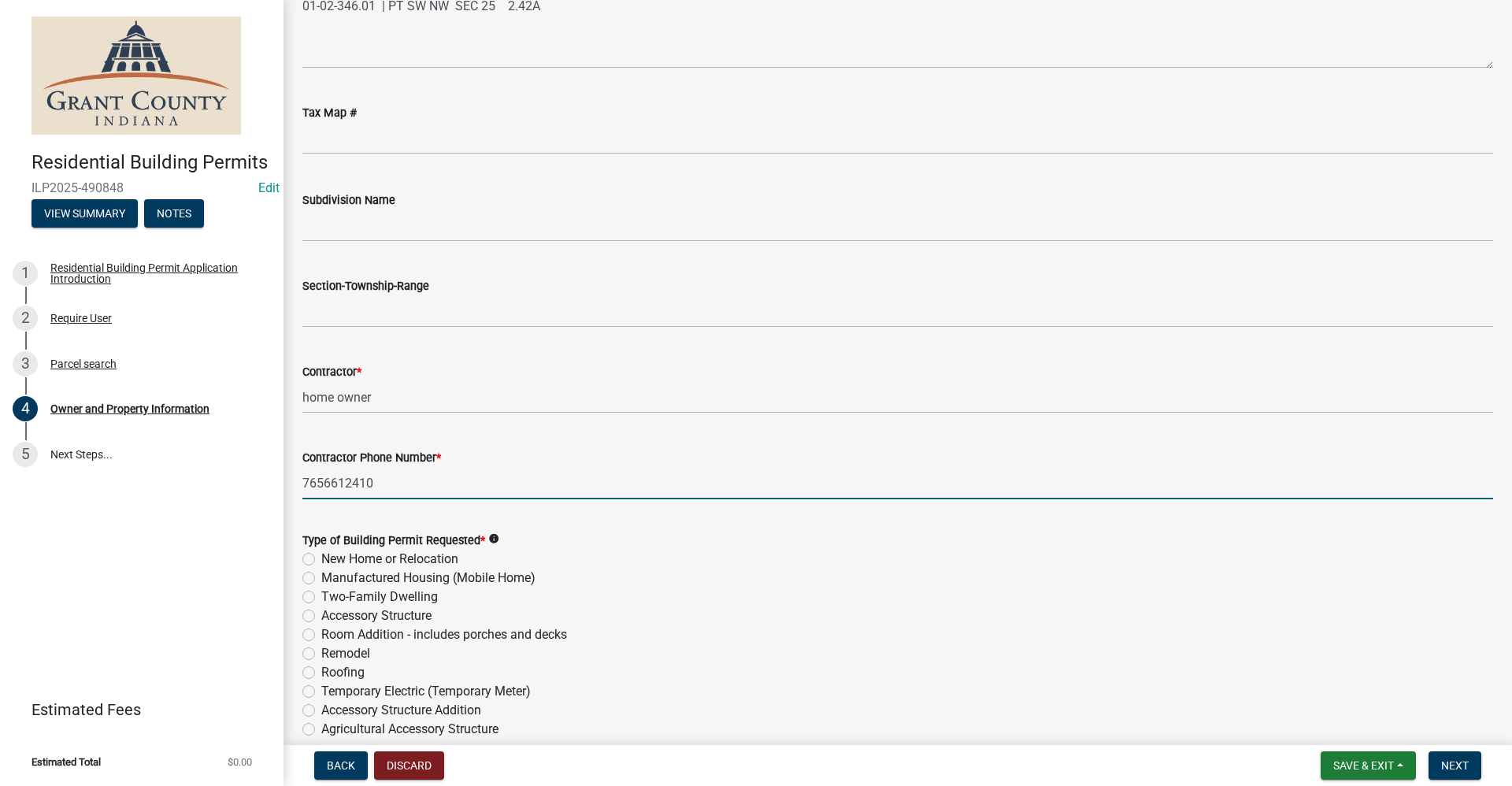
drag, startPoint x: 371, startPoint y: 482, endPoint x: 187, endPoint y: 497, distance: 184.6
click at [187, 497] on div "Residential Building Permits ILP2025-490848 Edit View Summary Notes 1 Residenti…" at bounding box center [756, 393] width 1512 height 786
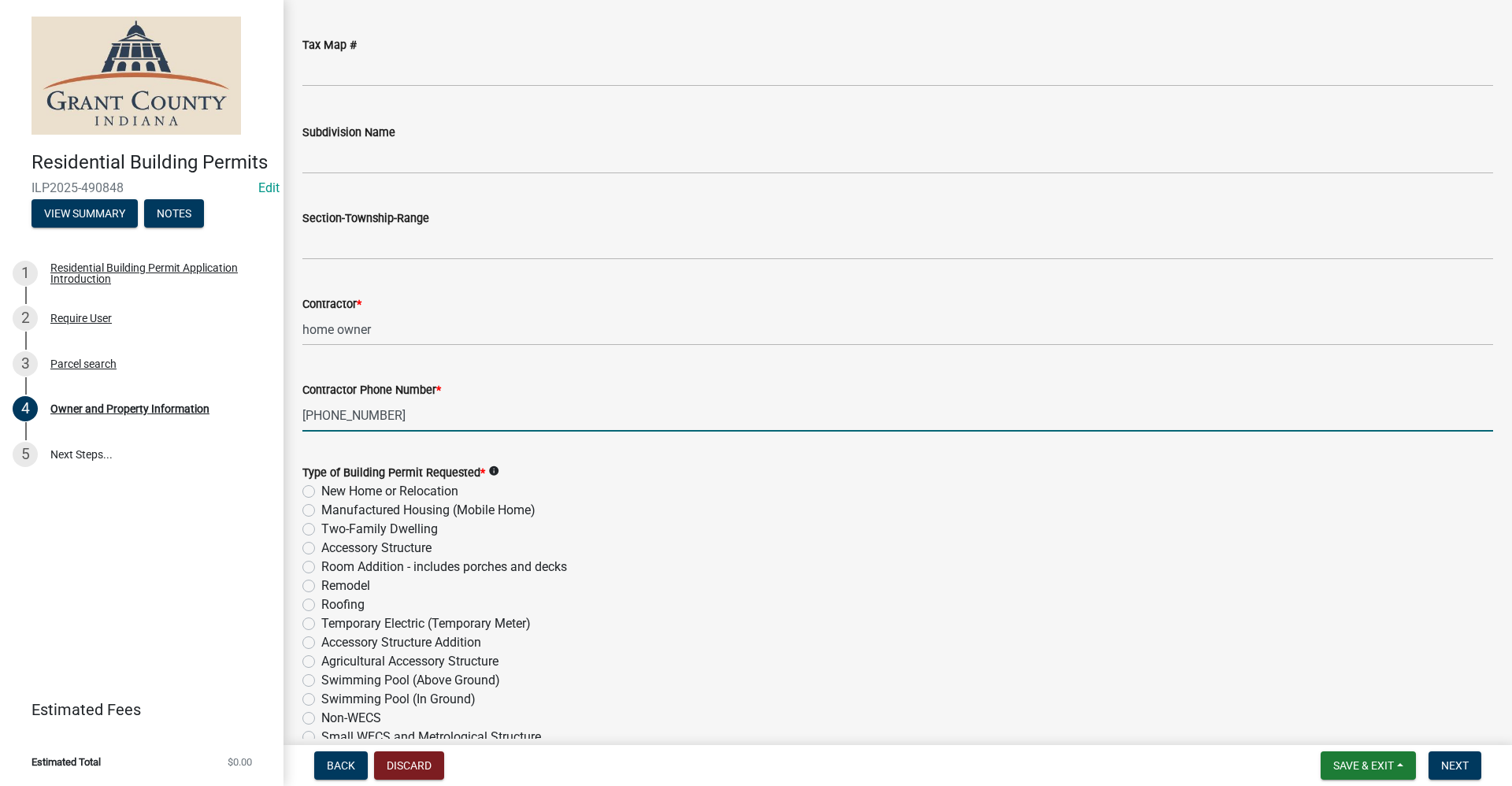
scroll to position [1576, 0]
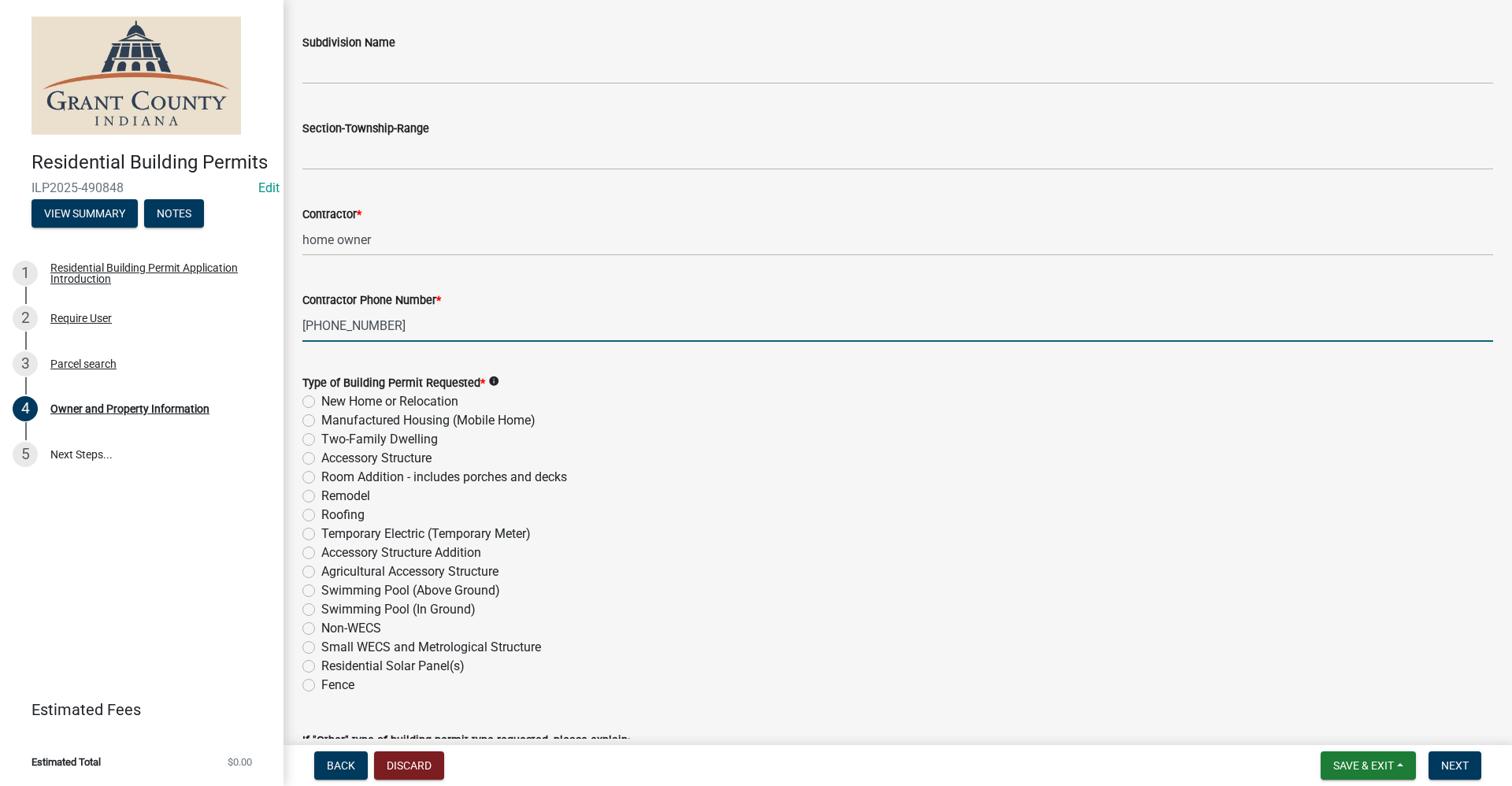
click at [321, 459] on label "Accessory Structure" at bounding box center [376, 458] width 110 height 19
click at [321, 459] on input "Accessory Structure" at bounding box center [326, 453] width 10 height 10
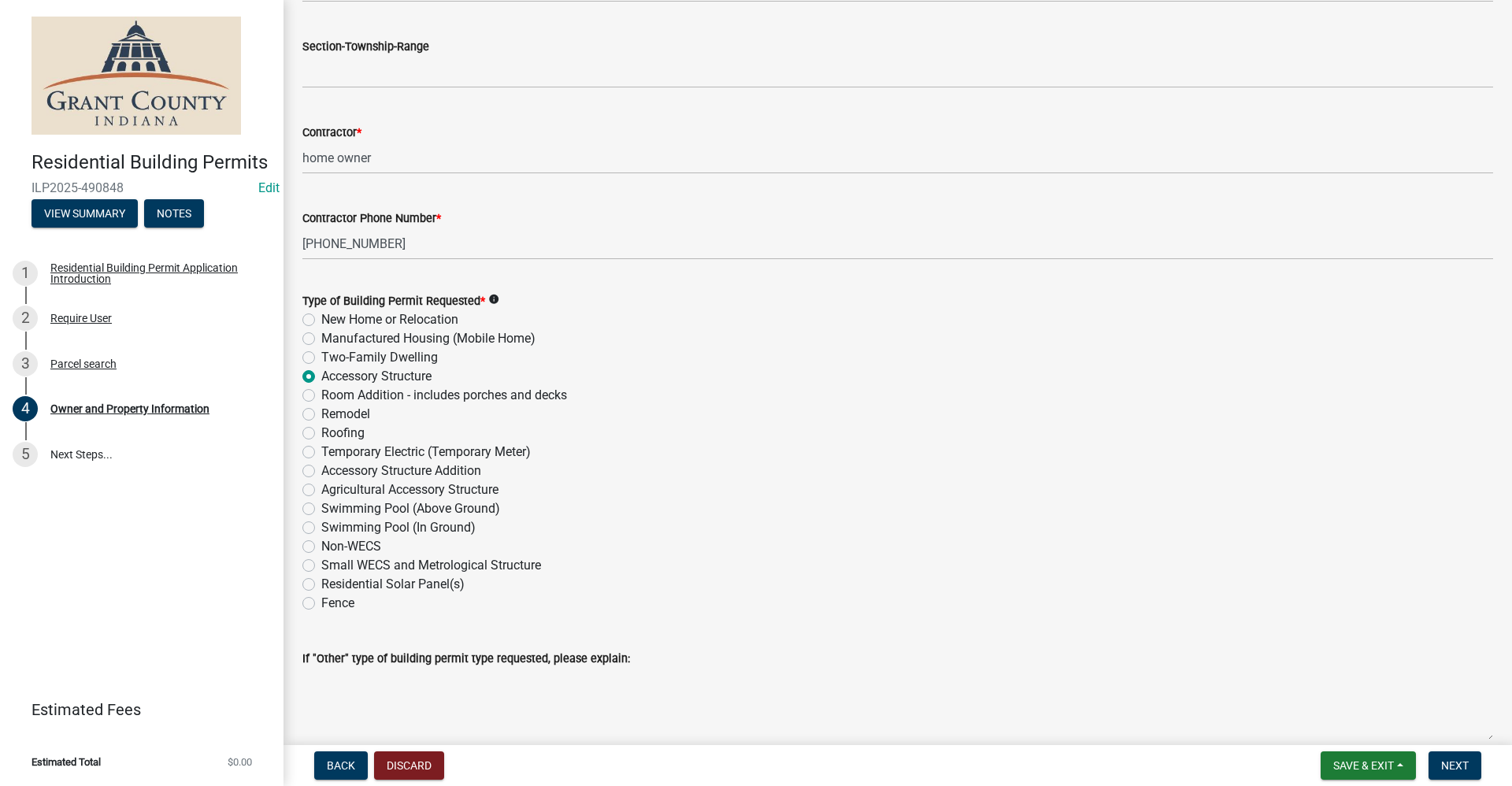
scroll to position [1824, 0]
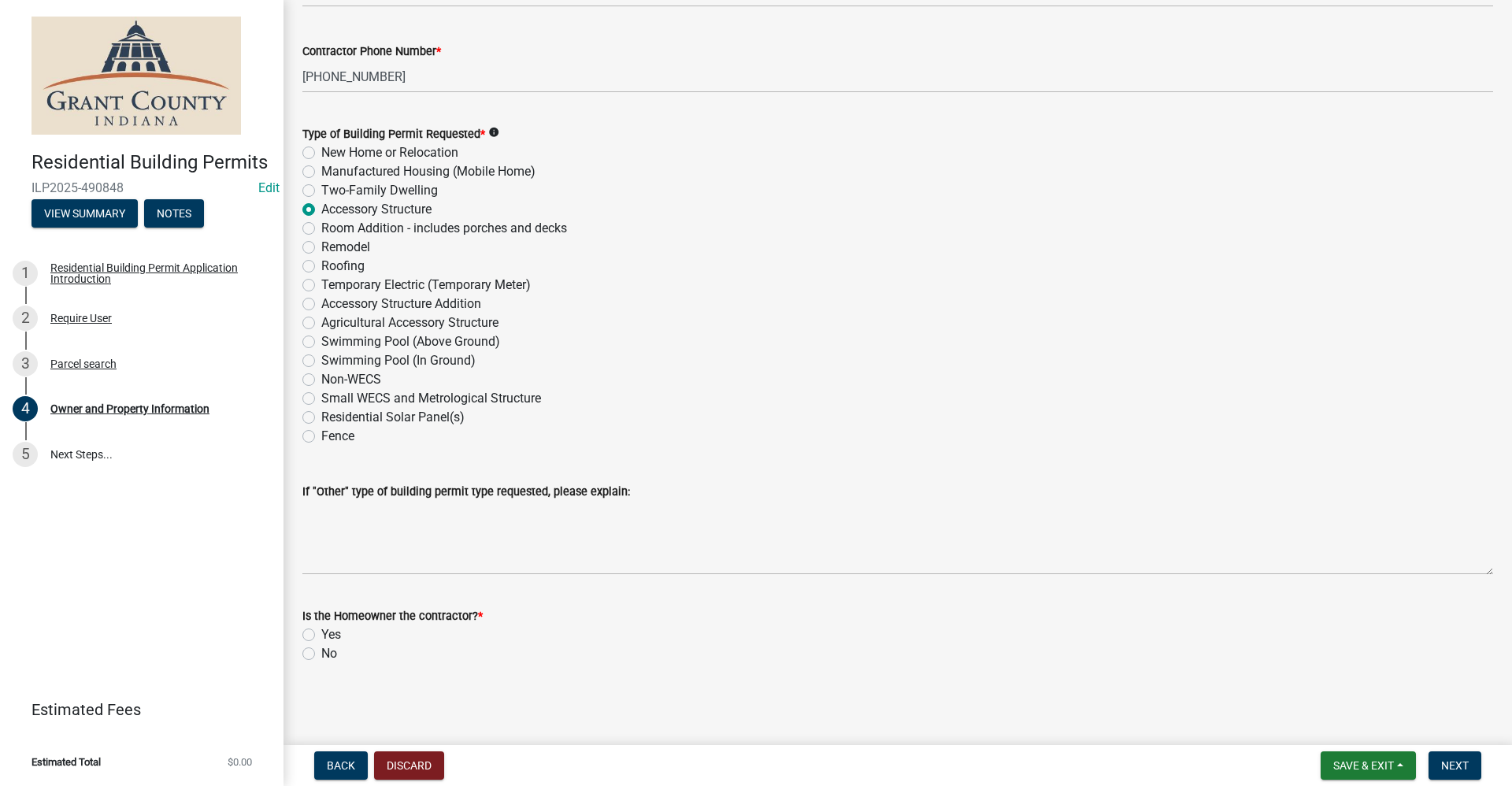
click at [321, 636] on label "Yes" at bounding box center [331, 634] width 20 height 19
click at [321, 636] on input "Yes" at bounding box center [326, 630] width 10 height 10
click at [1467, 769] on span "Next" at bounding box center [1455, 765] width 28 height 13
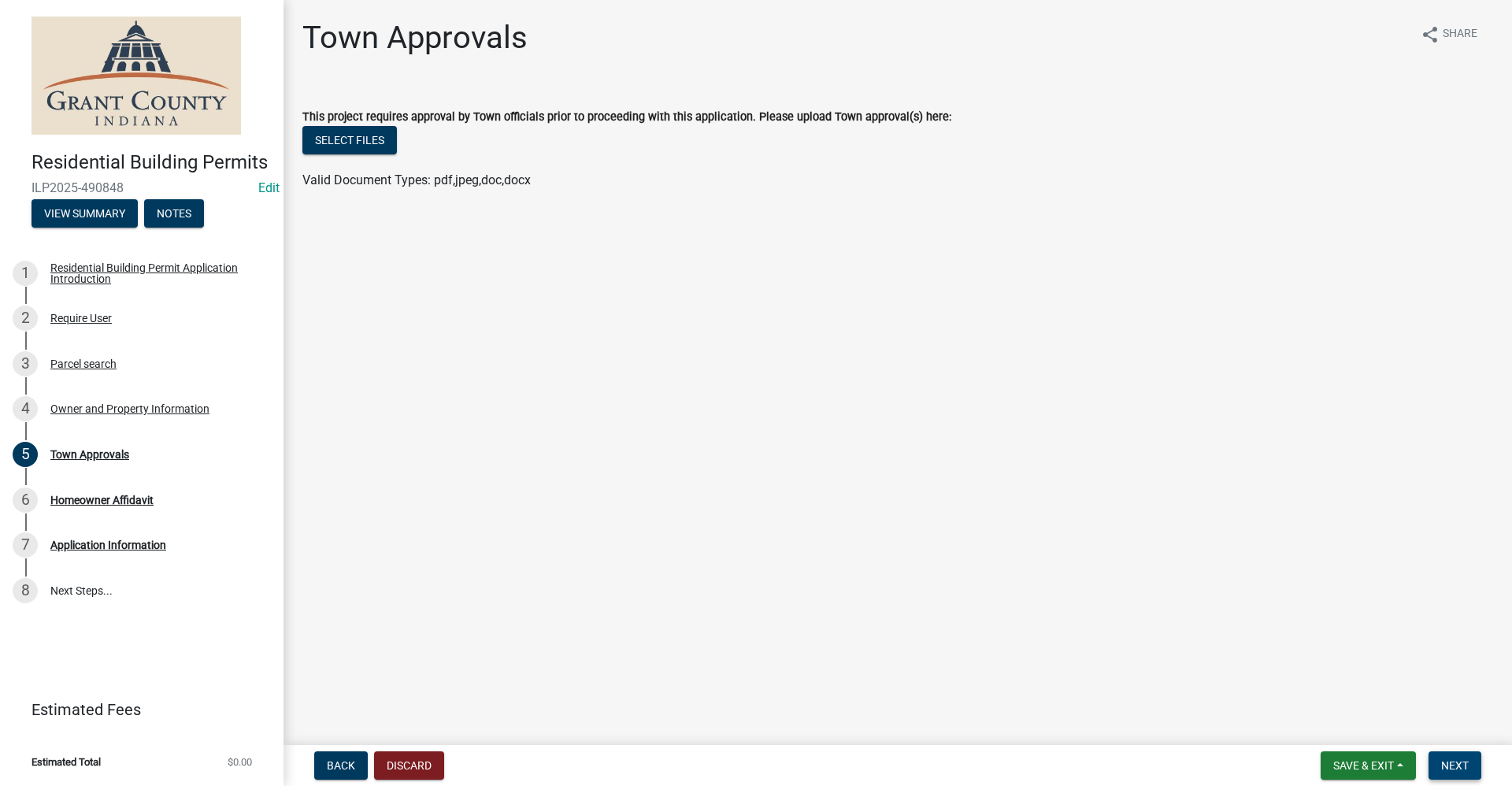
click at [1464, 771] on span "Next" at bounding box center [1455, 765] width 28 height 13
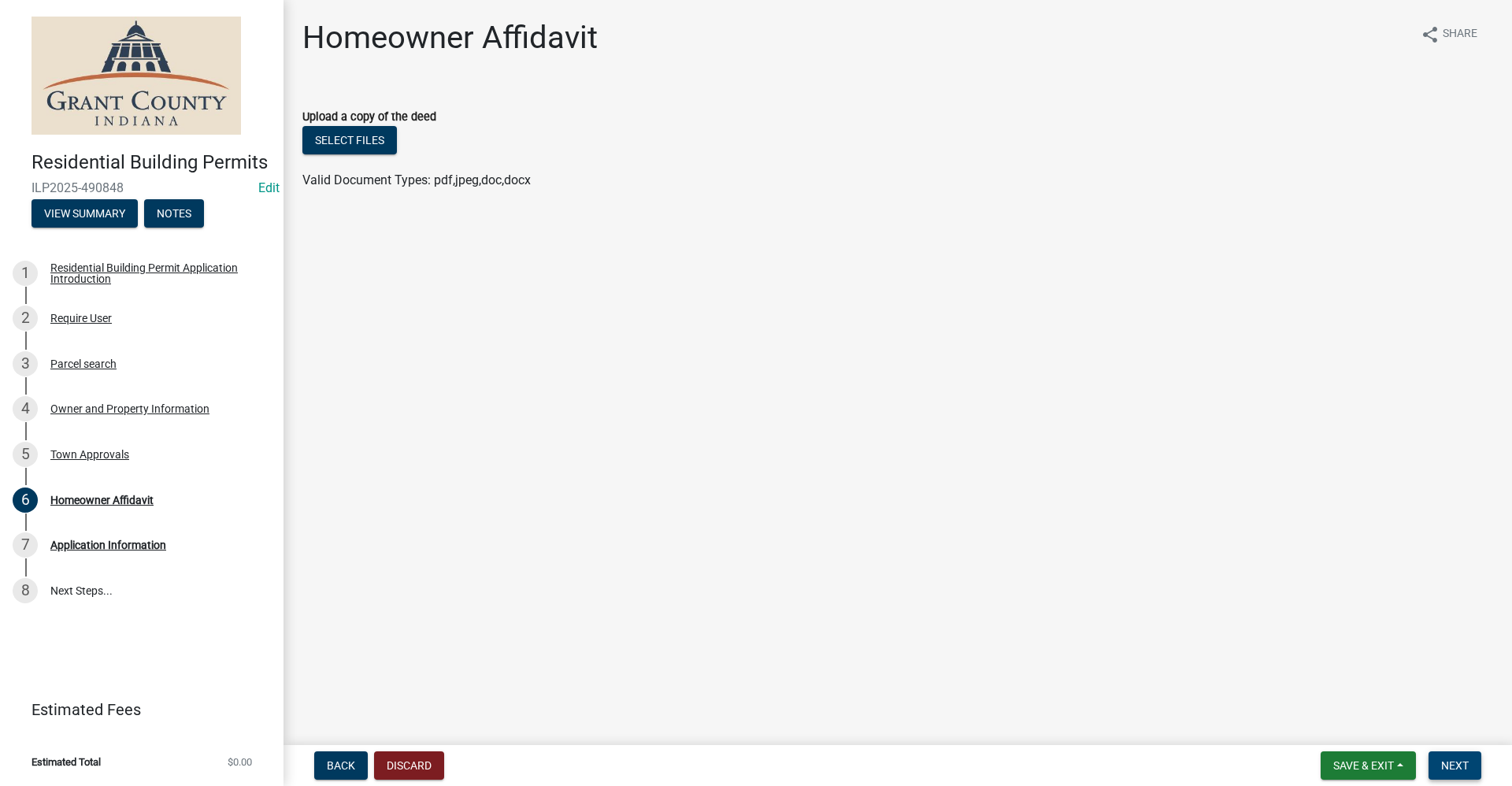
click at [1456, 771] on span "Next" at bounding box center [1455, 765] width 28 height 13
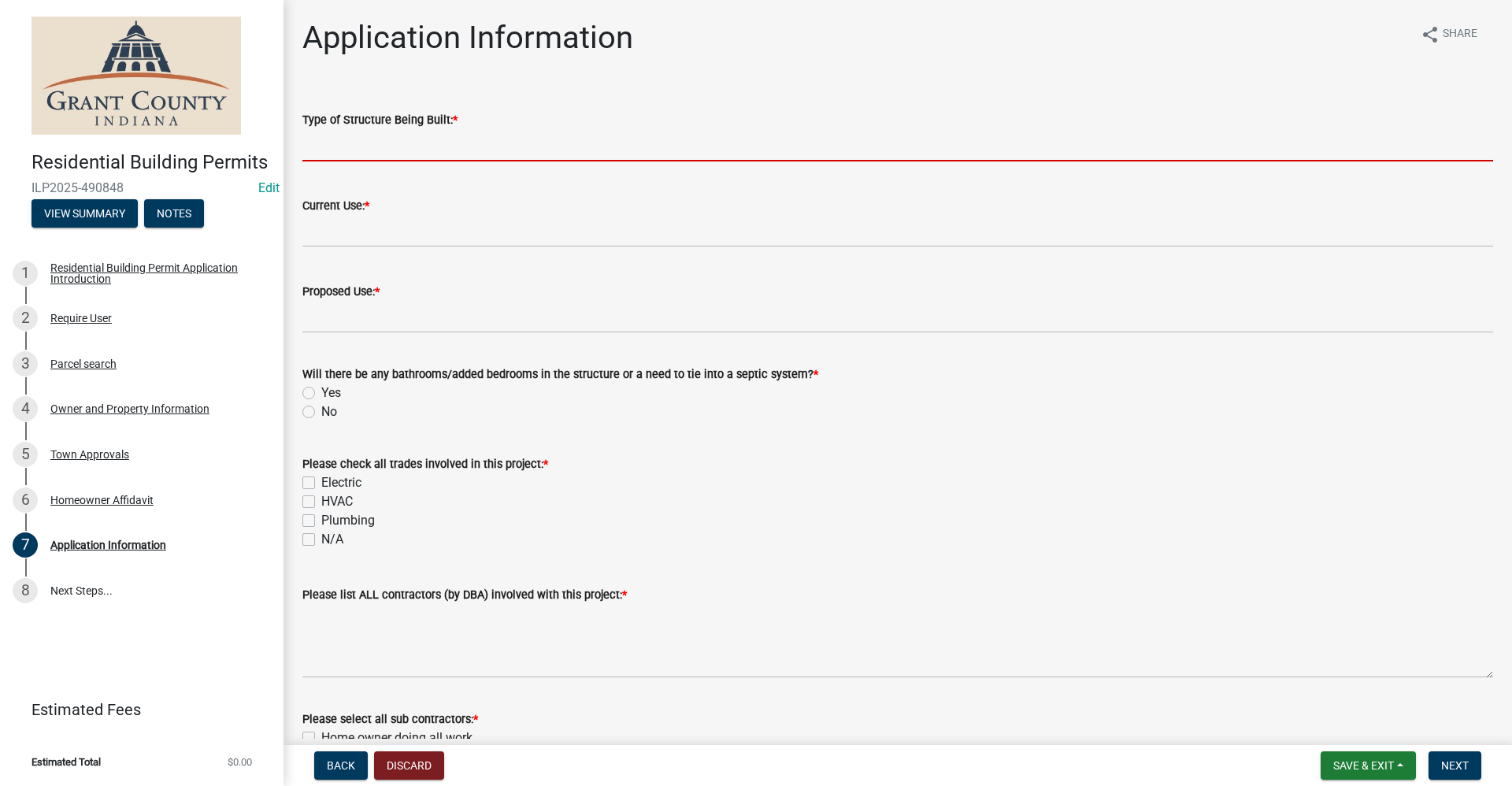
click at [361, 146] on input "Type of Structure Being Built: *" at bounding box center [898, 145] width 1191 height 32
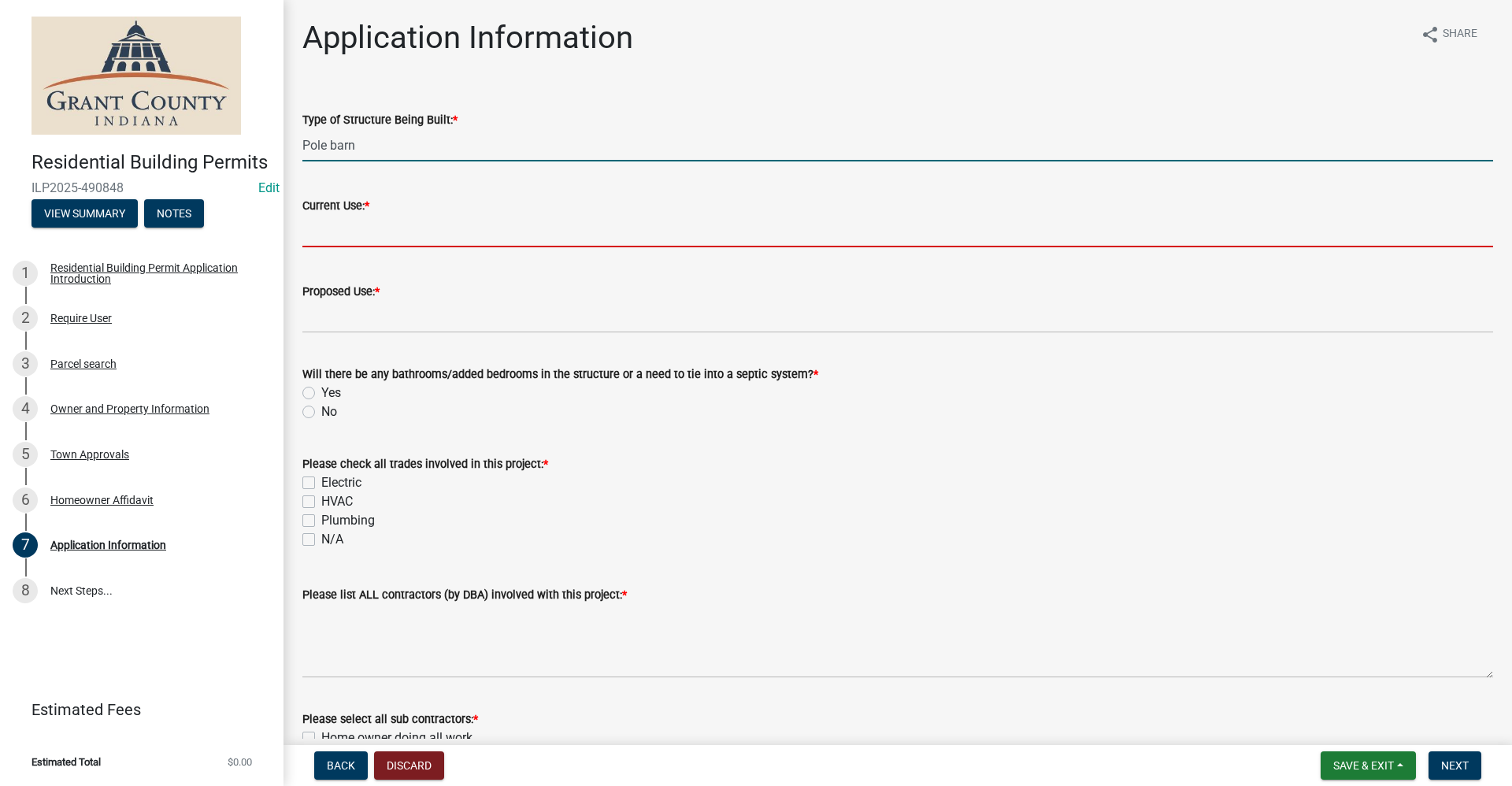
click at [309, 237] on input "Current Use: *" at bounding box center [898, 231] width 1191 height 32
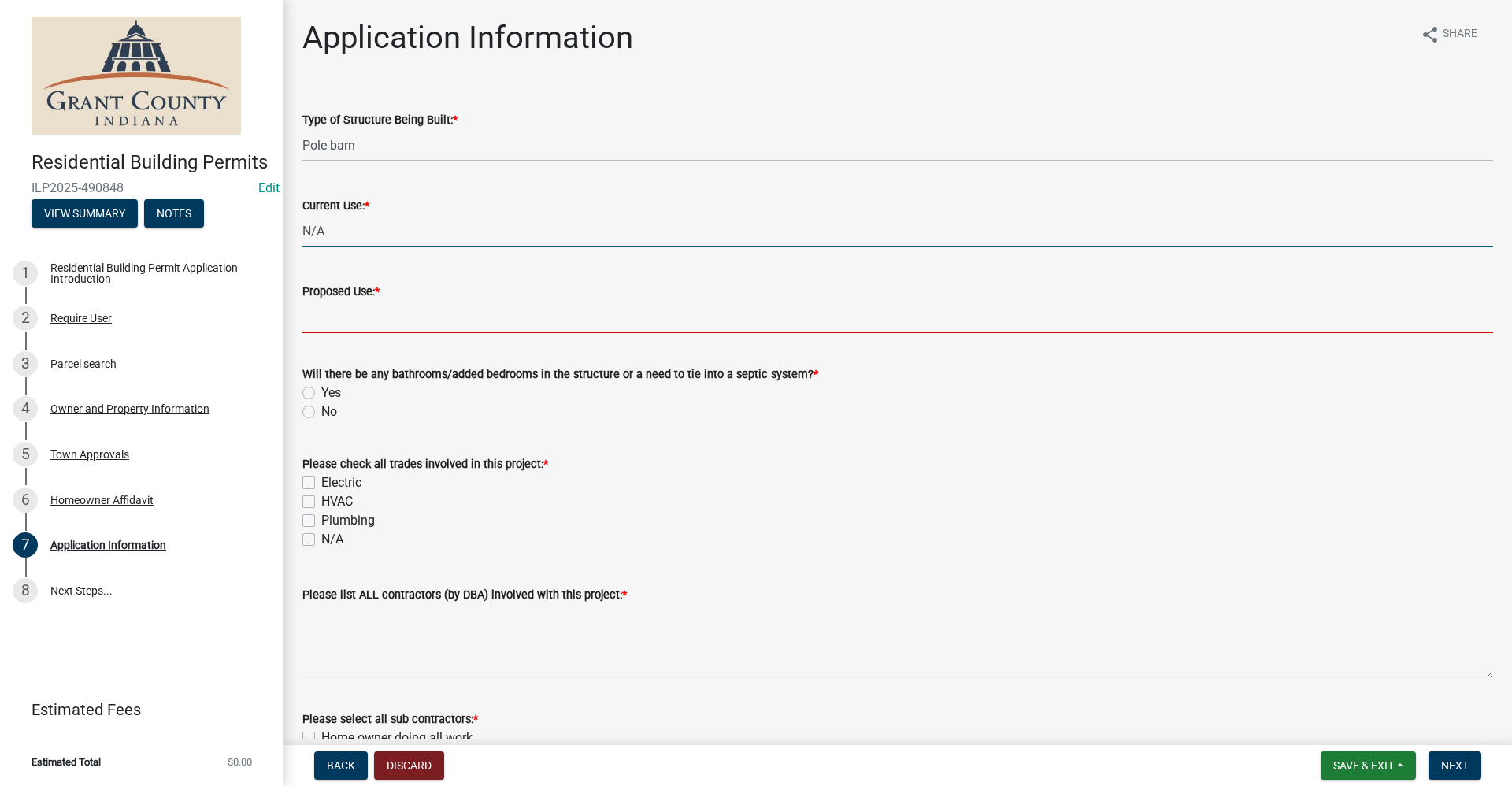
click at [352, 325] on input "Proposed Use: *" at bounding box center [898, 317] width 1191 height 32
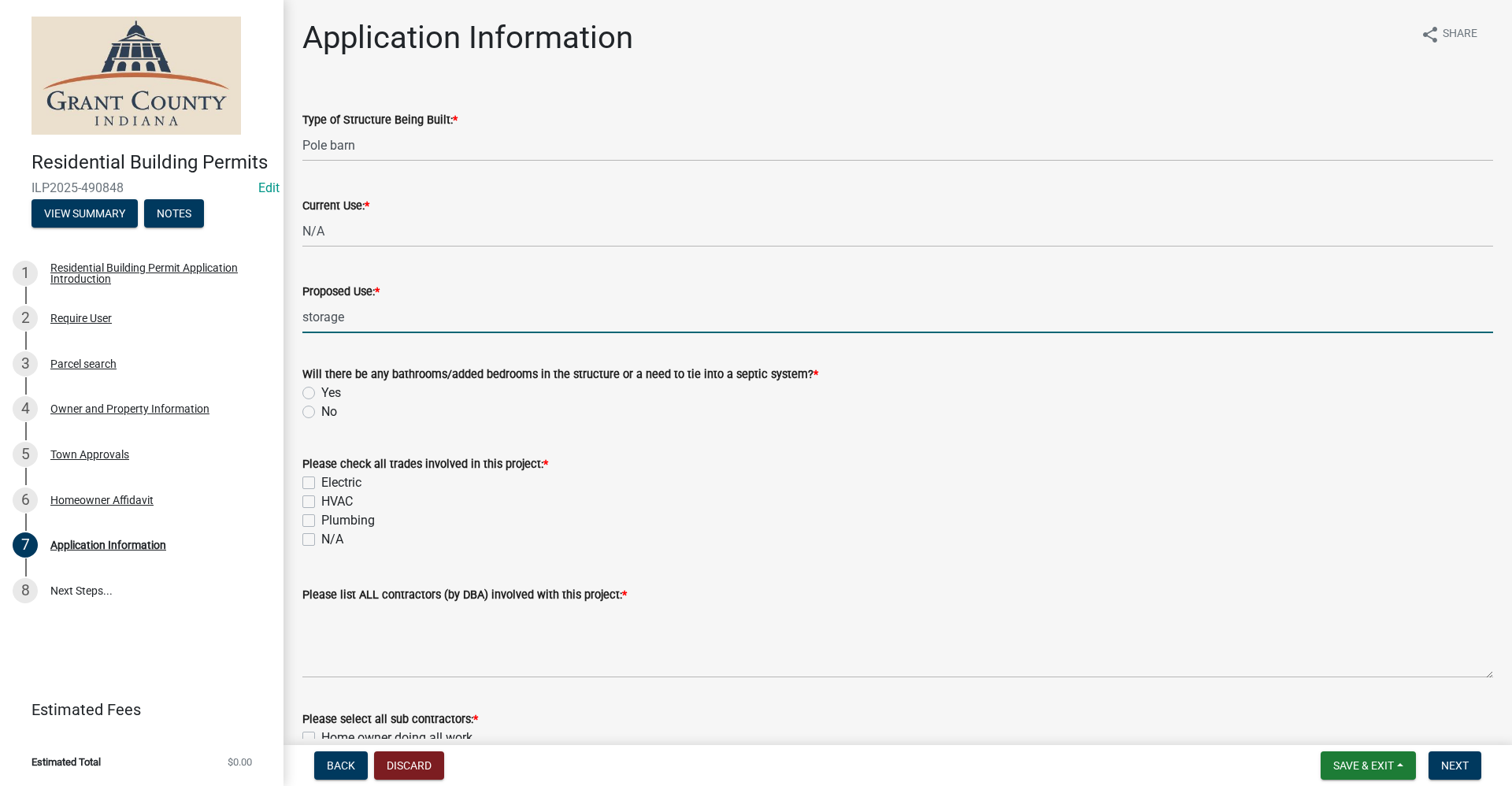
click at [516, 545] on div "N/A" at bounding box center [898, 539] width 1191 height 19
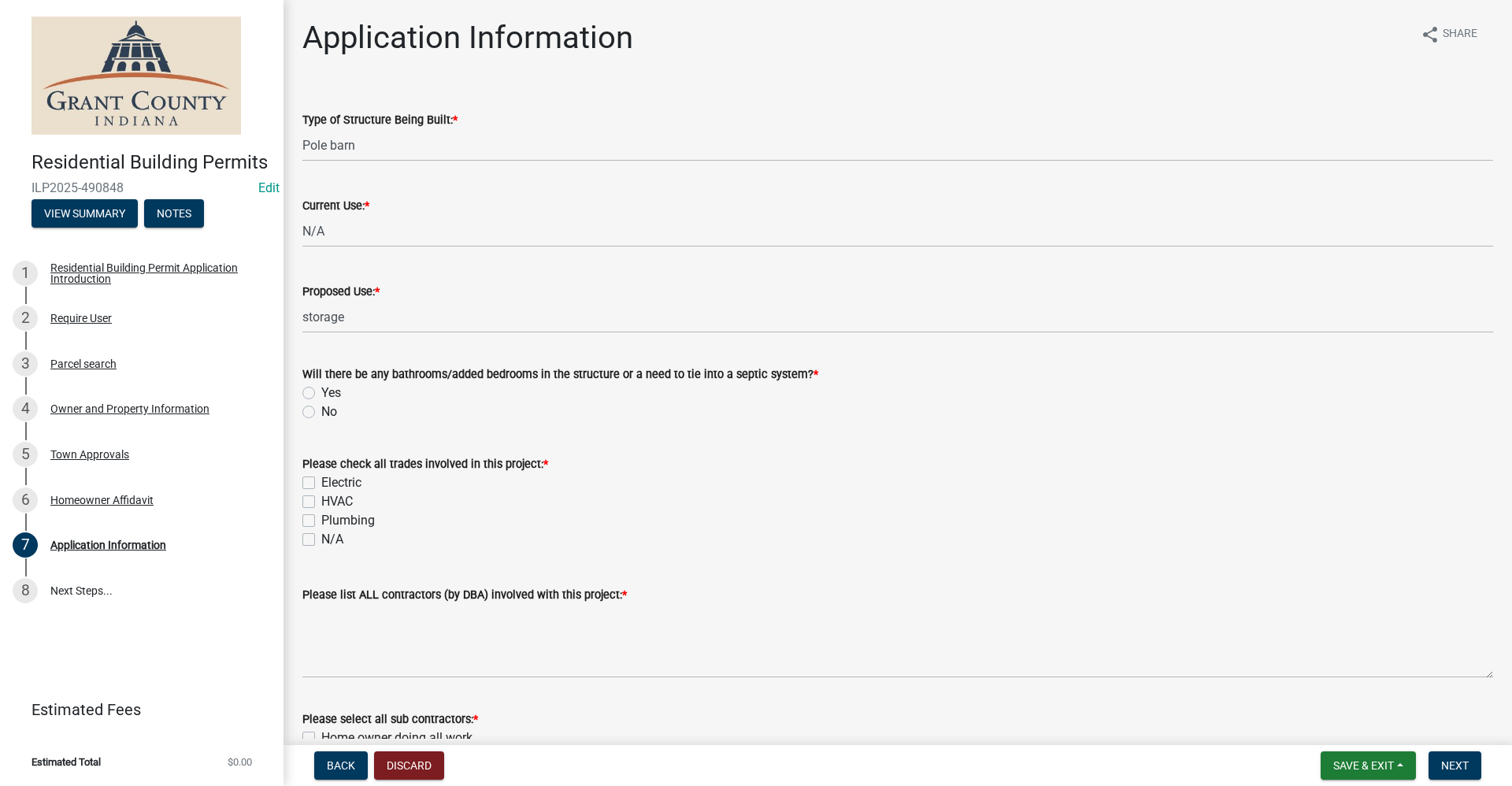
click at [321, 413] on label "No" at bounding box center [329, 412] width 16 height 19
click at [321, 413] on input "No" at bounding box center [326, 407] width 10 height 10
click at [321, 484] on label "Electric" at bounding box center [341, 483] width 40 height 19
click at [321, 484] on input "Electric" at bounding box center [326, 478] width 10 height 10
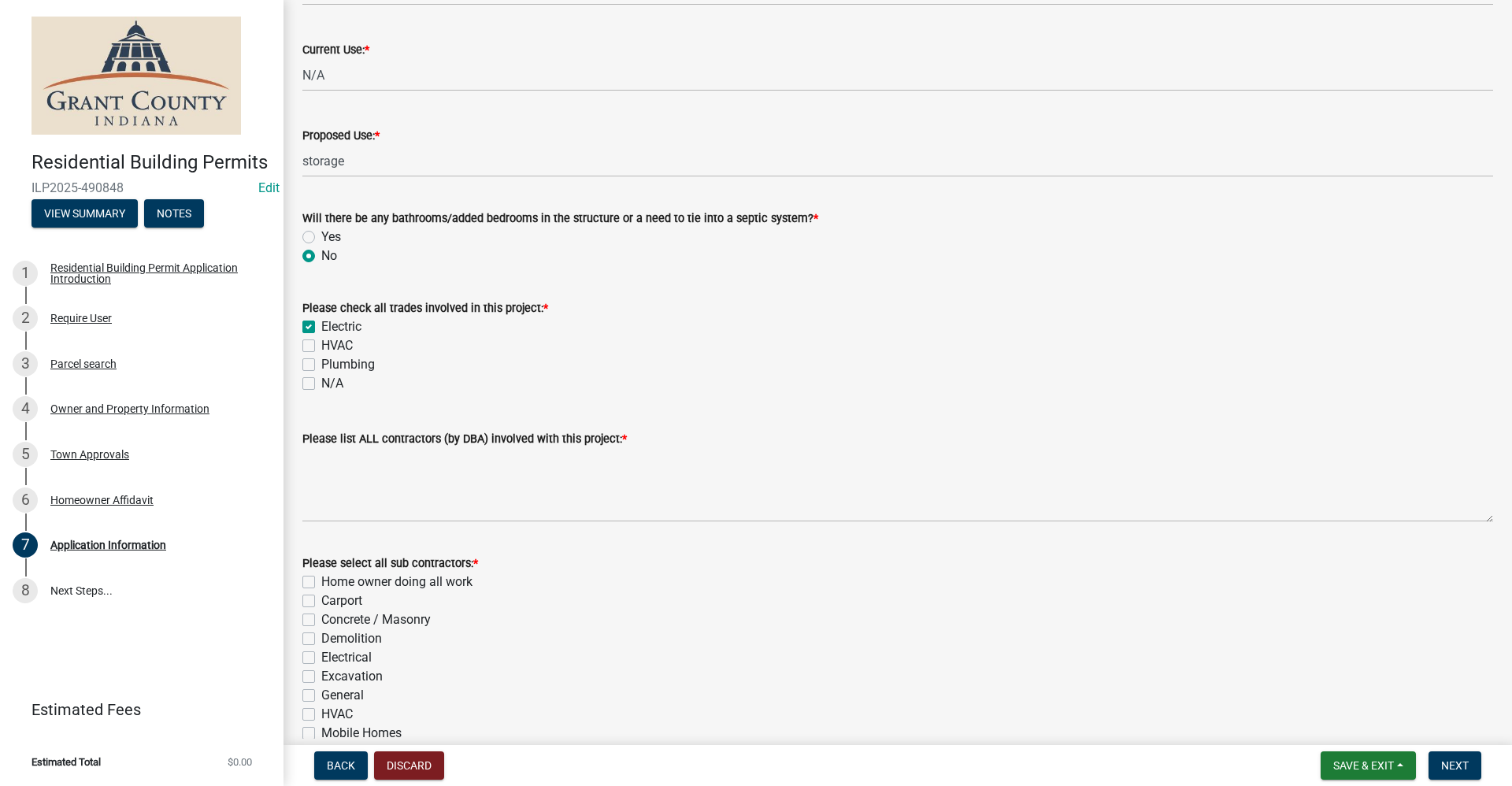
scroll to position [158, 0]
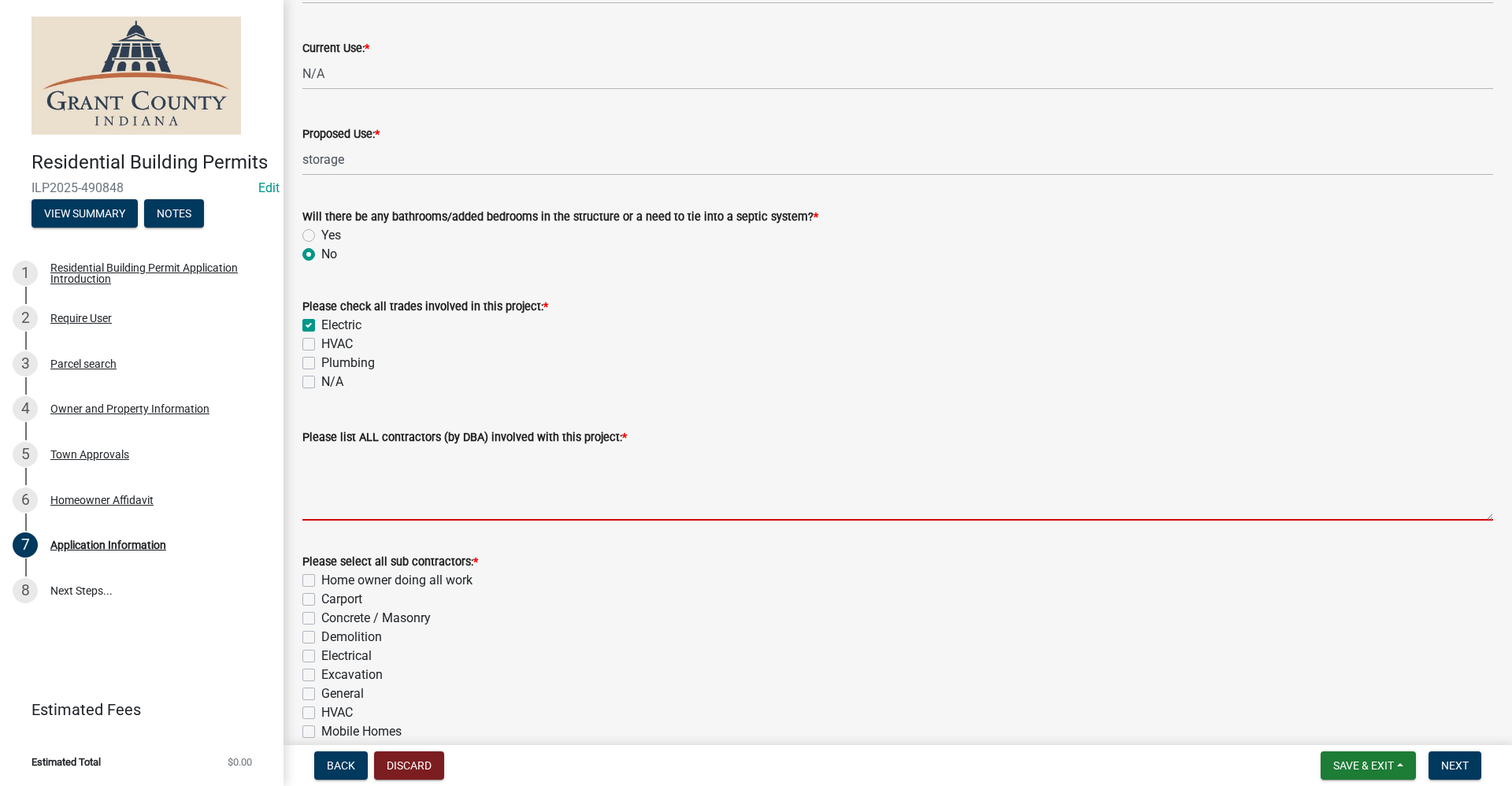
click at [334, 493] on textarea "Please list ALL contractors (by DBA) involved with this project: *" at bounding box center [898, 484] width 1191 height 74
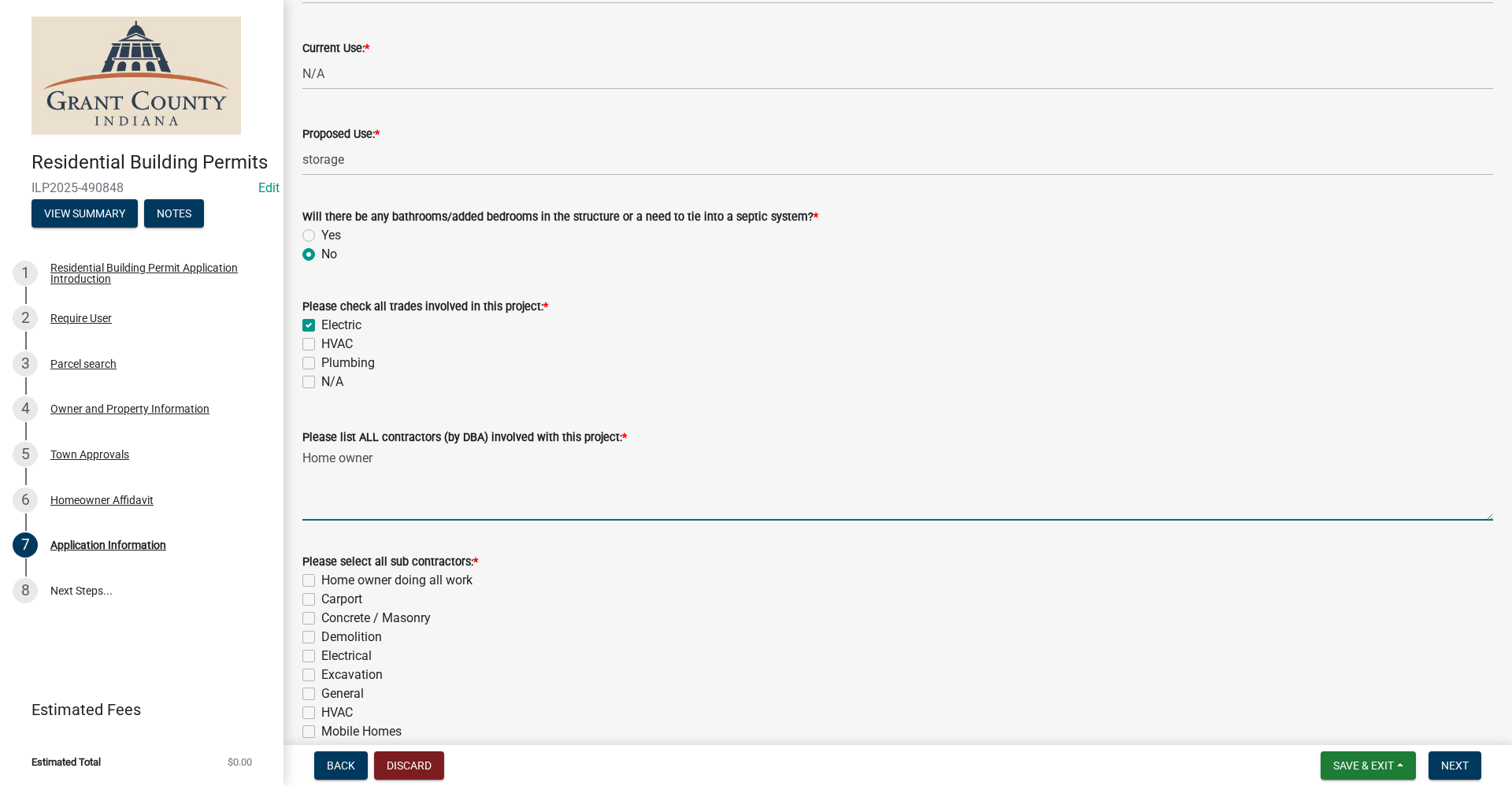
click at [321, 578] on label "Home owner doing all work" at bounding box center [396, 581] width 152 height 19
click at [321, 578] on input "Home owner doing all work" at bounding box center [326, 576] width 10 height 10
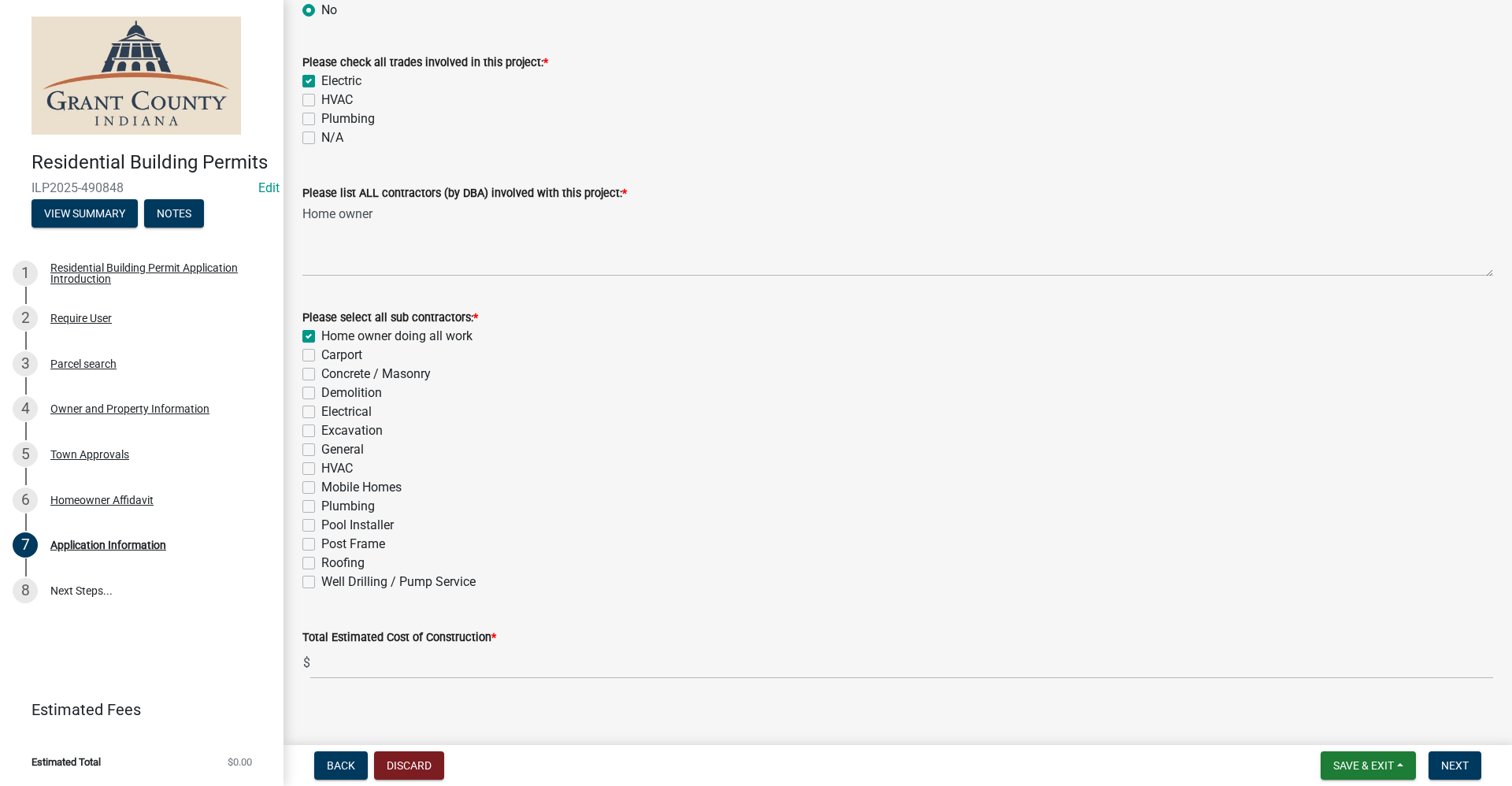
scroll to position [417, 0]
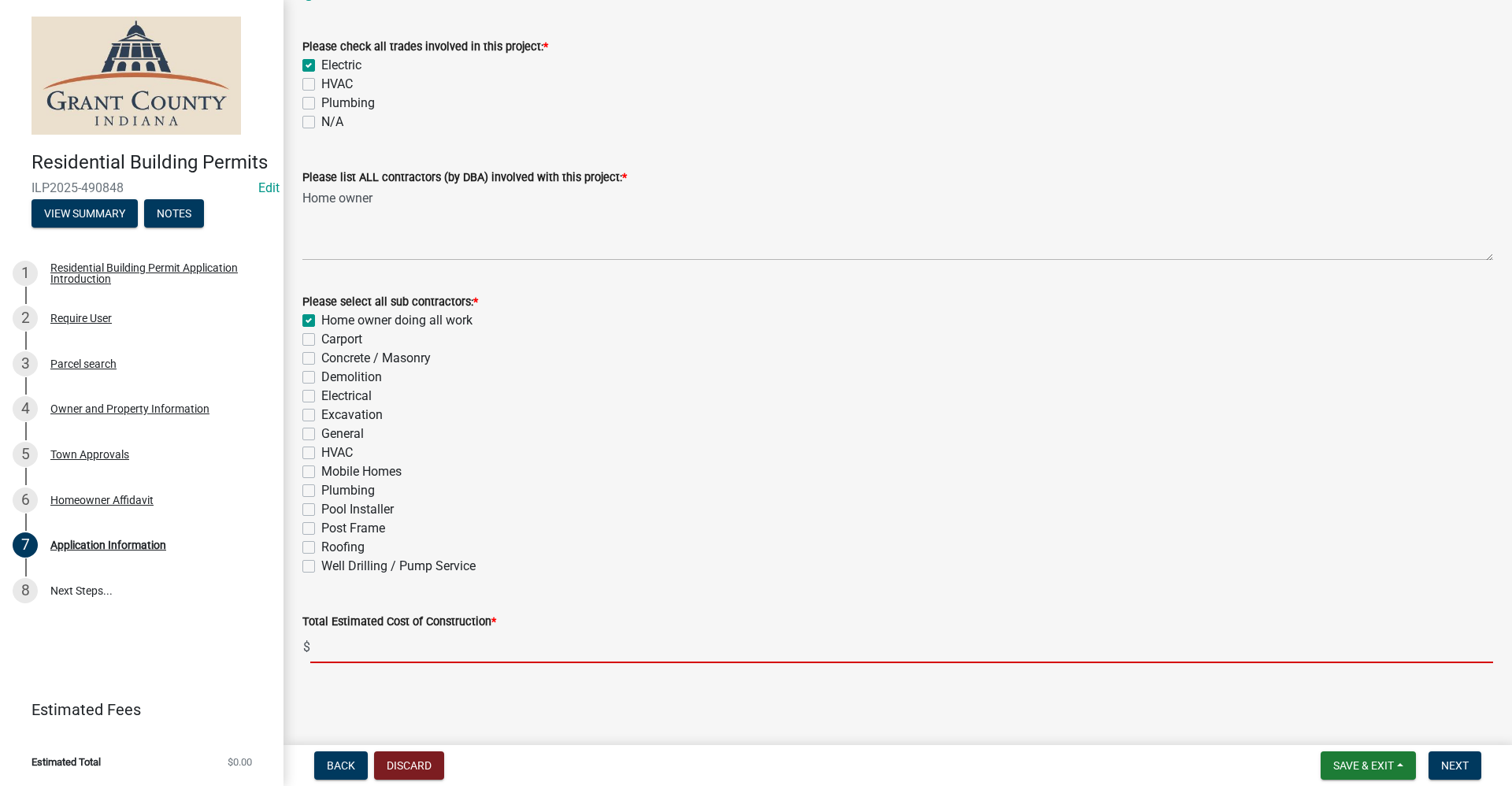
click at [349, 647] on input "text" at bounding box center [901, 647] width 1183 height 32
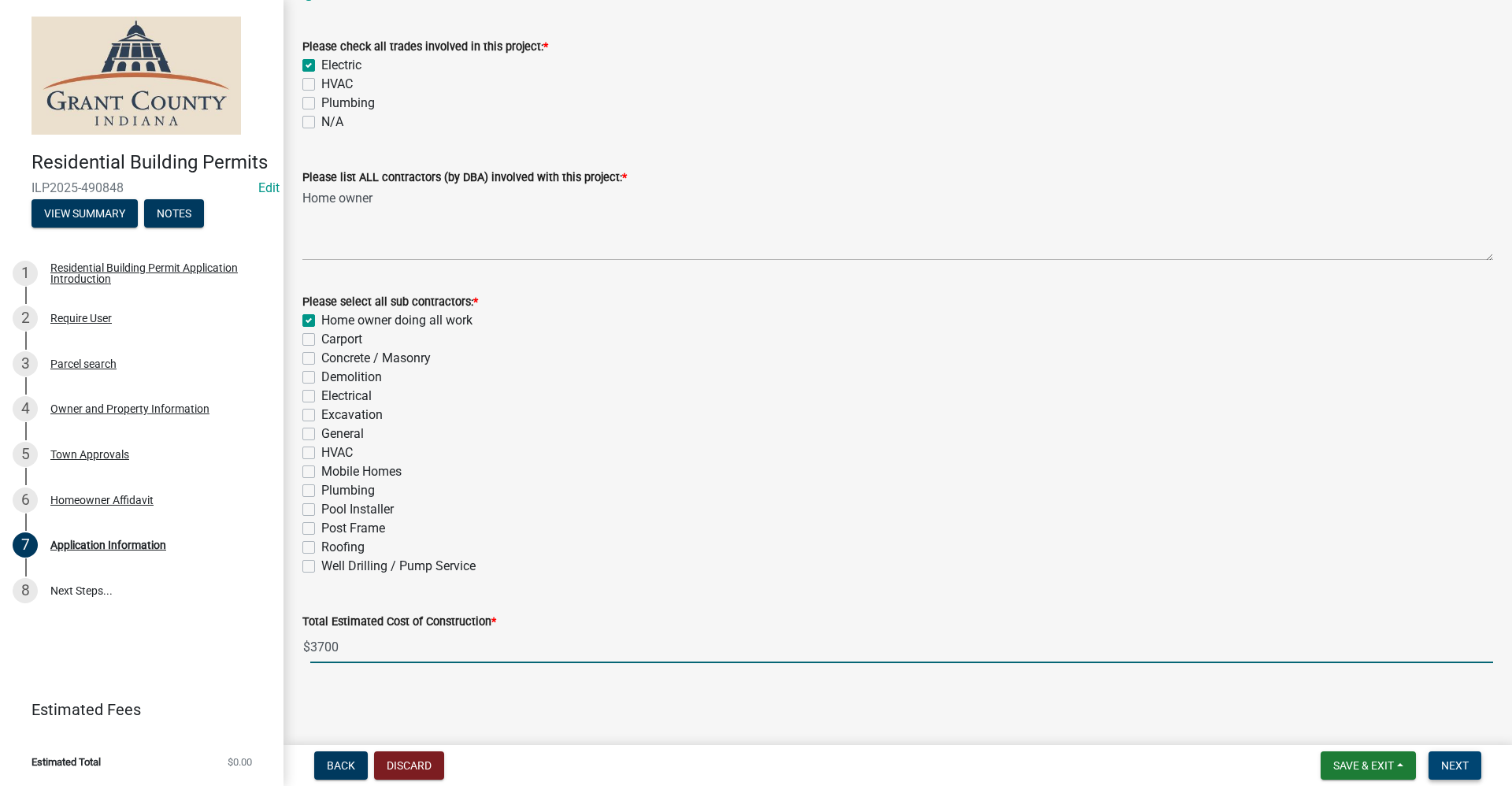
click at [1456, 764] on span "Next" at bounding box center [1455, 765] width 28 height 13
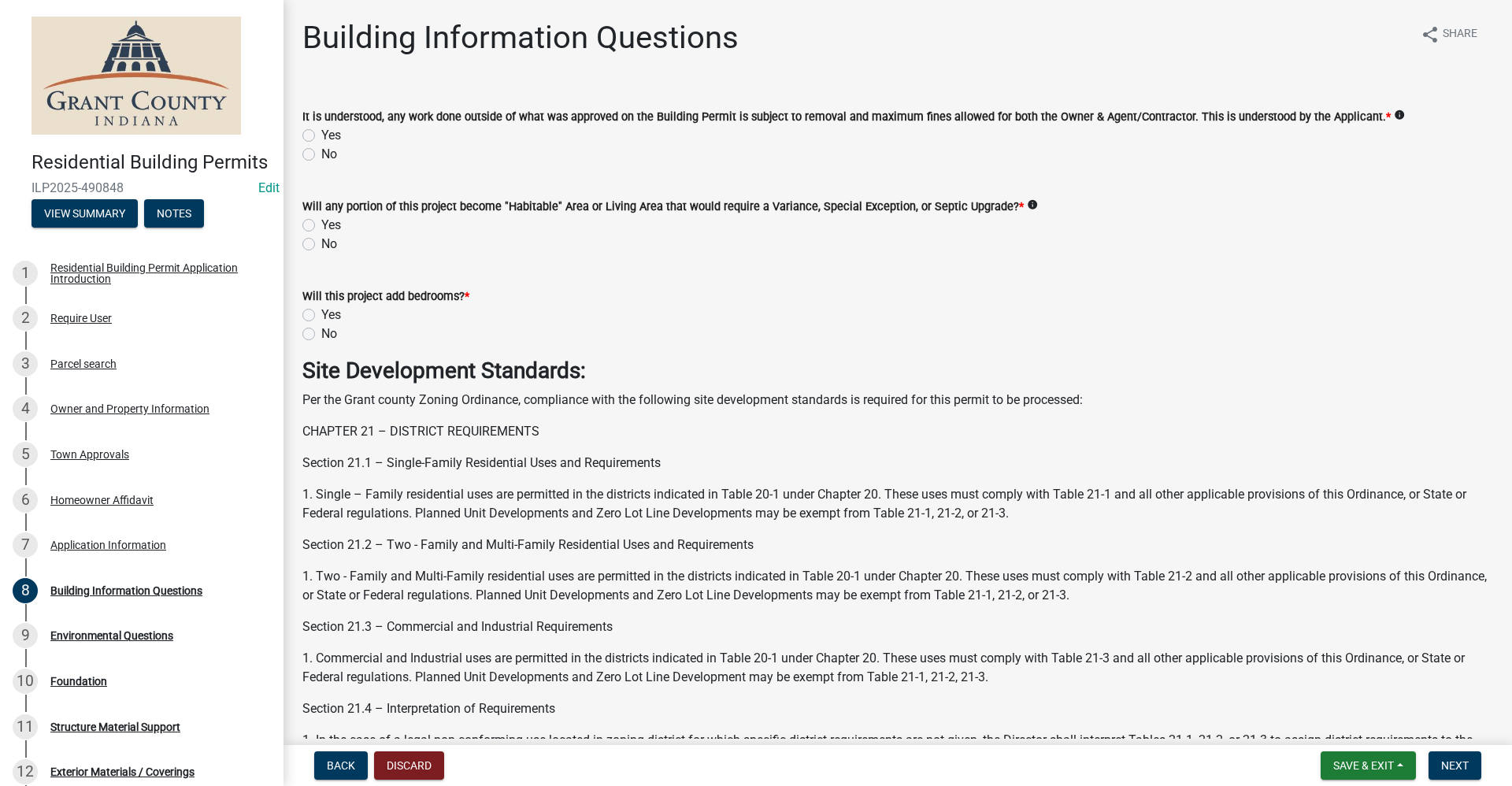
click at [298, 135] on div "It is understood, any work done outside of what was approved on the Building Pe…" at bounding box center [898, 126] width 1214 height 75
click at [321, 245] on label "No" at bounding box center [329, 244] width 16 height 19
click at [321, 245] on input "No" at bounding box center [326, 240] width 10 height 10
click at [321, 334] on label "No" at bounding box center [329, 334] width 16 height 19
click at [321, 334] on input "No" at bounding box center [326, 329] width 10 height 10
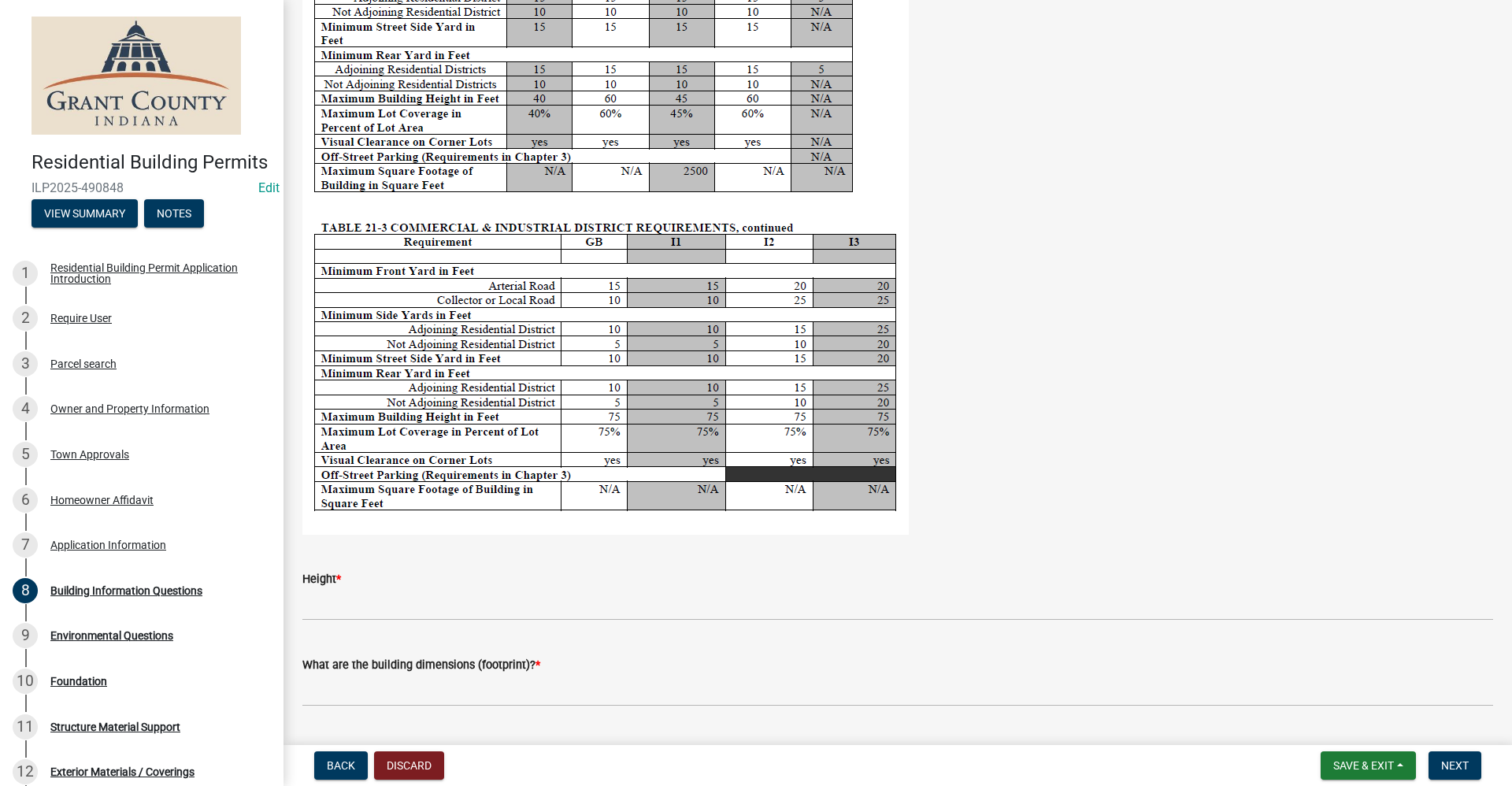
scroll to position [2915, 0]
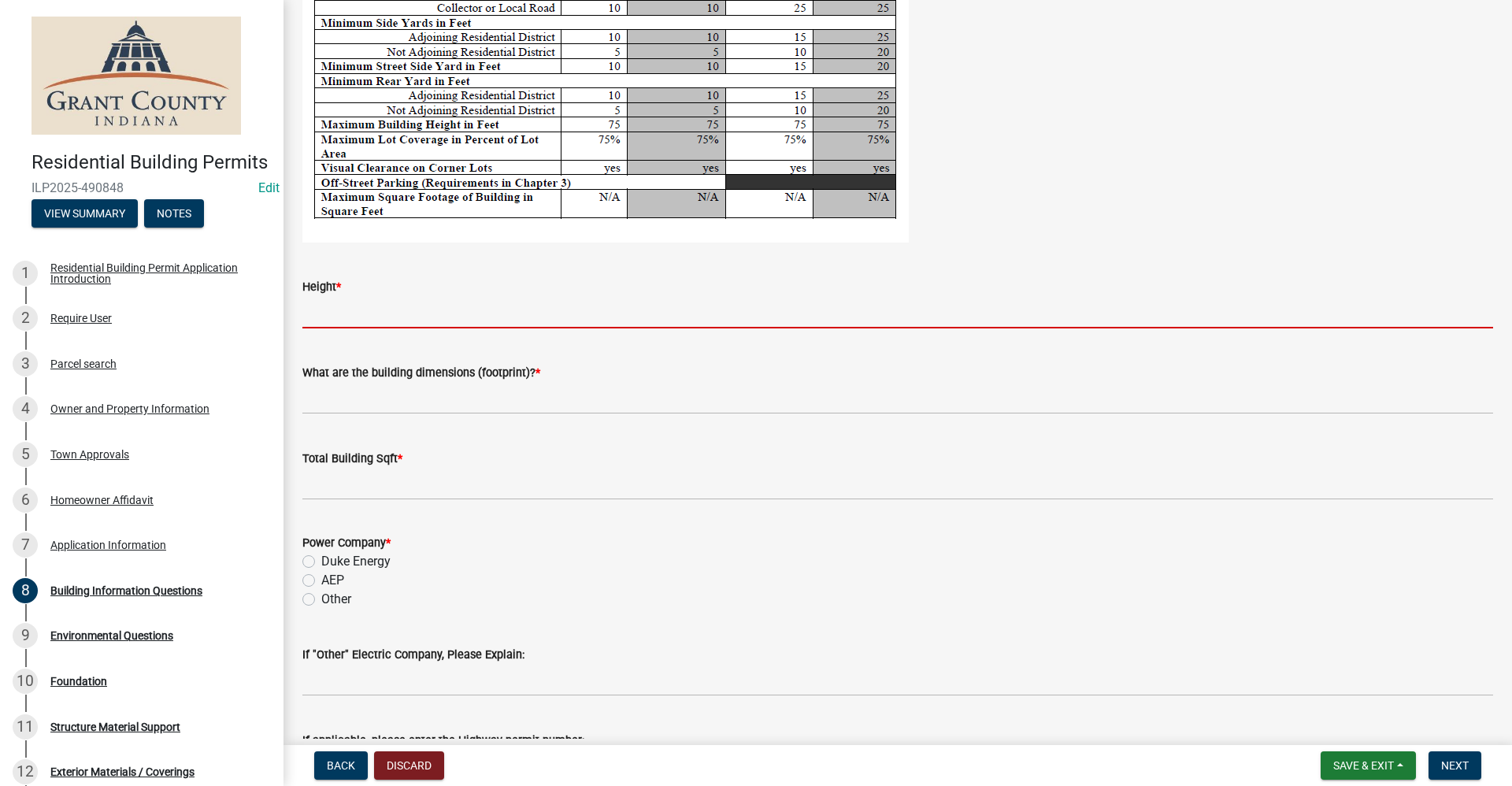
click at [345, 318] on input "Height *" at bounding box center [898, 312] width 1191 height 32
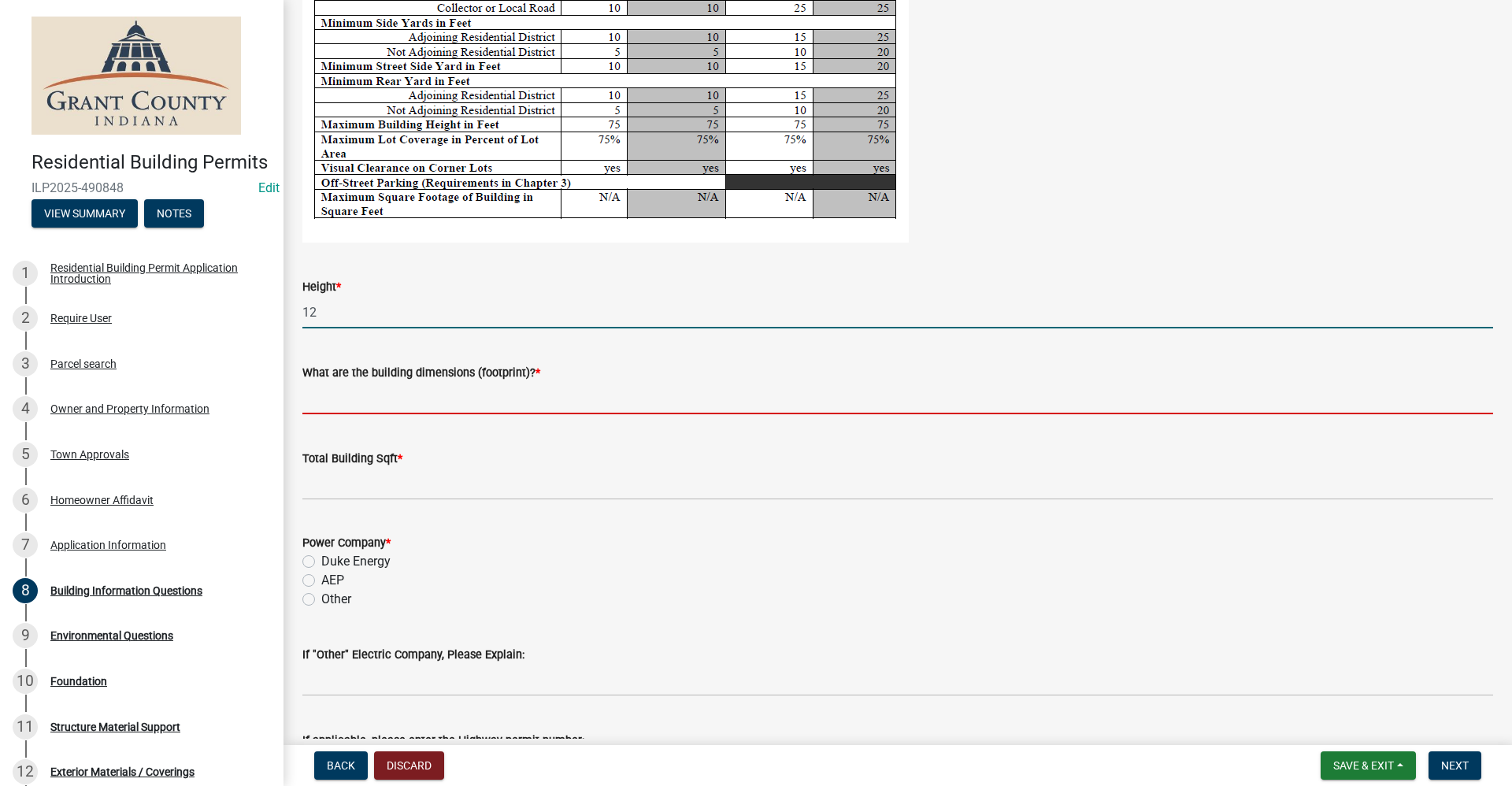
click at [306, 398] on input "What are the building dimensions (footprint)? *" at bounding box center [898, 398] width 1191 height 32
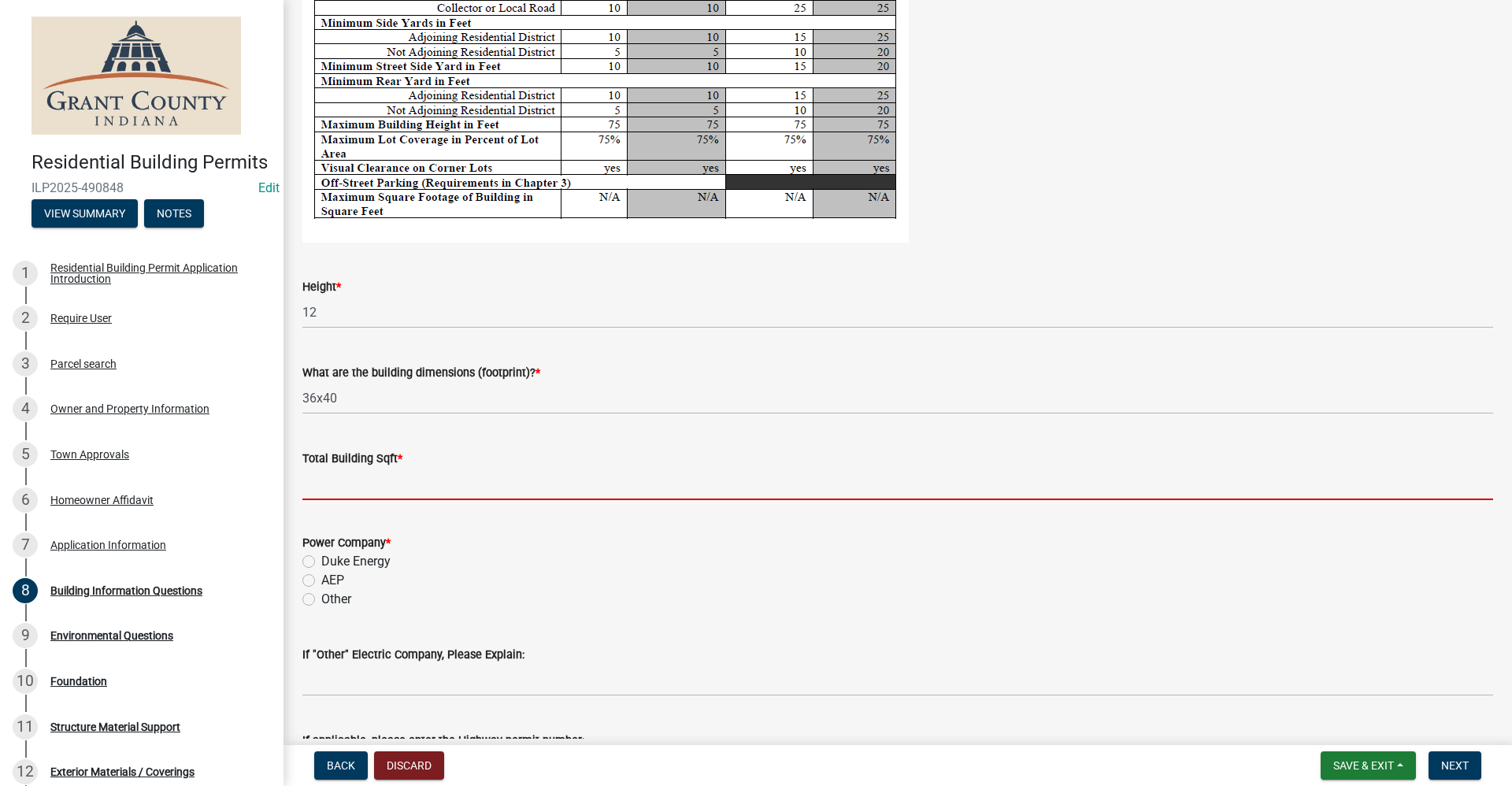
click at [307, 486] on input "text" at bounding box center [898, 485] width 1191 height 32
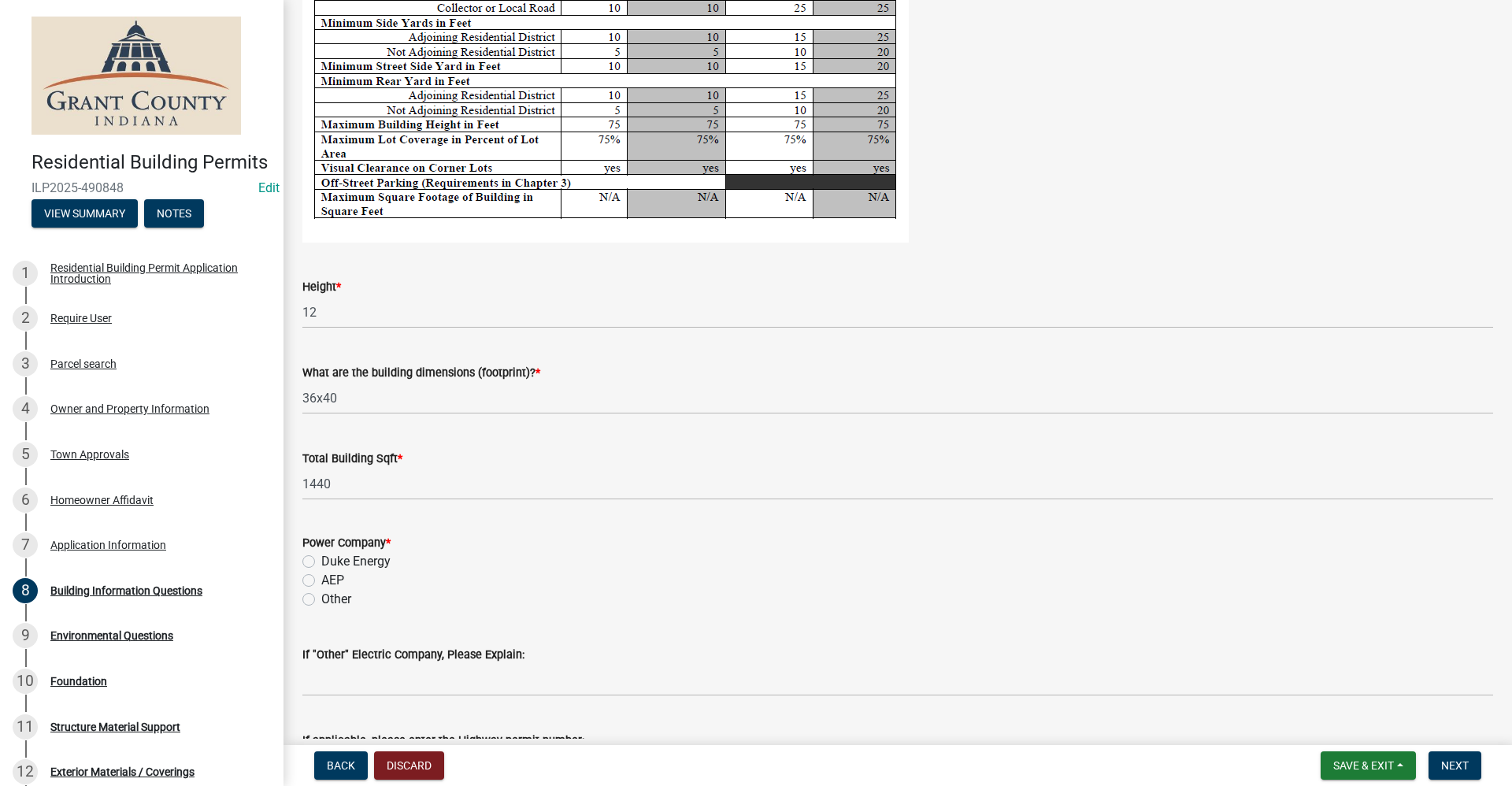
drag, startPoint x: 305, startPoint y: 580, endPoint x: 397, endPoint y: 662, distance: 123.2
click at [321, 580] on label "AEP" at bounding box center [332, 581] width 22 height 19
click at [321, 580] on input "AEP" at bounding box center [326, 576] width 10 height 10
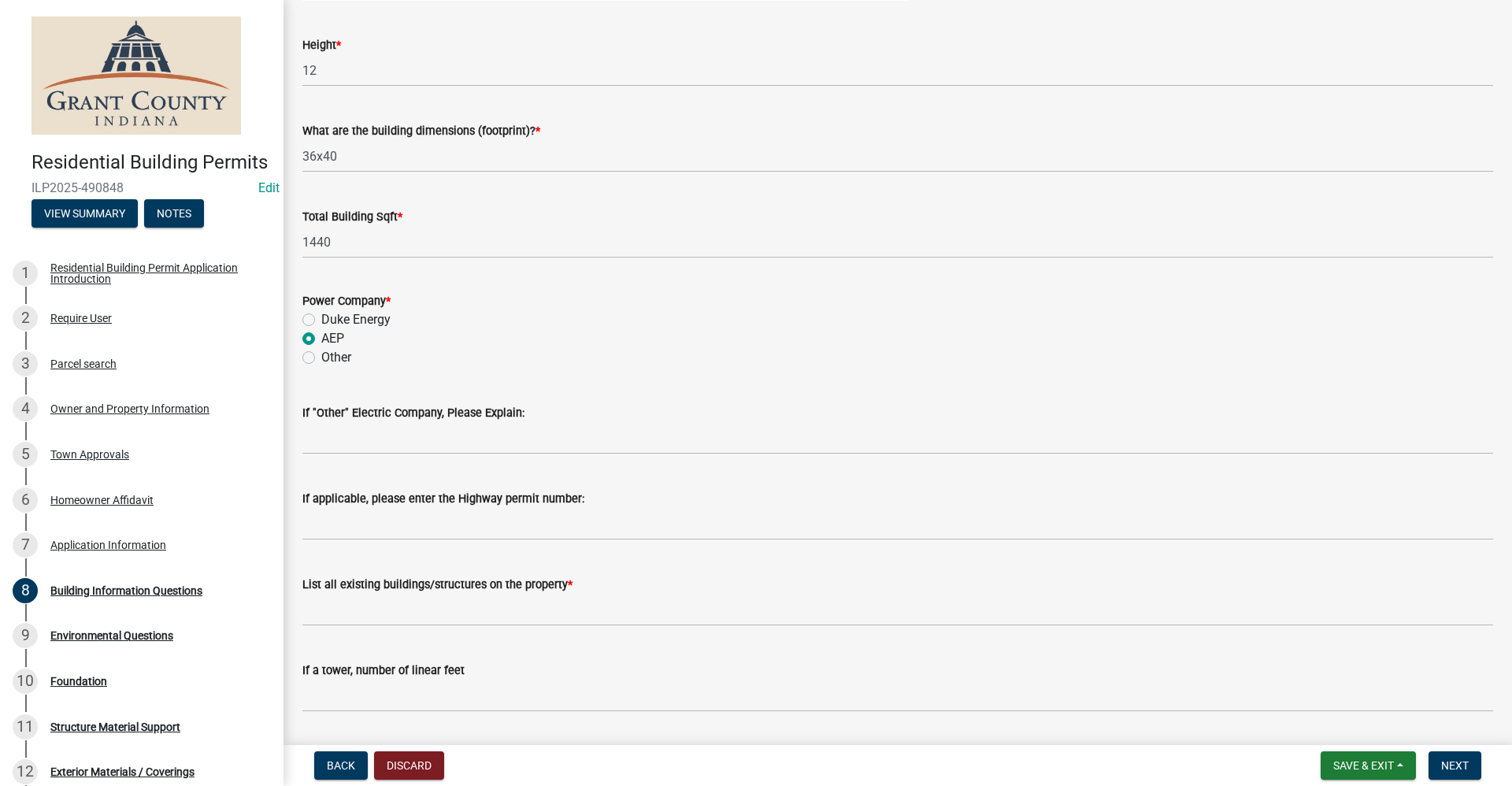
scroll to position [3206, 0]
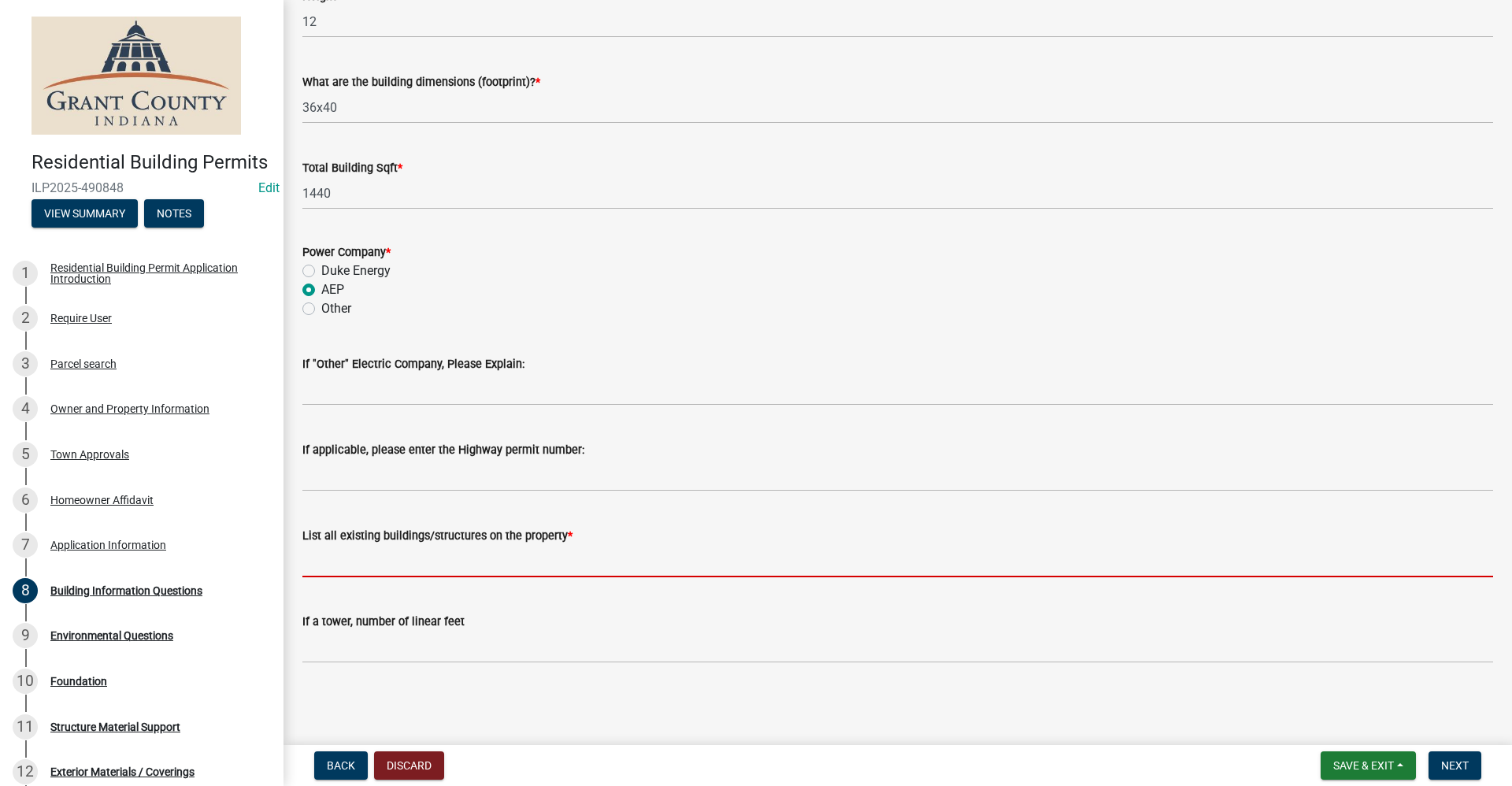
click at [358, 564] on input "List all existing buildings/structures on the property *" at bounding box center [898, 562] width 1191 height 32
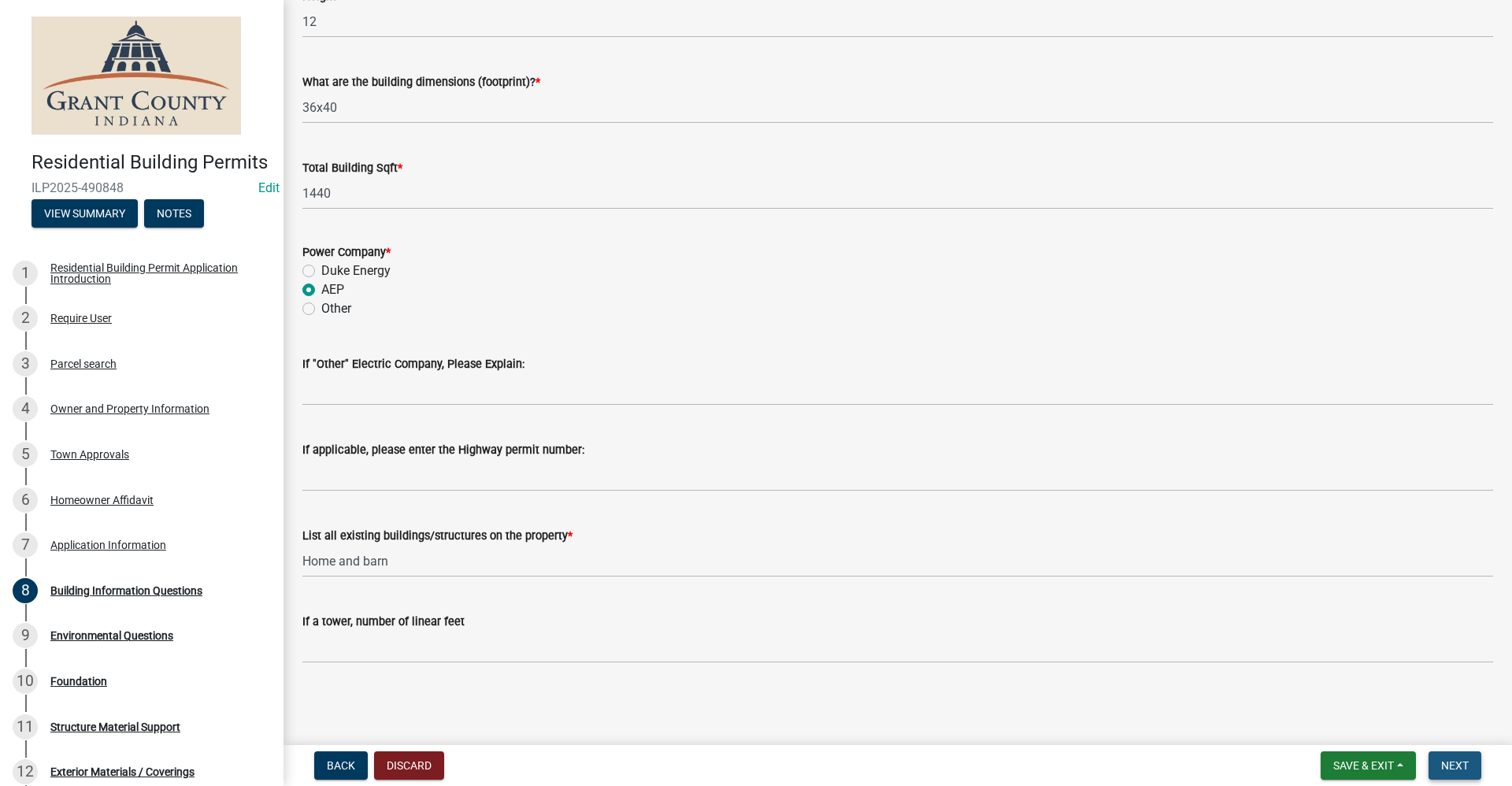
click at [1469, 757] on button "Next" at bounding box center [1455, 766] width 53 height 29
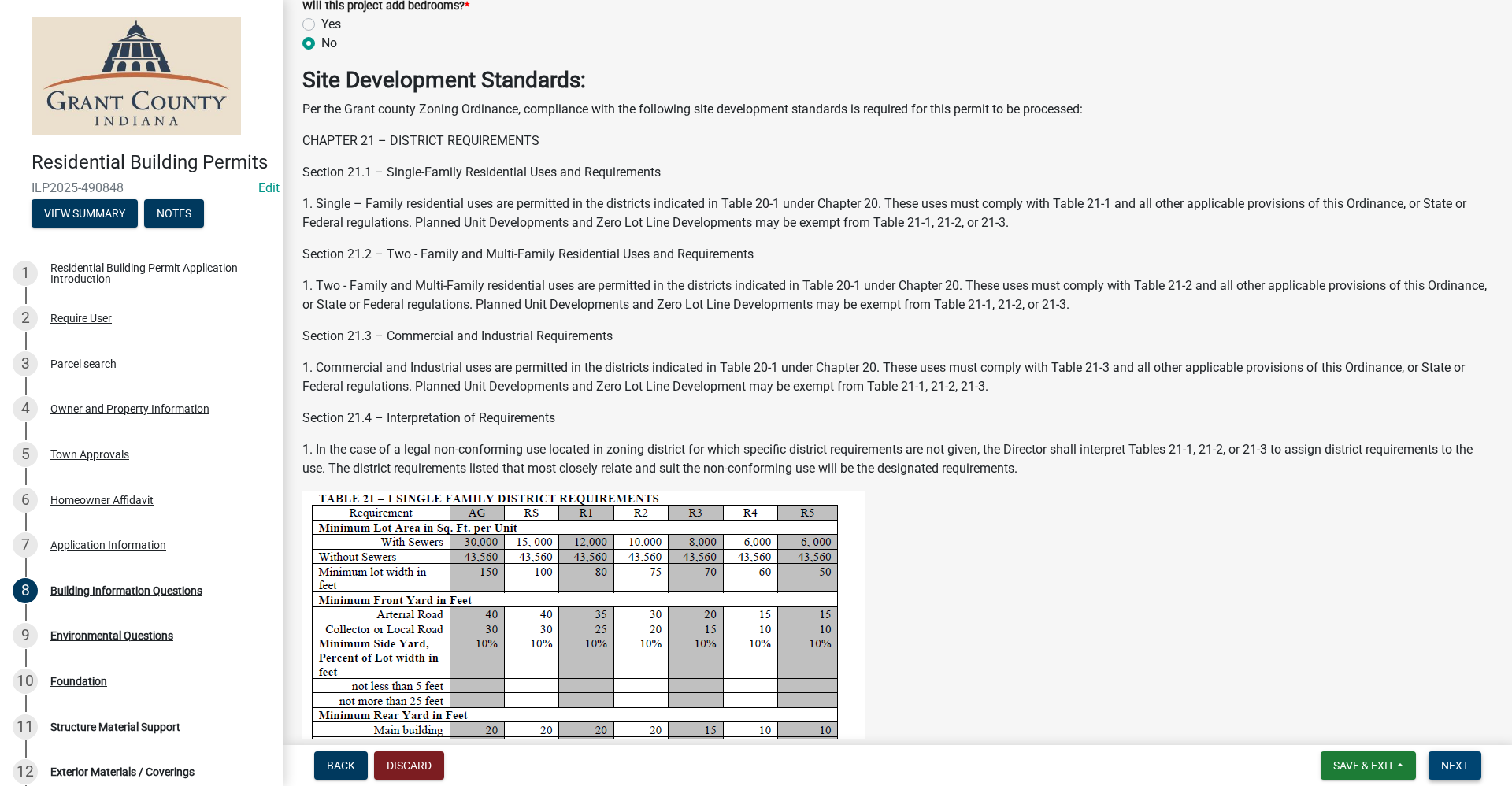
scroll to position [0, 0]
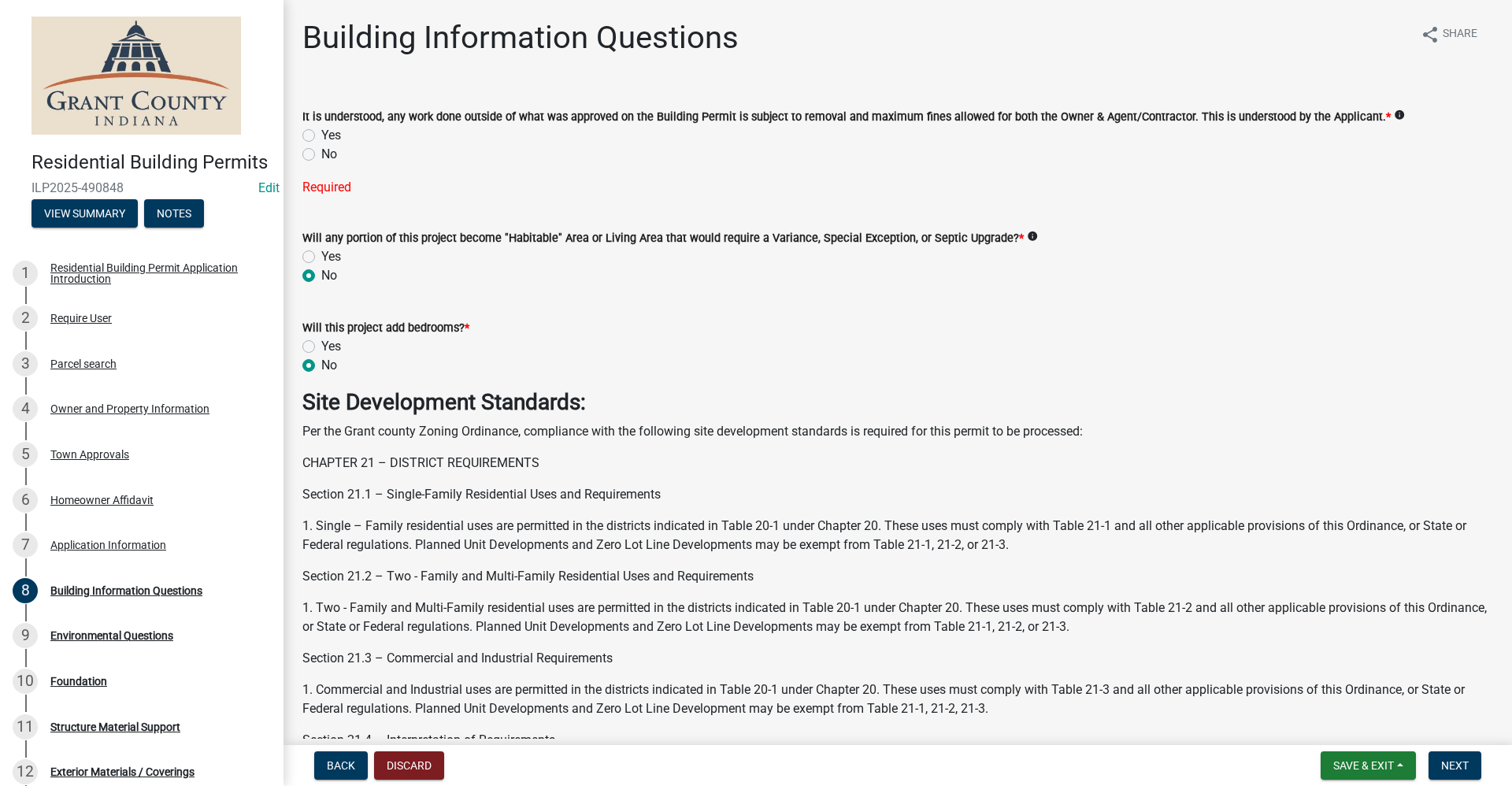
click at [321, 133] on label "Yes" at bounding box center [331, 135] width 20 height 19
click at [321, 133] on input "Yes" at bounding box center [326, 130] width 10 height 10
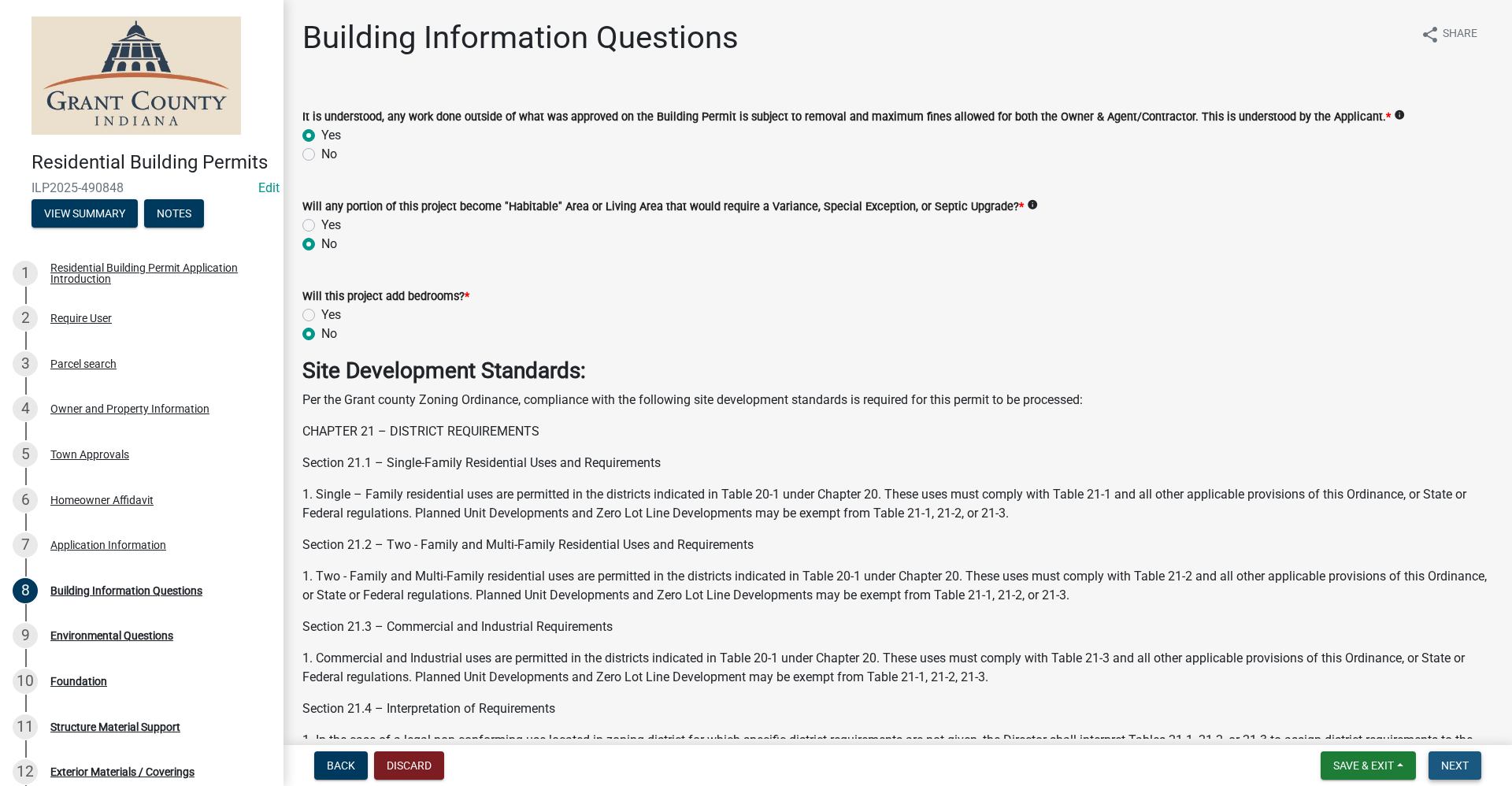
click at [1458, 765] on span "Next" at bounding box center [1455, 765] width 28 height 13
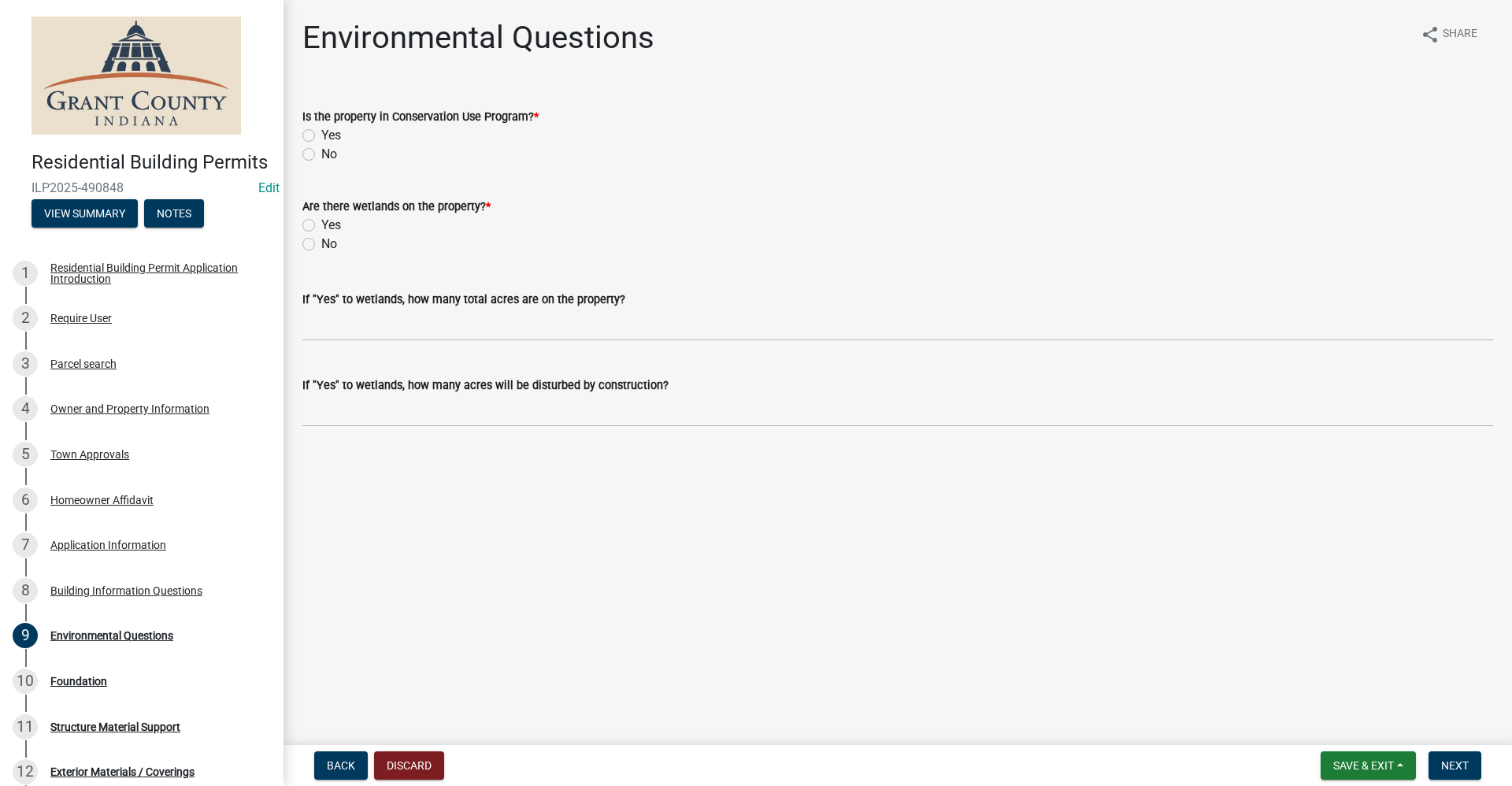
click at [321, 159] on label "No" at bounding box center [329, 154] width 16 height 19
click at [321, 155] on input "No" at bounding box center [326, 150] width 10 height 10
click at [321, 244] on label "No" at bounding box center [329, 244] width 16 height 19
click at [321, 244] on input "No" at bounding box center [326, 240] width 10 height 10
click at [1456, 768] on span "Next" at bounding box center [1455, 765] width 28 height 13
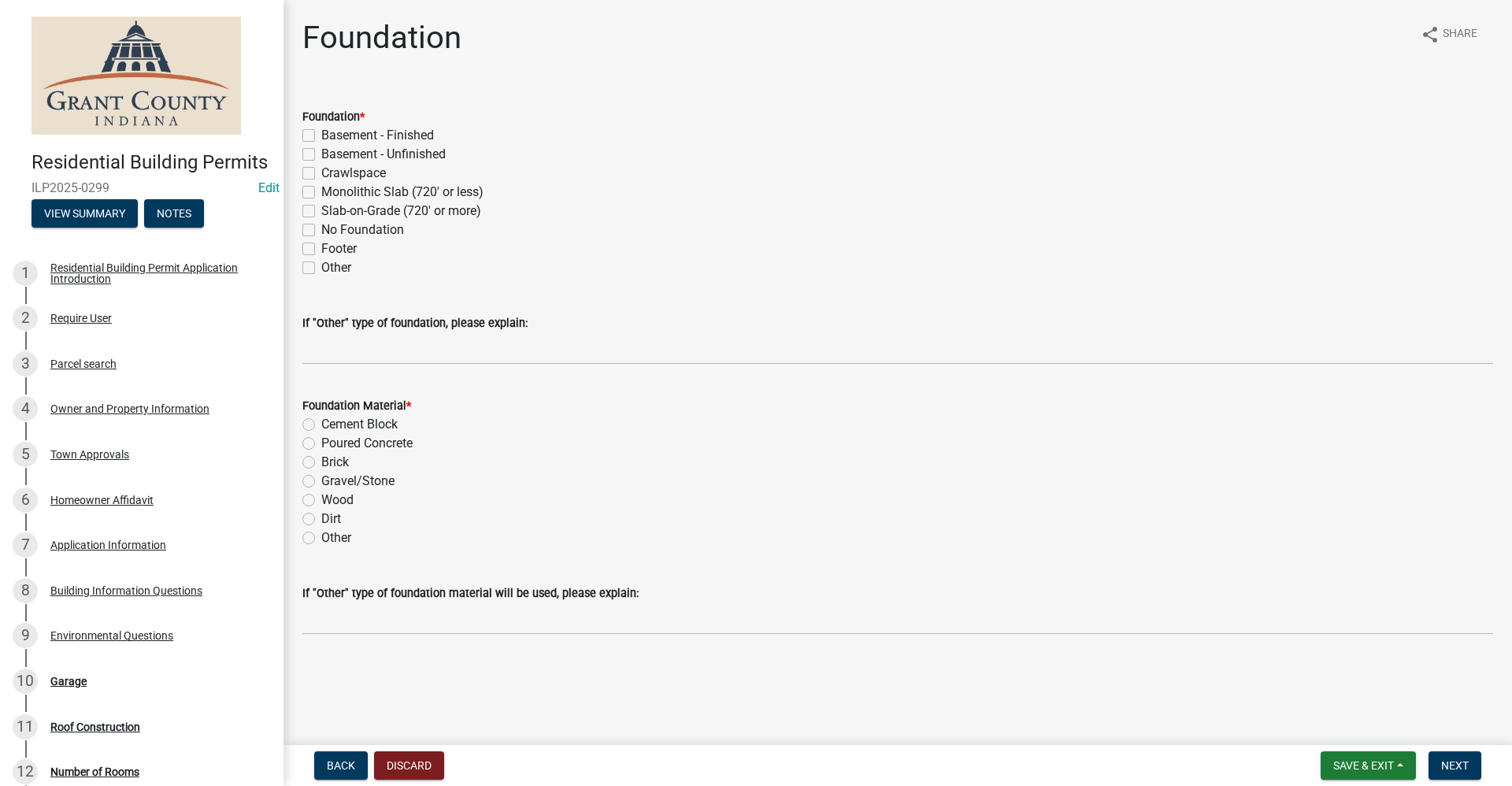
click at [321, 210] on label "Slab-on-Grade (720' or more)" at bounding box center [401, 211] width 160 height 19
click at [321, 210] on input "Slab-on-Grade (720' or more)" at bounding box center [326, 206] width 10 height 10
click at [321, 445] on label "Poured Concrete" at bounding box center [367, 443] width 91 height 19
click at [321, 444] on input "Poured Concrete" at bounding box center [326, 439] width 10 height 10
click at [1467, 767] on span "Next" at bounding box center [1455, 765] width 28 height 13
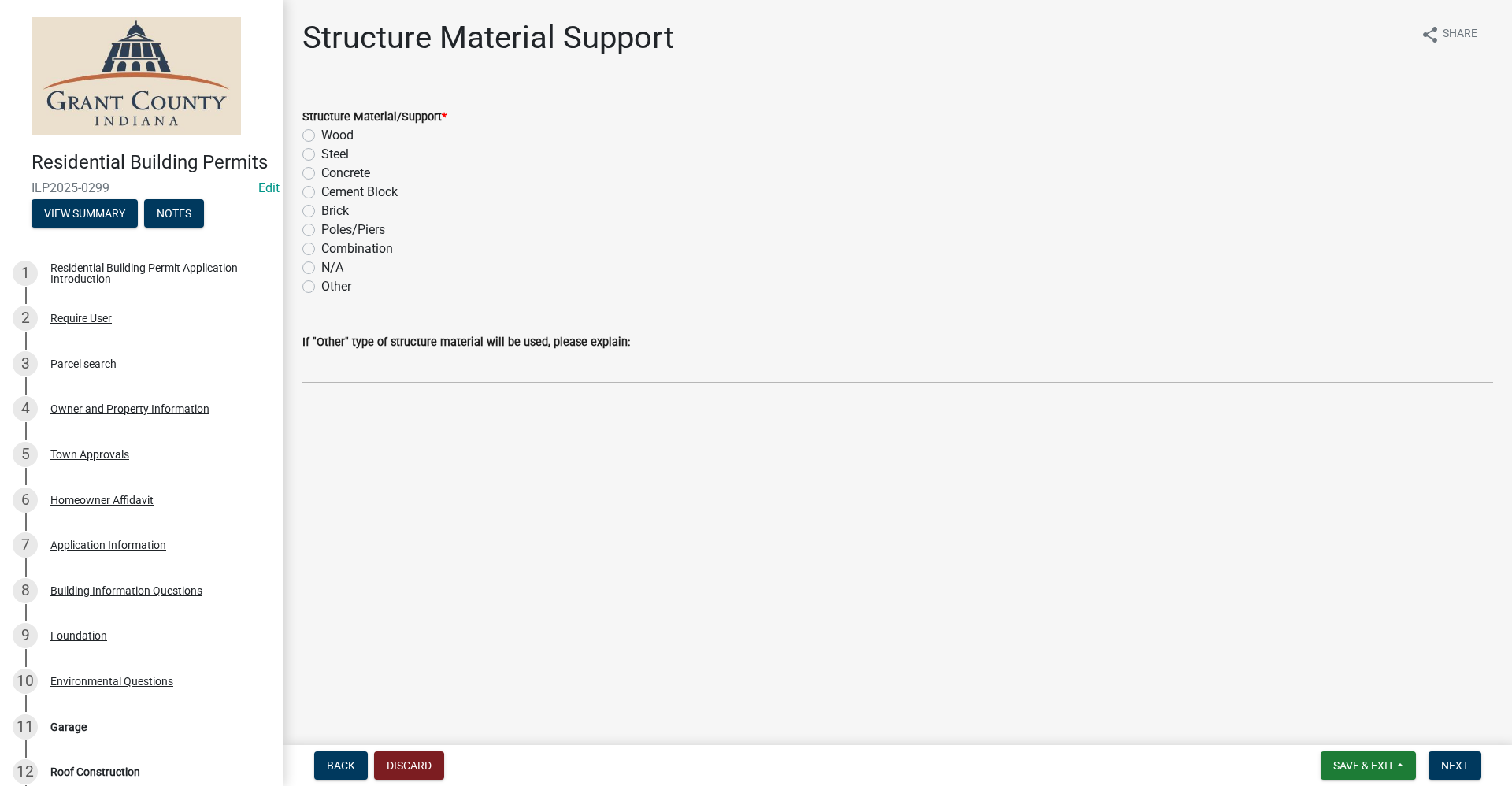
click at [321, 133] on label "Wood" at bounding box center [337, 135] width 32 height 19
click at [321, 133] on input "Wood" at bounding box center [326, 130] width 10 height 10
click at [1455, 764] on span "Next" at bounding box center [1455, 765] width 28 height 13
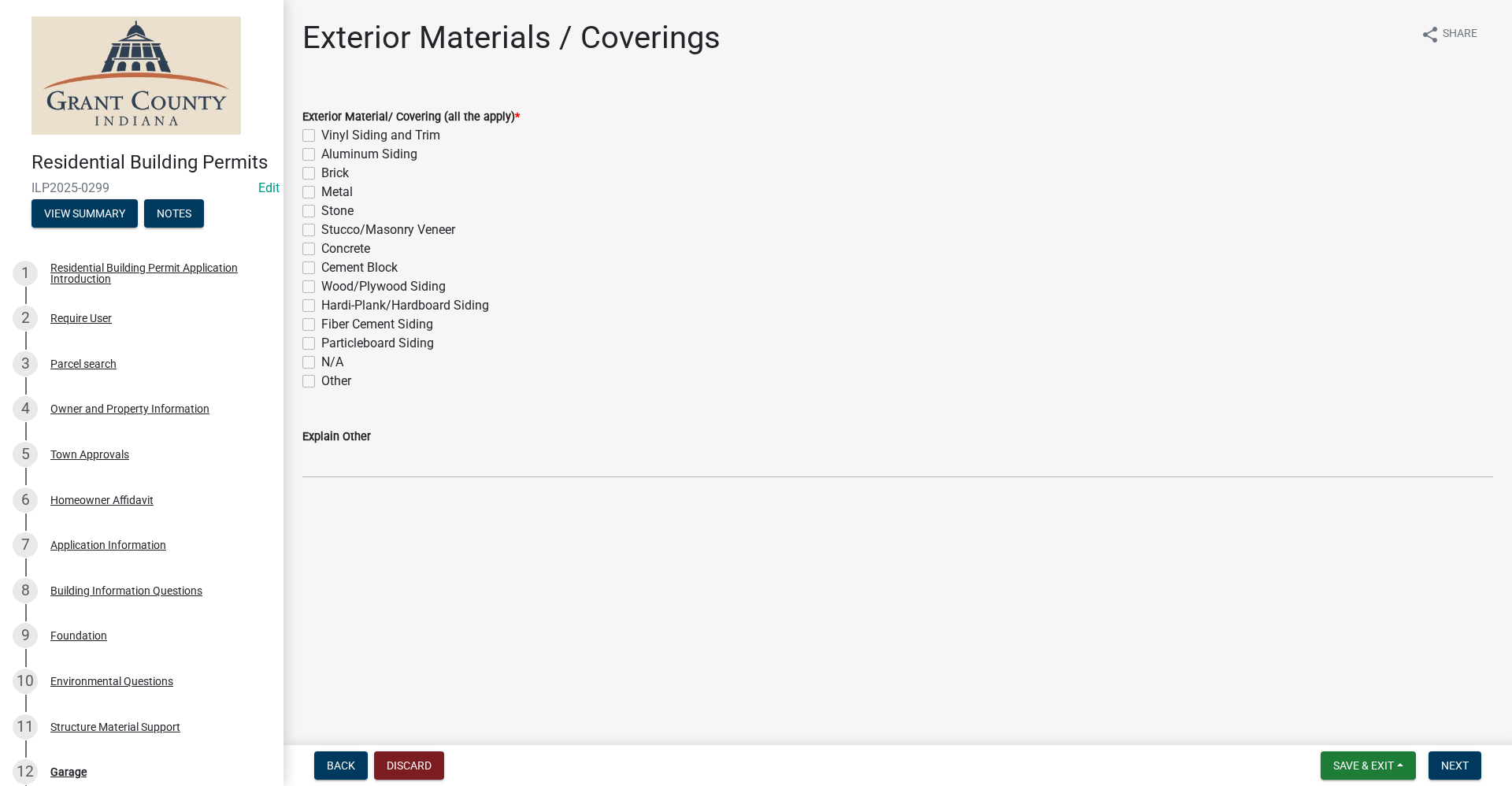
click at [321, 194] on label "Metal" at bounding box center [336, 192] width 31 height 19
click at [321, 193] on input "Metal" at bounding box center [326, 188] width 10 height 10
click at [1453, 770] on span "Next" at bounding box center [1455, 765] width 28 height 13
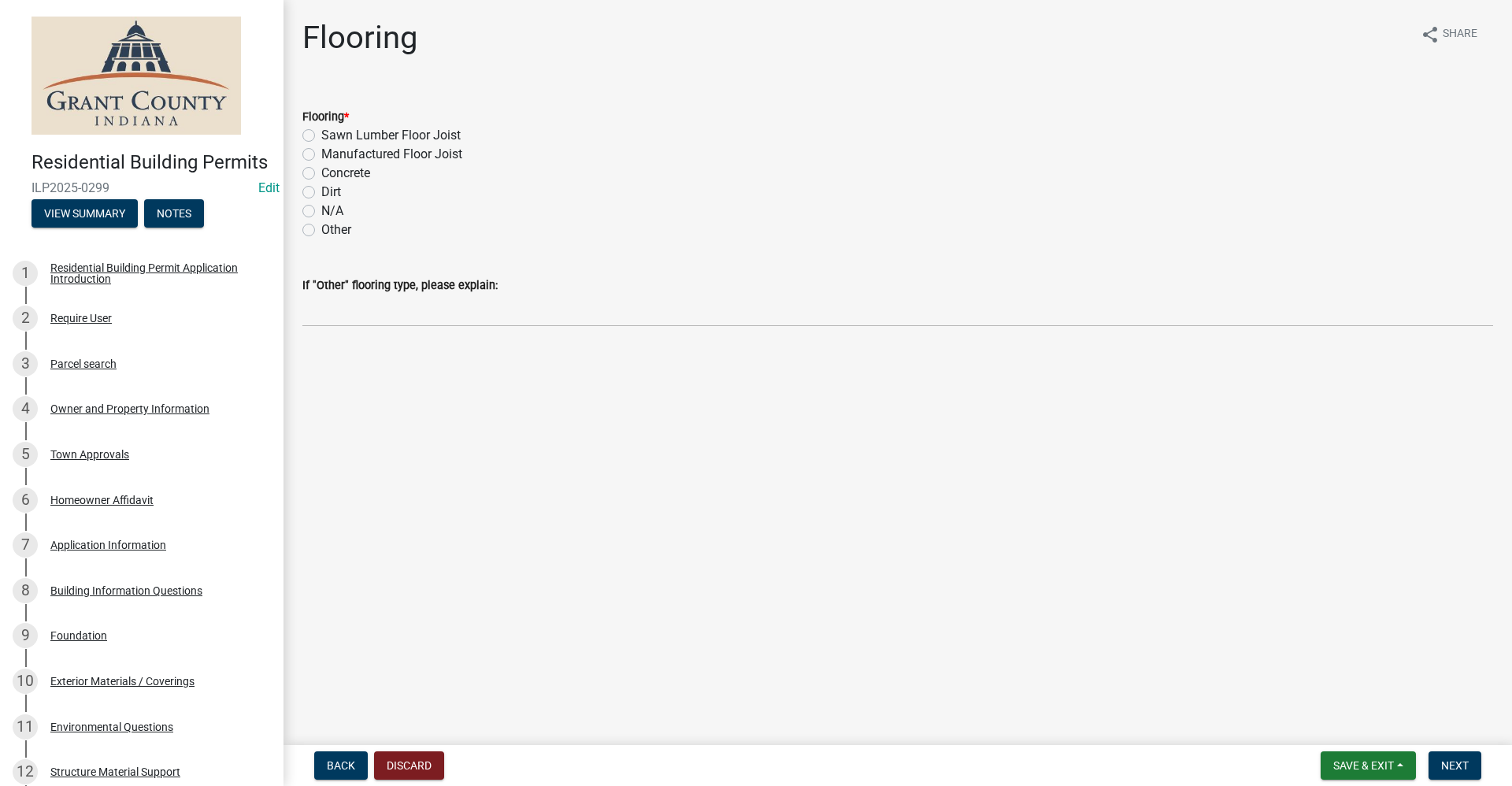
click at [321, 174] on label "Concrete" at bounding box center [345, 173] width 48 height 19
click at [321, 174] on input "Concrete" at bounding box center [326, 169] width 10 height 10
click at [1457, 769] on span "Next" at bounding box center [1455, 765] width 28 height 13
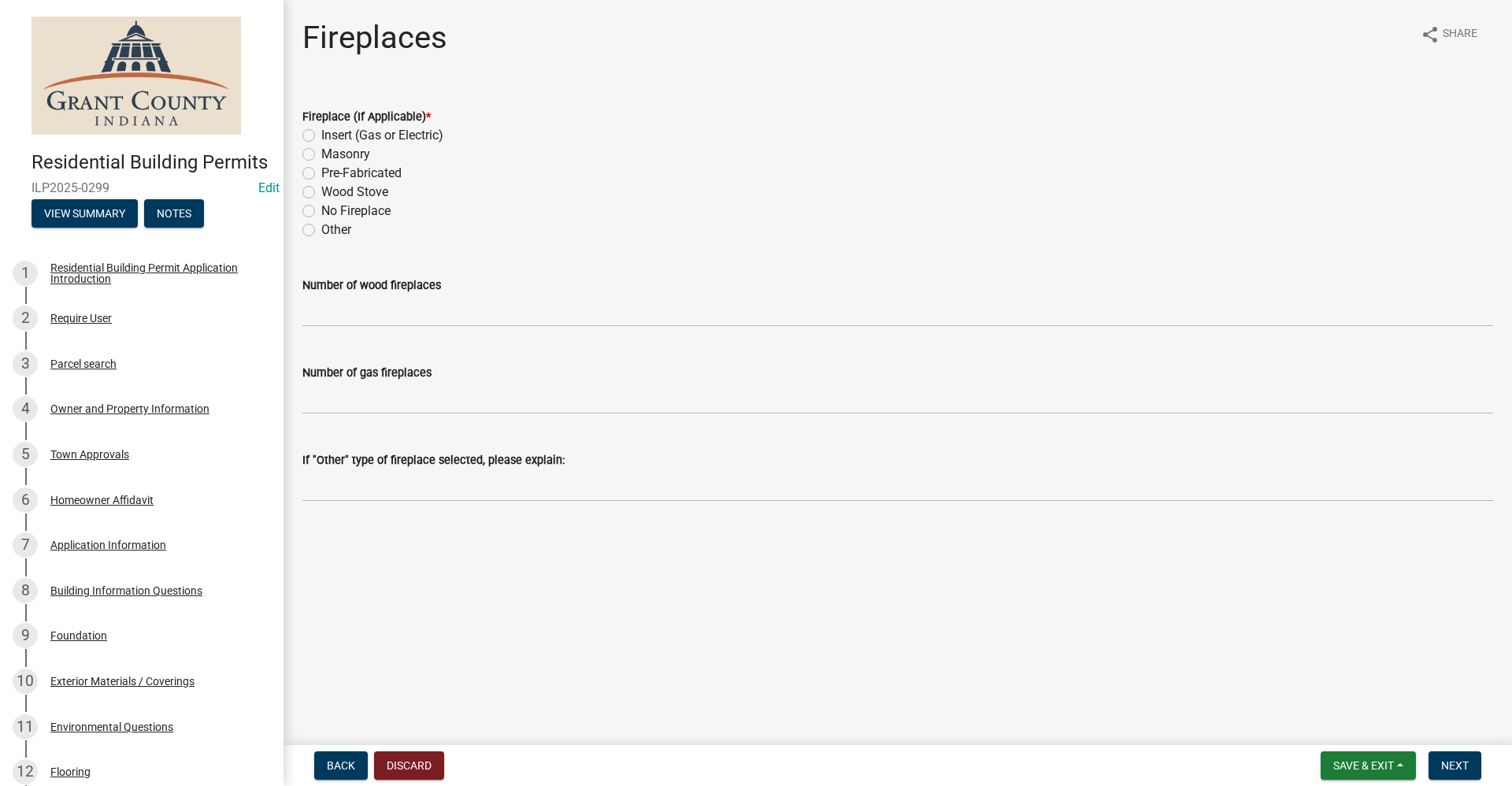
click at [321, 210] on label "No Fireplace" at bounding box center [355, 211] width 69 height 19
click at [321, 210] on input "No Fireplace" at bounding box center [326, 206] width 10 height 10
click at [1451, 771] on span "Next" at bounding box center [1455, 765] width 28 height 13
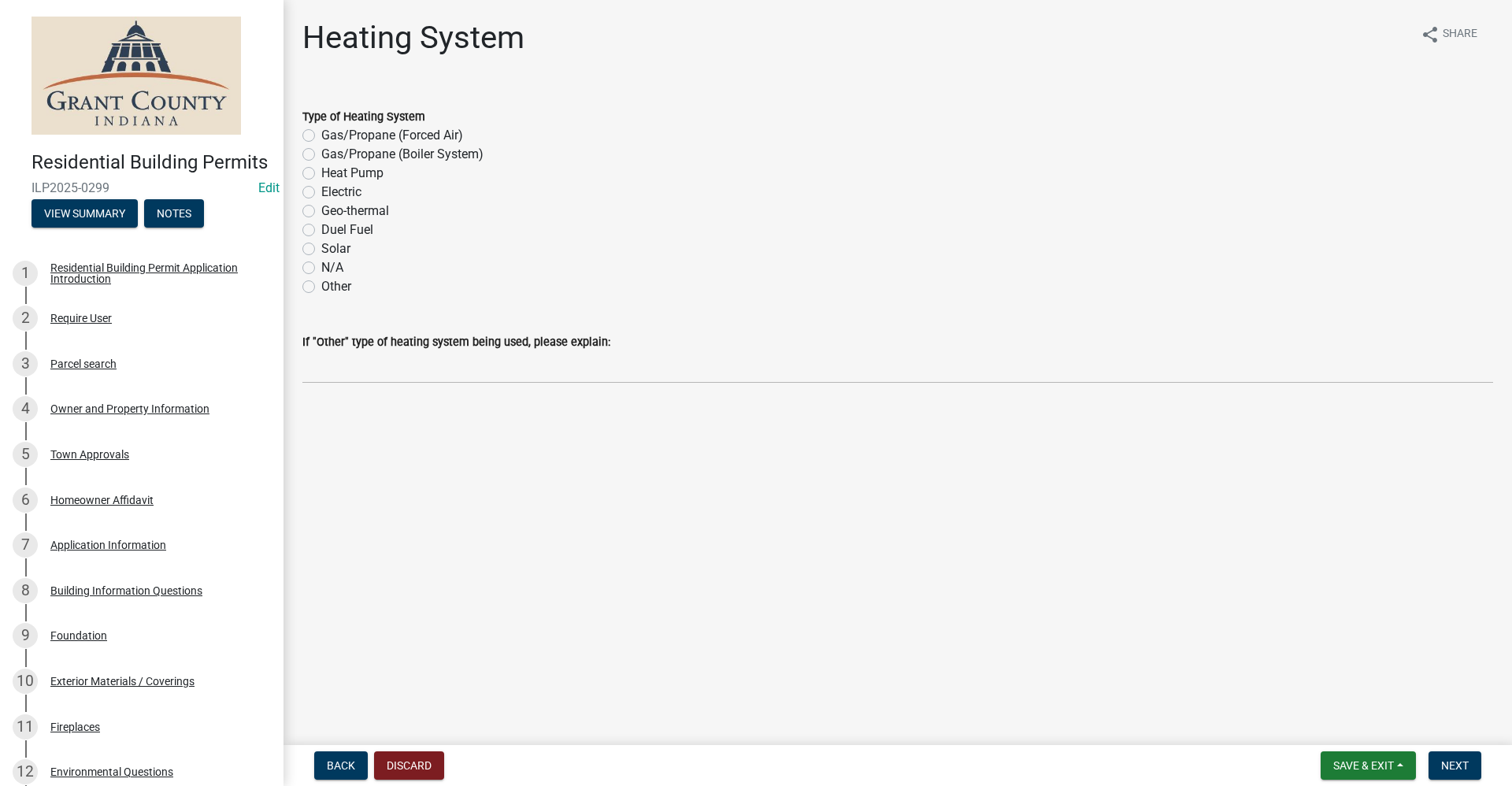
click at [321, 270] on label "N/A" at bounding box center [332, 267] width 22 height 19
click at [321, 268] on input "N/A" at bounding box center [326, 263] width 10 height 10
click at [1471, 764] on button "Next" at bounding box center [1455, 766] width 53 height 29
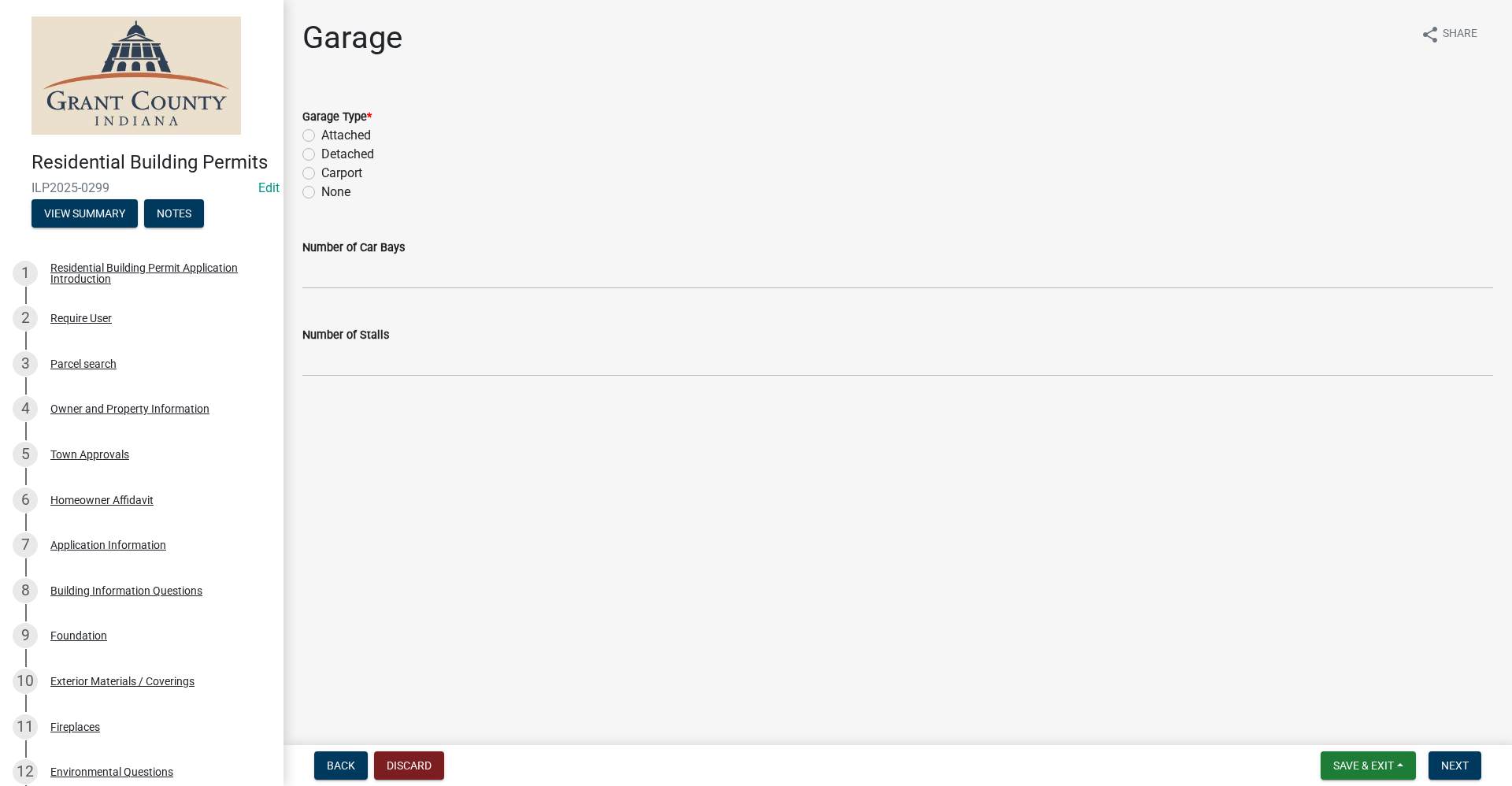
click at [321, 190] on label "None" at bounding box center [335, 192] width 29 height 19
click at [321, 190] on input "None" at bounding box center [326, 188] width 10 height 10
click at [1460, 769] on span "Next" at bounding box center [1455, 765] width 28 height 13
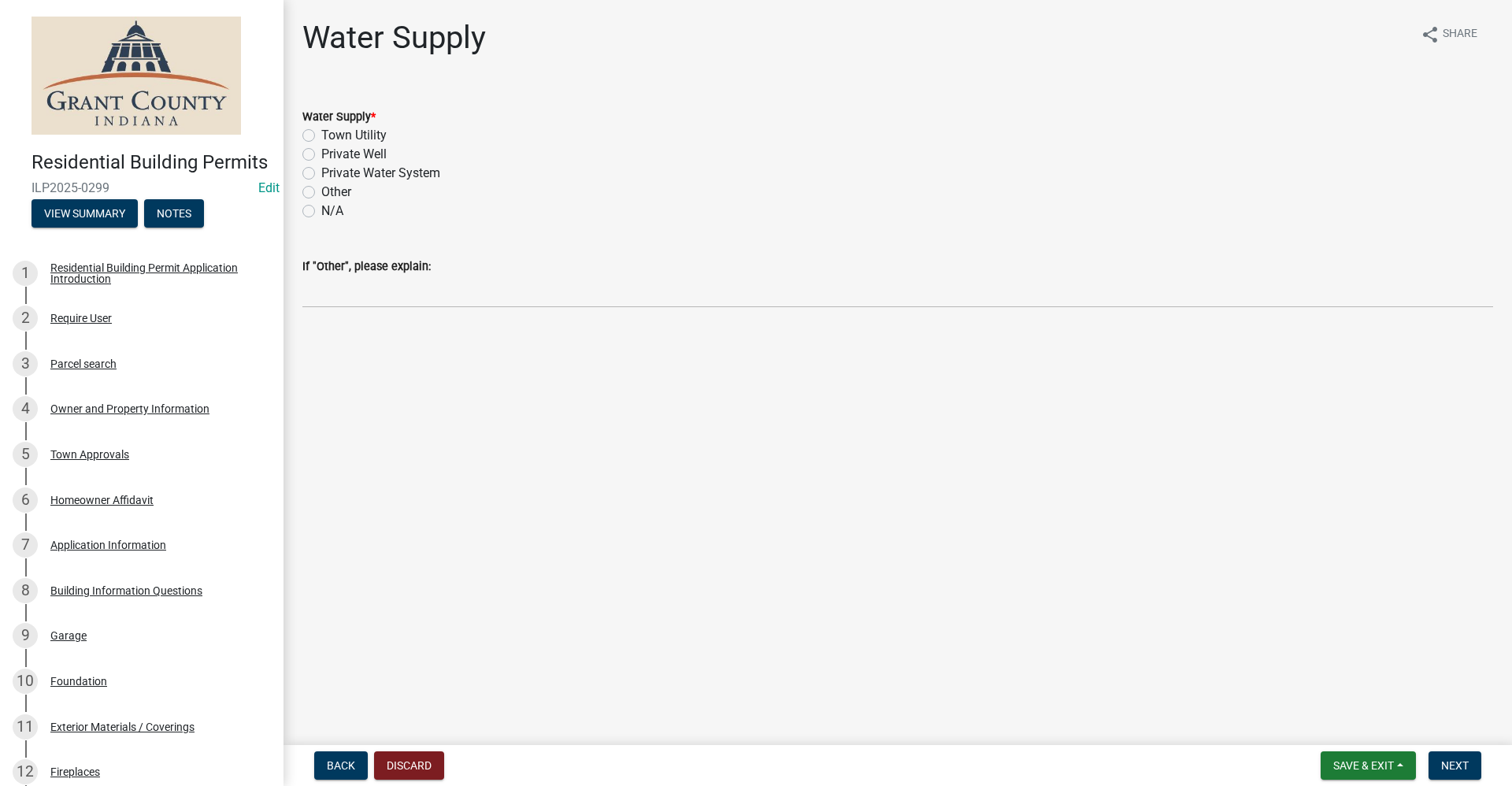
click at [321, 154] on label "Private Well" at bounding box center [353, 154] width 65 height 19
click at [321, 154] on input "Private Well" at bounding box center [326, 150] width 10 height 10
click at [1464, 761] on span "Next" at bounding box center [1455, 765] width 28 height 13
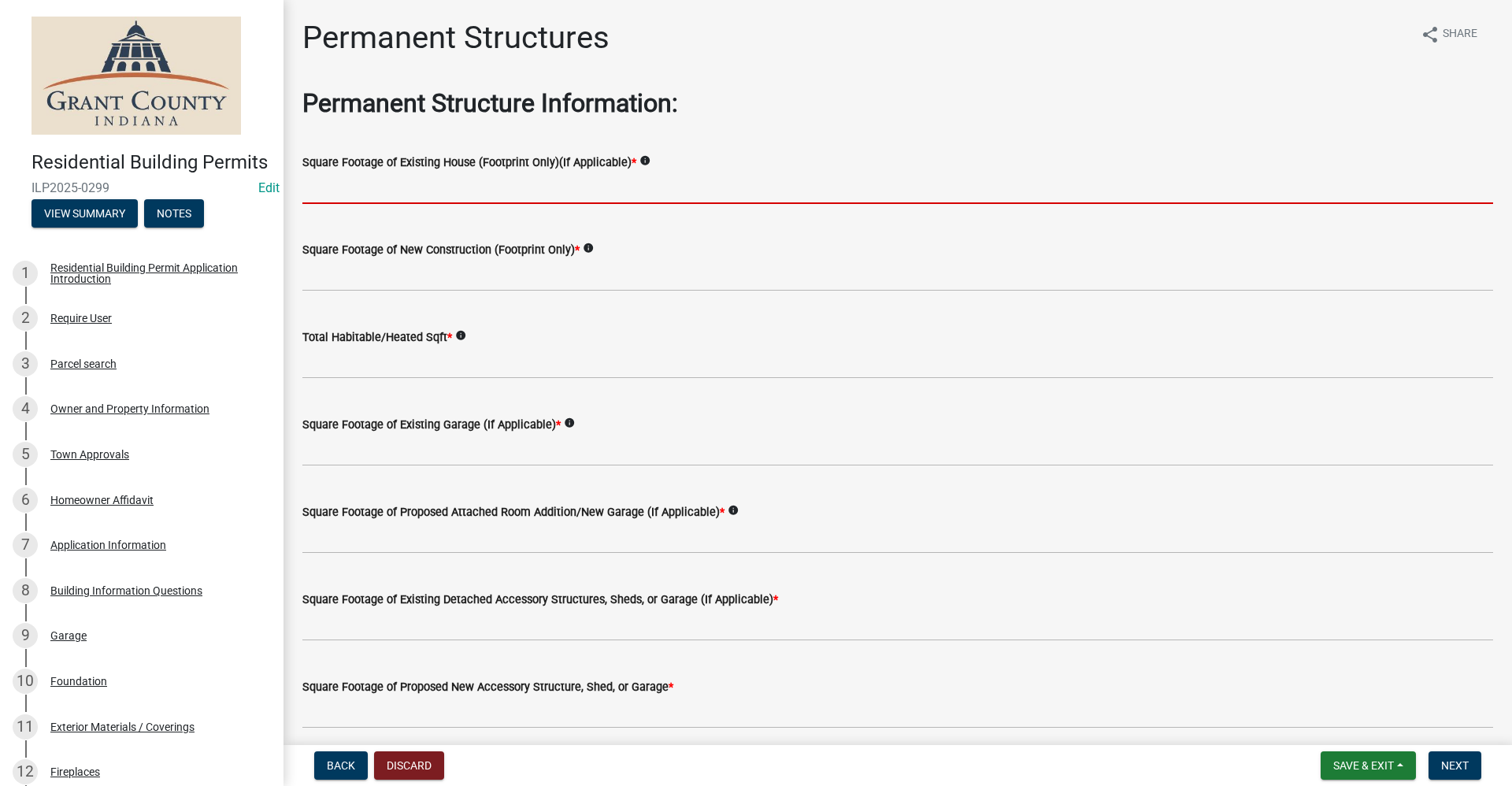
click at [357, 188] on input "text" at bounding box center [898, 188] width 1191 height 32
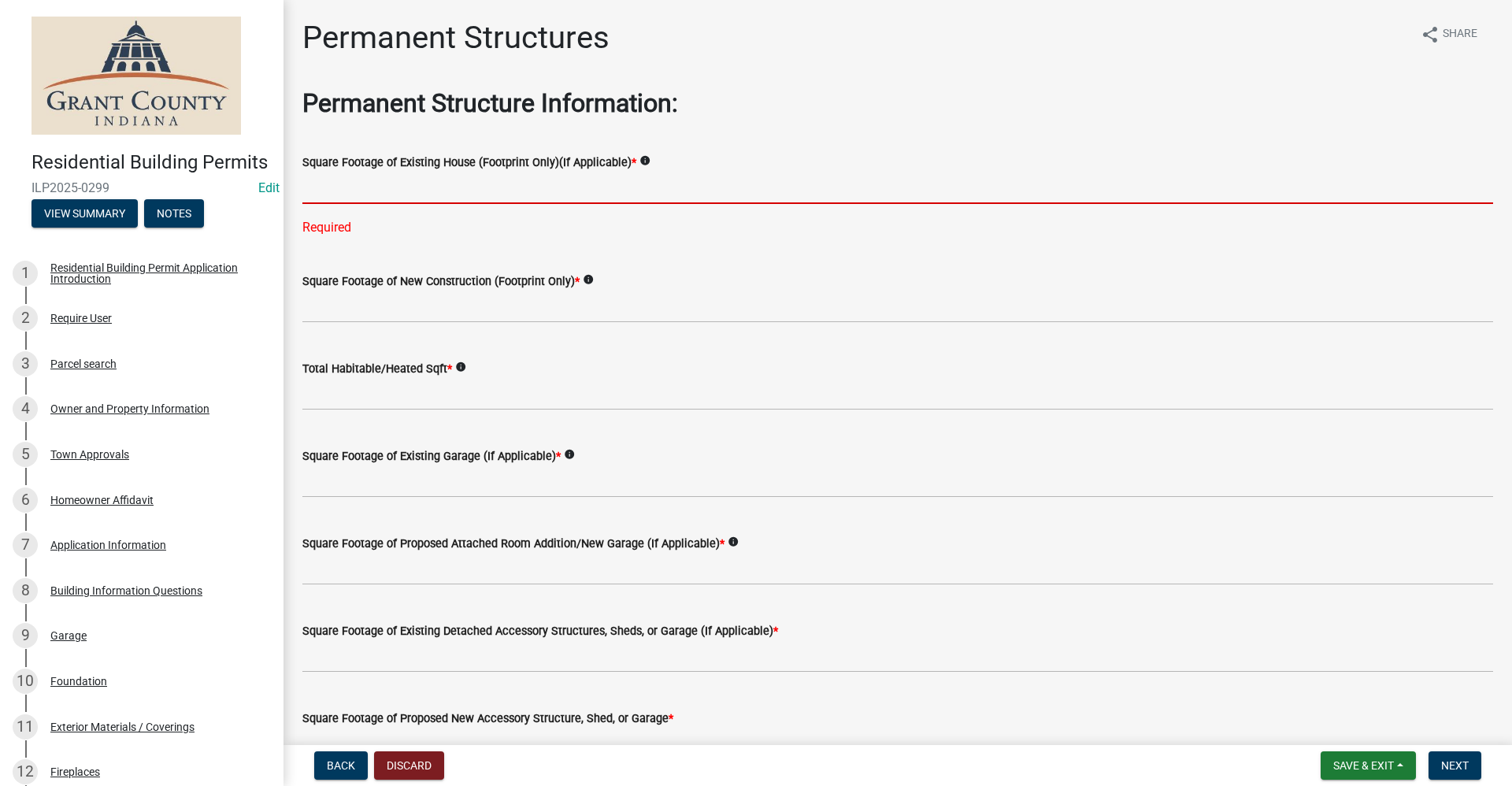
click at [335, 188] on input "text" at bounding box center [898, 188] width 1191 height 32
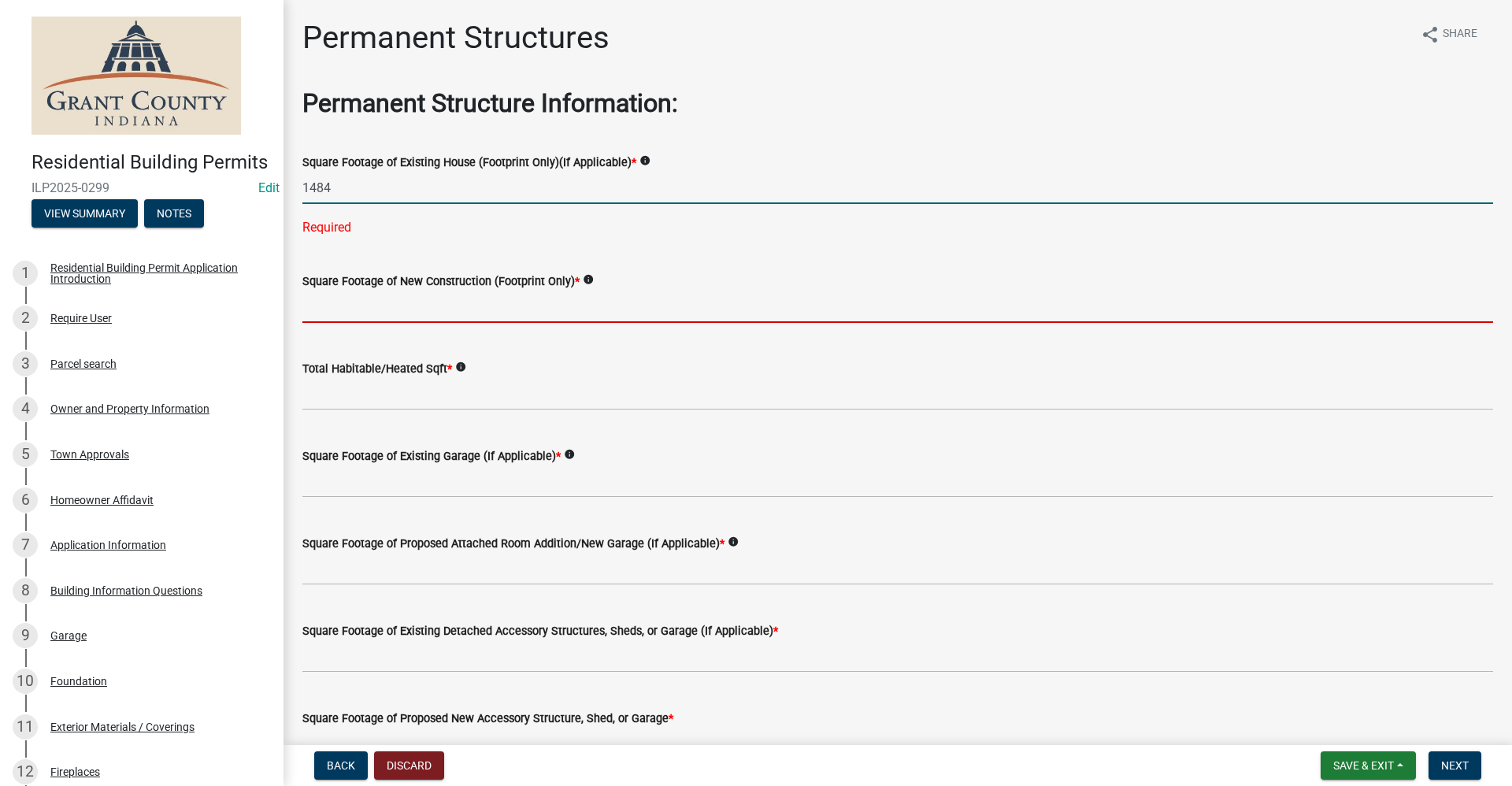
click at [340, 312] on wm-data-entity-input-list "Permanent Structure Information: Square Footage of Existing House (Footprint On…" at bounding box center [898, 519] width 1191 height 861
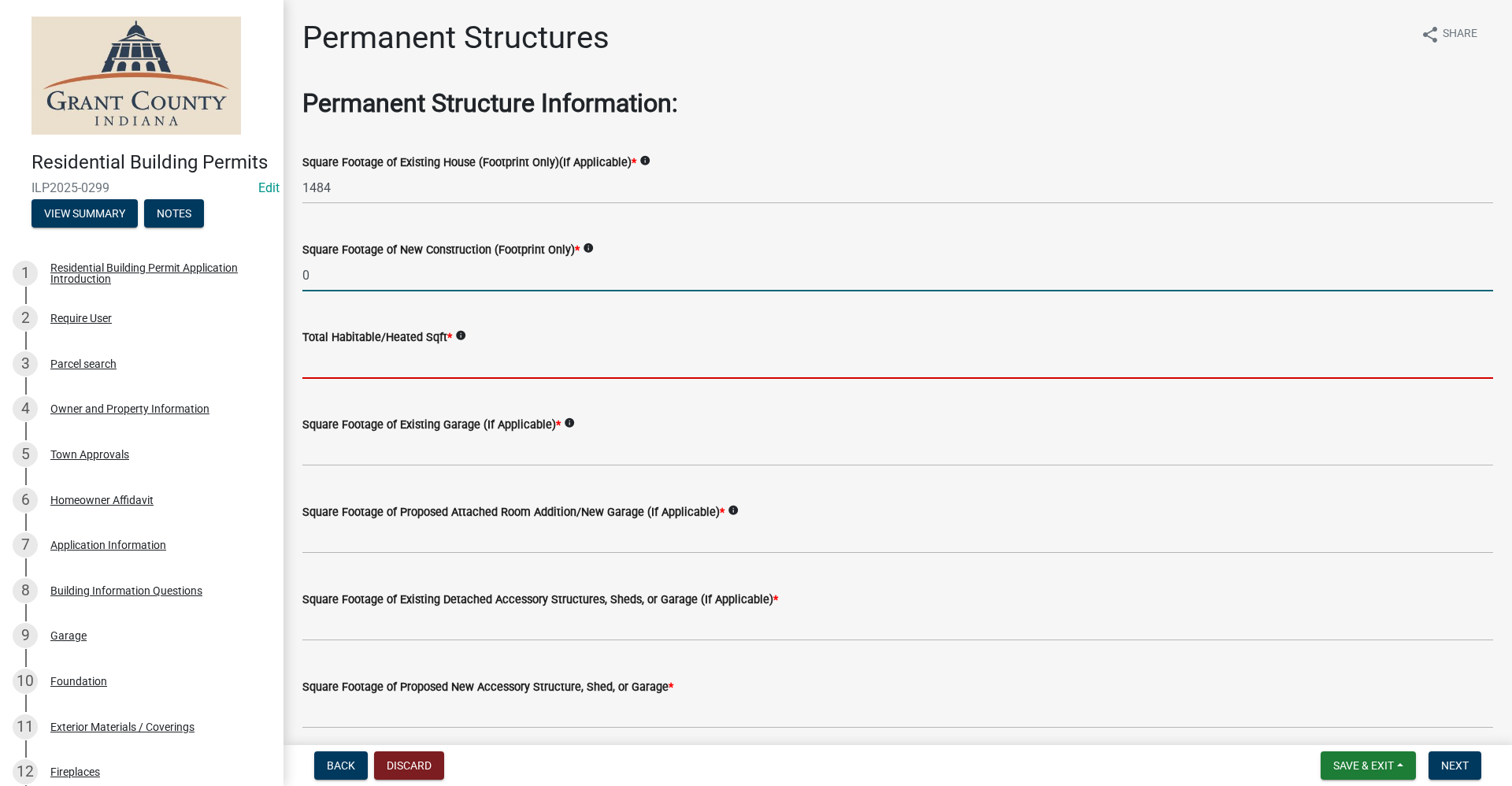
click at [359, 363] on input "text" at bounding box center [898, 362] width 1191 height 32
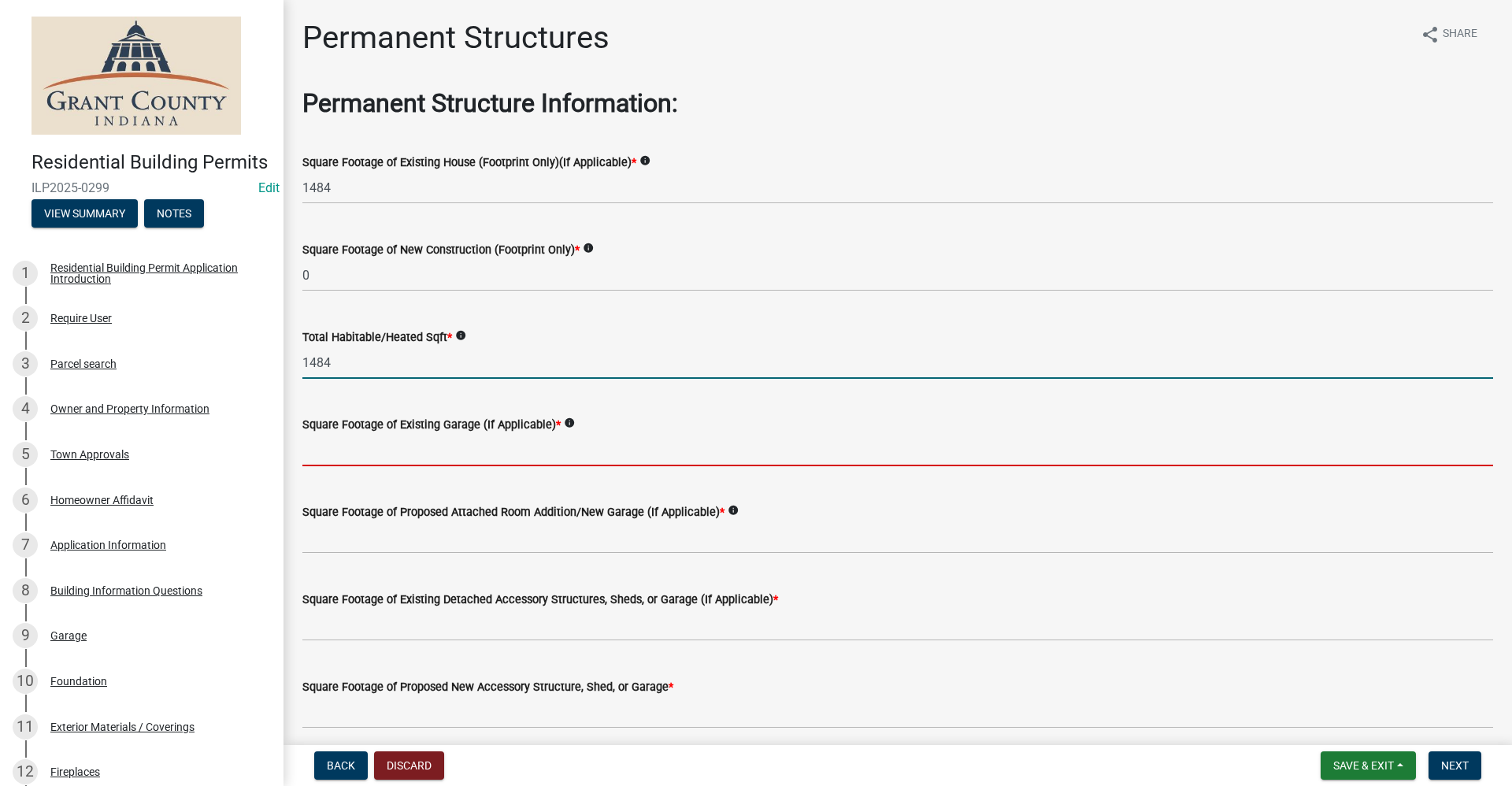
click at [393, 450] on input "text" at bounding box center [898, 450] width 1191 height 32
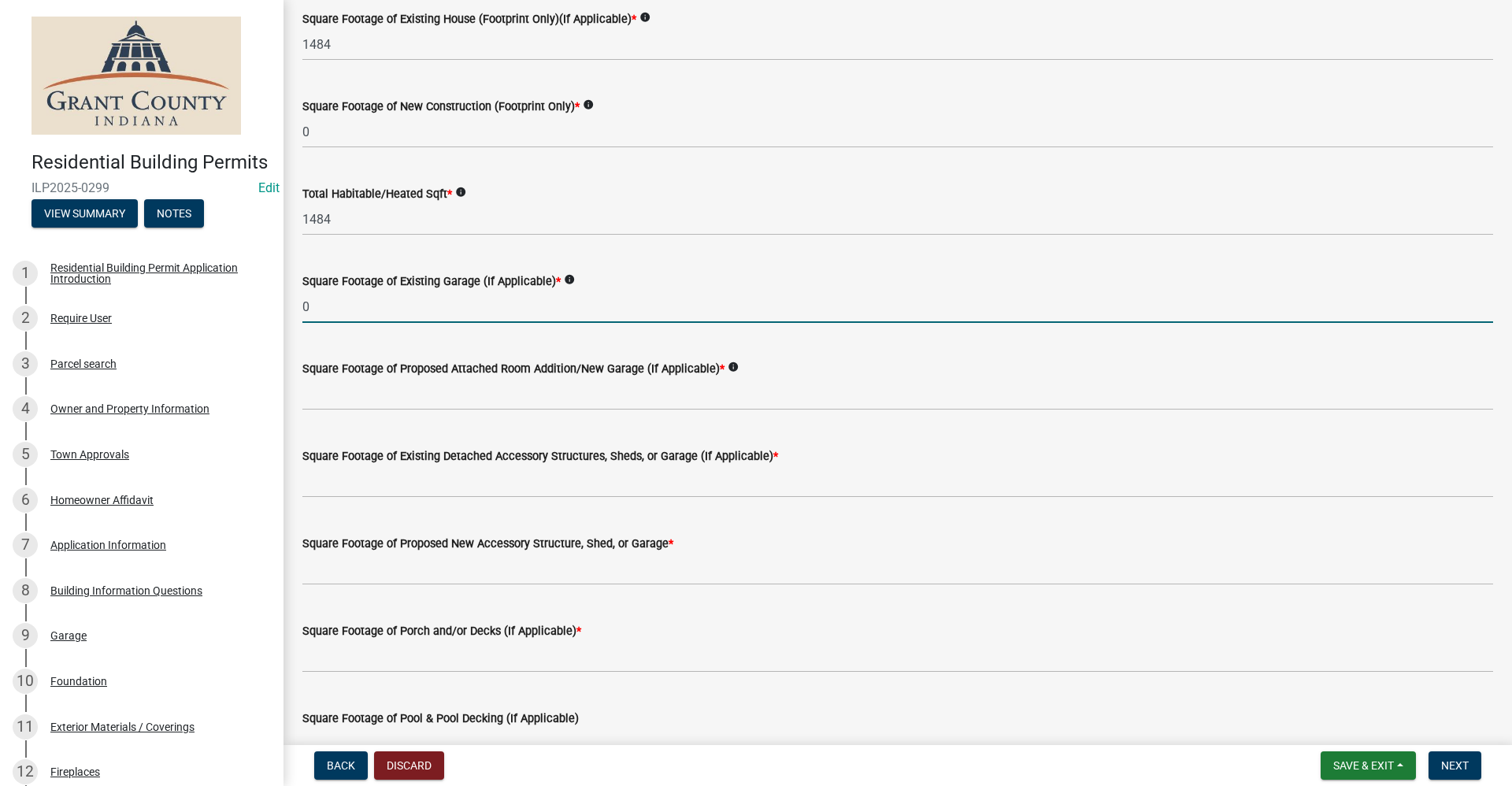
scroll to position [158, 0]
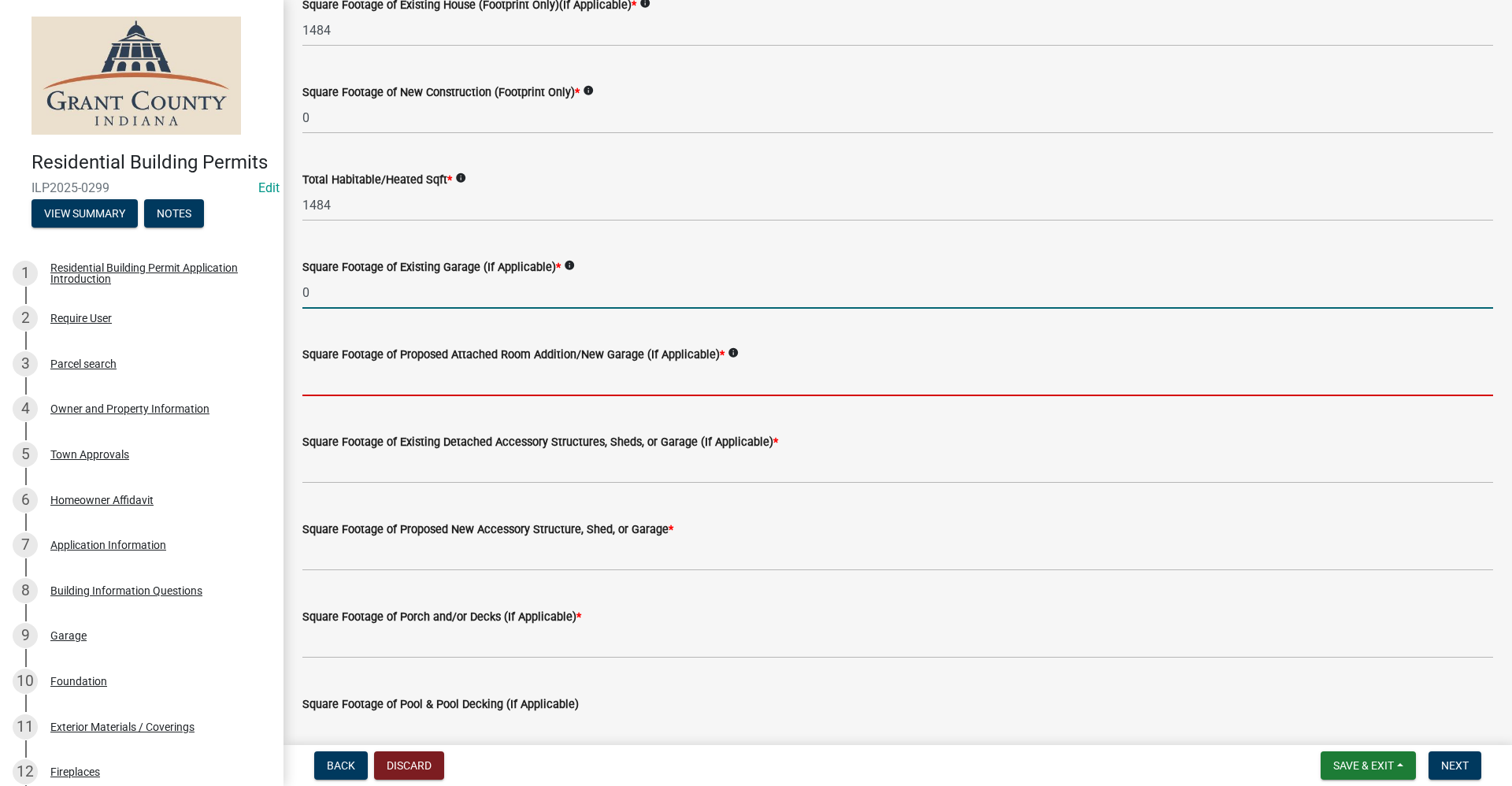
click at [419, 377] on input "text" at bounding box center [898, 380] width 1191 height 32
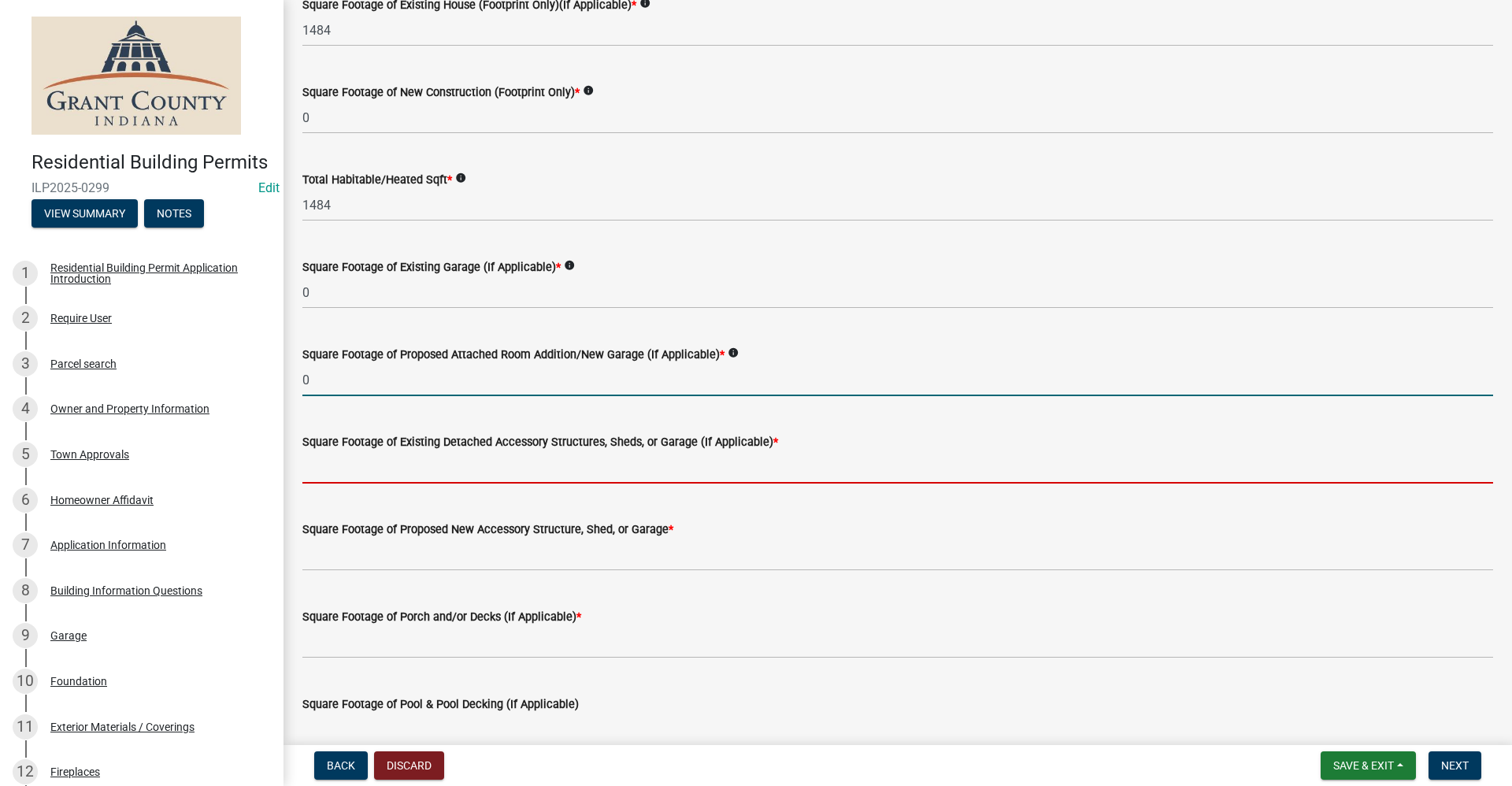
click at [352, 479] on input "text" at bounding box center [898, 467] width 1191 height 32
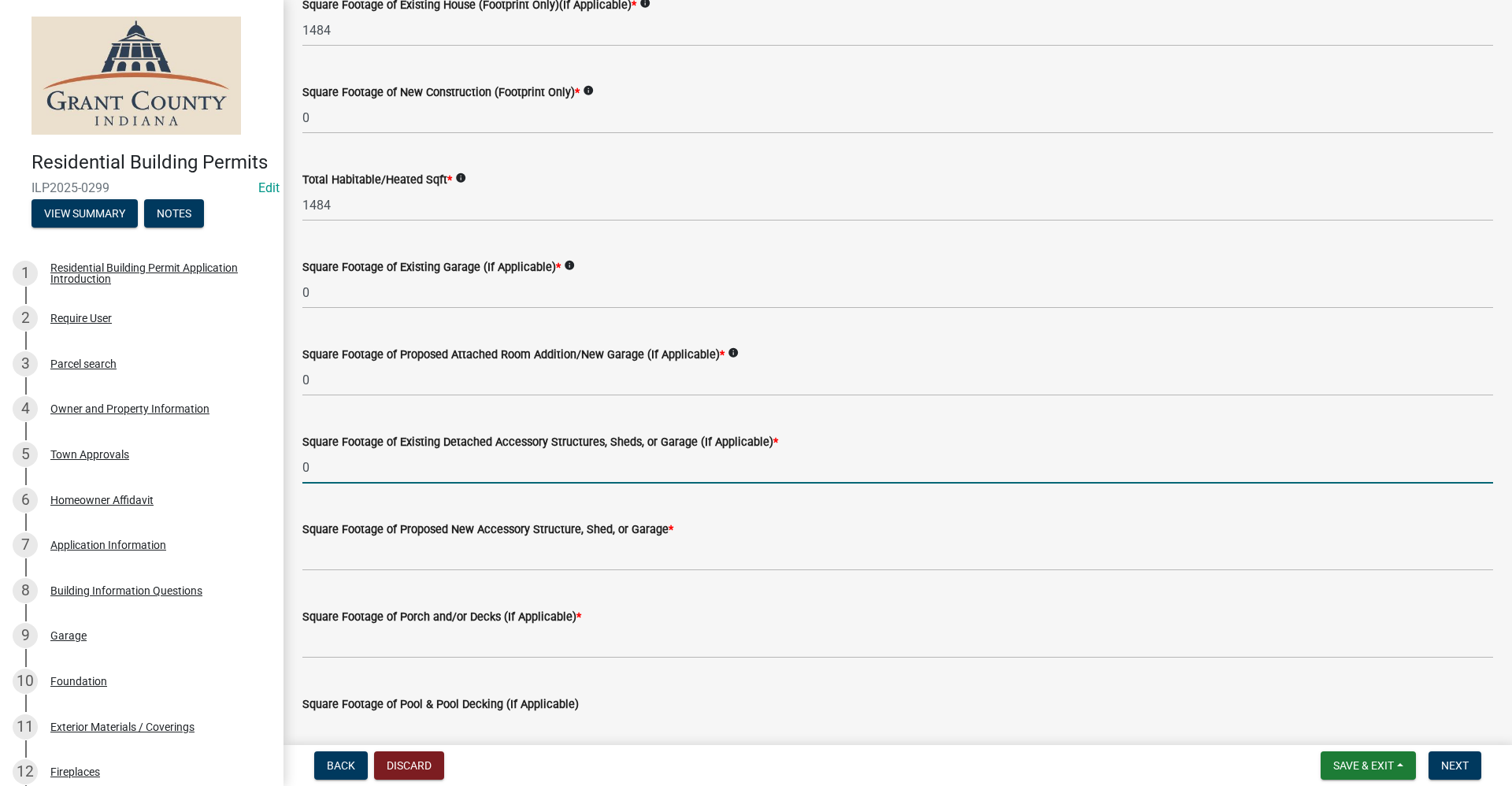
scroll to position [236, 0]
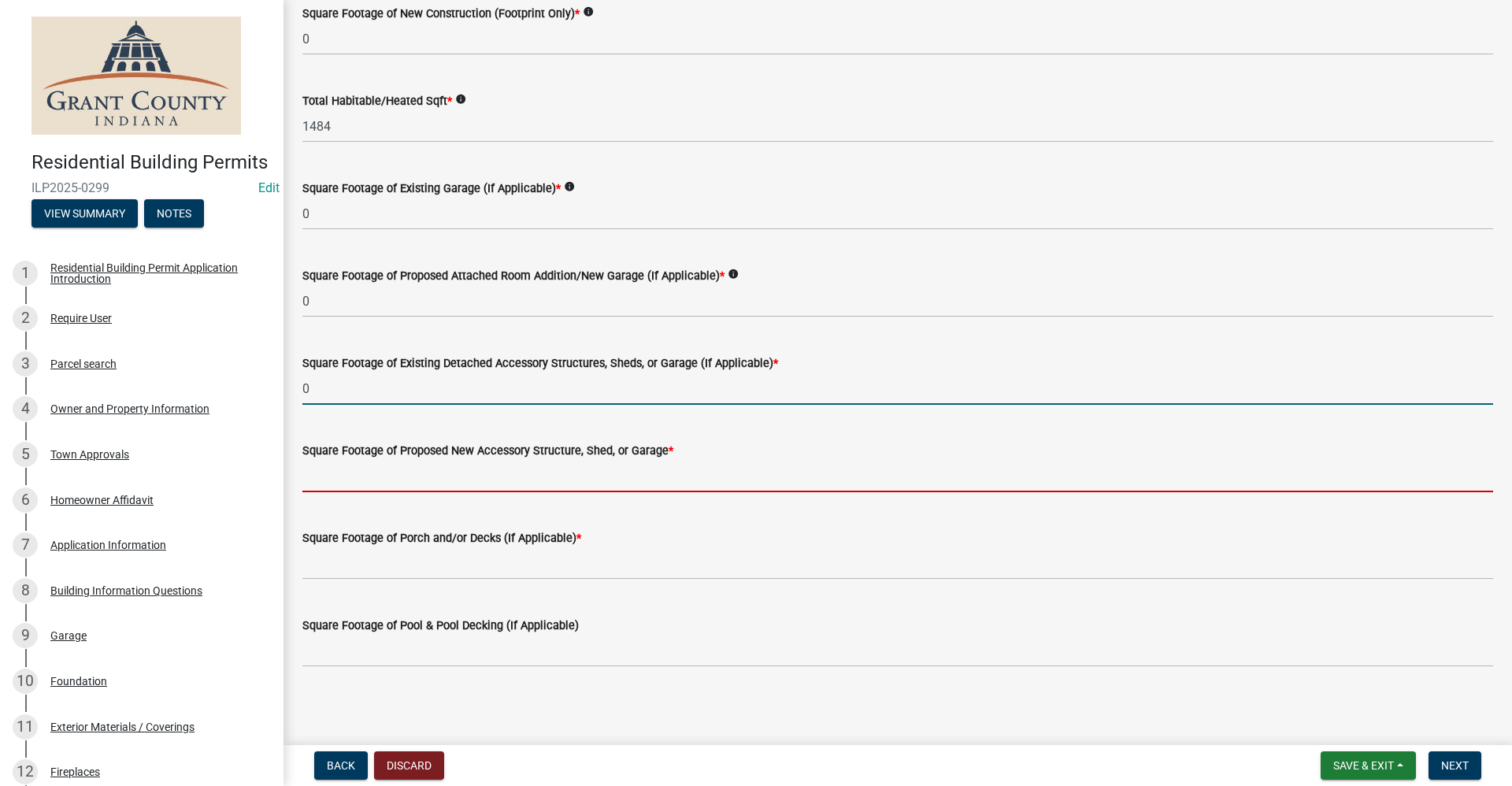
click at [390, 478] on input "text" at bounding box center [898, 476] width 1191 height 32
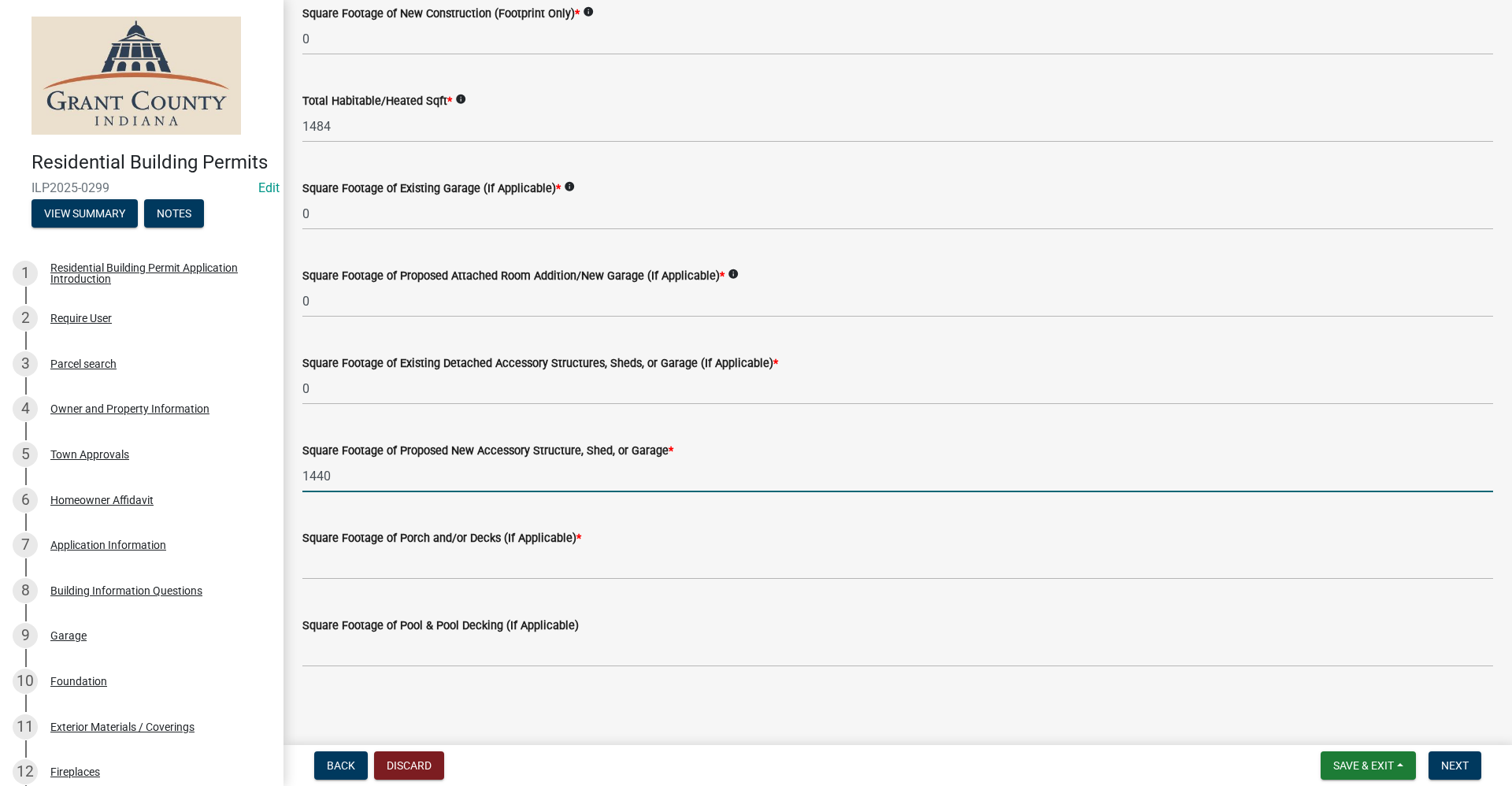
scroll to position [240, 0]
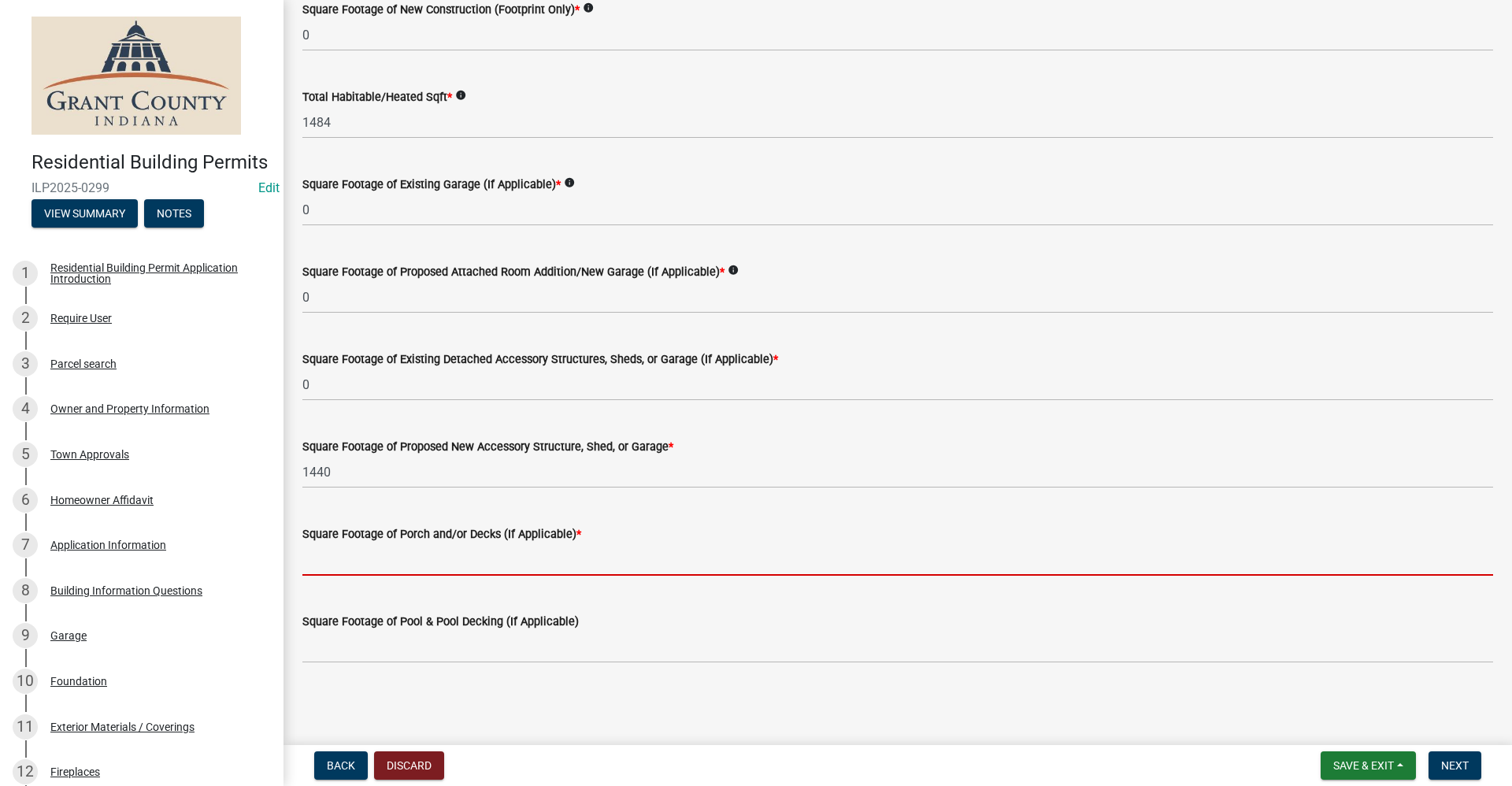
click at [369, 562] on input "text" at bounding box center [898, 560] width 1191 height 32
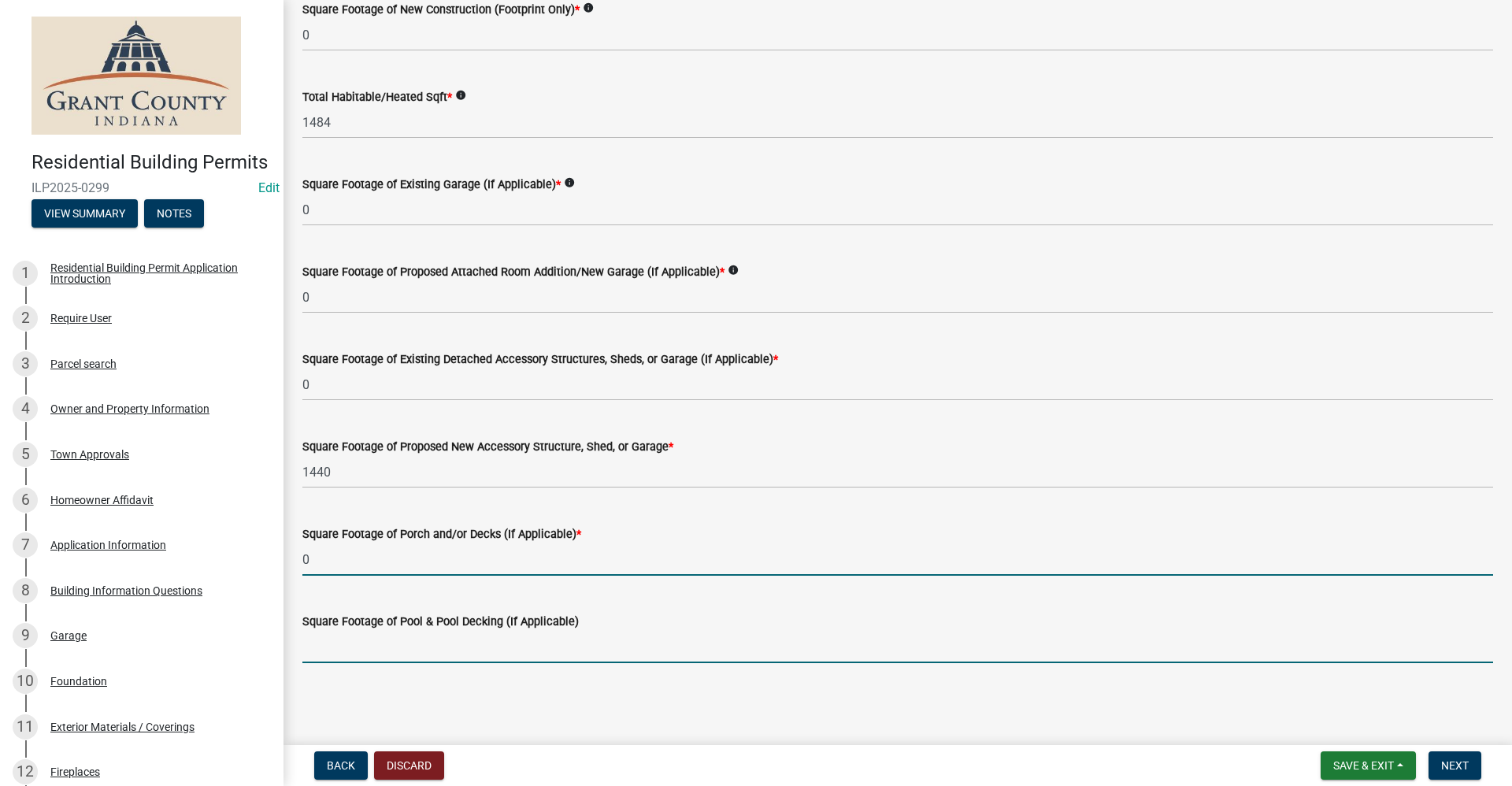
click at [371, 642] on input "text" at bounding box center [898, 647] width 1191 height 32
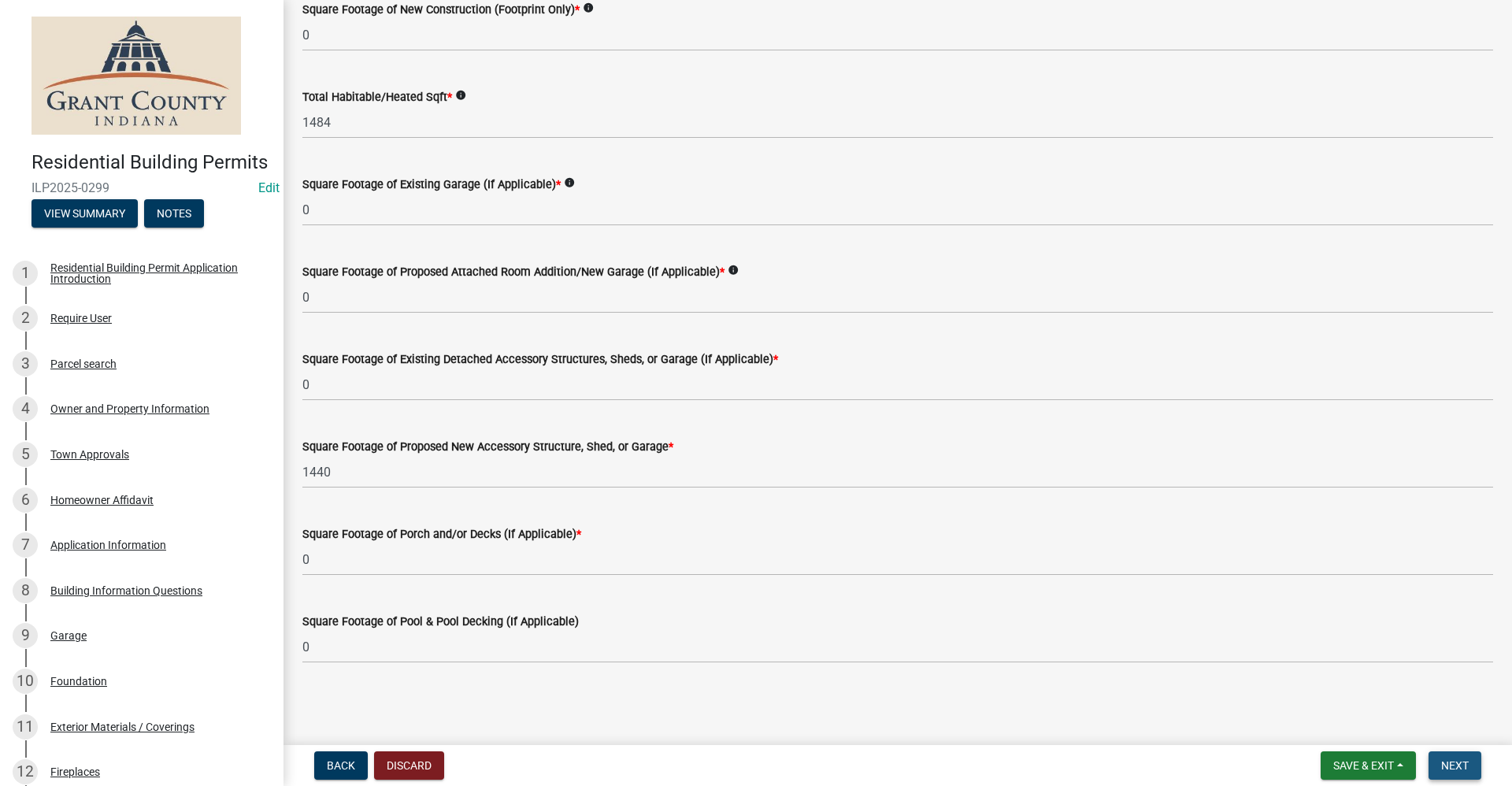
click at [1442, 765] on button "Next" at bounding box center [1455, 766] width 53 height 29
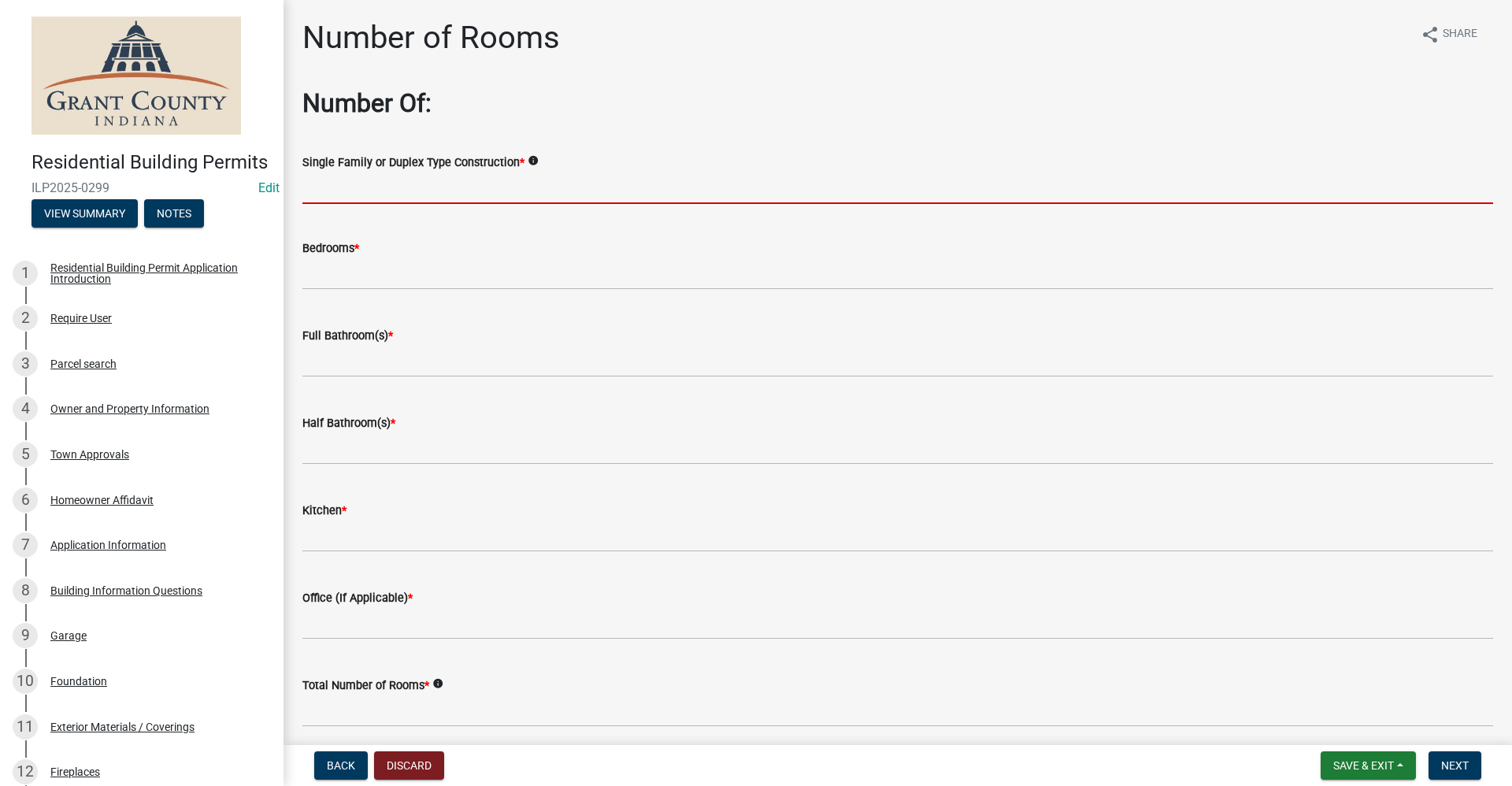
drag, startPoint x: 340, startPoint y: 196, endPoint x: 349, endPoint y: 198, distance: 9.2
click at [341, 196] on input "Single Family or Duplex Type Construction *" at bounding box center [898, 188] width 1191 height 32
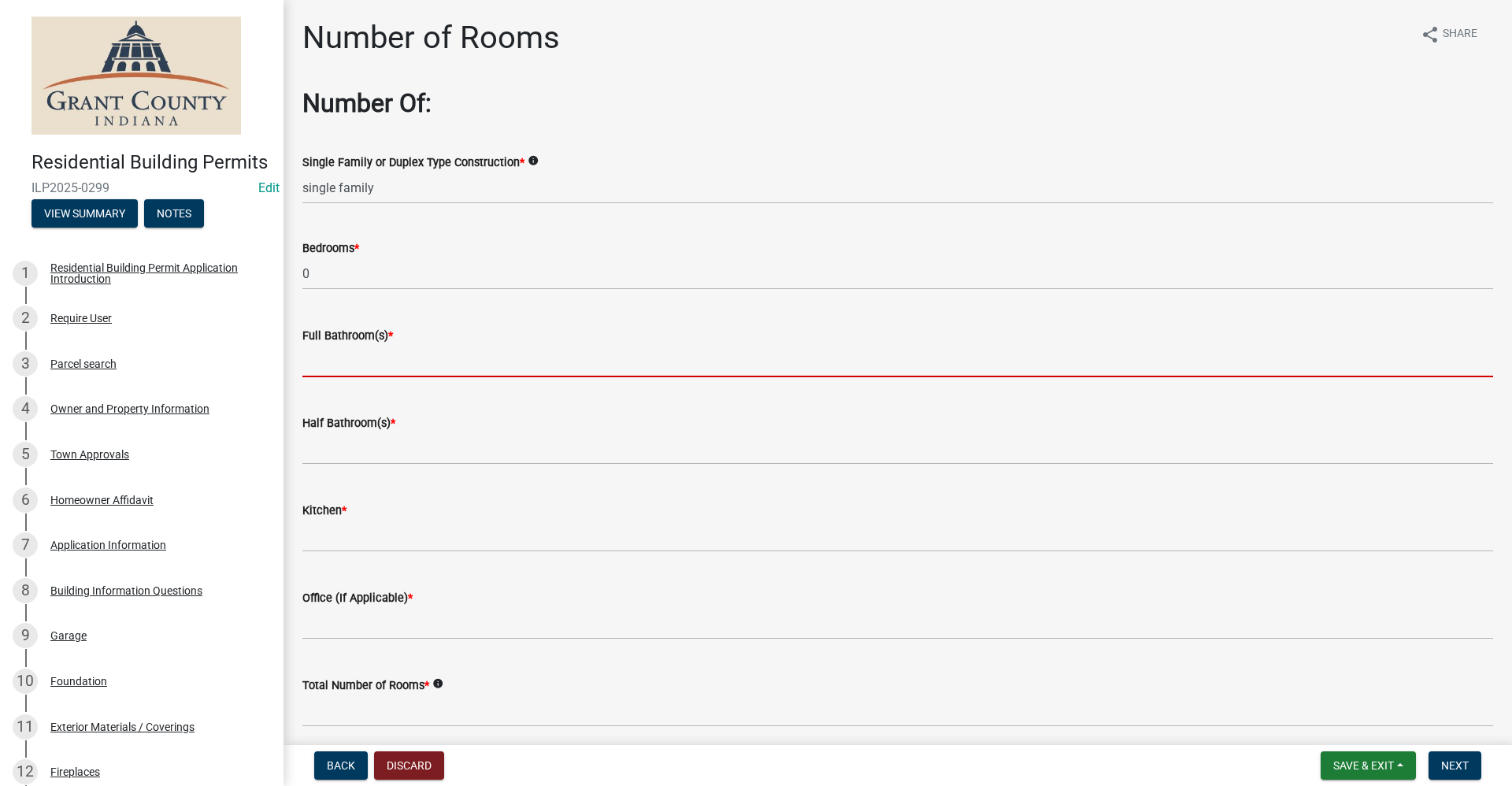
click at [378, 358] on input "text" at bounding box center [898, 362] width 1191 height 32
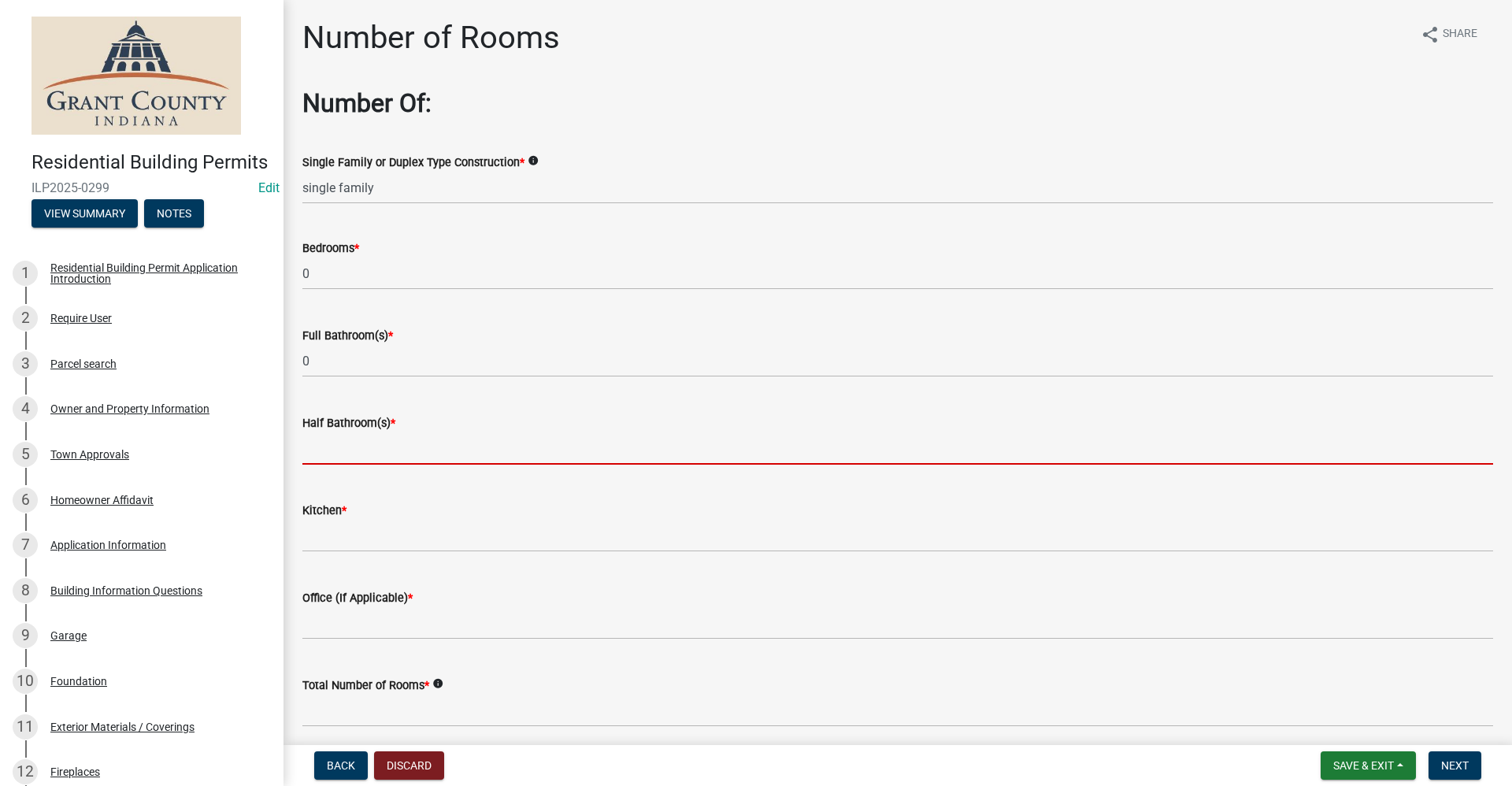
drag, startPoint x: 352, startPoint y: 449, endPoint x: 359, endPoint y: 456, distance: 9.9
click at [352, 449] on input "text" at bounding box center [898, 449] width 1191 height 32
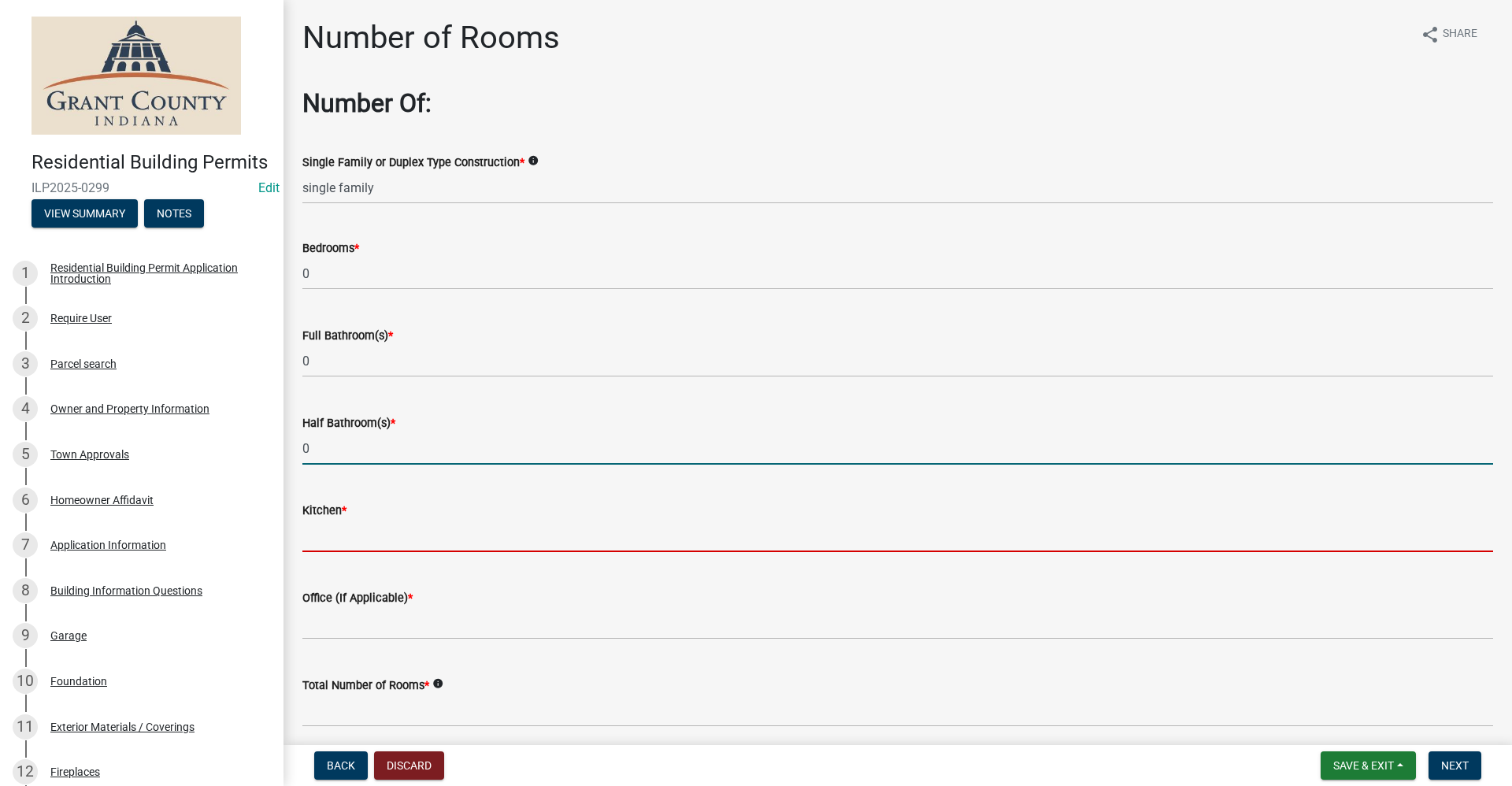
click at [323, 533] on input "text" at bounding box center [898, 536] width 1191 height 32
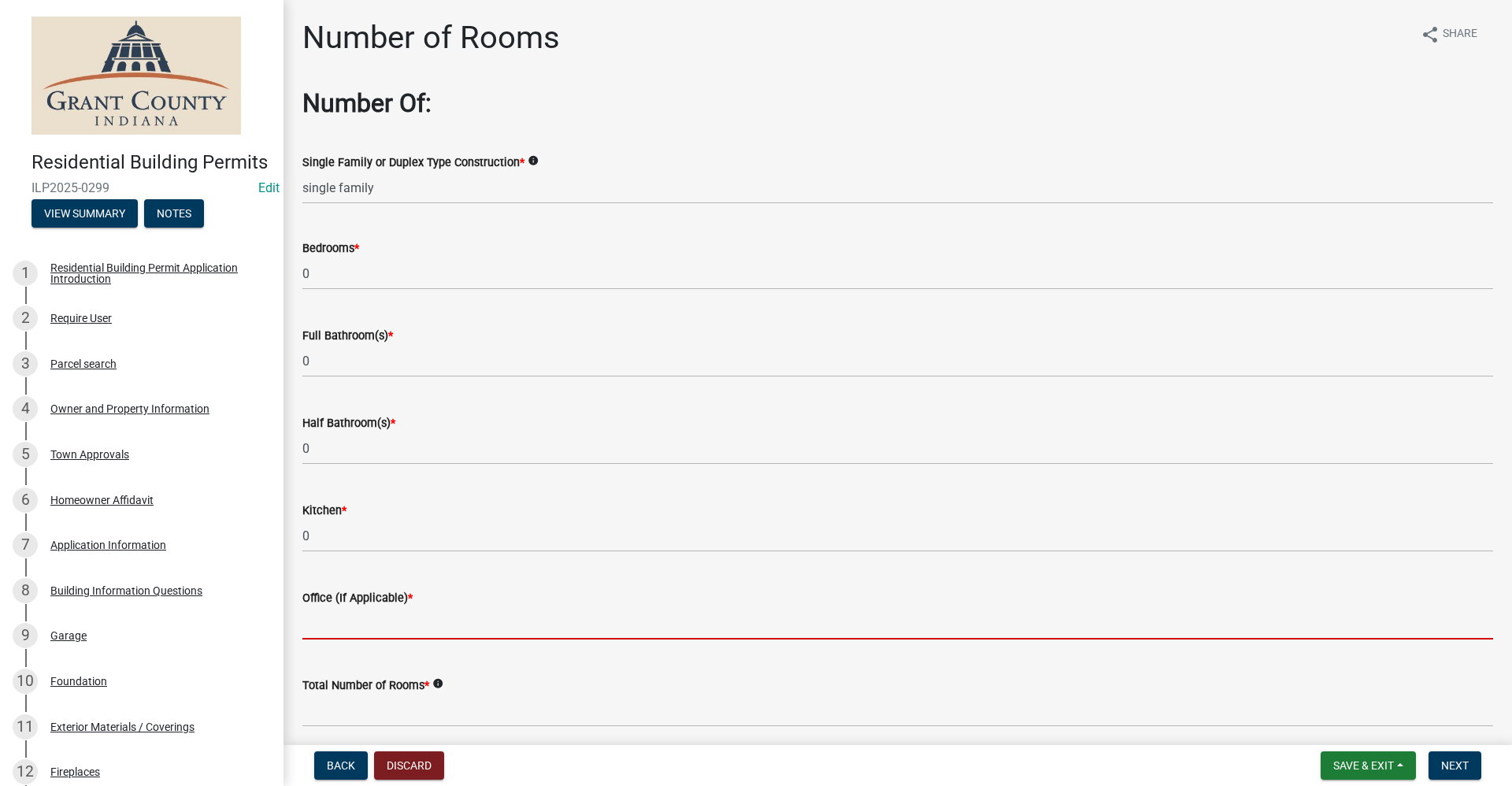
drag, startPoint x: 308, startPoint y: 615, endPoint x: 323, endPoint y: 609, distance: 16.2
click at [308, 615] on input "text" at bounding box center [898, 624] width 1191 height 32
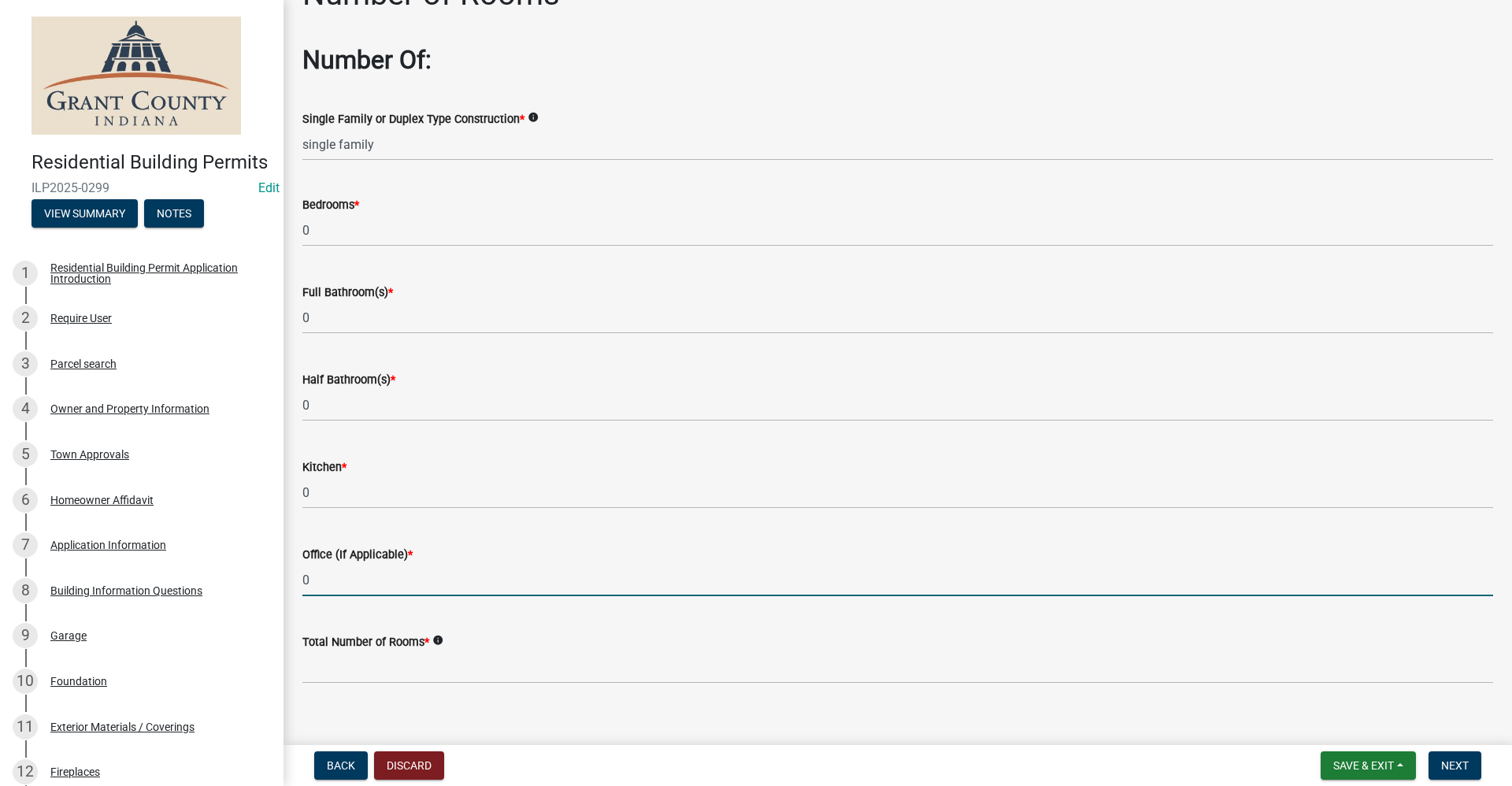
scroll to position [64, 0]
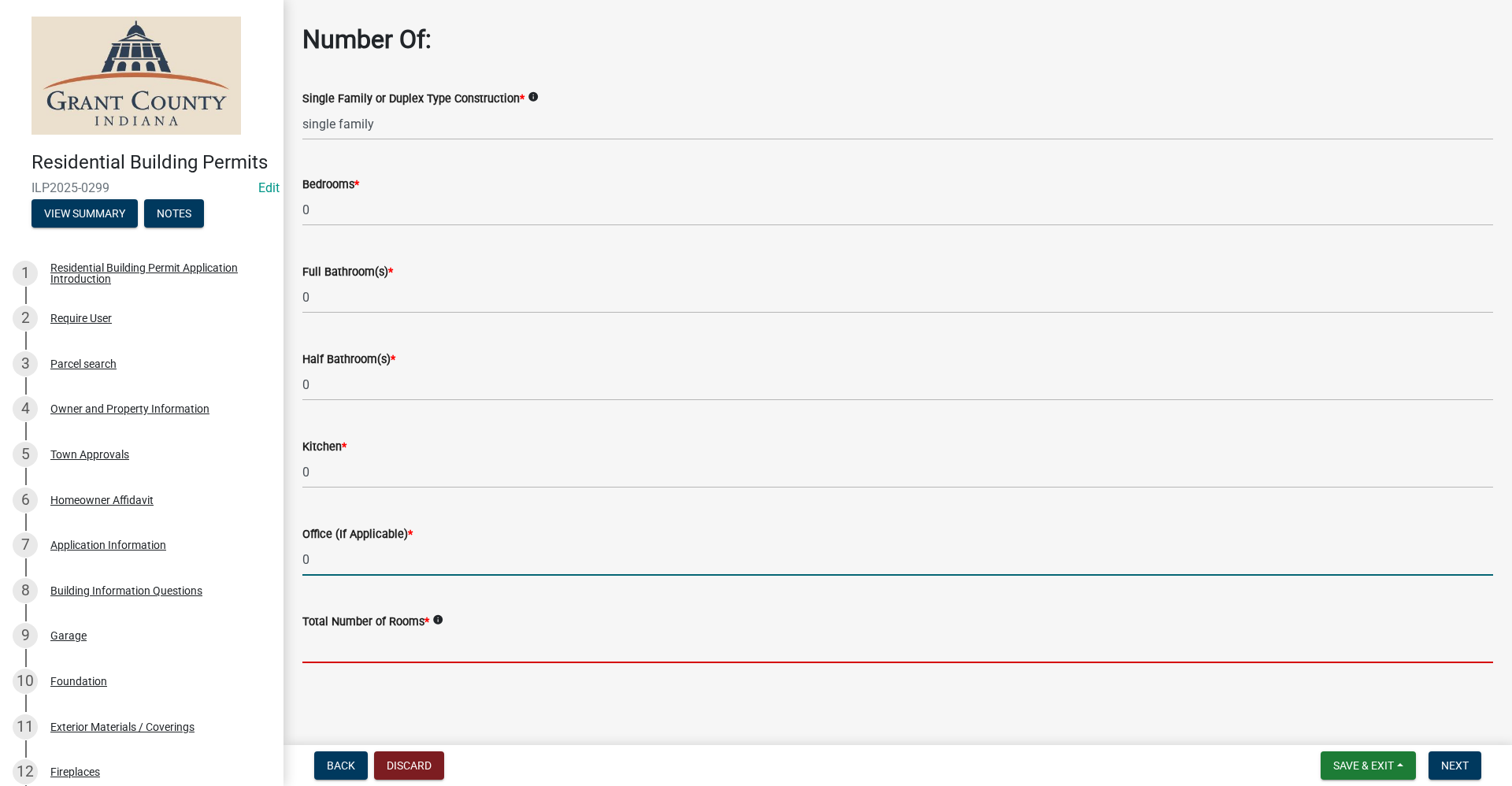
click at [344, 643] on input "text" at bounding box center [898, 647] width 1191 height 32
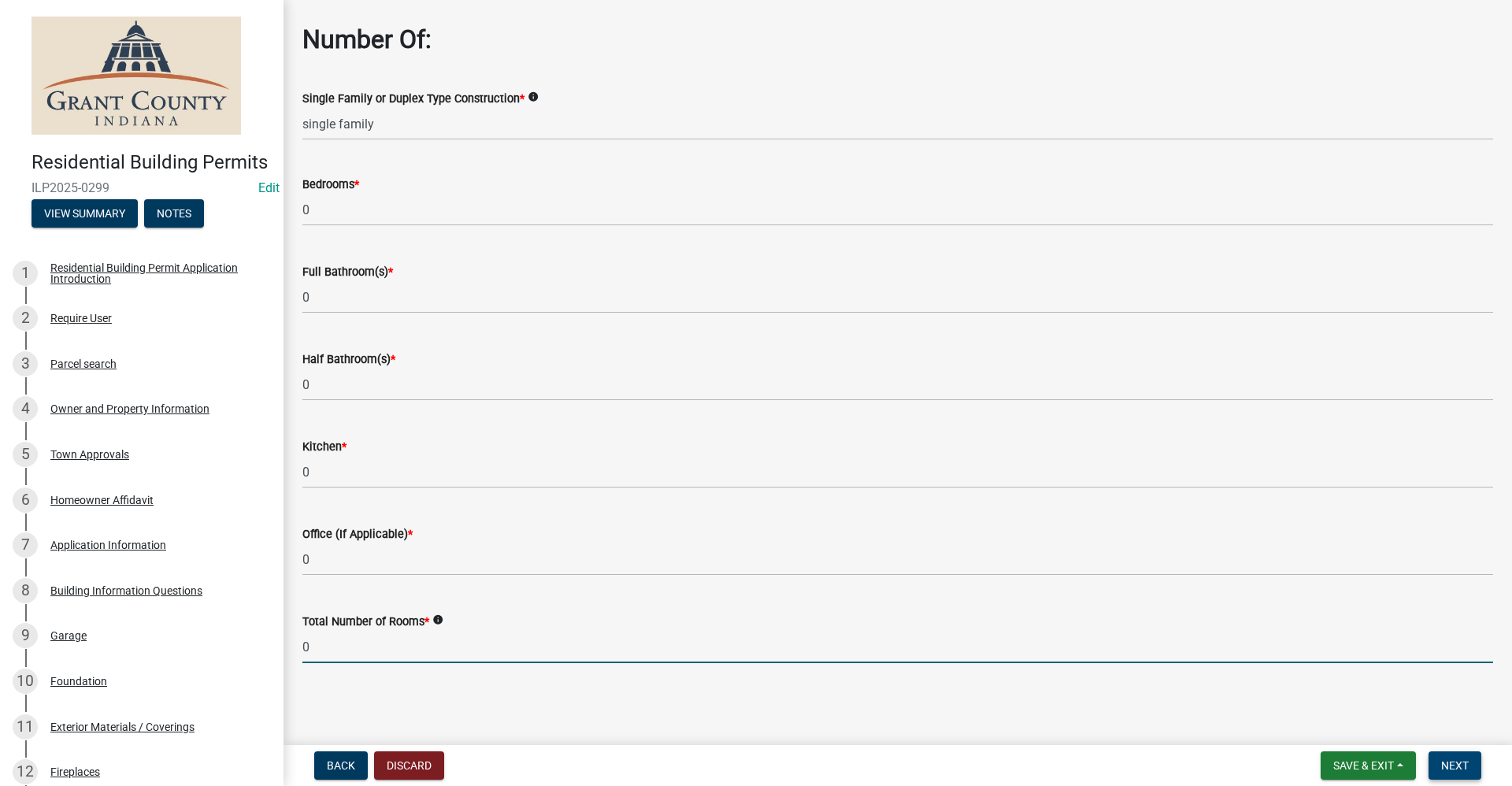
click at [1463, 767] on span "Next" at bounding box center [1455, 765] width 28 height 13
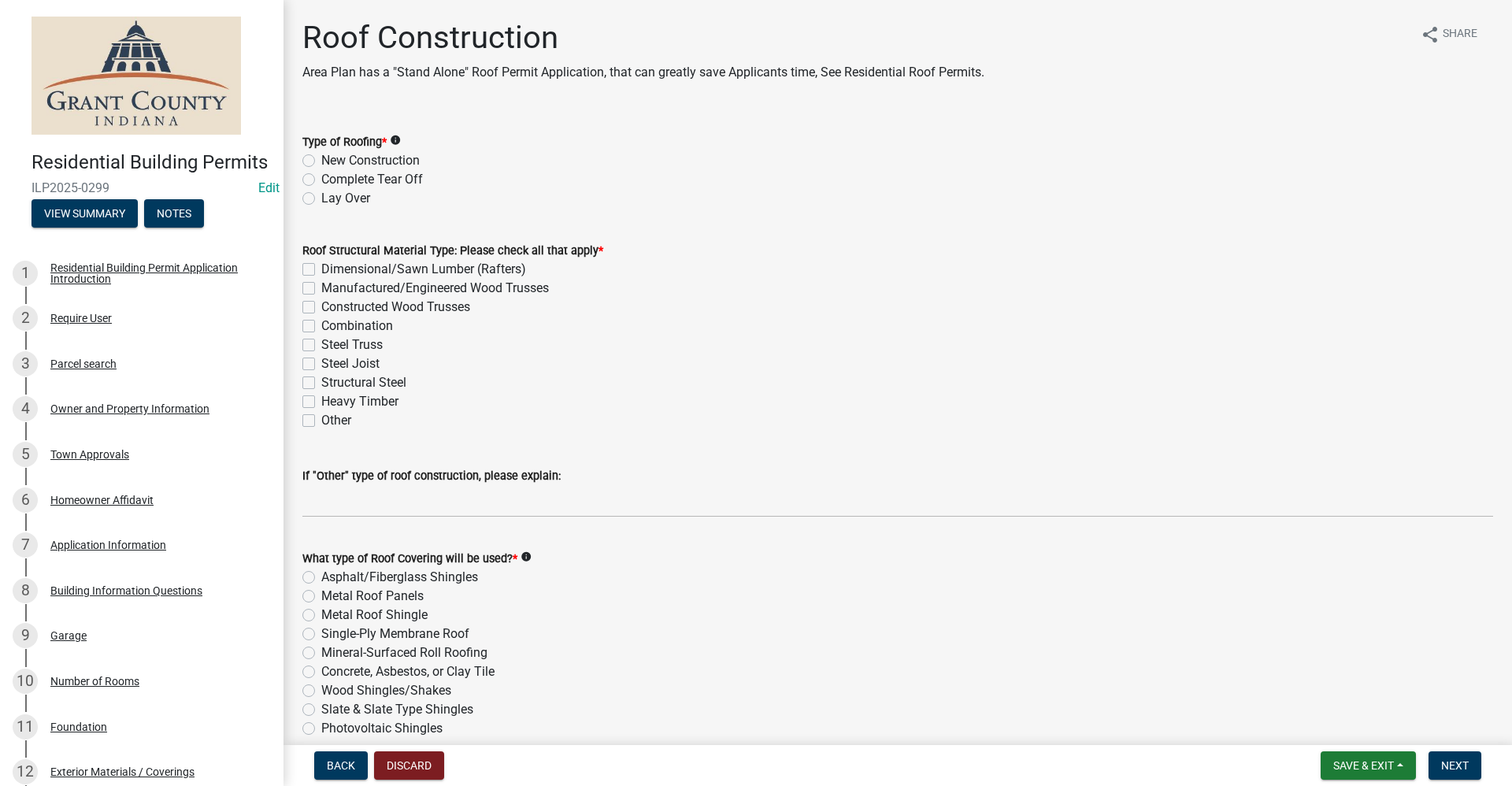
click at [321, 162] on label "New Construction" at bounding box center [370, 161] width 99 height 19
click at [321, 162] on input "New Construction" at bounding box center [326, 156] width 10 height 10
click at [321, 266] on label "Dimensional/Sawn Lumber (Rafters)" at bounding box center [423, 269] width 204 height 19
click at [321, 266] on input "Dimensional/Sawn Lumber (Rafters)" at bounding box center [326, 265] width 10 height 10
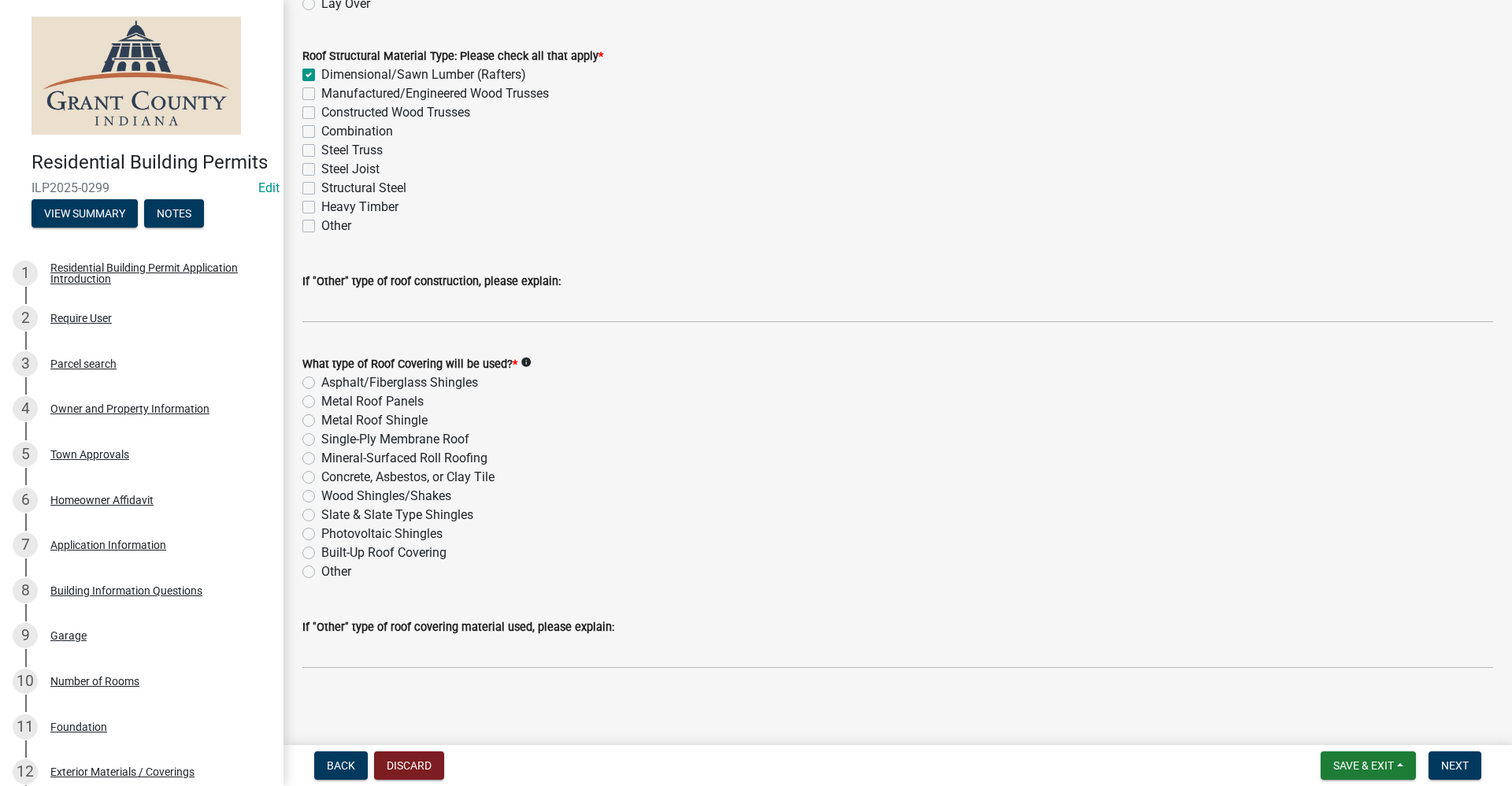
scroll to position [198, 0]
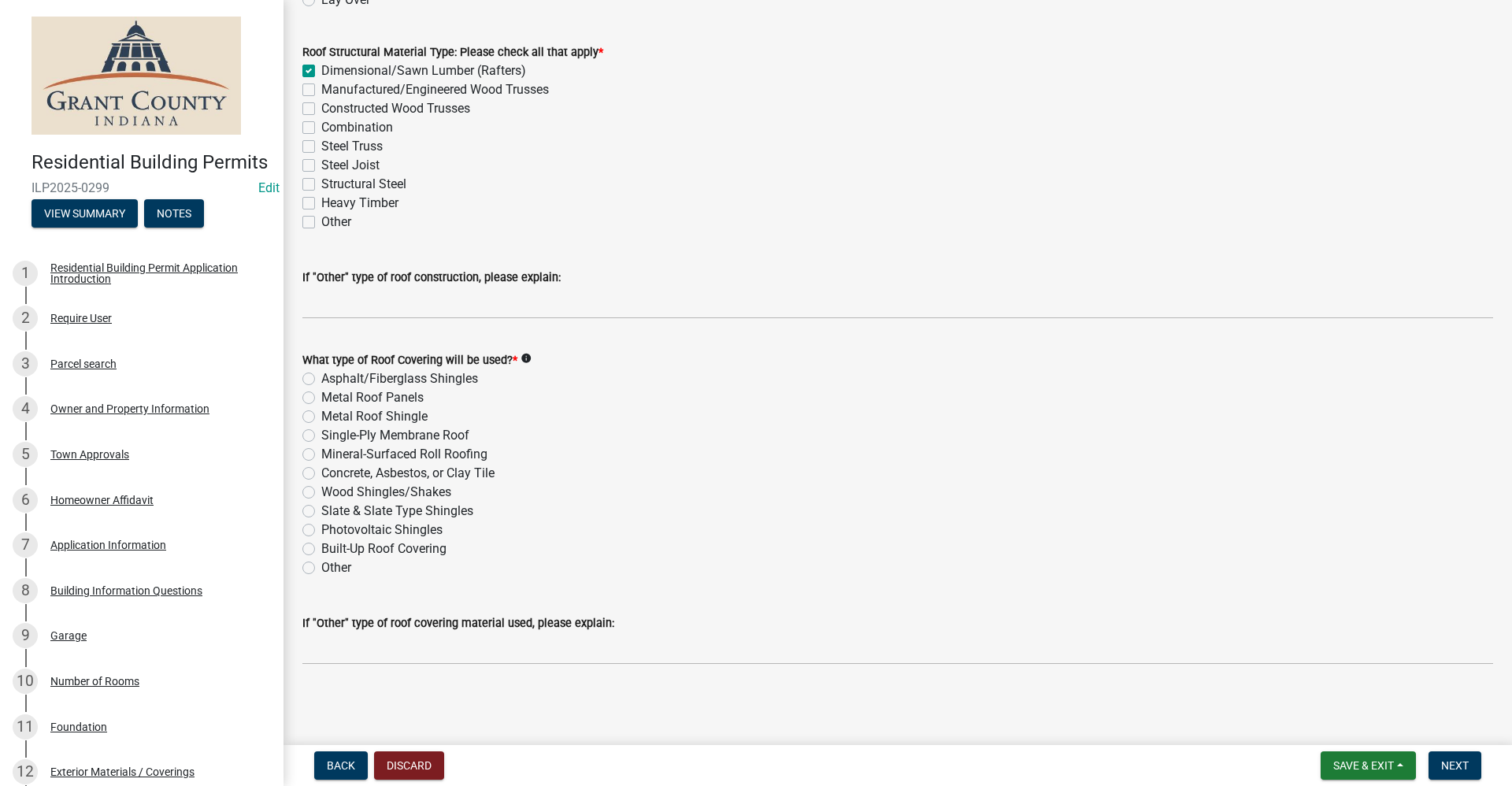
drag, startPoint x: 308, startPoint y: 397, endPoint x: 336, endPoint y: 397, distance: 28.0
click at [321, 397] on label "Metal Roof Panels" at bounding box center [372, 397] width 102 height 19
click at [321, 397] on input "Metal Roof Panels" at bounding box center [326, 393] width 10 height 10
click at [1454, 765] on span "Next" at bounding box center [1455, 765] width 28 height 13
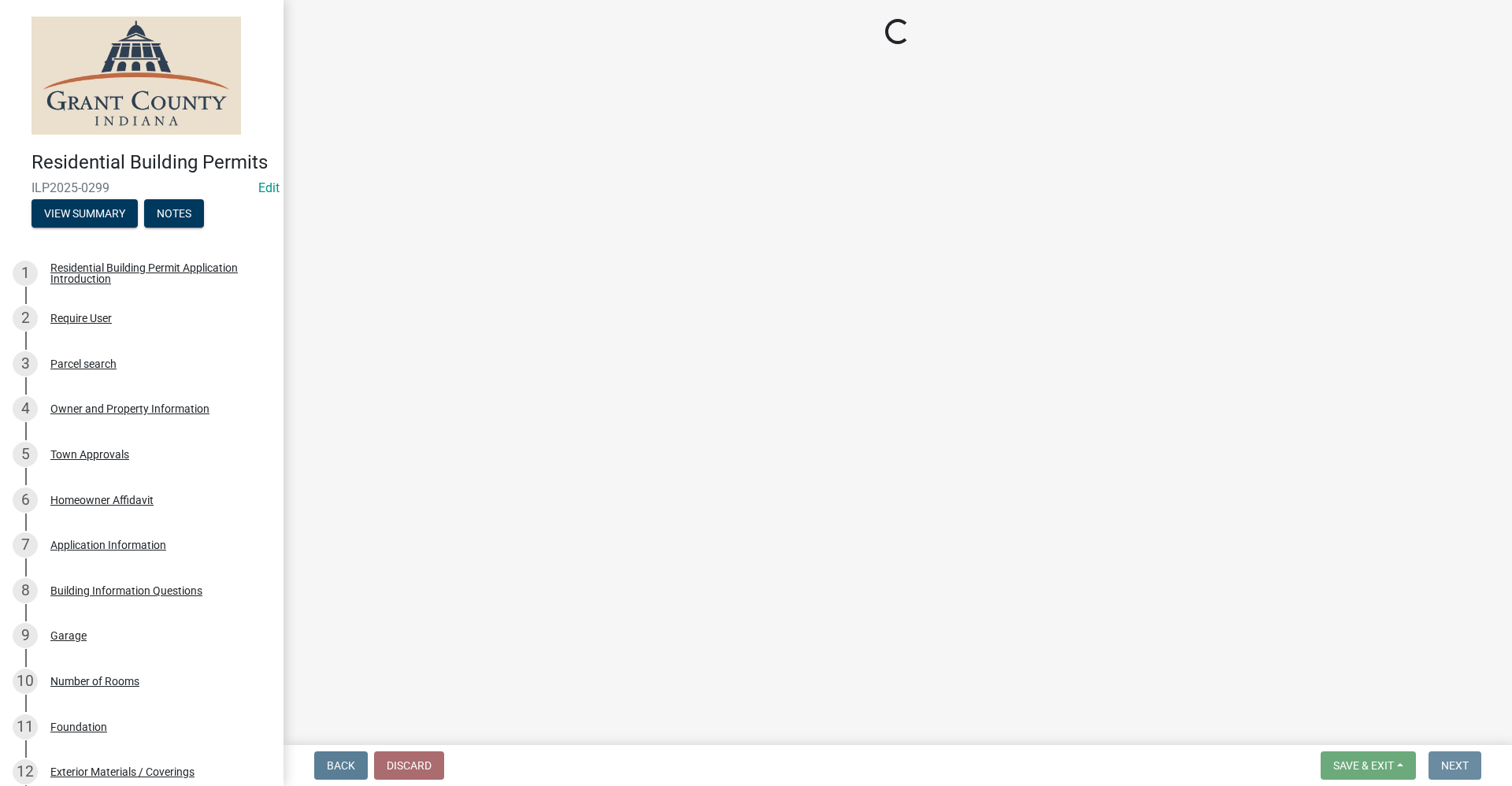
scroll to position [0, 0]
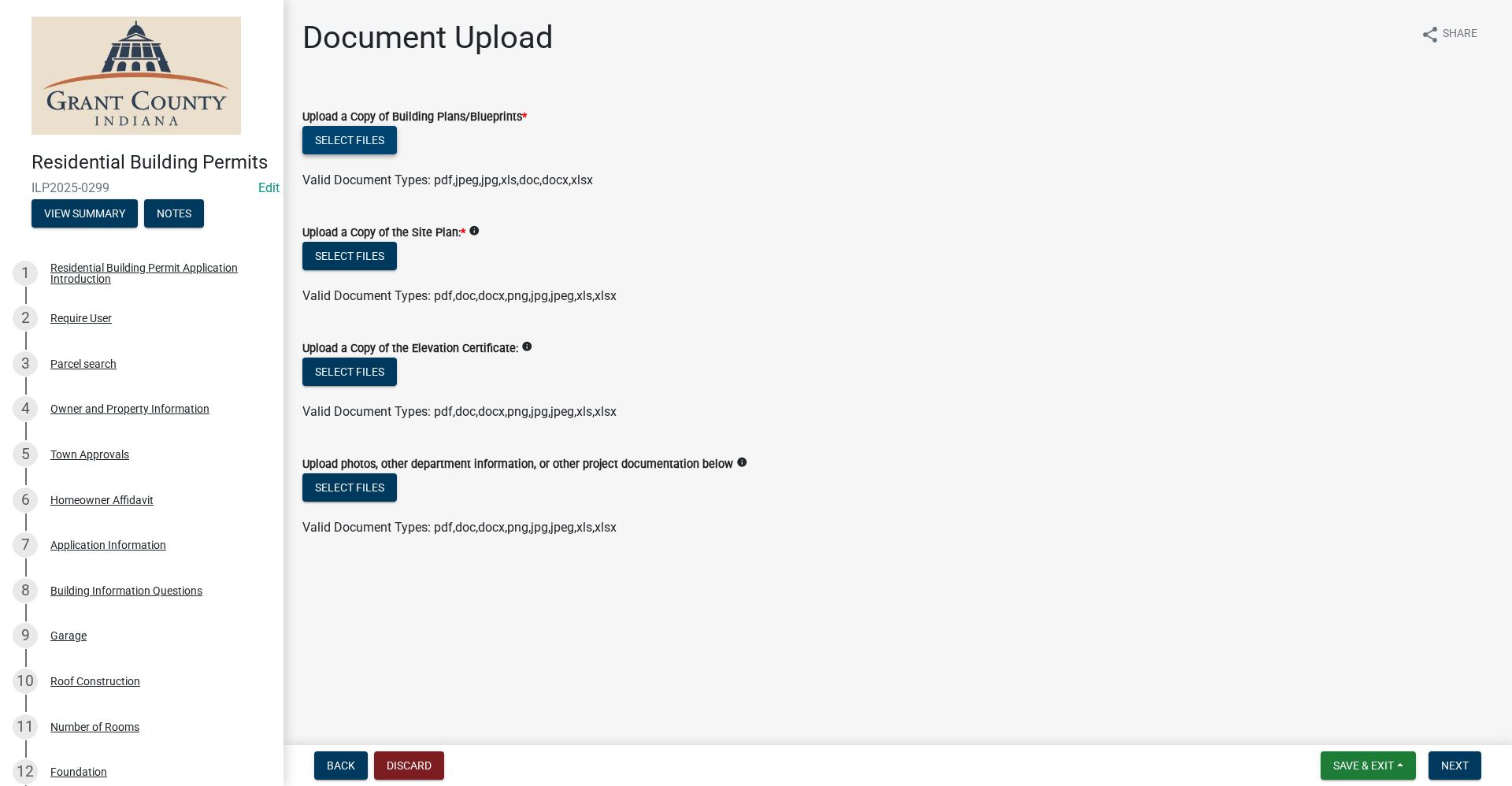
click at [345, 137] on button "Select files" at bounding box center [349, 140] width 94 height 29
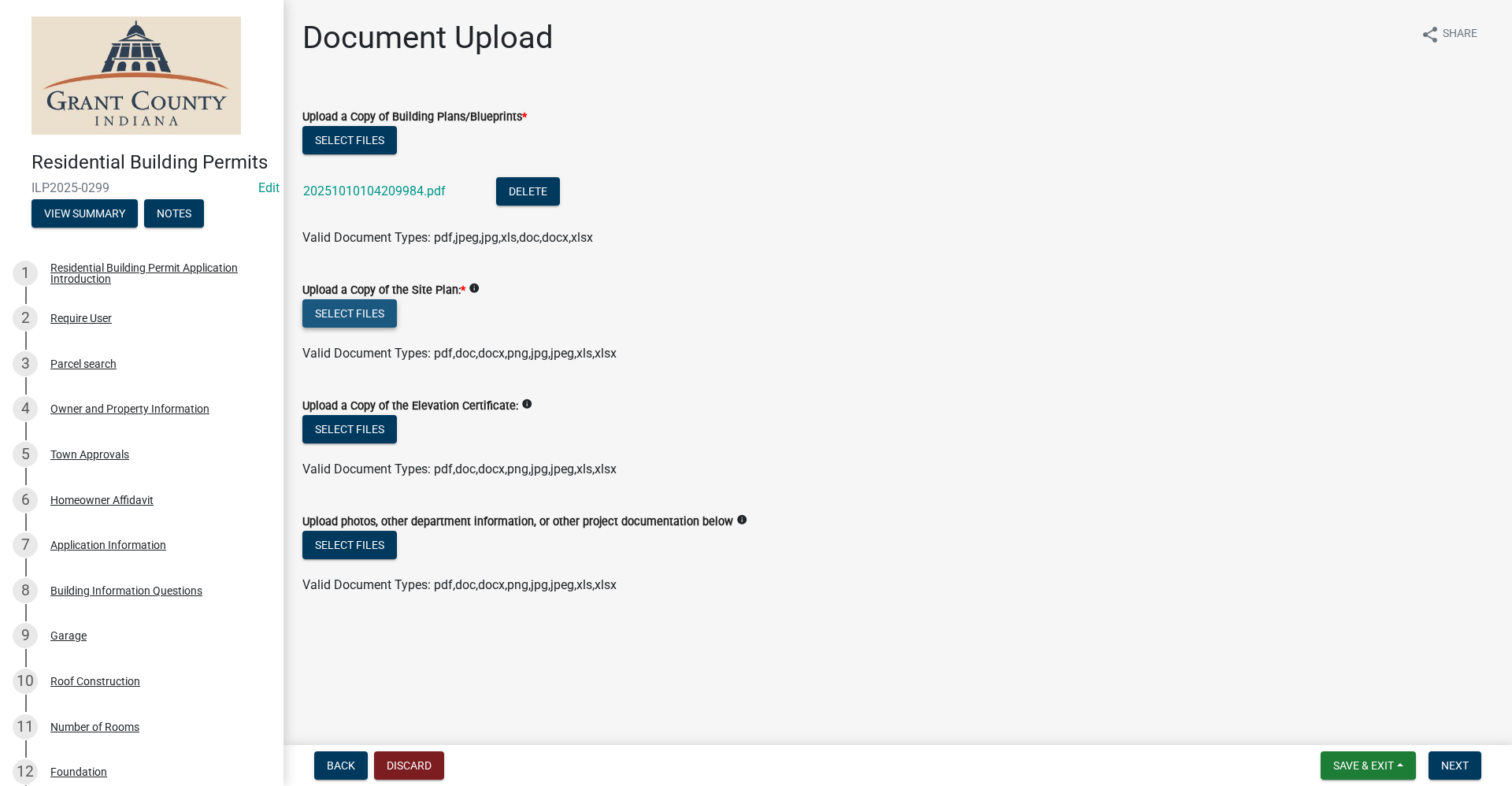
click at [368, 318] on button "Select files" at bounding box center [349, 314] width 94 height 29
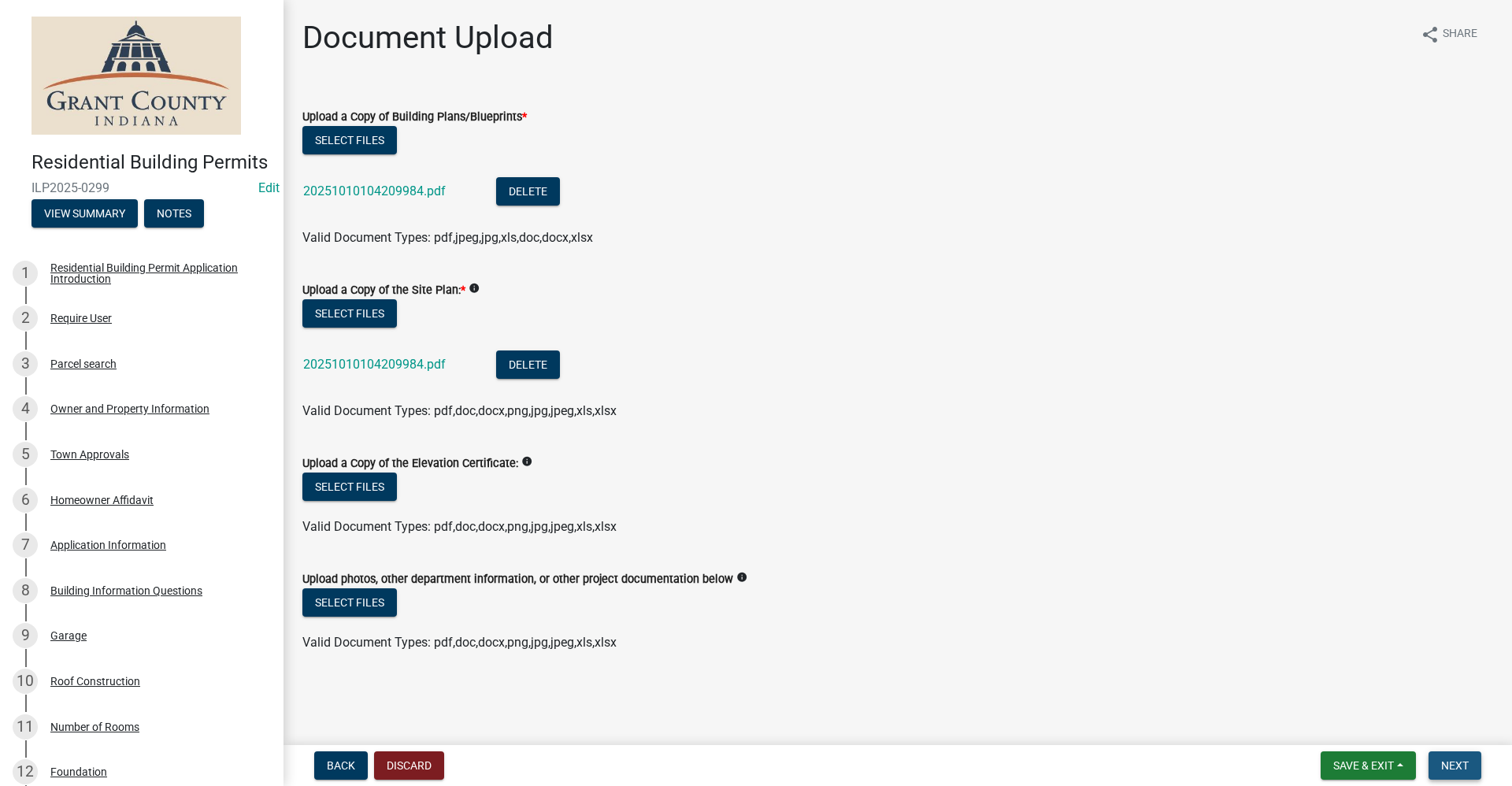
click at [1456, 766] on span "Next" at bounding box center [1455, 765] width 28 height 13
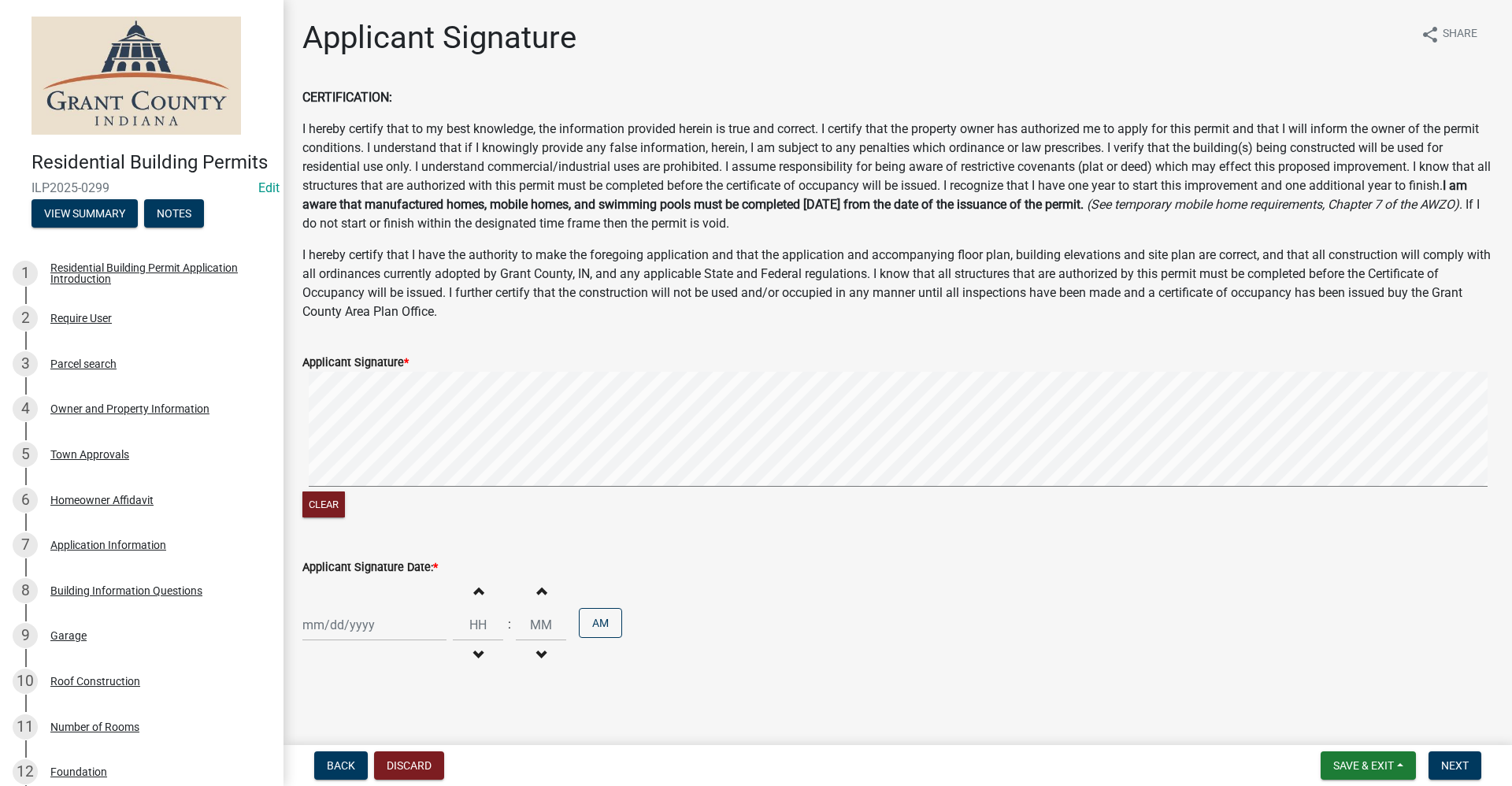
click at [355, 631] on div at bounding box center [374, 625] width 144 height 32
click at [420, 494] on div "10" at bounding box center [419, 491] width 25 height 25
click at [1460, 758] on button "Next" at bounding box center [1455, 766] width 53 height 29
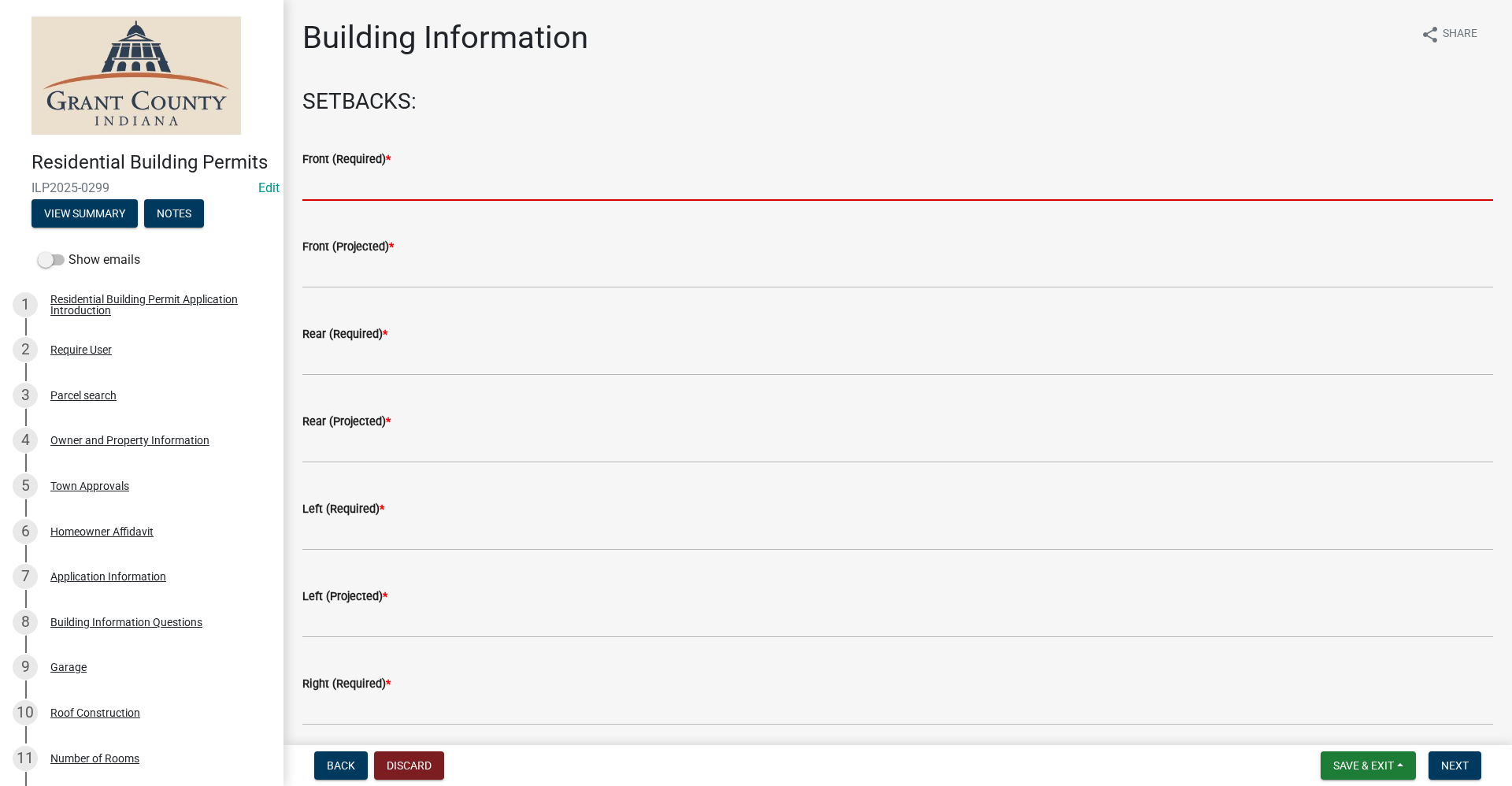
click at [345, 188] on input "text" at bounding box center [898, 185] width 1191 height 32
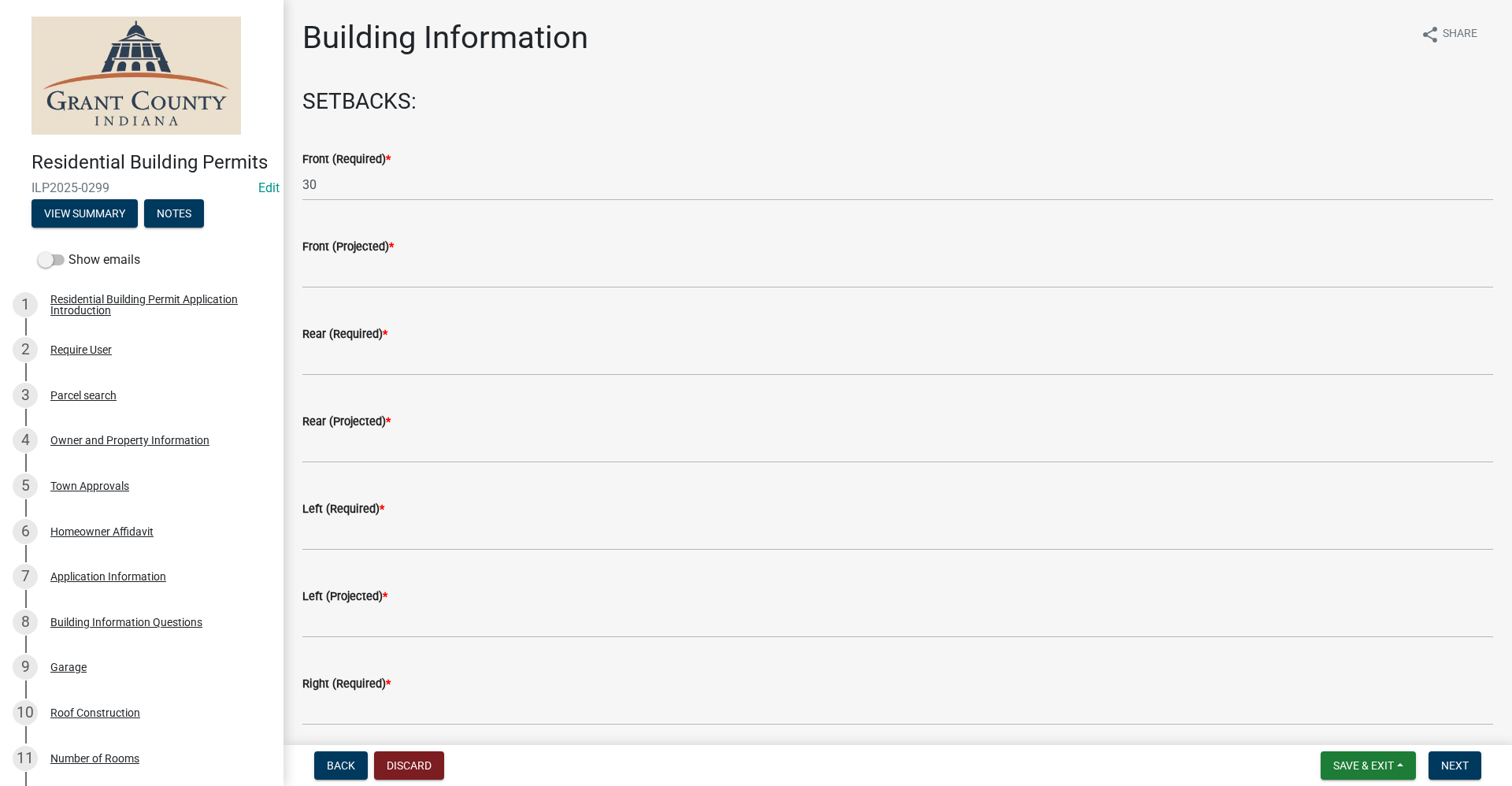
click at [300, 275] on div "Front (Projected) *" at bounding box center [898, 252] width 1214 height 74
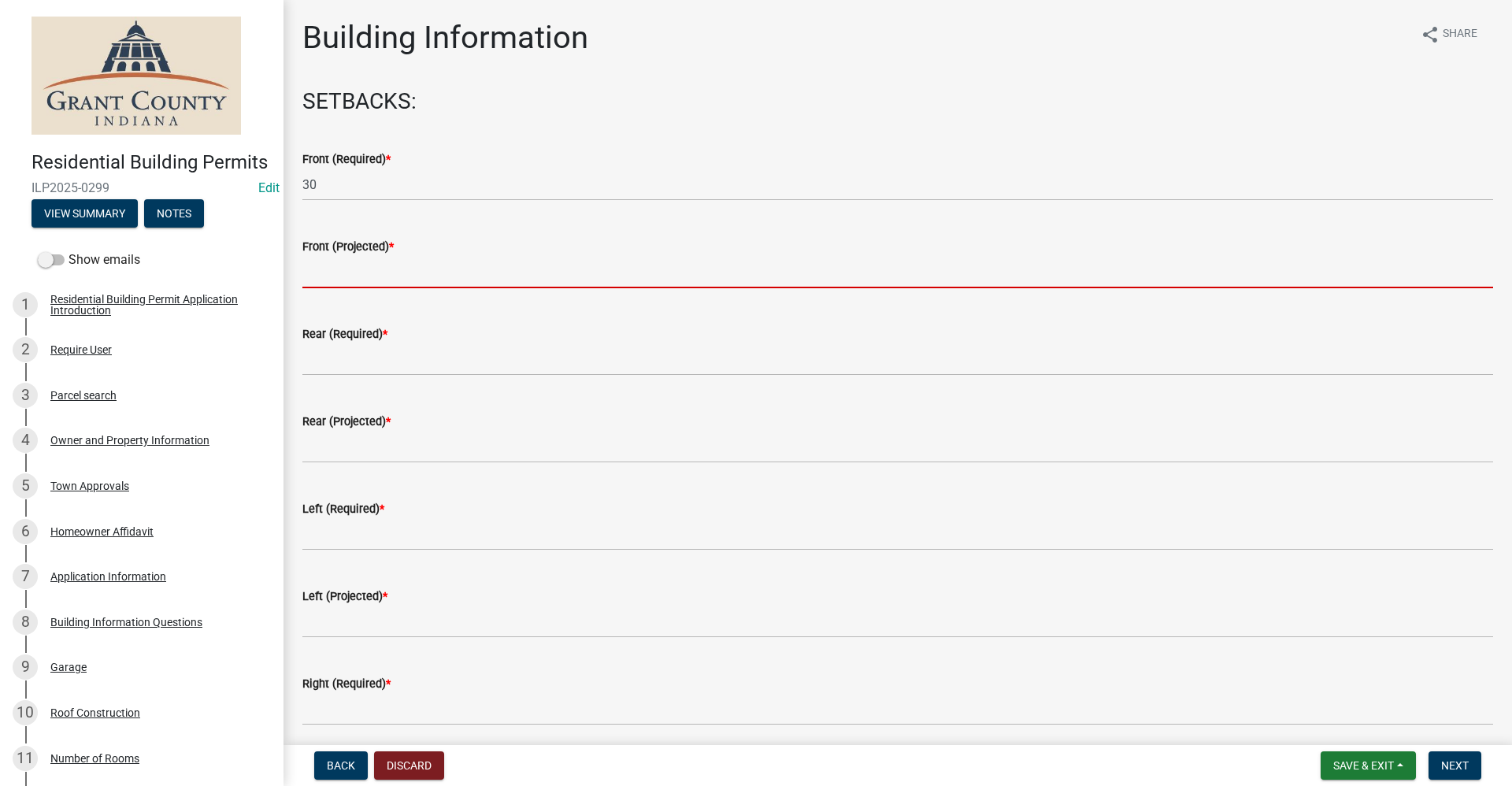
click at [351, 264] on input "text" at bounding box center [898, 272] width 1191 height 32
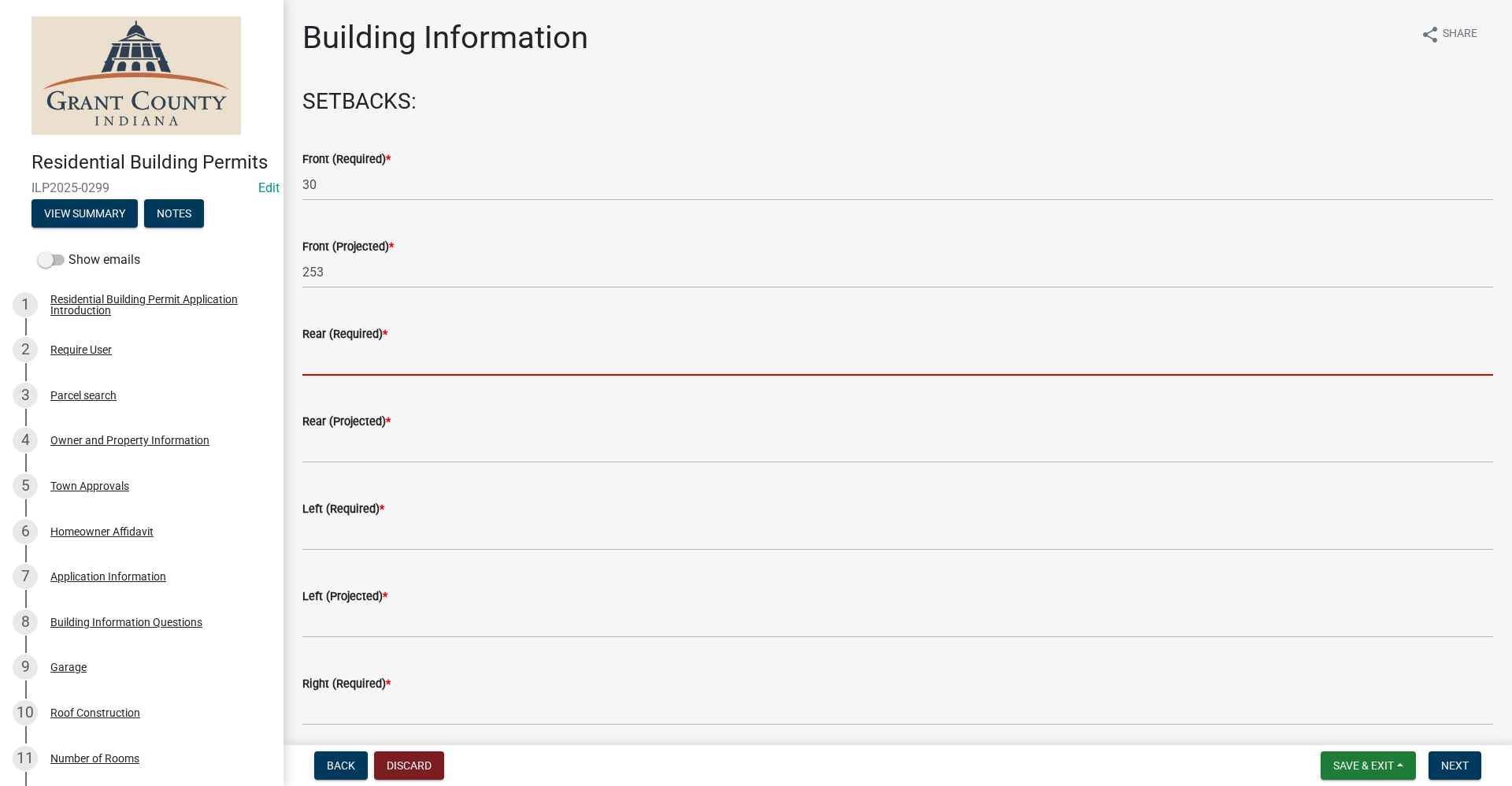
click at [353, 358] on input "text" at bounding box center [898, 360] width 1191 height 32
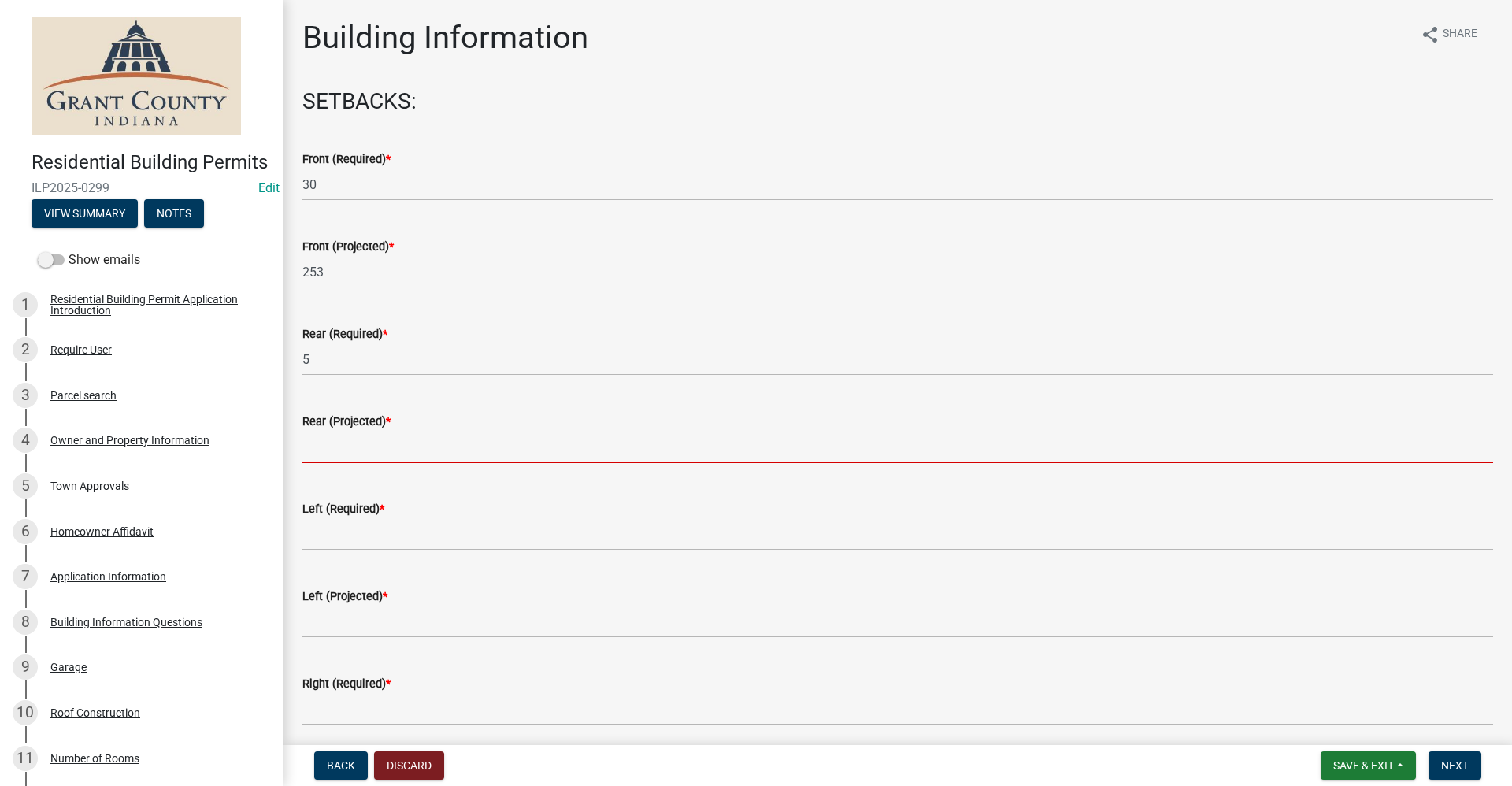
click at [311, 448] on input "text" at bounding box center [898, 447] width 1191 height 32
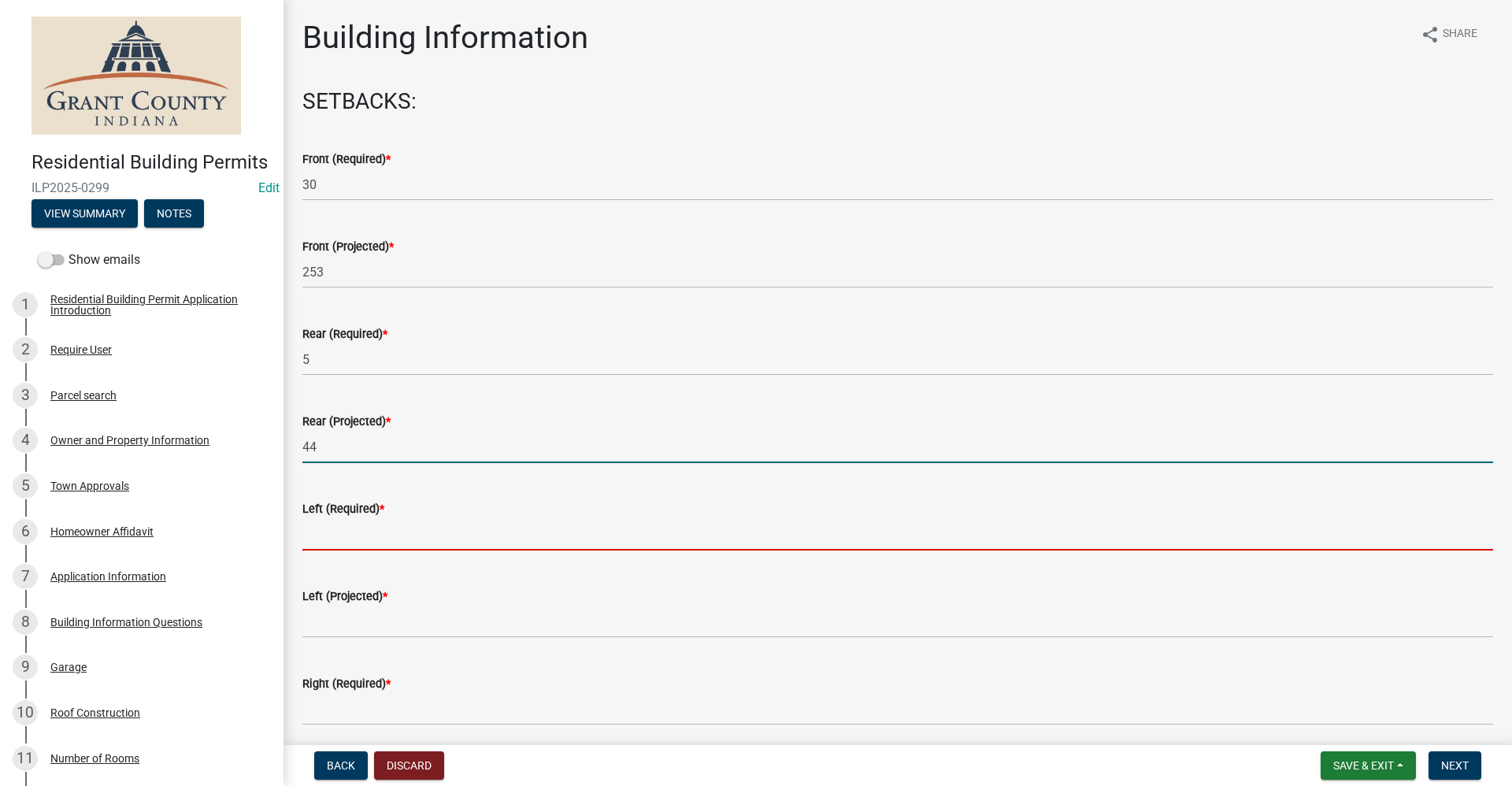
drag, startPoint x: 349, startPoint y: 533, endPoint x: 330, endPoint y: 538, distance: 19.6
click at [349, 533] on input "text" at bounding box center [898, 535] width 1191 height 32
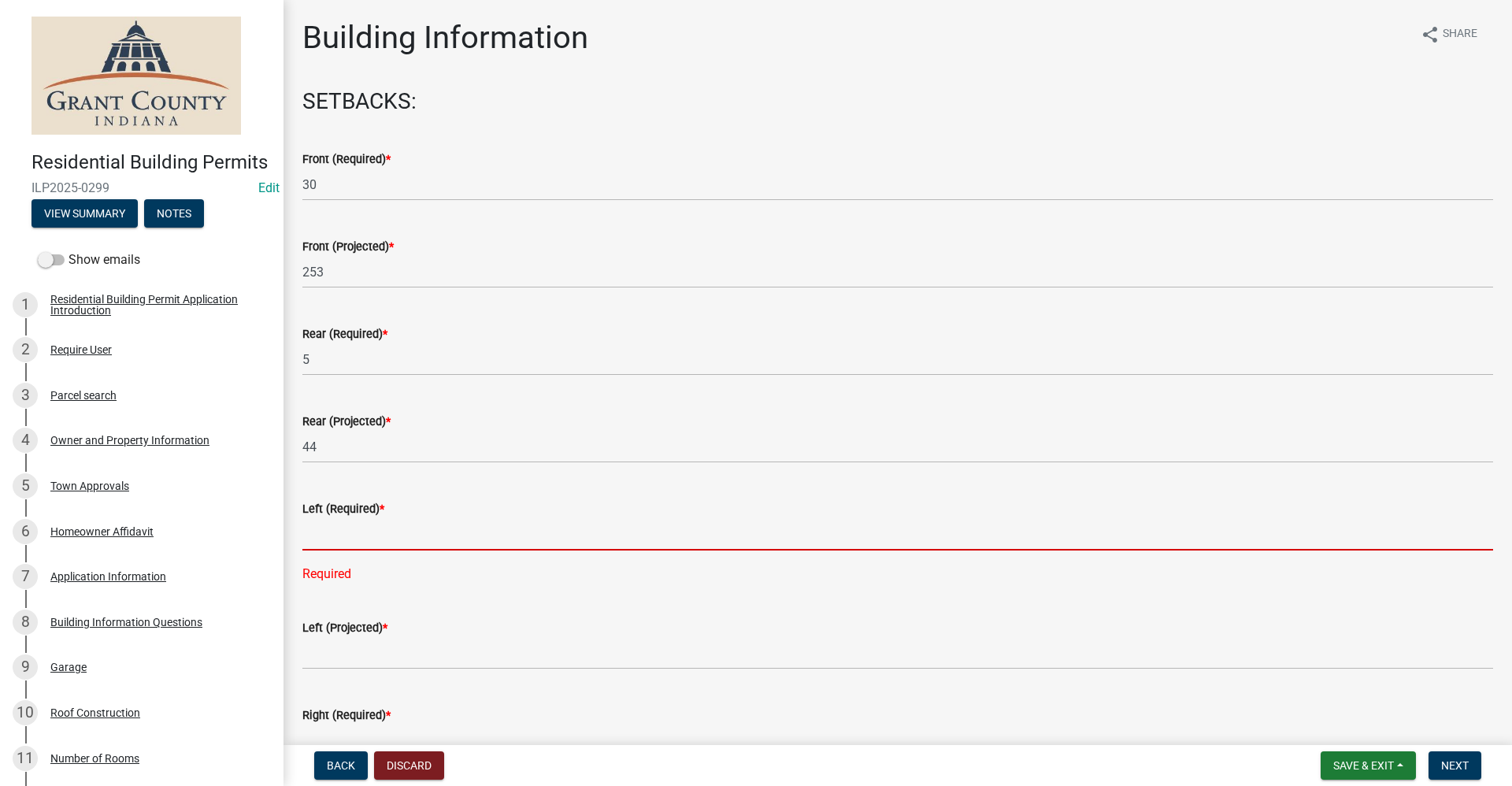
drag, startPoint x: 320, startPoint y: 544, endPoint x: 339, endPoint y: 544, distance: 19.0
click at [323, 544] on input "text" at bounding box center [898, 535] width 1191 height 32
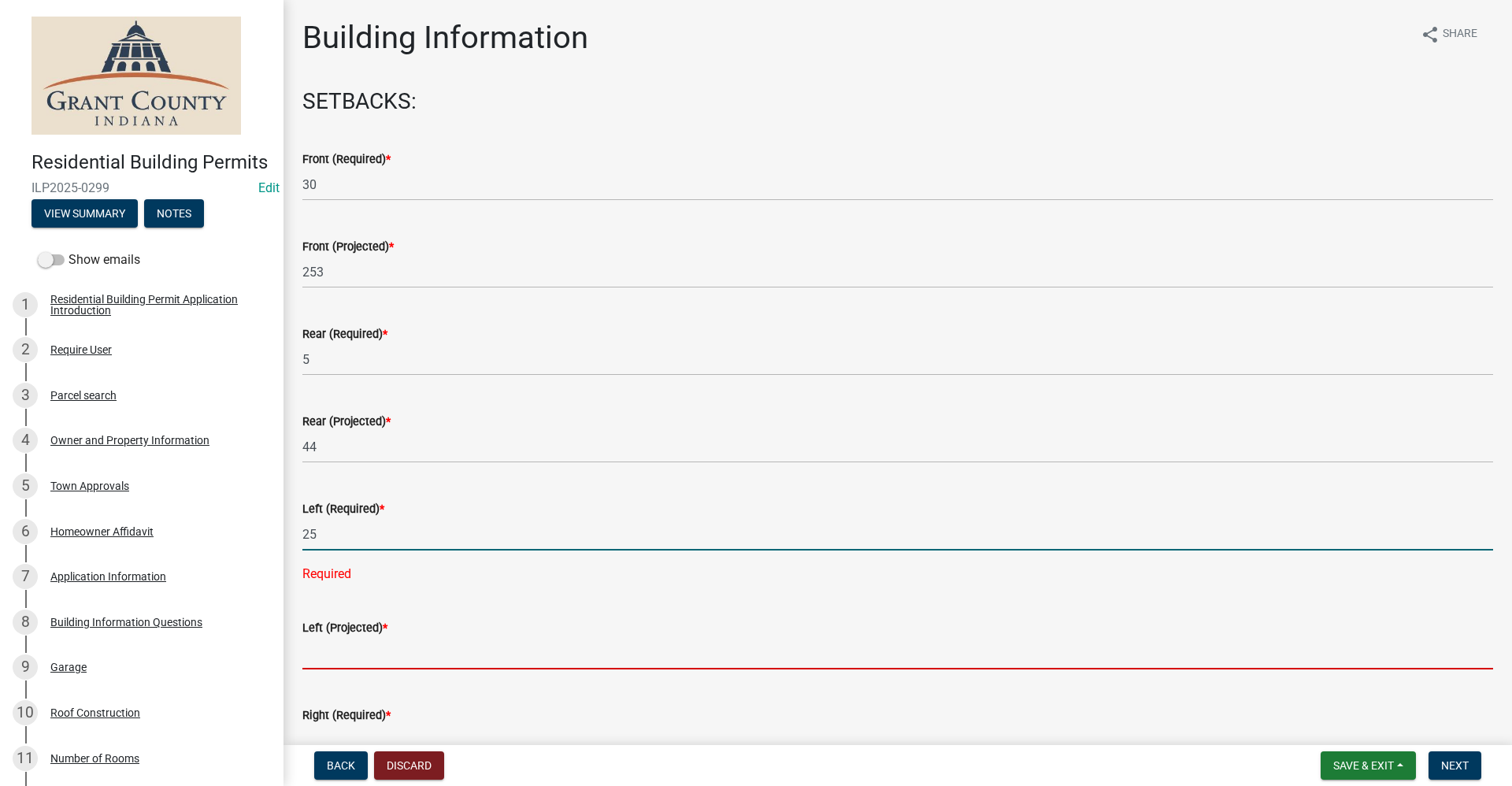
drag, startPoint x: 319, startPoint y: 650, endPoint x: 330, endPoint y: 651, distance: 11.0
click at [324, 651] on wm-data-entity-input "Left (Projected) *" at bounding box center [898, 640] width 1191 height 87
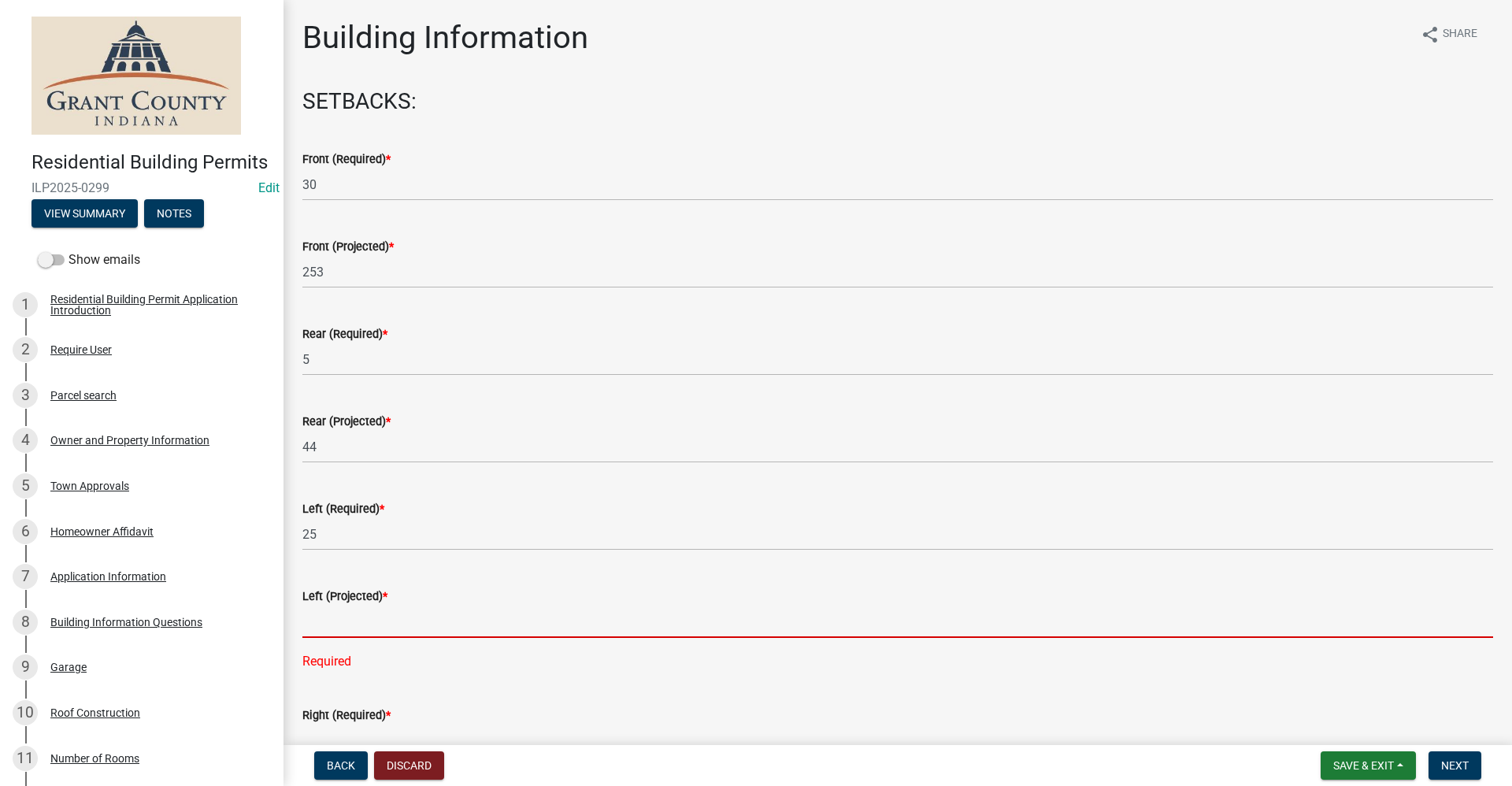
click at [333, 616] on input "text" at bounding box center [898, 622] width 1191 height 32
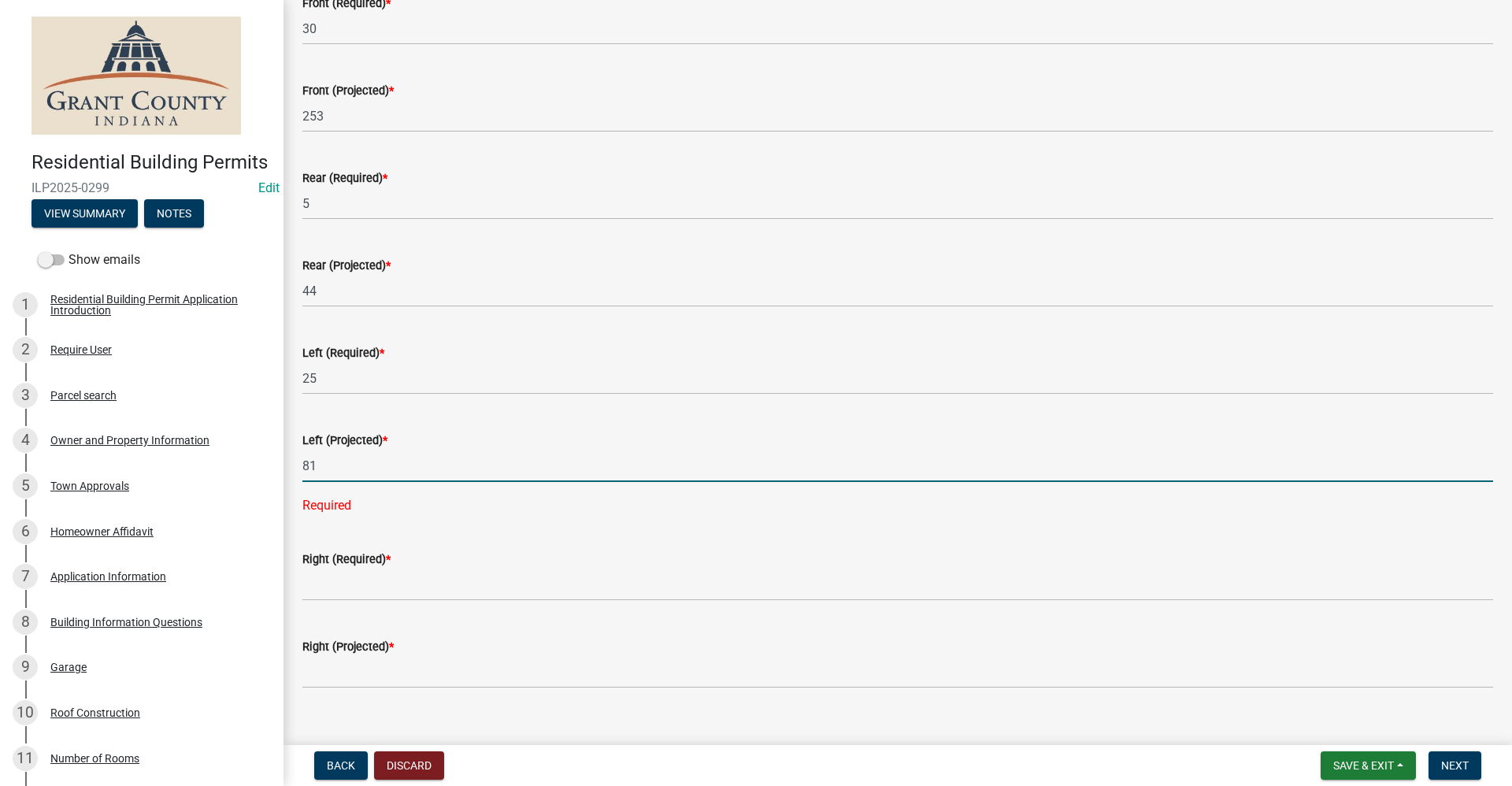
scroll to position [158, 0]
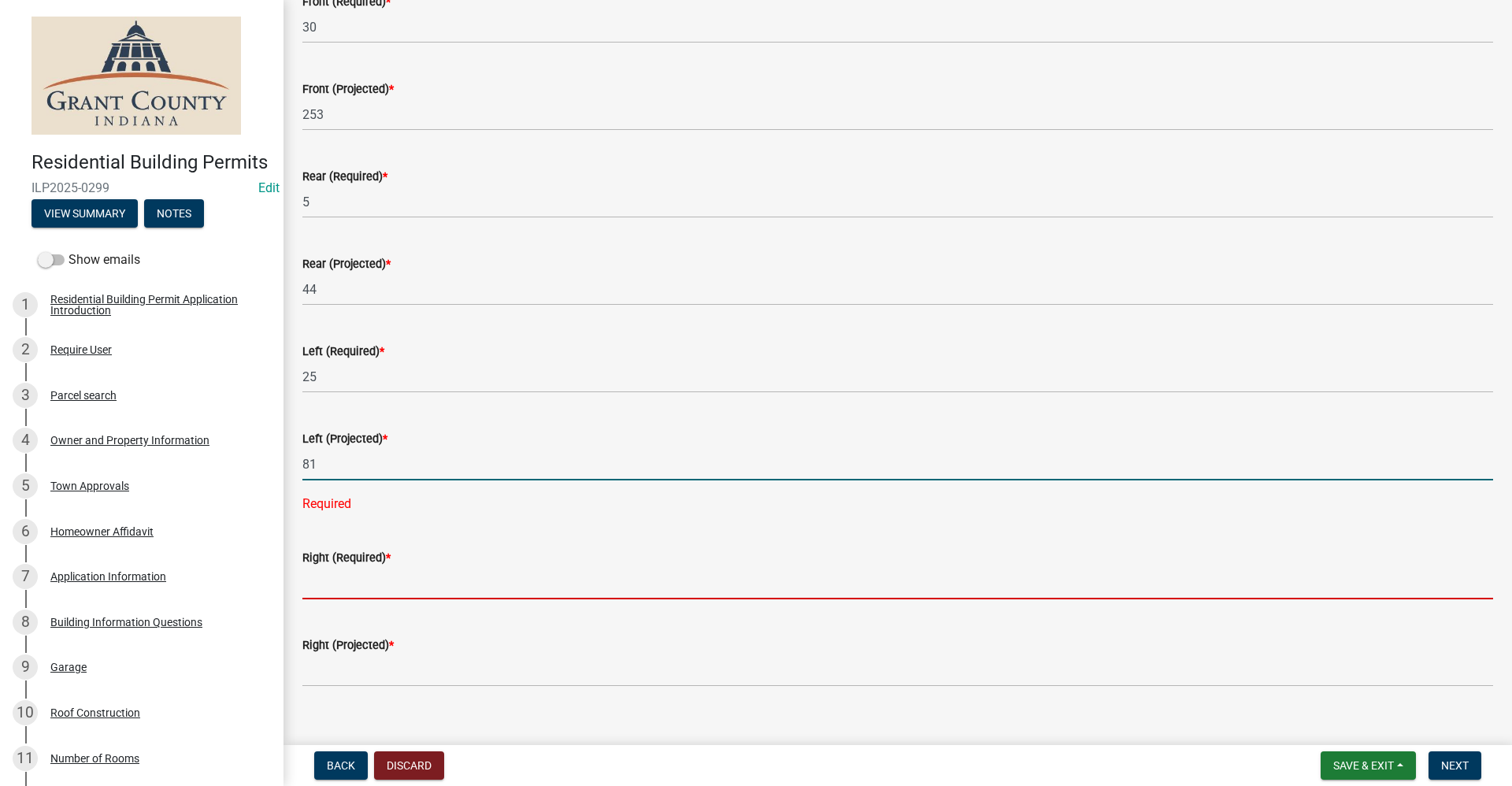
click at [316, 590] on wm-data-entity-input-list "SETBACKS: Front (Required) * 30 Front (Projected) * 253 Rear (Required) * 5 Rea…" at bounding box center [898, 751] width 1191 height 1640
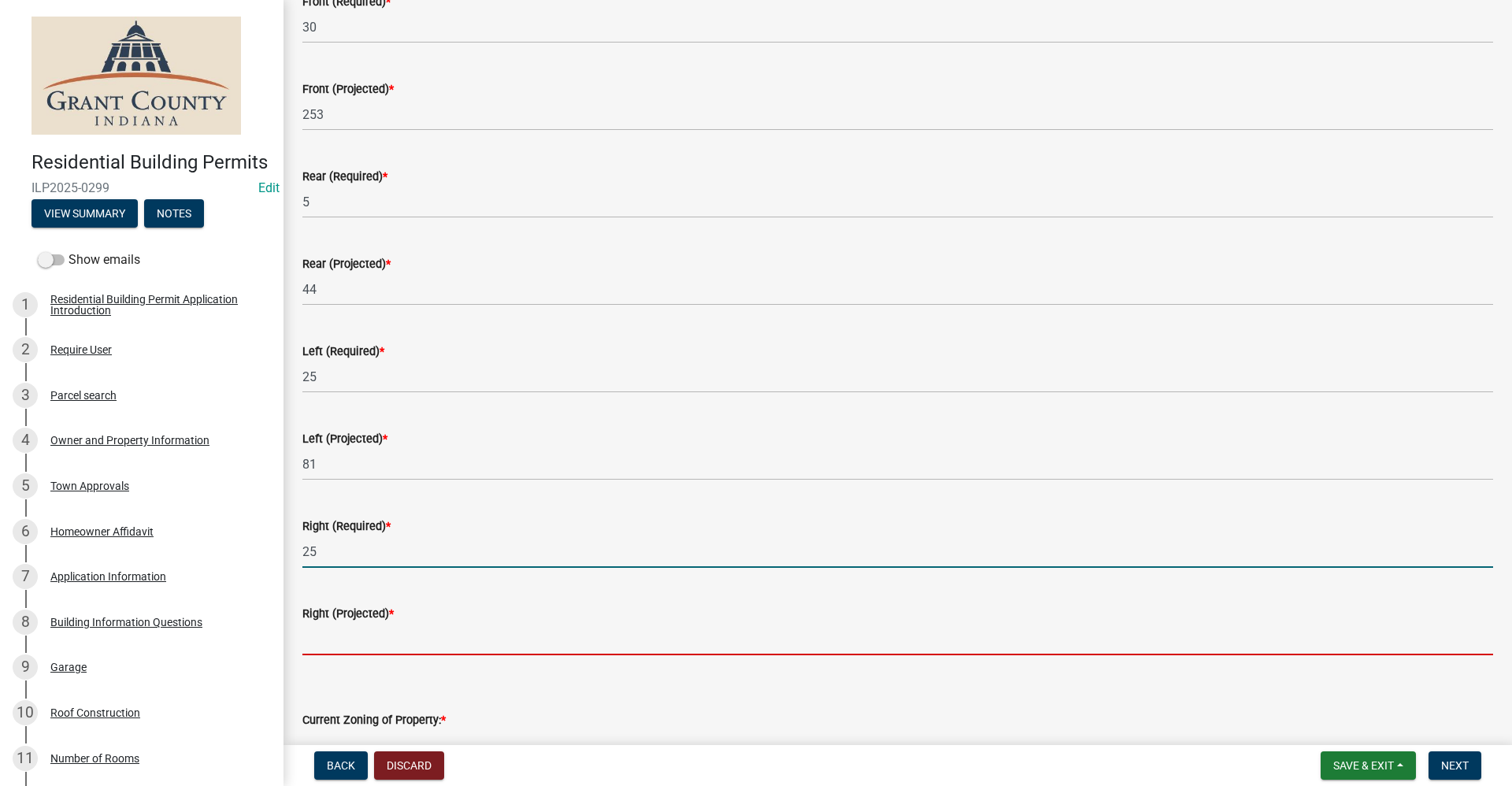
click at [328, 647] on input "text" at bounding box center [898, 639] width 1191 height 32
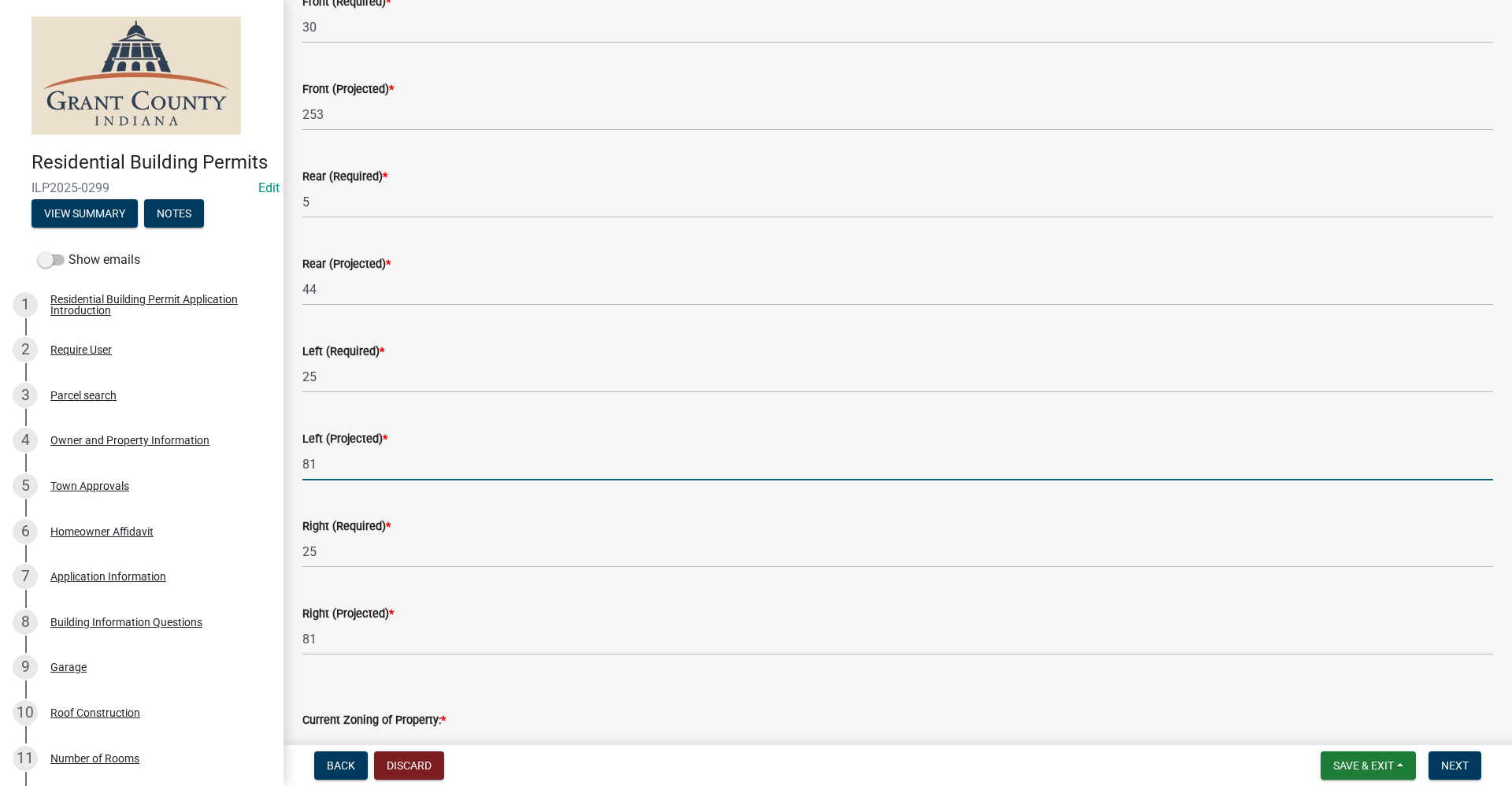
drag, startPoint x: 332, startPoint y: 459, endPoint x: 283, endPoint y: 461, distance: 49.0
click at [283, 461] on div "Building Information share Share SETBACKS: Front (Required) * 30 Front (Project…" at bounding box center [898, 707] width 1229 height 1692
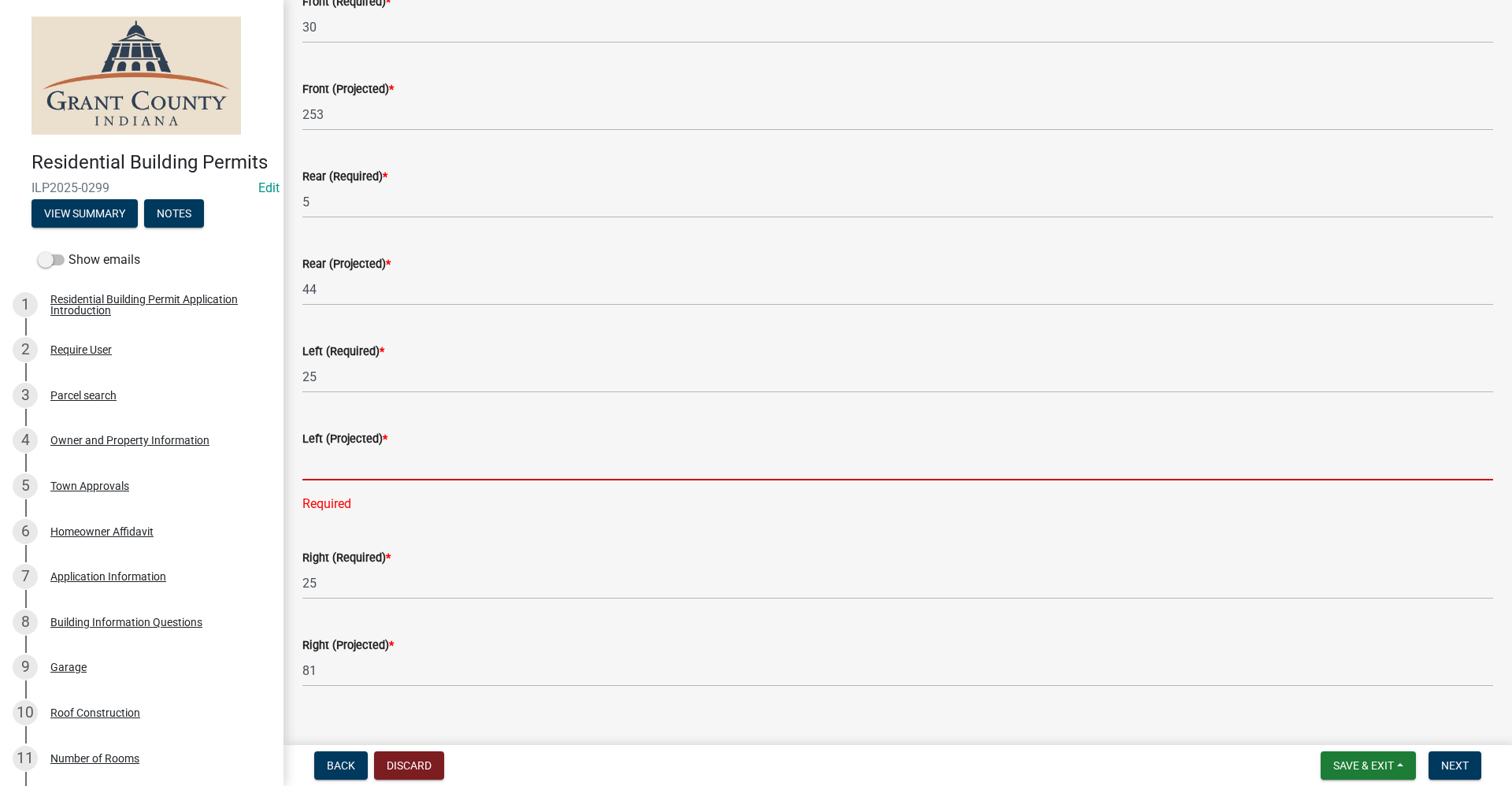
click at [317, 469] on input "text" at bounding box center [898, 465] width 1191 height 32
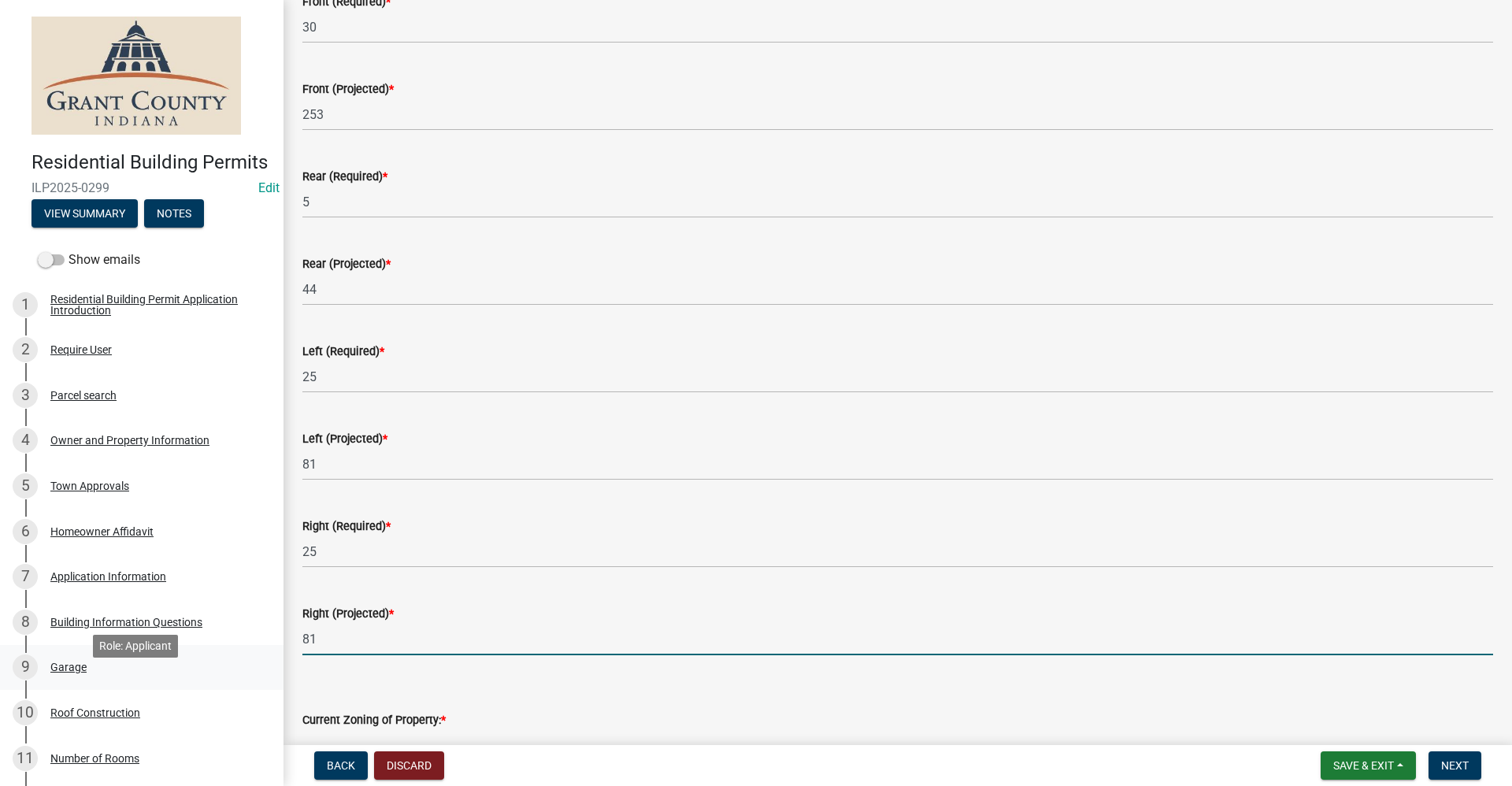
drag, startPoint x: 328, startPoint y: 666, endPoint x: 258, endPoint y: 682, distance: 71.8
click at [257, 681] on div "Residential Building Permits ILP2025-0299 Edit View Summary Notes Show emails 1…" at bounding box center [756, 393] width 1512 height 786
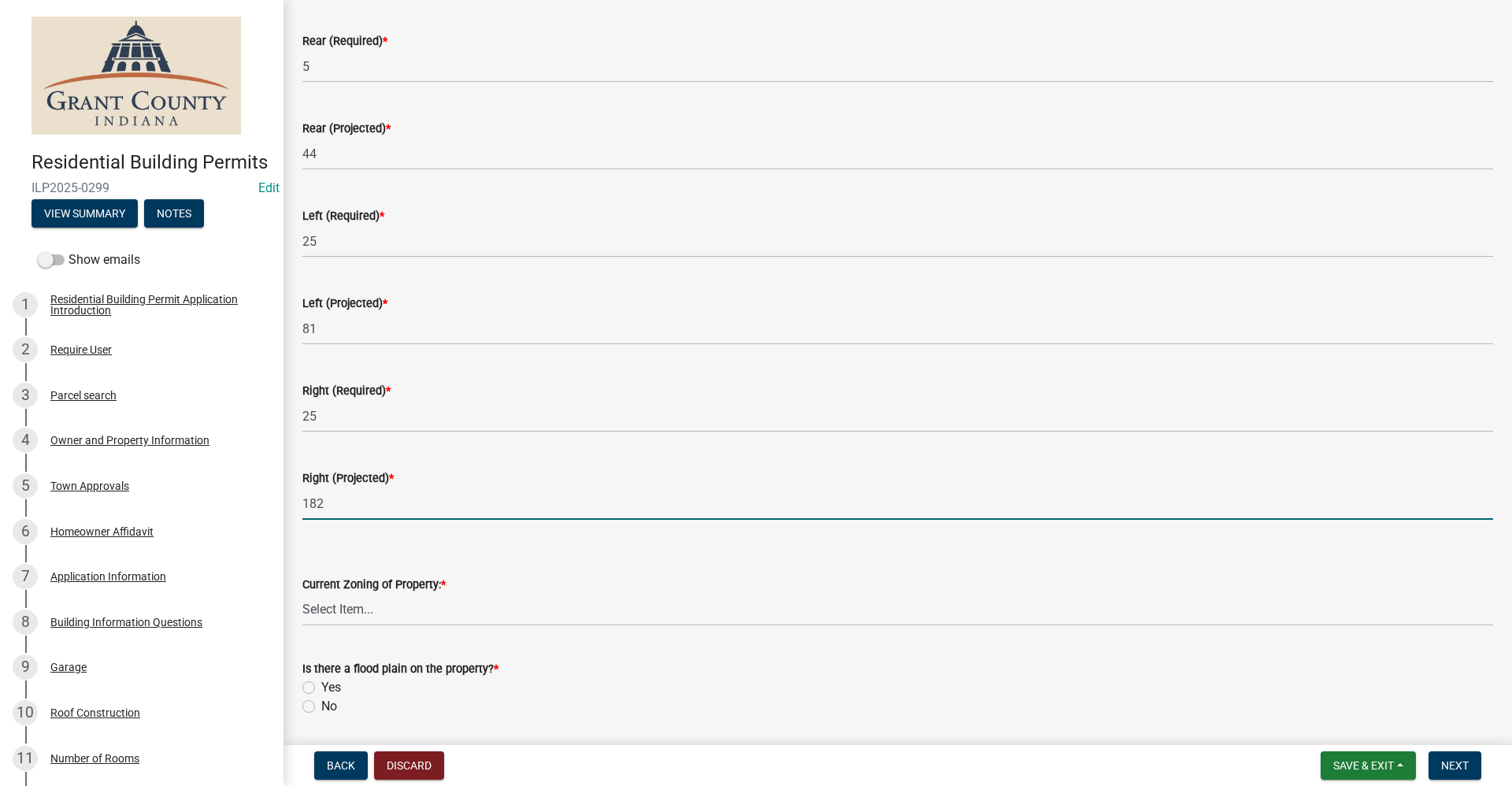
scroll to position [315, 0]
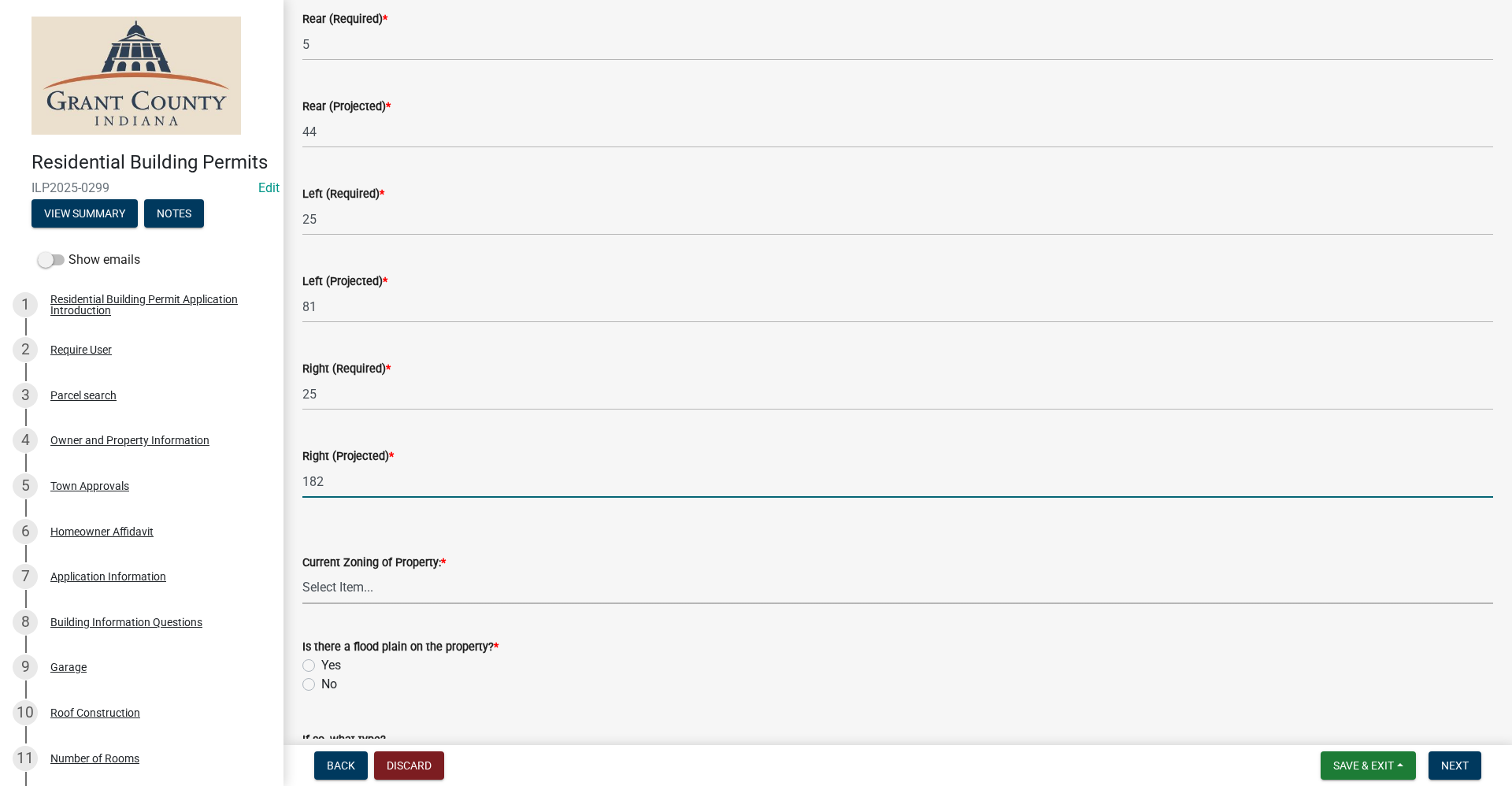
click at [345, 590] on select "Select Item... AG RS R1 R2 R3 R4 R5 PB NC LB CC GB I1 I2 I3 MH" at bounding box center [898, 588] width 1191 height 32
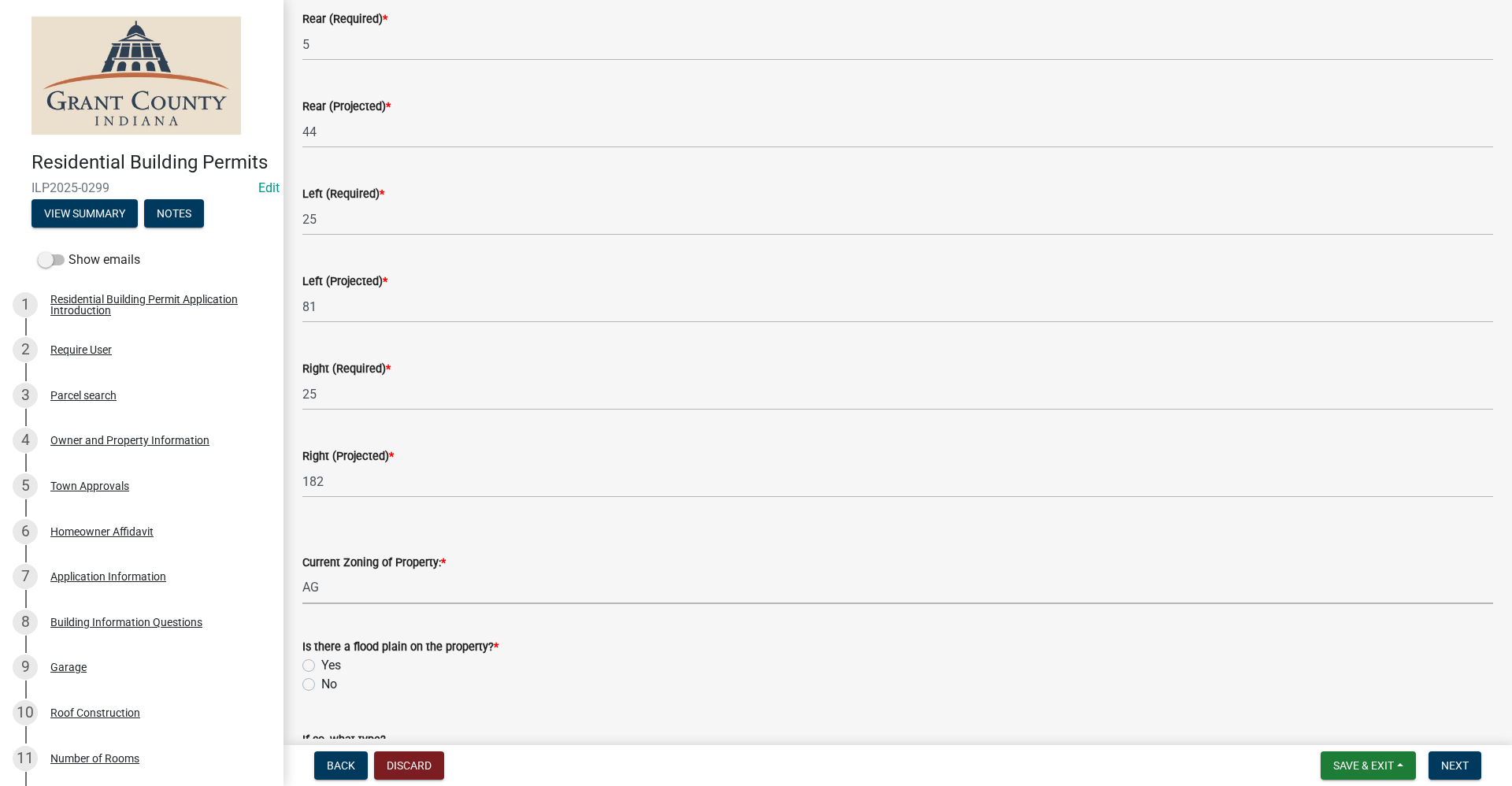
click at [302, 572] on select "Select Item... AG RS R1 R2 R3 R4 R5 PB NC LB CC GB I1 I2 I3 MH" at bounding box center [898, 588] width 1191 height 32
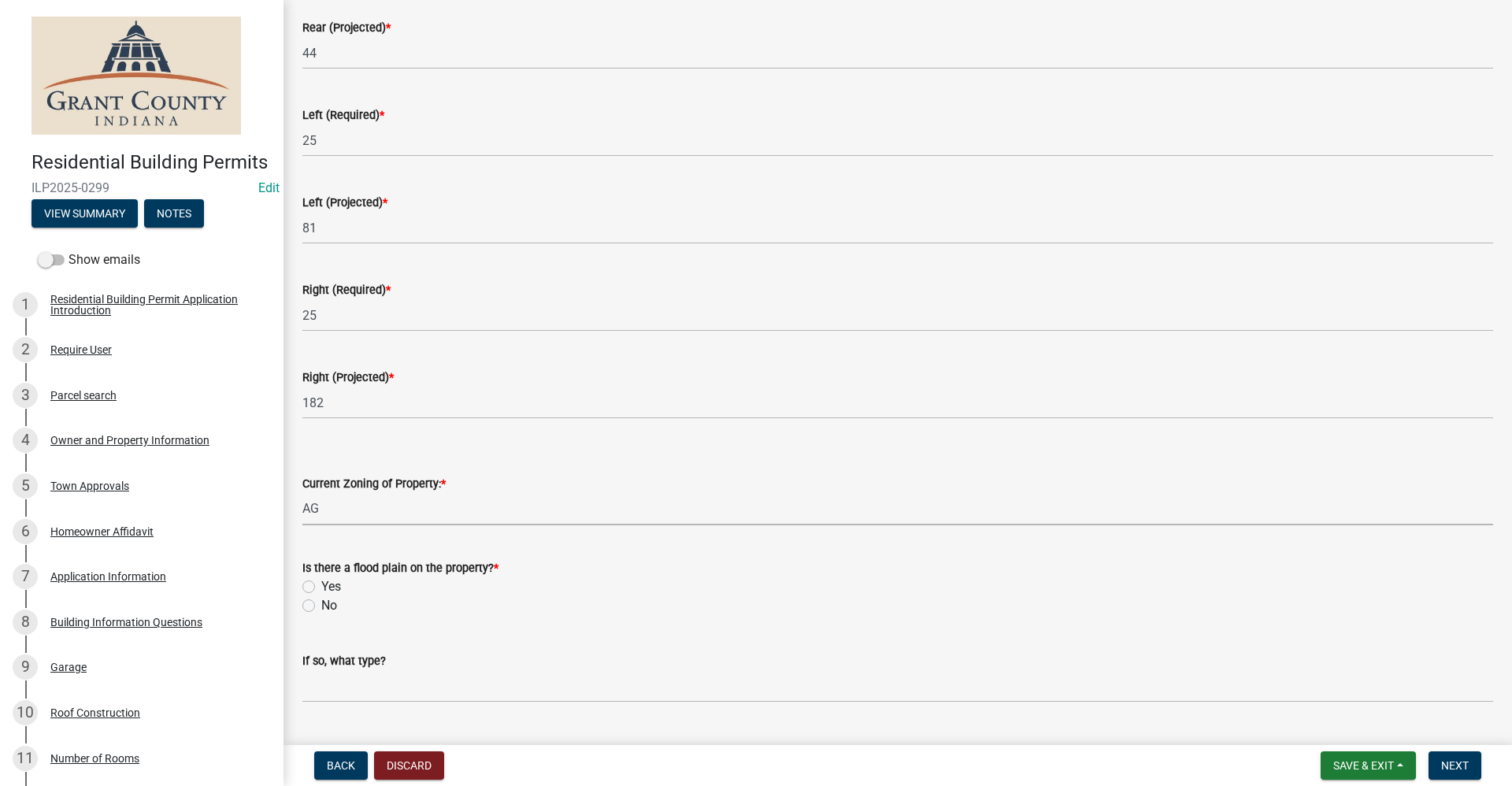
click at [321, 605] on label "No" at bounding box center [329, 606] width 16 height 19
click at [321, 605] on input "No" at bounding box center [326, 601] width 10 height 10
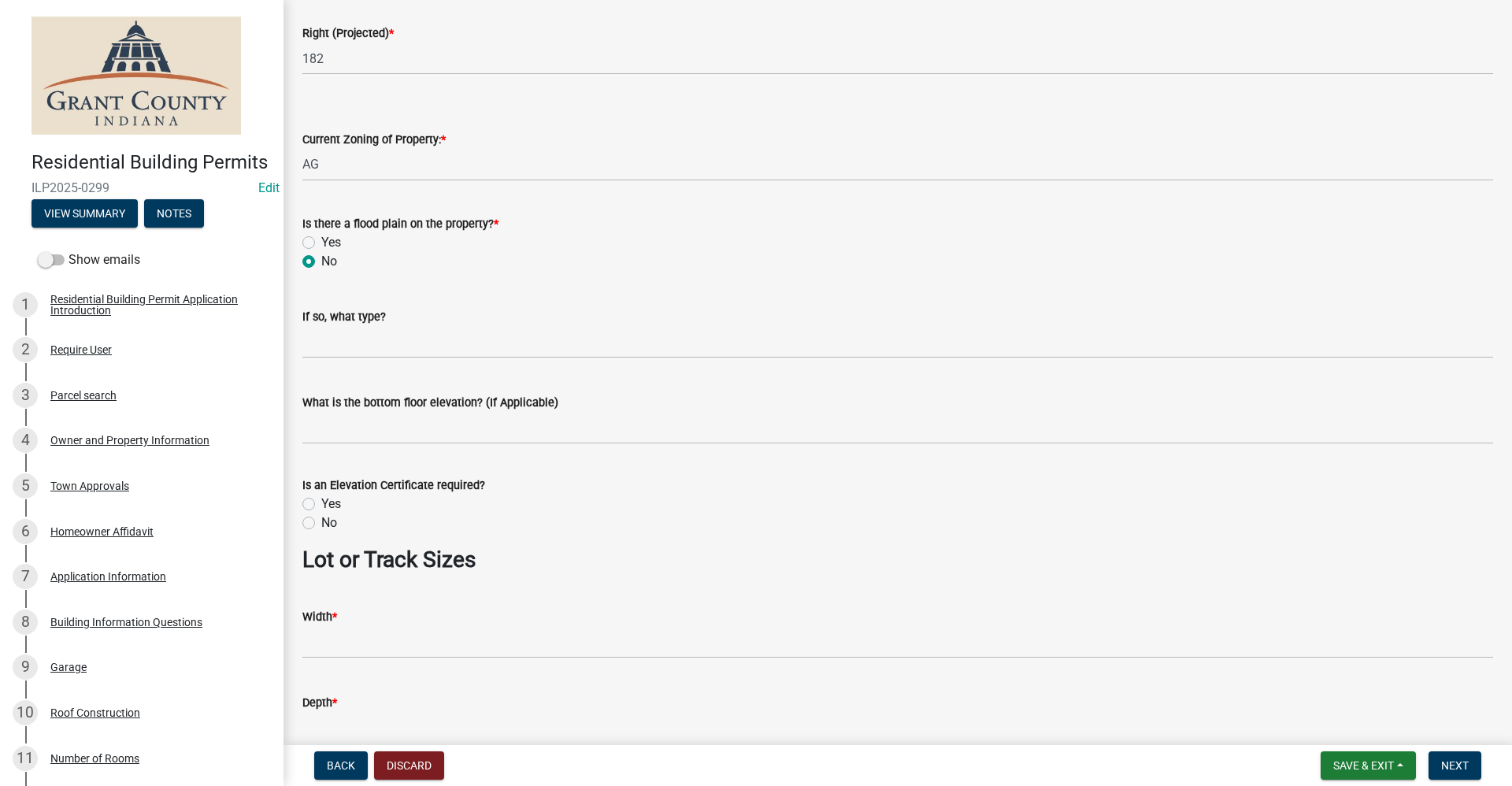
scroll to position [788, 0]
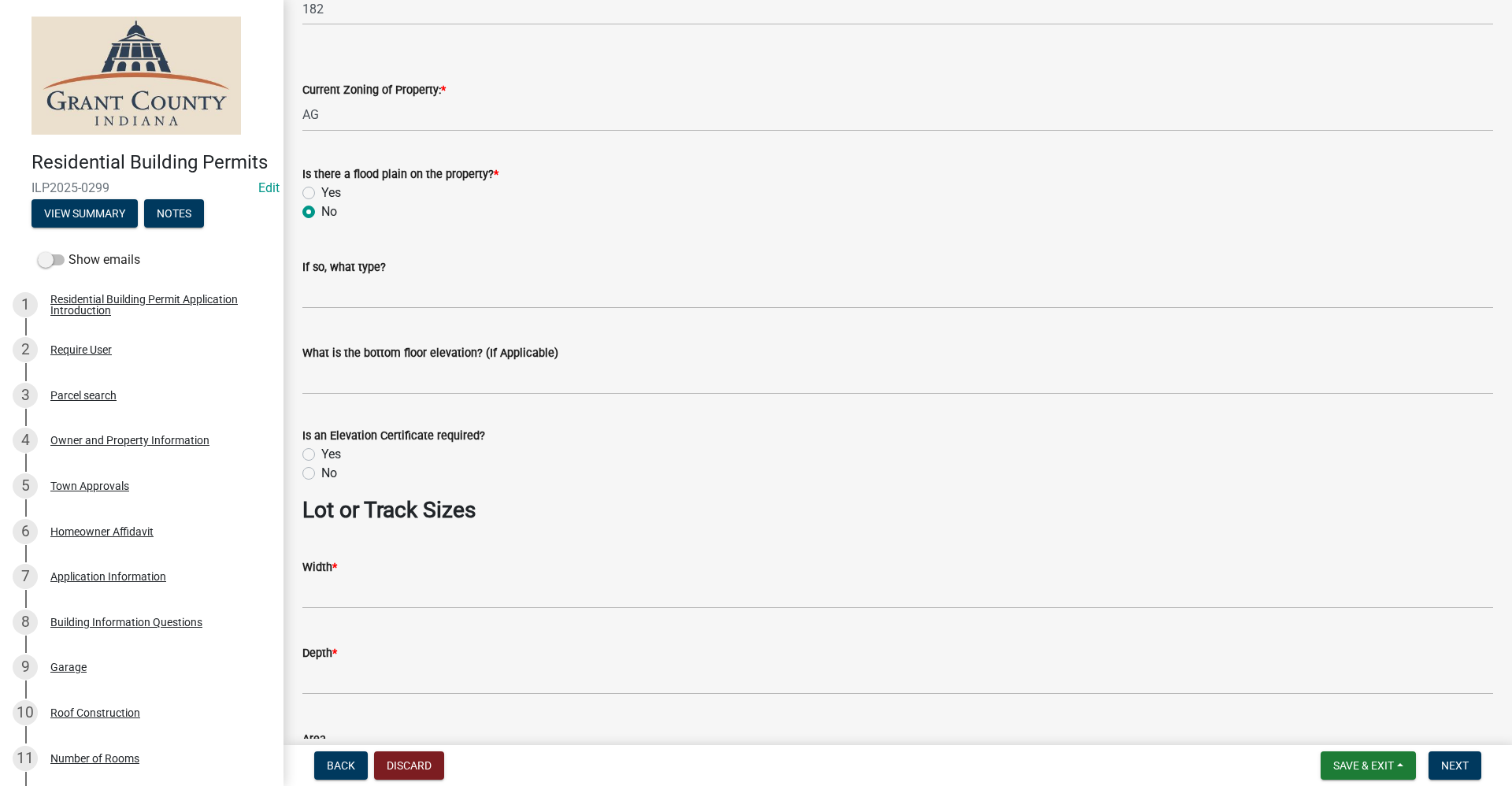
click at [321, 476] on label "No" at bounding box center [329, 473] width 16 height 19
click at [321, 475] on input "No" at bounding box center [326, 468] width 10 height 10
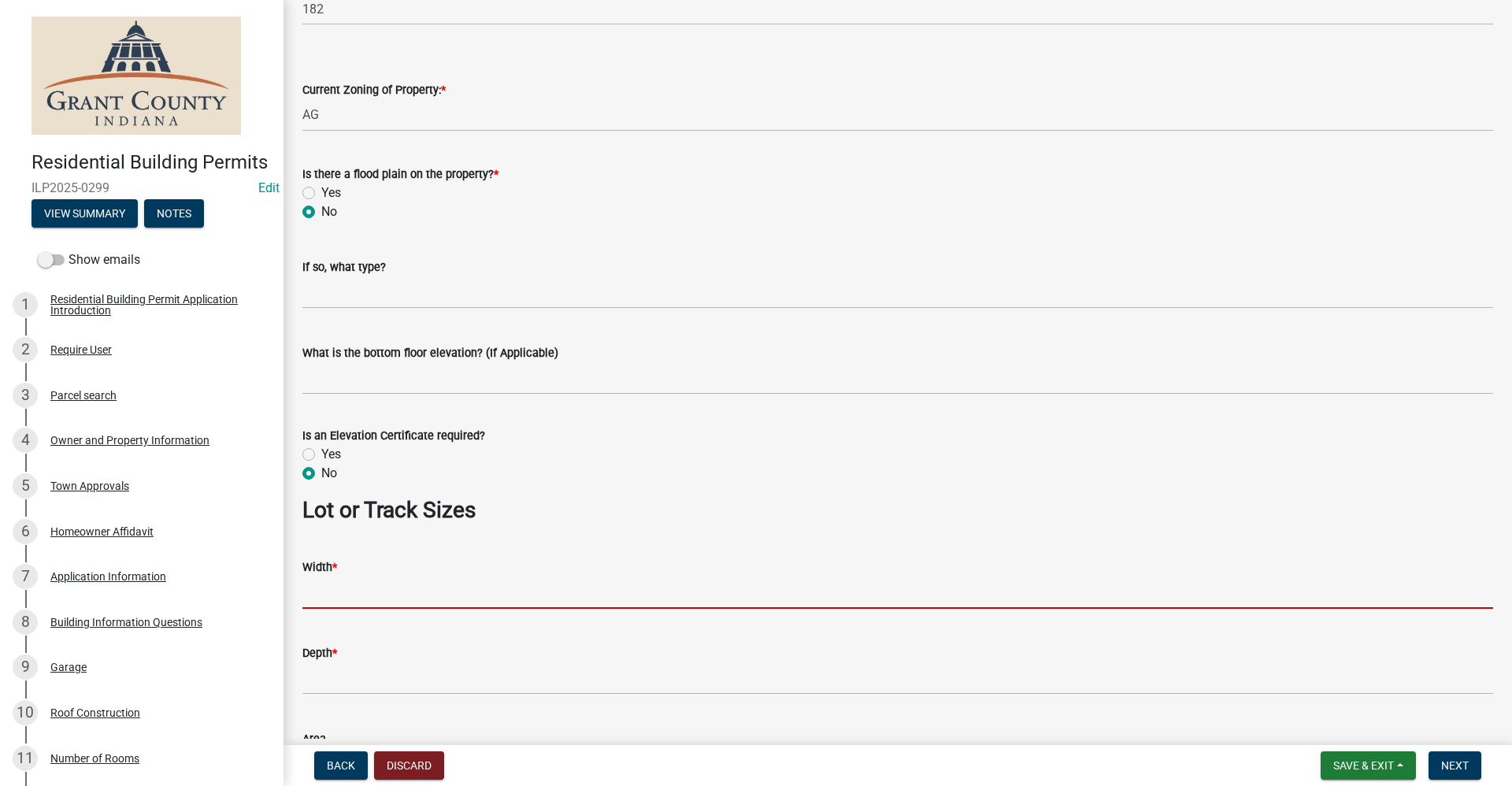
click at [336, 593] on input "Width *" at bounding box center [898, 593] width 1191 height 32
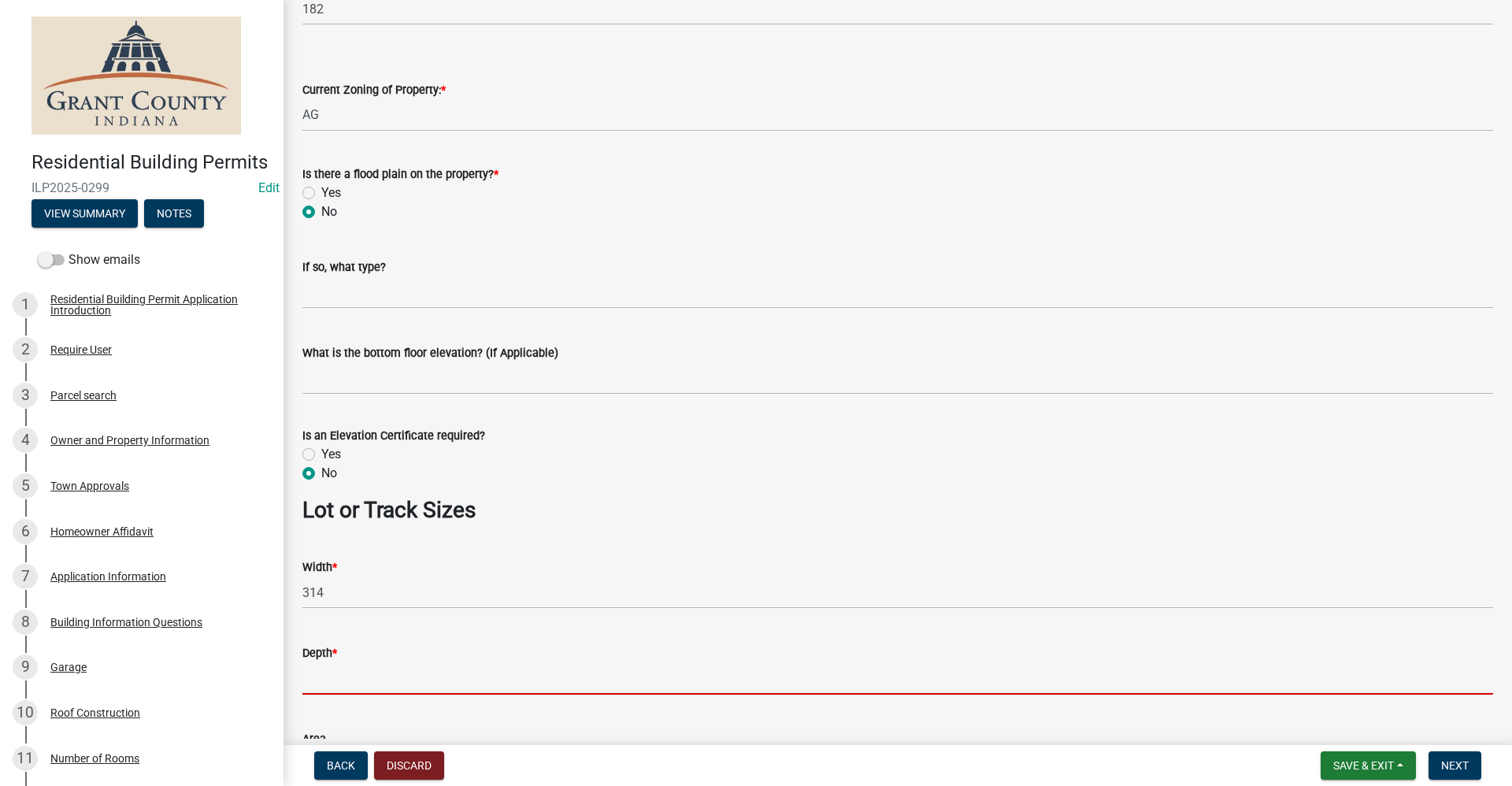
click at [320, 681] on input "Depth *" at bounding box center [898, 678] width 1191 height 32
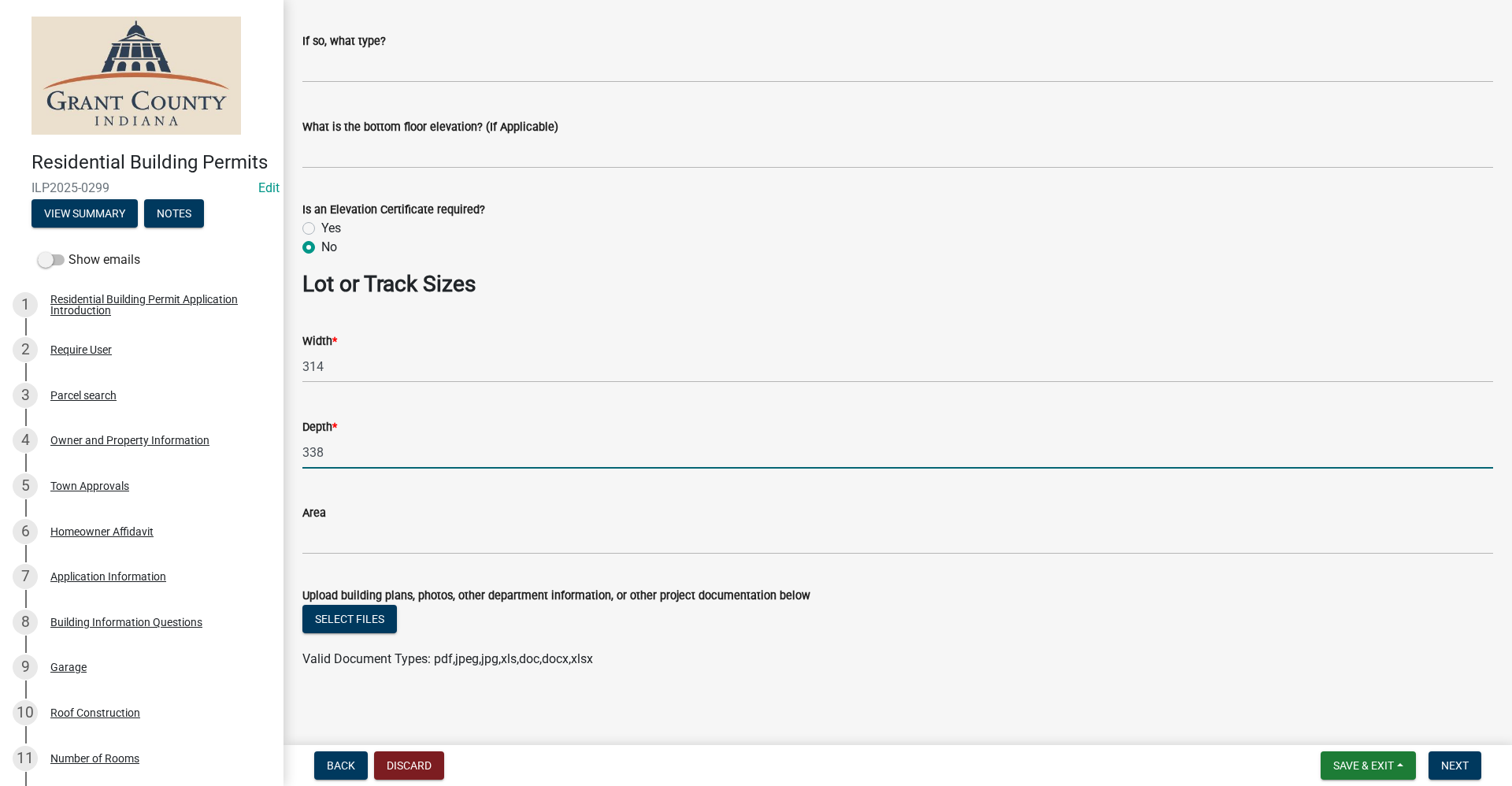
scroll to position [1019, 0]
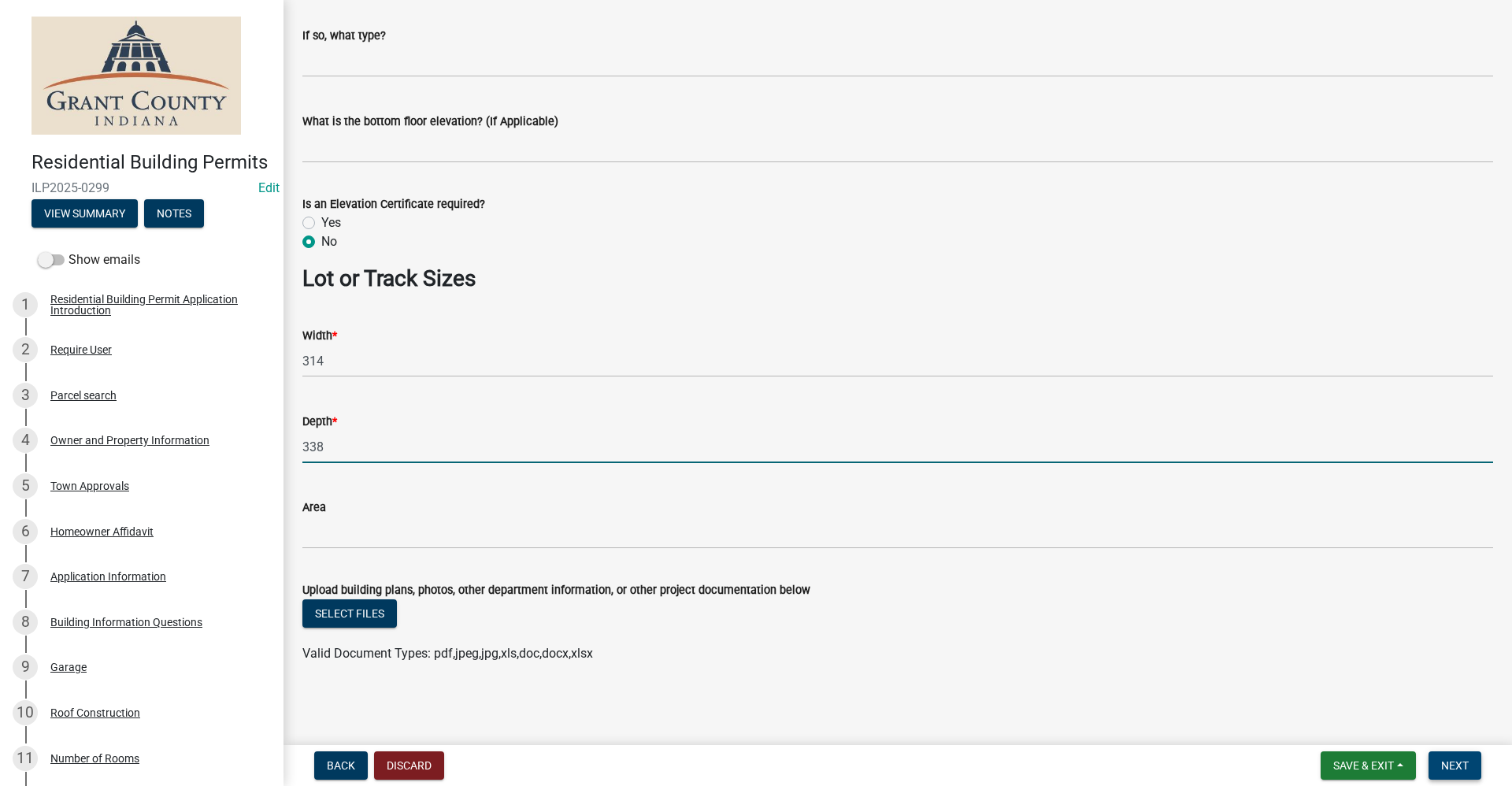
click at [1457, 771] on span "Next" at bounding box center [1455, 765] width 28 height 13
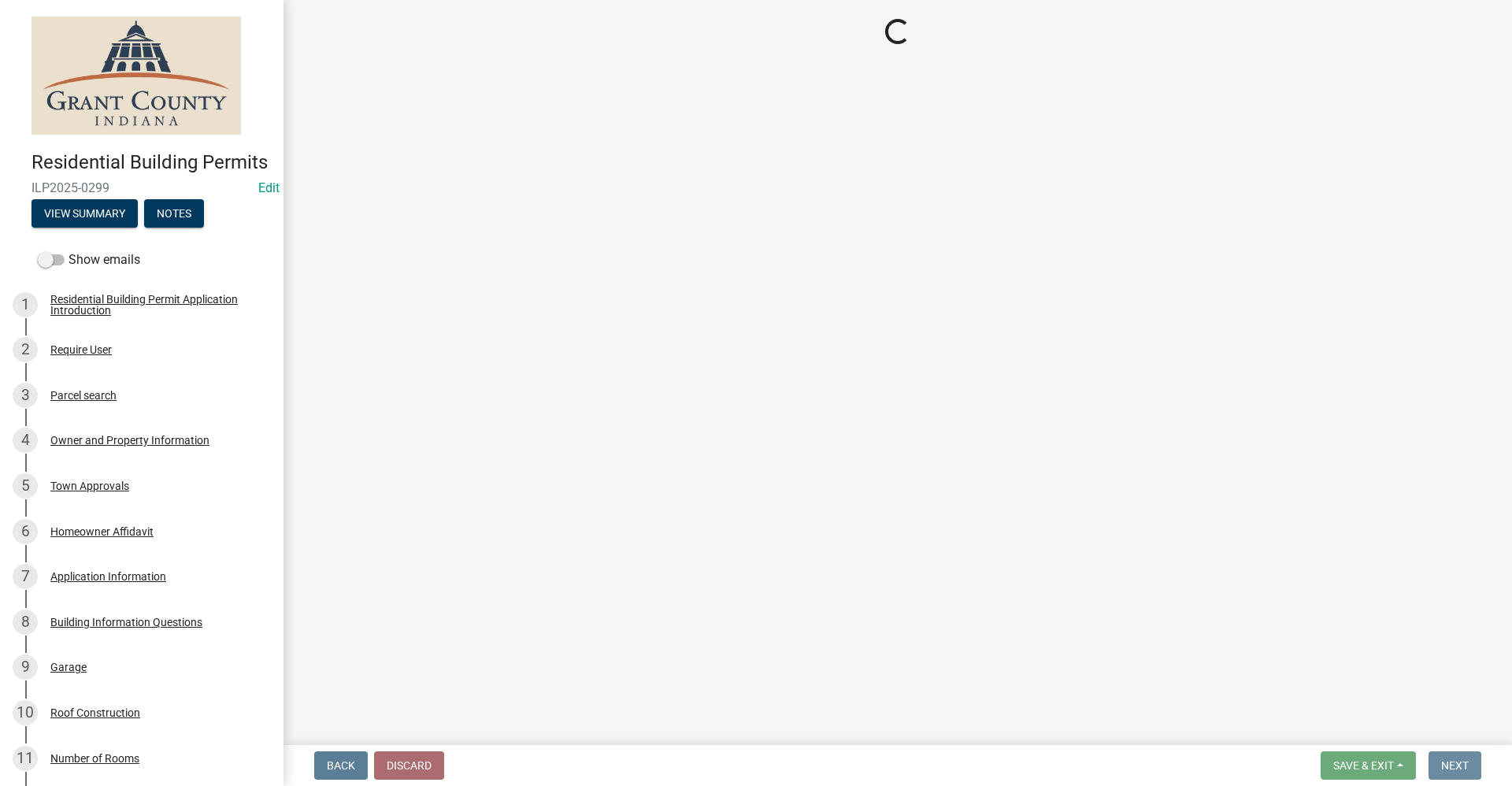
scroll to position [0, 0]
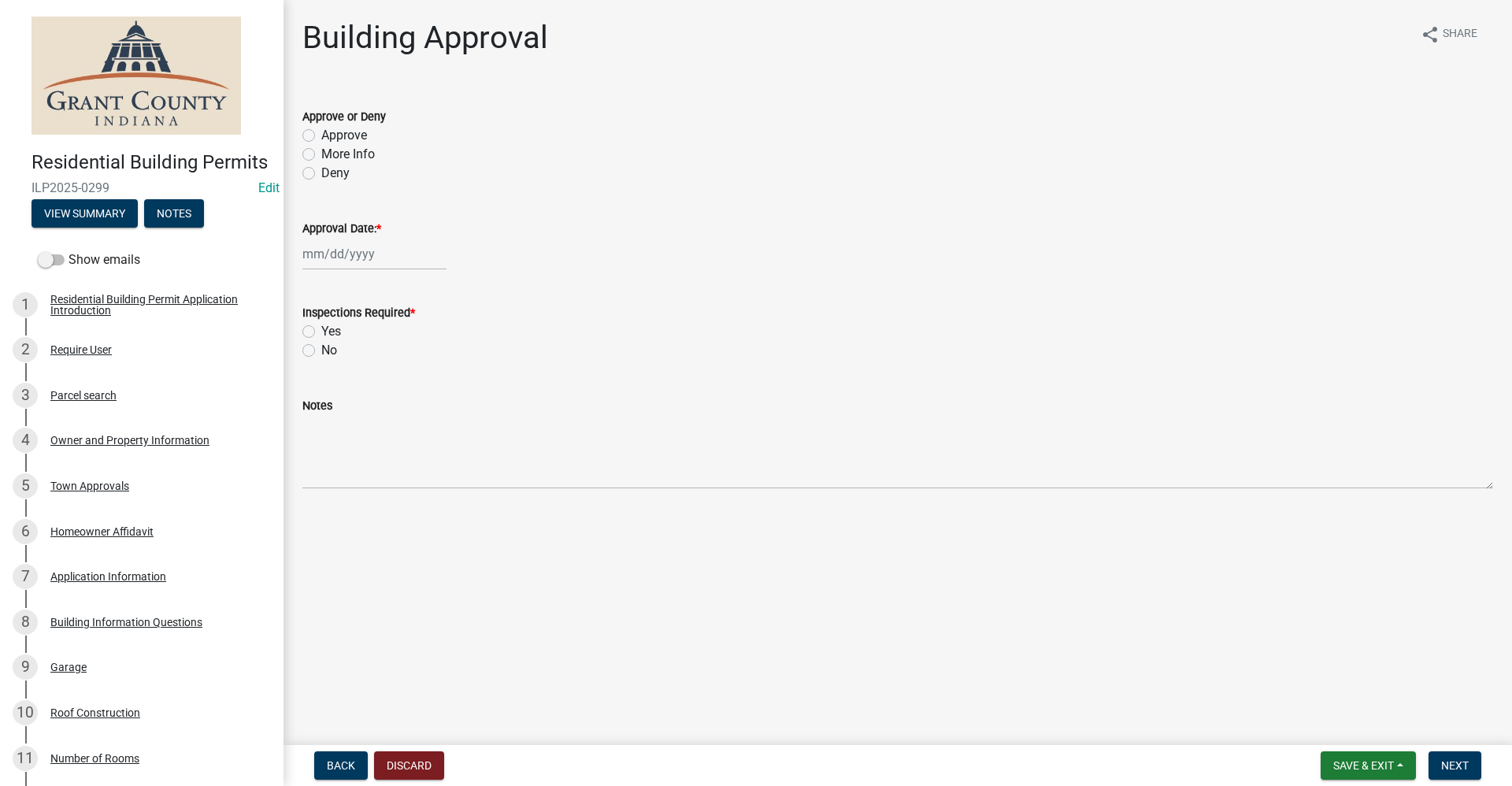
drag, startPoint x: 307, startPoint y: 135, endPoint x: 339, endPoint y: 189, distance: 62.8
click at [321, 135] on label "Approve" at bounding box center [343, 135] width 46 height 19
click at [321, 135] on input "Approve" at bounding box center [326, 130] width 10 height 10
click at [332, 258] on div at bounding box center [374, 254] width 144 height 32
click at [418, 371] on div "10" at bounding box center [419, 363] width 25 height 25
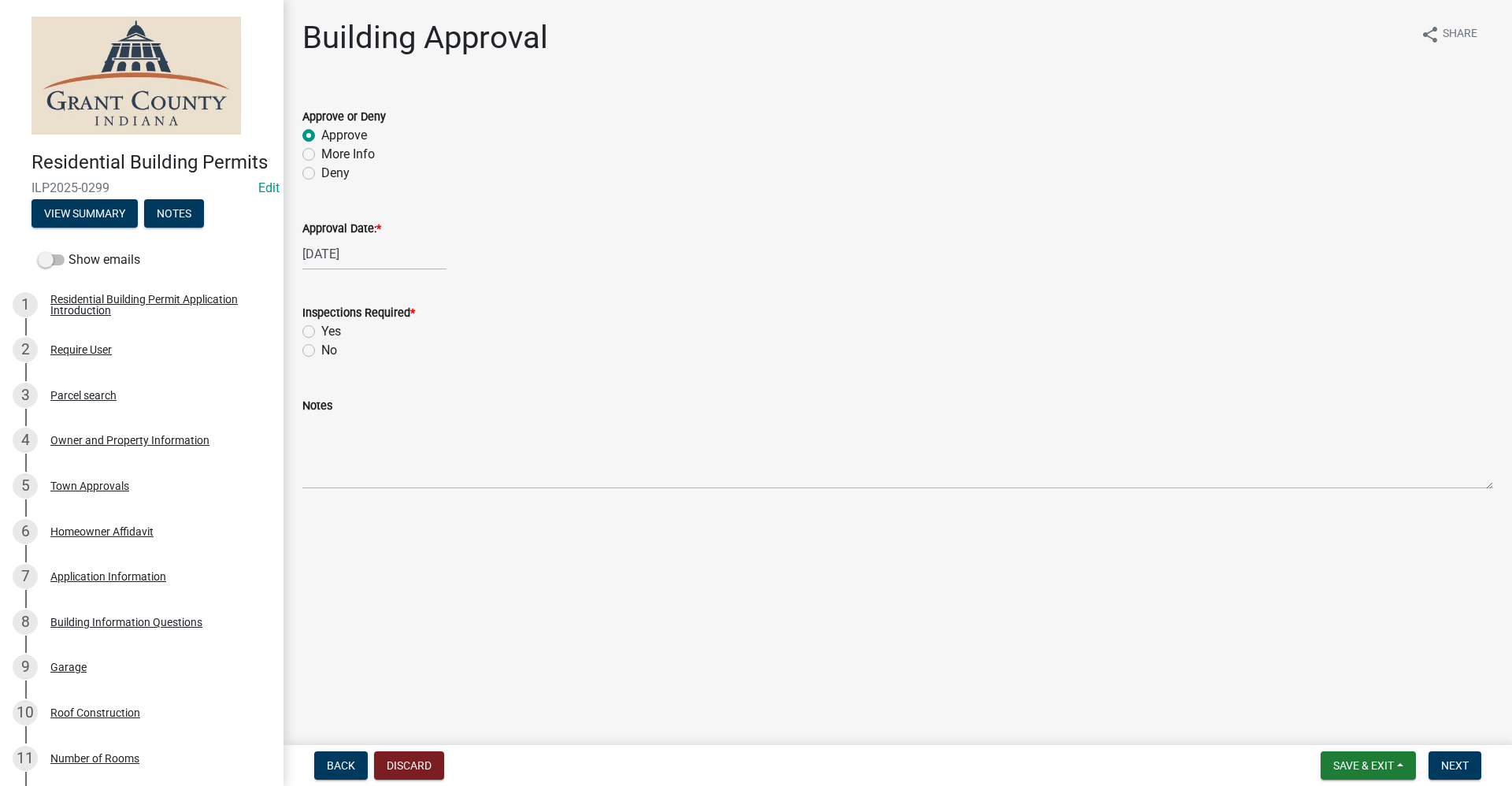
click at [321, 330] on label "Yes" at bounding box center [331, 331] width 20 height 19
click at [321, 330] on input "Yes" at bounding box center [326, 327] width 10 height 10
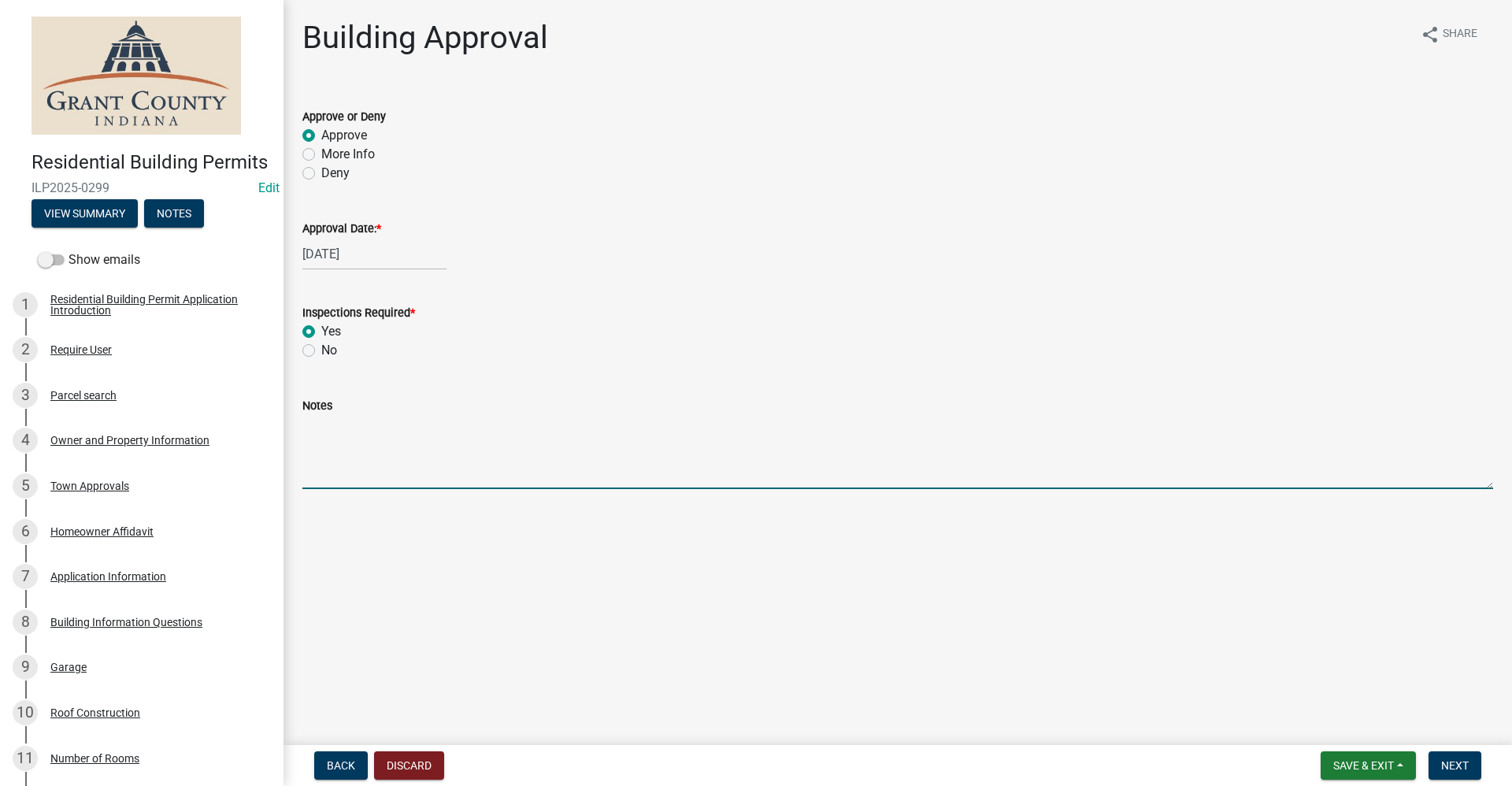
click at [322, 468] on textarea "Notes" at bounding box center [898, 452] width 1191 height 74
click at [1468, 767] on span "Next" at bounding box center [1455, 765] width 28 height 13
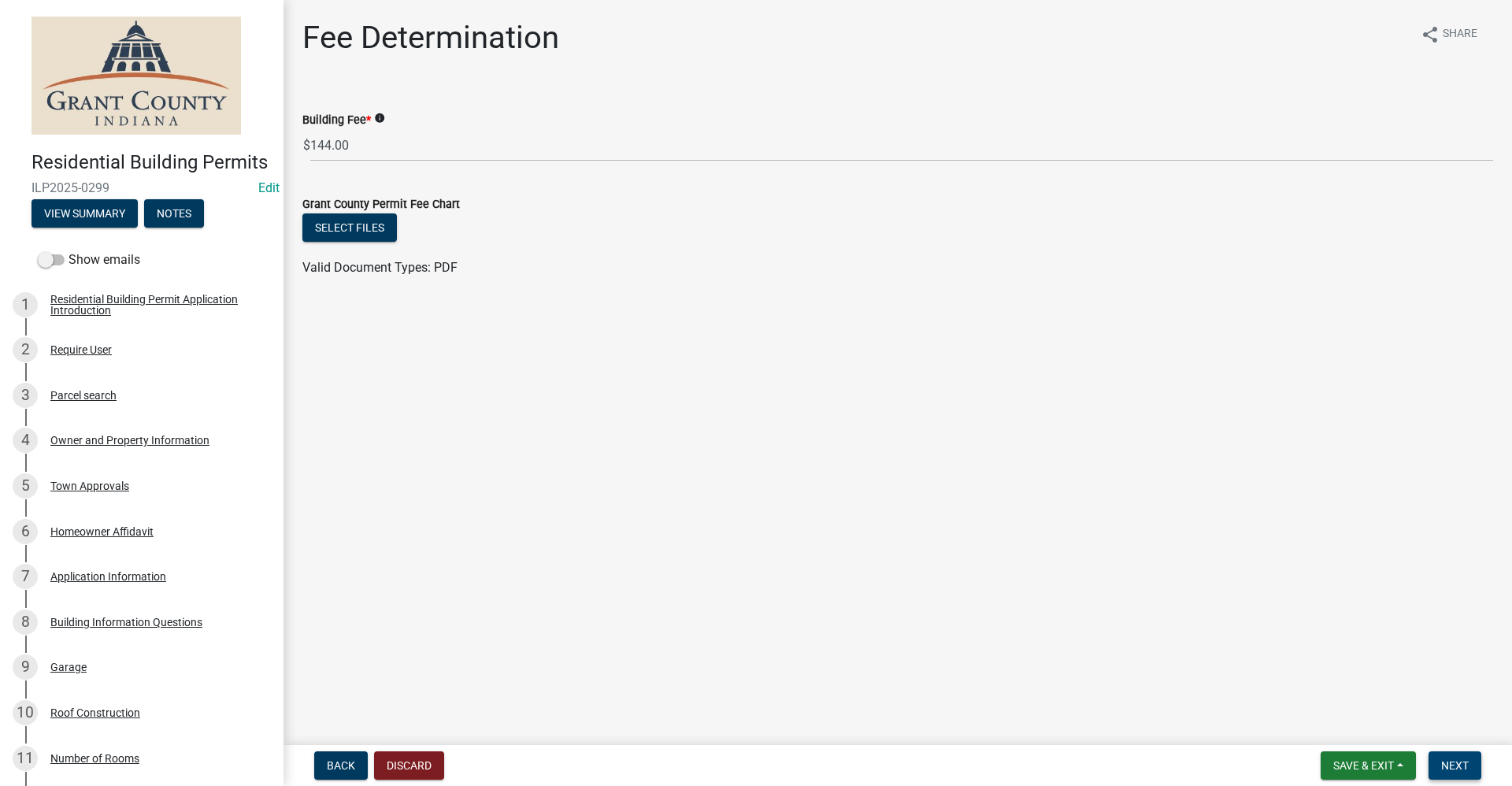
click at [1464, 764] on span "Next" at bounding box center [1455, 765] width 28 height 13
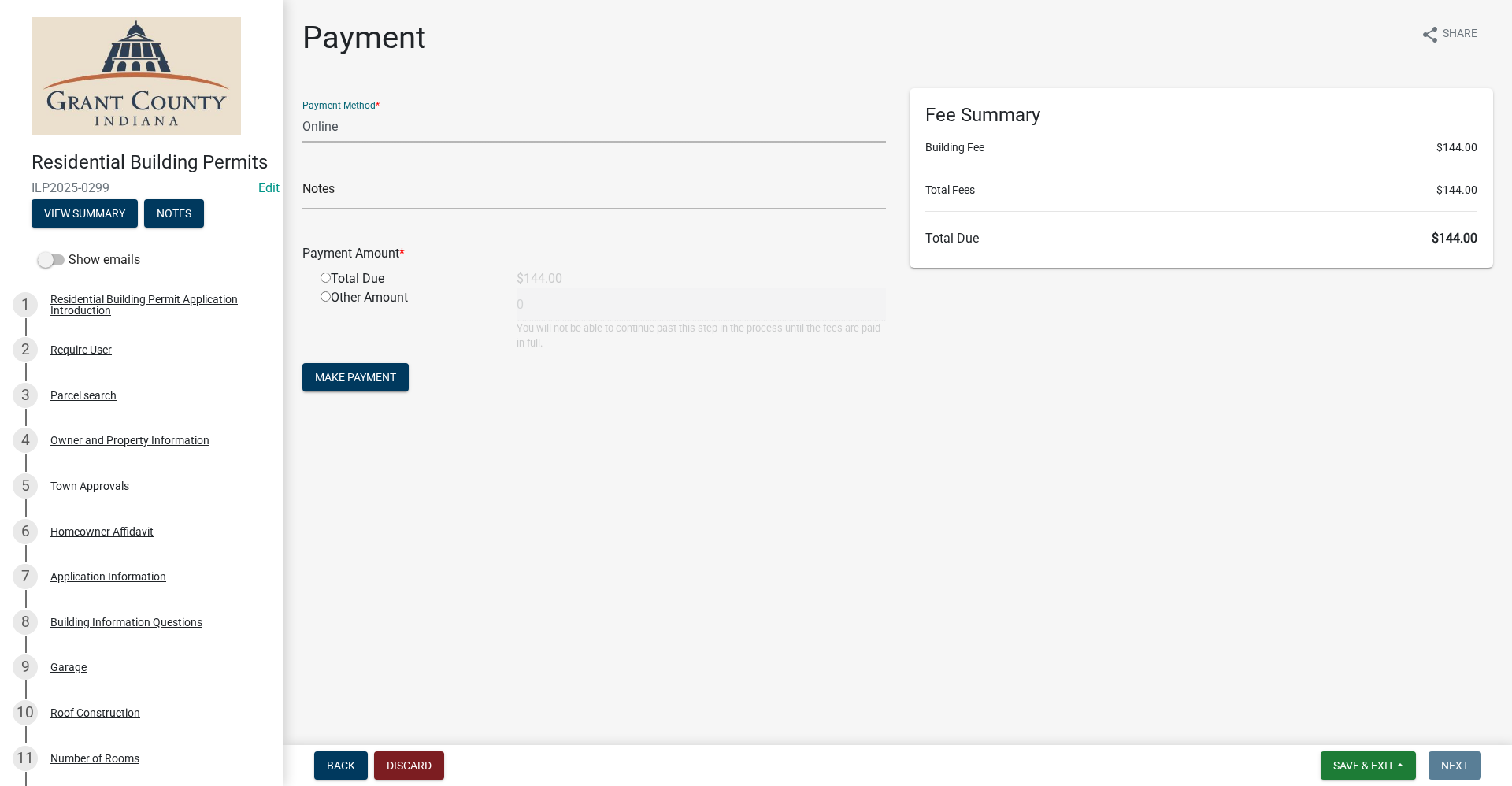
click at [341, 119] on select "Credit Card POS Check Cash Online" at bounding box center [594, 127] width 584 height 32
click at [302, 110] on select "Credit Card POS Check Cash Online" at bounding box center [594, 127] width 584 height 32
click at [323, 278] on input "radio" at bounding box center [325, 277] width 10 height 10
click at [362, 199] on input "text" at bounding box center [594, 194] width 584 height 32
click at [357, 377] on span "Make Payment" at bounding box center [355, 378] width 81 height 13
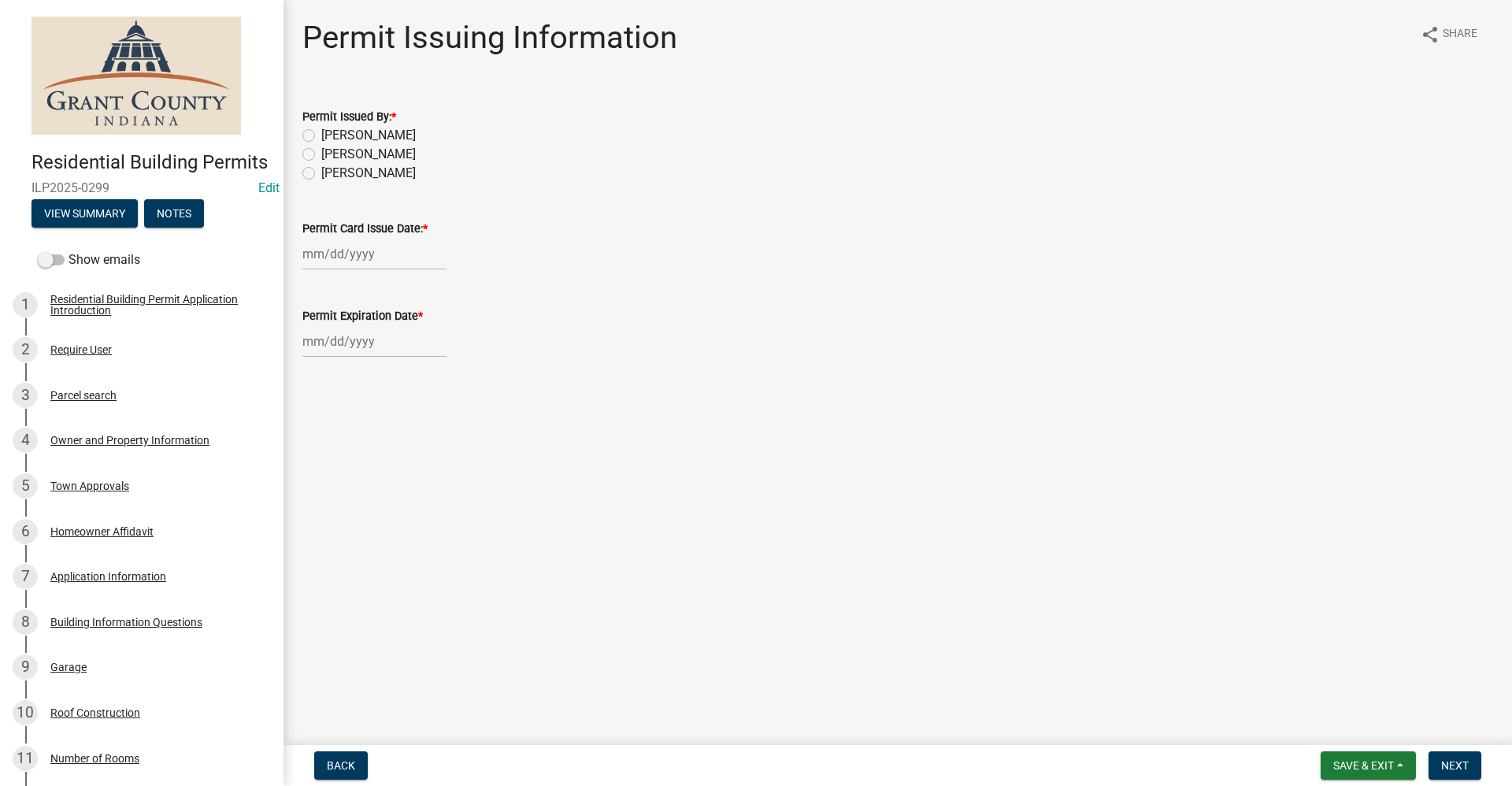
click at [321, 134] on label "[PERSON_NAME]" at bounding box center [368, 135] width 94 height 19
click at [321, 134] on input "[PERSON_NAME]" at bounding box center [326, 130] width 10 height 10
click at [338, 250] on div at bounding box center [374, 254] width 144 height 32
click at [421, 363] on div "10" at bounding box center [419, 363] width 25 height 25
click at [385, 343] on div at bounding box center [374, 342] width 144 height 32
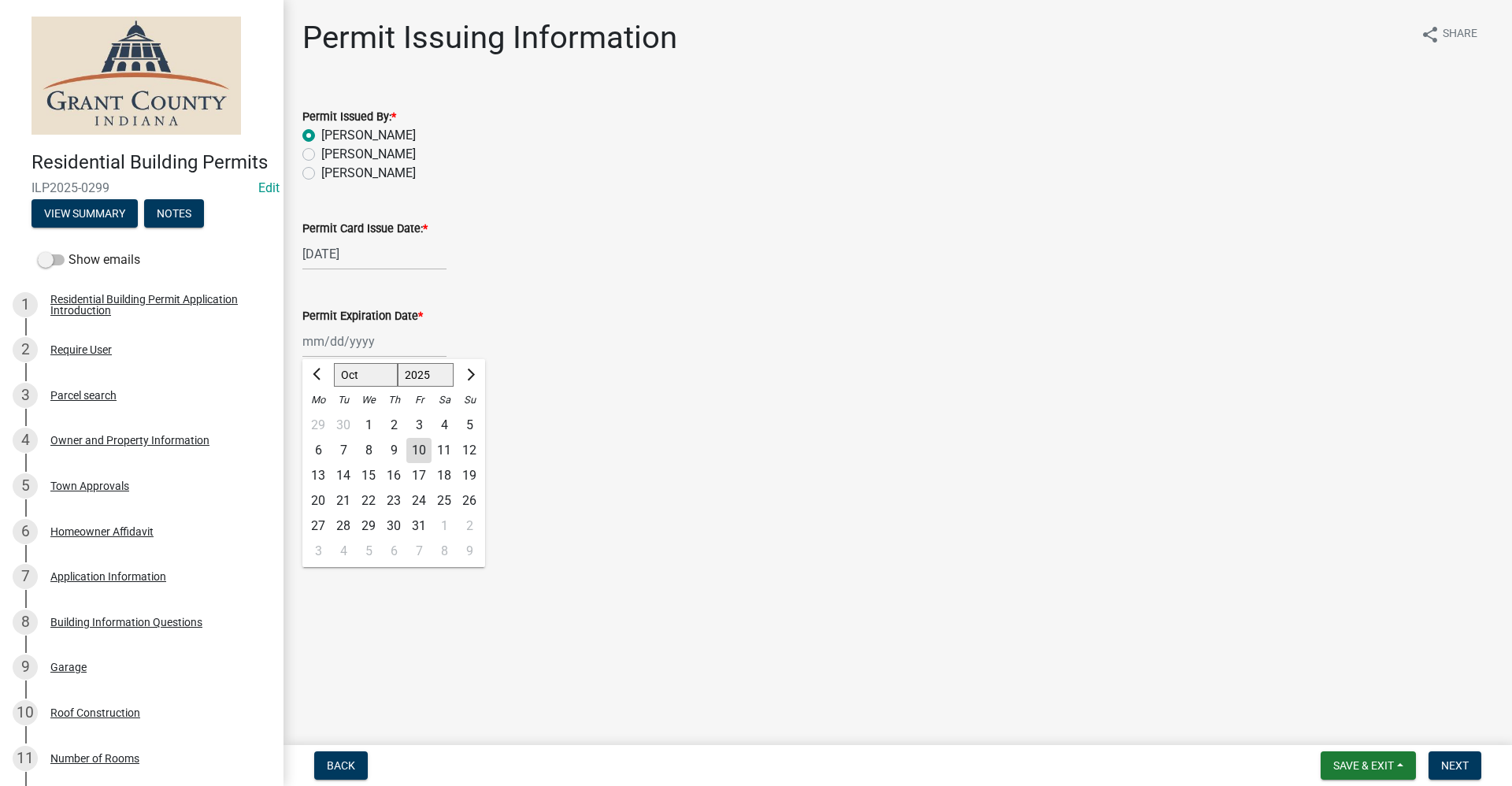
click at [421, 452] on div "10" at bounding box center [419, 450] width 25 height 25
click at [388, 342] on div "[DATE] [PERSON_NAME] Apr May Jun [DATE] Aug Sep Oct Nov [DATE] 1526 1527 1528 1…" at bounding box center [374, 342] width 144 height 32
click at [439, 376] on select "1525 1526 1527 1528 1529 1530 1531 1532 1533 1534 1535 1536 1537 1538 1539 1540…" at bounding box center [425, 375] width 56 height 23
click at [397, 363] on select "1525 1526 1527 1528 1529 1530 1531 1532 1533 1534 1535 1536 1537 1538 1539 1540…" at bounding box center [425, 375] width 56 height 23
click at [448, 450] on div "10" at bounding box center [444, 450] width 25 height 25
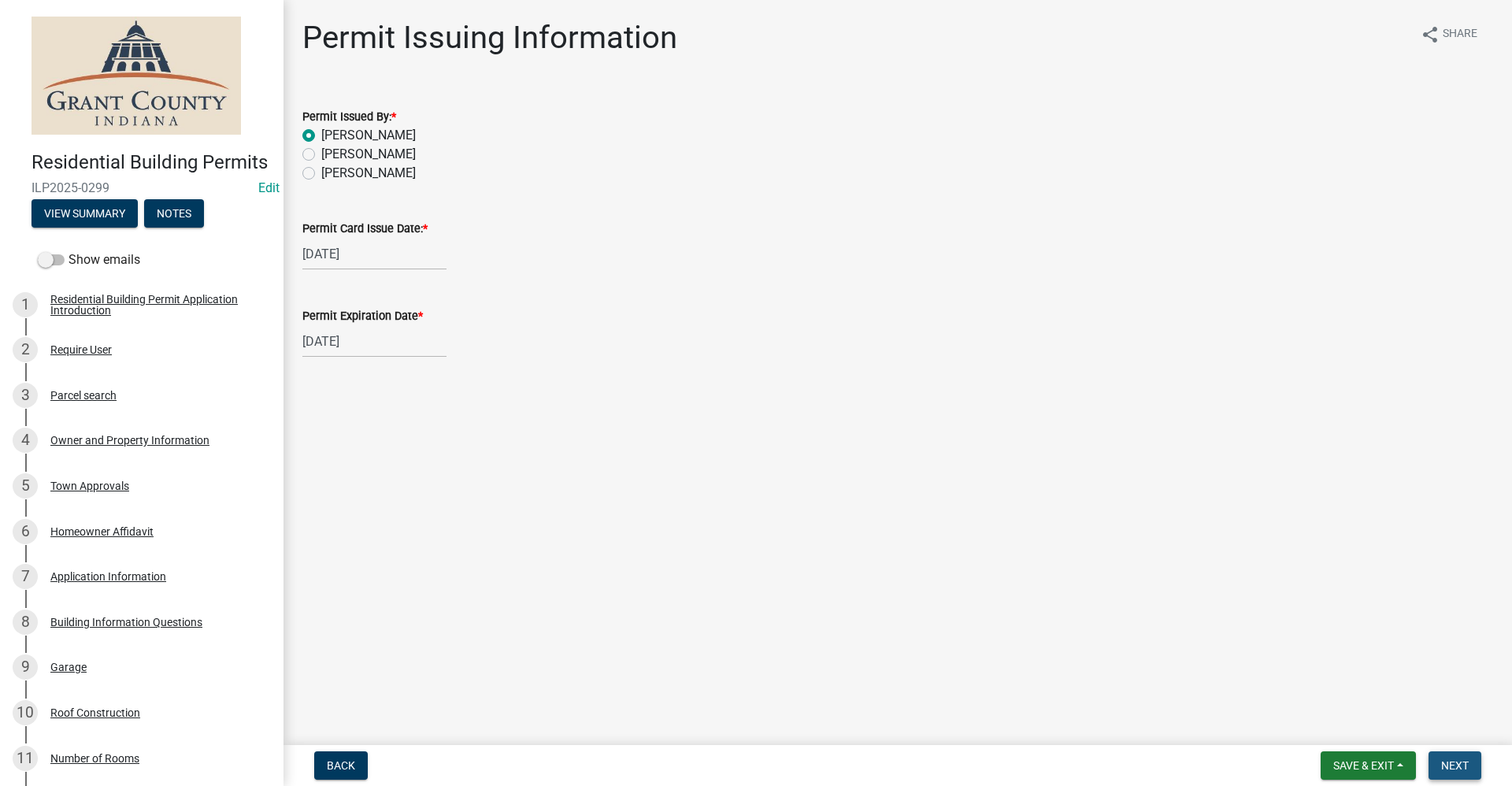
click at [1462, 767] on span "Next" at bounding box center [1455, 765] width 28 height 13
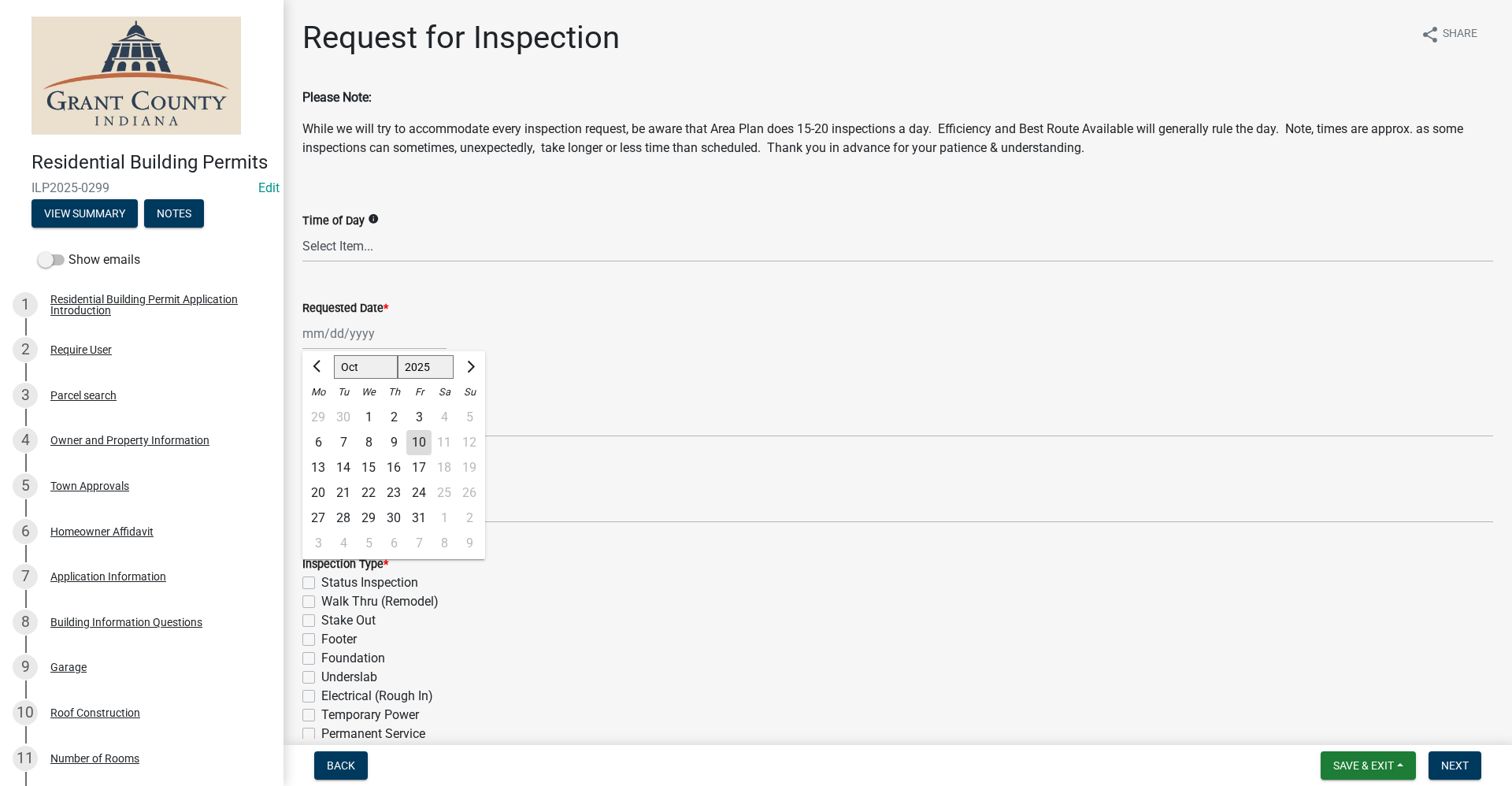
click at [332, 338] on div "[PERSON_NAME] Feb Mar Apr [PERSON_NAME][DATE] Oct Nov [DATE] 1526 1527 1528 152…" at bounding box center [374, 334] width 144 height 32
click at [366, 471] on div "15" at bounding box center [369, 467] width 25 height 25
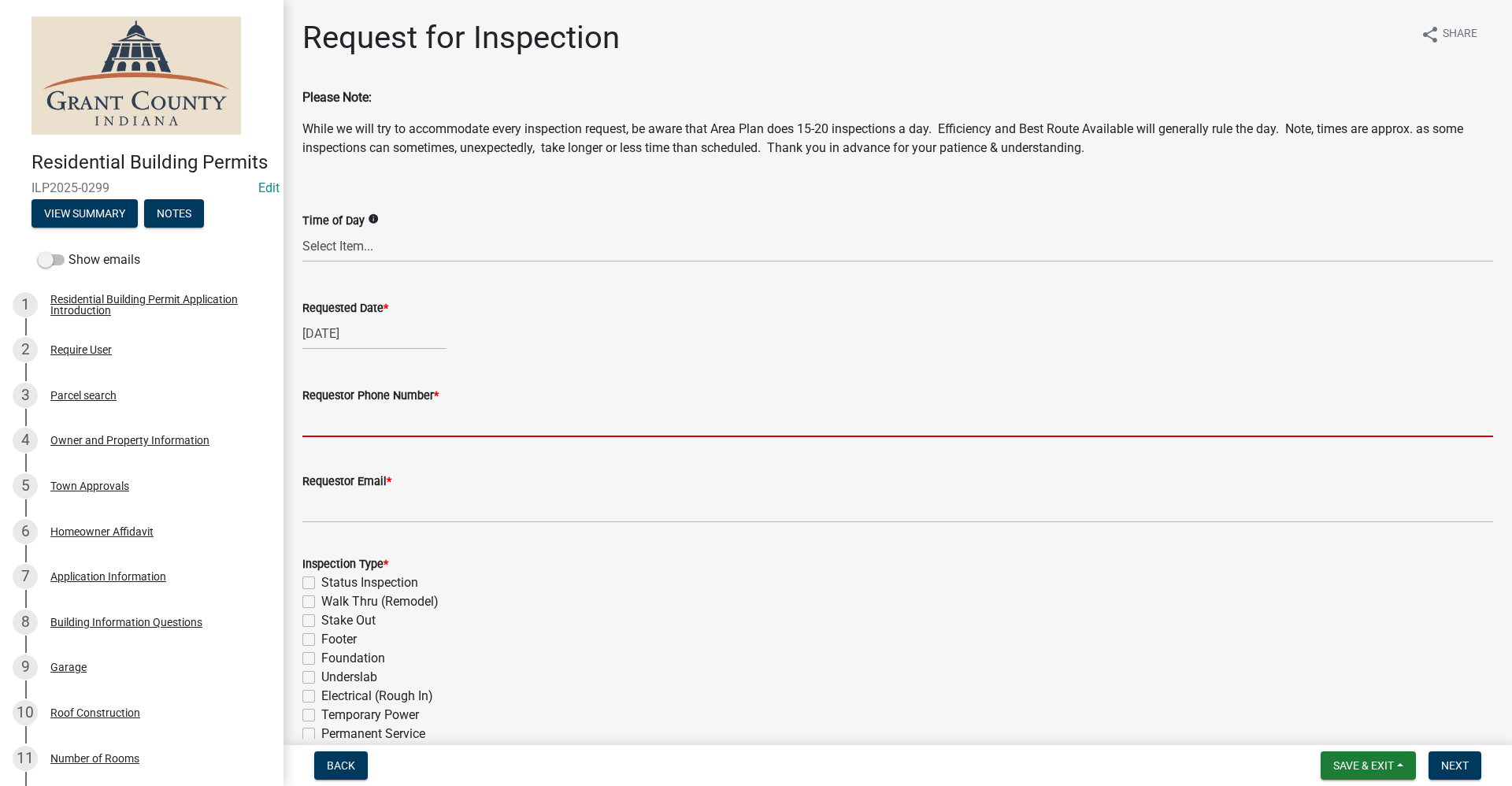
click at [335, 426] on input "Requestor Phone Number *" at bounding box center [898, 421] width 1191 height 32
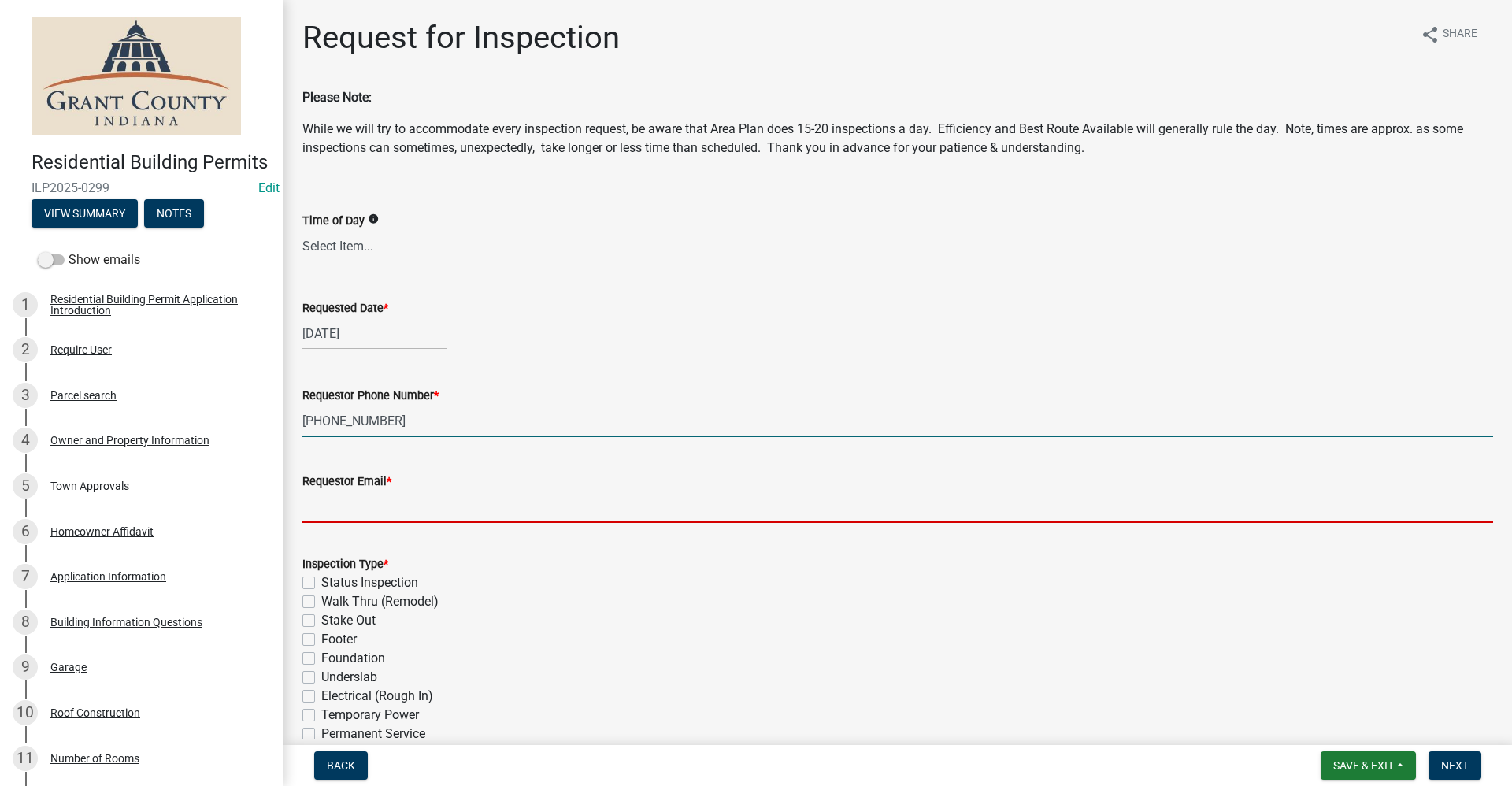
click at [334, 512] on input "Requestor Email *" at bounding box center [898, 507] width 1191 height 32
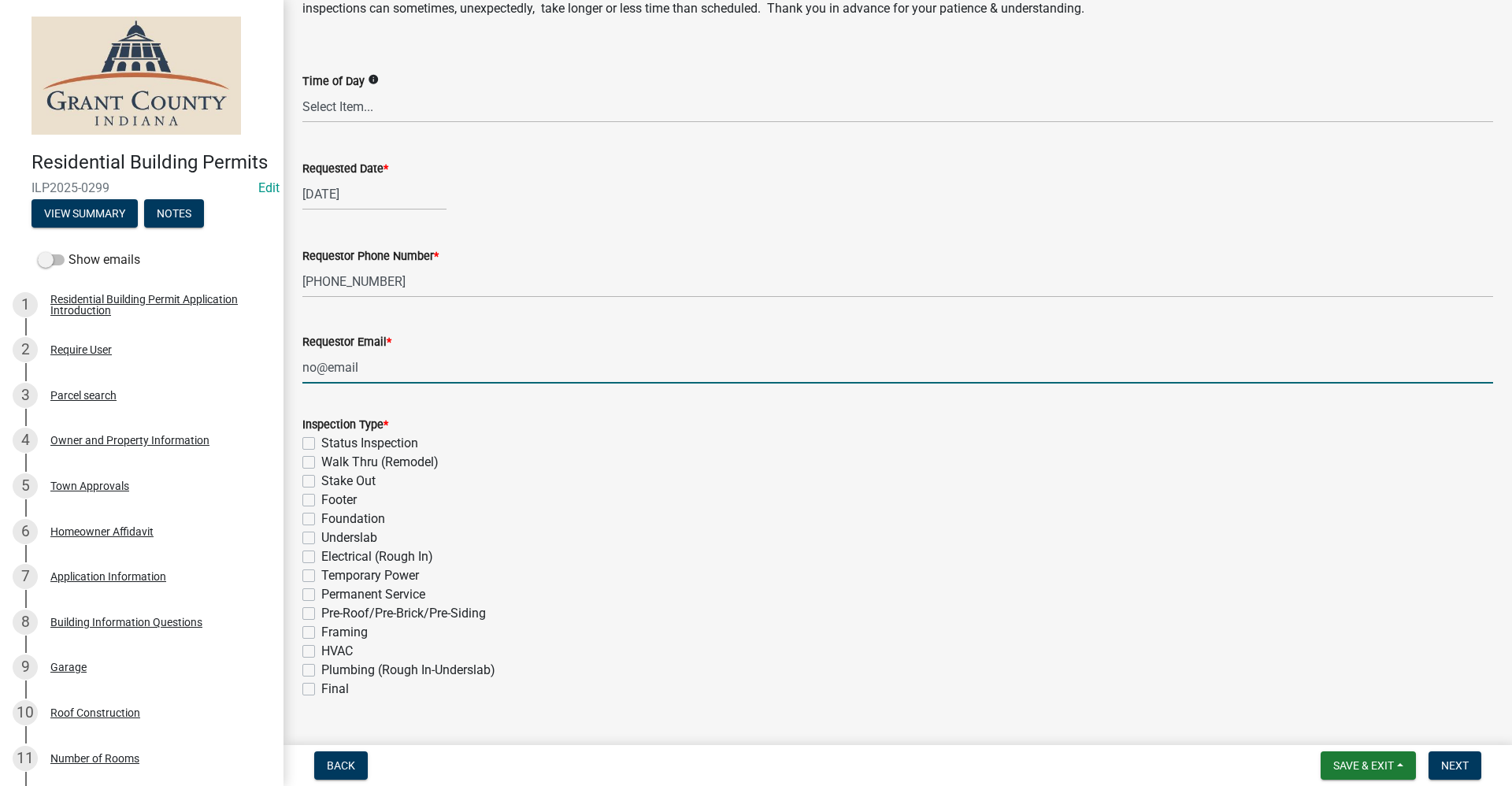
scroll to position [158, 0]
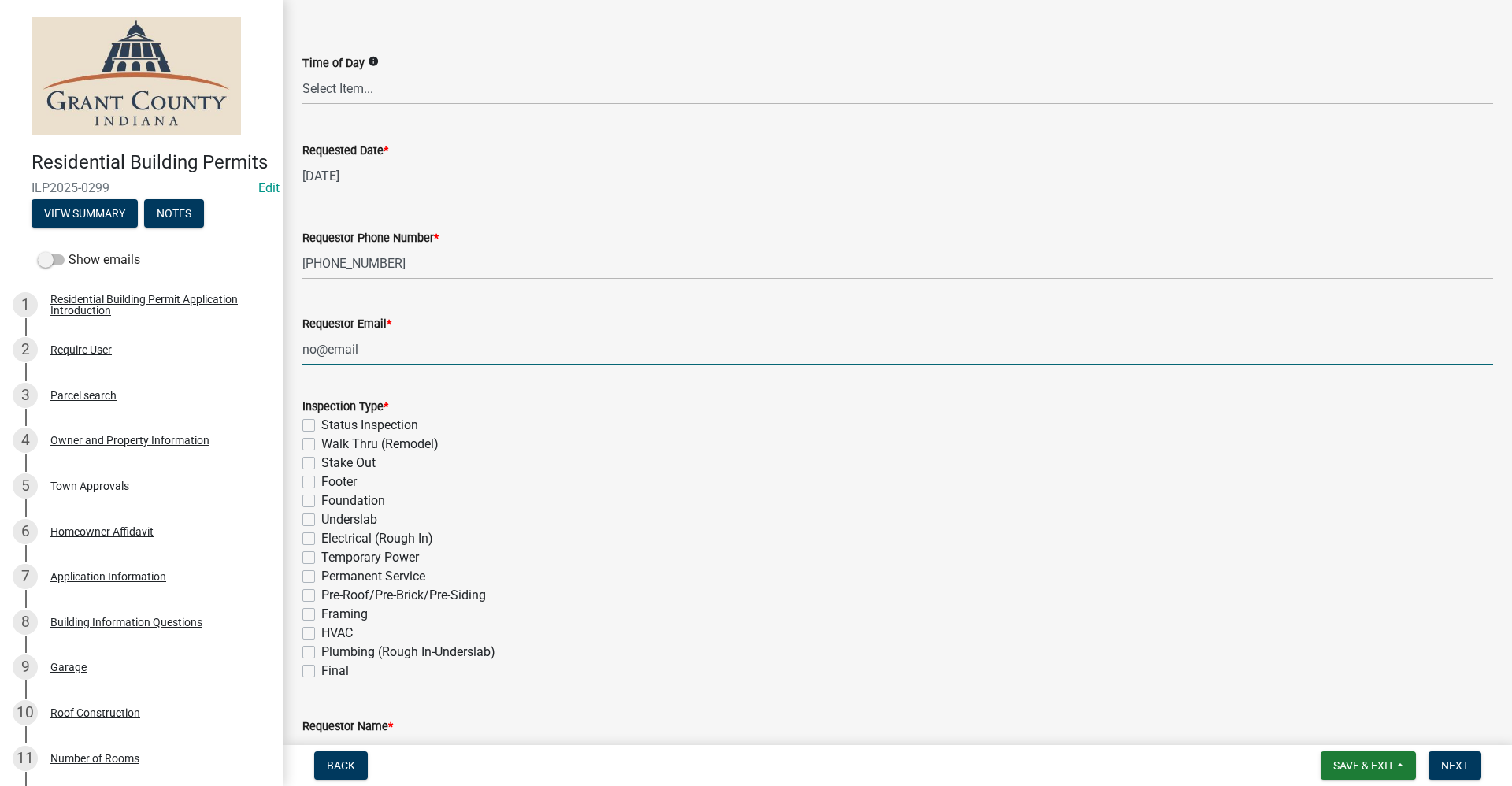
click at [321, 462] on label "Stake Out" at bounding box center [348, 463] width 55 height 19
click at [321, 462] on input "Stake Out" at bounding box center [326, 458] width 10 height 10
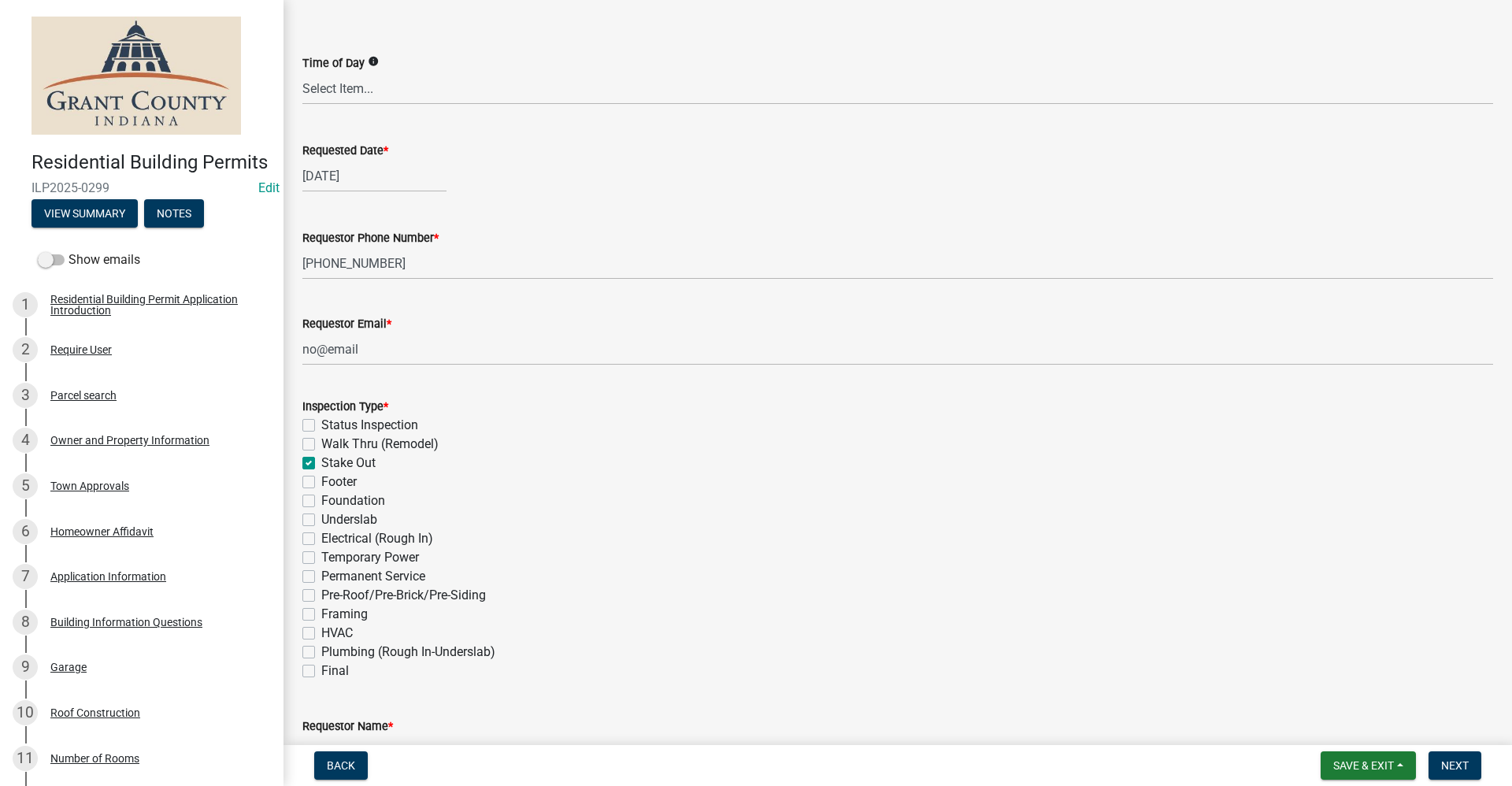
click at [321, 671] on label "Final" at bounding box center [335, 671] width 28 height 19
click at [321, 671] on input "Final" at bounding box center [326, 667] width 10 height 10
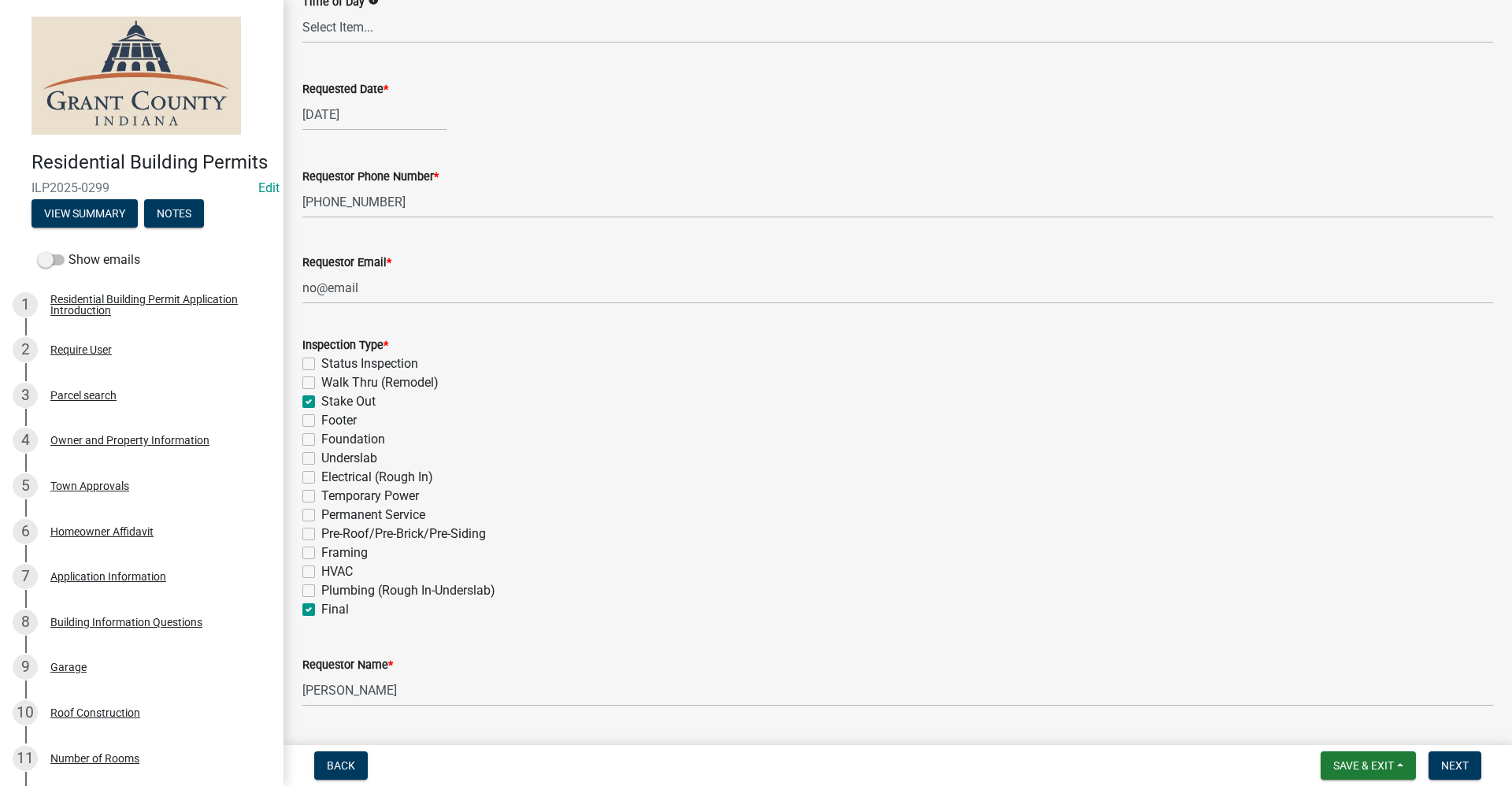
scroll to position [315, 0]
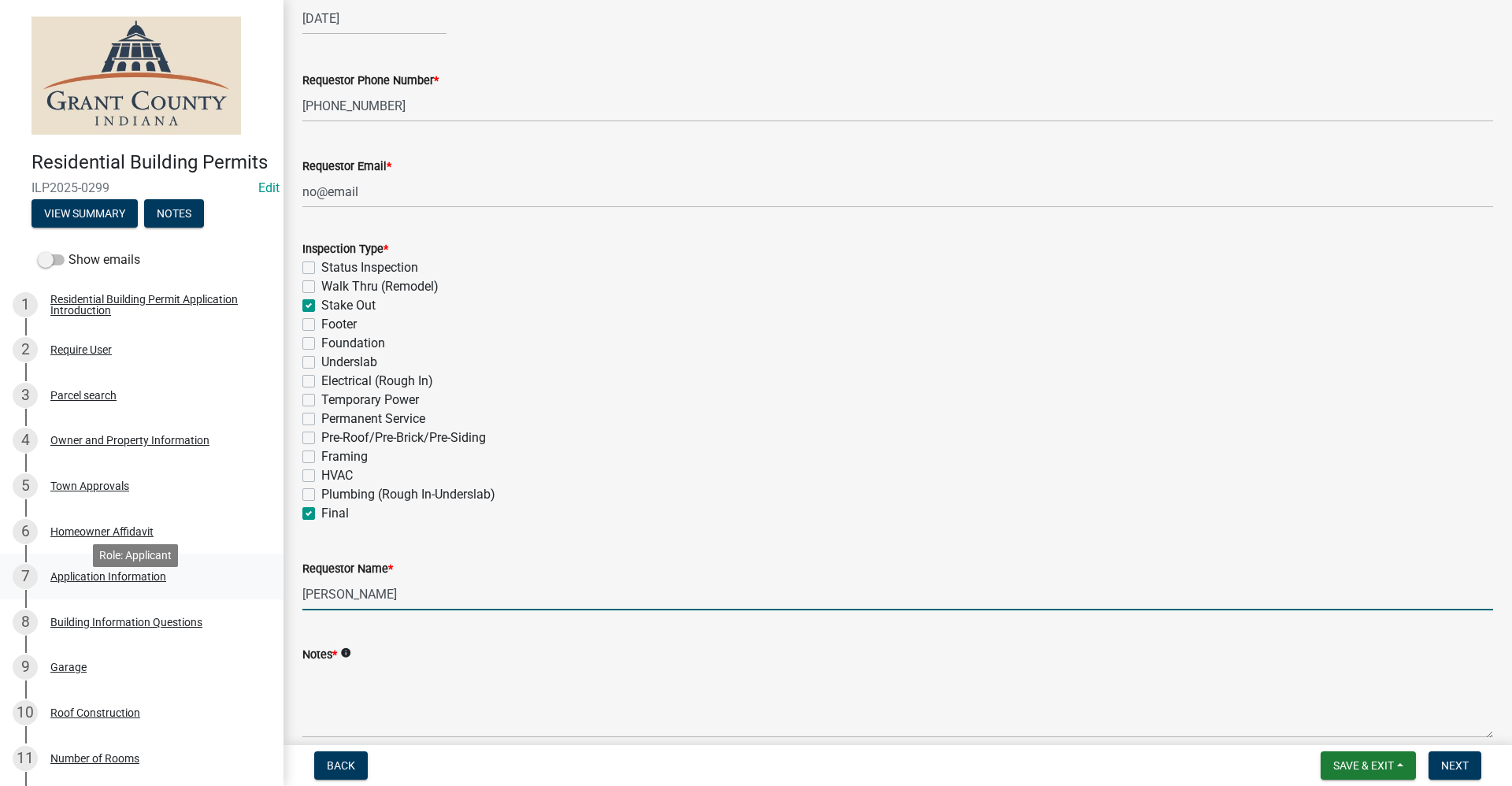
drag, startPoint x: 411, startPoint y: 599, endPoint x: 184, endPoint y: 601, distance: 227.0
click at [184, 601] on div "Residential Building Permits ILP2025-0299 Edit View Summary Notes Show emails 1…" at bounding box center [756, 393] width 1512 height 786
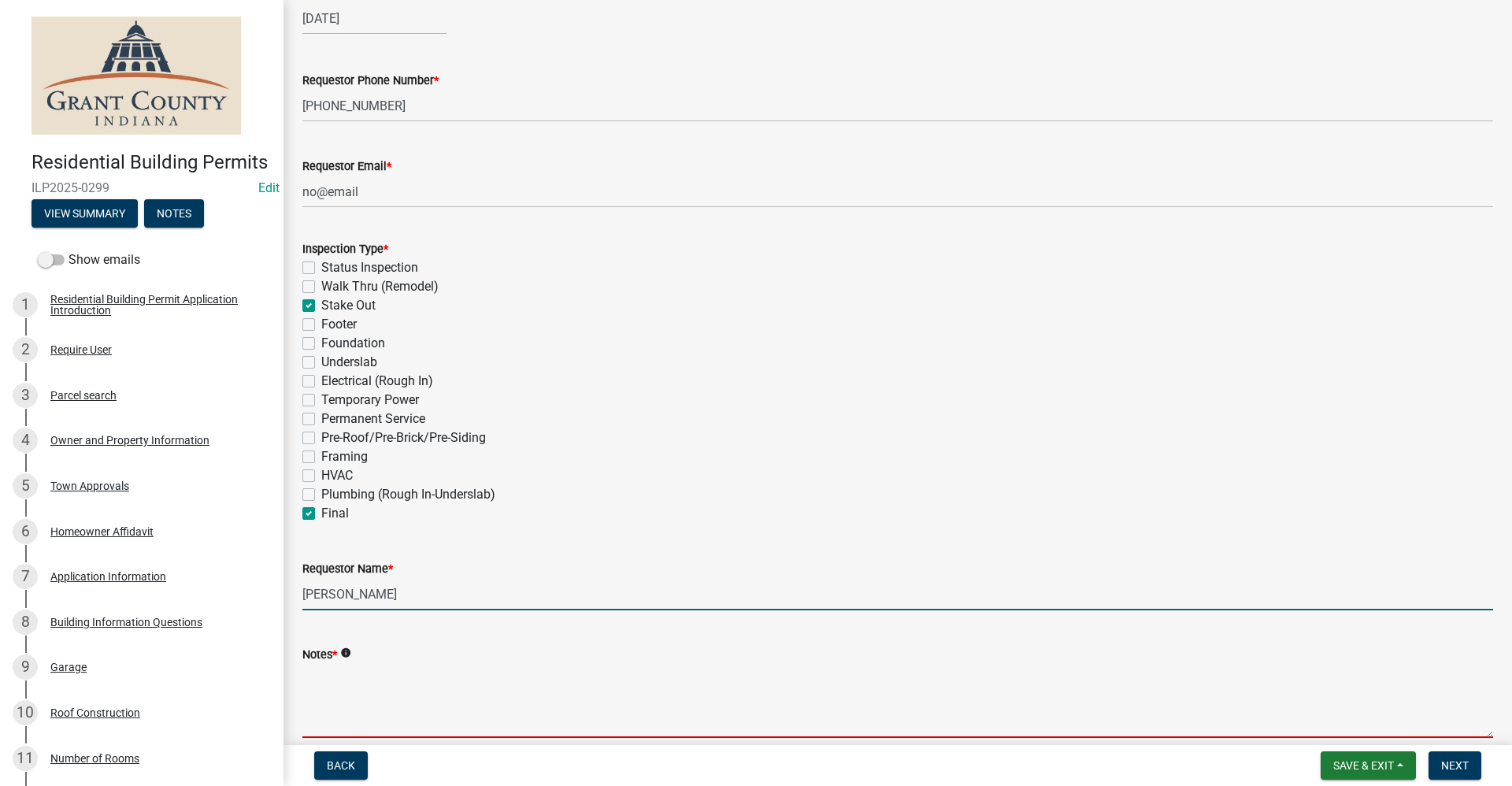
click at [320, 690] on textarea "Notes *" at bounding box center [898, 701] width 1191 height 74
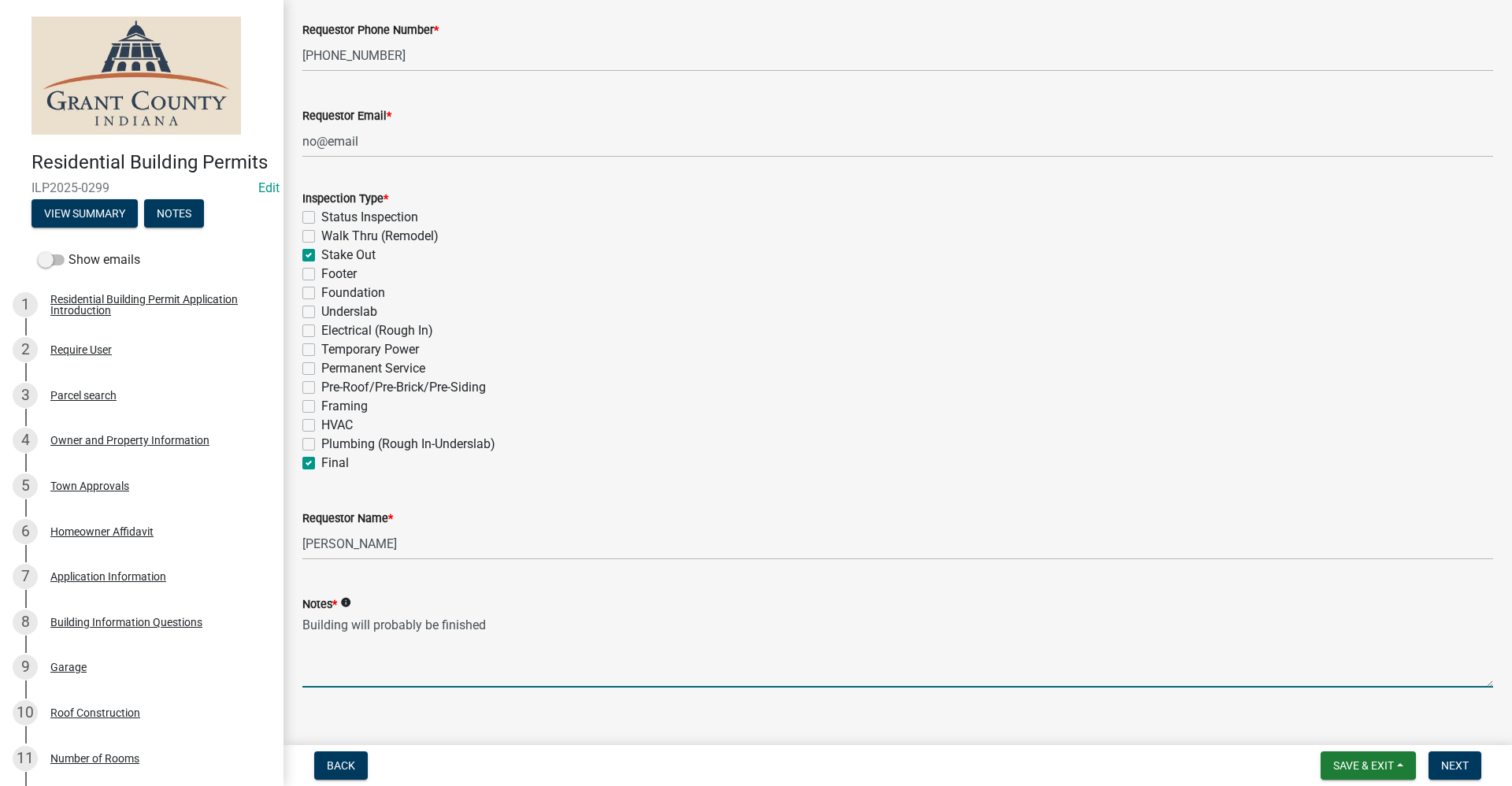
scroll to position [389, 0]
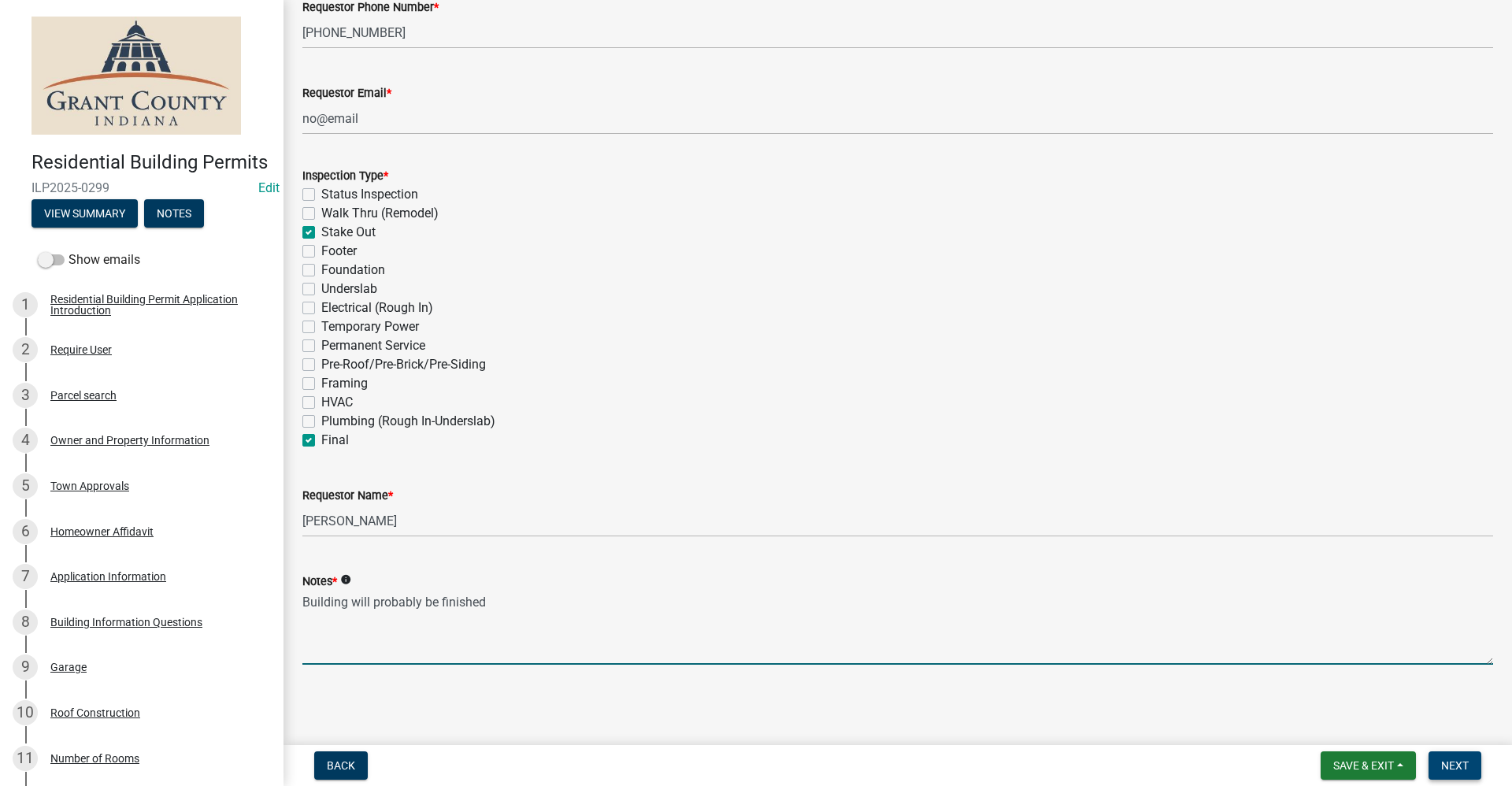
click at [1473, 766] on button "Next" at bounding box center [1455, 766] width 53 height 29
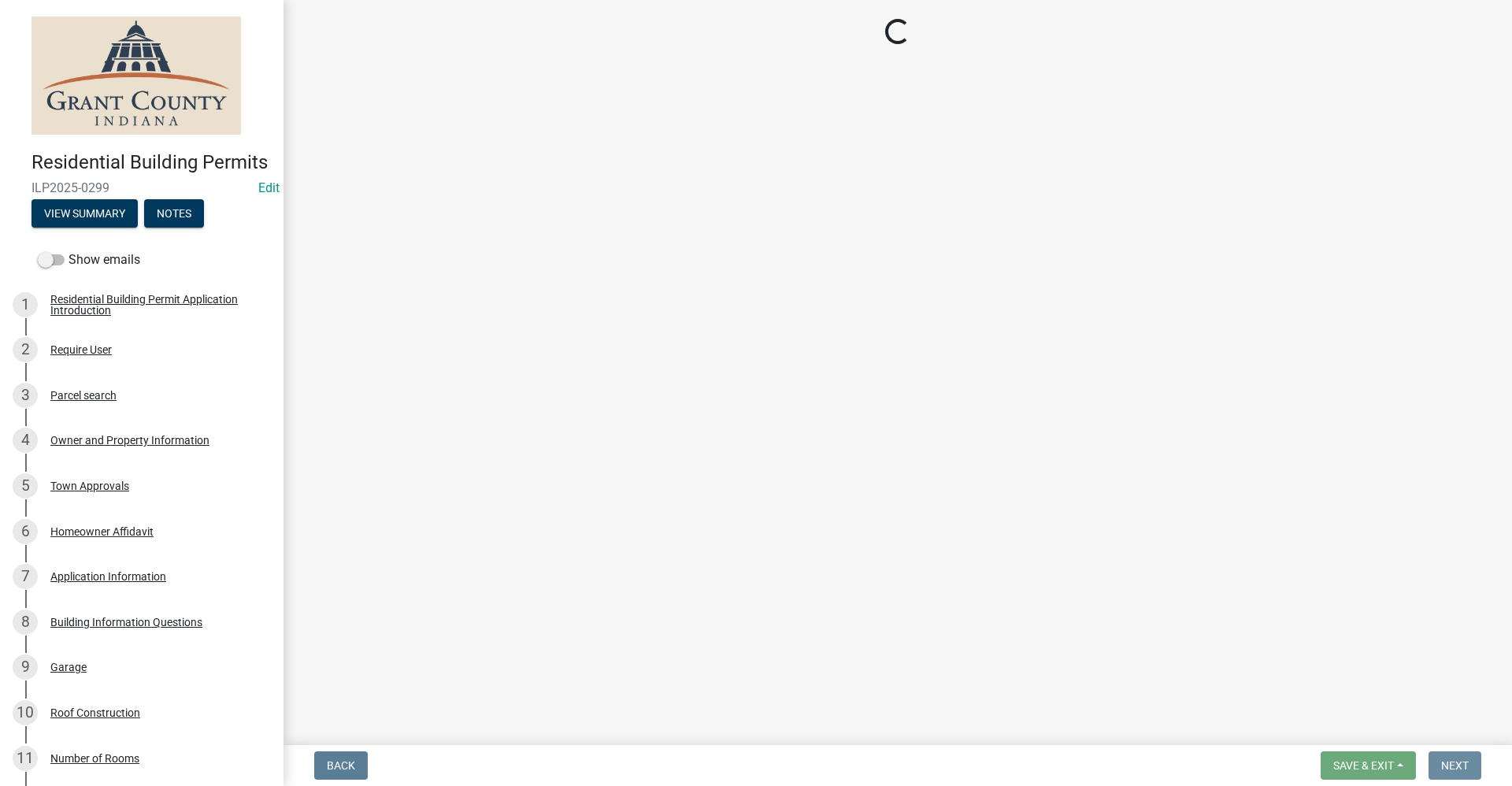
scroll to position [0, 0]
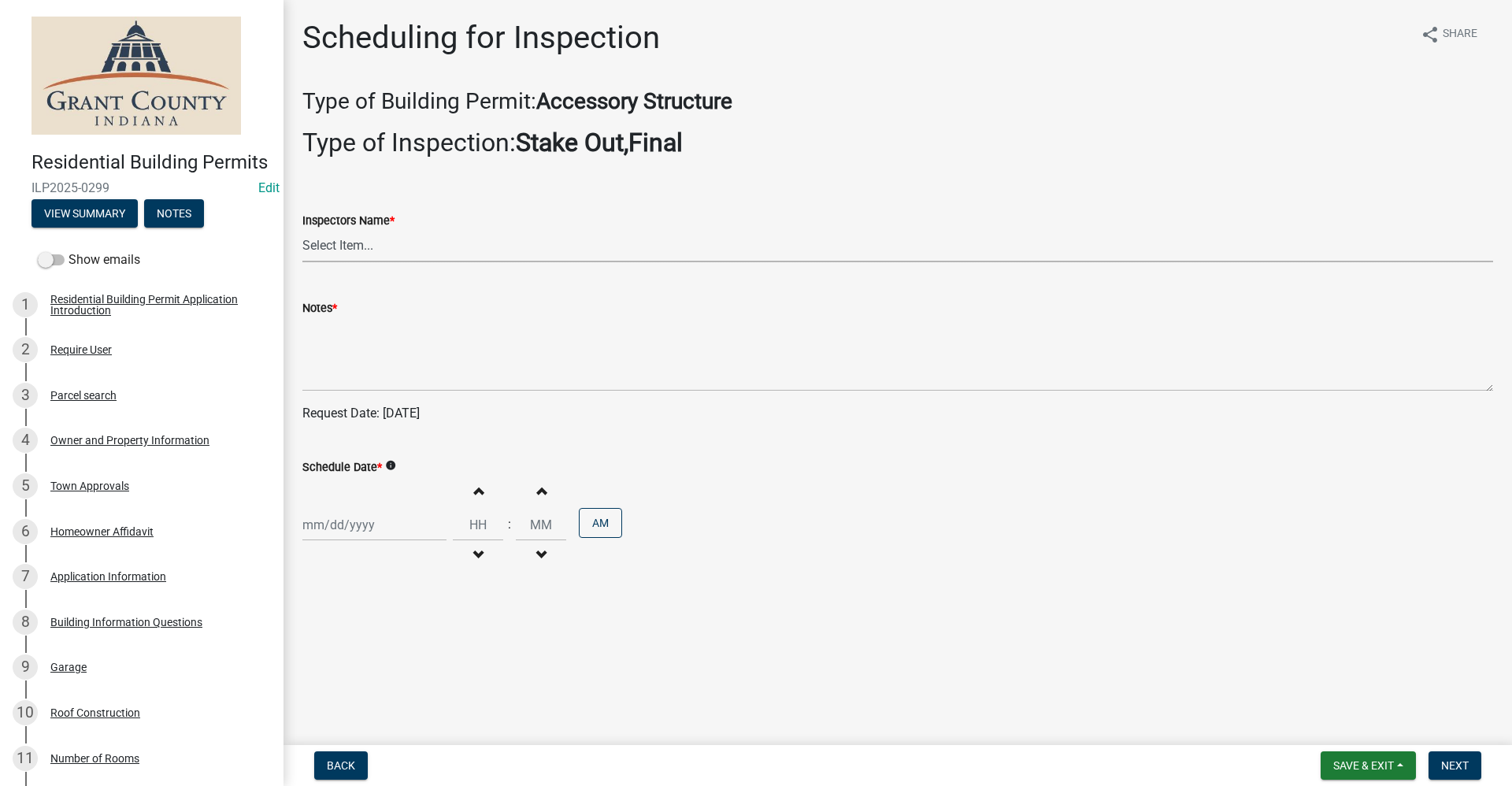
click at [378, 249] on select "Select Item... rberryhill ([PERSON_NAME]) [PERSON_NAME] ([PERSON_NAME]) [PERSON…" at bounding box center [898, 246] width 1191 height 32
click at [302, 230] on select "Select Item... rberryhill ([PERSON_NAME]) [PERSON_NAME] ([PERSON_NAME]) [PERSON…" at bounding box center [898, 246] width 1191 height 32
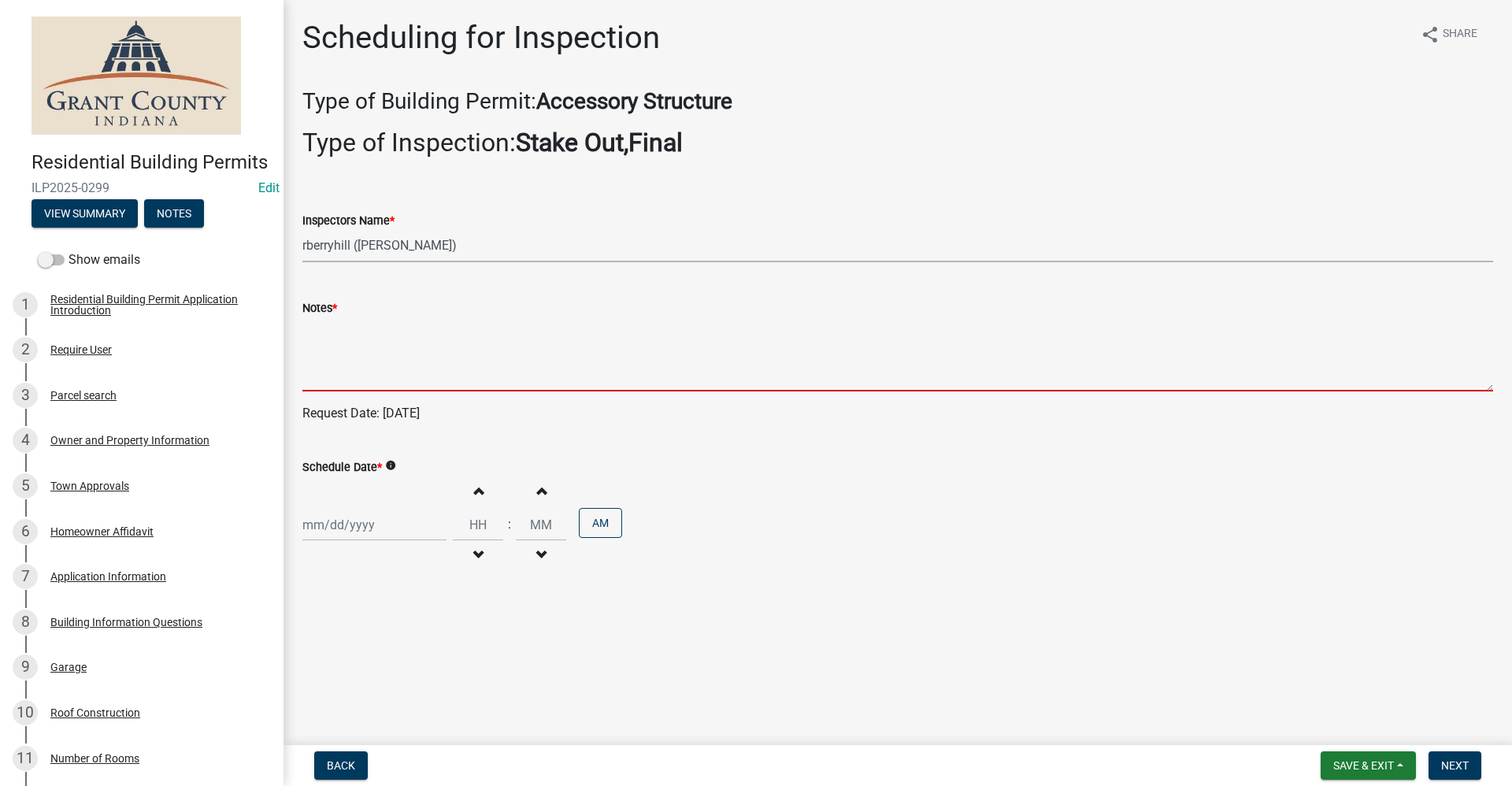
click at [330, 363] on textarea "Notes *" at bounding box center [898, 354] width 1191 height 74
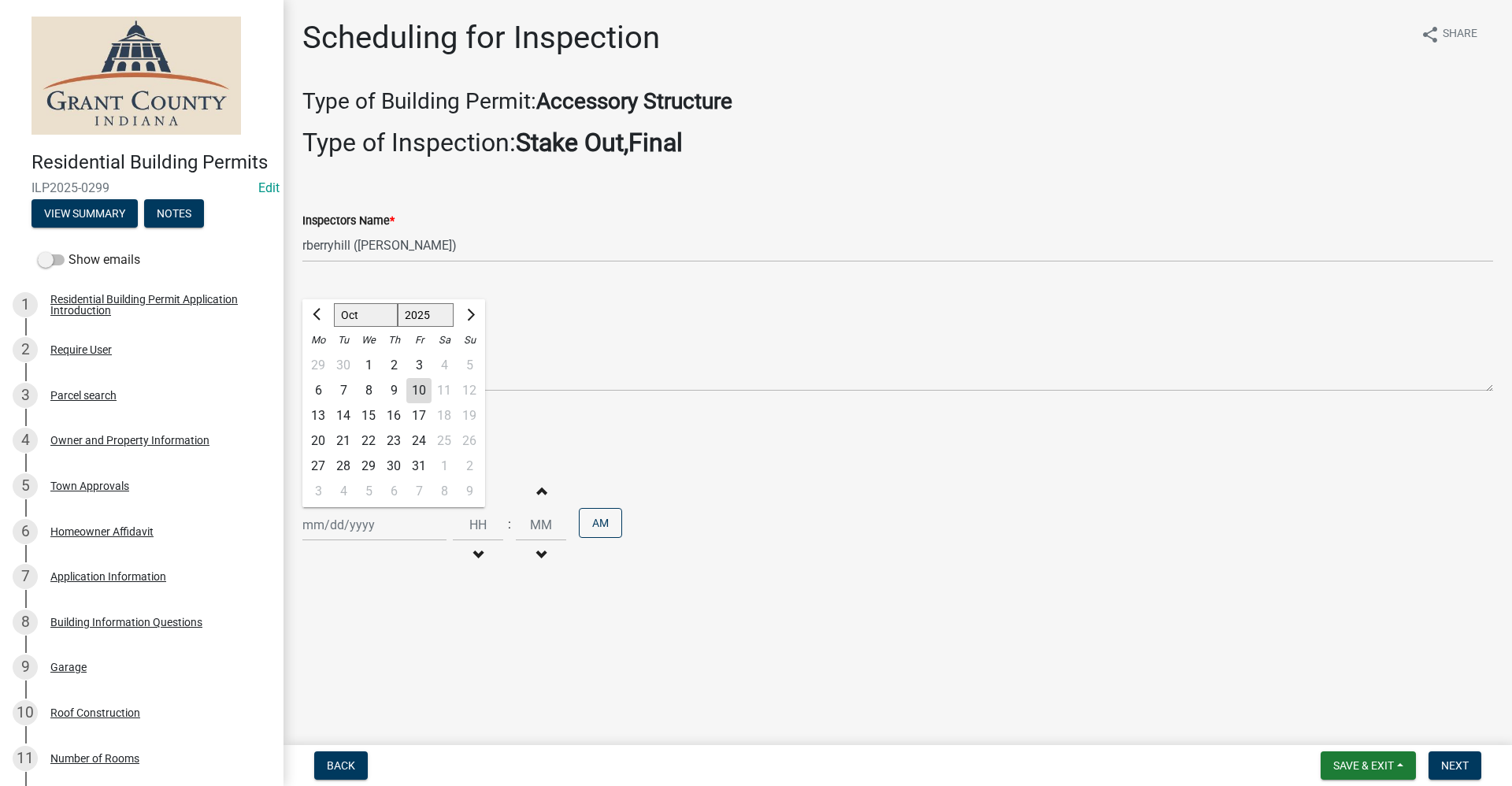
click at [347, 536] on div "[PERSON_NAME] Feb Mar Apr [PERSON_NAME][DATE] Oct Nov [DATE] 1526 1527 1528 152…" at bounding box center [374, 525] width 144 height 32
click at [411, 387] on div "10" at bounding box center [419, 390] width 25 height 25
click at [374, 524] on input "[DATE]" at bounding box center [374, 525] width 144 height 32
click at [395, 419] on div "16" at bounding box center [394, 416] width 25 height 25
click at [1449, 766] on span "Next" at bounding box center [1455, 765] width 28 height 13
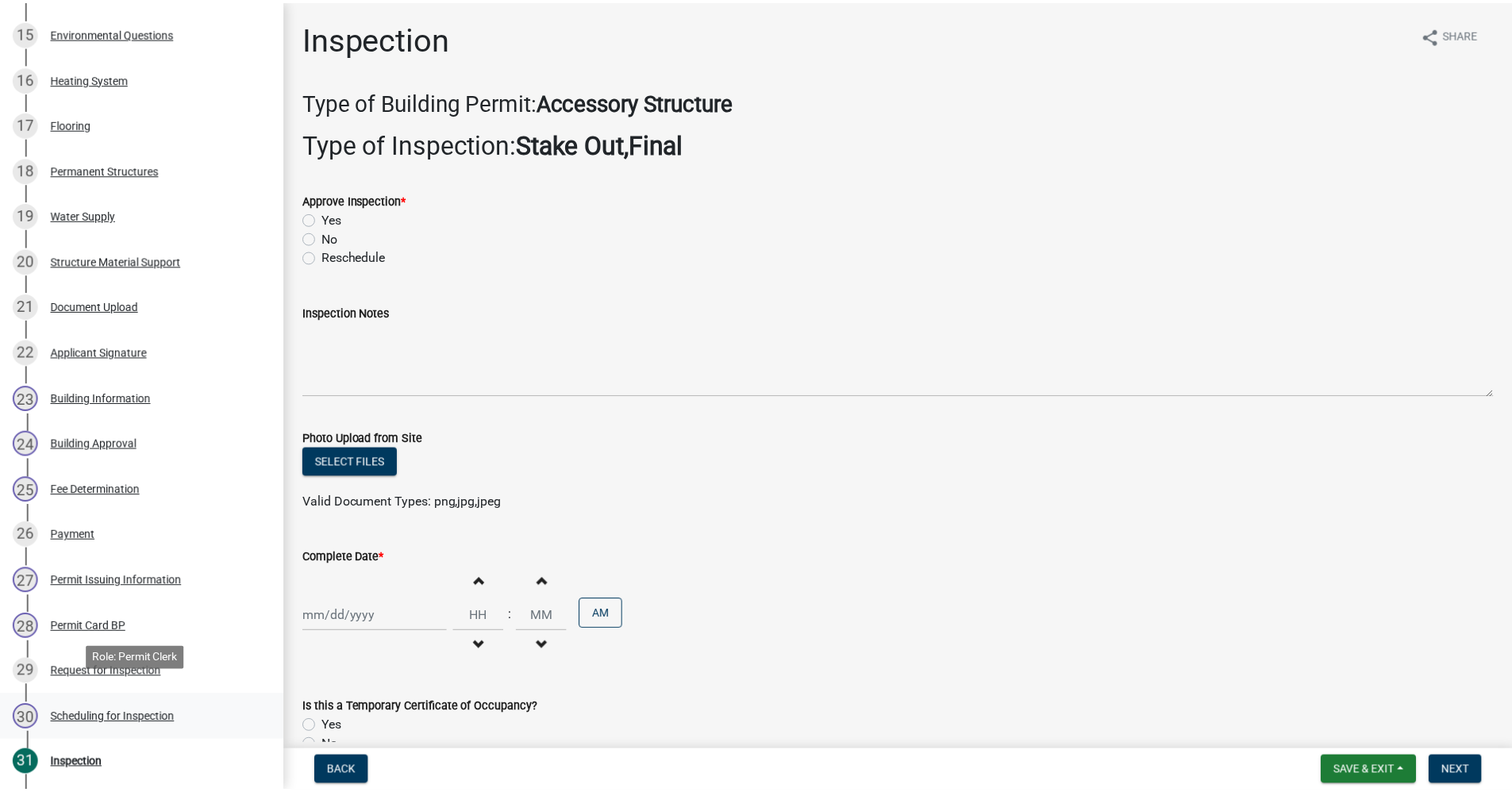
scroll to position [953, 0]
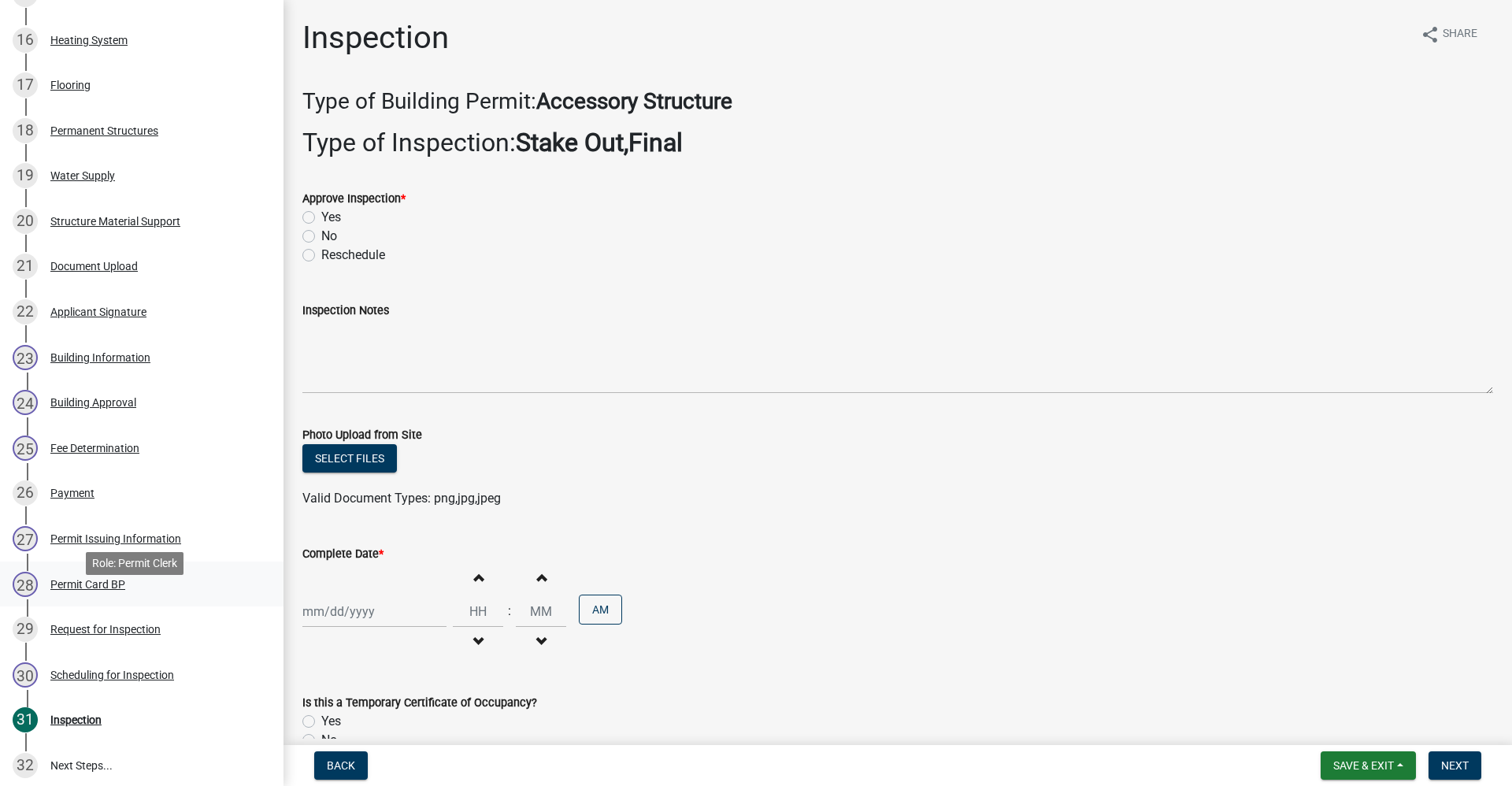
click at [94, 590] on div "Permit Card BP" at bounding box center [87, 584] width 74 height 11
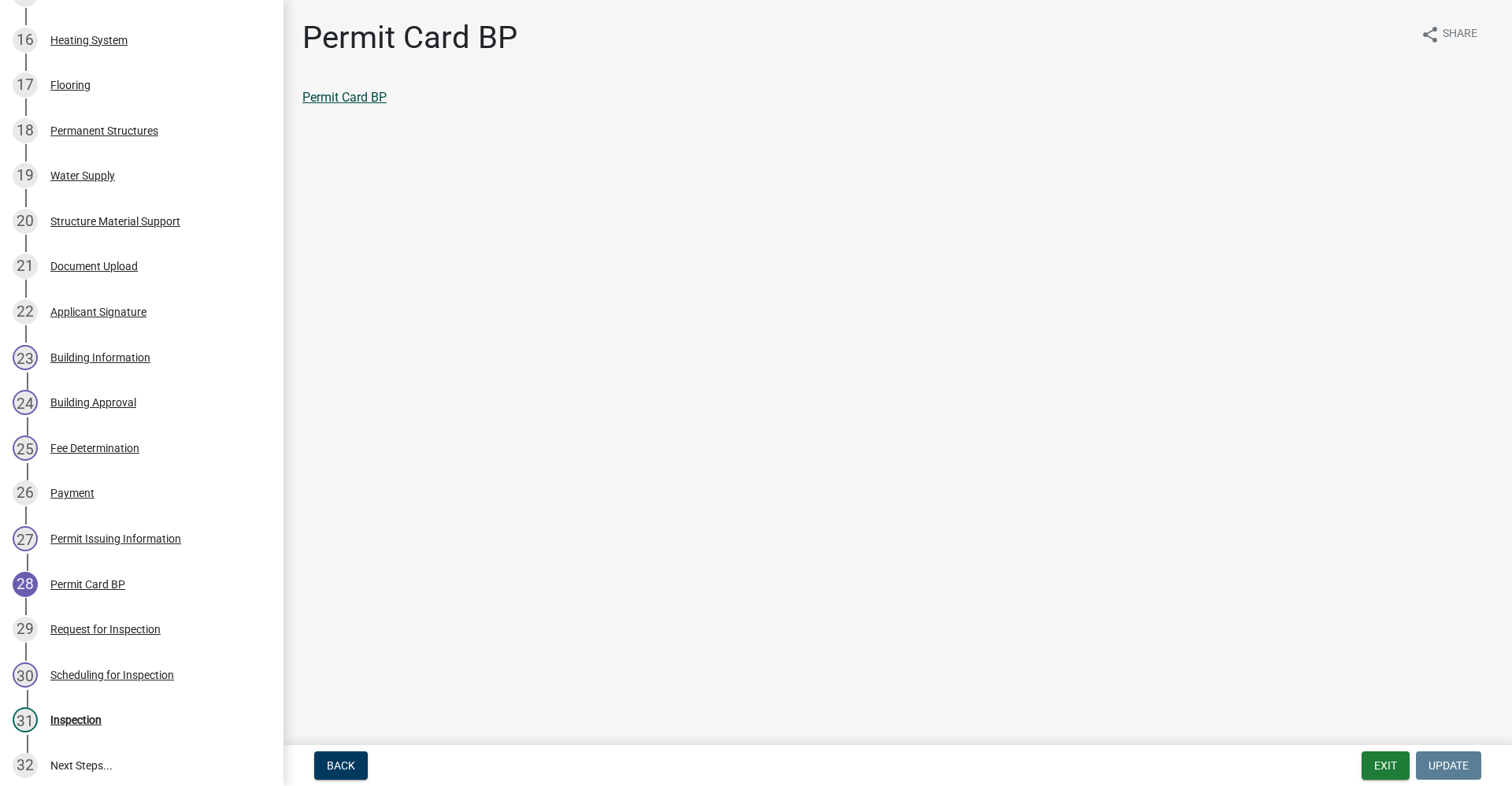
click at [347, 98] on link "Permit Card BP" at bounding box center [344, 97] width 84 height 15
click at [72, 726] on div "Inspection" at bounding box center [75, 720] width 51 height 11
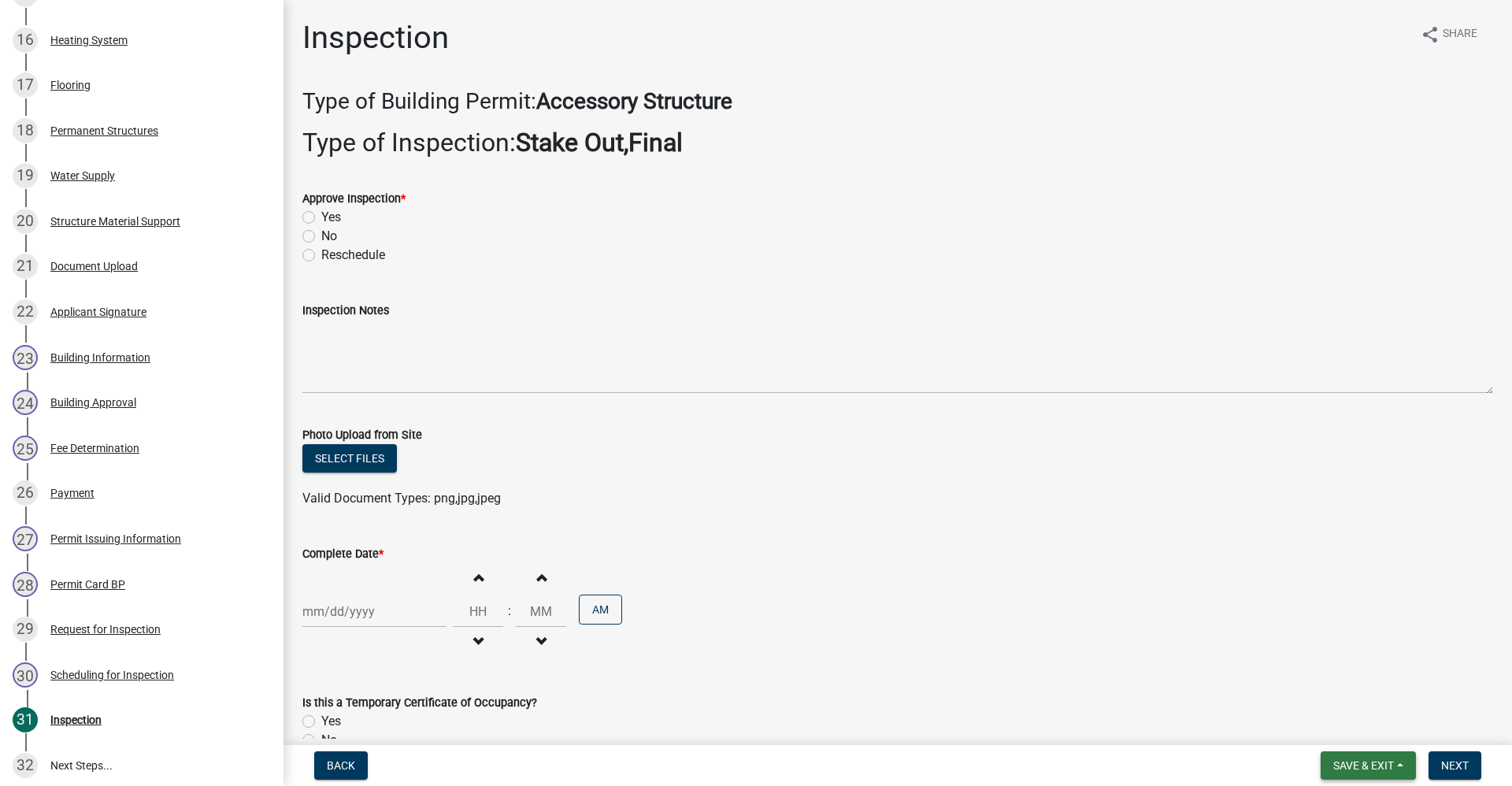
click at [1374, 770] on span "Save & Exit" at bounding box center [1363, 765] width 61 height 13
click at [1359, 730] on button "Save & Exit" at bounding box center [1352, 725] width 126 height 38
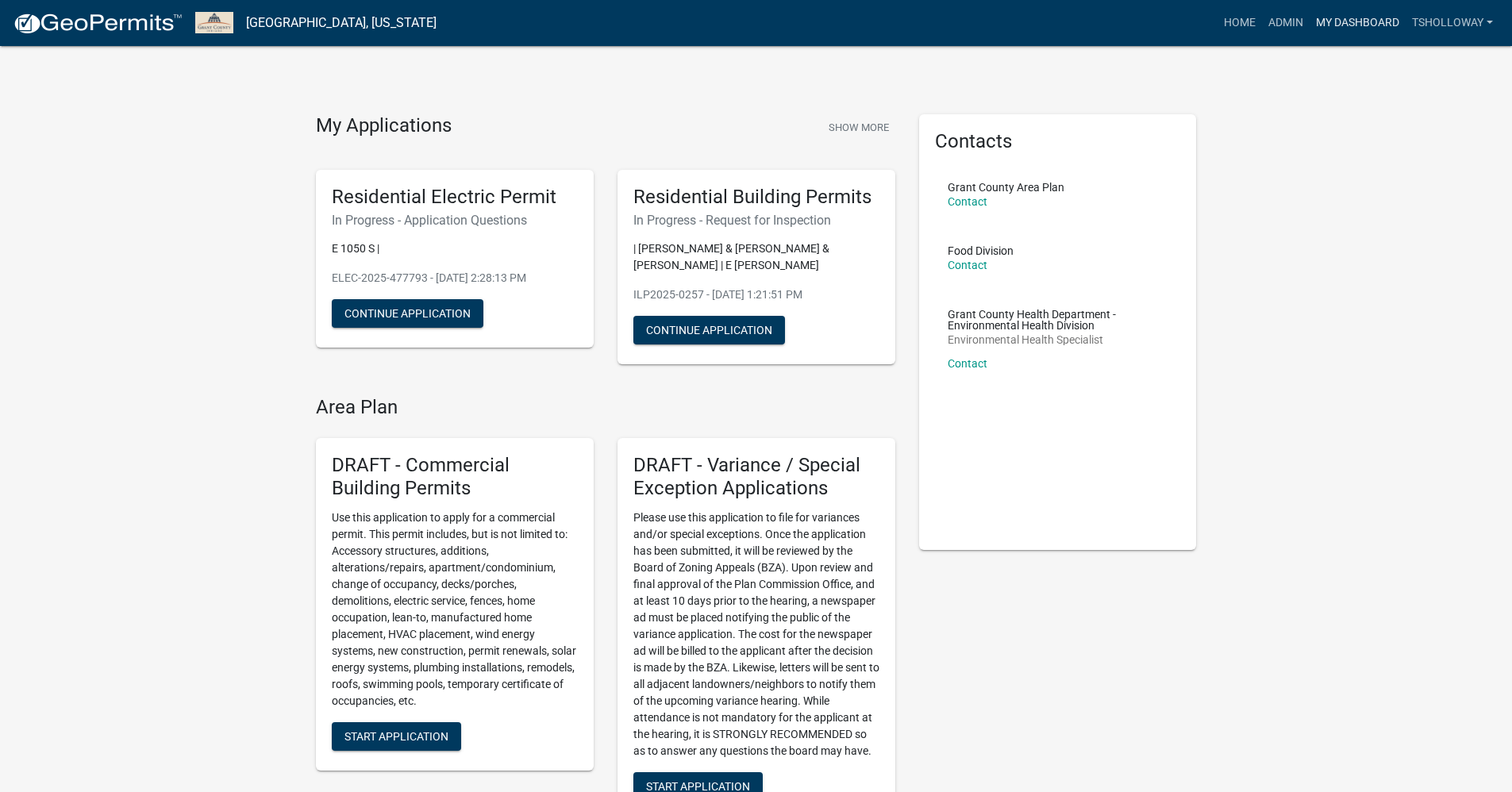
click at [1334, 26] on link "My Dashboard" at bounding box center [1357, 23] width 96 height 30
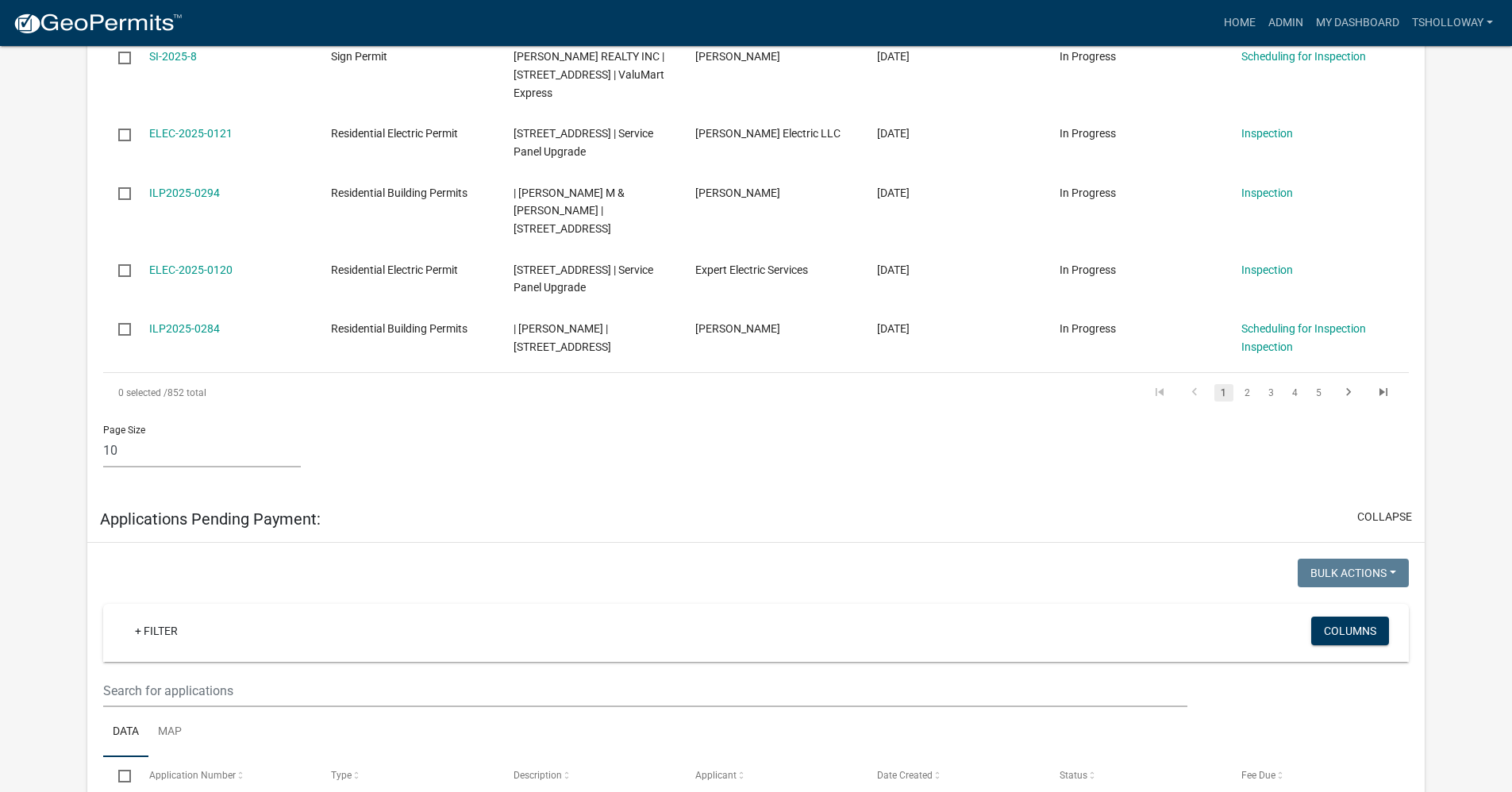
scroll to position [2222, 0]
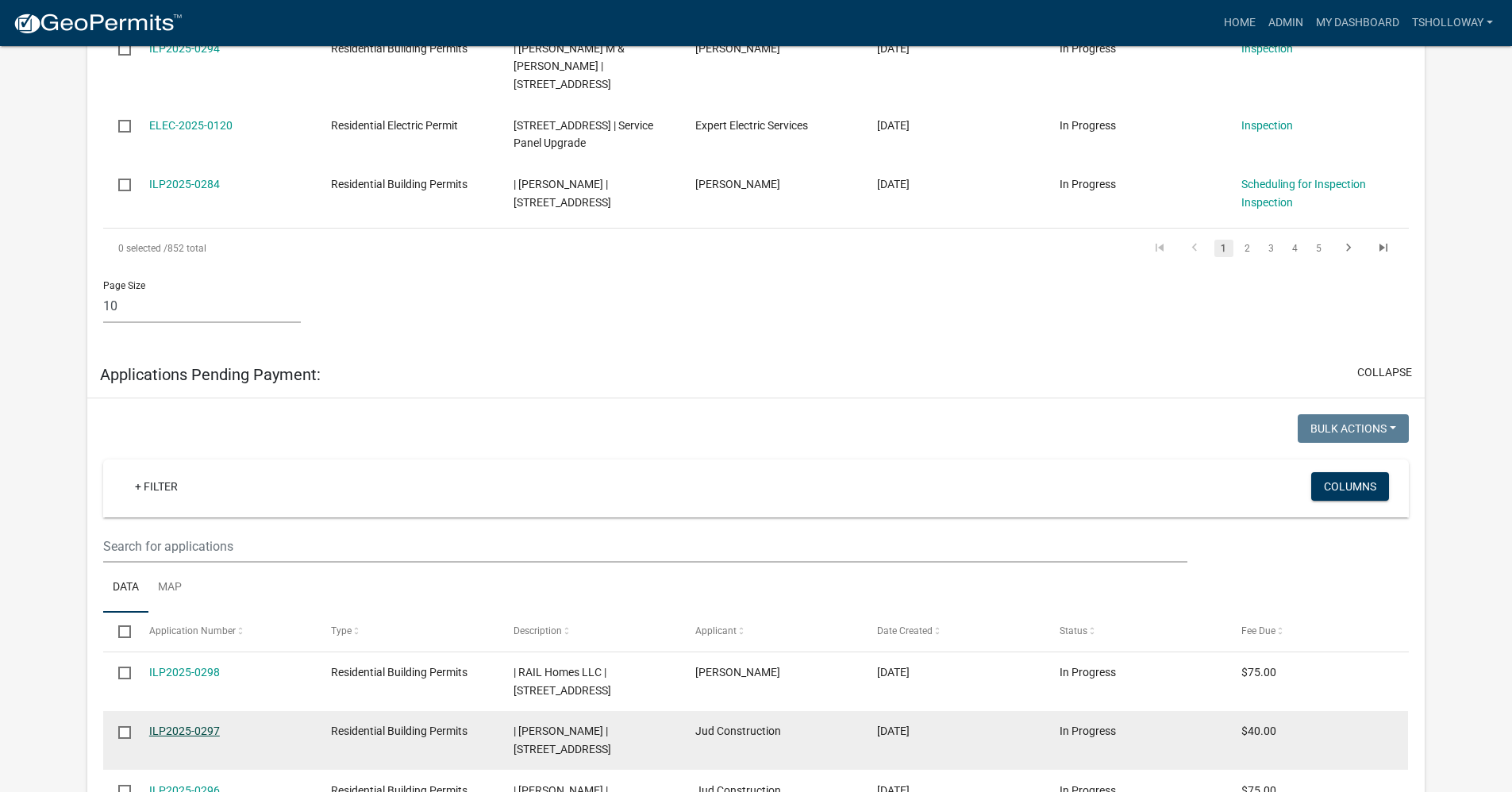
click at [181, 725] on link "ILP2025-0297" at bounding box center [184, 731] width 70 height 13
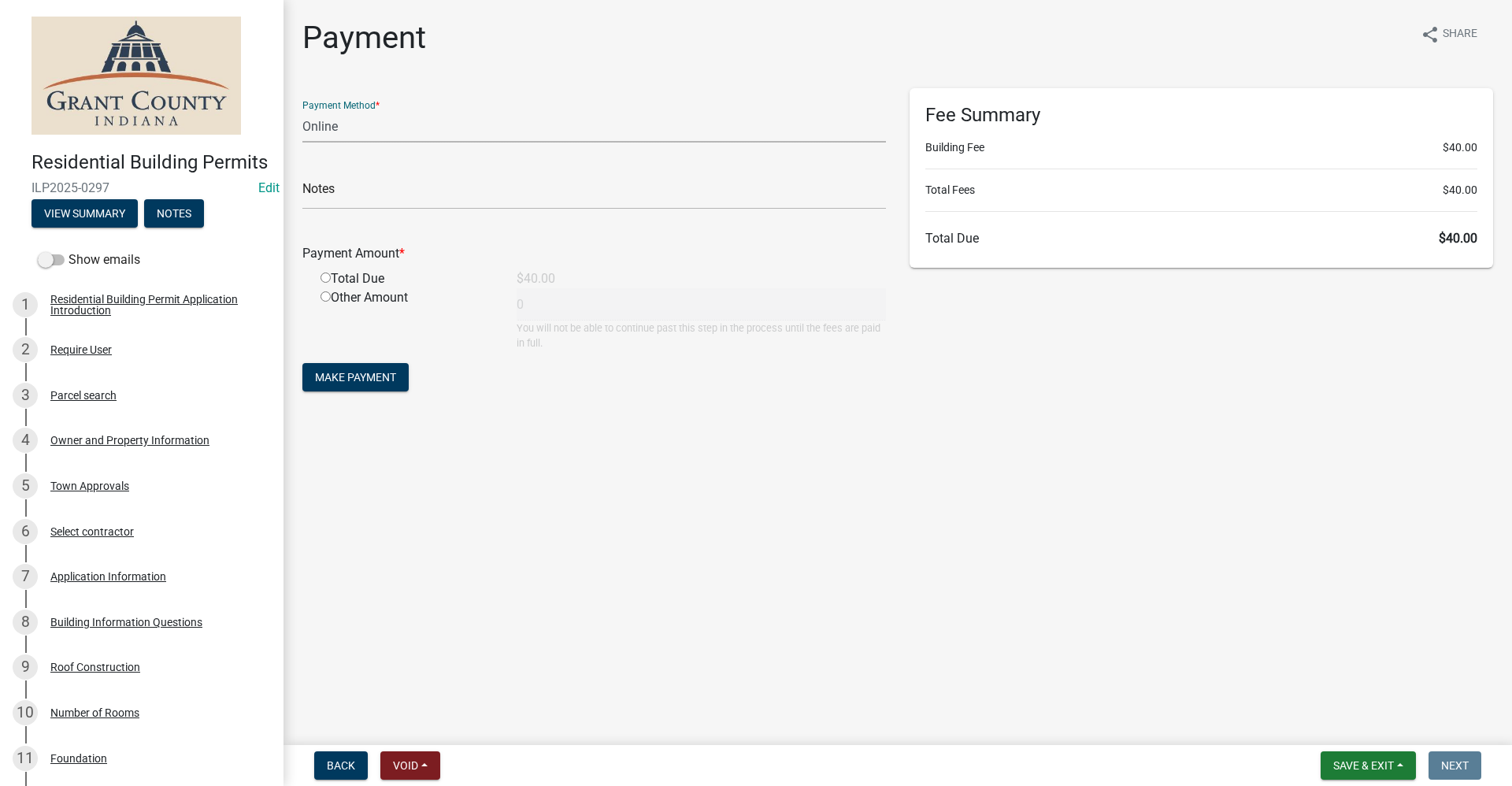
click at [347, 130] on select "Credit Card POS Check Cash Online" at bounding box center [594, 127] width 584 height 32
click at [302, 110] on select "Credit Card POS Check Cash Online" at bounding box center [594, 127] width 584 height 32
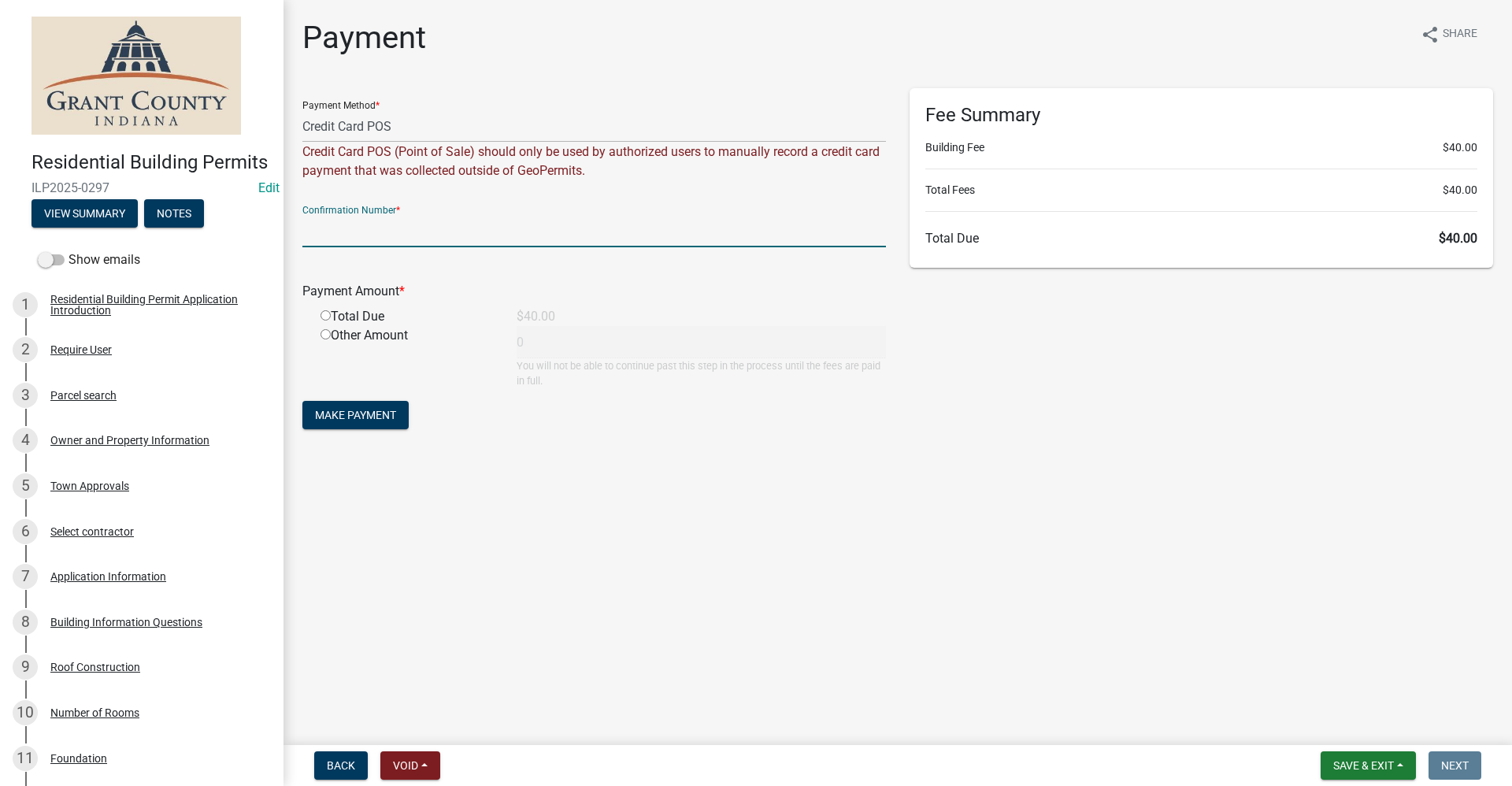
click at [319, 232] on input "text" at bounding box center [594, 231] width 584 height 32
paste input "15104569"
click at [326, 316] on input "radio" at bounding box center [325, 315] width 10 height 10
click at [350, 411] on span "Make Payment" at bounding box center [355, 415] width 81 height 13
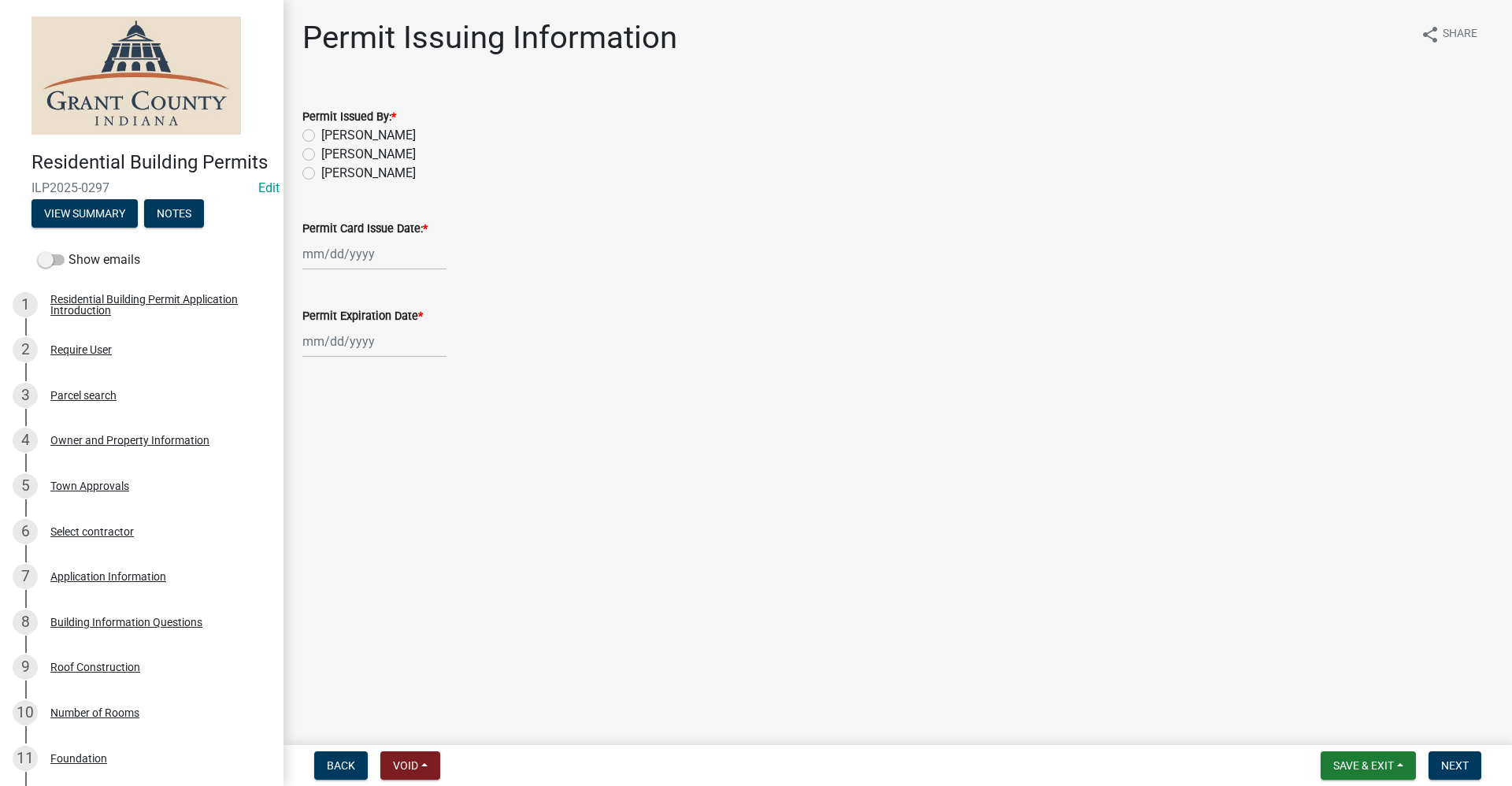
click at [321, 133] on label "[PERSON_NAME]" at bounding box center [368, 135] width 94 height 19
click at [321, 133] on input "[PERSON_NAME]" at bounding box center [326, 130] width 10 height 10
click at [344, 261] on div at bounding box center [374, 254] width 144 height 32
click at [422, 369] on div "10" at bounding box center [419, 363] width 25 height 25
click at [336, 339] on div "[PERSON_NAME] Feb Mar Apr [PERSON_NAME][DATE] Oct Nov [DATE] 1526 1527 1528 152…" at bounding box center [374, 342] width 144 height 32
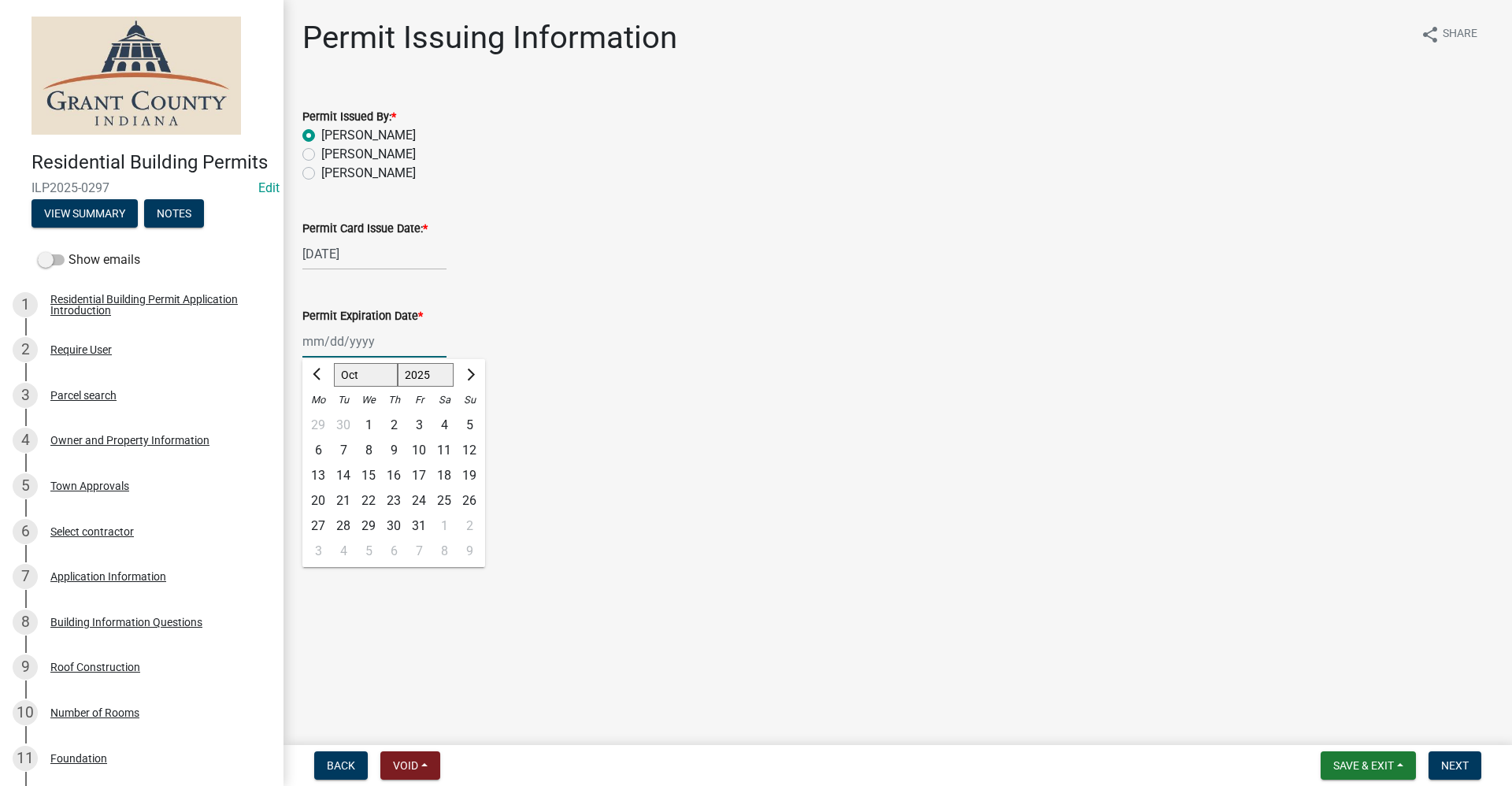
click at [440, 378] on select "1525 1526 1527 1528 1529 1530 1531 1532 1533 1534 1535 1536 1537 1538 1539 1540…" at bounding box center [425, 375] width 56 height 23
click at [397, 363] on select "1525 1526 1527 1528 1529 1530 1531 1532 1533 1534 1535 1536 1537 1538 1539 1540…" at bounding box center [425, 375] width 56 height 23
click at [440, 452] on div "10" at bounding box center [444, 450] width 25 height 25
click at [1456, 772] on button "Next" at bounding box center [1455, 766] width 53 height 29
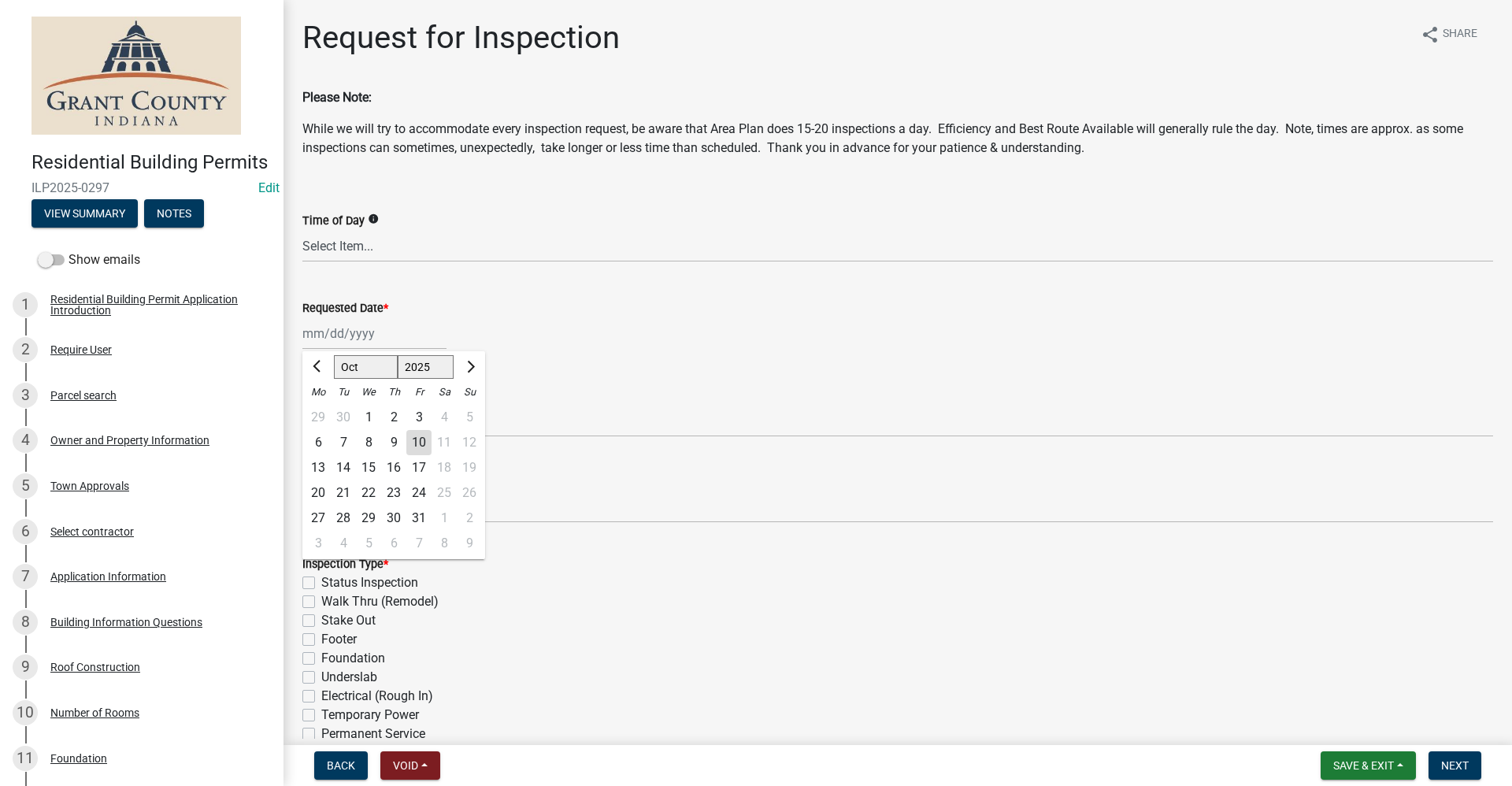
click at [348, 344] on div "[PERSON_NAME] Feb Mar Apr [PERSON_NAME][DATE] Oct Nov [DATE] 1526 1527 1528 152…" at bounding box center [374, 334] width 144 height 32
click at [358, 329] on input "Requested Date *" at bounding box center [374, 334] width 144 height 32
click at [1345, 749] on nav "Back Void Withdraw Lock Expire Void Save & Exit Save Save & Exit Next" at bounding box center [898, 766] width 1229 height 41
click at [1347, 766] on span "Save & Exit" at bounding box center [1363, 765] width 61 height 13
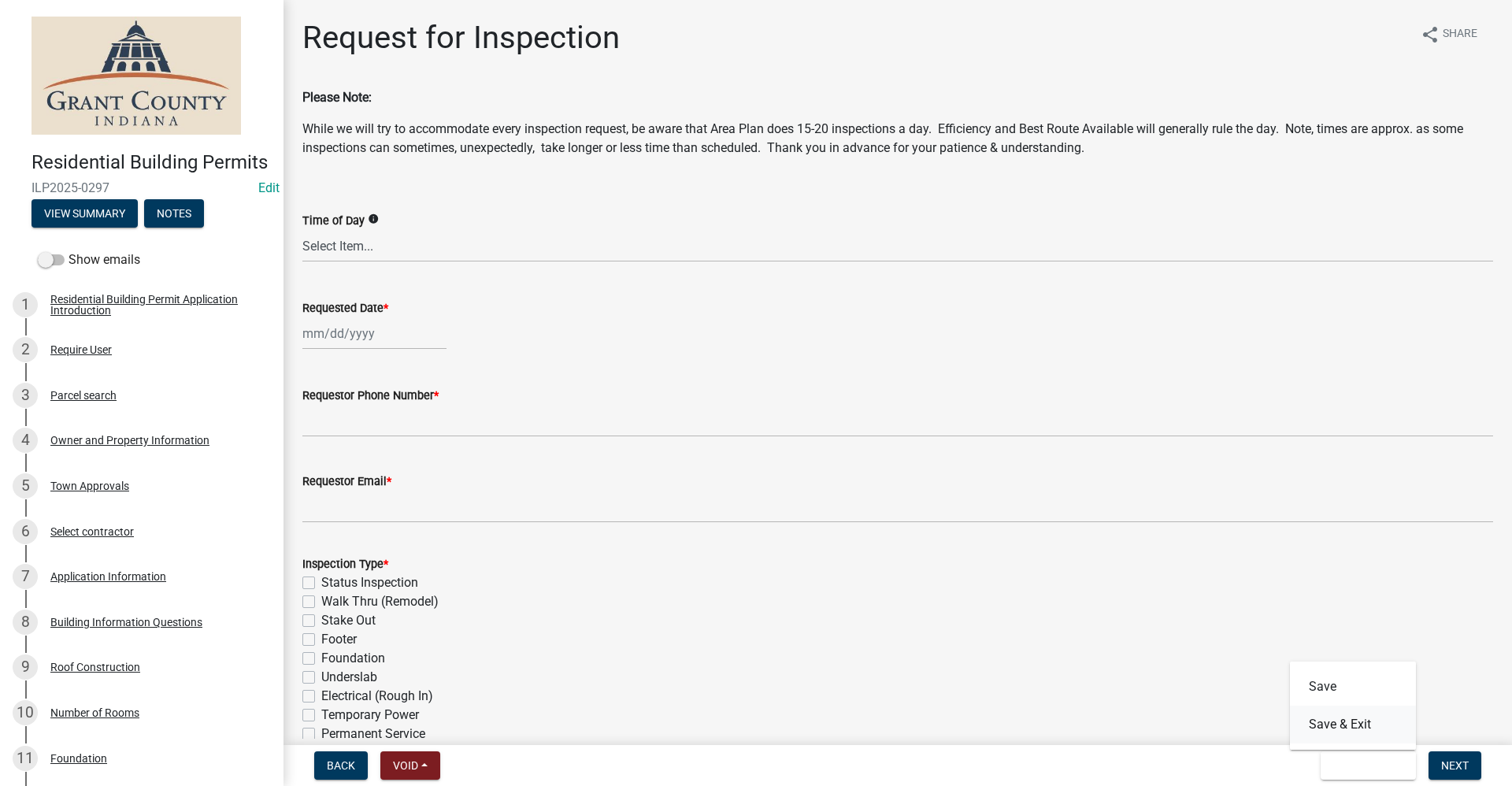
click at [1345, 722] on button "Save & Exit" at bounding box center [1352, 725] width 126 height 38
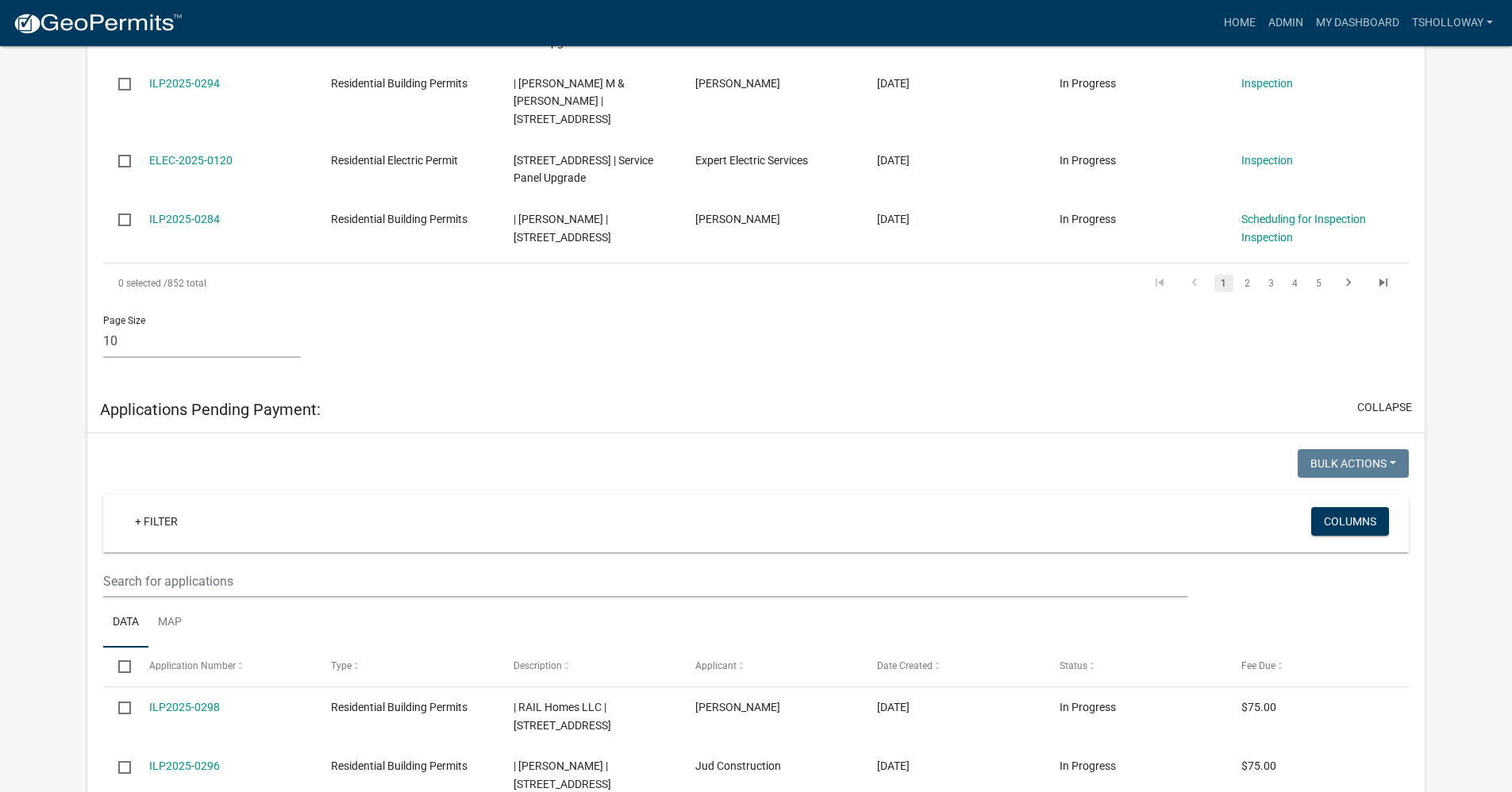
scroll to position [2215, 0]
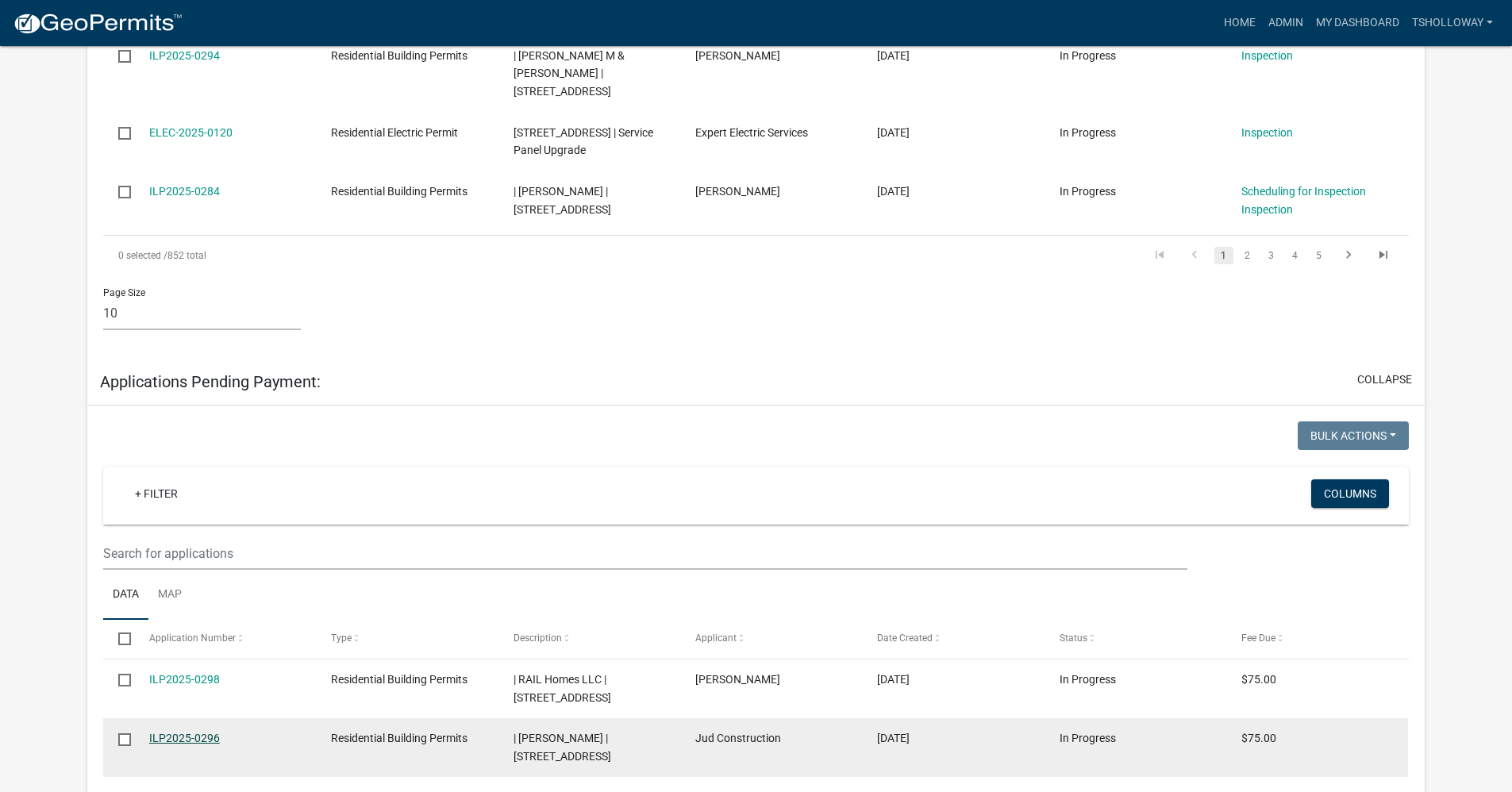
click at [195, 732] on link "ILP2025-0296" at bounding box center [184, 739] width 70 height 13
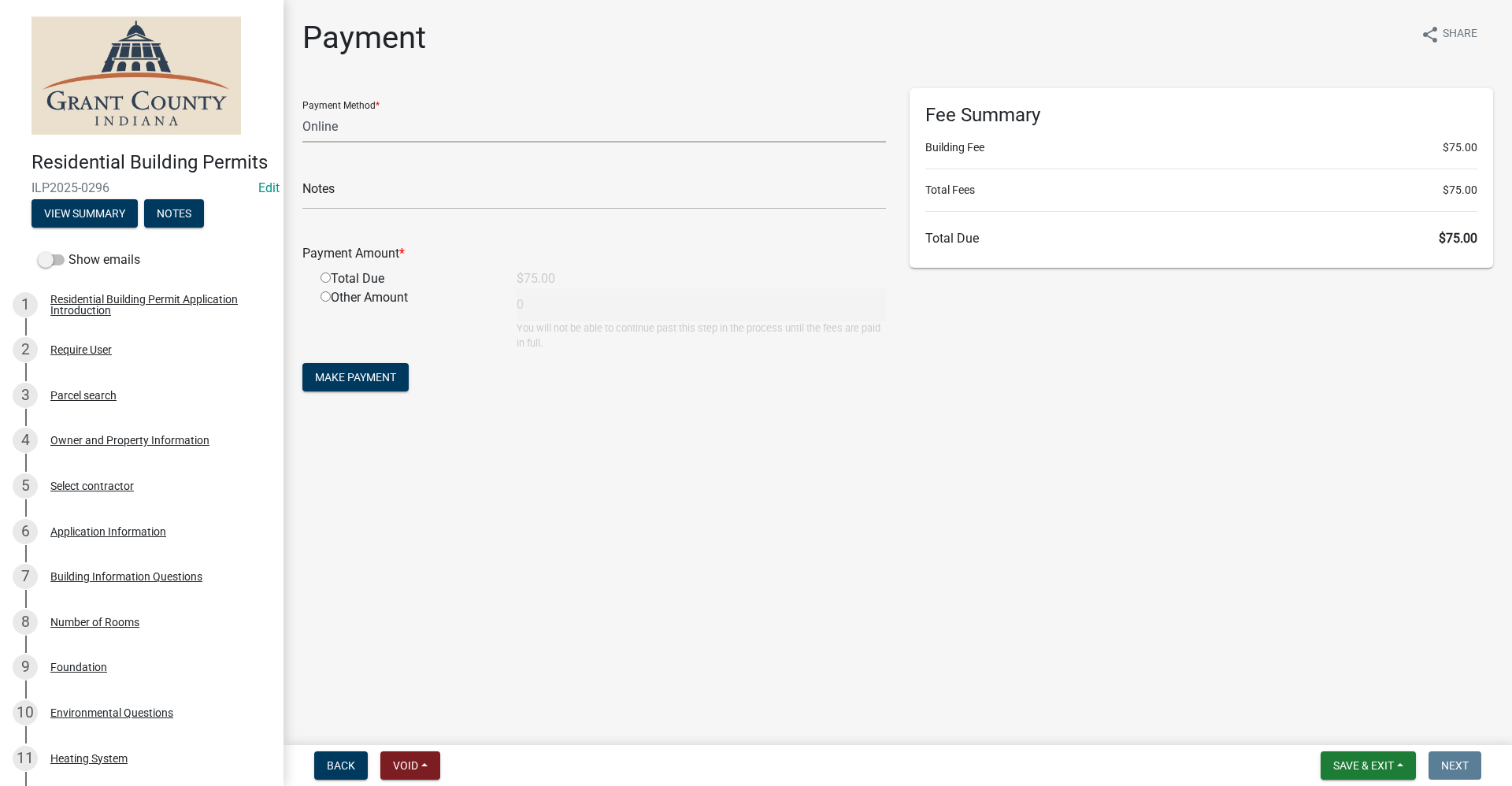
click at [339, 133] on select "Credit Card POS Check Cash Online" at bounding box center [594, 127] width 584 height 32
click at [302, 110] on select "Credit Card POS Check Cash Online" at bounding box center [594, 127] width 584 height 32
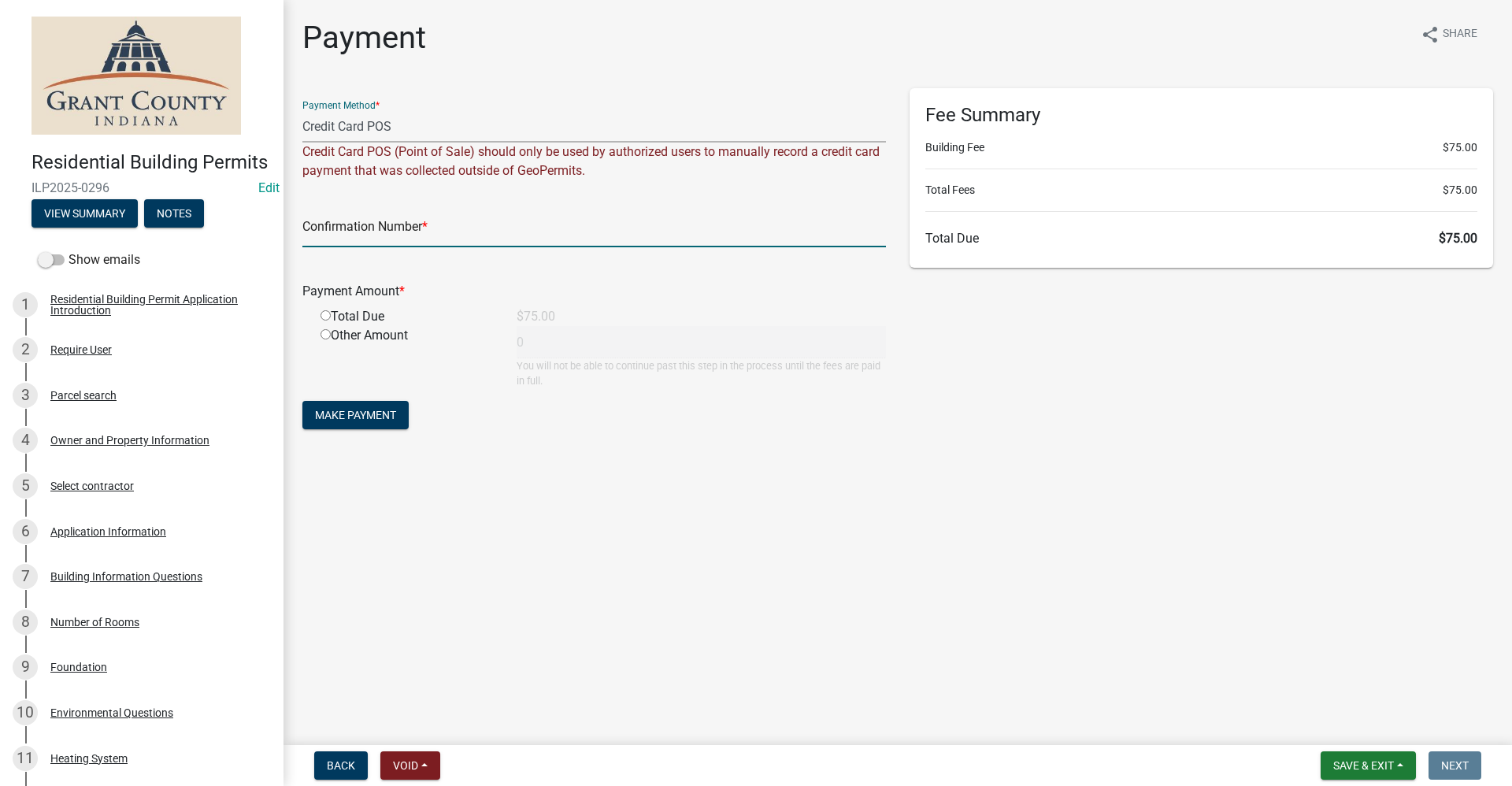
click at [349, 237] on input "text" at bounding box center [594, 231] width 584 height 32
click at [415, 231] on input "text" at bounding box center [594, 231] width 584 height 32
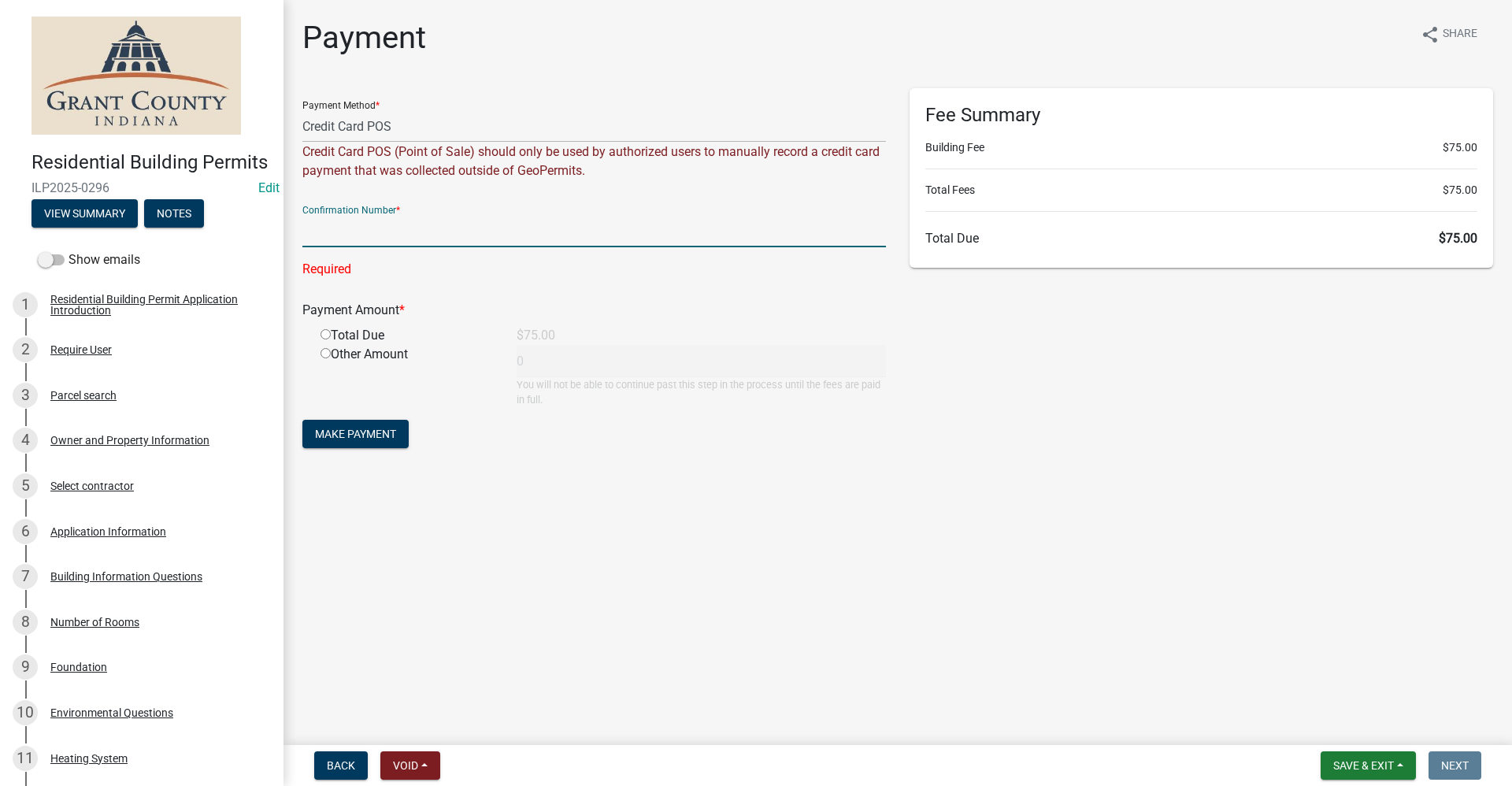
paste input "15104628"
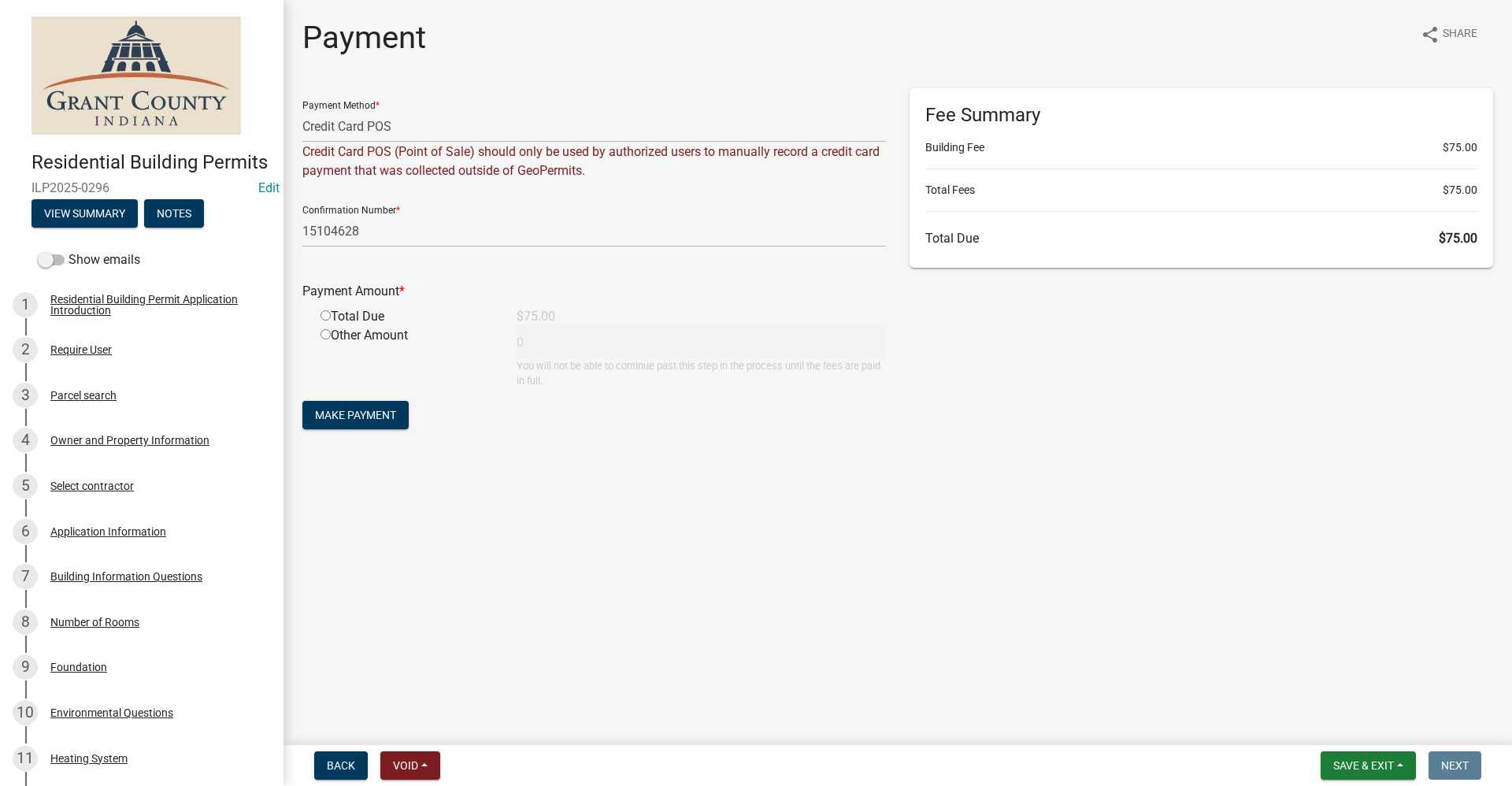
click at [325, 319] on input "radio" at bounding box center [325, 315] width 10 height 10
drag, startPoint x: 359, startPoint y: 422, endPoint x: 271, endPoint y: 415, distance: 88.3
click at [362, 417] on span "Make Payment" at bounding box center [355, 415] width 81 height 13
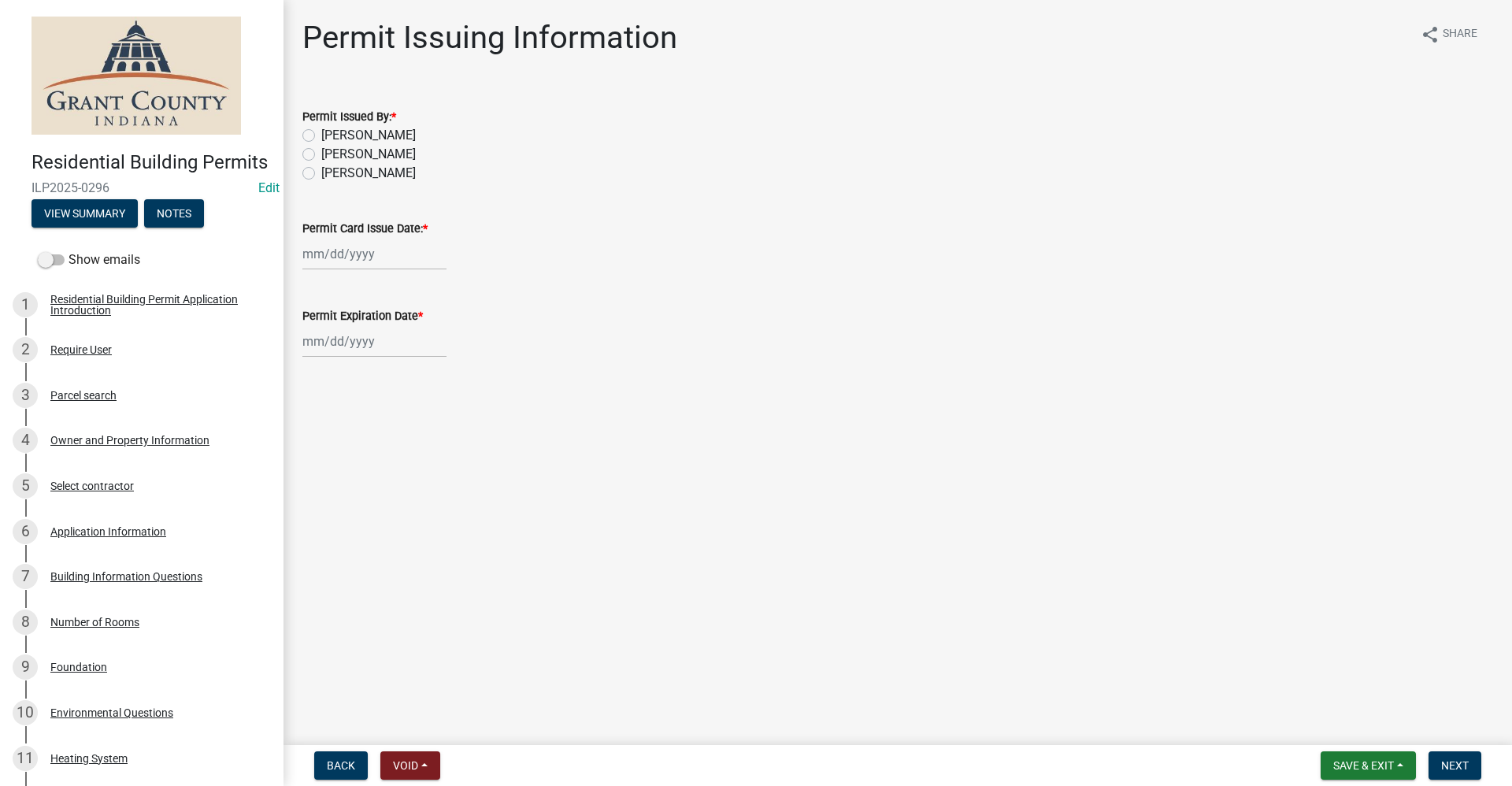
click at [343, 261] on div at bounding box center [374, 254] width 144 height 32
click at [418, 369] on div "10" at bounding box center [419, 363] width 25 height 25
click at [352, 347] on div at bounding box center [374, 342] width 144 height 32
click at [433, 380] on select "1525 1526 1527 1528 1529 1530 1531 1532 1533 1534 1535 1536 1537 1538 1539 1540…" at bounding box center [425, 375] width 56 height 23
click at [397, 363] on select "1525 1526 1527 1528 1529 1530 1531 1532 1533 1534 1535 1536 1537 1538 1539 1540…" at bounding box center [425, 375] width 56 height 23
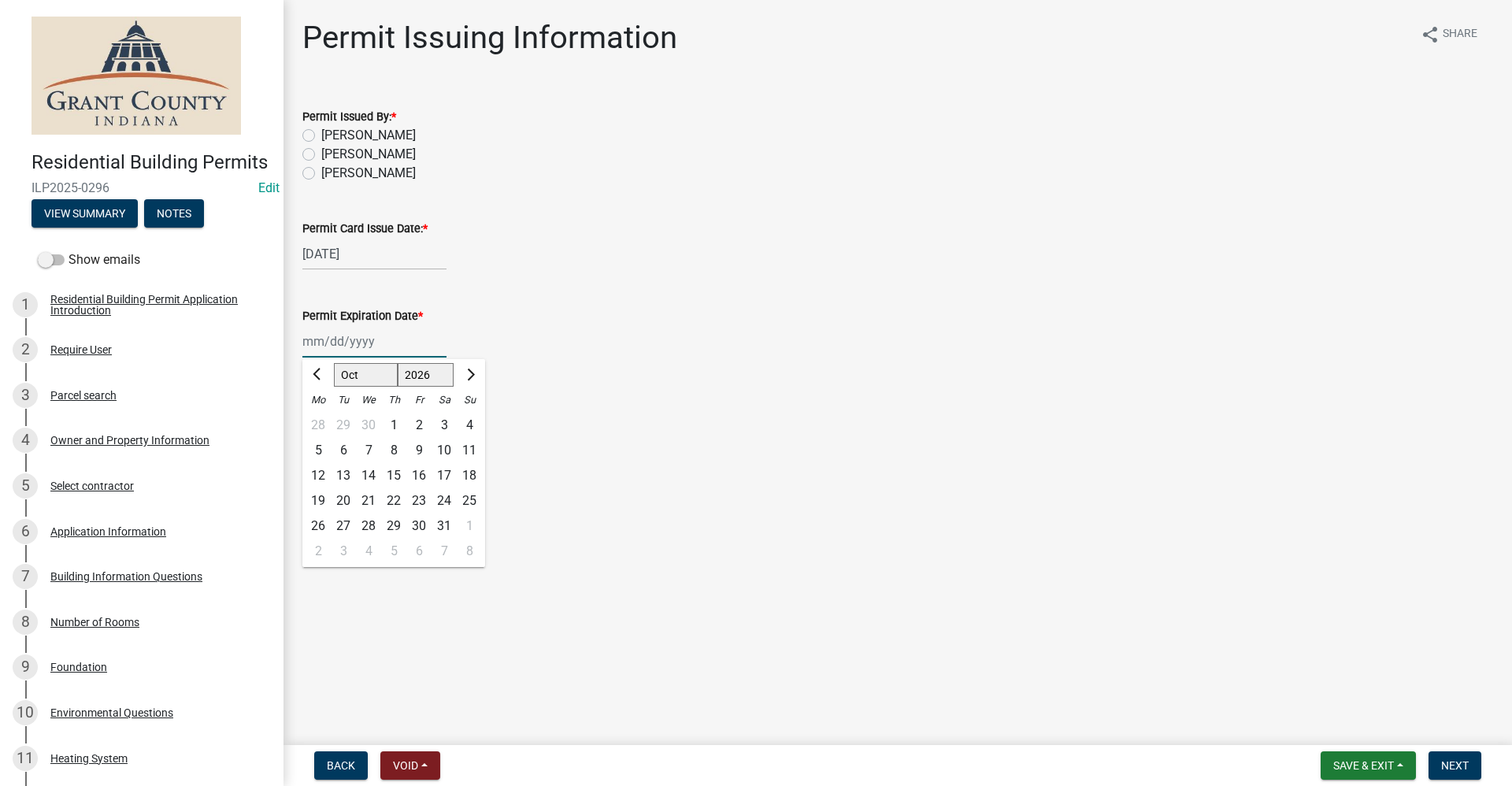
click at [445, 452] on div "10" at bounding box center [444, 450] width 25 height 25
click at [1464, 763] on span "Next" at bounding box center [1455, 765] width 28 height 13
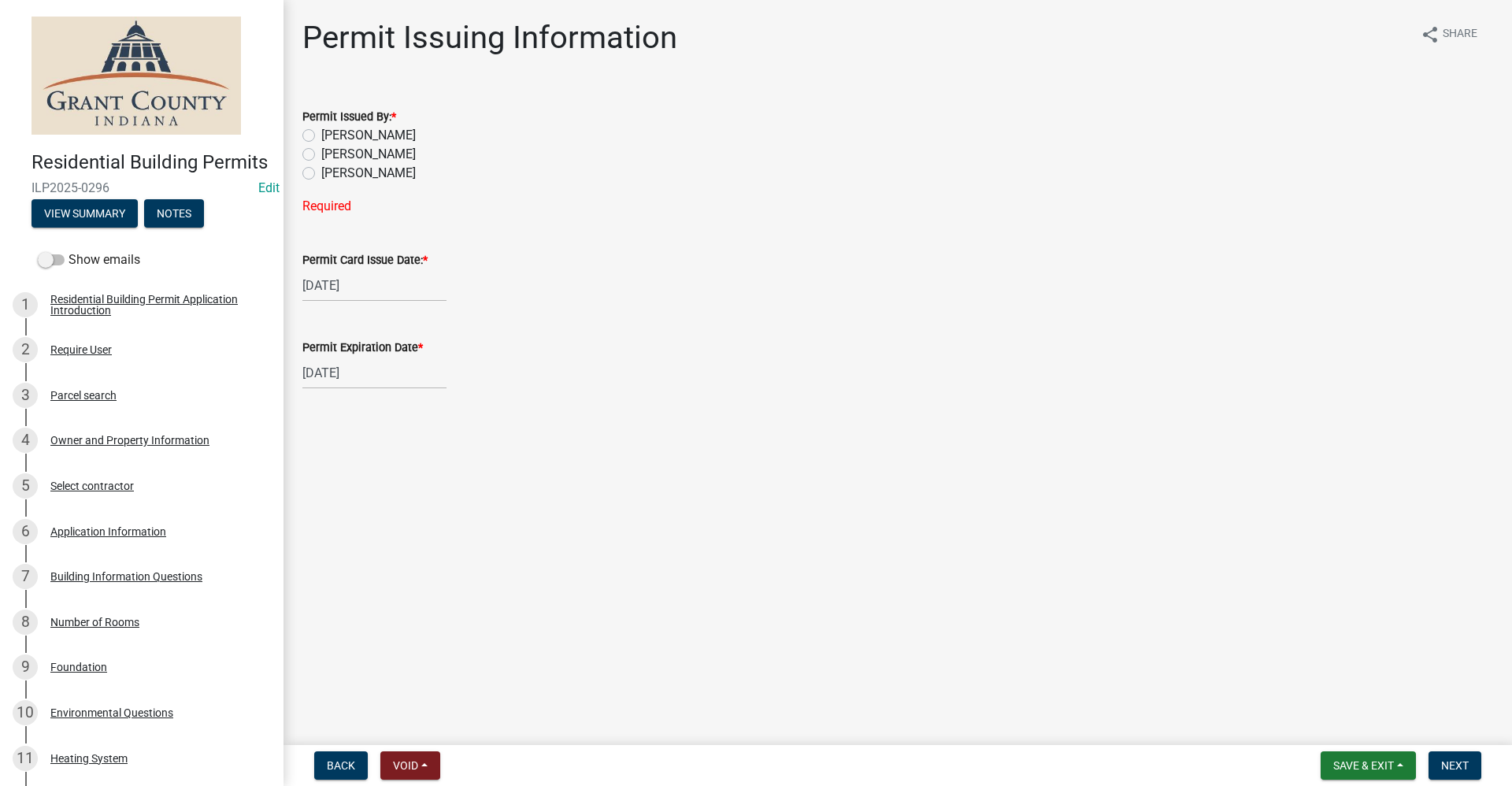
click at [321, 138] on label "[PERSON_NAME]" at bounding box center [368, 135] width 94 height 19
click at [321, 136] on input "[PERSON_NAME]" at bounding box center [326, 130] width 10 height 10
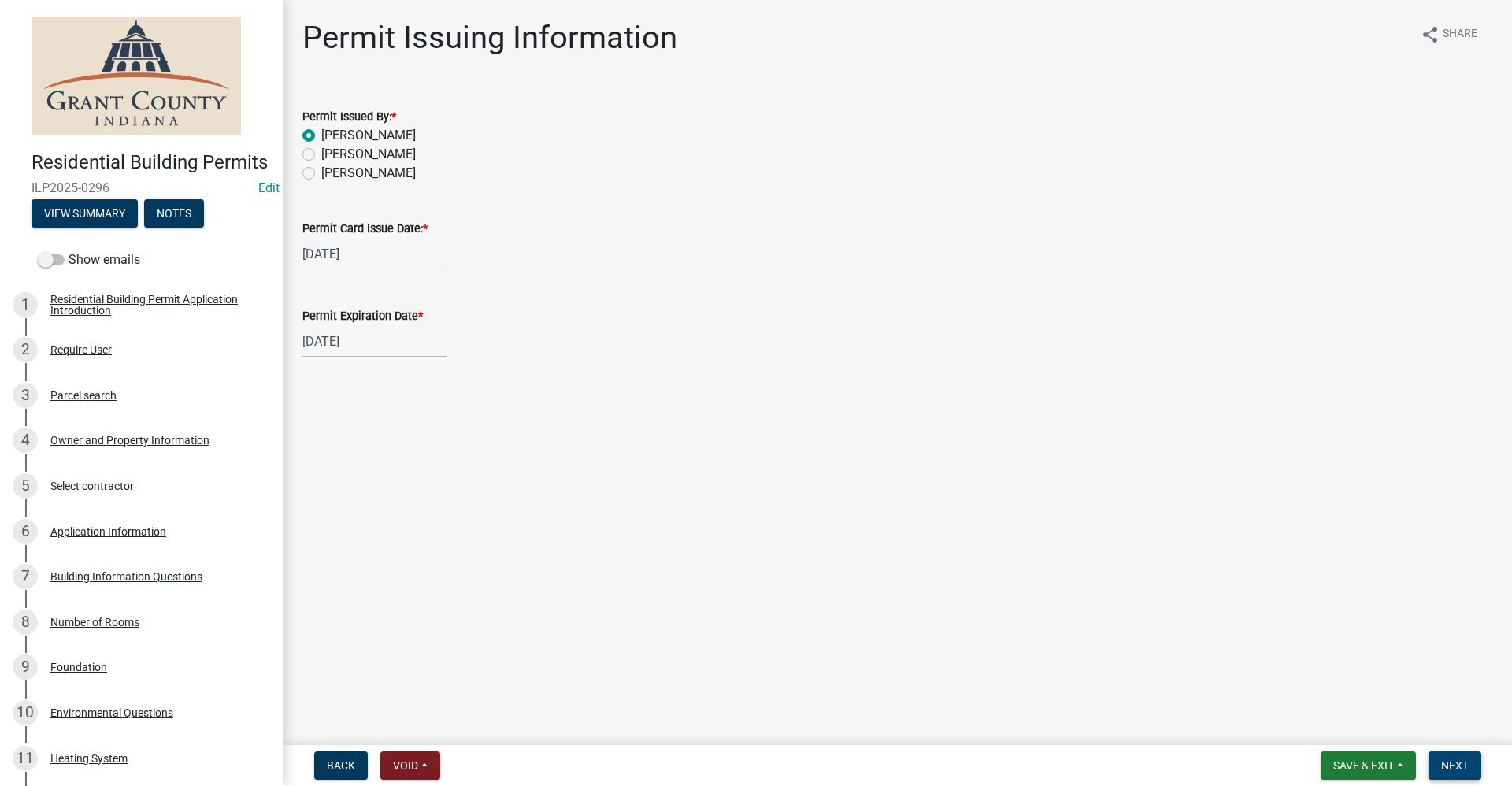
click at [1456, 767] on span "Next" at bounding box center [1455, 765] width 28 height 13
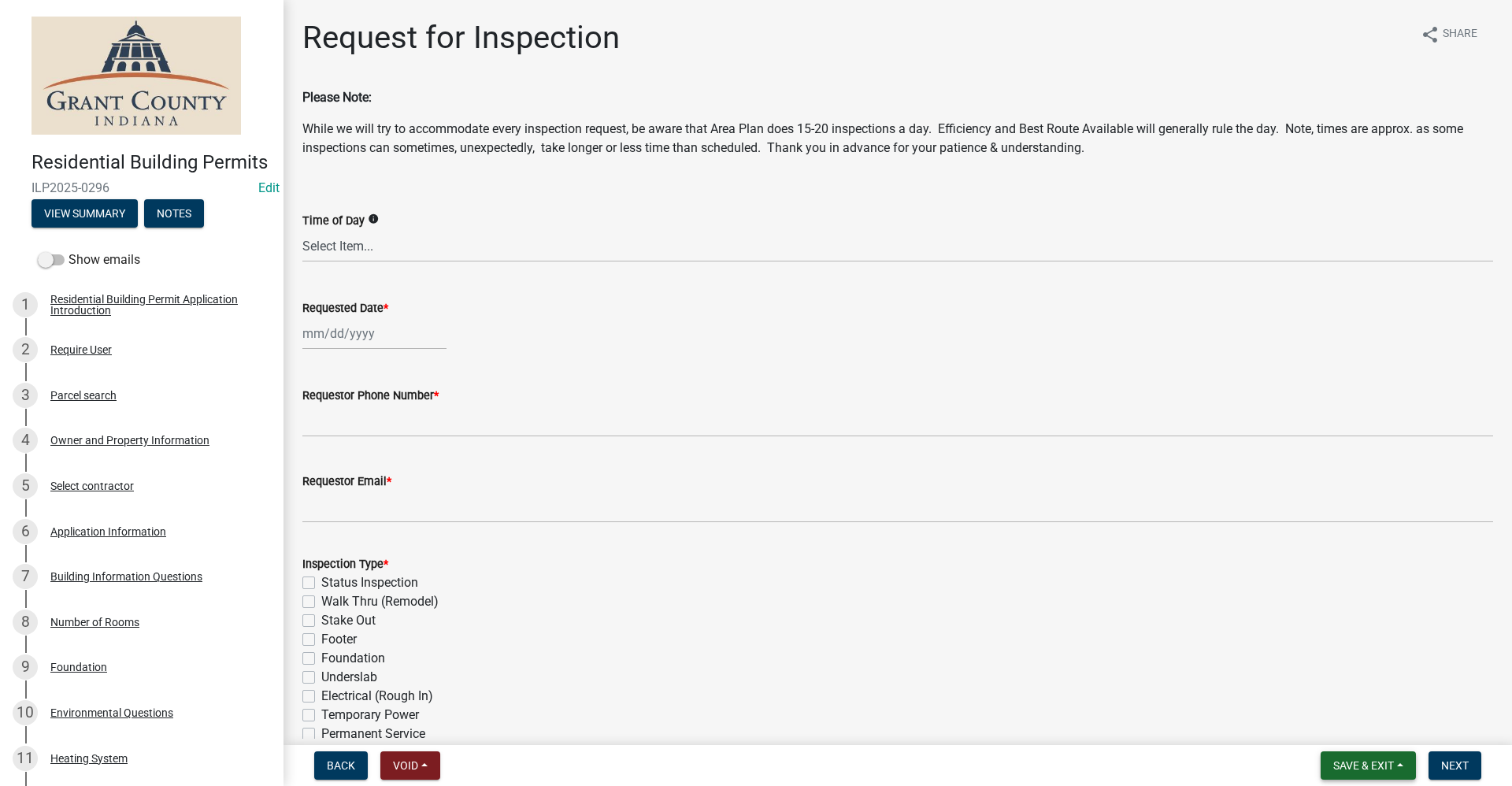
click at [1362, 761] on span "Save & Exit" at bounding box center [1363, 765] width 61 height 13
click at [1348, 721] on button "Save & Exit" at bounding box center [1352, 725] width 126 height 38
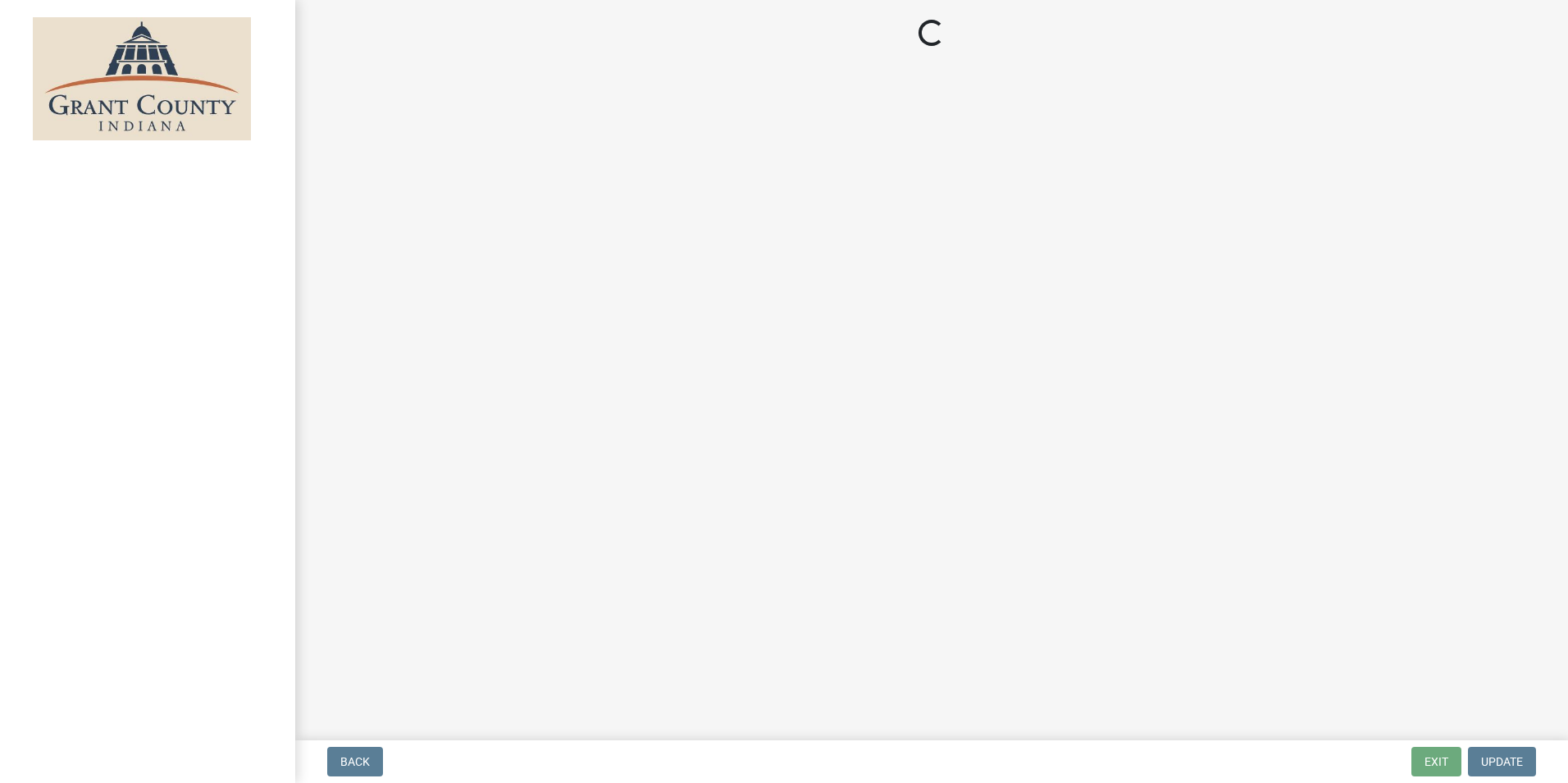
select select "3: 3"
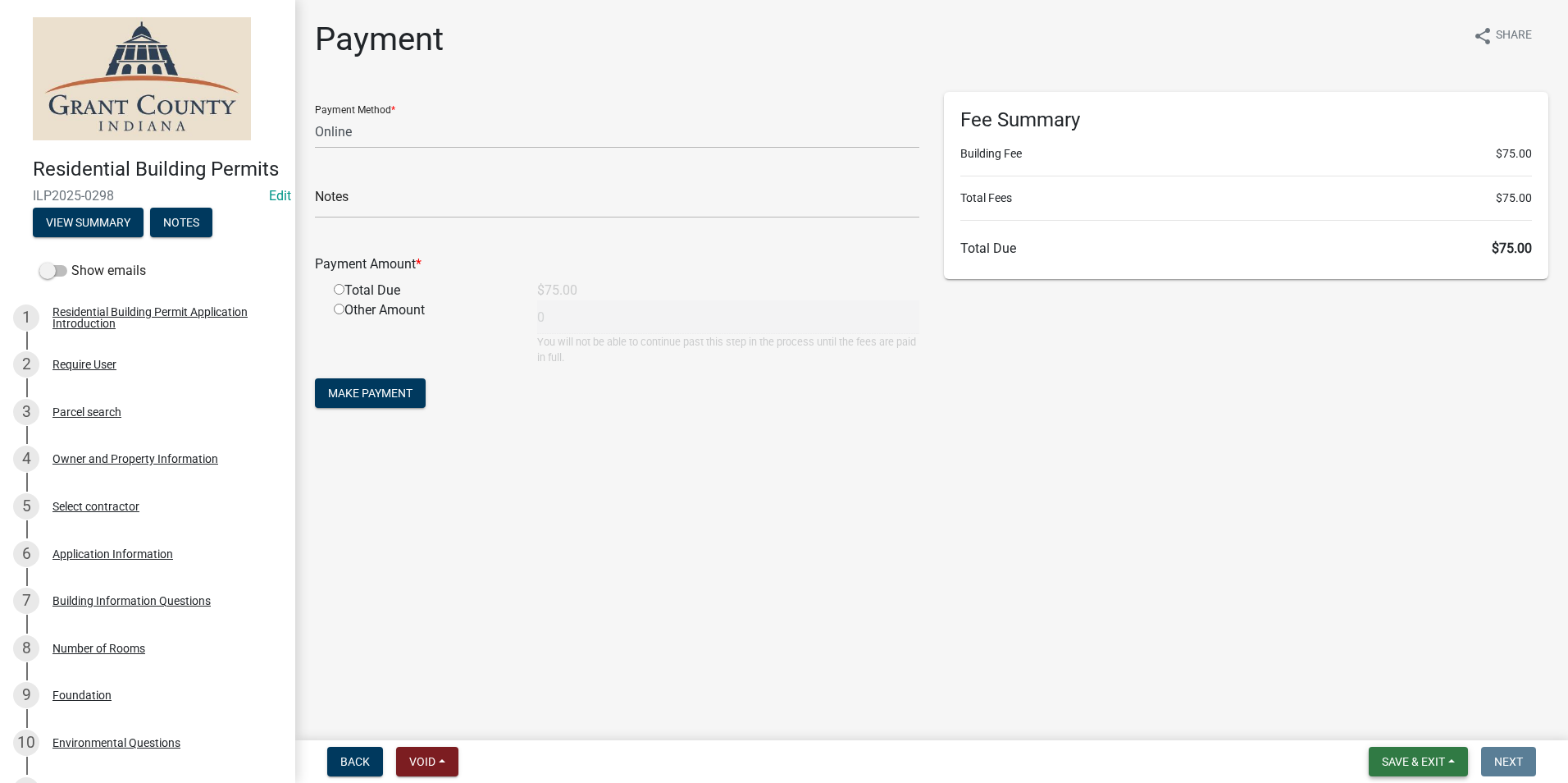
click at [1417, 763] on span "Save & Exit" at bounding box center [1413, 762] width 64 height 13
click at [1385, 726] on button "Save & Exit" at bounding box center [1402, 719] width 131 height 39
